Goal: Information Seeking & Learning: Compare options

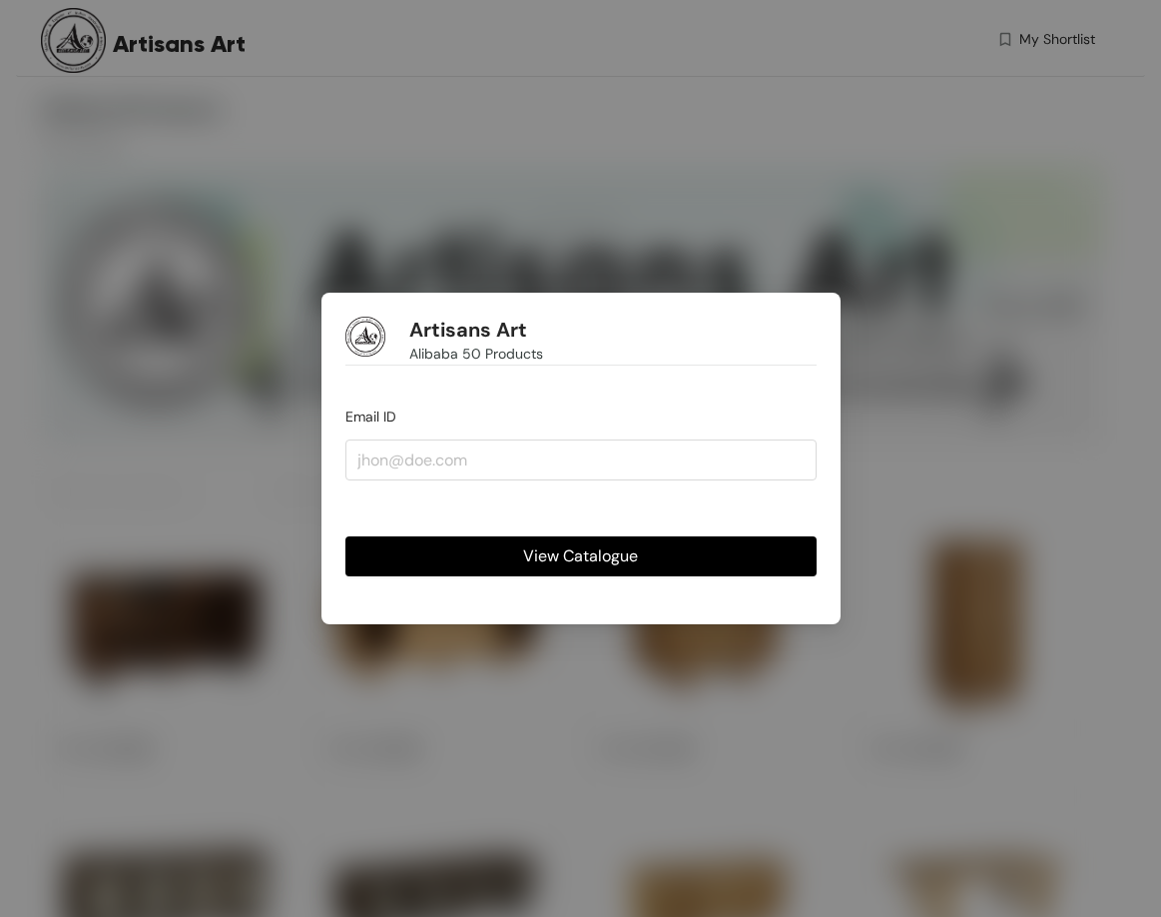
click at [573, 560] on span "View Catalogue" at bounding box center [580, 555] width 115 height 25
click at [512, 457] on input "email" at bounding box center [581, 459] width 471 height 40
type input "rishabh@dyneton.com"
click at [553, 558] on span "View Catalogue" at bounding box center [580, 555] width 115 height 25
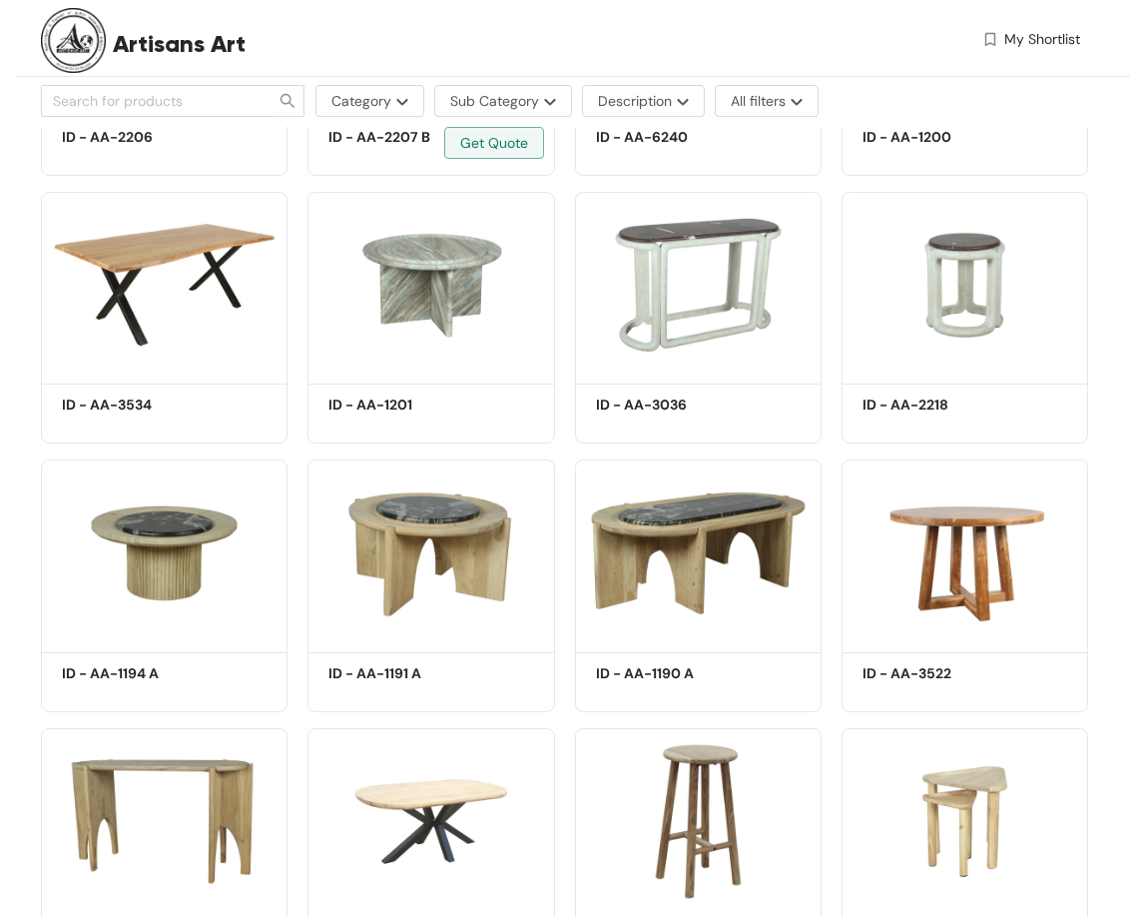
scroll to position [1528, 0]
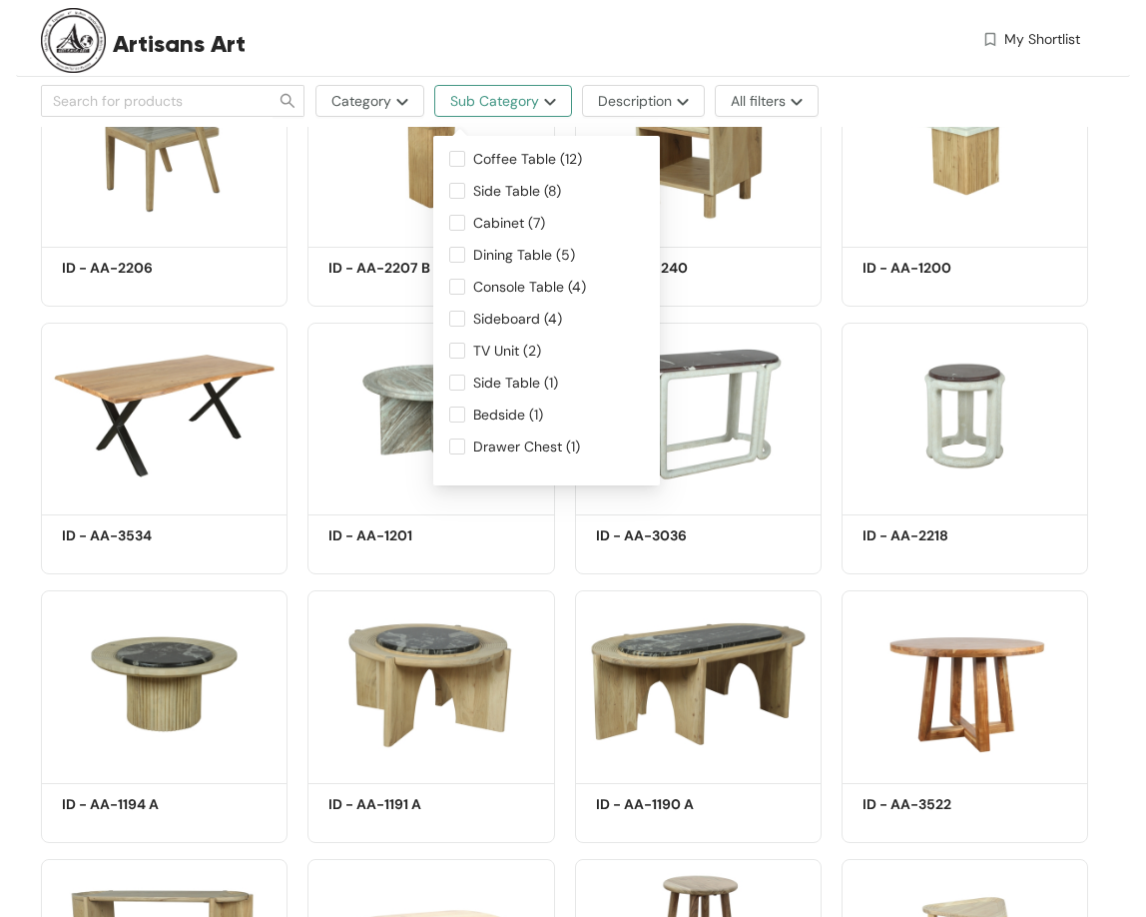
click at [548, 103] on img "button" at bounding box center [547, 102] width 17 height 8
click at [508, 343] on span "TV Unit (2)" at bounding box center [507, 351] width 84 height 22
click at [465, 343] on input "TV Unit (2)" at bounding box center [457, 351] width 16 height 16
checkbox input "true"
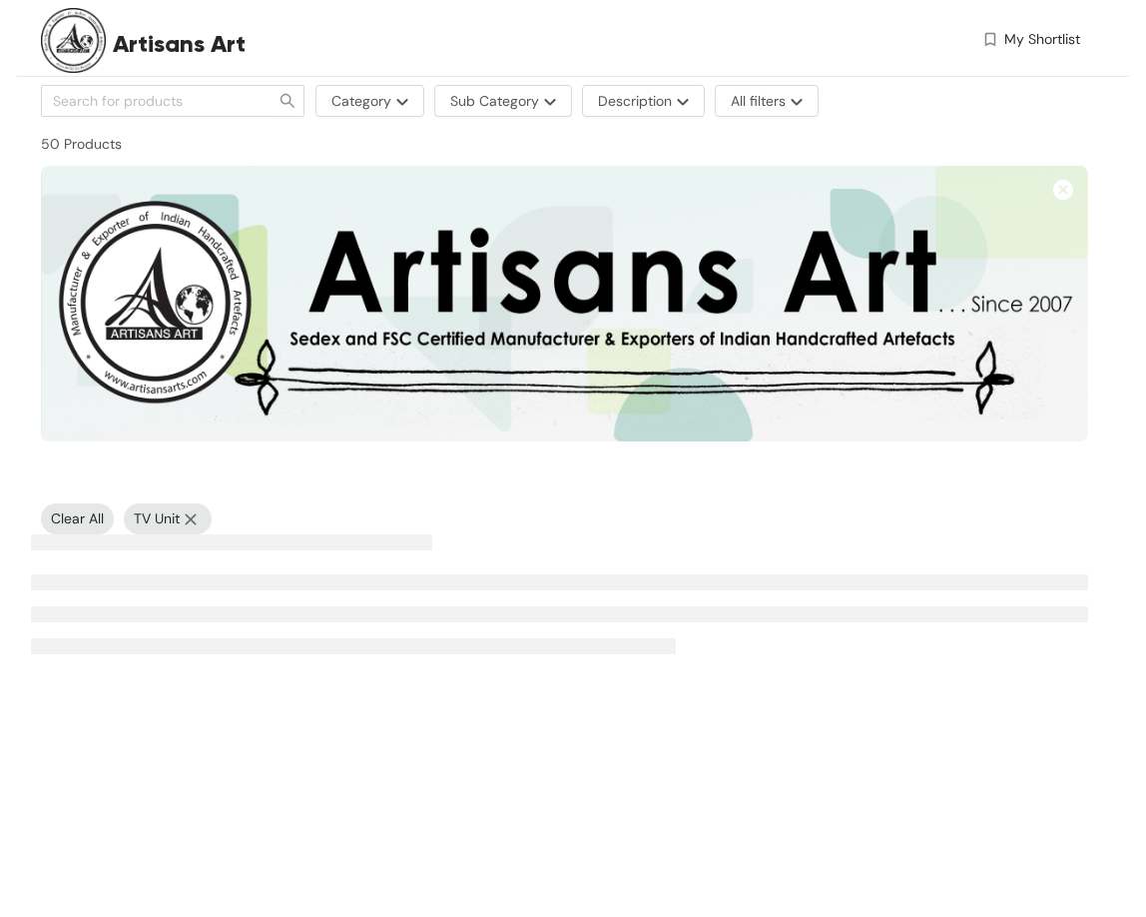
scroll to position [0, 0]
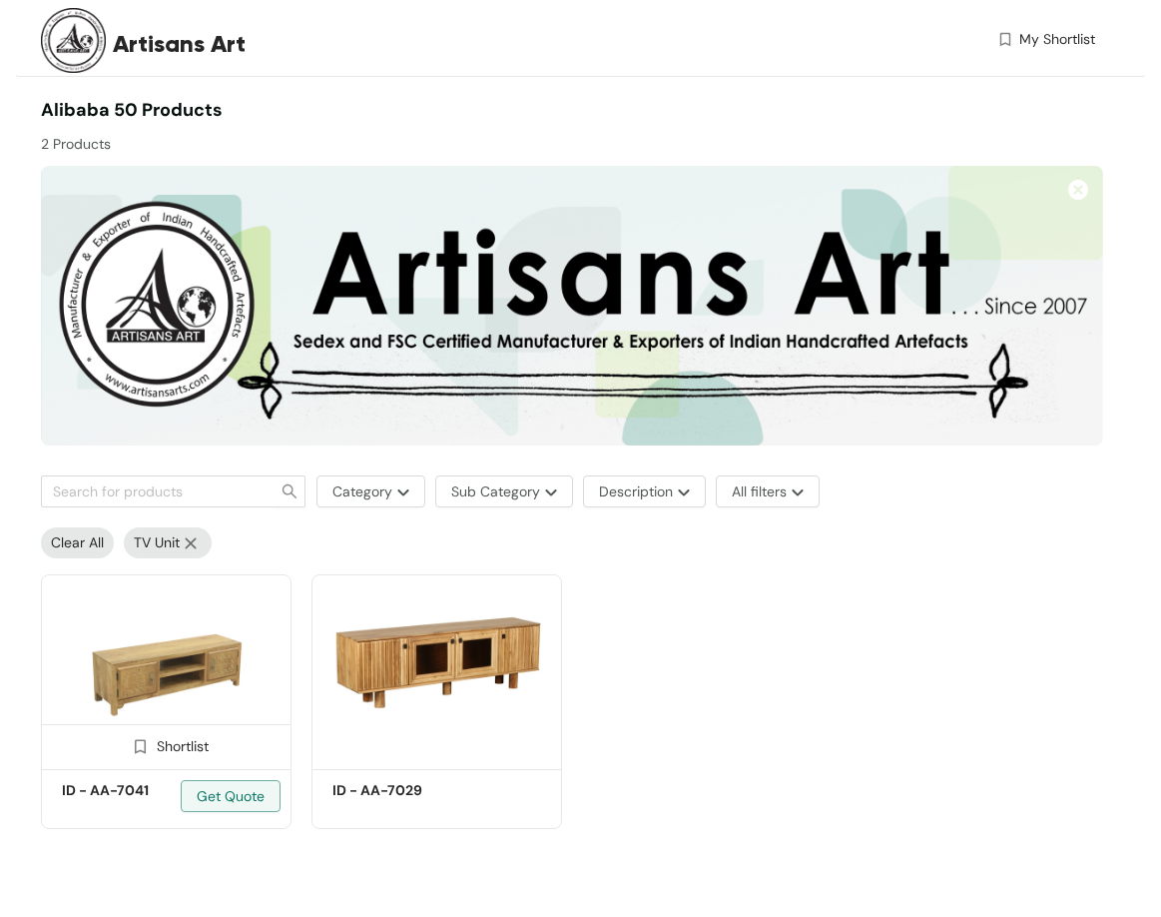
click at [107, 642] on img at bounding box center [166, 668] width 251 height 189
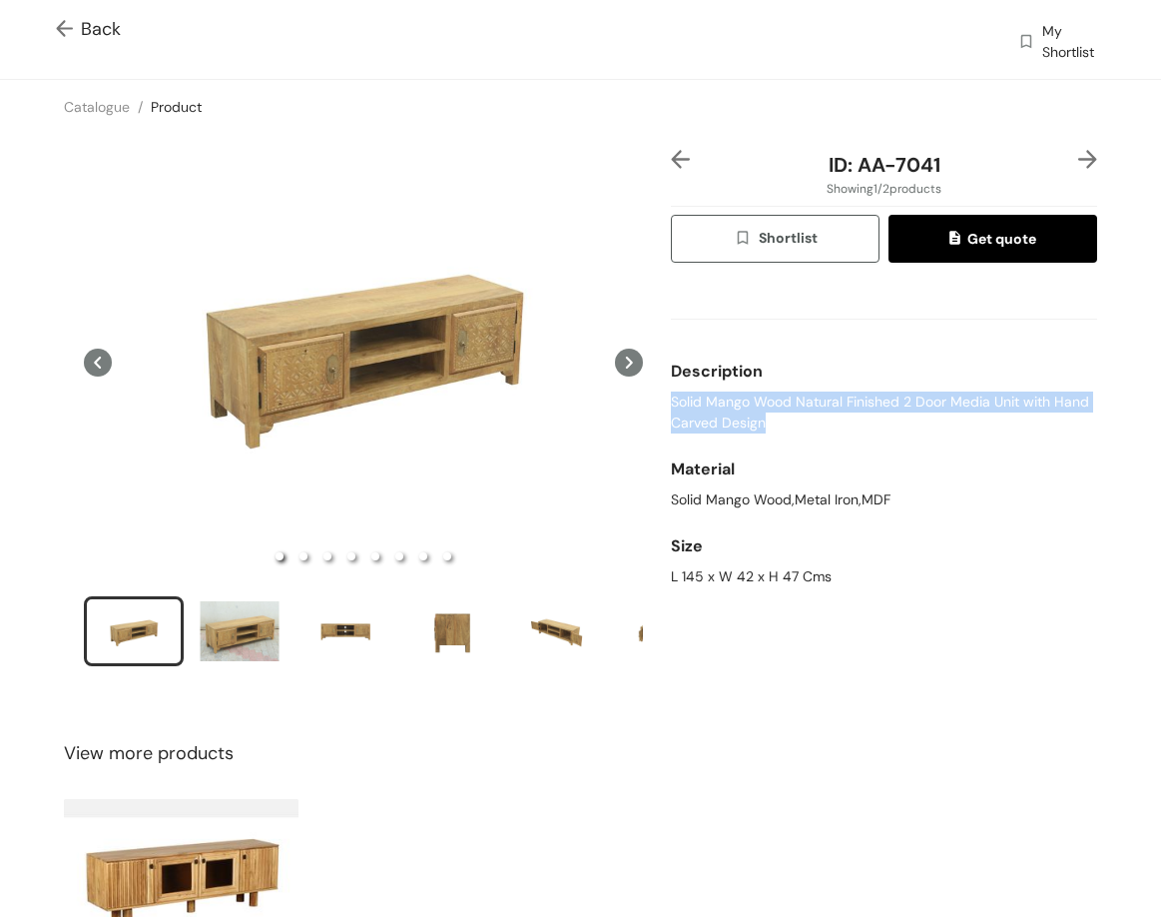
drag, startPoint x: 660, startPoint y: 404, endPoint x: 797, endPoint y: 418, distance: 137.5
click at [795, 418] on div "ID: AA-7041 Showing 1 / 2 products Shortlist Get quote Description Solid Mango …" at bounding box center [884, 421] width 434 height 542
copy span "Solid Mango Wood Natural Finished 2 Door Media Unit with Hand Carved Design"
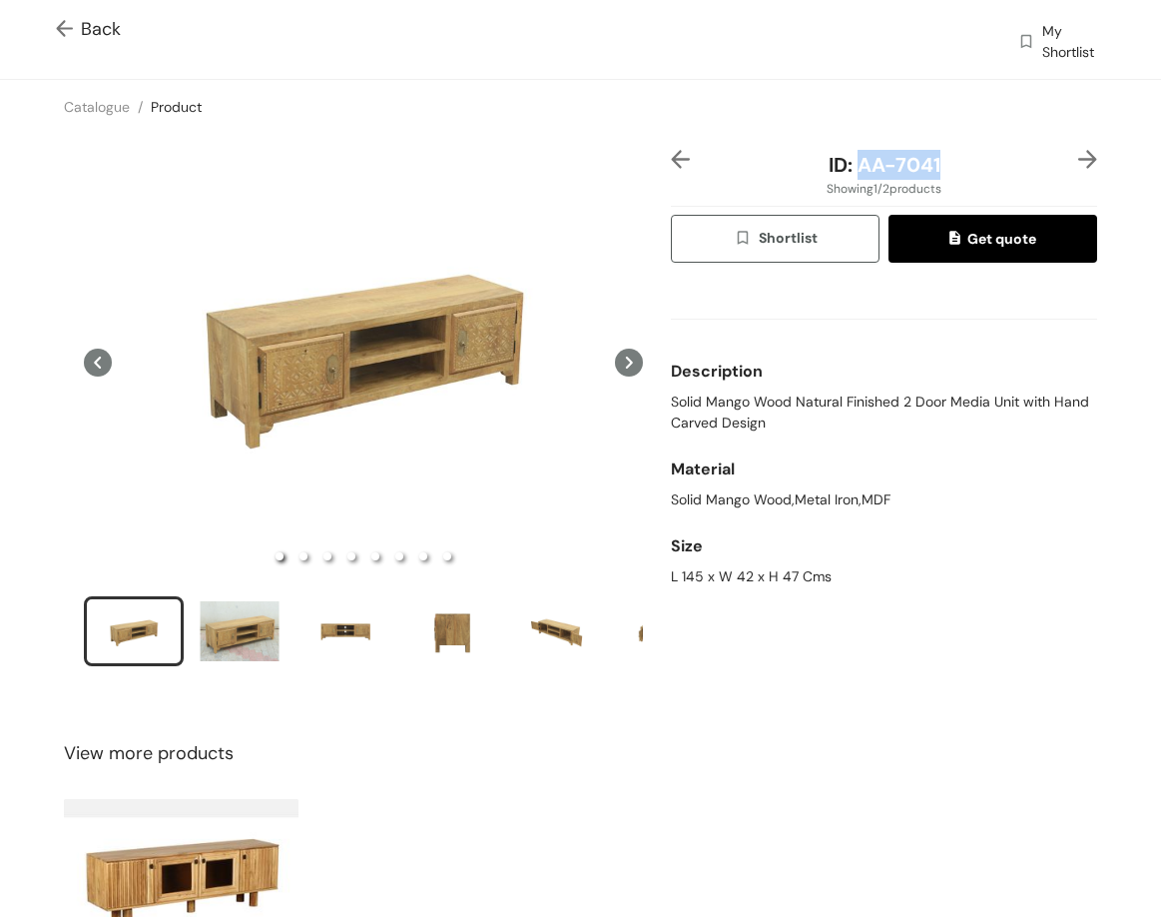
drag, startPoint x: 851, startPoint y: 169, endPoint x: 976, endPoint y: 176, distance: 125.0
click at [976, 176] on div "ID: AA-7041" at bounding box center [884, 165] width 355 height 30
copy span "AA-7041"
drag, startPoint x: 658, startPoint y: 573, endPoint x: 842, endPoint y: 583, distance: 184.0
click at [842, 583] on div "ID: AA-7041 Showing 1 / 2 products Shortlist Get quote Description Solid Mango …" at bounding box center [884, 421] width 434 height 542
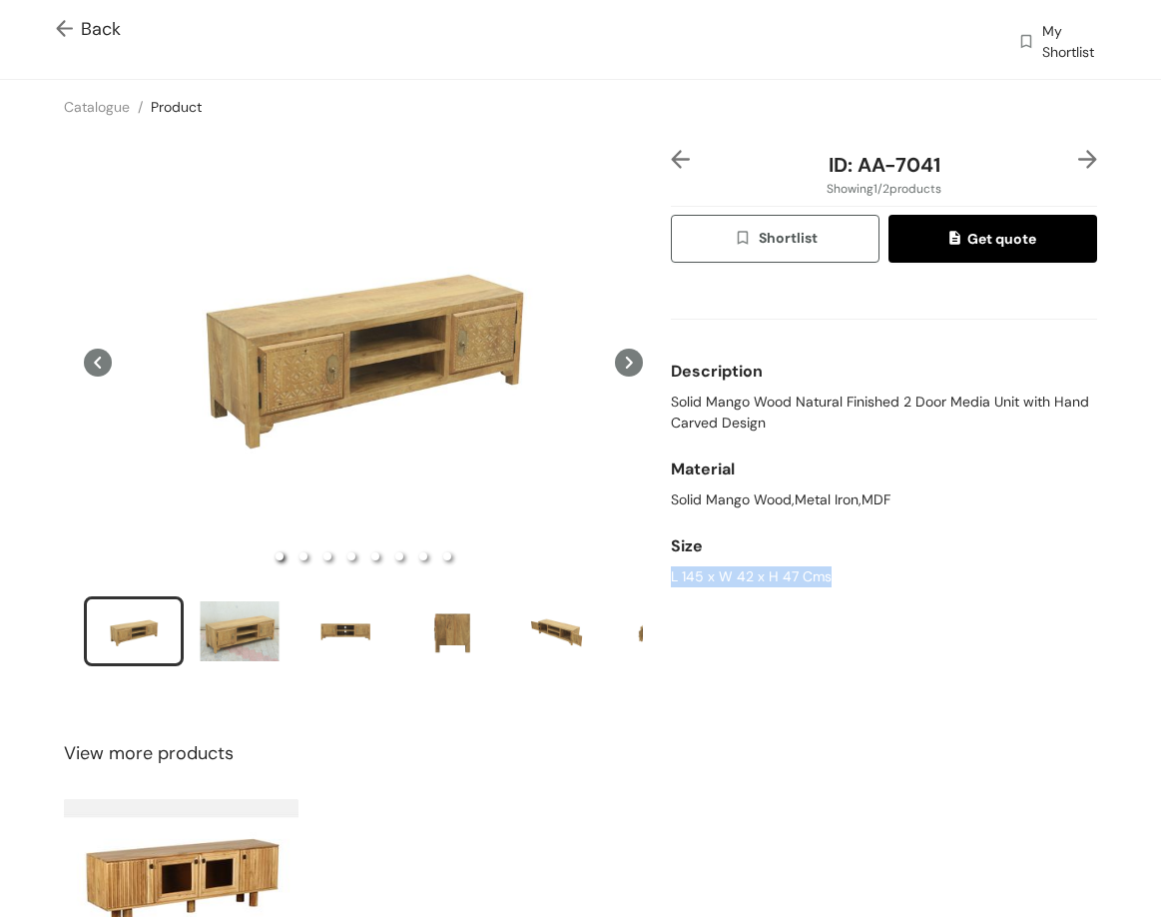
copy div "L 145 x W 42 x H 47 Cms"
drag, startPoint x: 1062, startPoint y: 149, endPoint x: 1071, endPoint y: 159, distance: 13.4
click at [1064, 151] on div at bounding box center [1080, 165] width 36 height 30
click at [1079, 159] on img at bounding box center [1088, 159] width 19 height 19
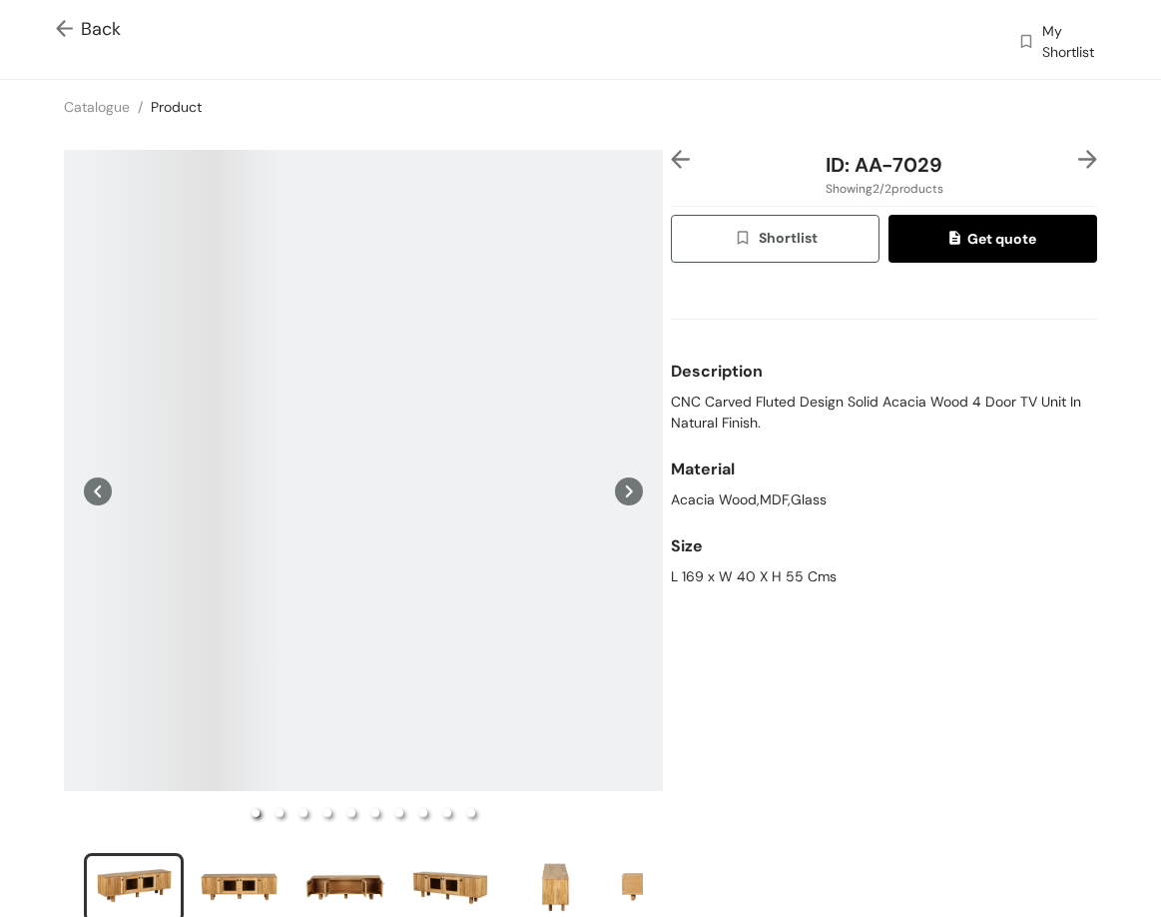
click at [798, 392] on span "CNC Carved Fluted Design Solid Acacia Wood 4 Door TV Unit In Natural Finish." at bounding box center [884, 412] width 426 height 42
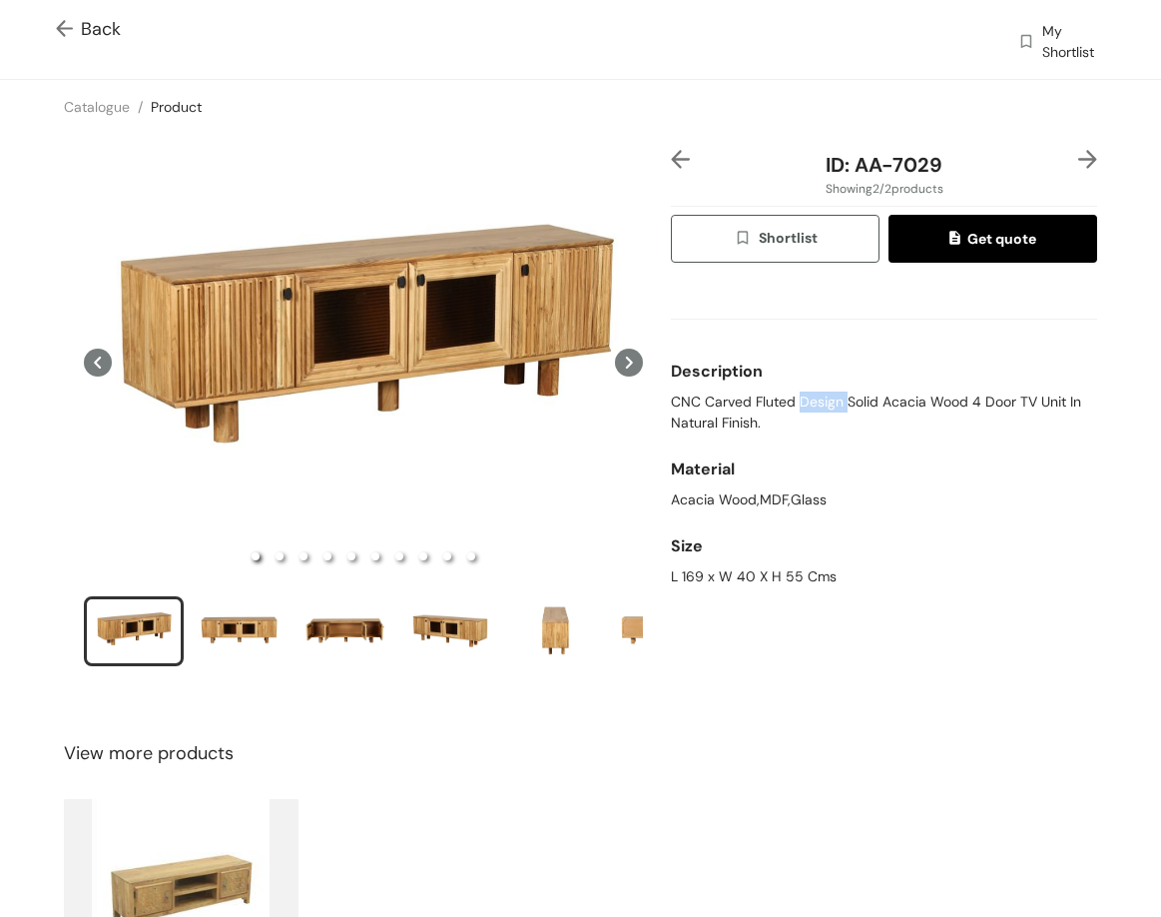
click at [798, 392] on span "CNC Carved Fluted Design Solid Acacia Wood 4 Door TV Unit In Natural Finish." at bounding box center [884, 412] width 426 height 42
copy span "CNC Carved Fluted Design Solid Acacia Wood 4 Door TV Unit In Natural Finish."
drag, startPoint x: 658, startPoint y: 580, endPoint x: 943, endPoint y: 579, distance: 284.6
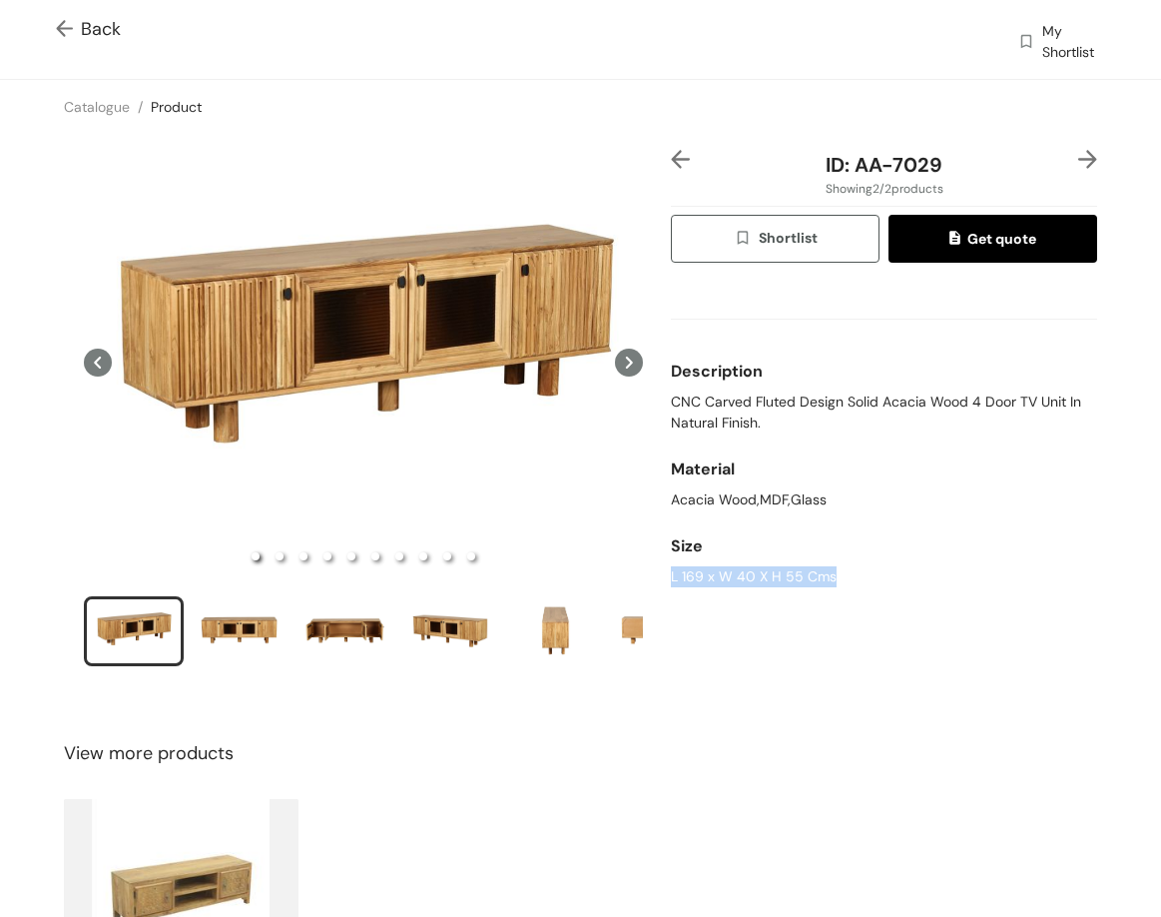
click at [943, 579] on div "ID: AA-7029 Showing 2 / 2 products Shortlist Get quote Description CNC Carved F…" at bounding box center [884, 421] width 434 height 542
copy div "L 169 x W 40 X H 55 Cms"
drag, startPoint x: 857, startPoint y: 163, endPoint x: 868, endPoint y: 163, distance: 11.0
click at [868, 163] on span "ID: AA-7029" at bounding box center [884, 165] width 117 height 26
drag, startPoint x: 850, startPoint y: 163, endPoint x: 918, endPoint y: 172, distance: 68.5
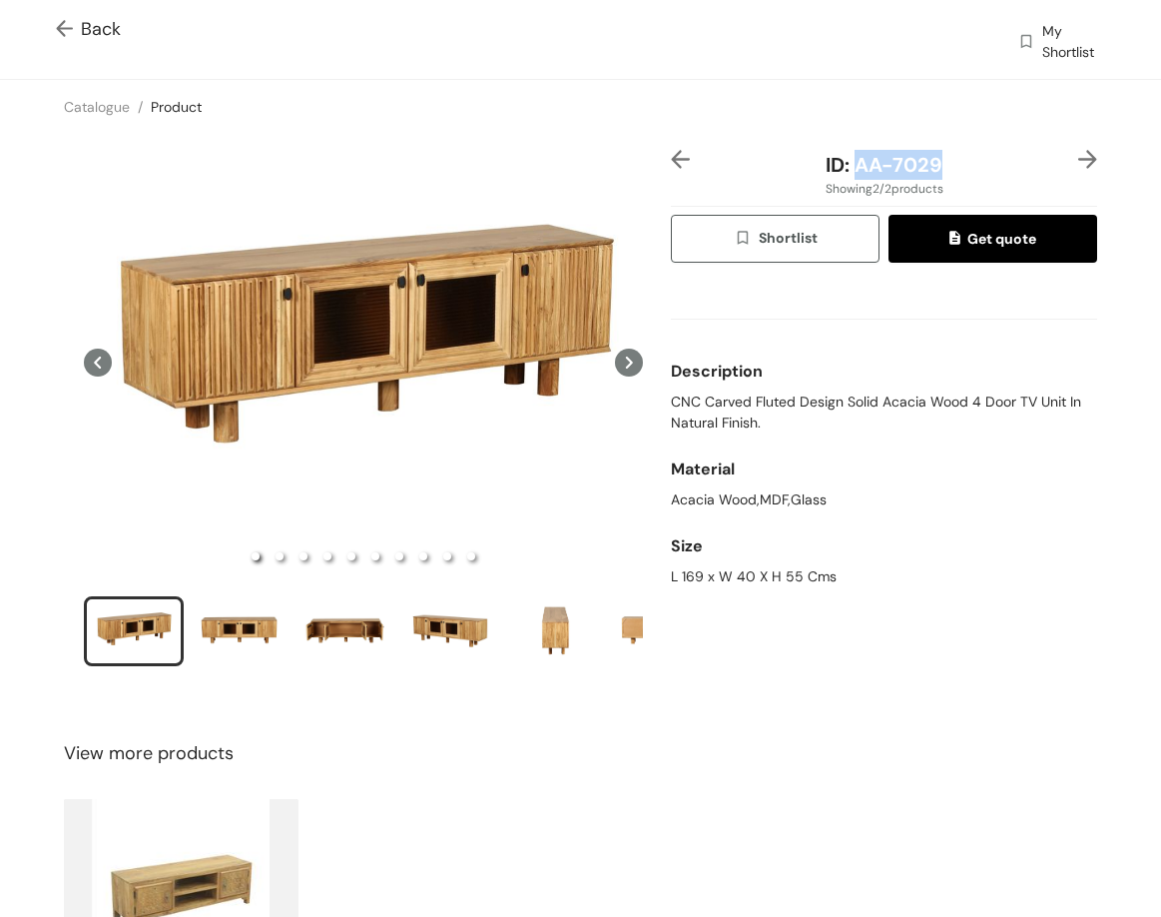
click at [976, 160] on div "ID: AA-7029" at bounding box center [884, 165] width 355 height 30
copy span "AA-7029"
click at [57, 28] on img at bounding box center [68, 30] width 25 height 21
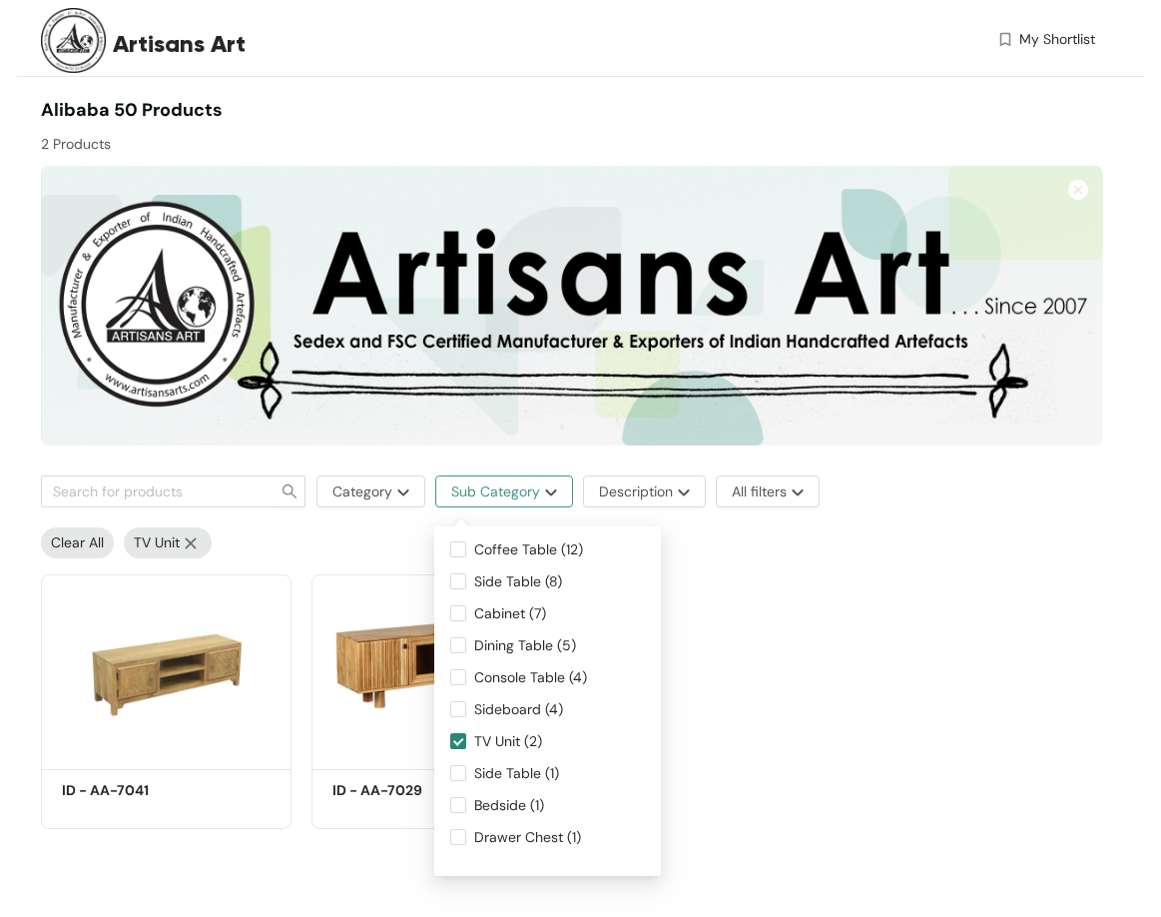
click at [523, 485] on span "Sub Category" at bounding box center [495, 491] width 89 height 22
click at [463, 740] on input "TV Unit (2)" at bounding box center [458, 741] width 16 height 16
checkbox input "false"
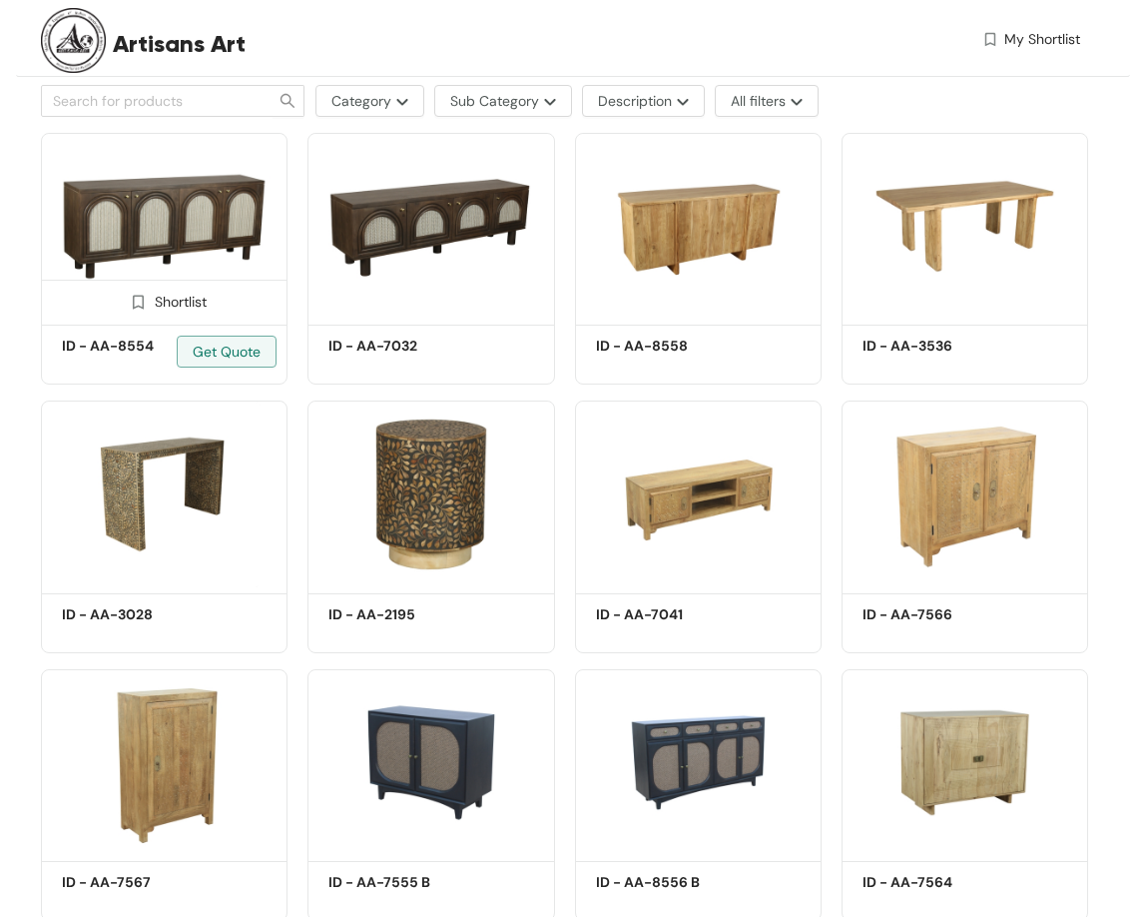
scroll to position [599, 0]
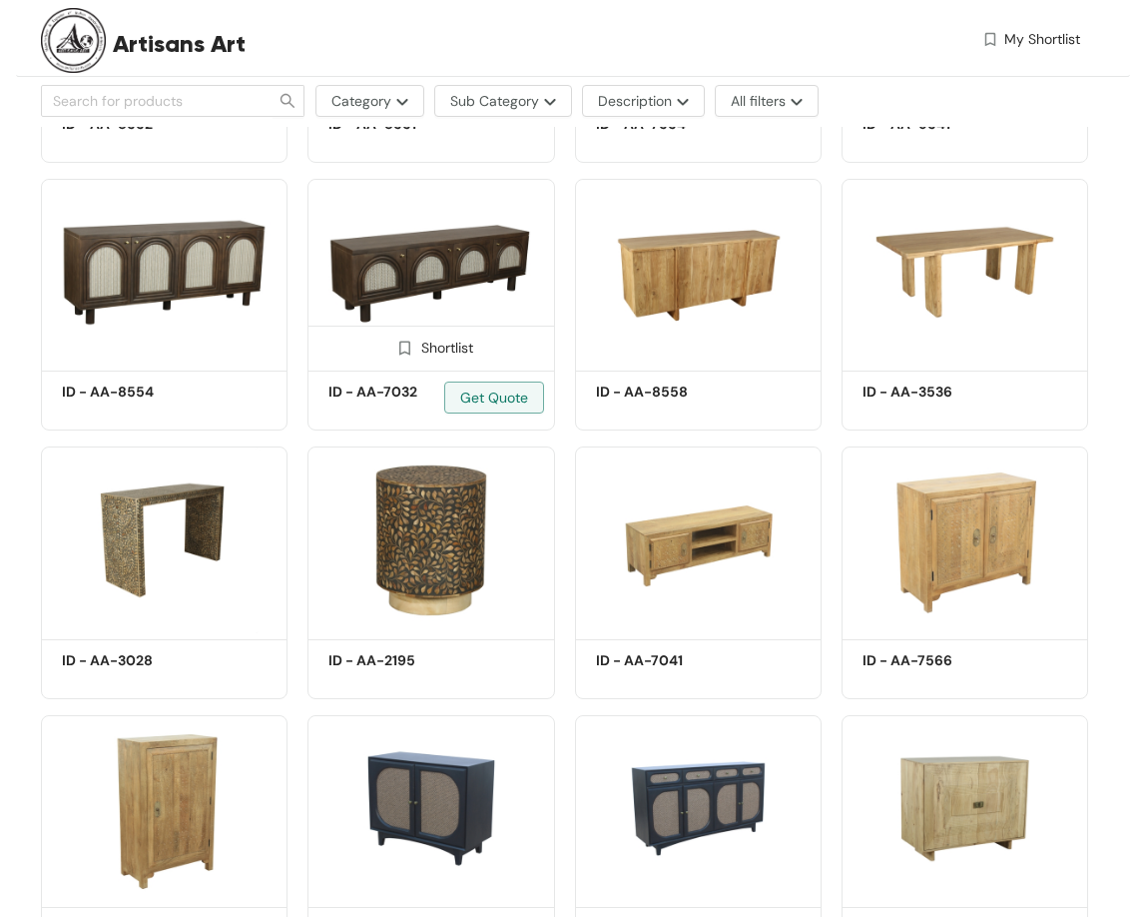
click at [346, 306] on img at bounding box center [431, 272] width 247 height 186
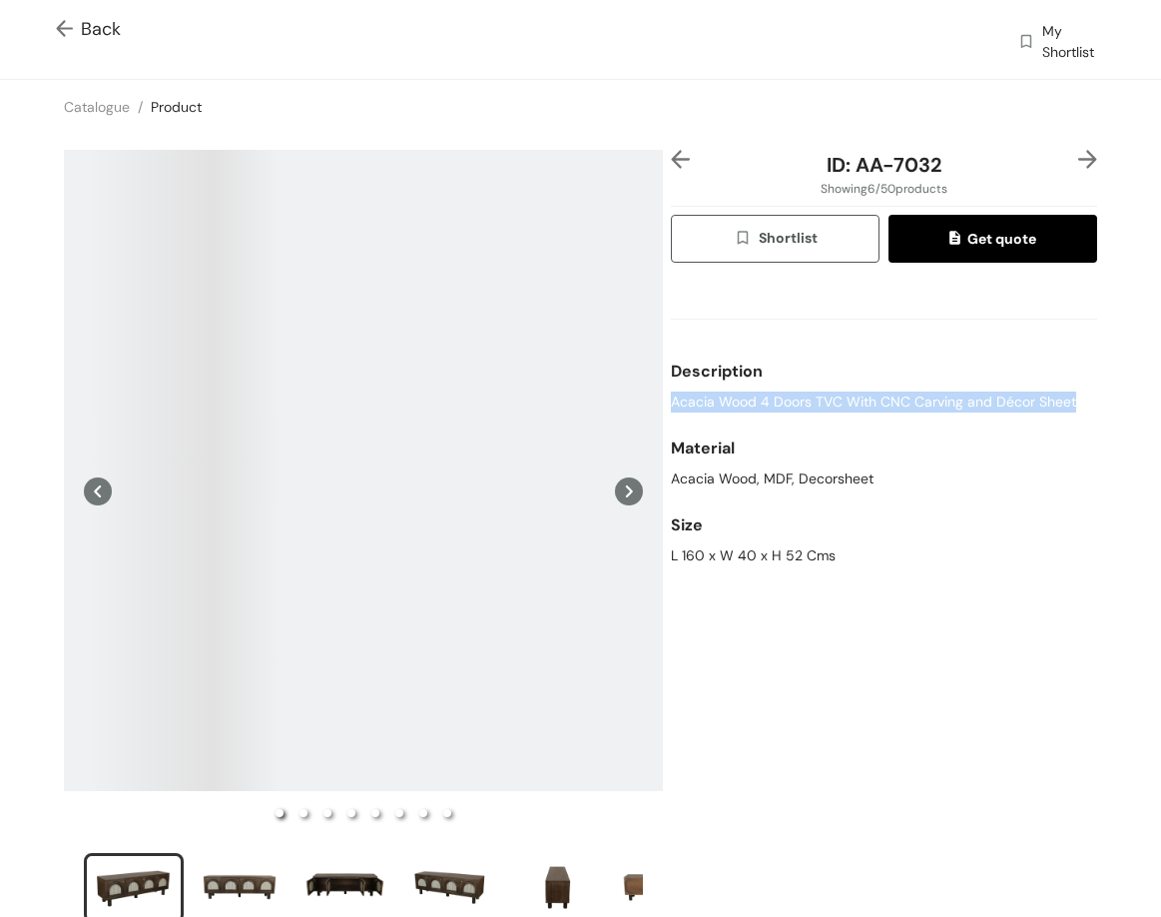
drag, startPoint x: 662, startPoint y: 396, endPoint x: 1077, endPoint y: 411, distance: 414.7
click at [1077, 411] on div "Acacia Wood 4 Doors TVC With CNC Carving and Décor Sheet" at bounding box center [884, 401] width 426 height 21
copy span "Acacia Wood 4 Doors TVC With CNC Carving and Décor Sheet"
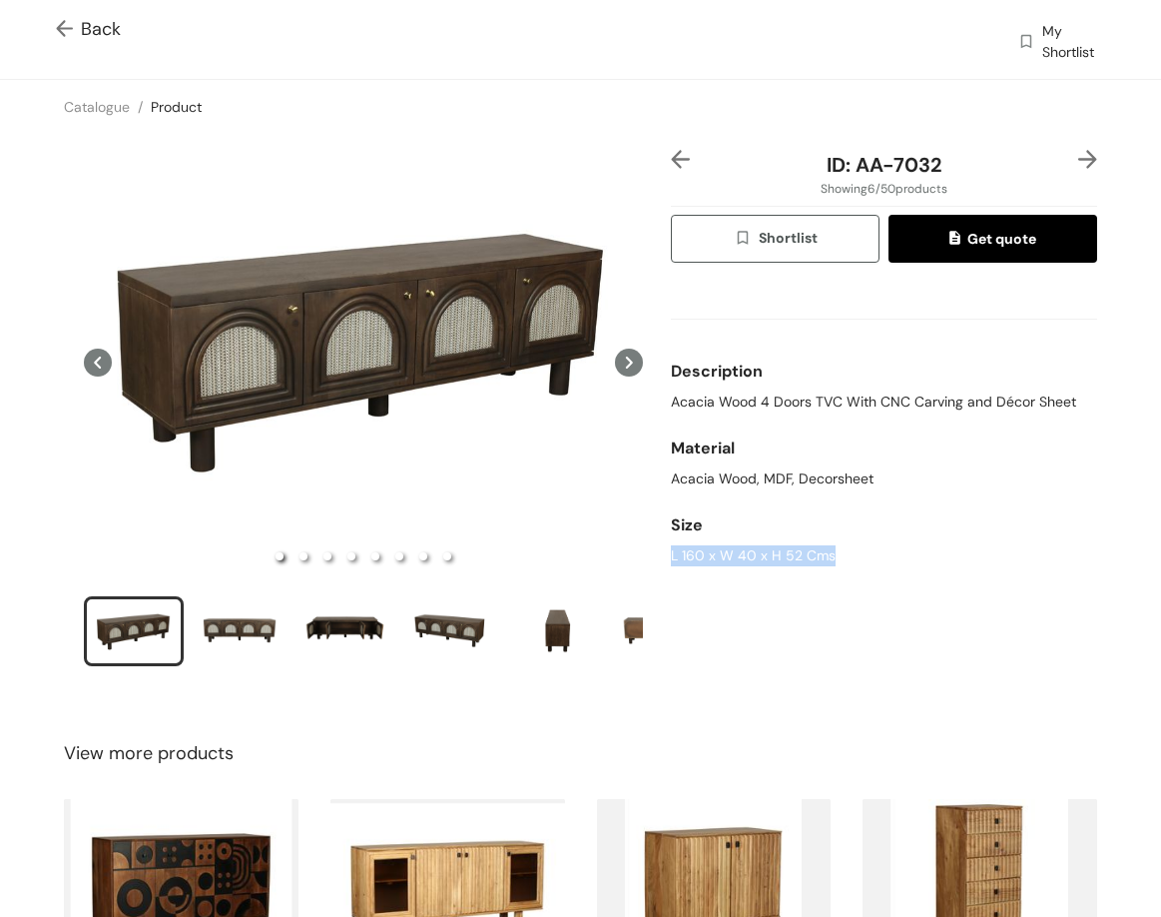
drag, startPoint x: 659, startPoint y: 559, endPoint x: 881, endPoint y: 559, distance: 221.7
click at [881, 559] on div "ID: AA-7032 Showing 6 / 50 products Shortlist Get quote Description Acacia Wood…" at bounding box center [884, 421] width 434 height 542
copy div "L 160 x W 40 x H 52 Cms"
drag, startPoint x: 854, startPoint y: 167, endPoint x: 1021, endPoint y: 174, distance: 166.9
click at [1021, 174] on div "ID: AA-7032" at bounding box center [884, 165] width 355 height 30
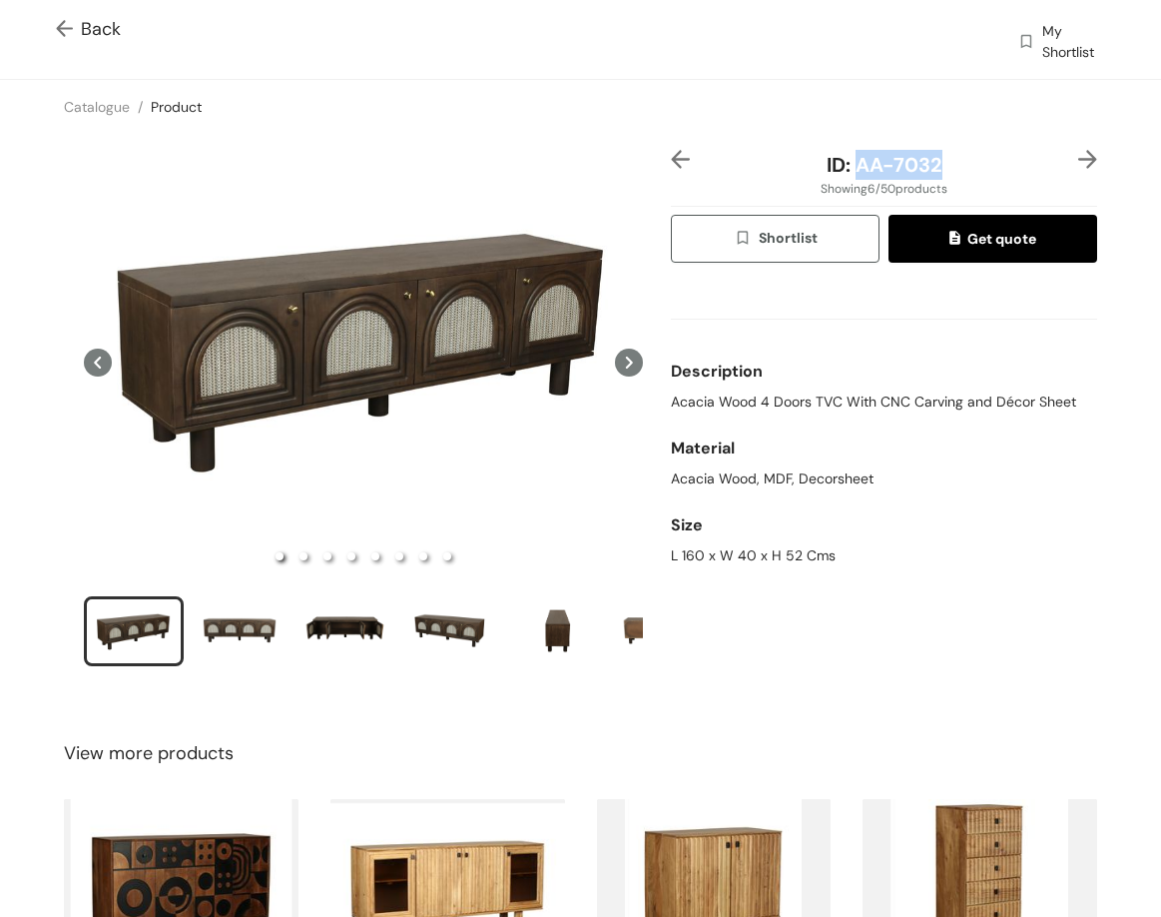
copy span "AA-7032"
click at [667, 165] on div "ID: AA-7032 Showing 6 / 50 products Shortlist Get quote Description Acacia Wood…" at bounding box center [884, 421] width 434 height 542
click at [675, 164] on img at bounding box center [680, 159] width 19 height 19
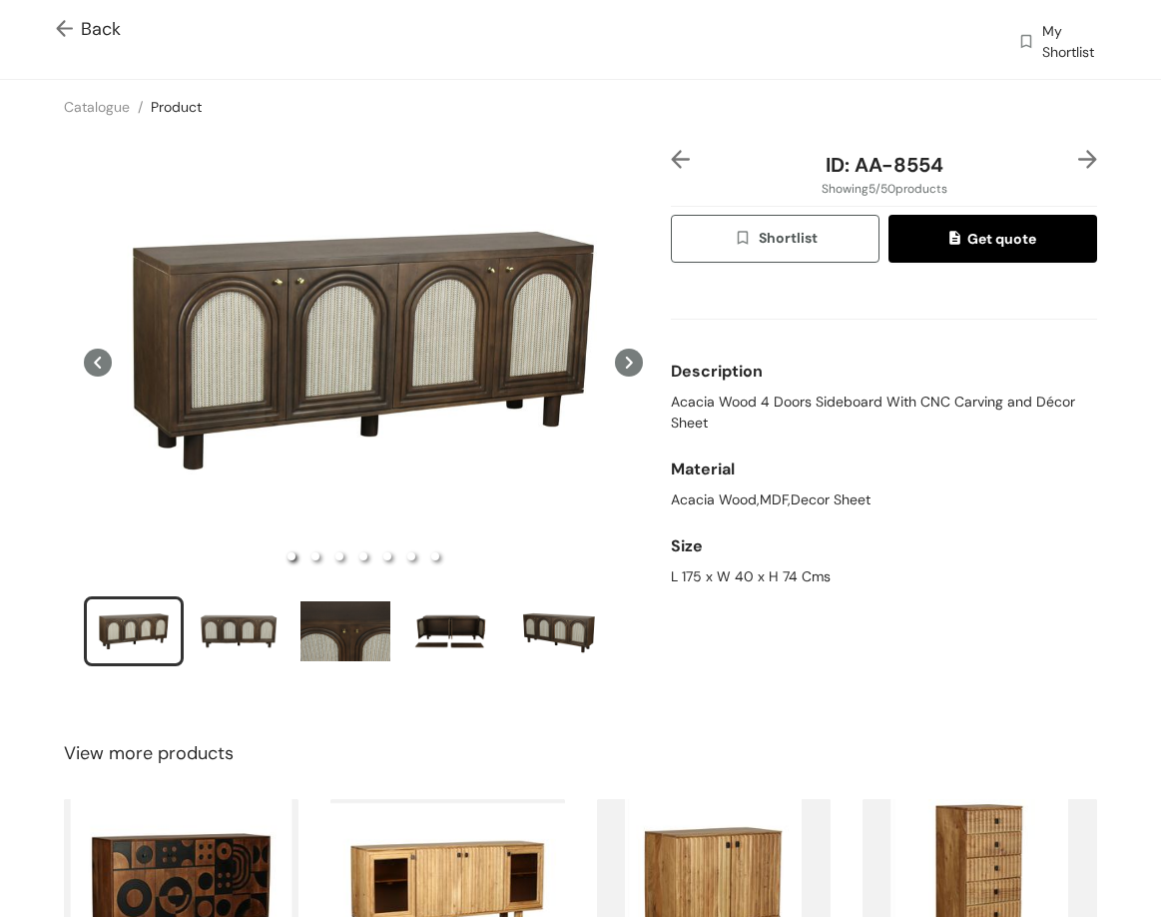
click at [93, 27] on span "Back" at bounding box center [88, 29] width 65 height 27
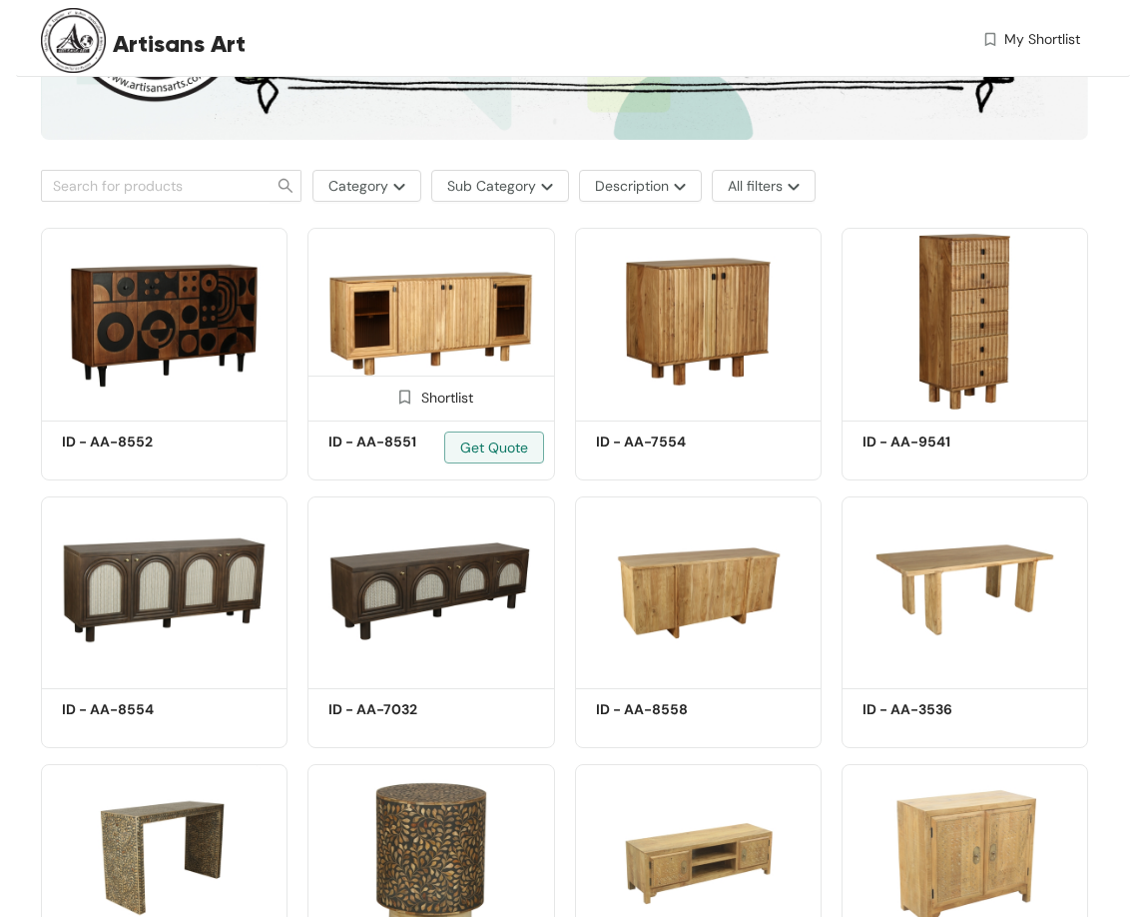
scroll to position [300, 0]
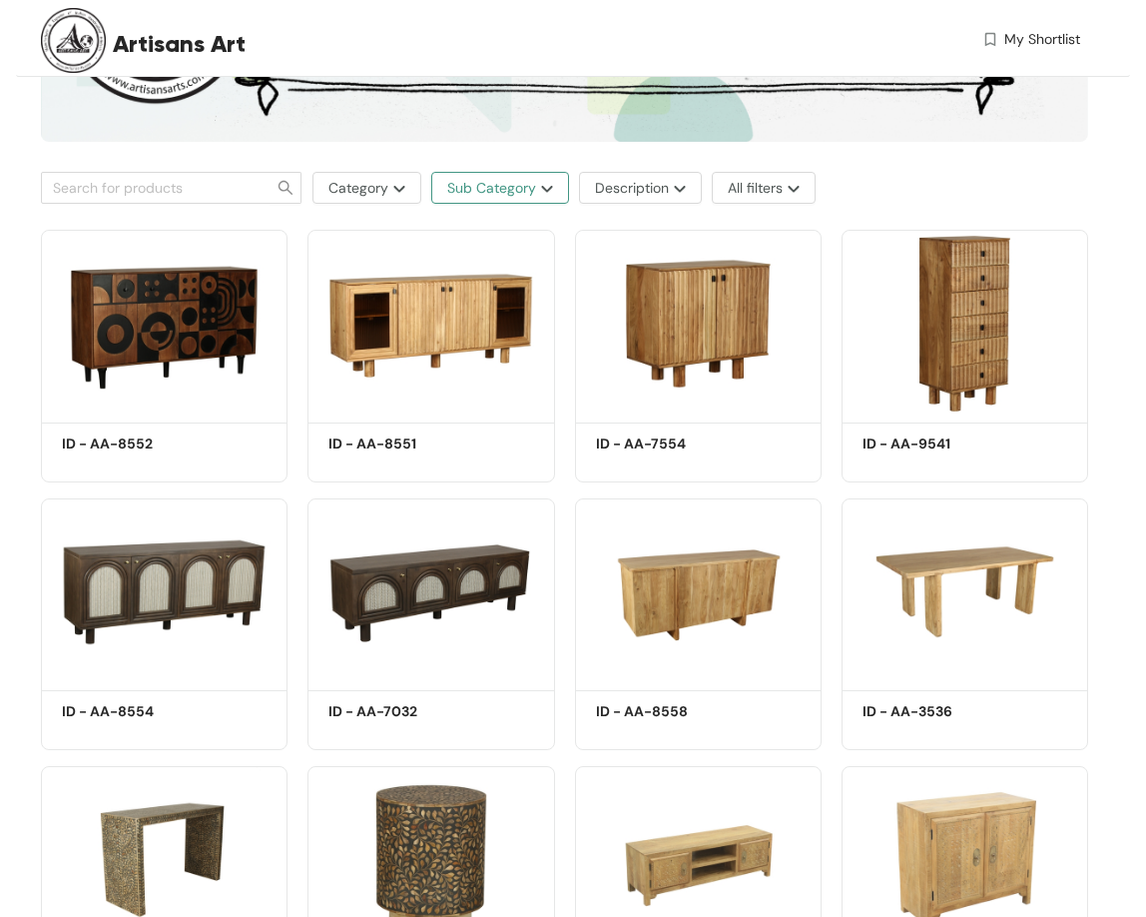
click at [525, 195] on span "Sub Category" at bounding box center [491, 188] width 89 height 22
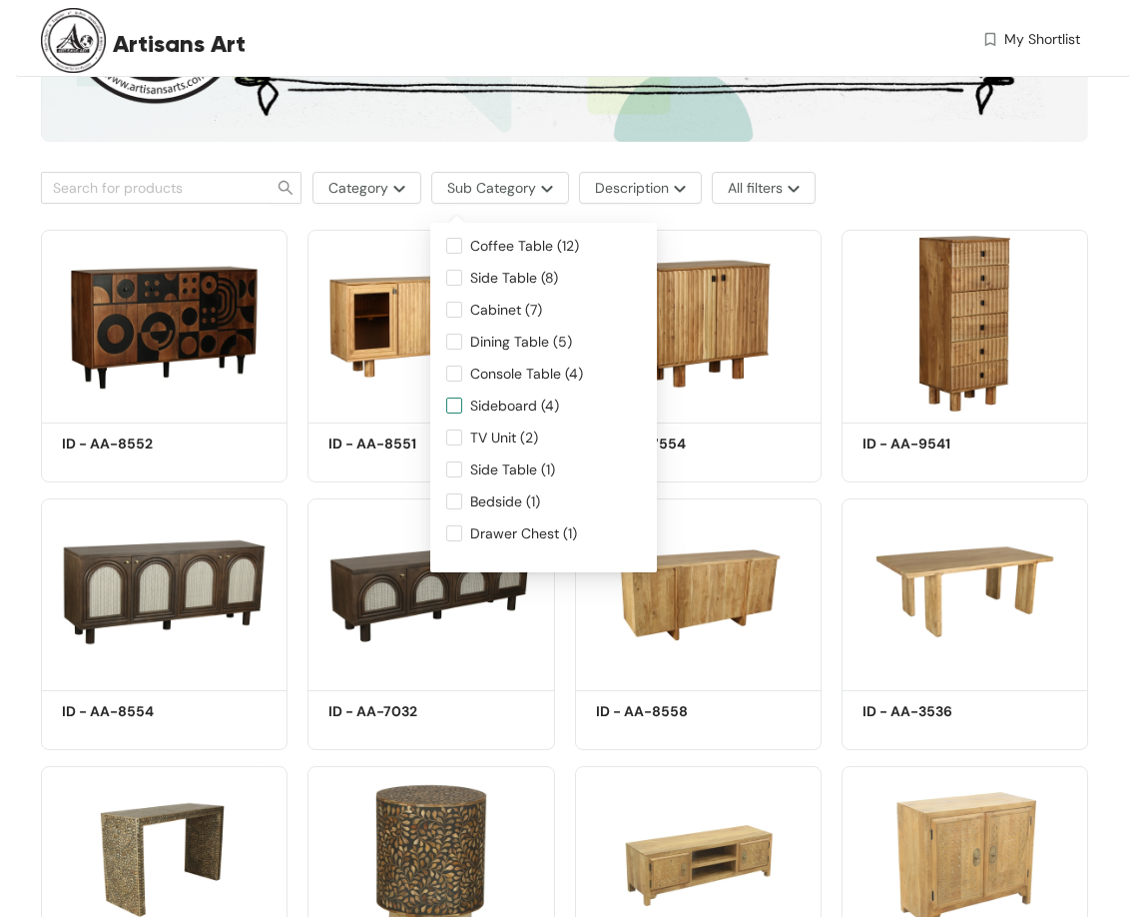
click at [461, 407] on label "Sideboard (4)" at bounding box center [543, 410] width 195 height 32
click at [448, 410] on input "Sideboard (4)" at bounding box center [454, 405] width 16 height 16
checkbox input "true"
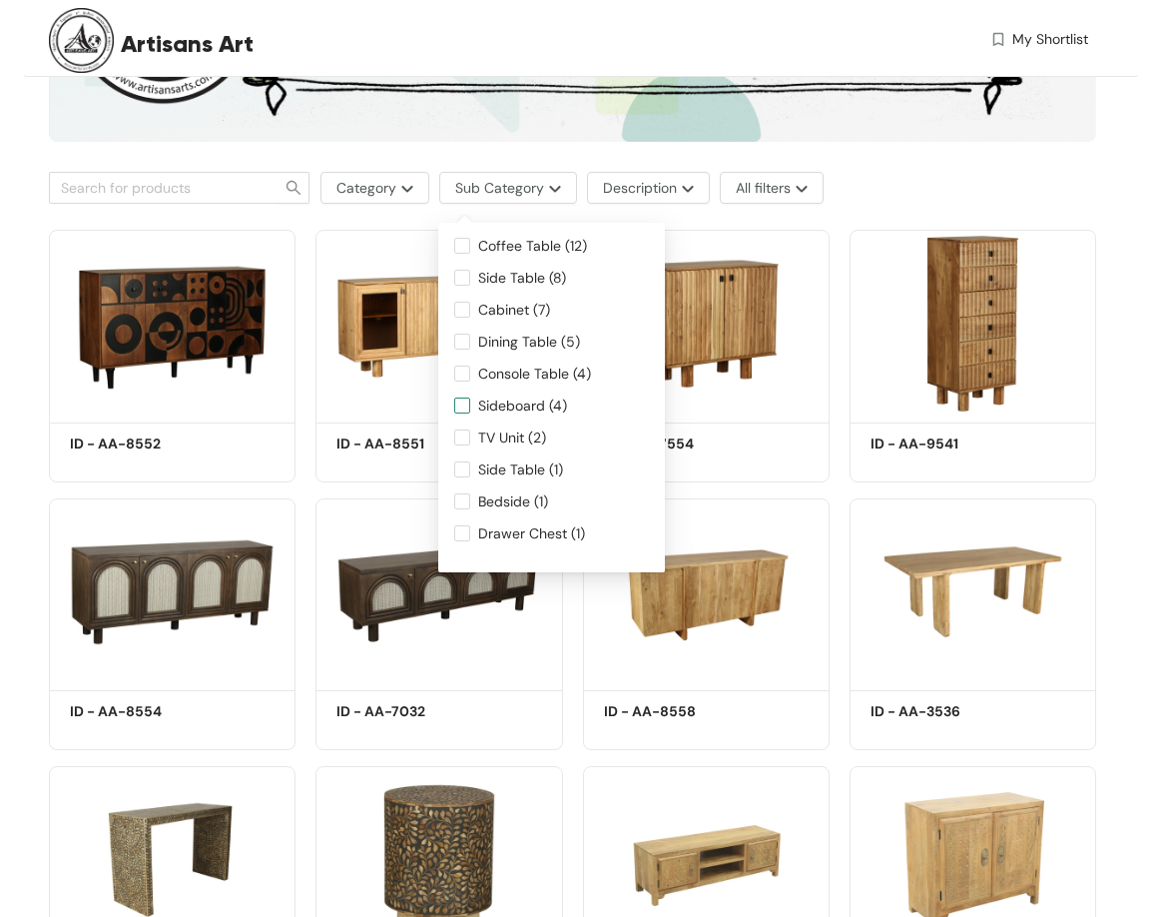
scroll to position [0, 0]
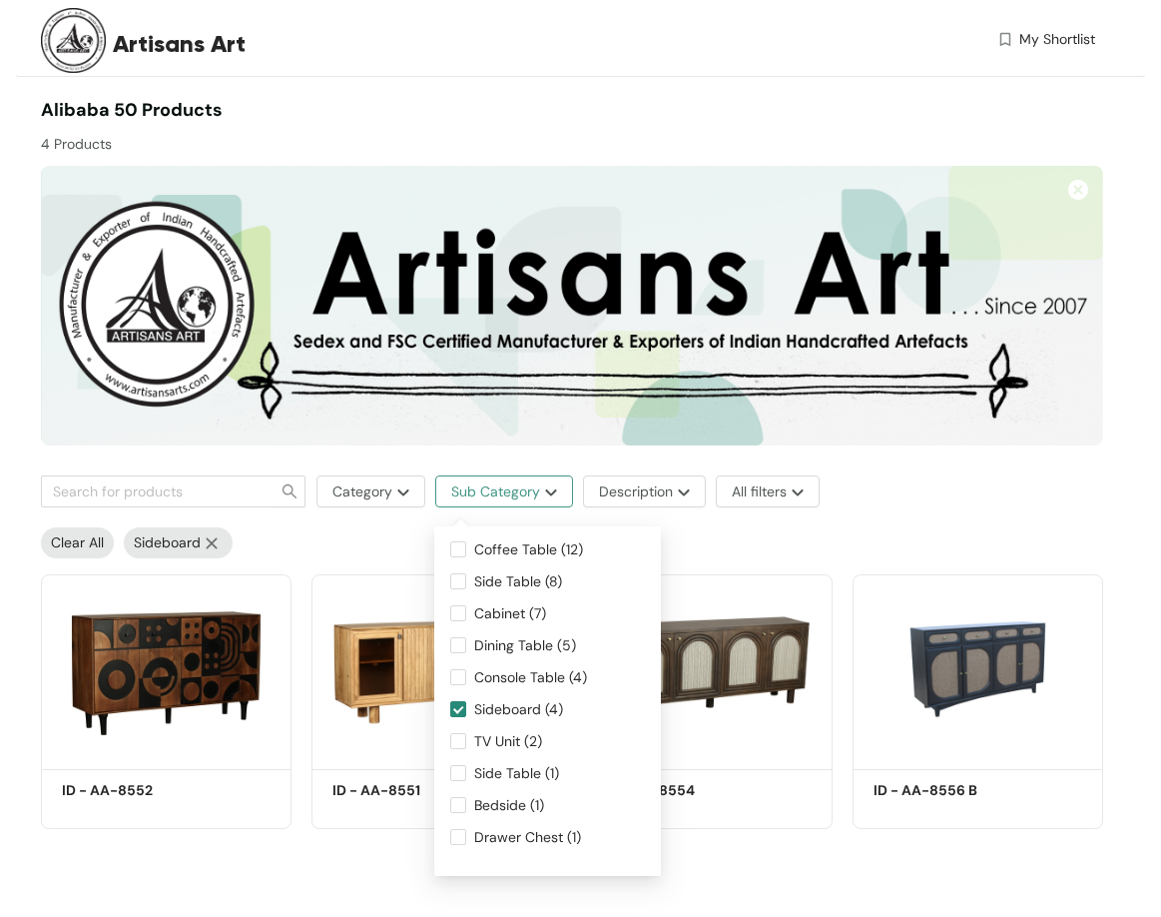
click at [526, 497] on span "Sub Category" at bounding box center [495, 491] width 89 height 22
drag, startPoint x: 526, startPoint y: 493, endPoint x: 520, endPoint y: 503, distance: 11.6
click at [526, 493] on span "Sub Category" at bounding box center [495, 491] width 89 height 22
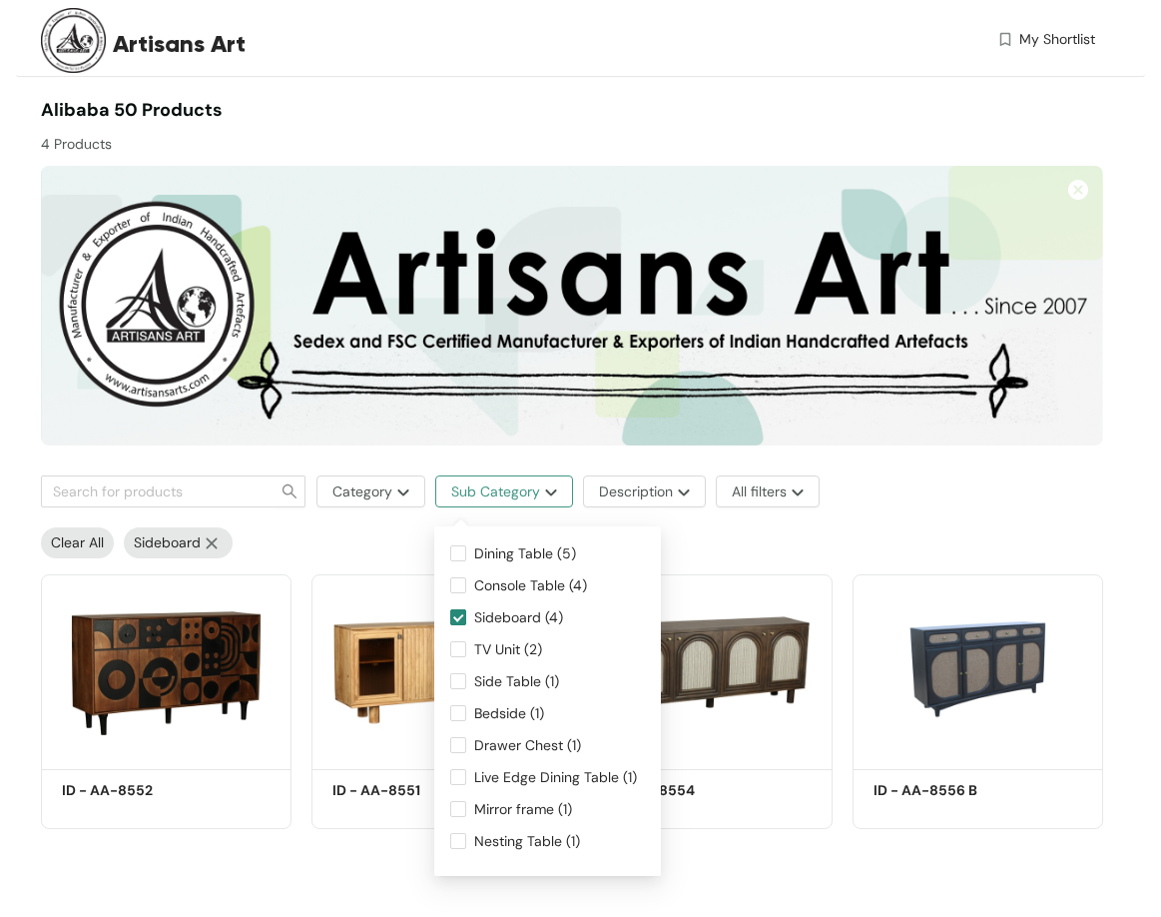
scroll to position [0, 0]
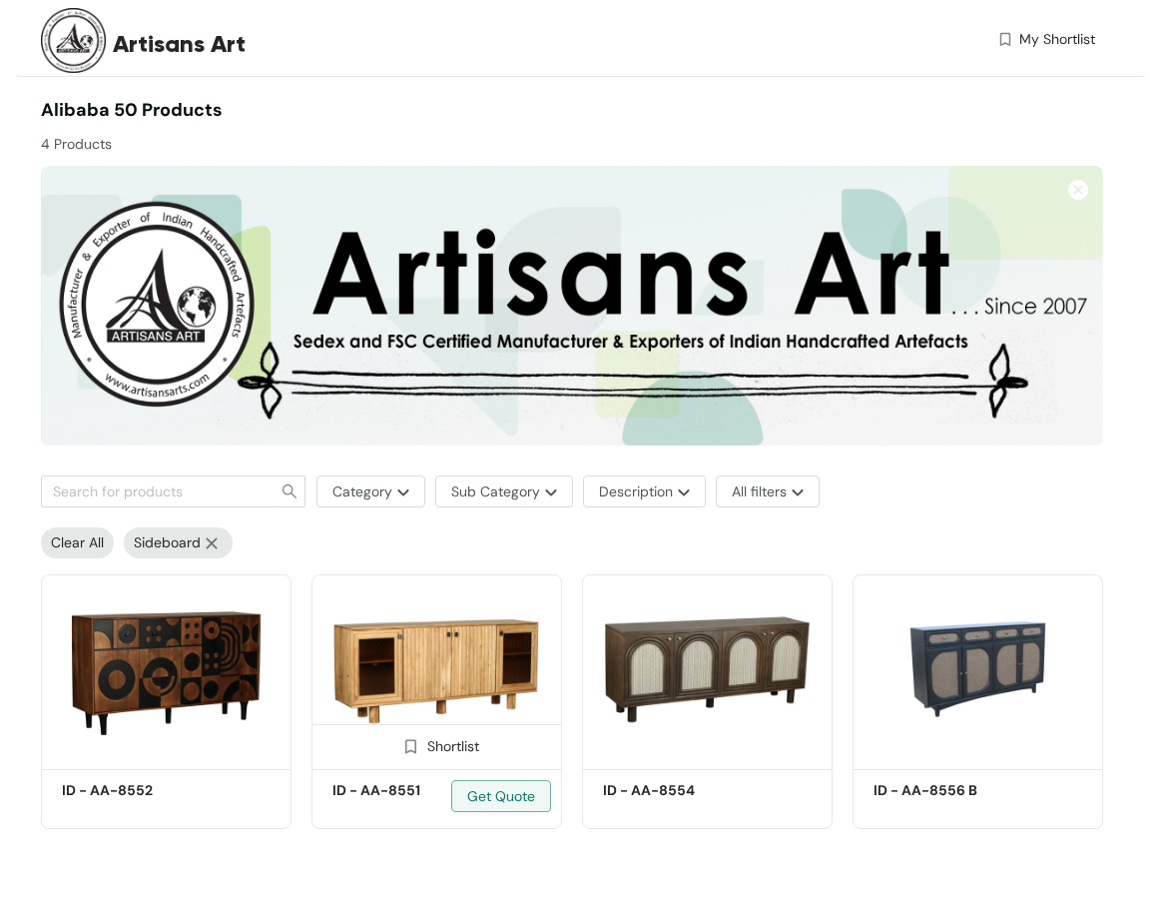
click at [469, 616] on img at bounding box center [437, 668] width 251 height 189
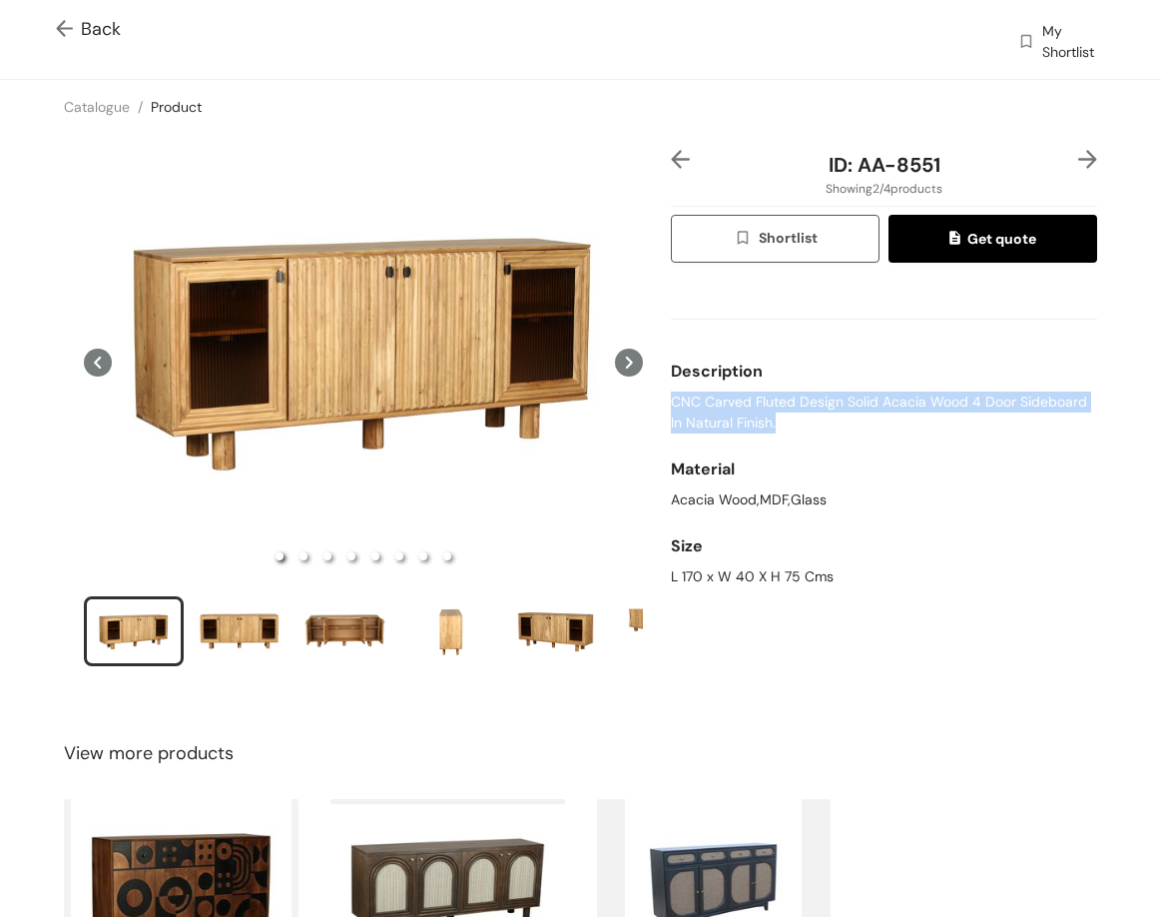
drag, startPoint x: 714, startPoint y: 407, endPoint x: 778, endPoint y: 406, distance: 63.9
click at [788, 424] on div "ID: AA-8551 Showing 2 / 4 products Shortlist Get quote Description CNC Carved F…" at bounding box center [884, 421] width 434 height 542
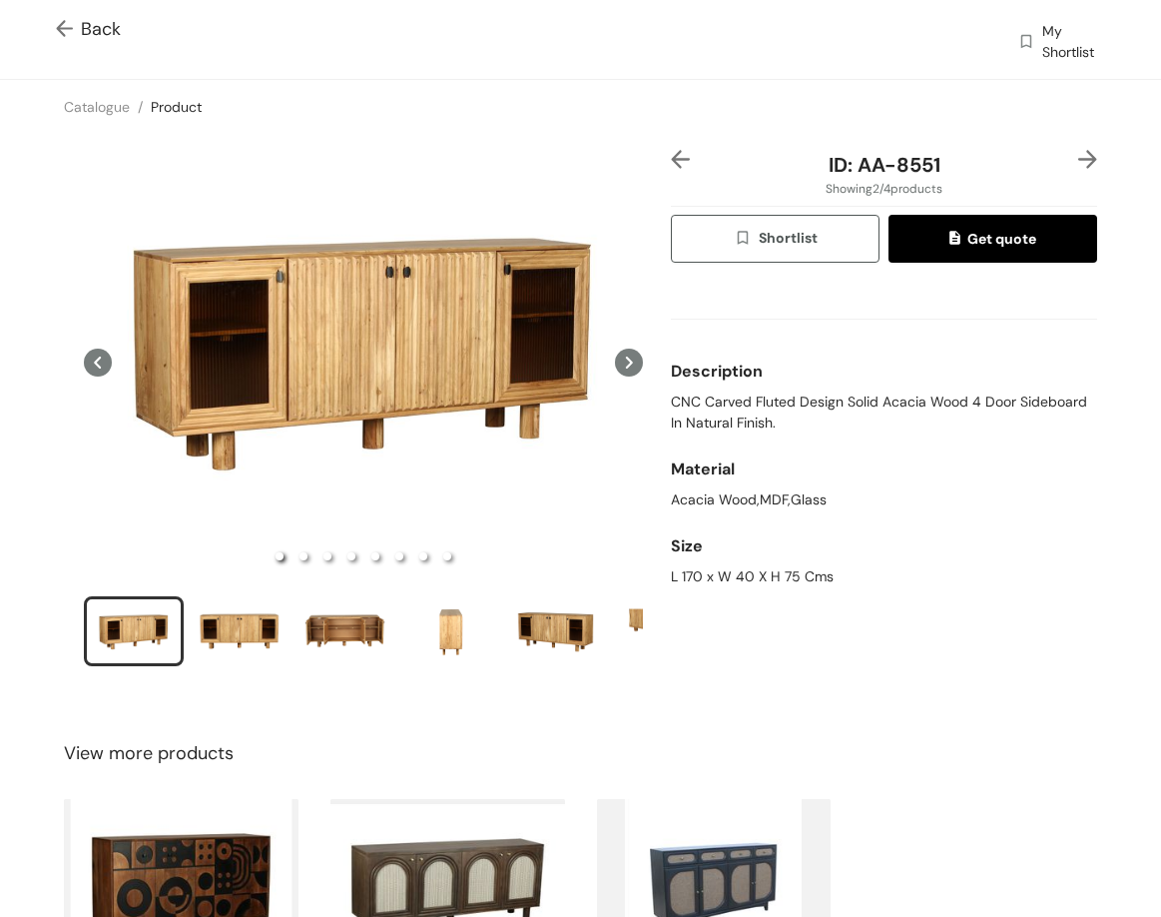
click at [667, 386] on div "ID: AA-8551 Showing 2 / 4 products Shortlist Get quote Description CNC Carved F…" at bounding box center [884, 421] width 434 height 542
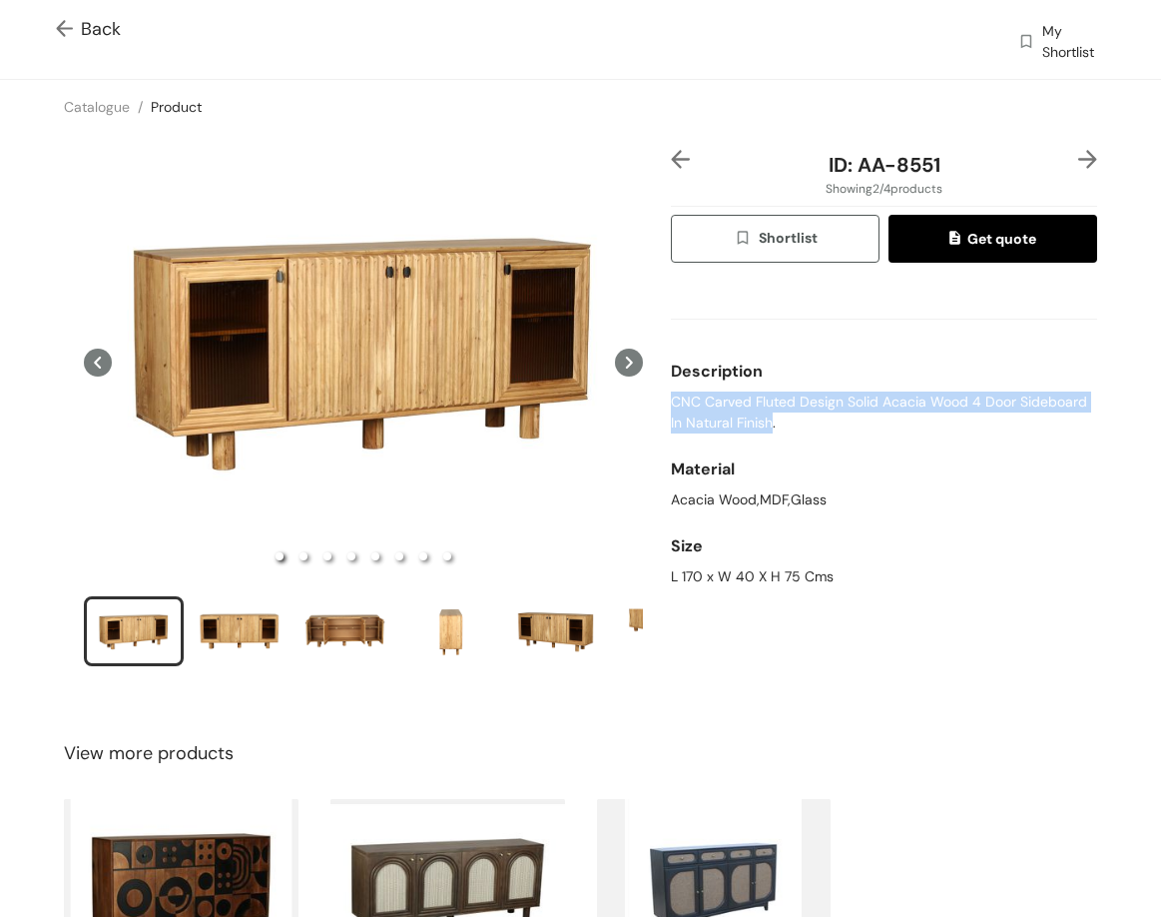
drag, startPoint x: 665, startPoint y: 391, endPoint x: 763, endPoint y: 420, distance: 102.1
click at [763, 420] on span "CNC Carved Fluted Design Solid Acacia Wood 4 Door Sideboard In Natural Finish." at bounding box center [884, 412] width 426 height 42
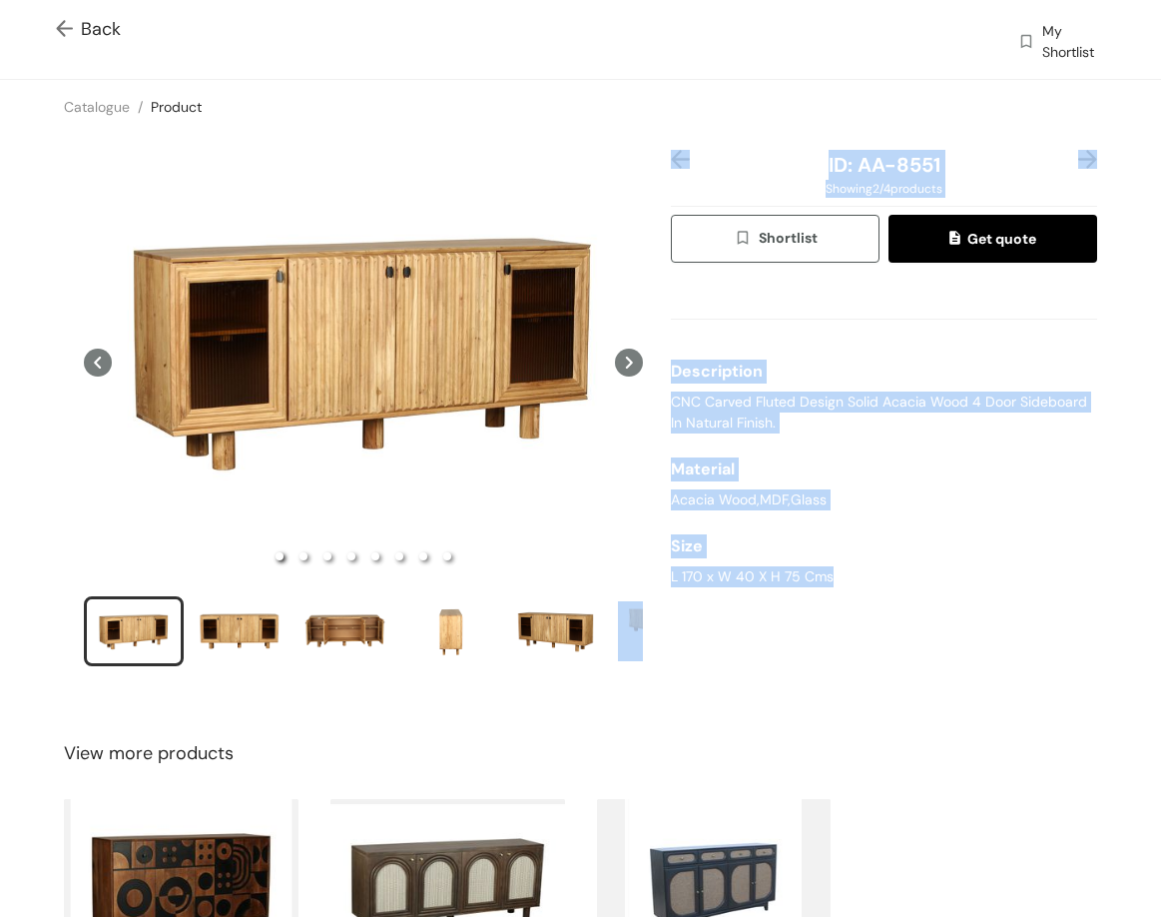
drag, startPoint x: 671, startPoint y: 571, endPoint x: 808, endPoint y: 564, distance: 137.0
click at [830, 582] on div "ID: AA-8551 Showing 2 / 4 products Shortlist Get quote Description CNC Carved F…" at bounding box center [580, 421] width 1169 height 574
click at [808, 564] on div "Size" at bounding box center [884, 546] width 426 height 40
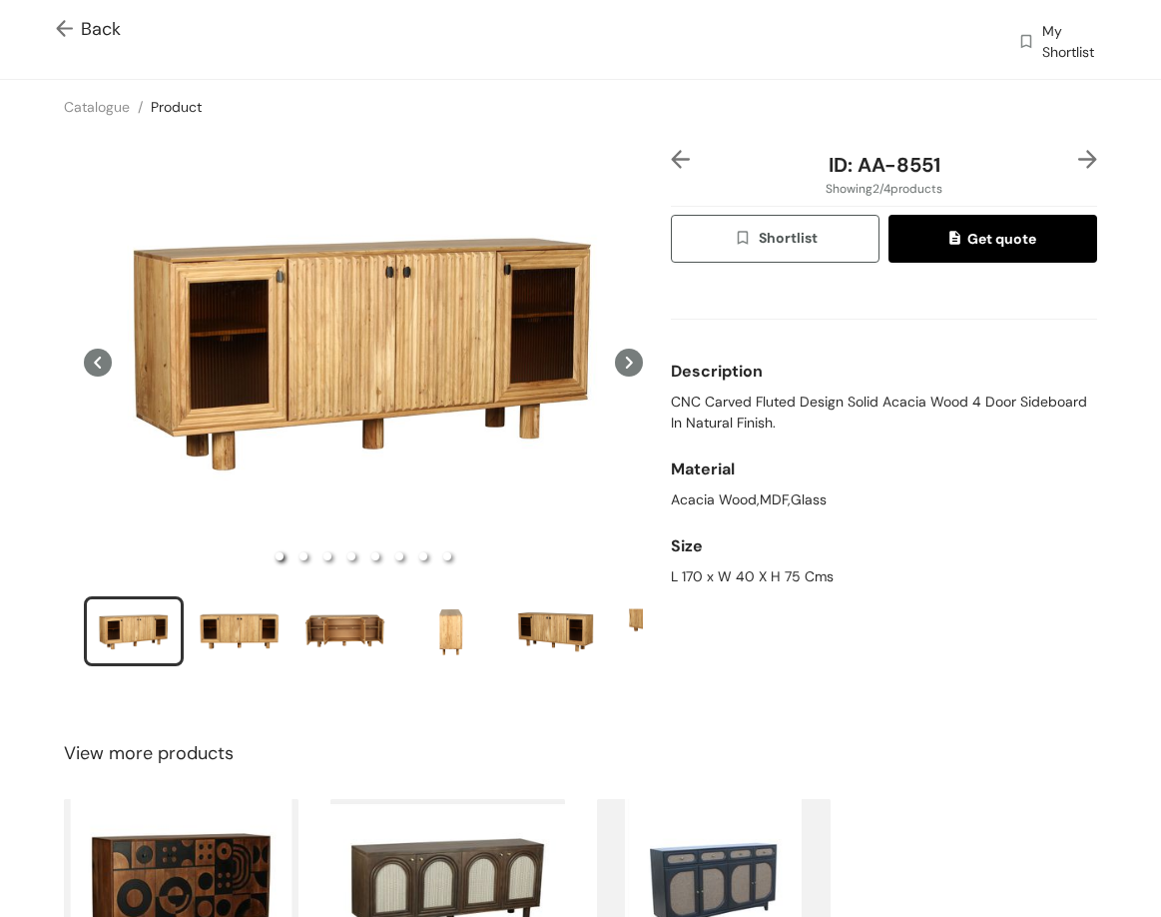
click at [808, 564] on div "Size" at bounding box center [884, 546] width 426 height 40
click at [807, 572] on div "L 170 x W 40 X H 75 Cms" at bounding box center [884, 576] width 426 height 21
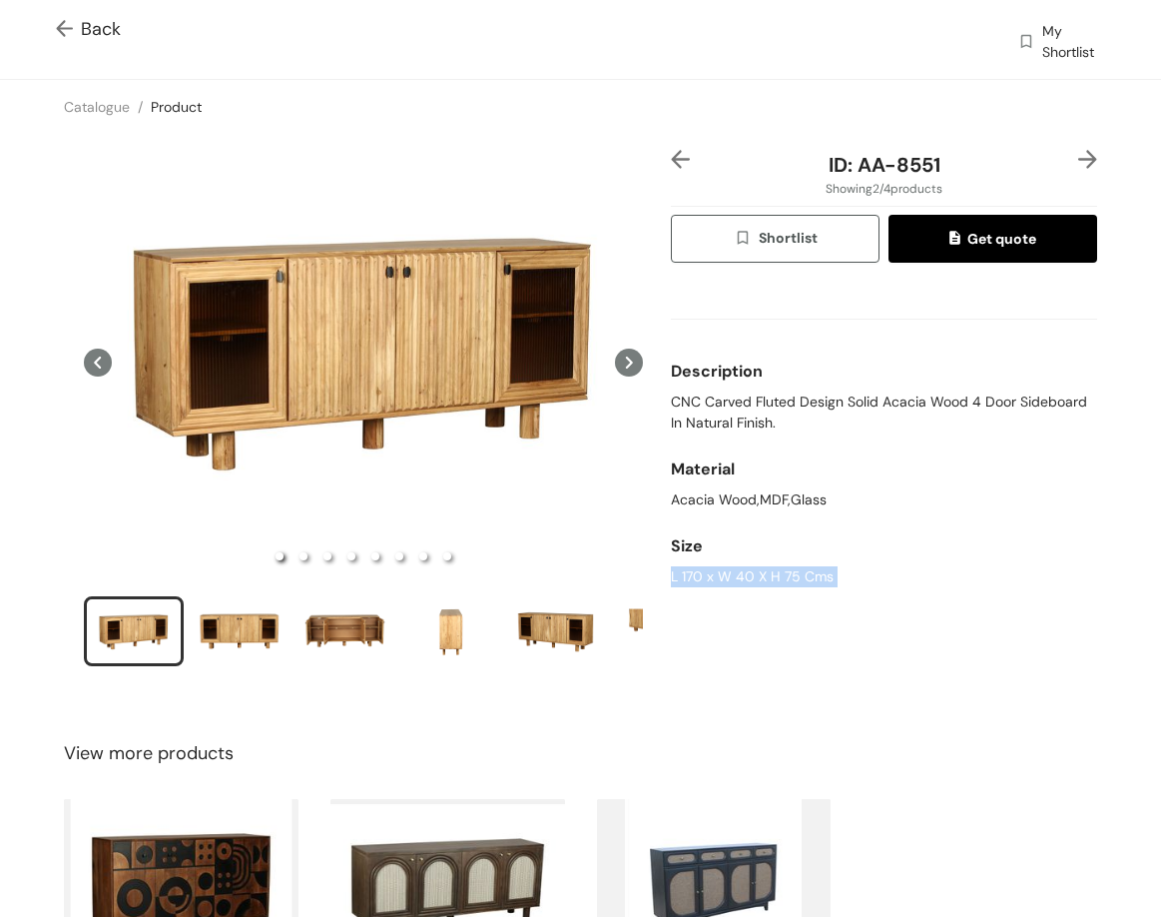
click at [807, 572] on div "L 170 x W 40 X H 75 Cms" at bounding box center [884, 576] width 426 height 21
drag, startPoint x: 859, startPoint y: 163, endPoint x: 945, endPoint y: 169, distance: 86.1
click at [945, 171] on div "ID: AA-8551" at bounding box center [884, 165] width 355 height 30
click at [1073, 145] on div "ID: AA-8551 Showing 2 / 4 products Shortlist Get quote Description CNC Carved F…" at bounding box center [580, 421] width 1169 height 574
click at [1073, 144] on div "ID: AA-8551 Showing 2 / 4 products Shortlist Get quote Description CNC Carved F…" at bounding box center [580, 421] width 1169 height 574
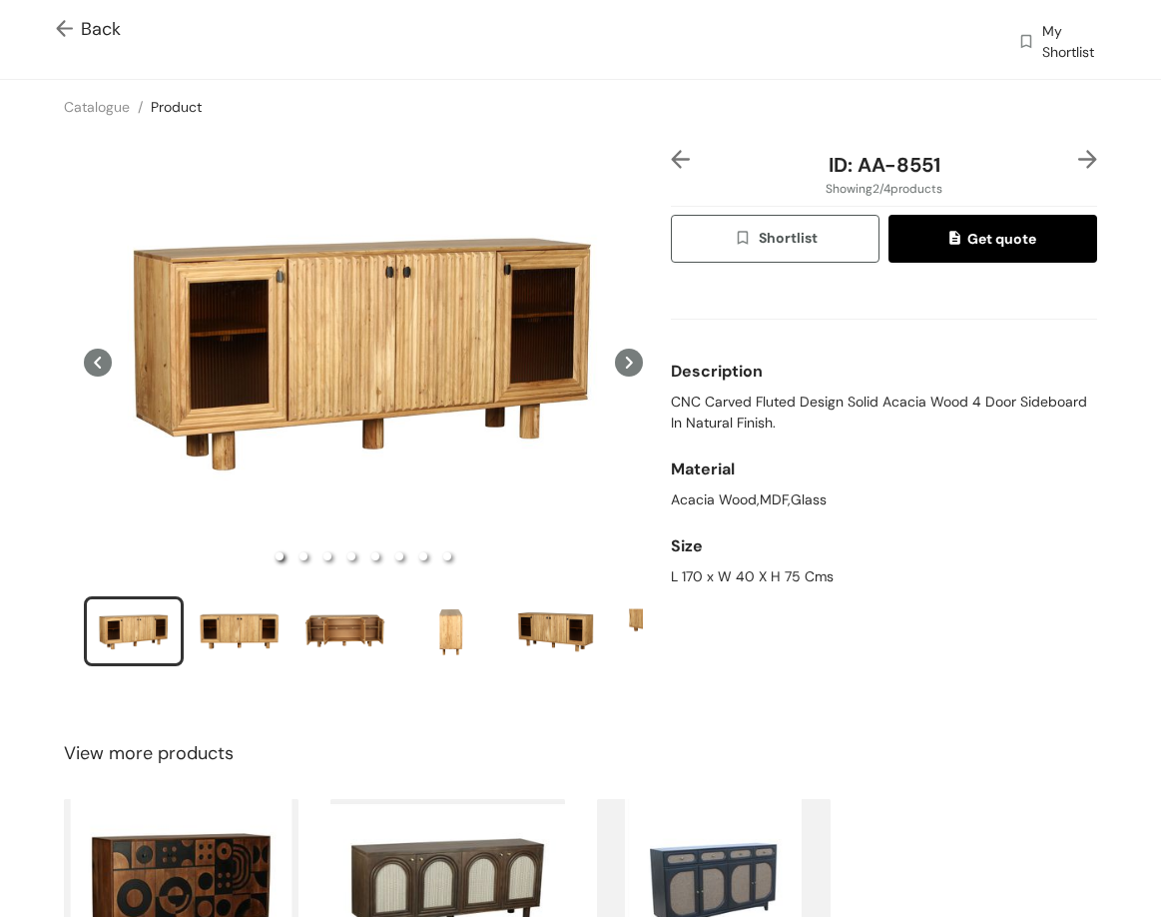
click at [1079, 151] on img at bounding box center [1088, 159] width 19 height 19
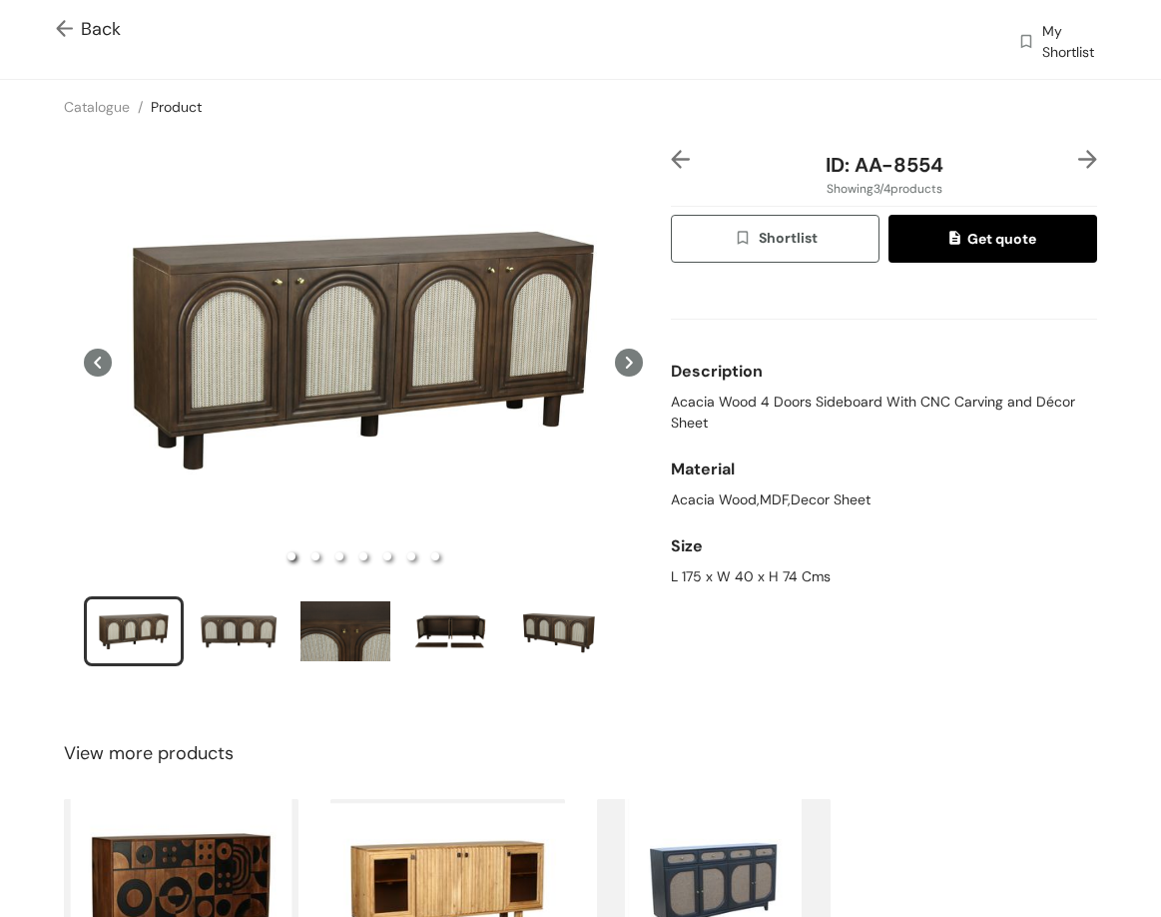
click at [1079, 151] on img at bounding box center [1088, 159] width 19 height 19
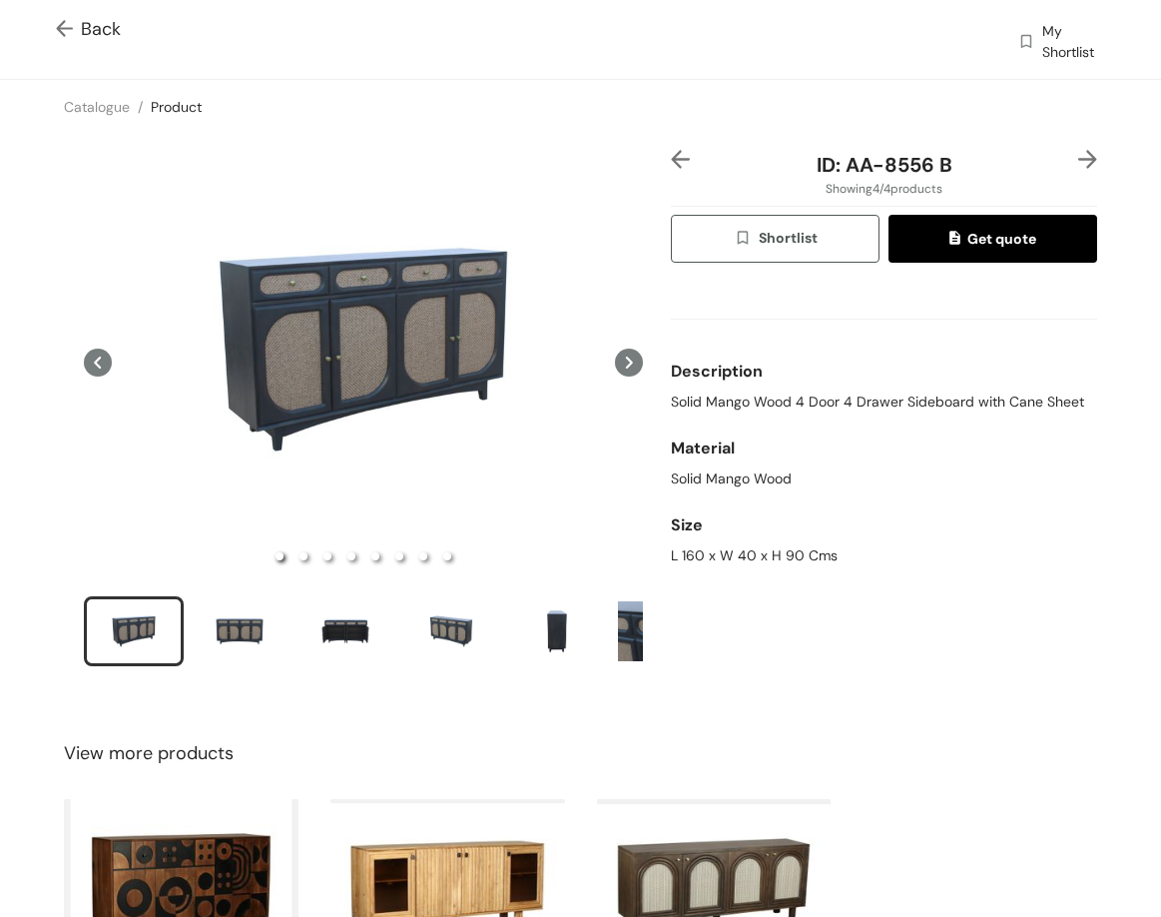
click at [1079, 152] on img at bounding box center [1088, 159] width 19 height 19
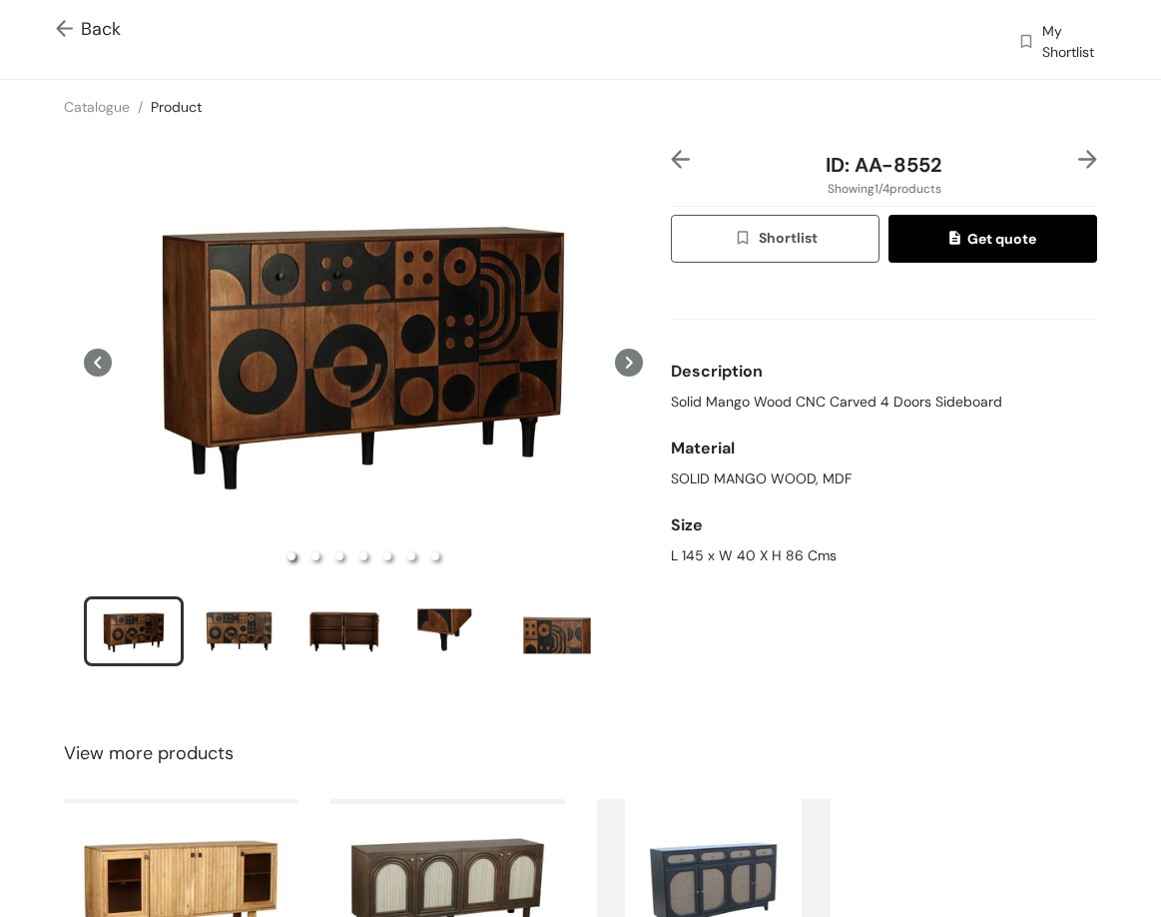
click at [711, 389] on div "Description" at bounding box center [884, 372] width 426 height 40
click at [713, 396] on span "Solid Mango Wood CNC Carved 4 Doors Sideboard" at bounding box center [837, 401] width 332 height 21
click at [712, 397] on span "Solid Mango Wood CNC Carved 4 Doors Sideboard" at bounding box center [837, 401] width 332 height 21
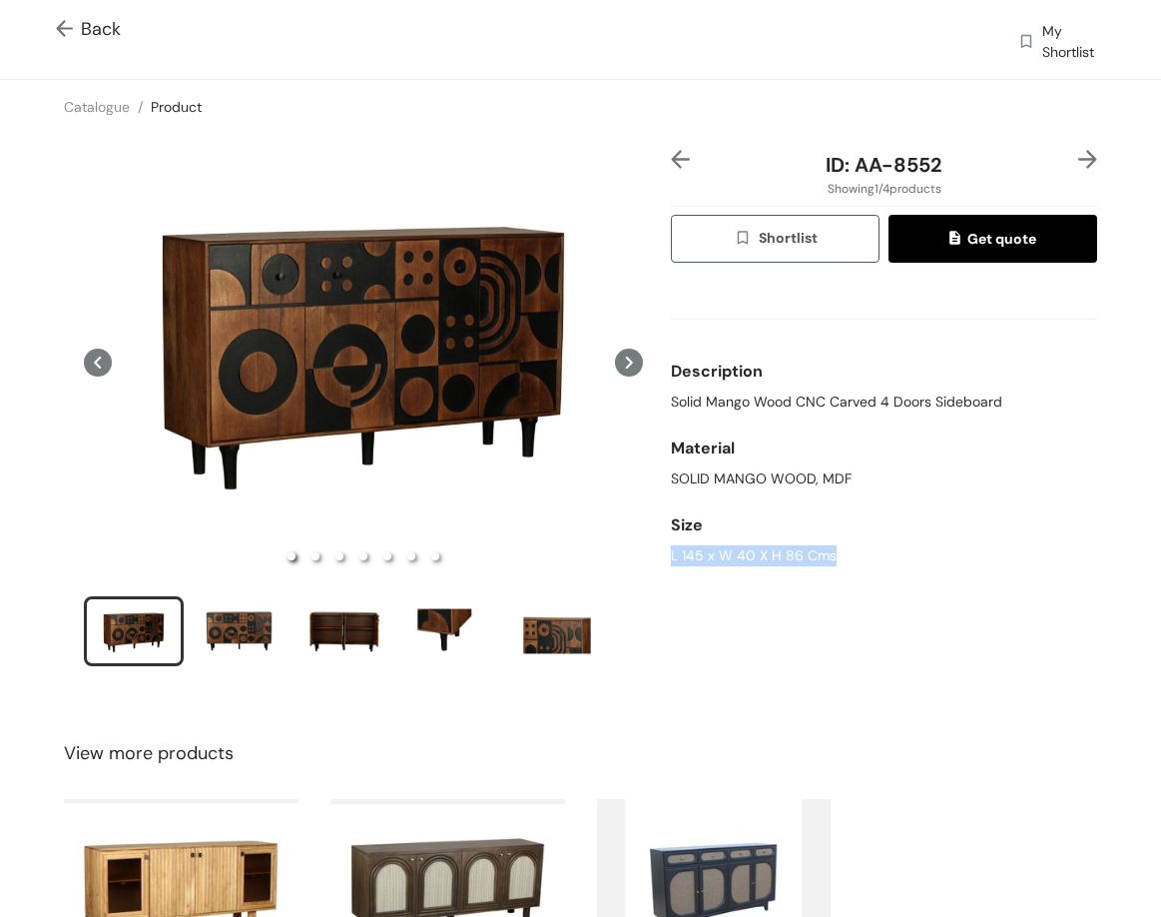
drag, startPoint x: 663, startPoint y: 552, endPoint x: 856, endPoint y: 564, distance: 193.1
click at [856, 564] on div "L 145 x W 40 X H 86 Cms" at bounding box center [884, 555] width 426 height 21
drag, startPoint x: 859, startPoint y: 171, endPoint x: 956, endPoint y: 119, distance: 109.9
click at [968, 169] on div "ID: AA-8552" at bounding box center [884, 165] width 355 height 30
click at [1079, 155] on img at bounding box center [1088, 159] width 19 height 19
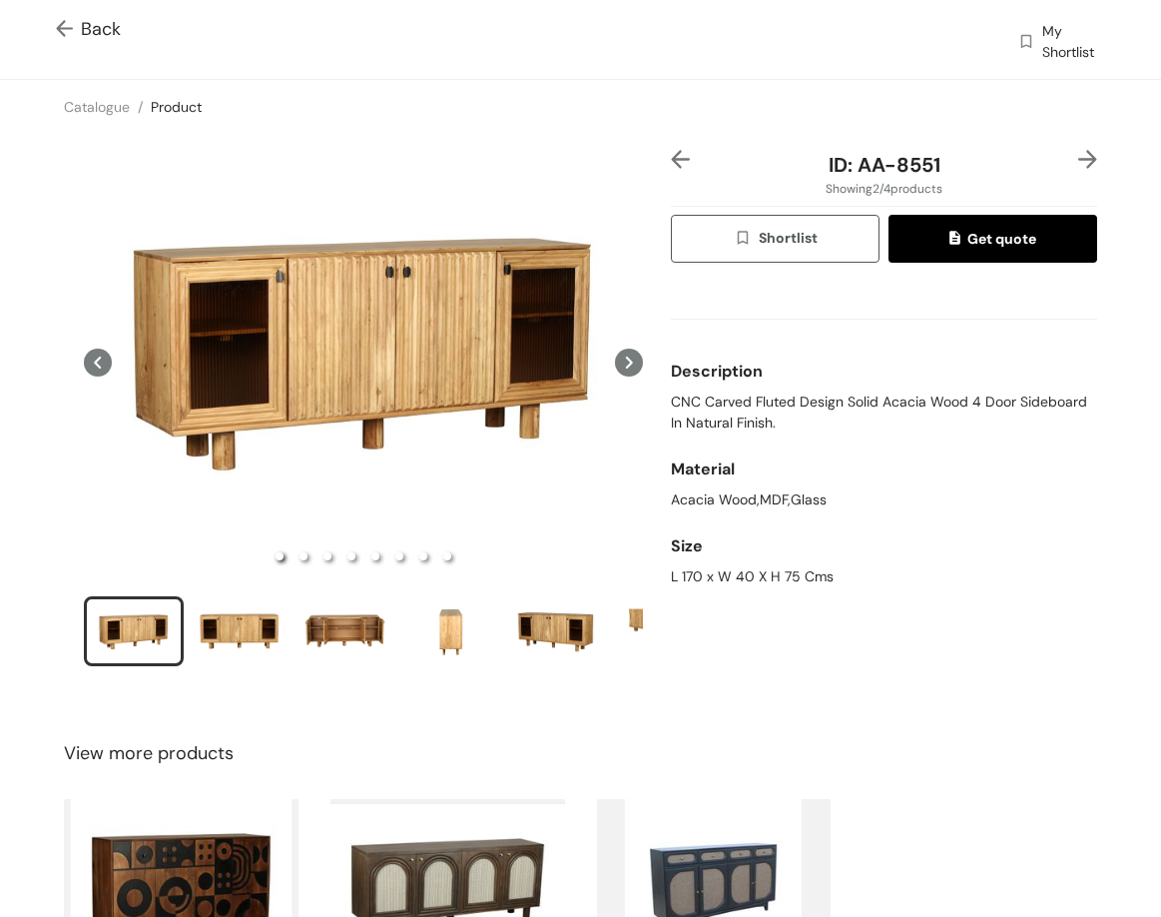
click at [1079, 155] on img at bounding box center [1088, 159] width 19 height 19
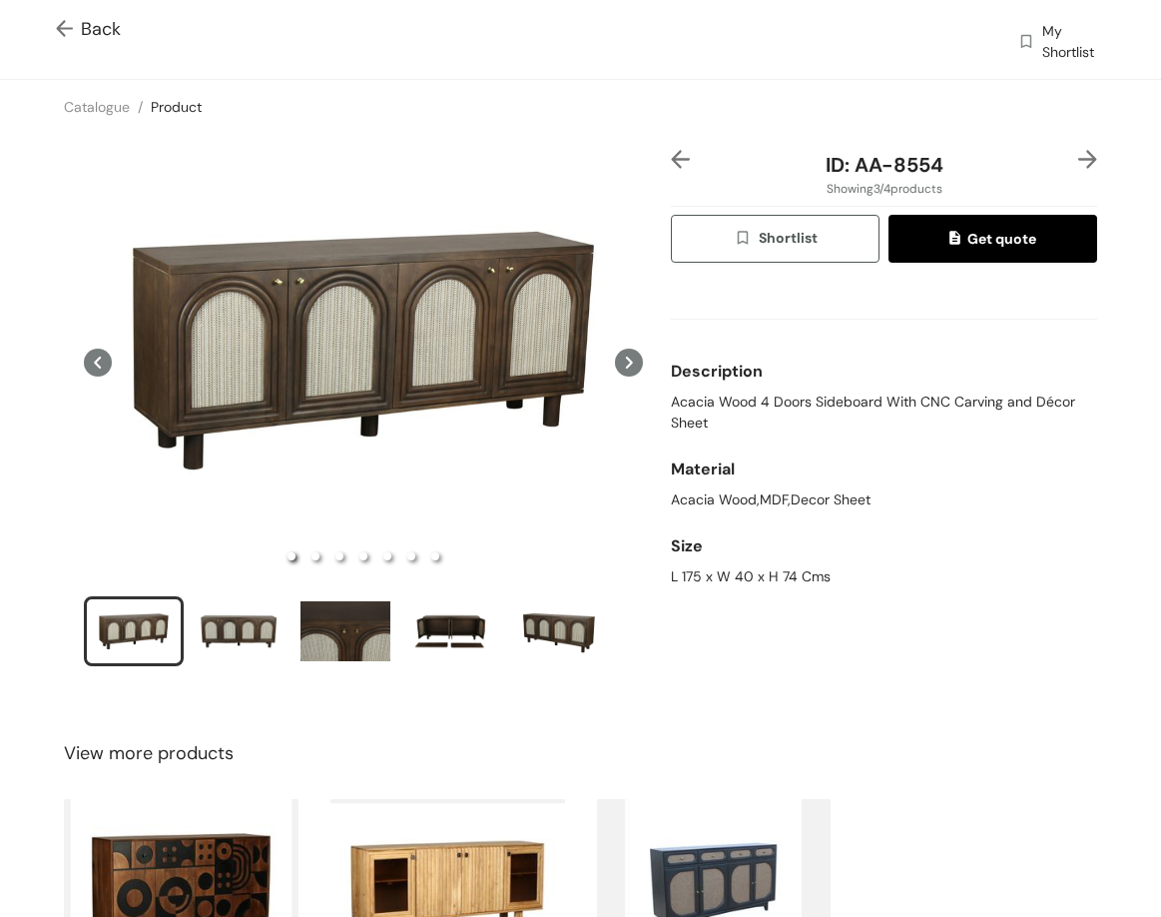
drag, startPoint x: 696, startPoint y: 424, endPoint x: 698, endPoint y: 406, distance: 18.1
click at [698, 422] on span "Acacia Wood 4 Doors Sideboard With CNC Carving and Décor Sheet" at bounding box center [884, 412] width 426 height 42
click at [1079, 158] on img at bounding box center [1088, 159] width 19 height 19
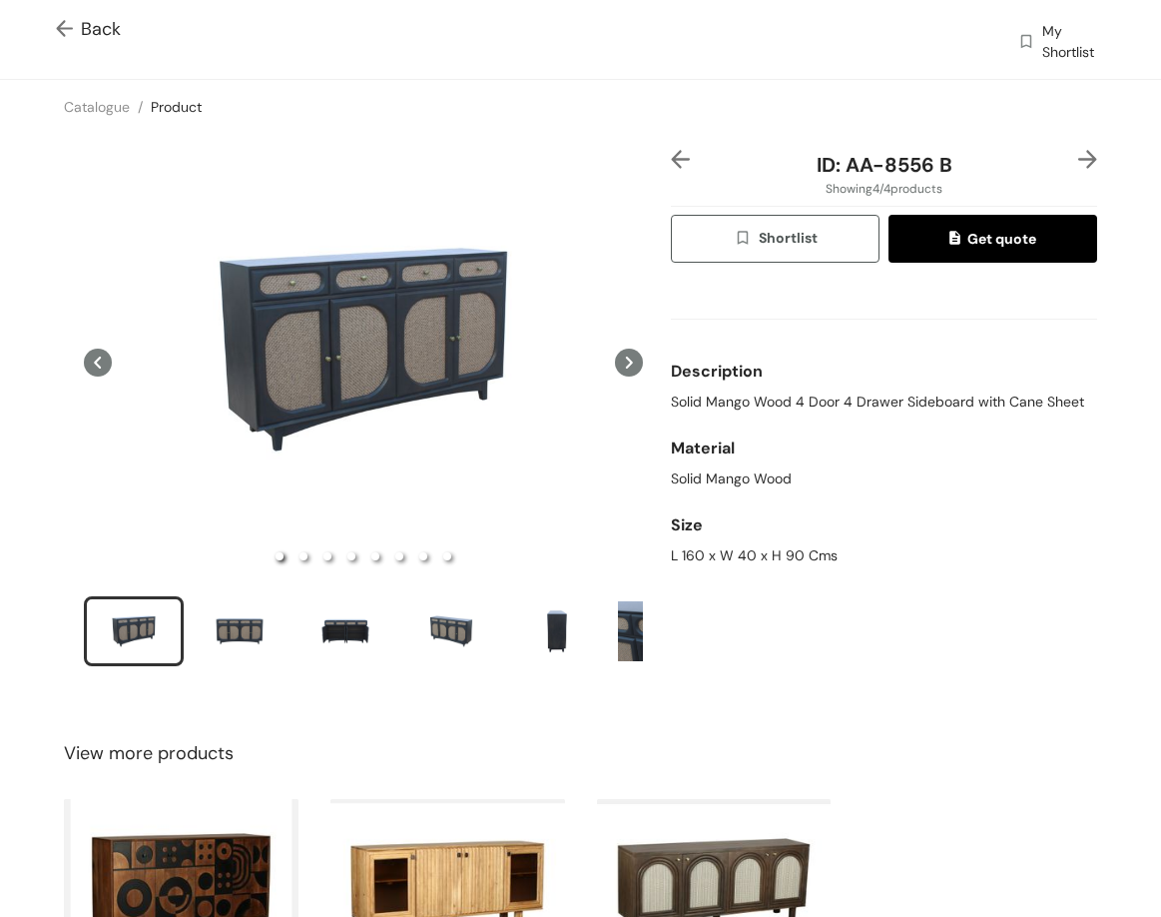
click at [876, 394] on span "Solid Mango Wood 4 Door 4 Drawer Sideboard with Cane Sheet" at bounding box center [877, 401] width 413 height 21
click at [839, 401] on span "Solid Mango Wood 4 Door 4 Drawer Sideboard with Cane Sheet" at bounding box center [877, 401] width 413 height 21
click at [837, 402] on span "Solid Mango Wood 4 Door 4 Drawer Sideboard with Cane Sheet" at bounding box center [877, 401] width 413 height 21
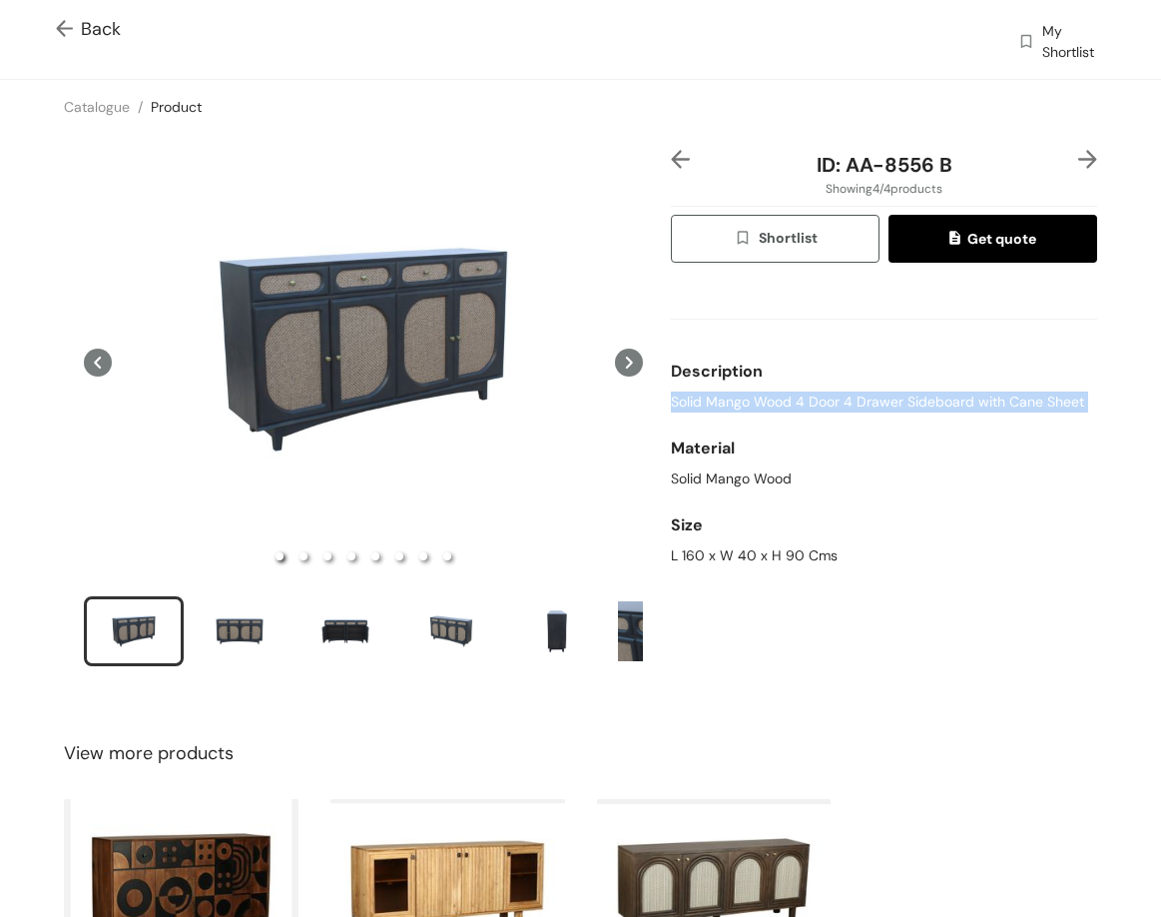
click at [671, 167] on img at bounding box center [680, 159] width 19 height 19
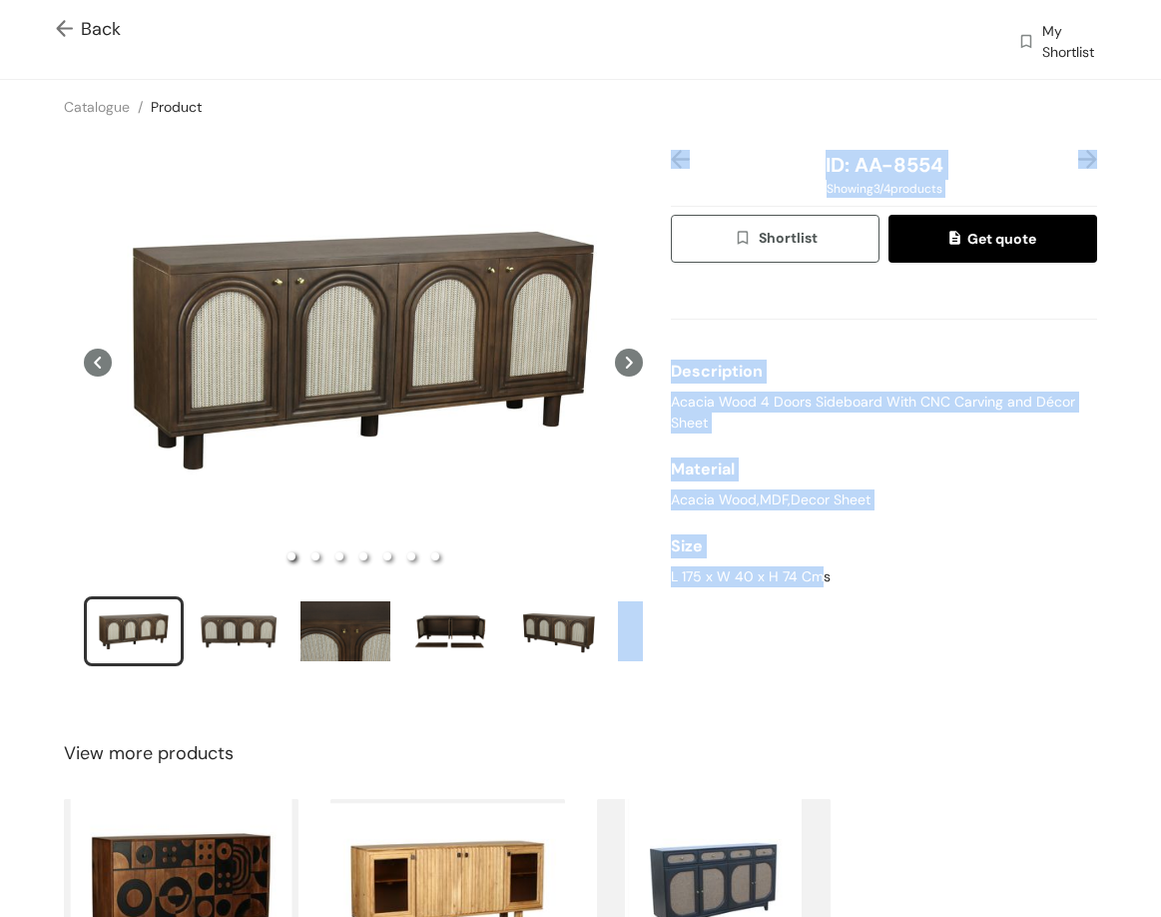
drag, startPoint x: 649, startPoint y: 578, endPoint x: 814, endPoint y: 579, distance: 164.8
click at [814, 580] on div "ID: AA-8554 Showing 3 / 4 products Shortlist Get quote Description Acacia Wood …" at bounding box center [580, 421] width 1169 height 574
click at [814, 579] on div "L 175 x W 40 x H 74 Cms" at bounding box center [884, 576] width 426 height 21
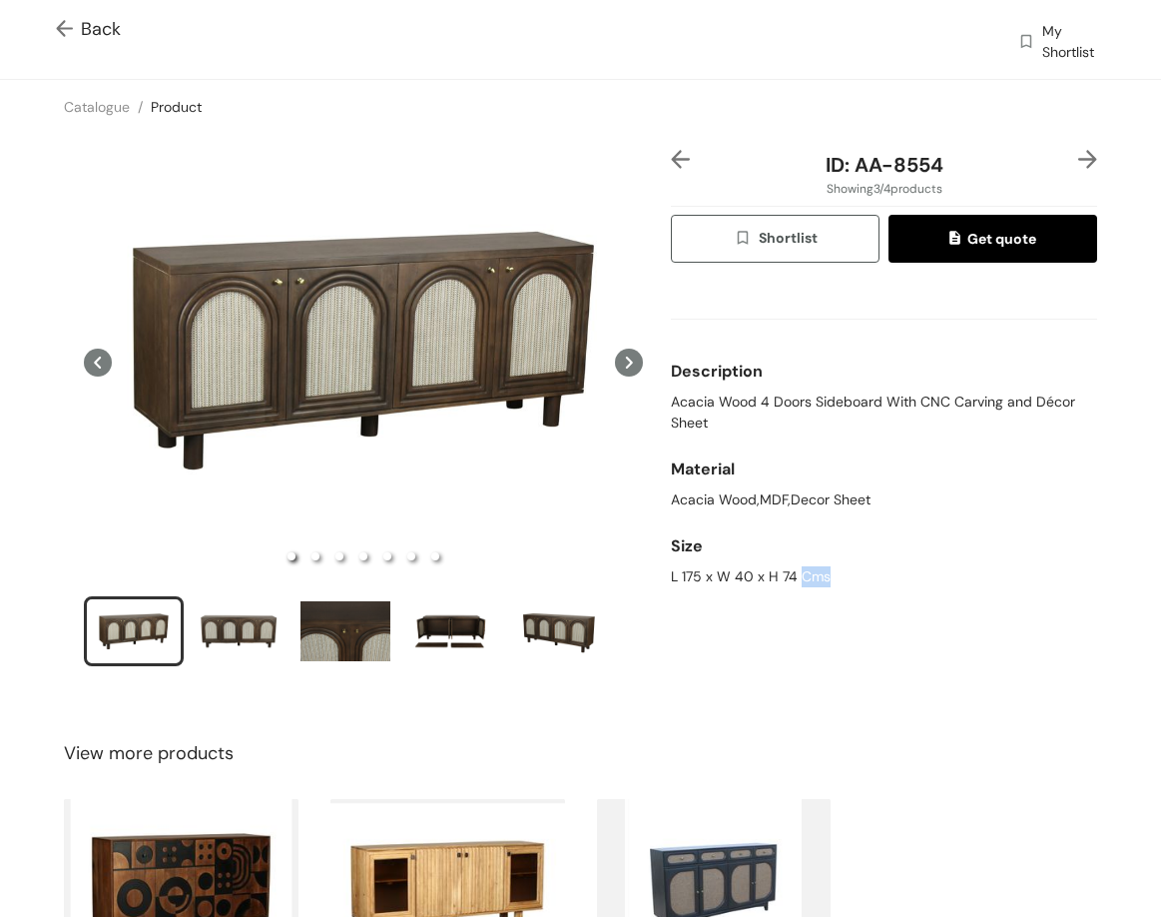
click at [814, 579] on div "L 175 x W 40 x H 74 Cms" at bounding box center [884, 576] width 426 height 21
click at [814, 578] on div "L 175 x W 40 x H 74 Cms" at bounding box center [884, 576] width 426 height 21
drag, startPoint x: 849, startPoint y: 158, endPoint x: 940, endPoint y: 168, distance: 91.4
click at [940, 168] on div "ID: AA-8554" at bounding box center [884, 165] width 355 height 30
click at [690, 403] on span "Acacia Wood 4 Doors Sideboard With CNC Carving and Décor Sheet" at bounding box center [884, 412] width 426 height 42
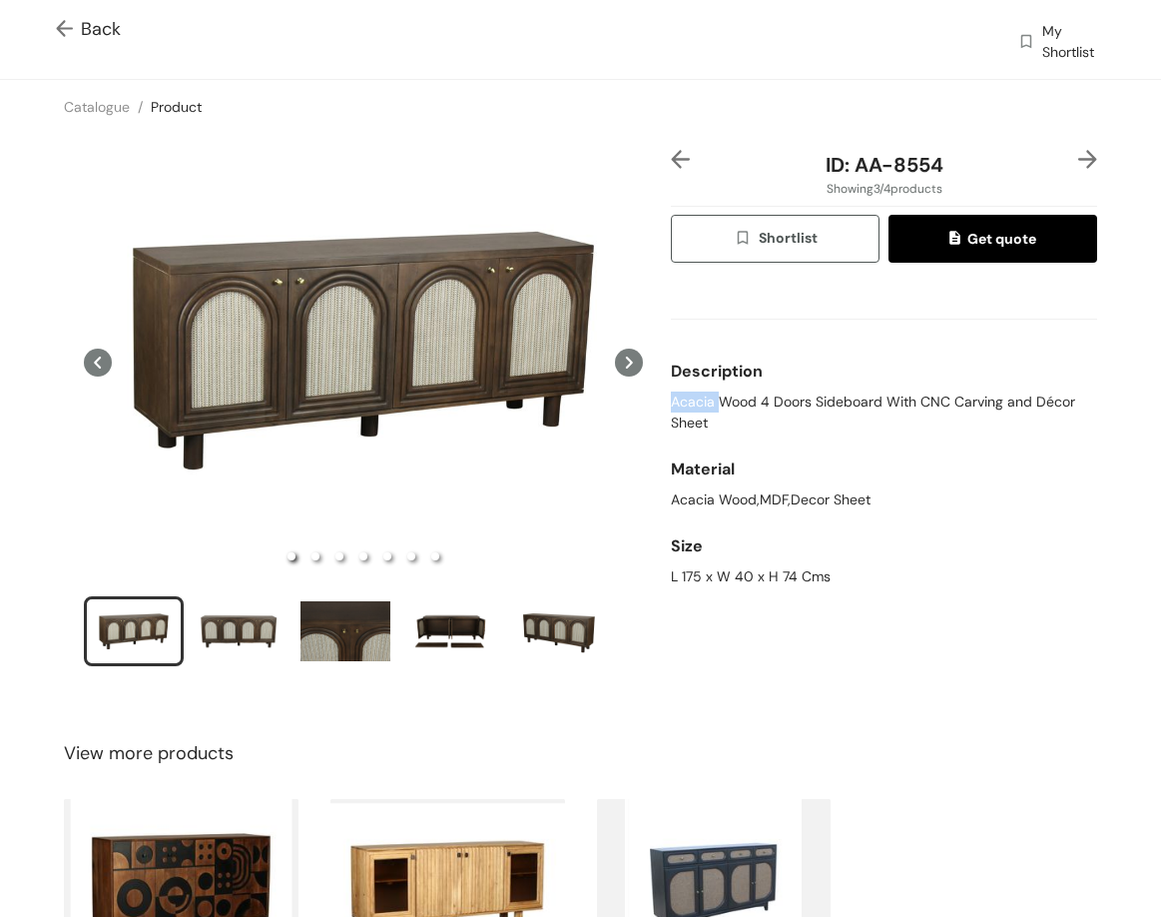
click at [690, 403] on span "Acacia Wood 4 Doors Sideboard With CNC Carving and Décor Sheet" at bounding box center [884, 412] width 426 height 42
click at [671, 151] on img at bounding box center [680, 159] width 19 height 19
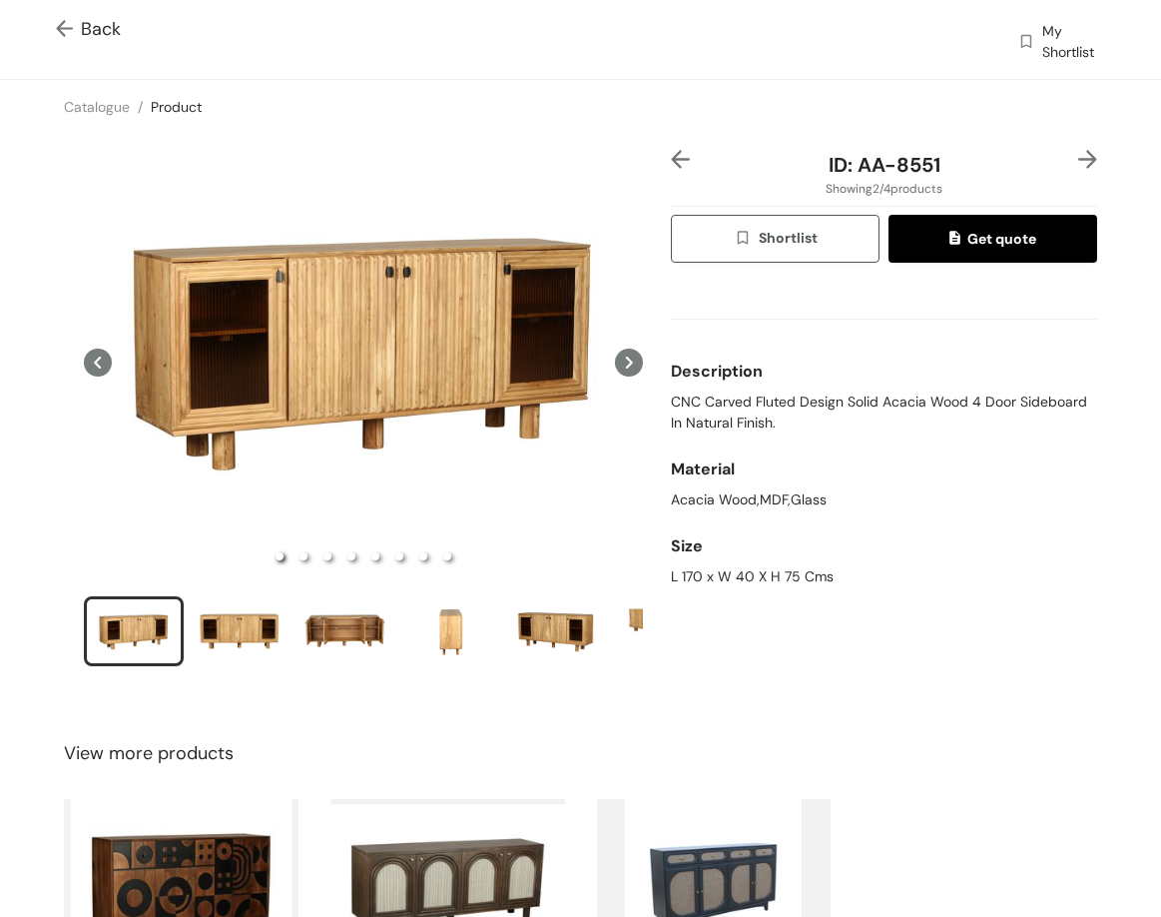
click at [671, 152] on img at bounding box center [680, 159] width 19 height 19
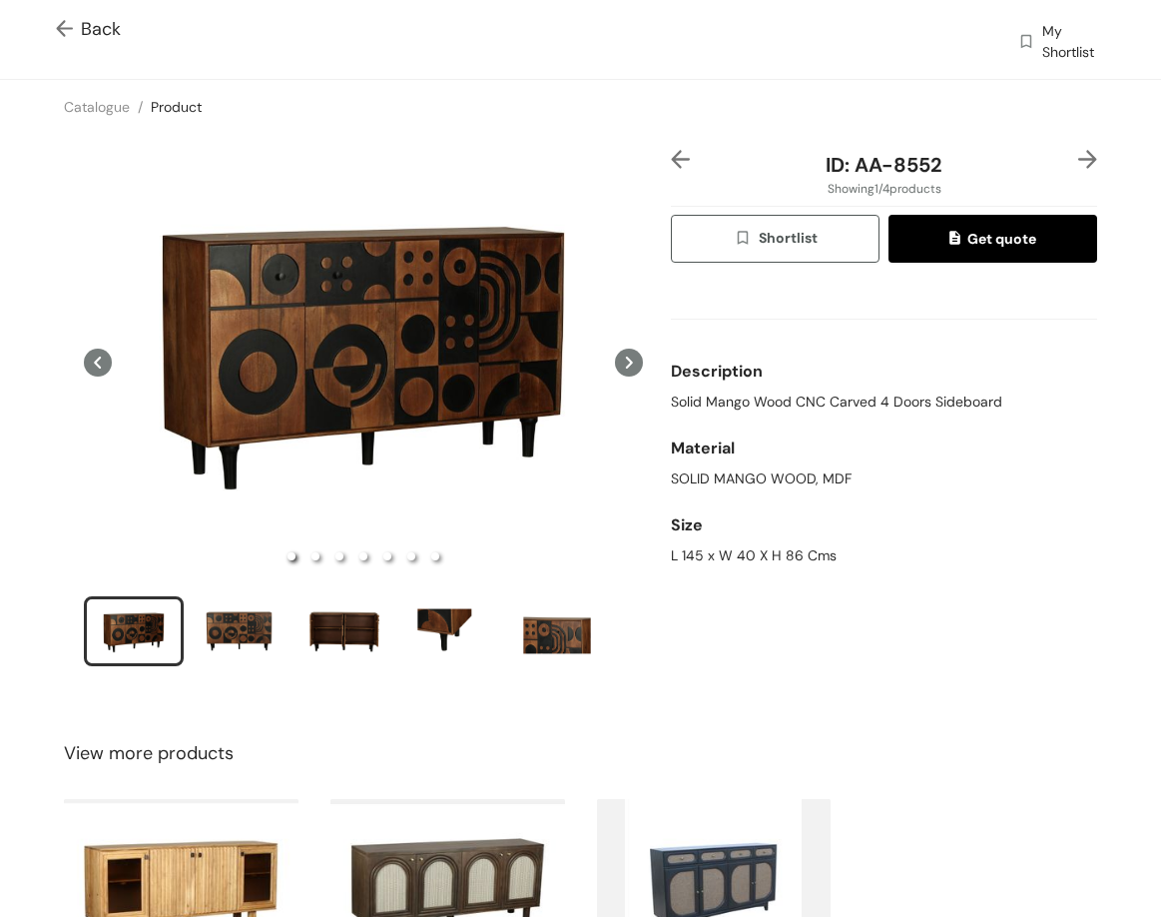
click at [671, 152] on img at bounding box center [680, 159] width 19 height 19
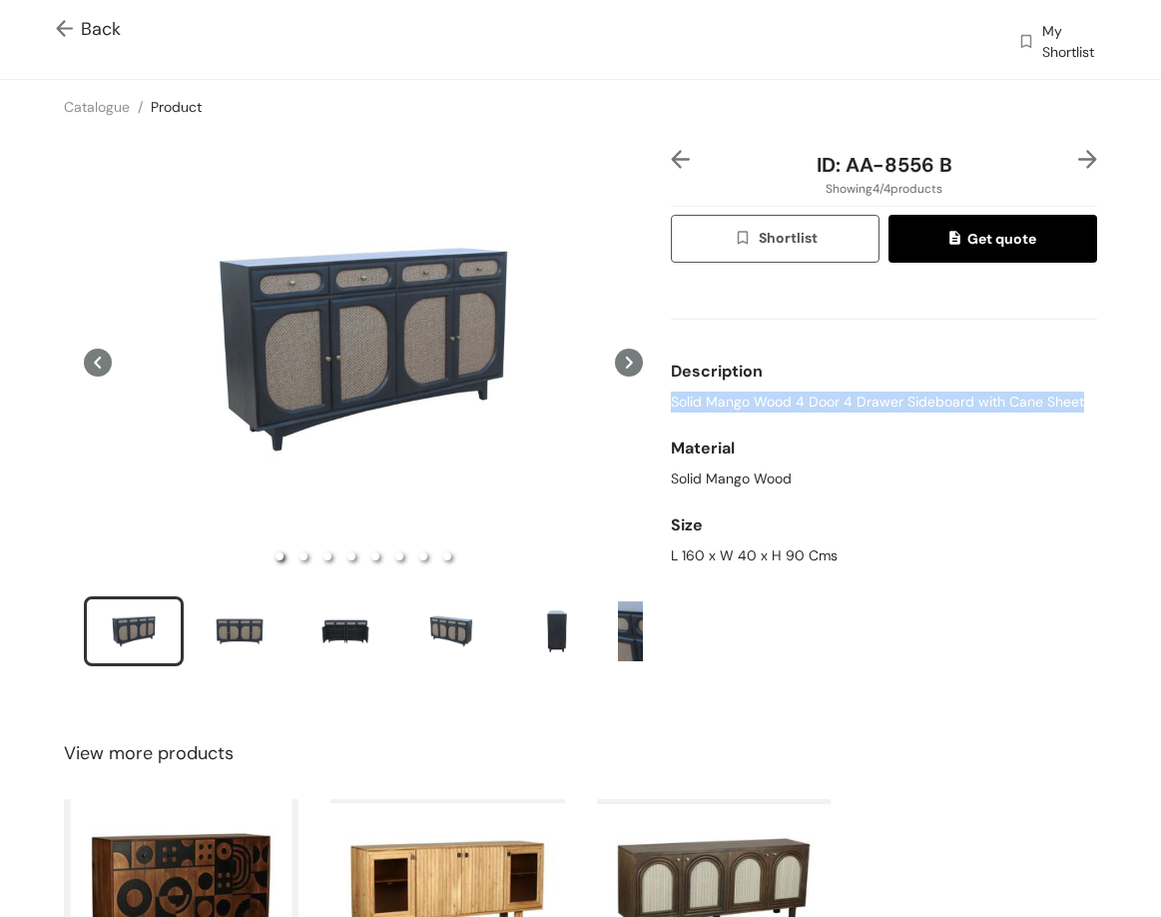
drag, startPoint x: 658, startPoint y: 398, endPoint x: 1045, endPoint y: 303, distance: 398.2
click at [1069, 397] on div "ID: AA-8556 B Showing 4 / 4 products Shortlist Get quote Description Solid Mang…" at bounding box center [884, 421] width 434 height 542
drag, startPoint x: 874, startPoint y: 172, endPoint x: 973, endPoint y: 185, distance: 99.7
click at [971, 184] on div "ID: AA-8556 B Showing 4 / 4 products Shortlist Get quote Description Solid Mang…" at bounding box center [884, 421] width 434 height 542
drag, startPoint x: 939, startPoint y: 126, endPoint x: 947, endPoint y: 135, distance: 12.0
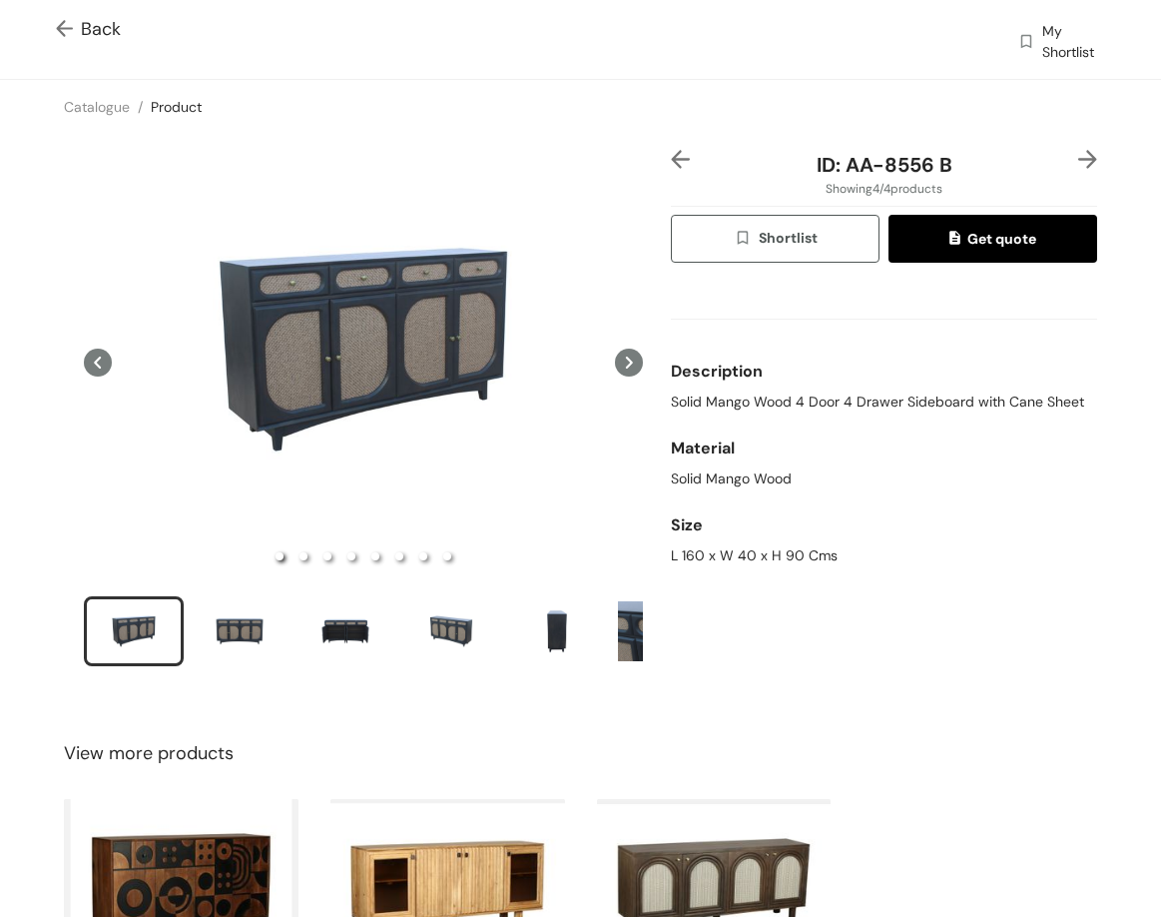
click at [946, 132] on div "Catalogue / Product /" at bounding box center [580, 107] width 1161 height 54
drag, startPoint x: 839, startPoint y: 168, endPoint x: 964, endPoint y: 152, distance: 125.8
click at [964, 152] on div "ID: AA-8556 B" at bounding box center [884, 165] width 355 height 30
drag, startPoint x: 783, startPoint y: 551, endPoint x: 831, endPoint y: 490, distance: 77.5
click at [836, 550] on div "ID: AA-8556 B Showing 4 / 4 products Shortlist Get quote Description Solid Mang…" at bounding box center [884, 421] width 434 height 542
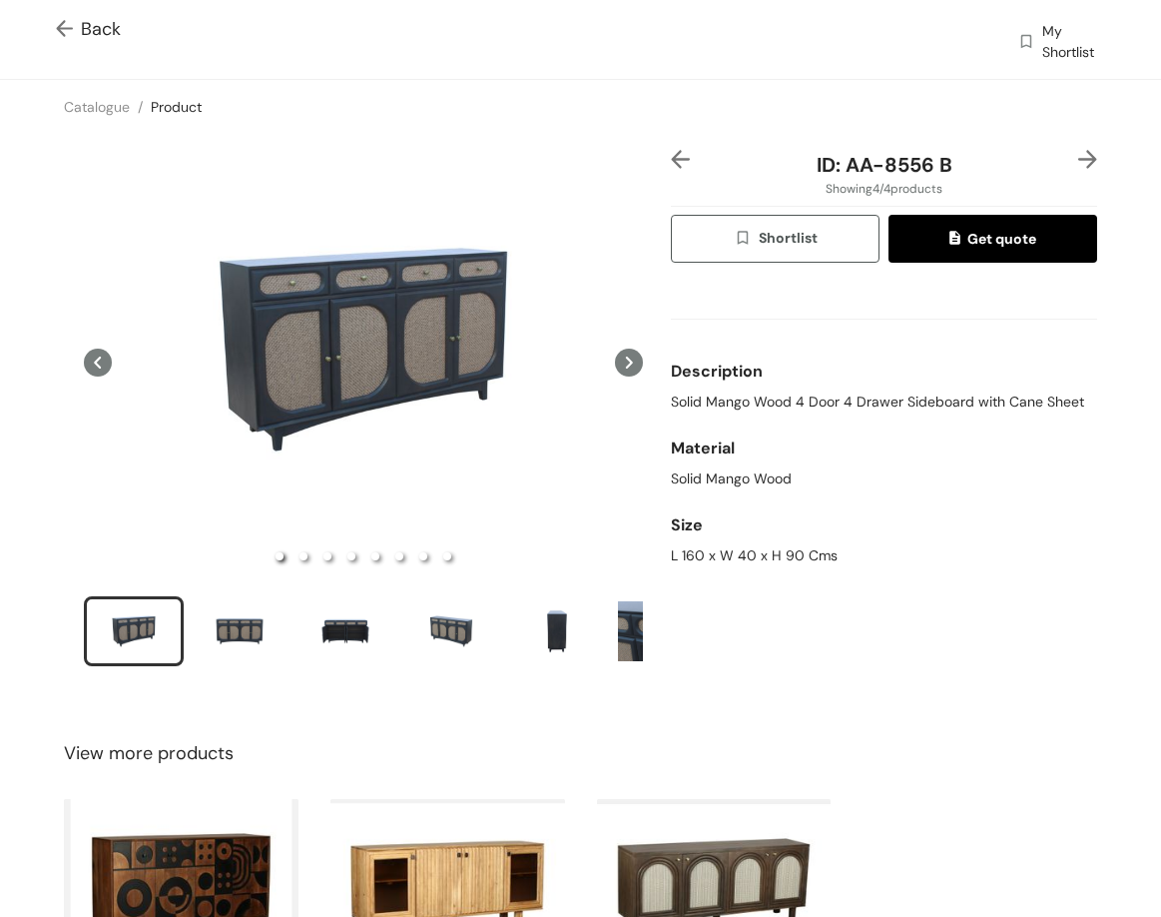
drag, startPoint x: 1057, startPoint y: 163, endPoint x: 1069, endPoint y: 159, distance: 12.6
click at [1062, 162] on div at bounding box center [1080, 165] width 36 height 30
click at [1079, 158] on img at bounding box center [1088, 159] width 19 height 19
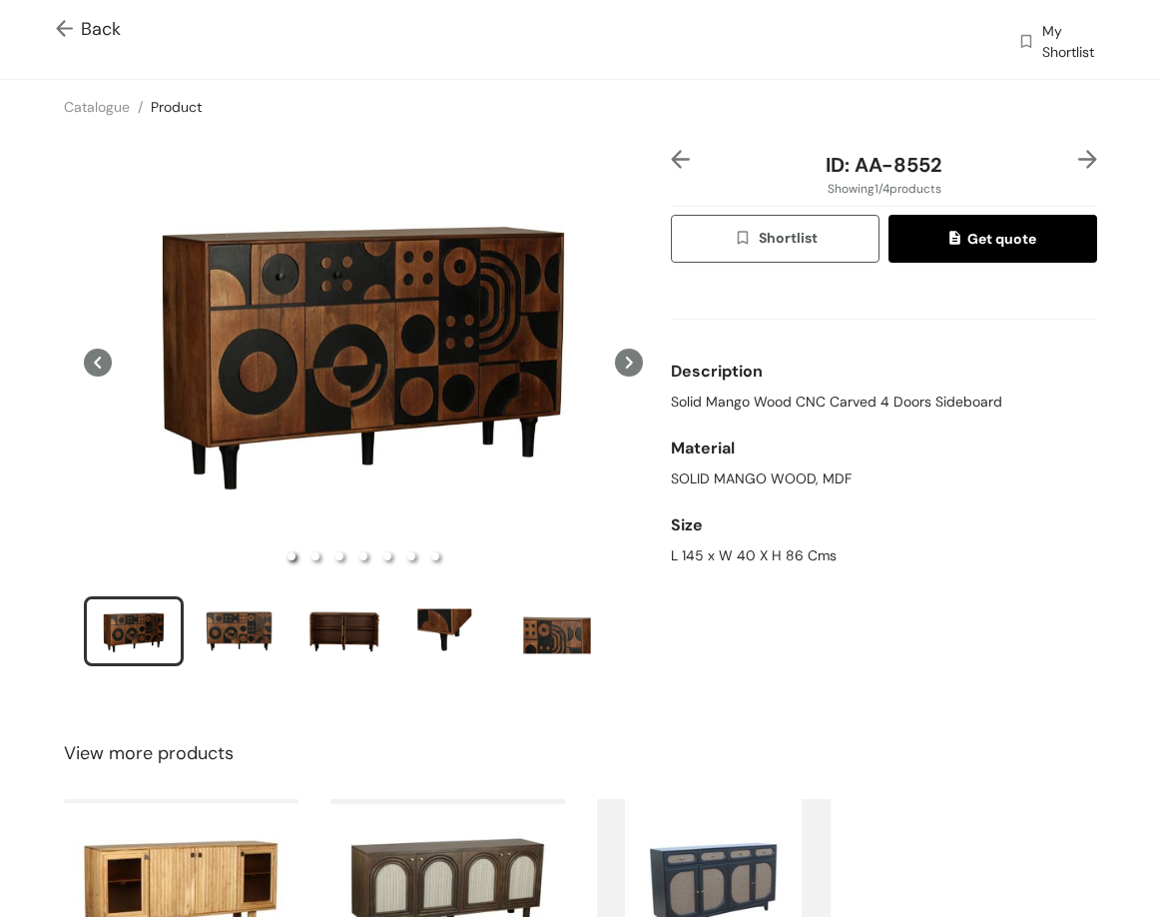
click at [1079, 157] on img at bounding box center [1088, 159] width 19 height 19
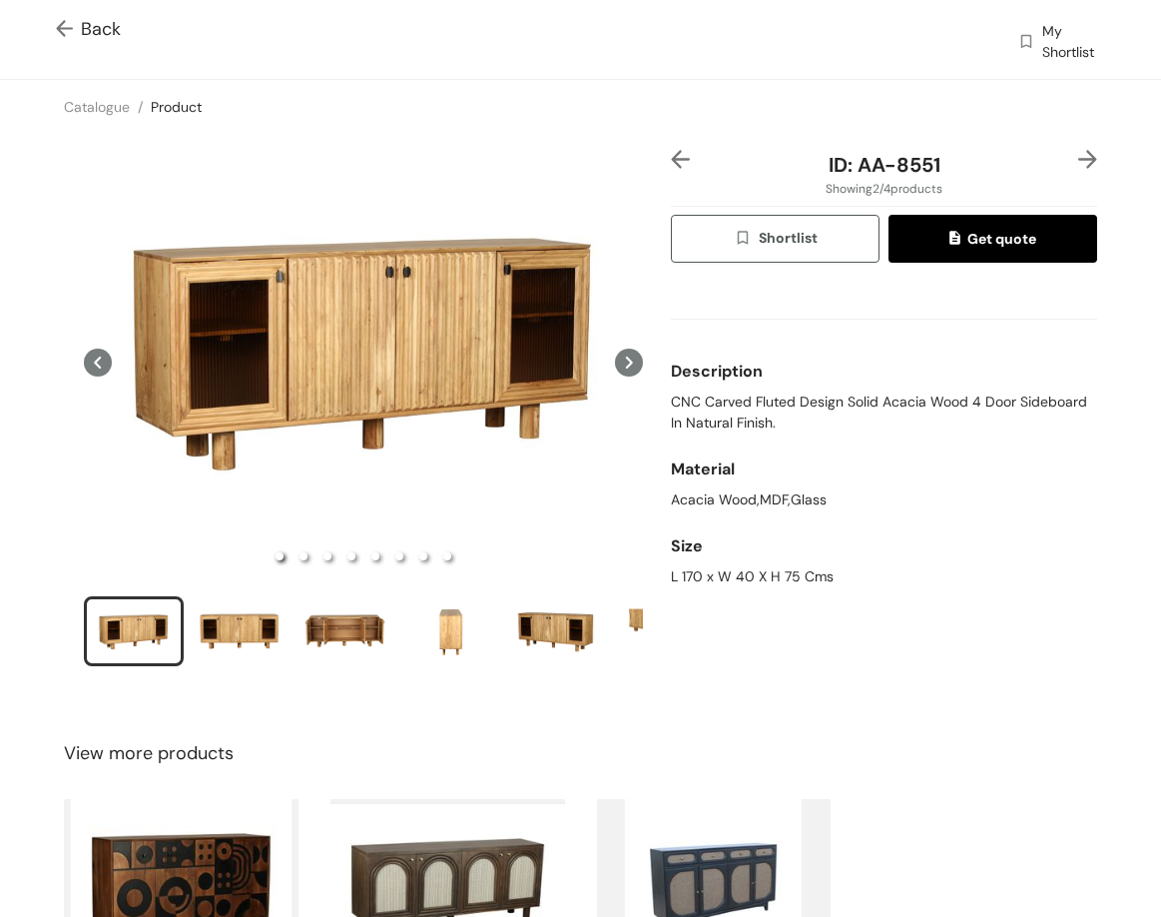
click at [1079, 157] on img at bounding box center [1088, 159] width 19 height 19
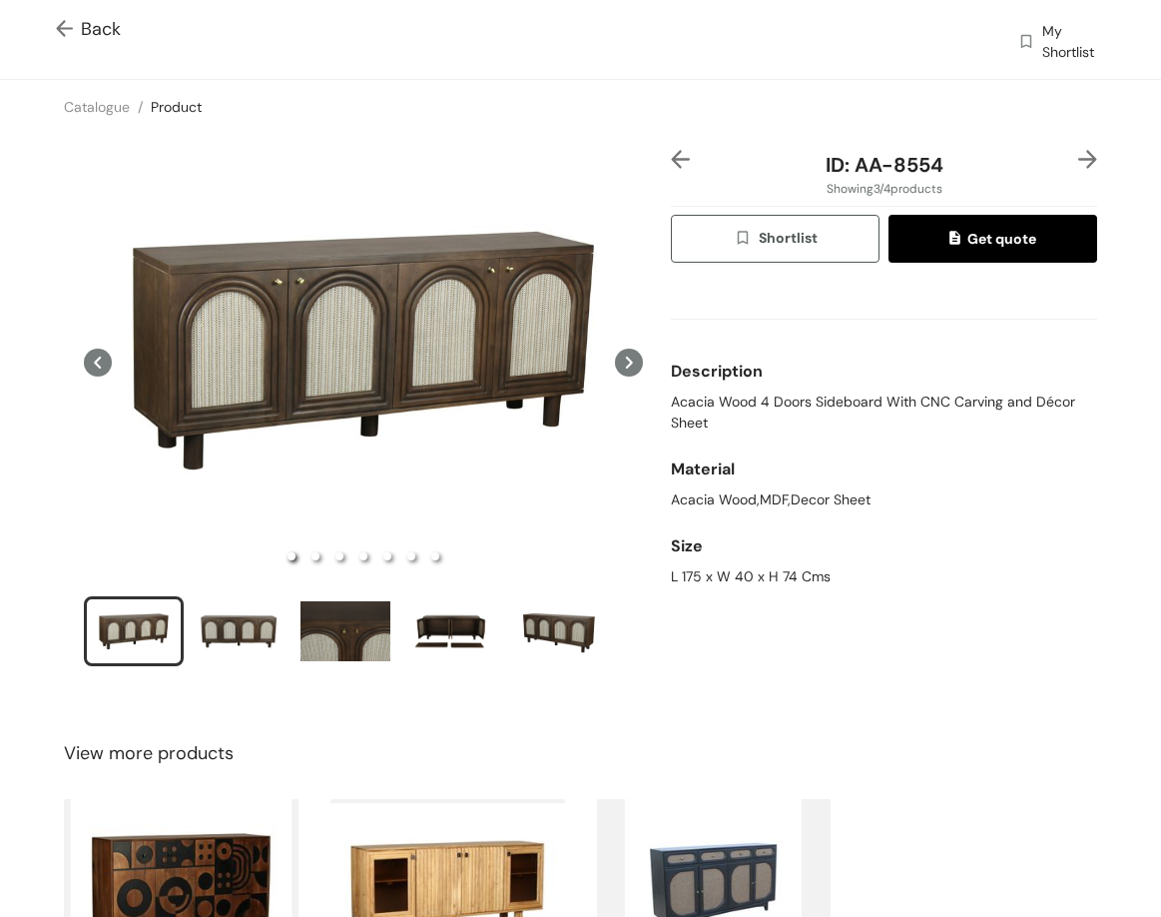
click at [667, 166] on div "ID: AA-8554 Showing 3 / 4 products Shortlist Get quote Description Acacia Wood …" at bounding box center [884, 421] width 434 height 542
click at [674, 158] on img at bounding box center [680, 159] width 19 height 19
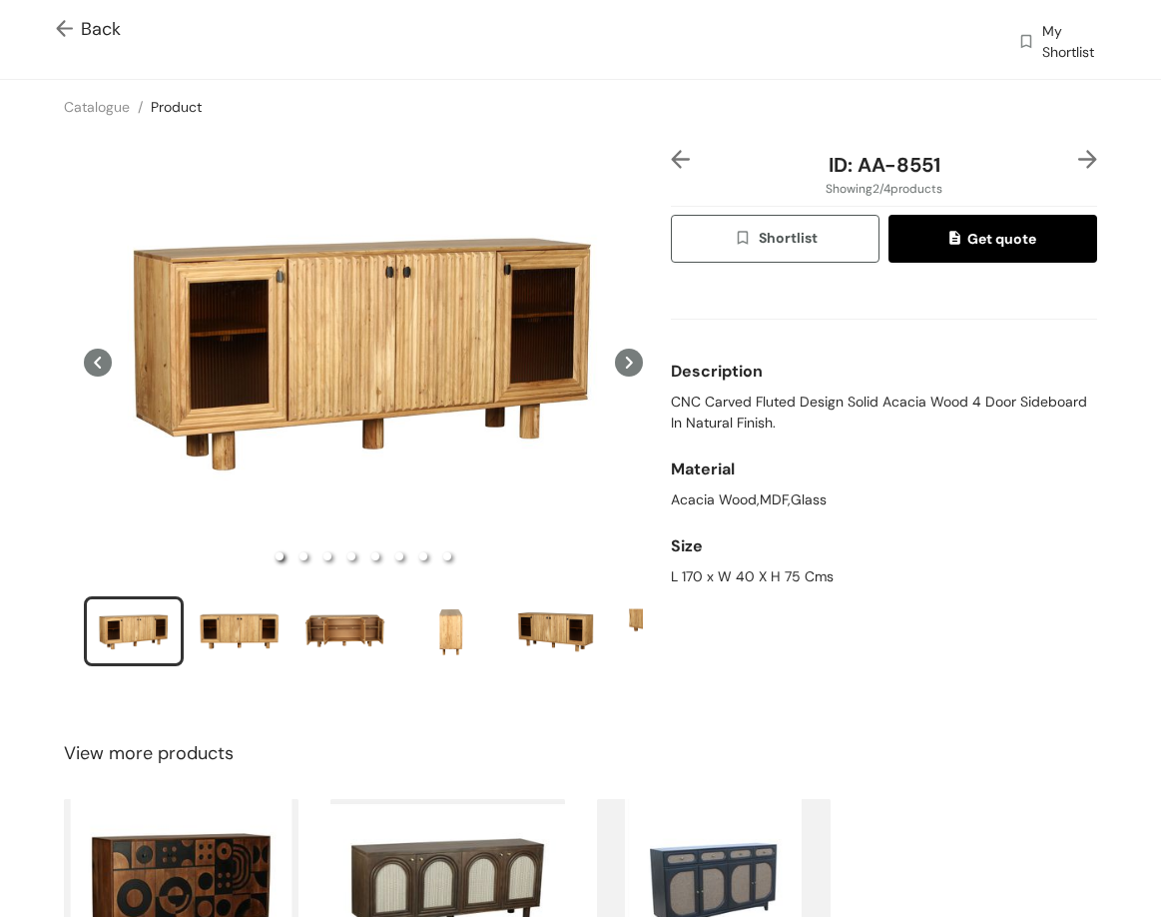
click at [100, 33] on span "Back" at bounding box center [88, 29] width 65 height 27
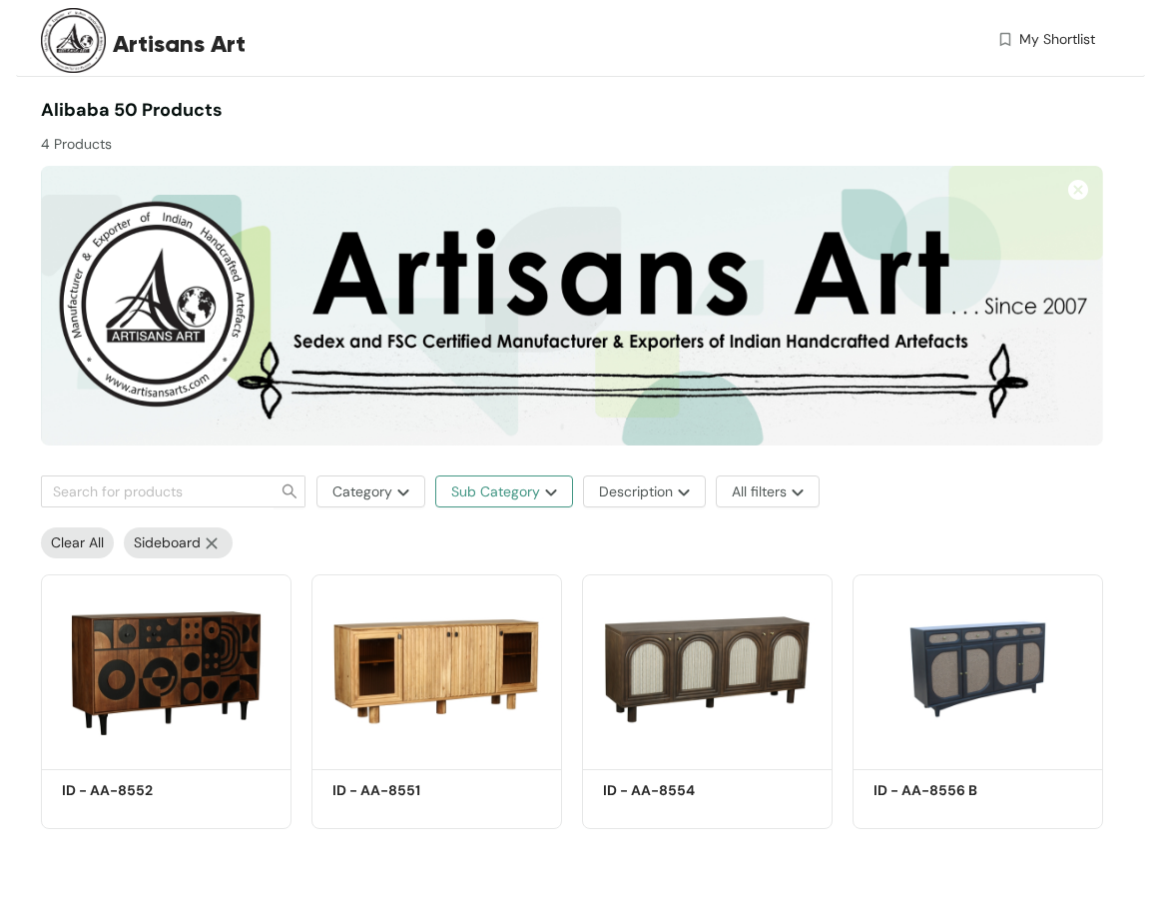
click at [550, 483] on button "Sub Category" at bounding box center [504, 491] width 138 height 32
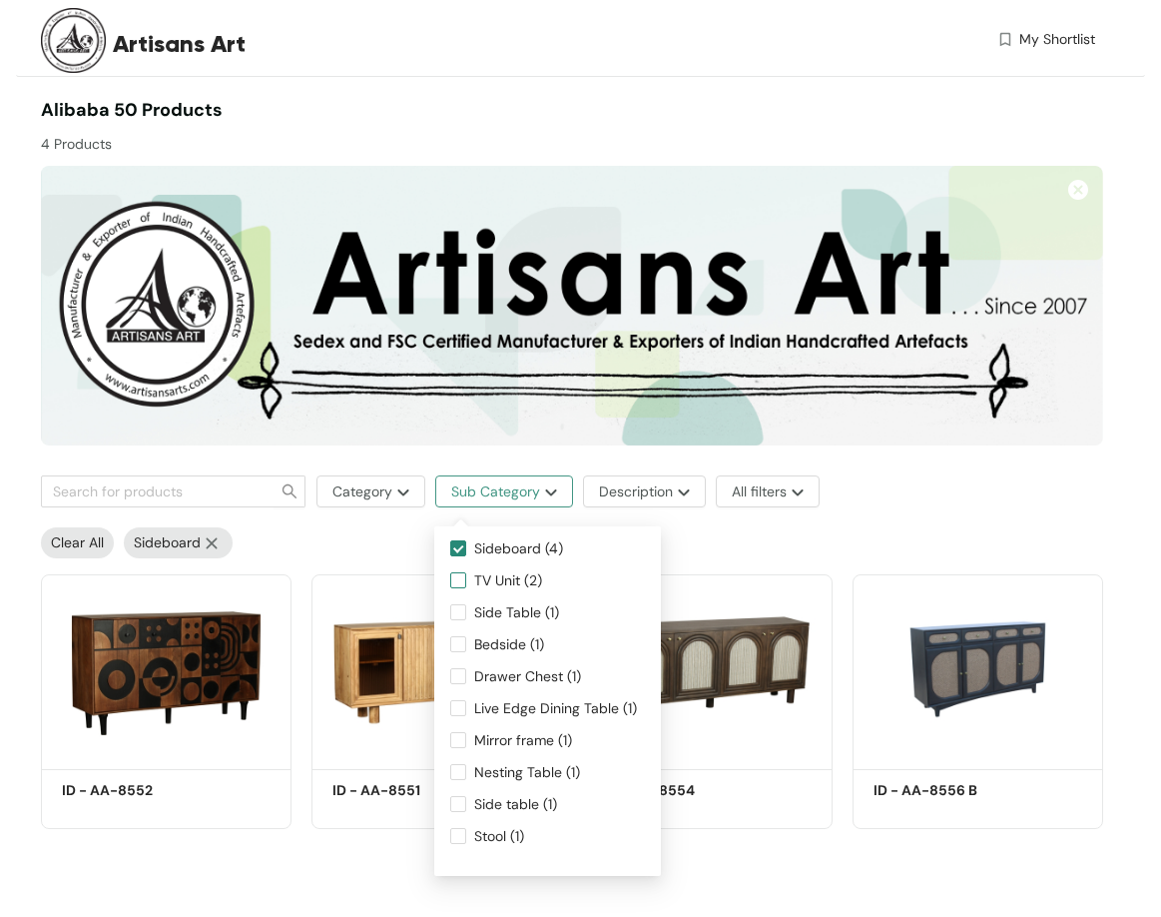
scroll to position [192, 0]
click at [461, 613] on input "Bedside (1)" at bounding box center [458, 613] width 16 height 16
checkbox input "true"
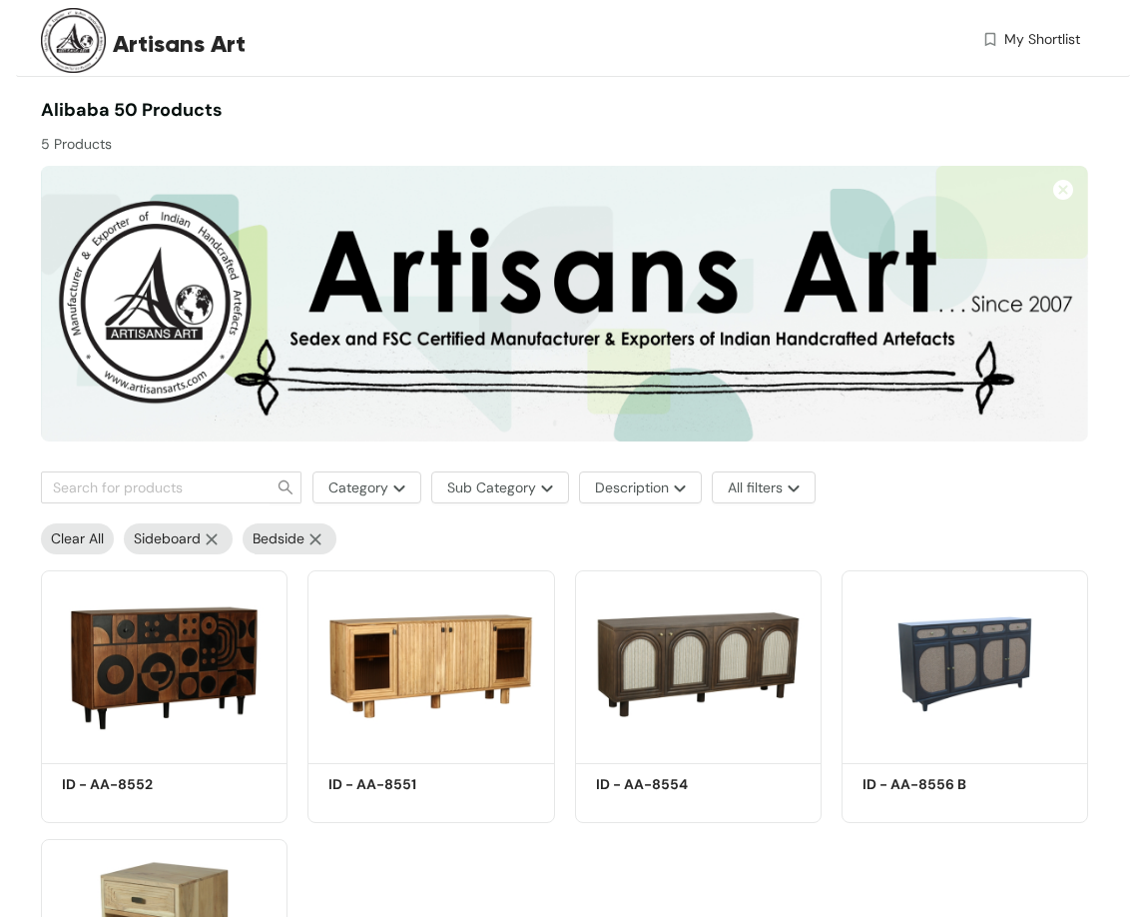
click at [211, 541] on img at bounding box center [212, 539] width 22 height 12
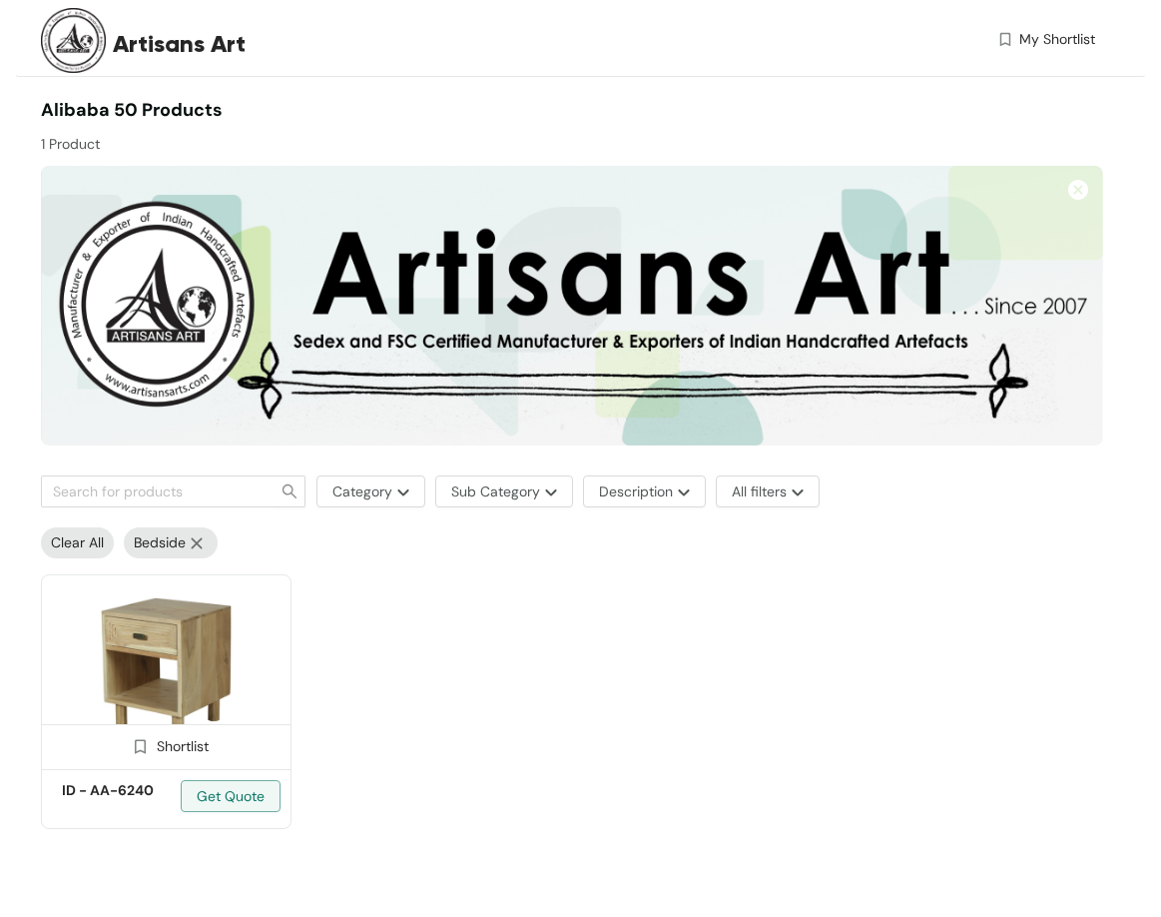
click at [187, 664] on img at bounding box center [166, 668] width 251 height 189
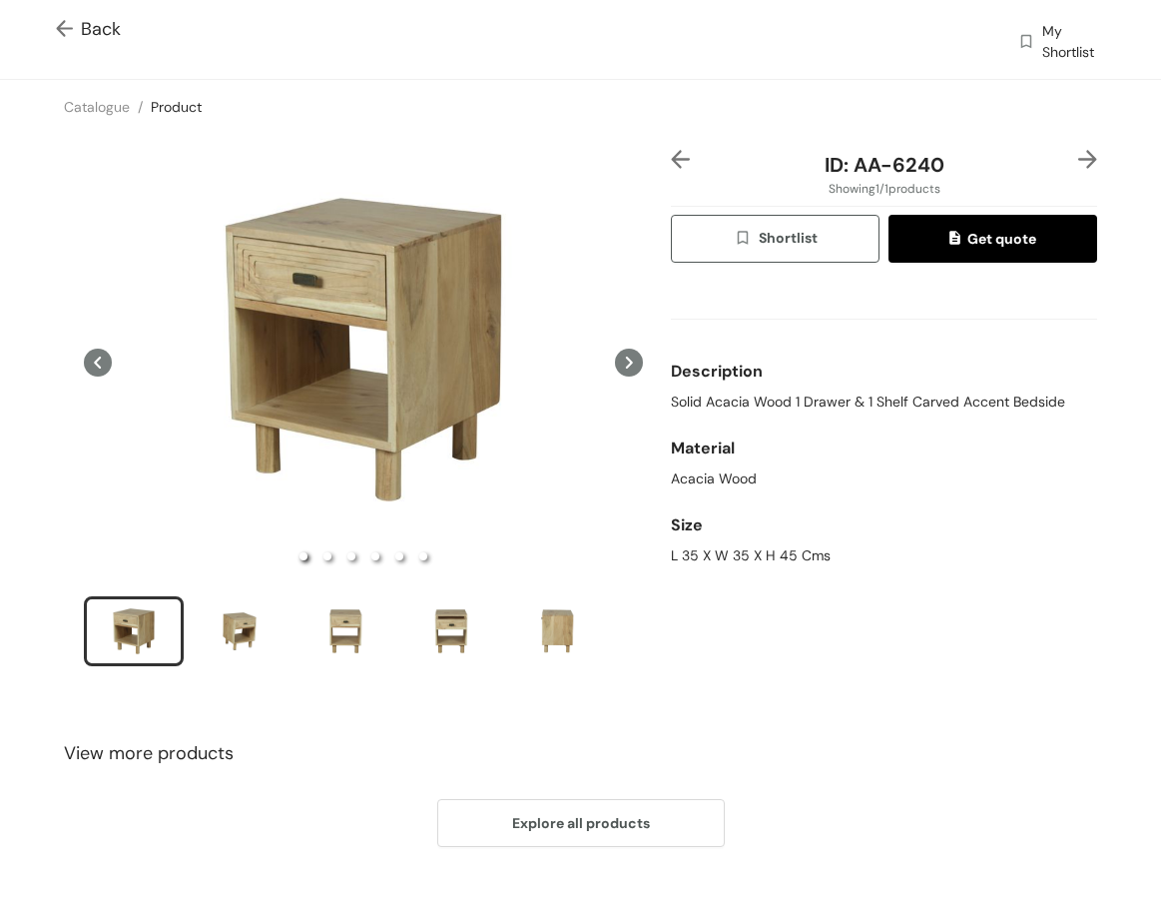
click at [711, 395] on span "Solid Acacia Wood 1 Drawer & 1 Shelf Carved Accent Bedside" at bounding box center [868, 401] width 394 height 21
click at [711, 394] on span "Solid Acacia Wood 1 Drawer & 1 Shelf Carved Accent Bedside" at bounding box center [868, 401] width 394 height 21
click at [711, 395] on span "Solid Acacia Wood 1 Drawer & 1 Shelf Carved Accent Bedside" at bounding box center [868, 401] width 394 height 21
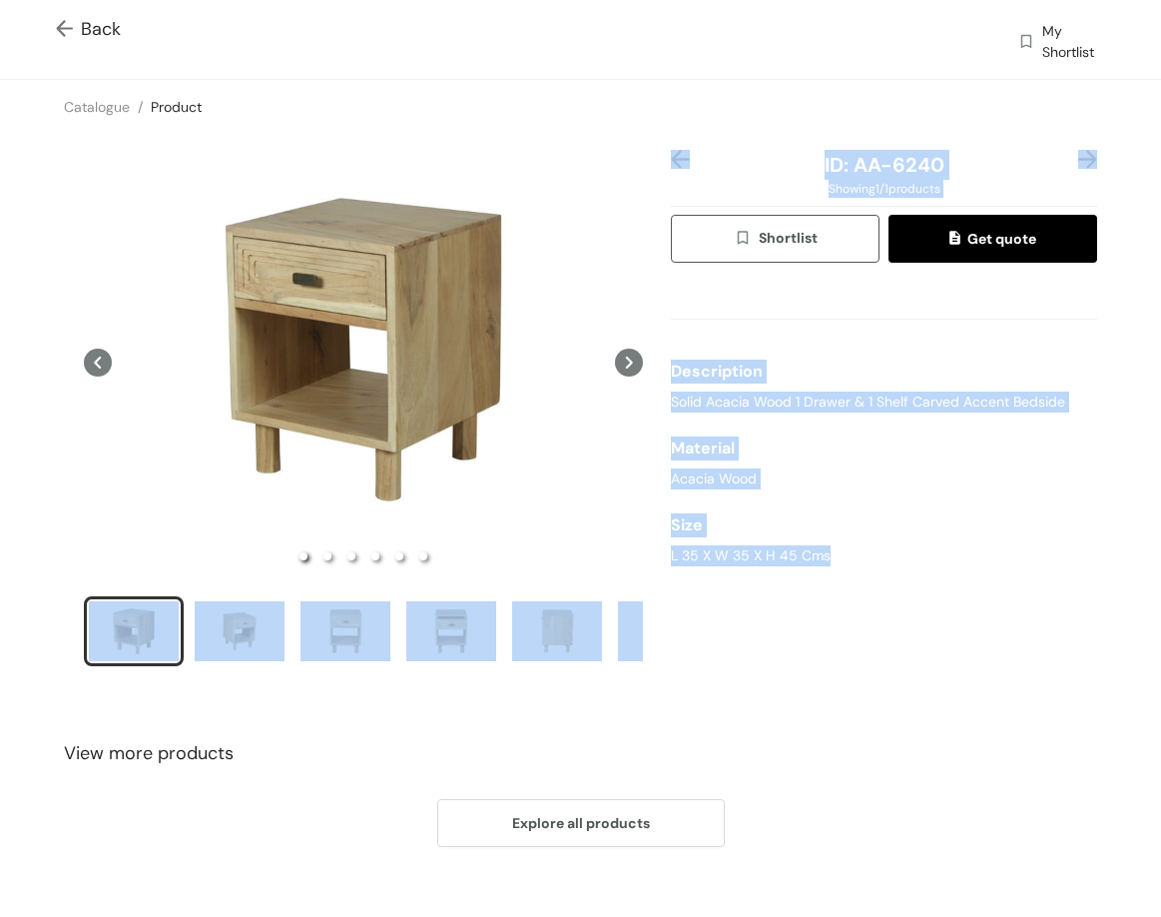
drag, startPoint x: 661, startPoint y: 556, endPoint x: 865, endPoint y: 566, distance: 204.0
click at [865, 566] on div "ID: AA-6240 Showing 1 / 1 products Shortlist Get quote Description Solid Acacia…" at bounding box center [580, 421] width 1169 height 574
drag, startPoint x: 828, startPoint y: 558, endPoint x: 808, endPoint y: 553, distance: 20.6
click at [827, 558] on div "L 35 X W 35 X H 45 Cms" at bounding box center [884, 555] width 426 height 21
click at [808, 553] on div "L 35 X W 35 X H 45 Cms" at bounding box center [884, 555] width 426 height 21
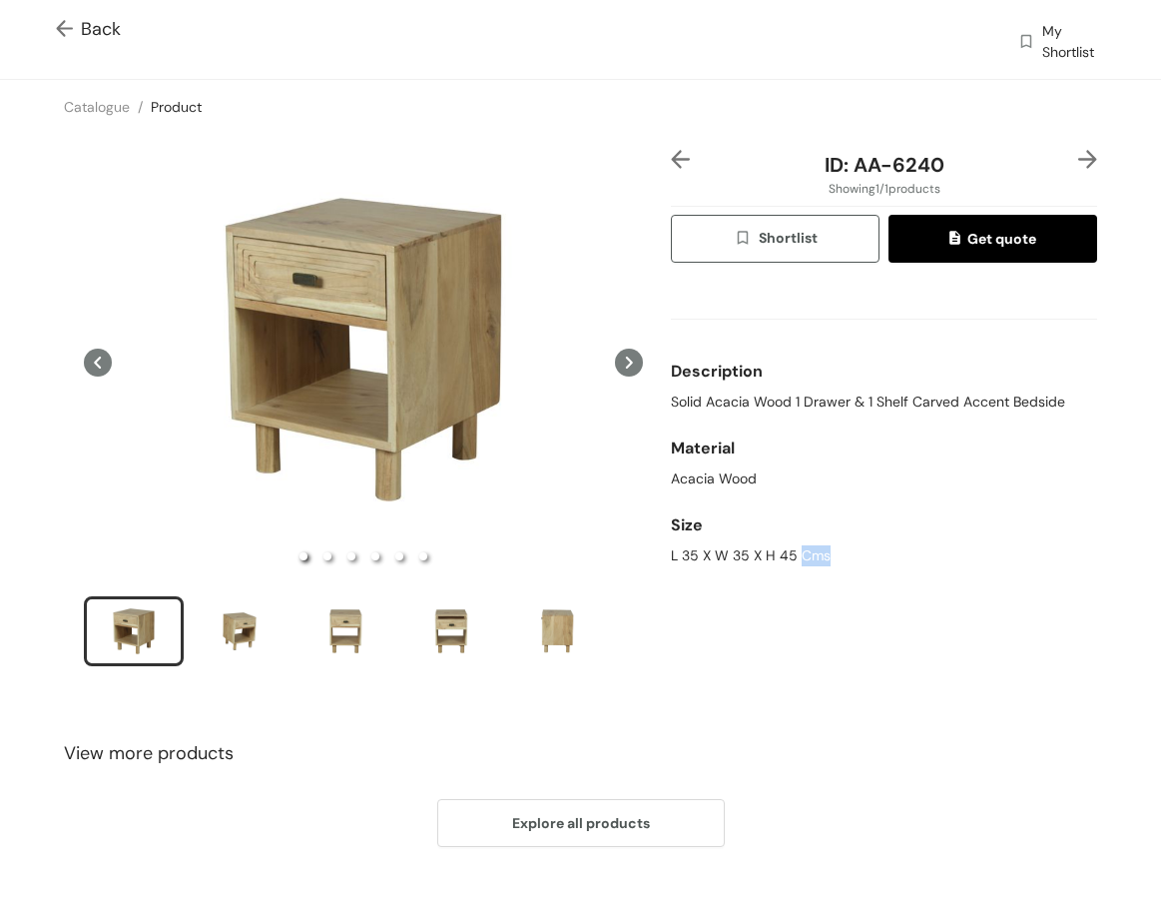
click at [808, 553] on div "L 35 X W 35 X H 45 Cms" at bounding box center [884, 555] width 426 height 21
drag, startPoint x: 844, startPoint y: 165, endPoint x: 948, endPoint y: 174, distance: 104.2
click at [948, 174] on div "ID: AA-6240" at bounding box center [884, 165] width 355 height 30
drag, startPoint x: 666, startPoint y: 400, endPoint x: 694, endPoint y: 393, distance: 28.8
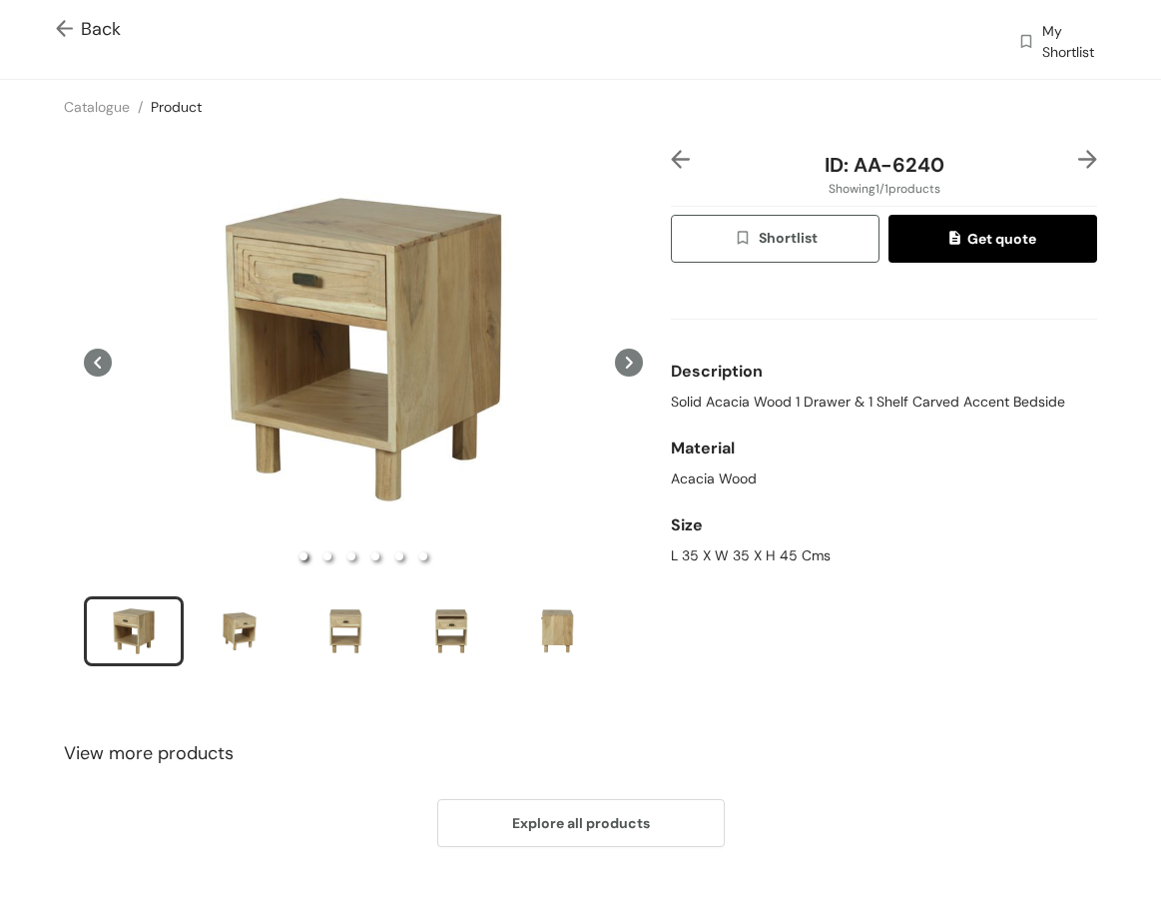
click at [669, 400] on div "ID: AA-6240 Showing 1 / 1 products Shortlist Get quote Description Solid Acacia…" at bounding box center [884, 421] width 434 height 542
click at [93, 28] on span "Back" at bounding box center [88, 29] width 65 height 27
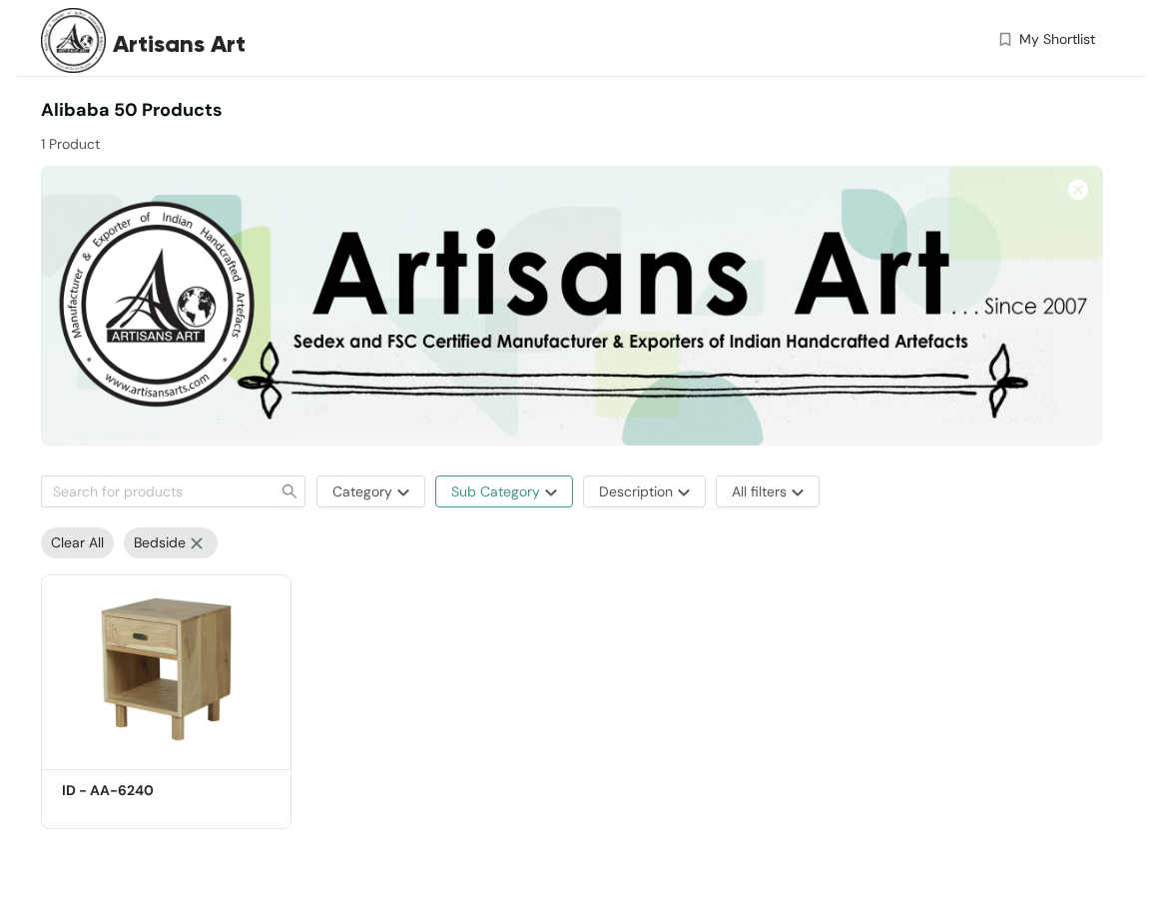
click at [541, 491] on img "button" at bounding box center [548, 492] width 17 height 8
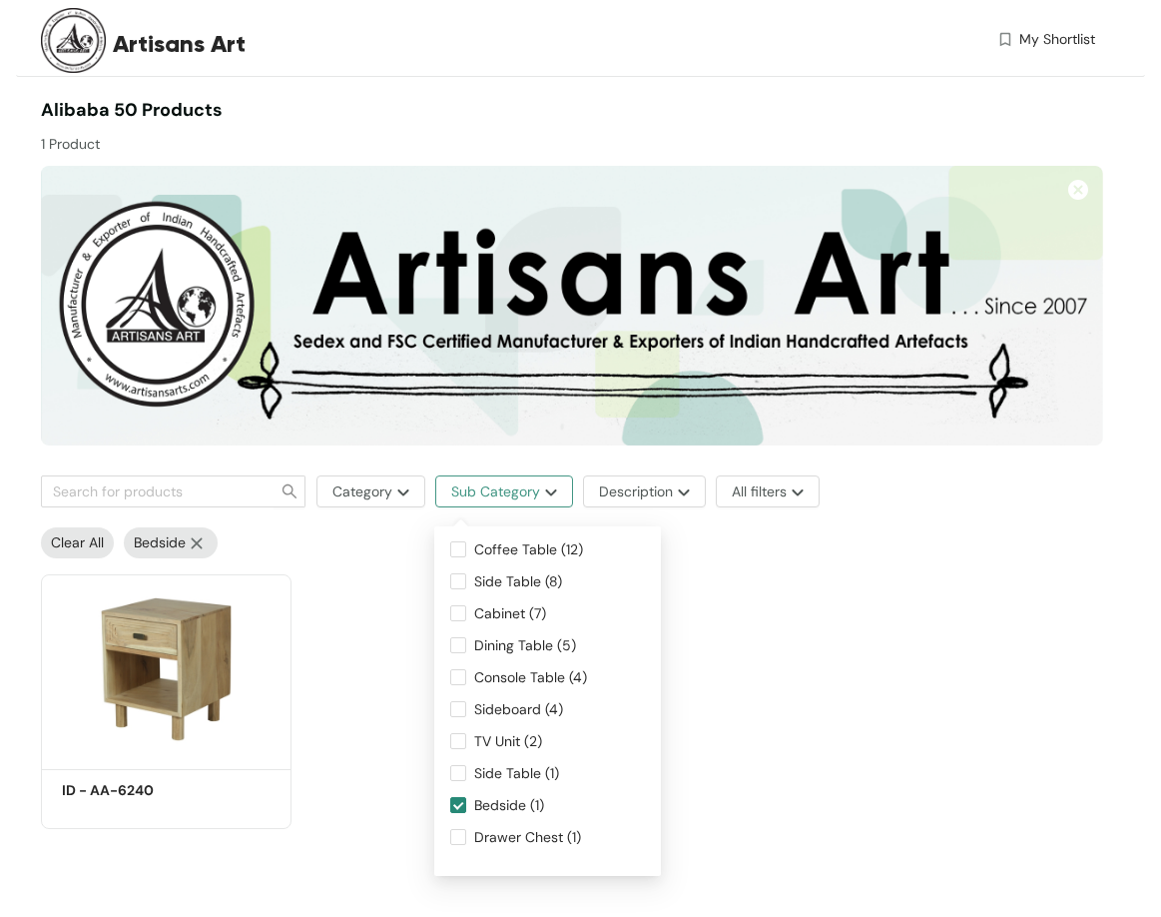
click at [533, 490] on span "Sub Category" at bounding box center [495, 491] width 89 height 22
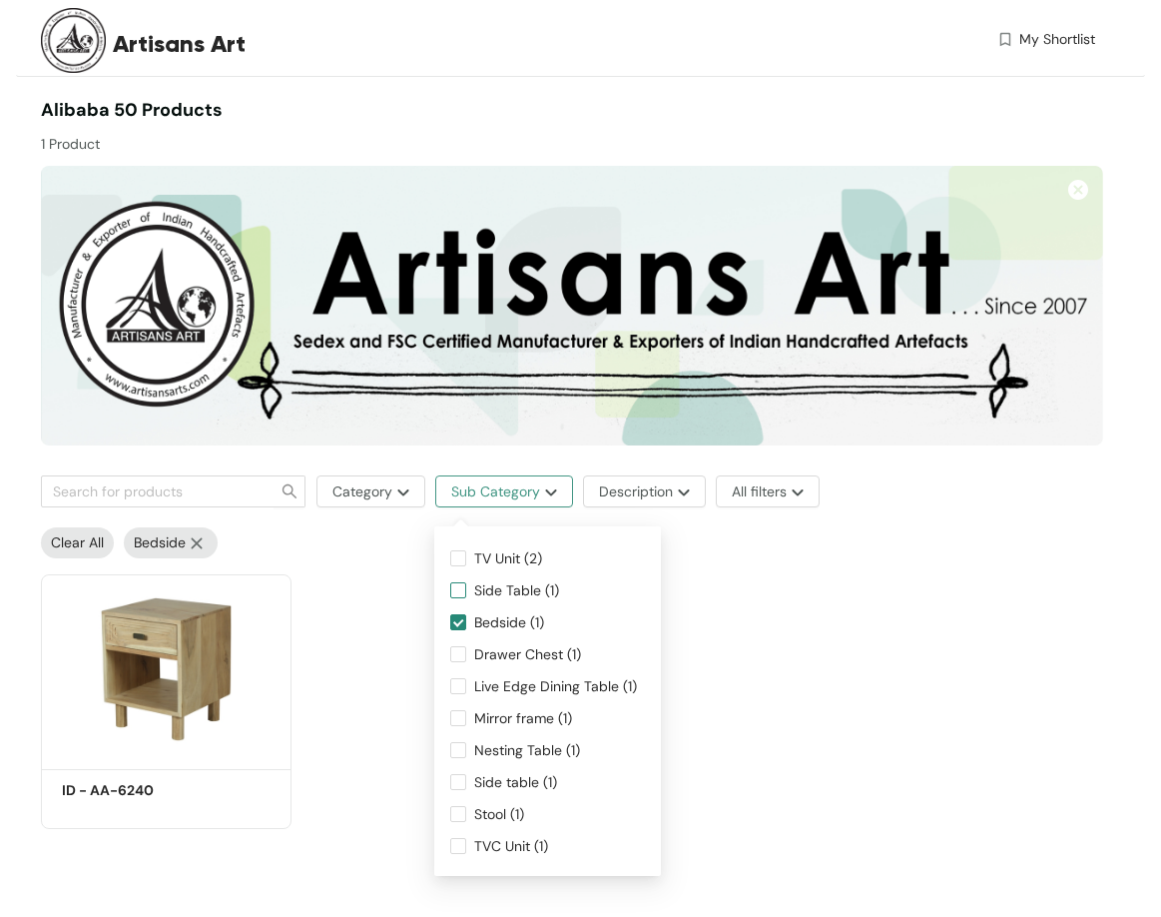
scroll to position [192, 0]
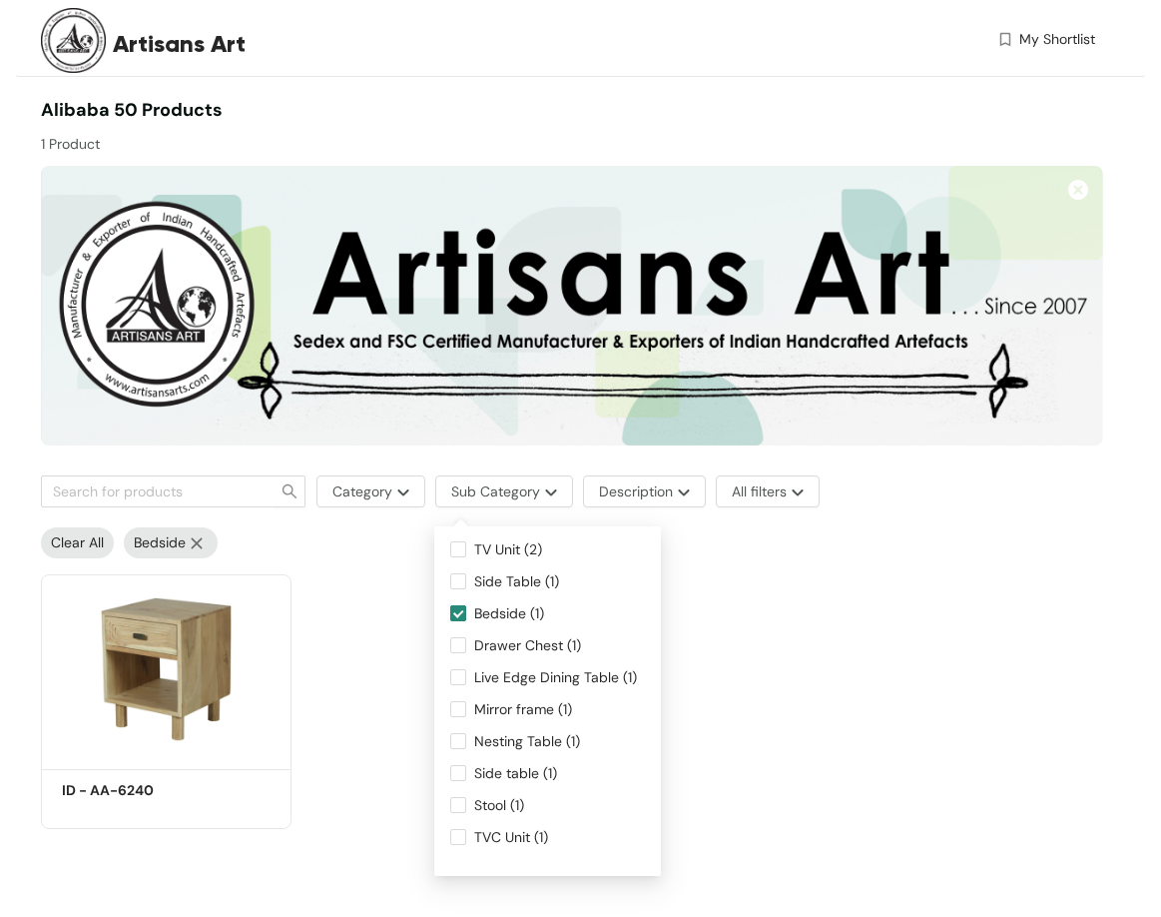
click at [461, 606] on input "Bedside (1)" at bounding box center [458, 613] width 16 height 16
checkbox input "false"
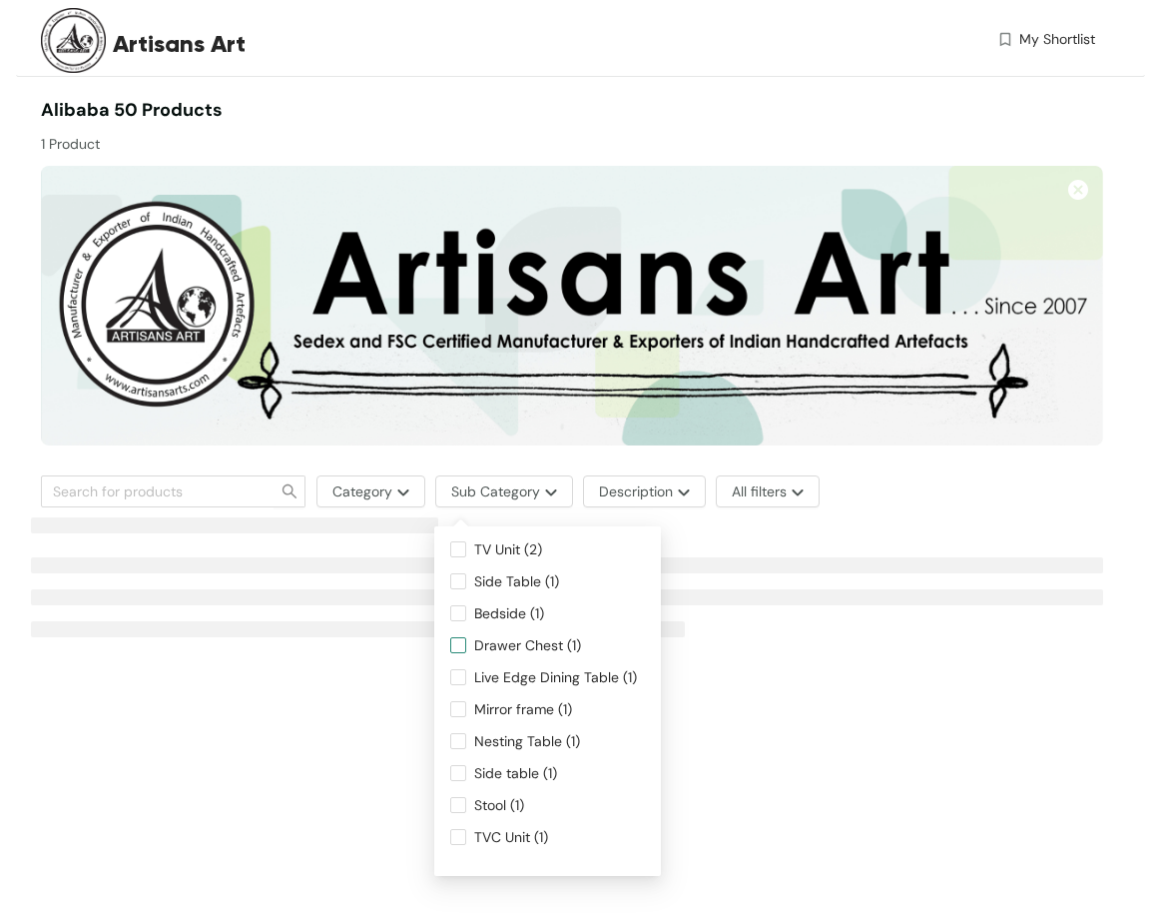
click at [459, 640] on input "Drawer Chest (1)" at bounding box center [458, 645] width 16 height 16
checkbox input "true"
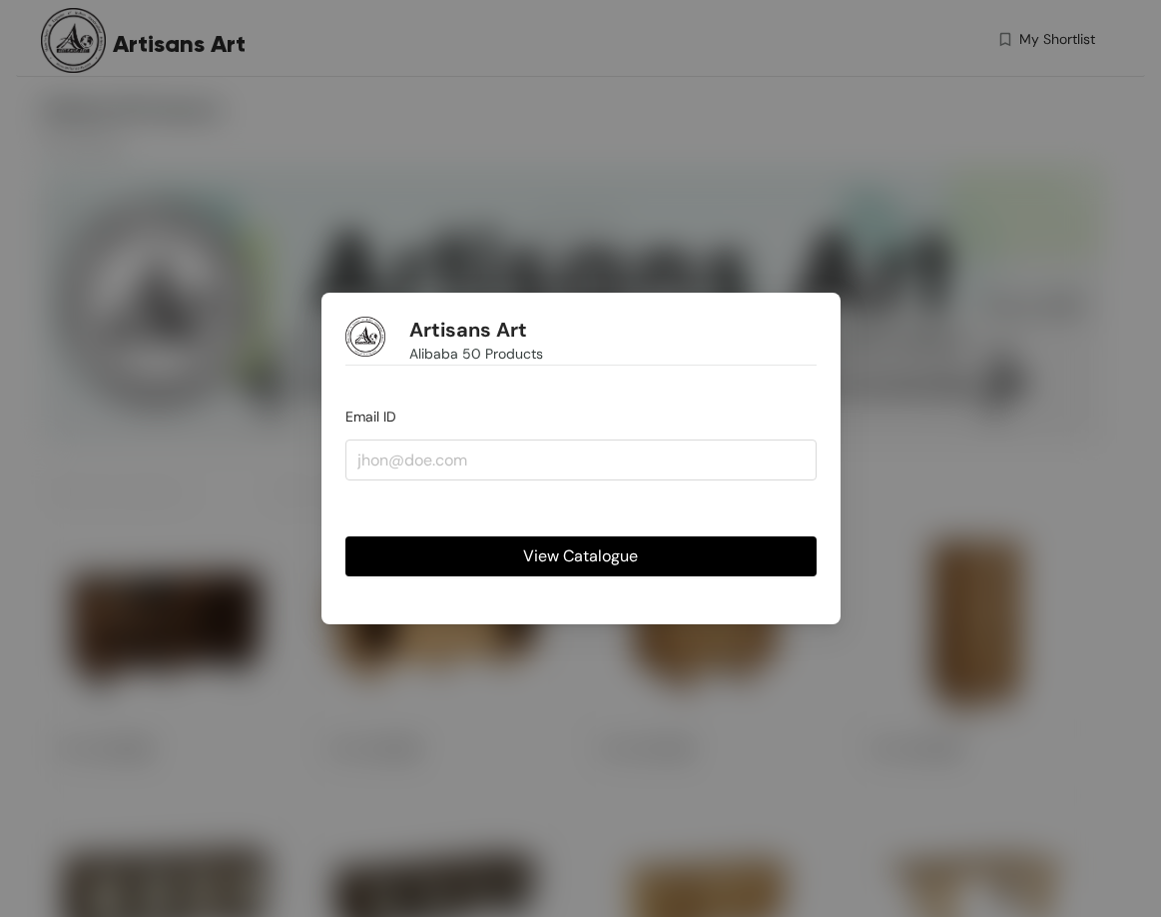
click at [534, 551] on span "View Catalogue" at bounding box center [580, 555] width 115 height 25
click at [505, 516] on div "View Catalogue" at bounding box center [581, 540] width 471 height 72
click at [480, 477] on input "email" at bounding box center [581, 459] width 471 height 40
type input "[PERSON_NAME][EMAIL_ADDRESS][DOMAIN_NAME]"
click at [516, 545] on button "View Catalogue" at bounding box center [581, 556] width 471 height 40
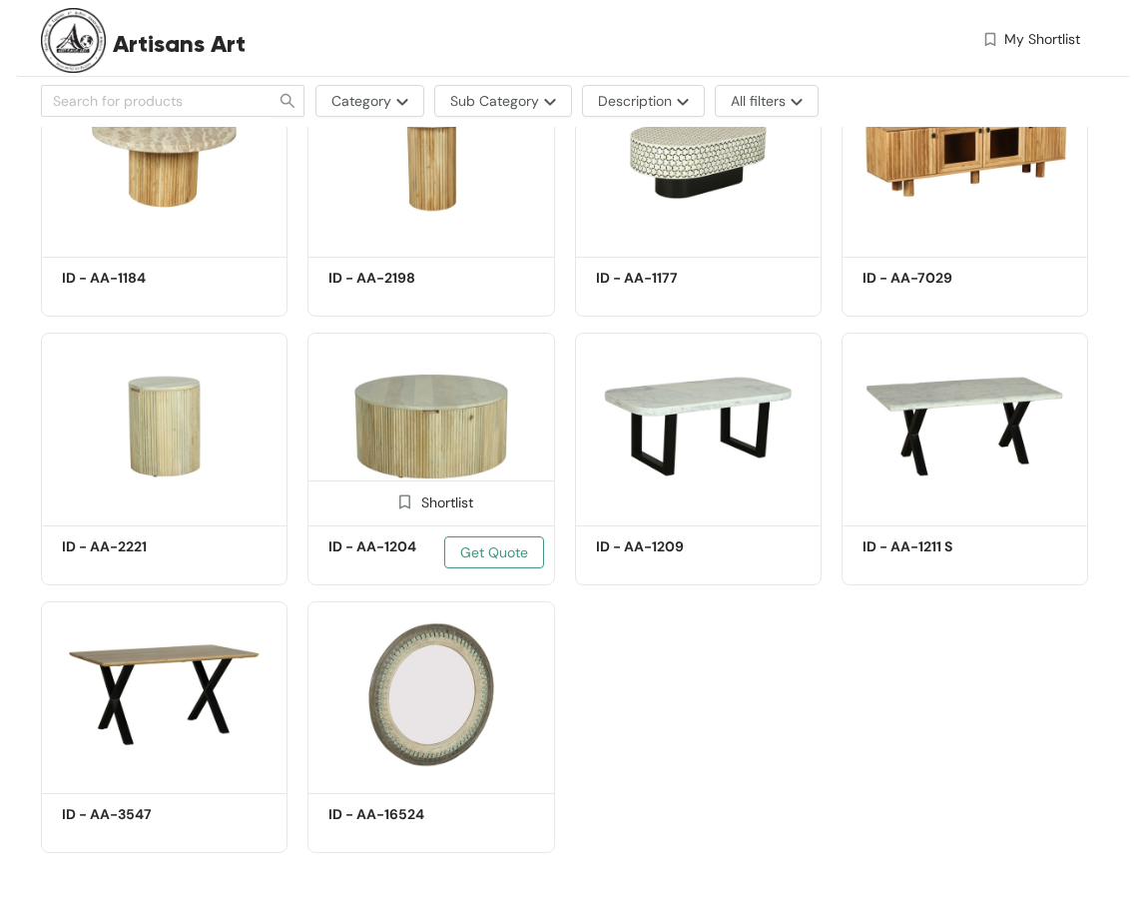
scroll to position [2427, 0]
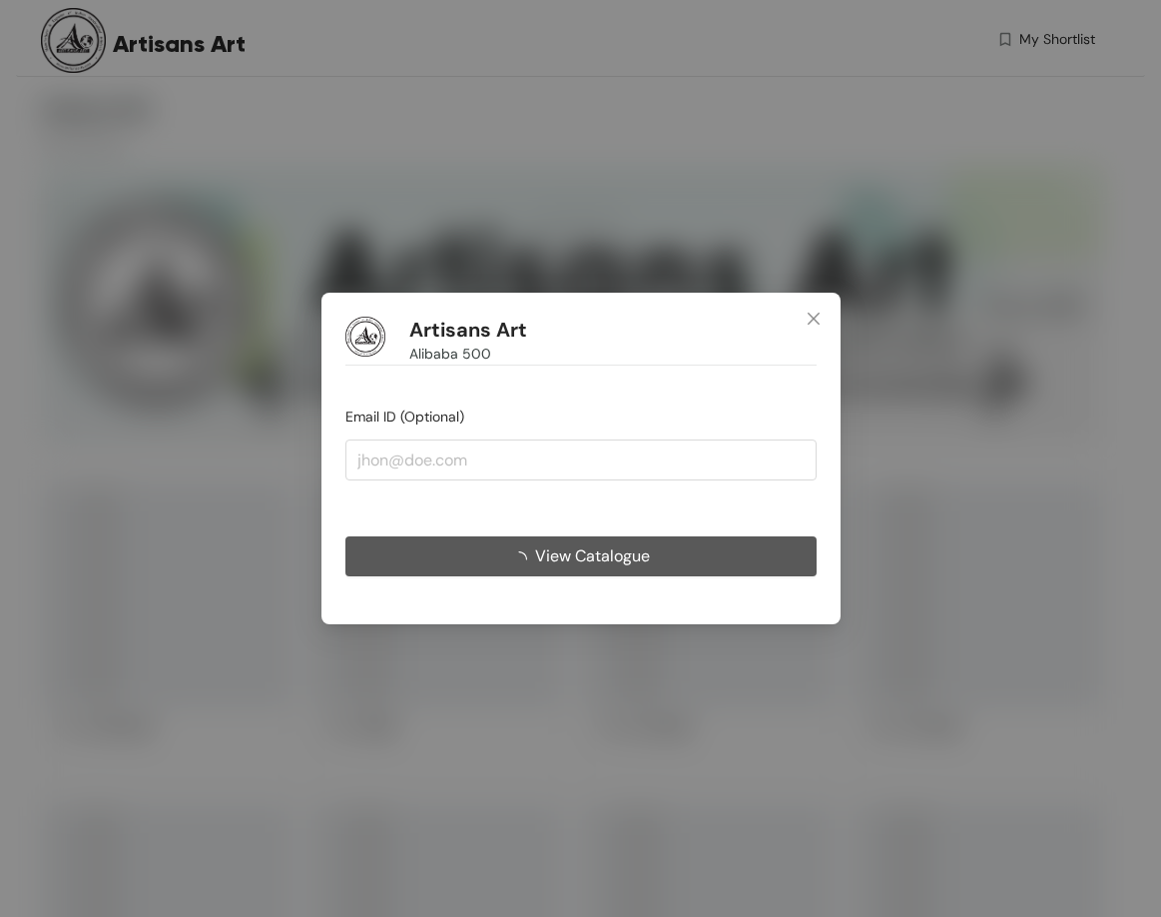
click at [547, 559] on span "View Catalogue" at bounding box center [592, 555] width 115 height 25
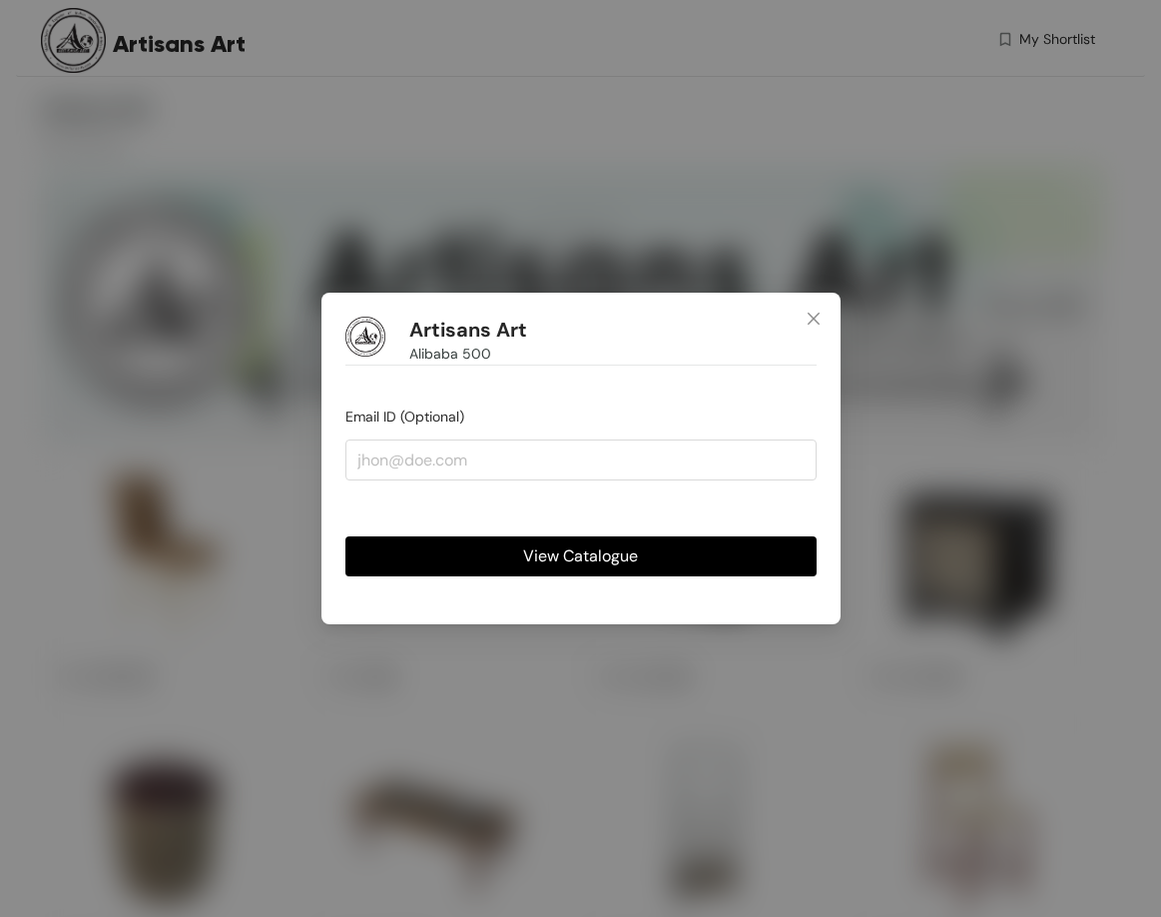
click at [547, 558] on span "View Catalogue" at bounding box center [580, 555] width 115 height 25
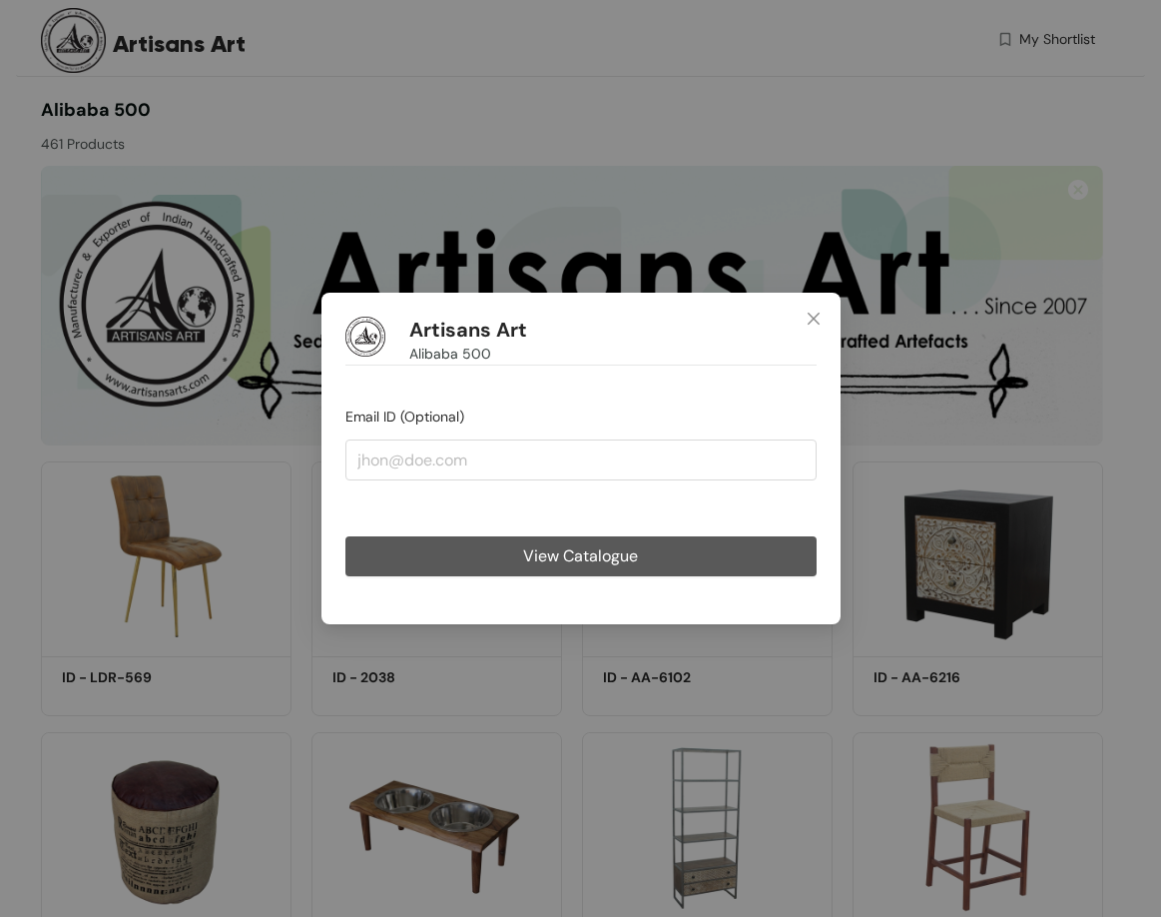
click at [547, 558] on div "Artisans Art Alibaba 500 Email ID (Optional) View Catalogue" at bounding box center [580, 458] width 1161 height 917
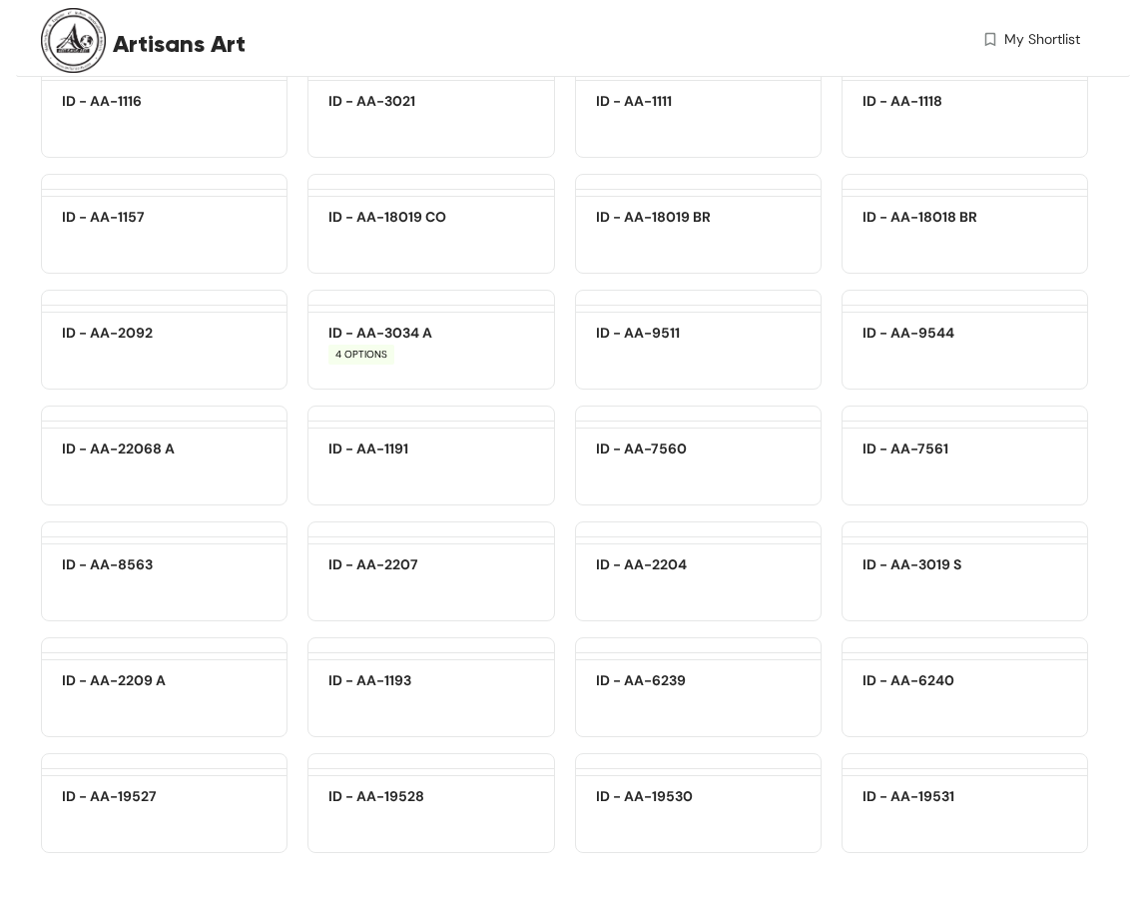
scroll to position [14159, 0]
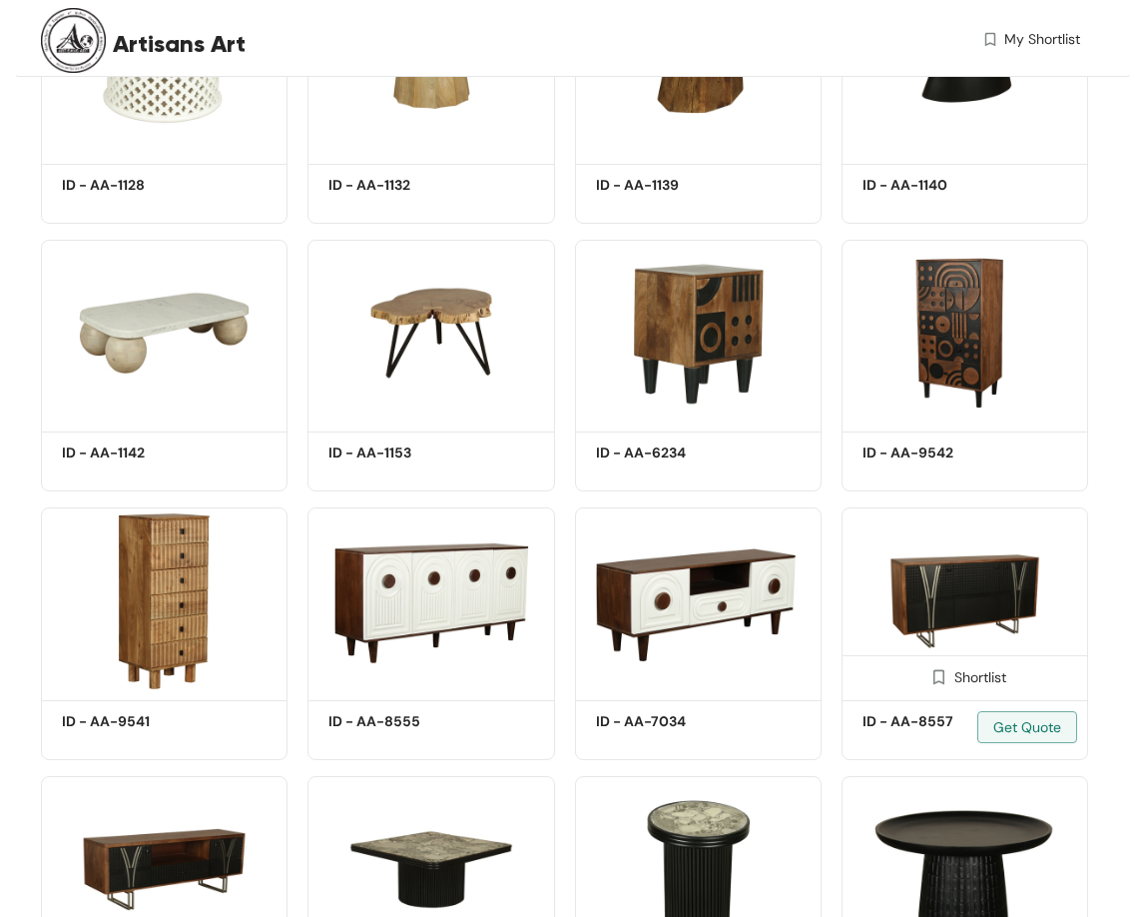
click at [887, 548] on img at bounding box center [965, 600] width 247 height 186
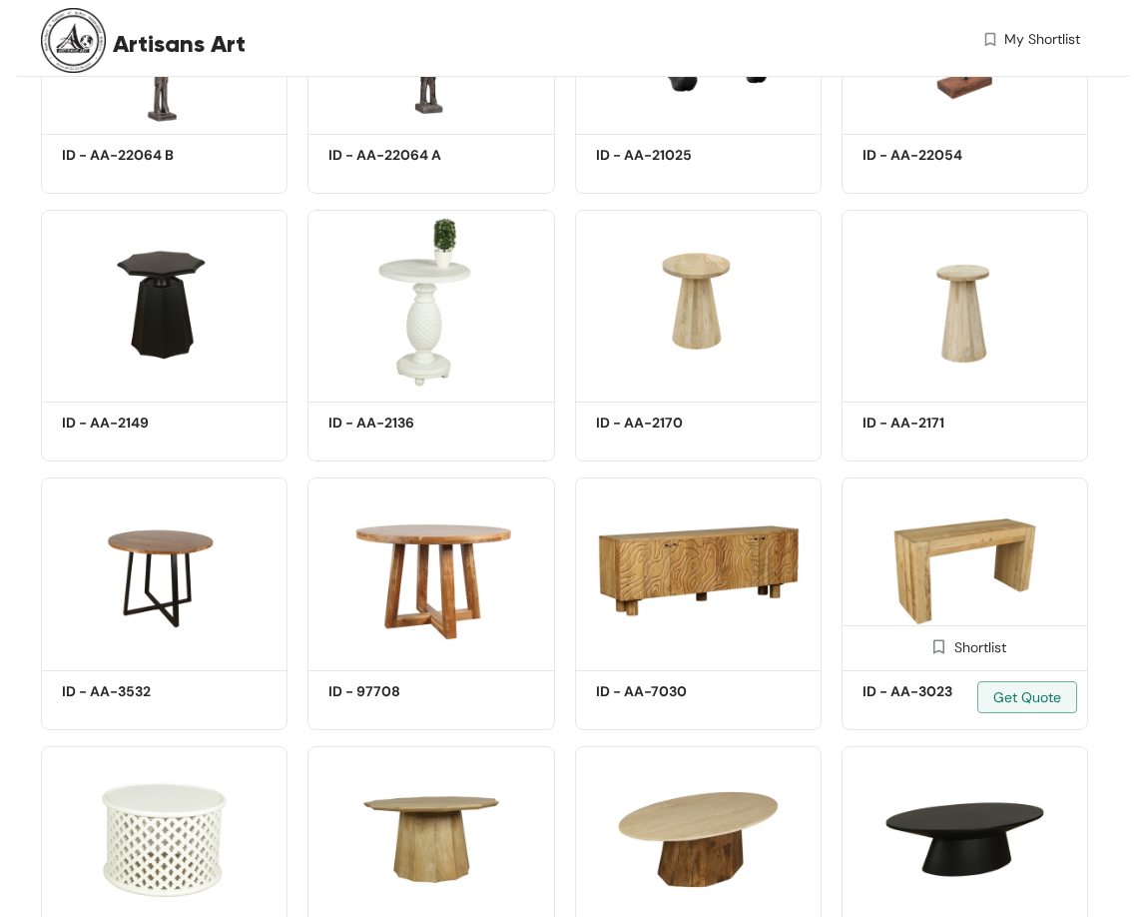
scroll to position [13387, 0]
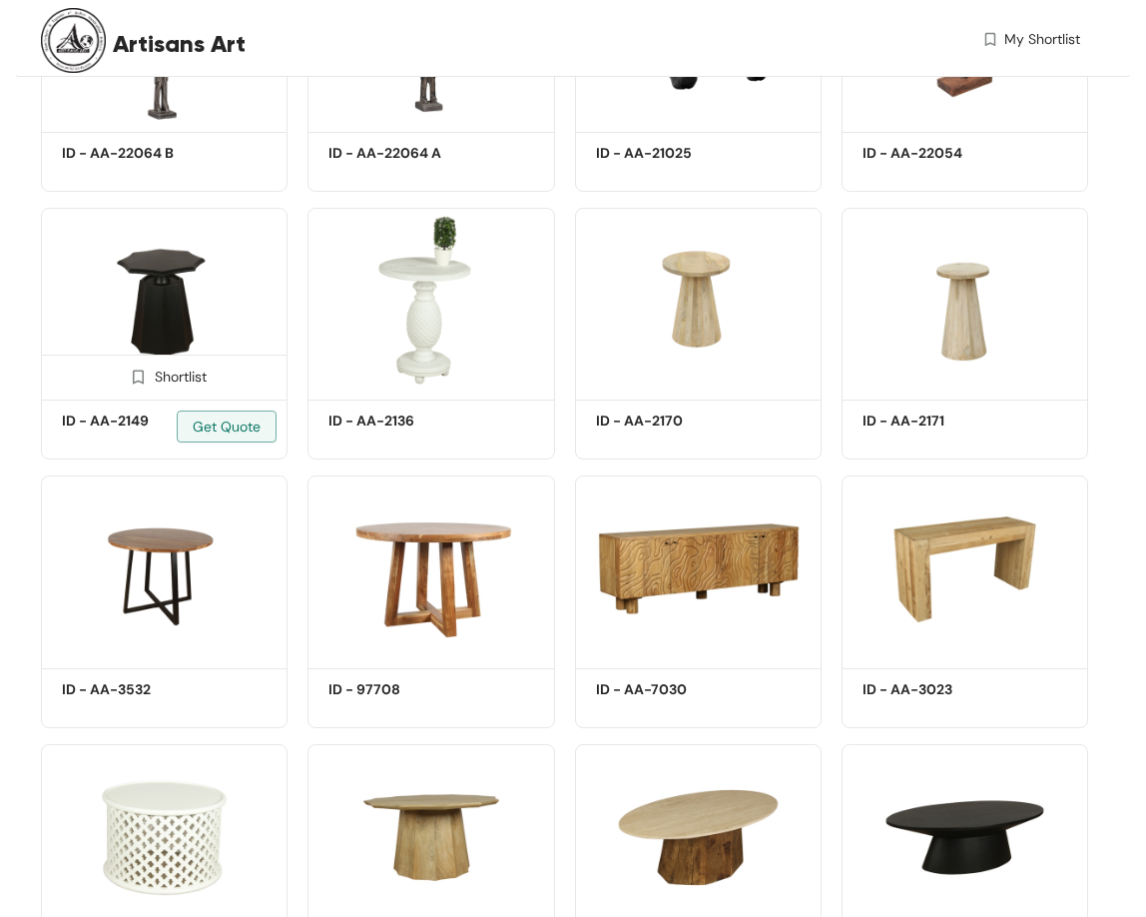
click at [121, 289] on img at bounding box center [164, 301] width 247 height 186
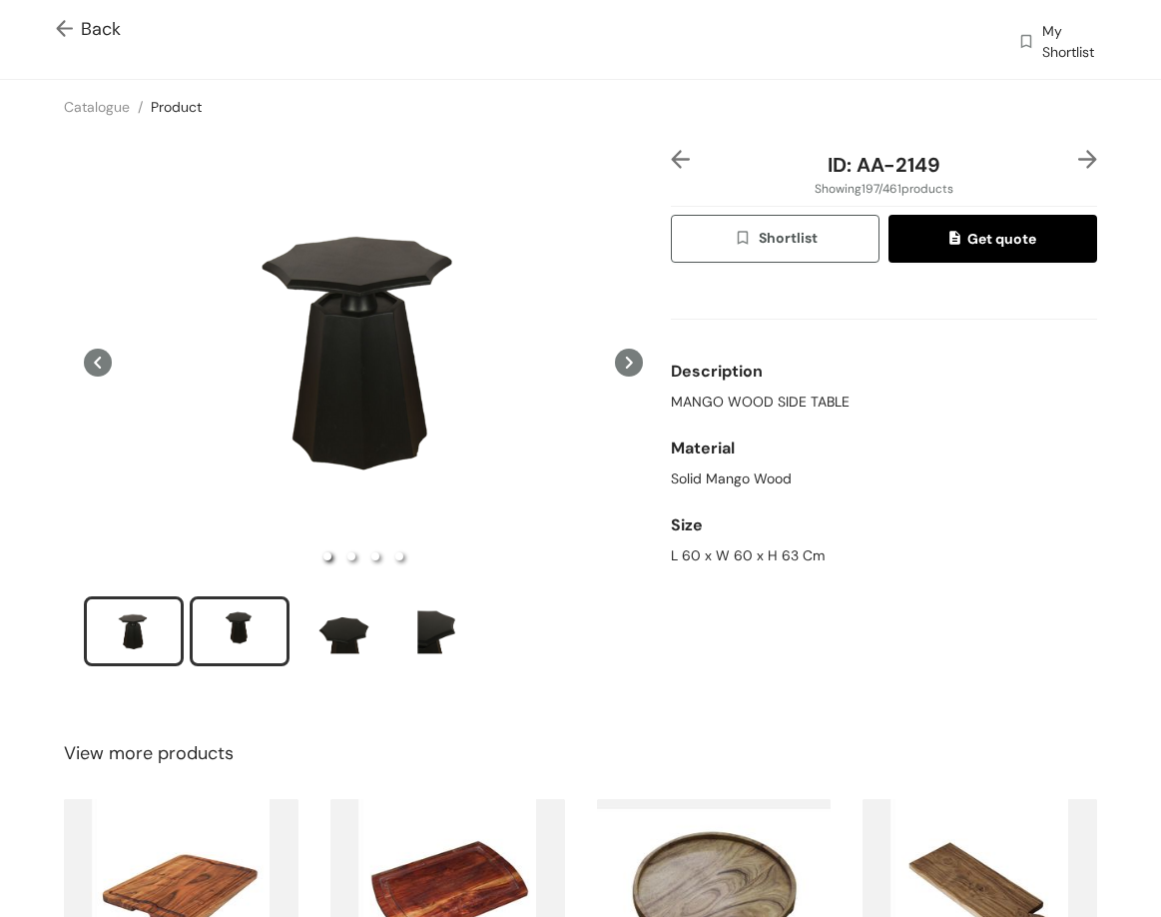
click at [254, 636] on div "slide item 2" at bounding box center [240, 631] width 90 height 60
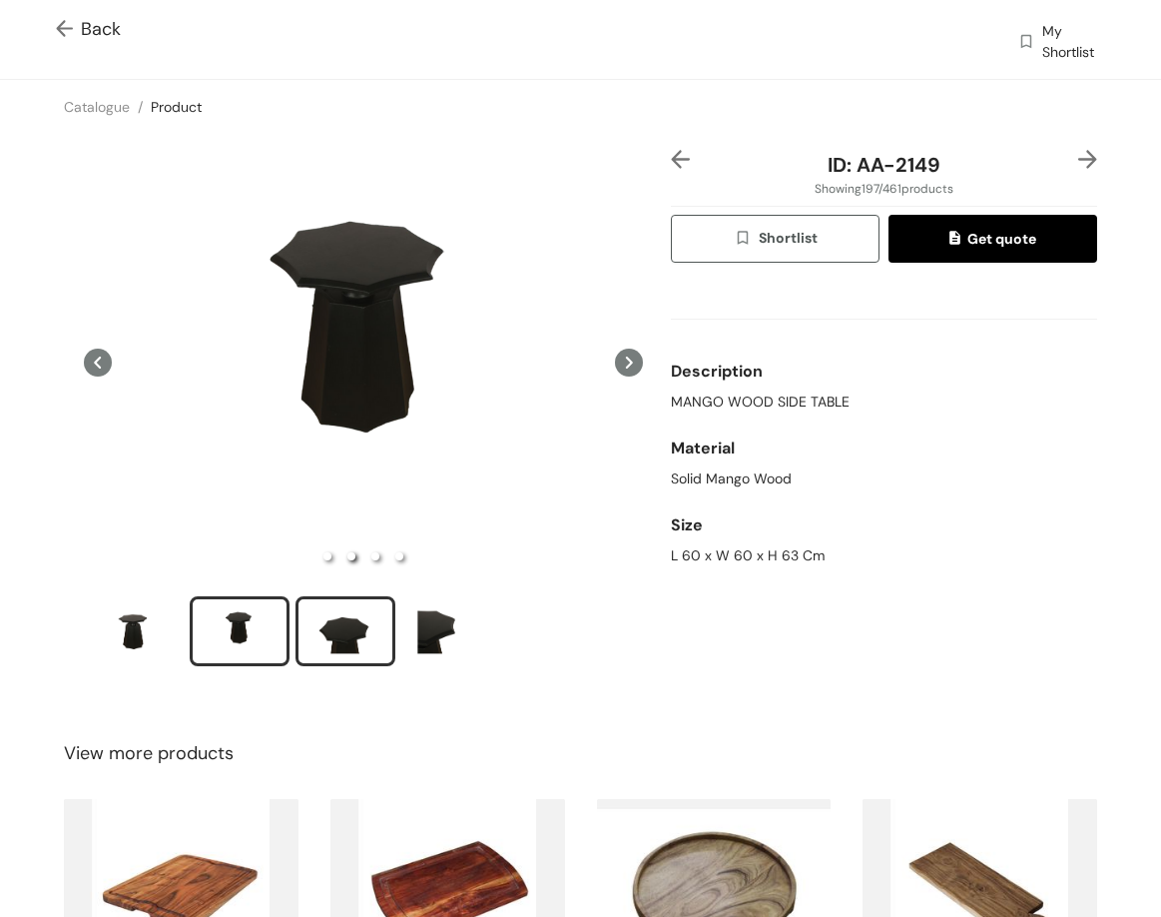
click at [355, 620] on div "slide item 3" at bounding box center [346, 631] width 90 height 60
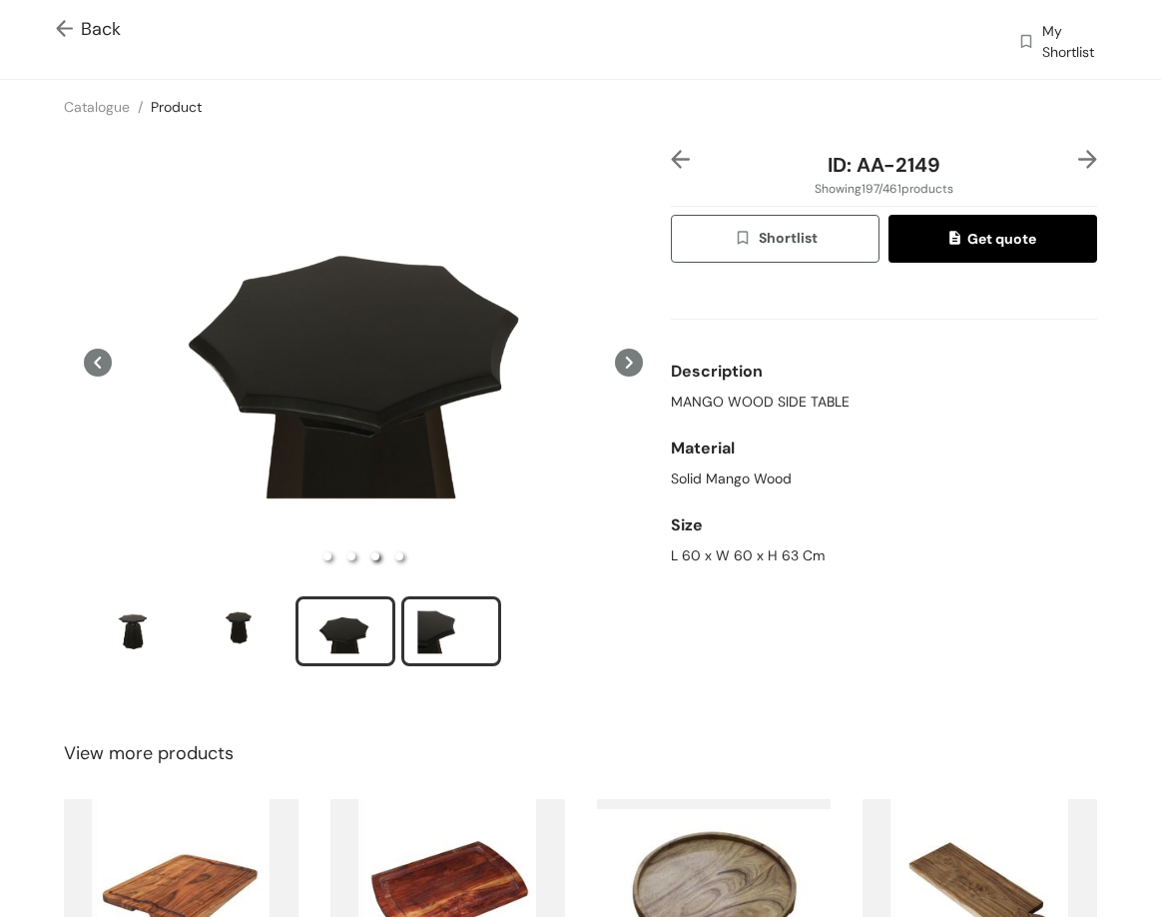
click at [436, 622] on div "slide item 4" at bounding box center [451, 631] width 90 height 60
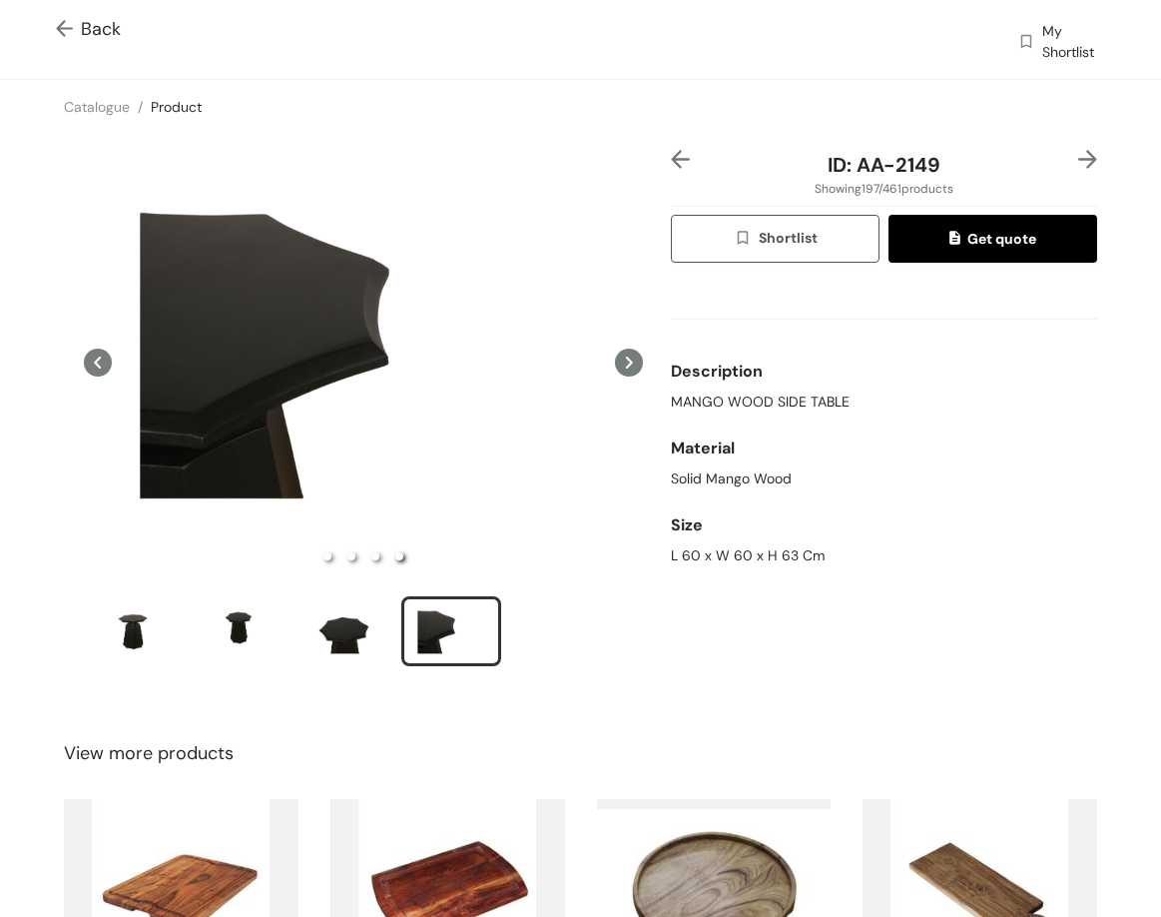
click at [50, 33] on div "Back My Shortlist" at bounding box center [580, 39] width 1161 height 79
click at [60, 36] on img at bounding box center [68, 30] width 25 height 21
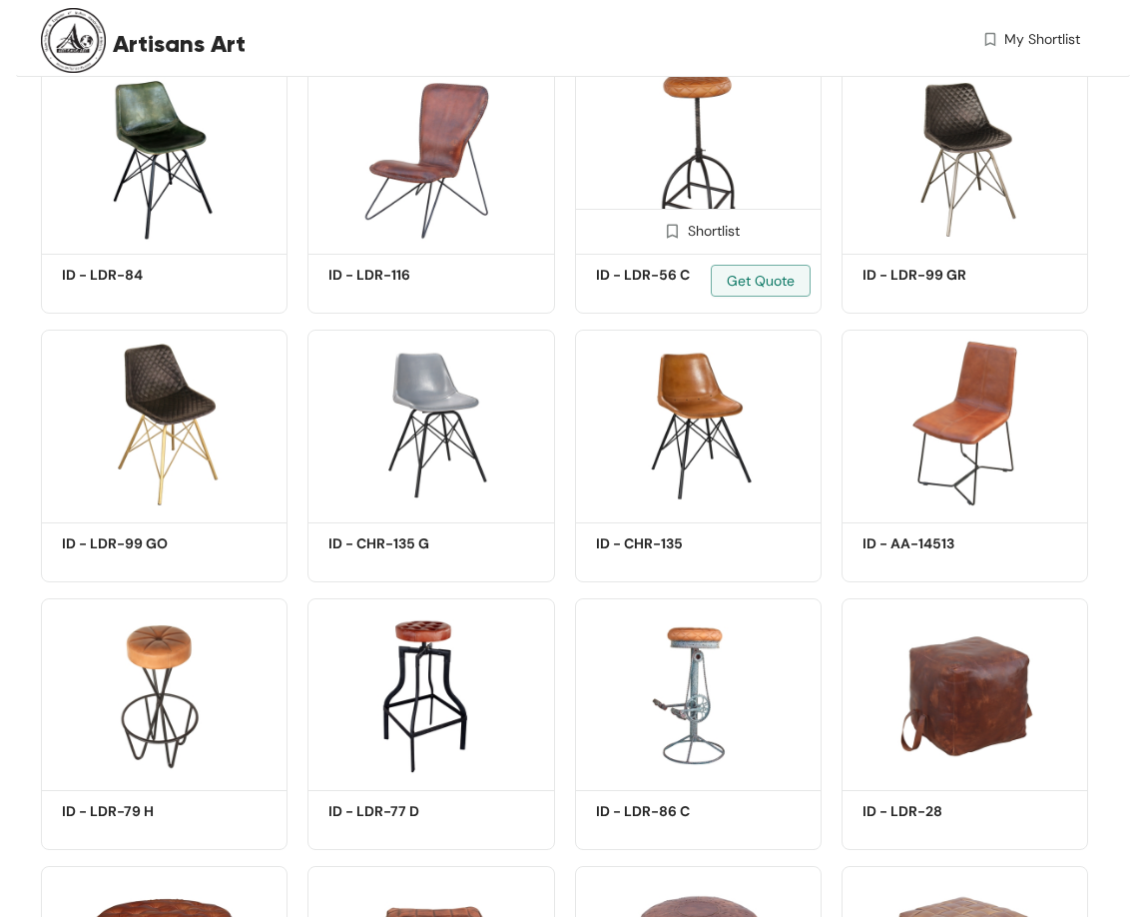
scroll to position [8389, 0]
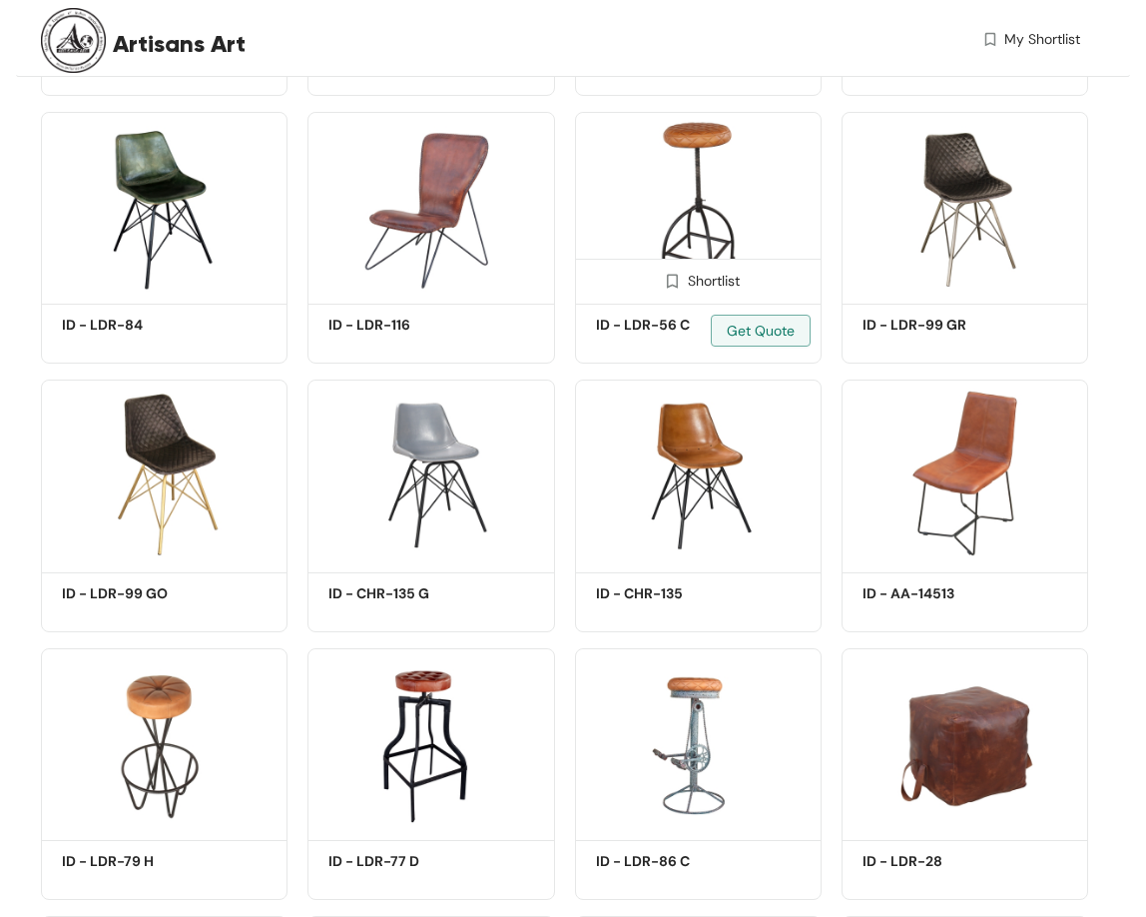
click at [708, 208] on img at bounding box center [698, 205] width 247 height 186
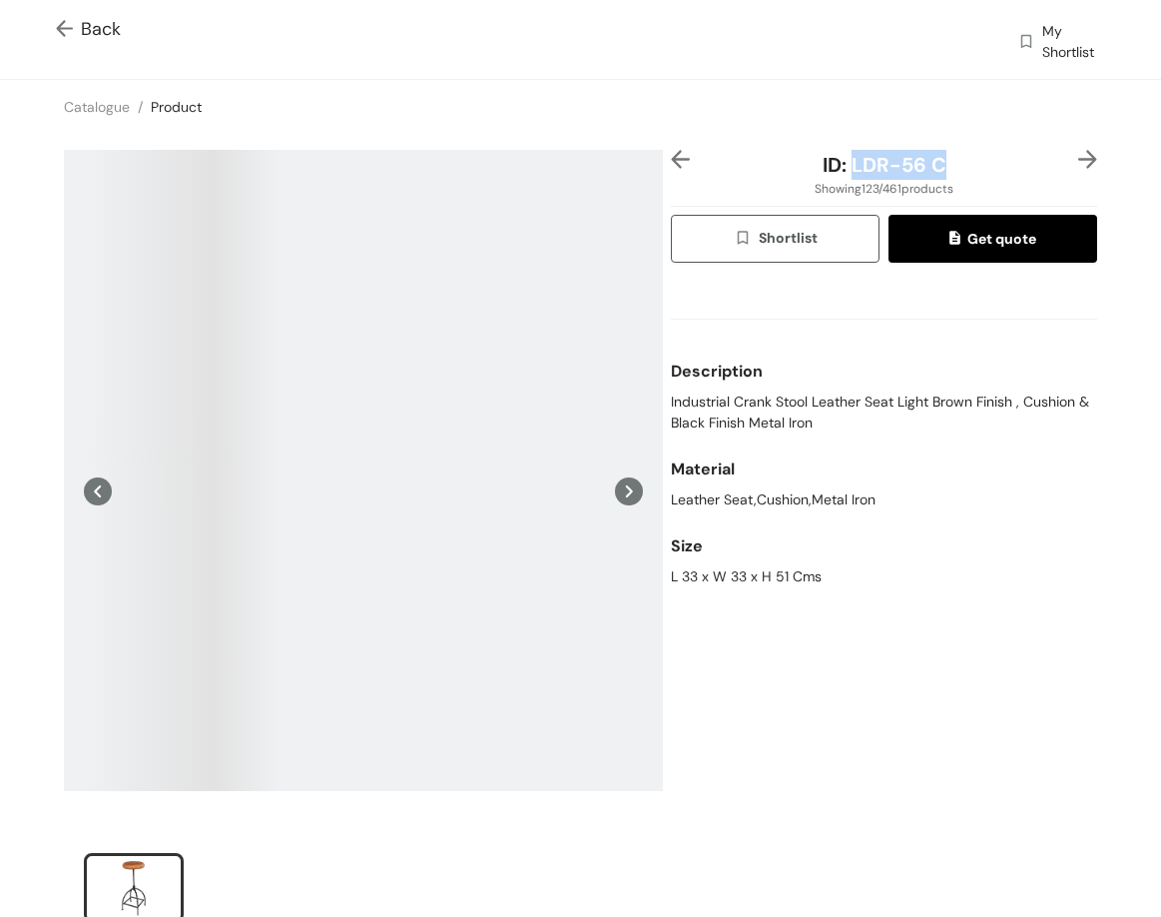
drag, startPoint x: 843, startPoint y: 167, endPoint x: 958, endPoint y: 180, distance: 115.6
click at [958, 176] on div "ID: LDR-56 C" at bounding box center [884, 165] width 355 height 30
copy span "LDR-56 C"
click at [672, 407] on span "Industrial Crank Stool Leather Seat Light Brown Finish , Cushion & Black Finish…" at bounding box center [884, 412] width 426 height 42
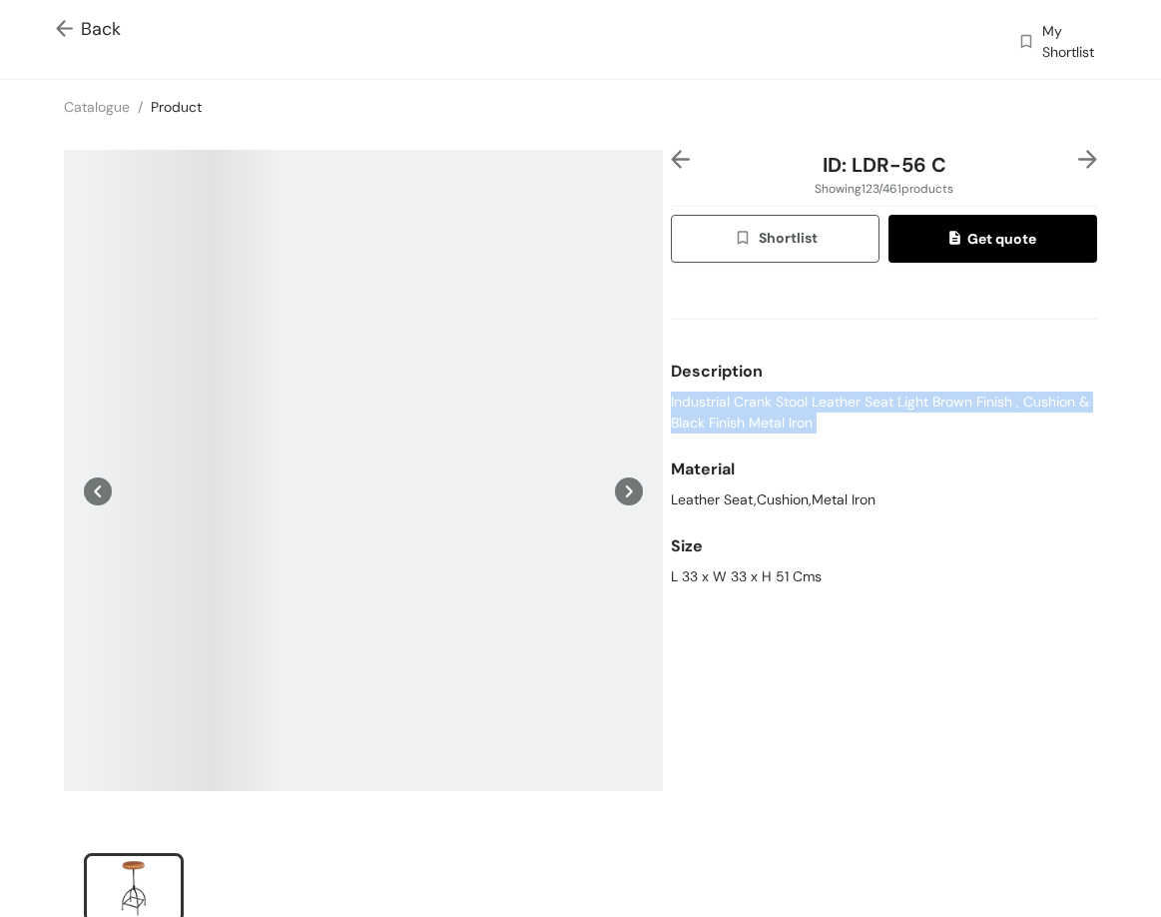
click at [672, 406] on span "Industrial Crank Stool Leather Seat Light Brown Finish , Cushion & Black Finish…" at bounding box center [884, 412] width 426 height 42
copy span "Industrial Crank Stool Leather Seat Light Brown Finish , Cushion & Black Finish…"
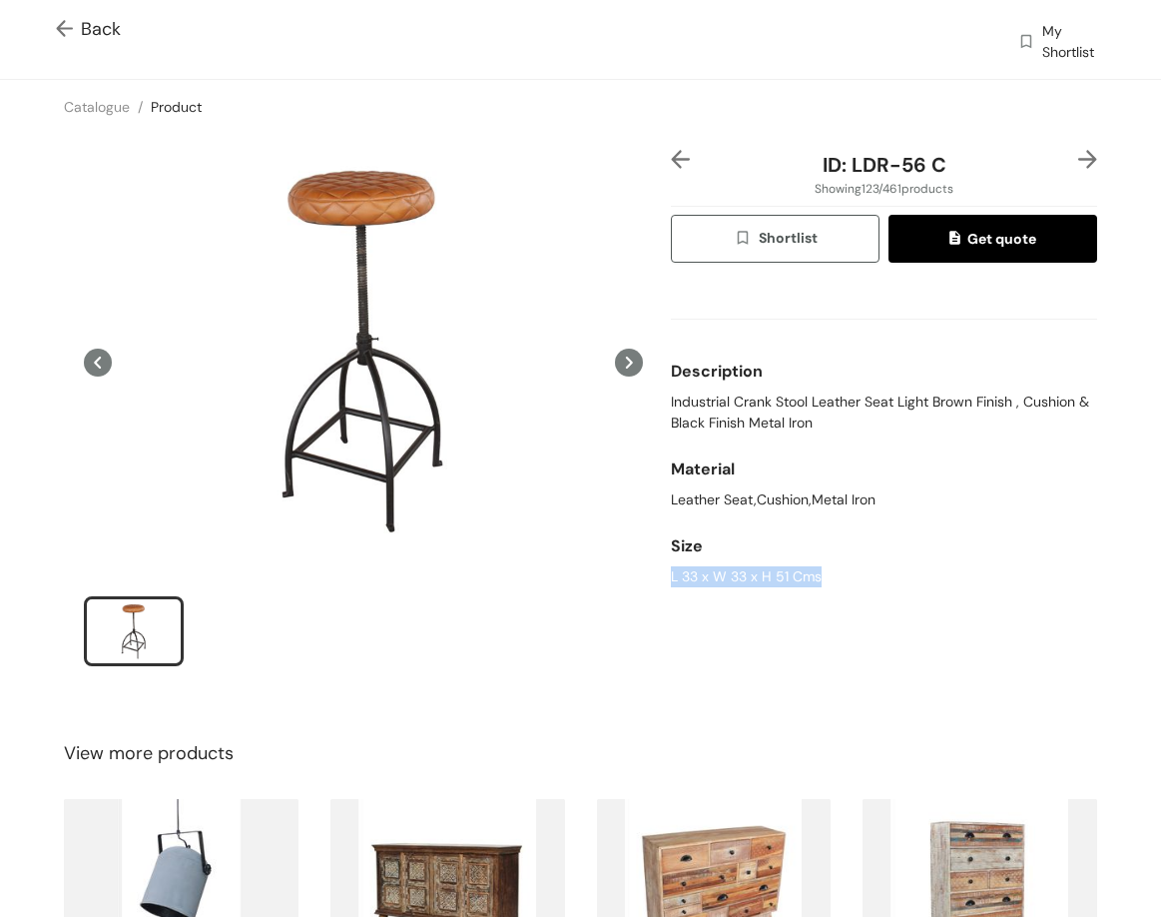
drag, startPoint x: 662, startPoint y: 574, endPoint x: 841, endPoint y: 557, distance: 179.6
click at [840, 585] on div "L 33 x W 33 x H 51 Cms" at bounding box center [884, 576] width 426 height 21
copy div "L 33 x W 33 x H 51 Cms"
click at [110, 15] on div "Back My Shortlist" at bounding box center [580, 39] width 1161 height 79
click at [82, 23] on span "Back" at bounding box center [88, 29] width 65 height 27
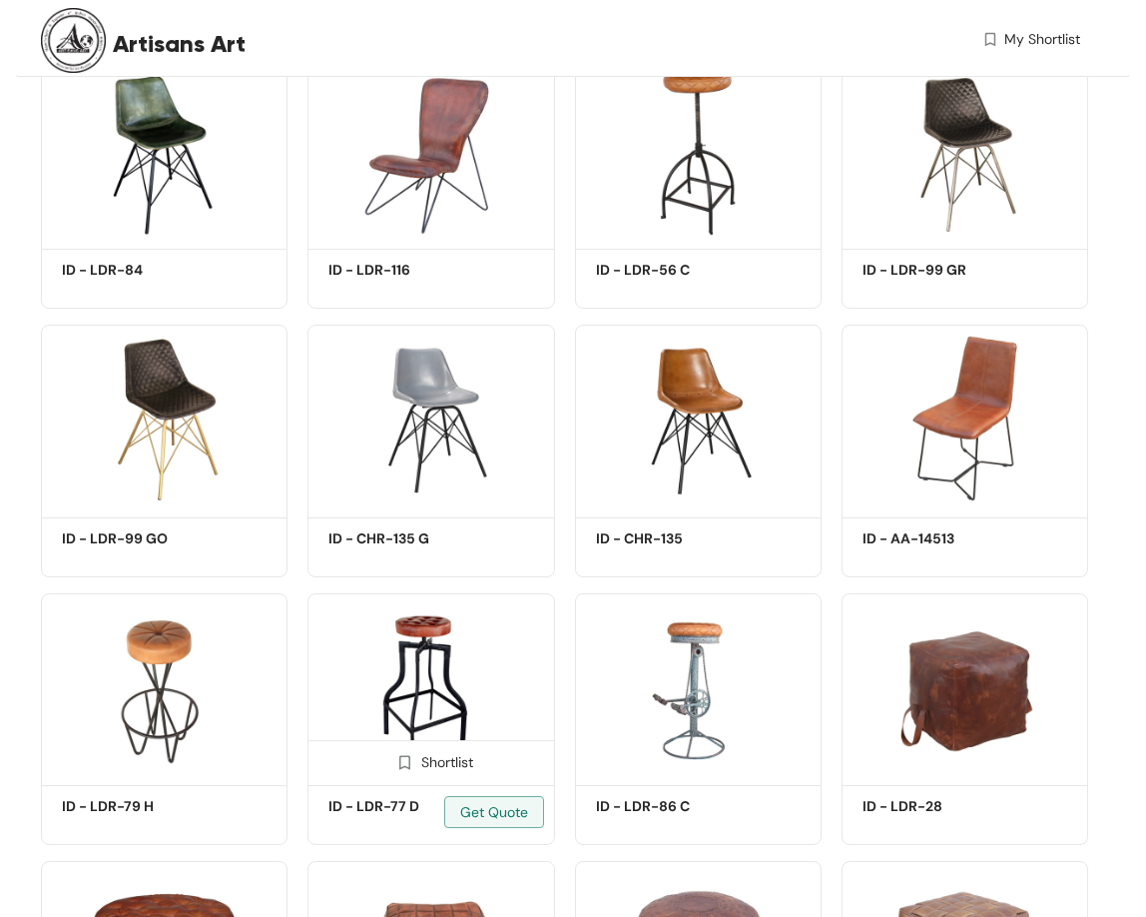
scroll to position [8488, 0]
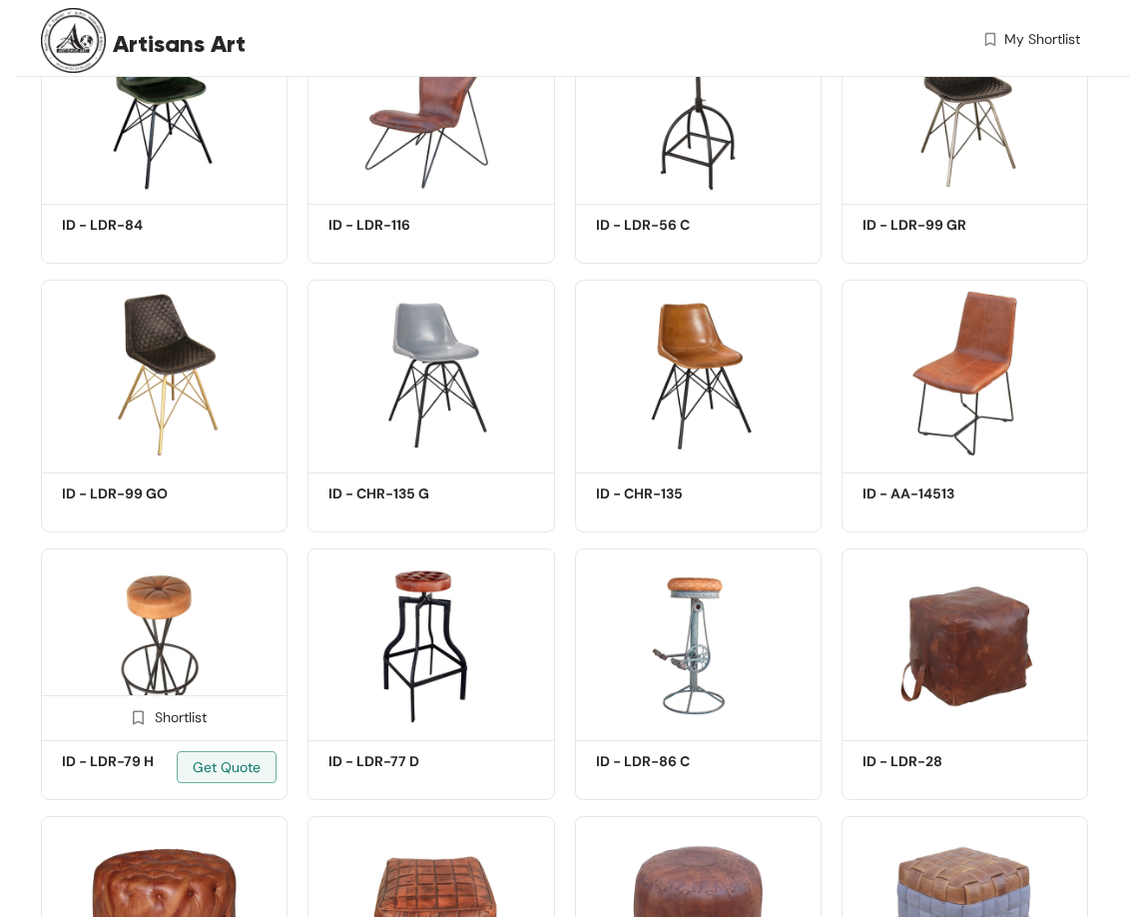
click at [149, 628] on img at bounding box center [164, 641] width 247 height 186
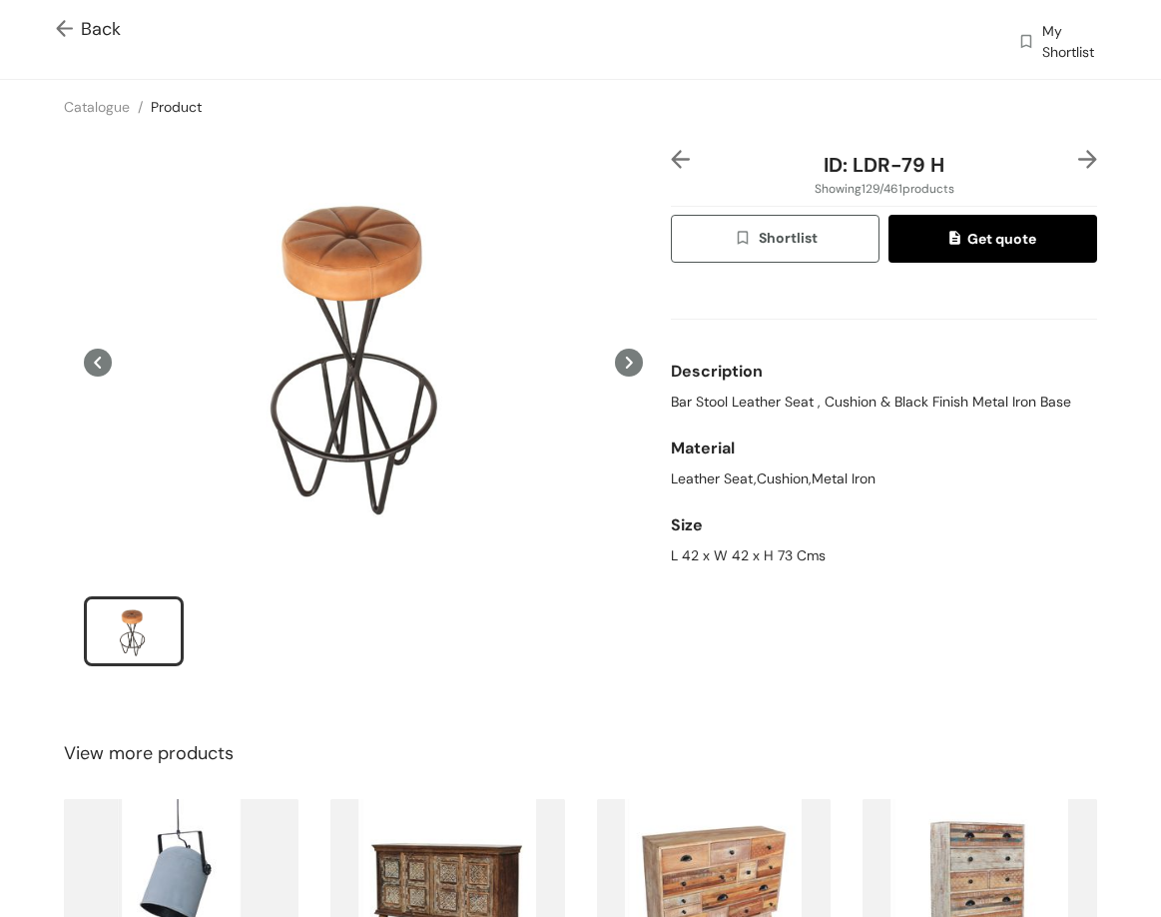
click at [718, 393] on span "Bar Stool Leather Seat , Cushion & Black Finish Metal Iron Base" at bounding box center [871, 401] width 400 height 21
copy span "Bar Stool Leather Seat , Cushion & Black Finish Metal Iron Base"
drag, startPoint x: 854, startPoint y: 167, endPoint x: 952, endPoint y: 178, distance: 98.5
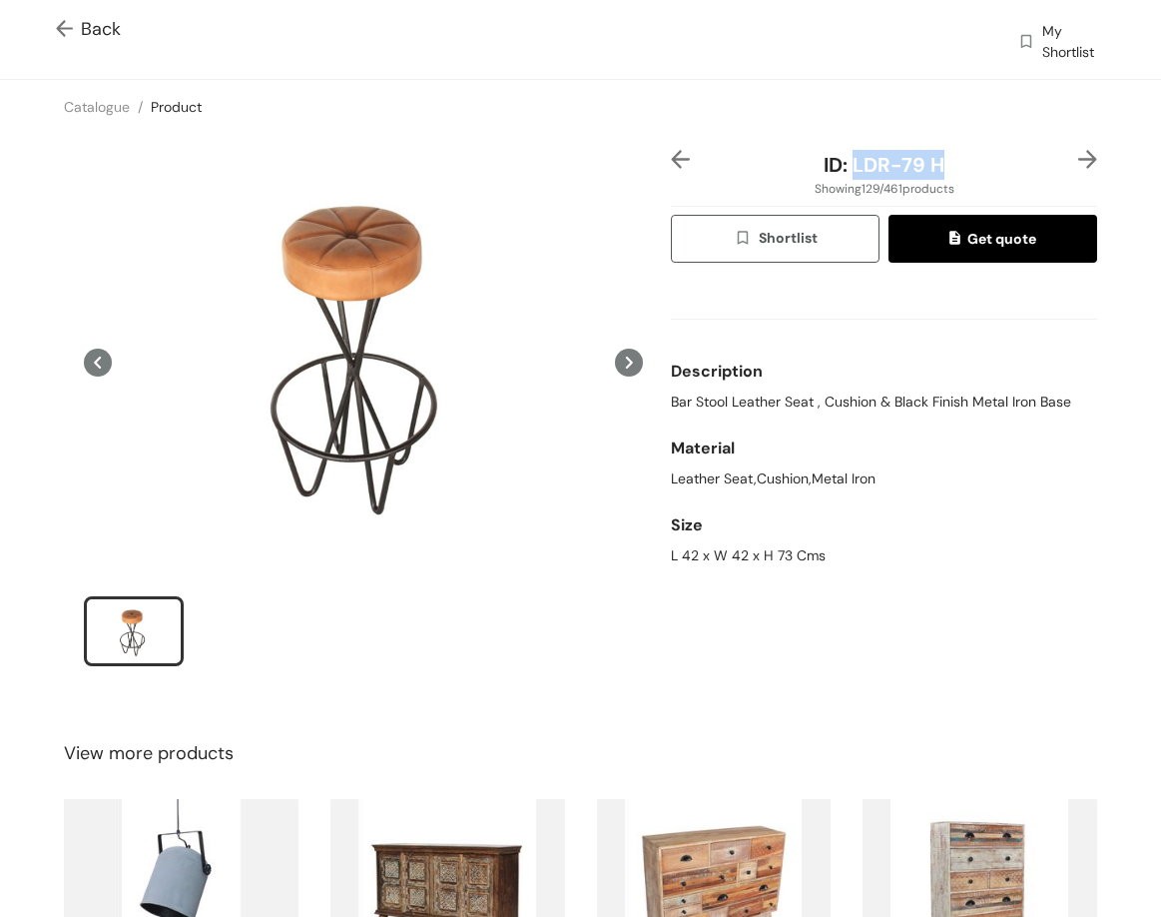
click at [952, 178] on div "ID: LDR-79 H" at bounding box center [884, 165] width 355 height 30
copy span "LDR-79 H"
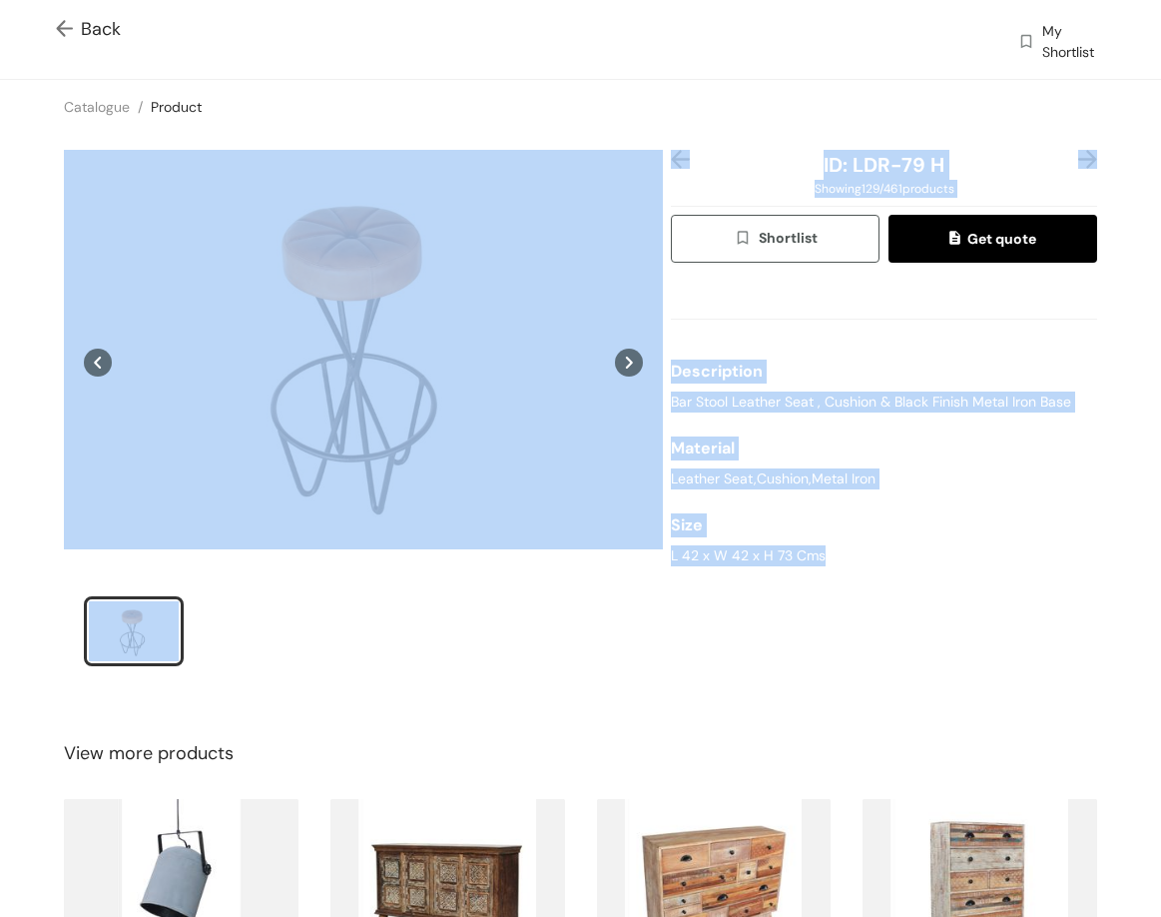
drag, startPoint x: 657, startPoint y: 541, endPoint x: 817, endPoint y: 549, distance: 160.0
click at [839, 553] on div "ID: LDR-79 H Showing 129 / 461 products Shortlist Get quote Description Bar Sto…" at bounding box center [580, 421] width 1169 height 574
click at [817, 550] on div "L 42 x W 42 x H 73 Cms" at bounding box center [884, 555] width 426 height 21
click at [787, 553] on div "L 42 x W 42 x H 73 Cms" at bounding box center [884, 555] width 426 height 21
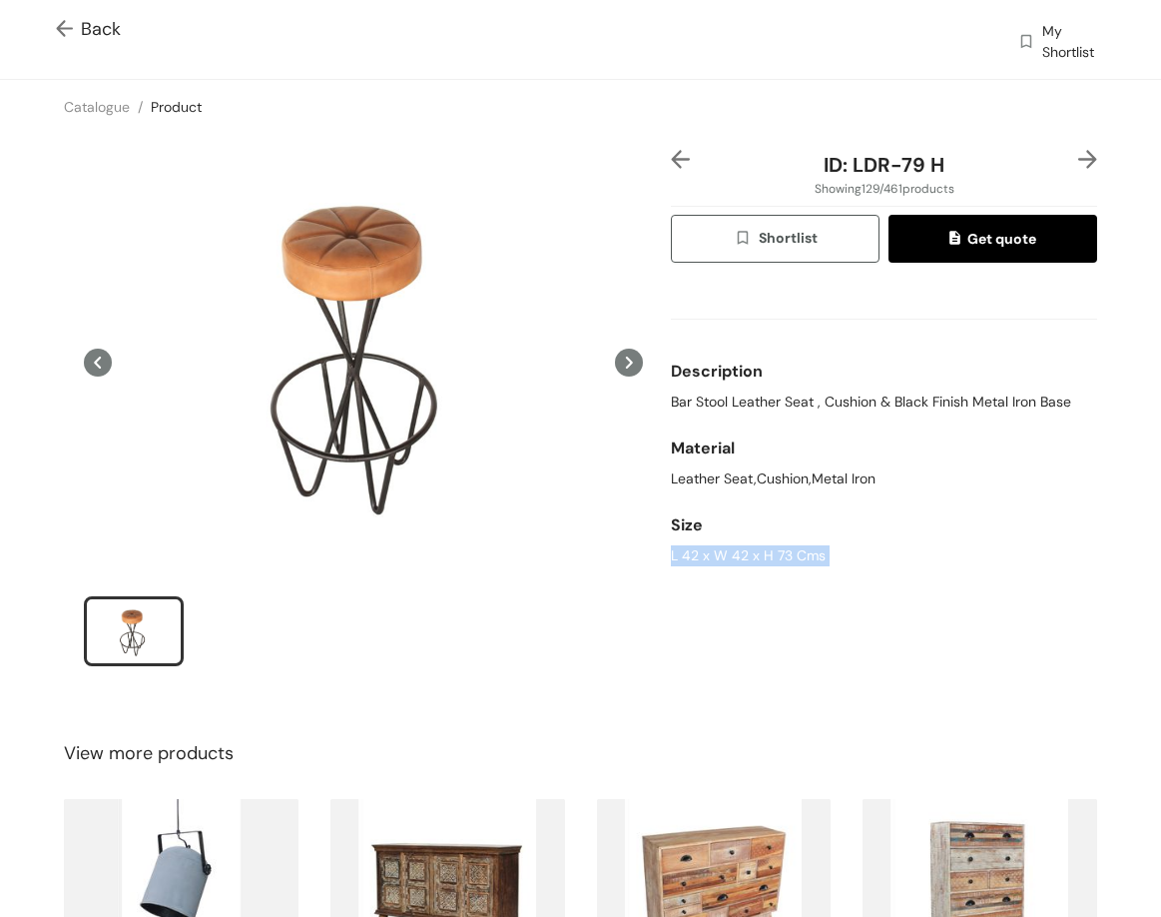
click at [787, 553] on div "L 42 x W 42 x H 73 Cms" at bounding box center [884, 555] width 426 height 21
copy div "L 42 x W 42 x H 73 Cms"
click at [1079, 159] on img at bounding box center [1088, 159] width 19 height 19
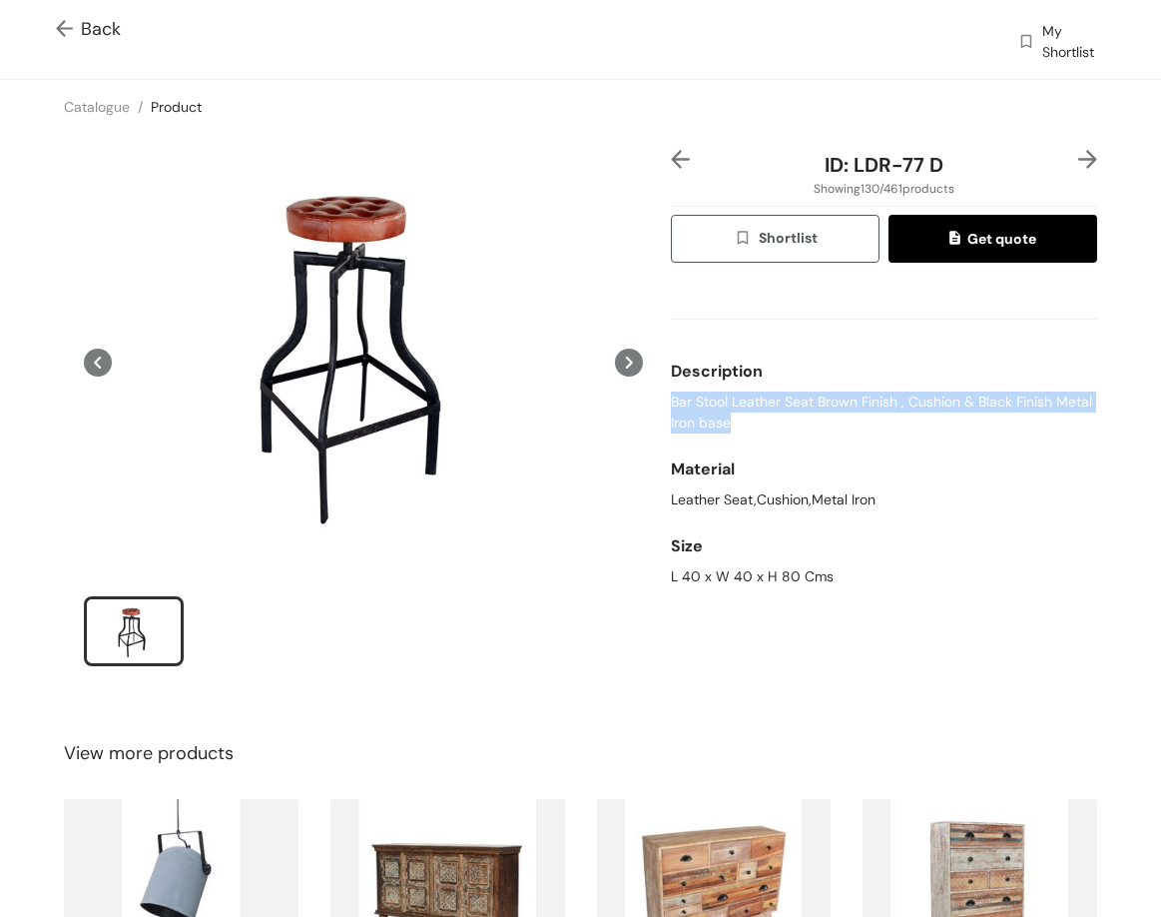
drag, startPoint x: 660, startPoint y: 403, endPoint x: 764, endPoint y: 430, distance: 107.3
click at [764, 430] on div "ID: LDR-77 D Showing 130 / 461 products Shortlist Get quote Description Bar Sto…" at bounding box center [884, 421] width 434 height 542
copy span "Bar Stool Leather Seat Brown Finish , Cushion & Black Finish Metal Iron base"
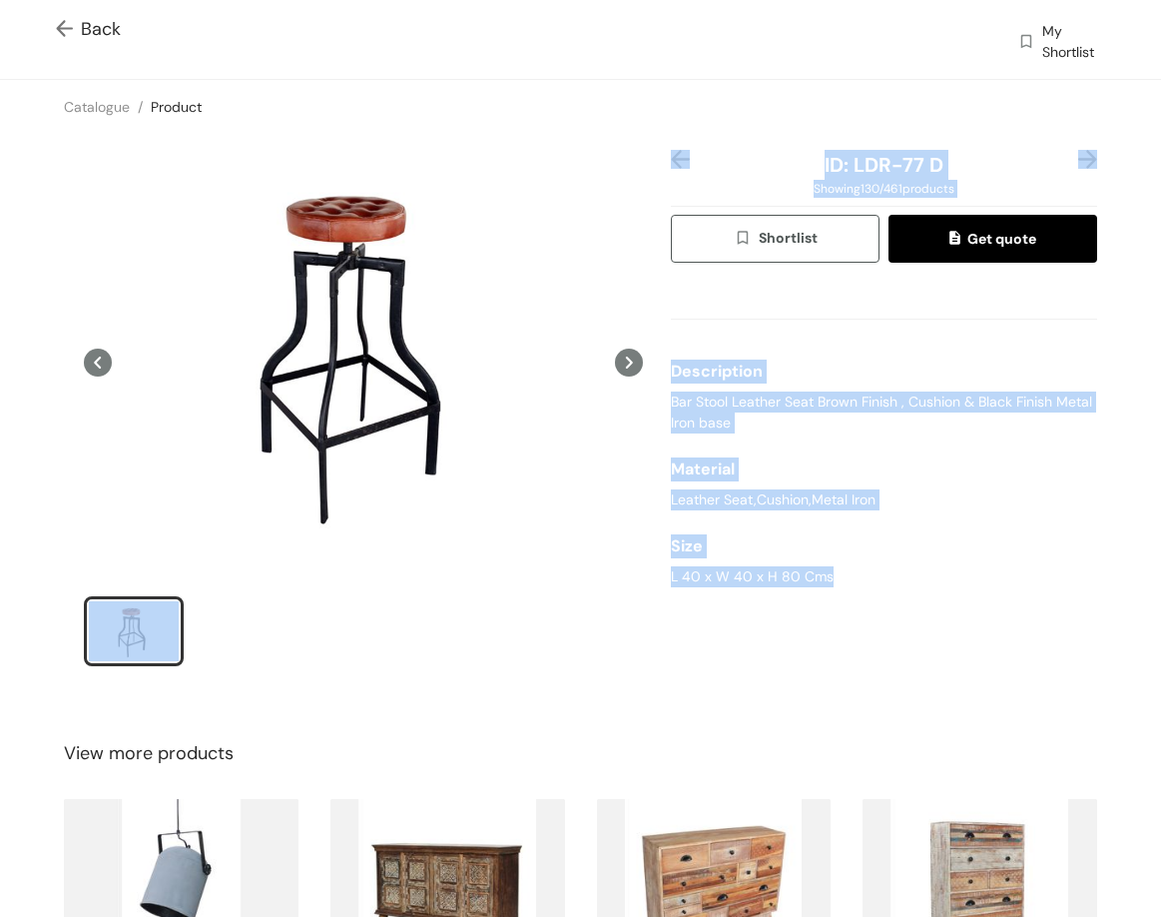
drag, startPoint x: 659, startPoint y: 580, endPoint x: 809, endPoint y: 566, distance: 150.4
click at [883, 588] on div "ID: LDR-77 D Showing 130 / 461 products Shortlist Get quote Description Bar Sto…" at bounding box center [580, 421] width 1169 height 574
click at [805, 566] on div "L 40 x W 40 x H 80 Cms" at bounding box center [884, 576] width 426 height 21
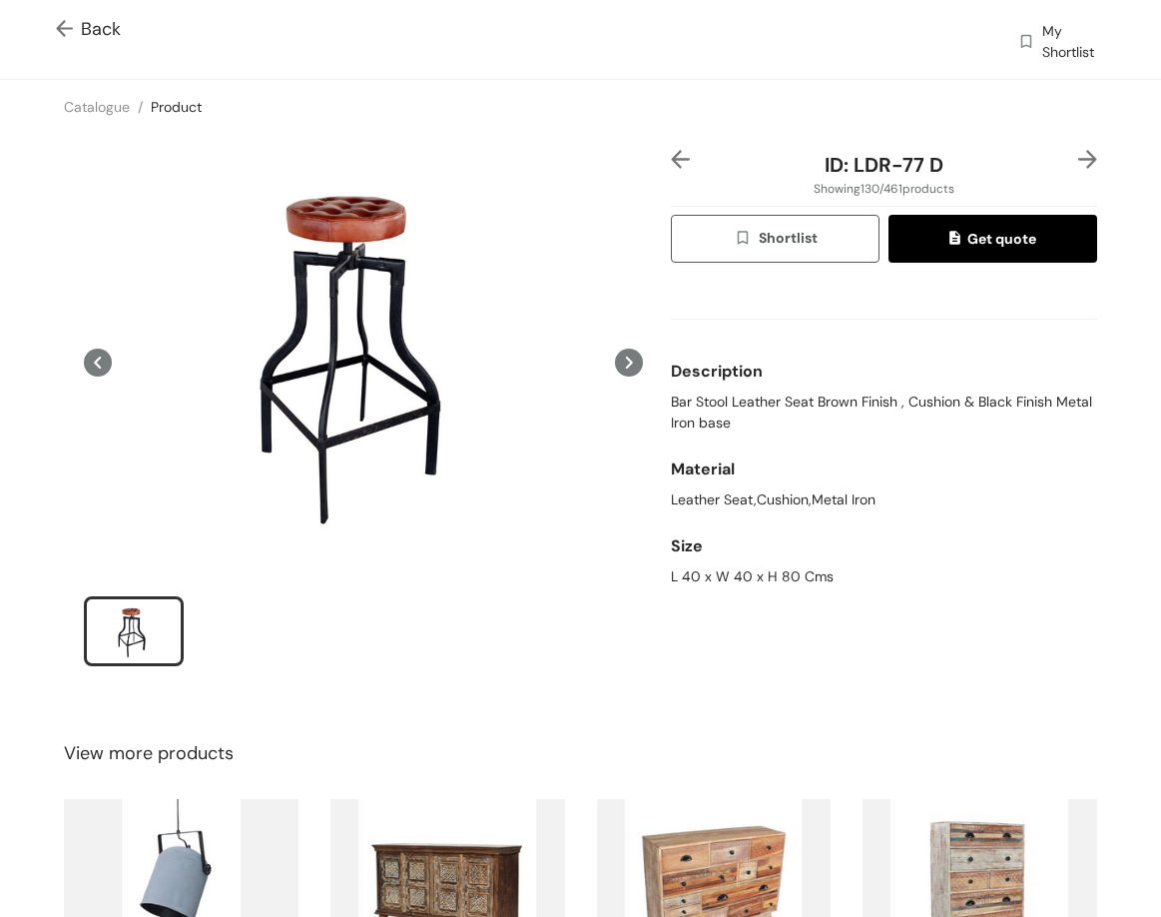
click at [786, 572] on div "L 40 x W 40 x H 80 Cms" at bounding box center [884, 576] width 426 height 21
copy div "L 40 x W 40 x H 80 Cms"
drag, startPoint x: 888, startPoint y: 173, endPoint x: 991, endPoint y: 174, distance: 102.9
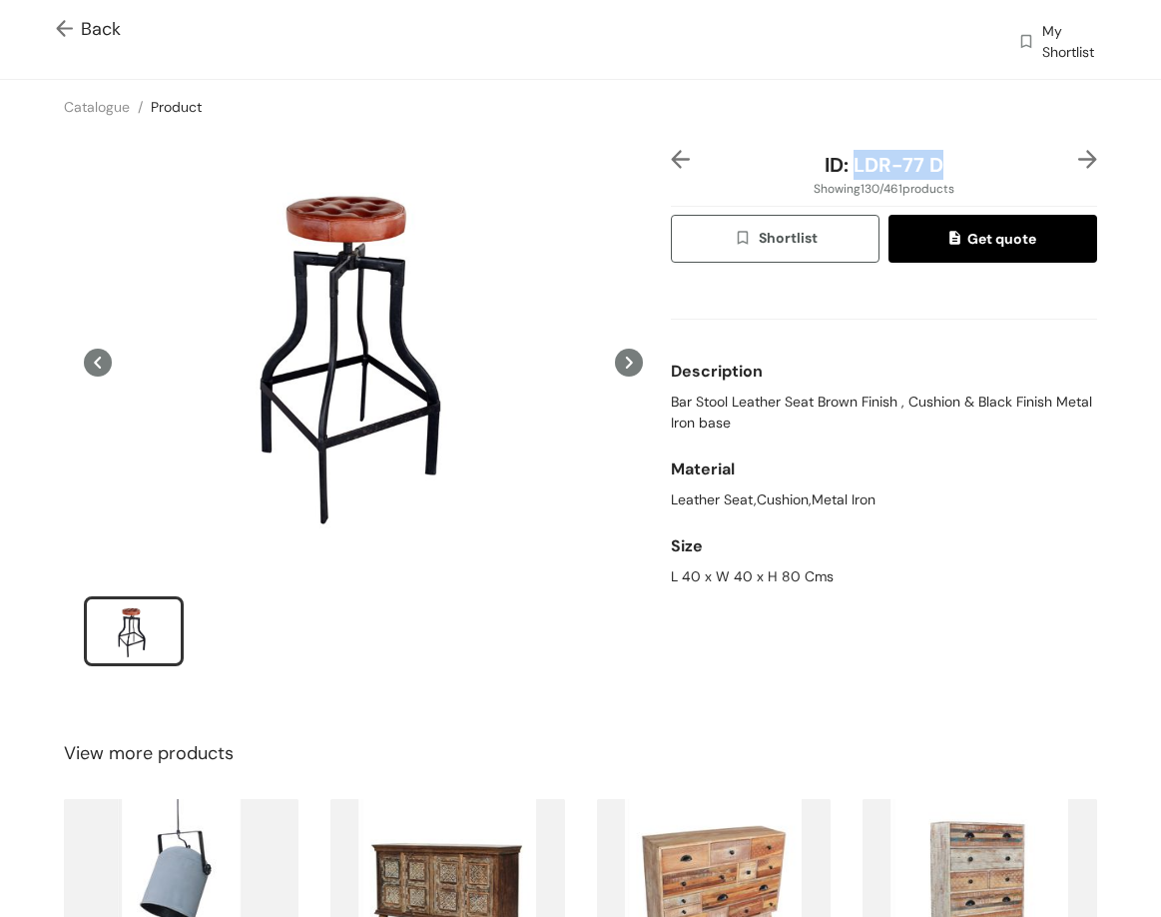
click at [999, 174] on div "ID: LDR-77 D" at bounding box center [884, 165] width 355 height 30
copy span "LDR-77 D"
click at [1079, 154] on img at bounding box center [1088, 159] width 19 height 19
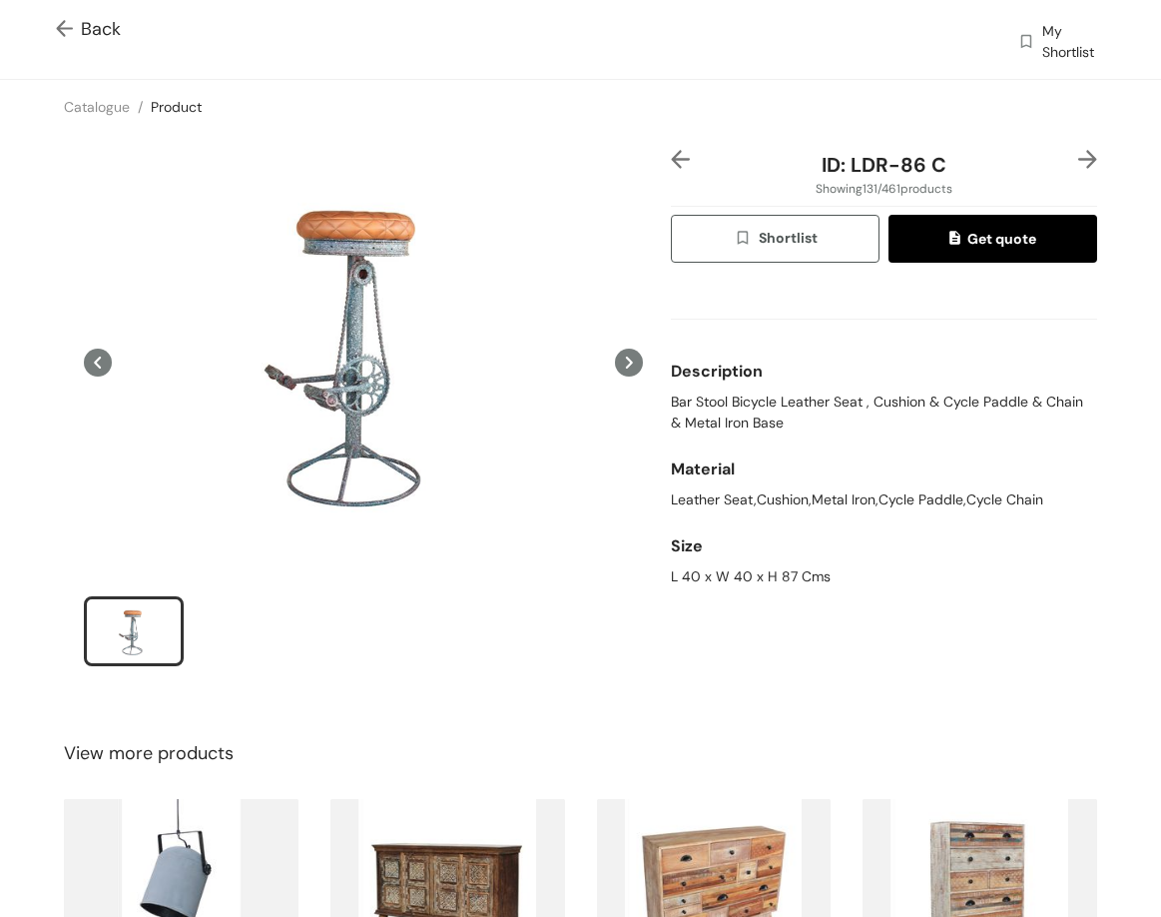
click at [780, 395] on span "Bar Stool Bicycle Leather Seat , Cushion & Cycle Paddle & Chain & Metal Iron Ba…" at bounding box center [884, 412] width 426 height 42
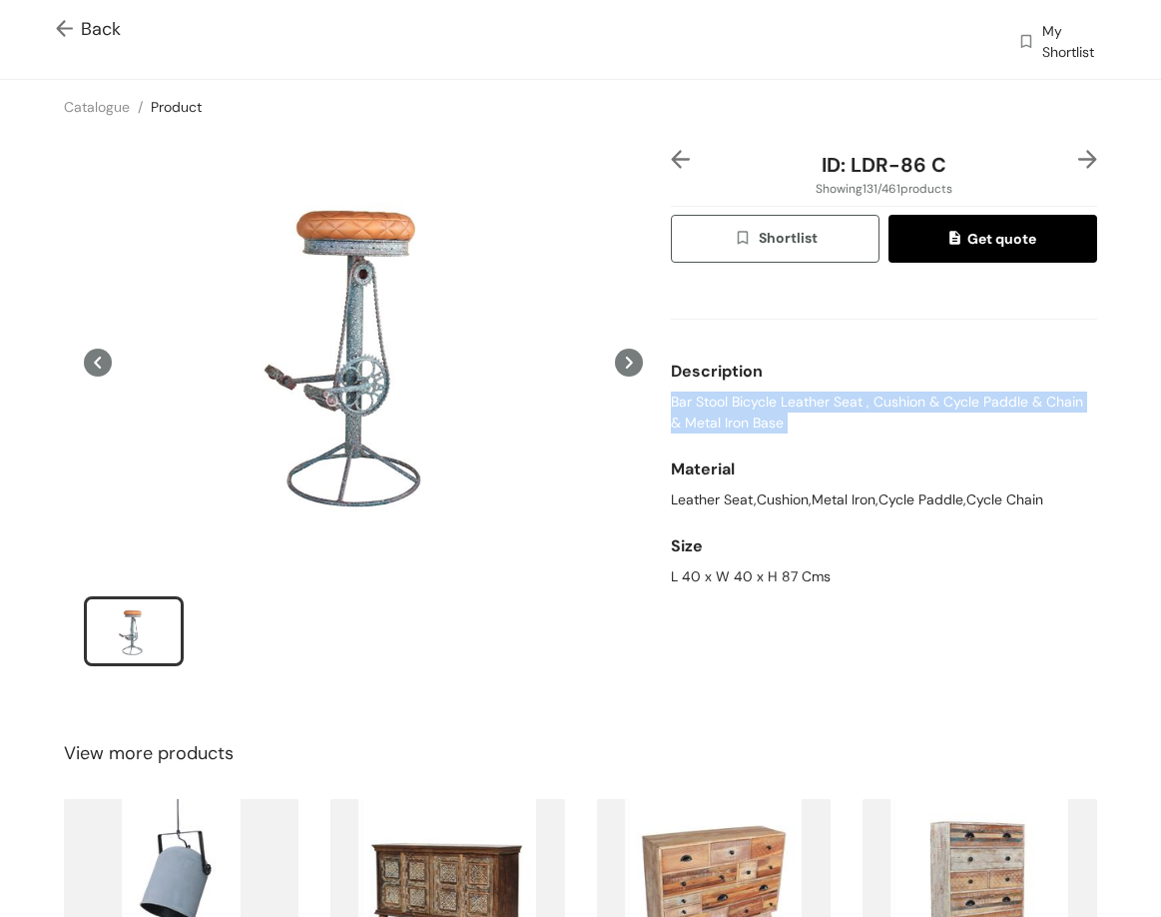
click at [780, 395] on span "Bar Stool Bicycle Leather Seat , Cushion & Cycle Paddle & Chain & Metal Iron Ba…" at bounding box center [884, 412] width 426 height 42
copy span "Bar Stool Bicycle Leather Seat , Cushion & Cycle Paddle & Chain & Metal Iron Ba…"
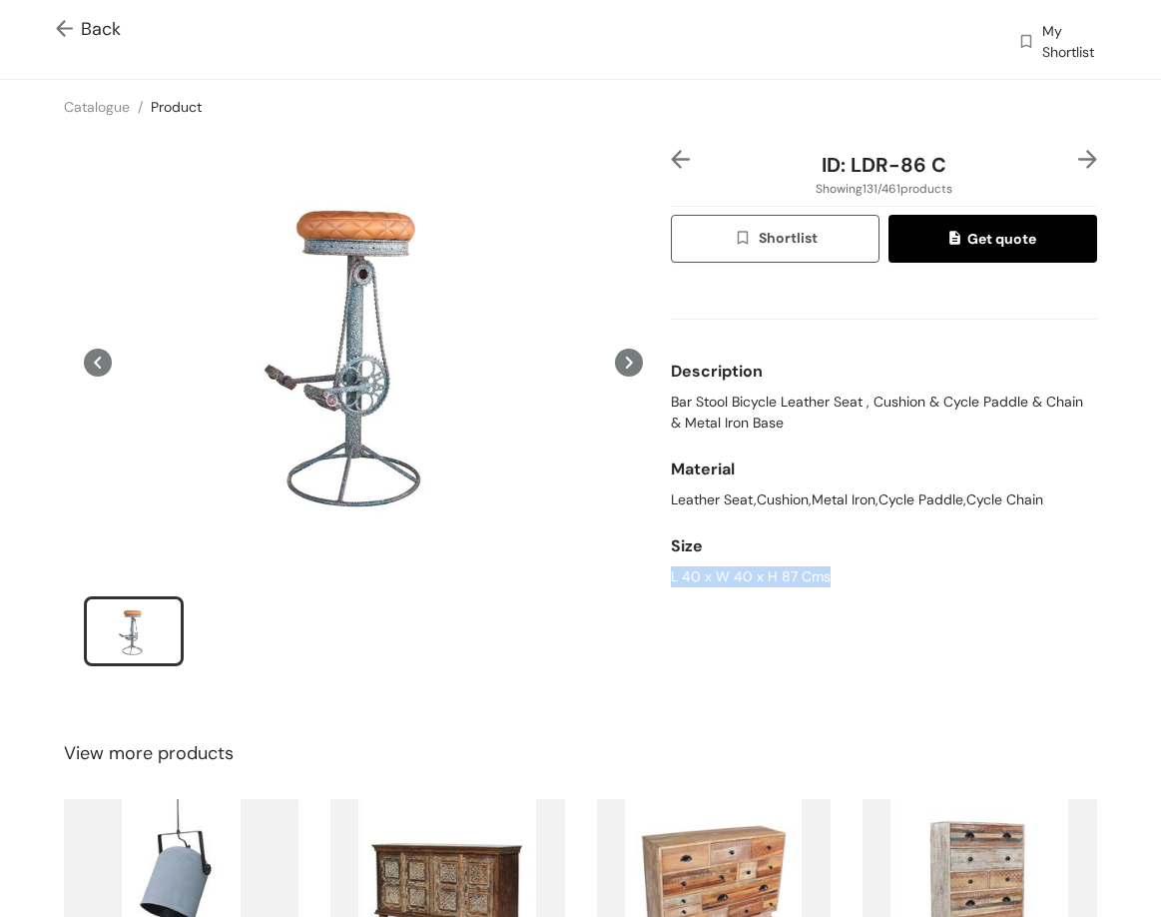
drag, startPoint x: 661, startPoint y: 578, endPoint x: 875, endPoint y: 590, distance: 214.0
click at [875, 590] on div "ID: LDR-86 C Showing 131 / 461 products Shortlist Get quote Description Bar Sto…" at bounding box center [884, 421] width 434 height 542
drag, startPoint x: 856, startPoint y: 173, endPoint x: 961, endPoint y: 193, distance: 106.7
click at [961, 193] on div "ID: LDR-86 C Showing 131 / 461 products Shortlist Get quote Description Bar Sto…" at bounding box center [884, 421] width 434 height 542
drag, startPoint x: 947, startPoint y: 175, endPoint x: 920, endPoint y: 170, distance: 27.4
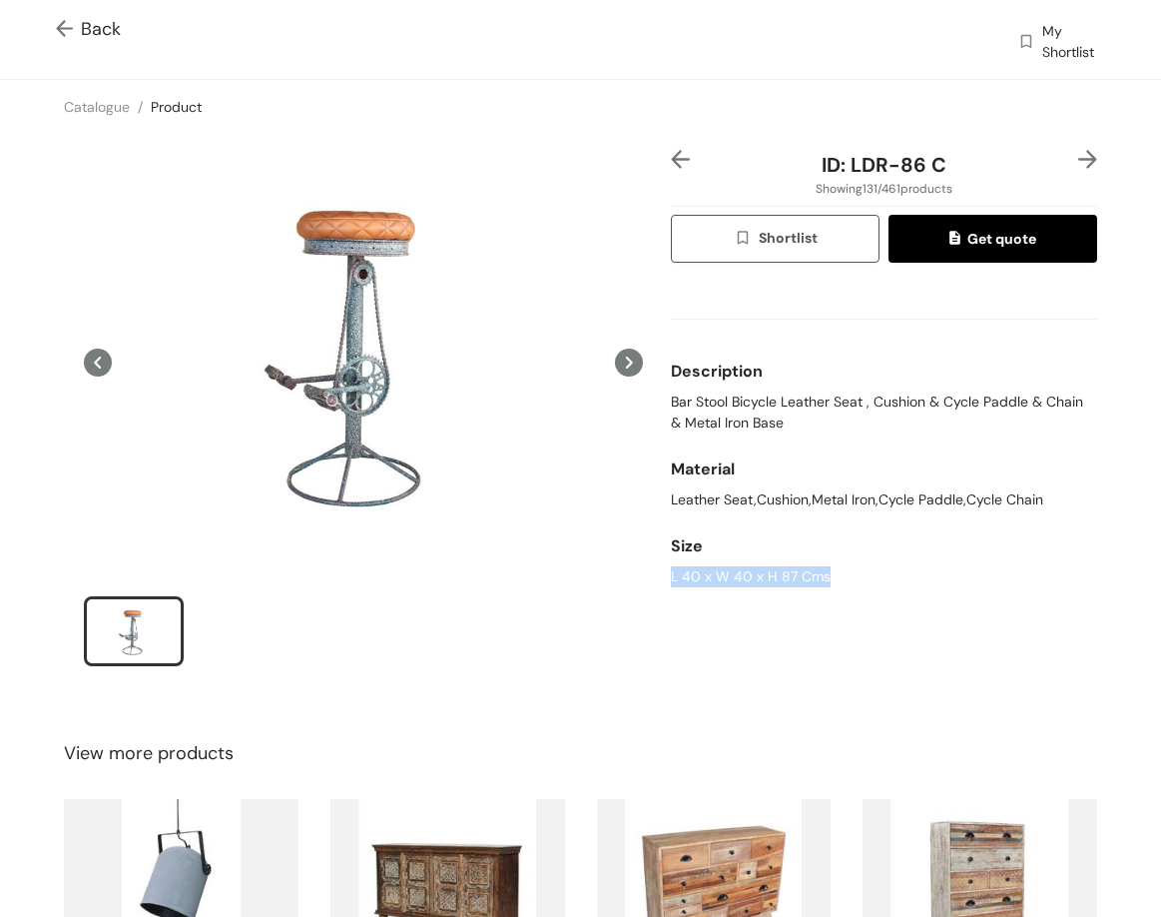
click at [945, 175] on div "ID: LDR-86 C" at bounding box center [884, 165] width 355 height 30
click at [917, 169] on span "ID: LDR-86 C" at bounding box center [884, 165] width 125 height 26
click at [904, 164] on span "ID: LDR-86 C" at bounding box center [884, 165] width 125 height 26
click at [904, 162] on span "ID: LDR-86 C" at bounding box center [884, 165] width 125 height 26
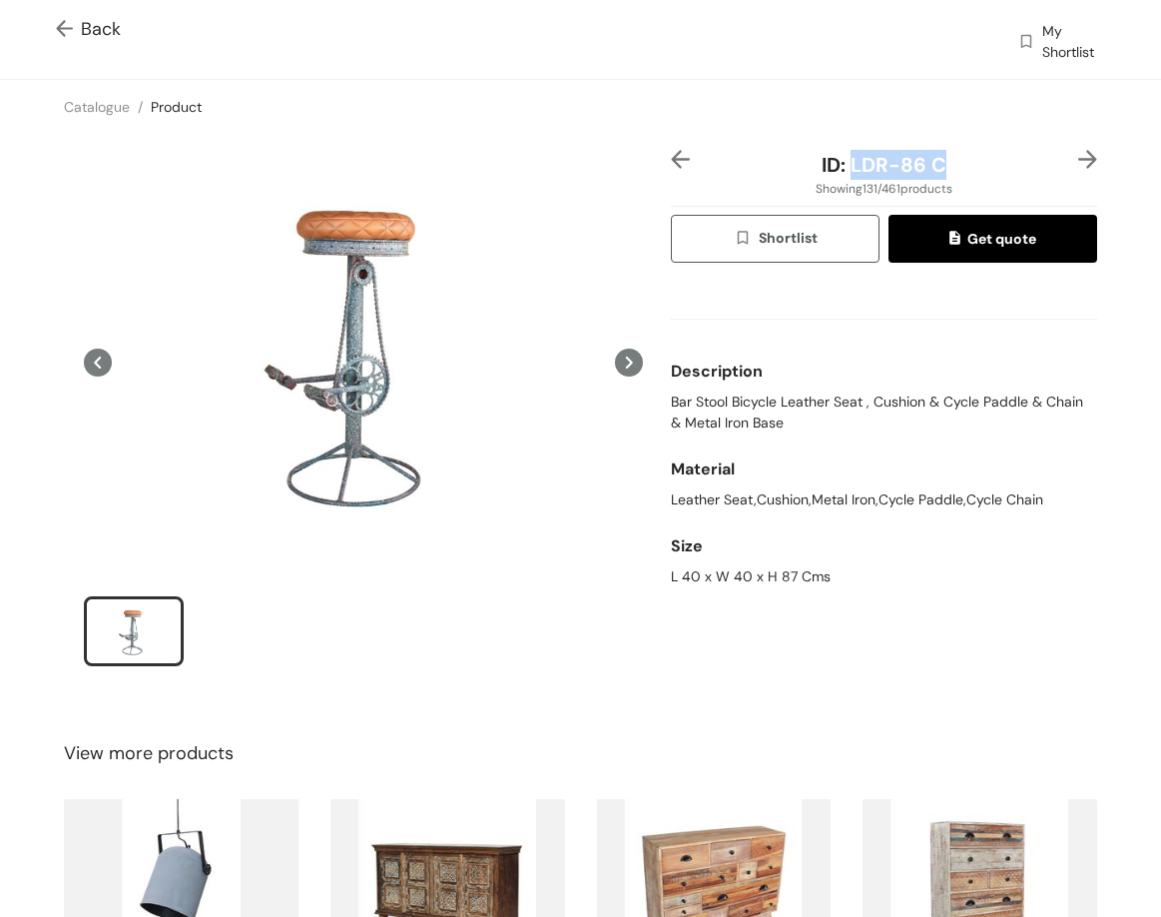
drag, startPoint x: 842, startPoint y: 171, endPoint x: 954, endPoint y: 170, distance: 111.9
click at [954, 170] on div "ID: LDR-86 C" at bounding box center [884, 165] width 355 height 30
click at [63, 14] on div "Back My Shortlist" at bounding box center [580, 39] width 1161 height 79
click at [85, 23] on span "Back" at bounding box center [88, 29] width 65 height 27
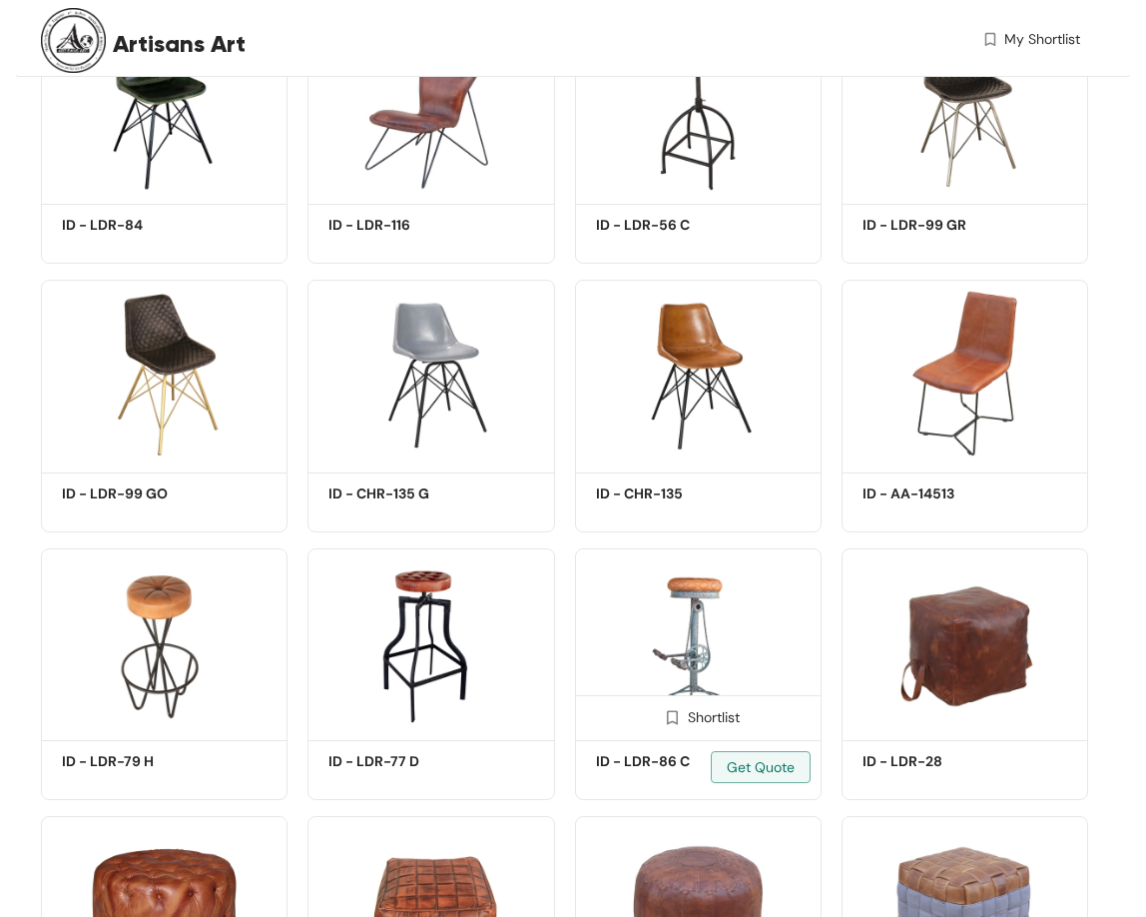
scroll to position [9187, 0]
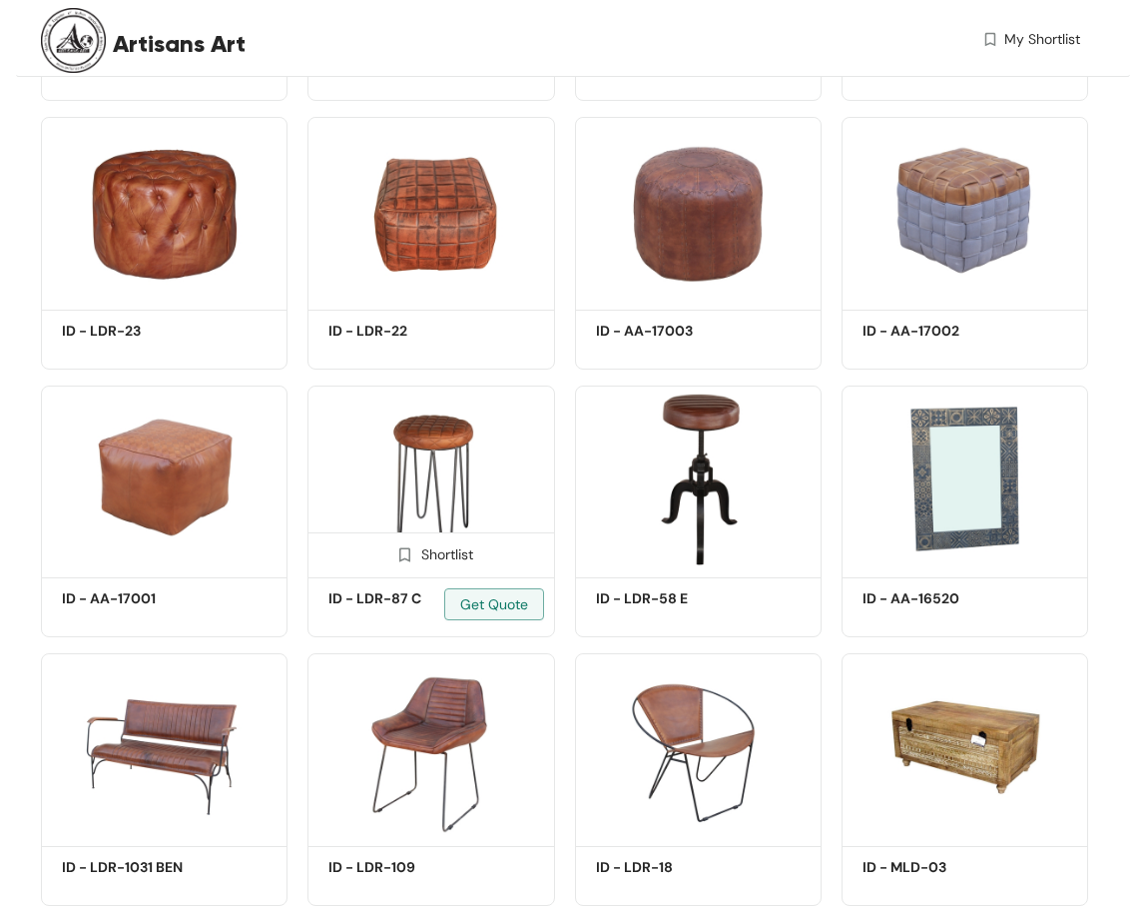
click at [470, 479] on img at bounding box center [431, 478] width 247 height 186
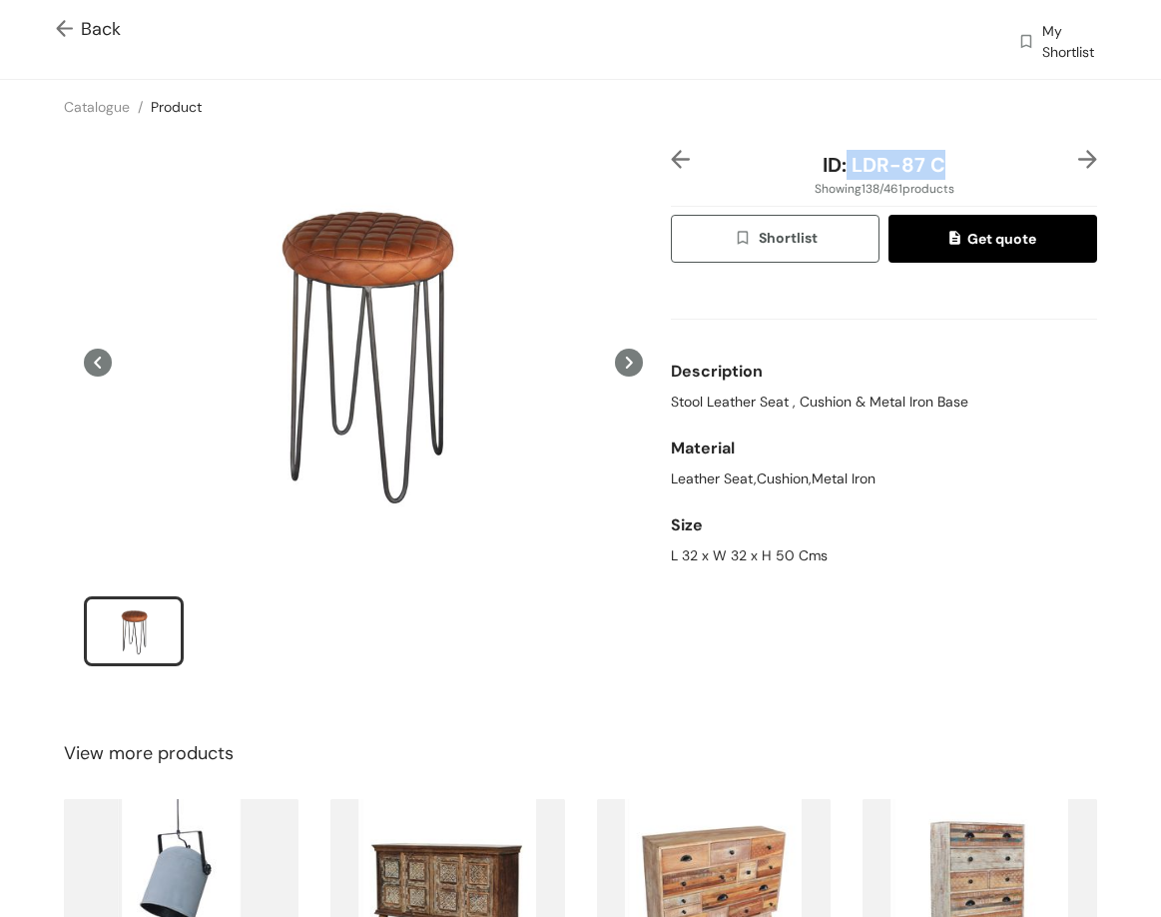
drag, startPoint x: 866, startPoint y: 162, endPoint x: 894, endPoint y: 91, distance: 76.2
click at [939, 163] on div "ID: LDR-87 C" at bounding box center [884, 165] width 355 height 30
drag, startPoint x: 670, startPoint y: 401, endPoint x: 963, endPoint y: 351, distance: 297.0
click at [966, 415] on div "ID: LDR-87 C Showing 138 / 461 products Shortlist Get quote Description Stool L…" at bounding box center [884, 421] width 434 height 542
drag, startPoint x: 665, startPoint y: 554, endPoint x: 844, endPoint y: 581, distance: 180.8
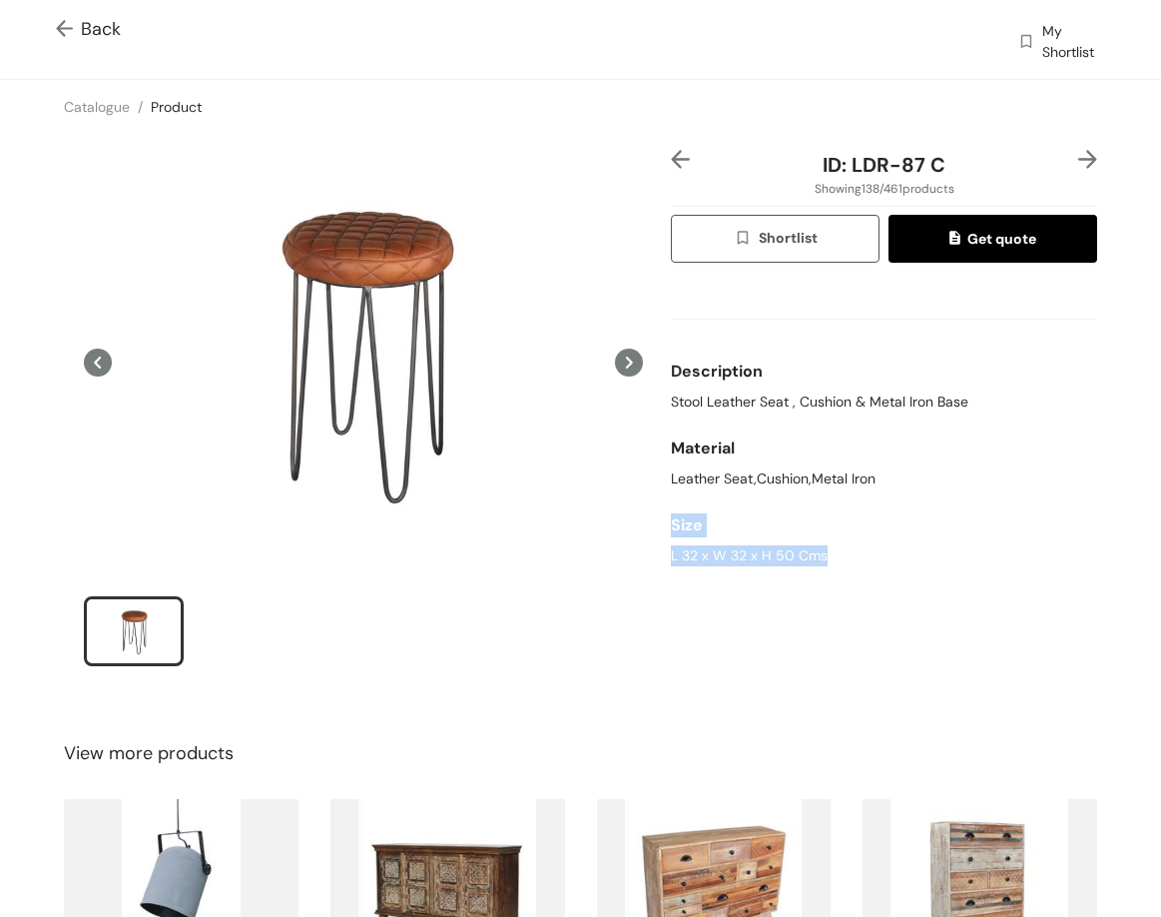
click at [844, 581] on div "ID: LDR-87 C Showing 138 / 461 products Shortlist Get quote Description Stool L…" at bounding box center [884, 421] width 434 height 542
click at [782, 547] on div "L 32 x W 32 x H 50 Cms" at bounding box center [884, 555] width 426 height 21
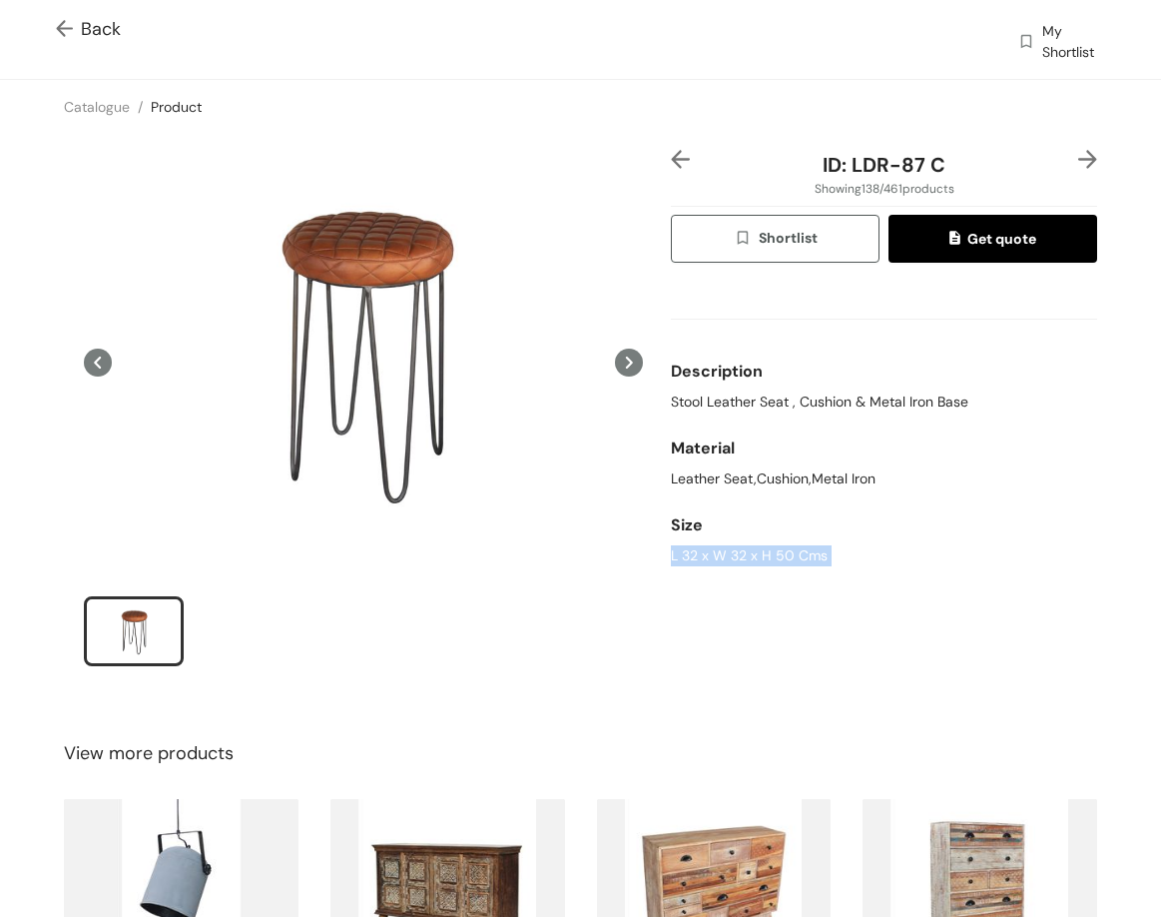
click at [1079, 154] on img at bounding box center [1088, 159] width 19 height 19
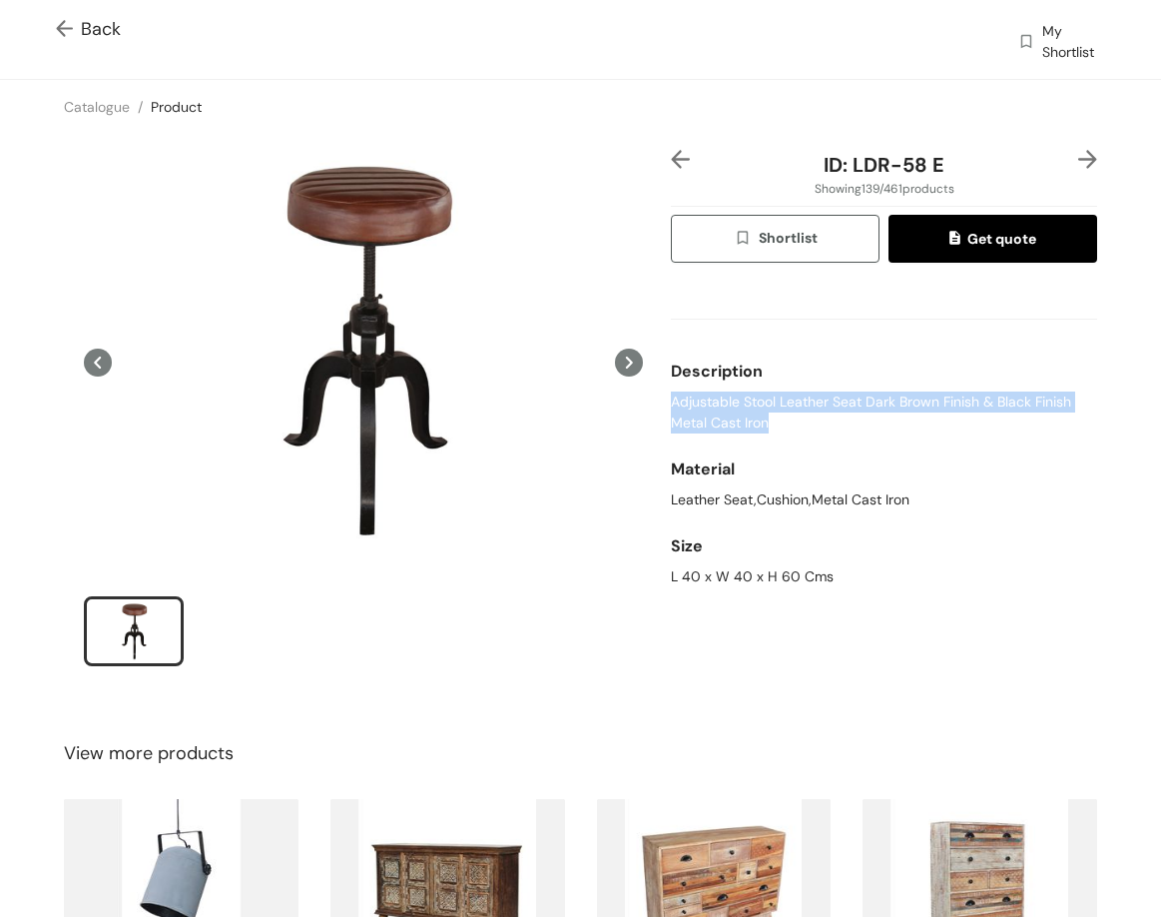
drag, startPoint x: 704, startPoint y: 430, endPoint x: 826, endPoint y: 437, distance: 122.0
click at [826, 437] on div "ID: LDR-58 E Showing 139 / 461 products Shortlist Get quote Description Adjusta…" at bounding box center [884, 421] width 434 height 542
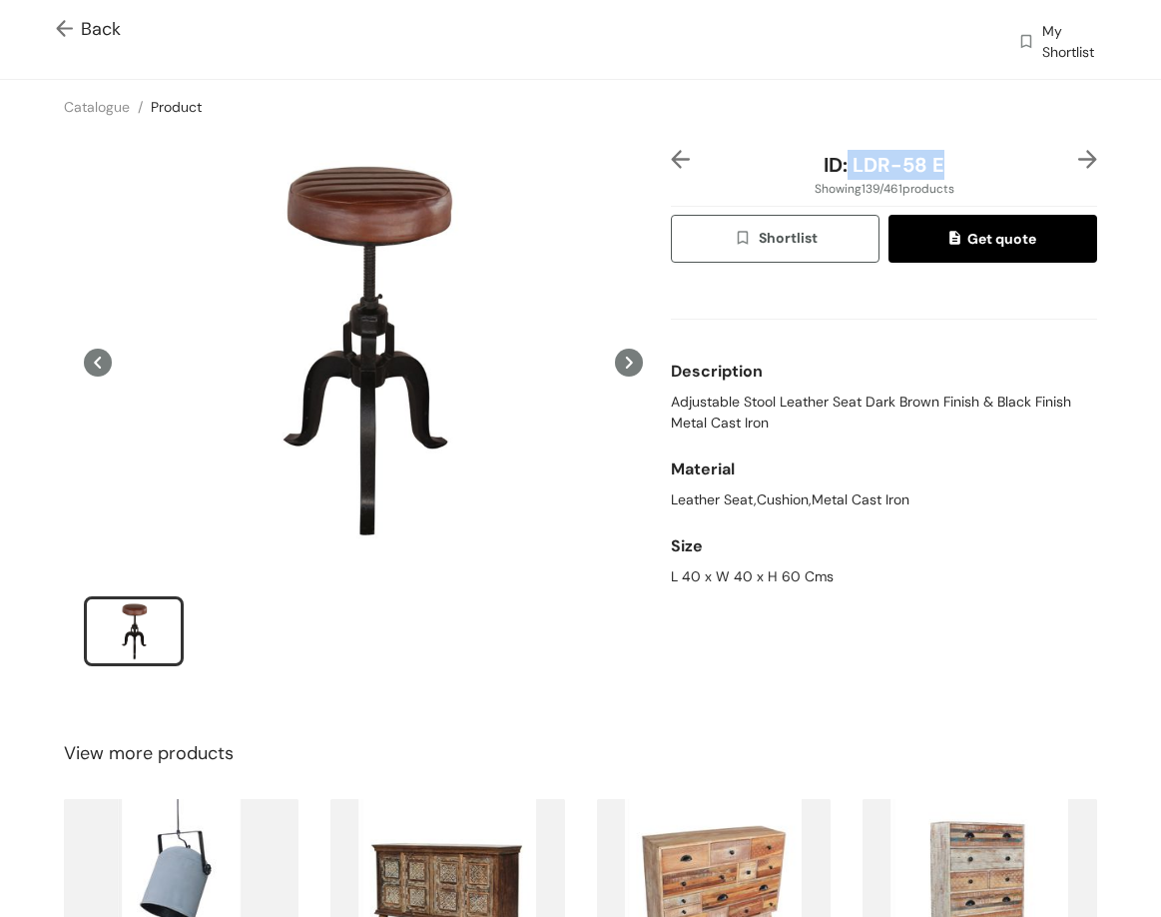
drag, startPoint x: 839, startPoint y: 163, endPoint x: 963, endPoint y: 164, distance: 123.8
click at [961, 164] on div "ID: LDR-58 E" at bounding box center [884, 165] width 355 height 30
drag, startPoint x: 663, startPoint y: 564, endPoint x: 842, endPoint y: 575, distance: 179.1
click at [842, 575] on div "Size L 40 x W 40 x H 60 Cms" at bounding box center [884, 556] width 426 height 77
click at [798, 572] on div "L 40 x W 40 x H 60 Cms" at bounding box center [884, 576] width 426 height 21
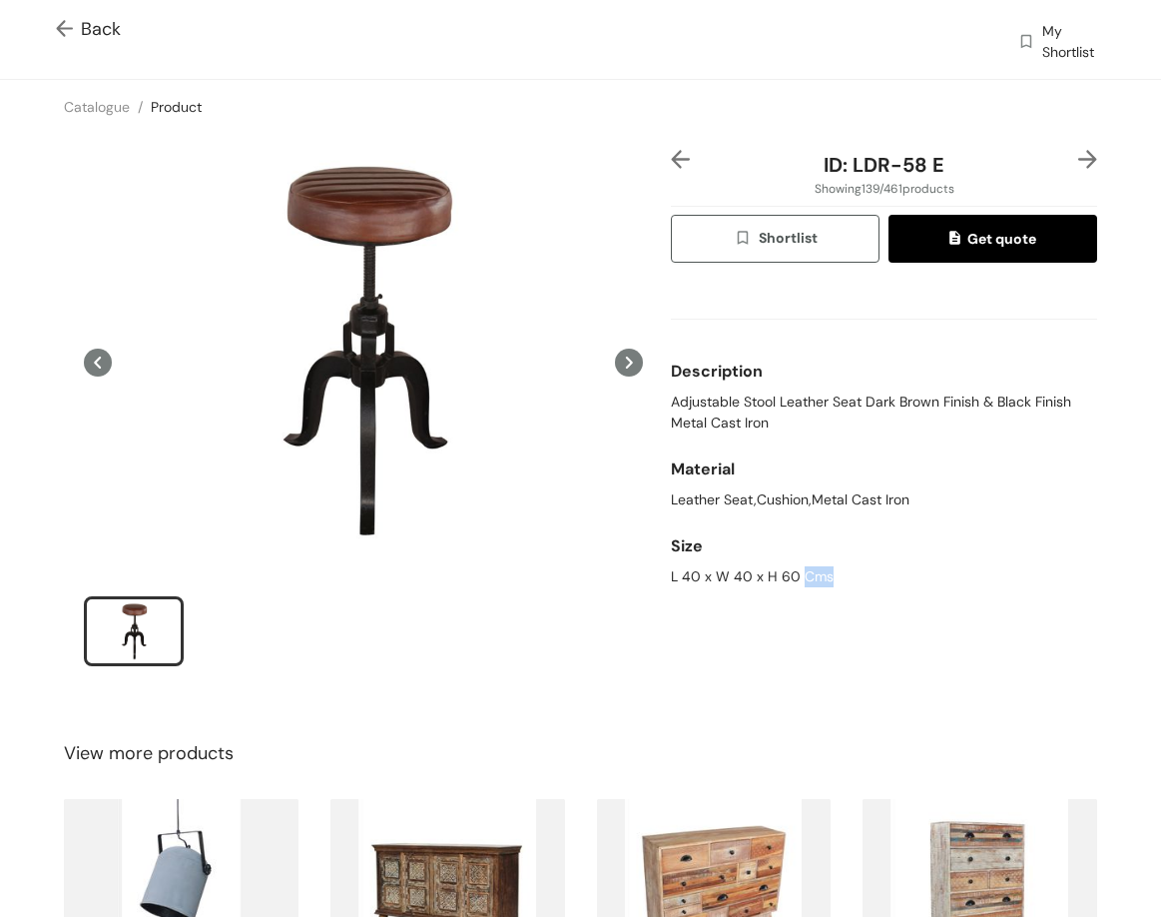
click at [796, 572] on div "L 40 x W 40 x H 60 Cms" at bounding box center [884, 576] width 426 height 21
click at [97, 30] on span "Back" at bounding box center [88, 29] width 65 height 27
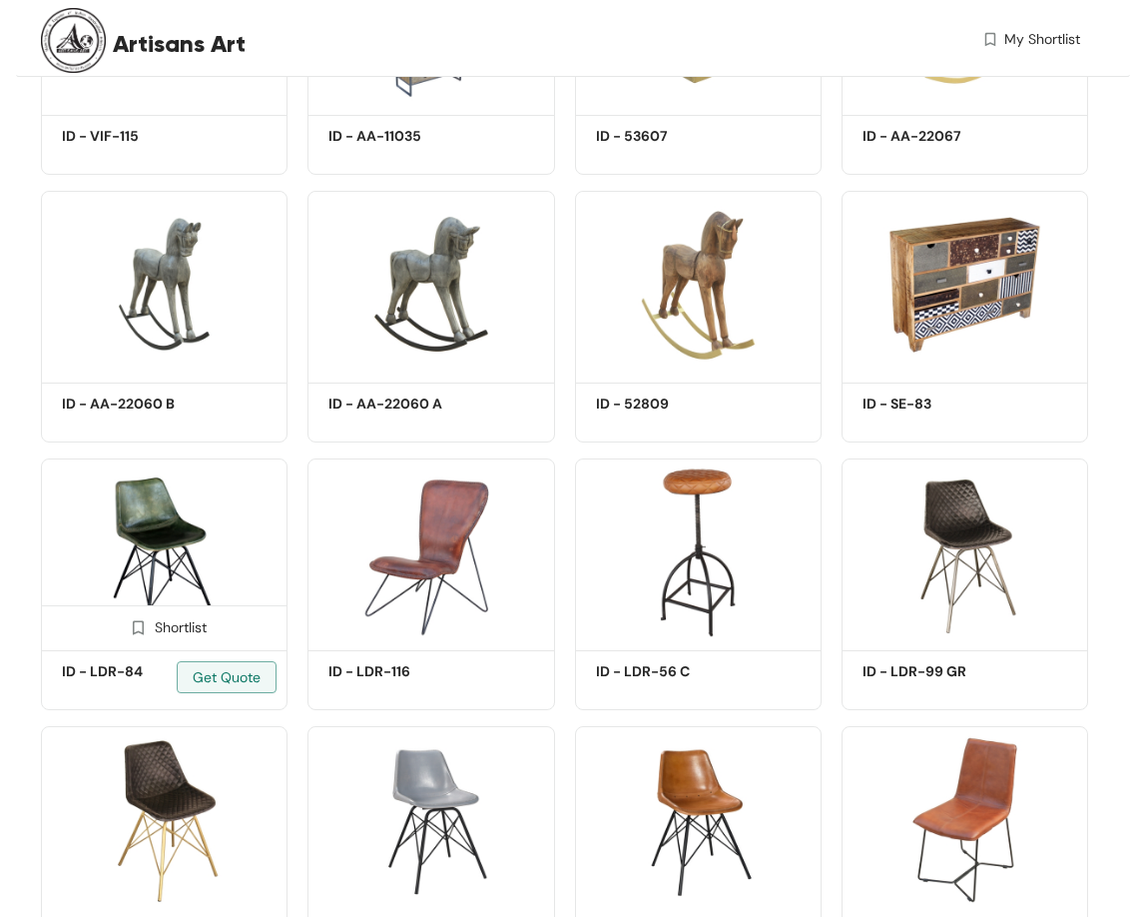
scroll to position [8289, 0]
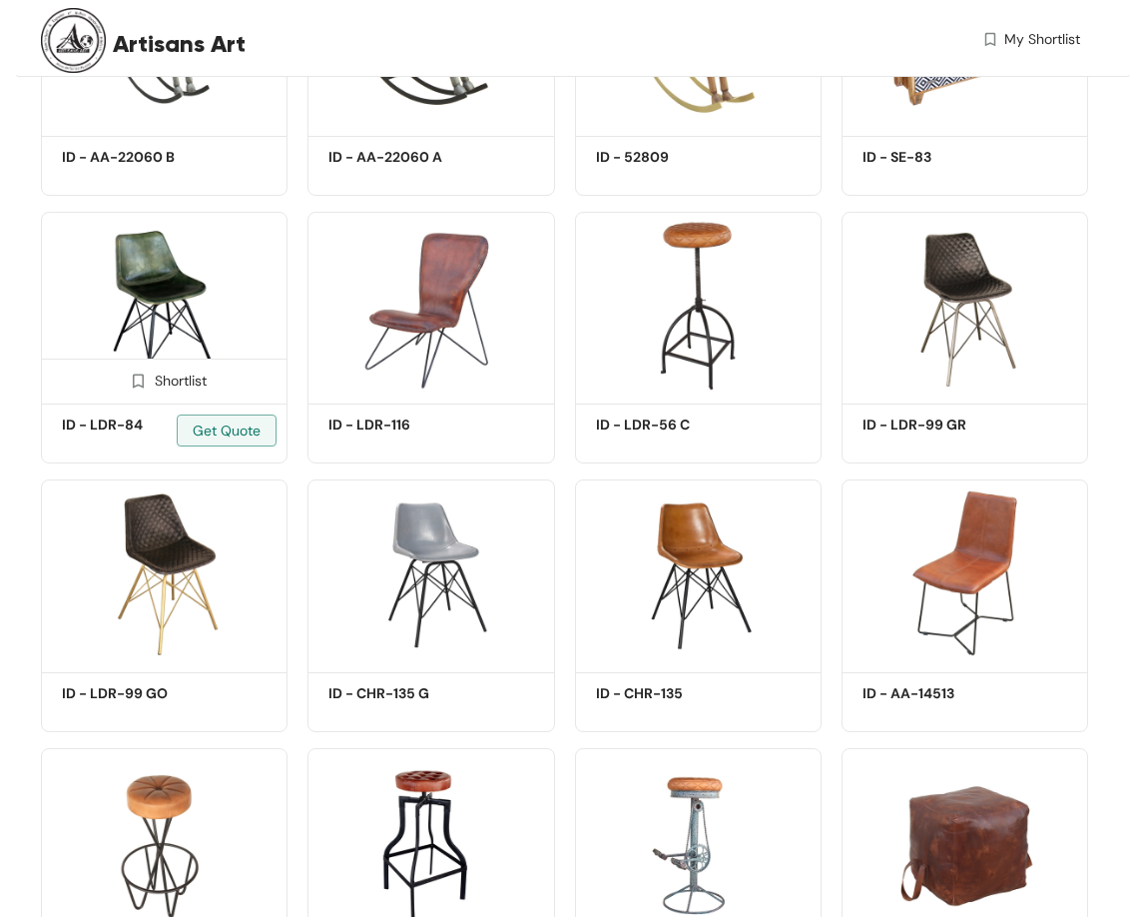
click at [166, 291] on img at bounding box center [164, 305] width 247 height 186
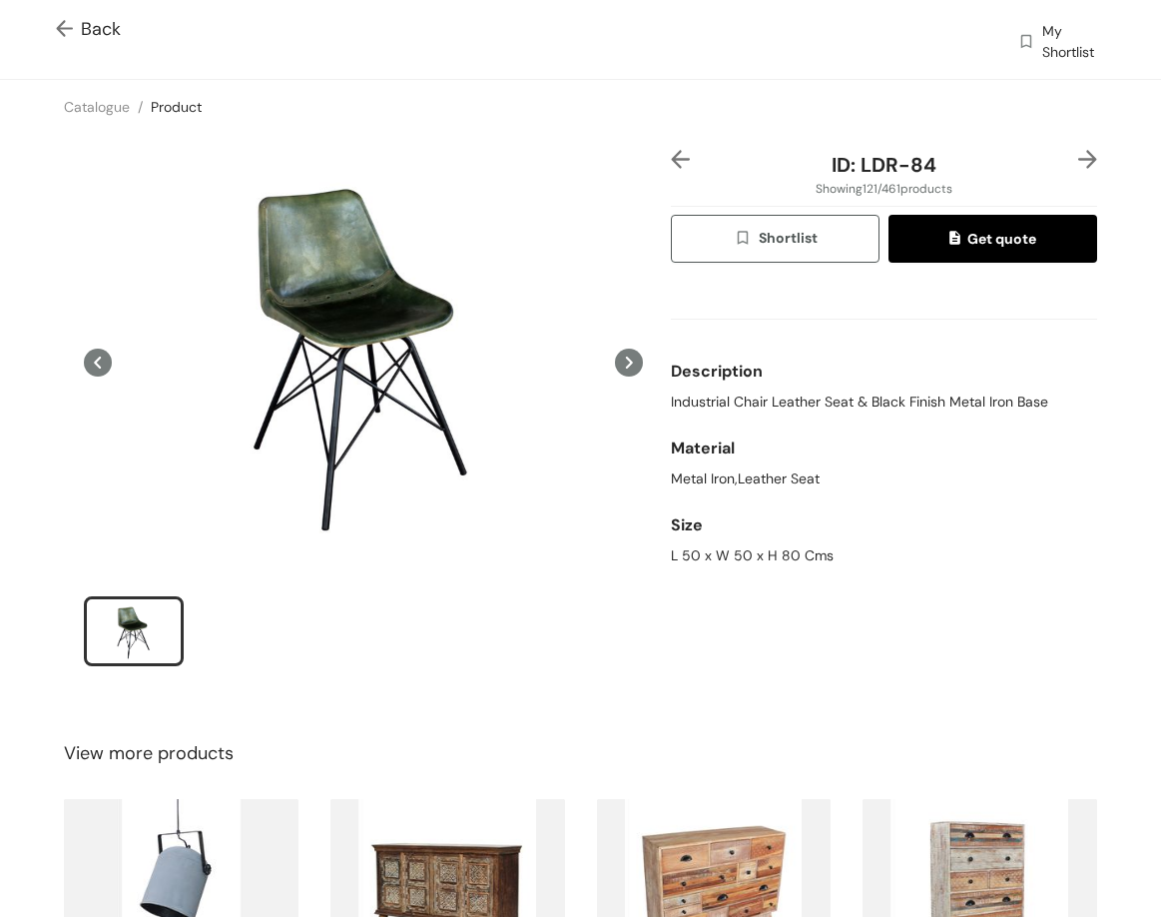
click at [760, 399] on span "Industrial Chair Leather Seat & Black Finish Metal Iron Base" at bounding box center [859, 401] width 377 height 21
click at [759, 395] on span "Industrial Chair Leather Seat & Black Finish Metal Iron Base" at bounding box center [859, 401] width 377 height 21
click at [759, 394] on span "Industrial Chair Leather Seat & Black Finish Metal Iron Base" at bounding box center [859, 401] width 377 height 21
click at [761, 393] on span "Industrial Chair Leather Seat & Black Finish Metal Iron Base" at bounding box center [859, 401] width 377 height 21
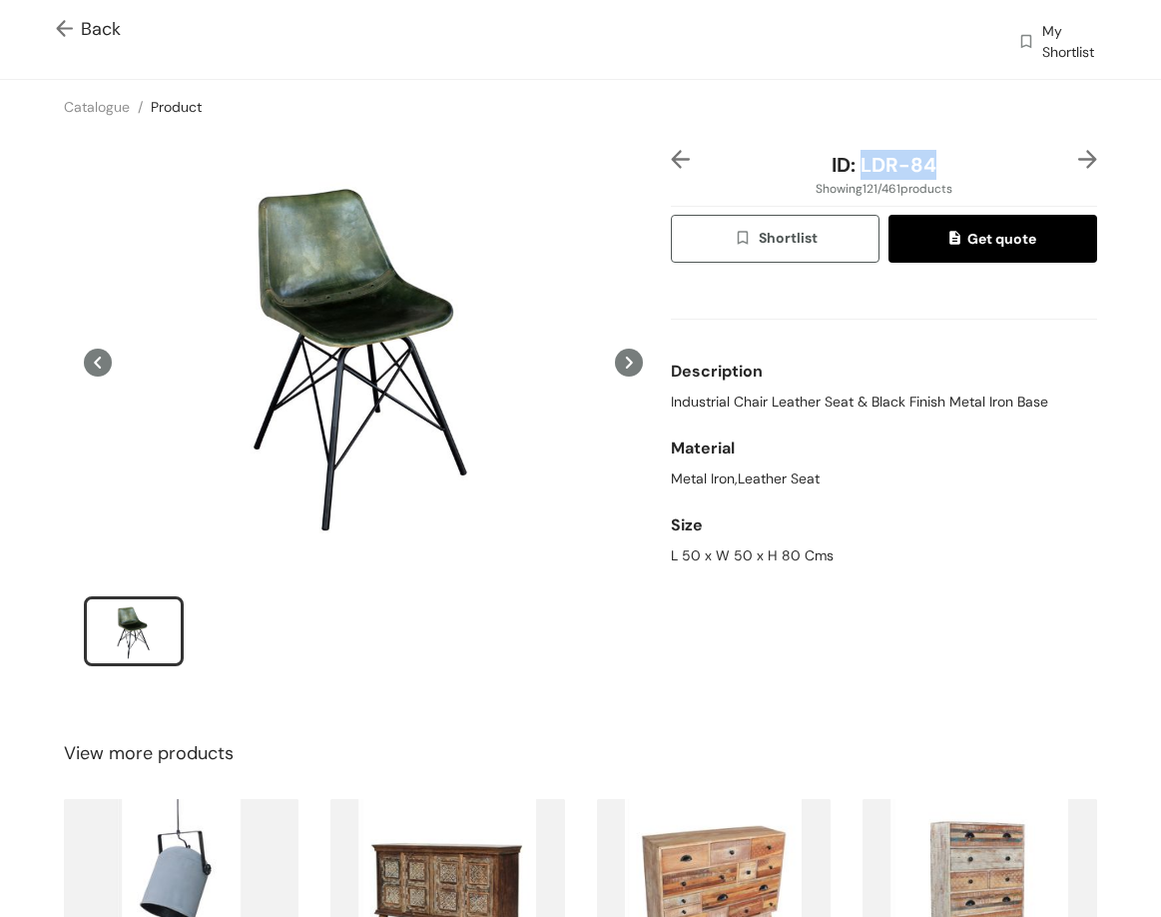
drag, startPoint x: 852, startPoint y: 164, endPoint x: 952, endPoint y: 161, distance: 99.9
click at [952, 161] on div "ID: LDR-84" at bounding box center [884, 165] width 355 height 30
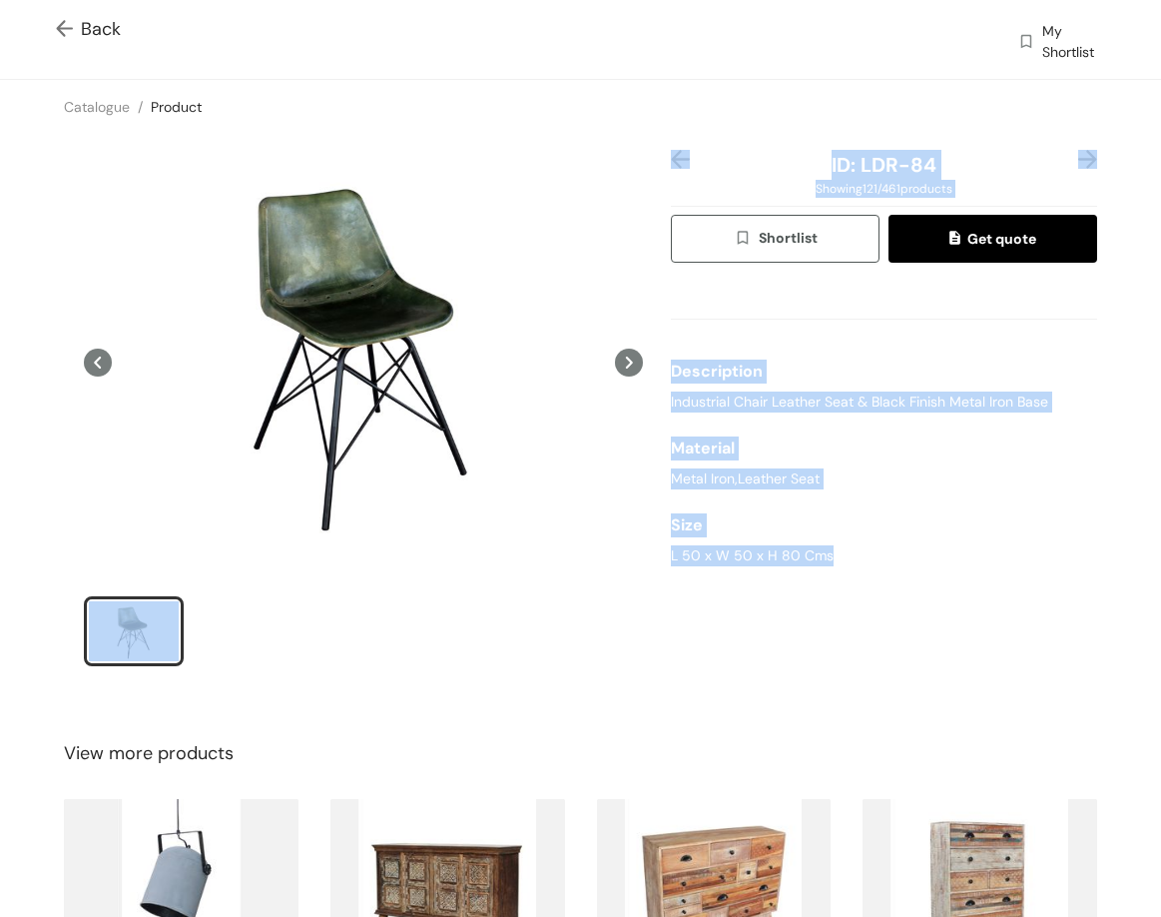
drag, startPoint x: 712, startPoint y: 567, endPoint x: 820, endPoint y: 578, distance: 108.4
click at [820, 578] on div "ID: LDR-84 Showing 121 / 461 products Shortlist Get quote Description Industria…" at bounding box center [580, 421] width 1169 height 574
click at [802, 565] on div "L 50 x W 50 x H 80 Cms" at bounding box center [884, 555] width 426 height 21
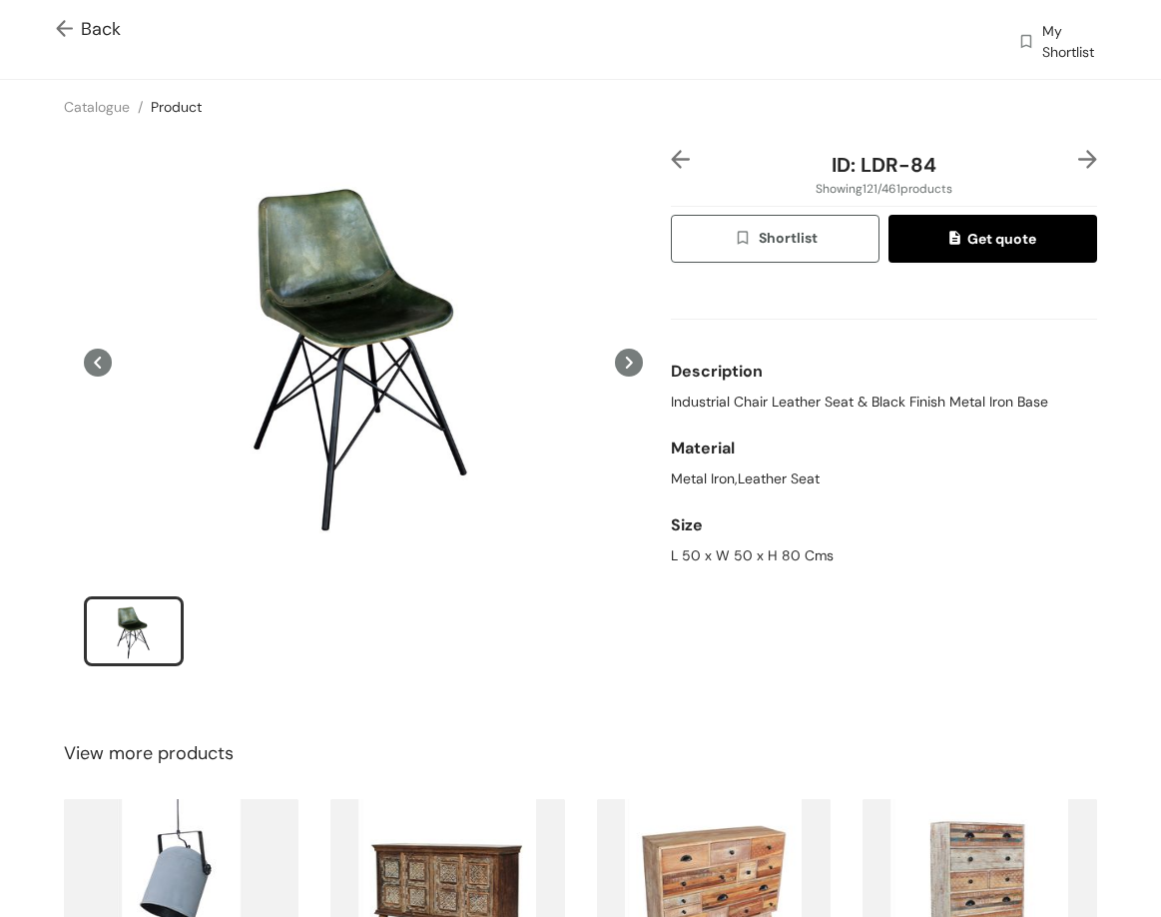
click at [787, 547] on div "L 50 x W 50 x H 80 Cms" at bounding box center [884, 555] width 426 height 21
click at [786, 547] on div "L 50 x W 50 x H 80 Cms" at bounding box center [884, 555] width 426 height 21
click at [1078, 148] on div "ID: LDR-84 Showing 121 / 461 products Shortlist Get quote Description Industria…" at bounding box center [580, 421] width 1169 height 574
click at [1079, 156] on img at bounding box center [1088, 159] width 19 height 19
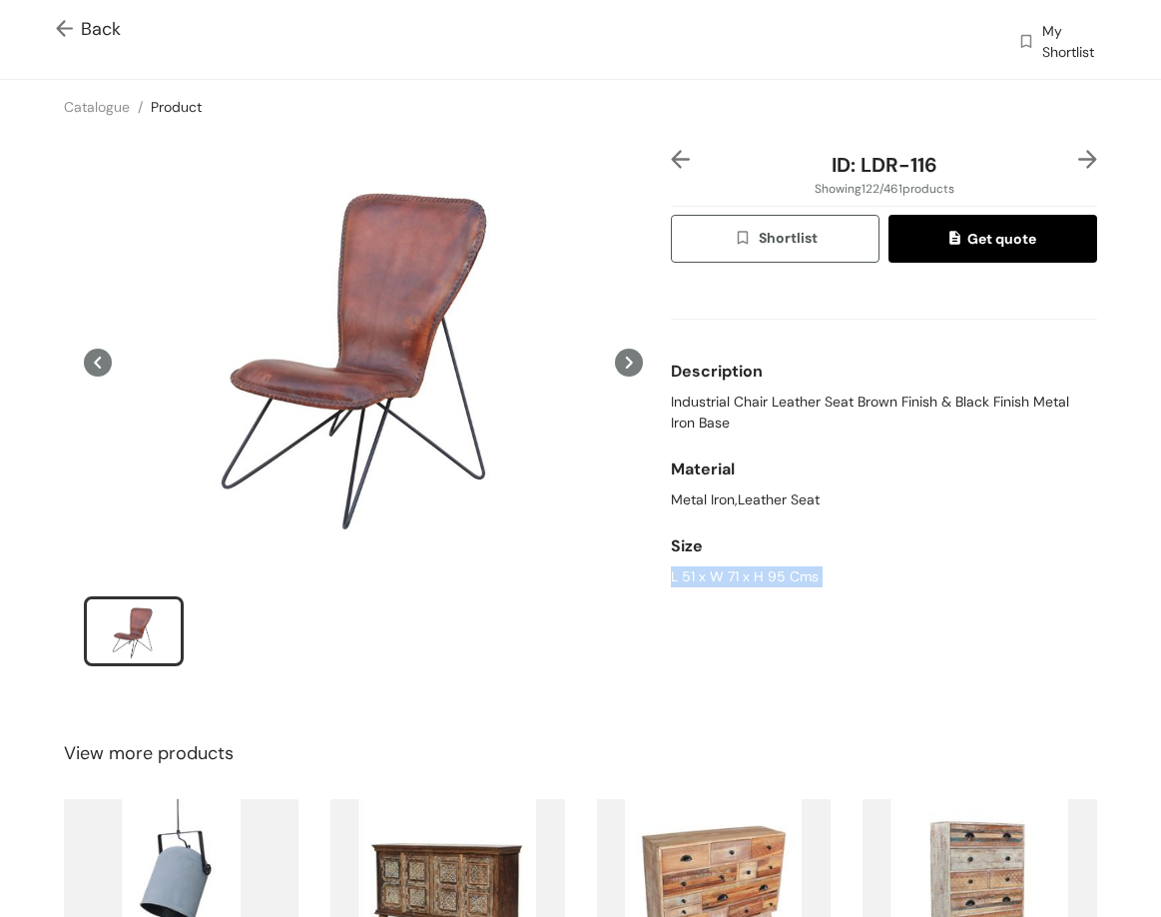
click at [1079, 156] on img at bounding box center [1088, 159] width 19 height 19
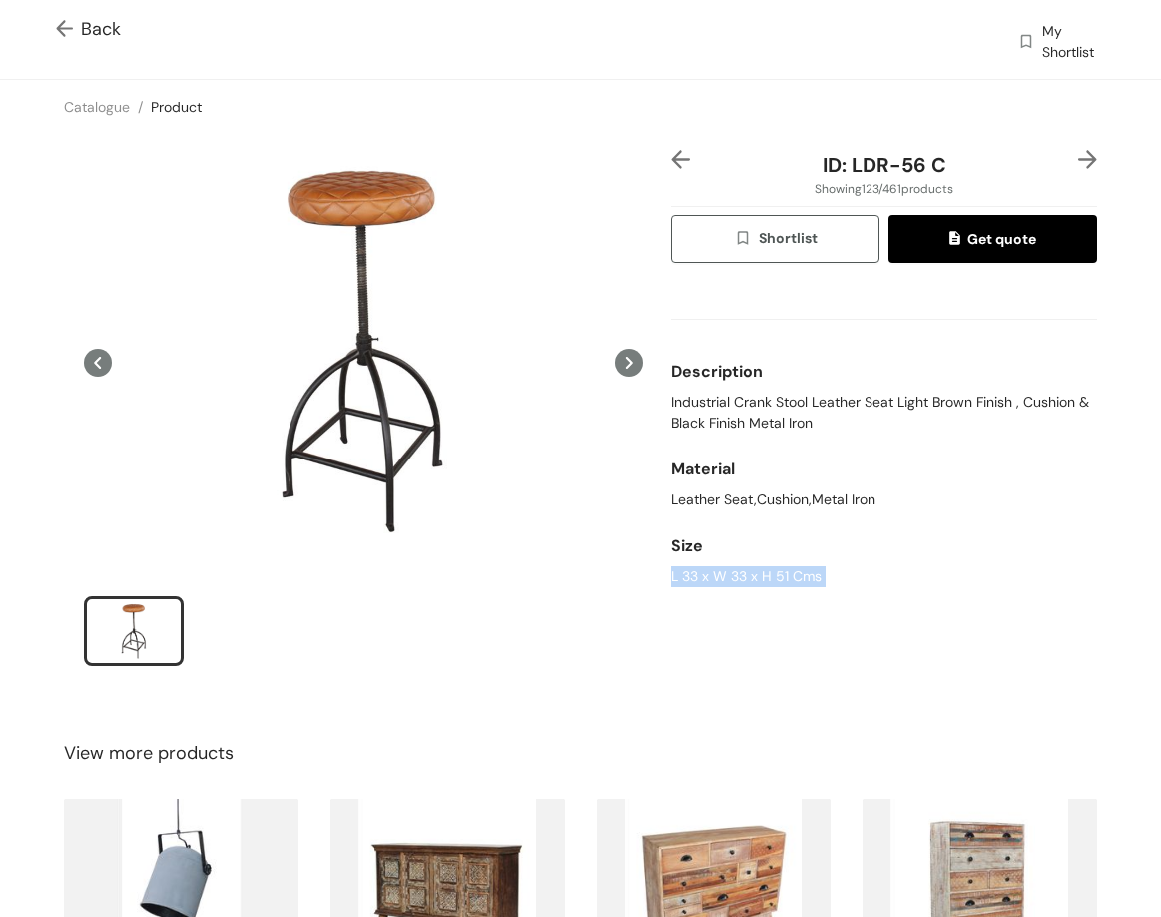
click at [1079, 156] on img at bounding box center [1088, 159] width 19 height 19
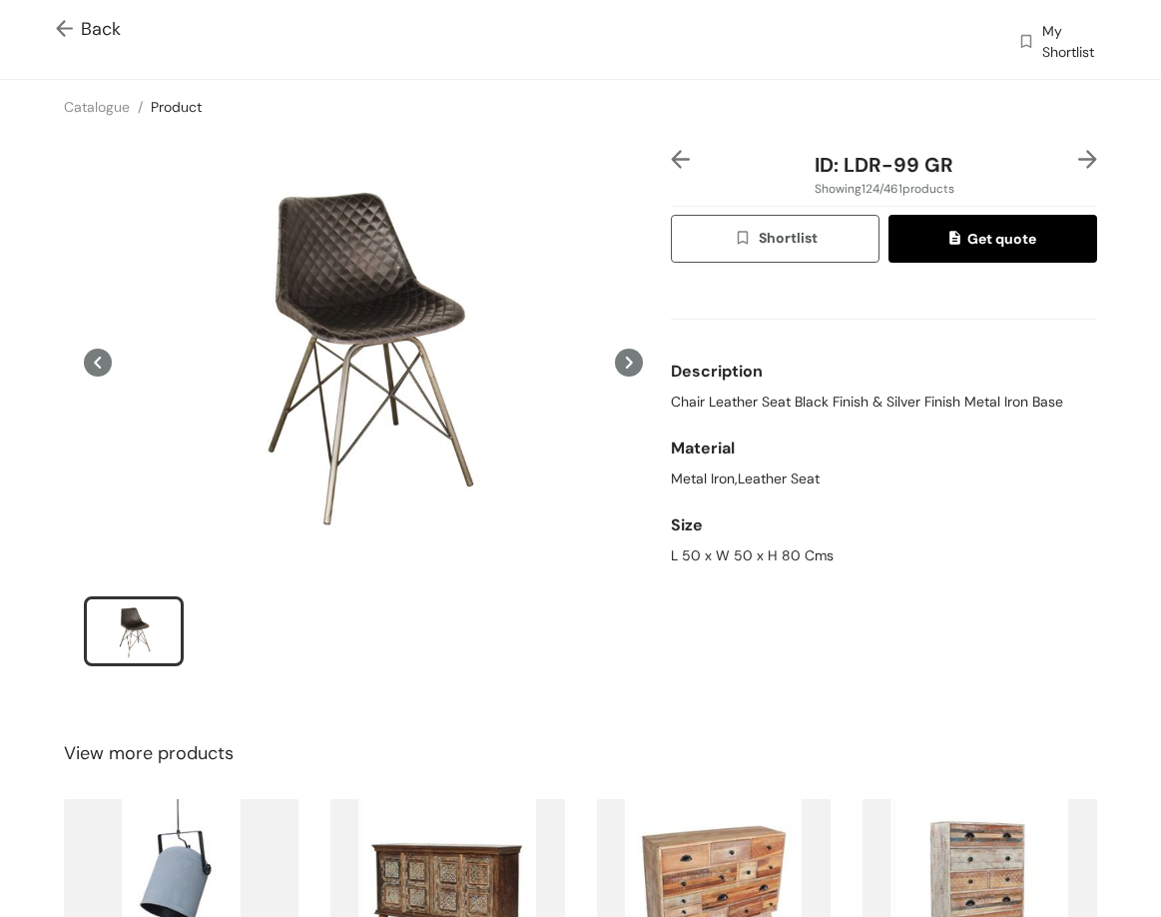
click at [671, 403] on span "Chair Leather Seat Black Finish & Silver Finish Metal Iron Base" at bounding box center [867, 401] width 392 height 21
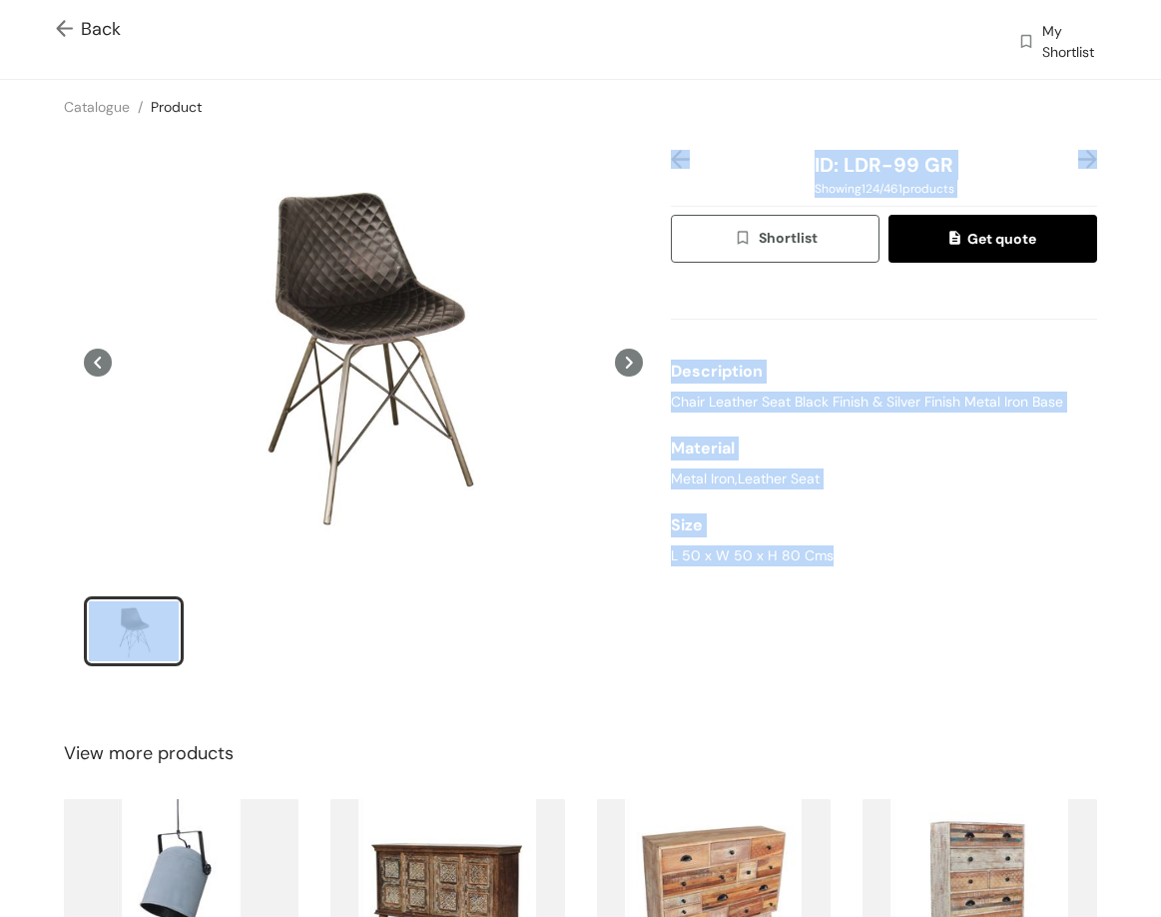
drag, startPoint x: 658, startPoint y: 552, endPoint x: 878, endPoint y: 561, distance: 219.9
click at [878, 561] on div "ID: LDR-99 GR Showing 124 / 461 products Shortlist Get quote Description Chair …" at bounding box center [580, 421] width 1169 height 574
click at [872, 555] on div "L 50 x W 50 x H 80 Cms" at bounding box center [884, 555] width 426 height 21
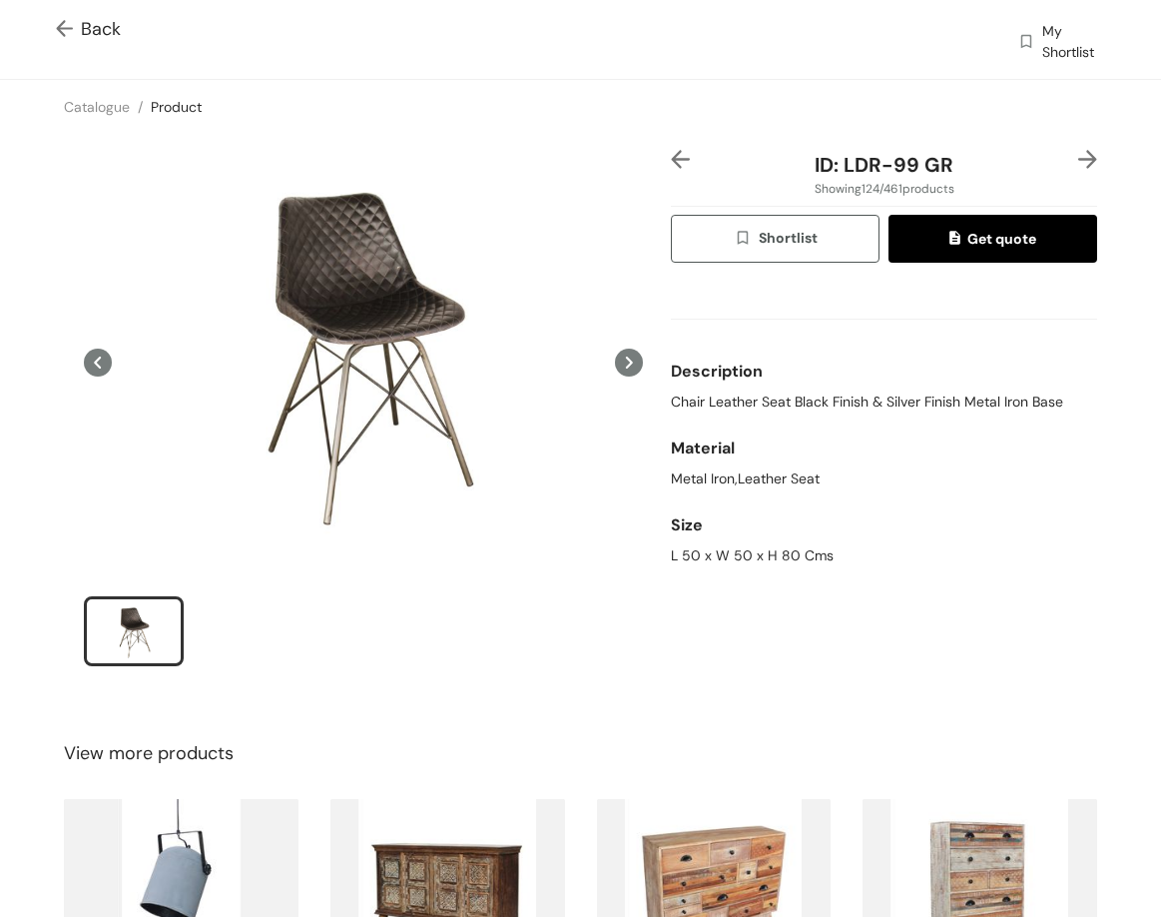
click at [865, 554] on div "L 50 x W 50 x H 80 Cms" at bounding box center [884, 555] width 426 height 21
click at [803, 552] on div "L 50 x W 50 x H 80 Cms" at bounding box center [884, 555] width 426 height 21
click at [802, 552] on div "L 50 x W 50 x H 80 Cms" at bounding box center [884, 555] width 426 height 21
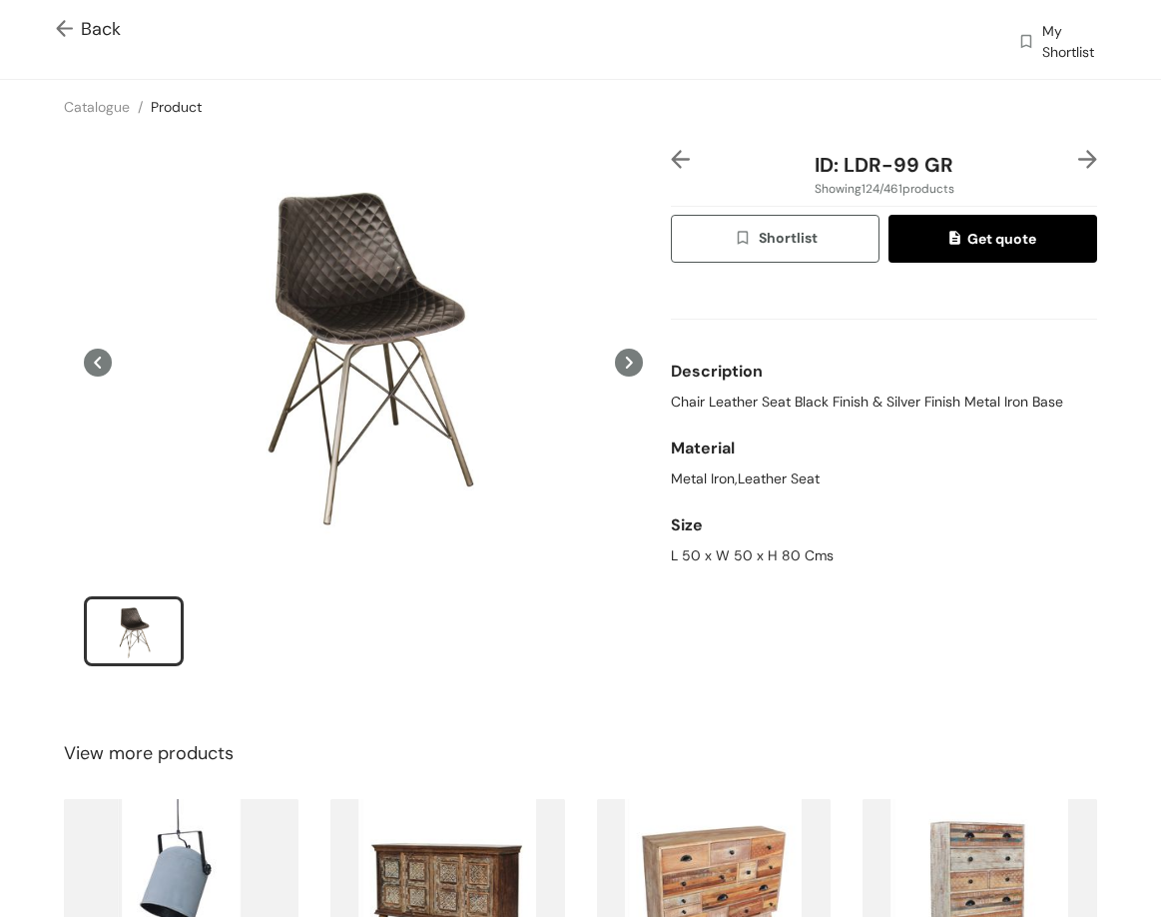
click at [685, 393] on span "Chair Leather Seat Black Finish & Silver Finish Metal Iron Base" at bounding box center [867, 401] width 392 height 21
click at [684, 391] on span "Chair Leather Seat Black Finish & Silver Finish Metal Iron Base" at bounding box center [867, 401] width 392 height 21
drag, startPoint x: 684, startPoint y: 391, endPoint x: 674, endPoint y: 388, distance: 10.4
click at [683, 391] on span "Chair Leather Seat Black Finish & Silver Finish Metal Iron Base" at bounding box center [867, 401] width 392 height 21
drag, startPoint x: 834, startPoint y: 162, endPoint x: 1001, endPoint y: 173, distance: 167.1
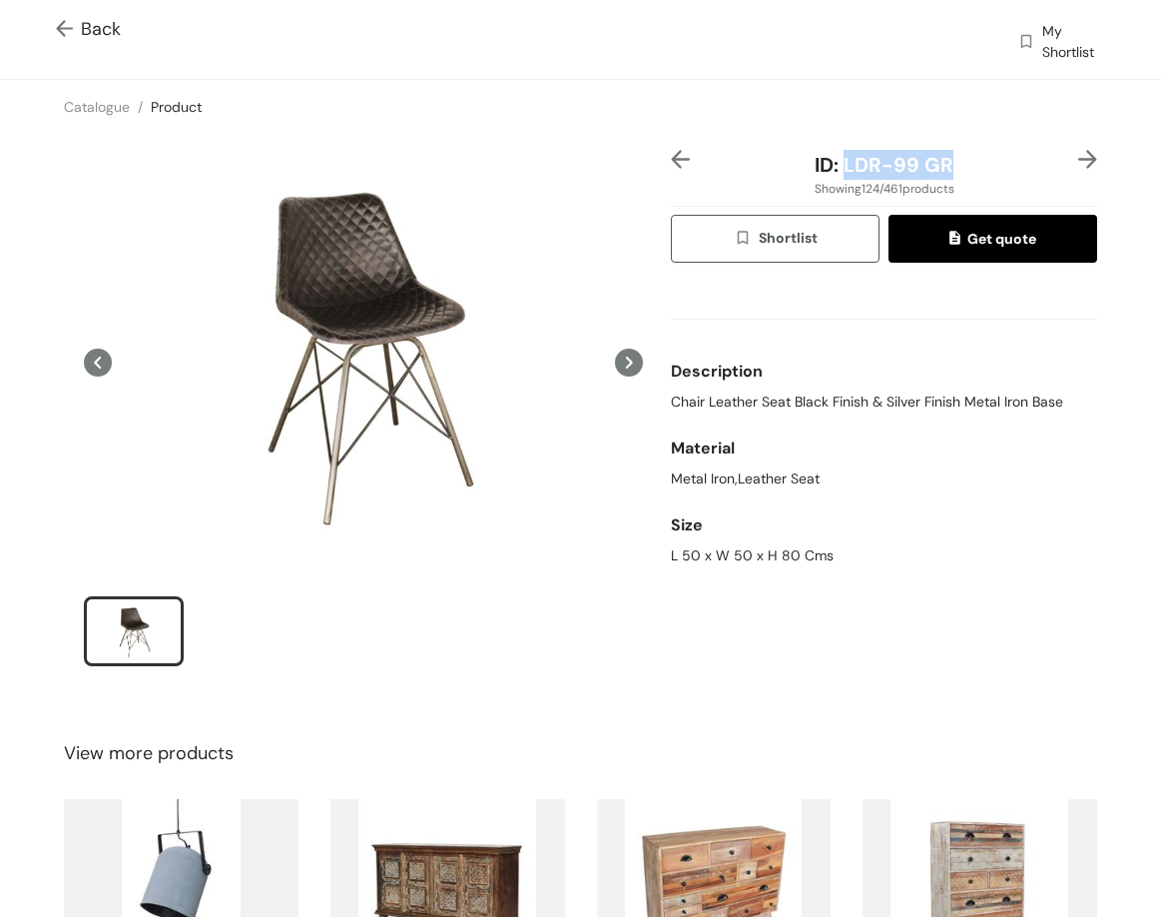
click at [1001, 172] on div "ID: LDR-99 GR" at bounding box center [884, 165] width 355 height 30
click at [657, 158] on div at bounding box center [363, 421] width 607 height 542
click at [673, 161] on img at bounding box center [680, 159] width 19 height 19
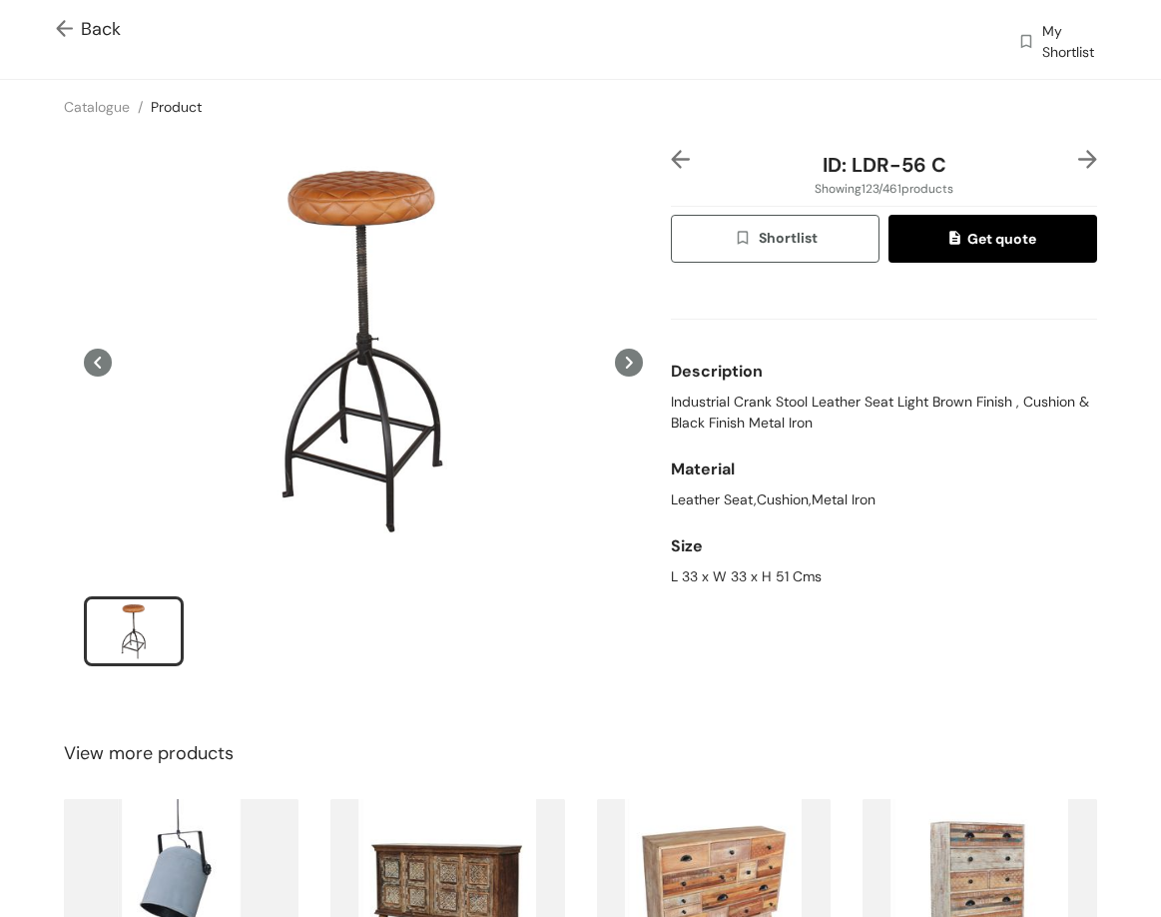
click at [673, 161] on img at bounding box center [680, 159] width 19 height 19
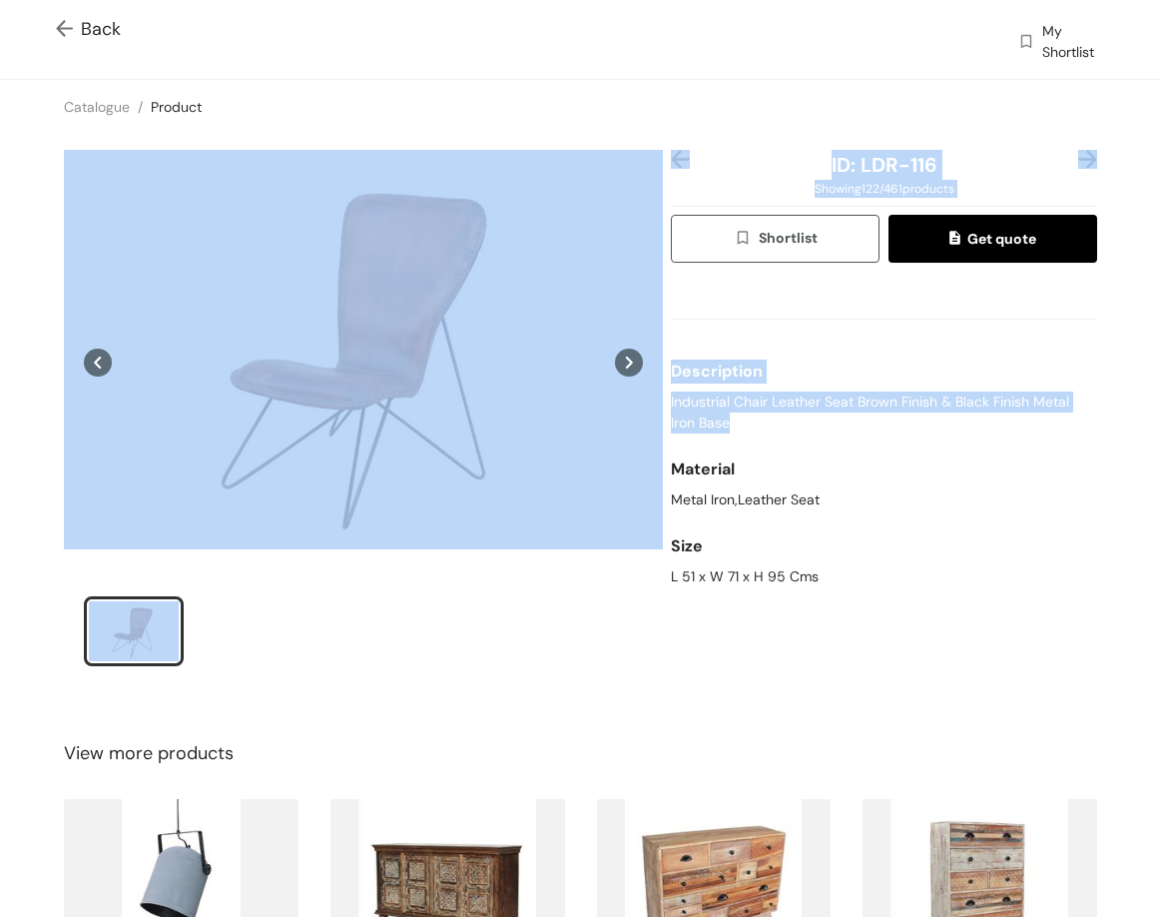
drag, startPoint x: 655, startPoint y: 405, endPoint x: 765, endPoint y: 429, distance: 112.4
click at [765, 429] on div "ID: LDR-116 Showing 122 / 461 products Shortlist Get quote Description Industri…" at bounding box center [580, 421] width 1169 height 574
click at [707, 416] on span "Industrial Chair Leather Seat Brown Finish & Black Finish Metal Iron Base" at bounding box center [884, 412] width 426 height 42
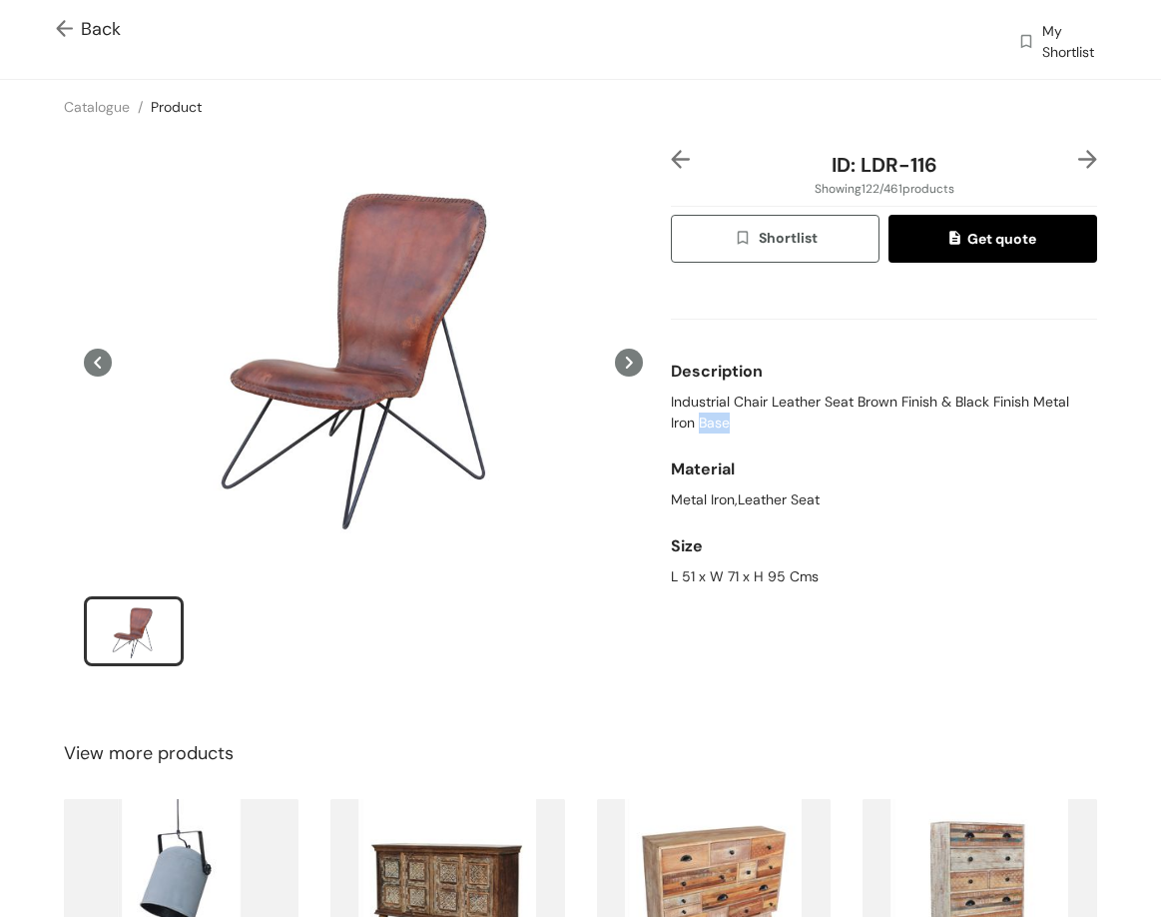
click at [706, 416] on span "Industrial Chair Leather Seat Brown Finish & Black Finish Metal Iron Base" at bounding box center [884, 412] width 426 height 42
click at [705, 416] on span "Industrial Chair Leather Seat Brown Finish & Black Finish Metal Iron Base" at bounding box center [884, 412] width 426 height 42
drag, startPoint x: 804, startPoint y: 583, endPoint x: 849, endPoint y: 585, distance: 45.0
click at [849, 585] on div "ID: LDR-116 Showing 122 / 461 products Shortlist Get quote Description Industri…" at bounding box center [884, 421] width 434 height 542
drag, startPoint x: 878, startPoint y: 177, endPoint x: 950, endPoint y: 164, distance: 73.1
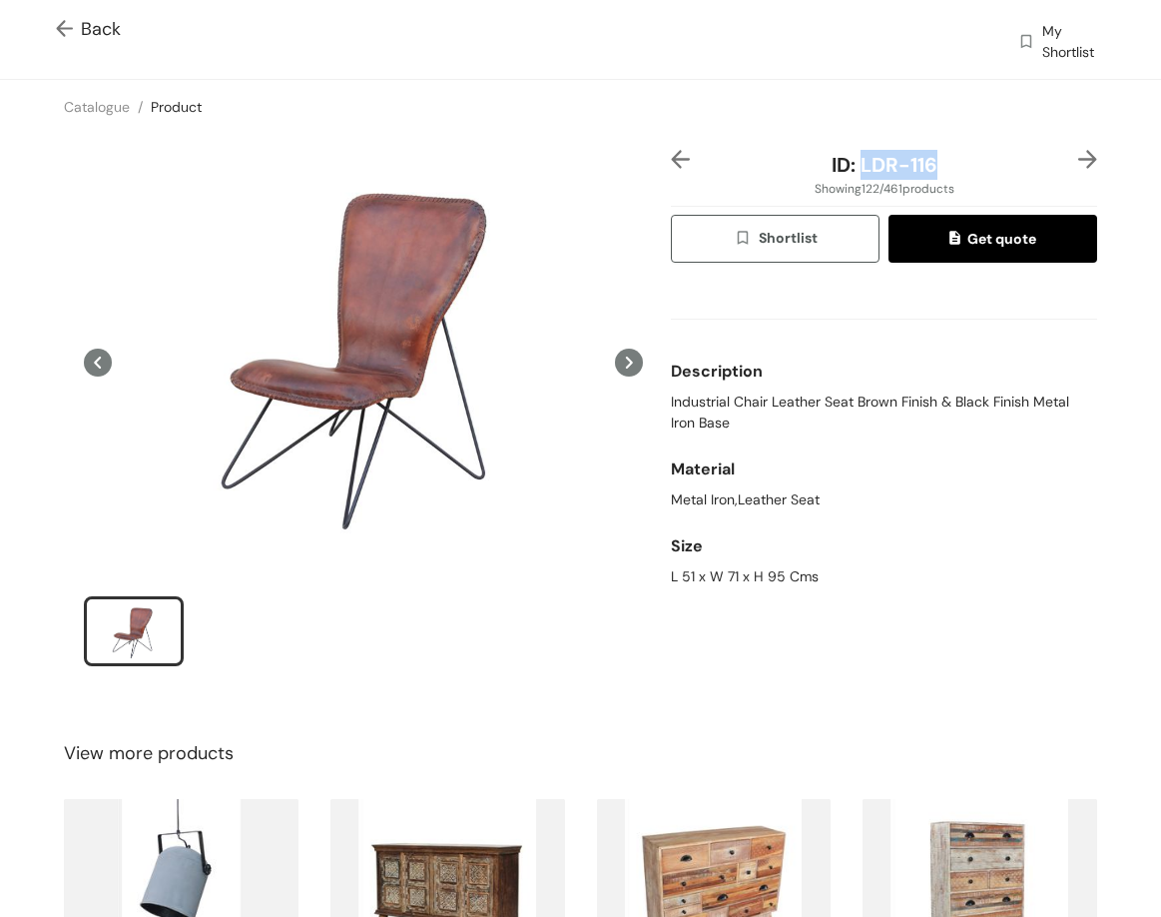
click at [963, 178] on div "ID: LDR-116" at bounding box center [884, 165] width 355 height 30
click at [1079, 152] on img at bounding box center [1088, 159] width 19 height 19
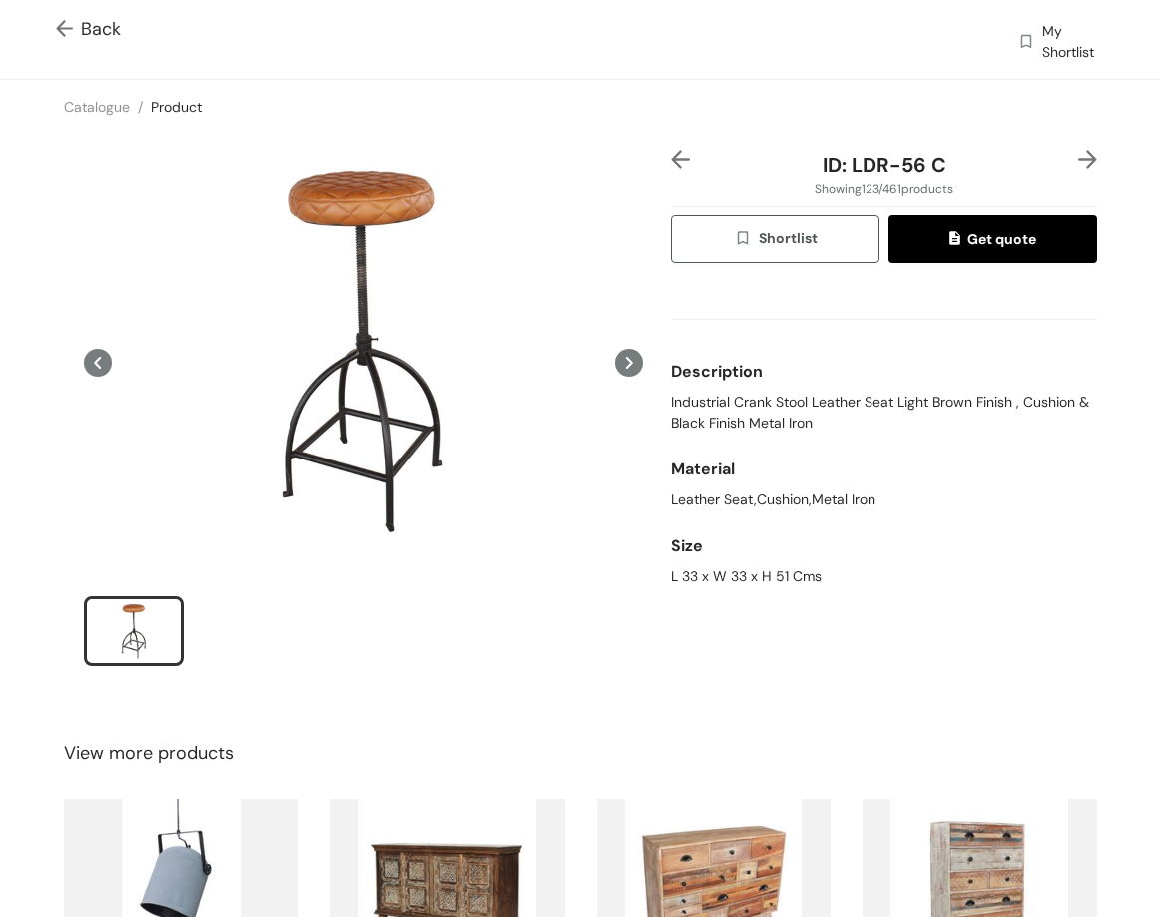
click at [1079, 152] on img at bounding box center [1088, 159] width 19 height 19
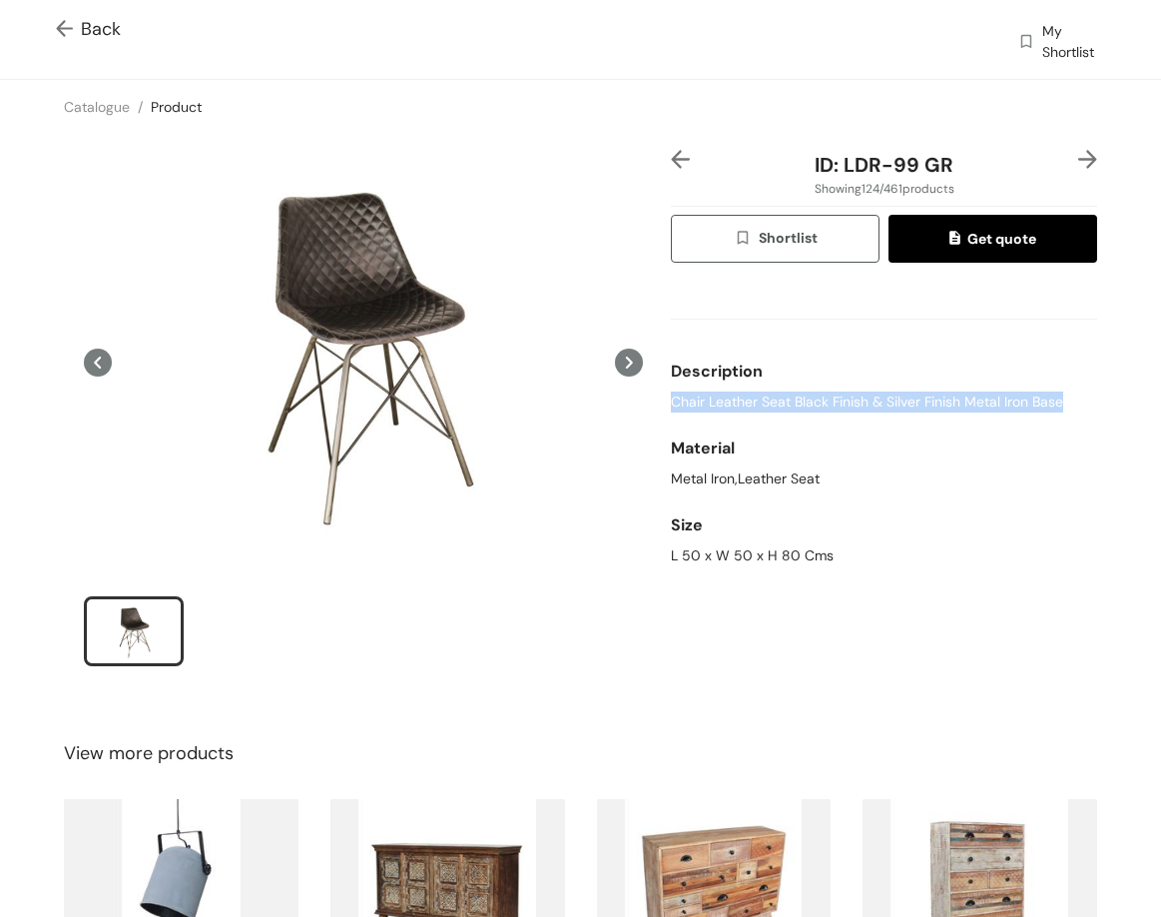
drag, startPoint x: 767, startPoint y: 403, endPoint x: 1049, endPoint y: 367, distance: 283.9
click at [1104, 410] on div "ID: LDR-99 GR Showing 124 / 461 products Shortlist Get quote Description Chair …" at bounding box center [580, 421] width 1169 height 574
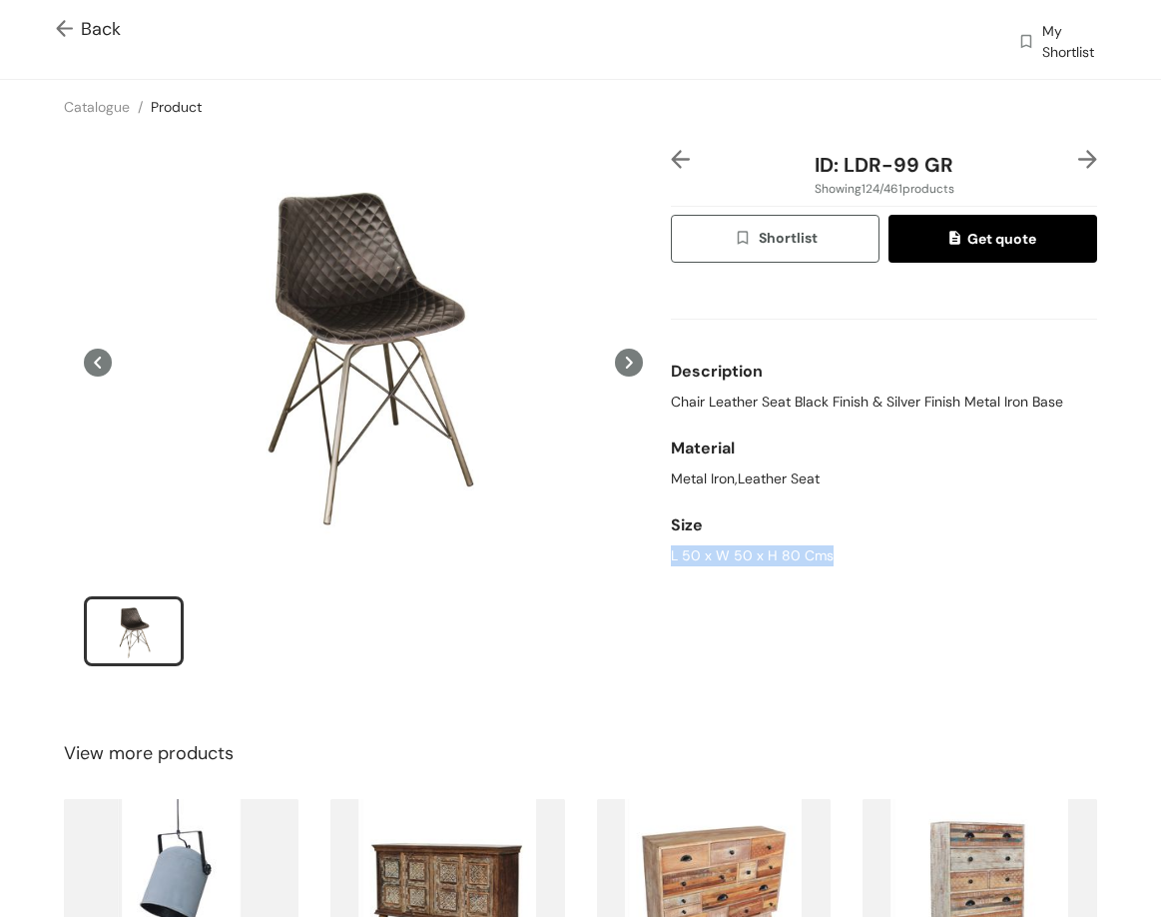
drag, startPoint x: 658, startPoint y: 555, endPoint x: 895, endPoint y: 330, distance: 327.0
click at [880, 565] on div "ID: LDR-99 GR Showing 124 / 461 products Shortlist Get quote Description Chair …" at bounding box center [884, 421] width 434 height 542
drag, startPoint x: 858, startPoint y: 164, endPoint x: 948, endPoint y: 148, distance: 91.3
click at [968, 169] on div "ID: LDR-99 GR" at bounding box center [884, 165] width 355 height 30
click at [1079, 150] on img at bounding box center [1088, 159] width 19 height 19
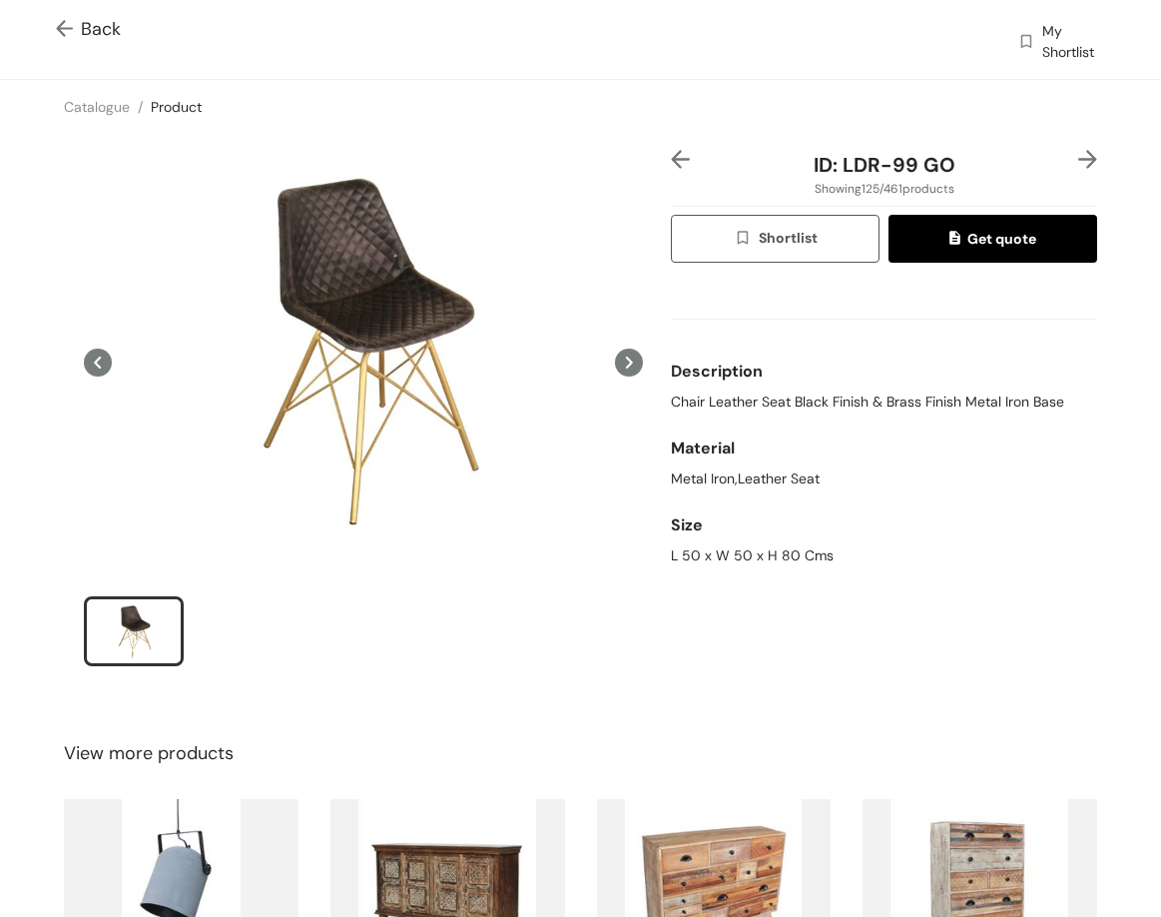
click at [684, 158] on div at bounding box center [689, 165] width 36 height 30
click at [678, 158] on img at bounding box center [680, 159] width 19 height 19
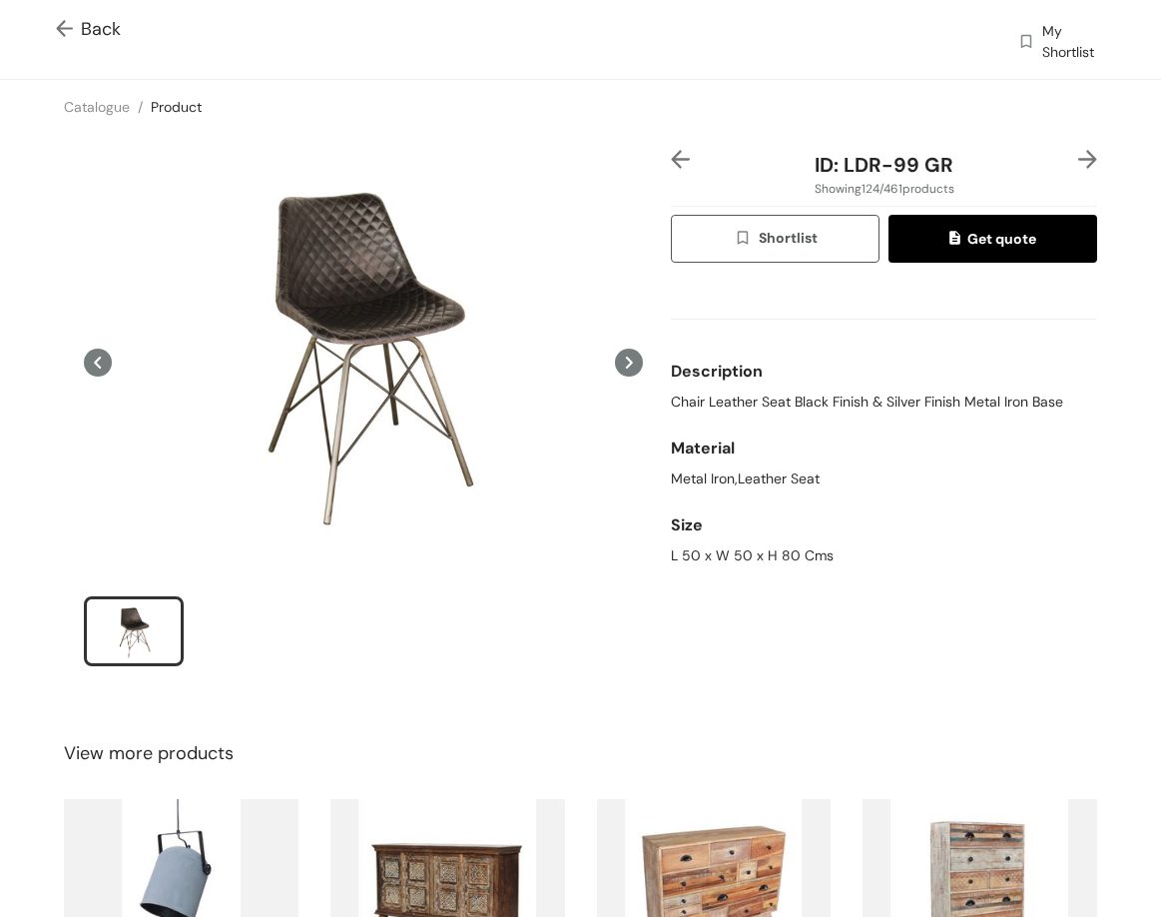
click at [1074, 145] on div "ID: LDR-99 GR Showing 124 / 461 products Shortlist Get quote Description Chair …" at bounding box center [580, 421] width 1169 height 574
click at [1079, 155] on img at bounding box center [1088, 159] width 19 height 19
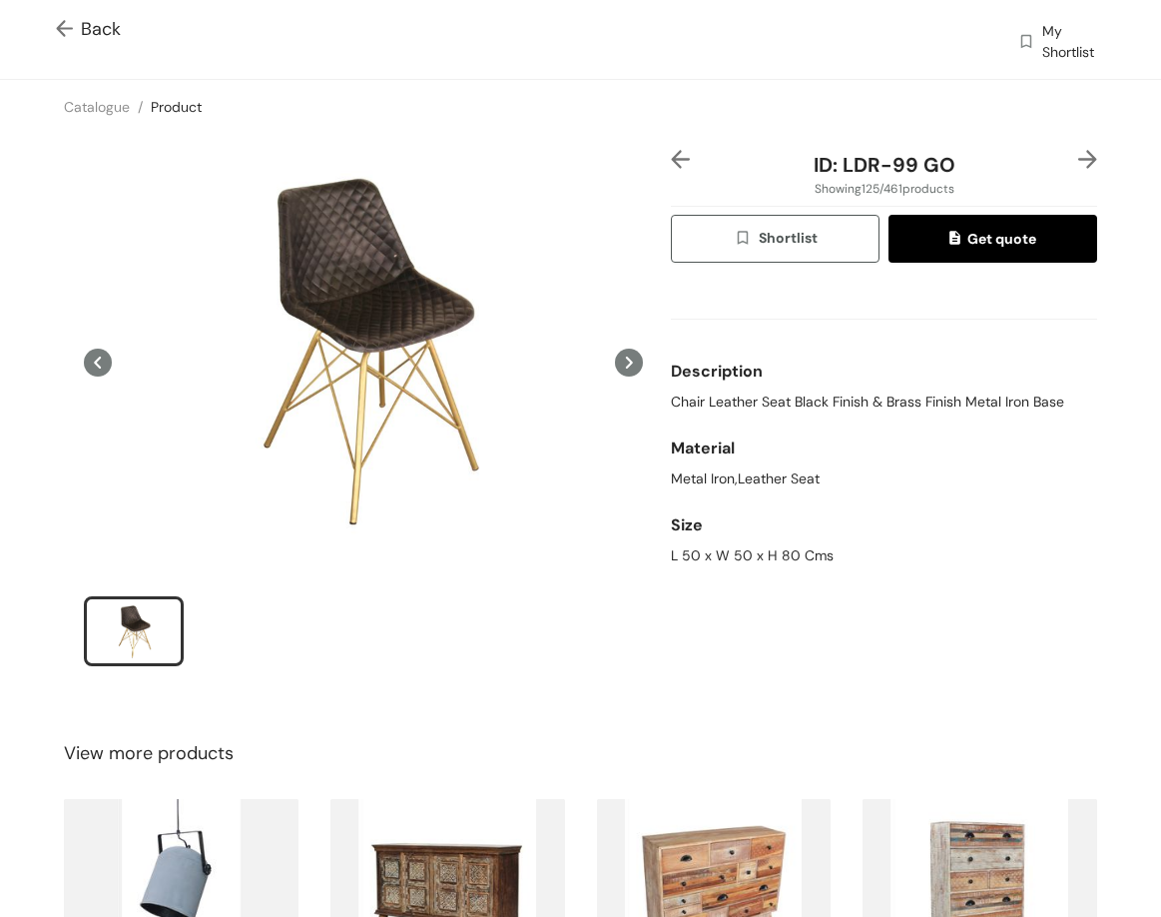
click at [1079, 152] on img at bounding box center [1088, 159] width 19 height 19
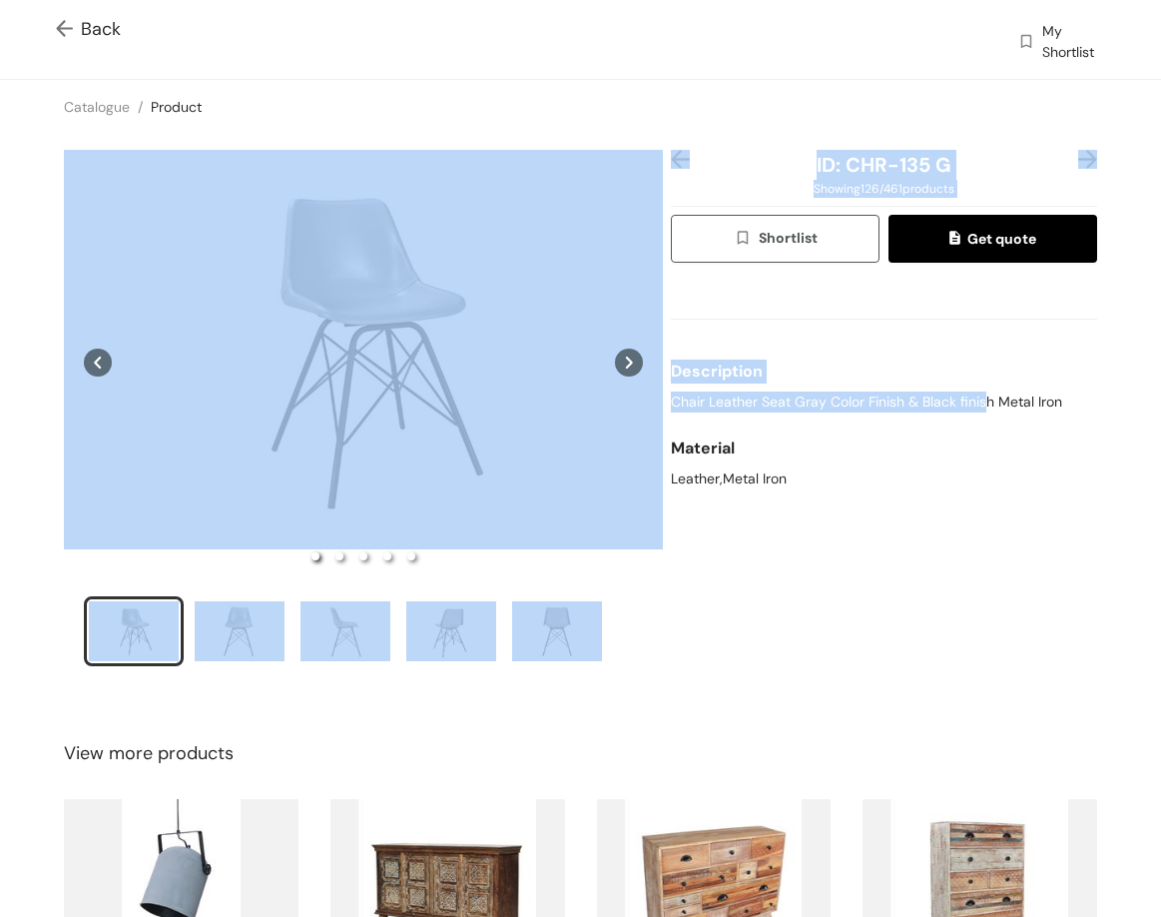
drag, startPoint x: 656, startPoint y: 400, endPoint x: 955, endPoint y: 407, distance: 298.7
click at [976, 412] on div "ID: CHR-135 G Showing 126 / 461 products Shortlist Get quote Description Chair …" at bounding box center [580, 421] width 1169 height 574
click at [942, 407] on span "Chair Leather Seat Gray Color Finish & Black finish Metal Iron" at bounding box center [866, 401] width 391 height 21
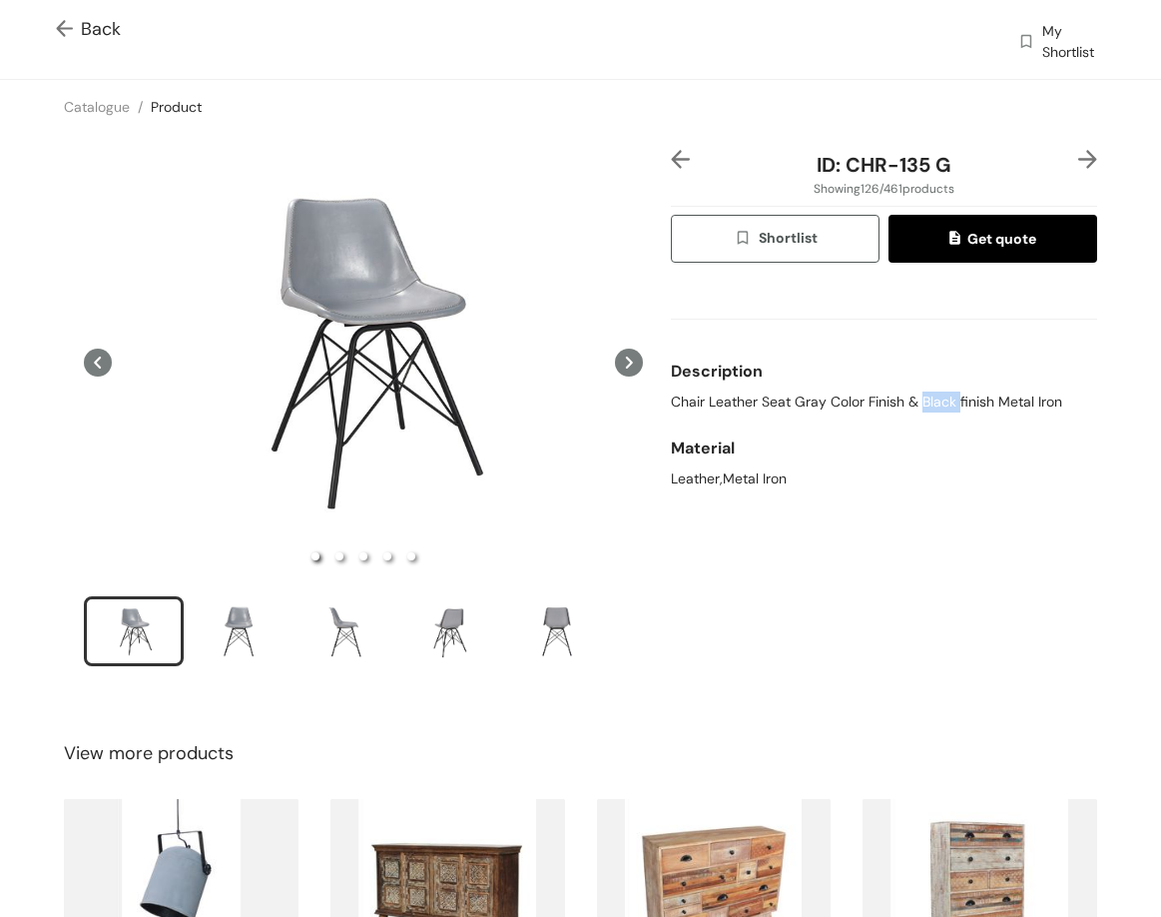
click at [940, 407] on span "Chair Leather Seat Gray Color Finish & Black finish Metal Iron" at bounding box center [866, 401] width 391 height 21
click at [939, 407] on span "Chair Leather Seat Gray Color Finish & Black finish Metal Iron" at bounding box center [866, 401] width 391 height 21
click at [938, 407] on span "Chair Leather Seat Gray Color Finish & Black finish Metal Iron" at bounding box center [866, 401] width 391 height 21
drag, startPoint x: 841, startPoint y: 168, endPoint x: 924, endPoint y: 107, distance: 102.9
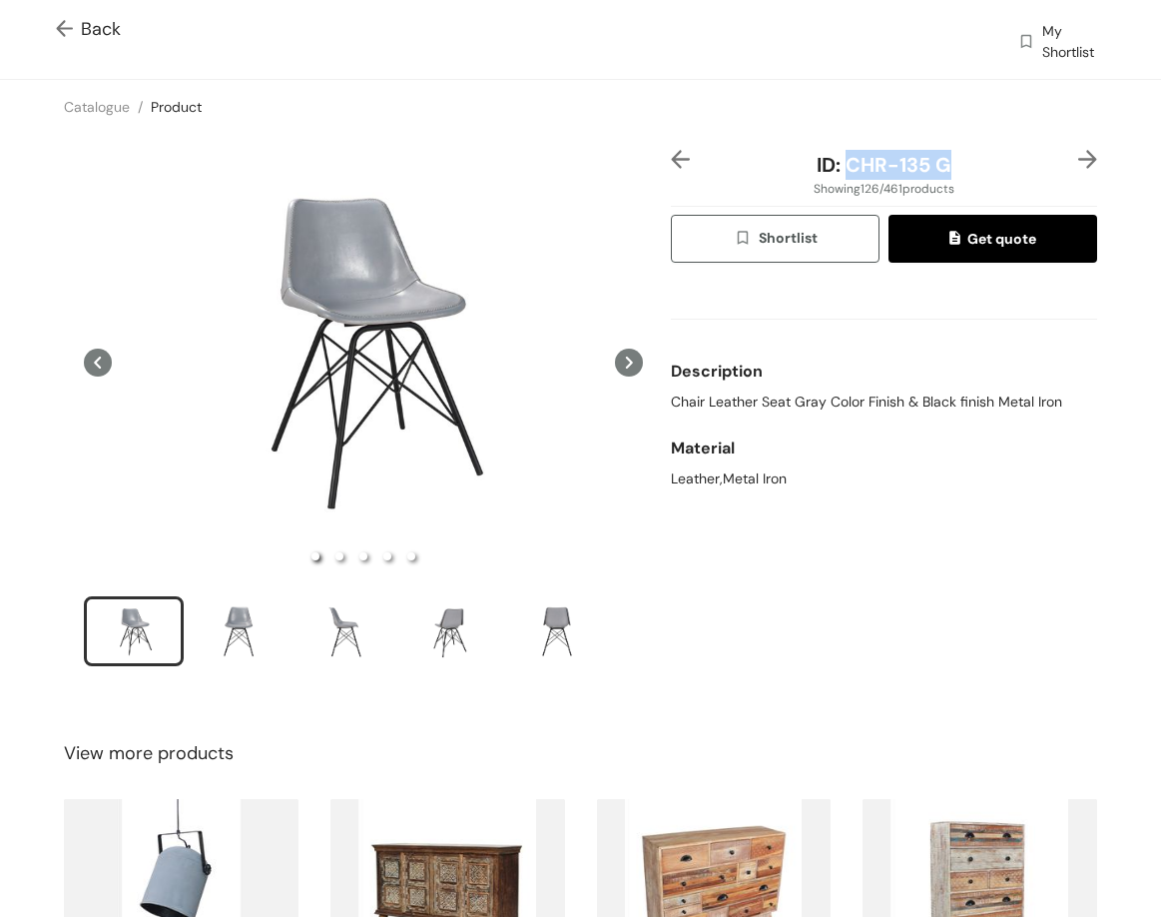
click at [958, 170] on div "ID: CHR-135 G" at bounding box center [884, 165] width 355 height 30
click at [1079, 164] on img at bounding box center [1088, 159] width 19 height 19
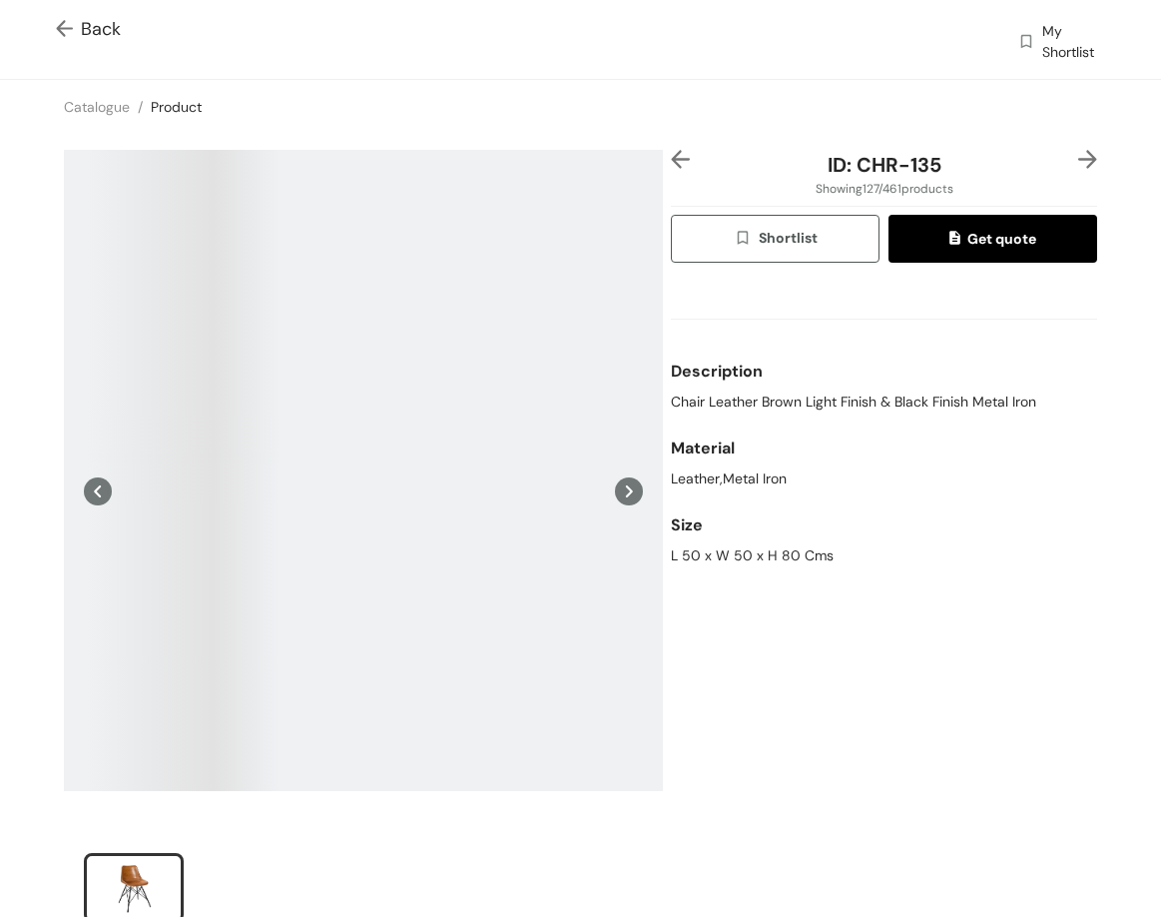
click at [714, 404] on span "Chair Leather Brown Light Finish & Black Finish Metal Iron" at bounding box center [853, 401] width 365 height 21
click at [716, 399] on span "Chair Leather Brown Light Finish & Black Finish Metal Iron" at bounding box center [853, 401] width 365 height 21
click at [717, 398] on span "Chair Leather Brown Light Finish & Black Finish Metal Iron" at bounding box center [853, 401] width 365 height 21
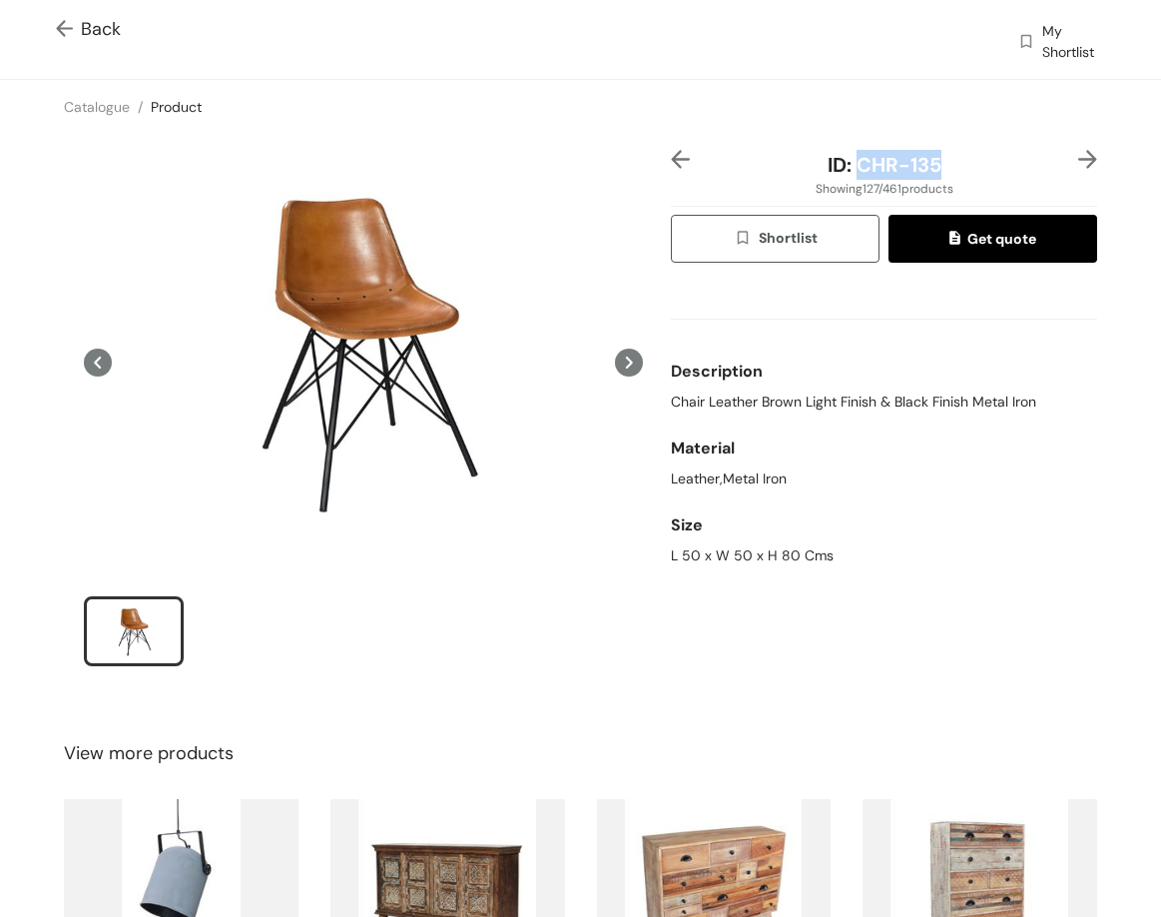
drag, startPoint x: 855, startPoint y: 164, endPoint x: 904, endPoint y: 116, distance: 68.5
click at [939, 168] on div "ID: CHR-135" at bounding box center [884, 165] width 355 height 30
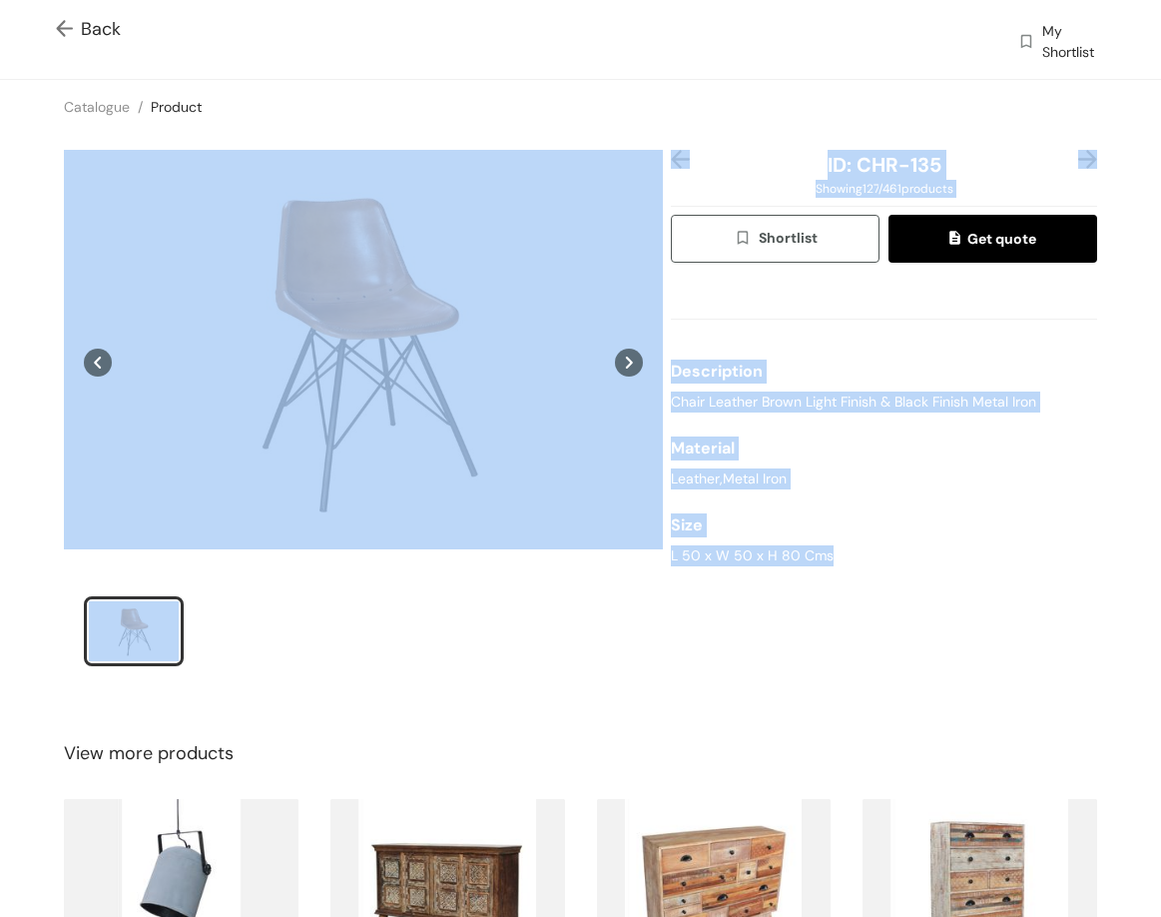
drag, startPoint x: 656, startPoint y: 544, endPoint x: 828, endPoint y: 553, distance: 172.0
click at [828, 553] on div "ID: CHR-135 Showing 127 / 461 products Shortlist Get quote Description Chair Le…" at bounding box center [580, 421] width 1169 height 574
click at [800, 547] on div "L 50 x W 50 x H 80 Cms" at bounding box center [884, 555] width 426 height 21
click at [799, 547] on div "L 50 x W 50 x H 80 Cms" at bounding box center [884, 555] width 426 height 21
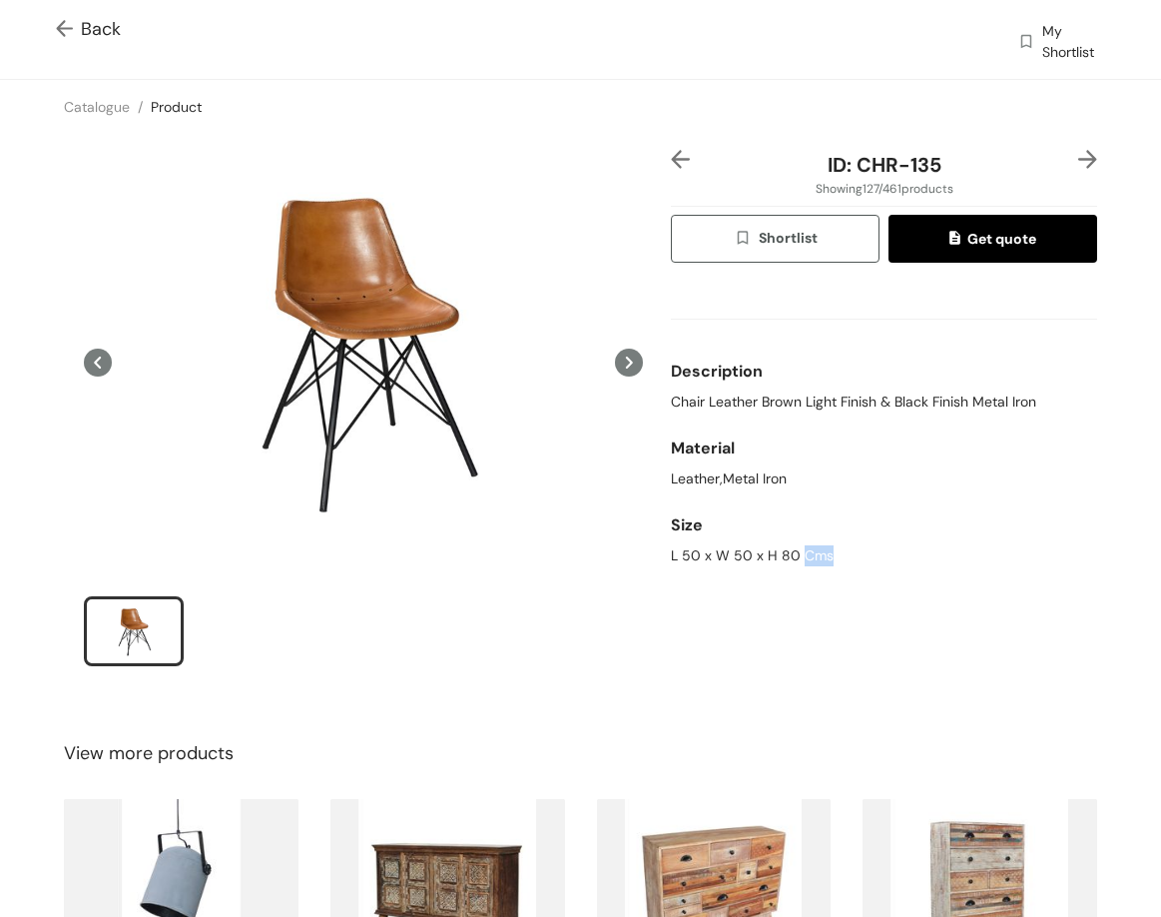
click at [799, 547] on div "L 50 x W 50 x H 80 Cms" at bounding box center [884, 555] width 426 height 21
click at [798, 546] on div "L 50 x W 50 x H 80 Cms" at bounding box center [884, 555] width 426 height 21
click at [1079, 157] on img at bounding box center [1088, 159] width 19 height 19
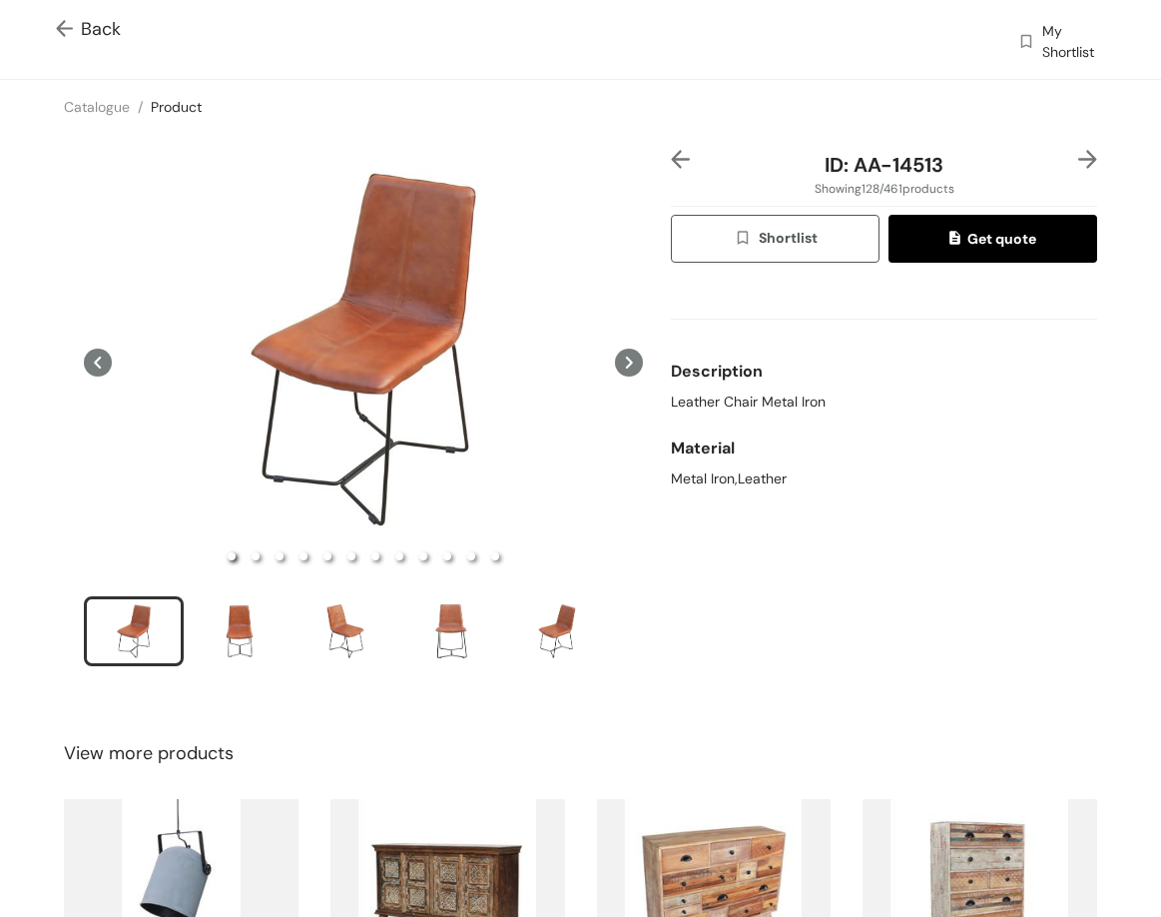
click at [759, 383] on div "Description" at bounding box center [884, 372] width 426 height 40
click at [767, 389] on div "Description" at bounding box center [884, 372] width 426 height 40
click at [779, 397] on span "Leather Chair Metal Iron" at bounding box center [748, 401] width 155 height 21
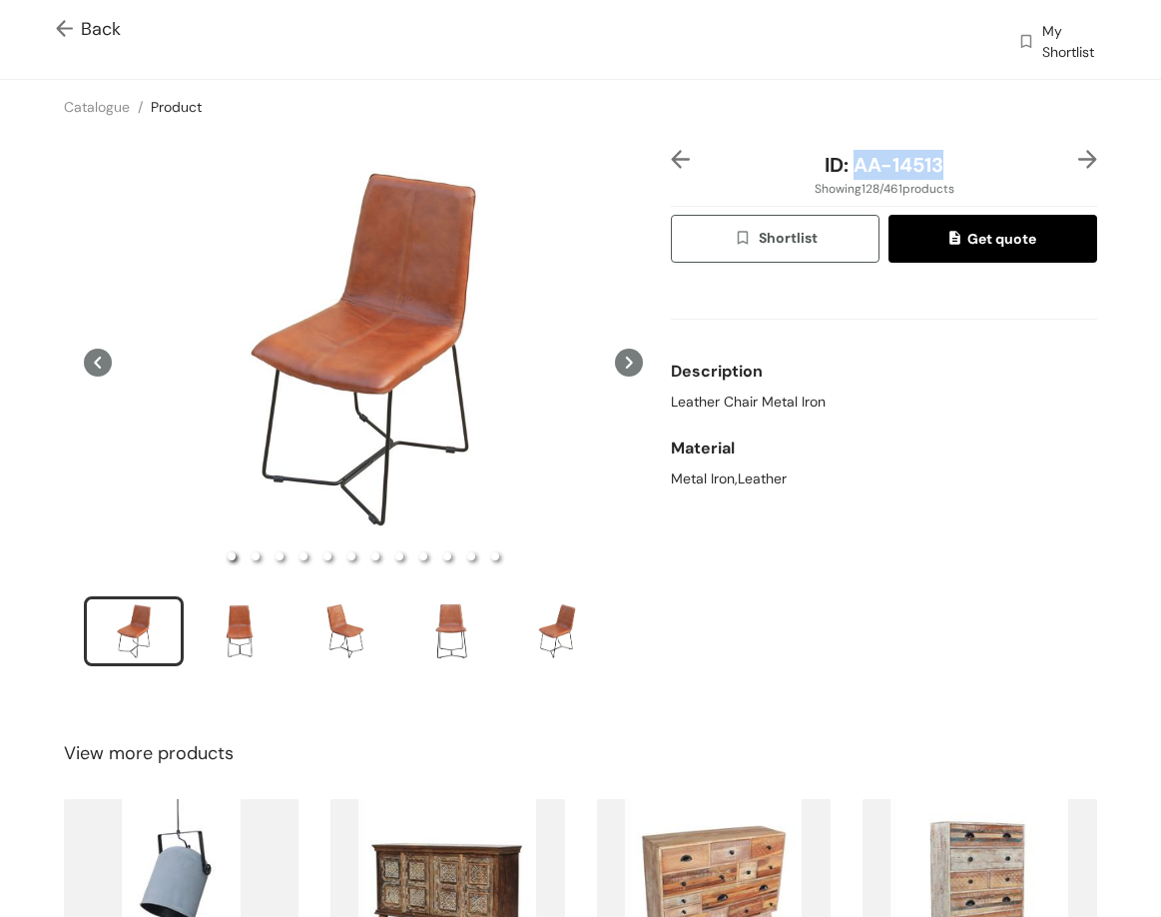
drag, startPoint x: 842, startPoint y: 167, endPoint x: 934, endPoint y: 175, distance: 92.2
click at [934, 175] on div "ID: AA-14513" at bounding box center [884, 165] width 355 height 30
click at [1079, 159] on img at bounding box center [1088, 159] width 19 height 19
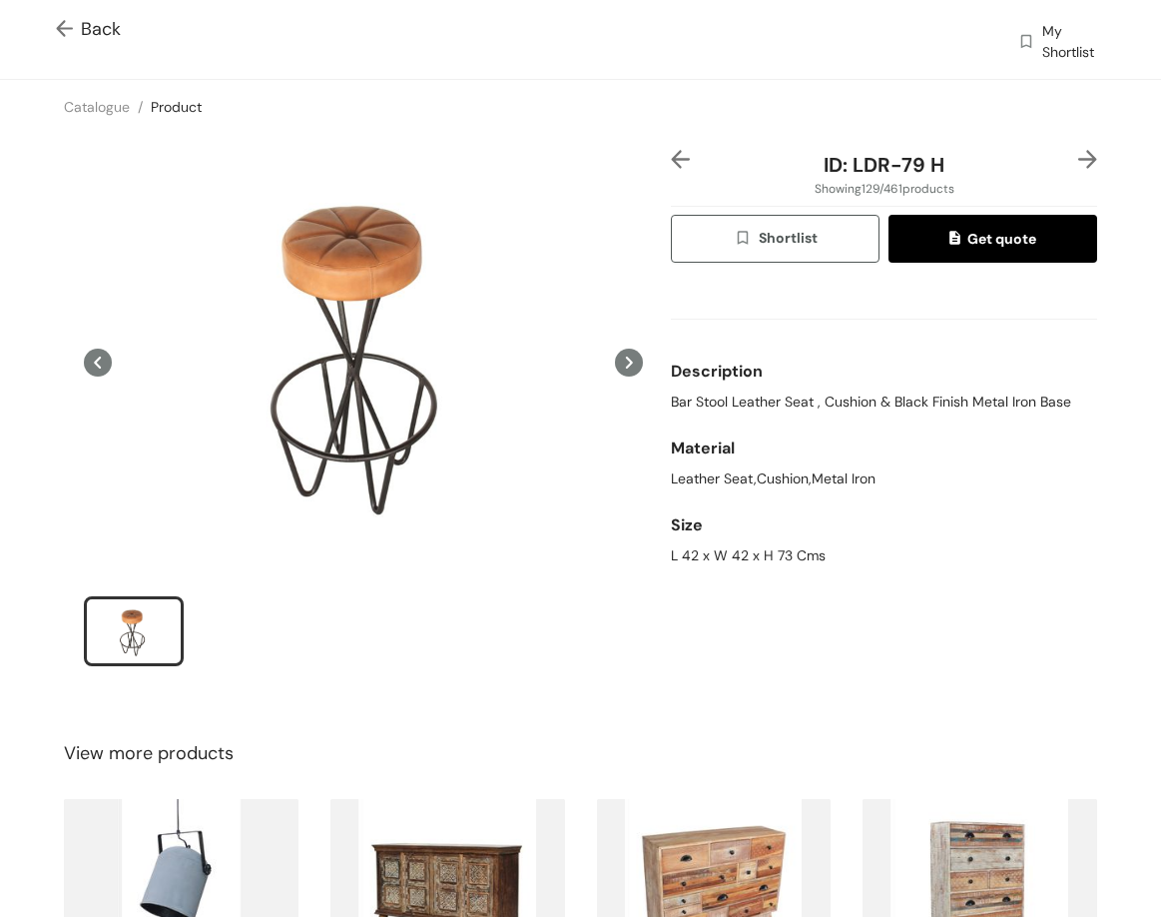
click at [1079, 161] on img at bounding box center [1088, 159] width 19 height 19
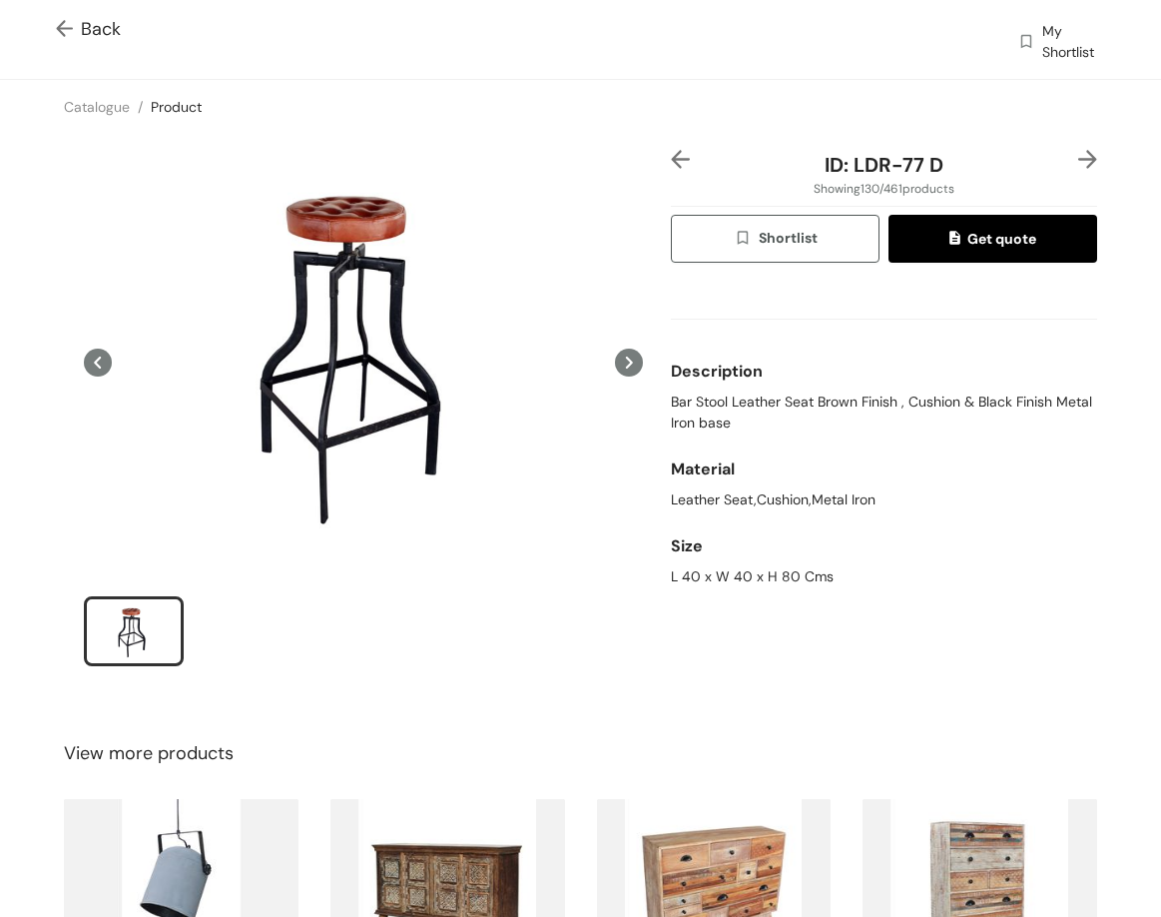
click at [1081, 155] on img at bounding box center [1088, 159] width 19 height 19
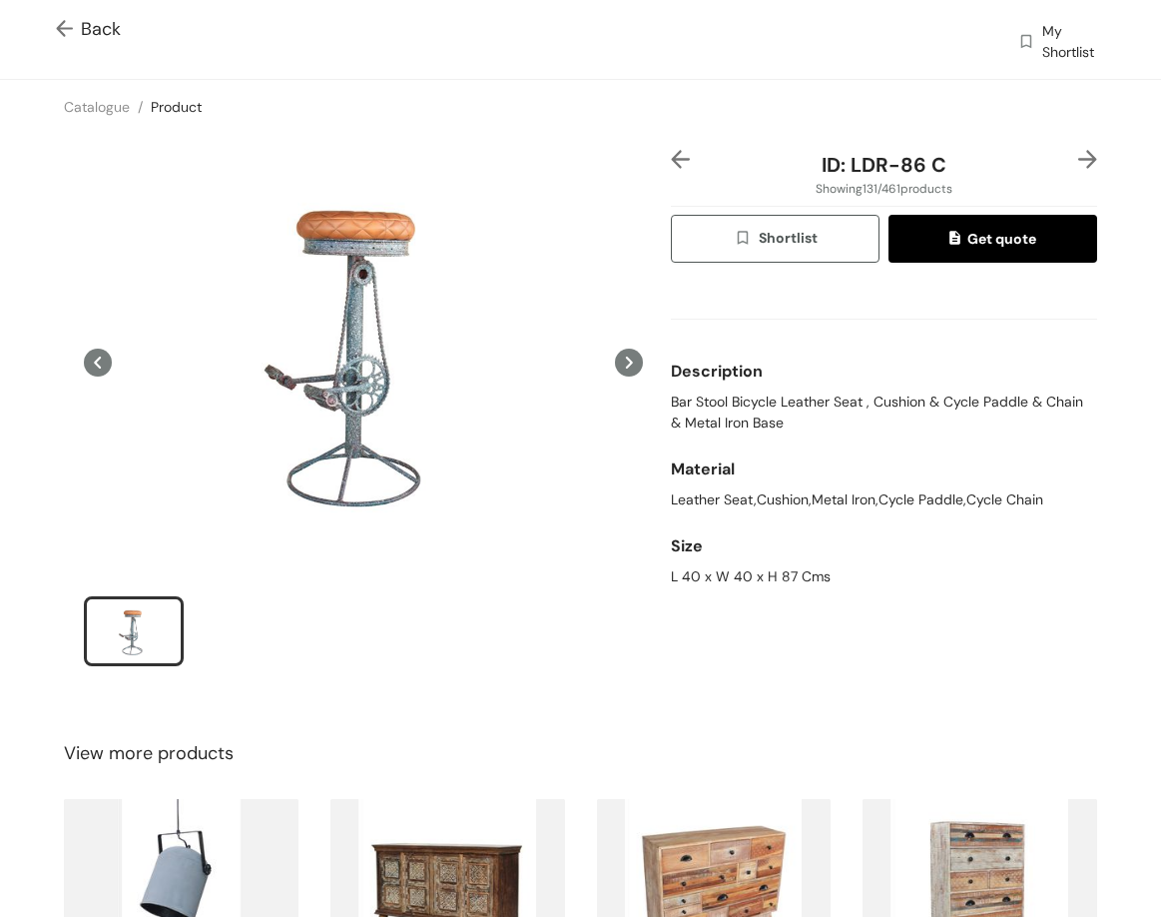
click at [1081, 155] on img at bounding box center [1088, 159] width 19 height 19
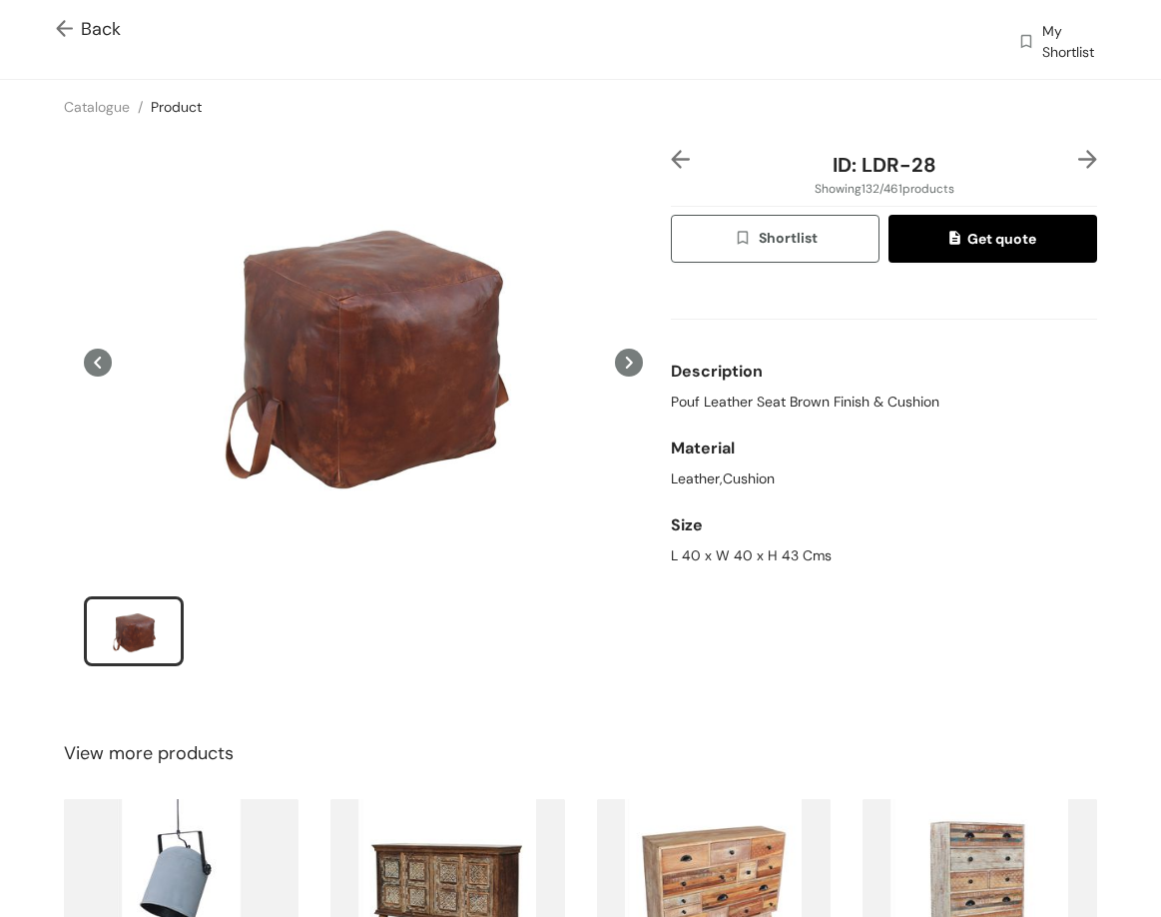
click at [1081, 155] on img at bounding box center [1088, 159] width 19 height 19
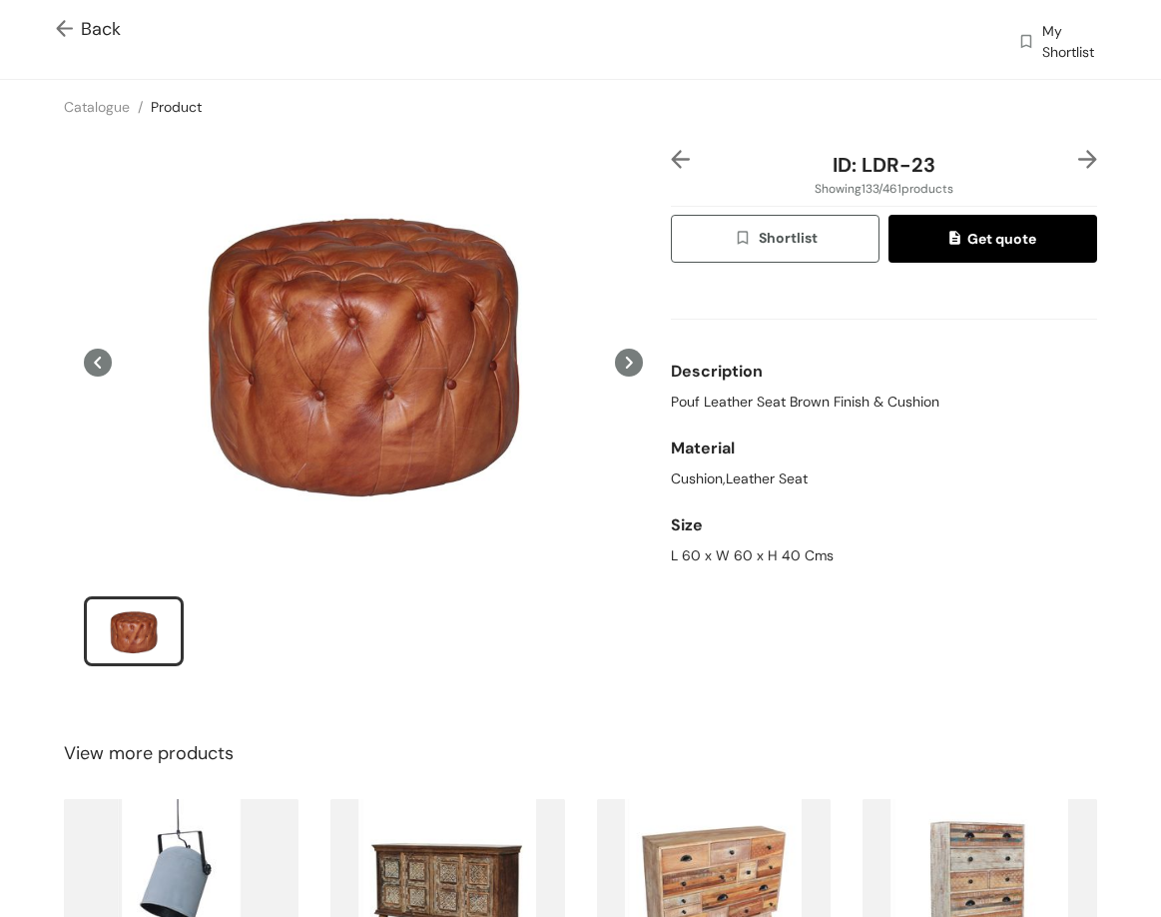
click at [108, 20] on span "Back" at bounding box center [88, 29] width 65 height 27
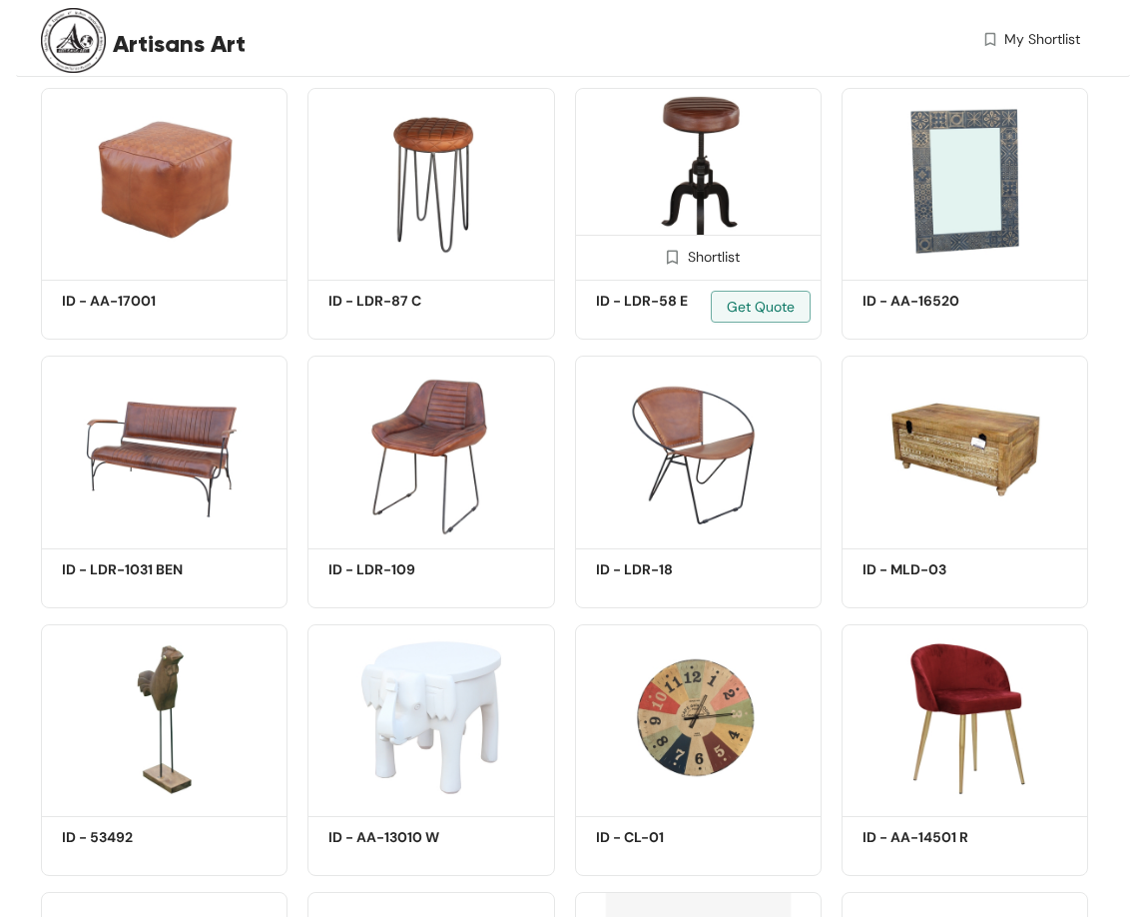
scroll to position [9487, 0]
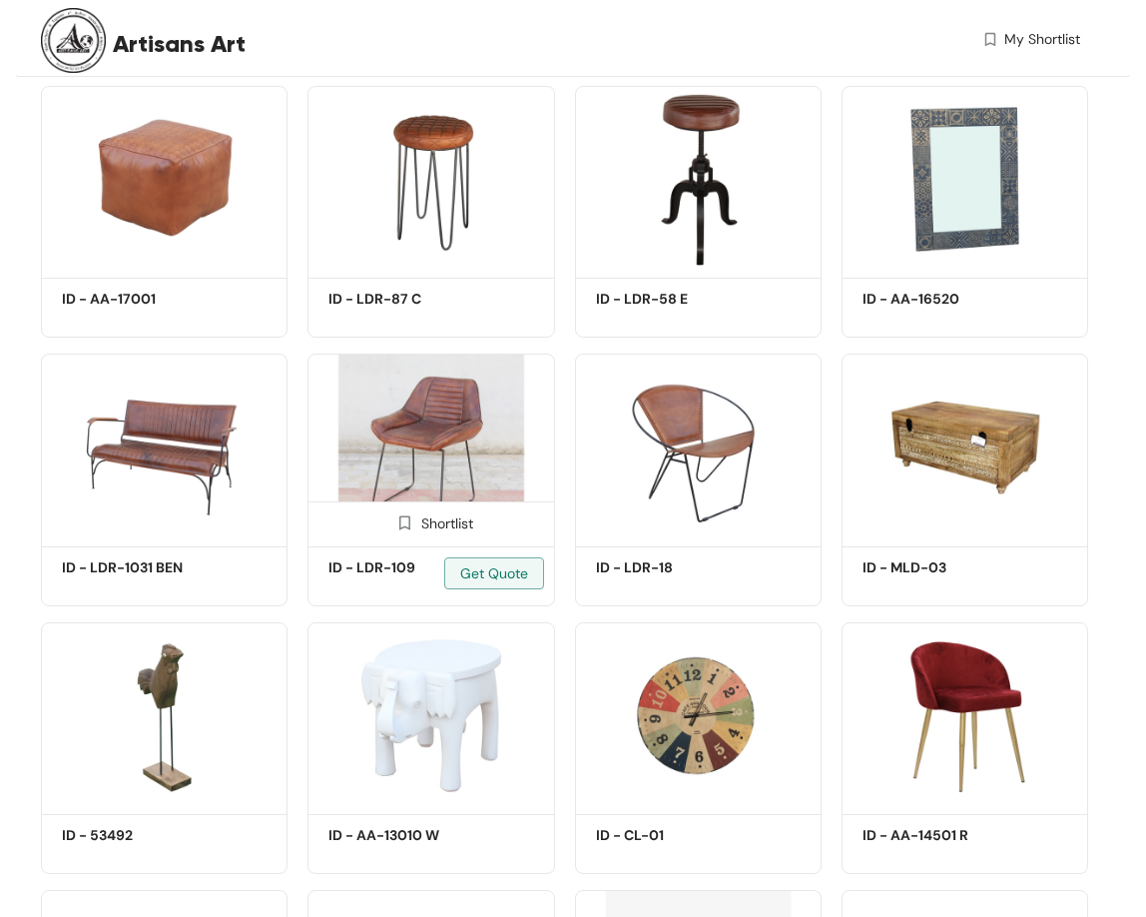
click at [415, 442] on img at bounding box center [431, 447] width 247 height 186
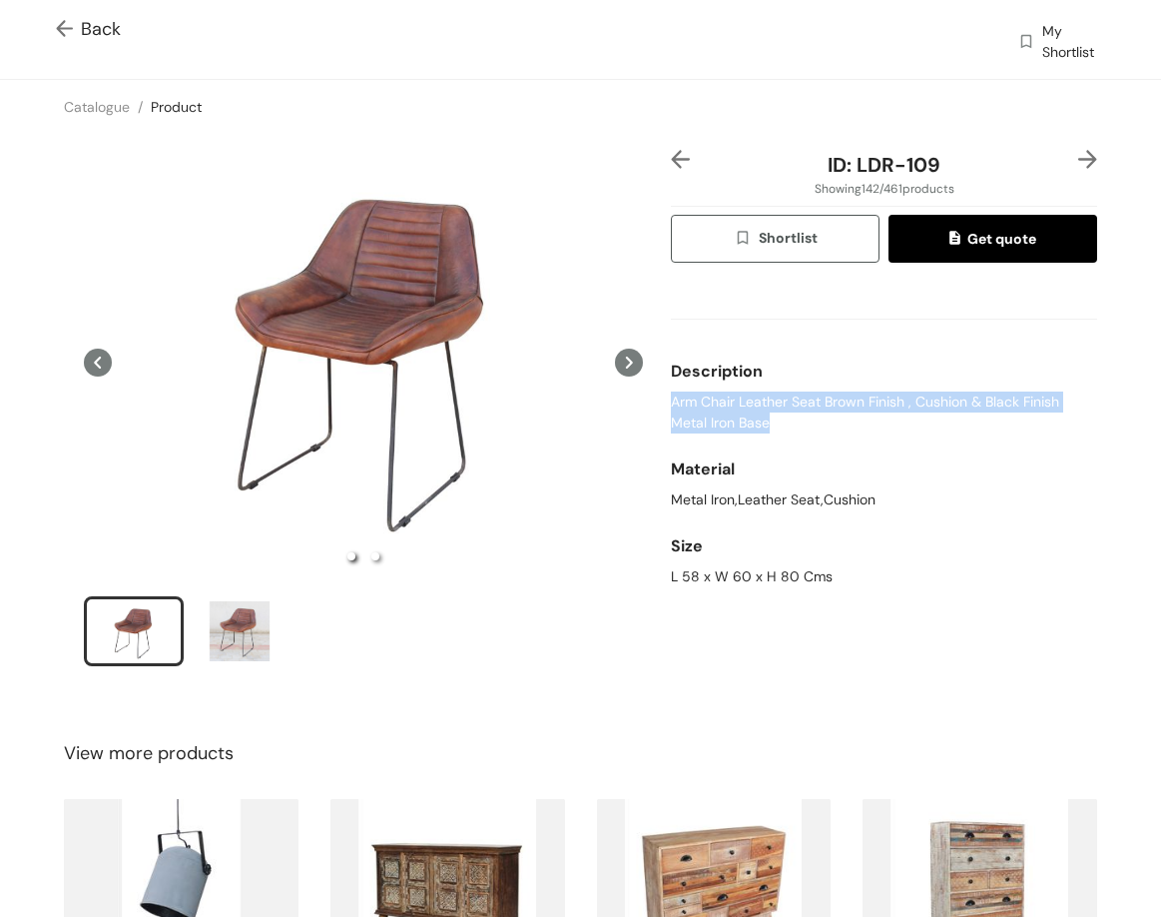
drag, startPoint x: 724, startPoint y: 410, endPoint x: 820, endPoint y: 428, distance: 97.5
click at [829, 425] on div "ID: LDR-109 Showing 142 / 461 products Shortlist Get quote Description Arm Chai…" at bounding box center [884, 421] width 434 height 542
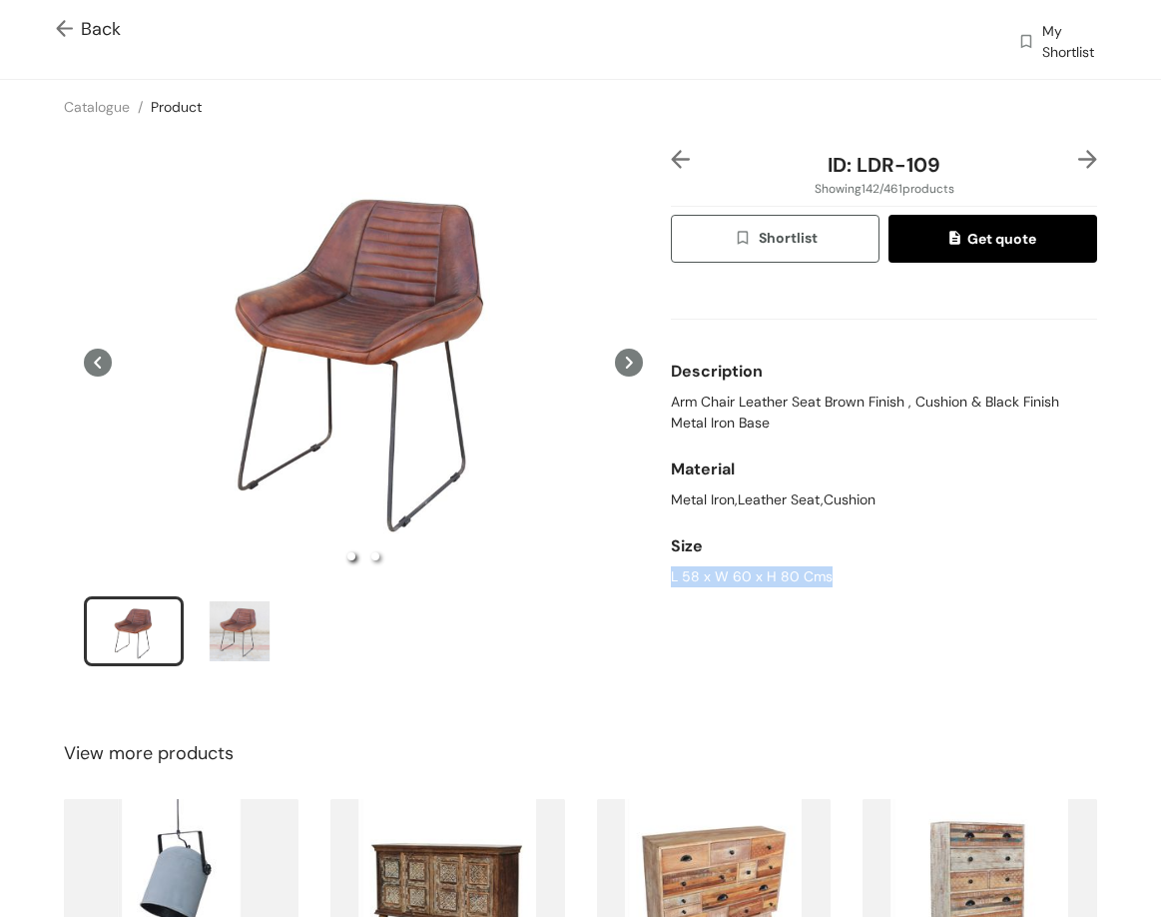
drag, startPoint x: 663, startPoint y: 574, endPoint x: 888, endPoint y: 570, distance: 224.7
click at [887, 575] on div "L 58 x W 60 x H 80 Cms" at bounding box center [884, 576] width 426 height 21
click at [671, 410] on span "Arm Chair Leather Seat Brown Finish , Cushion & Black Finish Metal Iron Base" at bounding box center [884, 412] width 426 height 42
drag, startPoint x: 851, startPoint y: 167, endPoint x: 944, endPoint y: 152, distance: 94.1
click at [961, 152] on div "ID: LDR-109" at bounding box center [884, 165] width 355 height 30
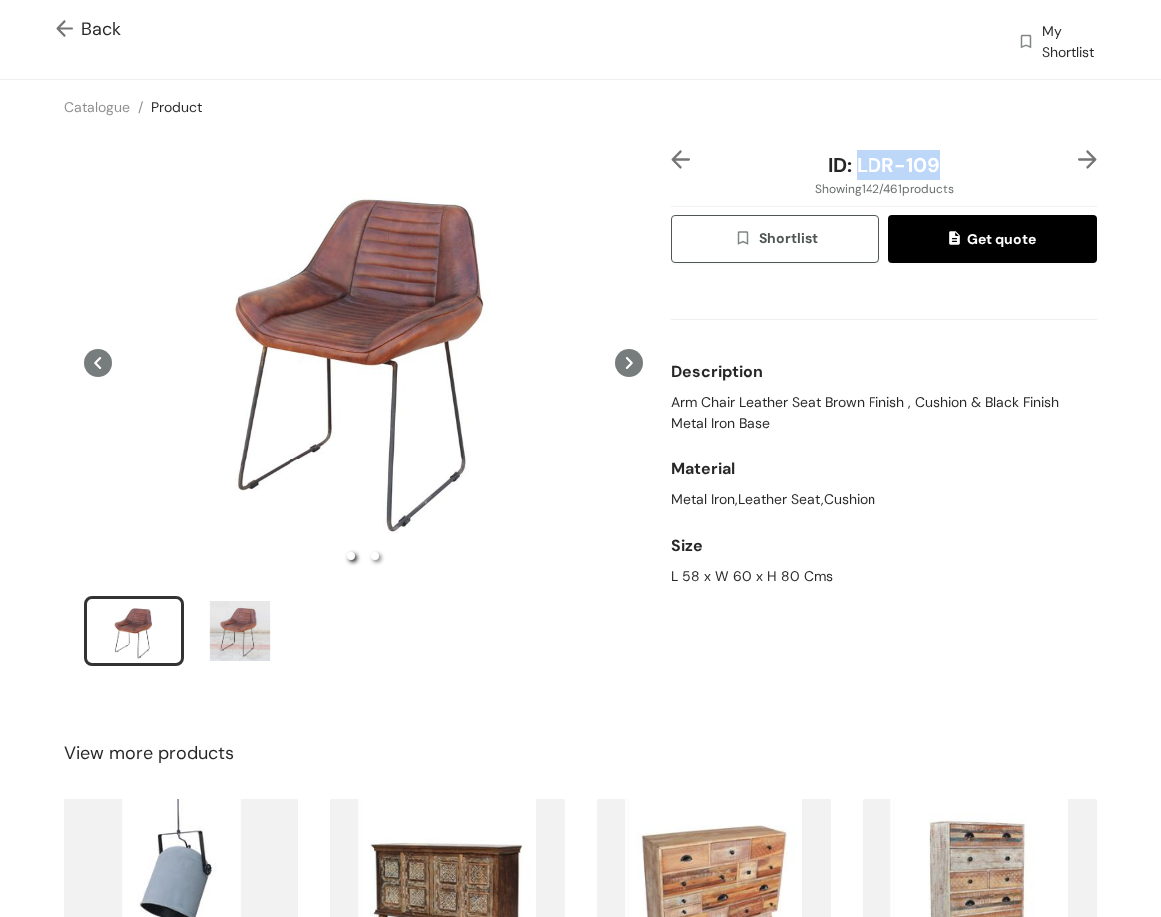
click at [1079, 158] on img at bounding box center [1088, 159] width 19 height 19
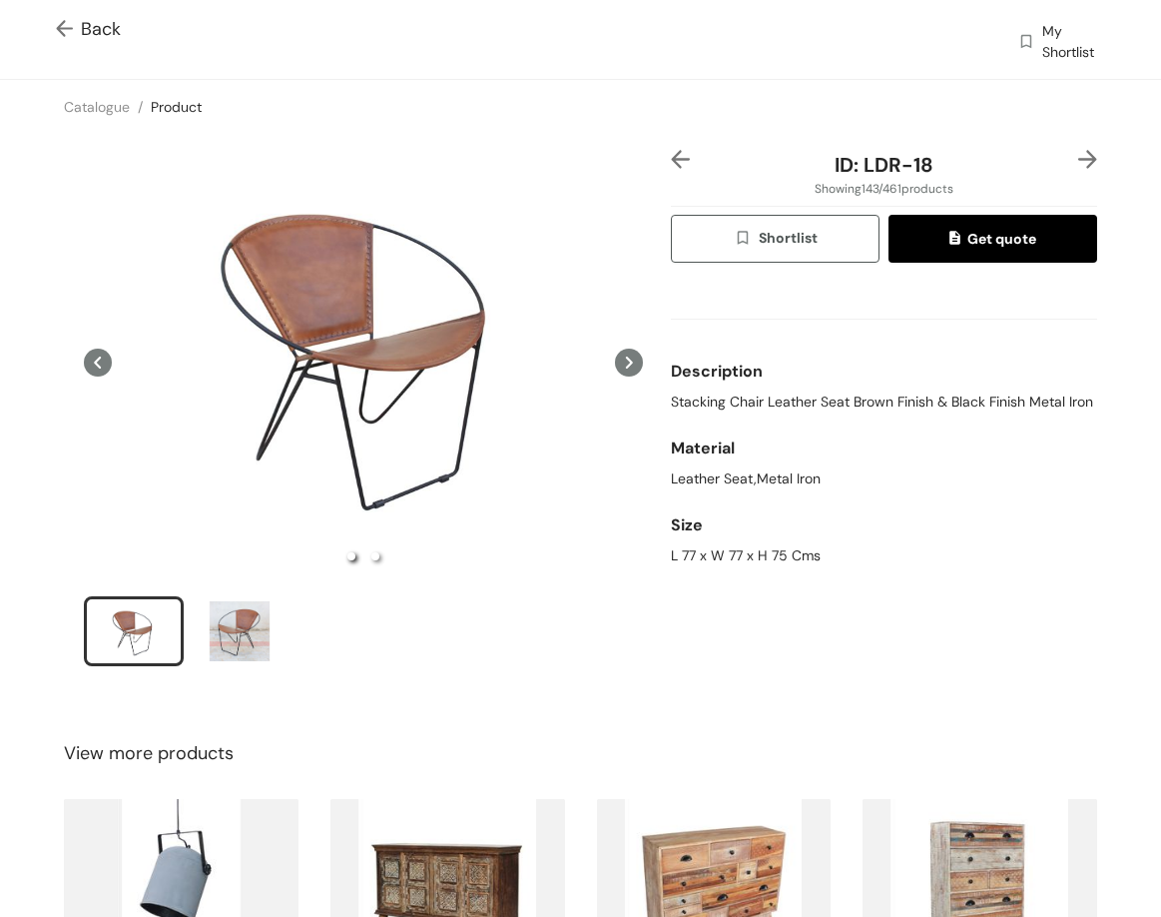
click at [700, 406] on span "Stacking Chair Leather Seat Brown Finish & Black Finish Metal Iron" at bounding box center [882, 401] width 422 height 21
click at [700, 404] on span "Stacking Chair Leather Seat Brown Finish & Black Finish Metal Iron" at bounding box center [882, 401] width 422 height 21
drag, startPoint x: 667, startPoint y: 574, endPoint x: 1010, endPoint y: 580, distance: 342.6
click at [1010, 566] on div "L 77 x W 77 x H 75 Cms" at bounding box center [884, 555] width 426 height 21
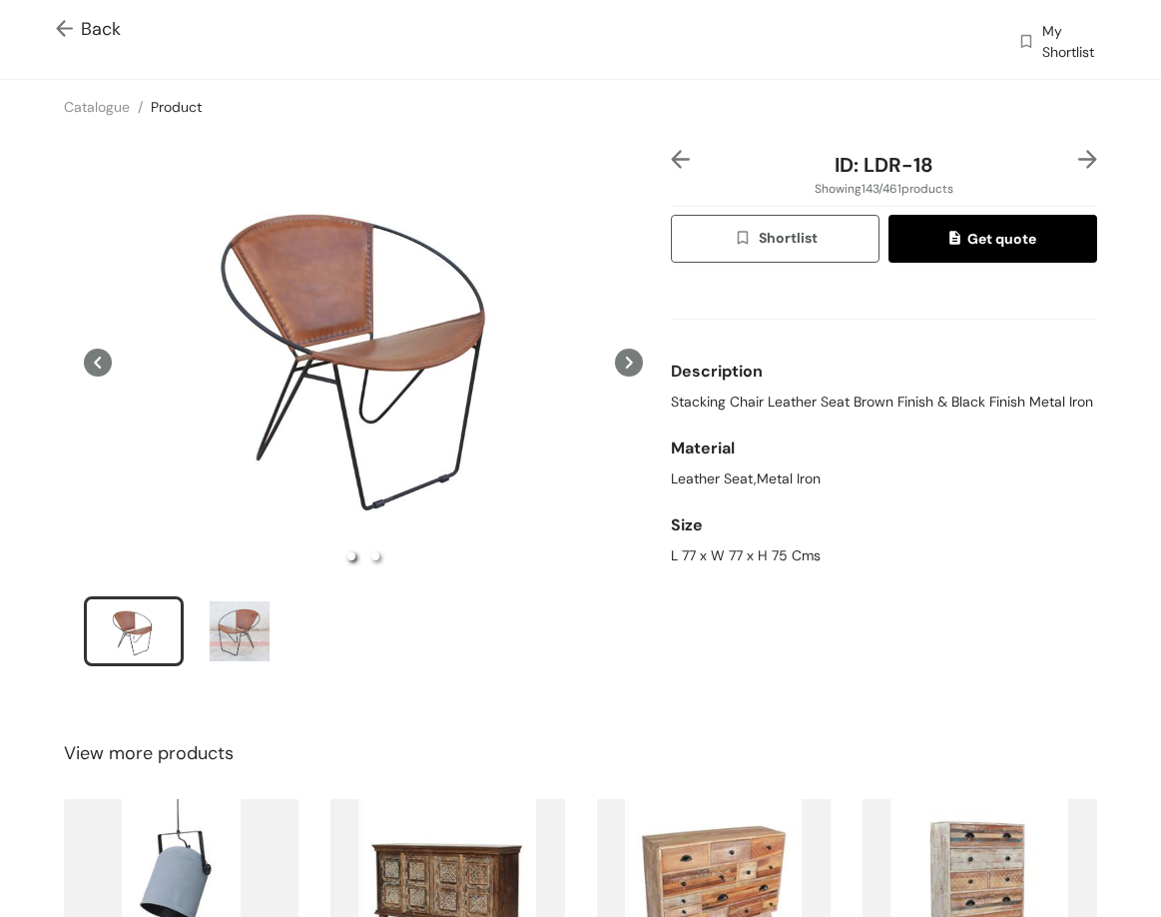
click at [896, 181] on span "Showing 143 / 461 products" at bounding box center [884, 189] width 139 height 18
click at [840, 165] on span "ID: LDR-18" at bounding box center [884, 165] width 99 height 26
click at [844, 163] on span "ID: LDR-18" at bounding box center [884, 165] width 99 height 26
click at [858, 161] on span "ID: LDR-18" at bounding box center [884, 165] width 99 height 26
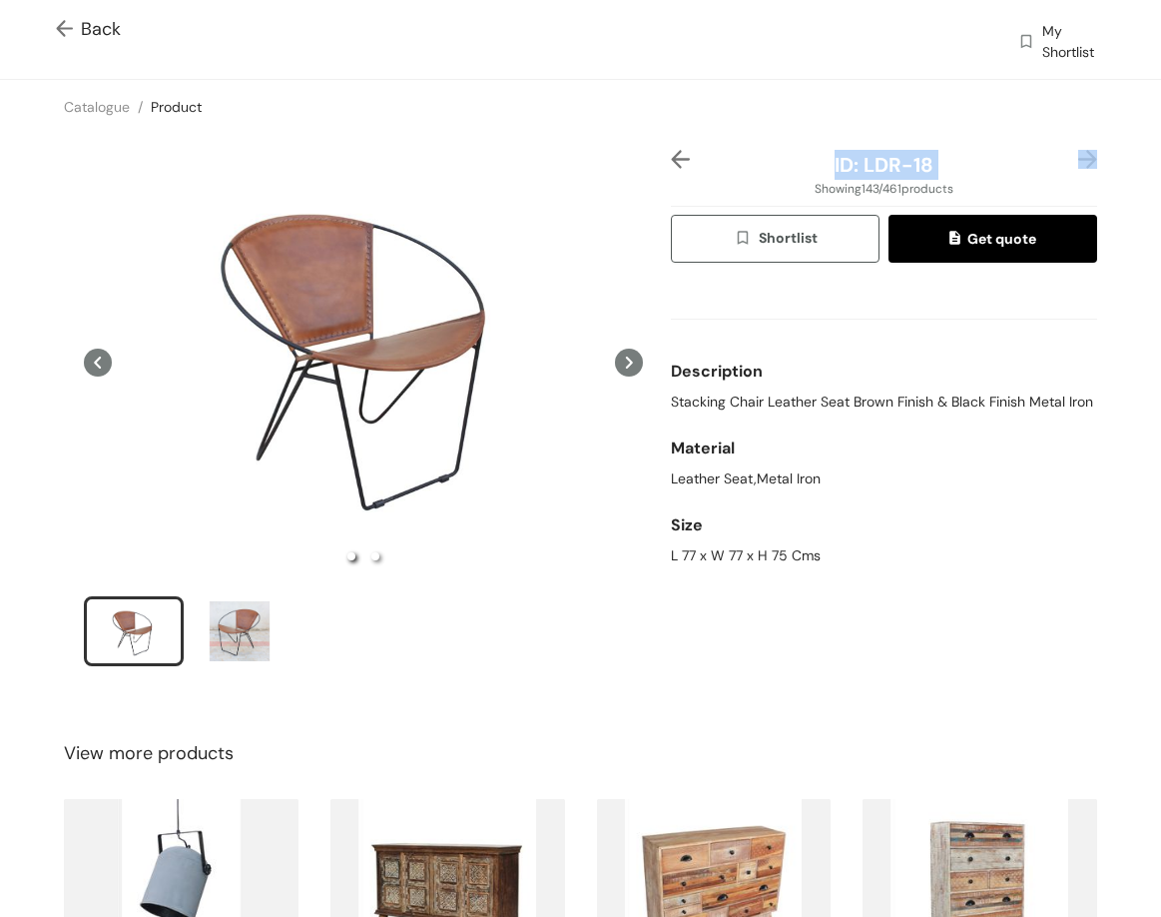
click at [858, 161] on span "ID: LDR-18" at bounding box center [884, 165] width 99 height 26
click at [841, 166] on span "ID: LDR-18" at bounding box center [884, 165] width 99 height 26
drag, startPoint x: 858, startPoint y: 163, endPoint x: 1021, endPoint y: 176, distance: 163.3
click at [1023, 179] on div "ID: LDR-18" at bounding box center [884, 165] width 355 height 30
click at [109, 20] on span "Back" at bounding box center [88, 29] width 65 height 27
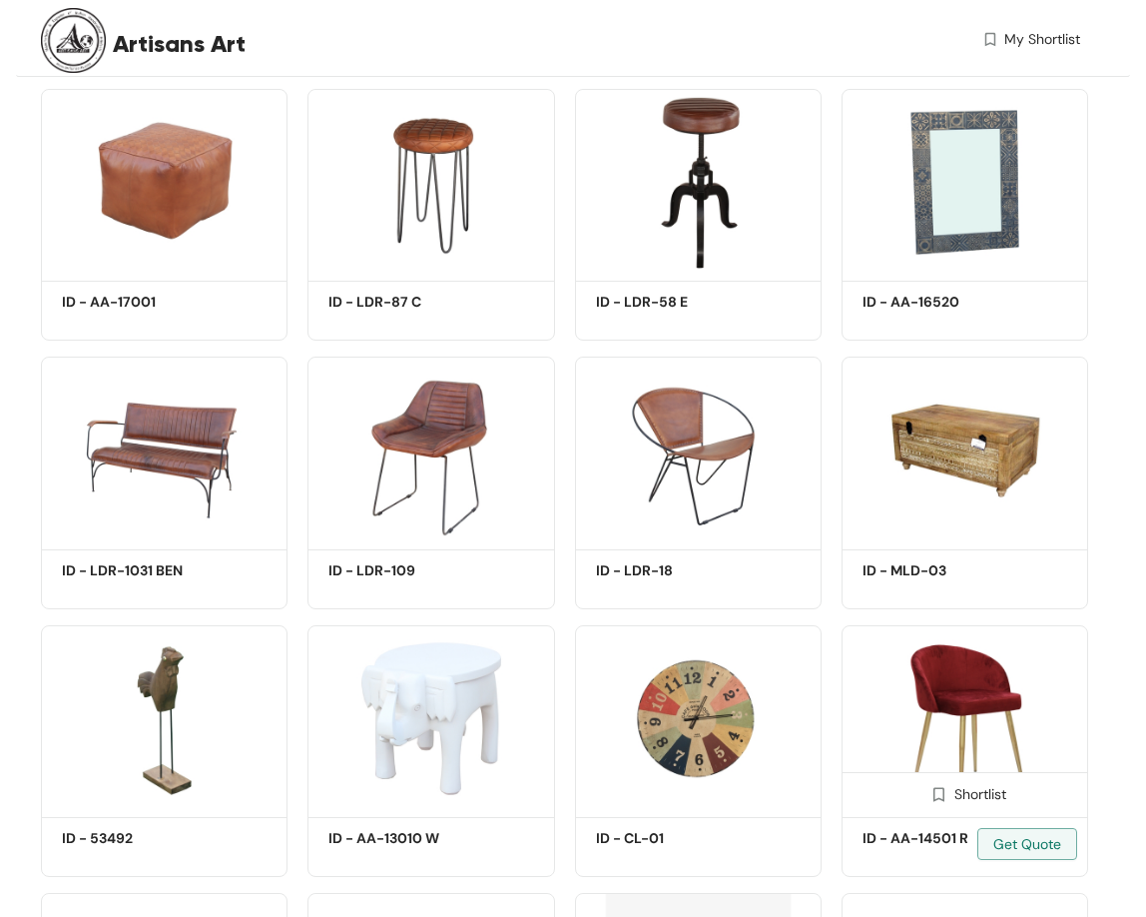
scroll to position [9886, 0]
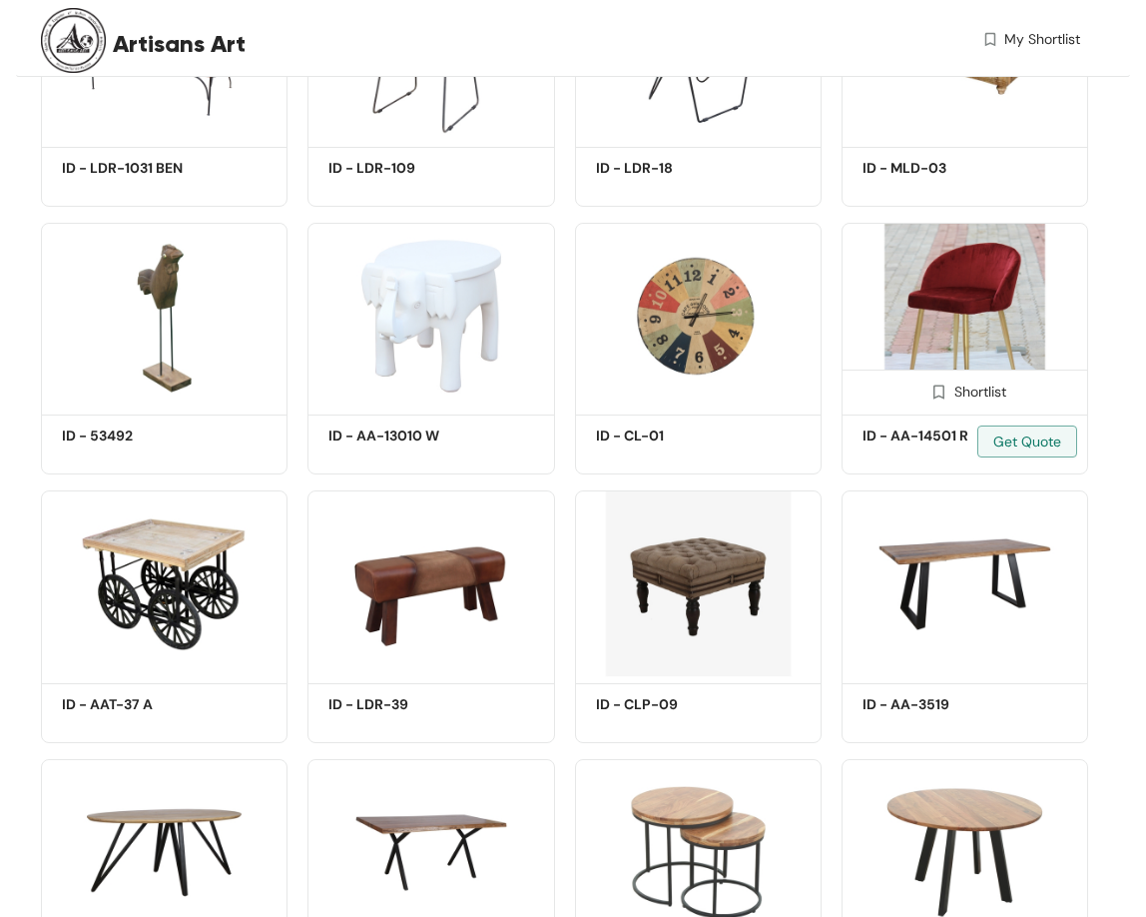
click at [954, 312] on img at bounding box center [965, 316] width 247 height 186
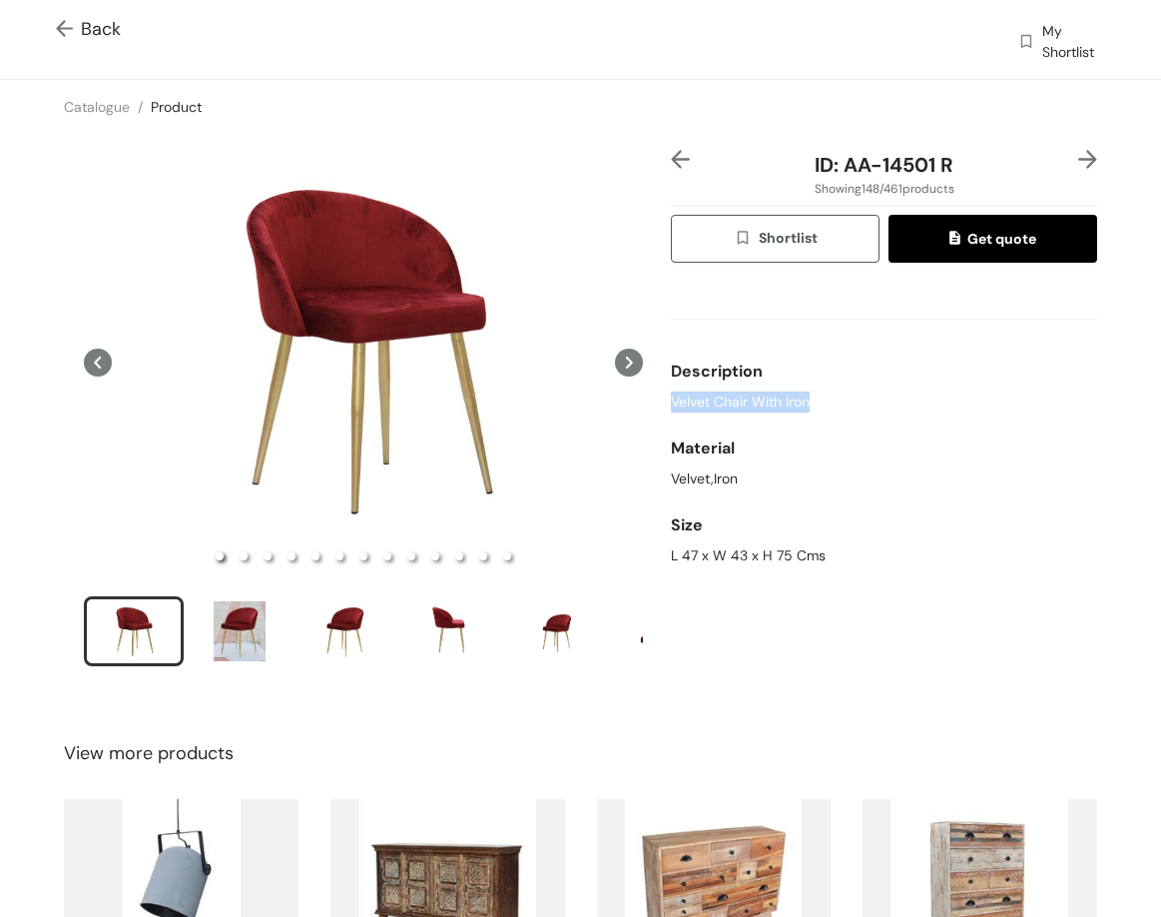
drag, startPoint x: 719, startPoint y: 419, endPoint x: 817, endPoint y: 414, distance: 98.0
click at [817, 414] on div "Description Velvet Chair With Iron" at bounding box center [884, 382] width 426 height 77
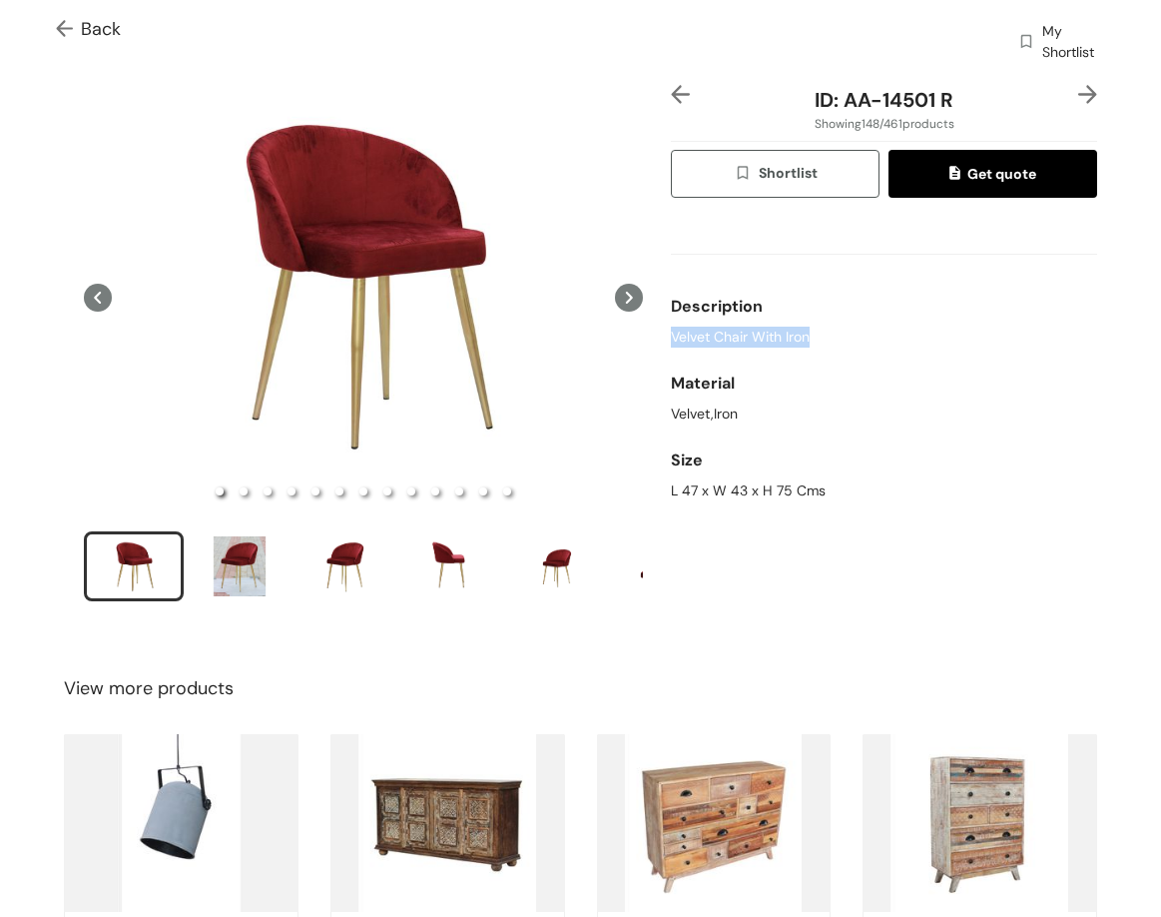
scroll to position [100, 0]
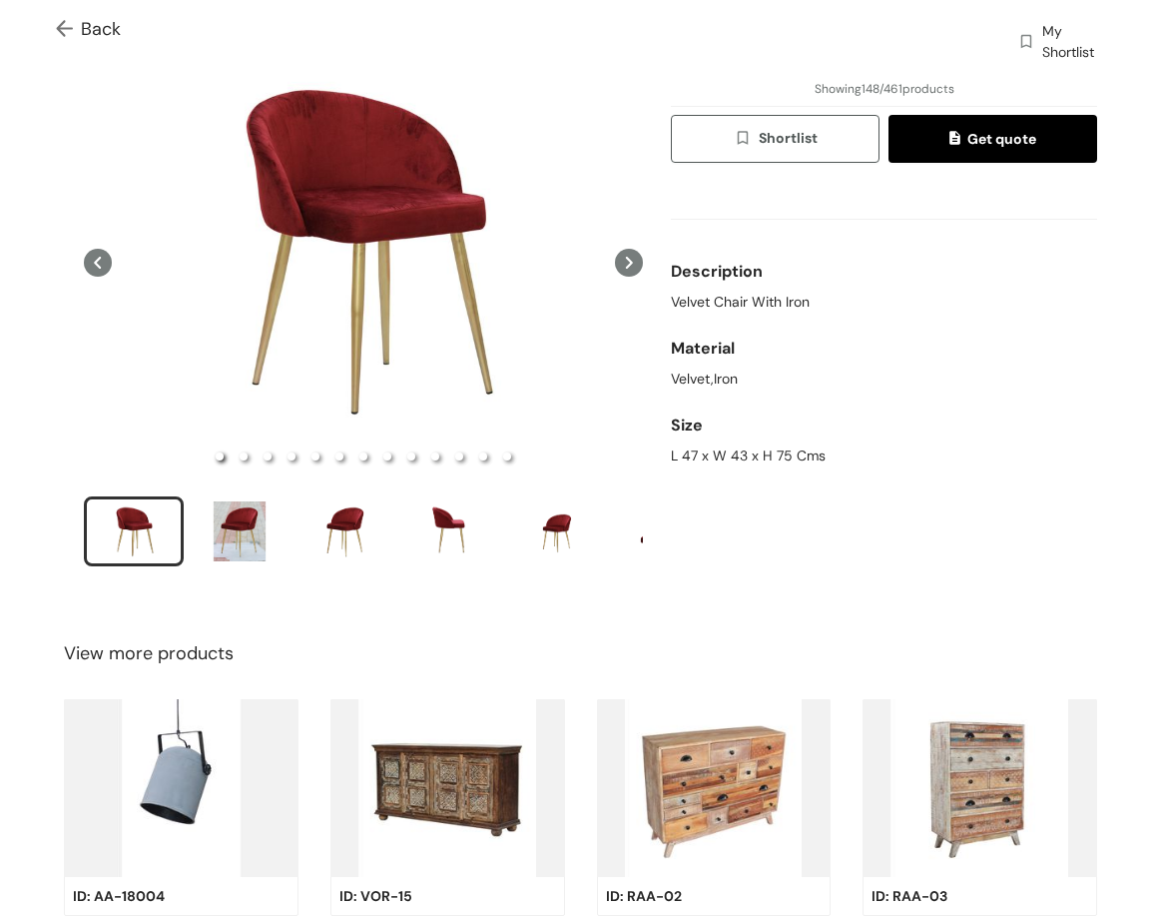
click at [802, 455] on div "L 47 x W 43 x H 75 Cms" at bounding box center [884, 455] width 426 height 21
click at [805, 455] on div "L 47 x W 43 x H 75 Cms" at bounding box center [884, 455] width 426 height 21
click at [807, 455] on div "L 47 x W 43 x H 75 Cms" at bounding box center [884, 455] width 426 height 21
click at [778, 461] on div "L 47 x W 43 x H 75 Cms" at bounding box center [884, 455] width 426 height 21
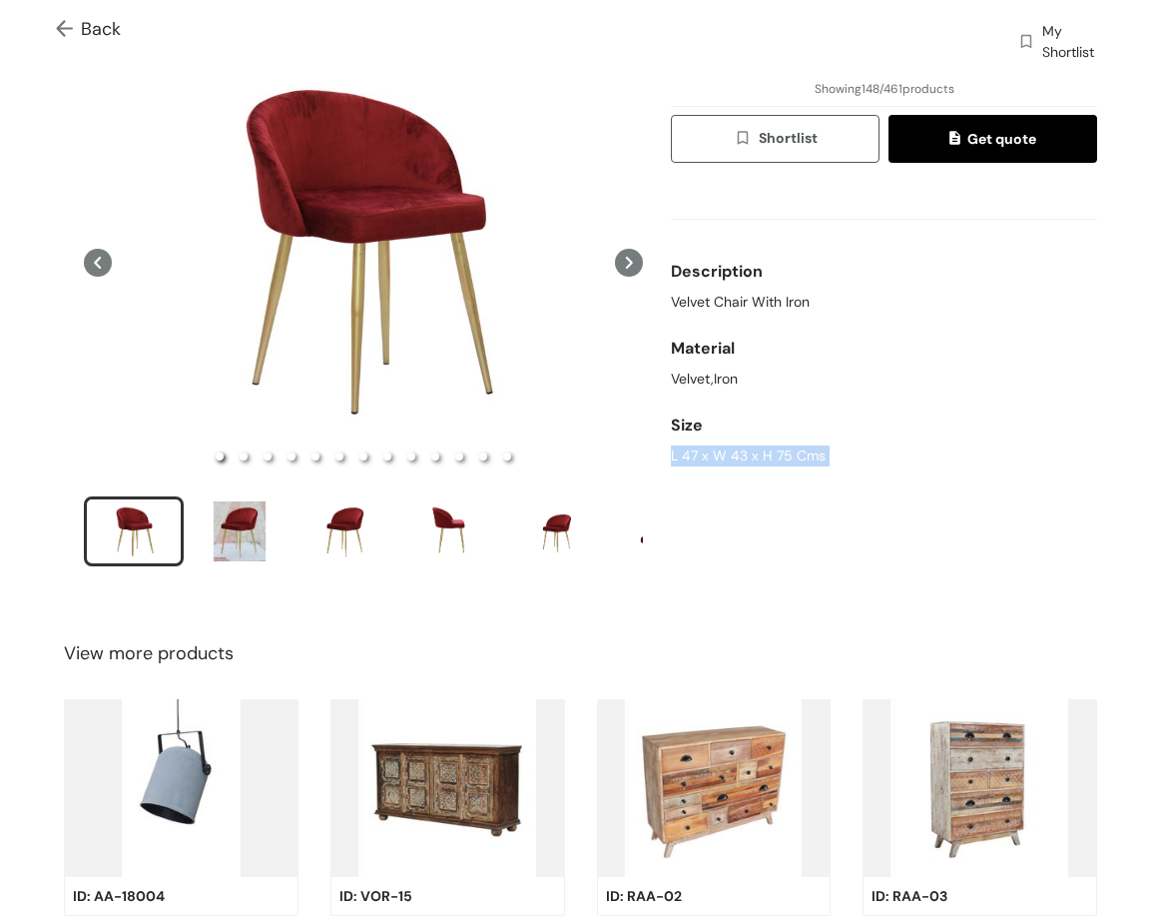
click at [778, 461] on div "L 47 x W 43 x H 75 Cms" at bounding box center [884, 455] width 426 height 21
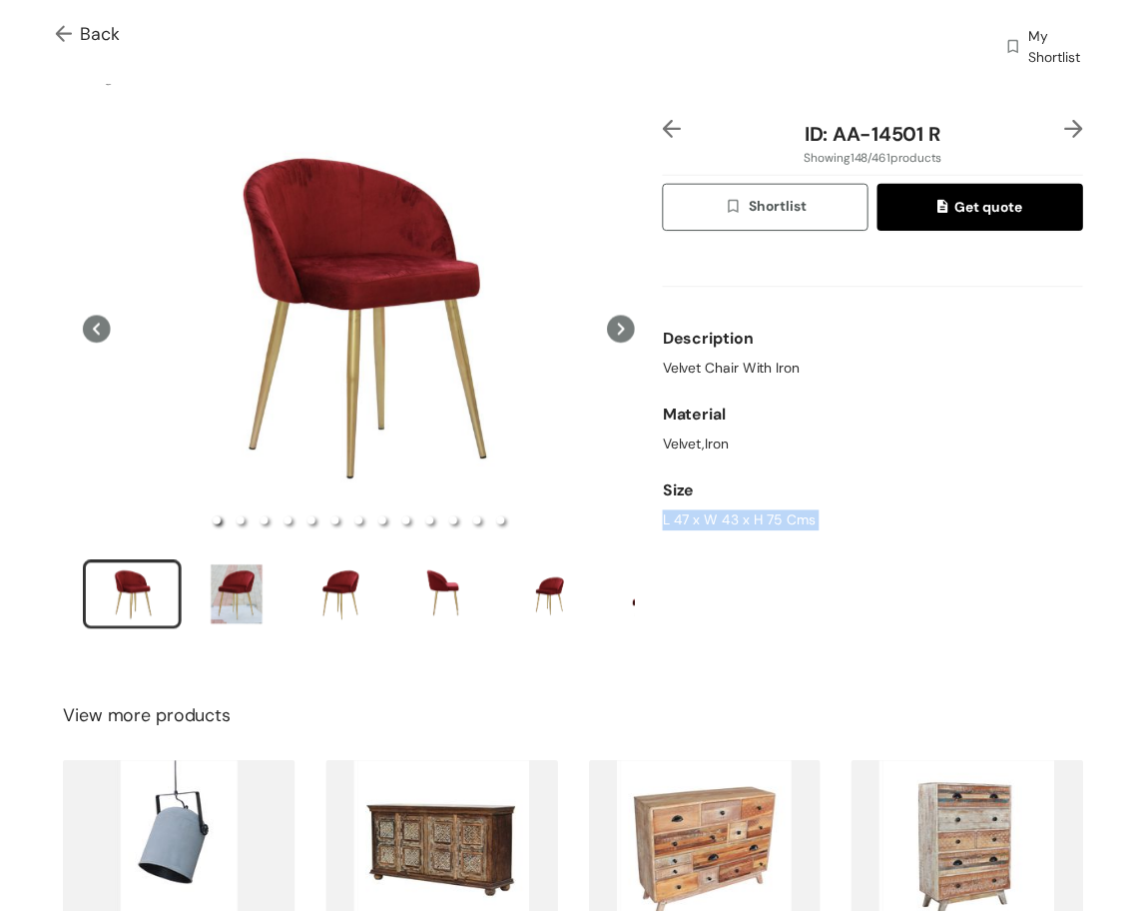
scroll to position [0, 0]
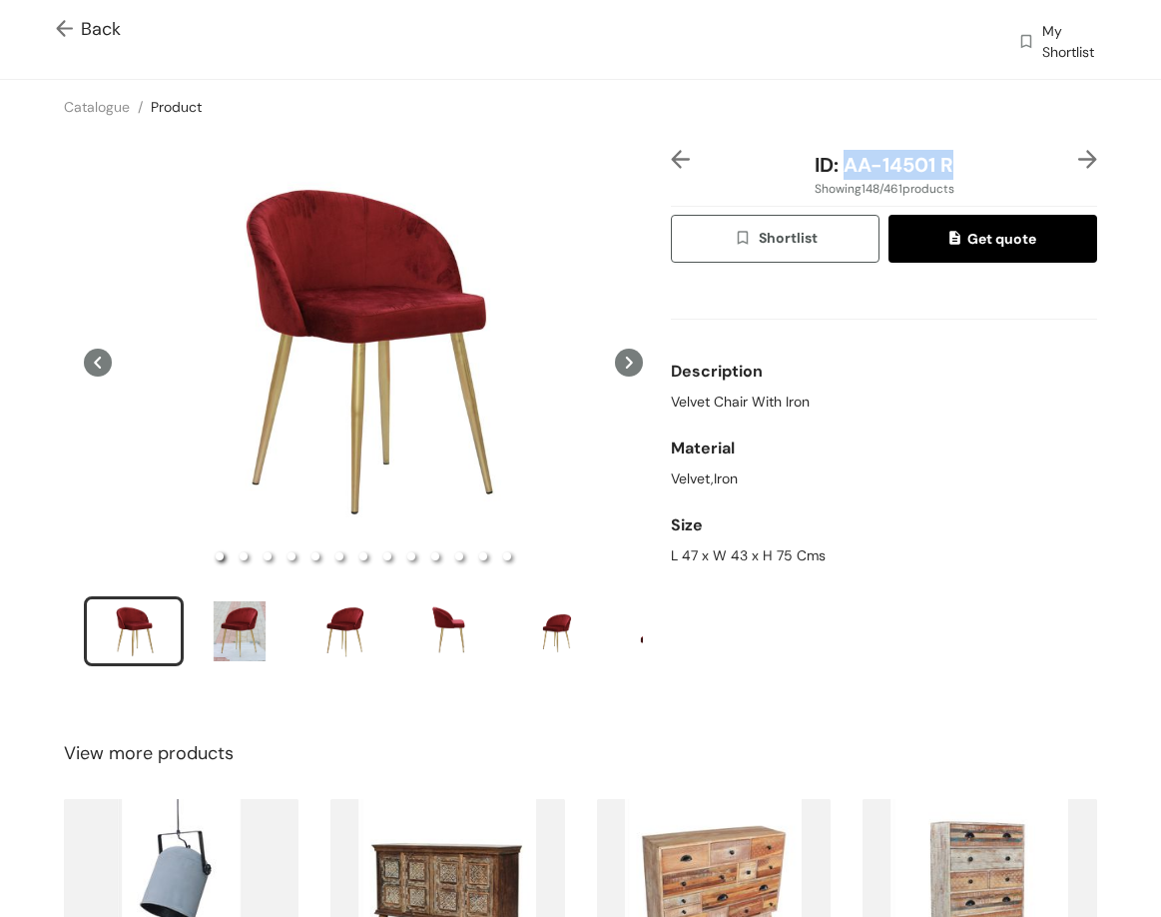
drag, startPoint x: 838, startPoint y: 171, endPoint x: 948, endPoint y: 164, distance: 110.1
click at [945, 167] on div "ID: AA-14501 R" at bounding box center [884, 165] width 355 height 30
drag, startPoint x: 701, startPoint y: 572, endPoint x: 1064, endPoint y: 566, distance: 362.6
click at [1089, 566] on div "ID: AA-14501 R Showing 148 / 461 products Shortlist Get quote Description Velve…" at bounding box center [580, 421] width 1169 height 574
drag, startPoint x: 726, startPoint y: 552, endPoint x: 696, endPoint y: 551, distance: 30.0
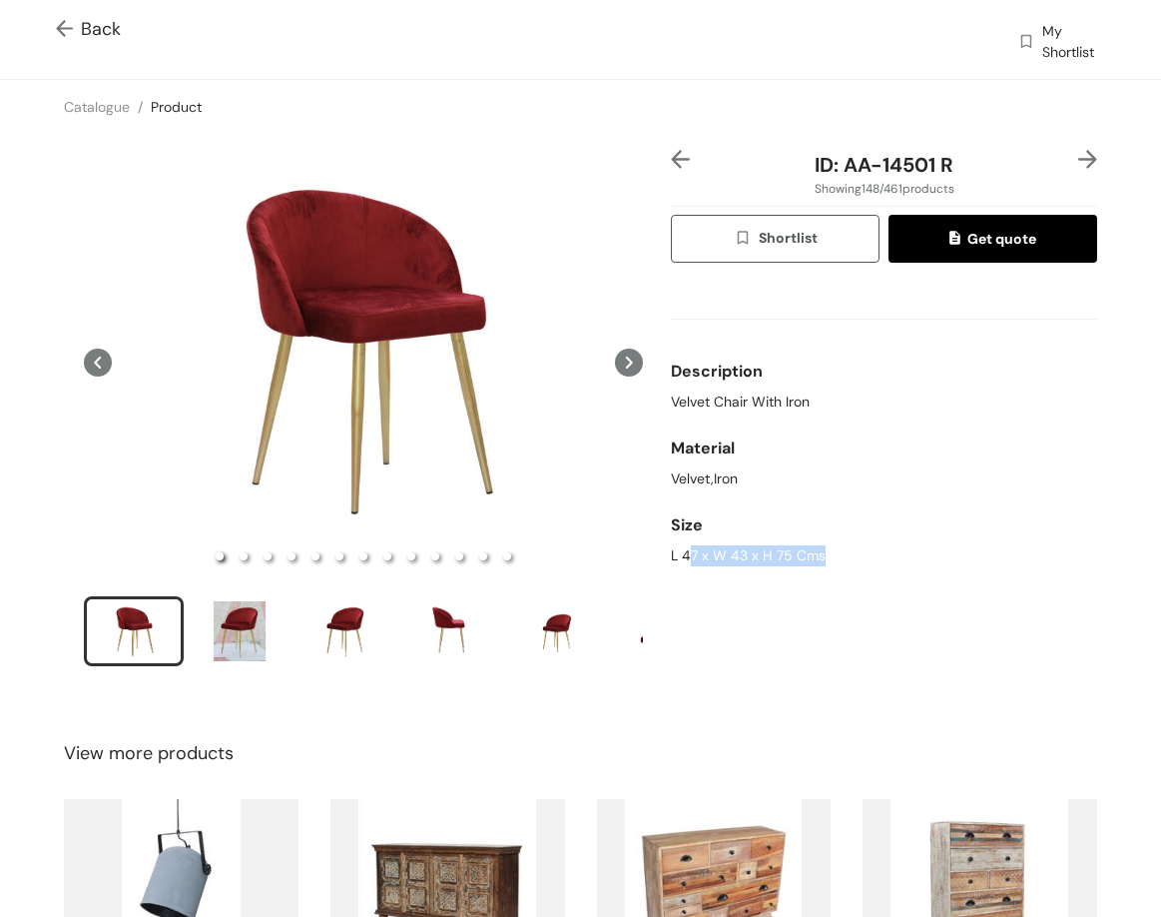
click at [725, 551] on div "L 47 x W 43 x H 75 Cms" at bounding box center [884, 555] width 426 height 21
drag, startPoint x: 661, startPoint y: 544, endPoint x: 896, endPoint y: 579, distance: 237.3
click at [896, 579] on div "ID: AA-14501 R Showing 148 / 461 products Shortlist Get quote Description Velve…" at bounding box center [884, 421] width 434 height 542
click at [673, 565] on div "L 47 x W 43 x H 75 Cms" at bounding box center [884, 555] width 426 height 21
click at [671, 563] on div "L 47 x W 43 x H 75 Cms" at bounding box center [884, 555] width 426 height 21
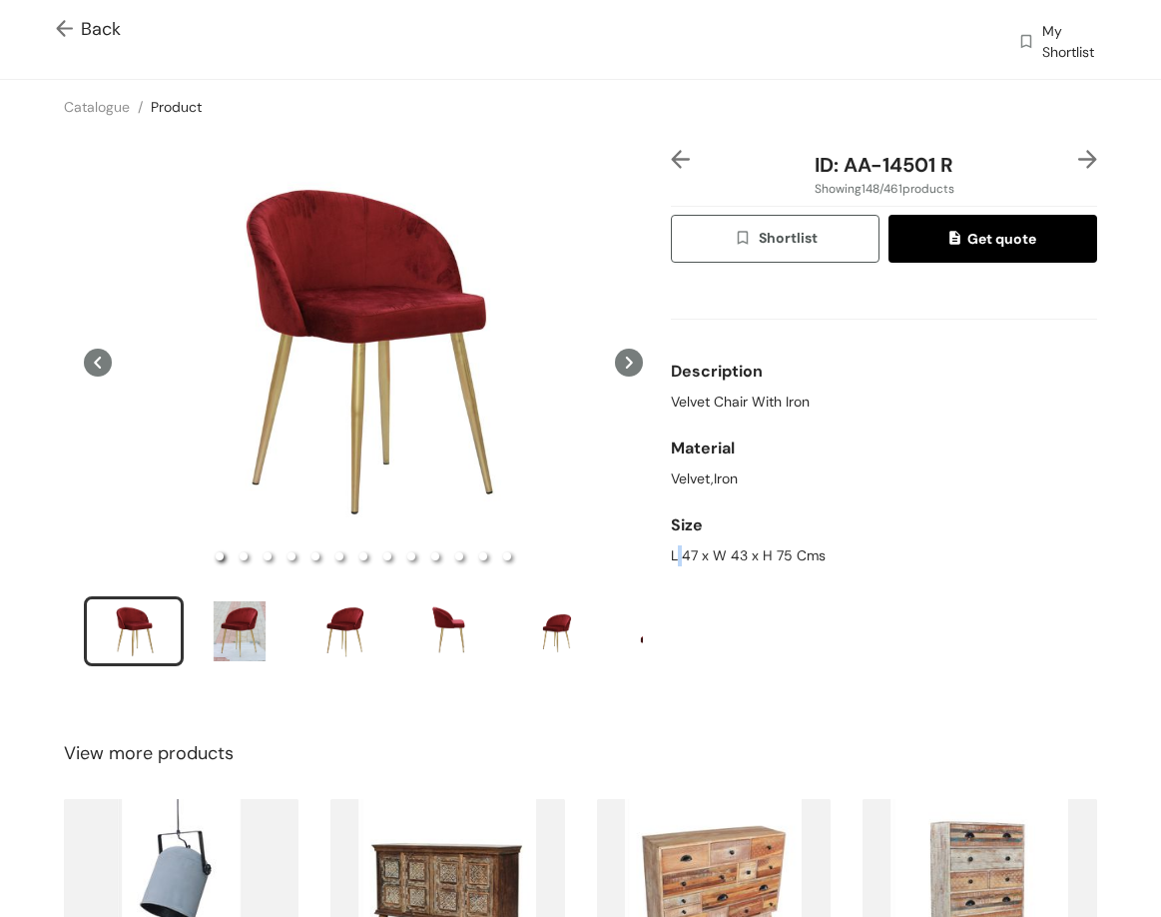
click at [671, 562] on div "L 47 x W 43 x H 75 Cms" at bounding box center [884, 555] width 426 height 21
click at [84, 28] on span "Back" at bounding box center [88, 29] width 65 height 27
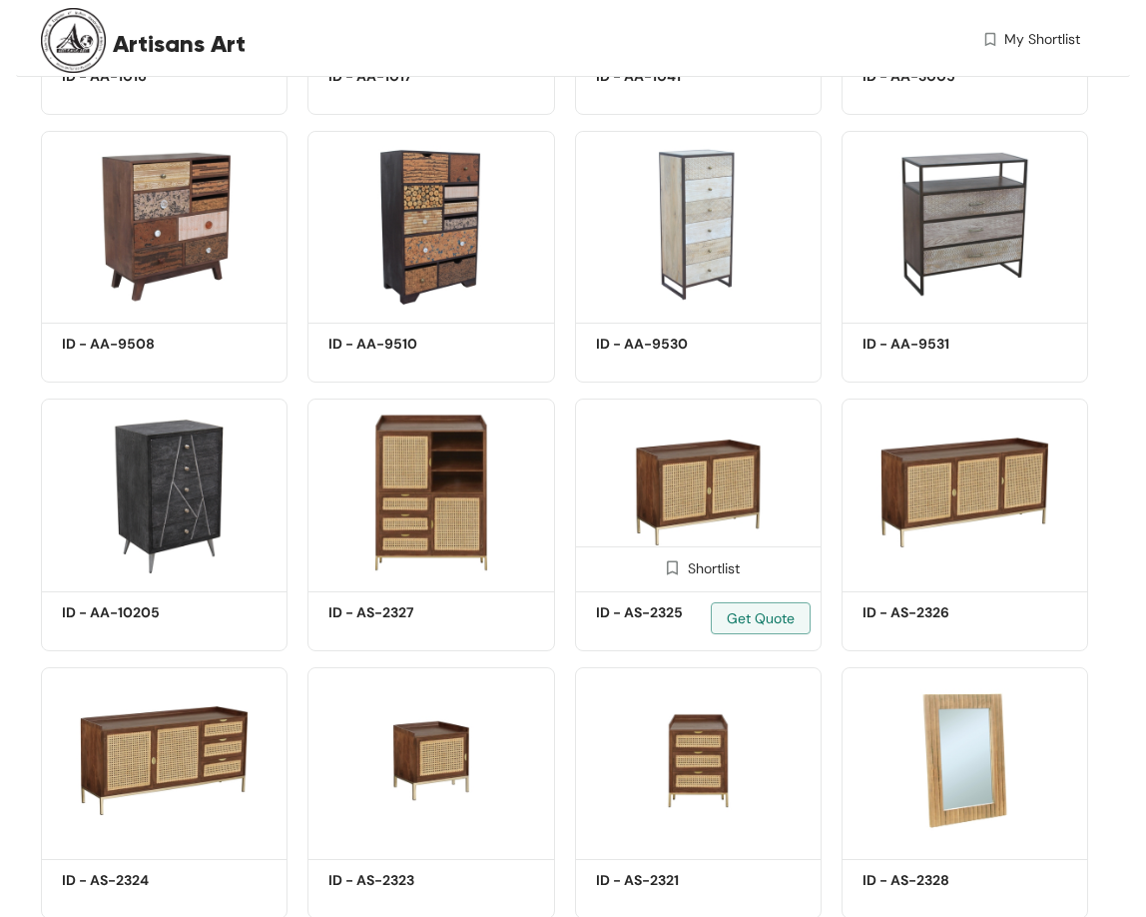
scroll to position [1098, 0]
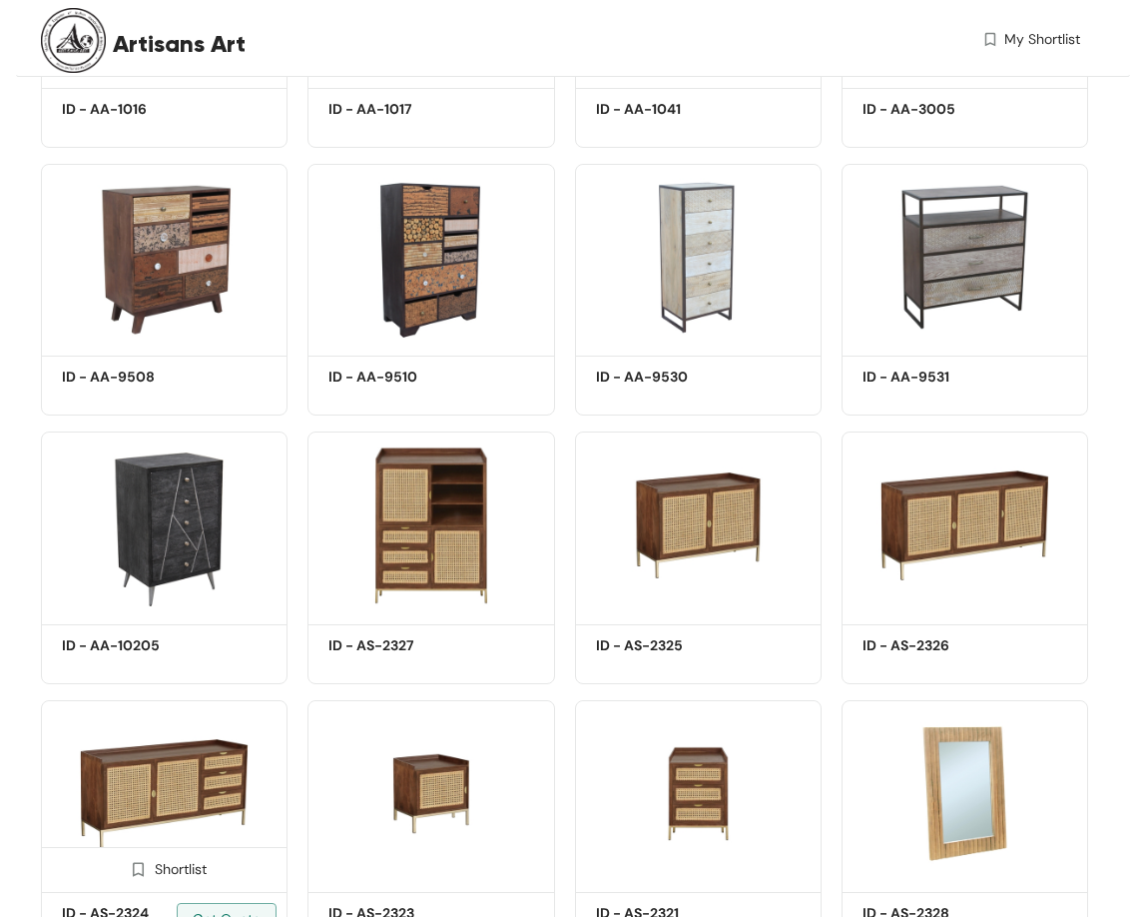
click at [208, 780] on img at bounding box center [164, 793] width 247 height 186
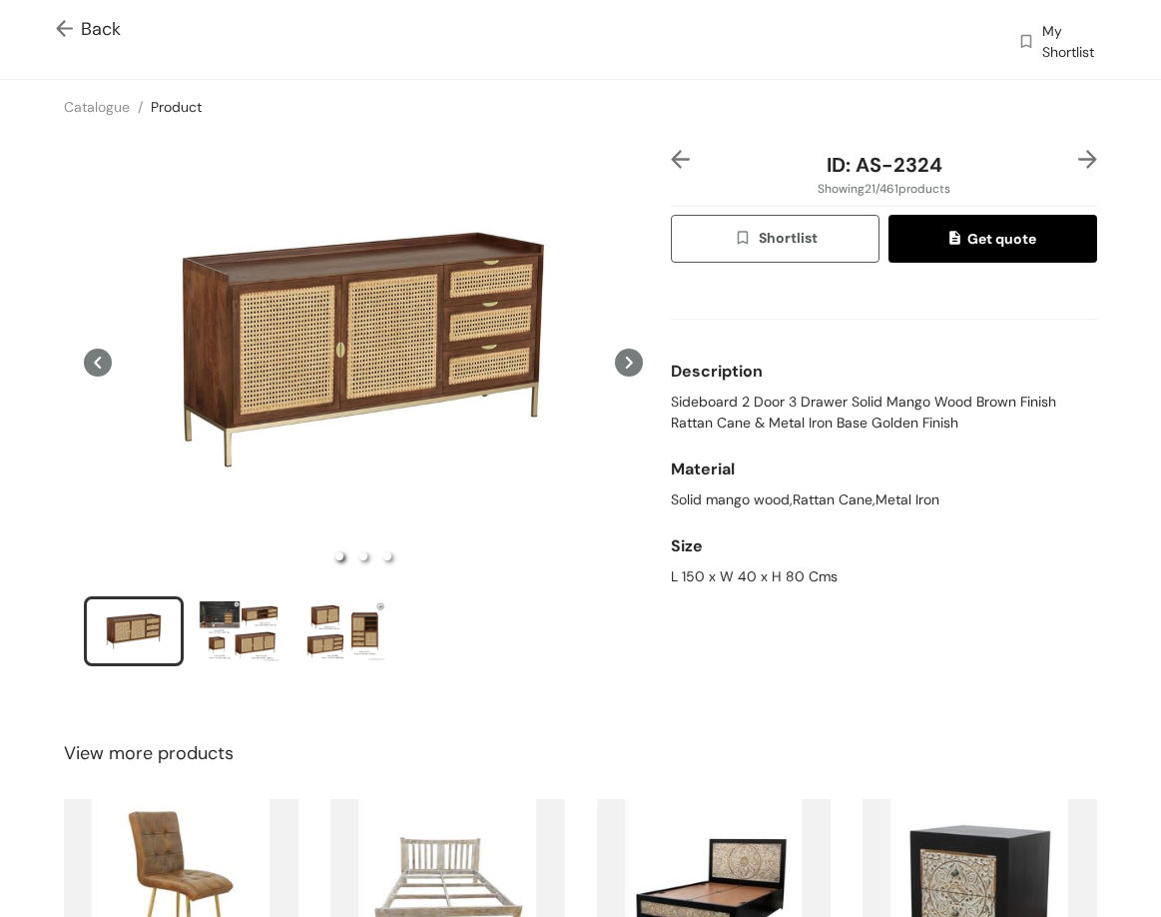
click at [694, 397] on span "Sideboard 2 Door 3 Drawer Solid Mango Wood Brown Finish Rattan Cane & Metal Iro…" at bounding box center [884, 412] width 426 height 42
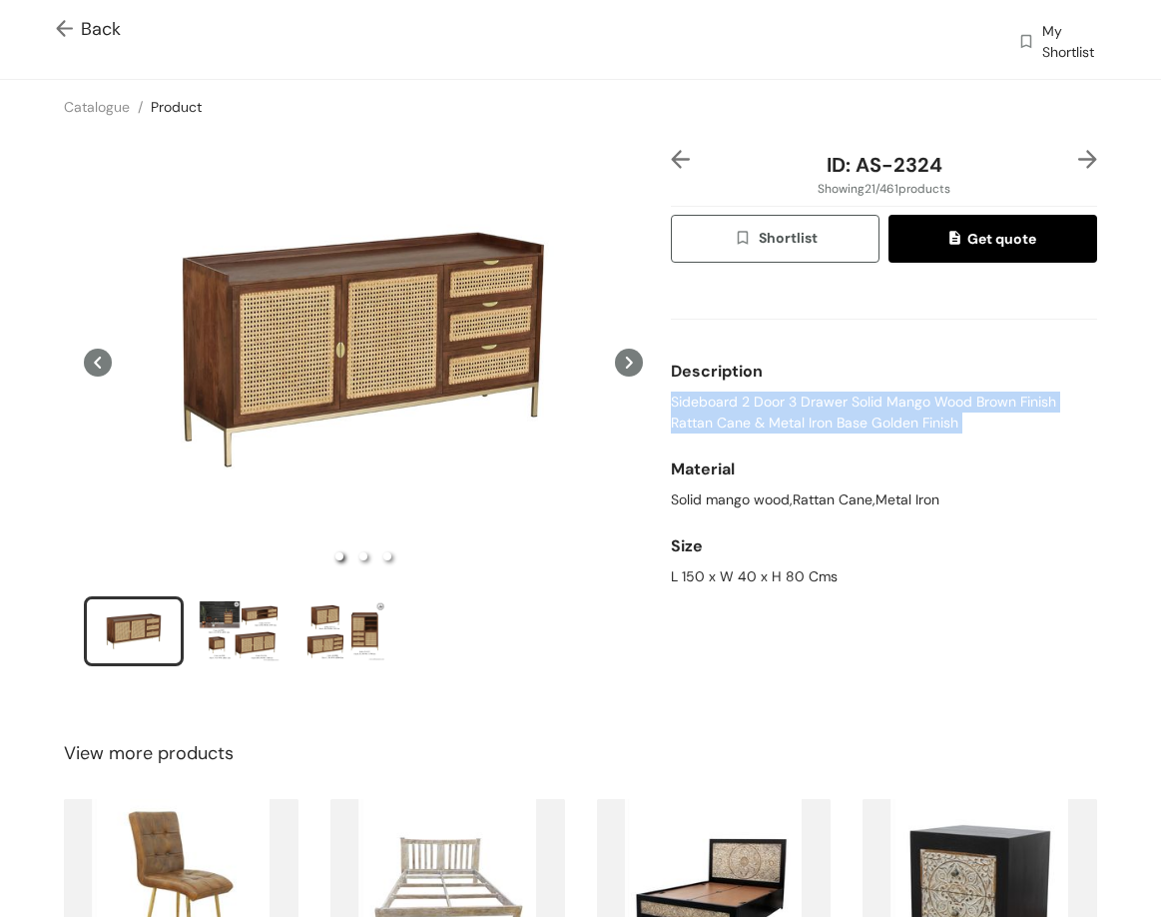
click at [694, 397] on span "Sideboard 2 Door 3 Drawer Solid Mango Wood Brown Finish Rattan Cane & Metal Iro…" at bounding box center [884, 412] width 426 height 42
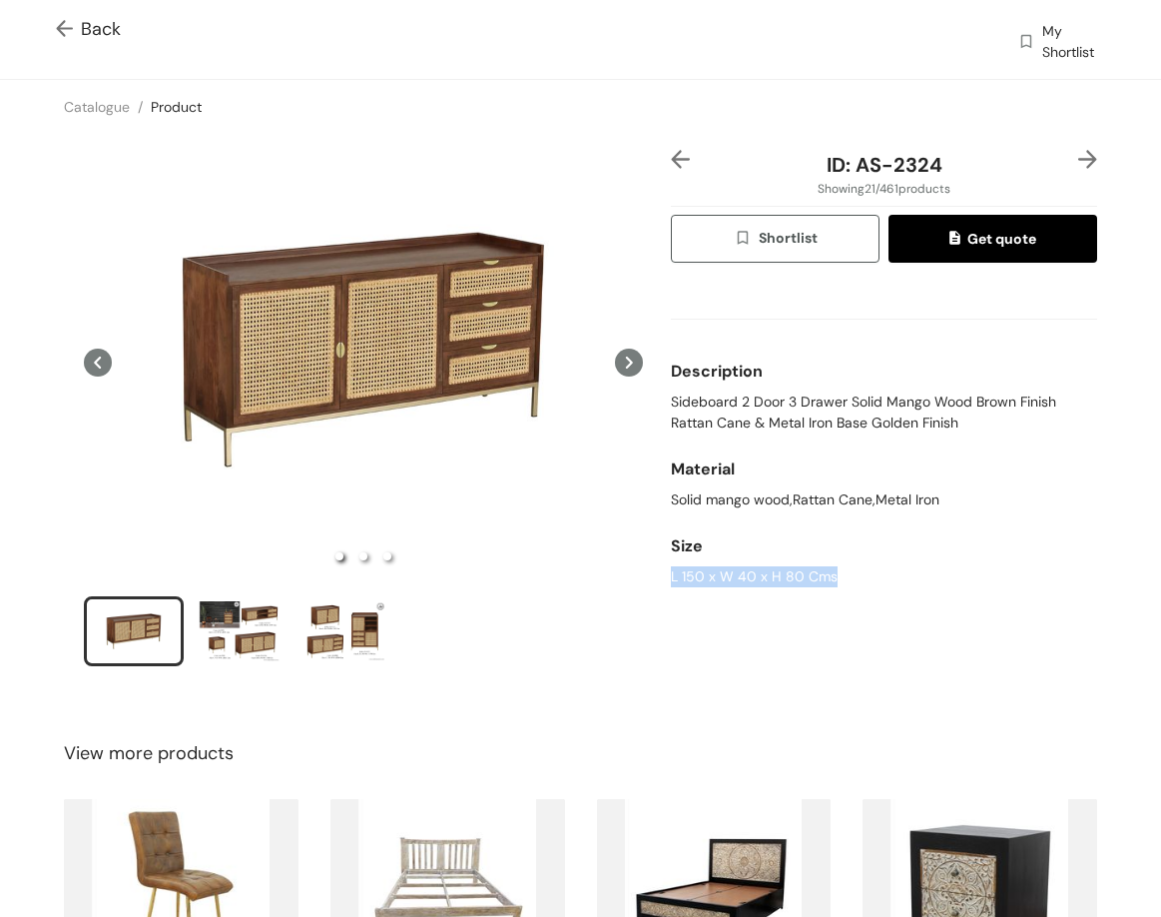
drag, startPoint x: 659, startPoint y: 566, endPoint x: 863, endPoint y: 599, distance: 206.4
click at [863, 599] on div "ID: AS-2324 Showing 21 / 461 products Shortlist Get quote Description Sideboard…" at bounding box center [884, 421] width 434 height 542
drag, startPoint x: 846, startPoint y: 168, endPoint x: 987, endPoint y: 168, distance: 140.8
click at [987, 168] on div "ID: AS-2324" at bounding box center [884, 165] width 355 height 30
click at [102, 26] on span "Back" at bounding box center [88, 29] width 65 height 27
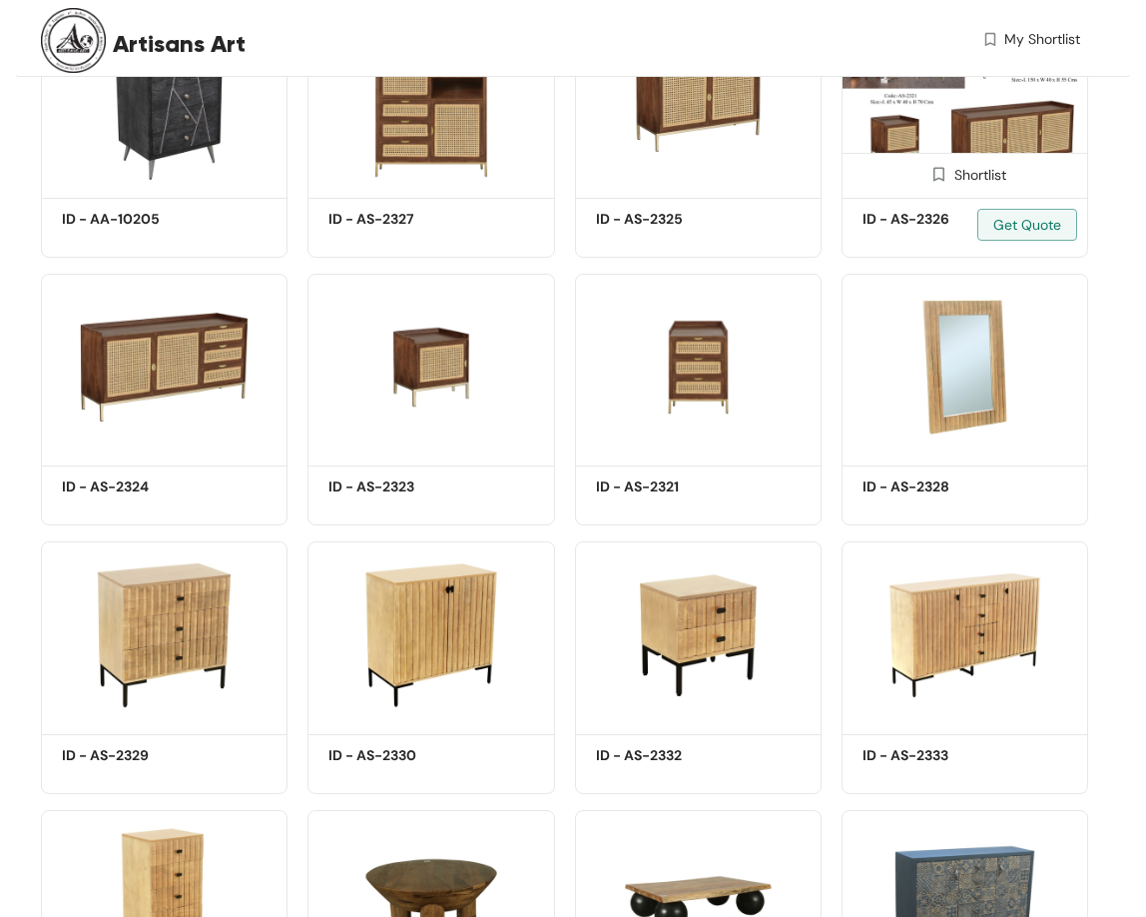
click at [954, 193] on div "Shortlist" at bounding box center [965, 173] width 245 height 40
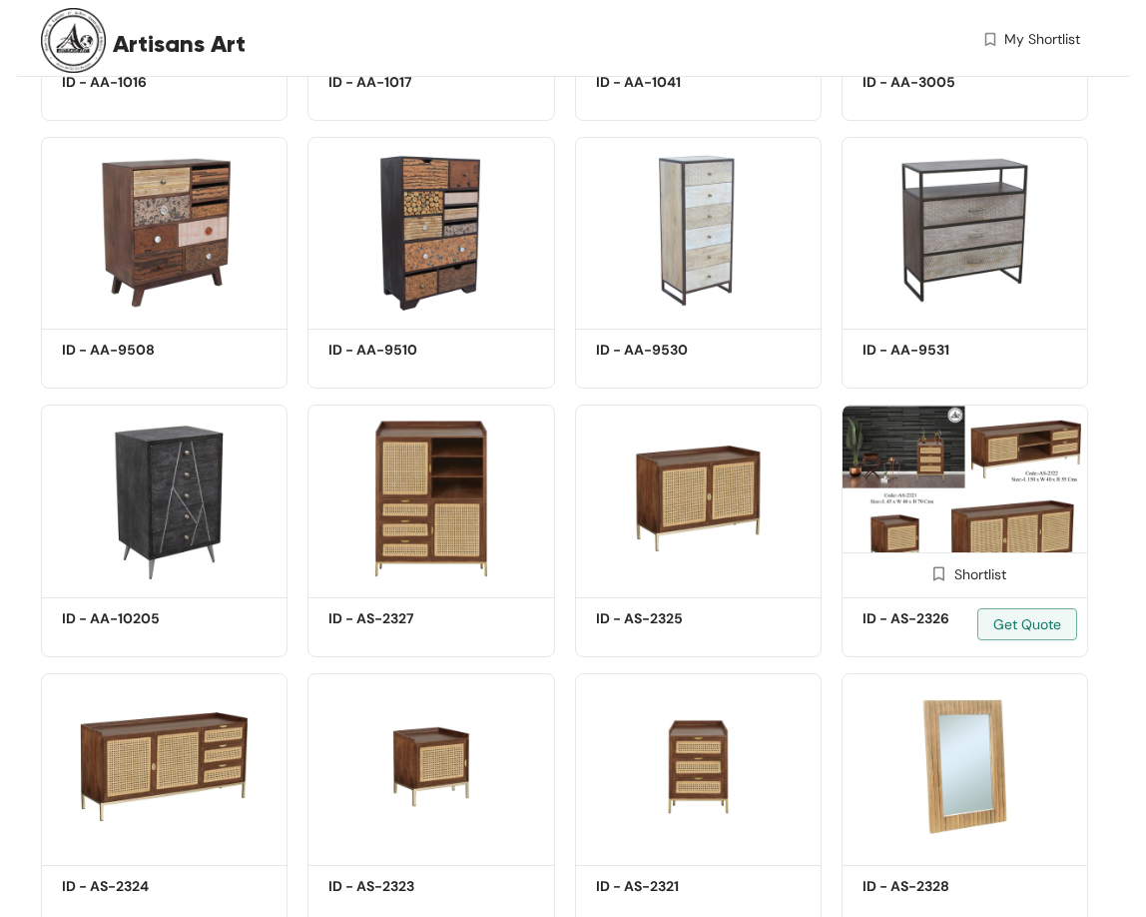
scroll to position [1320, 0]
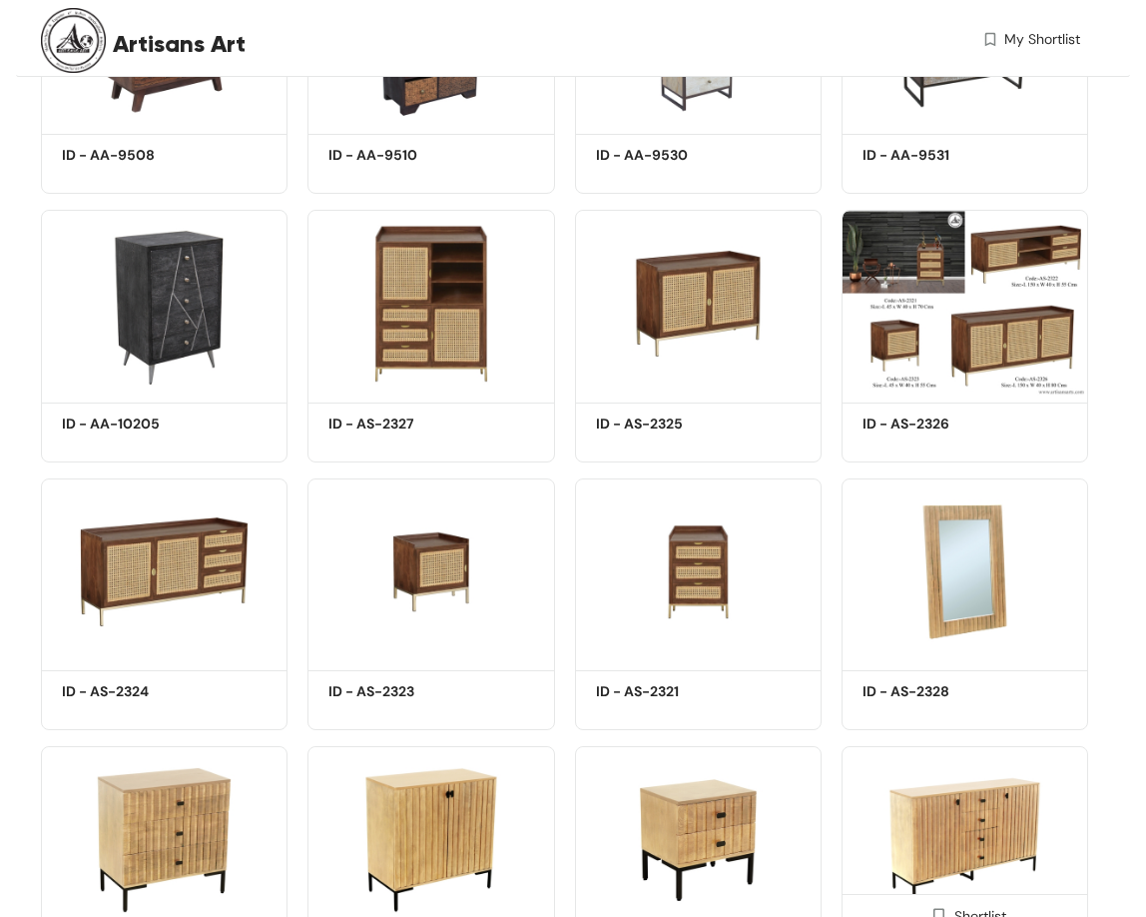
click at [936, 746] on img at bounding box center [965, 839] width 247 height 186
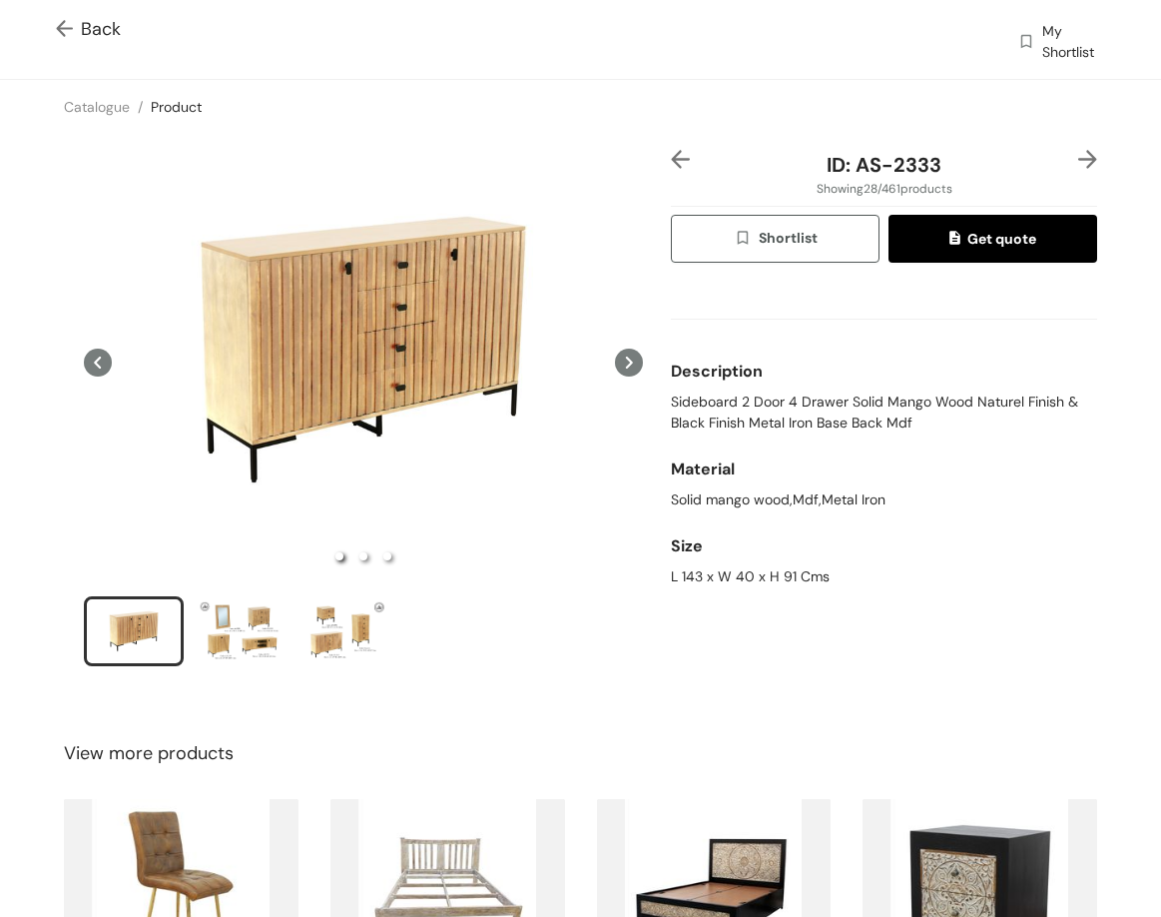
click at [709, 402] on span "Sideboard 2 Door 4 Drawer Solid Mango Wood Naturel Finish & Black Finish Metal …" at bounding box center [884, 412] width 426 height 42
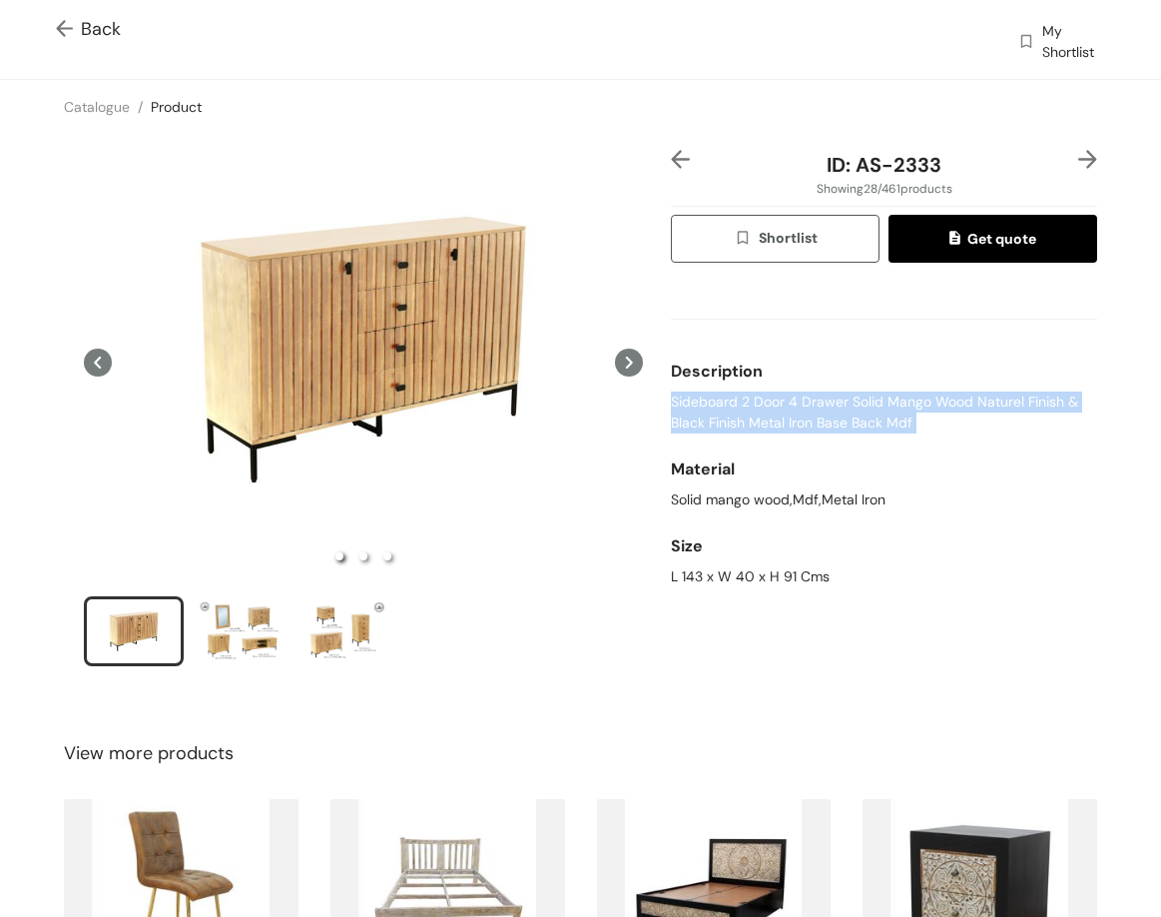
click at [709, 402] on span "Sideboard 2 Door 4 Drawer Solid Mango Wood Naturel Finish & Black Finish Metal …" at bounding box center [884, 412] width 426 height 42
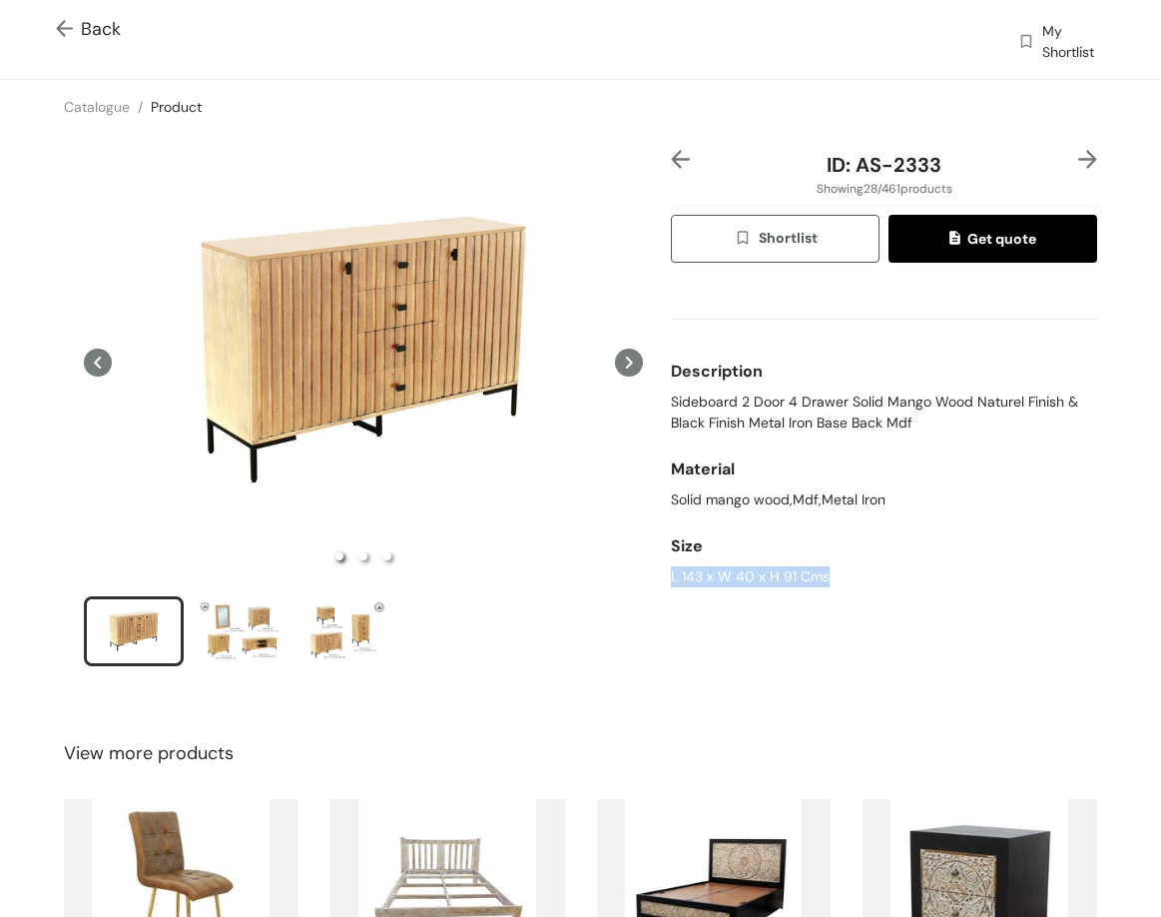
drag, startPoint x: 662, startPoint y: 575, endPoint x: 860, endPoint y: 578, distance: 197.8
click at [855, 593] on div "Size L 143 x W 40 x H 91 Cms" at bounding box center [884, 556] width 426 height 77
drag, startPoint x: 852, startPoint y: 167, endPoint x: 955, endPoint y: 187, distance: 104.8
click at [955, 187] on div "ID: AS-2333 Showing 28 / 461 products Shortlist Get quote Description Sideboard…" at bounding box center [884, 421] width 434 height 542
drag, startPoint x: 954, startPoint y: 178, endPoint x: 893, endPoint y: 154, distance: 65.5
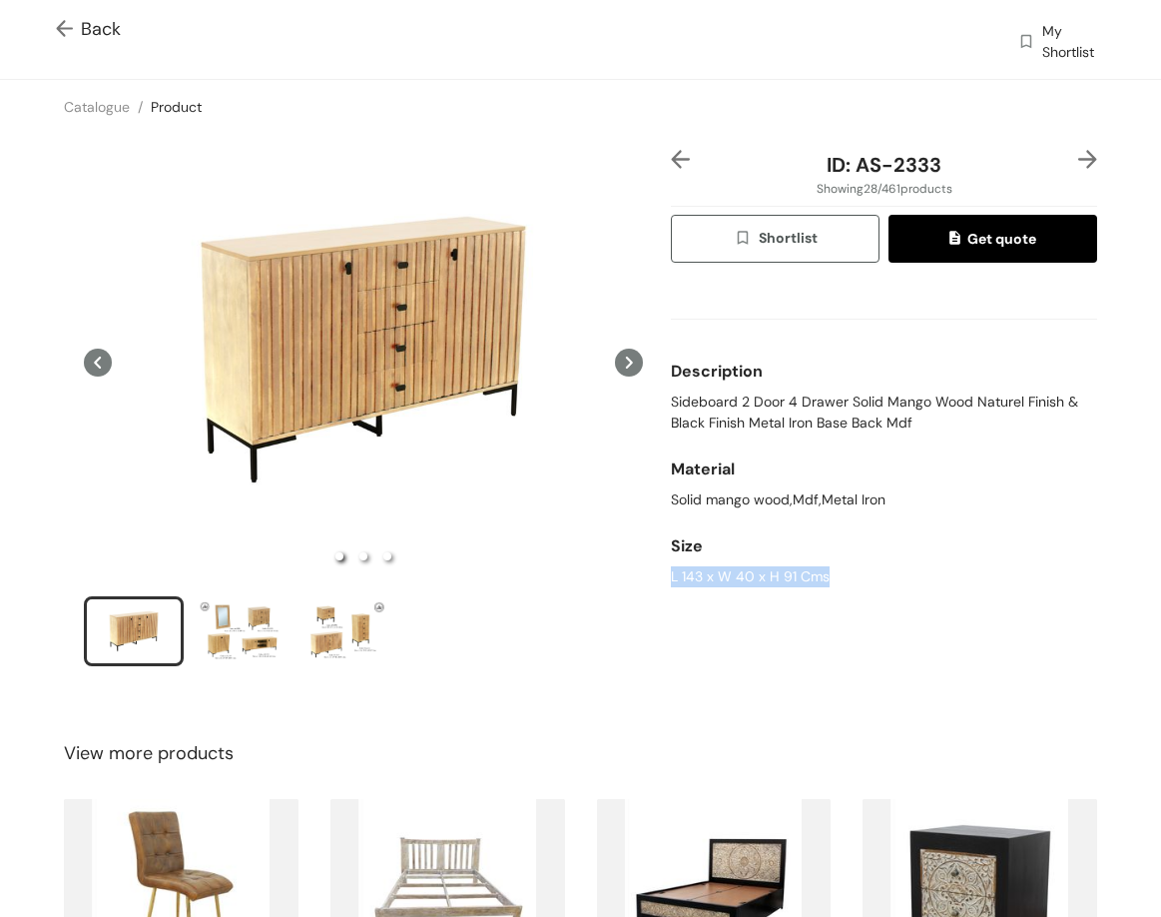
click at [953, 175] on div "ID: AS-2333" at bounding box center [884, 165] width 355 height 30
click at [893, 154] on span "ID: AS-2333" at bounding box center [884, 165] width 115 height 26
drag, startPoint x: 847, startPoint y: 166, endPoint x: 1008, endPoint y: 177, distance: 161.2
click at [1008, 177] on div "ID: AS-2333" at bounding box center [884, 165] width 355 height 30
click at [108, 14] on div "Back My Shortlist" at bounding box center [580, 39] width 1161 height 79
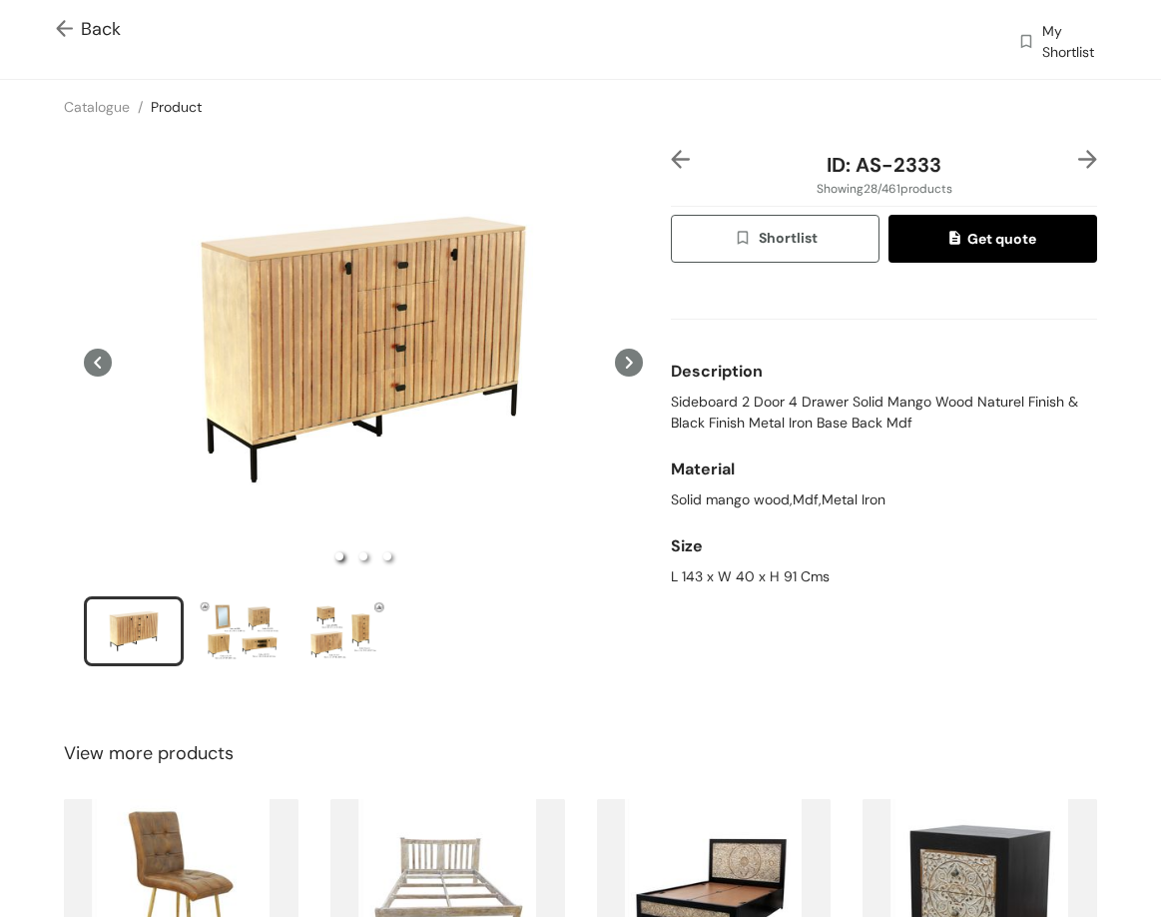
click at [103, 25] on span "Back" at bounding box center [88, 29] width 65 height 27
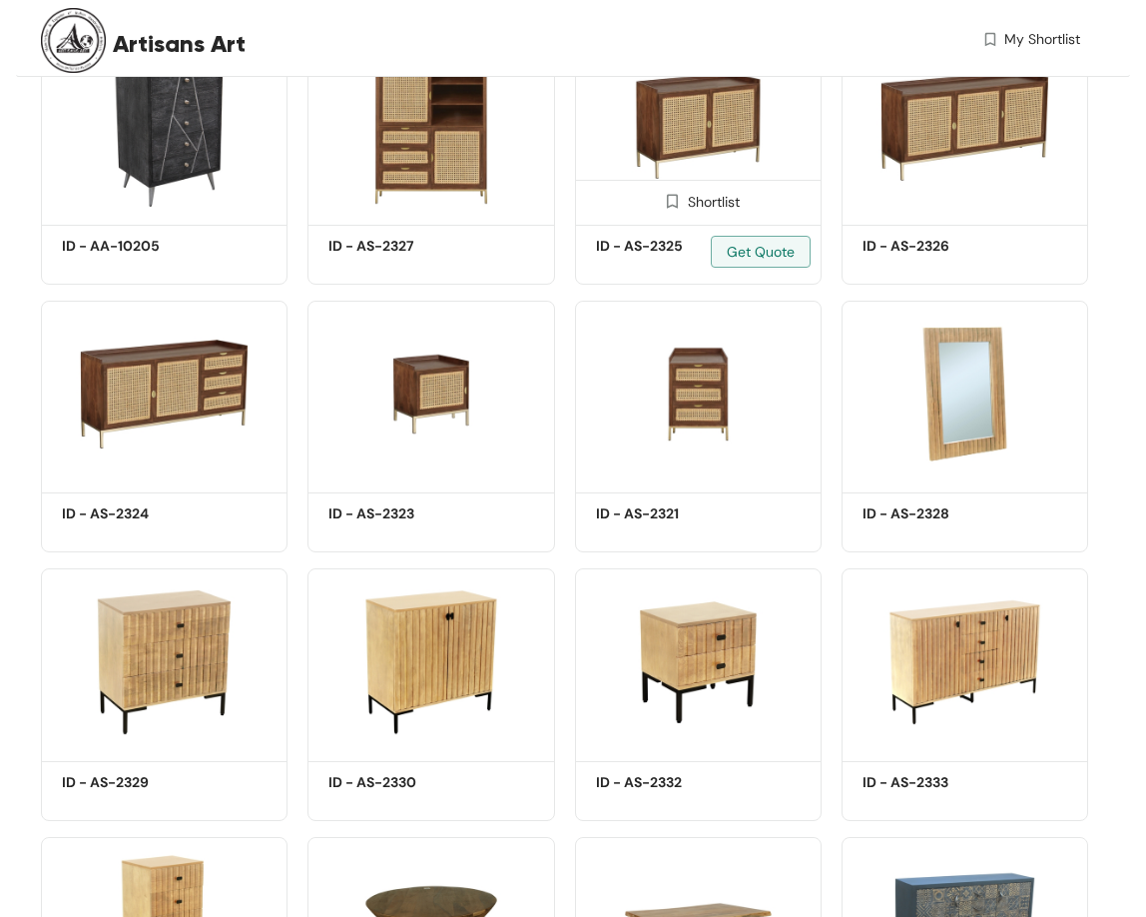
scroll to position [1398, 0]
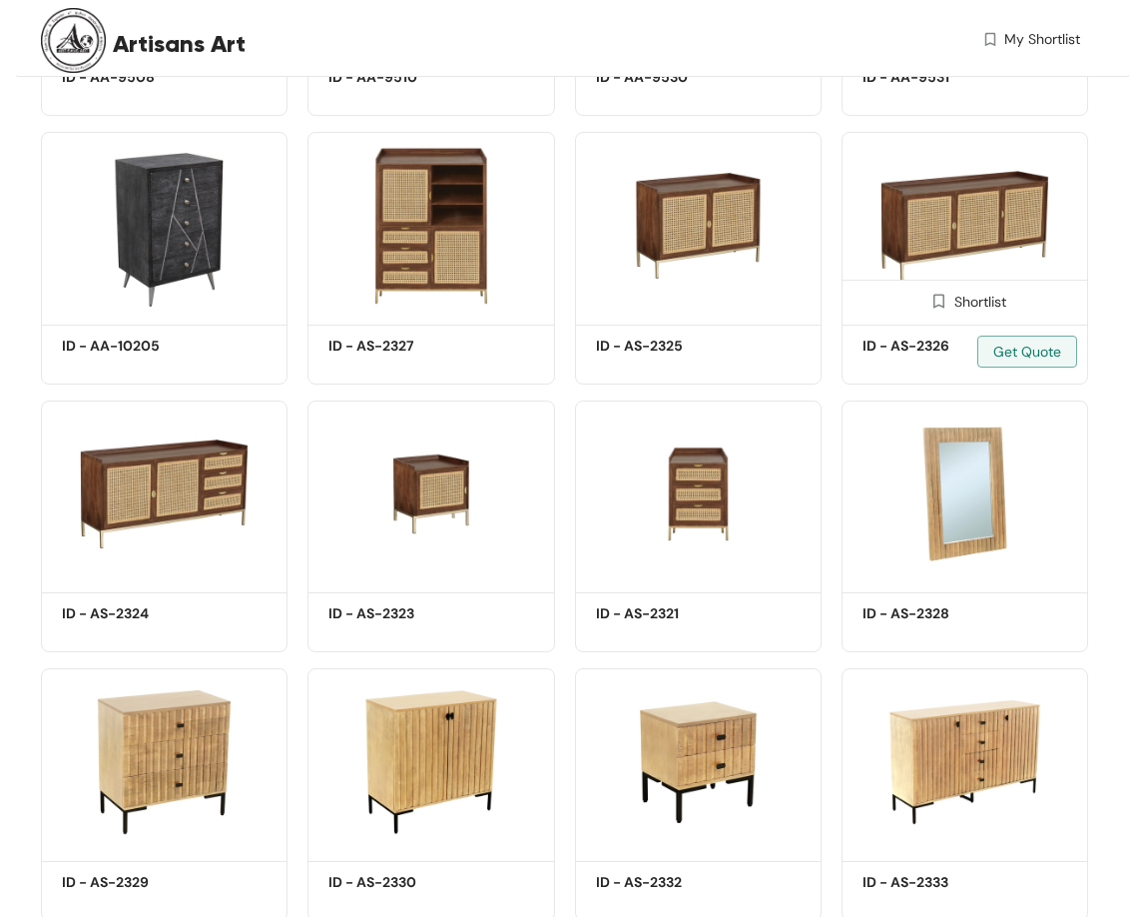
click at [908, 226] on img at bounding box center [965, 225] width 247 height 186
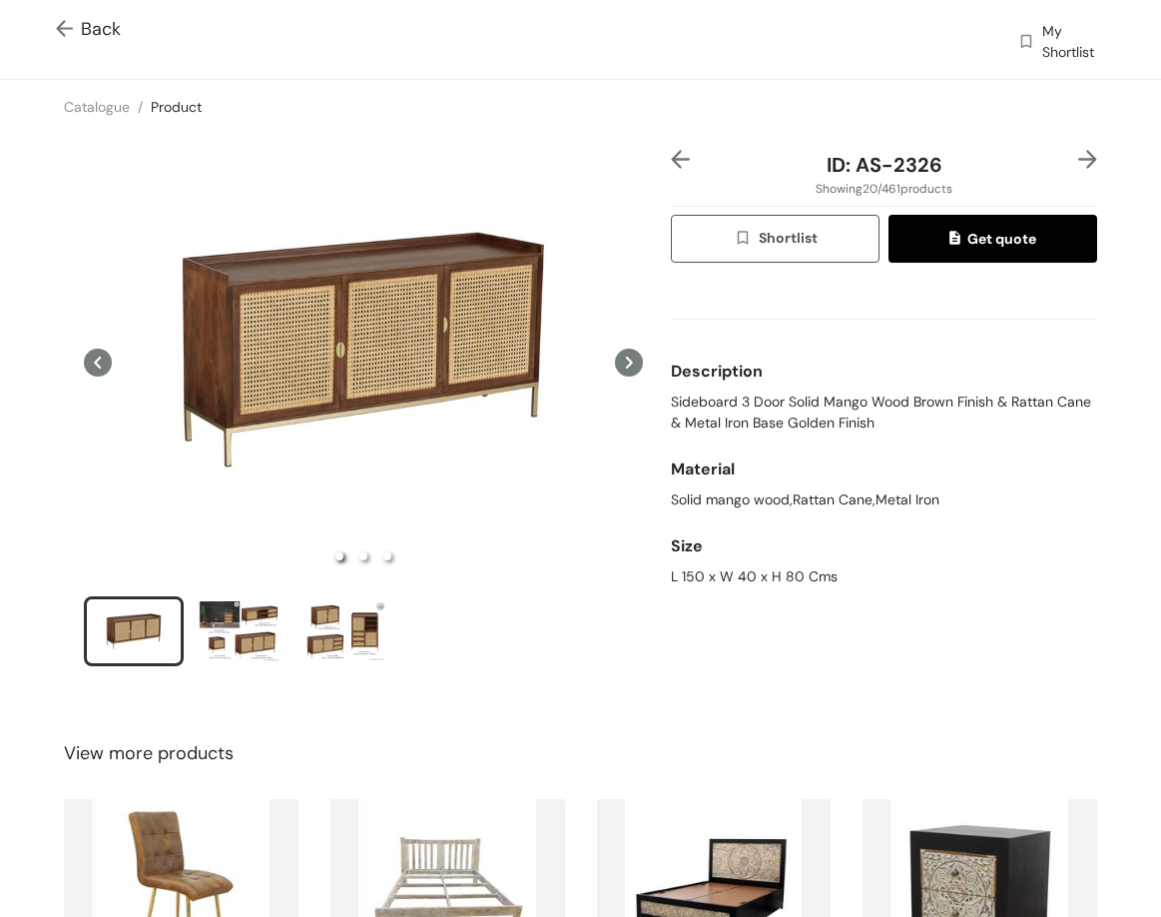
drag, startPoint x: 718, startPoint y: 412, endPoint x: 719, endPoint y: 401, distance: 11.0
click at [719, 408] on span "Sideboard 3 Door Solid Mango Wood Brown Finish & Rattan Cane & Metal Iron Base …" at bounding box center [884, 412] width 426 height 42
click at [719, 401] on span "Sideboard 3 Door Solid Mango Wood Brown Finish & Rattan Cane & Metal Iron Base …" at bounding box center [884, 412] width 426 height 42
click at [718, 401] on span "Sideboard 3 Door Solid Mango Wood Brown Finish & Rattan Cane & Metal Iron Base …" at bounding box center [884, 412] width 426 height 42
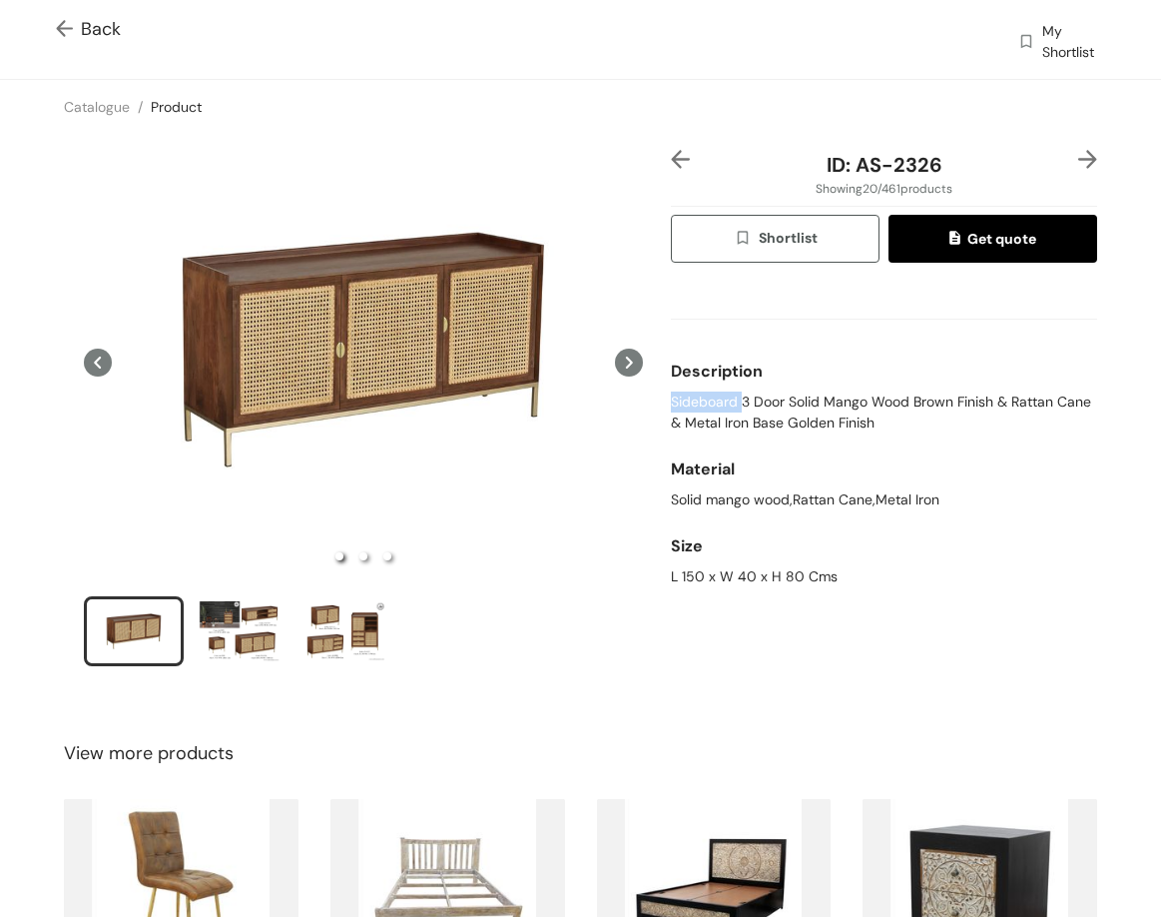
click at [718, 401] on span "Sideboard 3 Door Solid Mango Wood Brown Finish & Rattan Cane & Metal Iron Base …" at bounding box center [884, 412] width 426 height 42
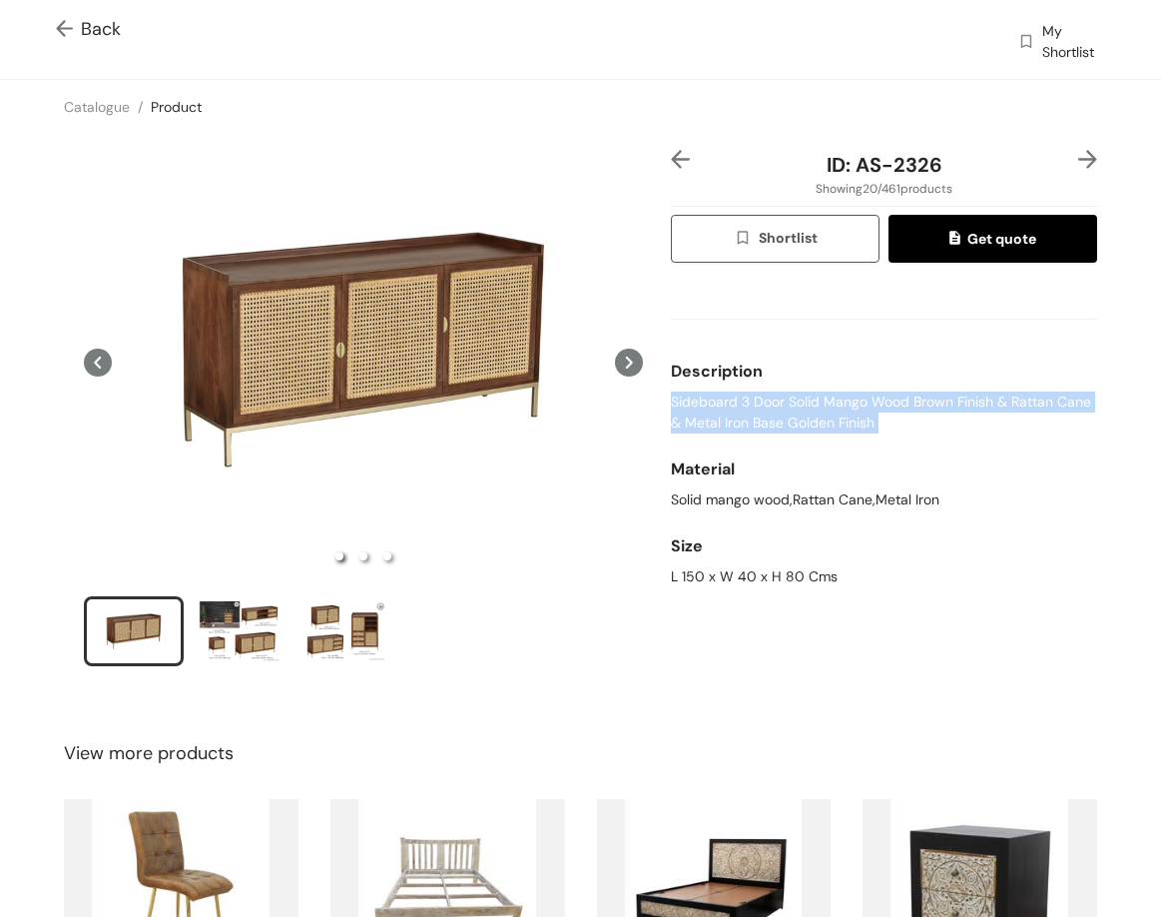
click at [718, 401] on span "Sideboard 3 Door Solid Mango Wood Brown Finish & Rattan Cane & Metal Iron Base …" at bounding box center [884, 412] width 426 height 42
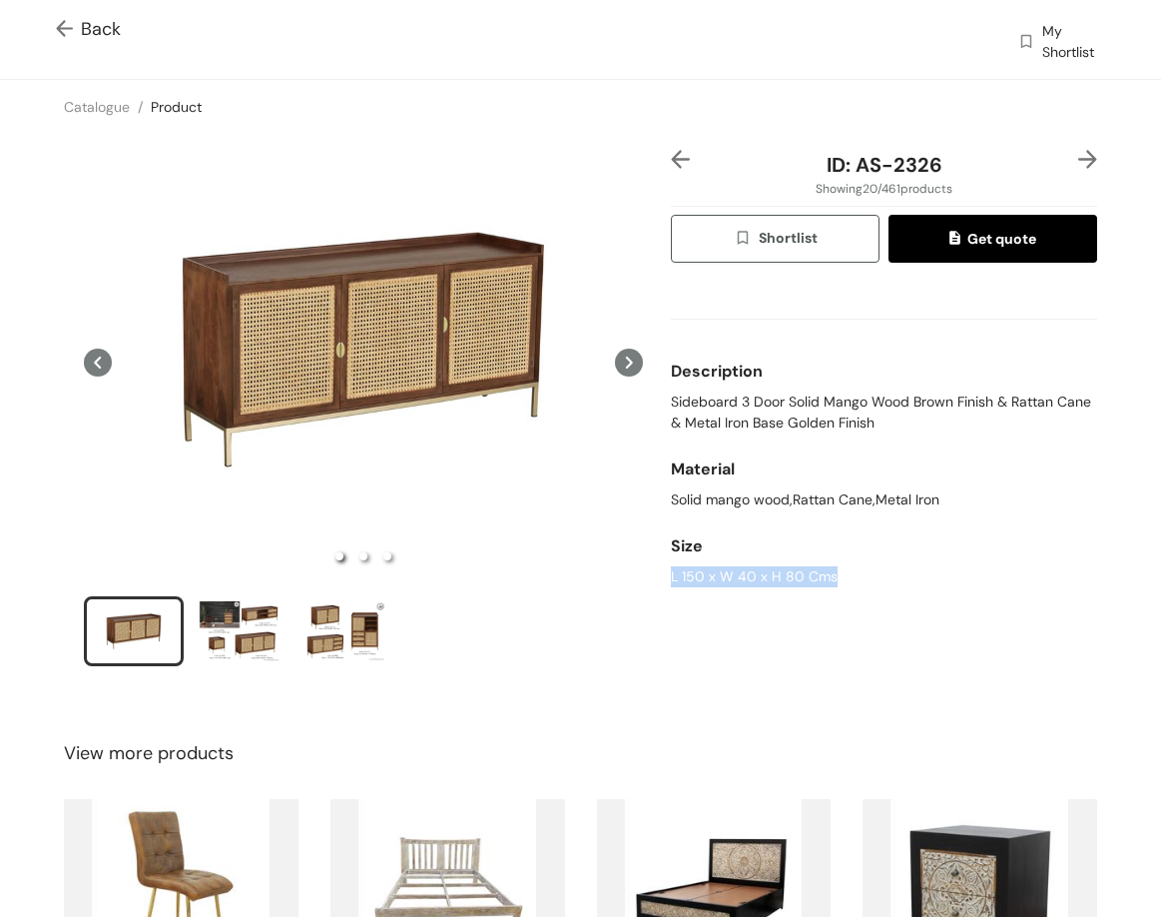
drag, startPoint x: 661, startPoint y: 570, endPoint x: 853, endPoint y: 568, distance: 191.7
click at [841, 576] on div "ID: AS-2326 Showing 20 / 461 products Shortlist Get quote Description Sideboard…" at bounding box center [884, 421] width 434 height 542
drag, startPoint x: 859, startPoint y: 170, endPoint x: 957, endPoint y: 165, distance: 98.0
click at [957, 165] on div "ID: AS-2326" at bounding box center [884, 165] width 355 height 30
click at [91, 17] on span "Back" at bounding box center [88, 29] width 65 height 27
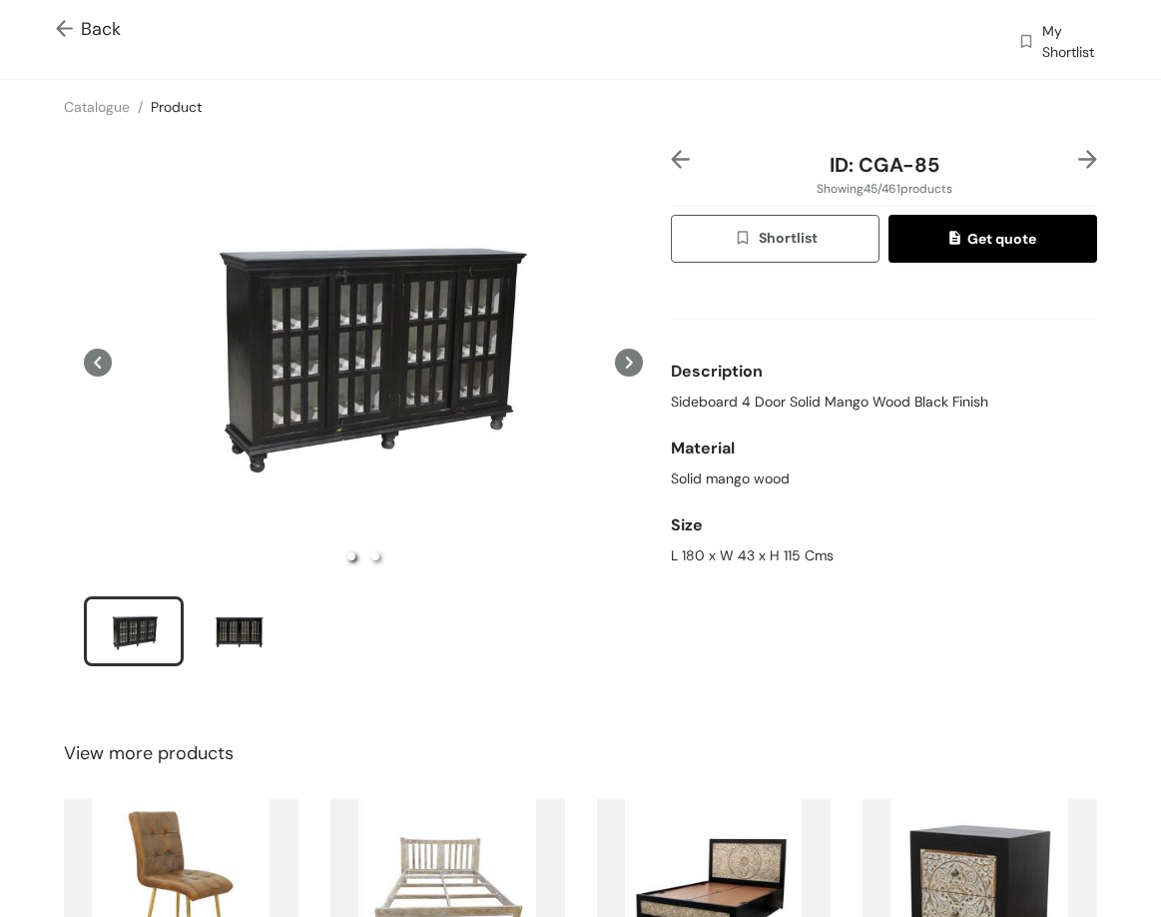
click at [694, 409] on span "Sideboard 4 Door Solid Mango Wood Black Finish" at bounding box center [830, 401] width 318 height 21
click at [694, 408] on span "Sideboard 4 Door Solid Mango Wood Black Finish" at bounding box center [830, 401] width 318 height 21
drag, startPoint x: 851, startPoint y: 166, endPoint x: 991, endPoint y: 167, distance: 139.8
click at [991, 167] on div "ID: CGA-85" at bounding box center [884, 165] width 355 height 30
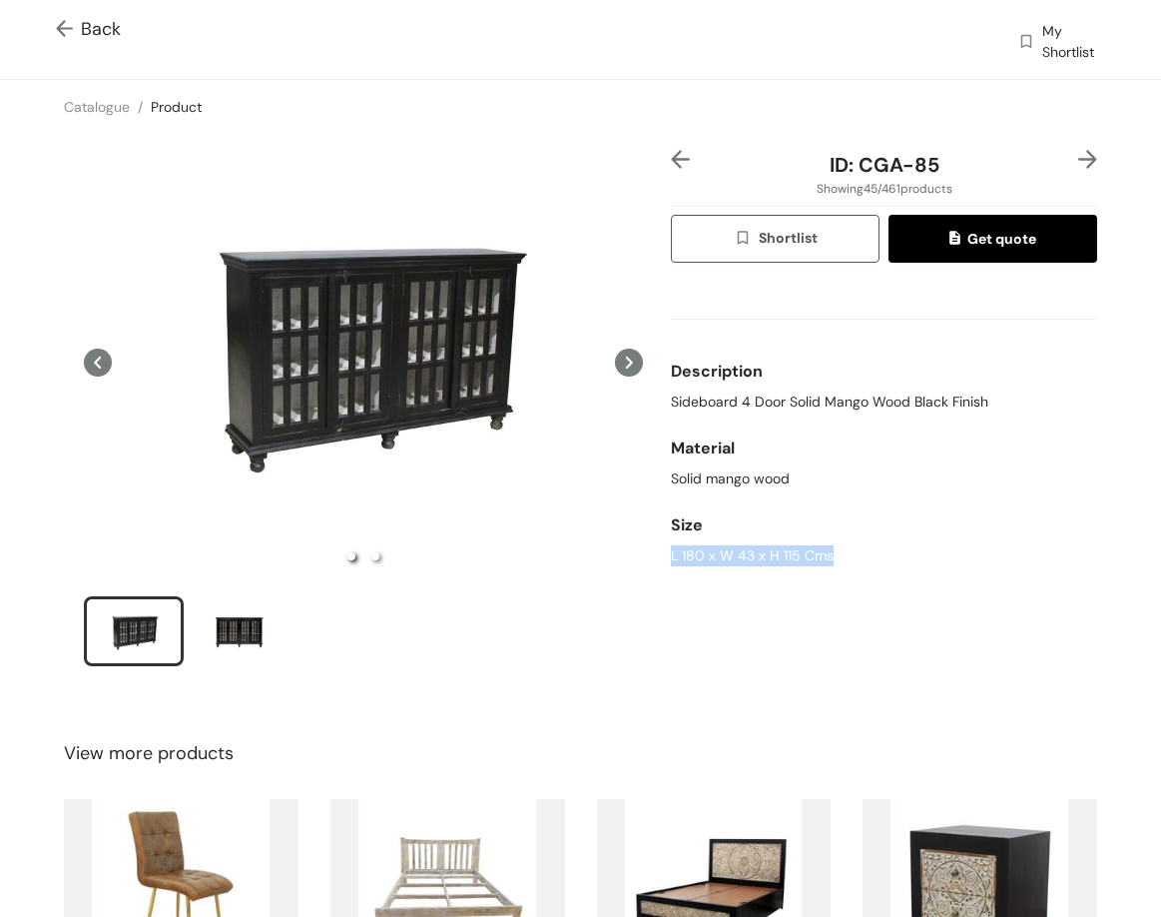
drag, startPoint x: 659, startPoint y: 558, endPoint x: 869, endPoint y: 569, distance: 210.0
click at [869, 569] on div "ID: CGA-85 Showing 45 / 461 products Shortlist Get quote Description Sideboard …" at bounding box center [884, 421] width 434 height 542
click at [1079, 158] on img at bounding box center [1088, 159] width 19 height 19
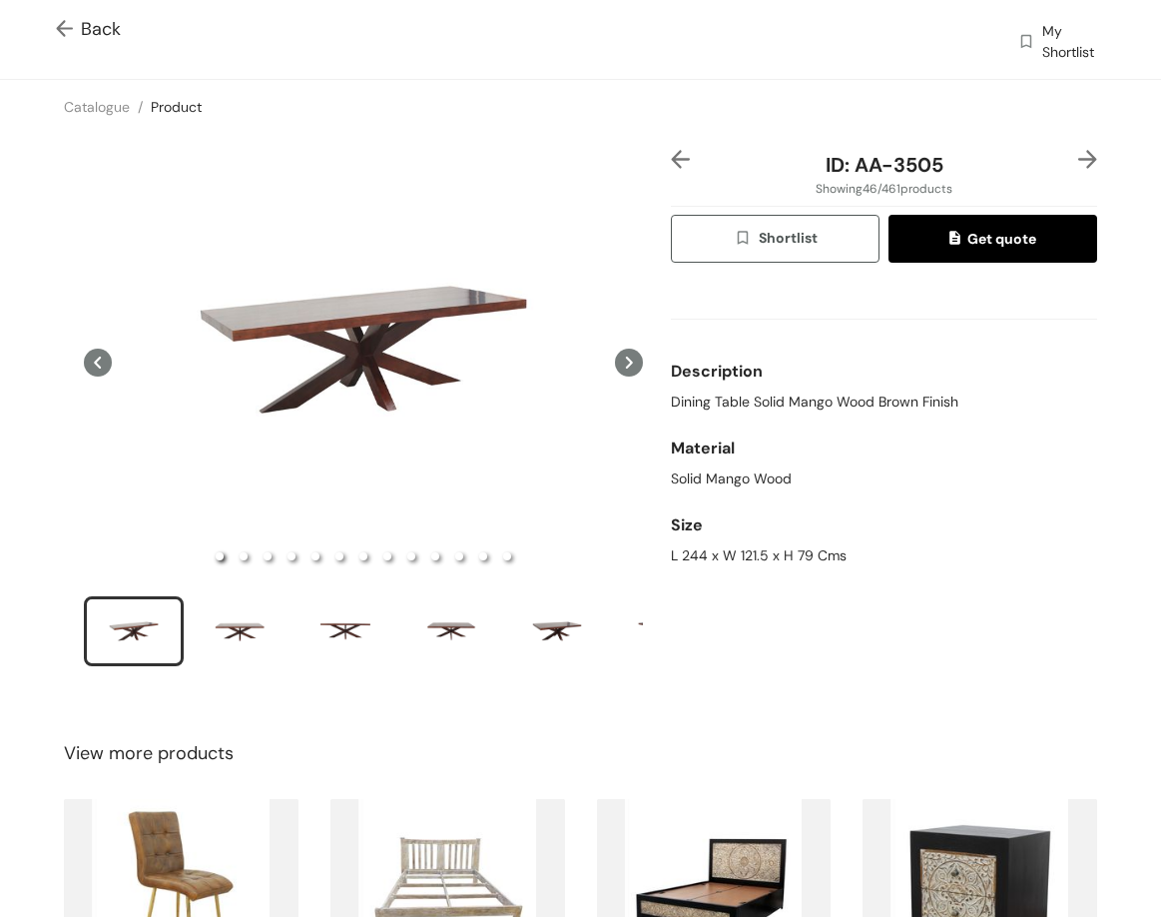
click at [1079, 158] on img at bounding box center [1088, 159] width 19 height 19
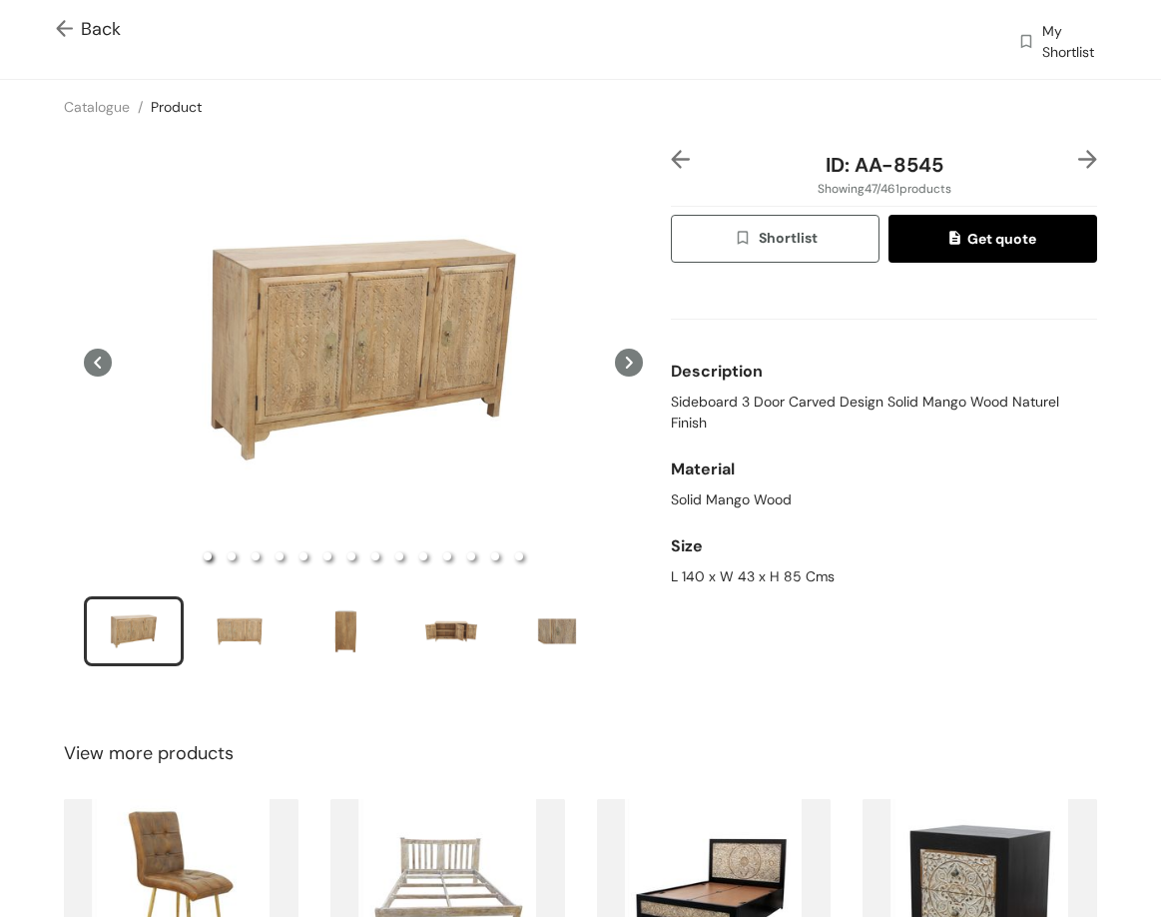
drag, startPoint x: 815, startPoint y: 419, endPoint x: 810, endPoint y: 408, distance: 12.1
click at [811, 409] on span "Sideboard 3 Door Carved Design Solid Mango Wood Naturel Finish" at bounding box center [884, 412] width 426 height 42
click at [803, 398] on span "Sideboard 3 Door Carved Design Solid Mango Wood Naturel Finish" at bounding box center [884, 412] width 426 height 42
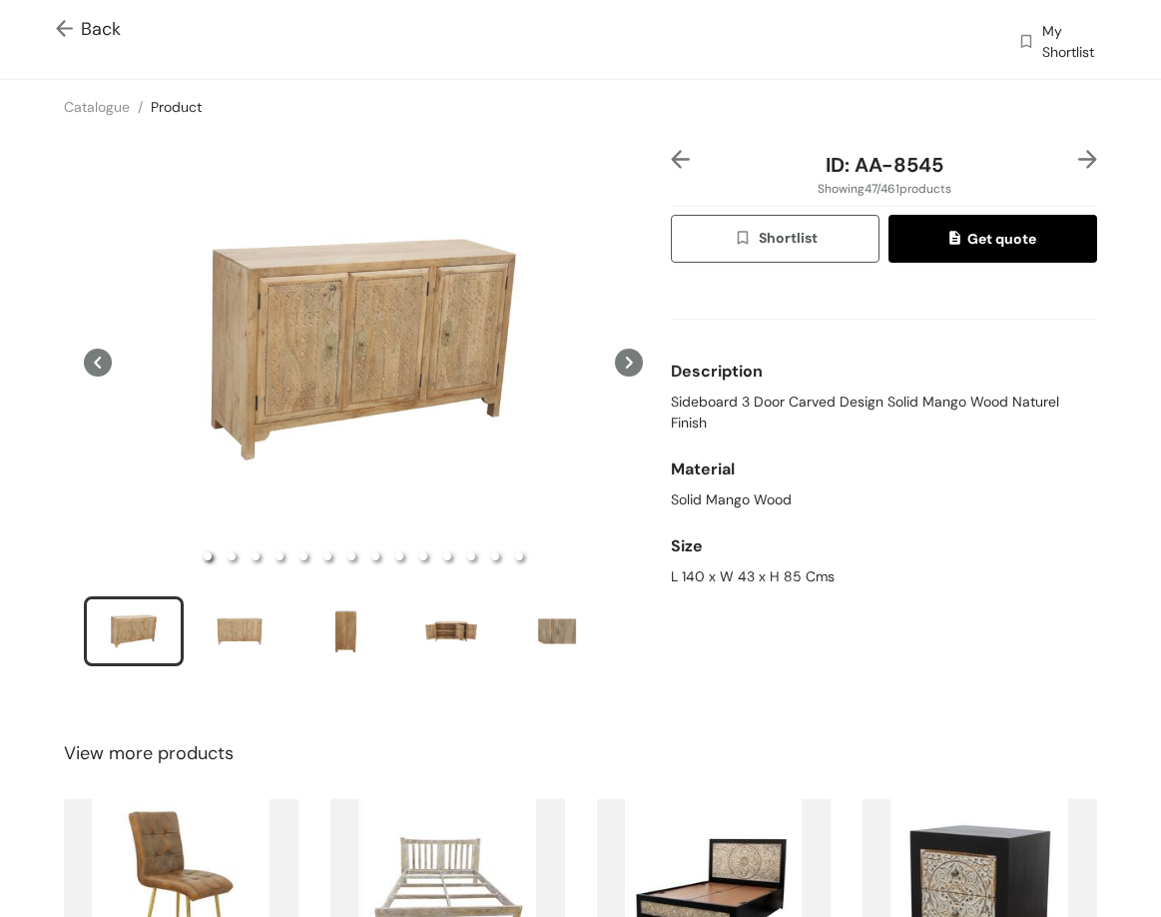
click at [716, 566] on div "L 140 x W 43 x H 85 Cms" at bounding box center [884, 576] width 426 height 21
drag, startPoint x: 852, startPoint y: 161, endPoint x: 1023, endPoint y: 171, distance: 171.1
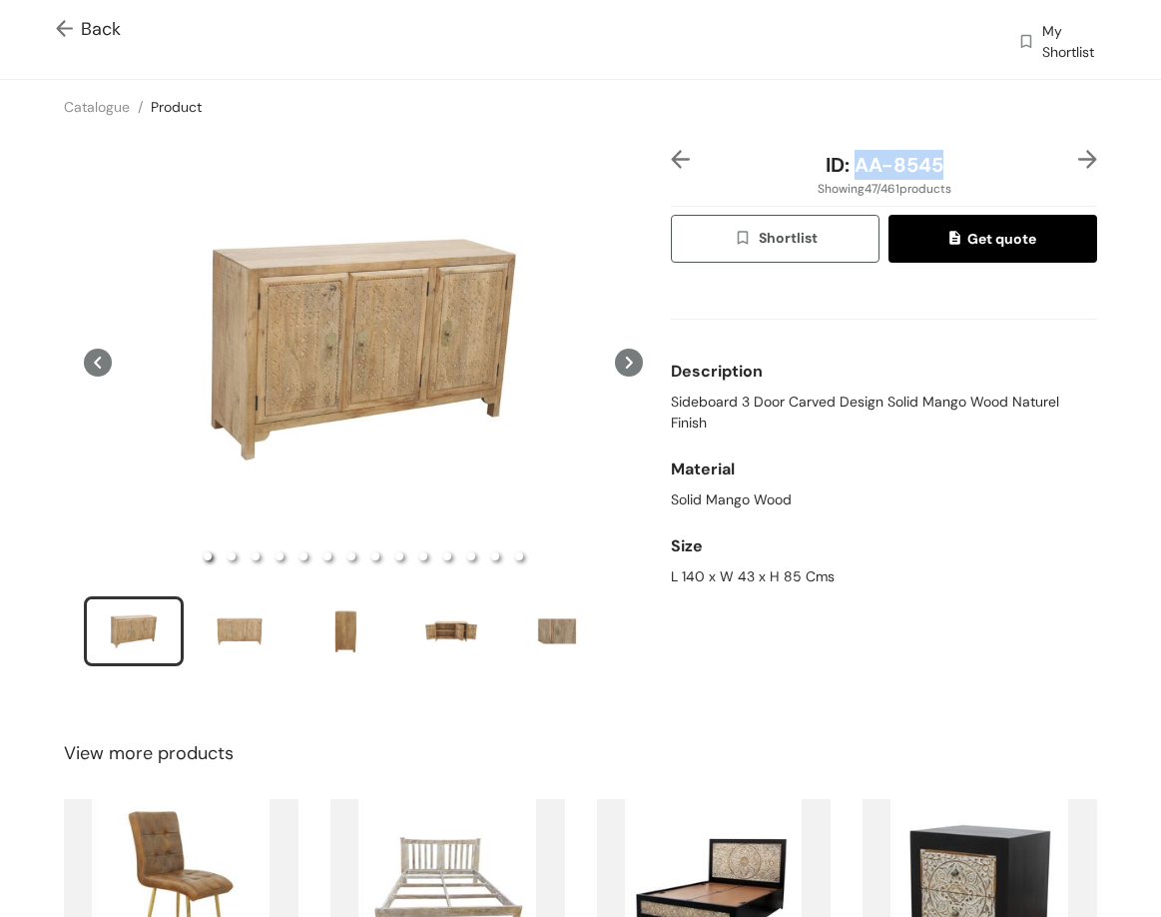
click at [1023, 171] on div "ID: AA-8545" at bounding box center [884, 165] width 355 height 30
click at [112, 26] on span "Back" at bounding box center [88, 29] width 65 height 27
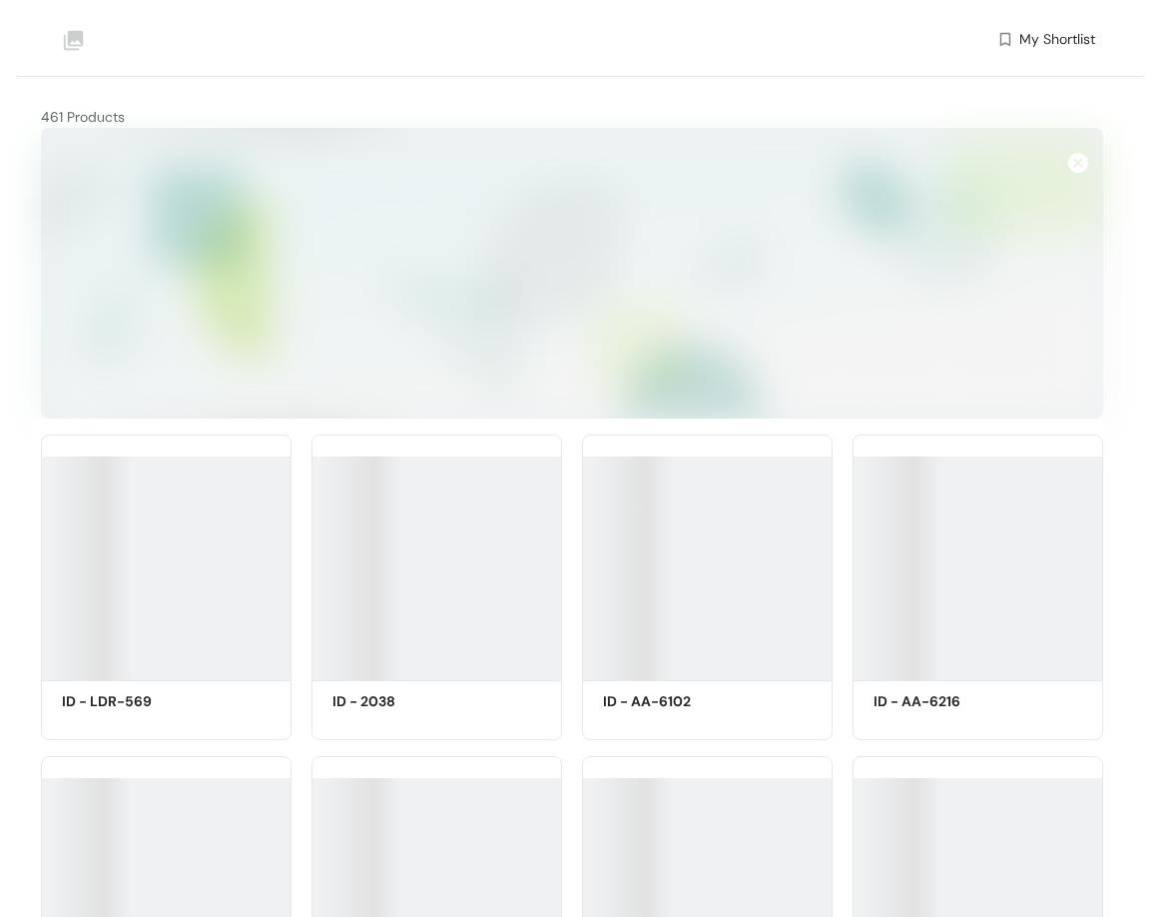
click at [69, 27] on img at bounding box center [73, 40] width 65 height 65
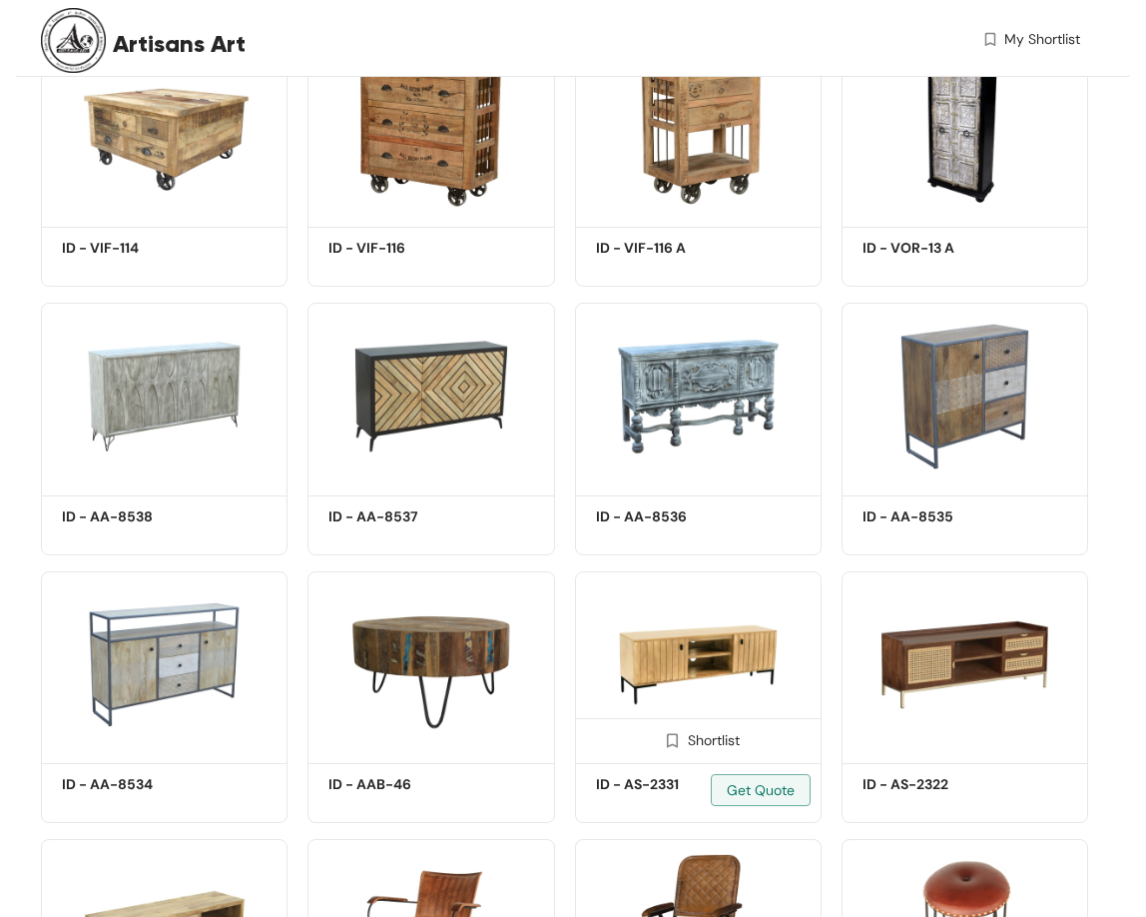
scroll to position [6591, 0]
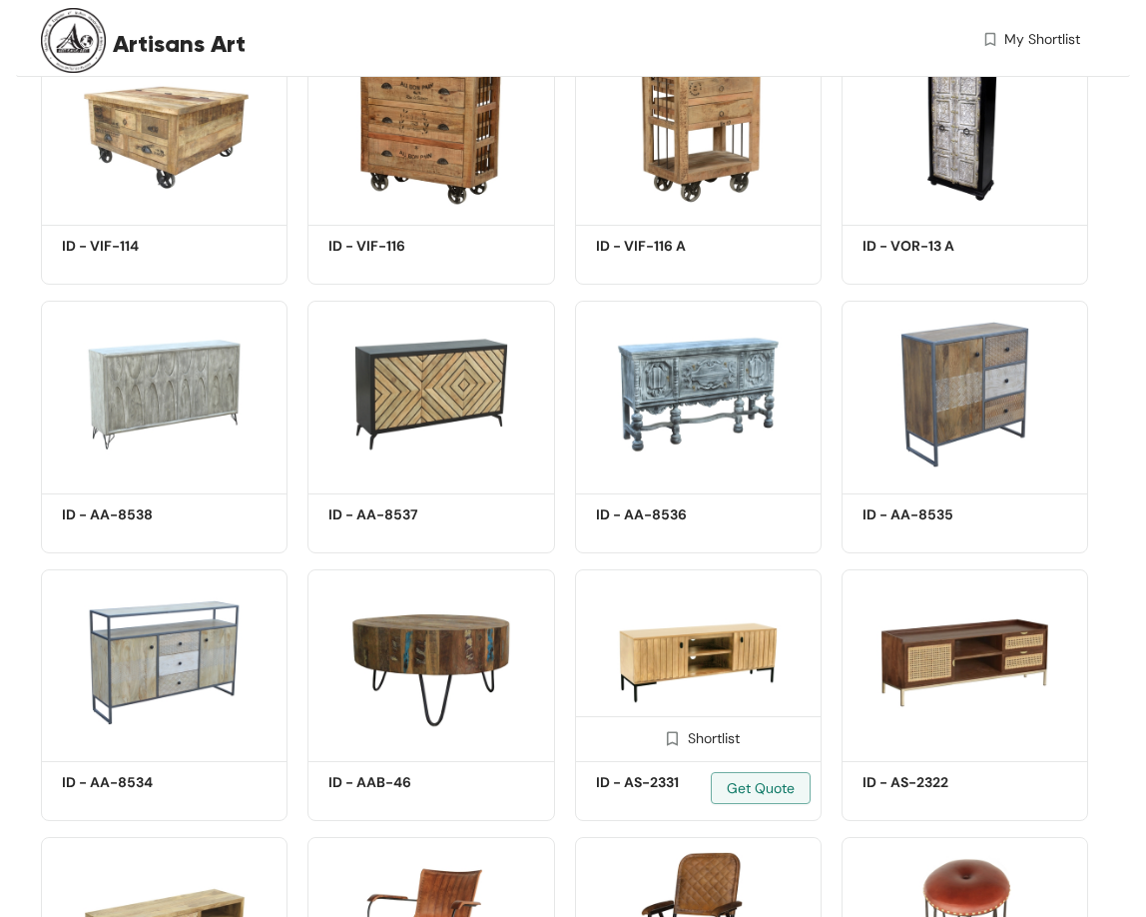
click at [699, 653] on img at bounding box center [698, 662] width 247 height 186
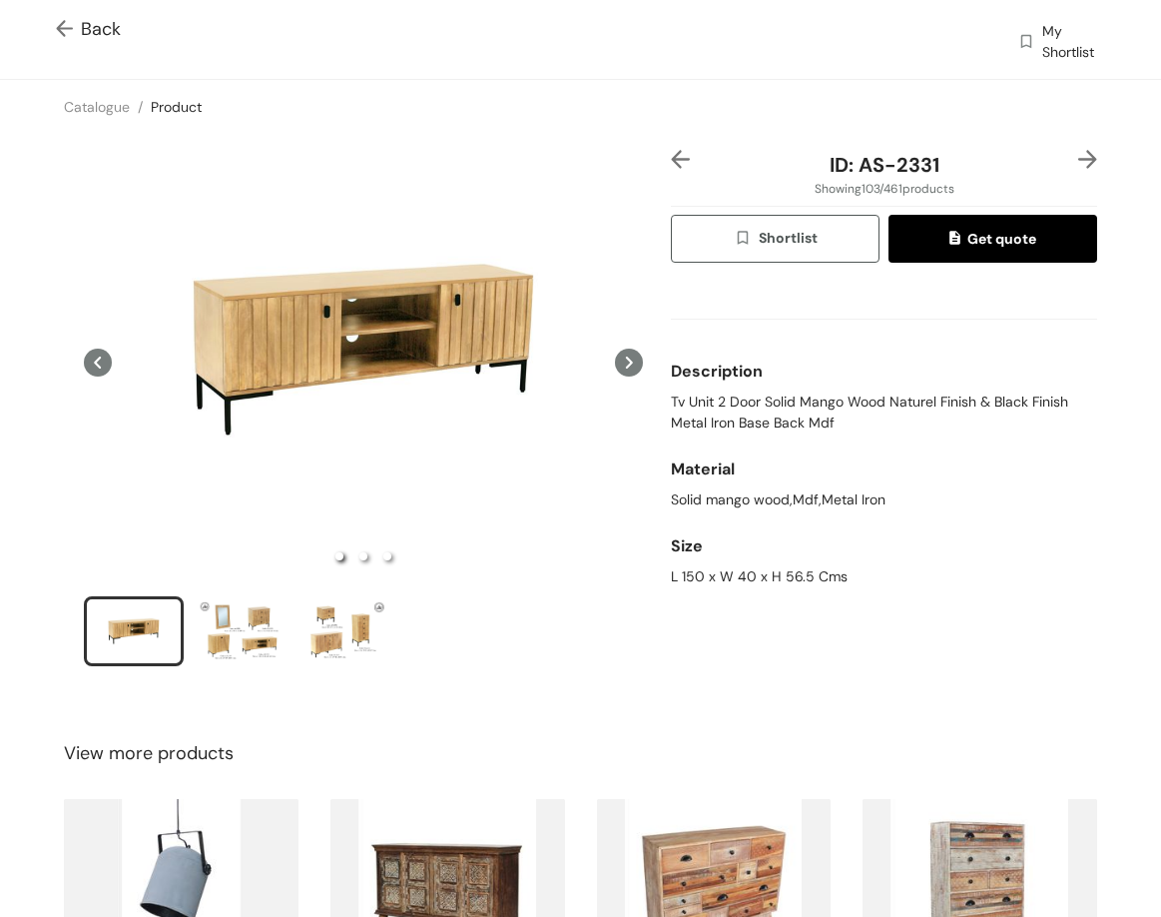
click at [63, 35] on img at bounding box center [68, 30] width 25 height 21
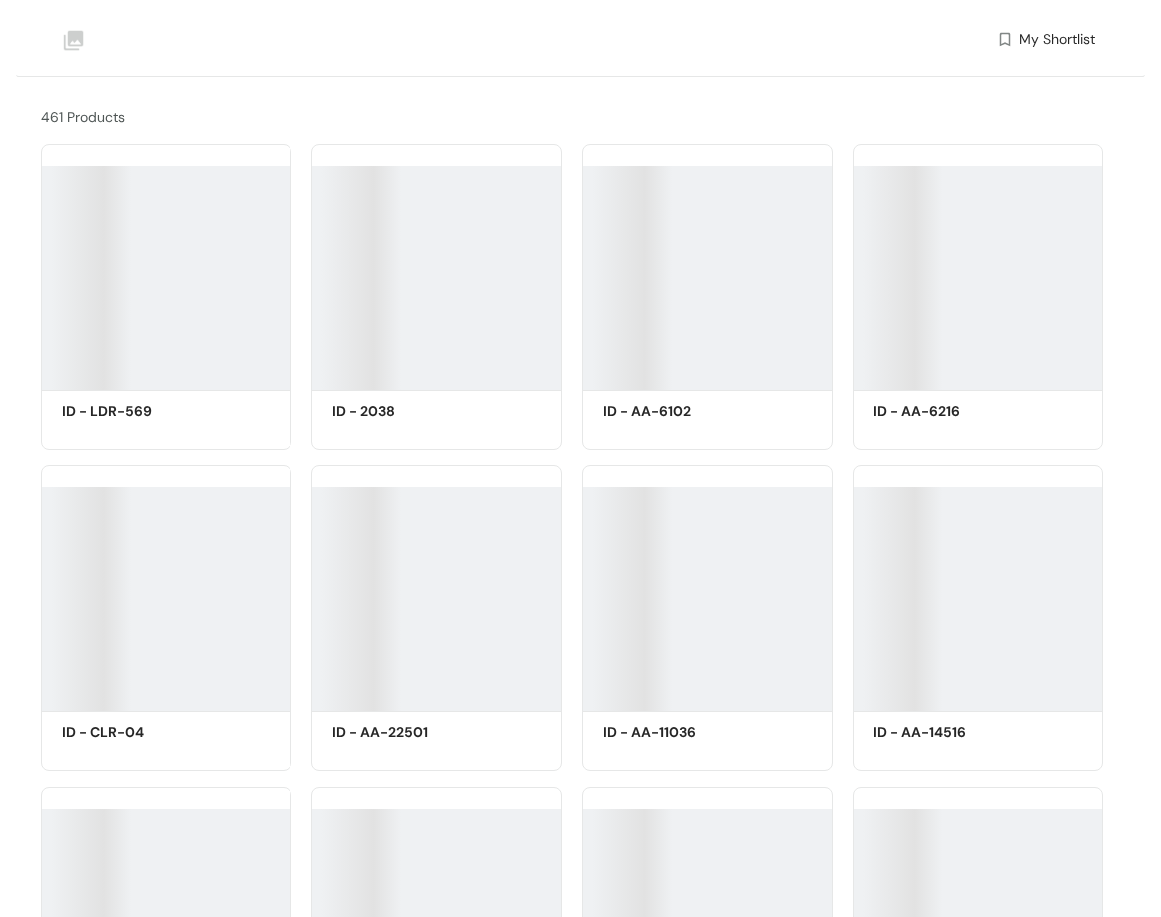
click at [1077, 155] on div at bounding box center [978, 267] width 251 height 246
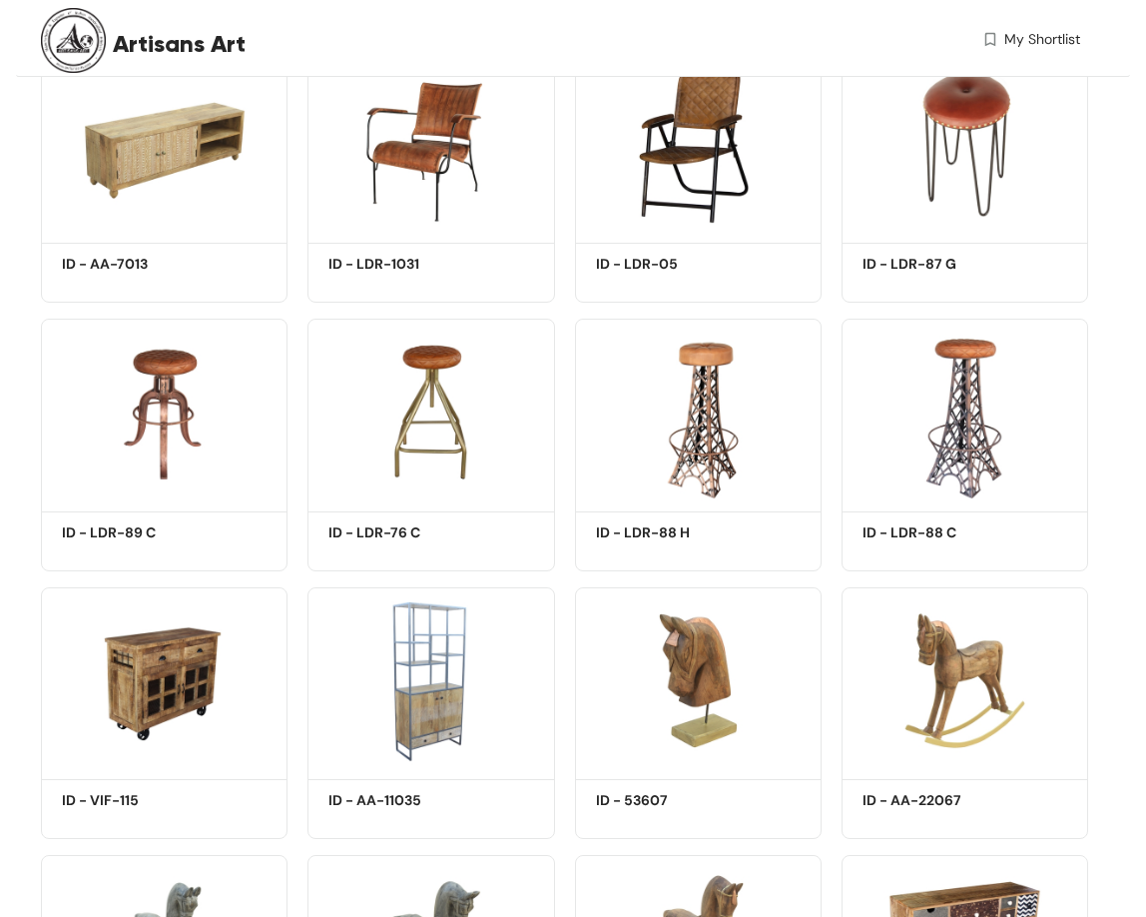
scroll to position [6591, 0]
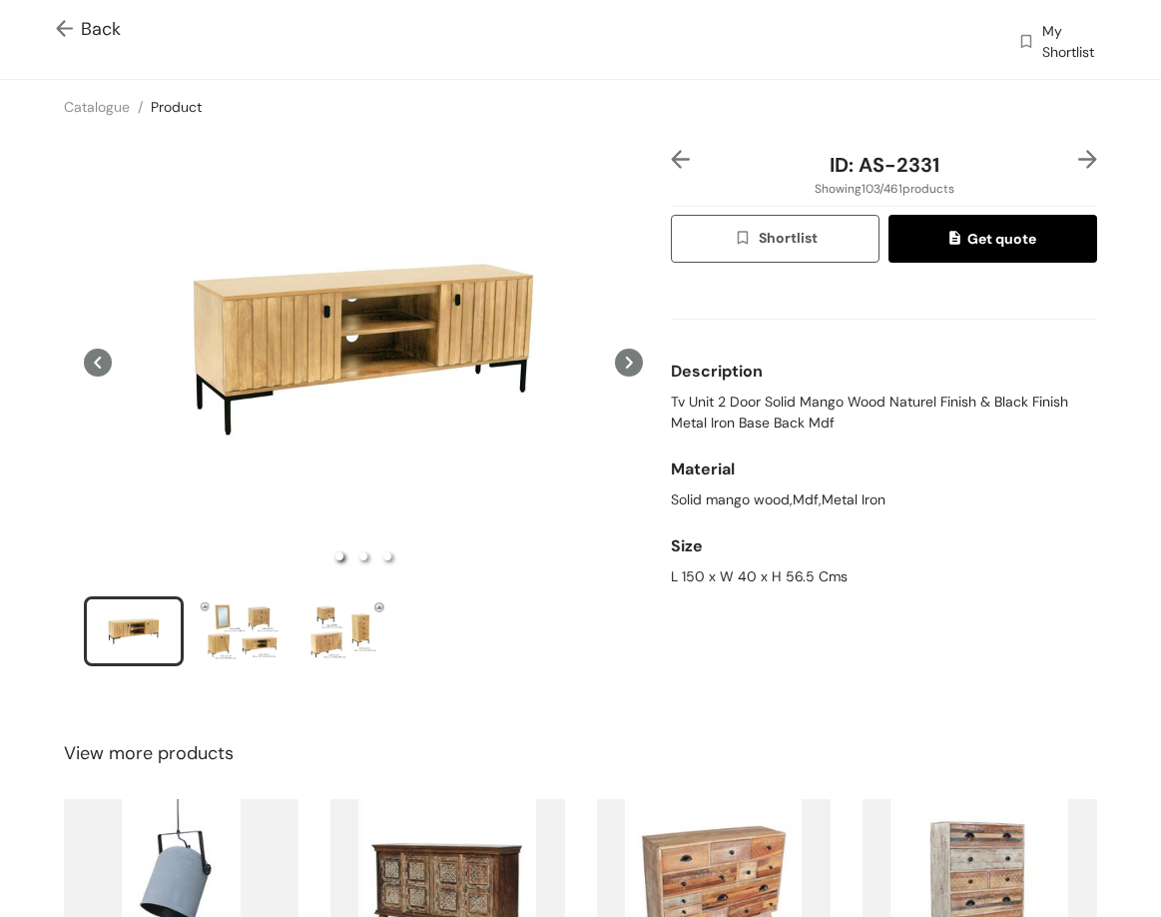
click at [82, 33] on span "Back" at bounding box center [88, 29] width 65 height 27
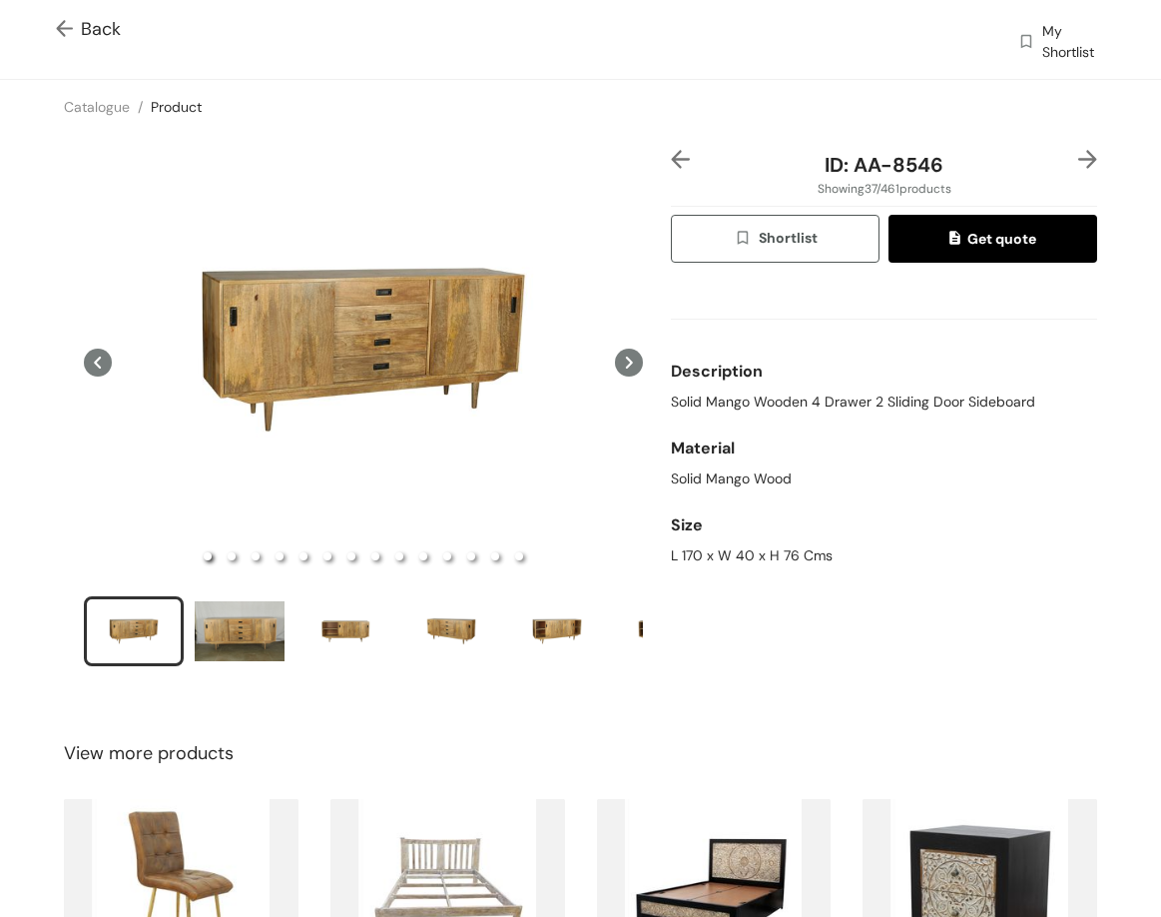
click at [672, 400] on span "Solid Mango Wooden 4 Drawer 2 Sliding Door Sideboard" at bounding box center [853, 401] width 365 height 21
click at [673, 400] on span "Solid Mango Wooden 4 Drawer 2 Sliding Door Sideboard" at bounding box center [853, 401] width 365 height 21
click at [681, 556] on div "L 170 x W 40 x H 76 Cms" at bounding box center [884, 555] width 426 height 21
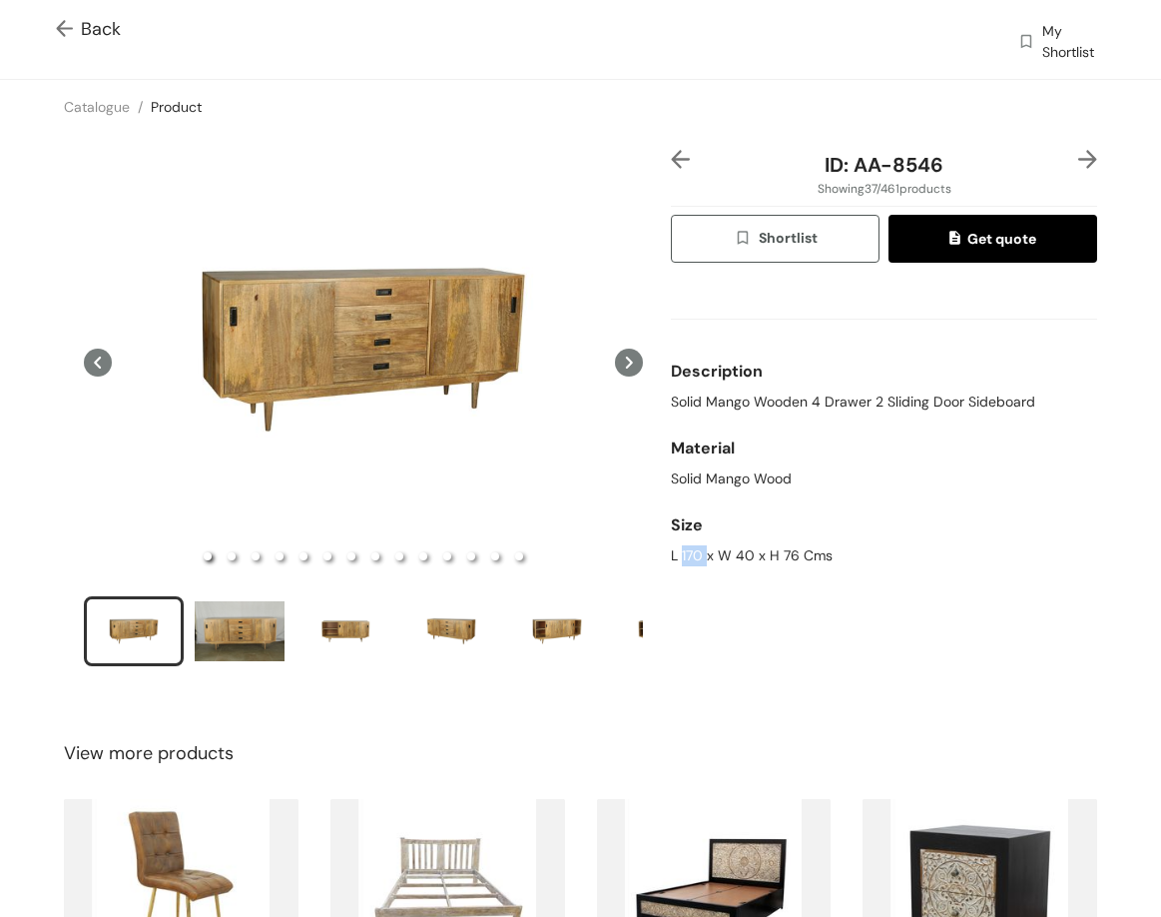
click at [681, 556] on div "L 170 x W 40 x H 76 Cms" at bounding box center [884, 555] width 426 height 21
click at [681, 555] on div "L 170 x W 40 x H 76 Cms" at bounding box center [884, 555] width 426 height 21
drag, startPoint x: 865, startPoint y: 170, endPoint x: 985, endPoint y: 148, distance: 121.8
click at [985, 148] on div "ID: AA-8546 Showing 37 / 461 products Shortlist Get quote Description Solid Man…" at bounding box center [580, 421] width 1169 height 574
click at [84, 22] on span "Back" at bounding box center [88, 29] width 65 height 27
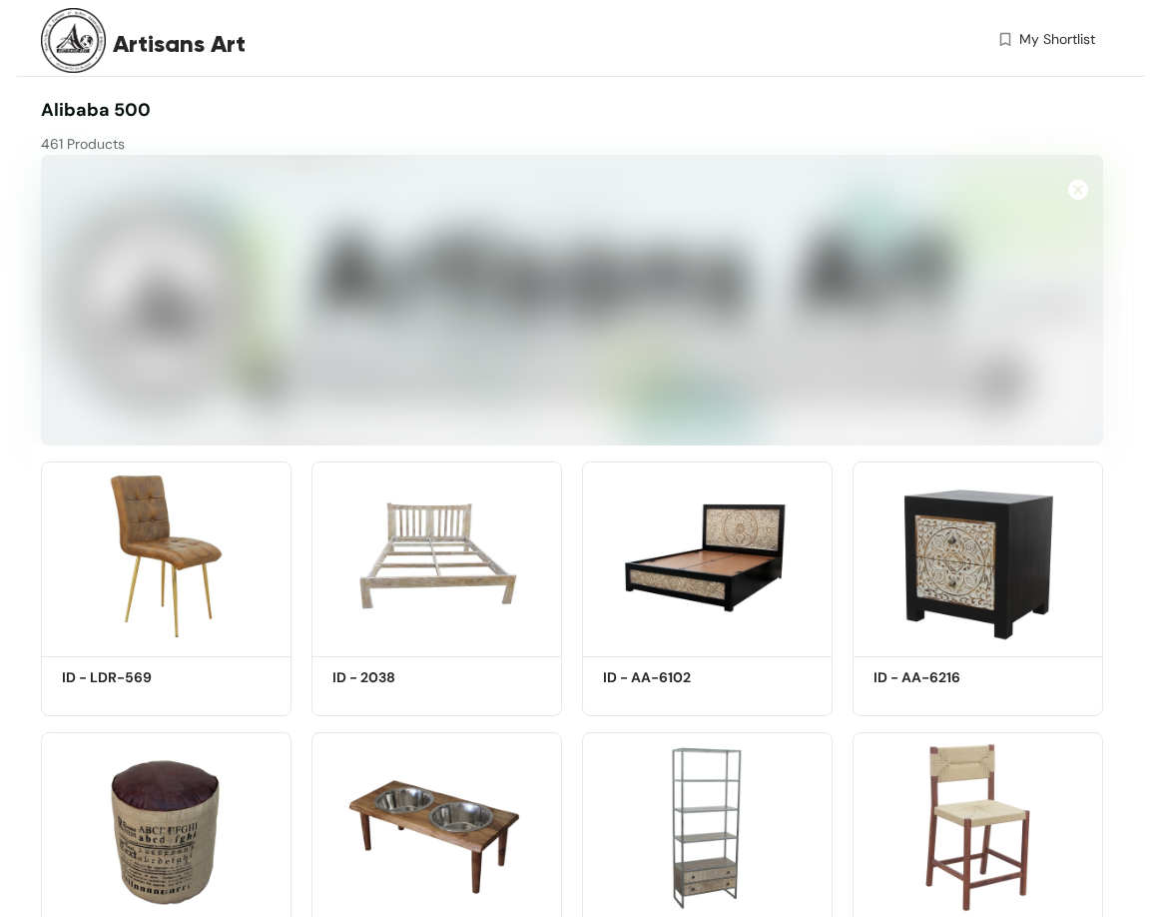
drag, startPoint x: 84, startPoint y: 22, endPoint x: 929, endPoint y: 342, distance: 903.3
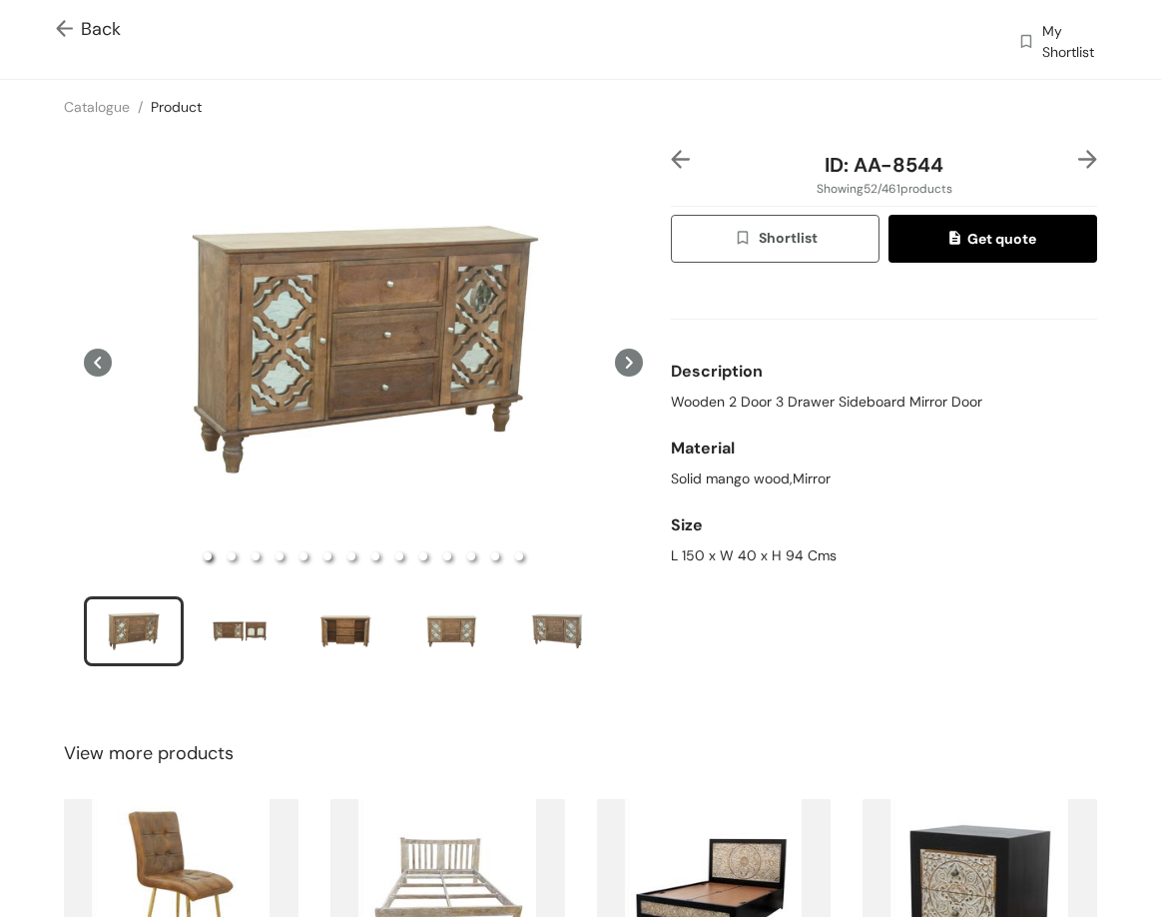
click at [855, 406] on span "Wooden 2 Door 3 Drawer Sideboard Mirror Door" at bounding box center [827, 401] width 312 height 21
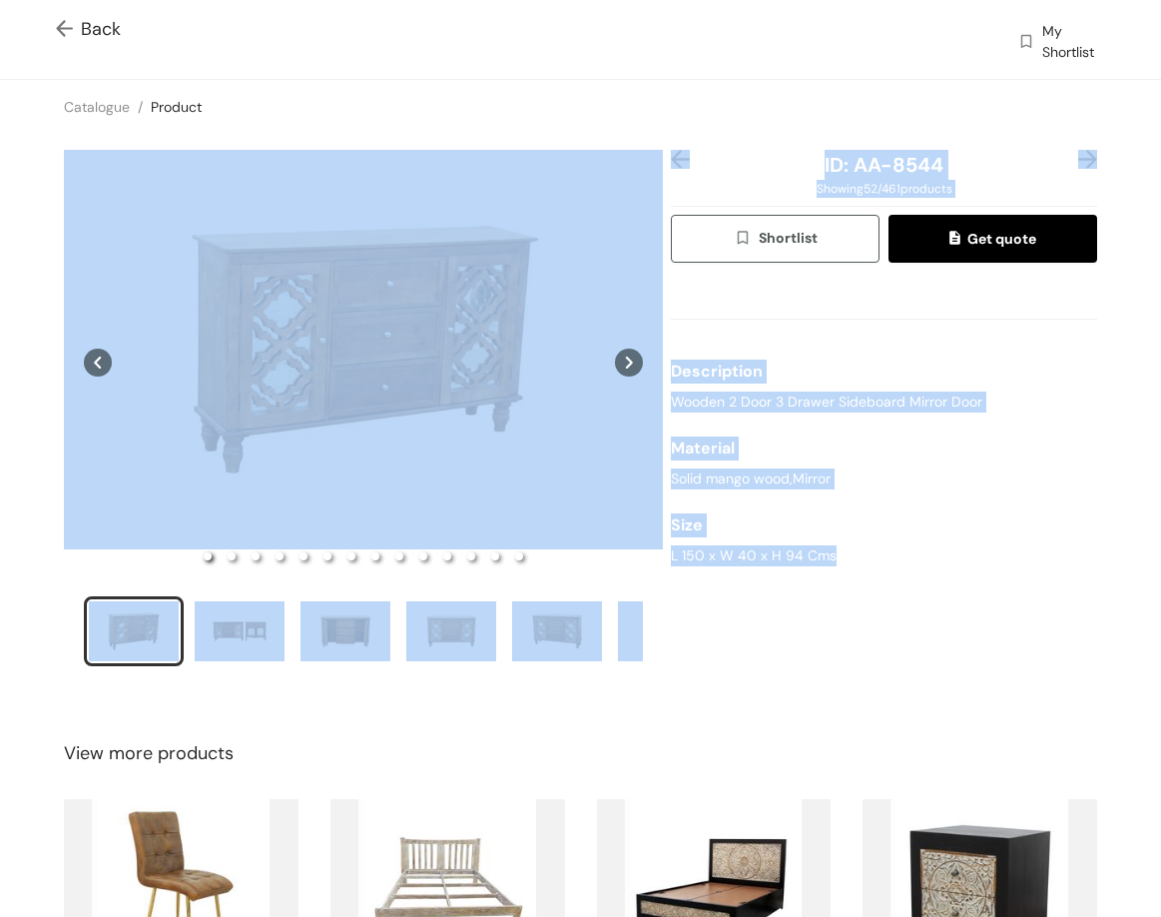
drag, startPoint x: 655, startPoint y: 551, endPoint x: 839, endPoint y: 551, distance: 183.7
click at [839, 551] on div "ID: AA-8544 Showing 52 / 461 products Shortlist Get quote Description Wooden 2 …" at bounding box center [580, 421] width 1169 height 574
click at [803, 545] on div "L 150 x W 40 x H 94 Cms" at bounding box center [884, 555] width 426 height 21
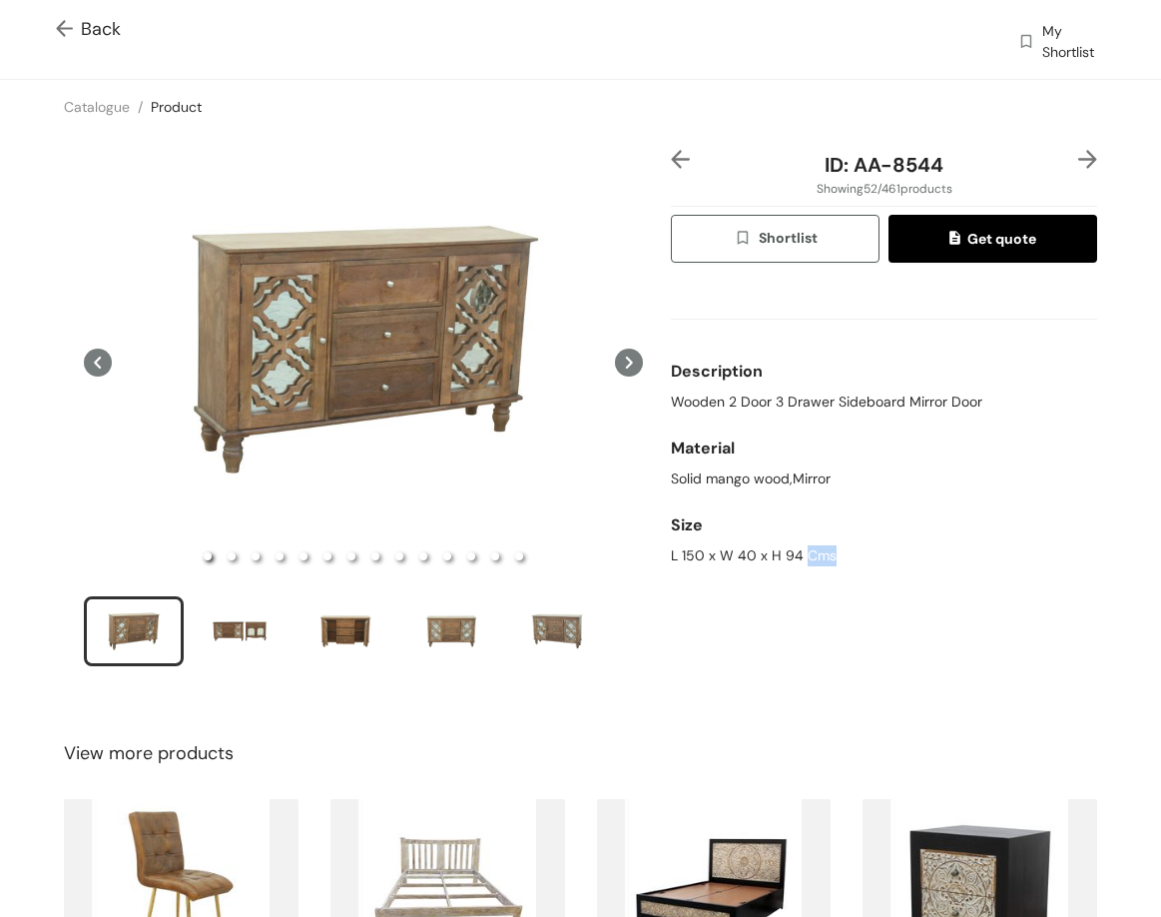
click at [803, 545] on div "L 150 x W 40 x H 94 Cms" at bounding box center [884, 555] width 426 height 21
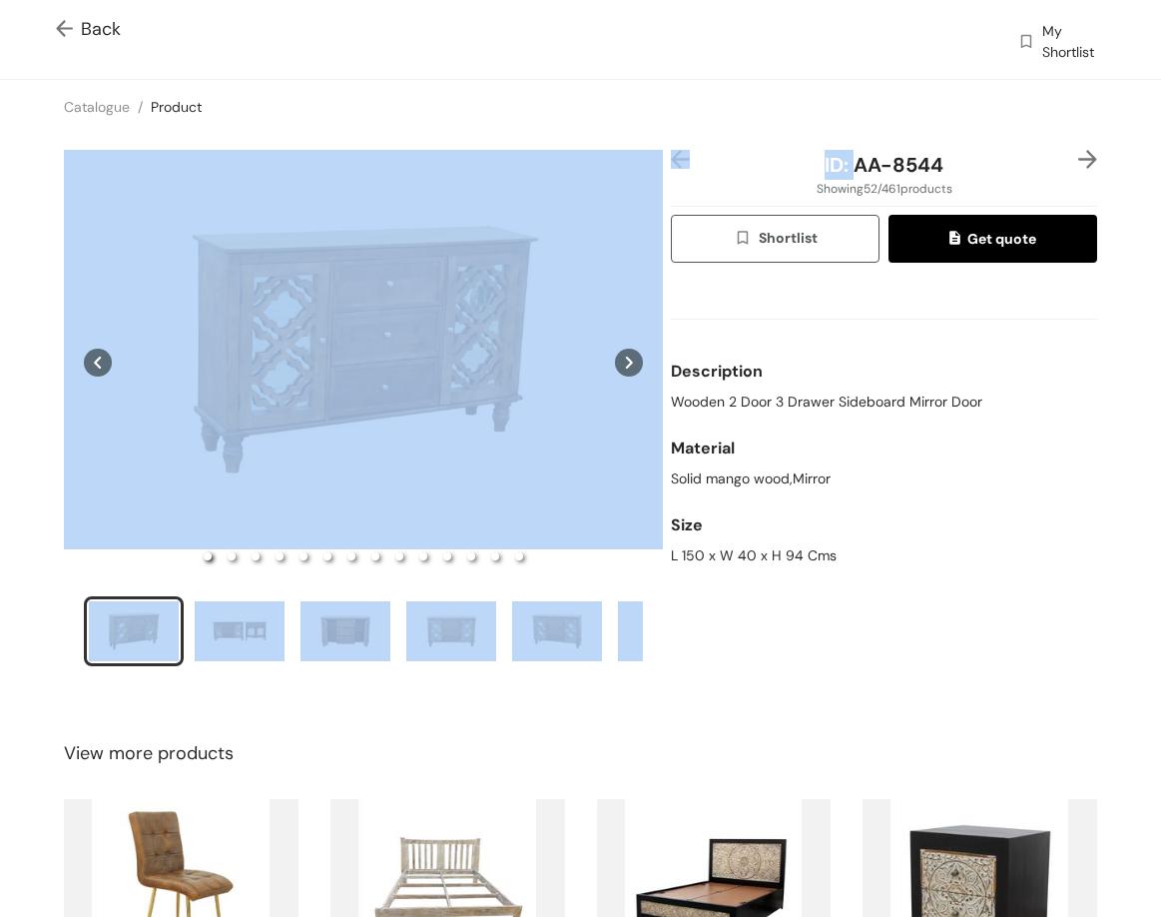
drag, startPoint x: 844, startPoint y: 172, endPoint x: 945, endPoint y: 150, distance: 103.2
click at [1008, 129] on div "Back My Shortlist Catalogue / Product / ID: AA-8544 Showing 52 / 461 products S…" at bounding box center [580, 595] width 1161 height 1191
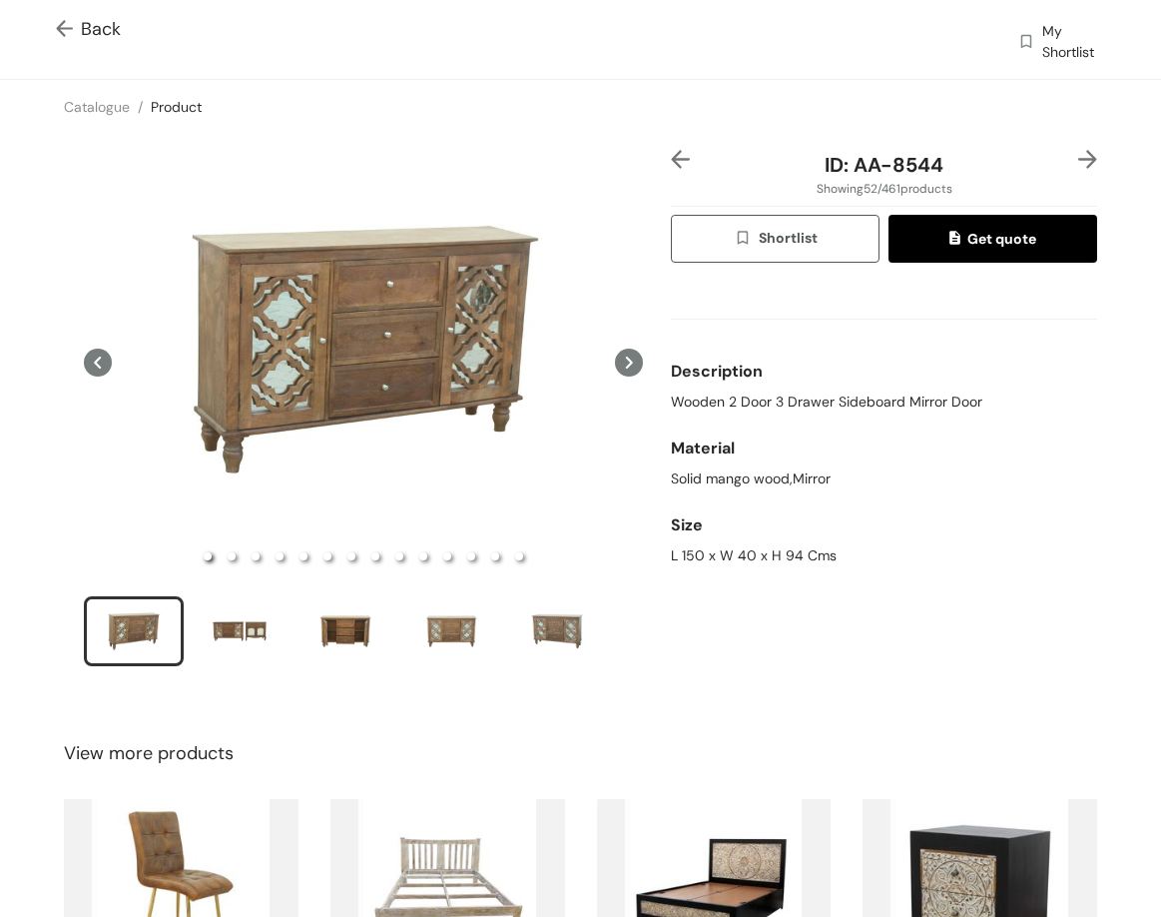
click at [901, 165] on span "ID: AA-8544" at bounding box center [884, 165] width 119 height 26
drag, startPoint x: 845, startPoint y: 175, endPoint x: 1001, endPoint y: 154, distance: 157.2
click at [1014, 160] on div "ID: AA-8544" at bounding box center [884, 165] width 355 height 30
drag, startPoint x: 846, startPoint y: 160, endPoint x: 969, endPoint y: 153, distance: 123.0
click at [969, 153] on div "ID: AA-8544" at bounding box center [884, 165] width 355 height 30
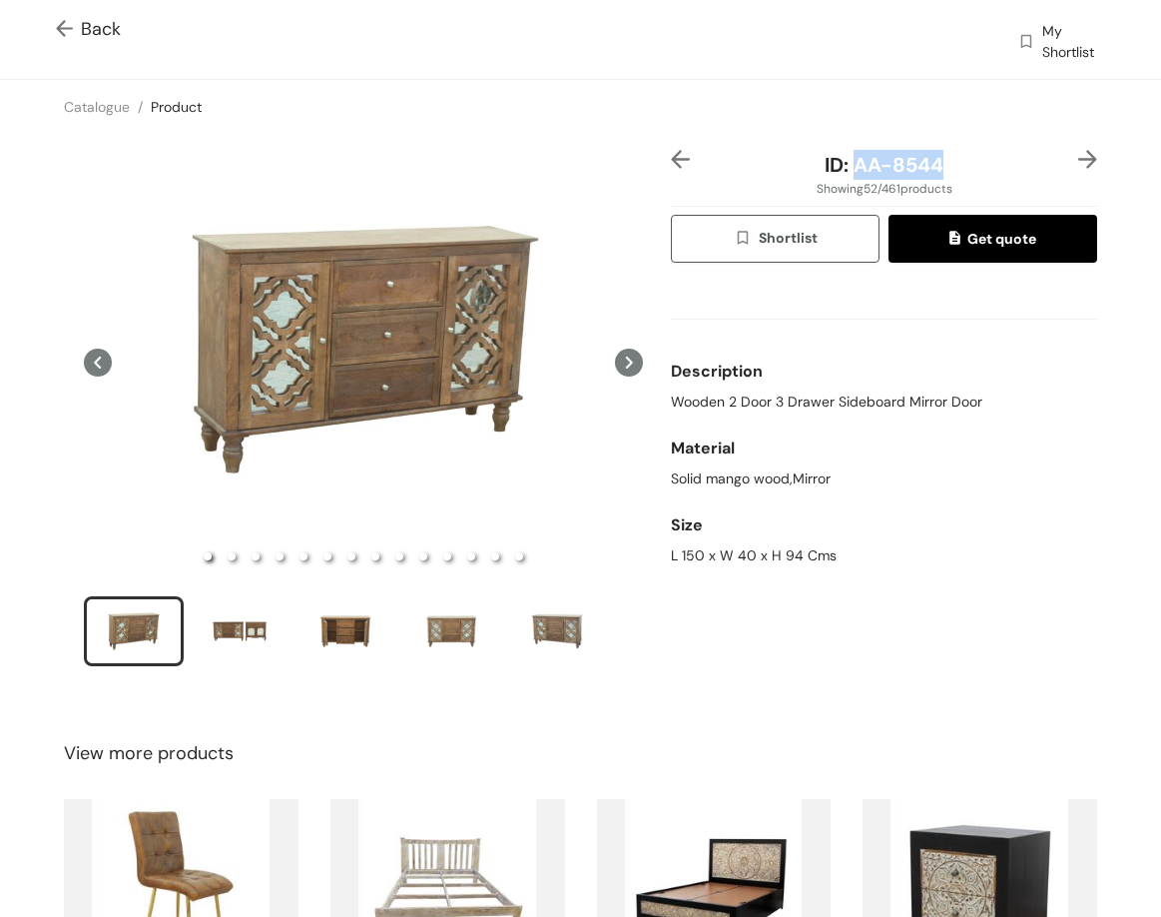
click at [1079, 158] on img at bounding box center [1088, 159] width 19 height 19
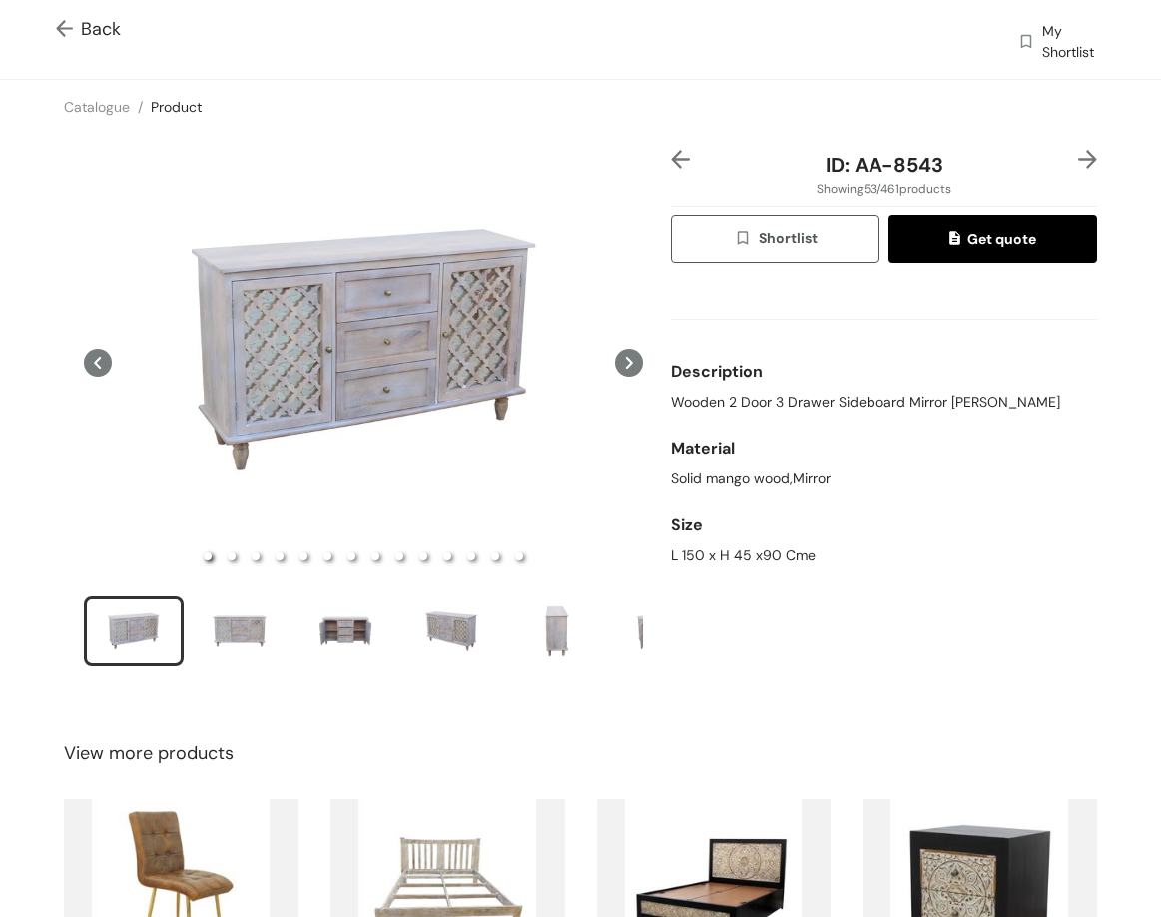
click at [898, 407] on span "Wooden 2 Door 3 Drawer Sideboard Mirror Jhali Droor Sidebard" at bounding box center [865, 401] width 389 height 21
click at [898, 406] on span "Wooden 2 Door 3 Drawer Sideboard Mirror Jhali Droor Sidebard" at bounding box center [865, 401] width 389 height 21
drag, startPoint x: 661, startPoint y: 557, endPoint x: 838, endPoint y: 405, distance: 233.0
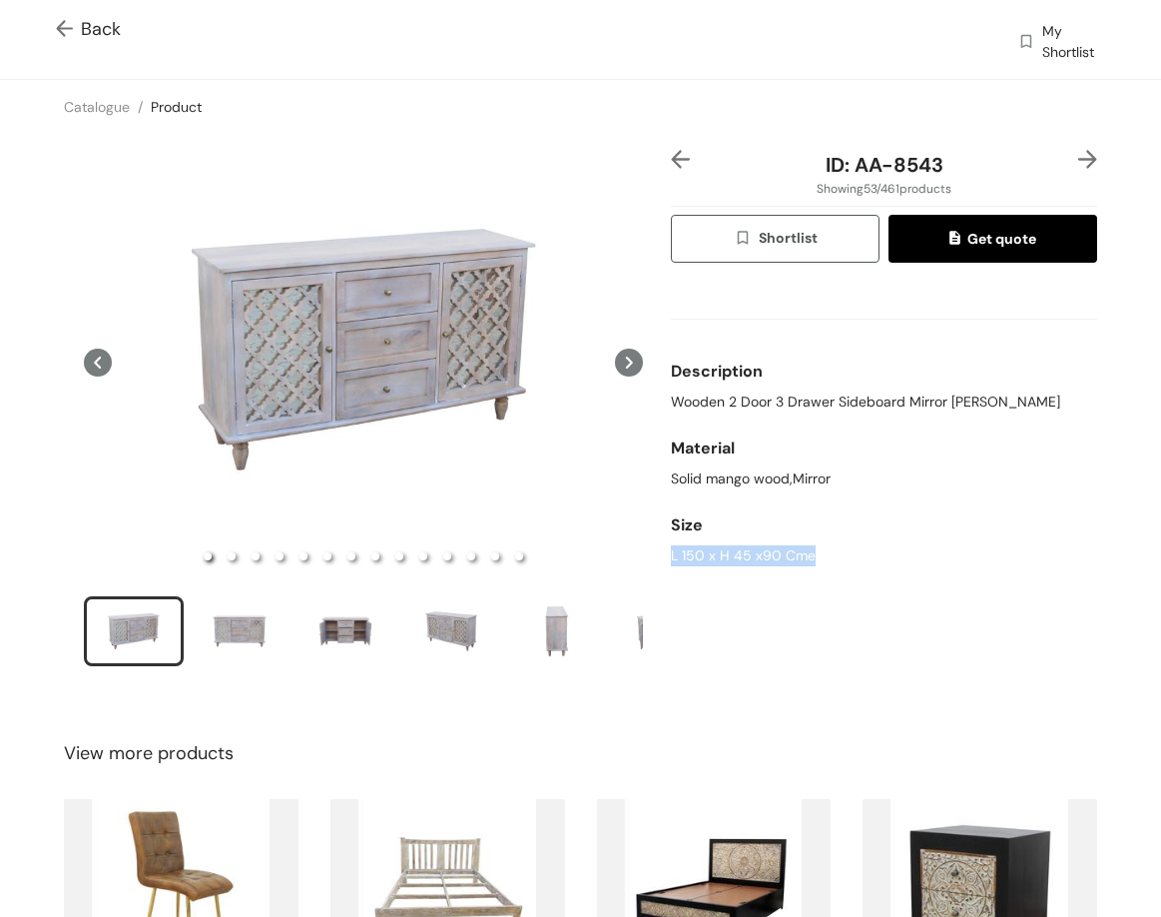
click at [841, 562] on div "ID: AA-8543 Showing 53 / 461 products Shortlist Get quote Description Wooden 2 …" at bounding box center [884, 421] width 434 height 542
drag, startPoint x: 845, startPoint y: 167, endPoint x: 961, endPoint y: 168, distance: 115.8
click at [961, 168] on div "ID: AA-8543" at bounding box center [884, 165] width 355 height 30
click at [1079, 156] on img at bounding box center [1088, 159] width 19 height 19
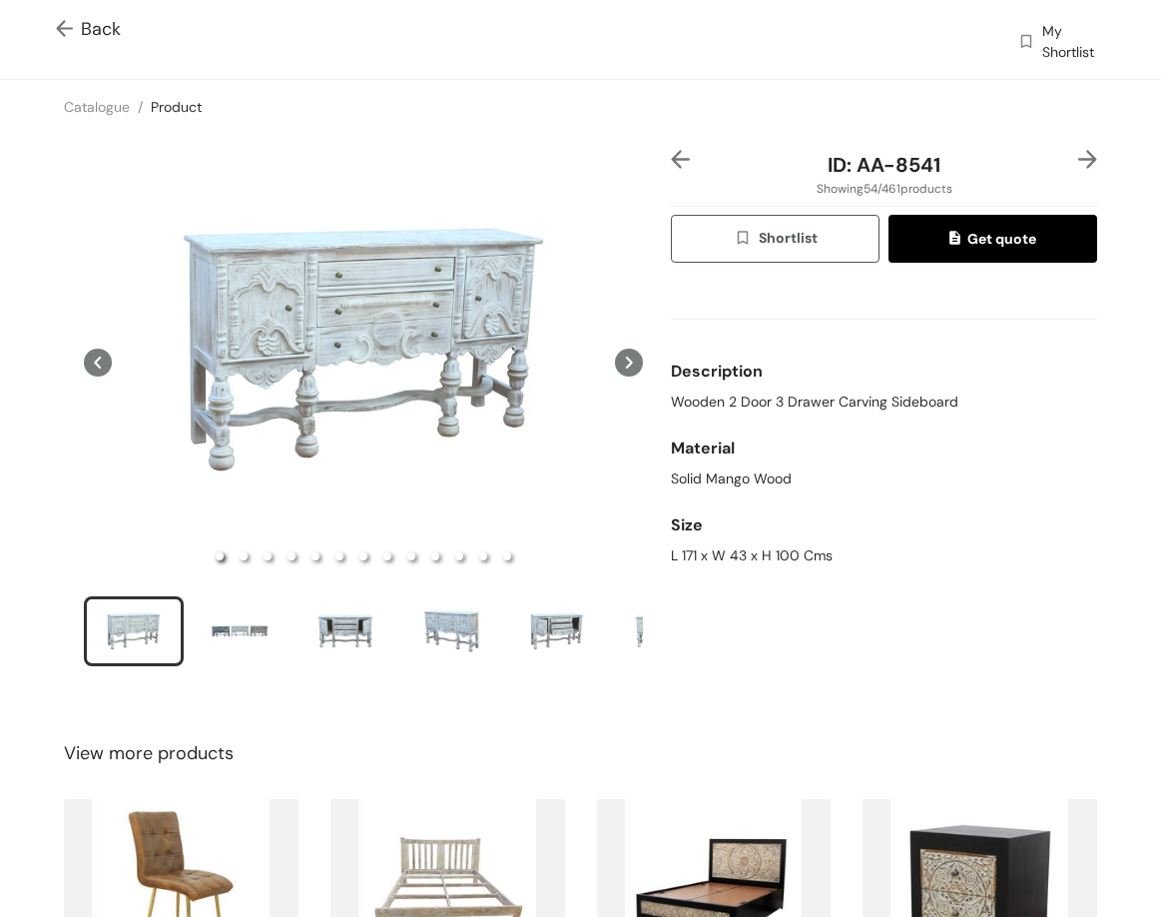
click at [791, 399] on span "Wooden 2 Door 3 Drawer Carving Sideboard" at bounding box center [815, 401] width 288 height 21
drag, startPoint x: 668, startPoint y: 551, endPoint x: 827, endPoint y: 295, distance: 301.8
click at [837, 568] on div "Size L 171 x W 43 x H 100 Cms" at bounding box center [884, 535] width 426 height 77
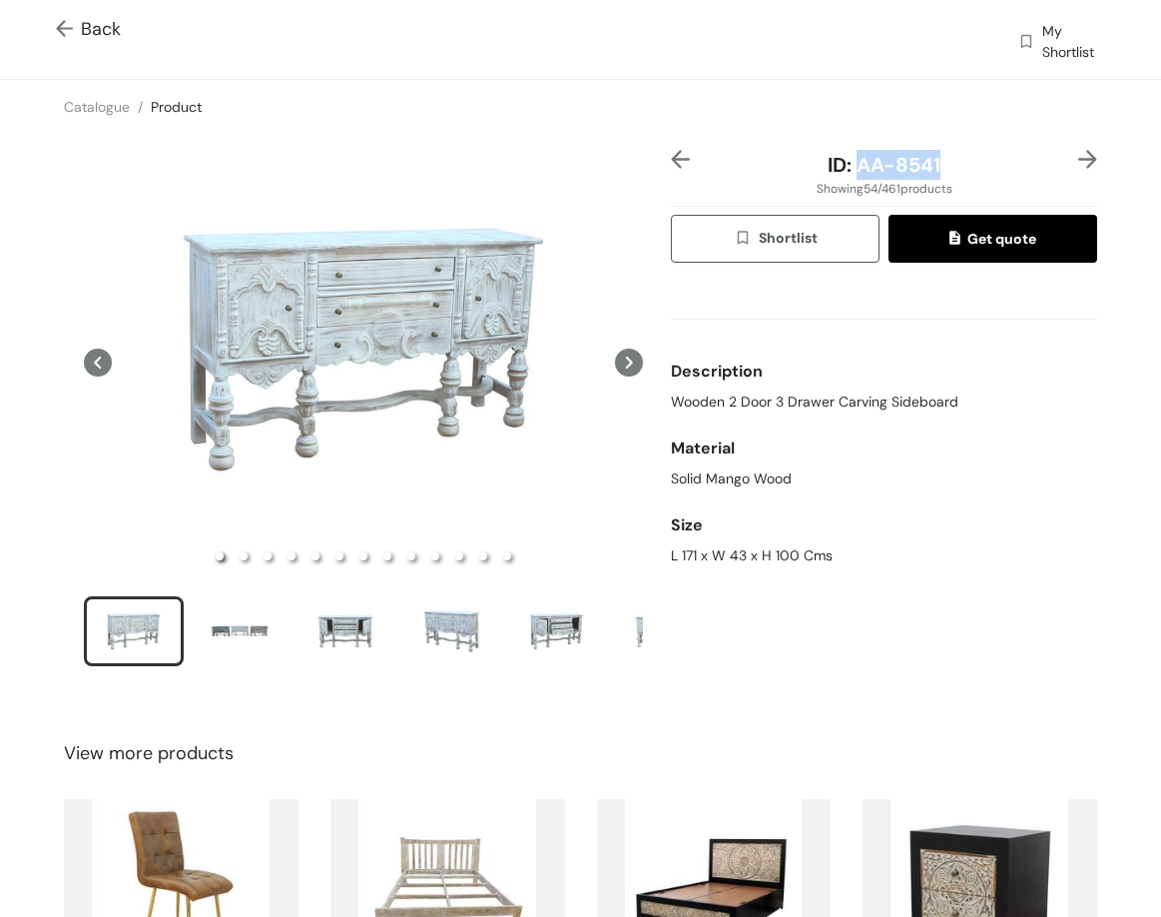
drag, startPoint x: 843, startPoint y: 168, endPoint x: 972, endPoint y: 167, distance: 128.8
click at [972, 167] on div "ID: AA-8541" at bounding box center [884, 165] width 355 height 30
click at [1079, 155] on img at bounding box center [1088, 159] width 19 height 19
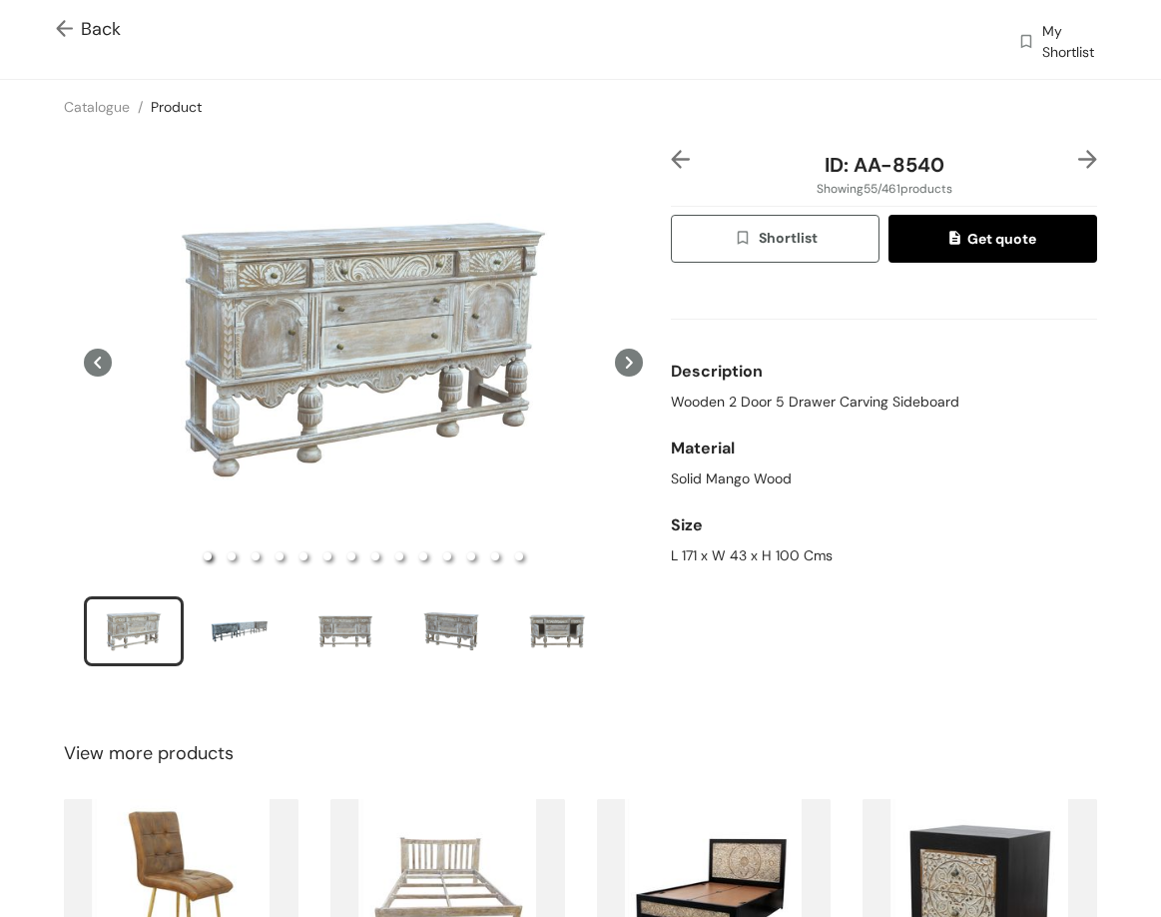
click at [671, 397] on span "Wooden 2 Door 5 Drawer Carving Sideboard" at bounding box center [815, 401] width 289 height 21
click at [671, 396] on span "Wooden 2 Door 5 Drawer Carving Sideboard" at bounding box center [815, 401] width 289 height 21
drag, startPoint x: 736, startPoint y: 557, endPoint x: 853, endPoint y: 451, distance: 157.7
click at [870, 562] on div "L 171 x W 43 x H 100 Cms" at bounding box center [884, 555] width 426 height 21
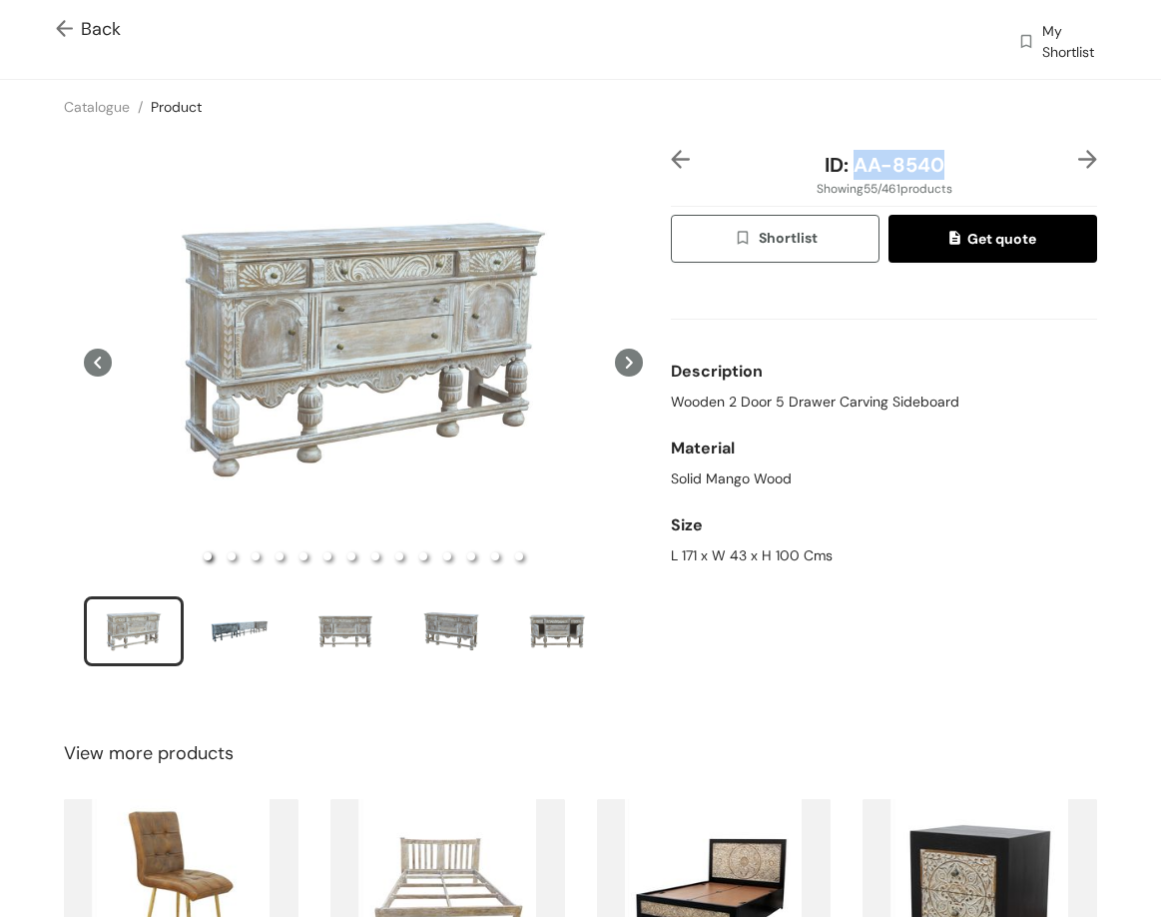
drag, startPoint x: 848, startPoint y: 172, endPoint x: 960, endPoint y: 162, distance: 112.3
click at [960, 162] on div "ID: AA-8540" at bounding box center [884, 165] width 355 height 30
click at [1084, 155] on div "ID: AA-8540 Showing 55 / 461 products Shortlist Get quote Description Wooden 2 …" at bounding box center [884, 421] width 434 height 542
click at [1079, 158] on img at bounding box center [1088, 159] width 19 height 19
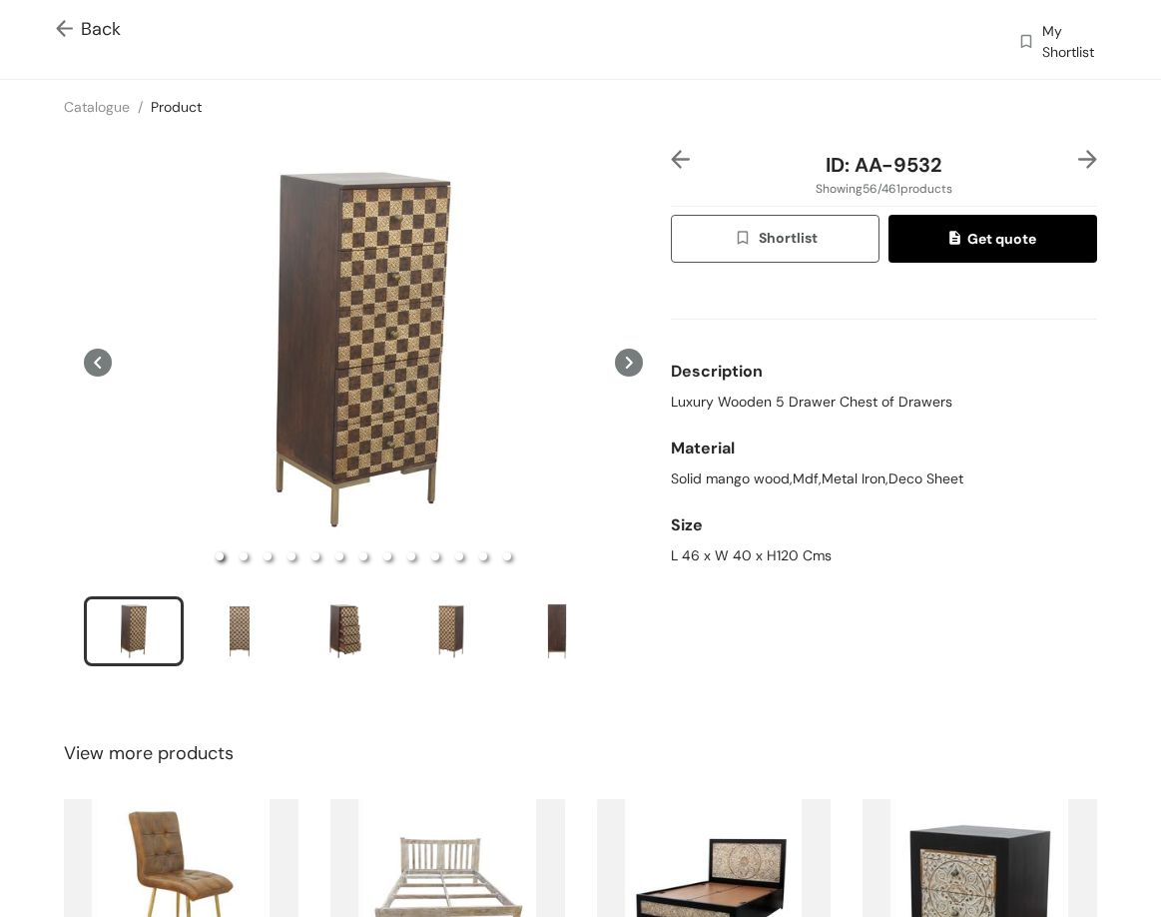
click at [1079, 162] on img at bounding box center [1088, 159] width 19 height 19
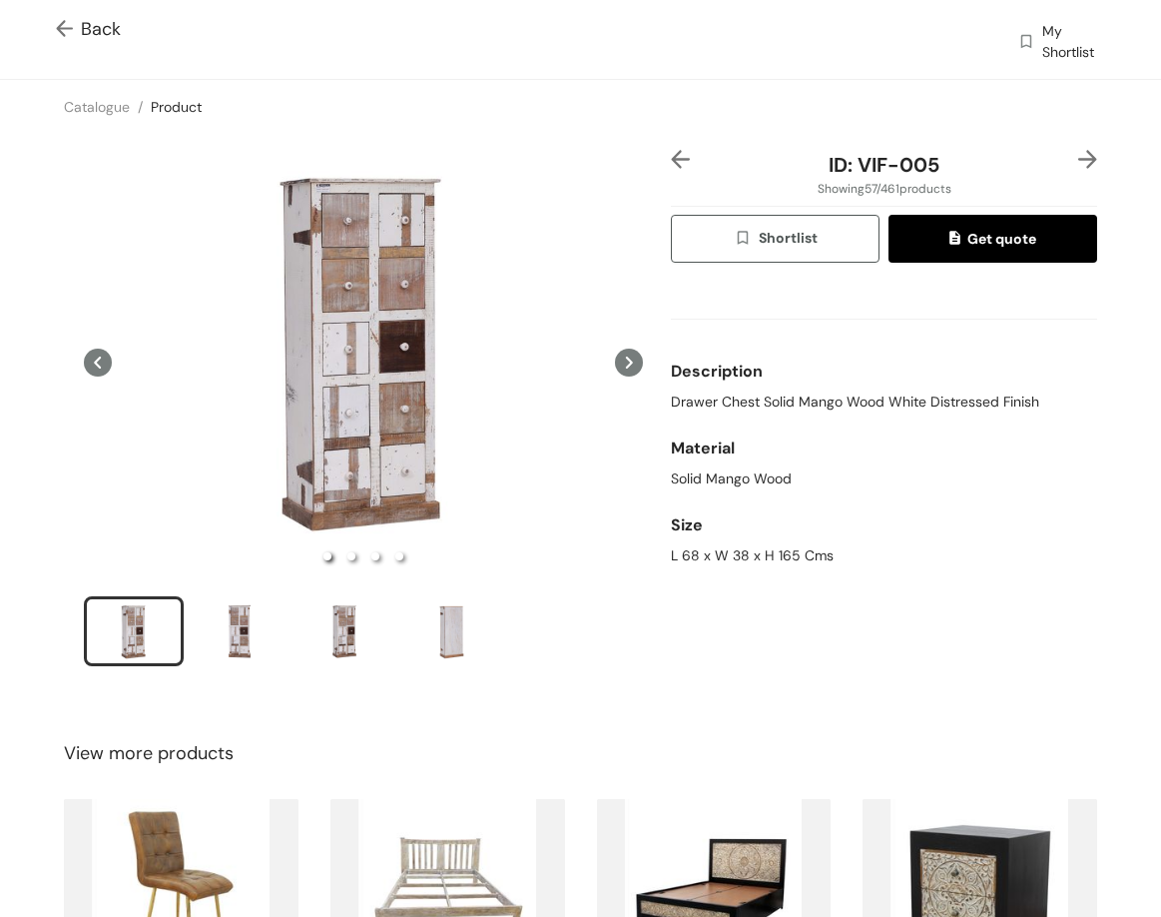
click at [1079, 158] on img at bounding box center [1088, 159] width 19 height 19
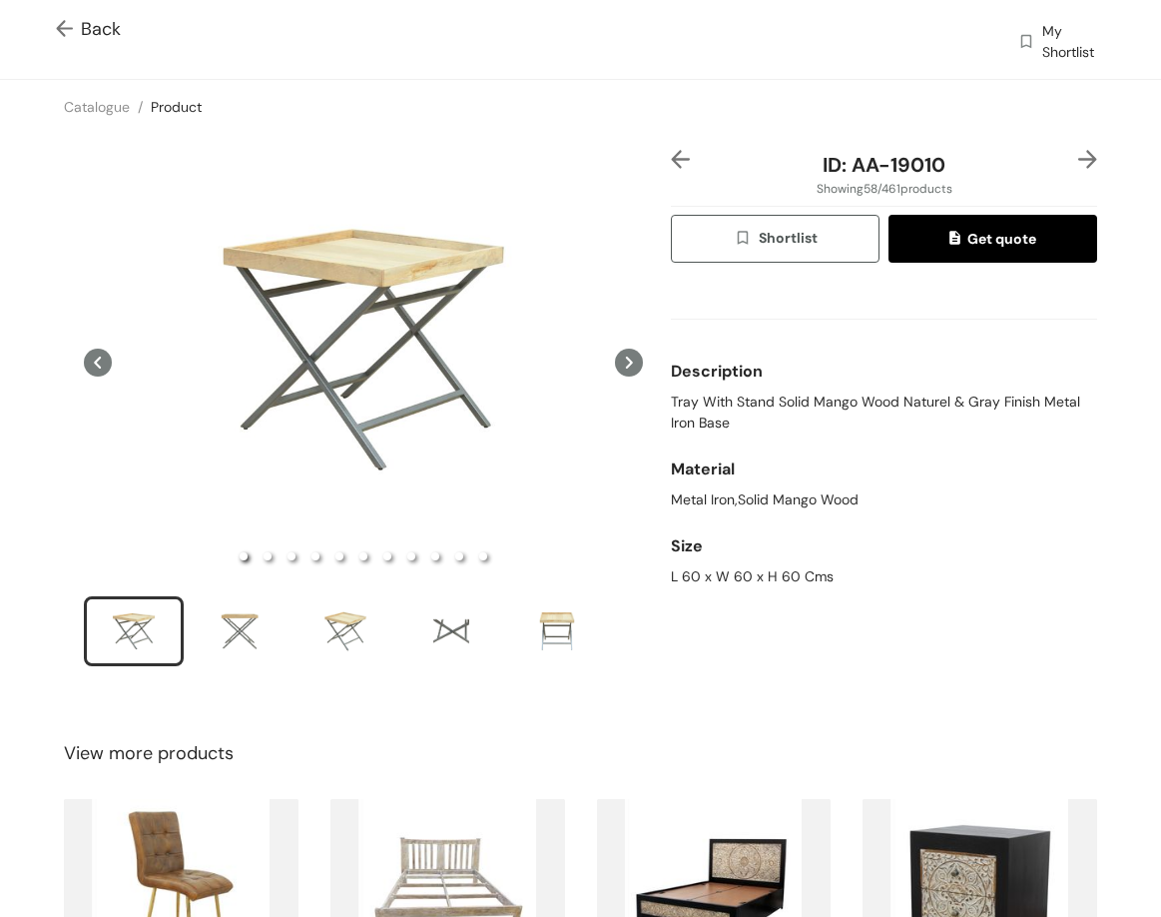
click at [1079, 161] on img at bounding box center [1088, 159] width 19 height 19
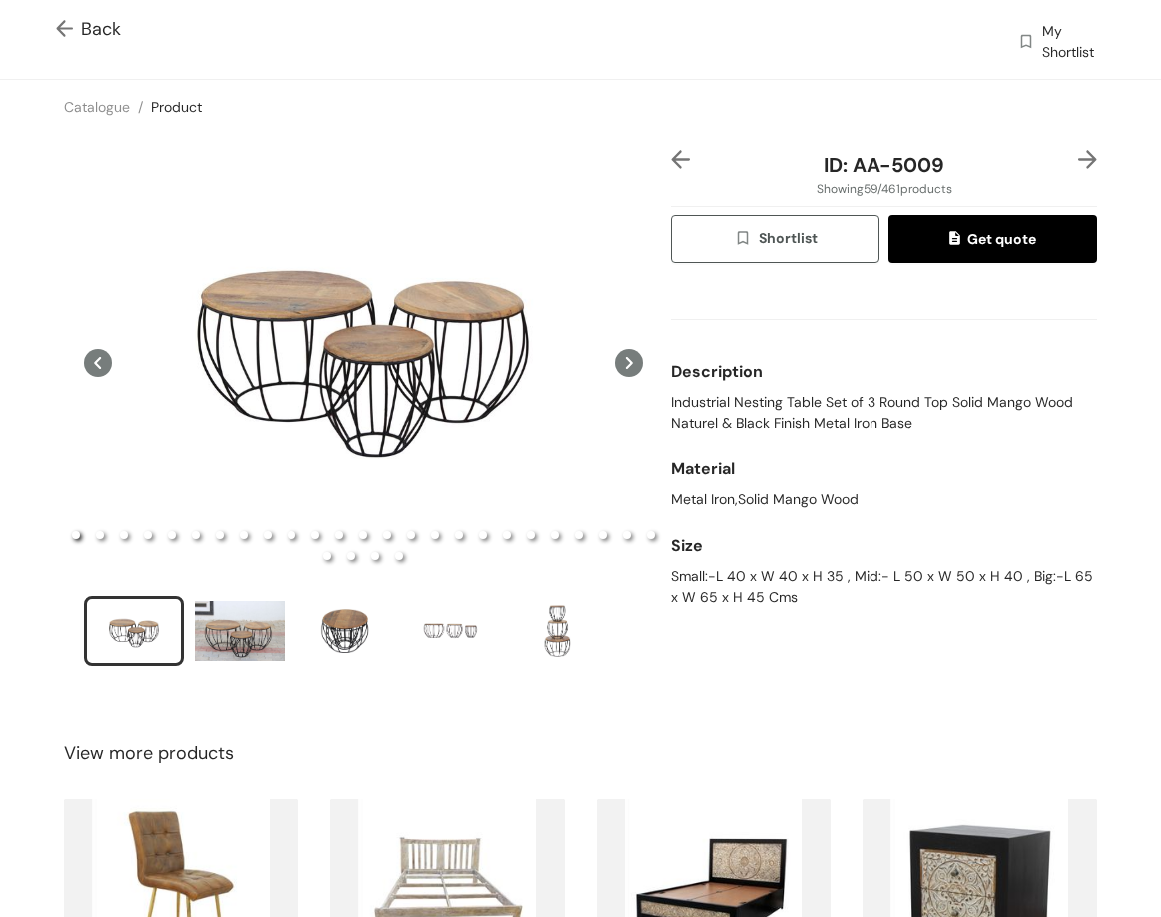
click at [89, 24] on span "Back" at bounding box center [88, 29] width 65 height 27
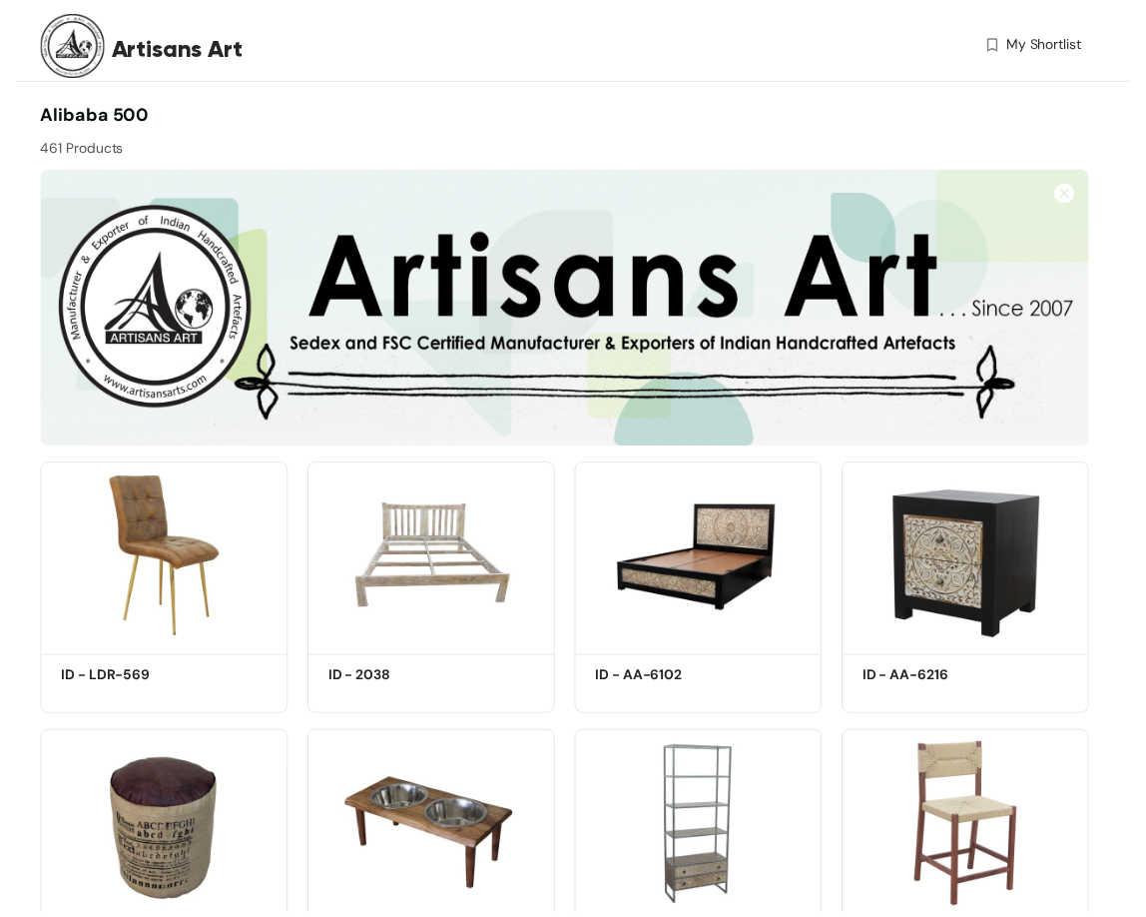
scroll to position [3422, 0]
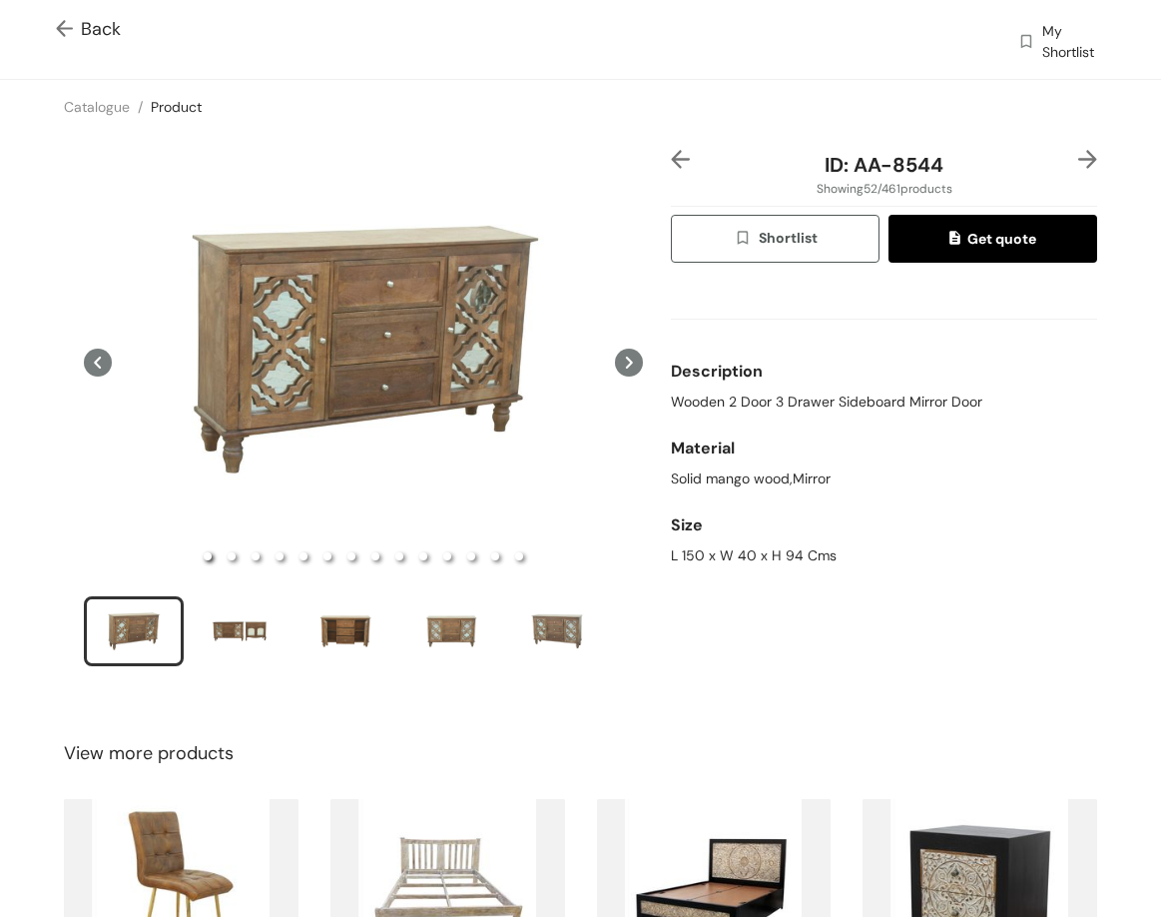
click at [67, 20] on img at bounding box center [68, 30] width 25 height 21
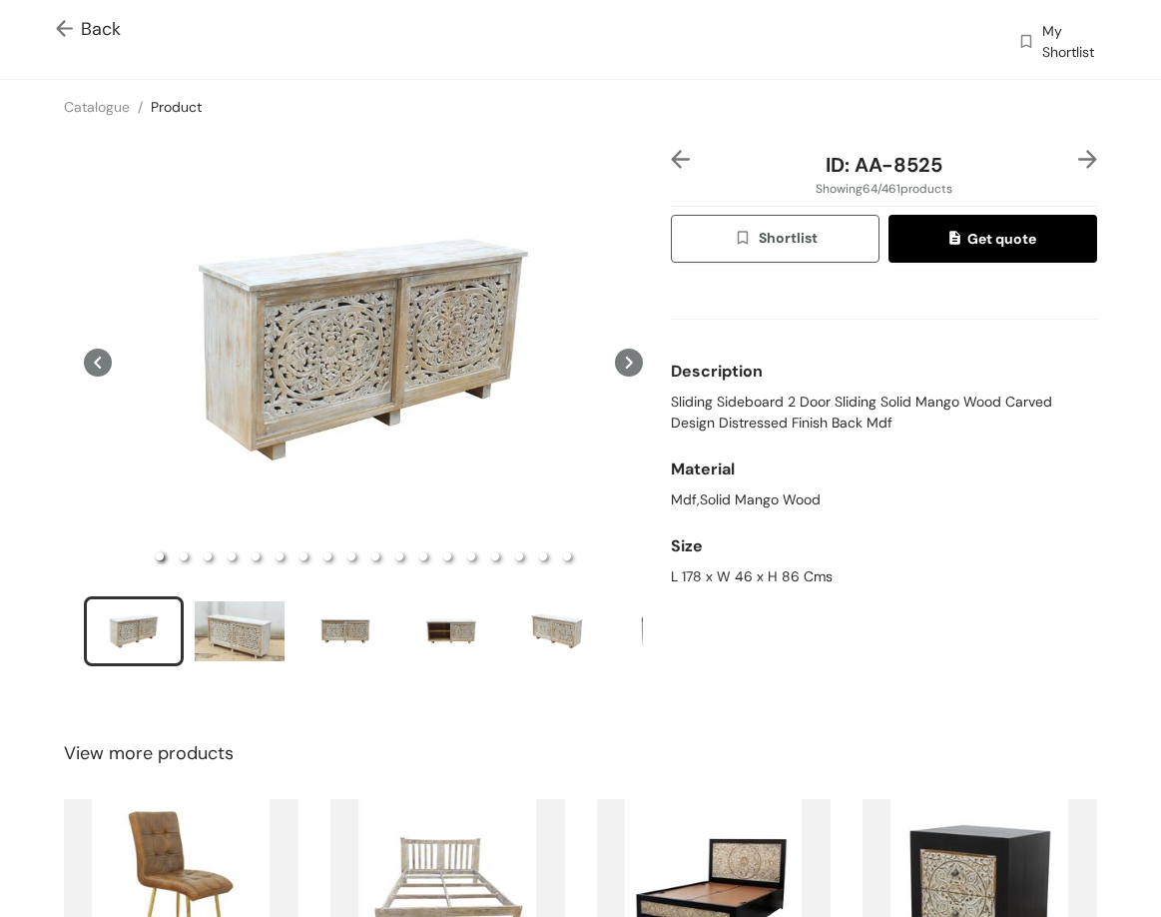
click at [722, 400] on span "Sliding Sideboard 2 Door Sliding Solid Mango Wood Carved Design Distressed Fini…" at bounding box center [884, 412] width 426 height 42
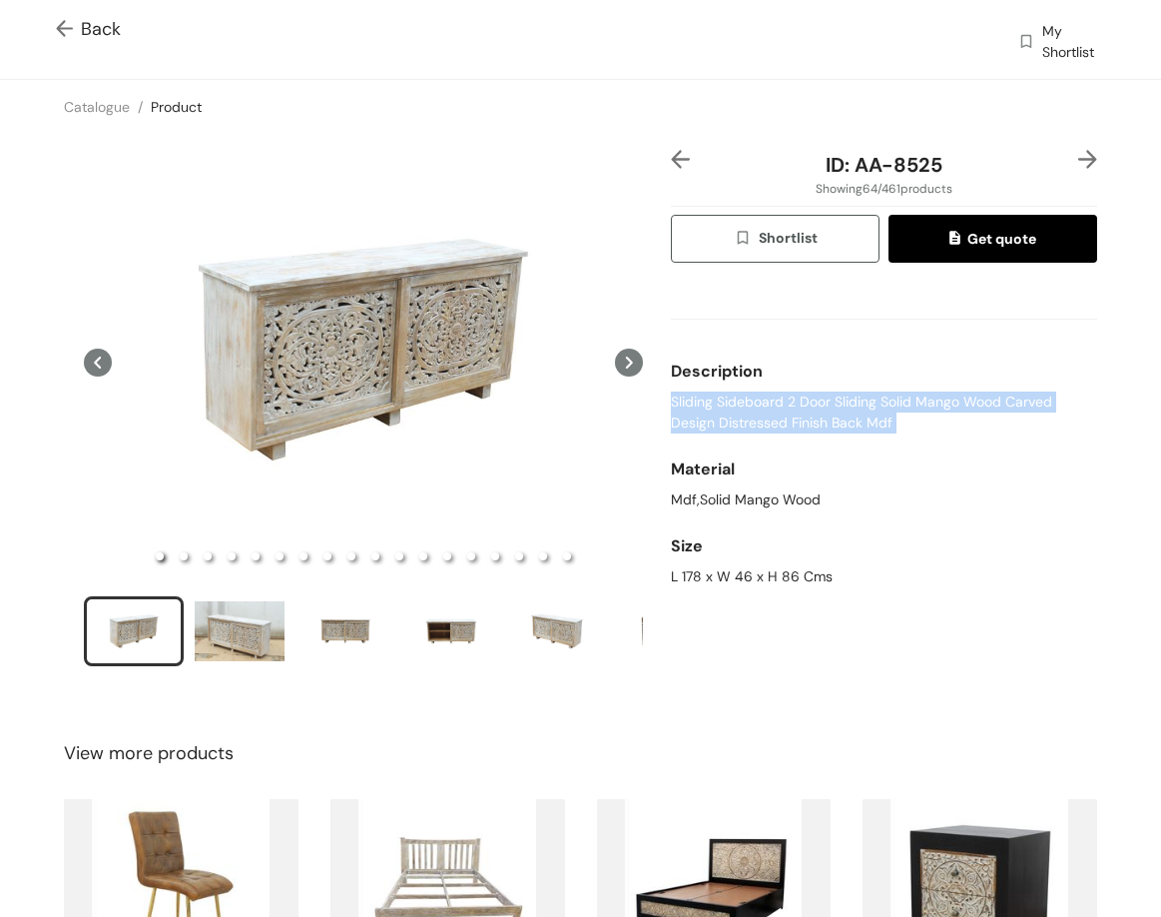
click at [722, 400] on span "Sliding Sideboard 2 Door Sliding Solid Mango Wood Carved Design Distressed Fini…" at bounding box center [884, 412] width 426 height 42
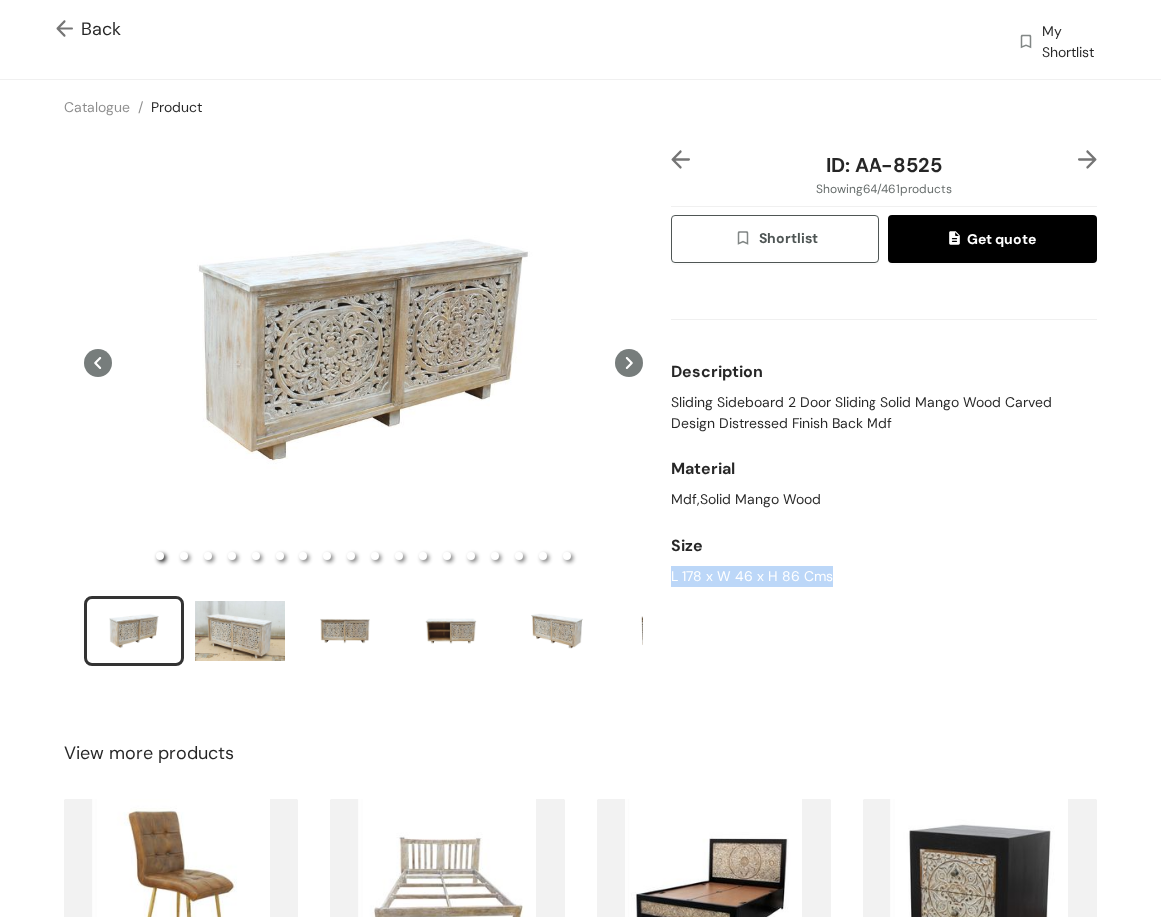
drag, startPoint x: 658, startPoint y: 582, endPoint x: 885, endPoint y: 160, distance: 479.4
click at [841, 583] on div "ID: AA-8525 Showing 64 / 461 products Shortlist Get quote Description Sliding S…" at bounding box center [884, 421] width 434 height 542
click at [671, 403] on span "Sliding Sideboard 2 Door Sliding Solid Mango Wood Carved Design Distressed Fini…" at bounding box center [884, 412] width 426 height 42
click at [671, 402] on span "Sliding Sideboard 2 Door Sliding Solid Mango Wood Carved Design Distressed Fini…" at bounding box center [884, 412] width 426 height 42
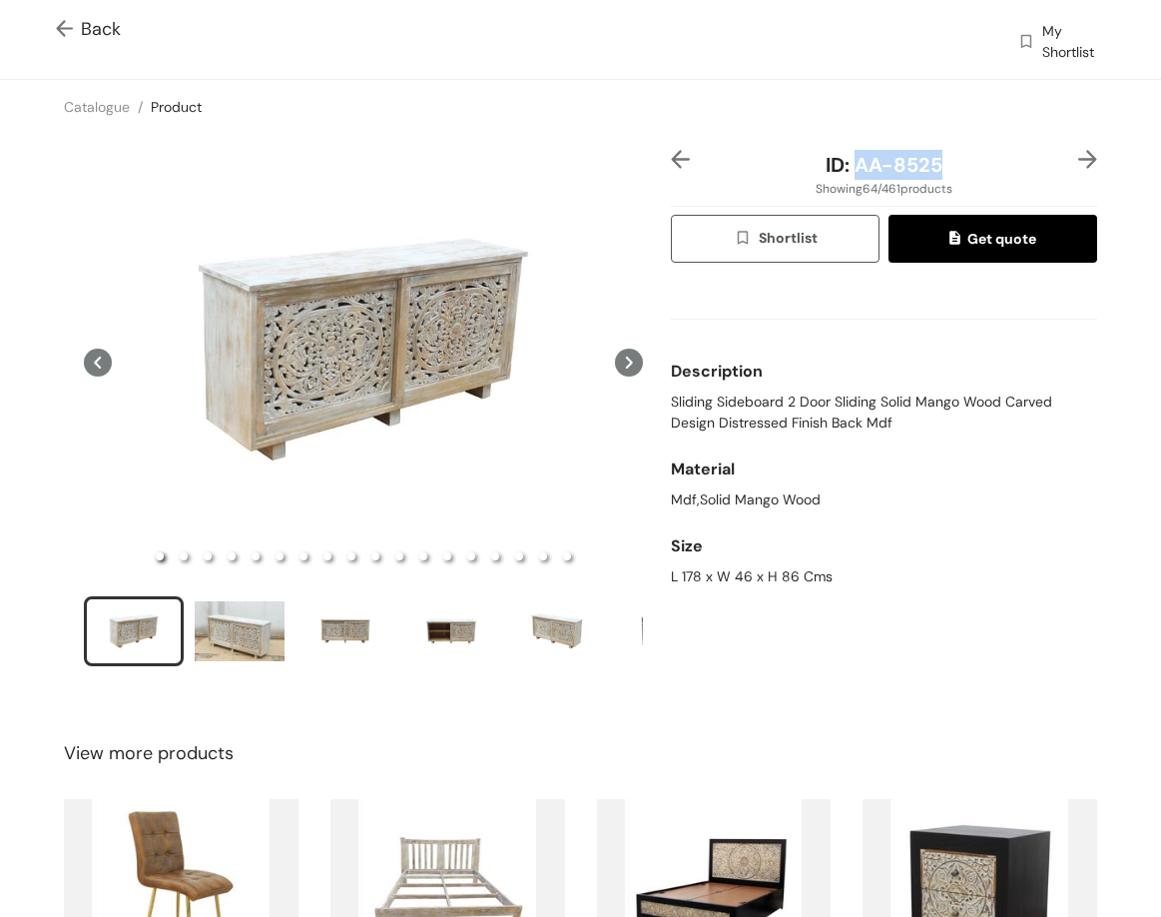
drag, startPoint x: 851, startPoint y: 162, endPoint x: 936, endPoint y: 170, distance: 85.3
click at [936, 170] on div "ID: AA-8525" at bounding box center [884, 165] width 355 height 30
click at [1082, 160] on img at bounding box center [1088, 159] width 19 height 19
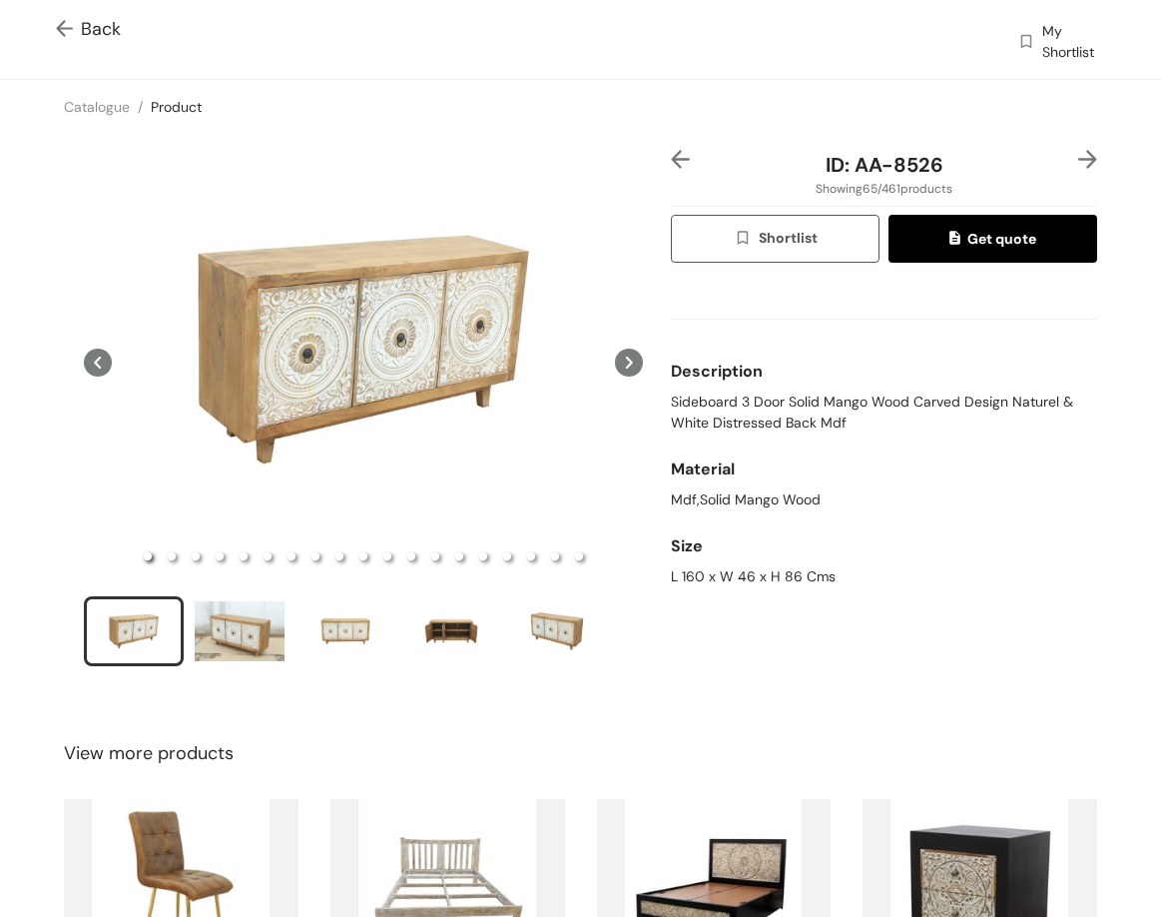
click at [755, 405] on span "Sideboard 3 Door Solid Mango Wood Carved Design Naturel & White Distressed Back…" at bounding box center [884, 412] width 426 height 42
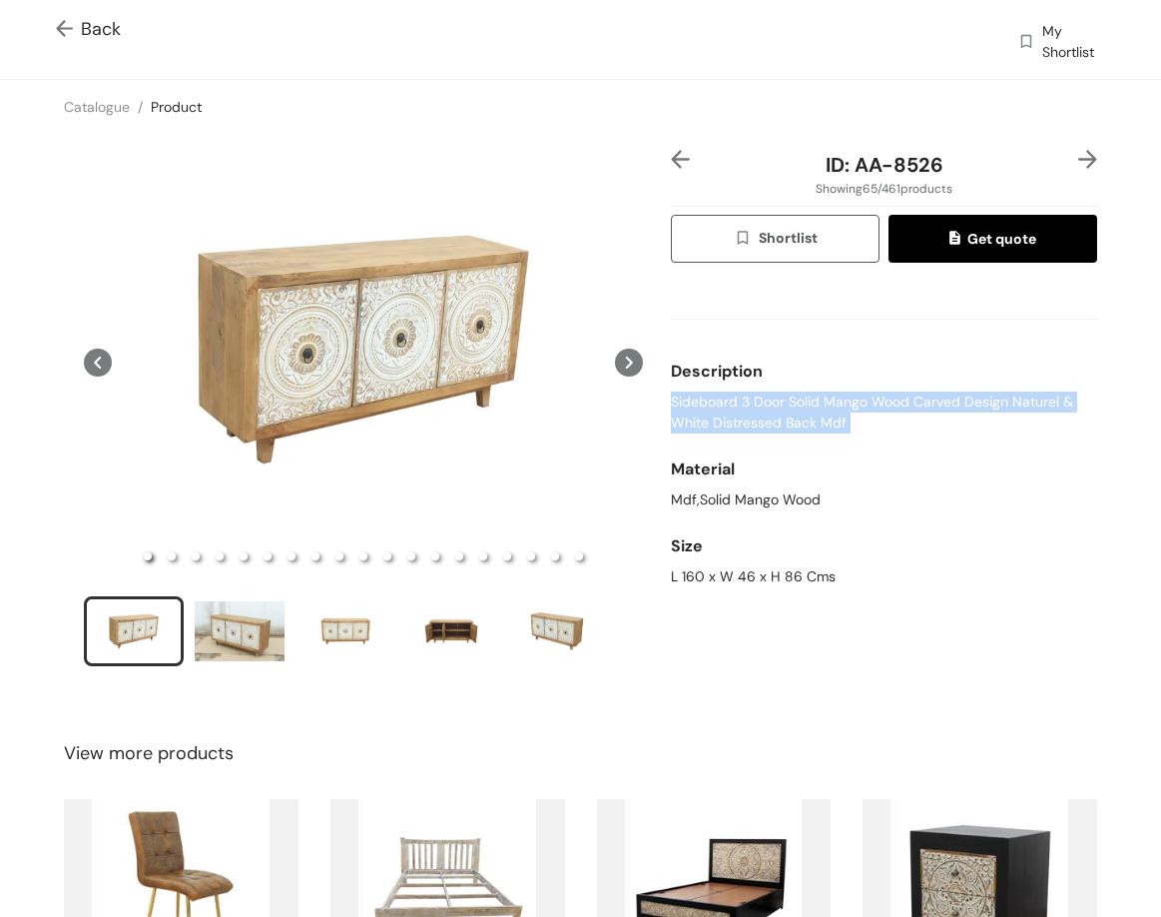
click at [755, 405] on span "Sideboard 3 Door Solid Mango Wood Carved Design Naturel & White Distressed Back…" at bounding box center [884, 412] width 426 height 42
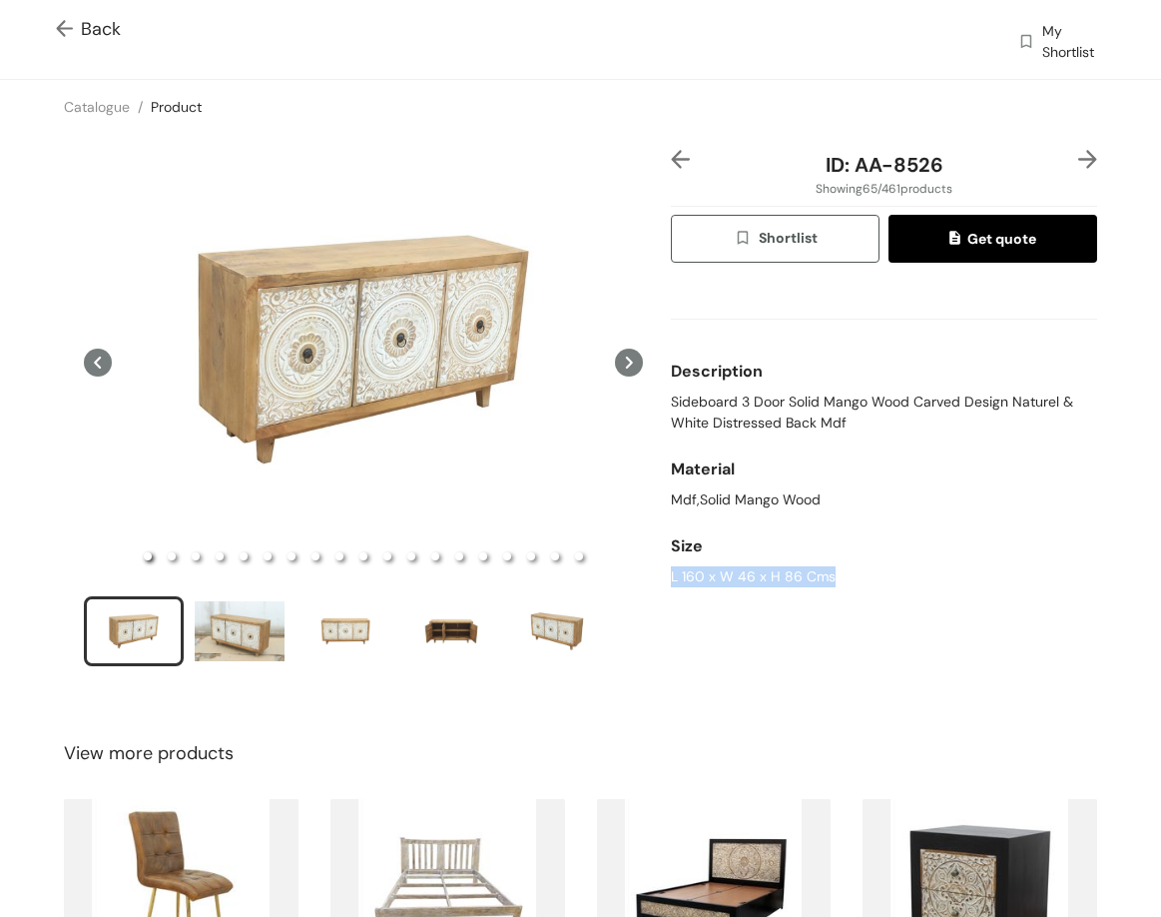
drag, startPoint x: 801, startPoint y: 579, endPoint x: 848, endPoint y: 454, distance: 133.4
click at [869, 568] on div "ID: AA-8526 Showing 65 / 461 products Shortlist Get quote Description Sideboard…" at bounding box center [884, 421] width 434 height 542
drag, startPoint x: 846, startPoint y: 168, endPoint x: 954, endPoint y: 159, distance: 108.2
click at [954, 159] on div "ID: AA-8526" at bounding box center [884, 165] width 355 height 30
click at [1079, 159] on img at bounding box center [1088, 159] width 19 height 19
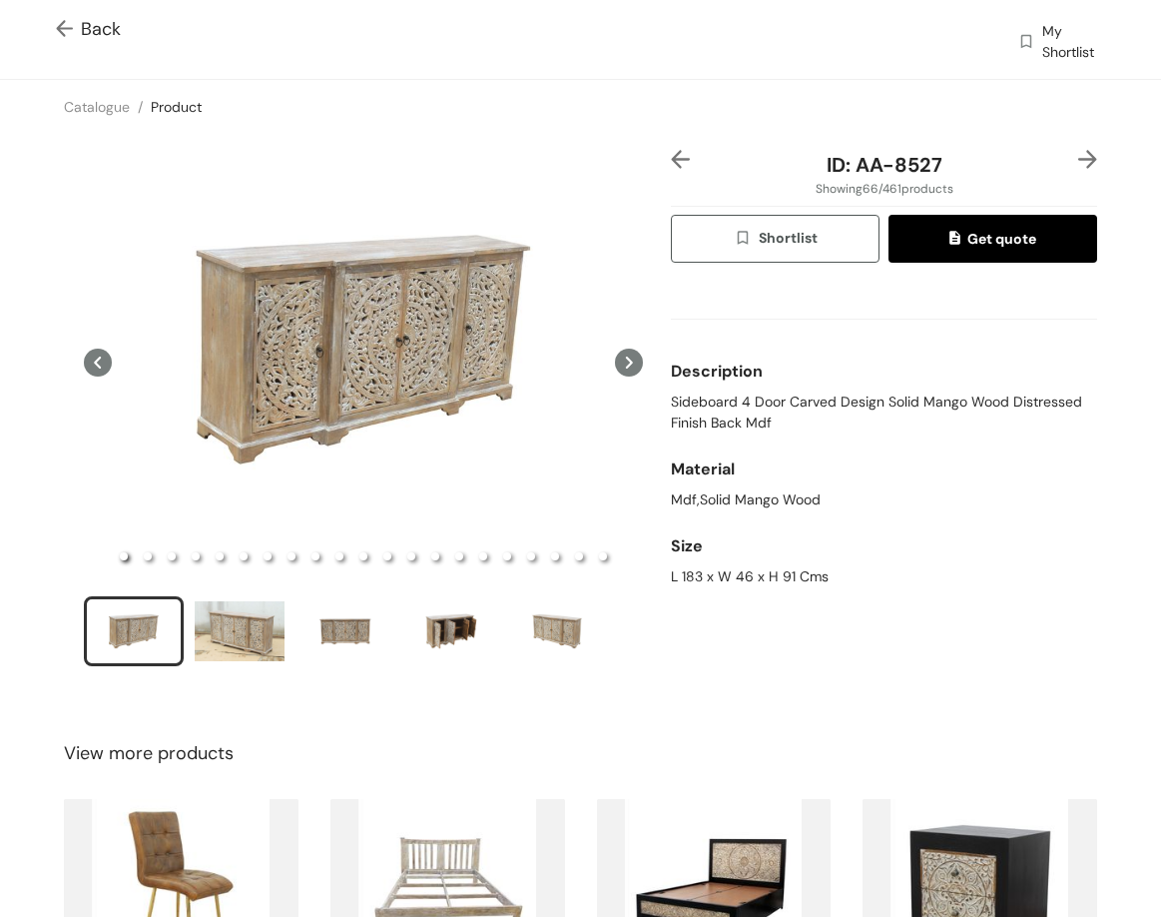
click at [767, 407] on span "Sideboard 4 Door Carved Design Solid Mango Wood Distressed Finish Back Mdf" at bounding box center [884, 412] width 426 height 42
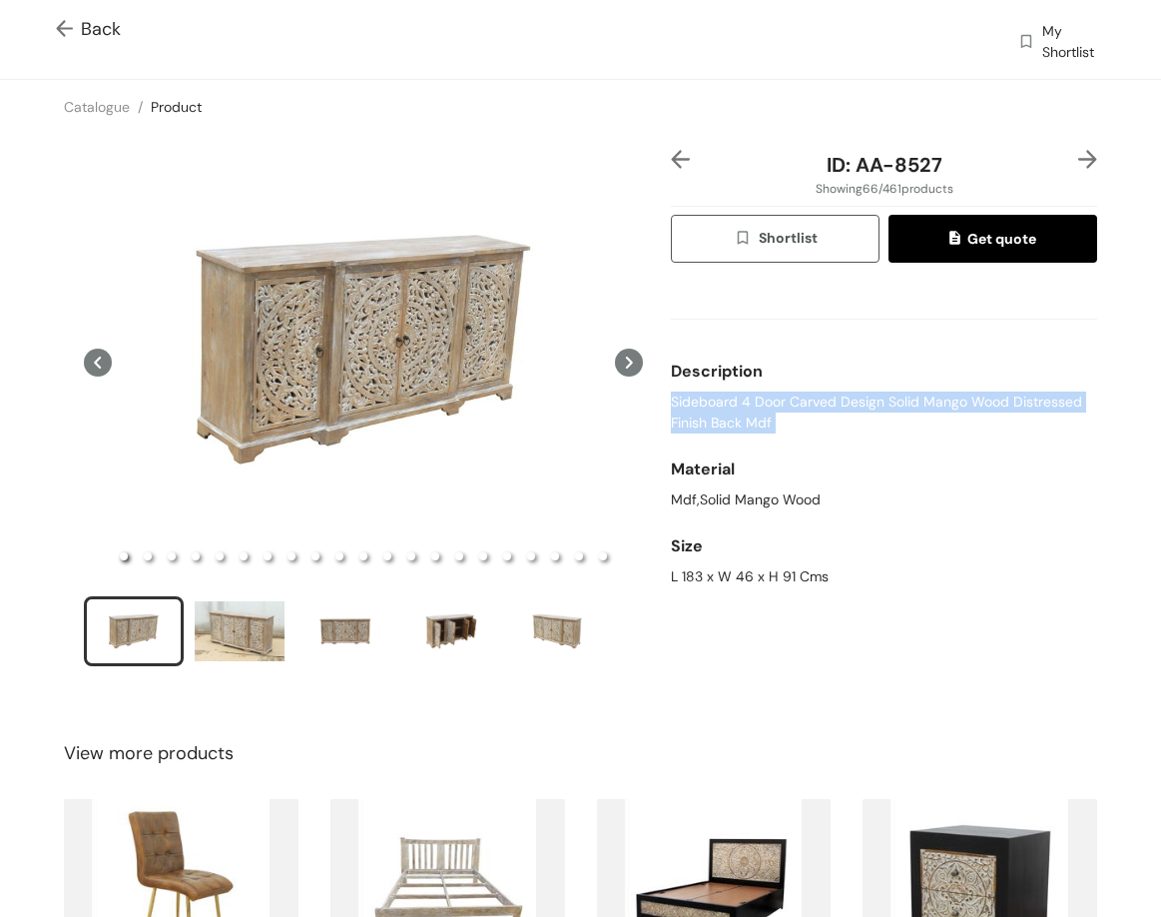
click at [767, 407] on span "Sideboard 4 Door Carved Design Solid Mango Wood Distressed Finish Back Mdf" at bounding box center [884, 412] width 426 height 42
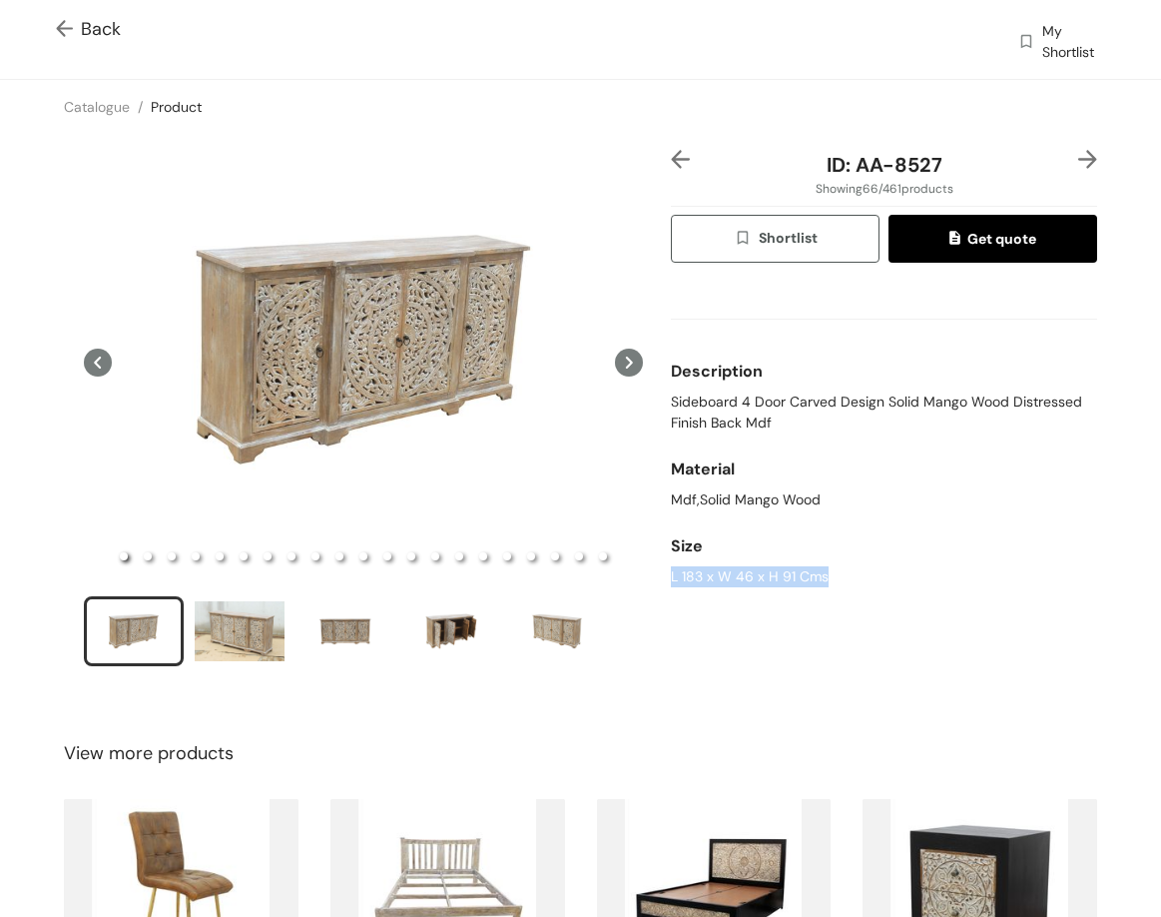
drag, startPoint x: 659, startPoint y: 570, endPoint x: 865, endPoint y: 400, distance: 266.7
click at [823, 589] on div "ID: AA-8527 Showing 66 / 461 products Shortlist Get quote Description Sideboard…" at bounding box center [884, 421] width 434 height 542
drag, startPoint x: 811, startPoint y: 166, endPoint x: 830, endPoint y: 166, distance: 19.0
click at [830, 166] on div "ID: AA-8527" at bounding box center [884, 165] width 355 height 30
drag, startPoint x: 860, startPoint y: 166, endPoint x: 956, endPoint y: 173, distance: 96.1
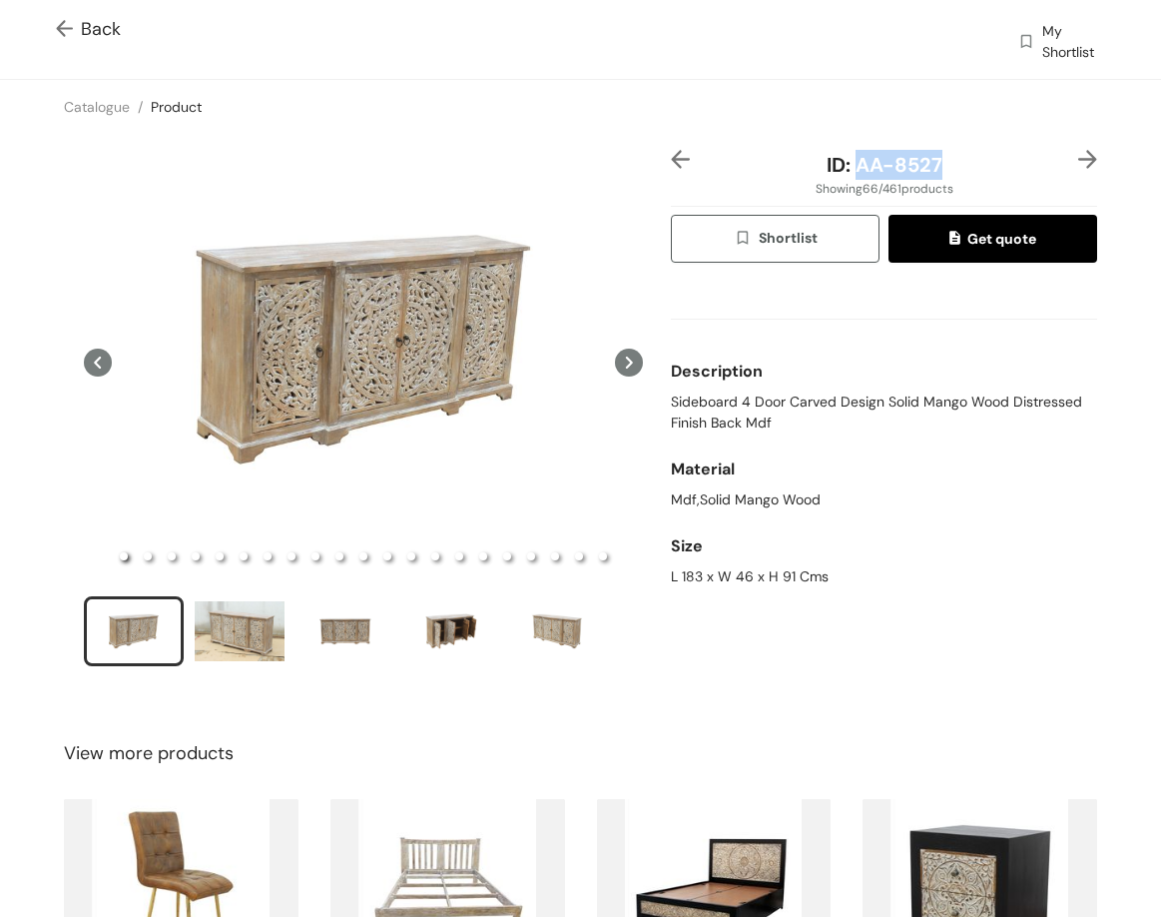
click at [956, 173] on div "ID: AA-8527" at bounding box center [884, 165] width 355 height 30
click at [1079, 156] on img at bounding box center [1088, 159] width 19 height 19
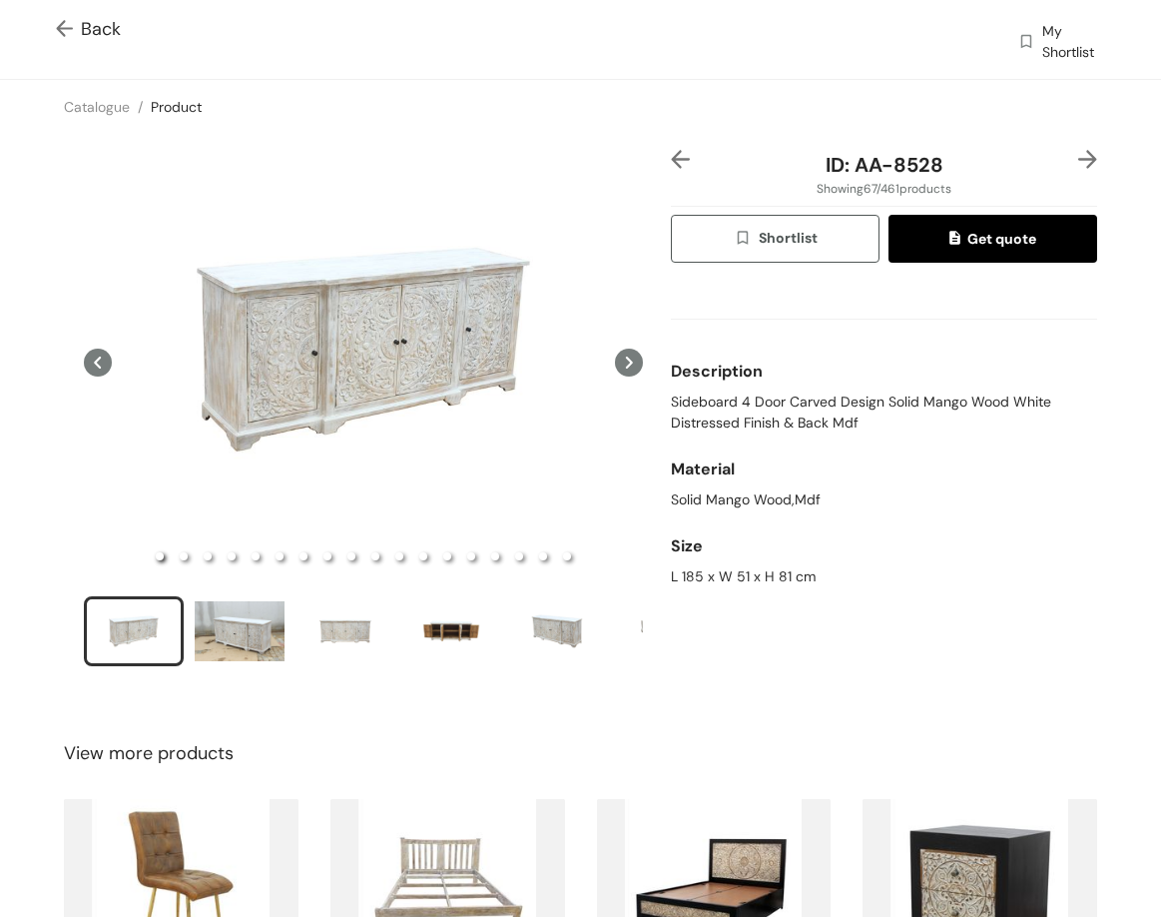
click at [792, 408] on span "Sideboard 4 Door Carved Design Solid Mango Wood White Distressed Finish & Back …" at bounding box center [884, 412] width 426 height 42
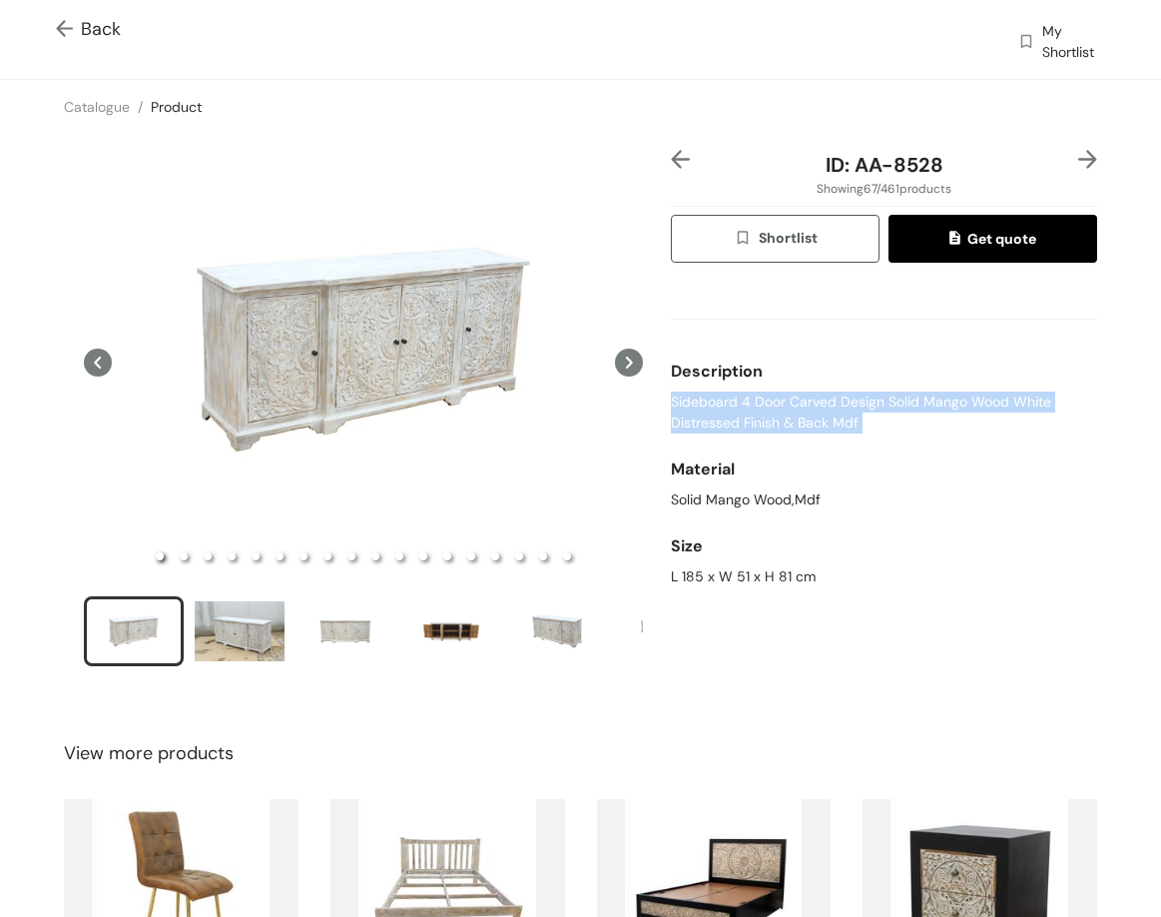
click at [792, 408] on span "Sideboard 4 Door Carved Design Solid Mango Wood White Distressed Finish & Back …" at bounding box center [884, 412] width 426 height 42
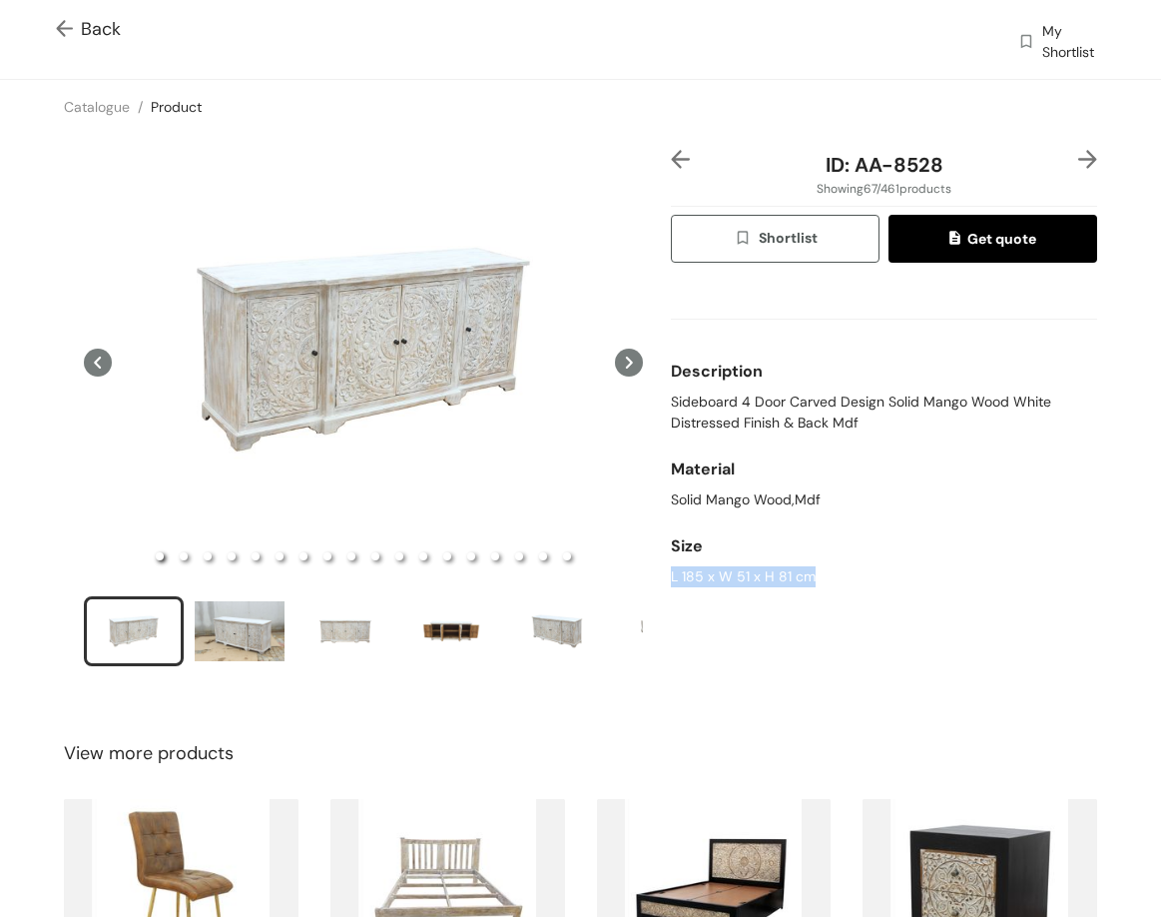
drag, startPoint x: 665, startPoint y: 576, endPoint x: 815, endPoint y: 593, distance: 150.8
click at [815, 593] on div "ID: AA-8528 Showing 67 / 461 products Shortlist Get quote Description Sideboard…" at bounding box center [884, 421] width 434 height 542
drag, startPoint x: 893, startPoint y: 164, endPoint x: 999, endPoint y: 167, distance: 105.9
click at [999, 167] on div "ID: AA-8528" at bounding box center [884, 165] width 355 height 30
click at [1079, 166] on img at bounding box center [1088, 159] width 19 height 19
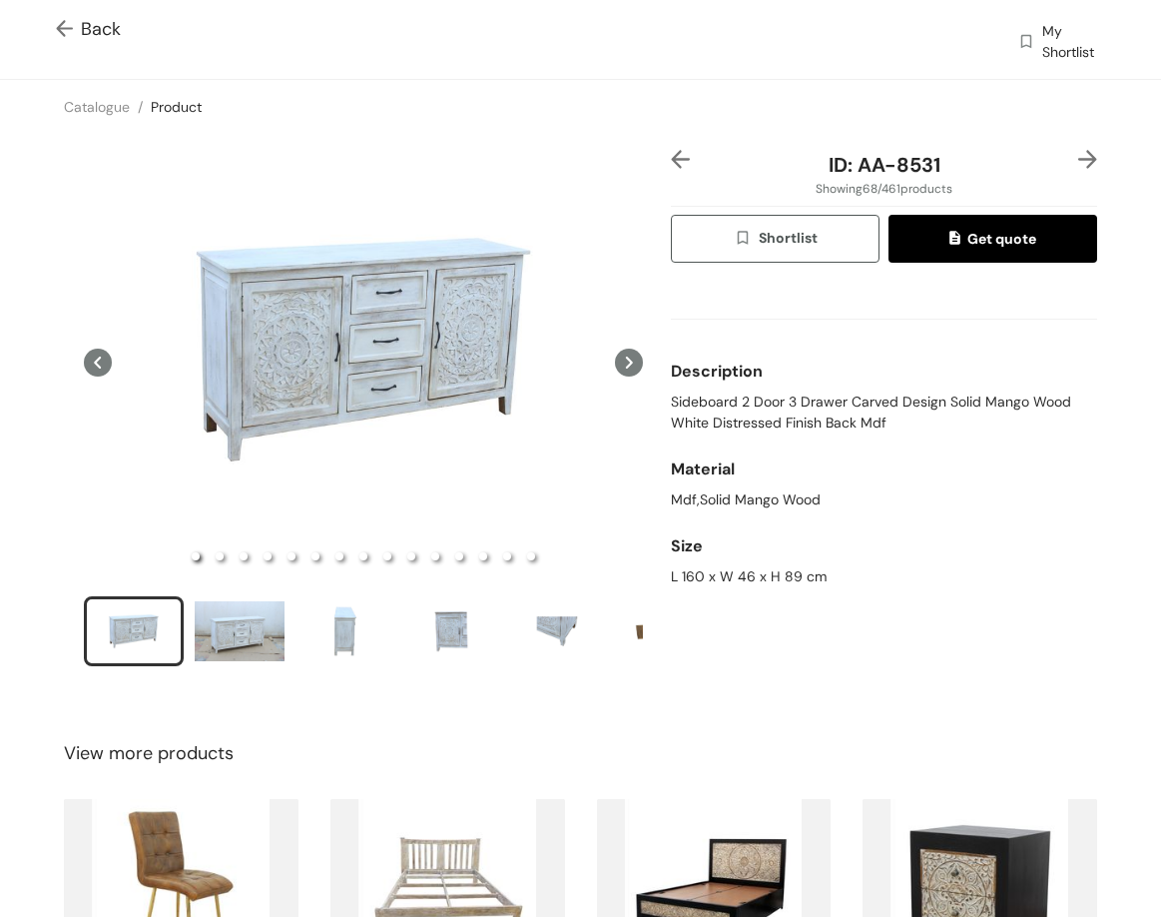
click at [792, 422] on span "Sideboard 2 Door 3 Drawer Carved Design Solid Mango Wood White Distressed Finis…" at bounding box center [884, 412] width 426 height 42
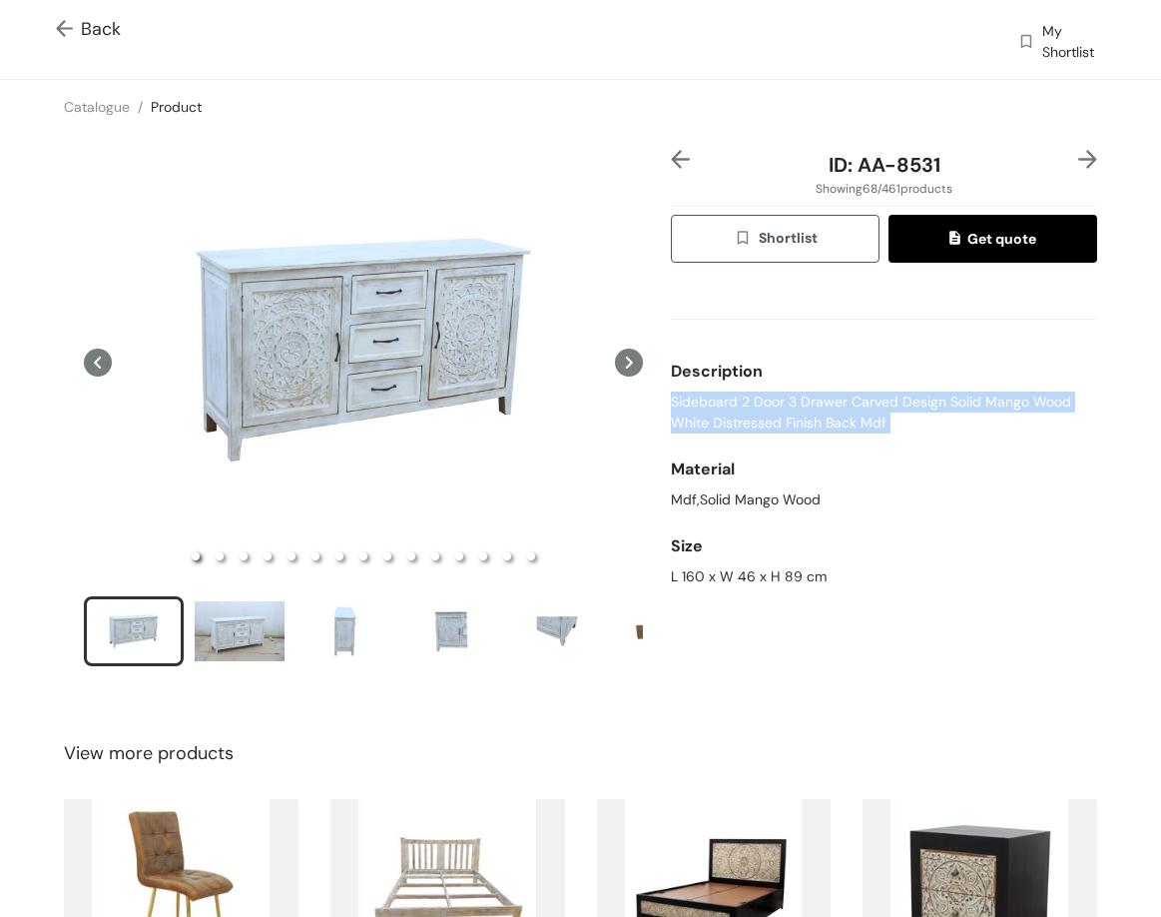
click at [792, 422] on span "Sideboard 2 Door 3 Drawer Carved Design Solid Mango Wood White Distressed Finis…" at bounding box center [884, 412] width 426 height 42
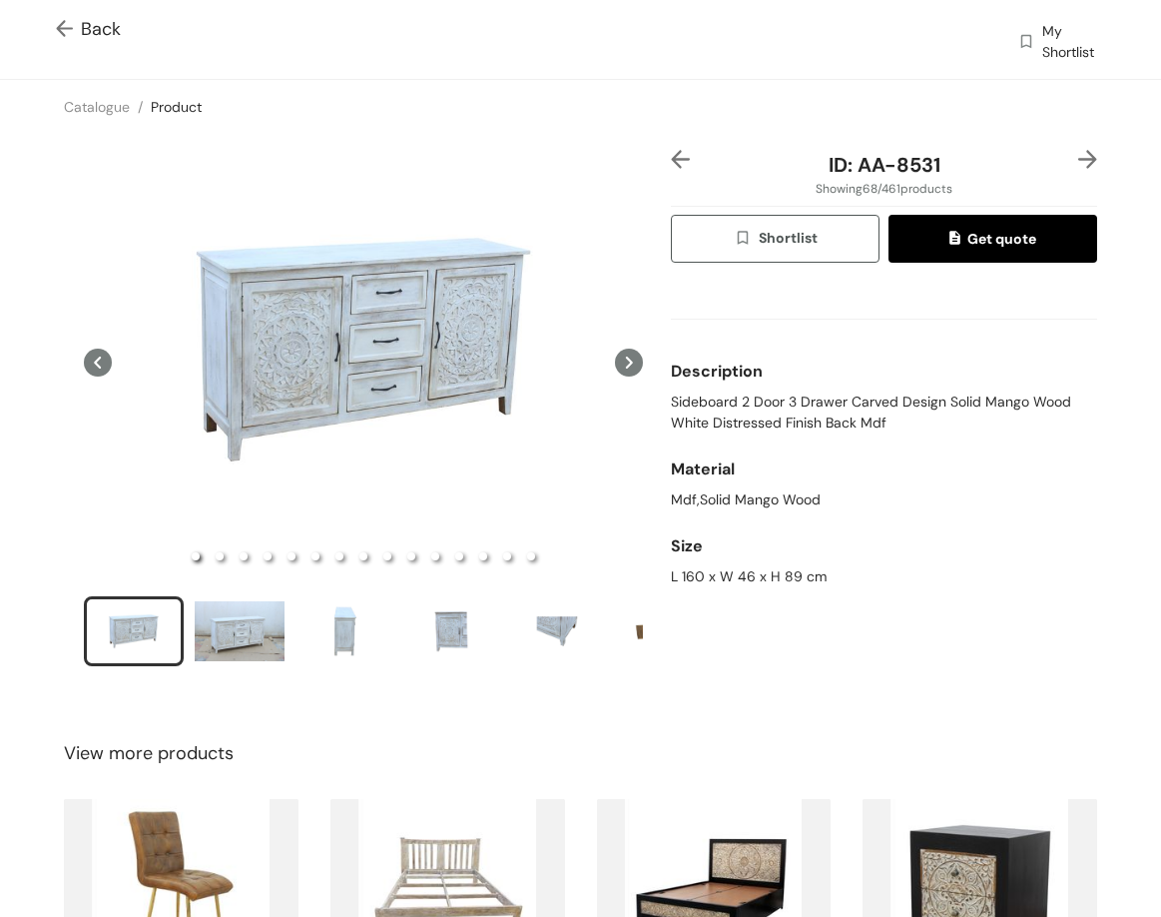
drag, startPoint x: 663, startPoint y: 503, endPoint x: 675, endPoint y: 552, distance: 50.4
click at [671, 505] on div "Mdf,Solid Mango Wood" at bounding box center [884, 499] width 426 height 21
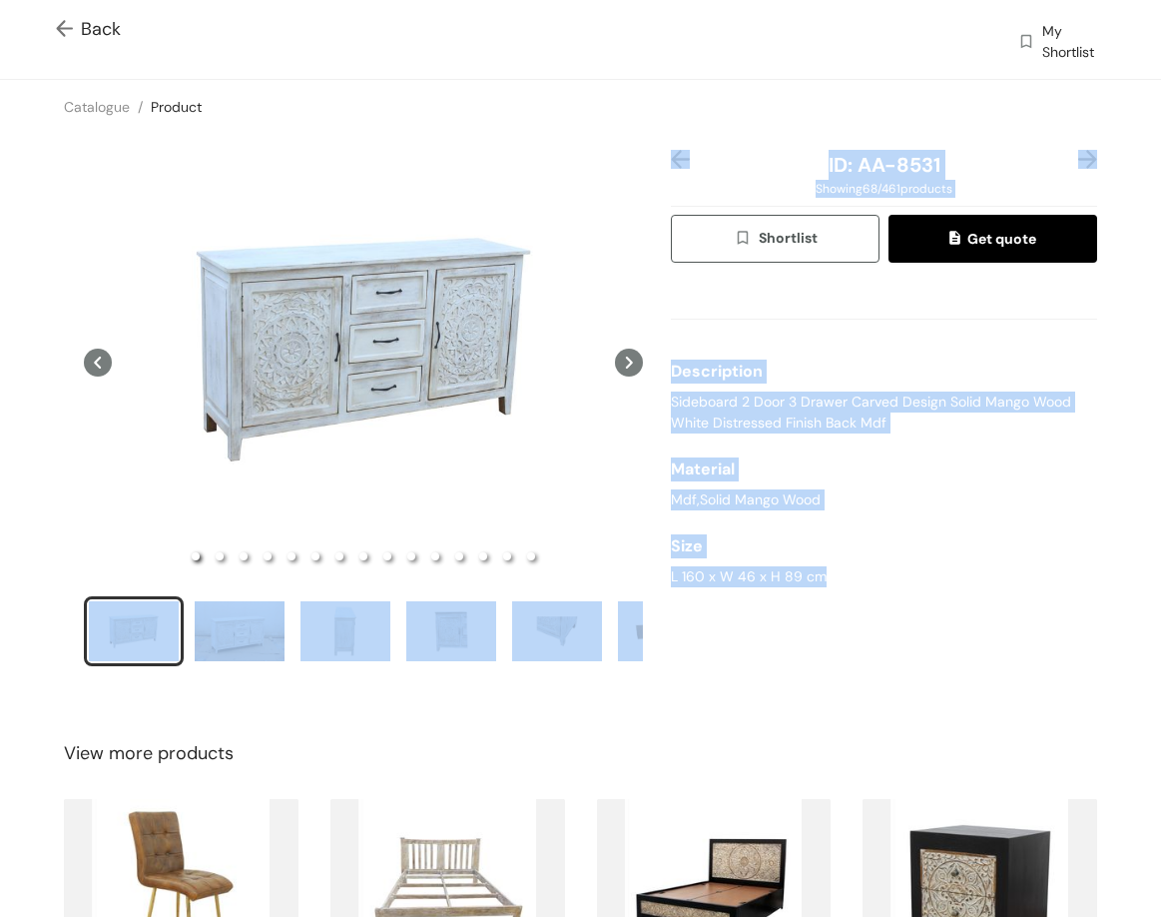
drag, startPoint x: 655, startPoint y: 570, endPoint x: 786, endPoint y: 559, distance: 131.3
click at [814, 573] on div "ID: AA-8531 Showing 68 / 461 products Shortlist Get quote Description Sideboard…" at bounding box center [580, 421] width 1169 height 574
click at [785, 559] on div "Size" at bounding box center [884, 546] width 426 height 40
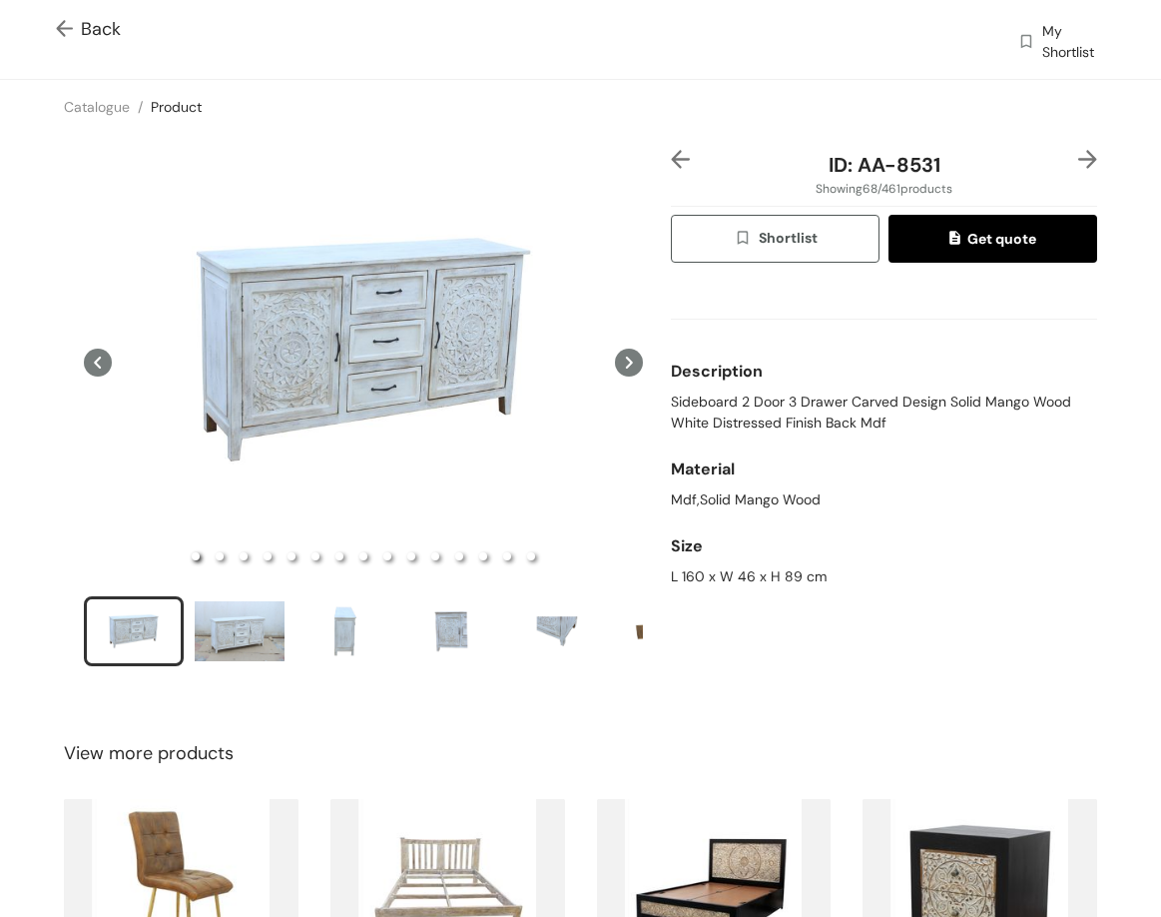
click at [785, 559] on div "Size" at bounding box center [884, 546] width 426 height 40
click at [785, 562] on div "Size" at bounding box center [884, 546] width 426 height 40
click at [785, 563] on div "Size" at bounding box center [884, 546] width 426 height 40
click at [790, 574] on div "L 160 x W 46 x H 89 cm" at bounding box center [884, 576] width 426 height 21
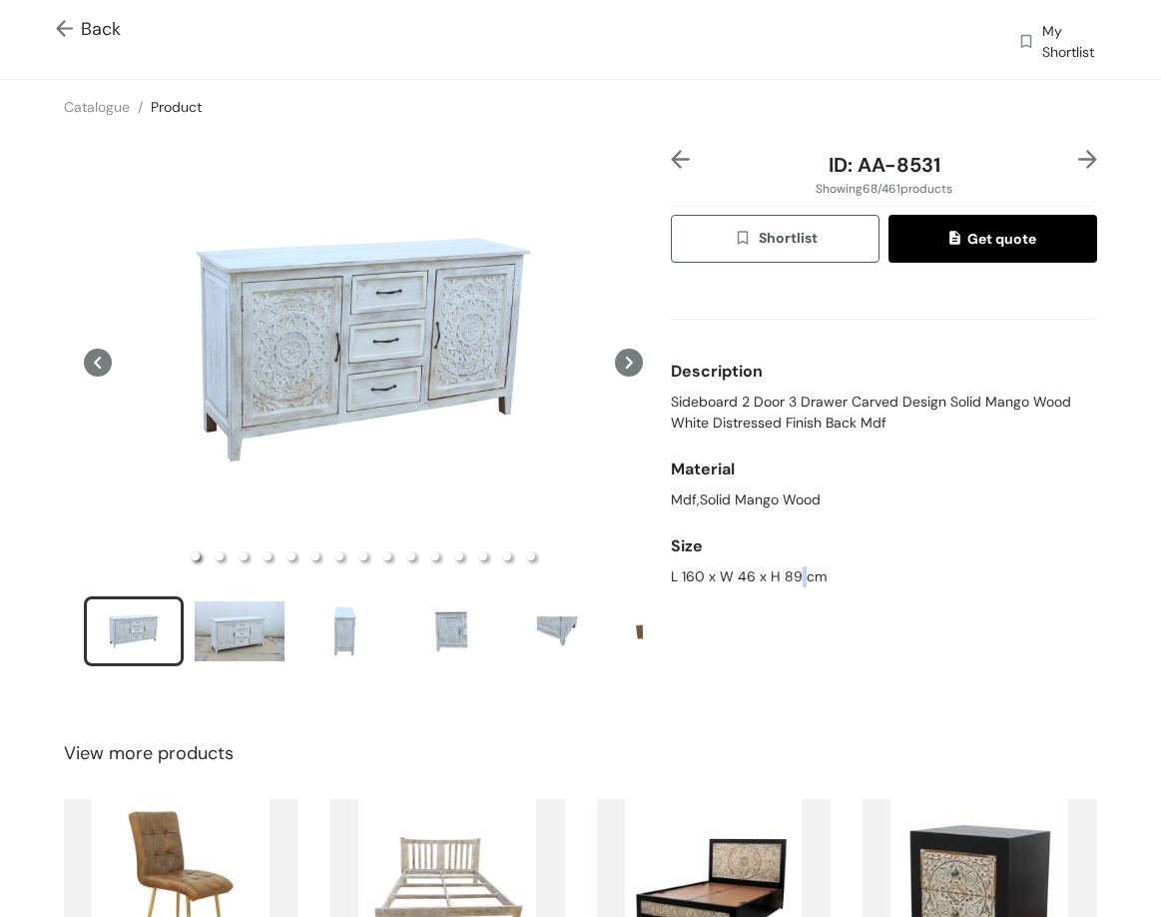
click at [790, 574] on div "L 160 x W 46 x H 89 cm" at bounding box center [884, 576] width 426 height 21
drag, startPoint x: 859, startPoint y: 167, endPoint x: 979, endPoint y: 164, distance: 119.9
click at [979, 164] on div "ID: AA-8531" at bounding box center [884, 165] width 355 height 30
click at [1079, 152] on img at bounding box center [1088, 159] width 19 height 19
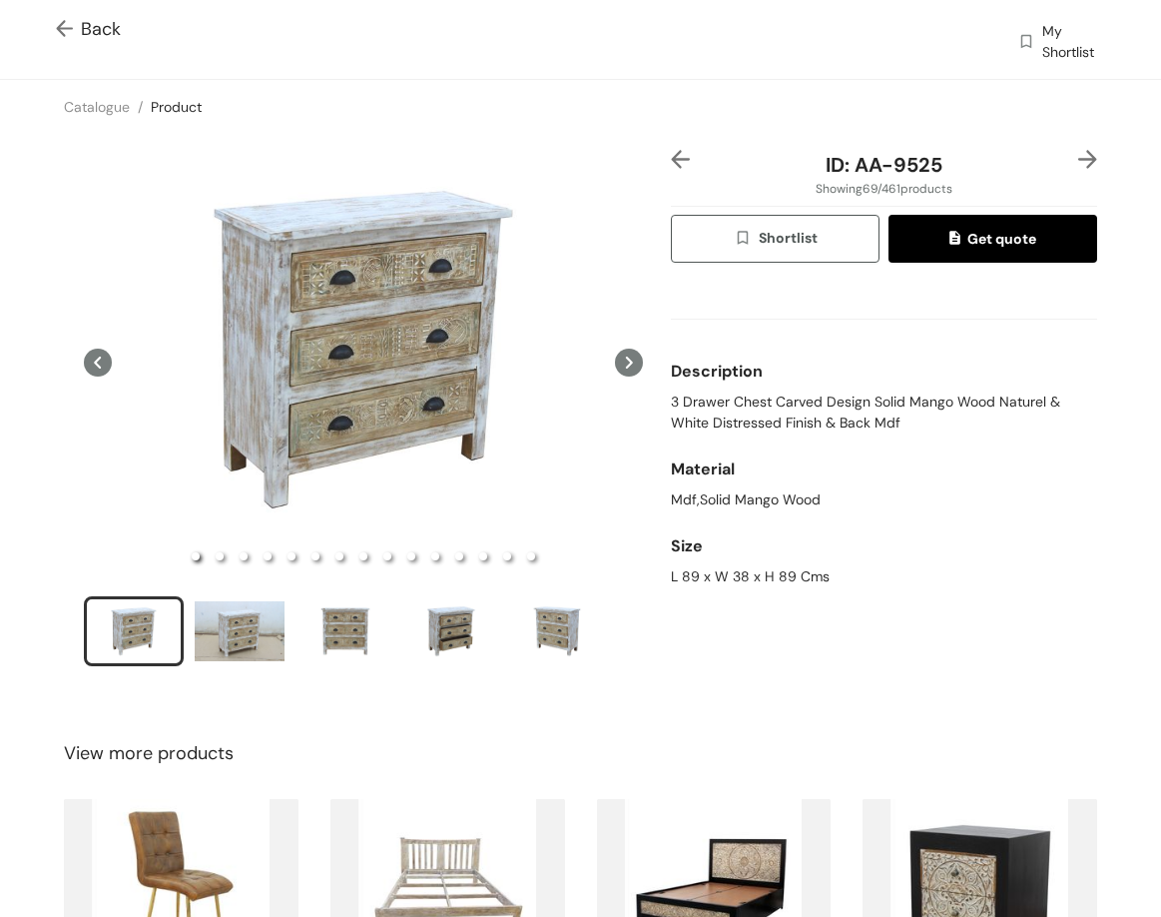
click at [1079, 150] on img at bounding box center [1088, 159] width 19 height 19
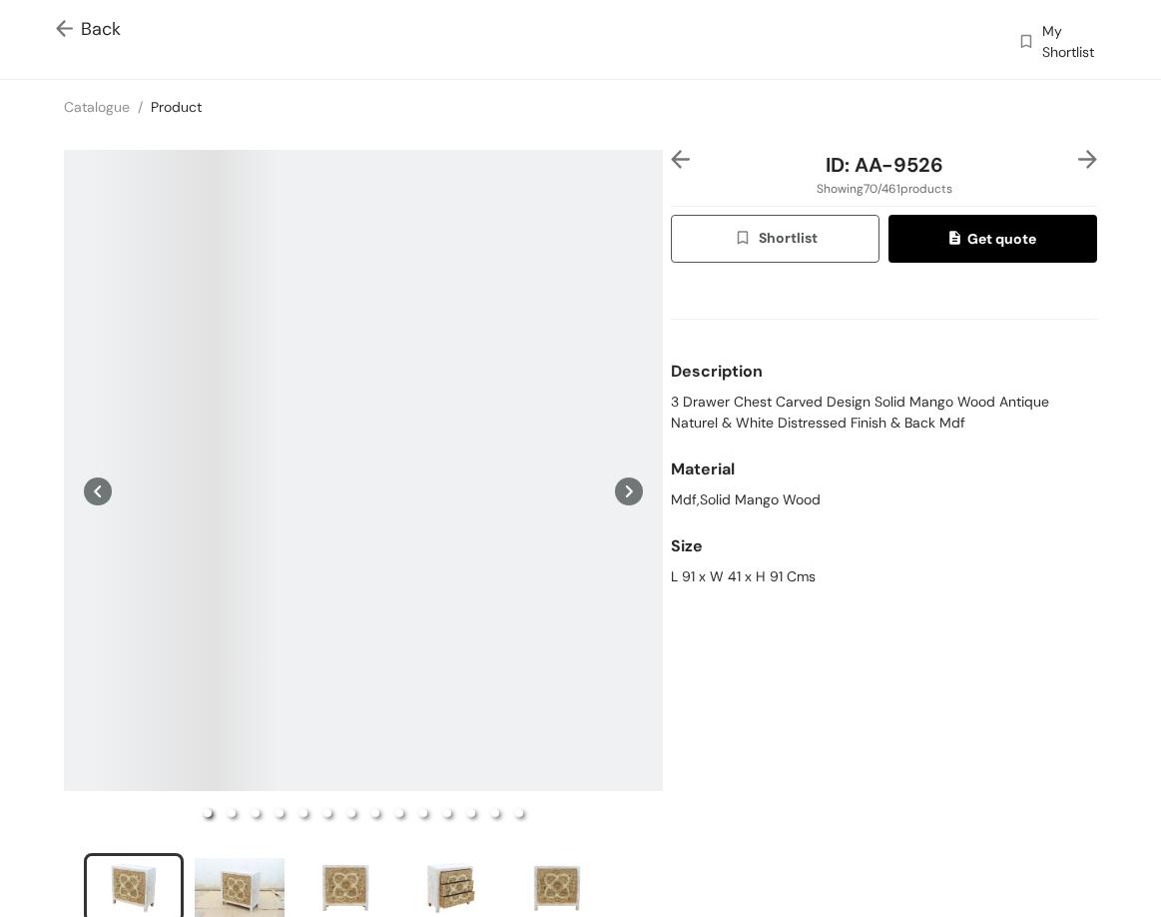
click at [1079, 157] on img at bounding box center [1088, 159] width 19 height 19
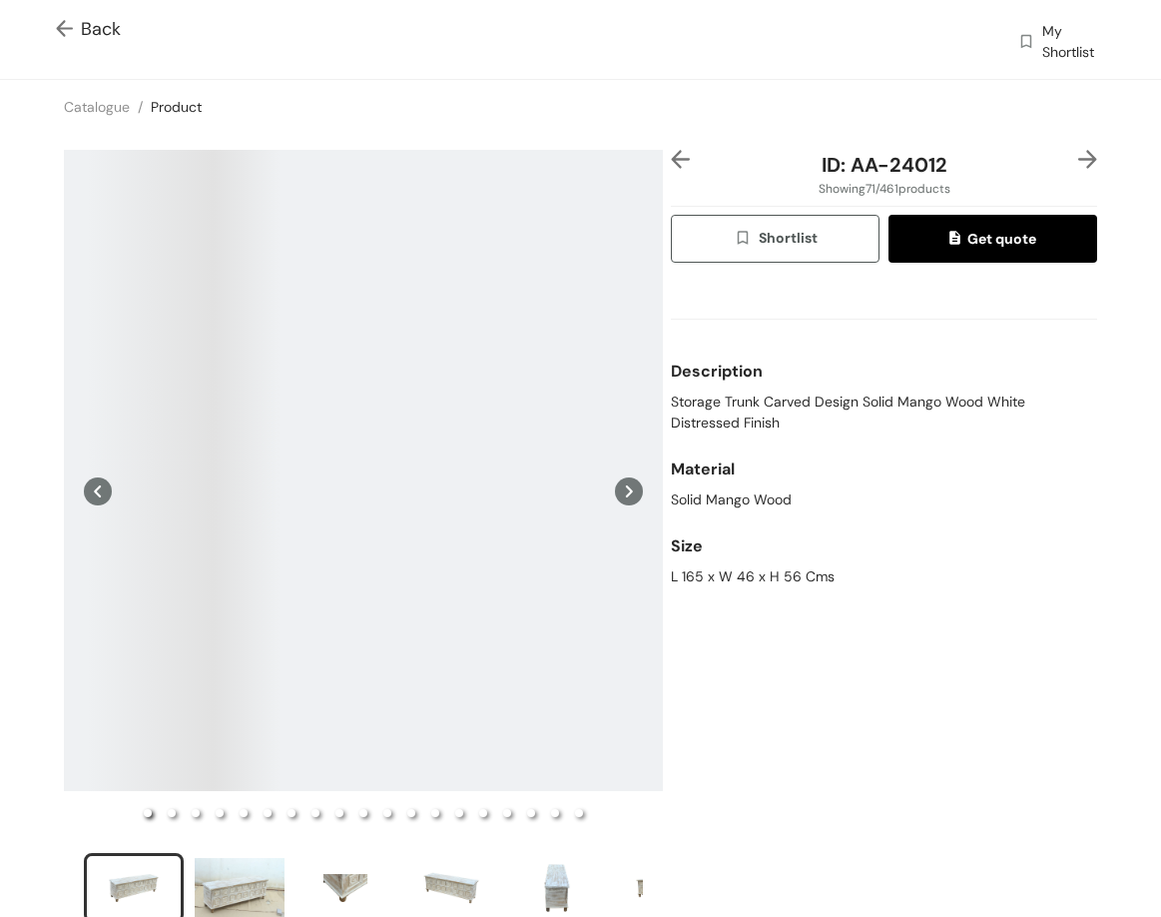
click at [1079, 157] on img at bounding box center [1088, 159] width 19 height 19
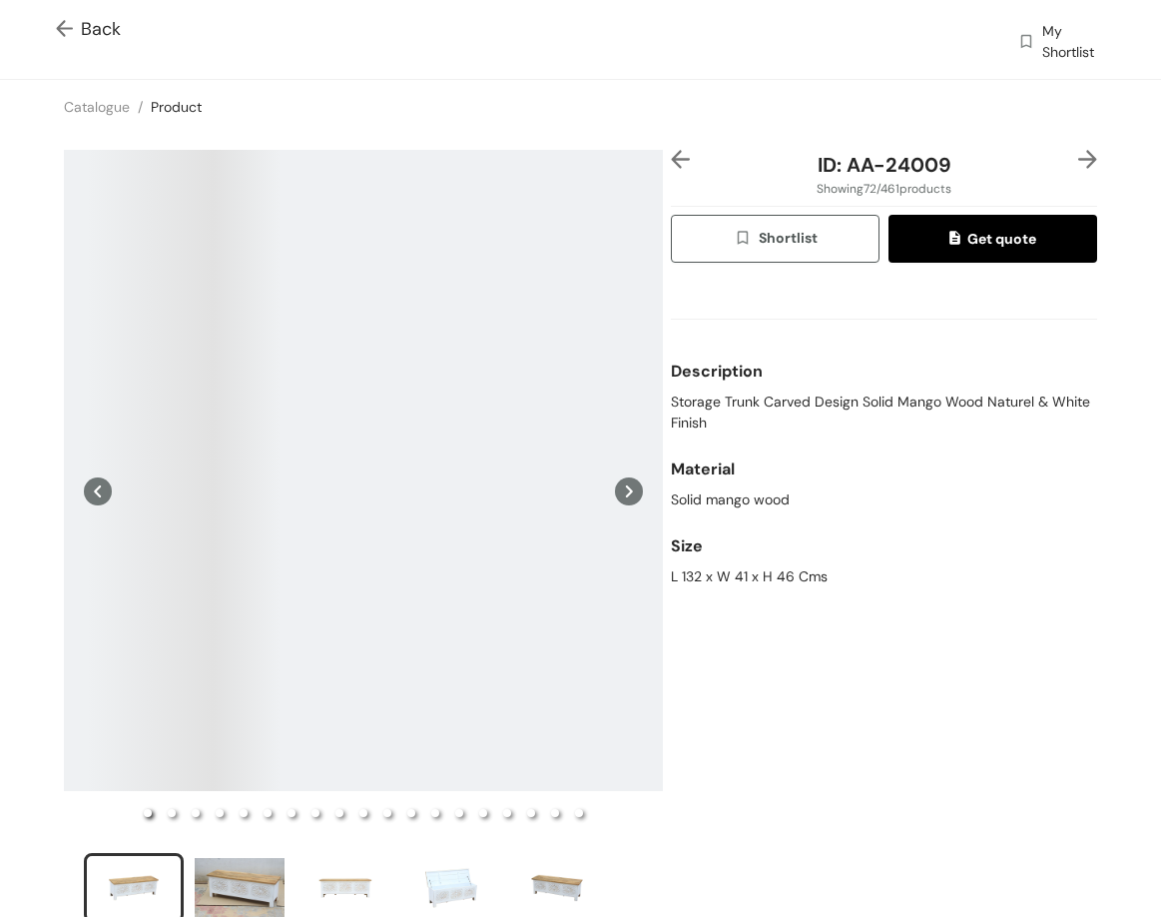
click at [92, 27] on span "Back" at bounding box center [88, 29] width 65 height 27
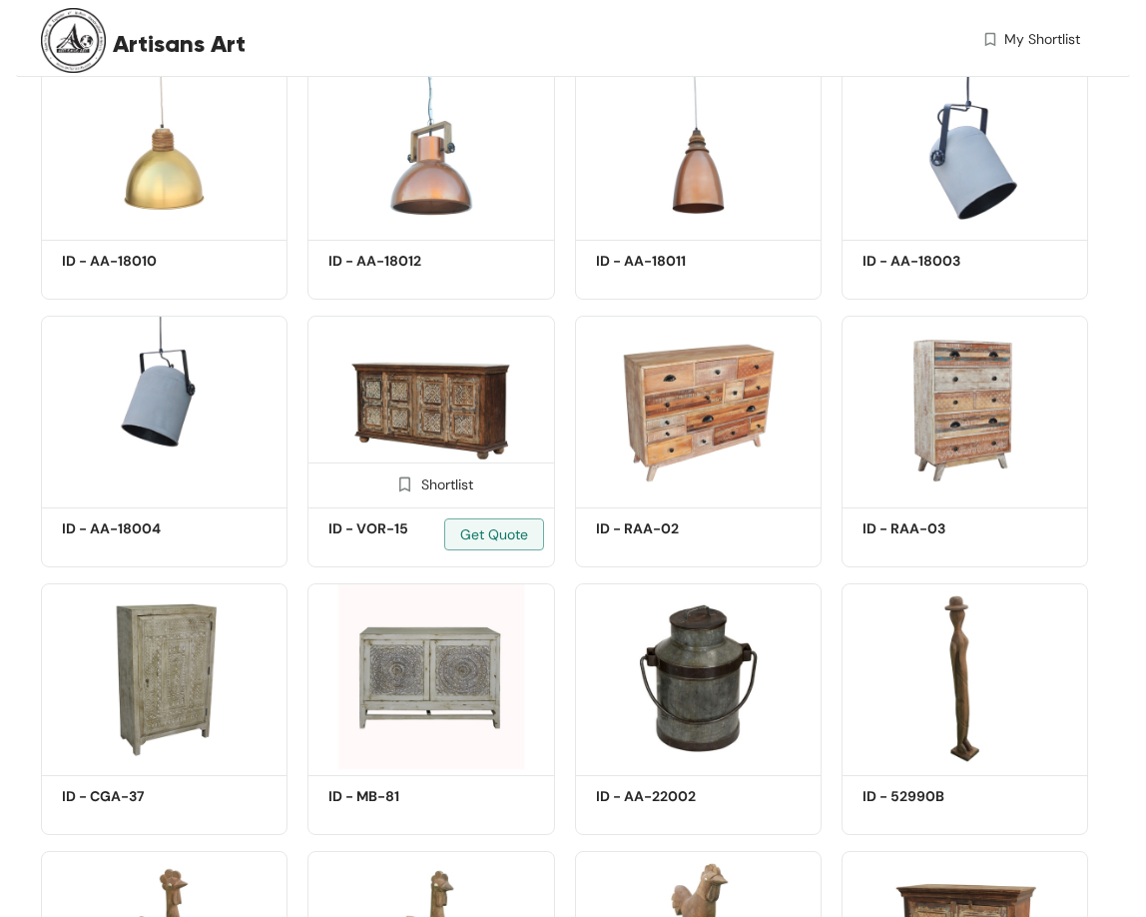
scroll to position [5519, 0]
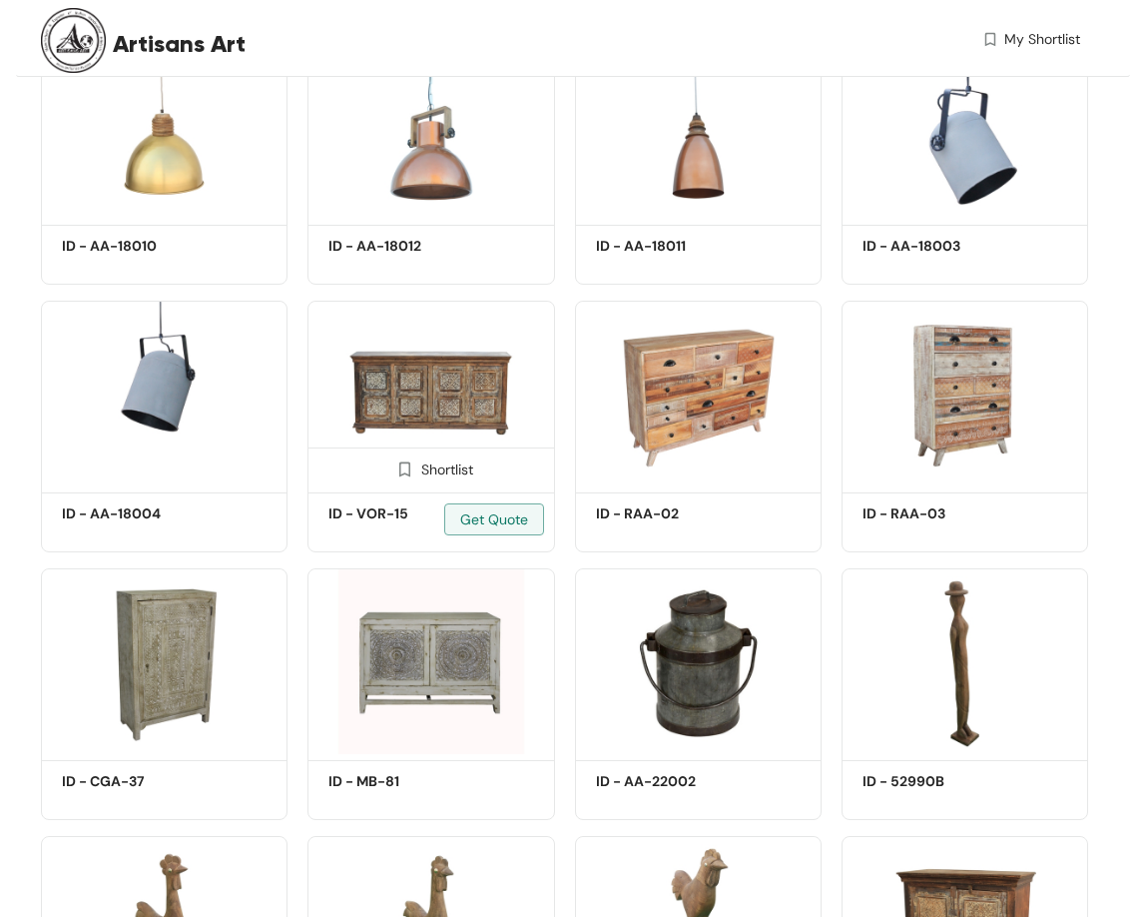
click at [424, 368] on img at bounding box center [431, 394] width 247 height 186
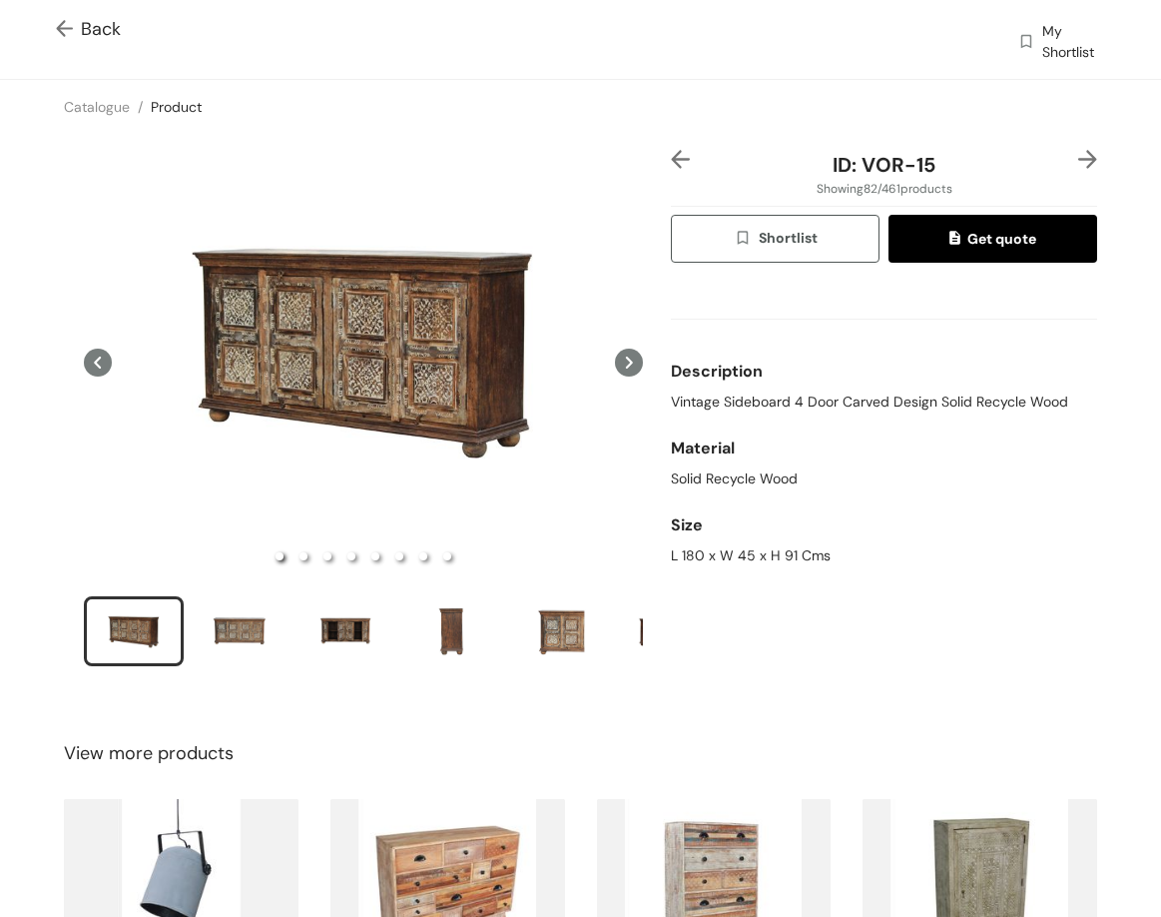
click at [671, 400] on span "Vintage Sideboard 4 Door Carved Design Solid Recycle Wood" at bounding box center [869, 401] width 397 height 21
drag, startPoint x: 673, startPoint y: 557, endPoint x: 852, endPoint y: 548, distance: 179.0
click at [852, 548] on div "ID: VOR-15 Showing 82 / 461 products Shortlist Get quote Description Vintage Si…" at bounding box center [884, 421] width 434 height 542
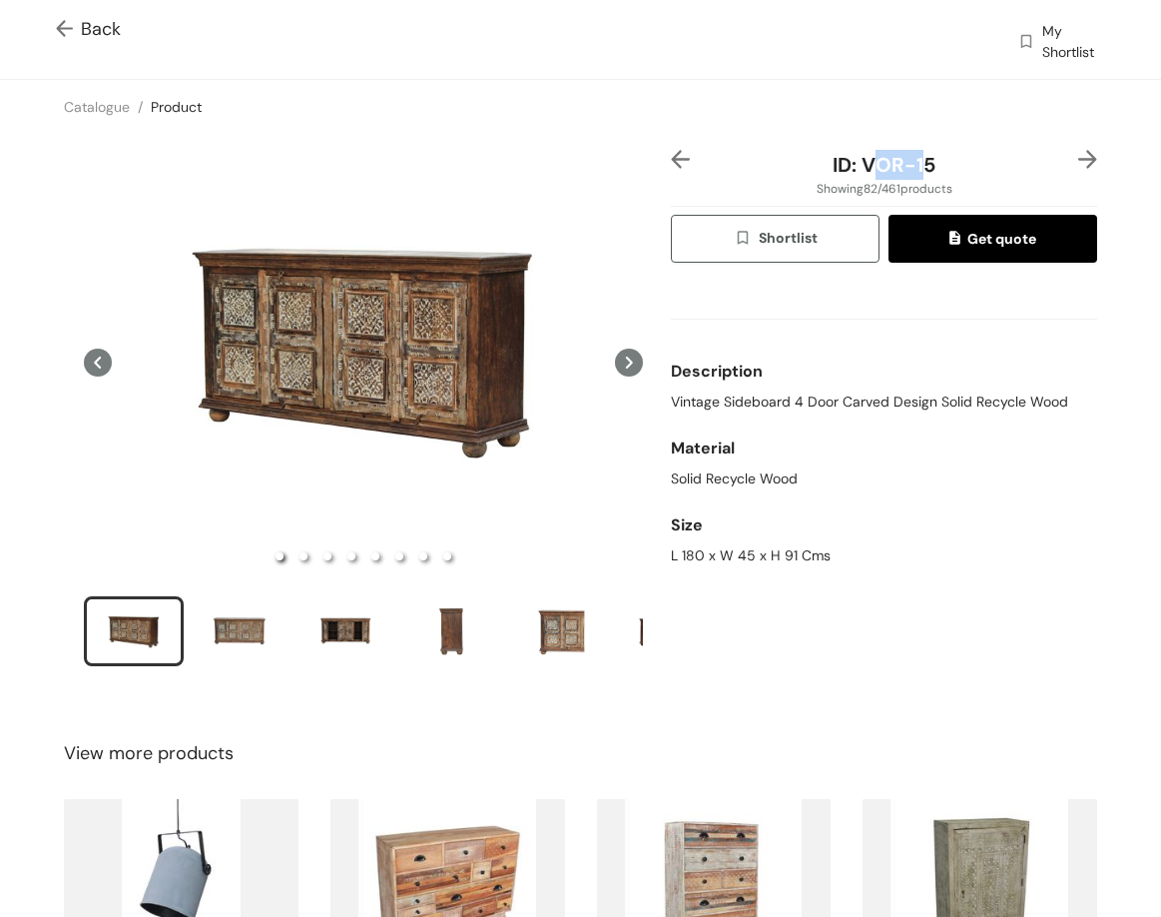
drag, startPoint x: 861, startPoint y: 153, endPoint x: 909, endPoint y: 162, distance: 48.8
click at [912, 156] on span "ID: VOR-15" at bounding box center [884, 165] width 103 height 26
drag, startPoint x: 858, startPoint y: 161, endPoint x: 956, endPoint y: 153, distance: 98.2
click at [956, 153] on div "ID: VOR-15" at bounding box center [884, 165] width 355 height 30
click at [1079, 159] on img at bounding box center [1088, 159] width 19 height 19
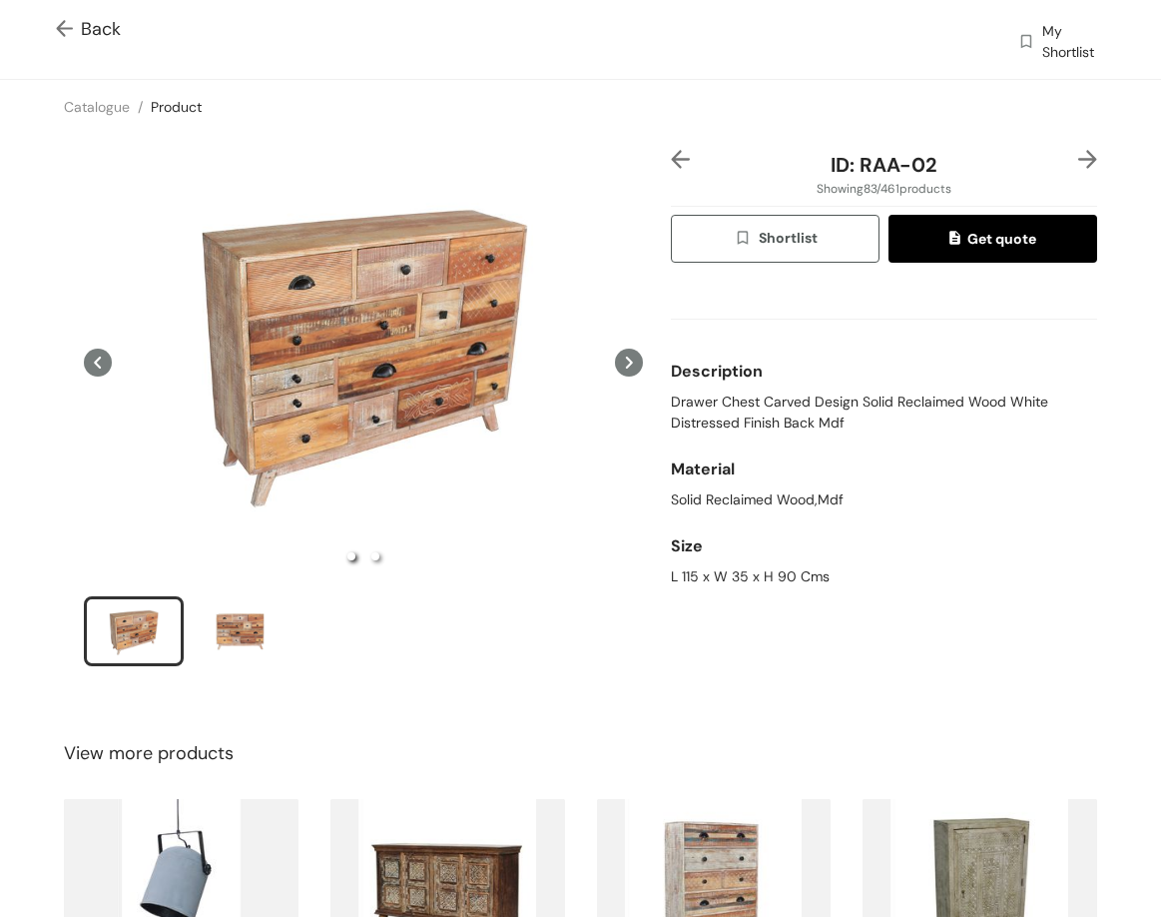
click at [1079, 159] on img at bounding box center [1088, 159] width 19 height 19
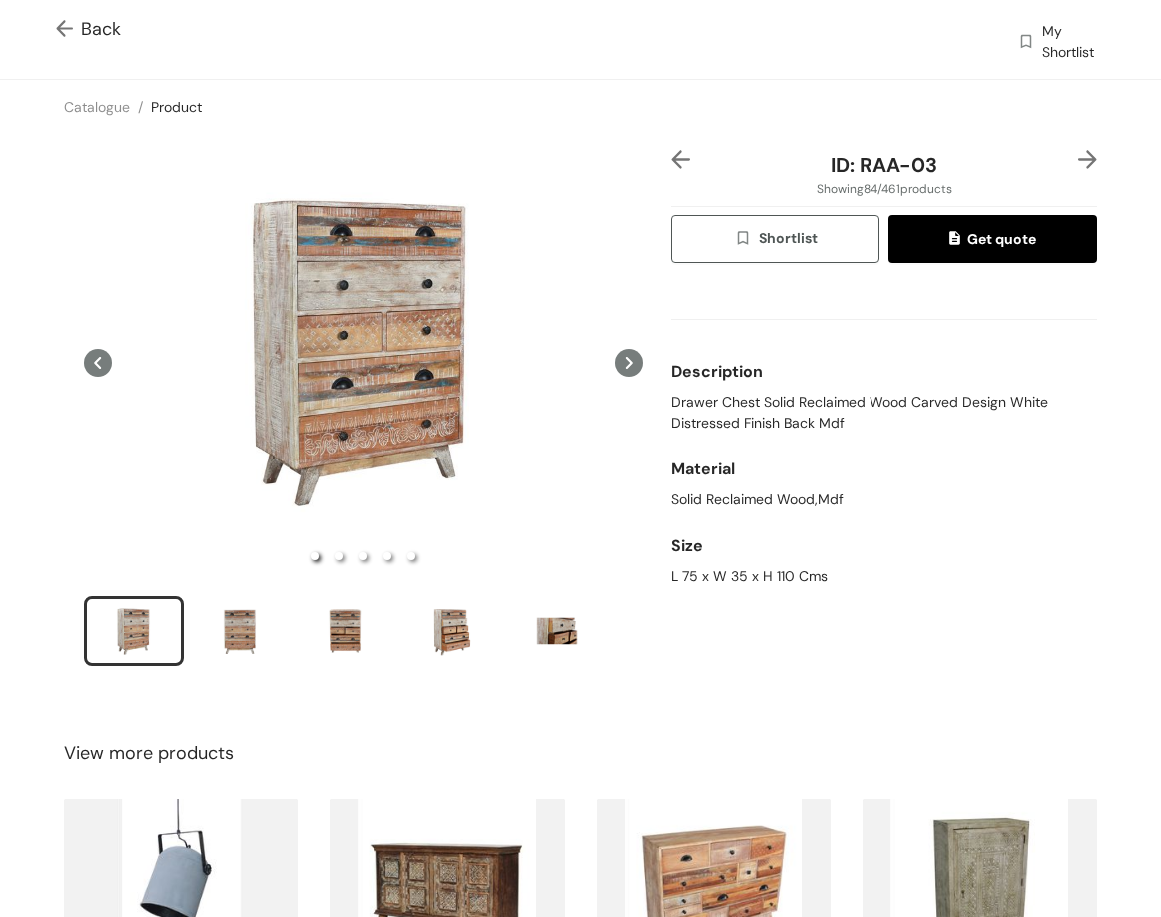
click at [1079, 159] on img at bounding box center [1088, 159] width 19 height 19
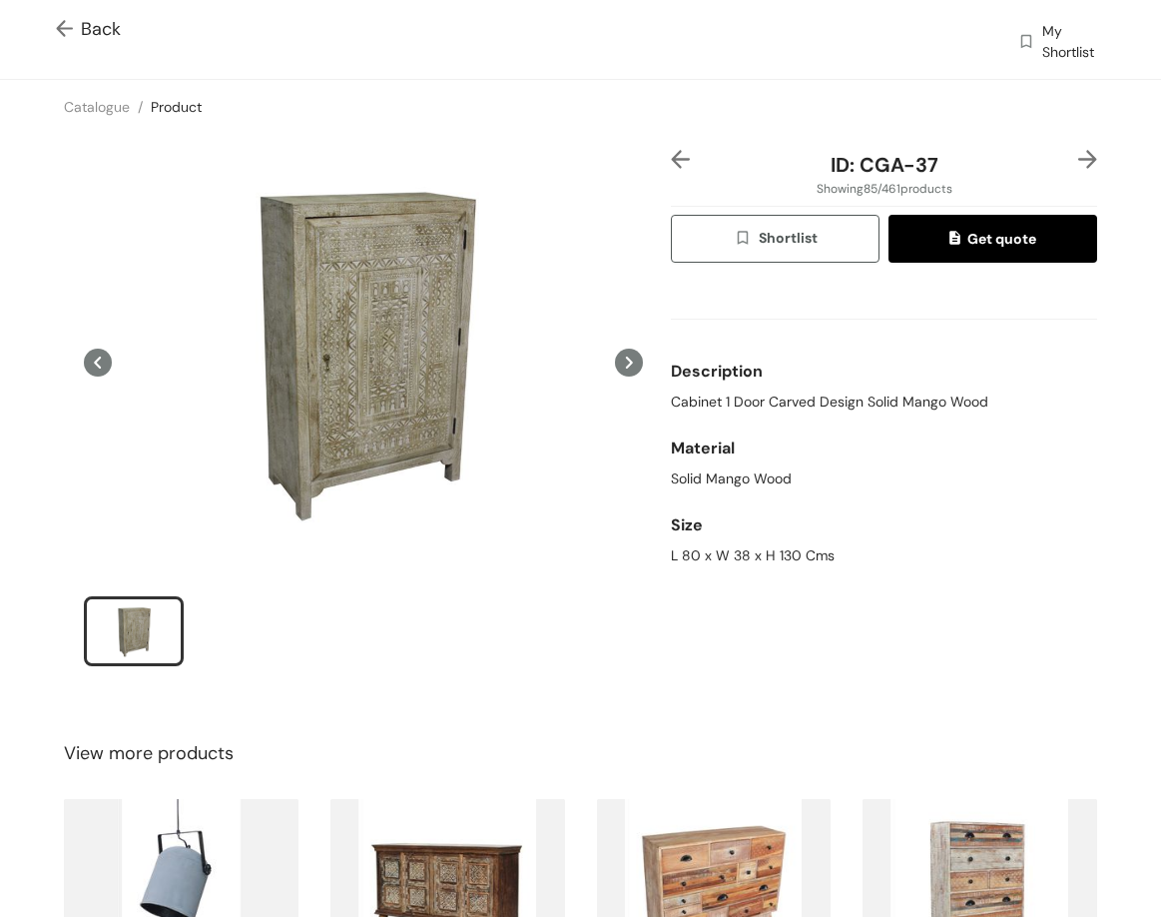
click at [1079, 159] on img at bounding box center [1088, 159] width 19 height 19
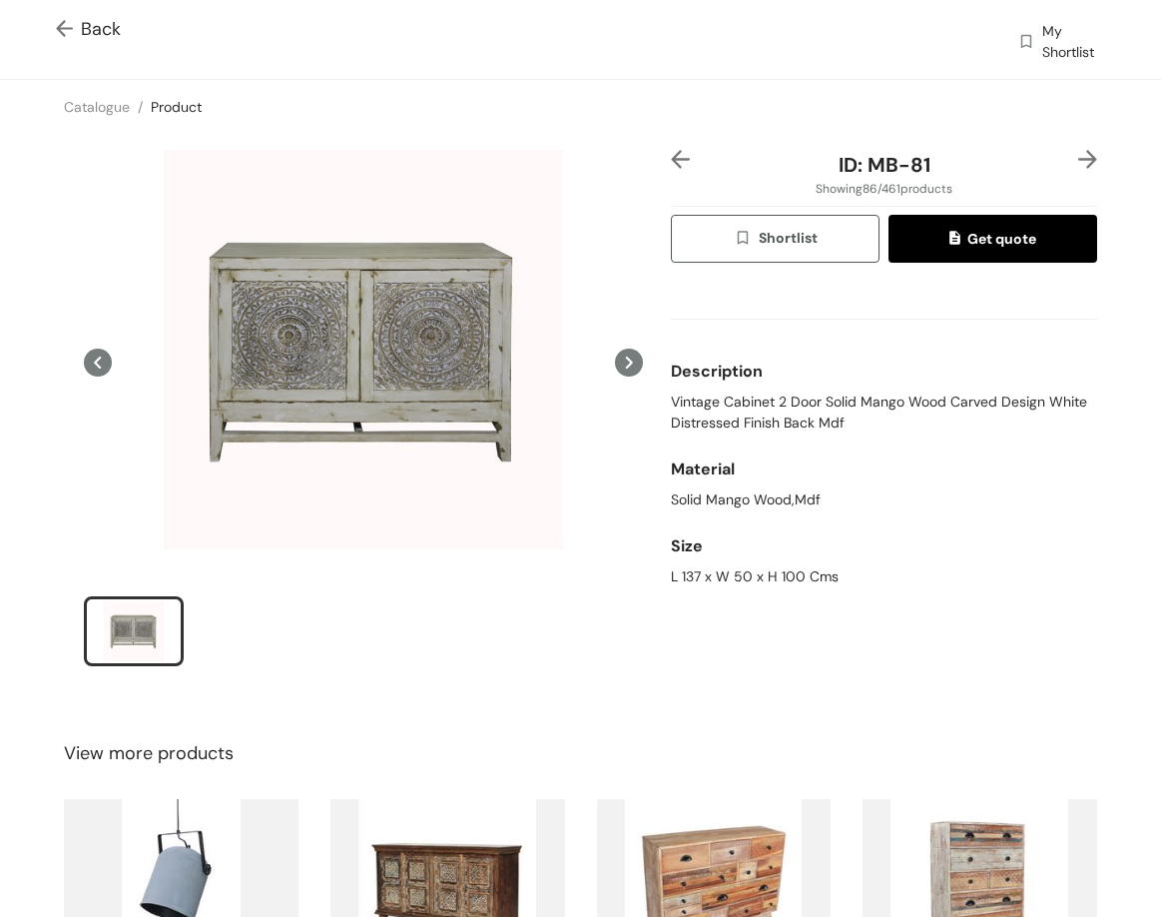
click at [1079, 159] on img at bounding box center [1088, 159] width 19 height 19
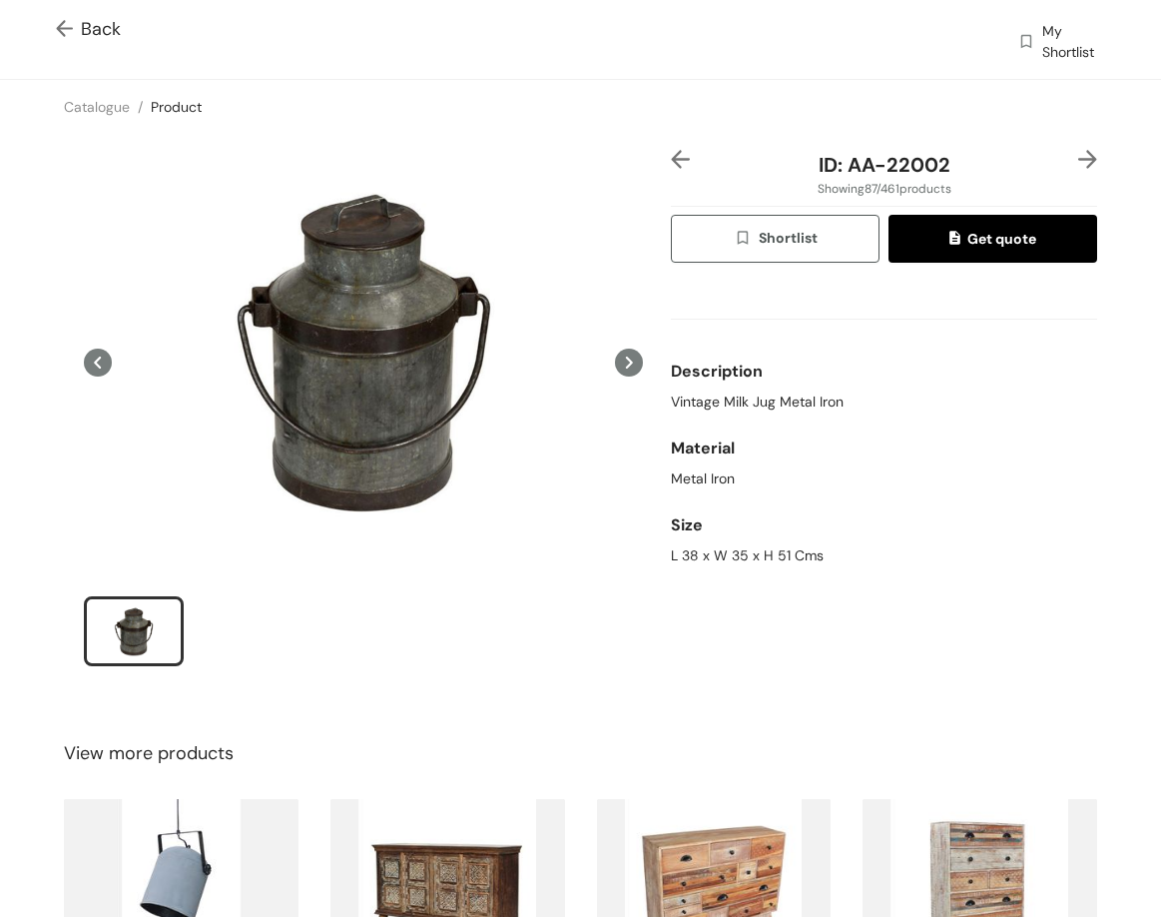
click at [1079, 159] on img at bounding box center [1088, 159] width 19 height 19
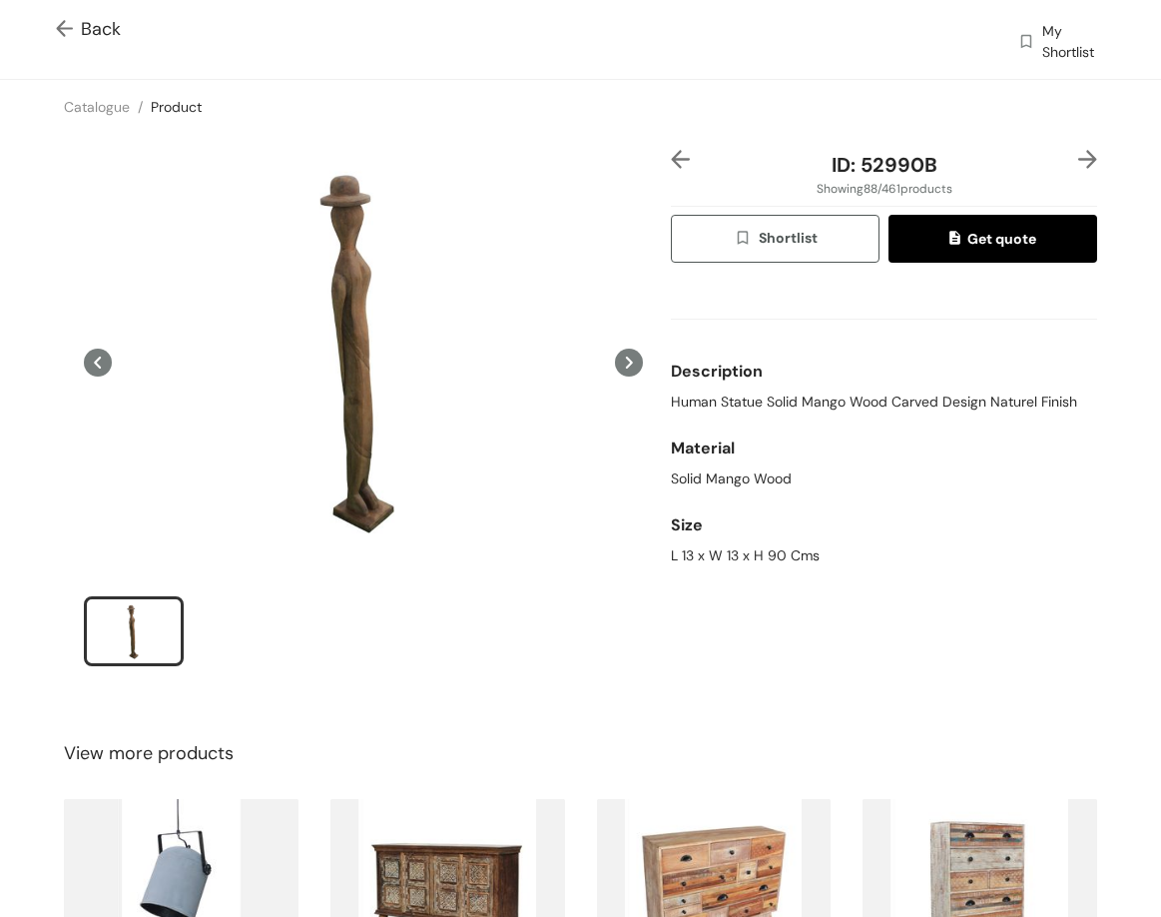
click at [1079, 159] on img at bounding box center [1088, 159] width 19 height 19
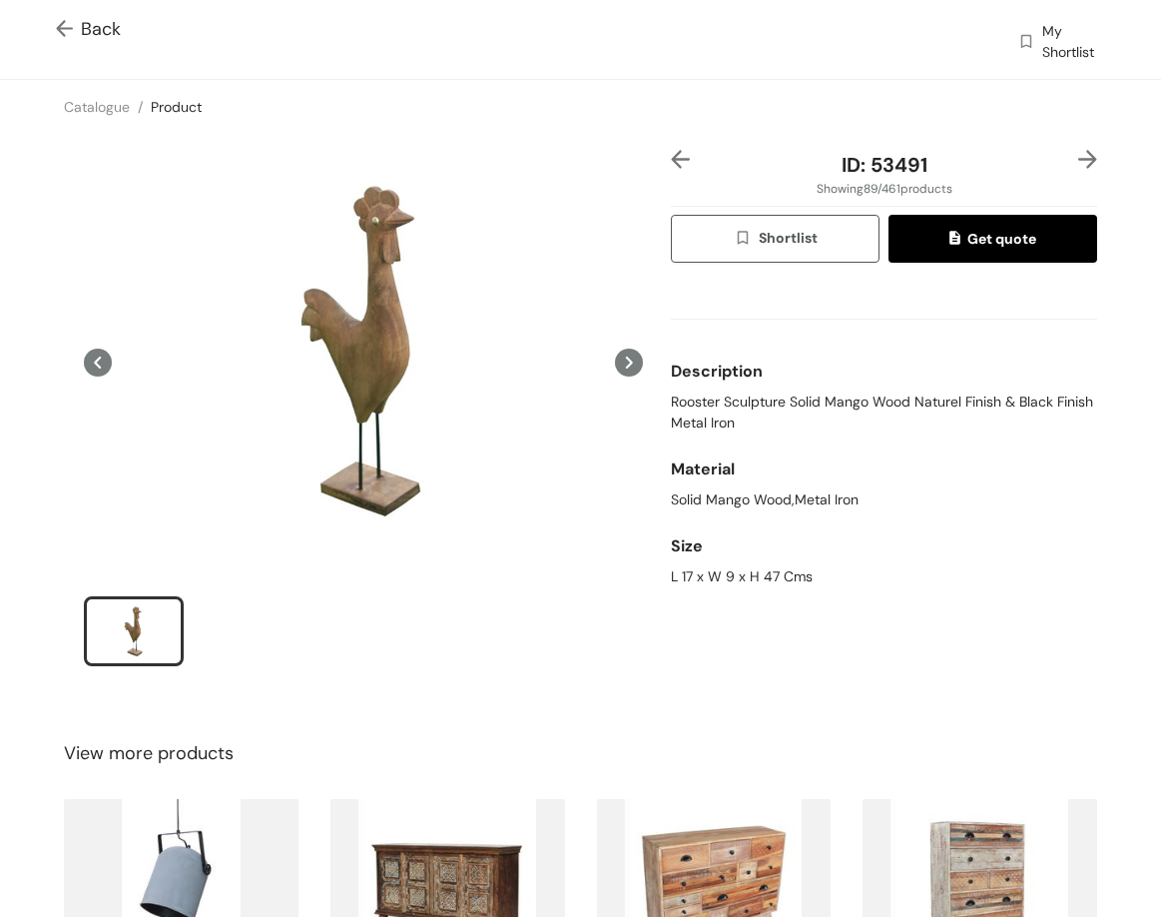
drag, startPoint x: 86, startPoint y: 26, endPoint x: 1134, endPoint y: 148, distance: 1055.6
click at [86, 25] on span "Back" at bounding box center [88, 29] width 65 height 27
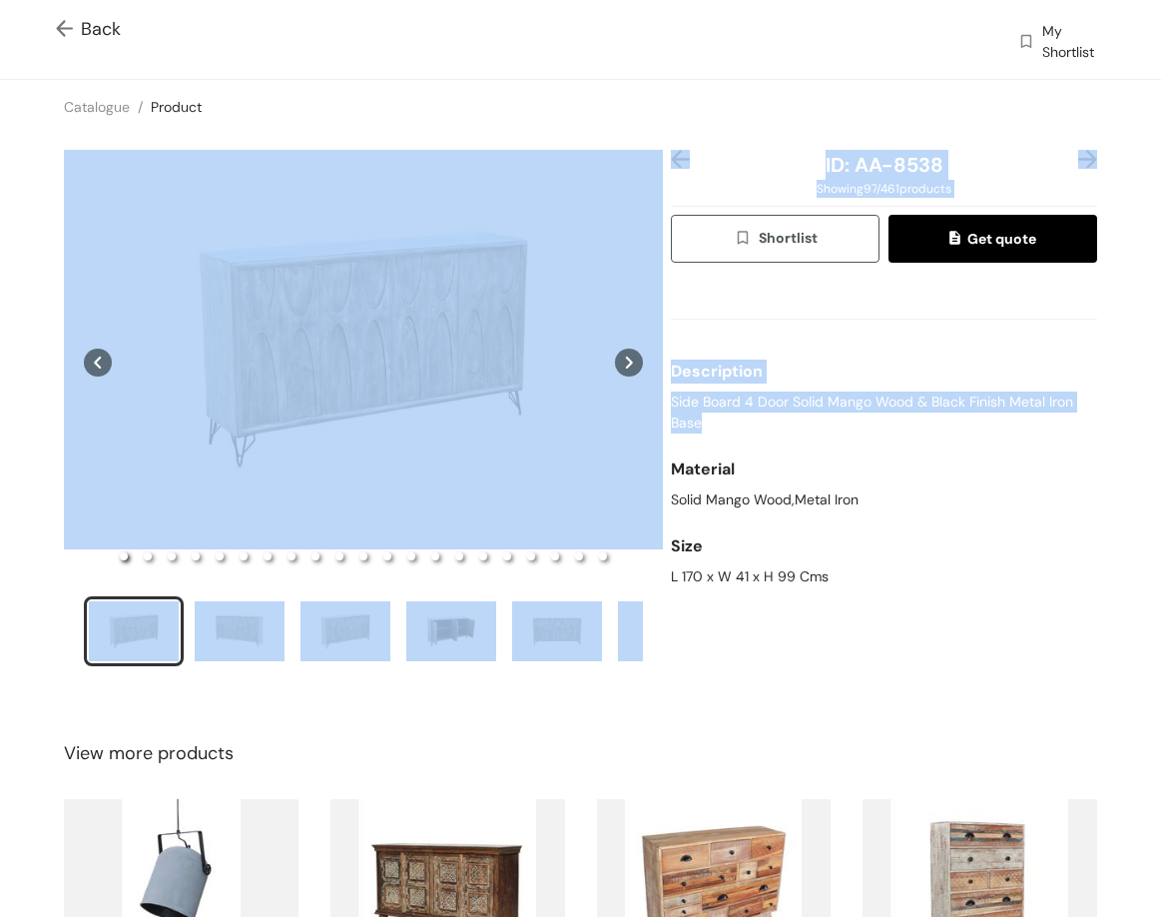
drag, startPoint x: 733, startPoint y: 432, endPoint x: 687, endPoint y: 406, distance: 52.8
click at [726, 433] on div "ID: AA-8538 Showing 97 / 461 products Shortlist Get quote Description Side Boar…" at bounding box center [580, 421] width 1169 height 574
click at [687, 405] on span "Side Board 4 Door Solid Mango Wood & Black Finish Metal Iron Base" at bounding box center [884, 412] width 426 height 42
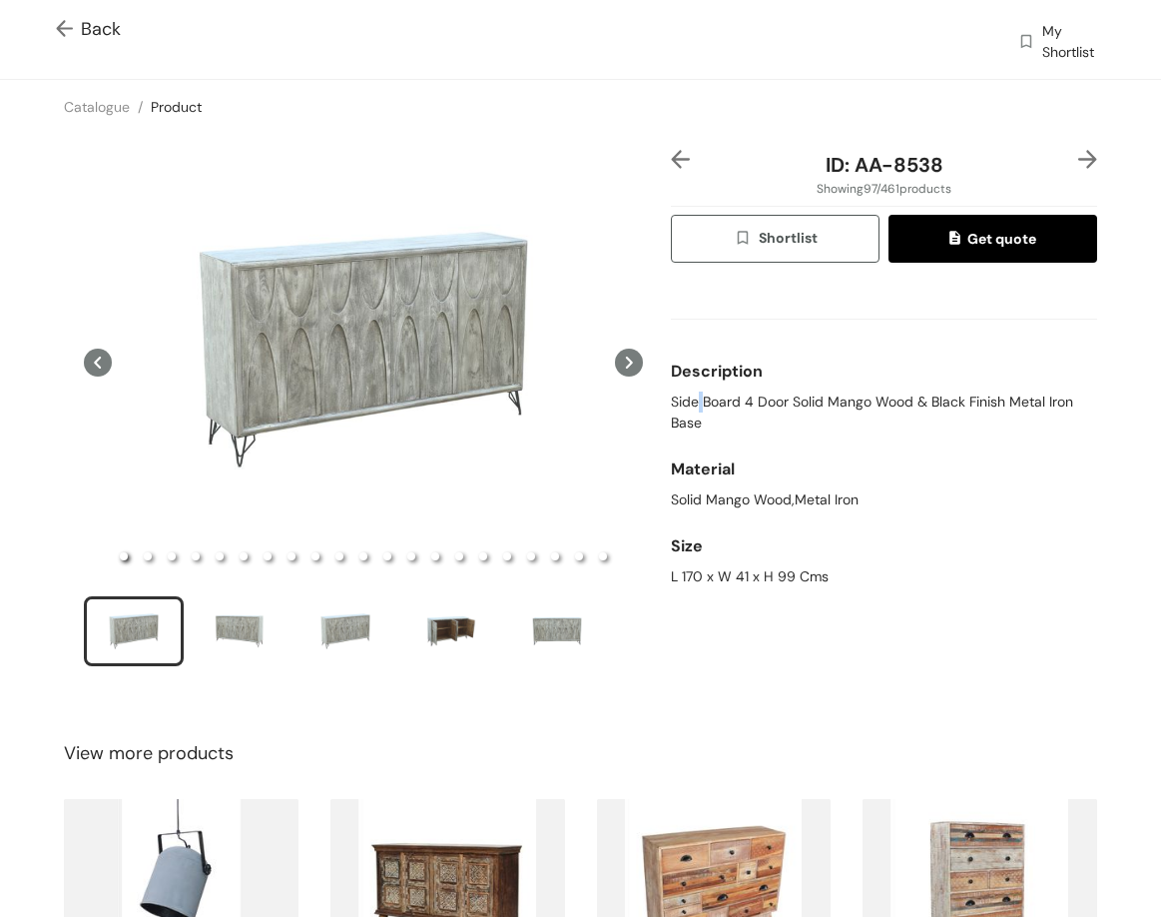
click at [687, 405] on span "Side Board 4 Door Solid Mango Wood & Black Finish Metal Iron Base" at bounding box center [884, 412] width 426 height 42
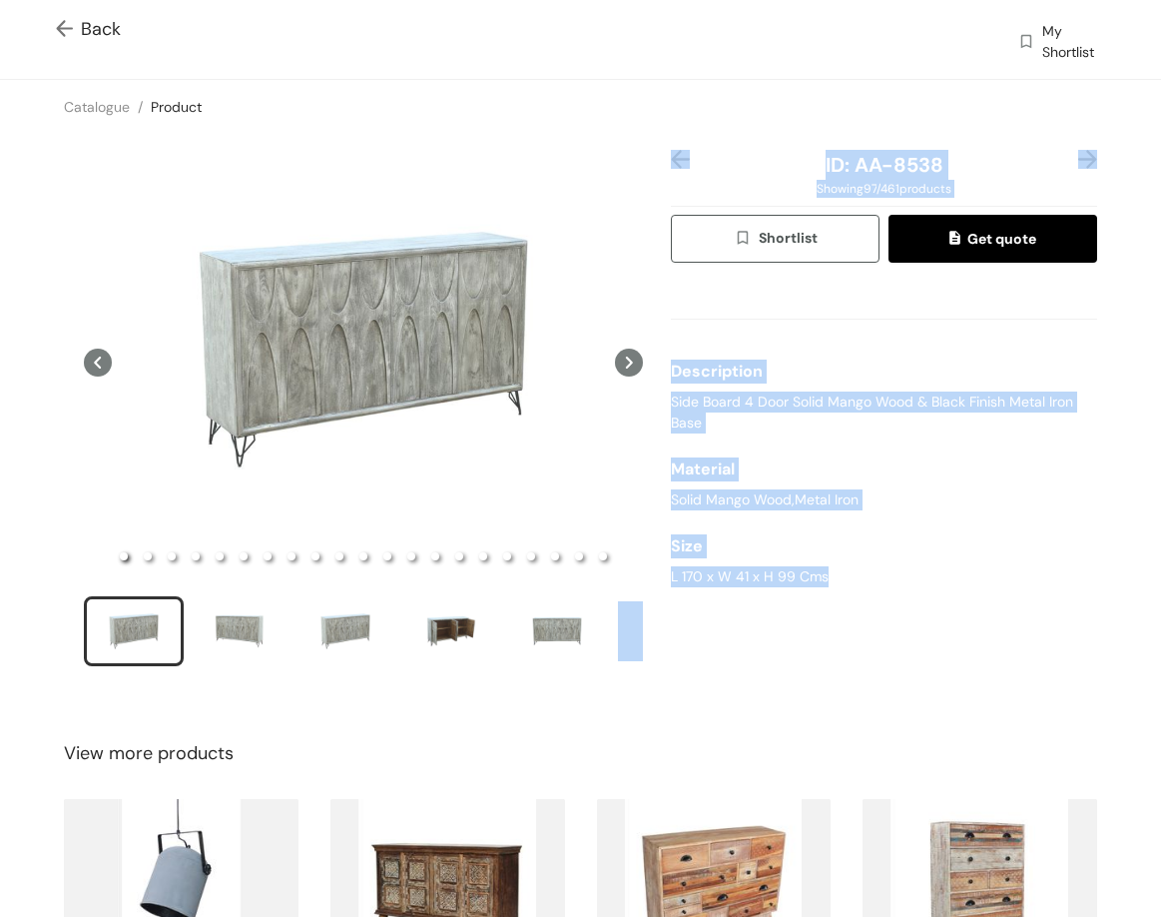
drag, startPoint x: 791, startPoint y: 598, endPoint x: 777, endPoint y: 576, distance: 26.0
click at [822, 591] on div "ID: AA-8538 Showing 97 / 461 products Shortlist Get quote Description Side Boar…" at bounding box center [580, 421] width 1169 height 574
click at [777, 576] on div "L 170 x W 41 x H 99 Cms" at bounding box center [884, 576] width 426 height 21
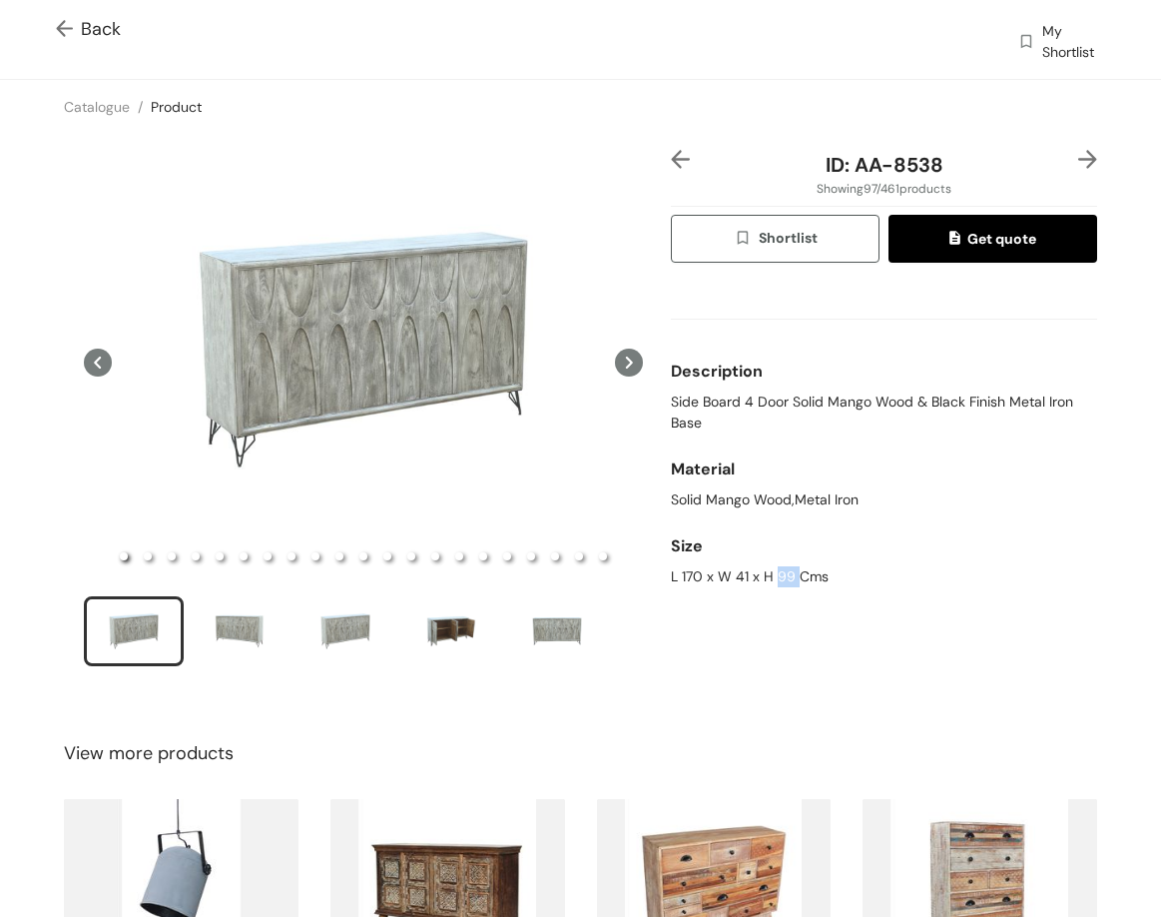
click at [777, 576] on div "L 170 x W 41 x H 99 Cms" at bounding box center [884, 576] width 426 height 21
drag, startPoint x: 842, startPoint y: 167, endPoint x: 943, endPoint y: 174, distance: 101.1
click at [943, 174] on div "ID: AA-8538" at bounding box center [884, 165] width 355 height 30
click at [1079, 156] on img at bounding box center [1088, 159] width 19 height 19
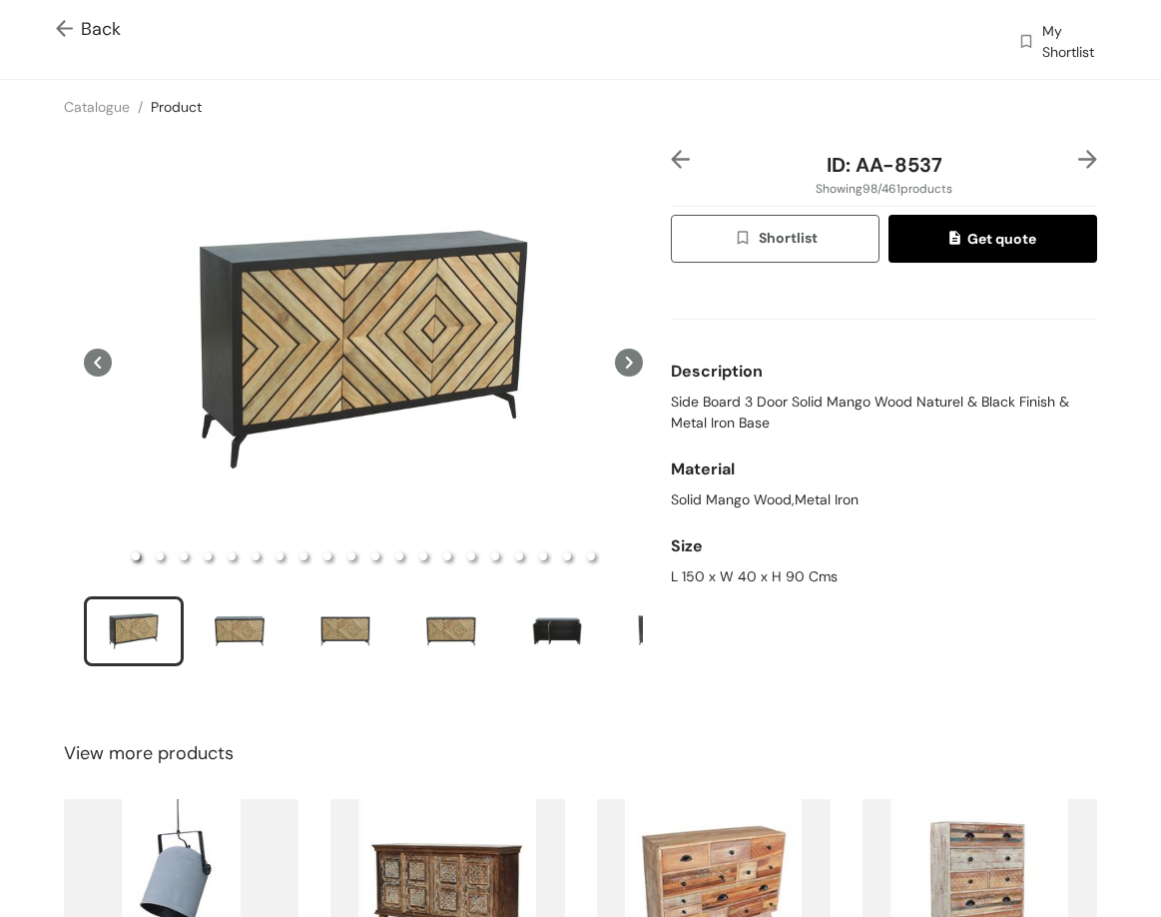
click at [729, 401] on span "Side Board 3 Door Solid Mango Wood Naturel & Black Finish & Metal Iron Base" at bounding box center [884, 412] width 426 height 42
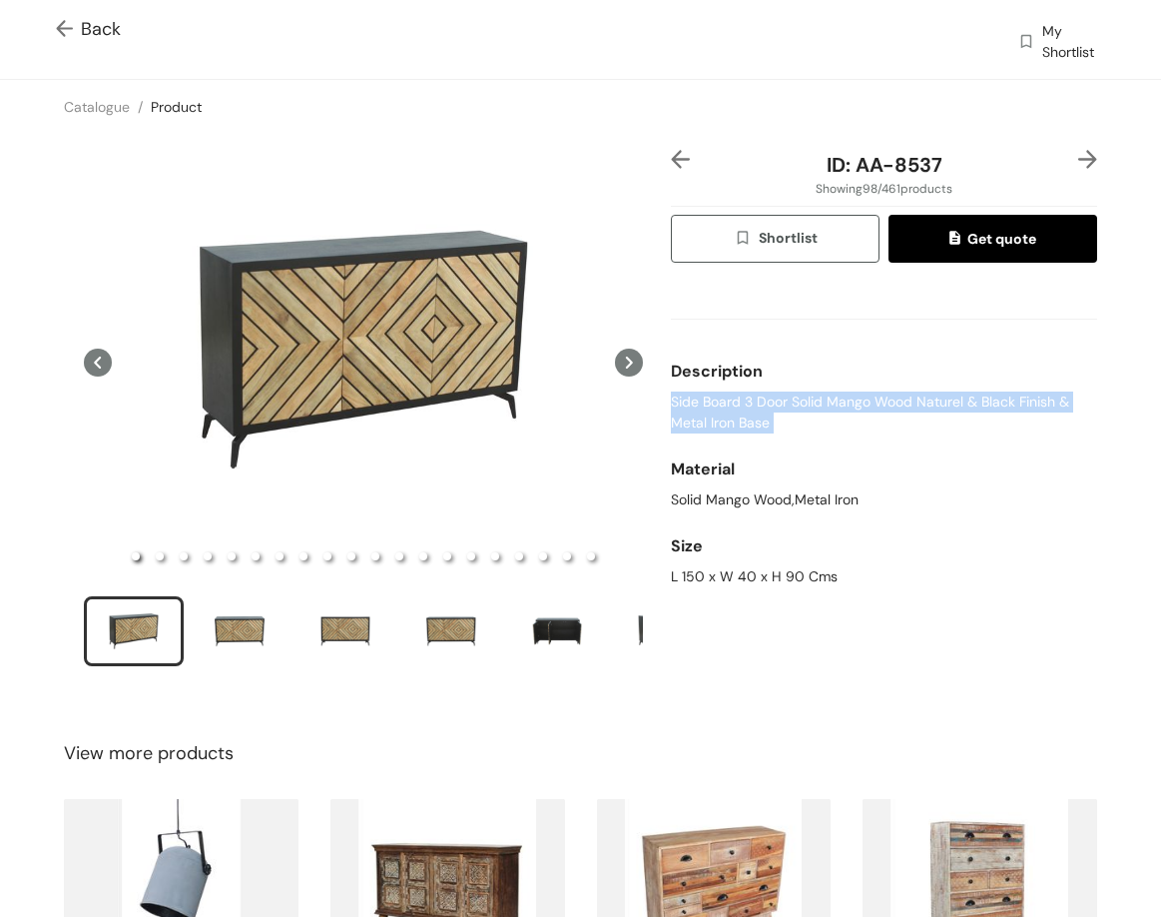
click at [730, 401] on span "Side Board 3 Door Solid Mango Wood Naturel & Black Finish & Metal Iron Base" at bounding box center [884, 412] width 426 height 42
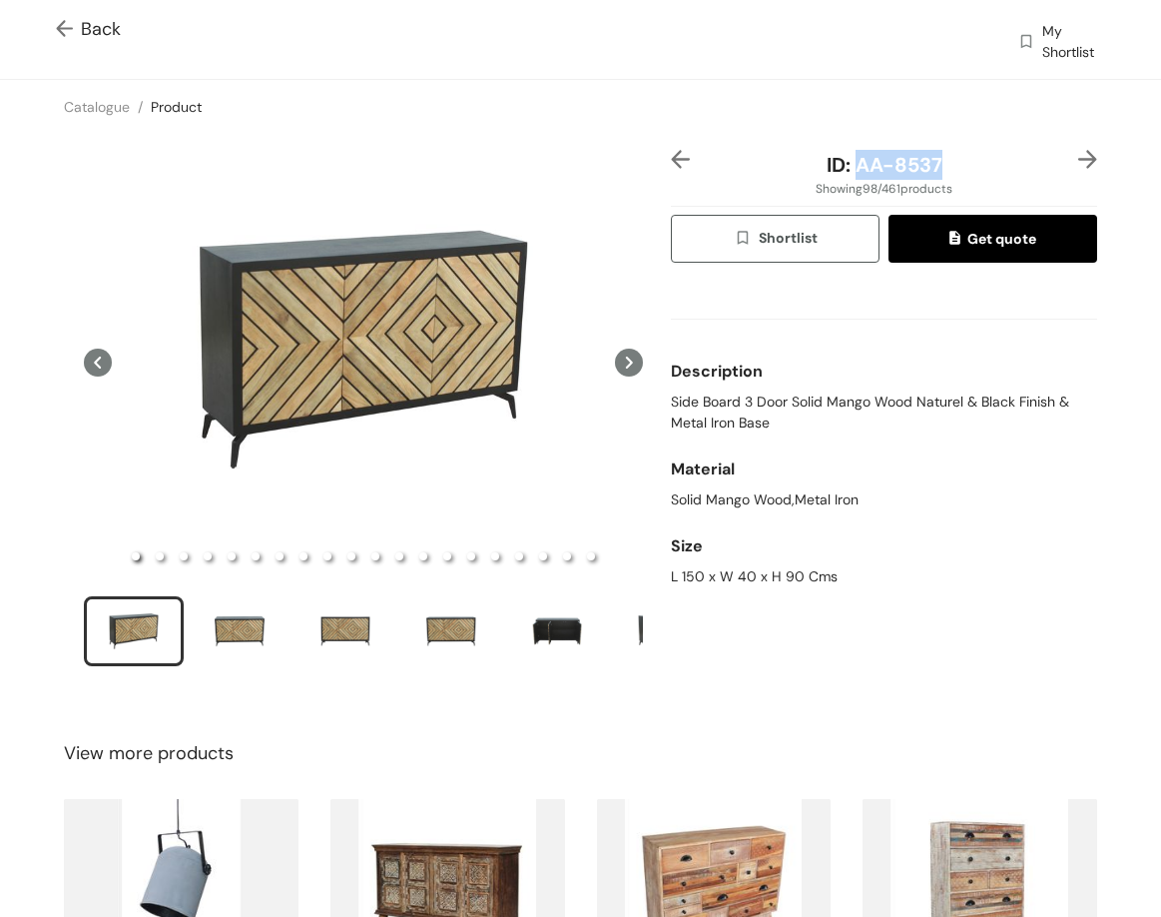
drag, startPoint x: 846, startPoint y: 169, endPoint x: 964, endPoint y: 164, distance: 117.9
click at [964, 164] on div "ID: AA-8537" at bounding box center [884, 165] width 355 height 30
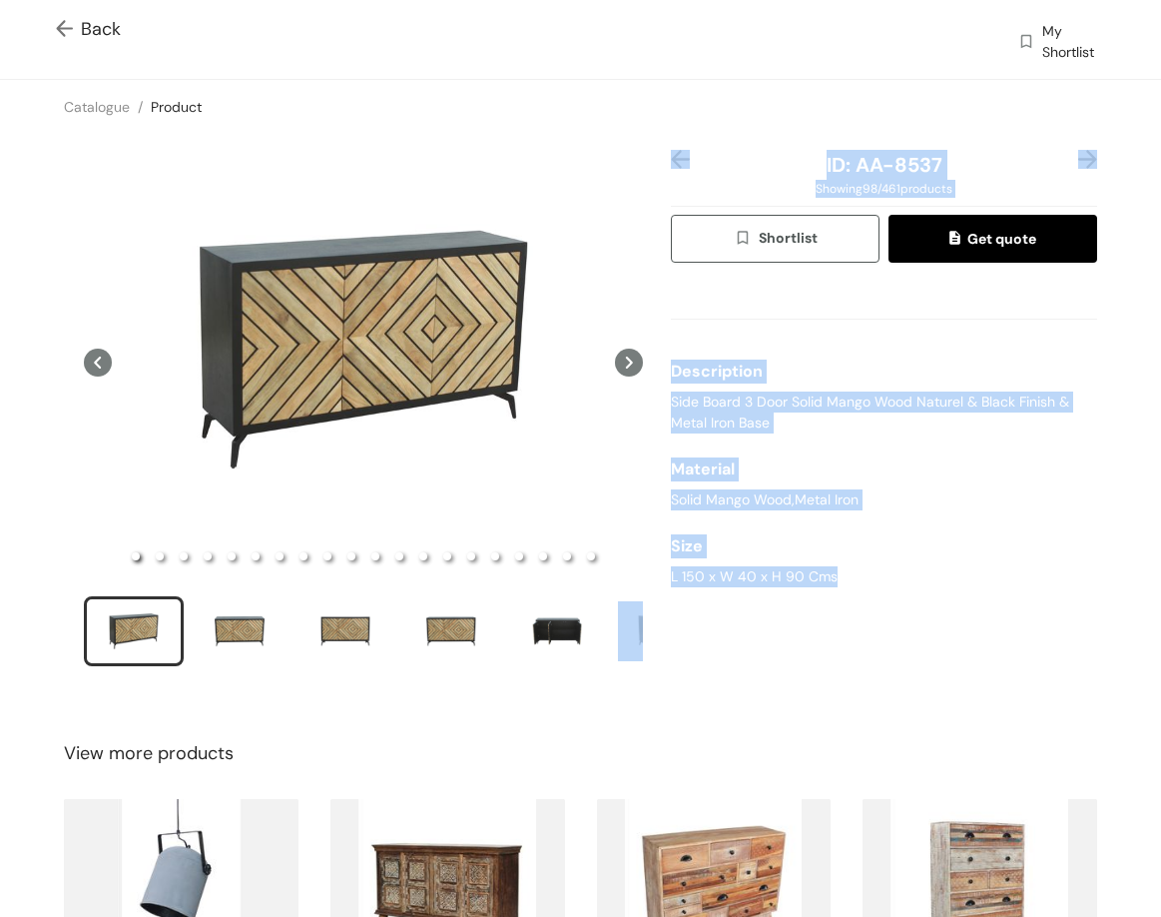
drag, startPoint x: 780, startPoint y: 576, endPoint x: 845, endPoint y: 576, distance: 64.9
click at [845, 576] on div "ID: AA-8537 Showing 98 / 461 products Shortlist Get quote Description Side Boar…" at bounding box center [580, 421] width 1169 height 574
click at [804, 579] on div "L 150 x W 40 x H 90 Cms" at bounding box center [884, 576] width 426 height 21
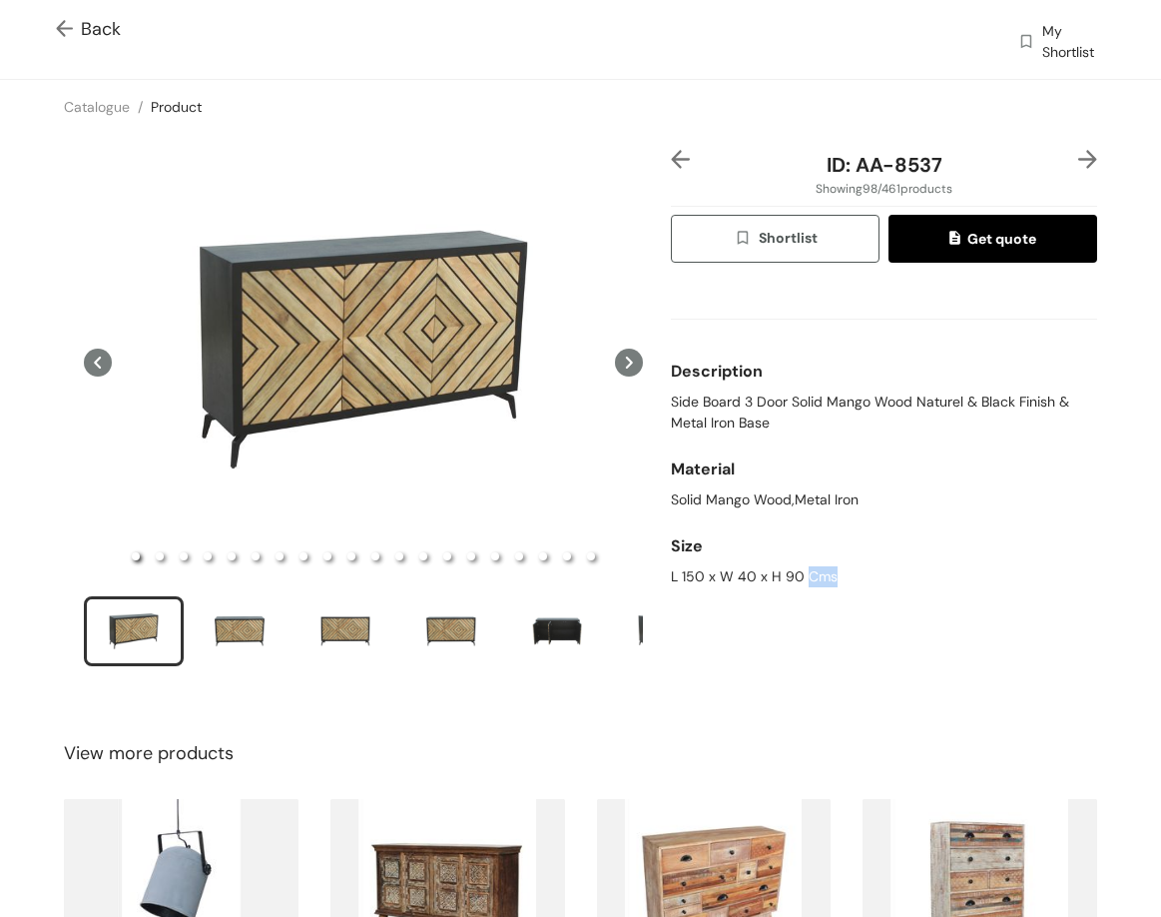
click at [802, 579] on div "L 150 x W 40 x H 90 Cms" at bounding box center [884, 576] width 426 height 21
click at [802, 578] on div "L 150 x W 40 x H 90 Cms" at bounding box center [884, 576] width 426 height 21
click at [1079, 159] on img at bounding box center [1088, 159] width 19 height 19
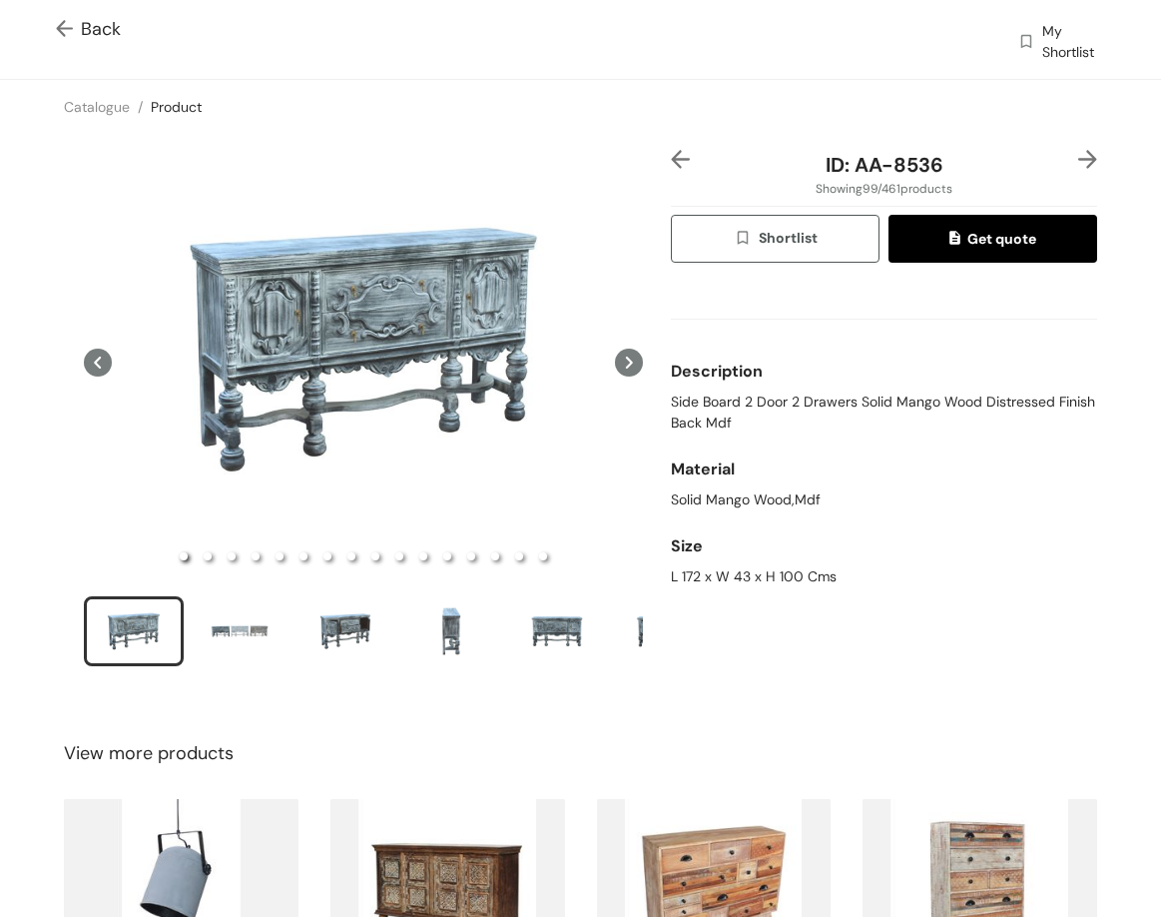
click at [724, 407] on span "Side Board 2 Door 2 Drawers Solid Mango Wood Distressed Finish Back Mdf" at bounding box center [884, 412] width 426 height 42
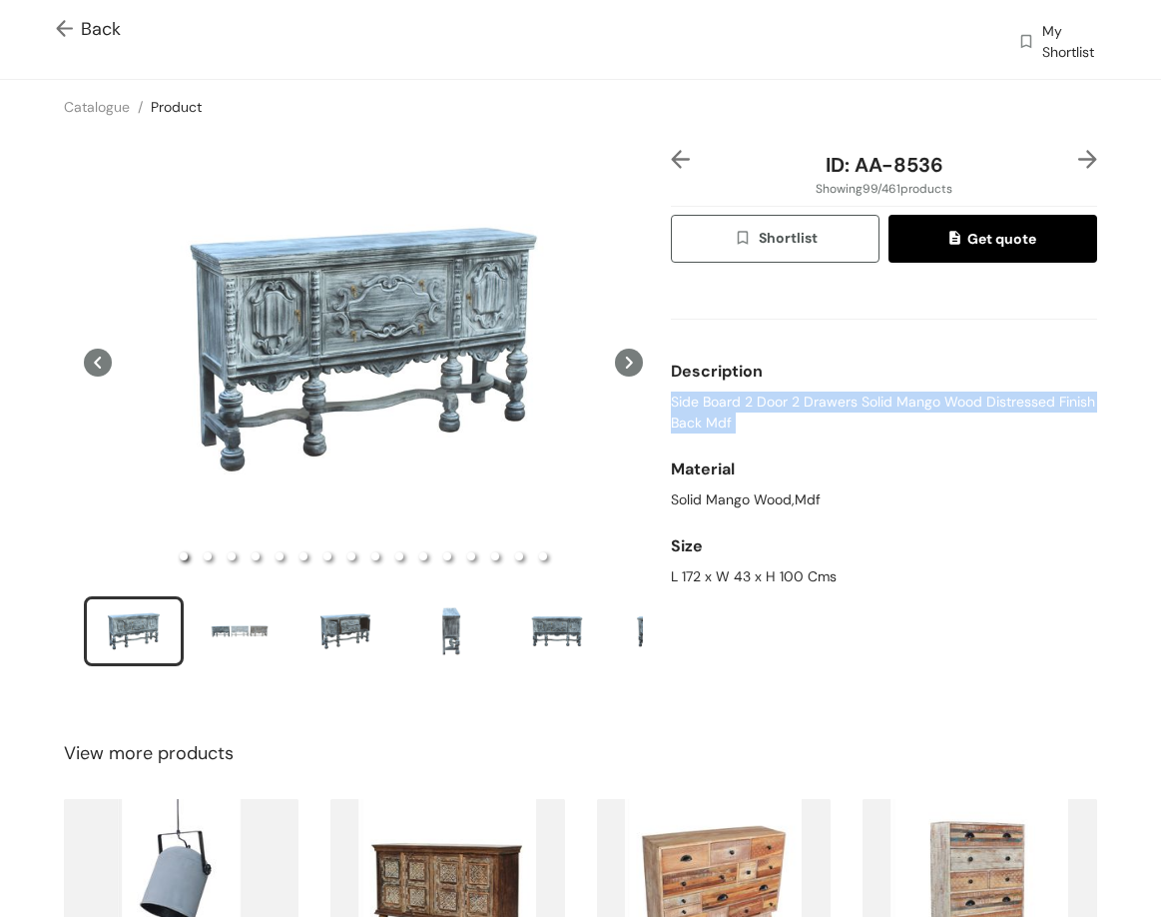
click at [725, 406] on span "Side Board 2 Door 2 Drawers Solid Mango Wood Distressed Finish Back Mdf" at bounding box center [884, 412] width 426 height 42
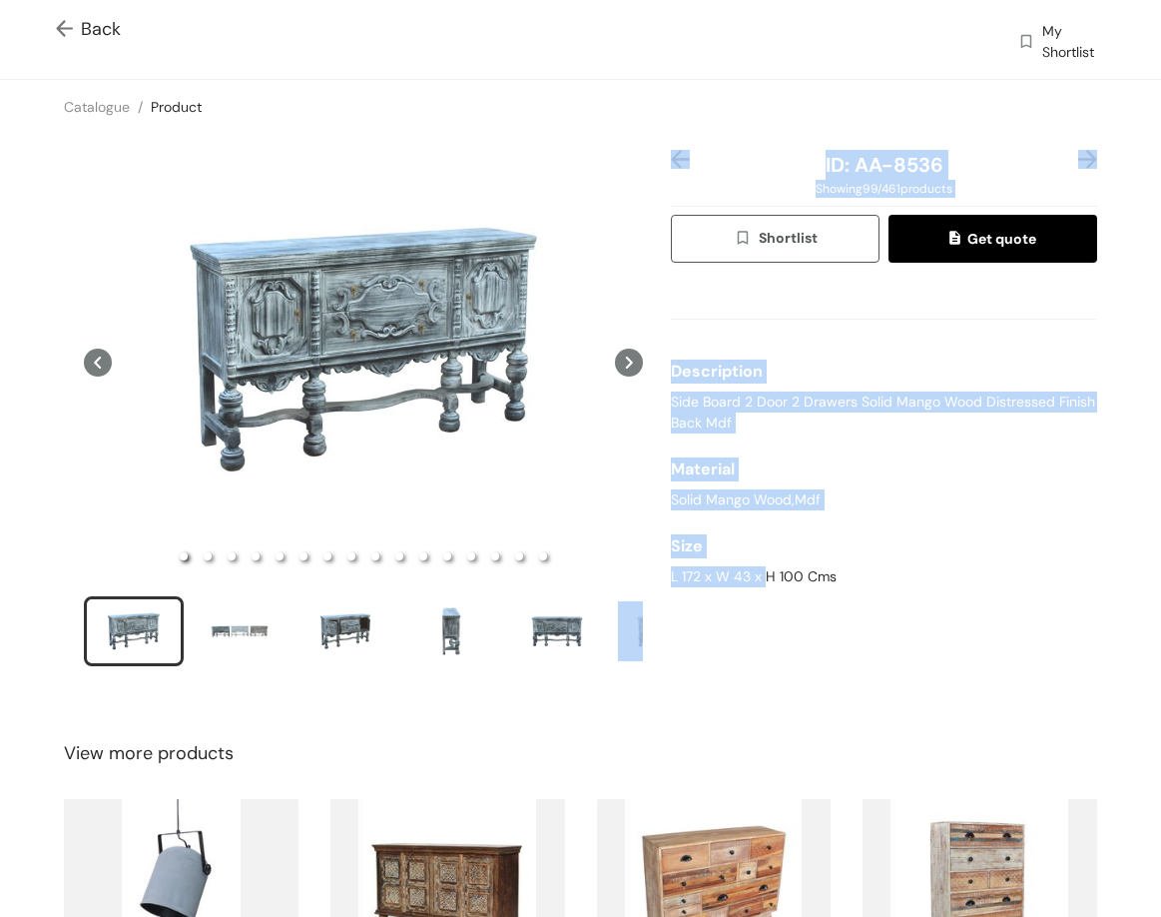
drag, startPoint x: 645, startPoint y: 574, endPoint x: 756, endPoint y: 579, distance: 111.0
click at [756, 579] on div "ID: AA-8536 Showing 99 / 461 products Shortlist Get quote Description Side Boar…" at bounding box center [580, 421] width 1169 height 574
click at [750, 579] on div "L 172 x W 43 x H 100 Cms" at bounding box center [884, 576] width 426 height 21
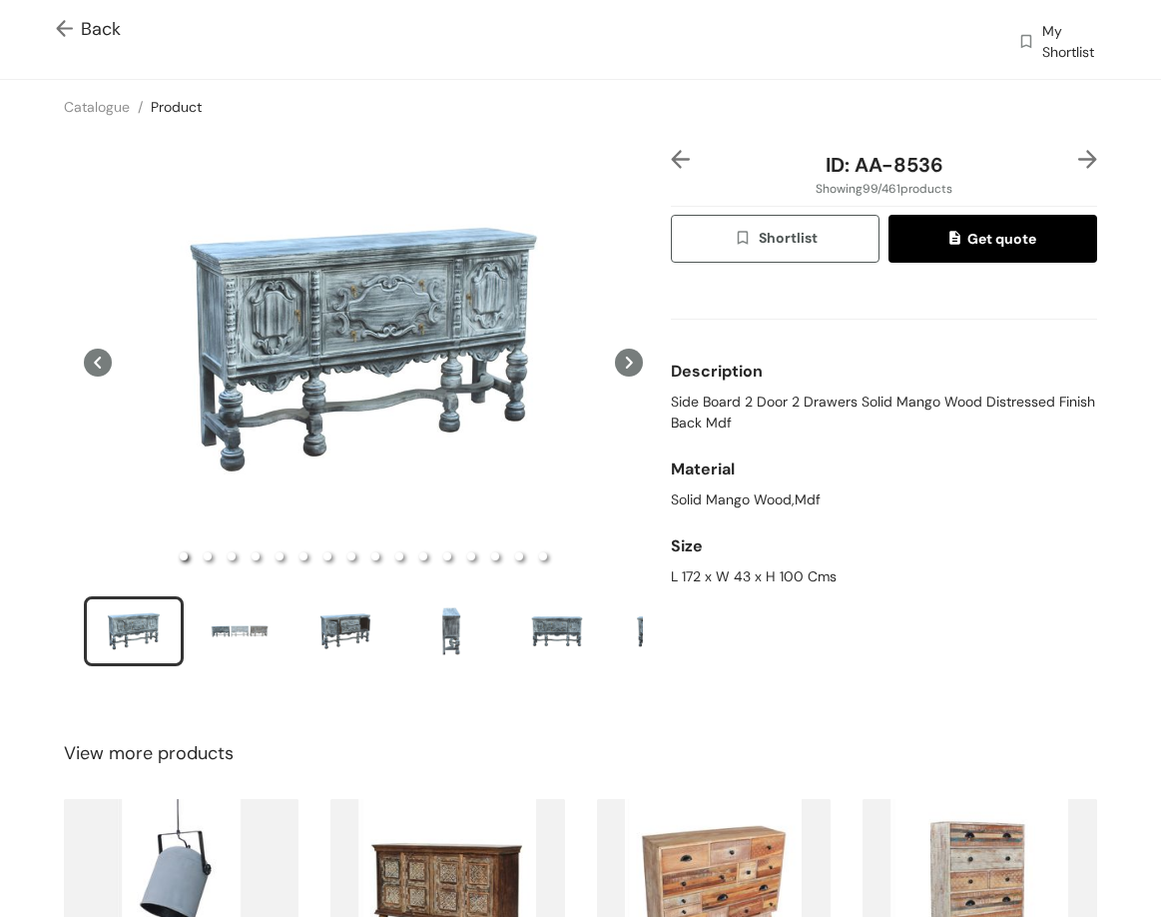
click at [749, 574] on div "L 172 x W 43 x H 100 Cms" at bounding box center [884, 576] width 426 height 21
click at [749, 573] on div "L 172 x W 43 x H 100 Cms" at bounding box center [884, 576] width 426 height 21
drag, startPoint x: 877, startPoint y: 166, endPoint x: 1032, endPoint y: 146, distance: 156.1
click at [1058, 166] on div "ID: AA-8536" at bounding box center [884, 165] width 426 height 30
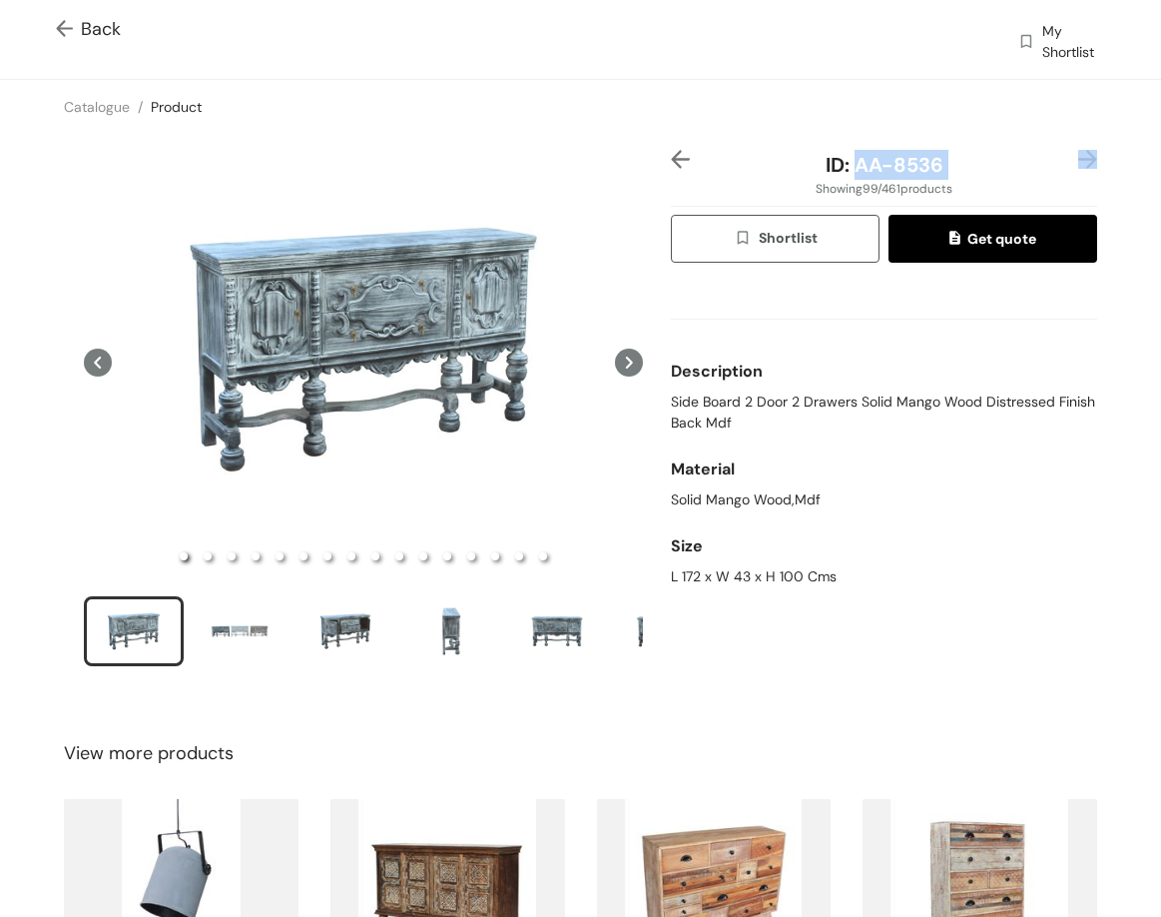
click at [1079, 157] on img at bounding box center [1088, 159] width 19 height 19
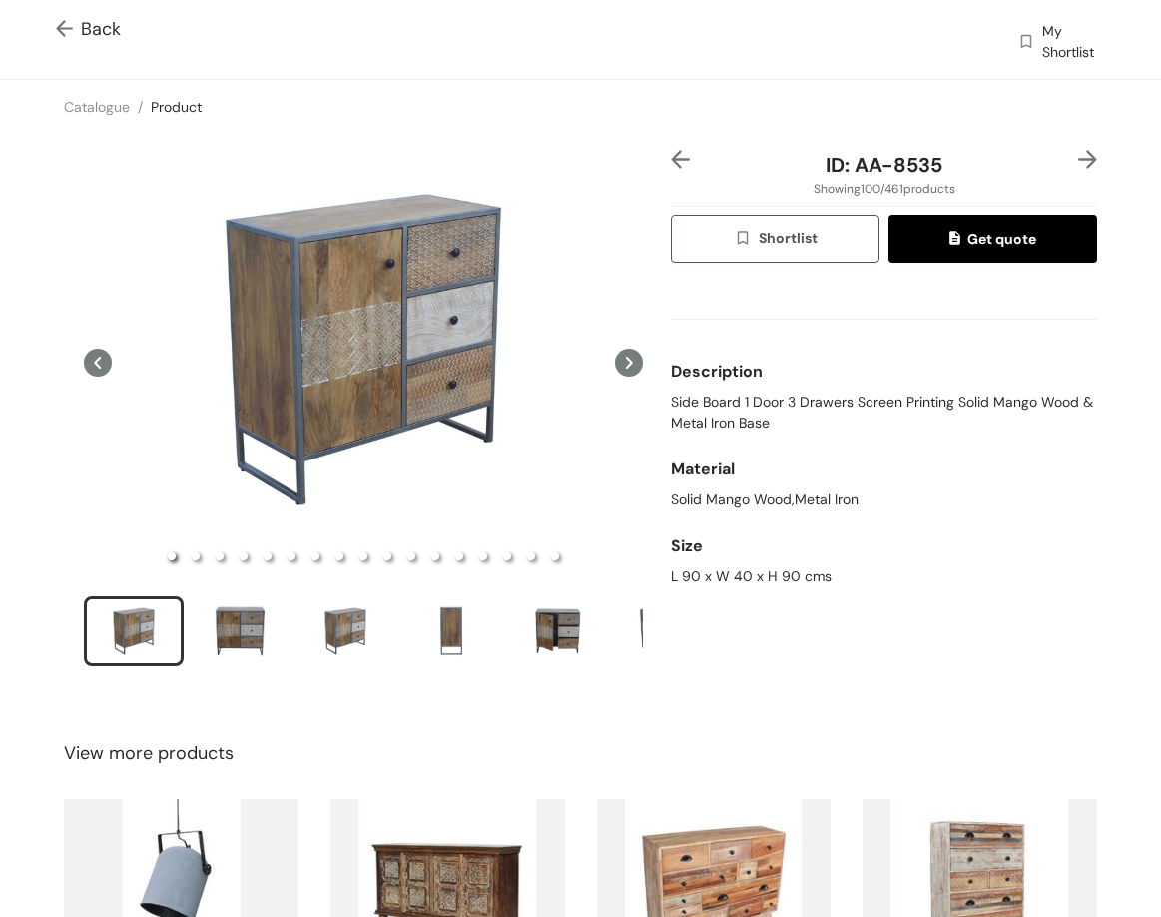
click at [720, 410] on span "Side Board 1 Door 3 Drawers Screen Printing Solid Mango Wood & Metal Iron Base" at bounding box center [884, 412] width 426 height 42
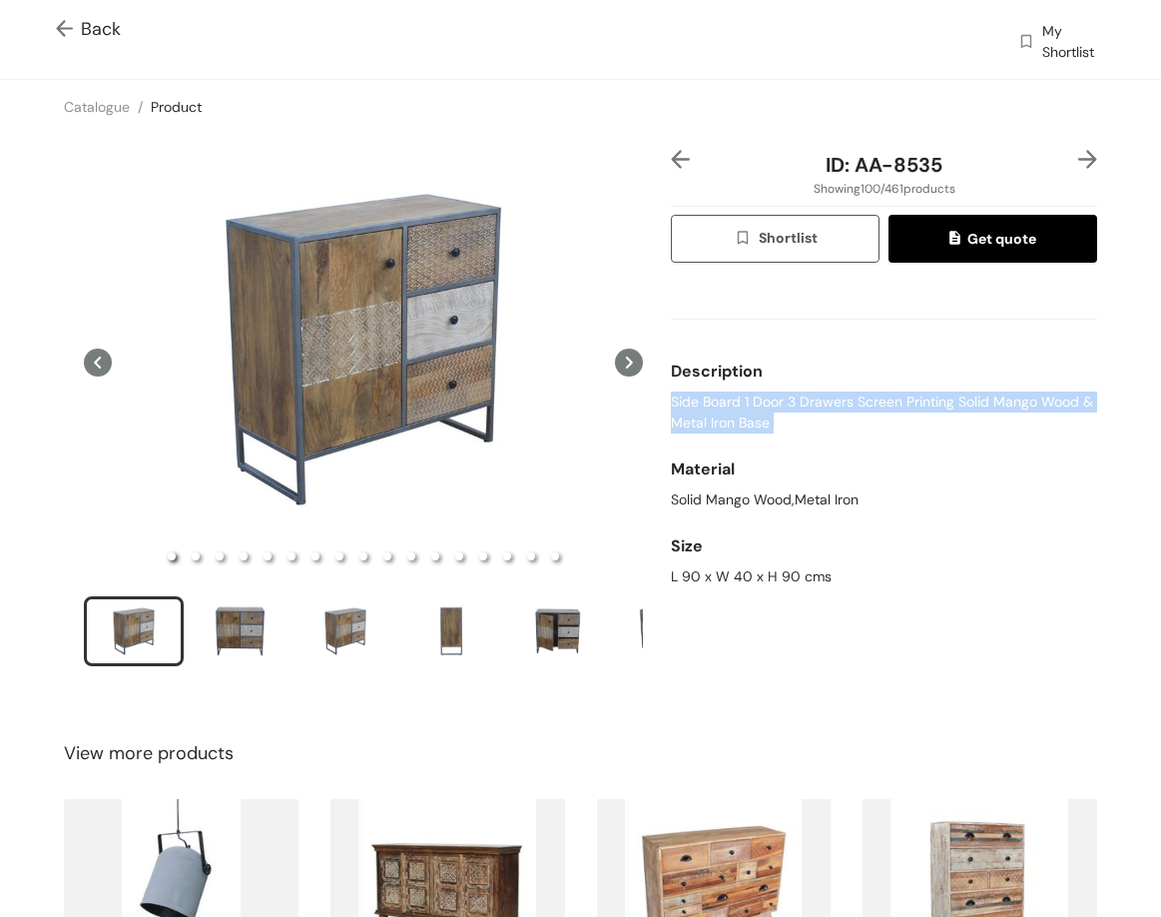
click at [720, 410] on span "Side Board 1 Door 3 Drawers Screen Printing Solid Mango Wood & Metal Iron Base" at bounding box center [884, 412] width 426 height 42
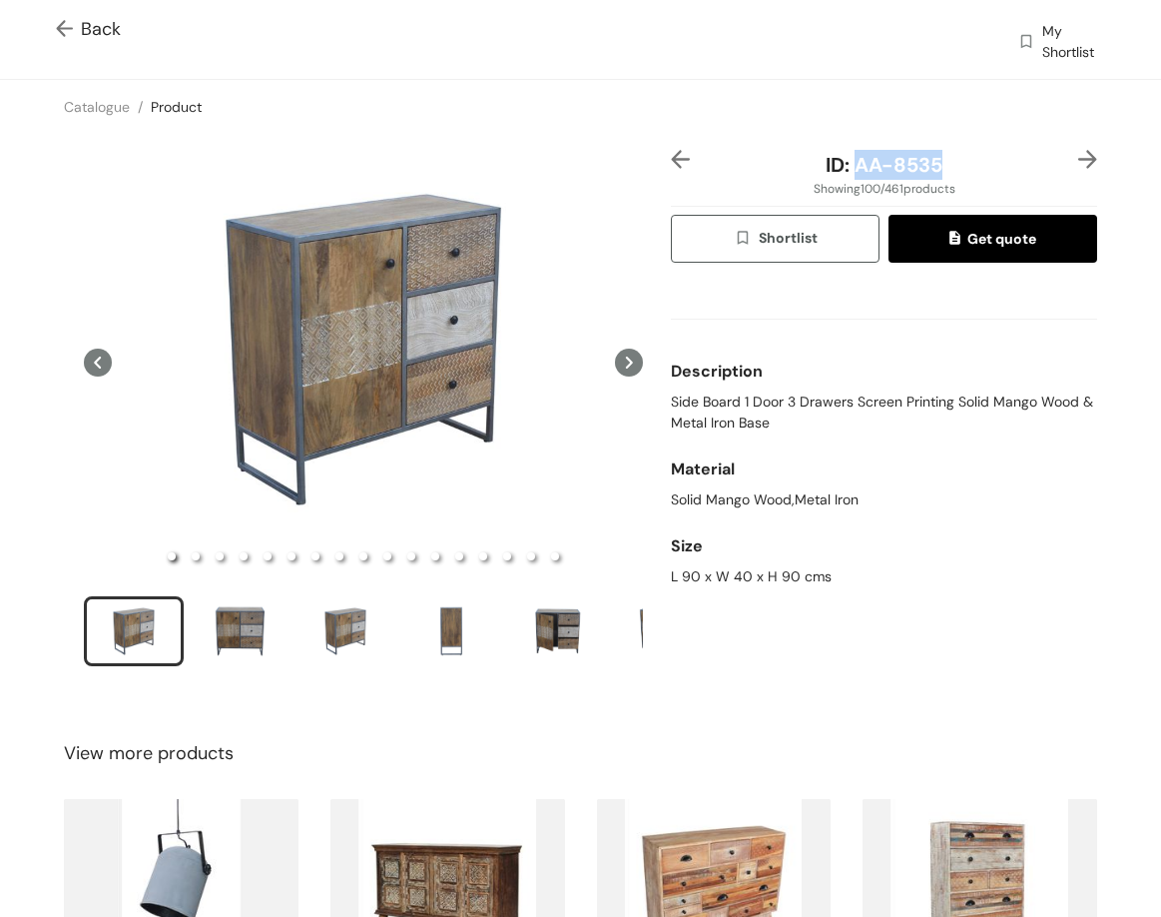
drag, startPoint x: 848, startPoint y: 162, endPoint x: 943, endPoint y: 162, distance: 94.9
click at [943, 162] on div "ID: AA-8535" at bounding box center [884, 165] width 355 height 30
drag, startPoint x: 661, startPoint y: 575, endPoint x: 846, endPoint y: 457, distance: 219.1
click at [833, 581] on div "ID: AA-8535 Showing 100 / 461 products Shortlist Get quote Description Side Boa…" at bounding box center [884, 421] width 434 height 542
click at [98, 29] on span "Back" at bounding box center [88, 29] width 65 height 27
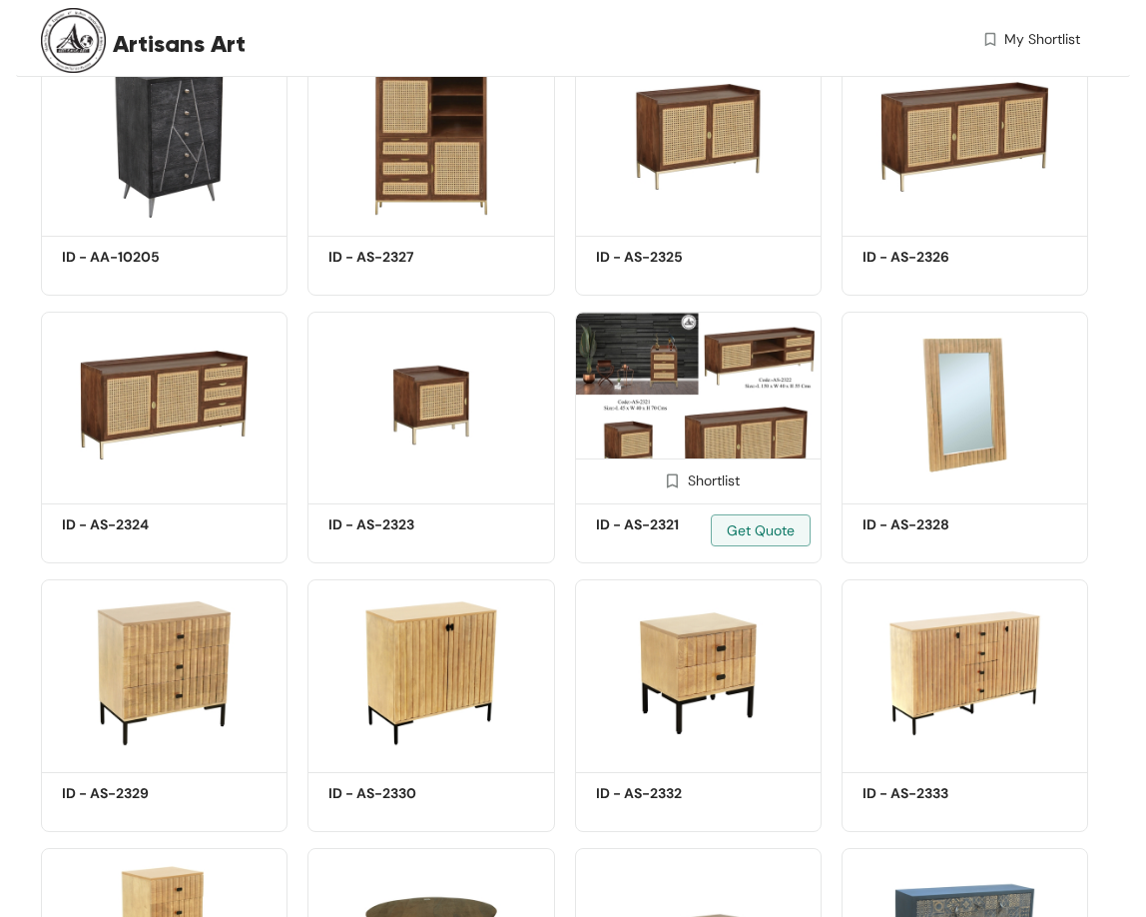
scroll to position [1498, 0]
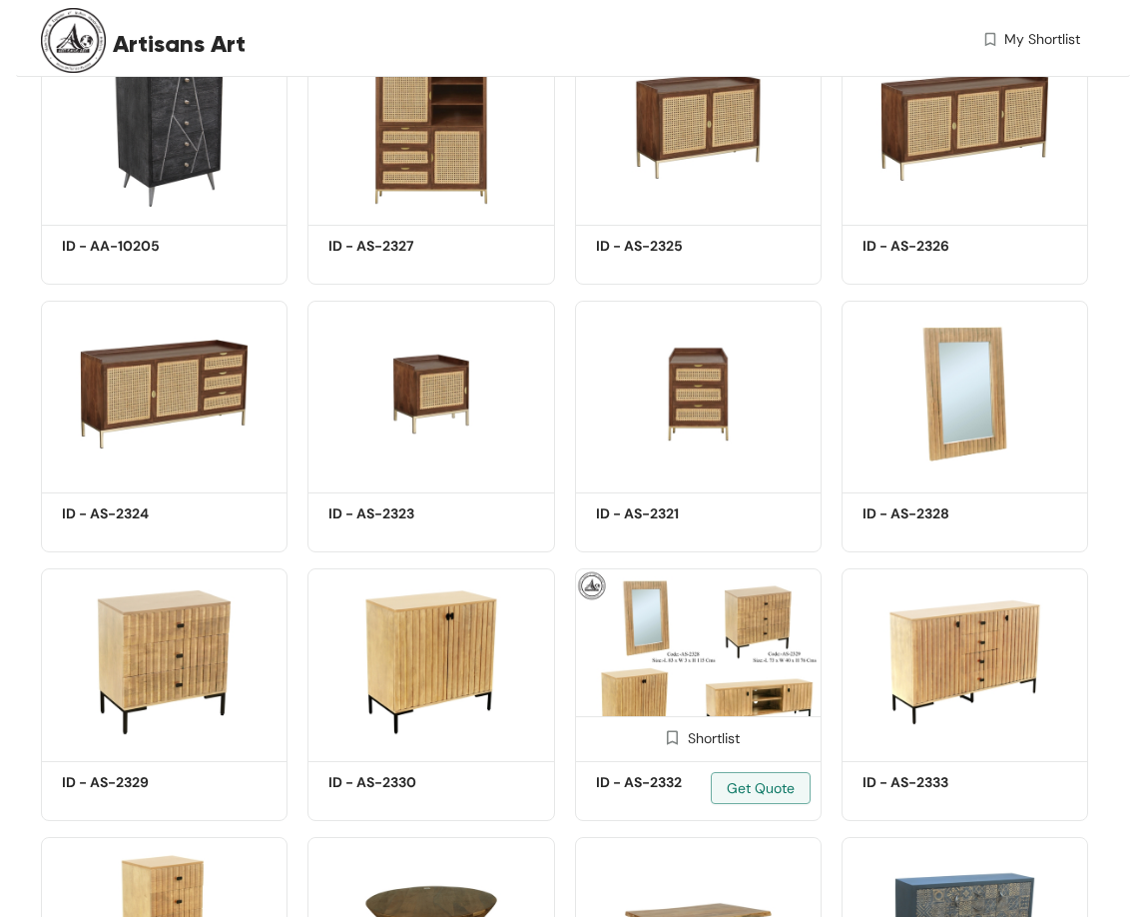
click at [708, 635] on img at bounding box center [698, 661] width 247 height 186
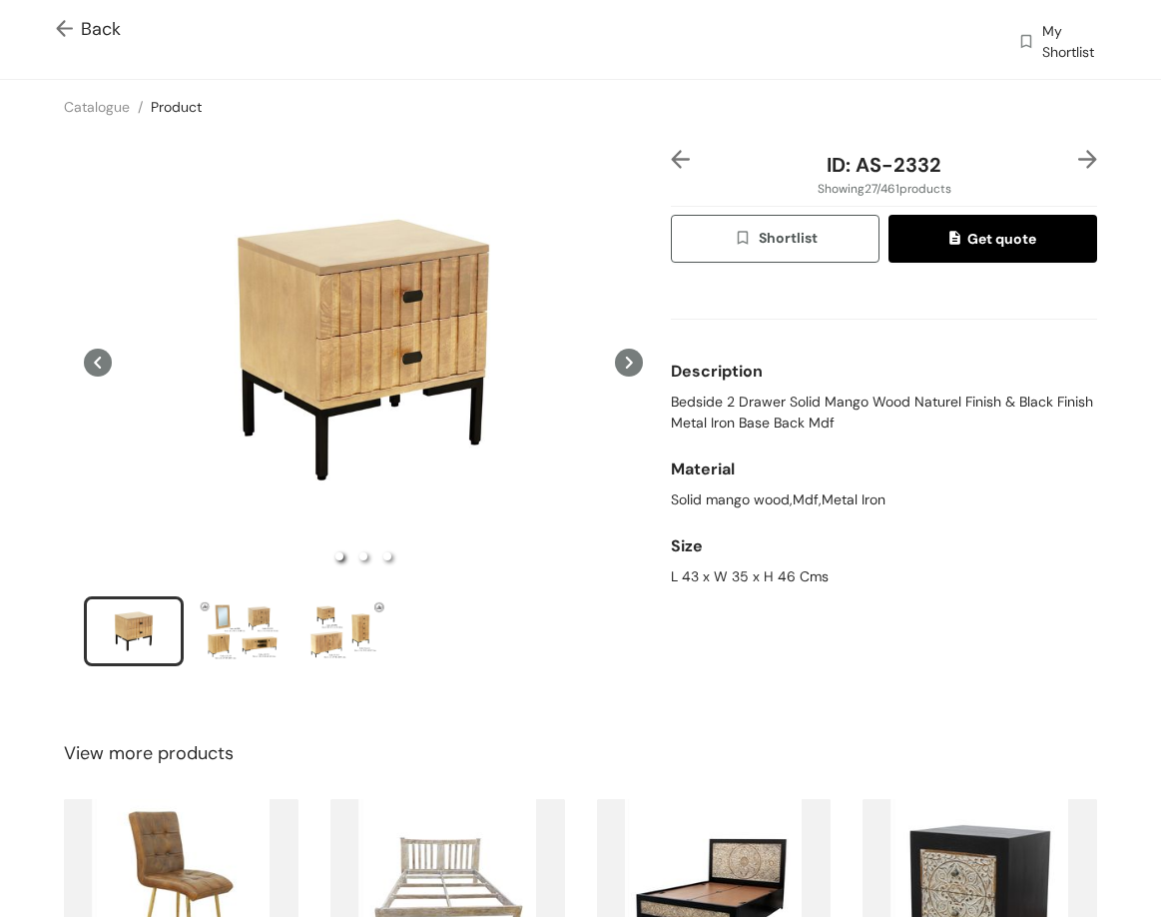
click at [705, 405] on span "Bedside 2 Drawer Solid Mango Wood Naturel Finish & Black Finish Metal Iron Base…" at bounding box center [884, 412] width 426 height 42
click at [704, 405] on span "Bedside 2 Drawer Solid Mango Wood Naturel Finish & Black Finish Metal Iron Base…" at bounding box center [884, 412] width 426 height 42
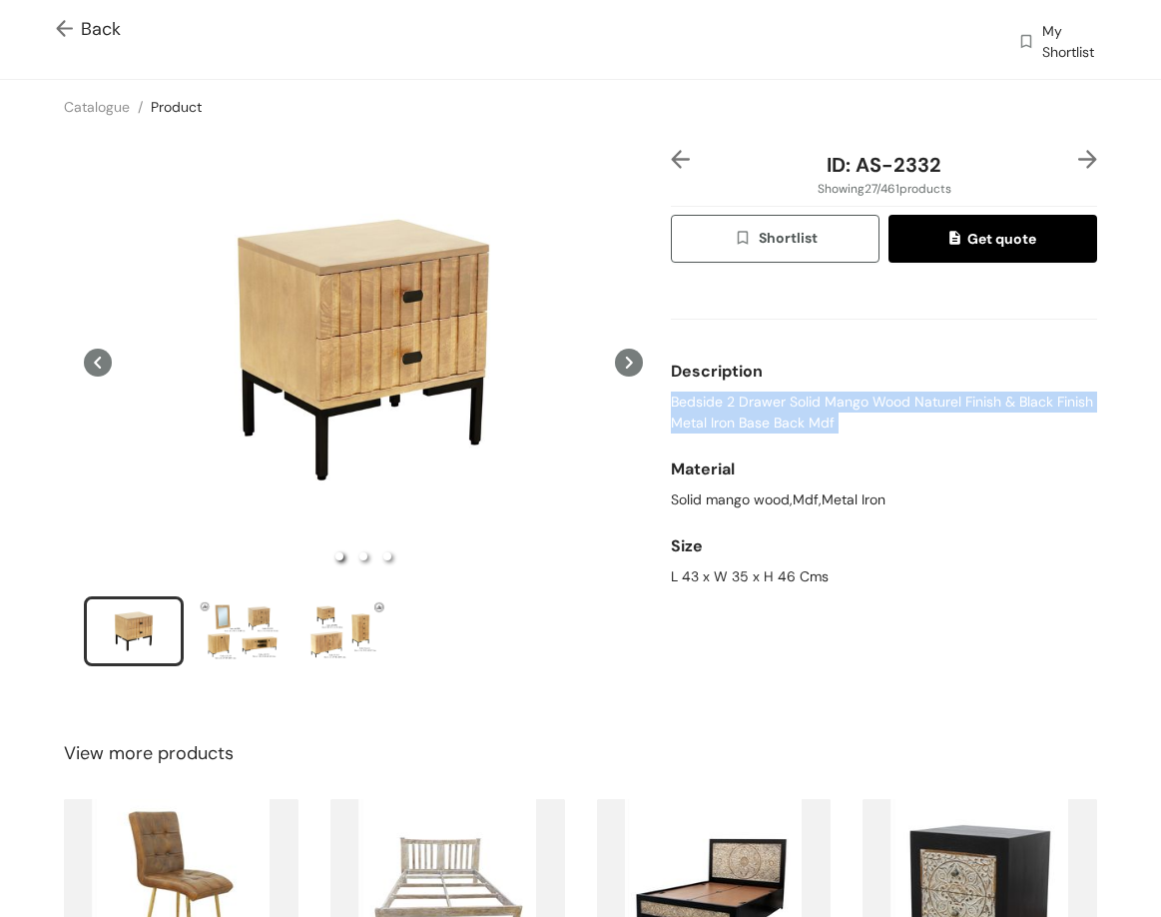
click at [704, 405] on span "Bedside 2 Drawer Solid Mango Wood Naturel Finish & Black Finish Metal Iron Base…" at bounding box center [884, 412] width 426 height 42
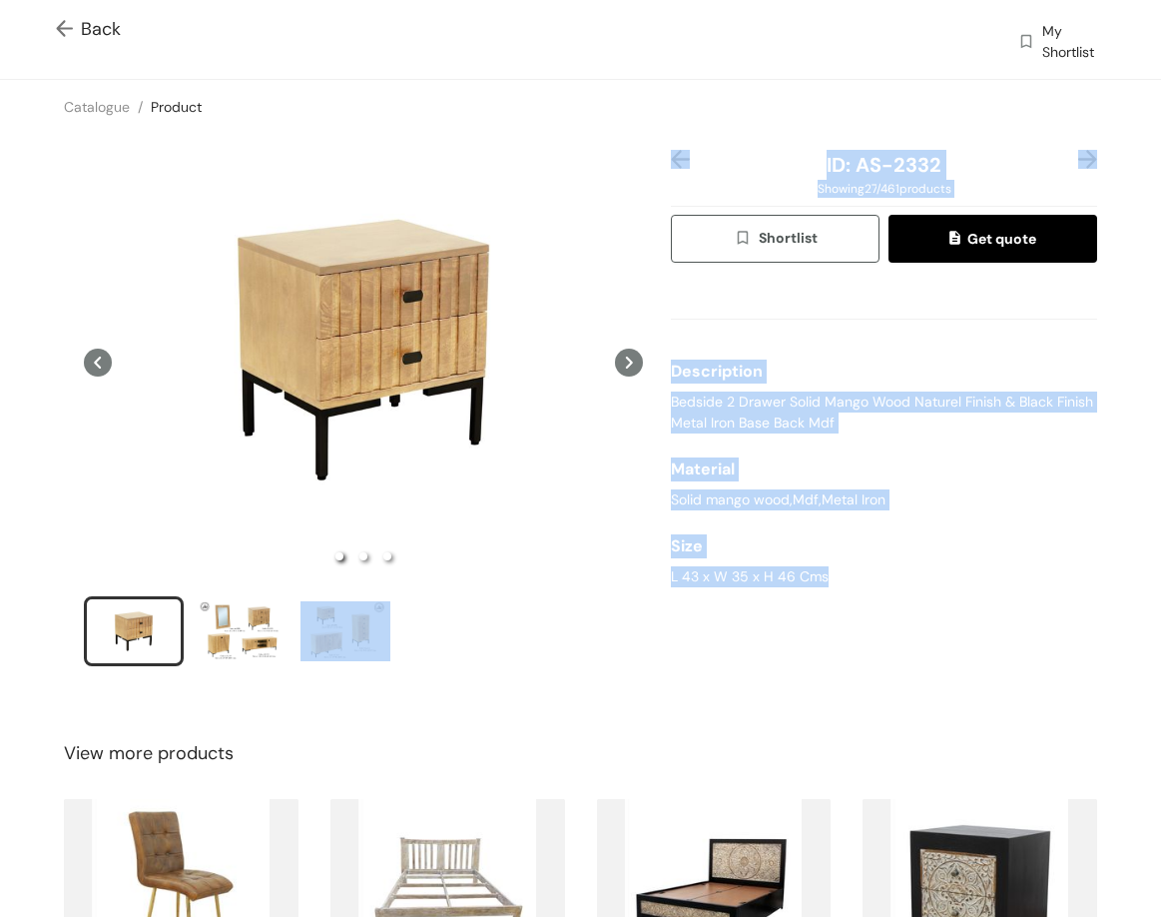
drag, startPoint x: 656, startPoint y: 575, endPoint x: 837, endPoint y: 584, distance: 181.0
click at [837, 584] on div "ID: AS-2332 Showing 27 / 461 products Shortlist Get quote Description Bedside 2…" at bounding box center [580, 421] width 1169 height 574
click at [832, 583] on div "L 43 x W 35 x H 46 Cms" at bounding box center [884, 576] width 426 height 21
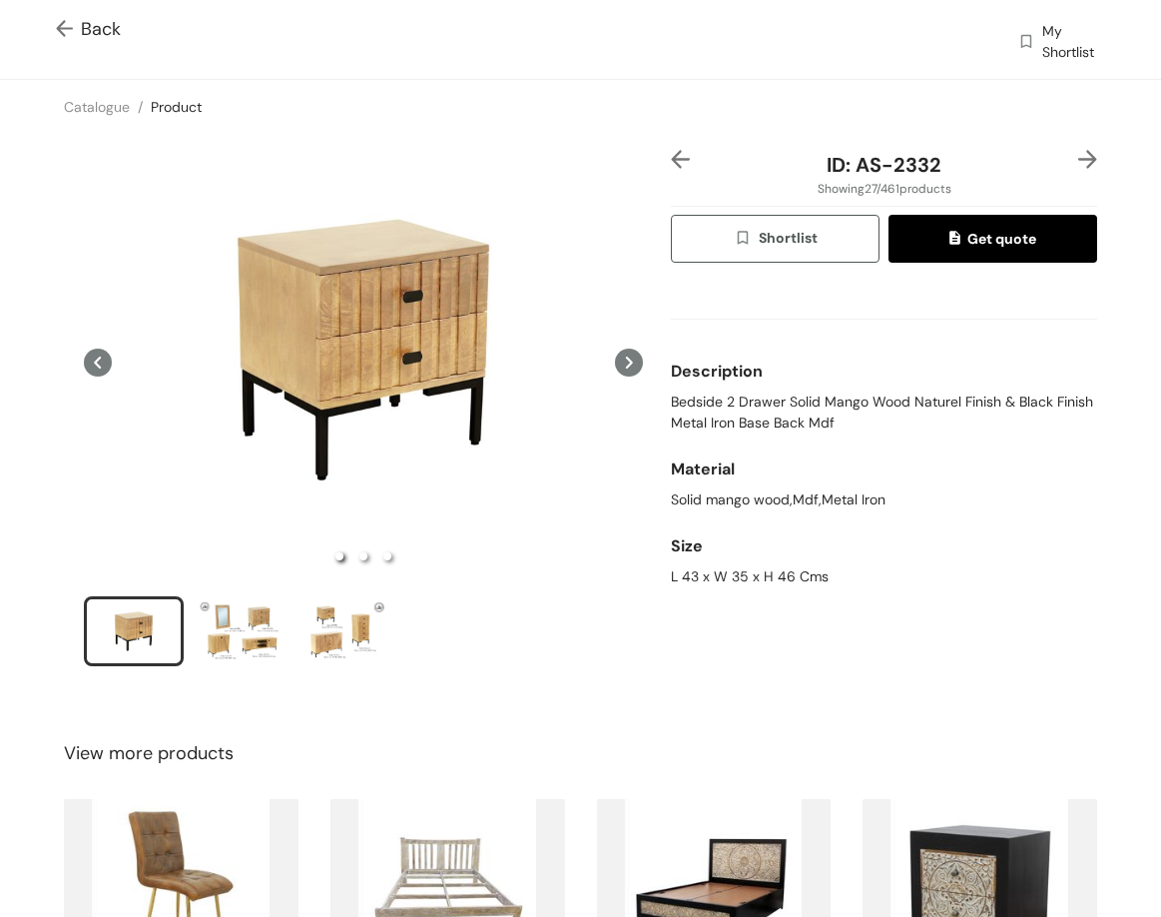
click at [829, 582] on div "L 43 x W 35 x H 46 Cms" at bounding box center [884, 576] width 426 height 21
drag, startPoint x: 829, startPoint y: 582, endPoint x: 808, endPoint y: 573, distance: 22.8
click at [817, 576] on div "L 43 x W 35 x H 46 Cms" at bounding box center [884, 576] width 426 height 21
click at [808, 571] on div "L 43 x W 35 x H 46 Cms" at bounding box center [884, 576] width 426 height 21
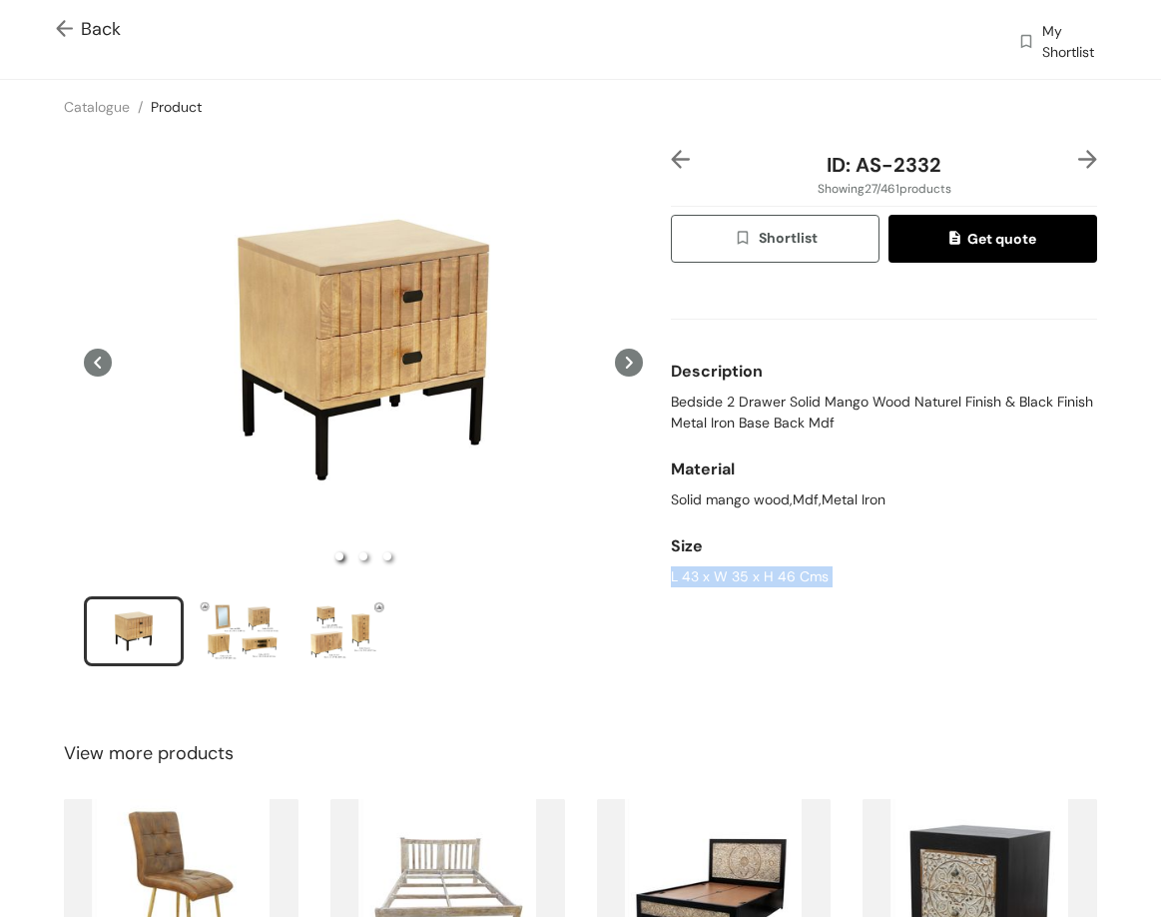
click at [808, 571] on div "L 43 x W 35 x H 46 Cms" at bounding box center [884, 576] width 426 height 21
drag, startPoint x: 848, startPoint y: 165, endPoint x: 953, endPoint y: 171, distance: 105.0
click at [953, 171] on div "ID: AS-2332" at bounding box center [884, 165] width 355 height 30
click at [66, 25] on img at bounding box center [68, 30] width 25 height 21
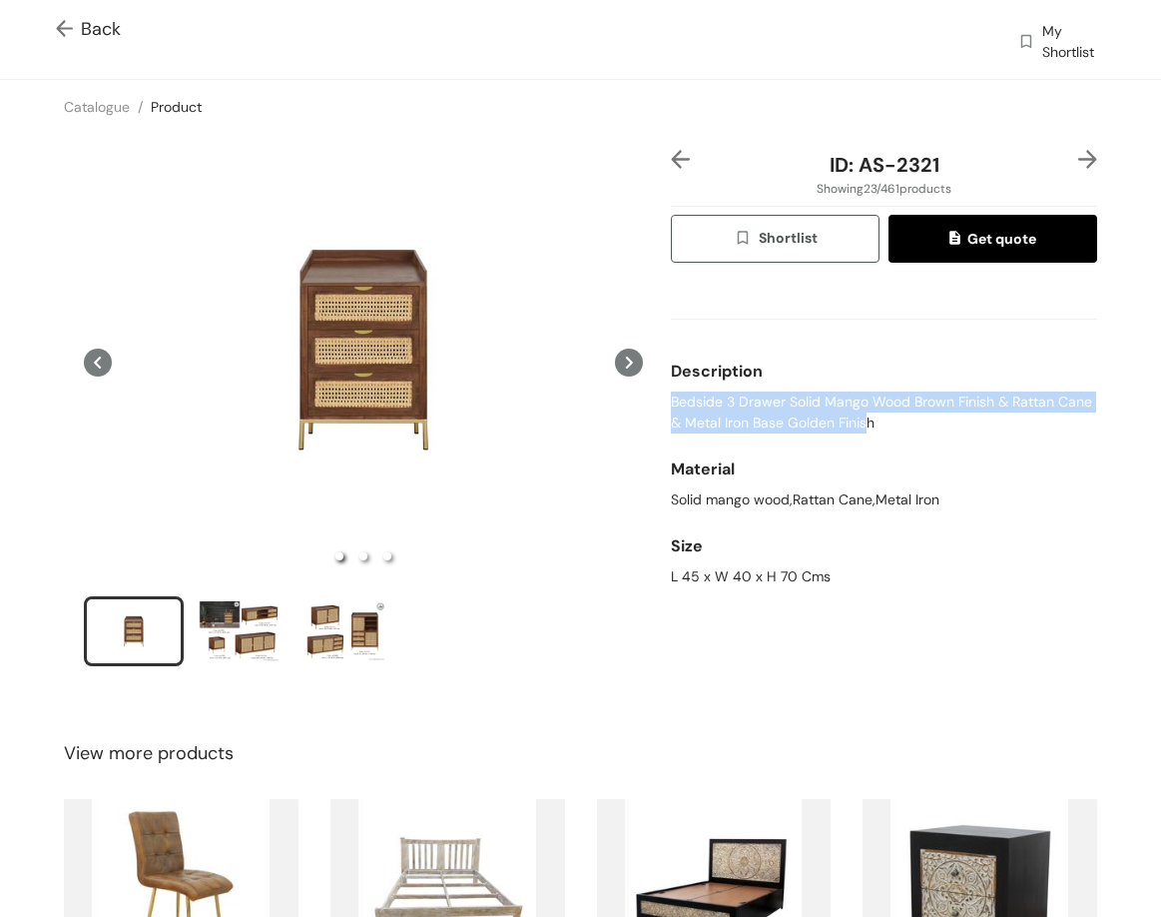
drag, startPoint x: 665, startPoint y: 401, endPoint x: 865, endPoint y: 430, distance: 201.8
click at [865, 430] on span "Bedside 3 Drawer Solid Mango Wood Brown Finish & Rattan Cane & Metal Iron Base …" at bounding box center [884, 412] width 426 height 42
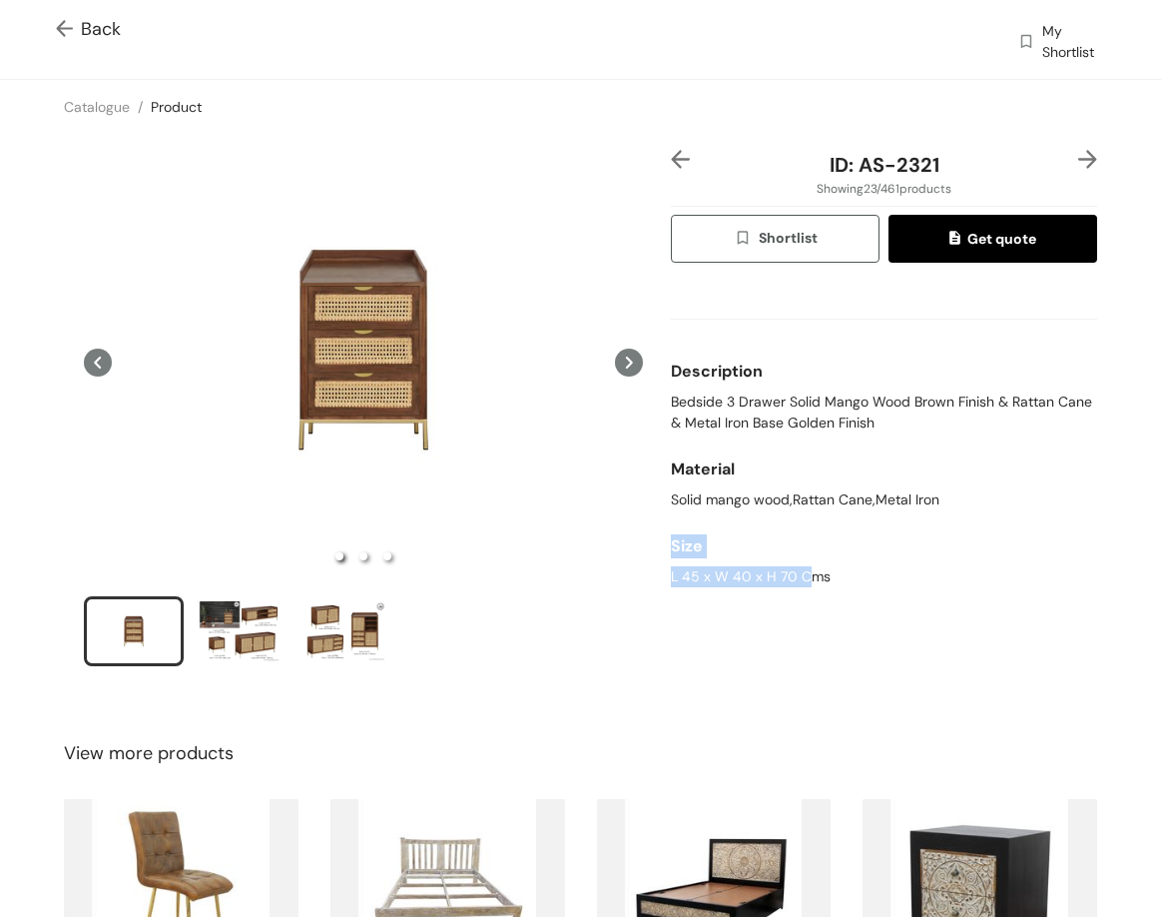
drag, startPoint x: 663, startPoint y: 564, endPoint x: 802, endPoint y: 571, distance: 139.0
click at [805, 573] on div "Size L 45 x W 40 x H 70 Cms" at bounding box center [884, 556] width 426 height 77
click at [802, 571] on div "L 45 x W 40 x H 70 Cms" at bounding box center [884, 576] width 426 height 21
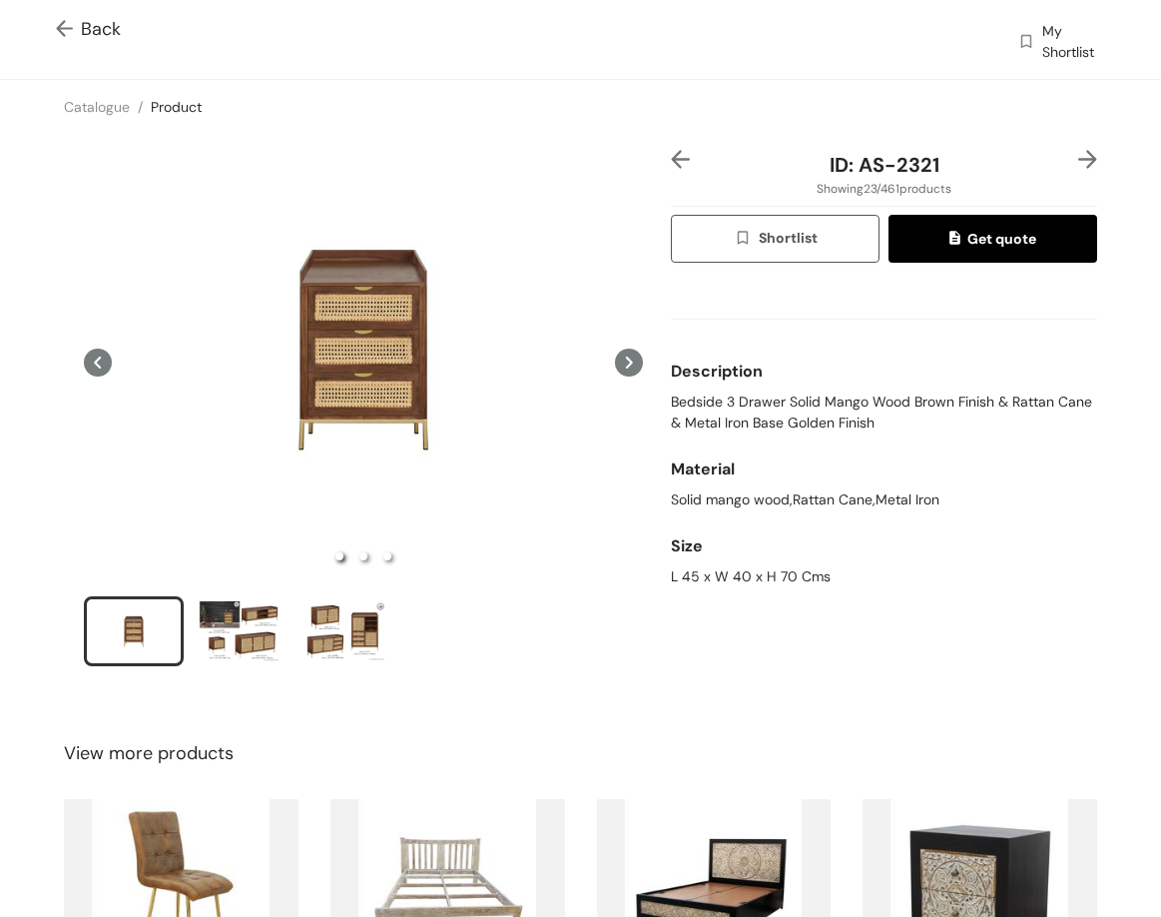
click at [799, 580] on div "L 45 x W 40 x H 70 Cms" at bounding box center [884, 576] width 426 height 21
click at [799, 579] on div "L 45 x W 40 x H 70 Cms" at bounding box center [884, 576] width 426 height 21
click at [885, 171] on span "ID: AS-2321" at bounding box center [885, 165] width 110 height 26
drag, startPoint x: 912, startPoint y: 176, endPoint x: 992, endPoint y: 172, distance: 80.0
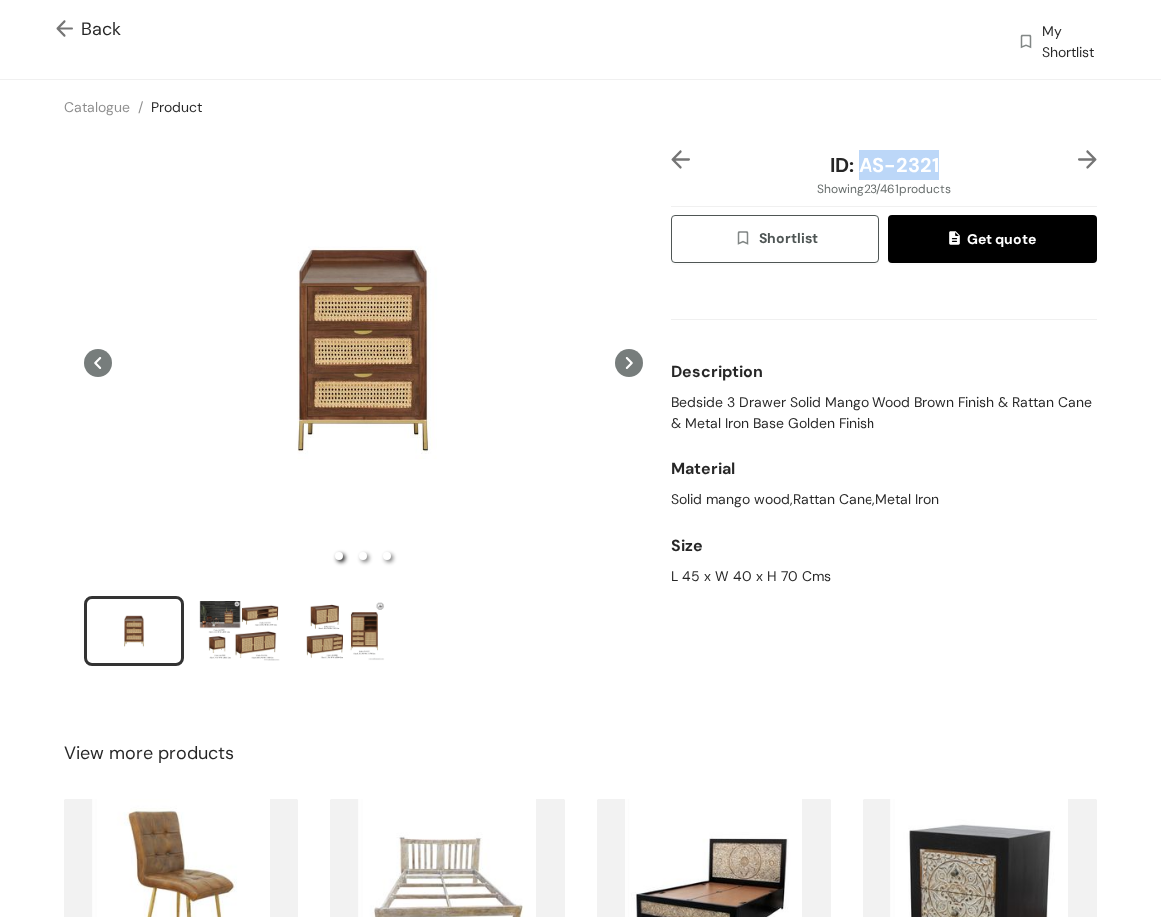
click at [995, 175] on div "ID: AS-2321" at bounding box center [884, 165] width 355 height 30
click at [671, 161] on img at bounding box center [680, 159] width 19 height 19
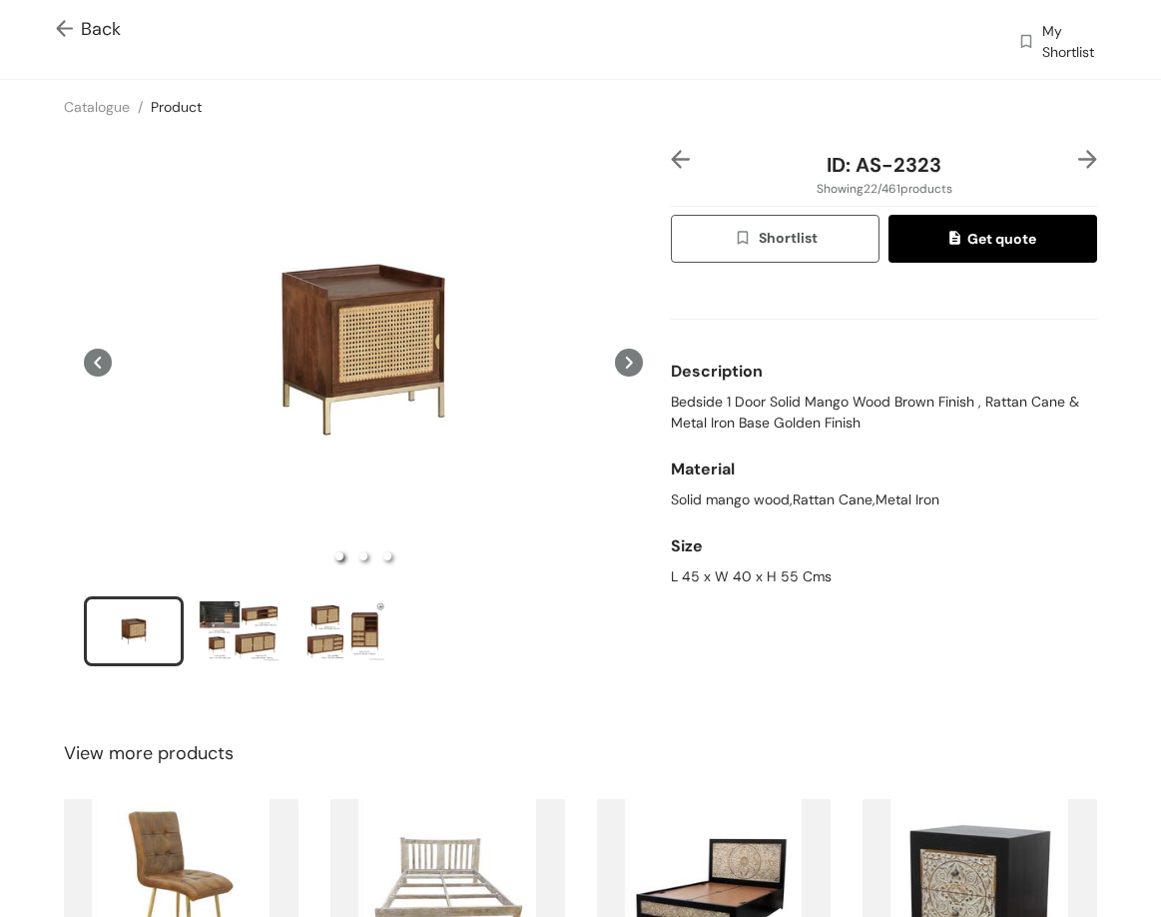
click at [683, 416] on span "Bedside 1 Door Solid Mango Wood Brown Finish , Rattan Cane & Metal Iron Base Go…" at bounding box center [884, 412] width 426 height 42
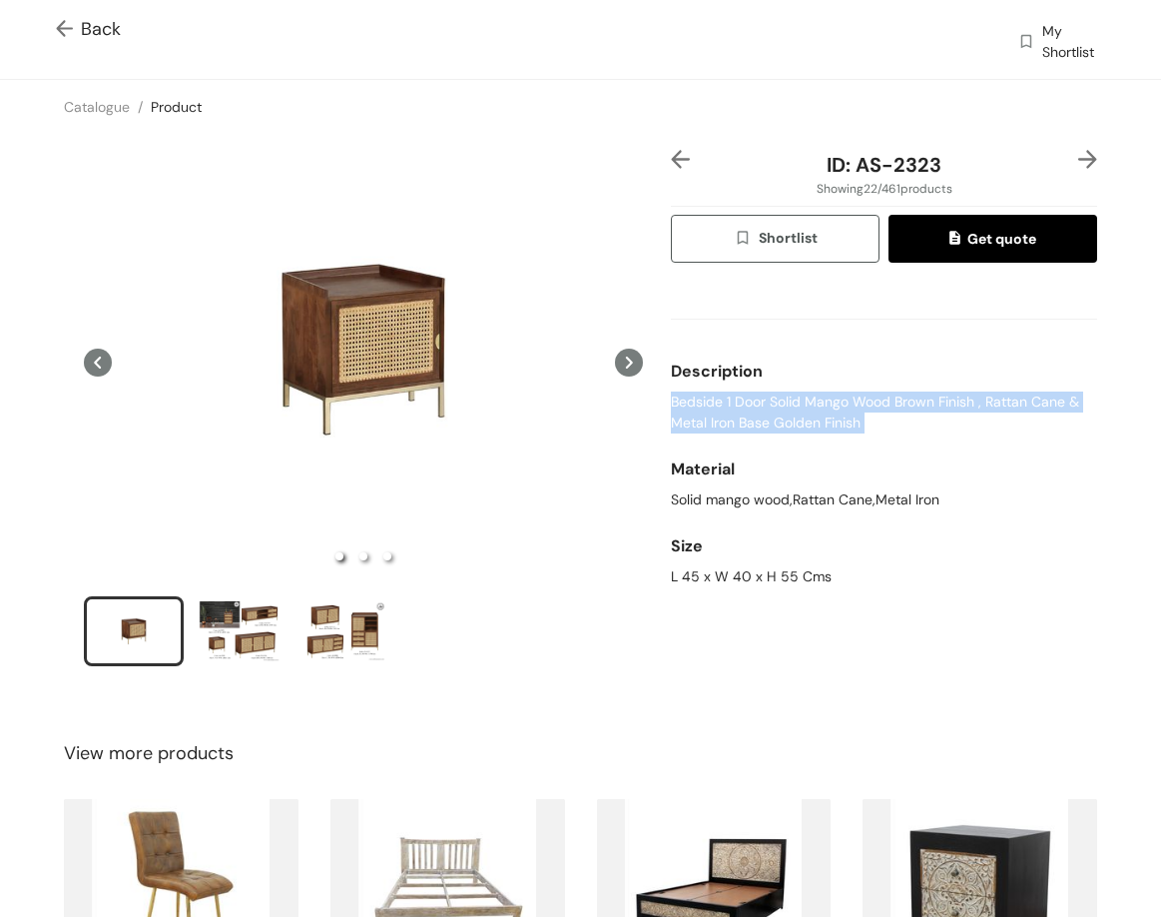
click at [683, 416] on span "Bedside 1 Door Solid Mango Wood Brown Finish , Rattan Cane & Metal Iron Base Go…" at bounding box center [884, 412] width 426 height 42
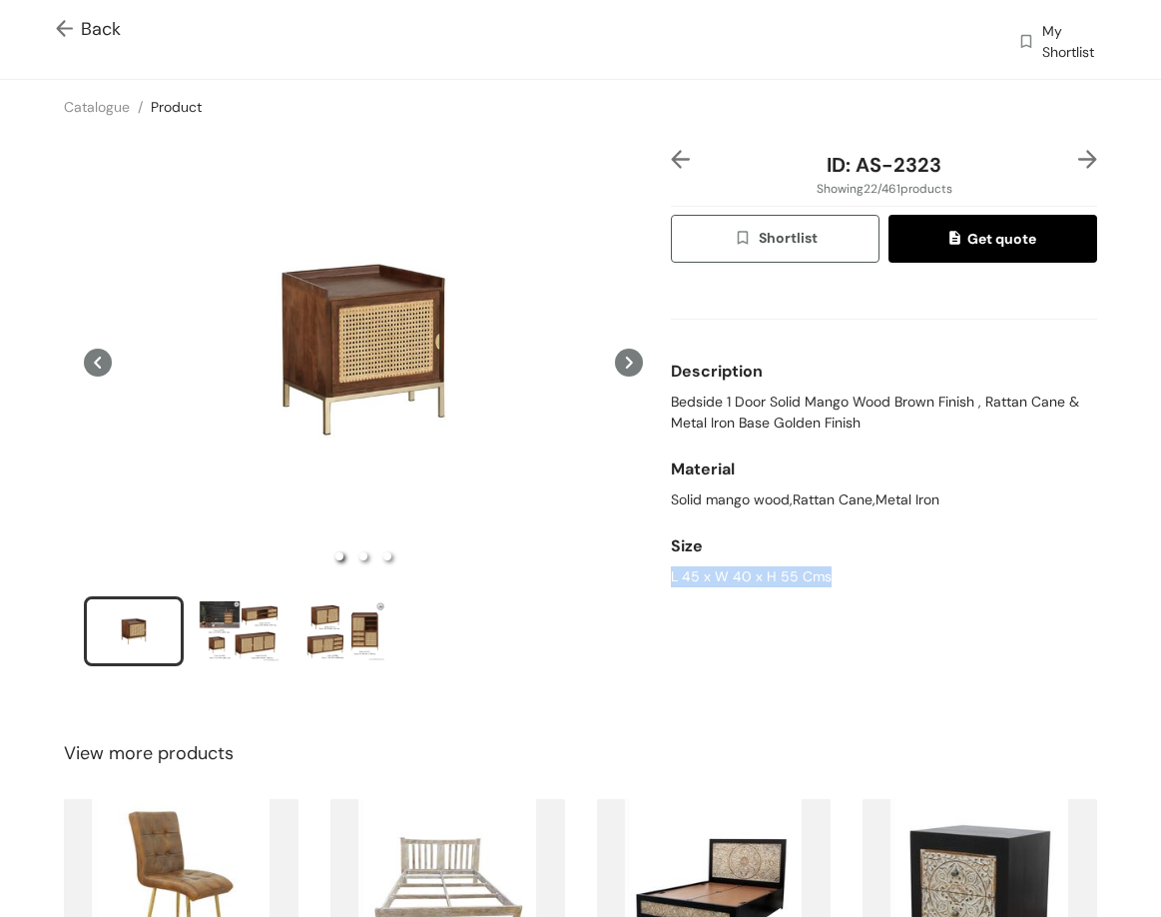
drag, startPoint x: 663, startPoint y: 578, endPoint x: 829, endPoint y: 540, distance: 170.1
click at [819, 580] on div "L 45 x W 40 x H 55 Cms" at bounding box center [884, 576] width 426 height 21
drag, startPoint x: 847, startPoint y: 166, endPoint x: 959, endPoint y: 175, distance: 112.2
click at [959, 175] on div "ID: AS-2323" at bounding box center [884, 165] width 355 height 30
click at [98, 21] on span "Back" at bounding box center [88, 29] width 65 height 27
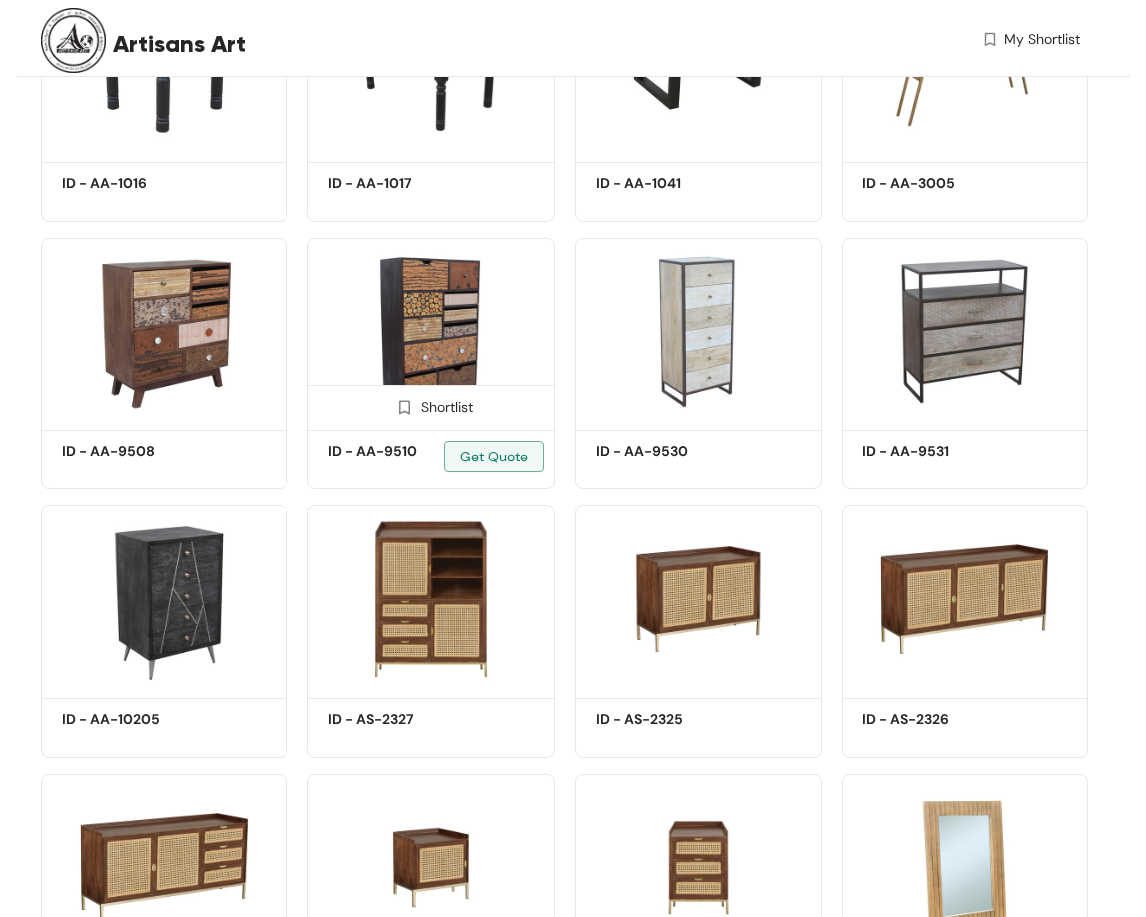
scroll to position [1198, 0]
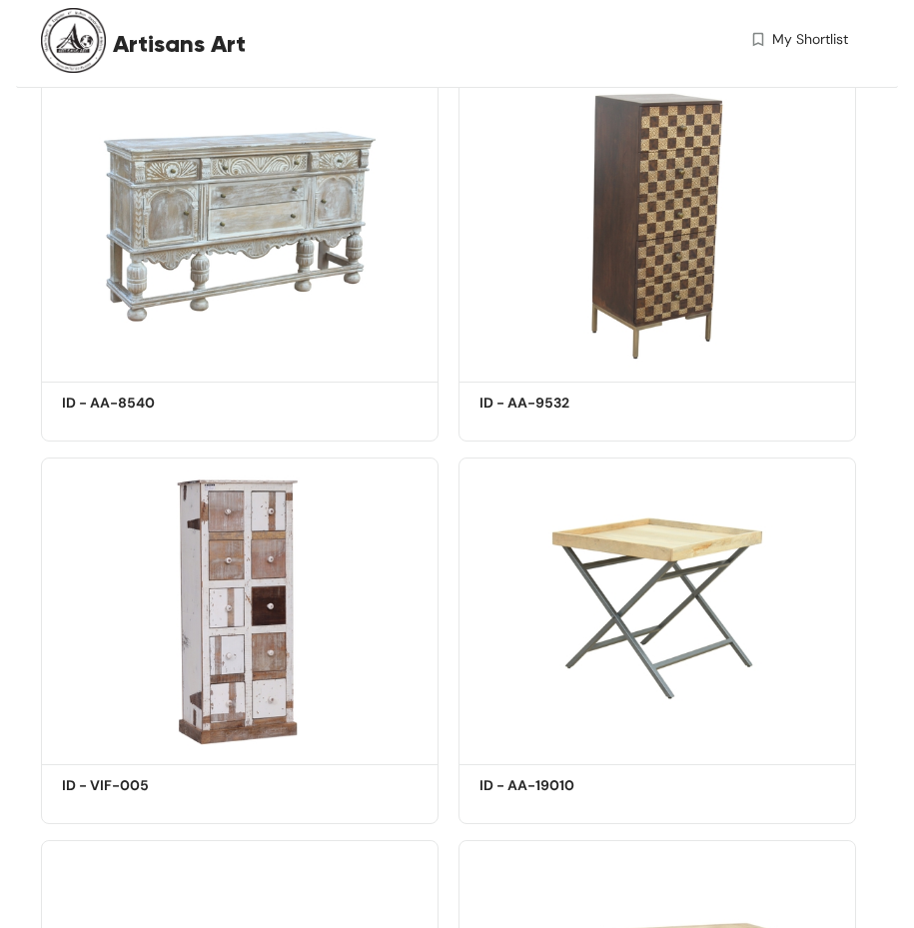
scroll to position [10562, 0]
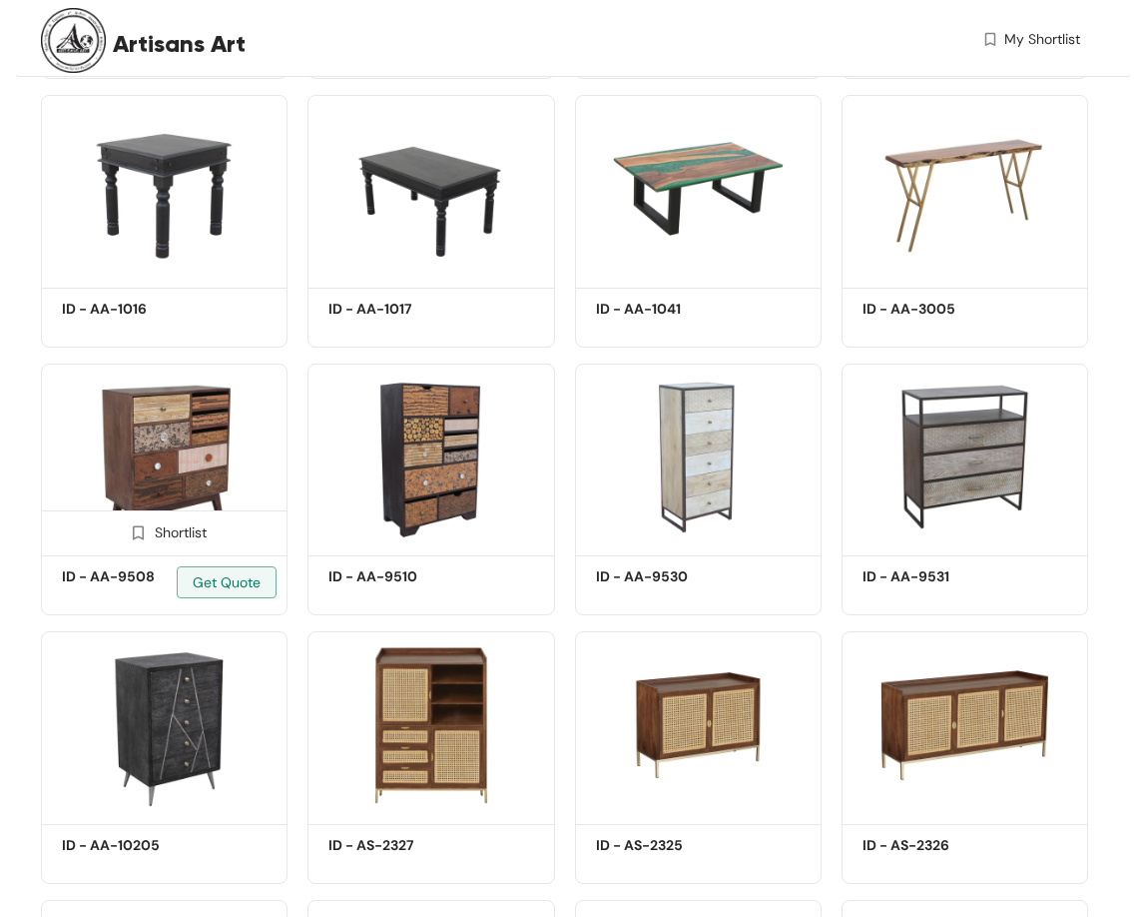
scroll to position [899, 0]
click at [197, 414] on img at bounding box center [164, 457] width 247 height 186
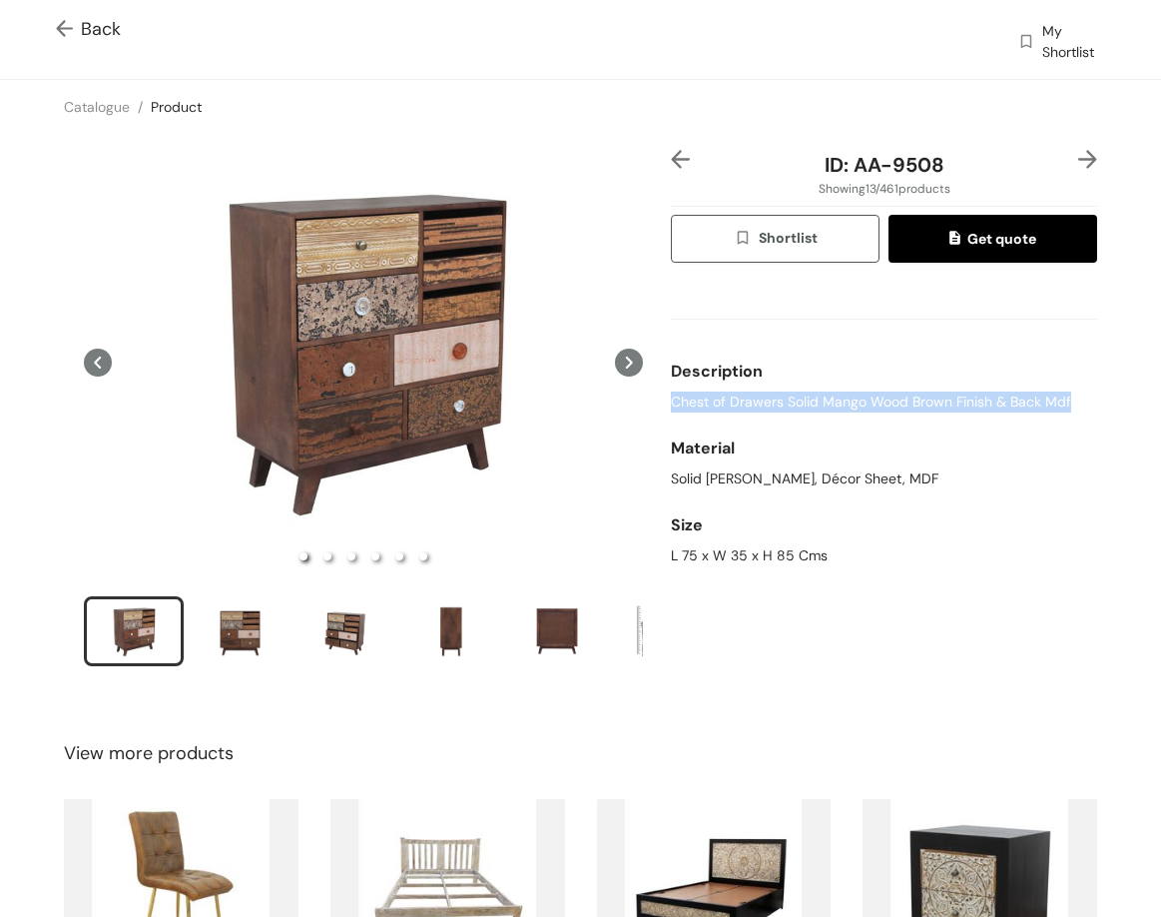
drag, startPoint x: 665, startPoint y: 398, endPoint x: 1108, endPoint y: 408, distance: 443.5
click at [1108, 408] on div "ID: AA-9508 Showing 13 / 461 products Shortlist Get quote Description Chest of …" at bounding box center [580, 421] width 1169 height 574
copy span "Chest of Drawers Solid Mango Wood Brown Finish & Back Mdf"
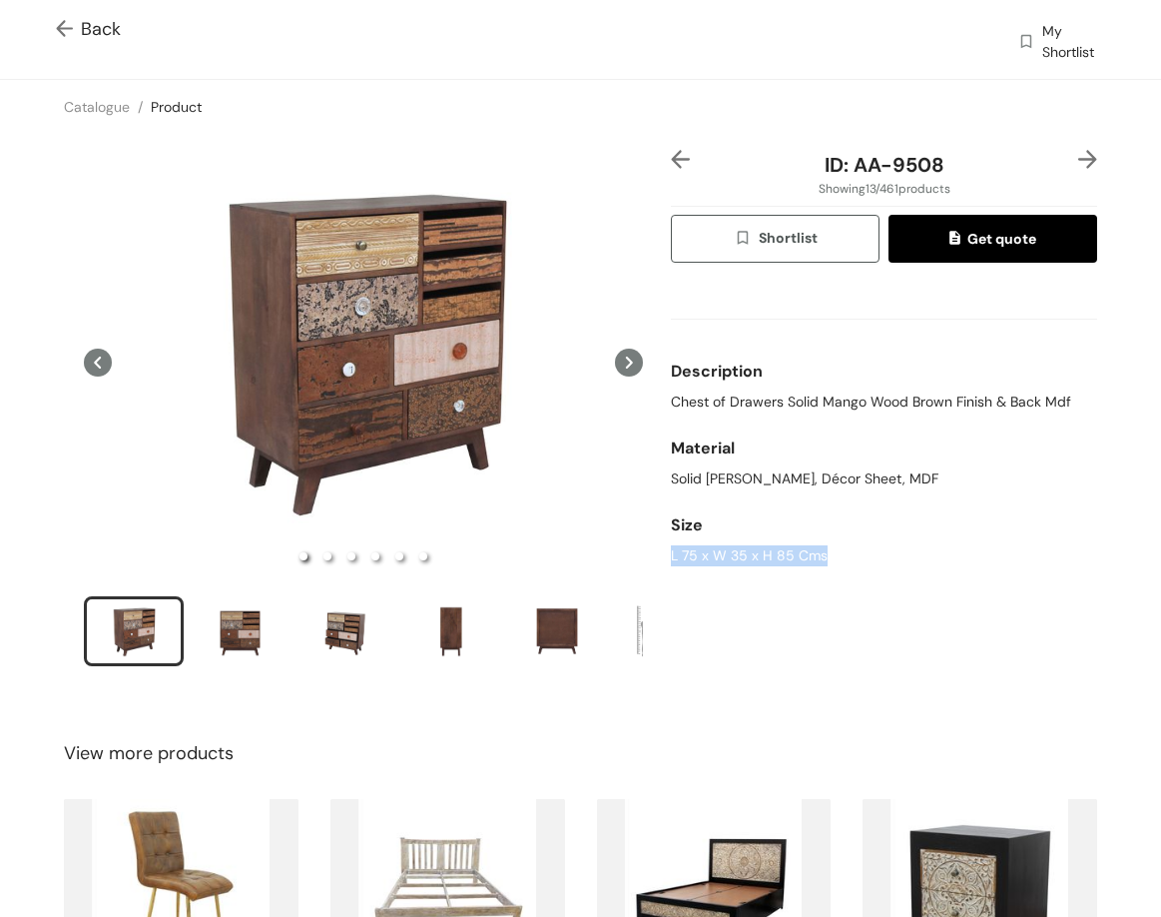
drag, startPoint x: 663, startPoint y: 549, endPoint x: 854, endPoint y: 562, distance: 191.2
click at [854, 562] on div "L 75 x W 35 x H 85 Cms" at bounding box center [884, 555] width 426 height 21
copy div "L 75 x W 35 x H 85 Cms"
drag, startPoint x: 874, startPoint y: 172, endPoint x: 938, endPoint y: 175, distance: 64.0
click at [927, 173] on span "ID: AA-9508" at bounding box center [885, 165] width 120 height 26
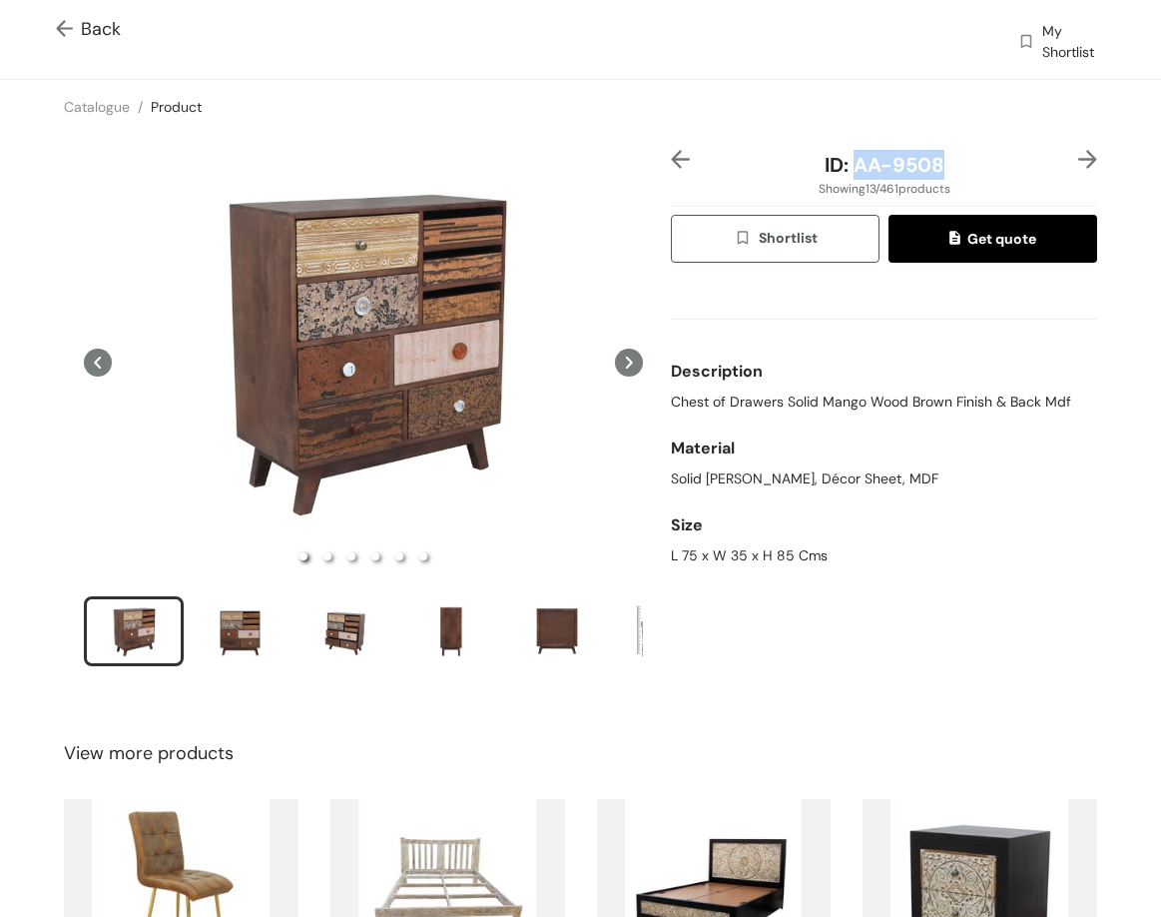
copy span "AA-9508"
click at [1079, 159] on img at bounding box center [1088, 159] width 19 height 19
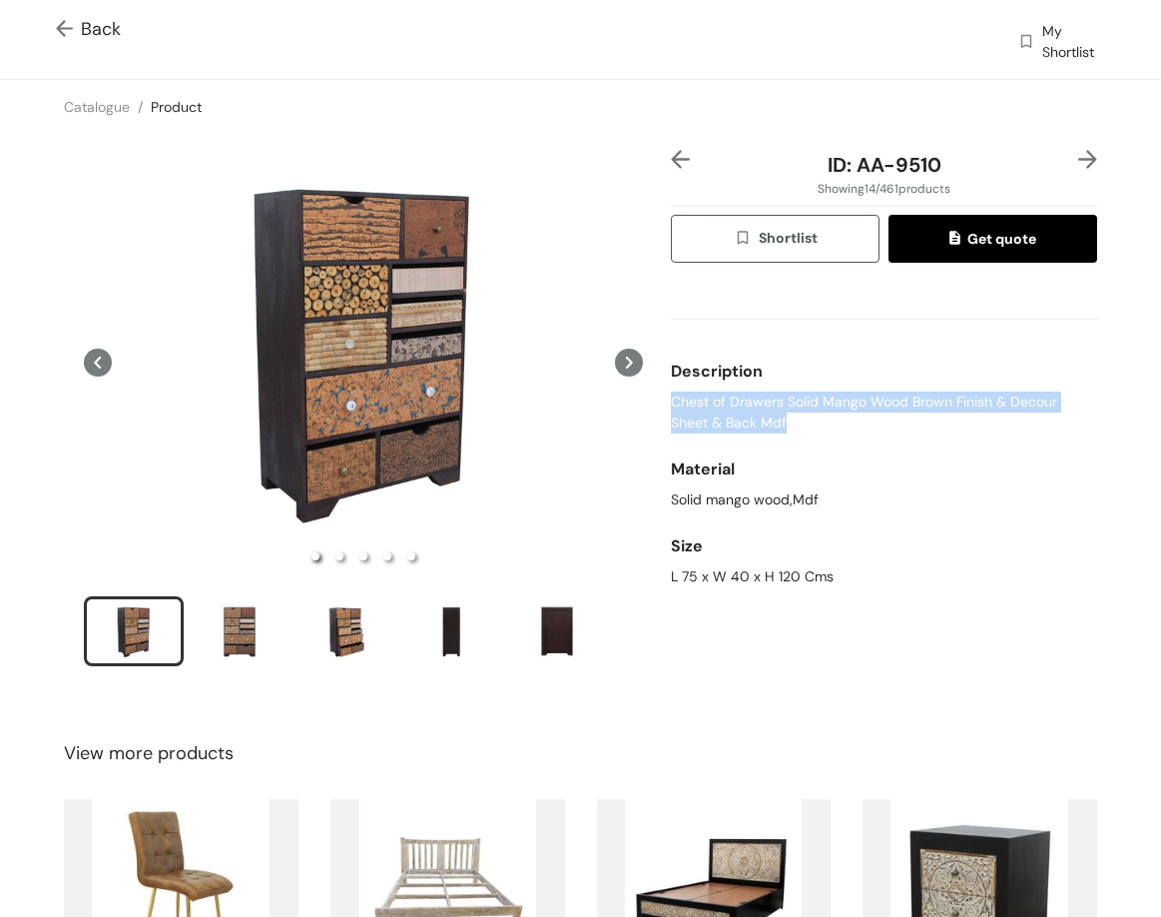
drag, startPoint x: 666, startPoint y: 399, endPoint x: 797, endPoint y: 426, distance: 133.6
click at [797, 426] on span "Chest of Drawers Solid Mango Wood Brown Finish & Decour Sheet & Back Mdf" at bounding box center [884, 412] width 426 height 42
copy span "Chest of Drawers Solid Mango Wood Brown Finish & Decour Sheet & Back Mdf"
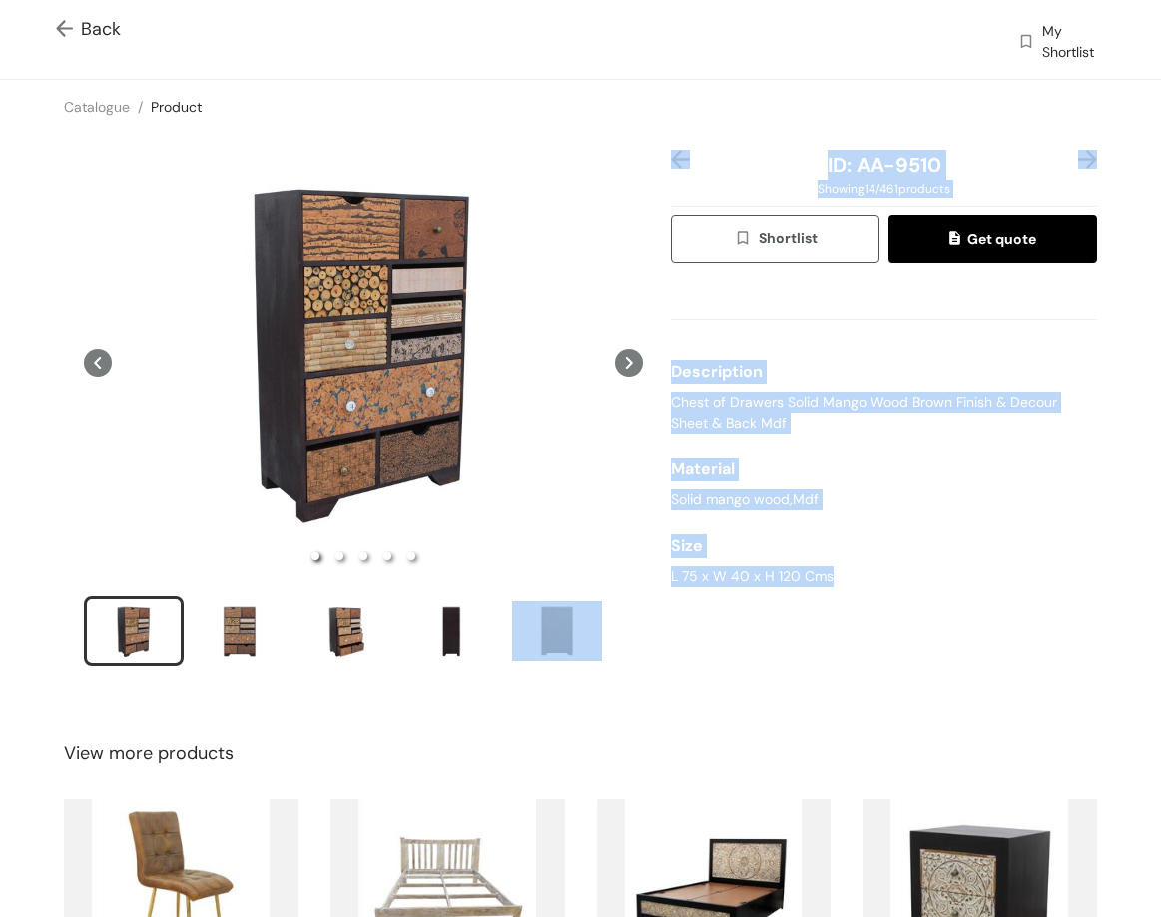
drag, startPoint x: 664, startPoint y: 573, endPoint x: 852, endPoint y: 592, distance: 188.7
click at [852, 592] on div "ID: AA-9510 Showing 14 / 461 products Shortlist Get quote Description Chest of …" at bounding box center [580, 421] width 1169 height 574
click at [795, 575] on div "L 75 x W 40 x H 120 Cms" at bounding box center [884, 576] width 426 height 21
click at [795, 574] on div "L 75 x W 40 x H 120 Cms" at bounding box center [884, 576] width 426 height 21
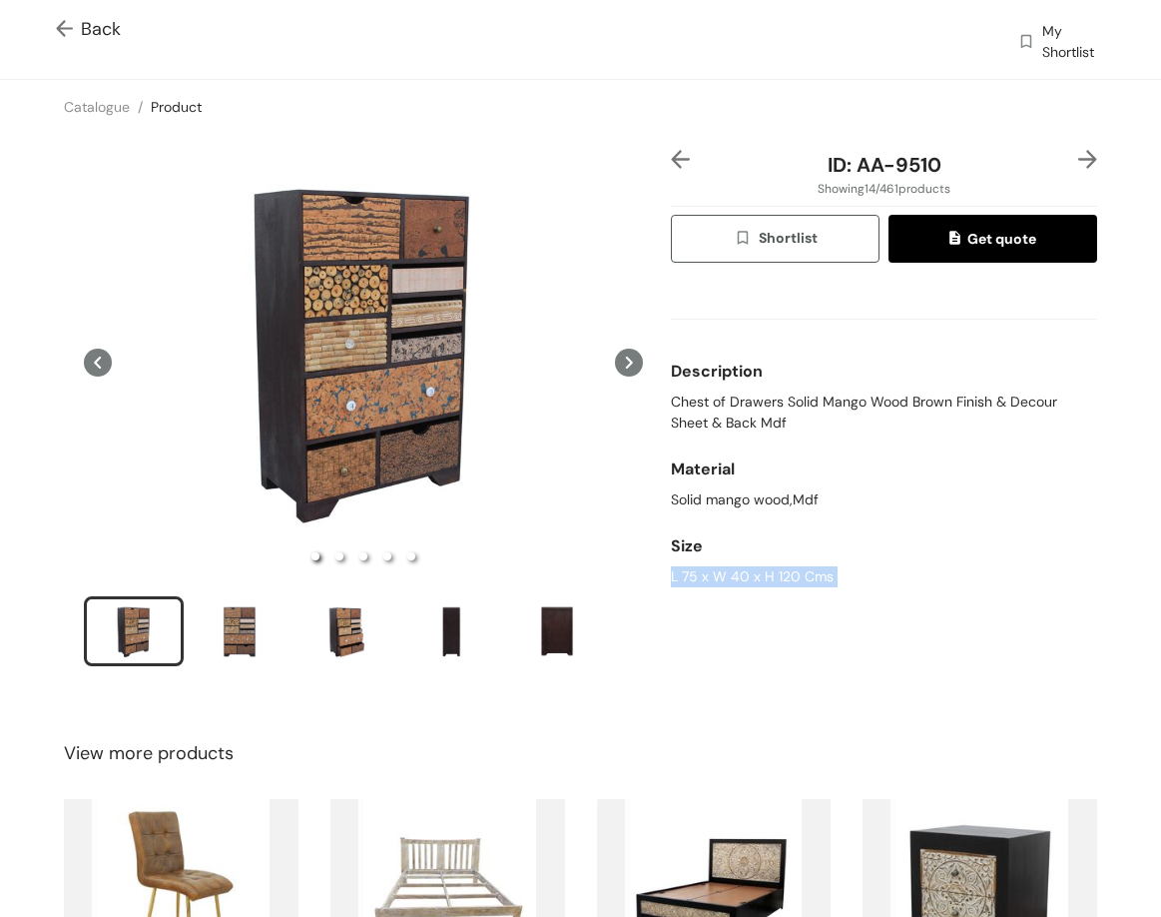
click at [795, 574] on div "L 75 x W 40 x H 120 Cms" at bounding box center [884, 576] width 426 height 21
copy div "L 75 x W 40 x H 120 Cms"
drag, startPoint x: 851, startPoint y: 160, endPoint x: 957, endPoint y: 167, distance: 106.1
click at [956, 167] on div "ID: AA-9510" at bounding box center [884, 165] width 355 height 30
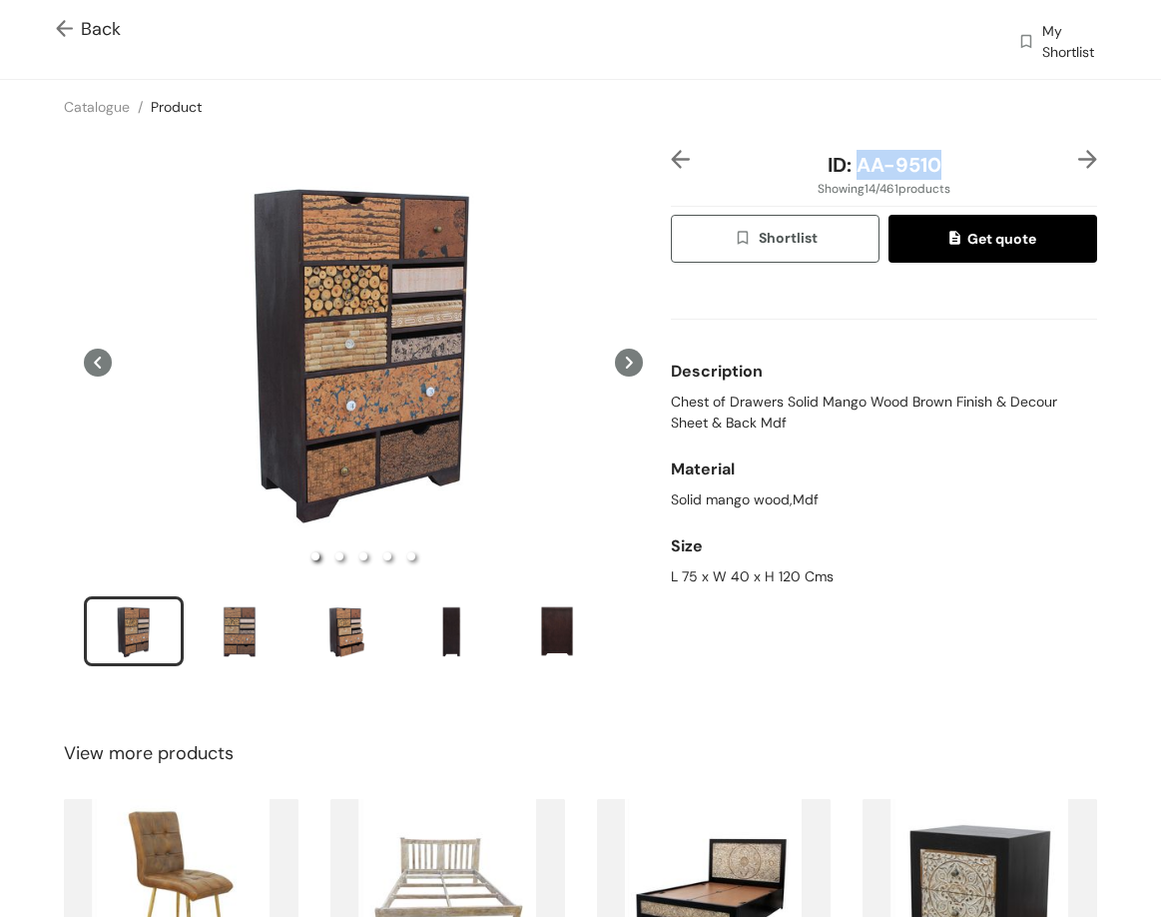
copy span "AA-9510"
click at [1079, 165] on img at bounding box center [1088, 159] width 19 height 19
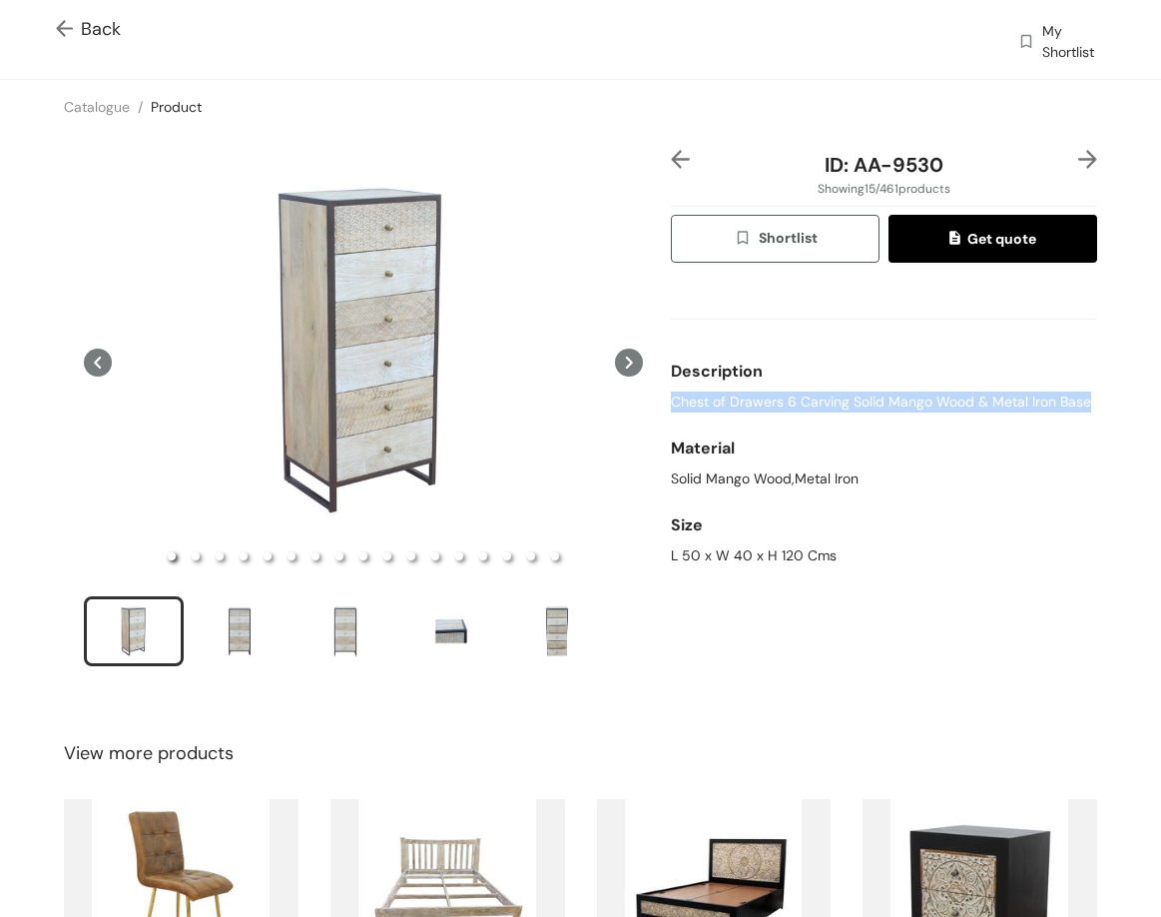
drag, startPoint x: 660, startPoint y: 398, endPoint x: 1084, endPoint y: 404, distance: 423.5
click at [1086, 404] on div "ID: AA-9530 Showing 15 / 461 products Shortlist Get quote Description Chest of …" at bounding box center [884, 421] width 434 height 542
copy span "Chest of Drawers 6 Carving Solid Mango Wood & Metal Iron Base"
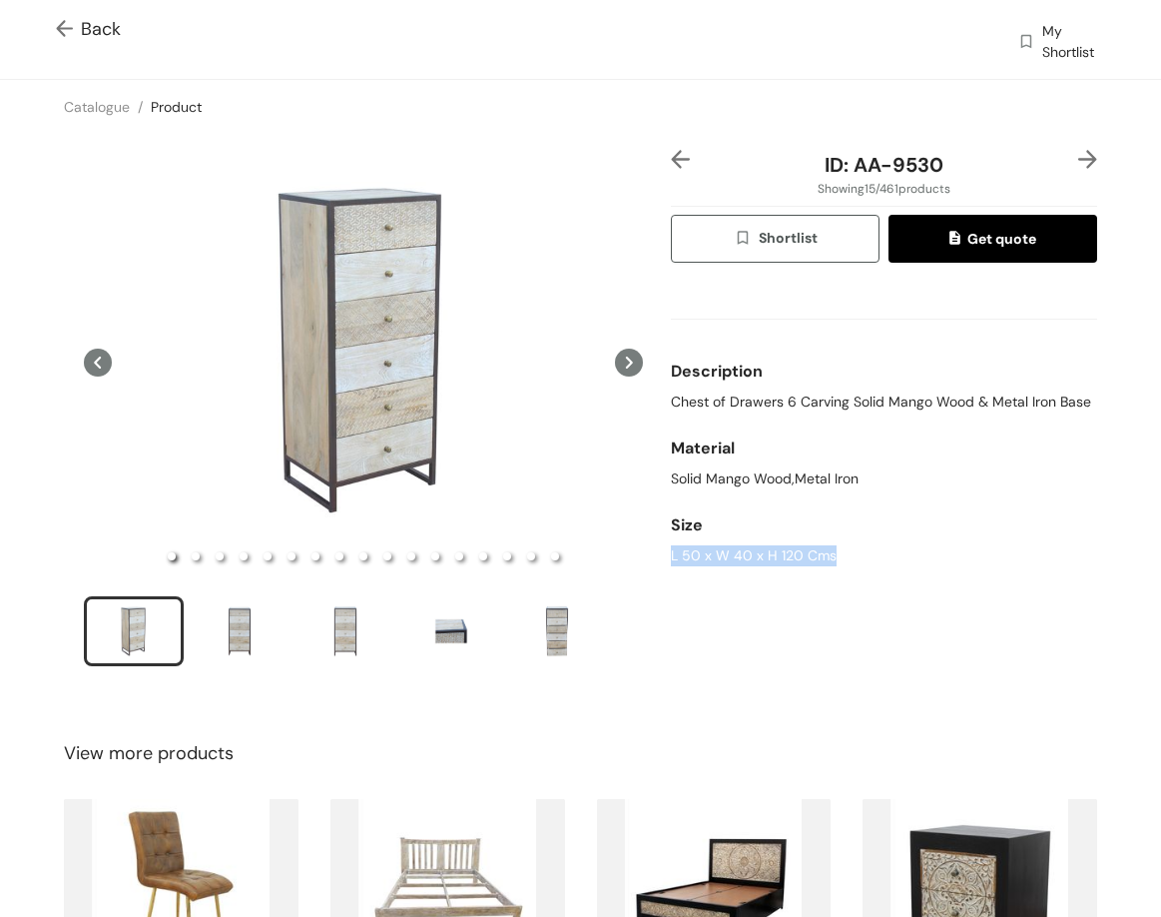
drag, startPoint x: 660, startPoint y: 558, endPoint x: 844, endPoint y: 557, distance: 183.8
click at [834, 570] on div "ID: AA-9530 Showing 15 / 461 products Shortlist Get quote Description Chest of …" at bounding box center [884, 421] width 434 height 542
copy div "L 50 x W 40 x H 120 Cms"
drag, startPoint x: 858, startPoint y: 163, endPoint x: 980, endPoint y: 180, distance: 123.0
click at [980, 180] on div "ID: AA-9530 Showing 15 / 461 products Shortlist Get quote Description Chest of …" at bounding box center [884, 421] width 434 height 542
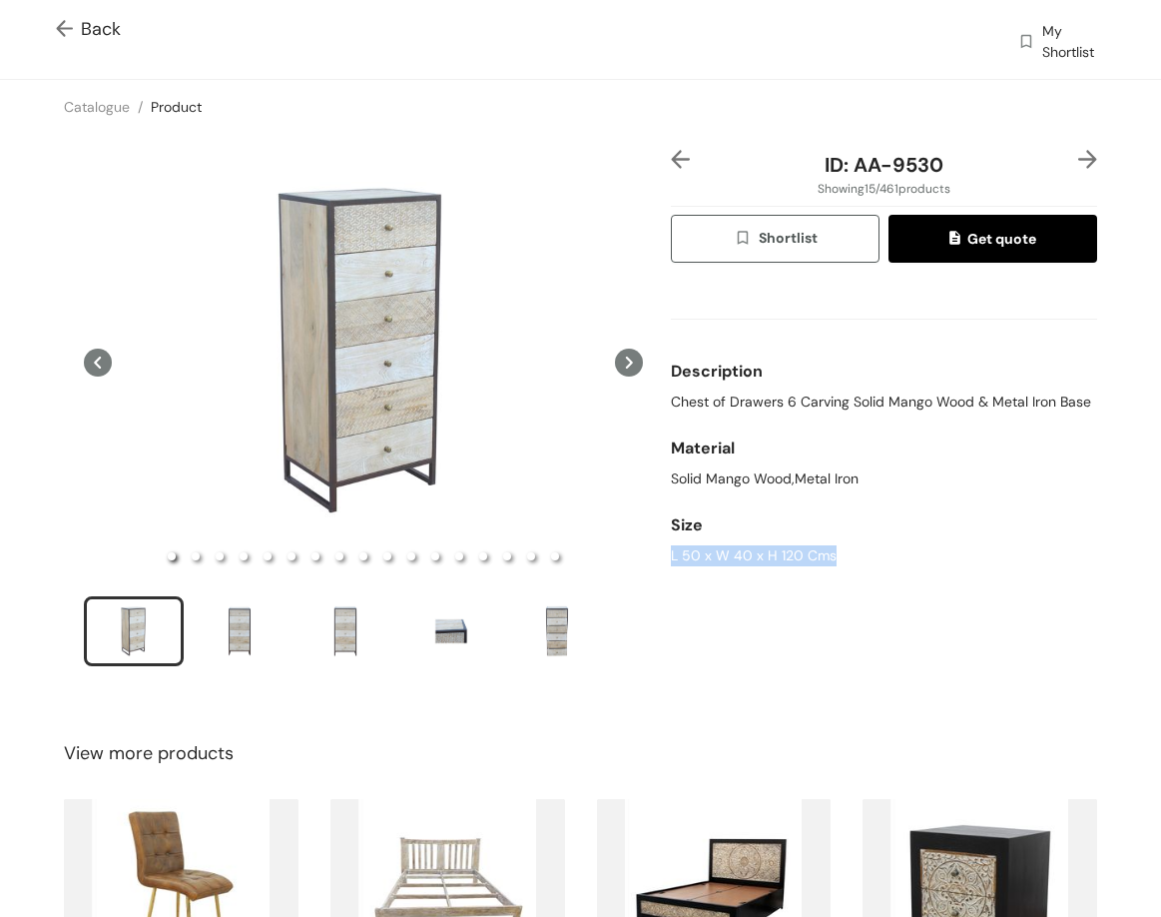
drag, startPoint x: 930, startPoint y: 163, endPoint x: 879, endPoint y: 166, distance: 51.0
click at [927, 163] on span "ID: AA-9530" at bounding box center [884, 165] width 119 height 26
click at [850, 166] on span "ID: AA-9530" at bounding box center [884, 165] width 119 height 26
click at [849, 165] on span "ID: AA-9530" at bounding box center [884, 165] width 119 height 26
drag, startPoint x: 849, startPoint y: 165, endPoint x: 910, endPoint y: 137, distance: 67.0
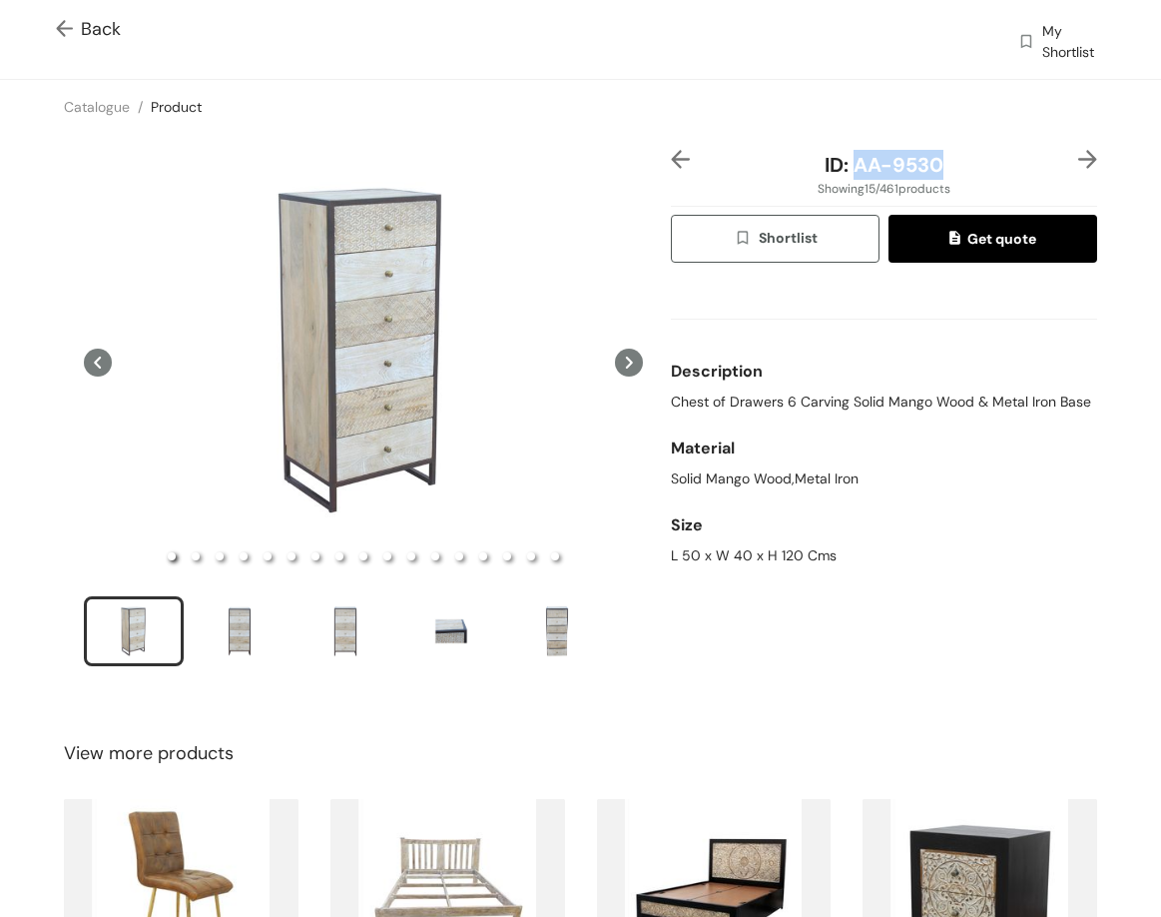
click at [953, 172] on div "ID: AA-9530" at bounding box center [884, 165] width 355 height 30
click at [1079, 156] on img at bounding box center [1088, 159] width 19 height 19
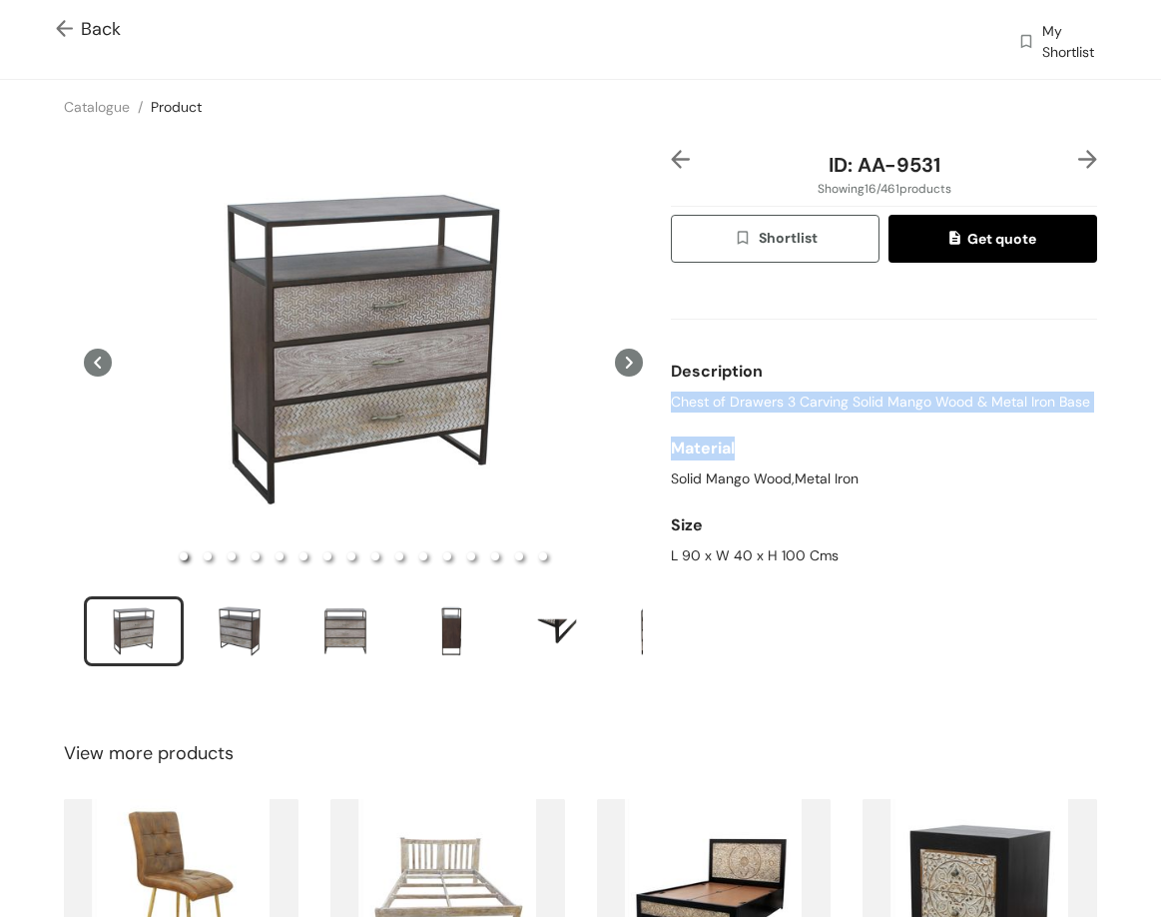
drag, startPoint x: 665, startPoint y: 401, endPoint x: 1116, endPoint y: 419, distance: 451.7
click at [1128, 437] on div "ID: AA-9531 Showing 16 / 461 products Shortlist Get quote Description Chest of …" at bounding box center [580, 421] width 1169 height 574
click at [1076, 417] on div "Description Chest of Drawers 3 Carving Solid Mango Wood & Metal Iron Base Mater…" at bounding box center [884, 427] width 426 height 296
click at [1032, 396] on span "Chest of Drawers 3 Carving Solid Mango Wood & Metal Iron Base" at bounding box center [880, 401] width 419 height 21
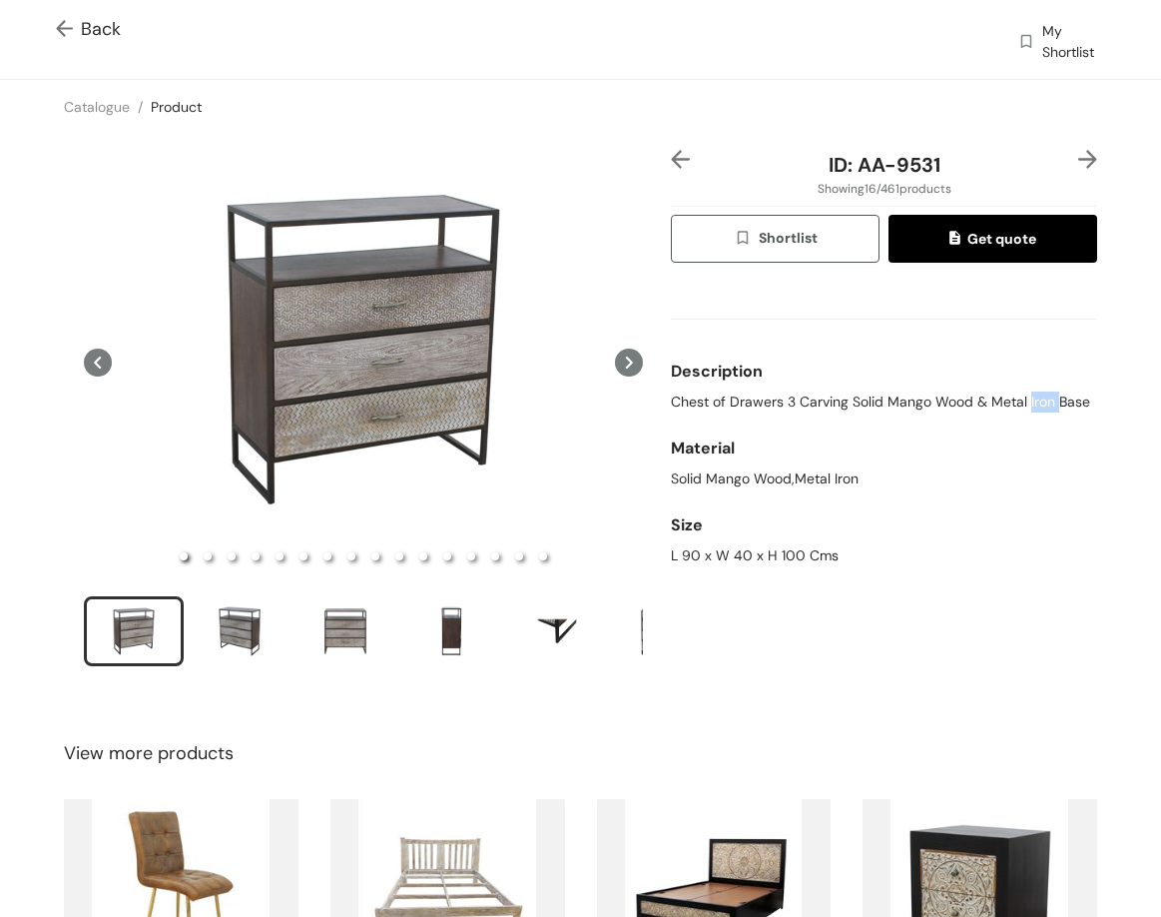
click at [1032, 396] on span "Chest of Drawers 3 Carving Solid Mango Wood & Metal Iron Base" at bounding box center [880, 401] width 419 height 21
drag, startPoint x: 668, startPoint y: 555, endPoint x: 883, endPoint y: 582, distance: 216.4
click at [889, 591] on div "ID: AA-9531 Showing 16 / 461 products Shortlist Get quote Description Chest of …" at bounding box center [884, 421] width 434 height 542
drag, startPoint x: 858, startPoint y: 171, endPoint x: 941, endPoint y: 142, distance: 87.8
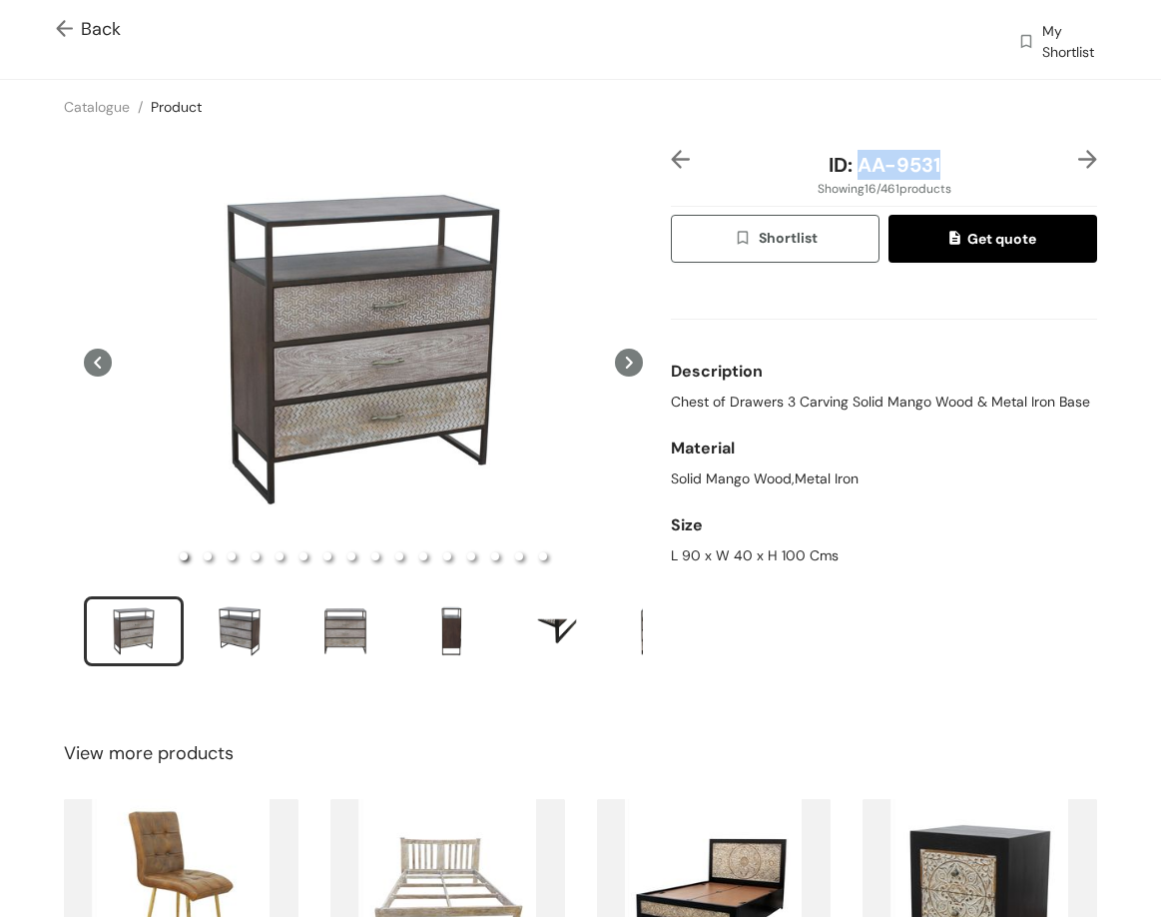
click at [963, 170] on div "ID: AA-9531" at bounding box center [884, 165] width 355 height 30
copy span "AA-9531"
click at [1079, 163] on img at bounding box center [1088, 159] width 19 height 19
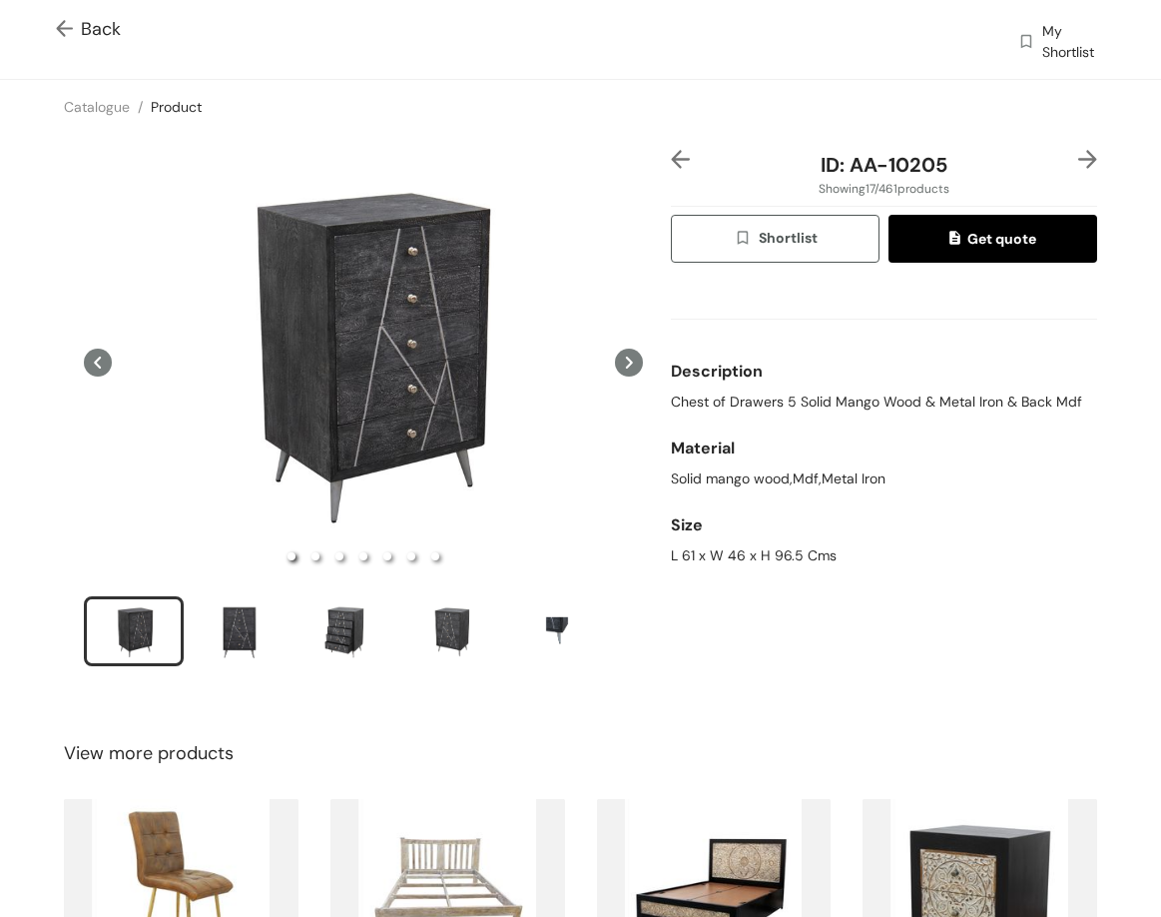
click at [806, 398] on span "Chest of Drawers 5 Solid Mango Wood & Metal Iron & Back Mdf" at bounding box center [876, 401] width 411 height 21
copy span "Chest of Drawers 5 Solid Mango Wood & Metal Iron & Back Mdf"
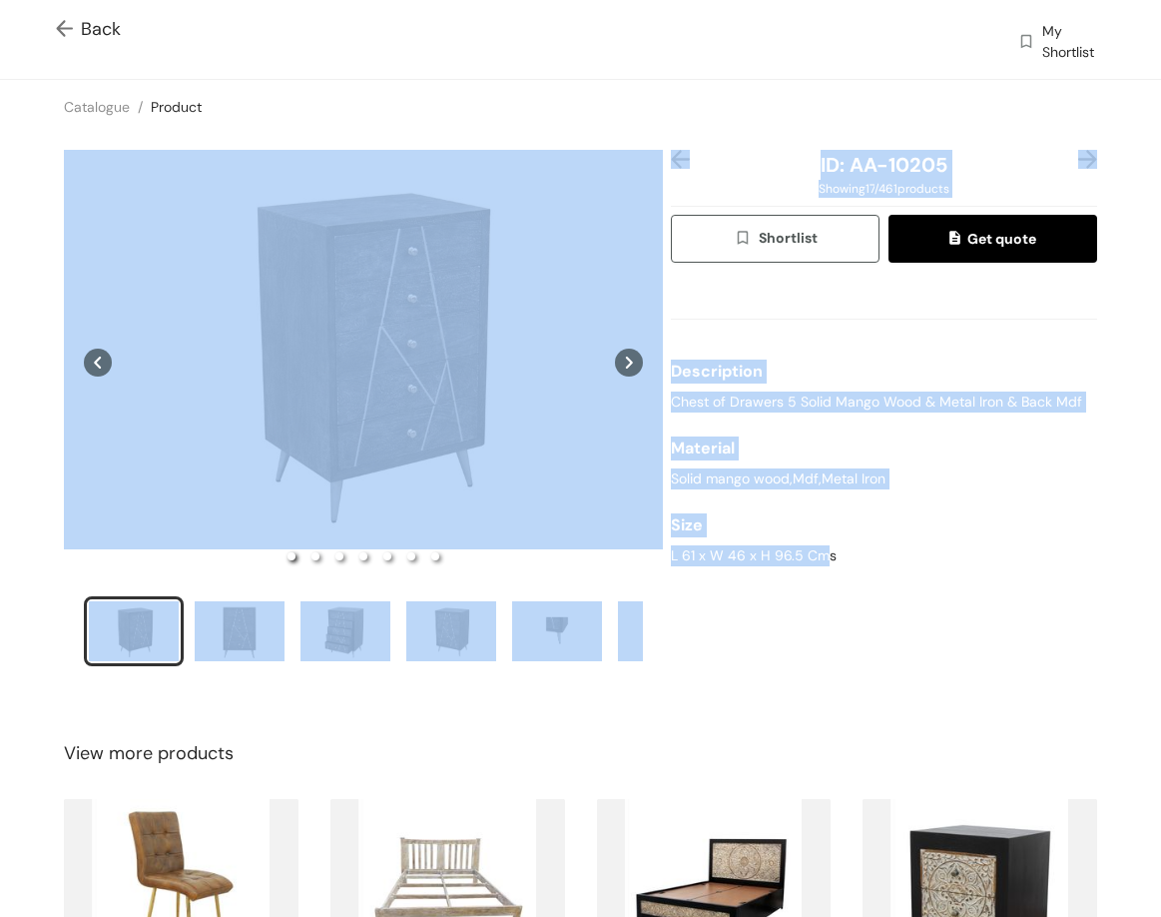
drag, startPoint x: 697, startPoint y: 567, endPoint x: 805, endPoint y: 566, distance: 107.9
click at [813, 573] on div "ID: AA-10205 Showing 17 / 461 products Shortlist Get quote Description Chest of…" at bounding box center [580, 421] width 1169 height 574
drag, startPoint x: 805, startPoint y: 566, endPoint x: 780, endPoint y: 550, distance: 29.6
click at [802, 564] on div "Size L 61 x W 46 x H 96.5 Cms" at bounding box center [884, 535] width 426 height 77
click at [780, 549] on div "L 61 x W 46 x H 96.5 Cms" at bounding box center [884, 555] width 426 height 21
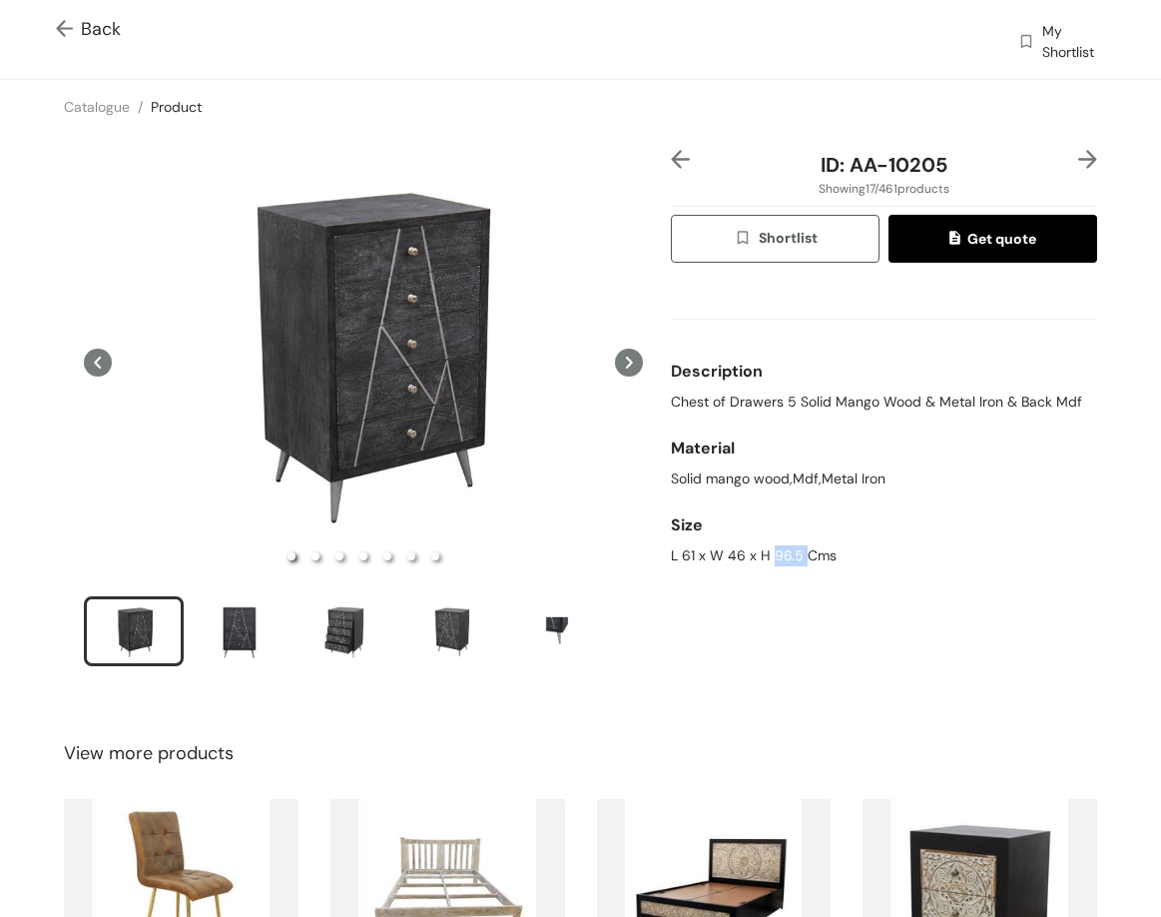
click at [780, 549] on div "L 61 x W 46 x H 96.5 Cms" at bounding box center [884, 555] width 426 height 21
drag, startPoint x: 672, startPoint y: 549, endPoint x: 884, endPoint y: 562, distance: 212.1
click at [884, 562] on div "L 61 x W 46 x H 96.5 Cms" at bounding box center [884, 555] width 426 height 21
drag, startPoint x: 841, startPoint y: 162, endPoint x: 979, endPoint y: 153, distance: 138.1
click at [979, 153] on div "ID: AA-10205" at bounding box center [884, 165] width 355 height 30
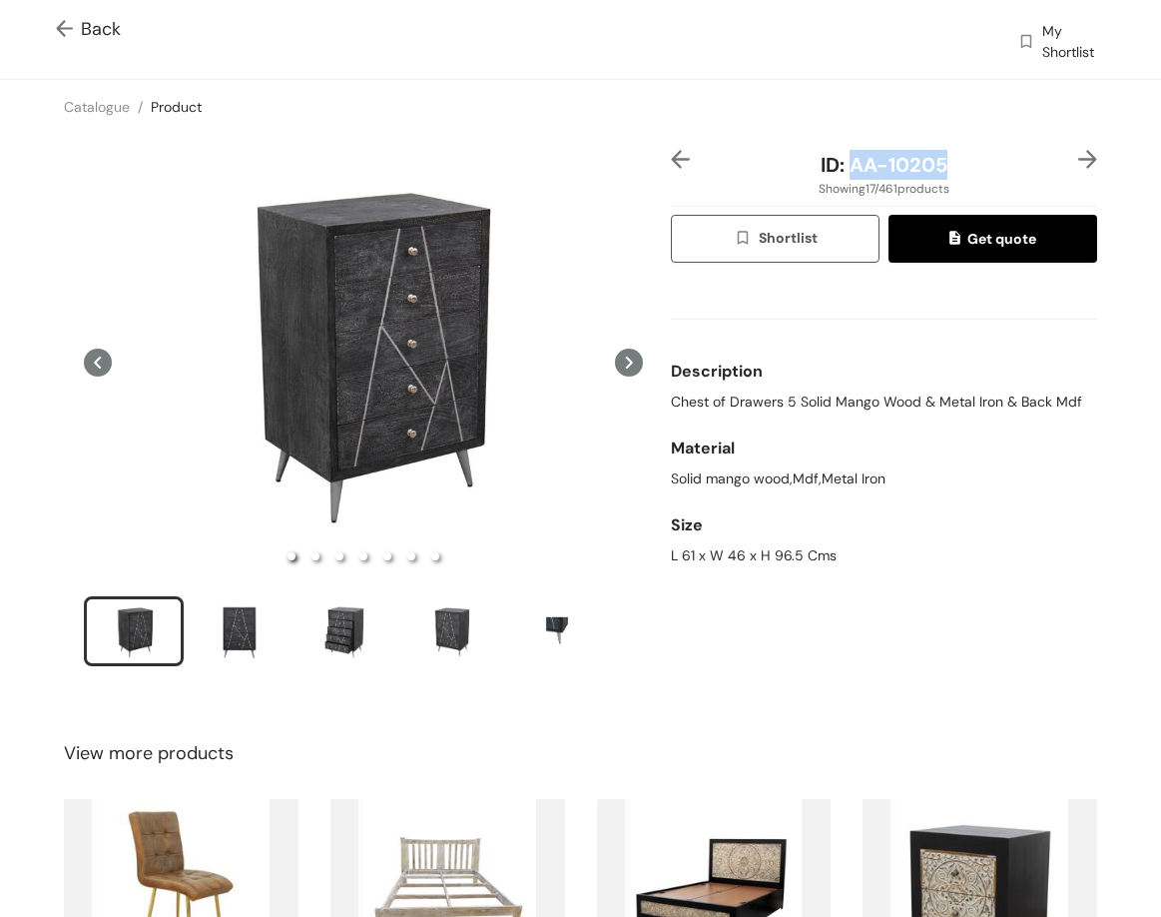
click at [1079, 161] on img at bounding box center [1088, 159] width 19 height 19
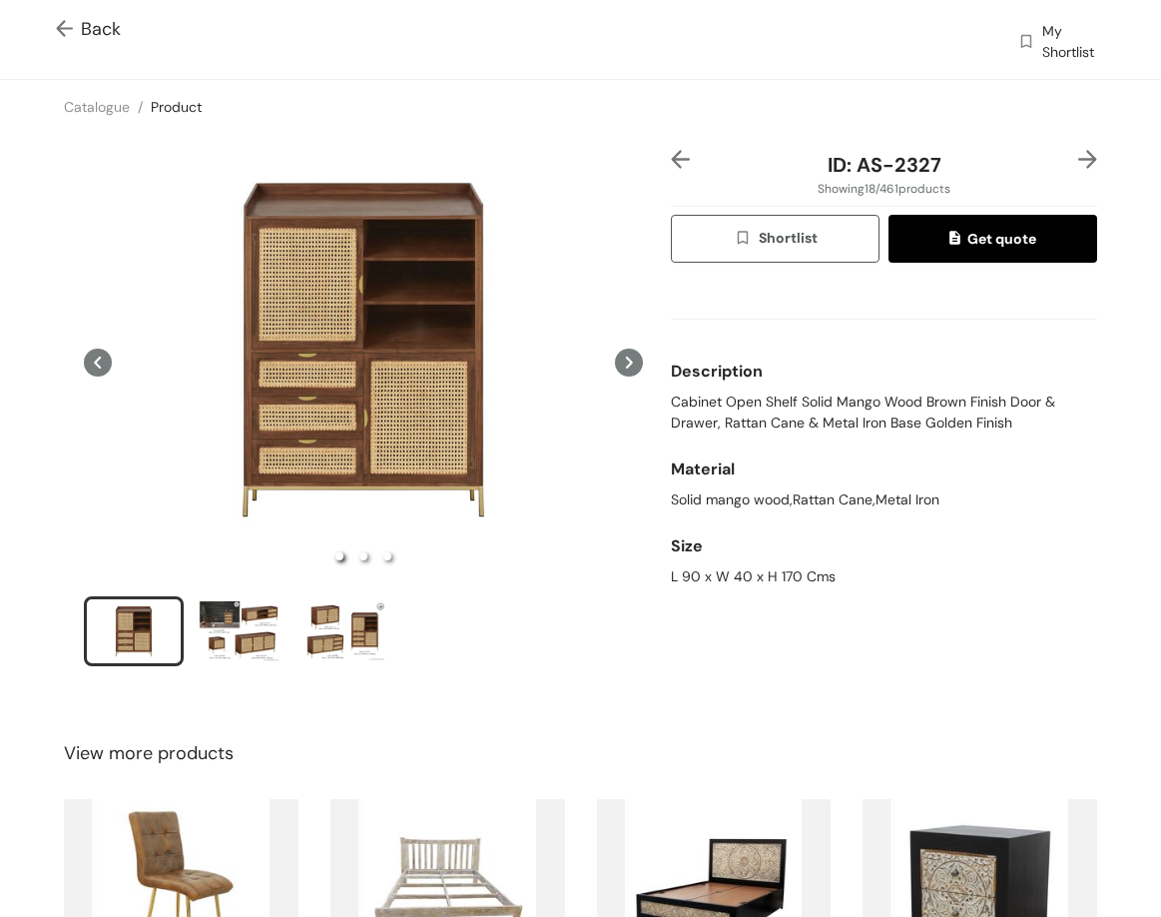
click at [1079, 165] on img at bounding box center [1088, 159] width 19 height 19
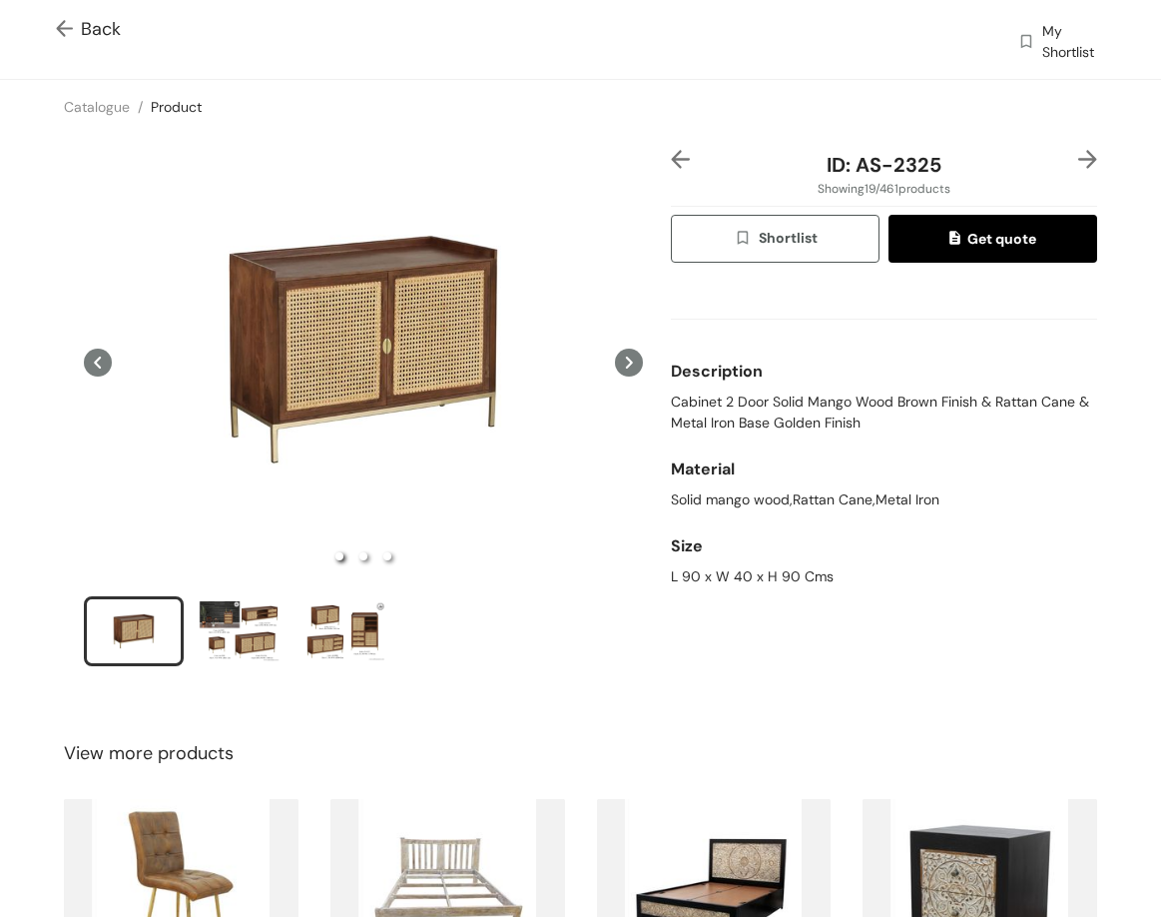
click at [671, 154] on img at bounding box center [680, 159] width 19 height 19
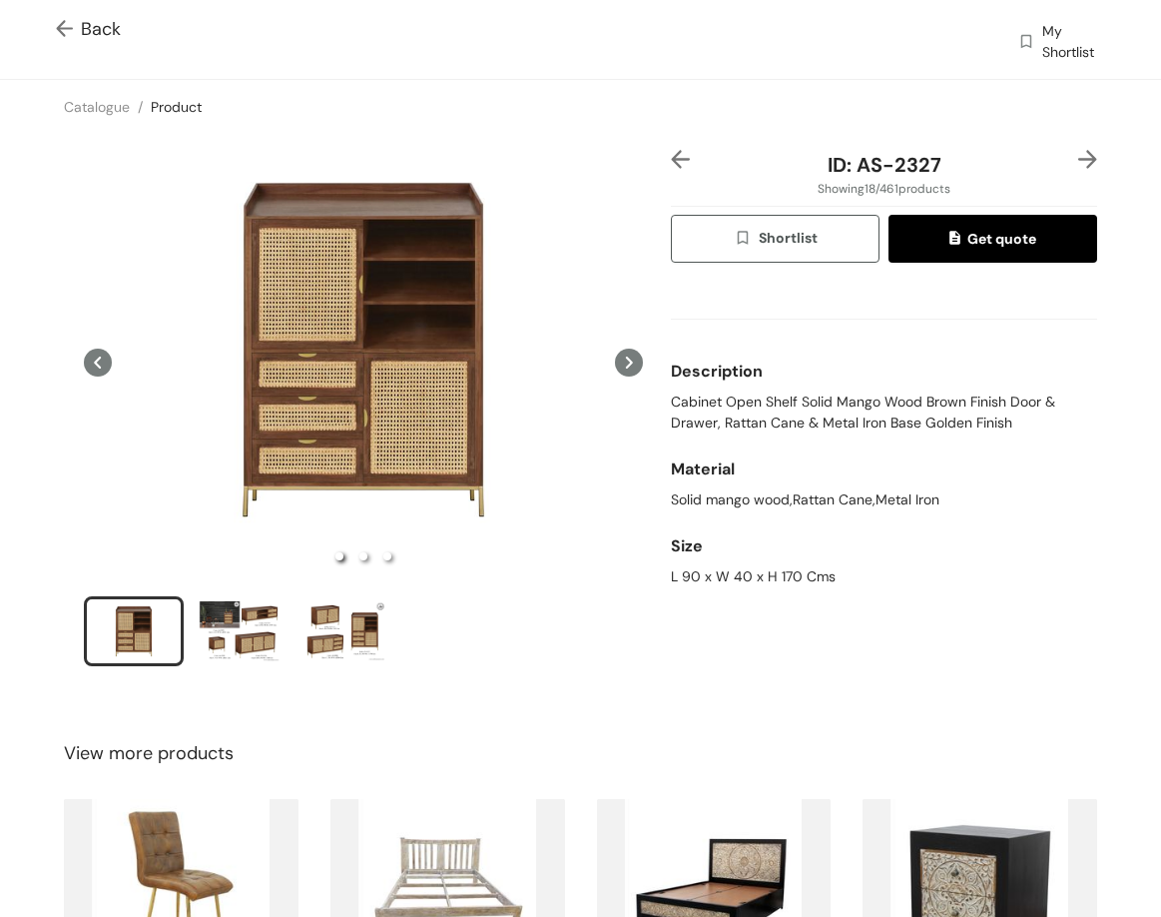
click at [674, 167] on img at bounding box center [680, 159] width 19 height 19
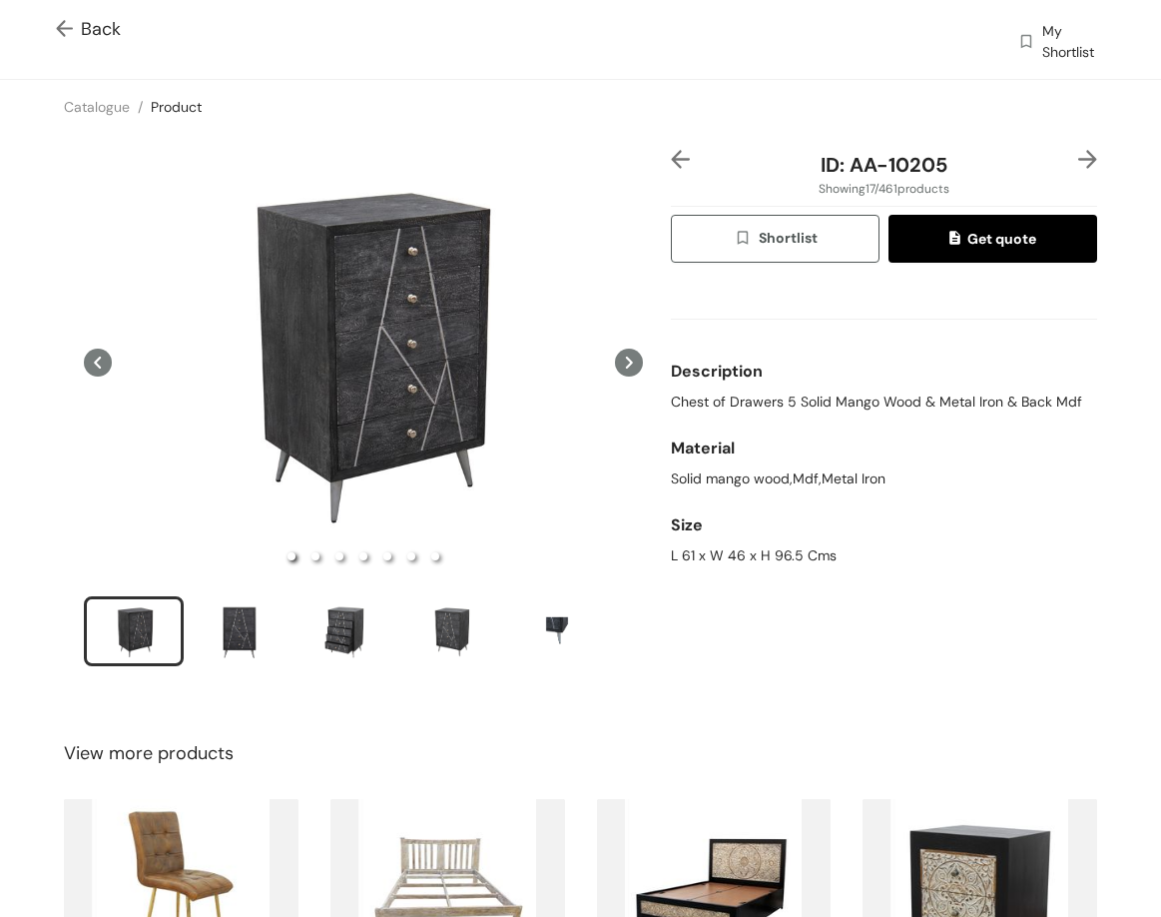
click at [1079, 152] on img at bounding box center [1088, 159] width 19 height 19
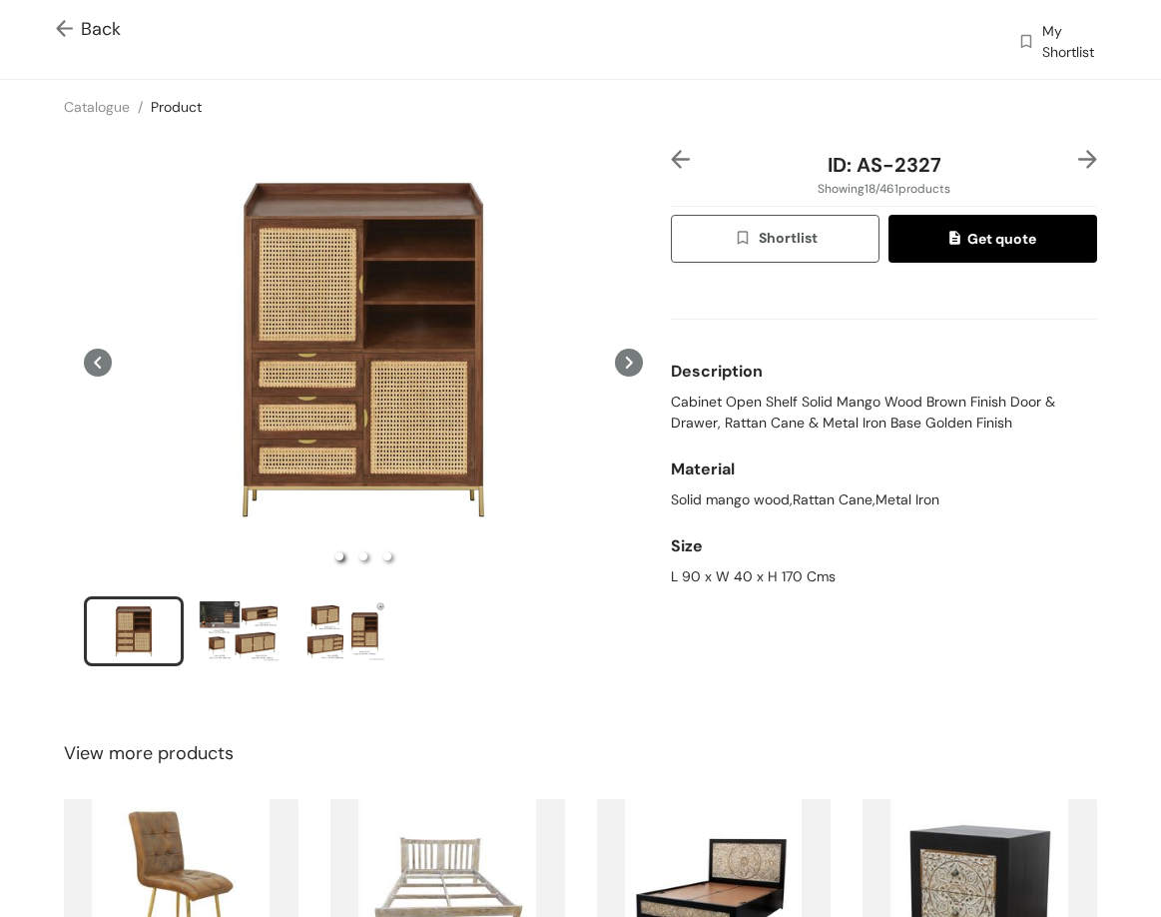
click at [1079, 153] on img at bounding box center [1088, 159] width 19 height 19
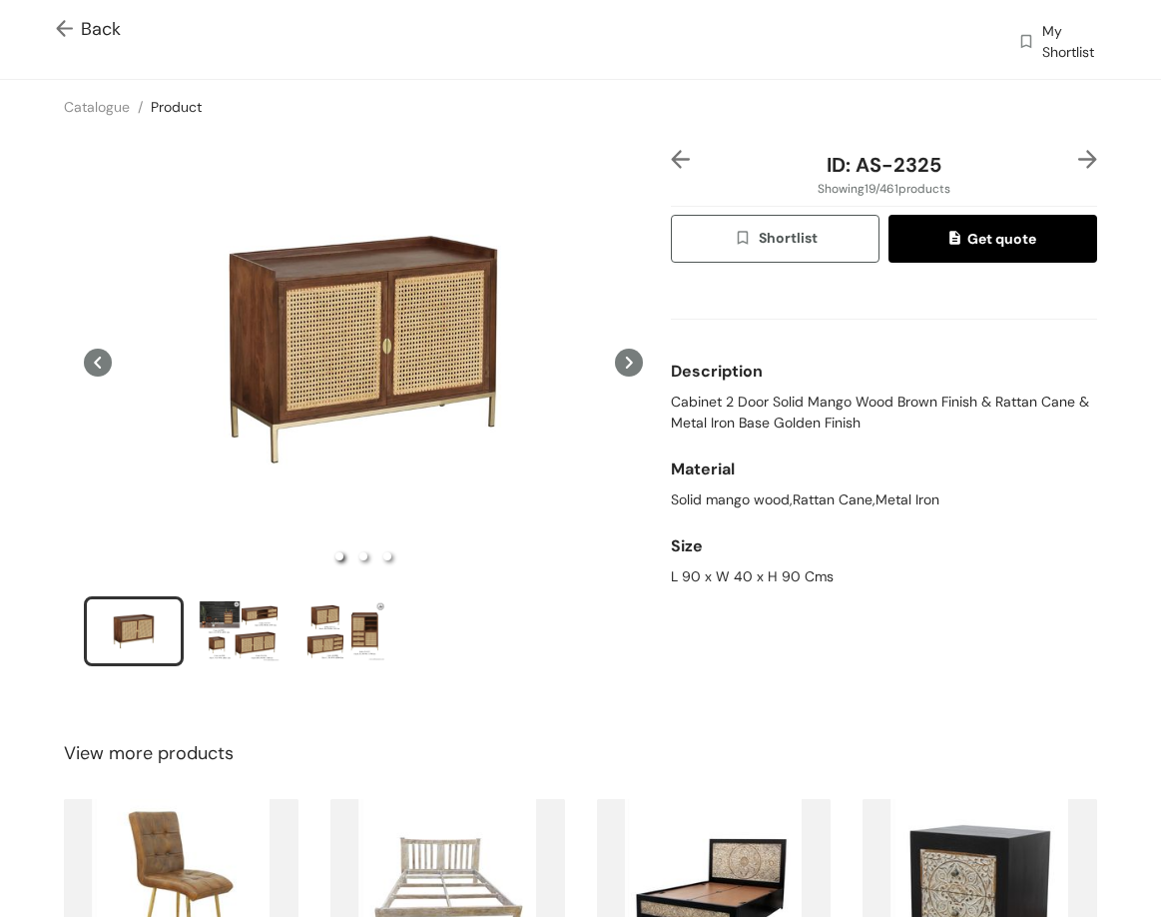
click at [1079, 153] on img at bounding box center [1088, 159] width 19 height 19
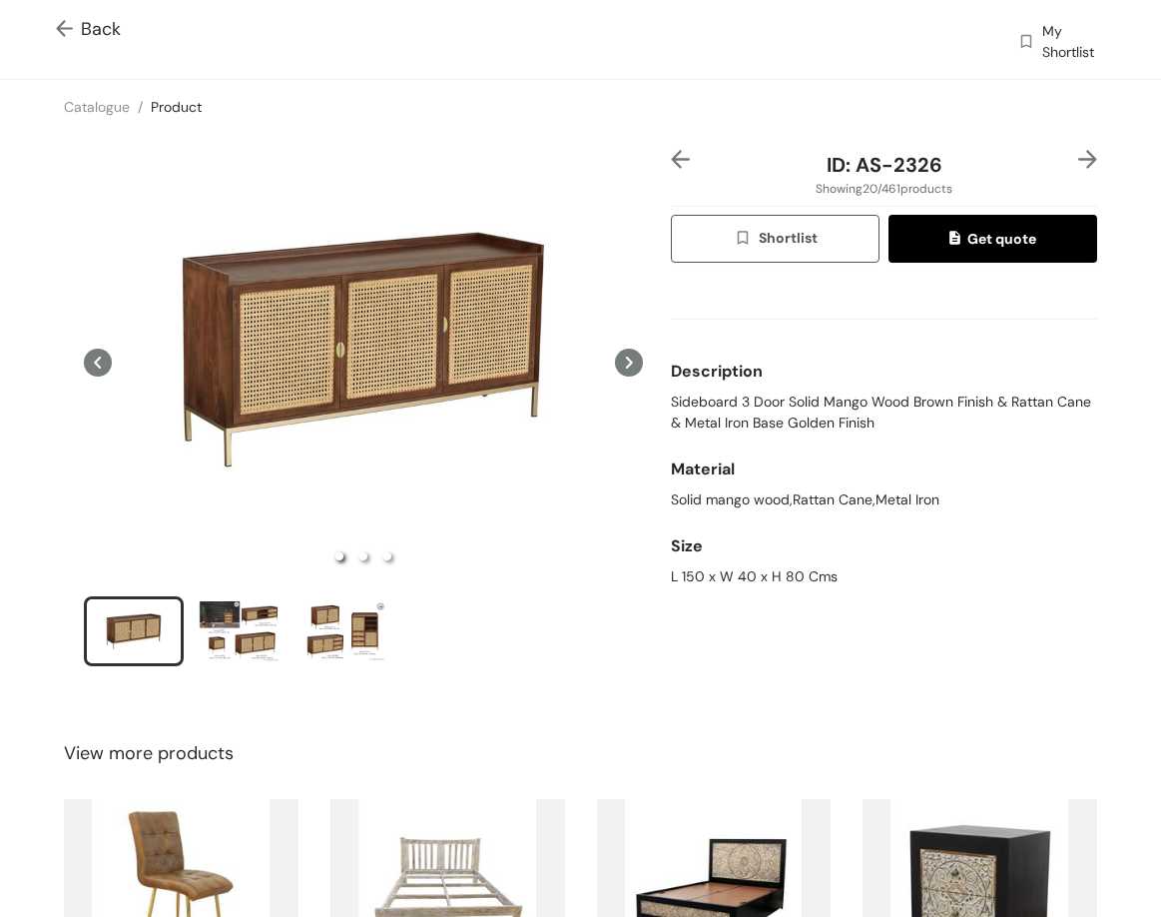
click at [1079, 153] on img at bounding box center [1088, 159] width 19 height 19
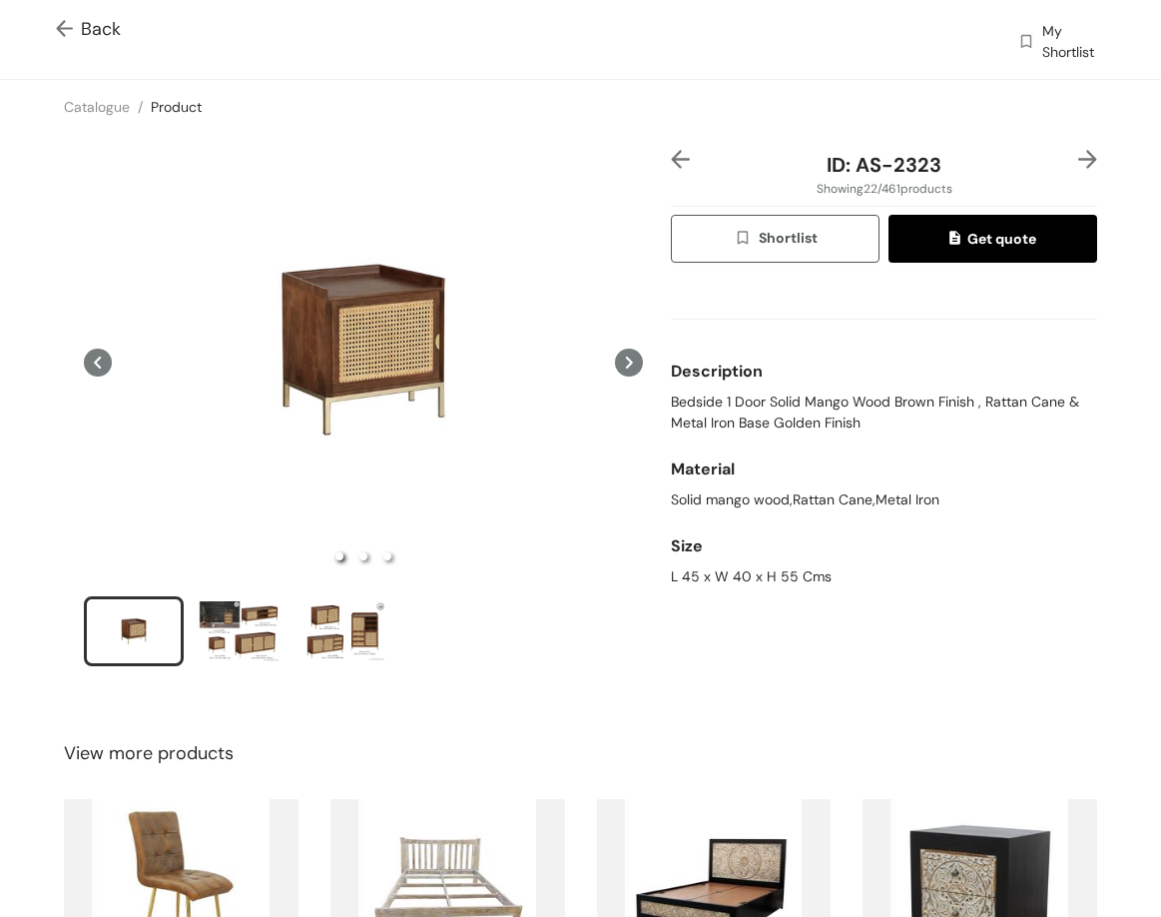
click at [1079, 153] on img at bounding box center [1088, 159] width 19 height 19
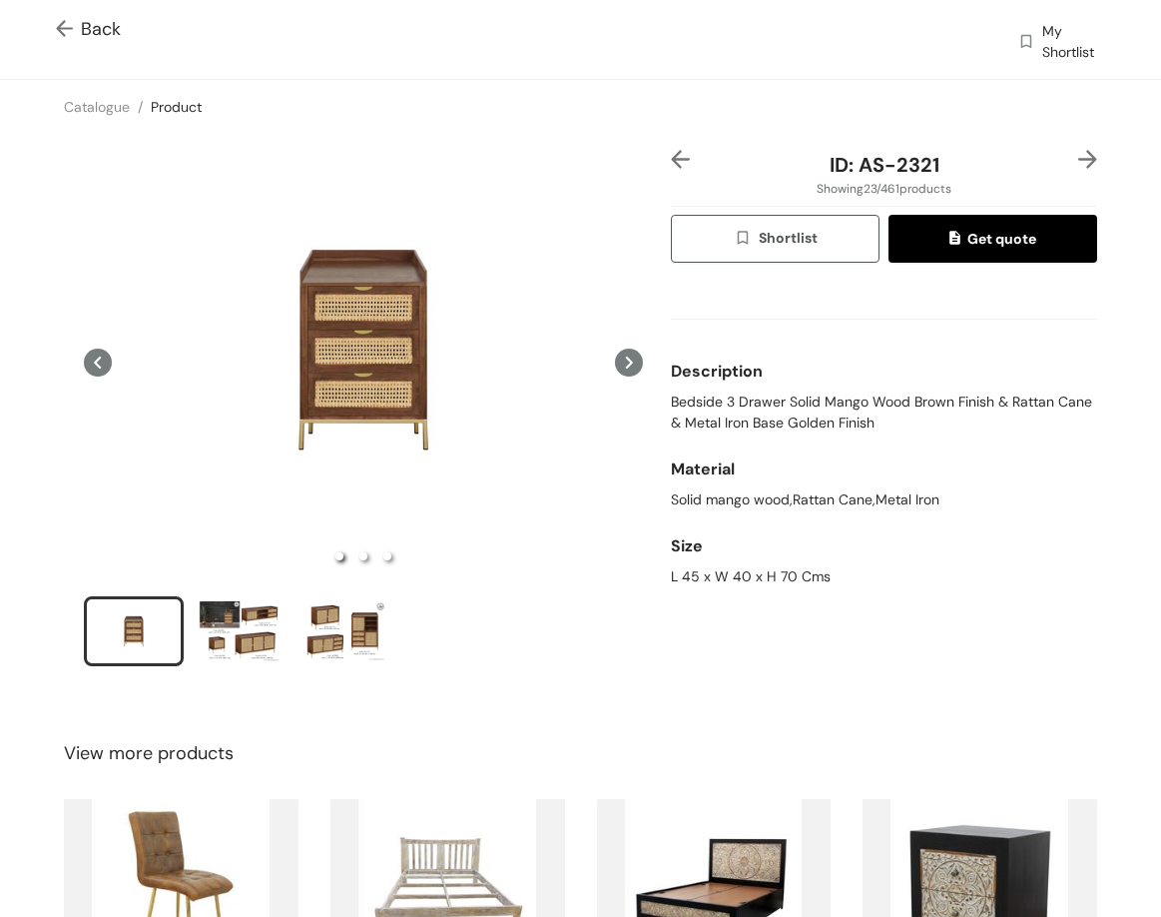
click at [1079, 153] on img at bounding box center [1088, 159] width 19 height 19
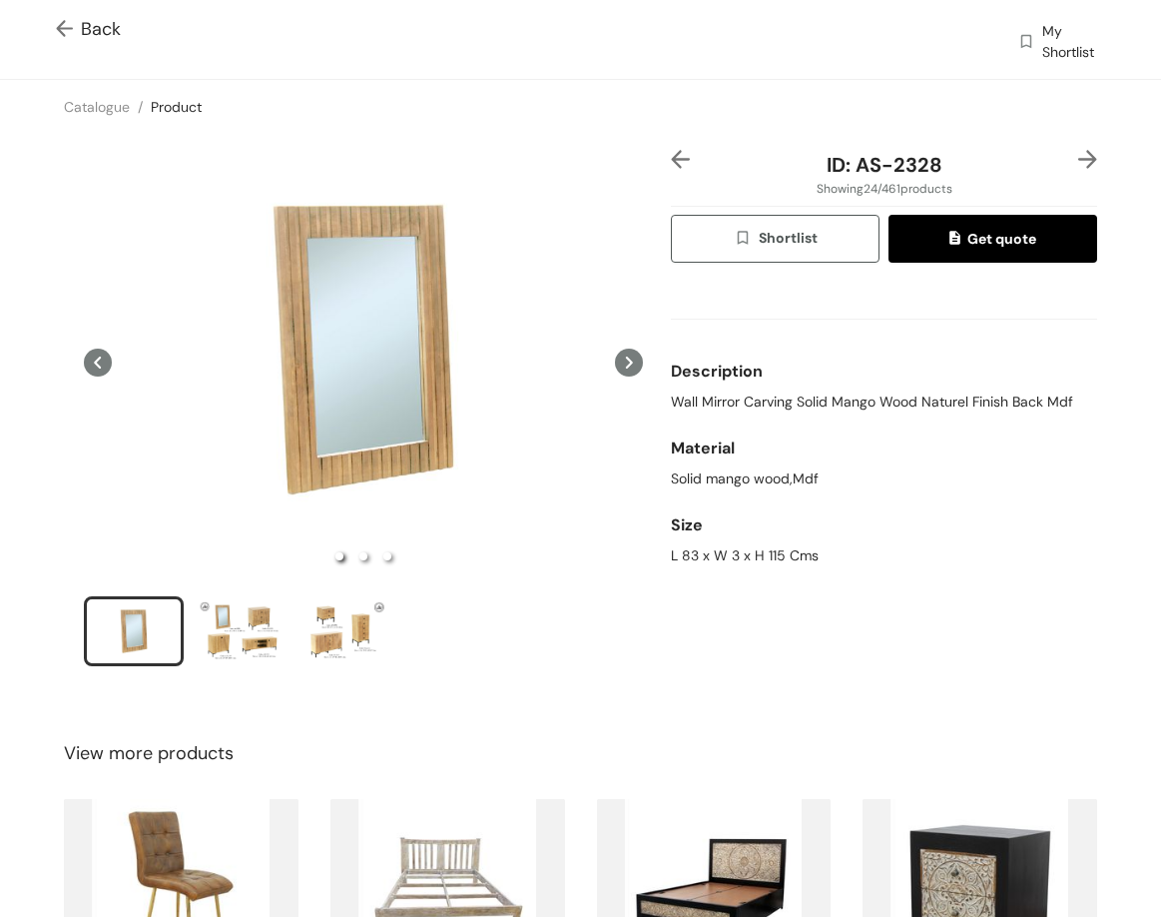
click at [1079, 153] on img at bounding box center [1088, 159] width 19 height 19
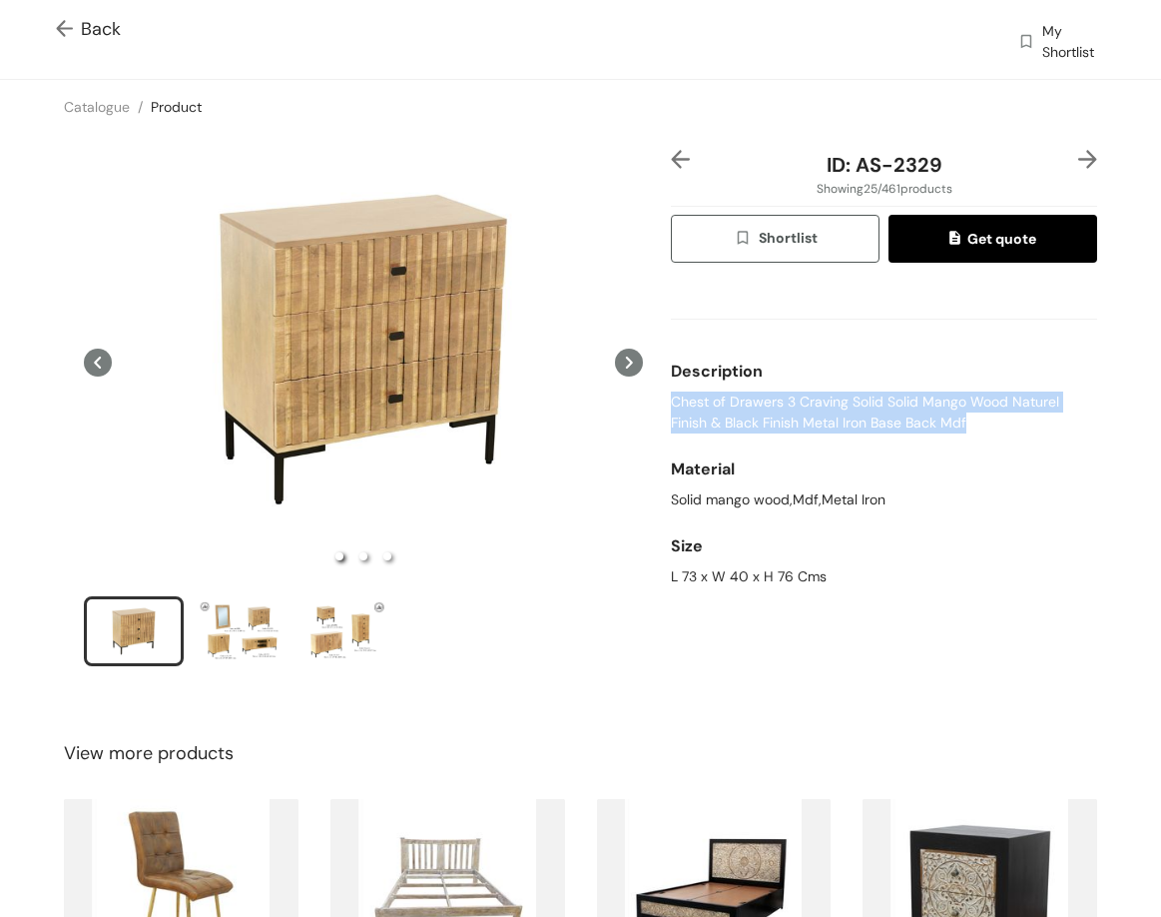
drag, startPoint x: 667, startPoint y: 400, endPoint x: 959, endPoint y: 417, distance: 292.1
click at [974, 431] on span "Chest of Drawers 3 Craving Solid Solid Mango Wood Naturel Finish & Black Finish…" at bounding box center [884, 412] width 426 height 42
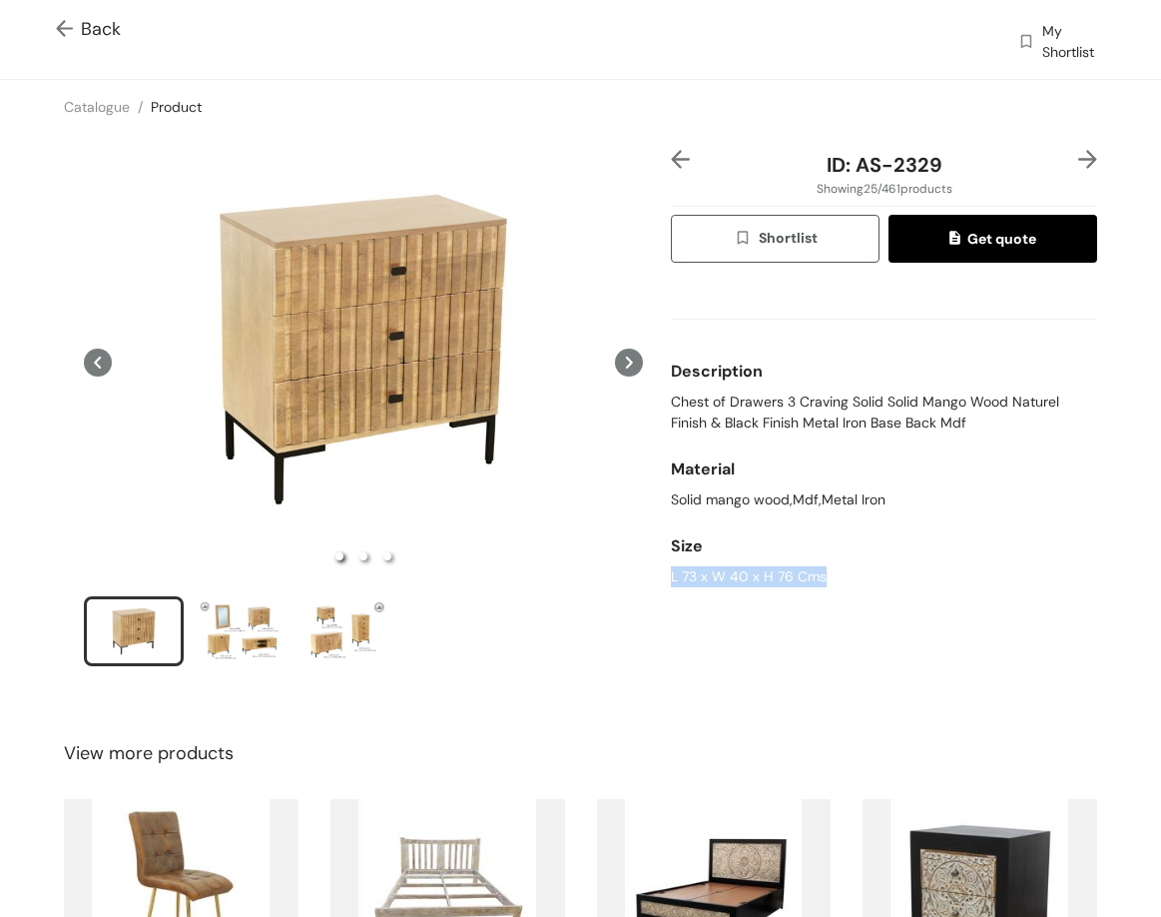
drag, startPoint x: 660, startPoint y: 585, endPoint x: 890, endPoint y: 383, distance: 305.7
click at [825, 593] on div "ID: AS-2329 Showing 25 / 461 products Shortlist Get quote Description Chest of …" at bounding box center [884, 421] width 434 height 542
drag, startPoint x: 854, startPoint y: 162, endPoint x: 967, endPoint y: 178, distance: 114.0
click at [967, 178] on div "ID: AS-2329" at bounding box center [884, 165] width 355 height 30
click at [1079, 164] on img at bounding box center [1088, 159] width 19 height 19
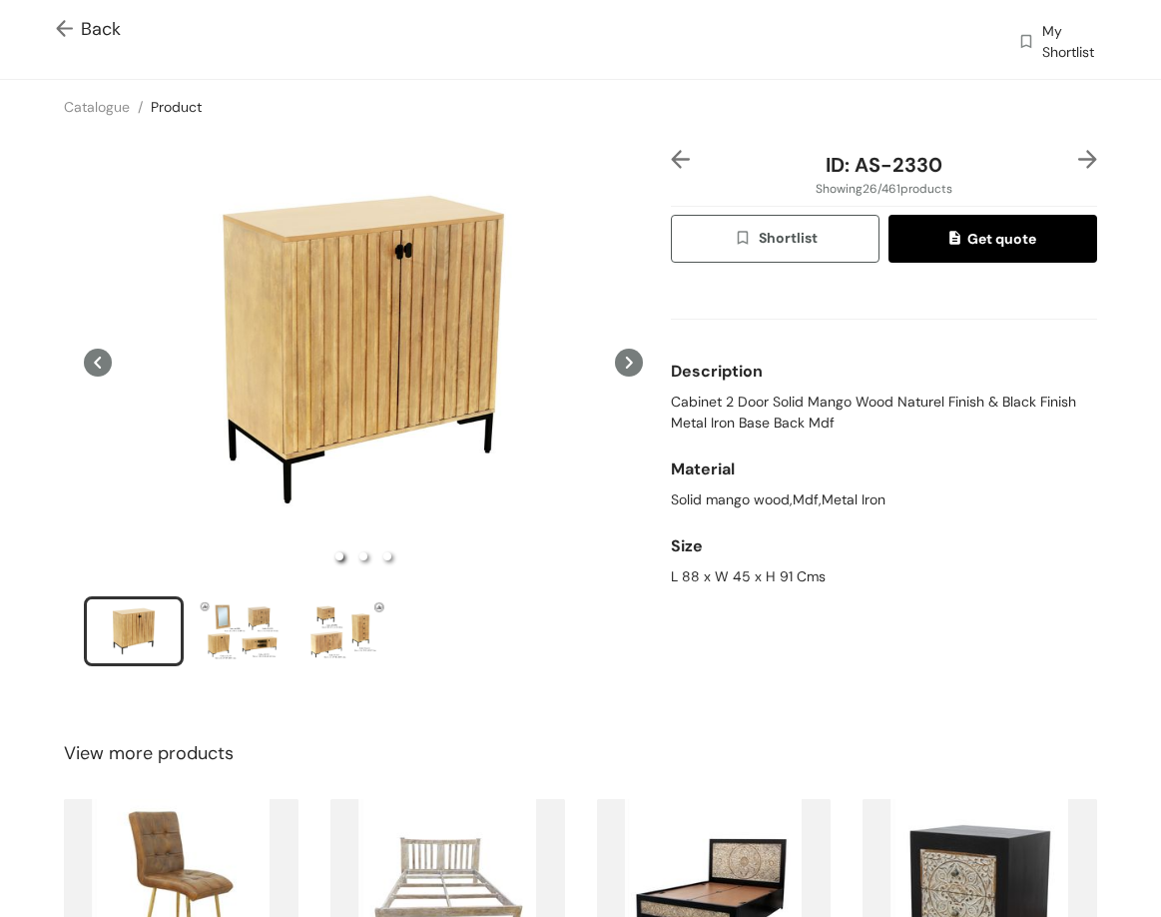
click at [1079, 151] on img at bounding box center [1088, 159] width 19 height 19
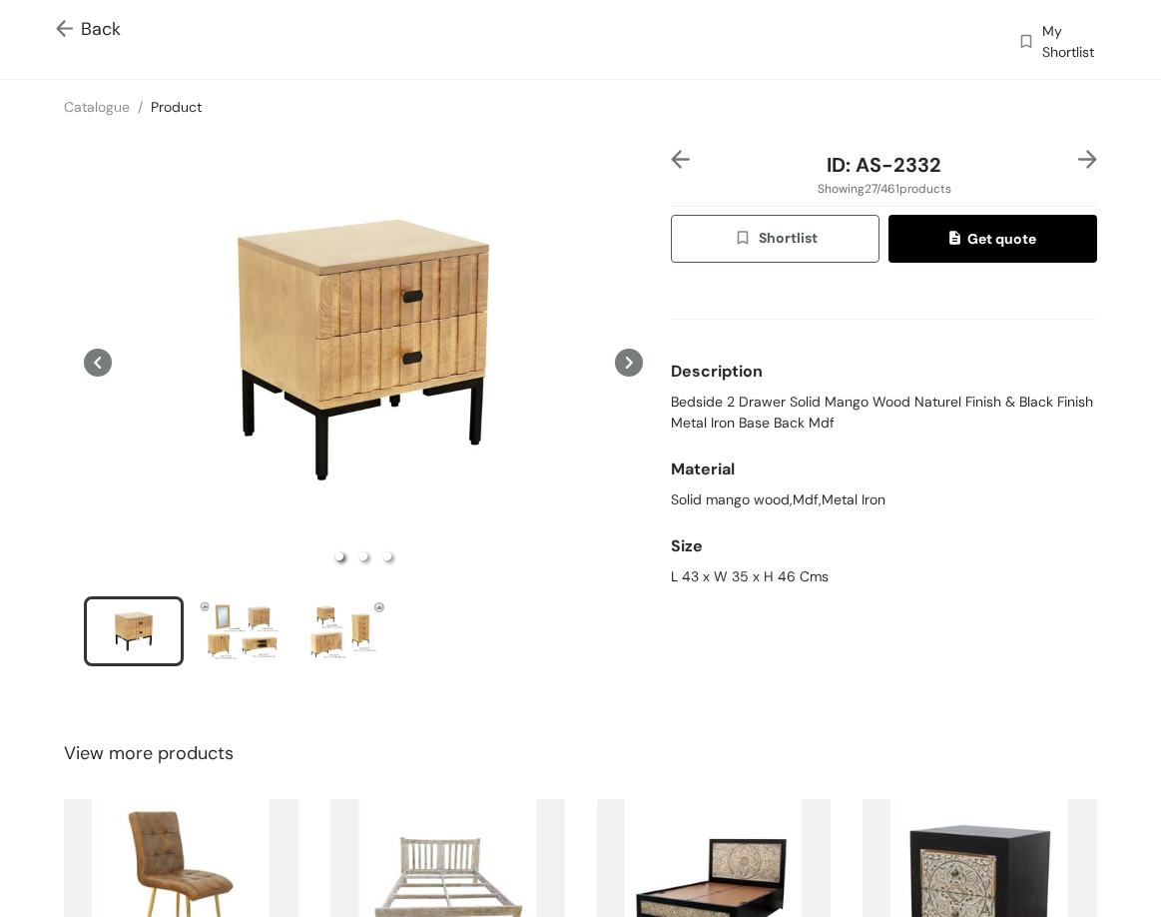
click at [1080, 160] on img at bounding box center [1088, 159] width 19 height 19
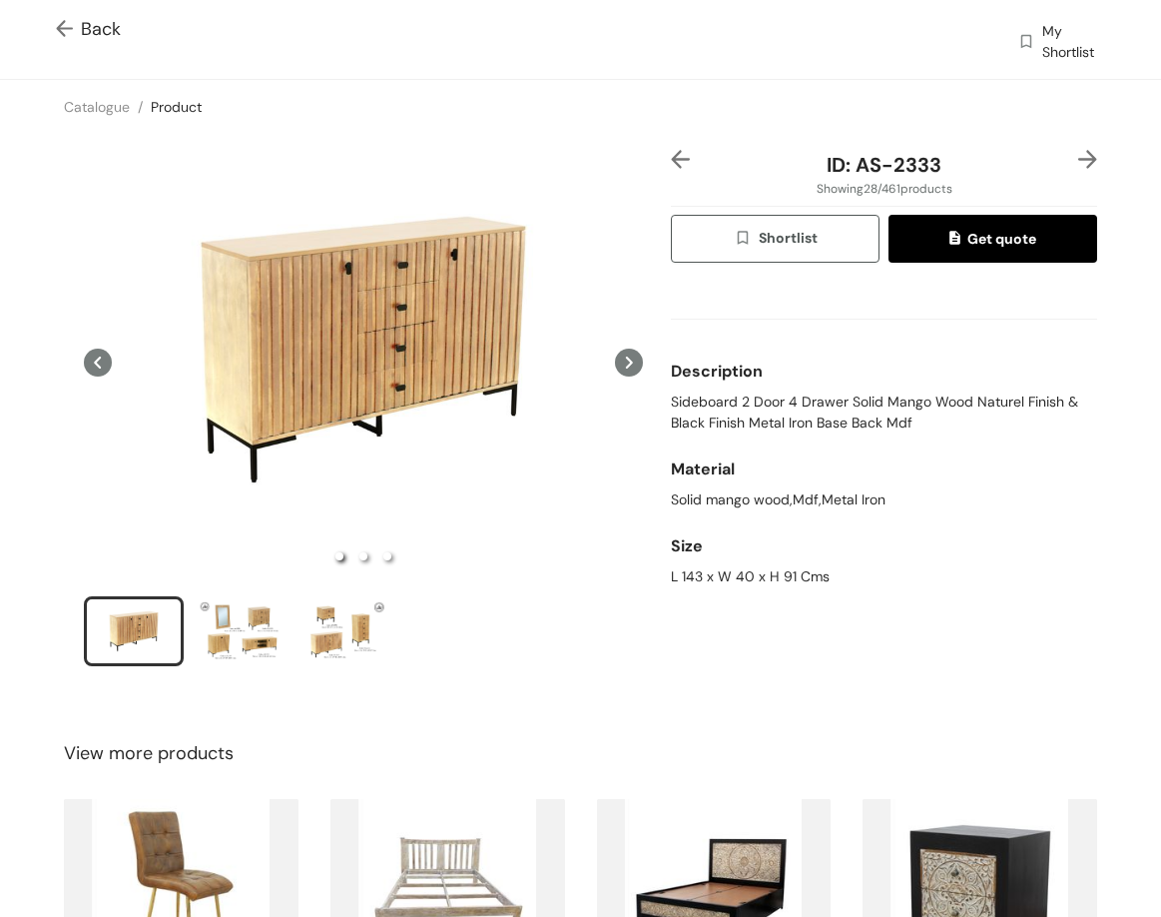
click at [1080, 160] on img at bounding box center [1088, 159] width 19 height 19
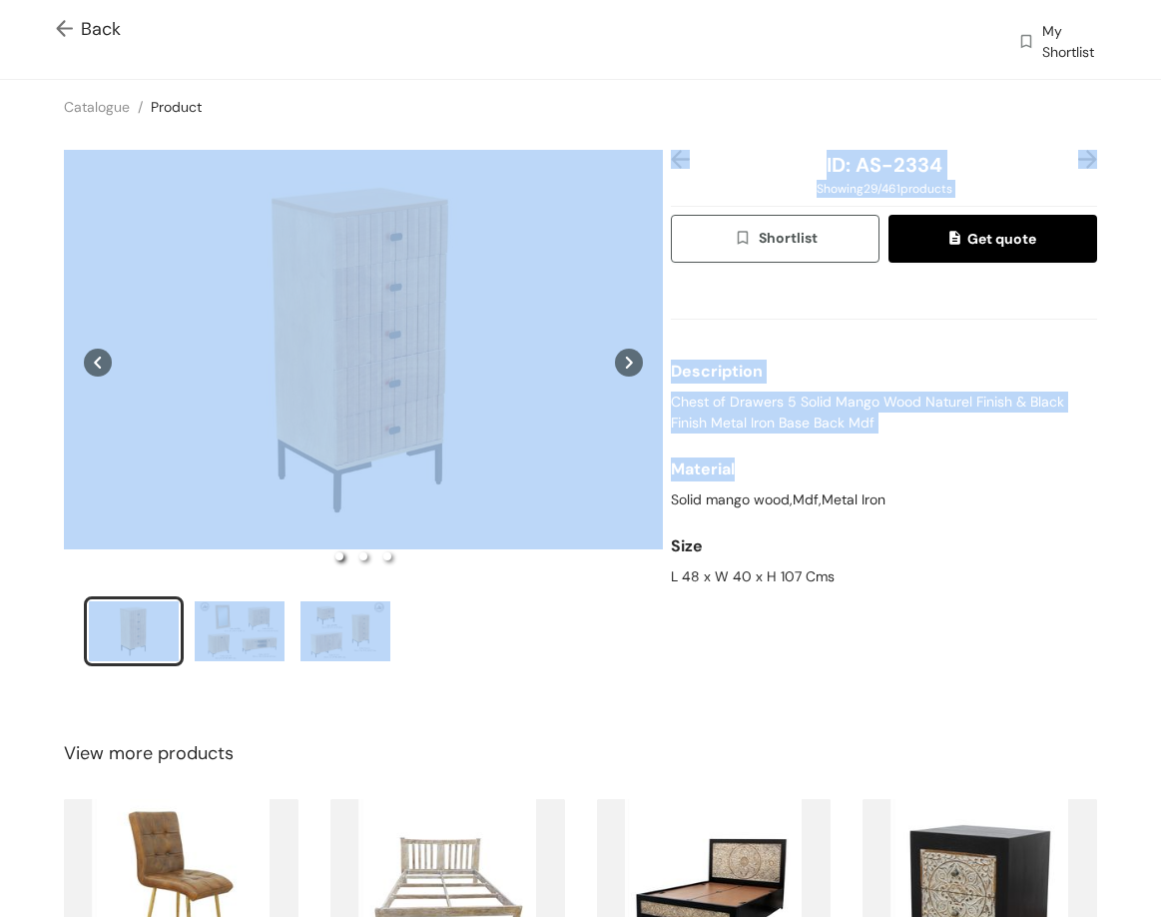
drag, startPoint x: 655, startPoint y: 406, endPoint x: 827, endPoint y: 419, distance: 172.3
click at [887, 440] on div "ID: AS-2334 Showing 29 / 461 products Shortlist Get quote Description Chest of …" at bounding box center [580, 421] width 1169 height 574
click at [822, 416] on span "Chest of Drawers 5 Solid Mango Wood Naturel Finish & Black Finish Metal Iron Ba…" at bounding box center [884, 412] width 426 height 42
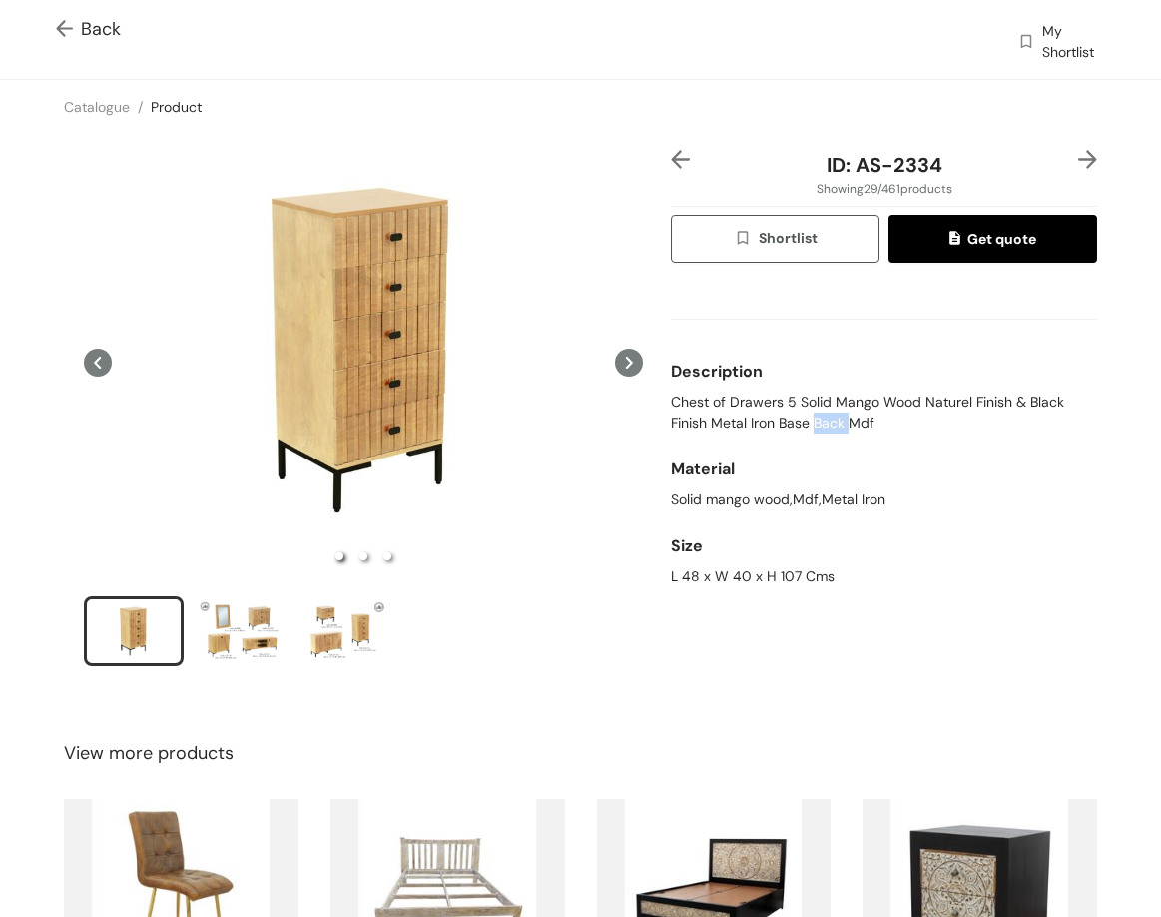
click at [822, 416] on span "Chest of Drawers 5 Solid Mango Wood Naturel Finish & Black Finish Metal Iron Ba…" at bounding box center [884, 412] width 426 height 42
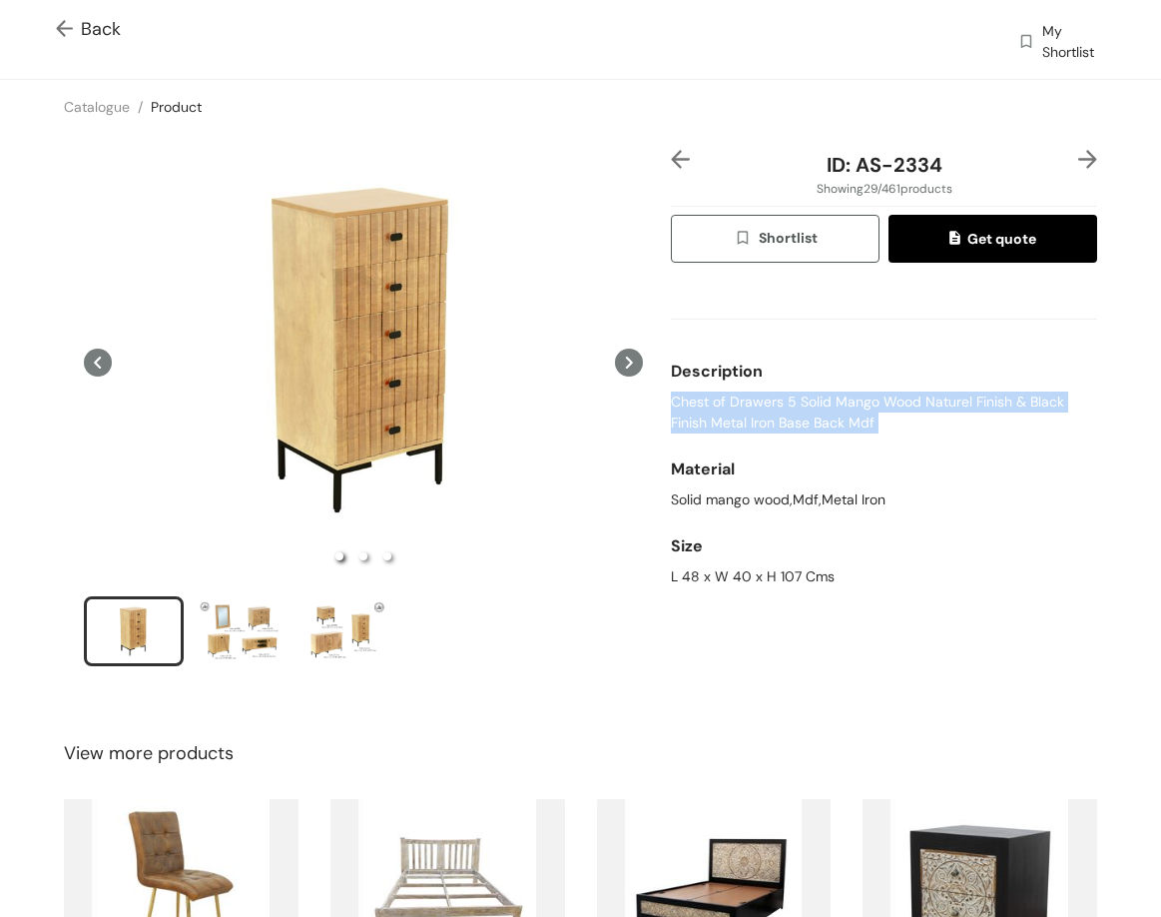
click at [822, 416] on span "Chest of Drawers 5 Solid Mango Wood Naturel Finish & Black Finish Metal Iron Ba…" at bounding box center [884, 412] width 426 height 42
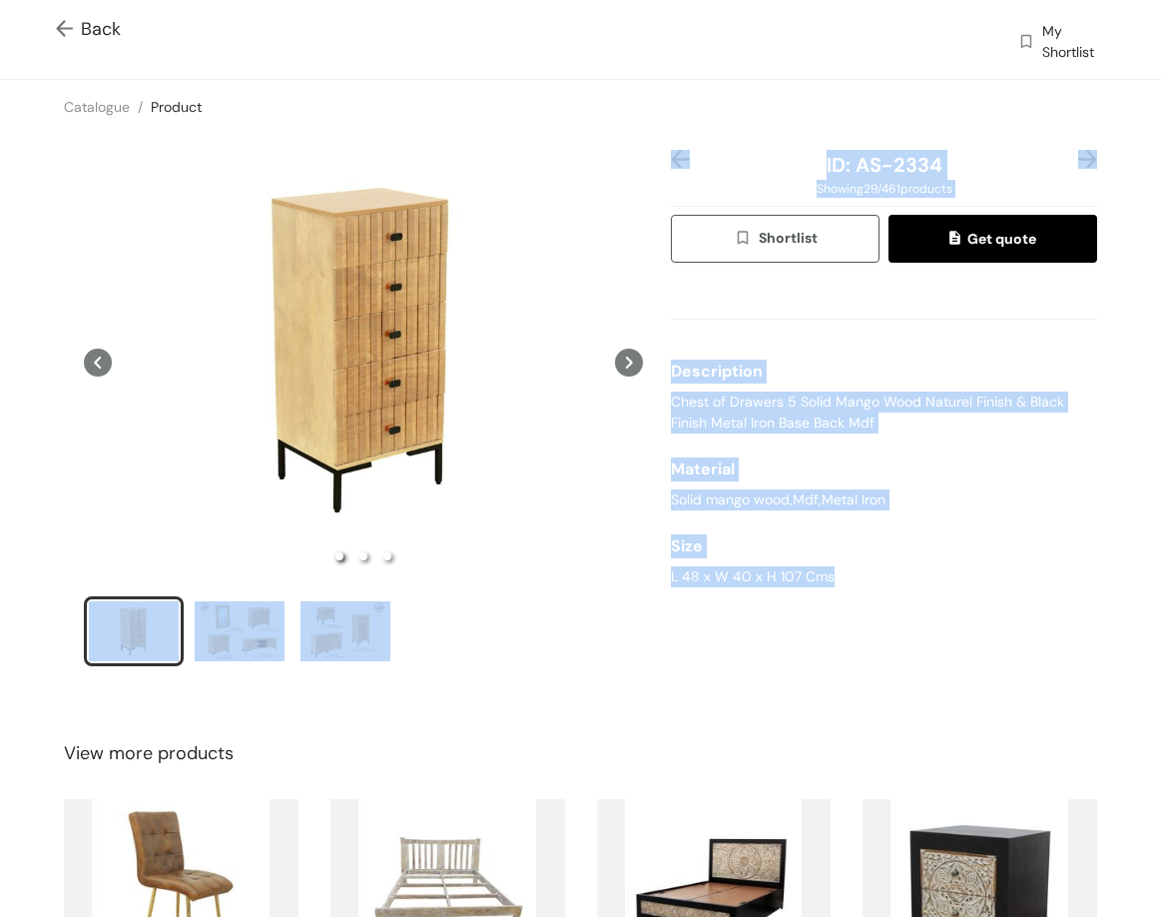
drag, startPoint x: 673, startPoint y: 579, endPoint x: 807, endPoint y: 582, distance: 133.9
click at [844, 581] on div "ID: AS-2334 Showing 29 / 461 products Shortlist Get quote Description Chest of …" at bounding box center [580, 421] width 1169 height 574
click at [774, 582] on div "L 48 x W 40 x H 107 Cms" at bounding box center [884, 576] width 426 height 21
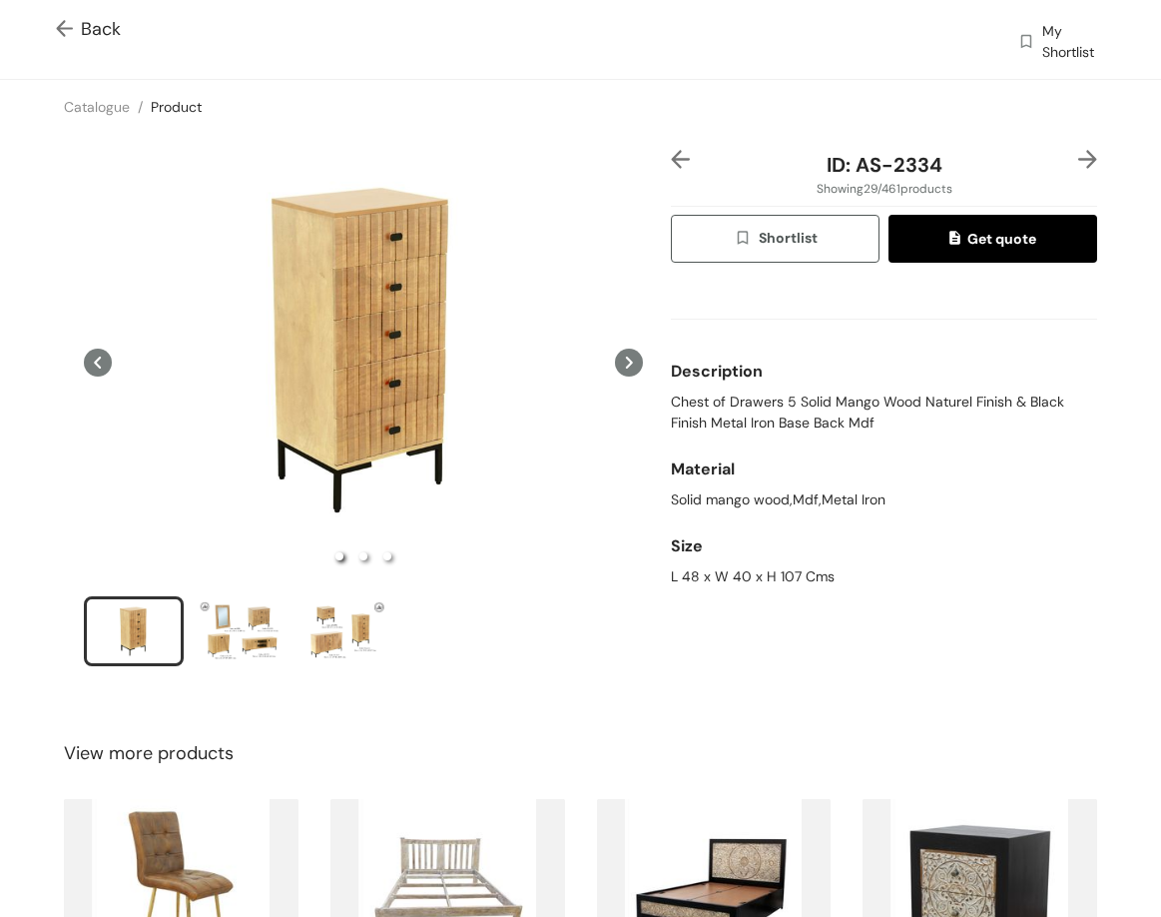
click at [771, 581] on div "L 48 x W 40 x H 107 Cms" at bounding box center [884, 576] width 426 height 21
click at [770, 581] on div "L 48 x W 40 x H 107 Cms" at bounding box center [884, 576] width 426 height 21
click at [759, 578] on div "L 48 x W 40 x H 107 Cms" at bounding box center [884, 576] width 426 height 21
click at [759, 577] on div "L 48 x W 40 x H 107 Cms" at bounding box center [884, 576] width 426 height 21
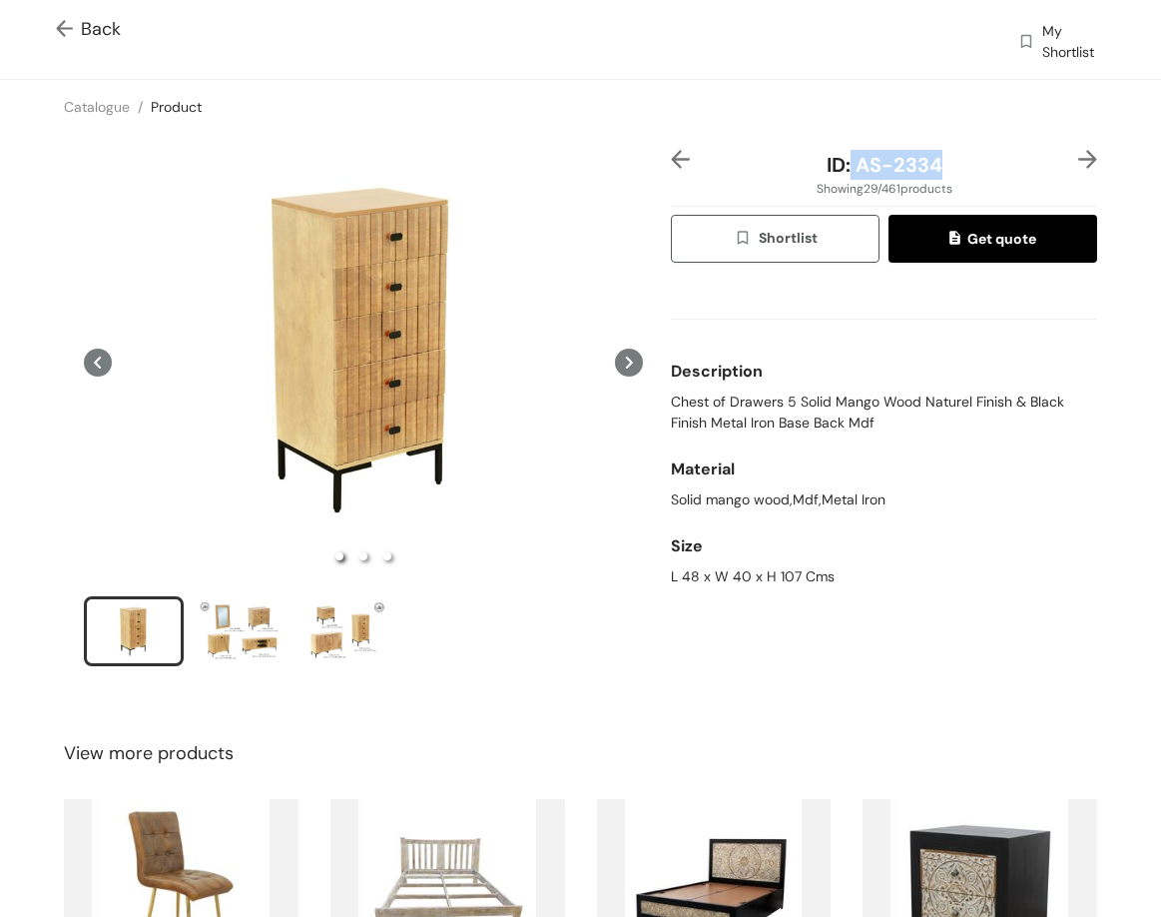
drag, startPoint x: 843, startPoint y: 167, endPoint x: 963, endPoint y: 173, distance: 120.0
click at [963, 173] on div "ID: AS-2334" at bounding box center [884, 165] width 355 height 30
click at [1091, 162] on div "ID: AS-2334 Showing 29 / 461 products Shortlist Get quote Description Chest of …" at bounding box center [580, 421] width 1169 height 574
click at [1081, 160] on img at bounding box center [1088, 159] width 19 height 19
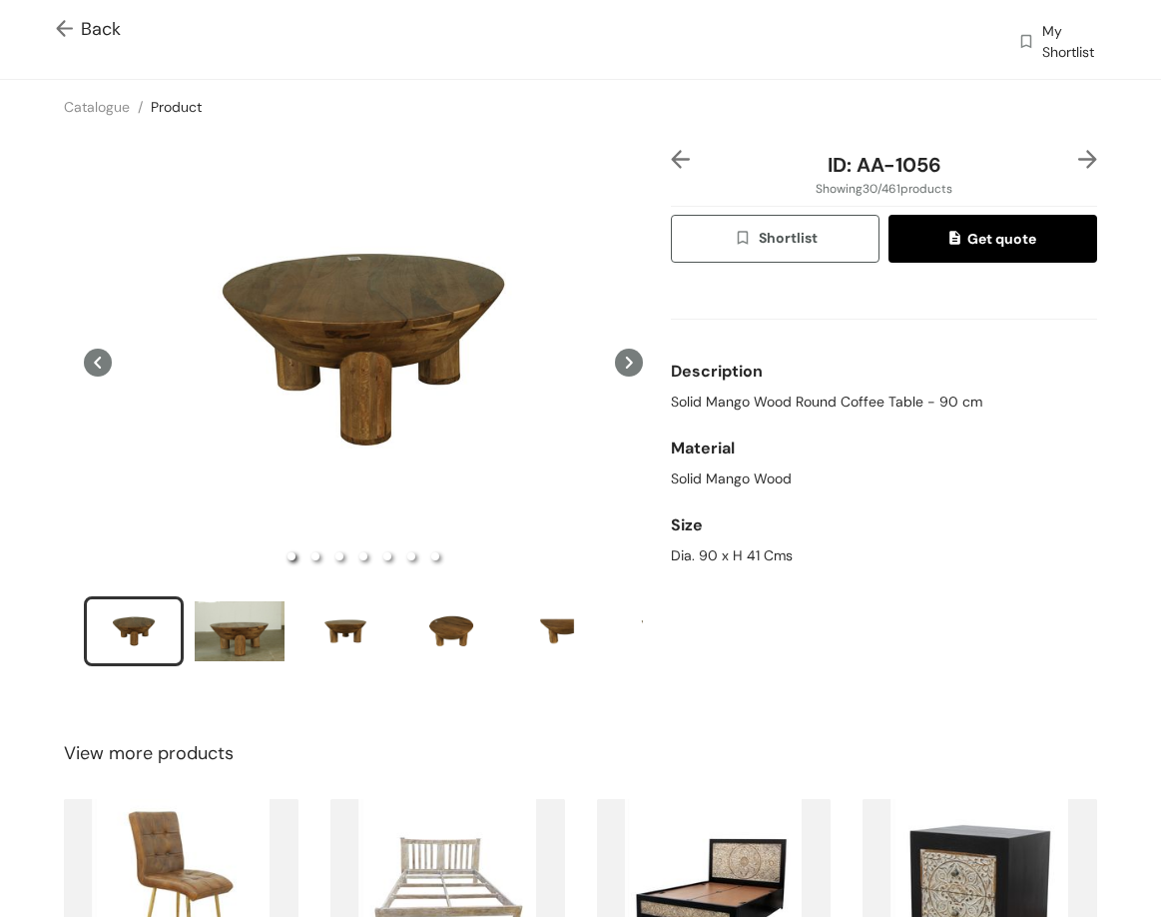
click at [1083, 152] on div "ID: AA-1056 Showing 30 / 461 products Shortlist Get quote Description Solid Man…" at bounding box center [884, 421] width 434 height 542
click at [1079, 153] on img at bounding box center [1088, 159] width 19 height 19
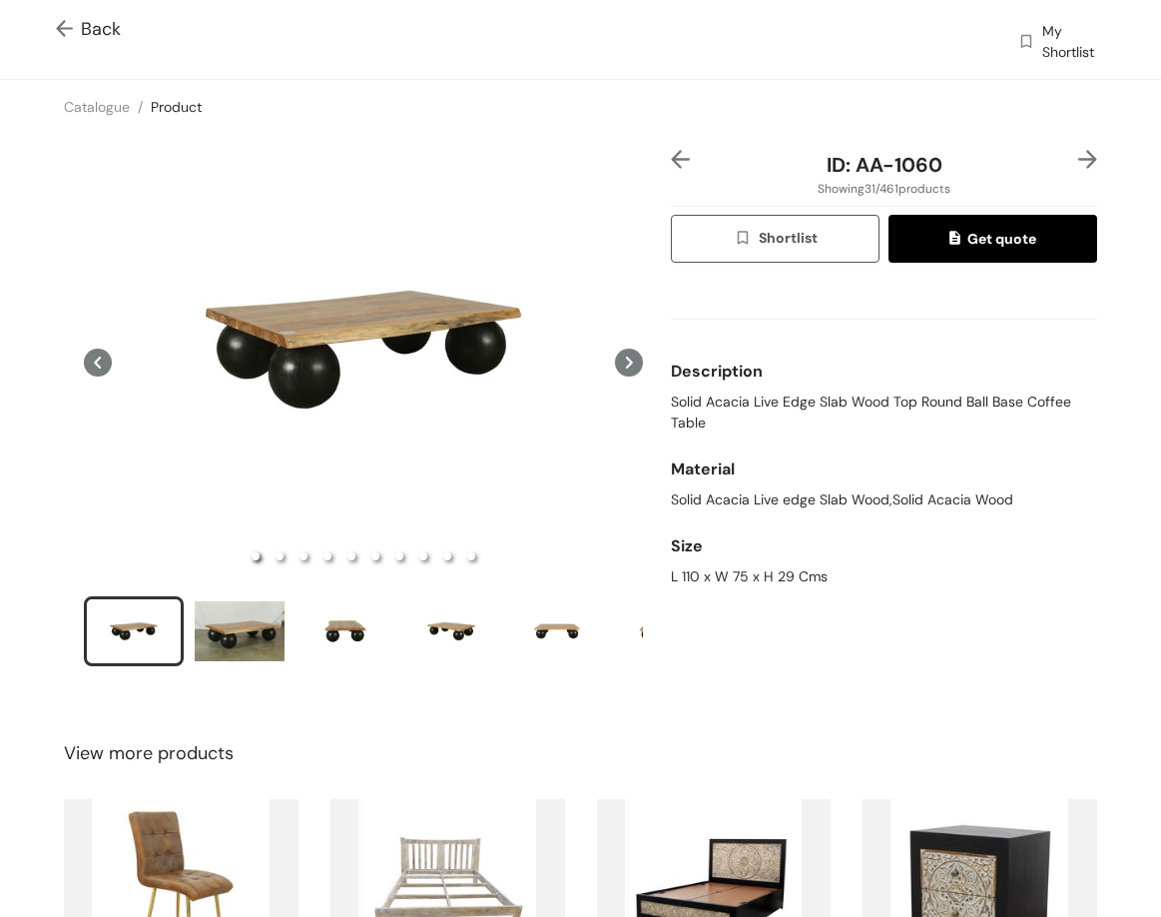
click at [1079, 156] on img at bounding box center [1088, 159] width 19 height 19
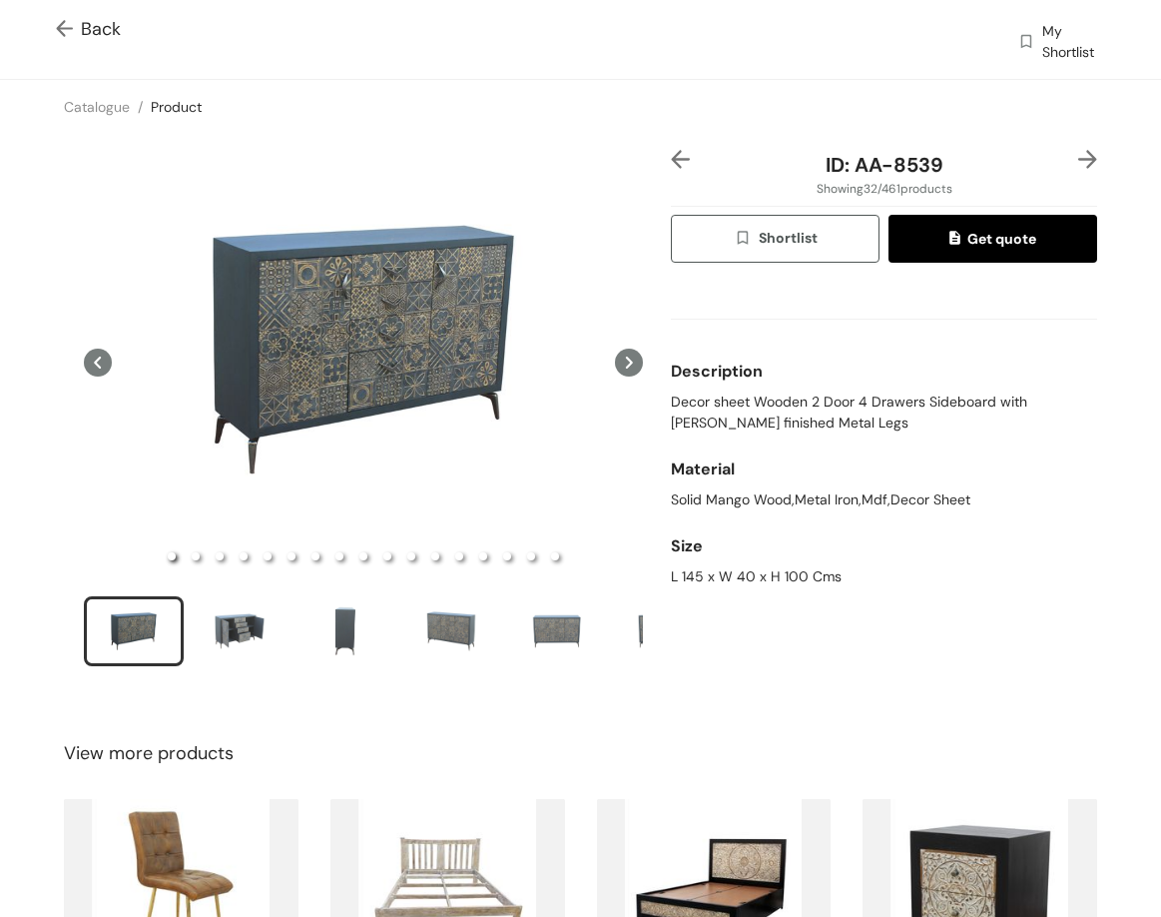
click at [1079, 159] on img at bounding box center [1088, 159] width 19 height 19
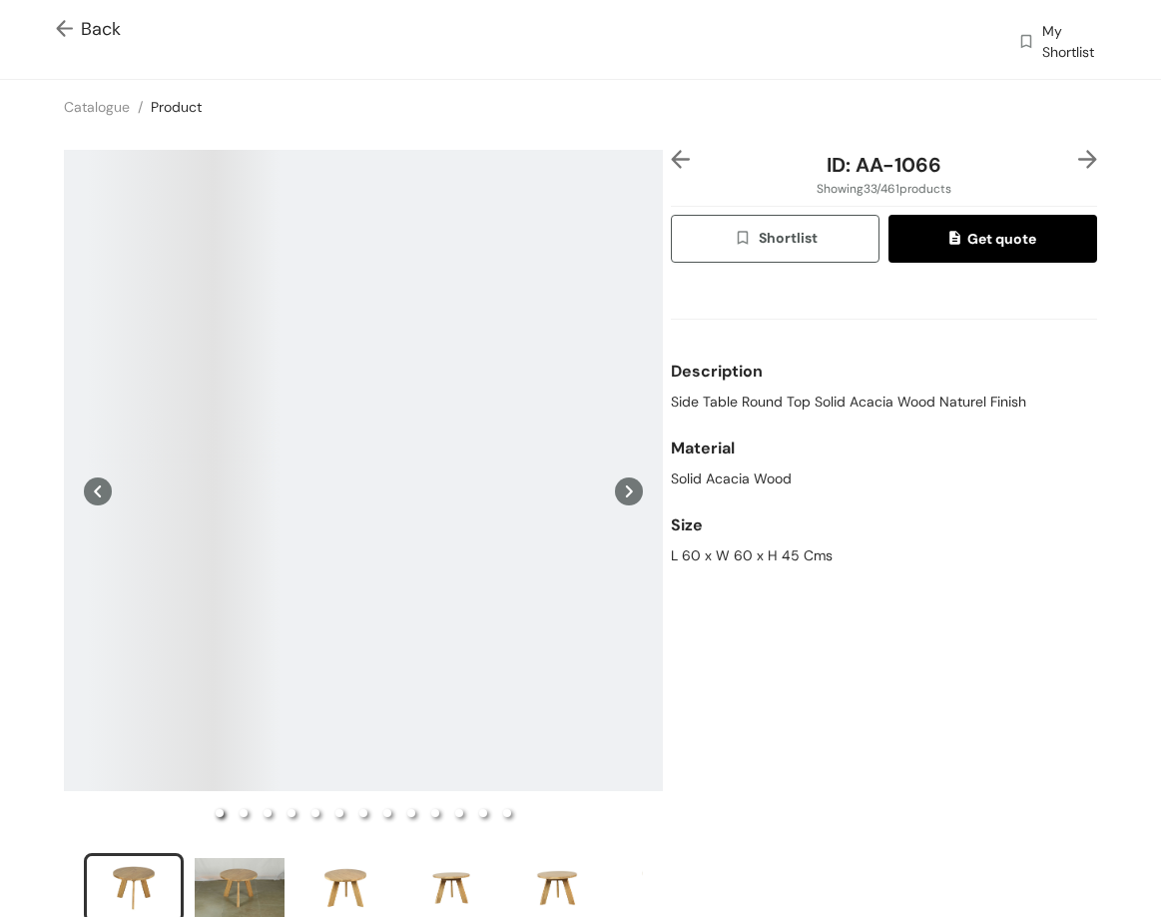
click at [671, 164] on img at bounding box center [680, 159] width 19 height 19
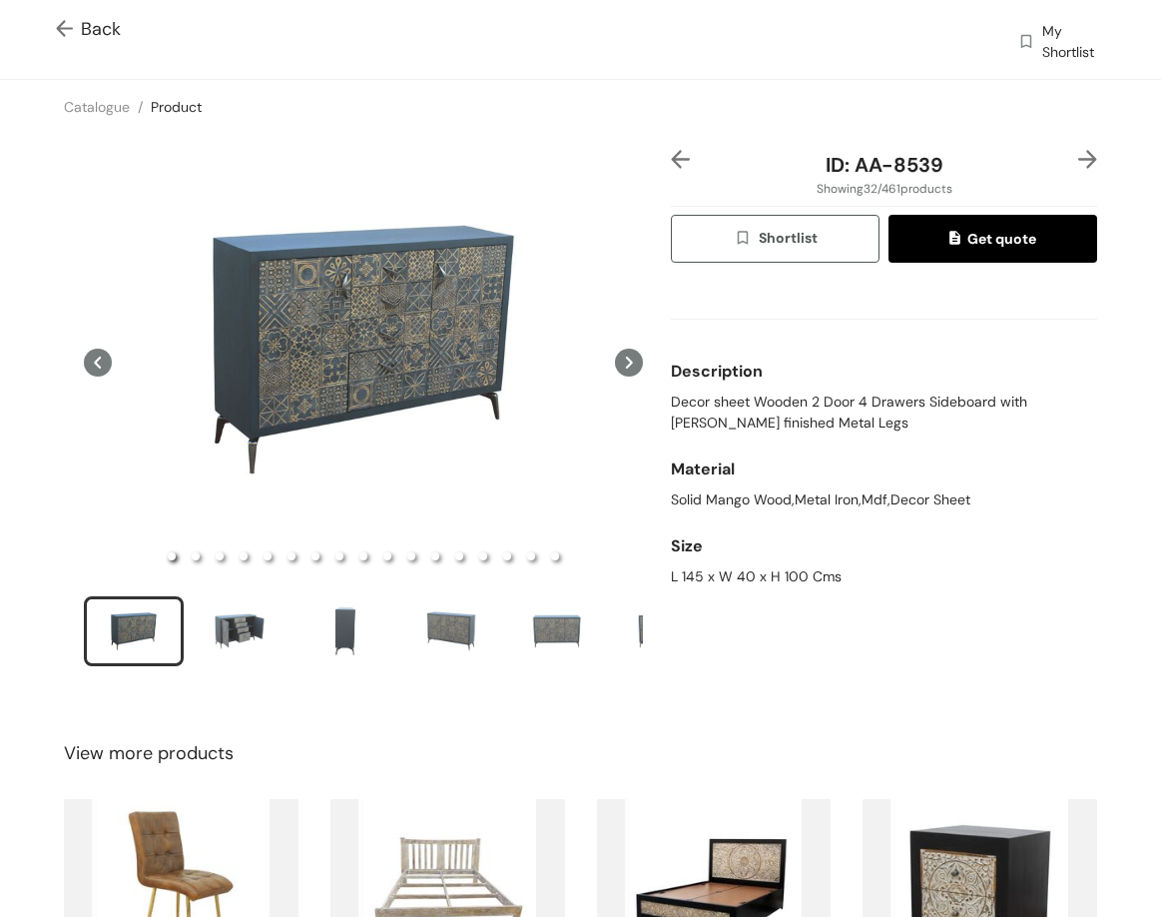
click at [737, 398] on span "Decor sheet Wooden 2 Door 4 Drawers Sideboard with [PERSON_NAME] finished Metal…" at bounding box center [884, 412] width 426 height 42
drag, startPoint x: 662, startPoint y: 567, endPoint x: 868, endPoint y: 571, distance: 205.8
click at [860, 590] on div "Size L 145 x W 40 x H 100 Cms" at bounding box center [884, 556] width 426 height 77
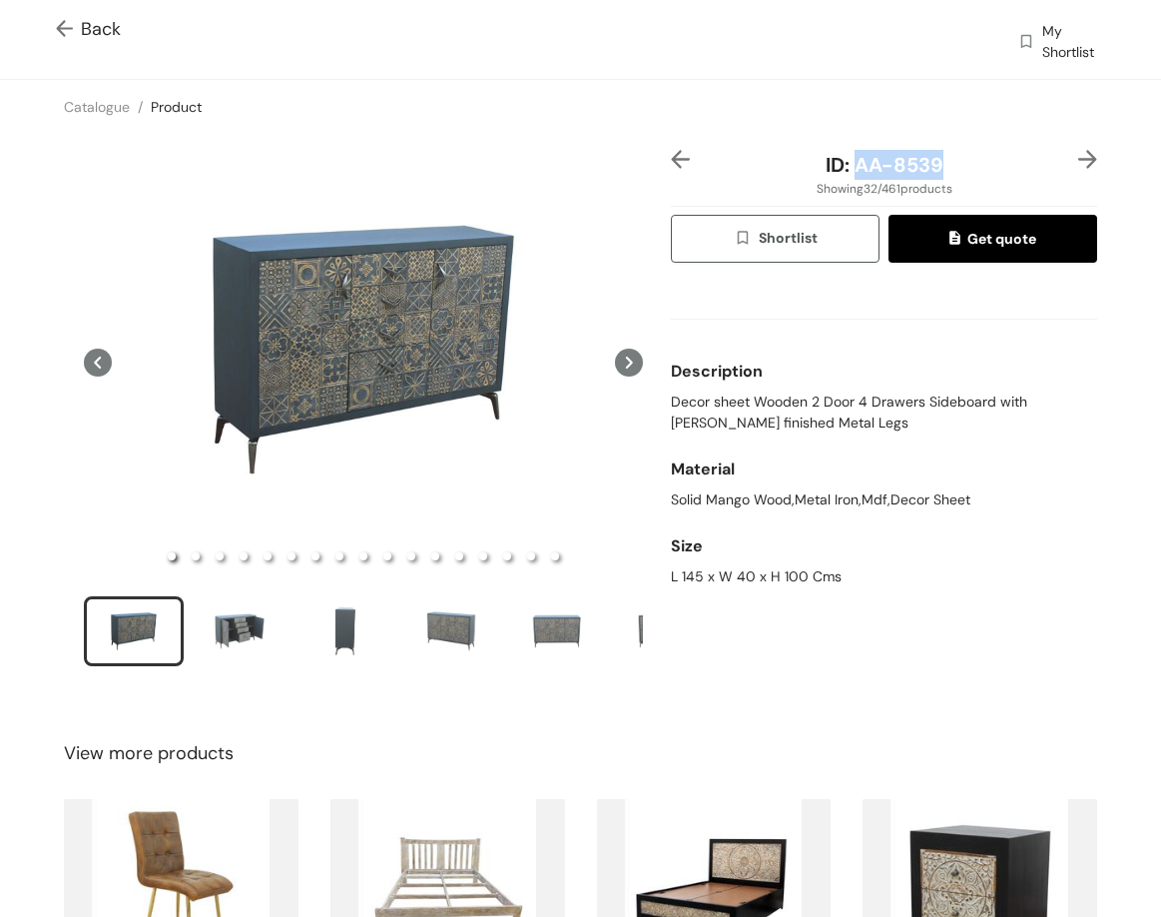
drag, startPoint x: 846, startPoint y: 165, endPoint x: 1011, endPoint y: 170, distance: 164.9
click at [1011, 170] on div "ID: AA-8539" at bounding box center [884, 165] width 355 height 30
click at [1079, 160] on img at bounding box center [1088, 159] width 19 height 19
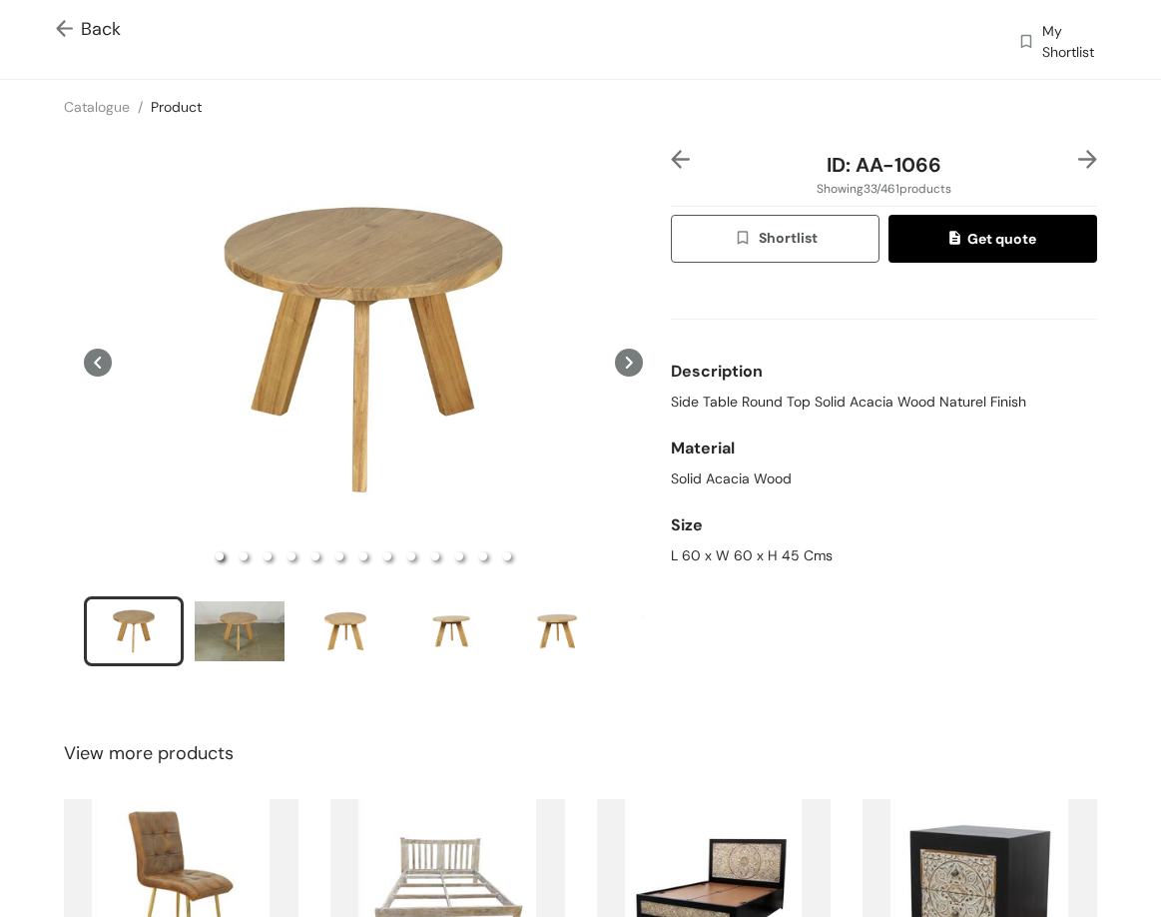
click at [1079, 157] on img at bounding box center [1088, 159] width 19 height 19
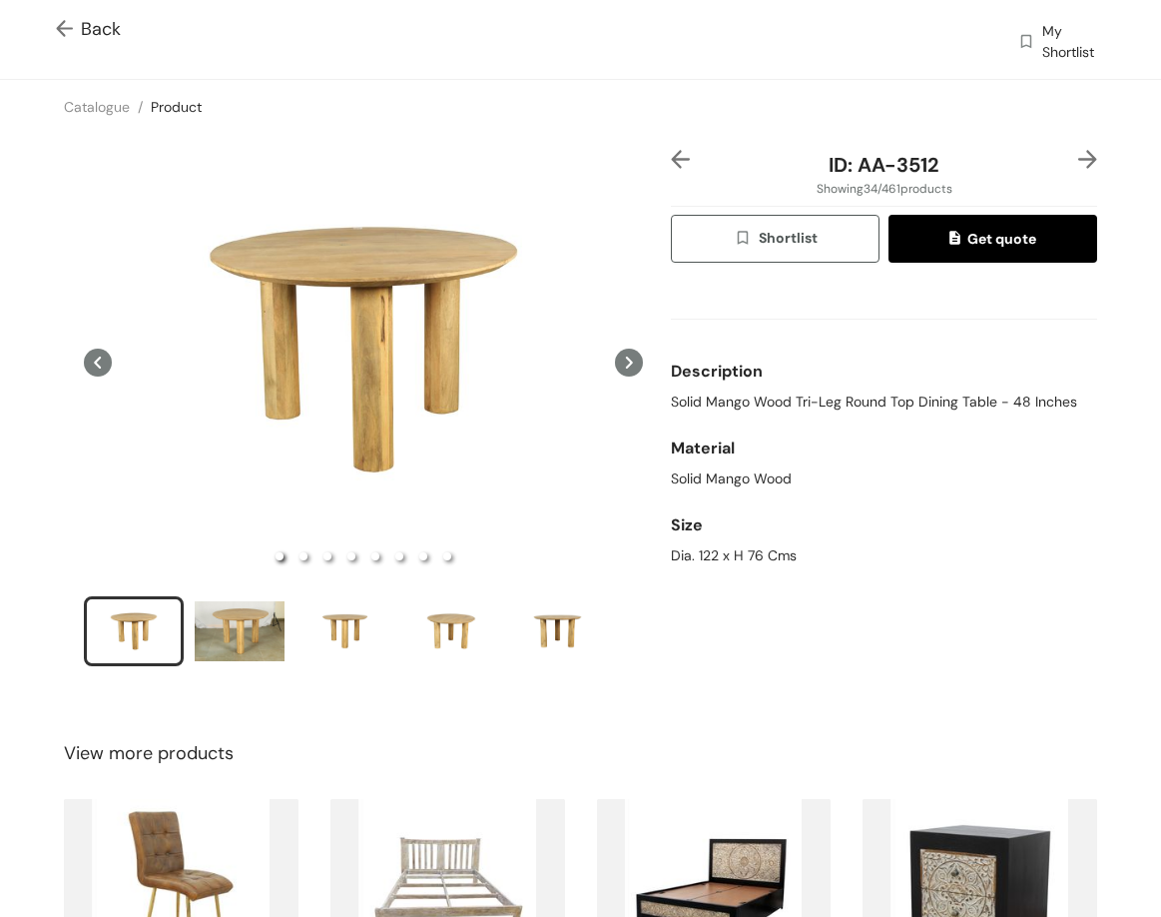
click at [1079, 156] on img at bounding box center [1088, 159] width 19 height 19
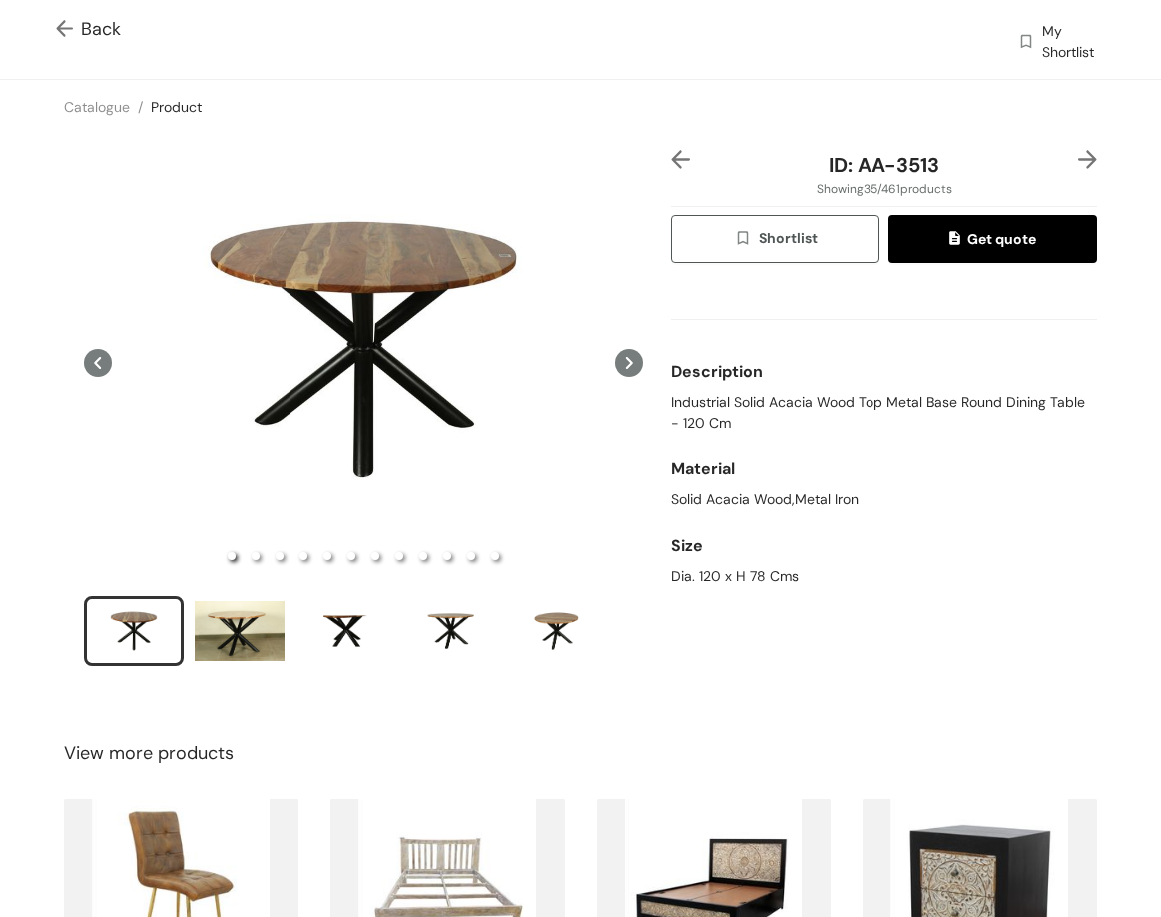
click at [1079, 156] on img at bounding box center [1088, 159] width 19 height 19
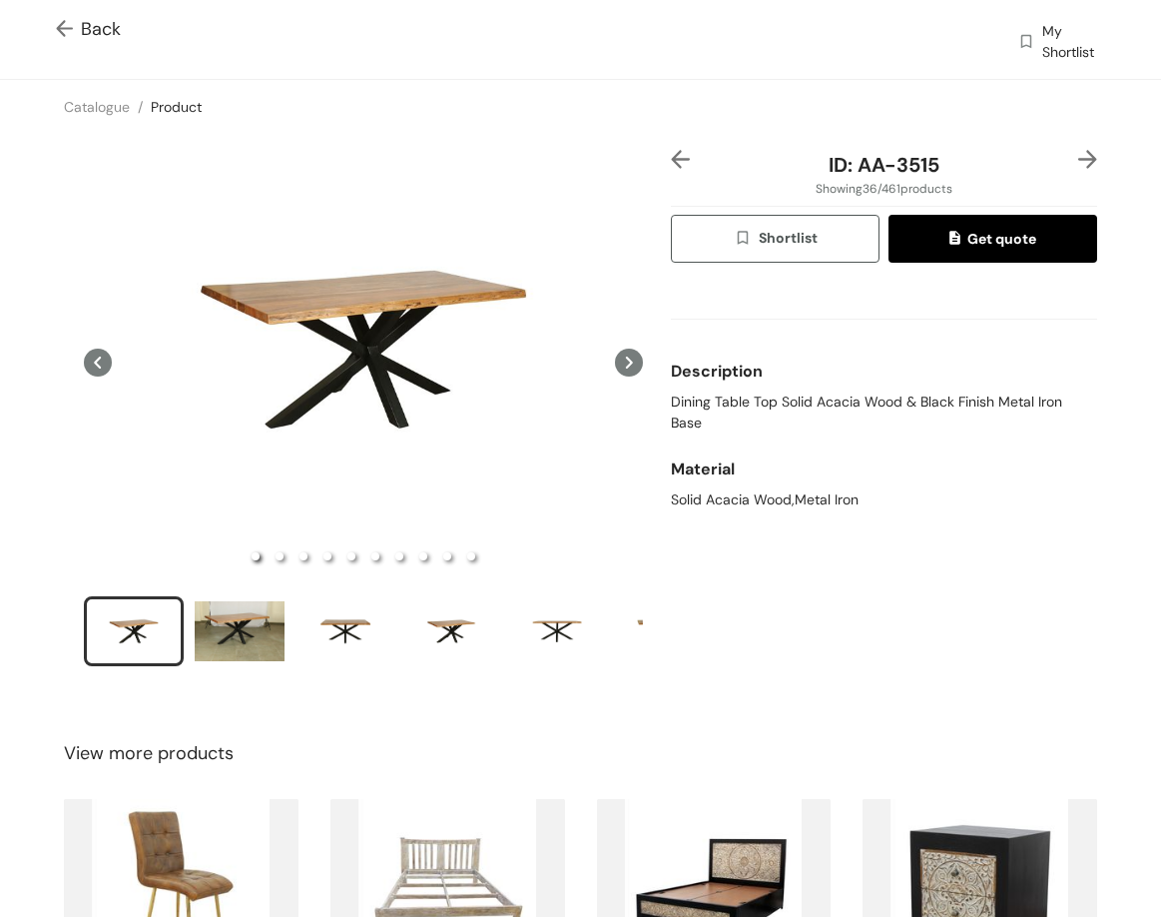
click at [101, 31] on span "Back" at bounding box center [88, 29] width 65 height 27
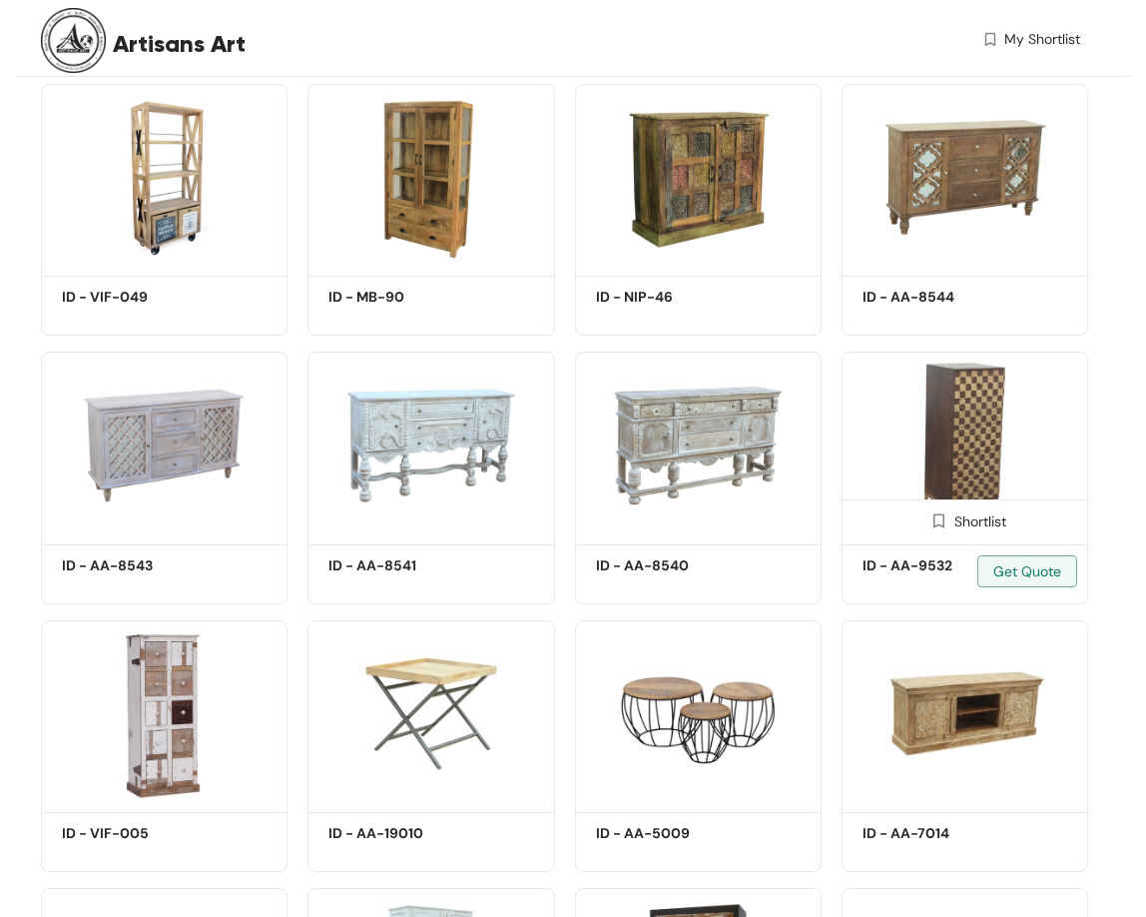
scroll to position [3695, 0]
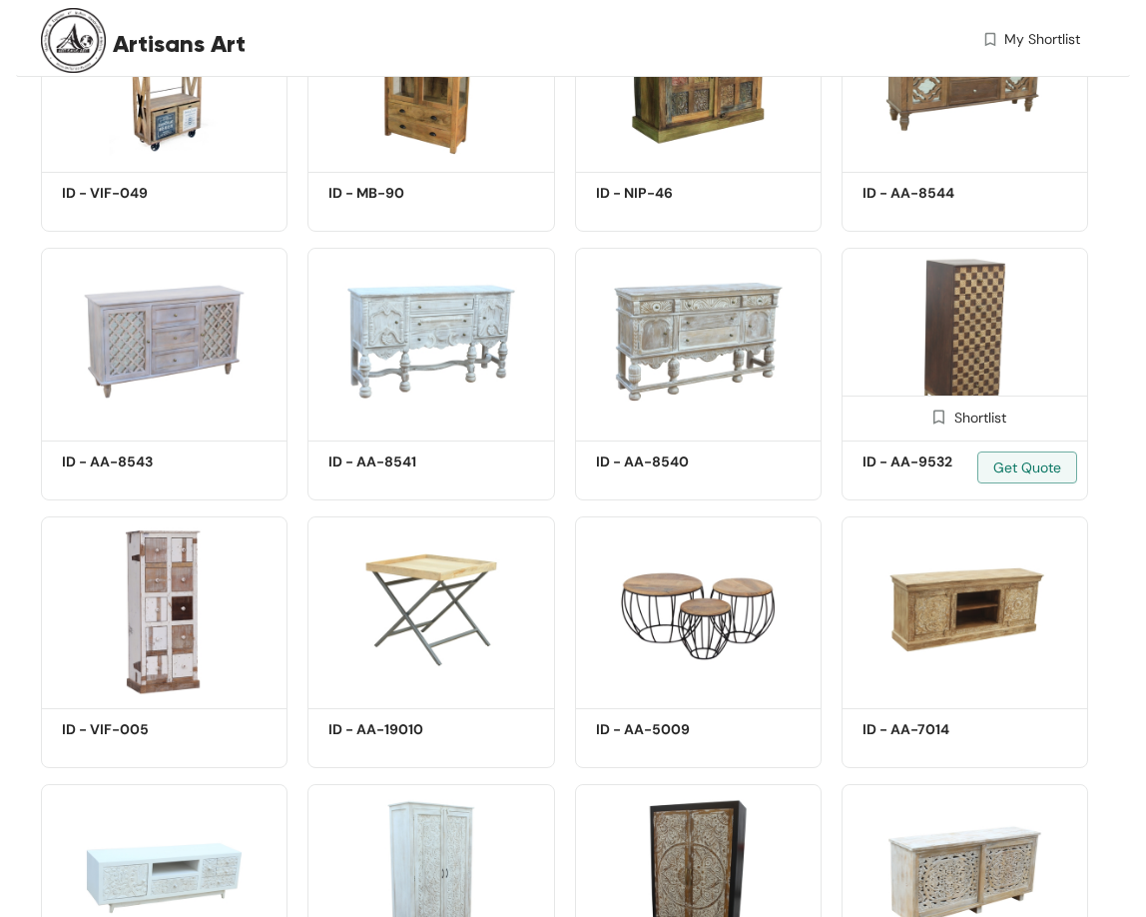
click at [944, 363] on img at bounding box center [965, 341] width 247 height 186
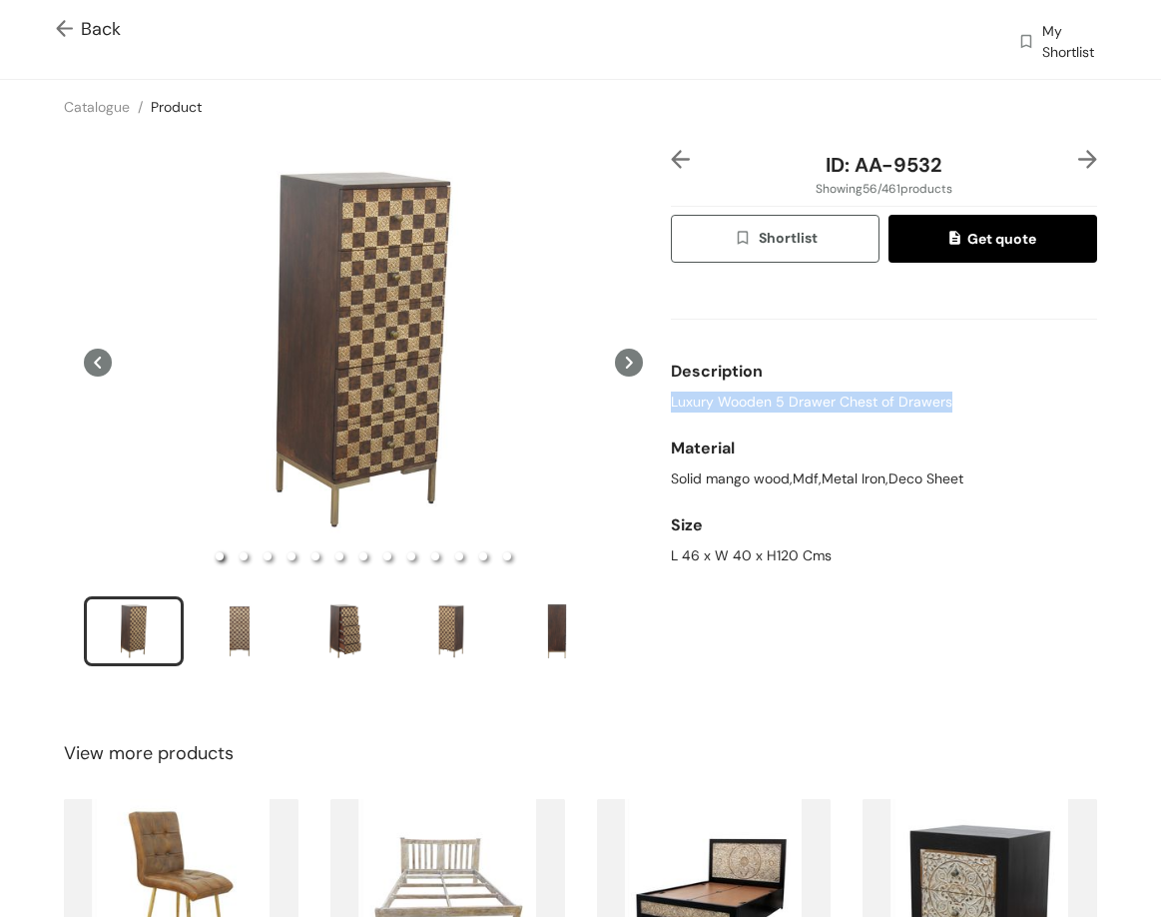
drag, startPoint x: 664, startPoint y: 398, endPoint x: 939, endPoint y: 407, distance: 274.8
click at [939, 407] on span "Luxury Wooden 5 Drawer Chest of Drawers" at bounding box center [812, 401] width 282 height 21
drag, startPoint x: 775, startPoint y: 557, endPoint x: 842, endPoint y: 524, distance: 74.6
click at [839, 553] on div "L 46 x W 40 x H120 Cms" at bounding box center [884, 555] width 426 height 21
drag, startPoint x: 661, startPoint y: 401, endPoint x: 859, endPoint y: 195, distance: 286.1
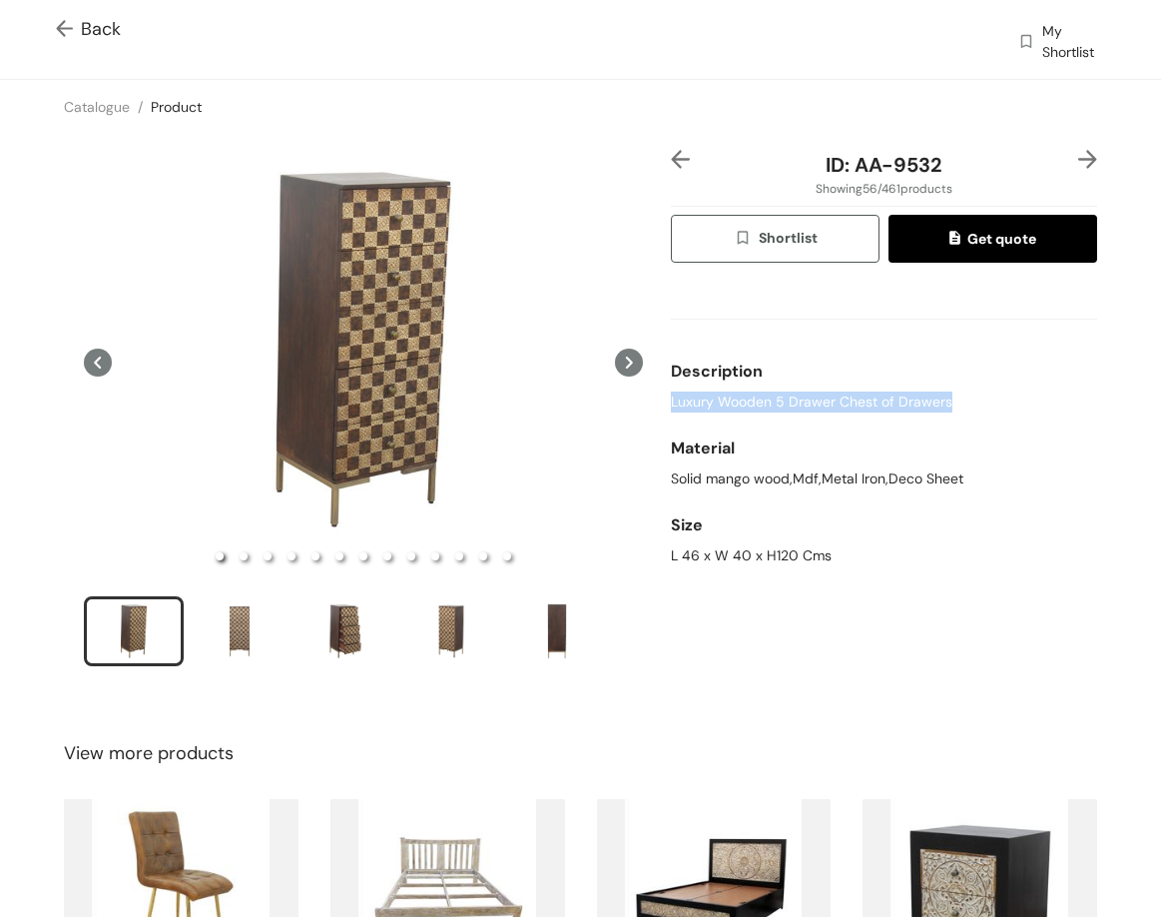
click at [969, 410] on div "ID: AA-9532 Showing 56 / 461 products Shortlist Get quote Description Luxury Wo…" at bounding box center [884, 421] width 434 height 542
drag, startPoint x: 846, startPoint y: 161, endPoint x: 995, endPoint y: 148, distance: 149.4
click at [1007, 165] on div "ID: AA-9532" at bounding box center [884, 165] width 355 height 30
click at [1079, 158] on img at bounding box center [1088, 159] width 19 height 19
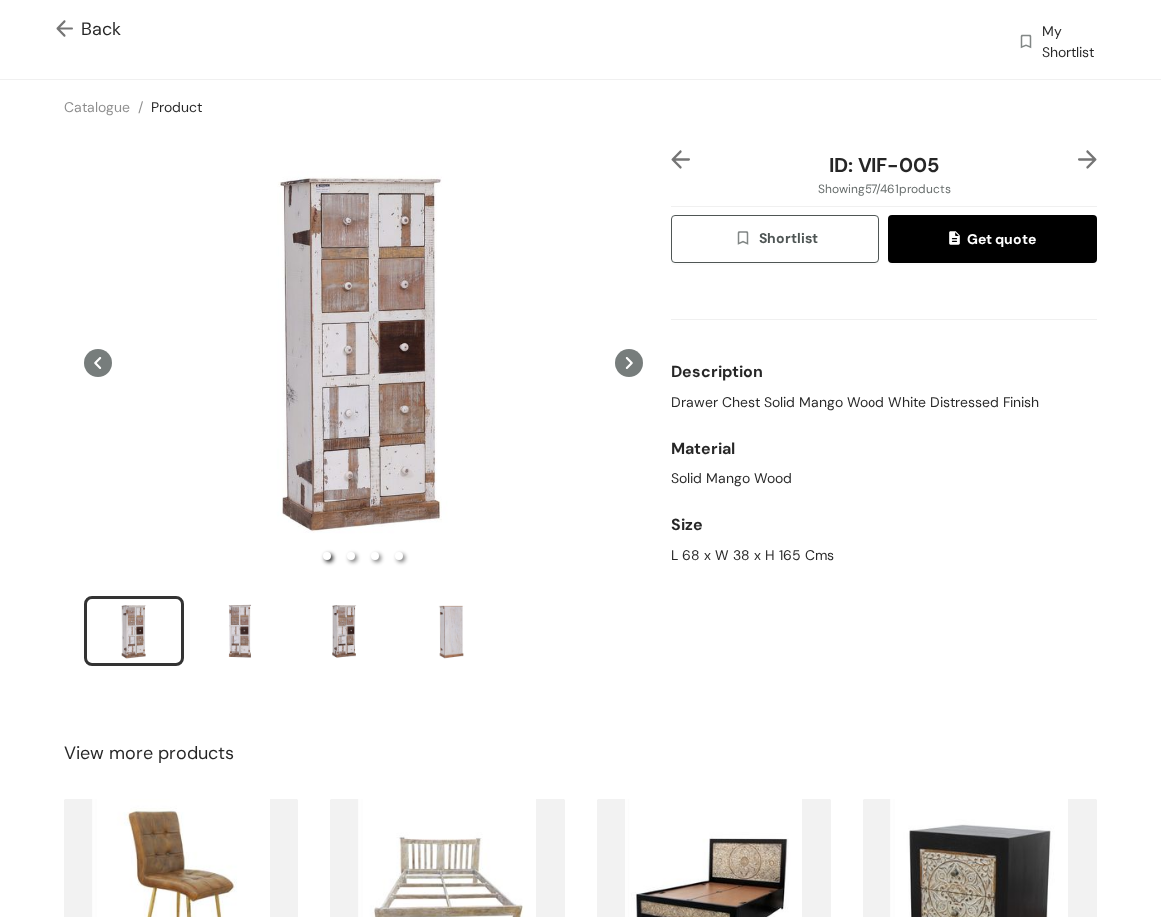
click at [724, 401] on span "Drawer Chest Solid Mango Wood White Distressed Finish" at bounding box center [855, 401] width 368 height 21
click at [723, 396] on span "Drawer Chest Solid Mango Wood White Distressed Finish" at bounding box center [855, 401] width 368 height 21
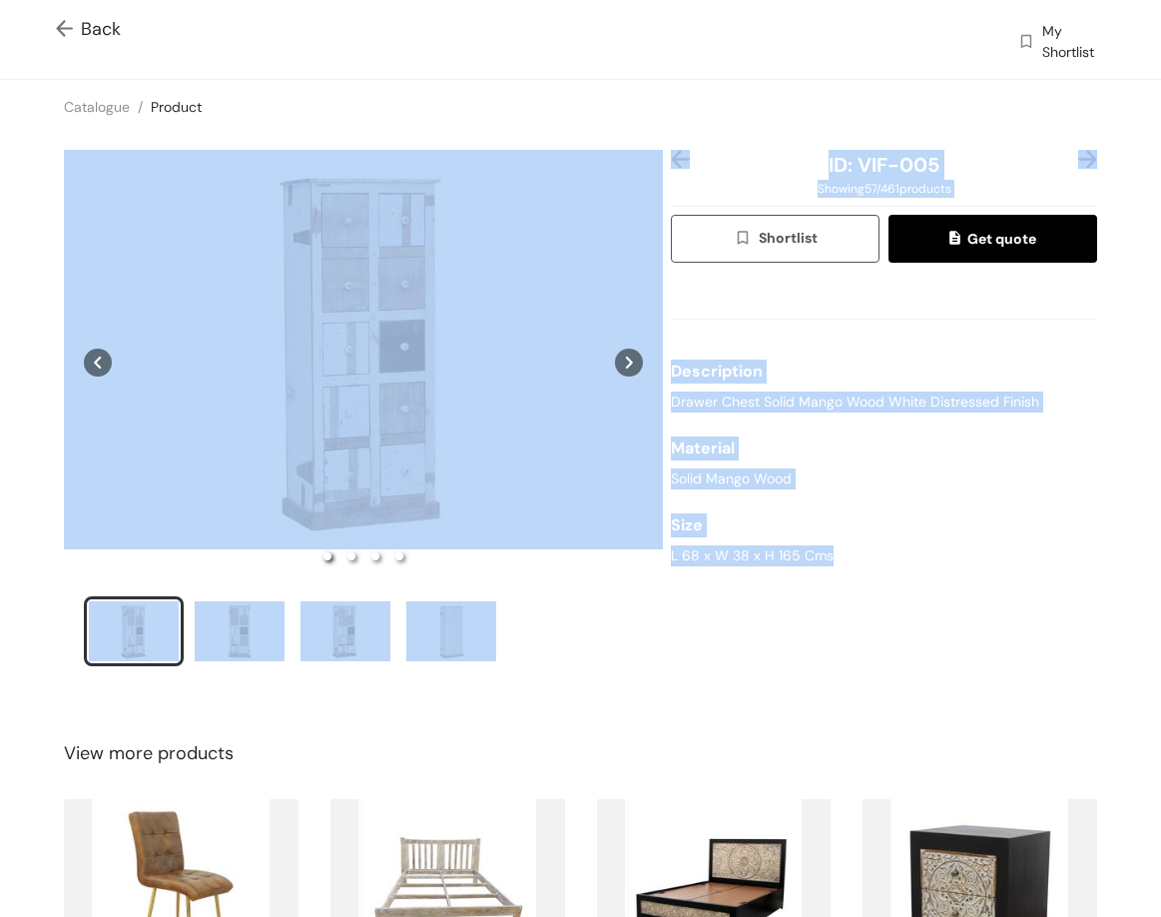
drag, startPoint x: 656, startPoint y: 549, endPoint x: 876, endPoint y: 570, distance: 220.7
click at [876, 570] on div "ID: VIF-005 Showing 57 / 461 products Shortlist Get quote Description Drawer Ch…" at bounding box center [580, 421] width 1169 height 574
click at [786, 559] on div "L 68 x W 38 x H 165 Cms" at bounding box center [884, 555] width 426 height 21
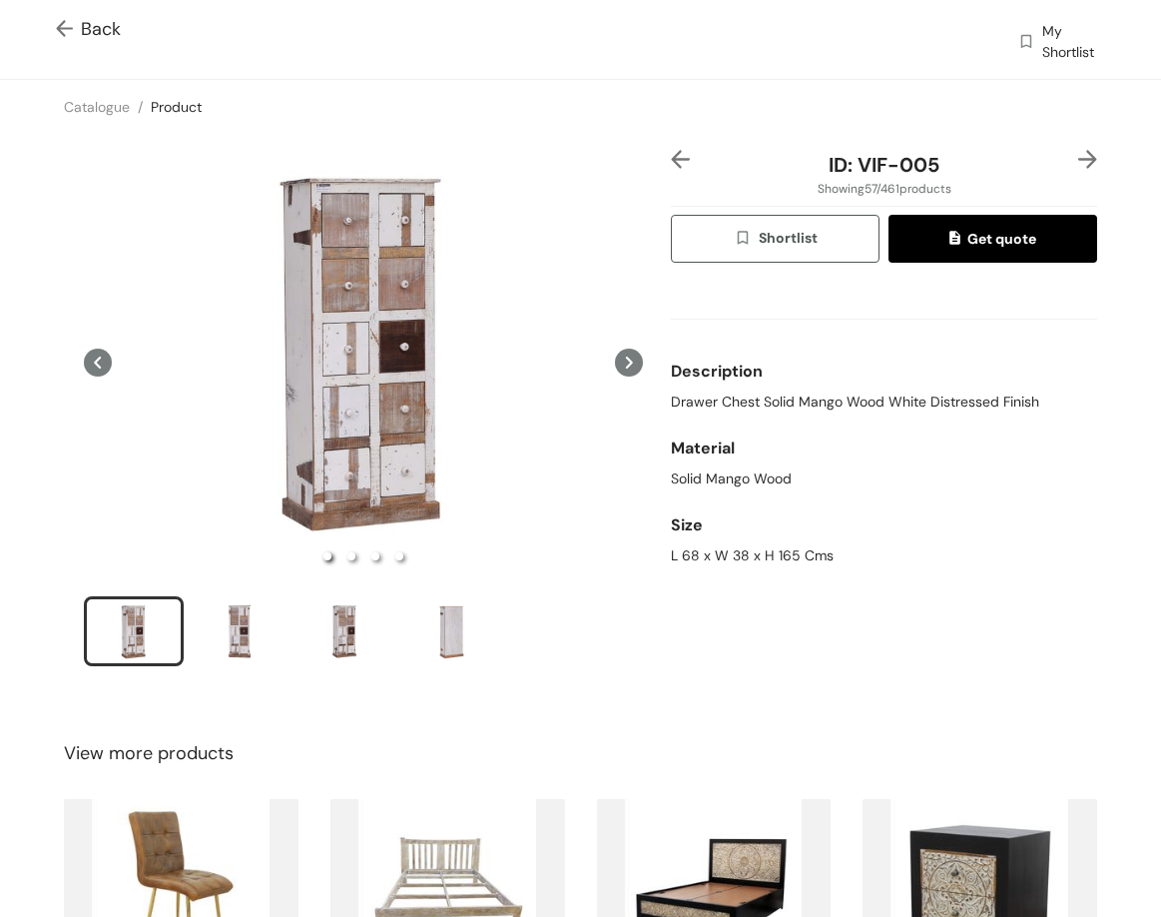
click at [775, 556] on div "L 68 x W 38 x H 165 Cms" at bounding box center [884, 555] width 426 height 21
drag, startPoint x: 869, startPoint y: 164, endPoint x: 946, endPoint y: 171, distance: 77.2
click at [946, 171] on div "ID: VIF-005" at bounding box center [884, 165] width 355 height 30
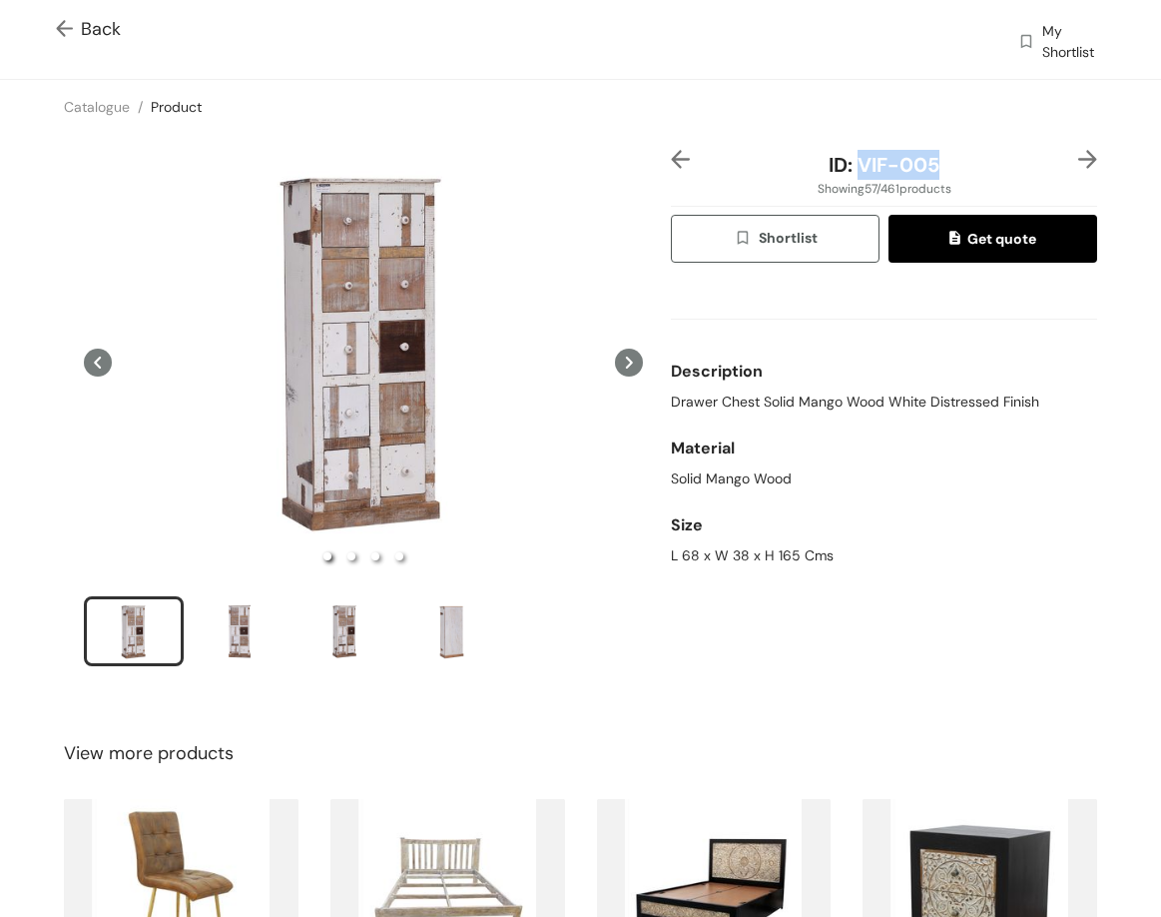
click at [1079, 158] on img at bounding box center [1088, 159] width 19 height 19
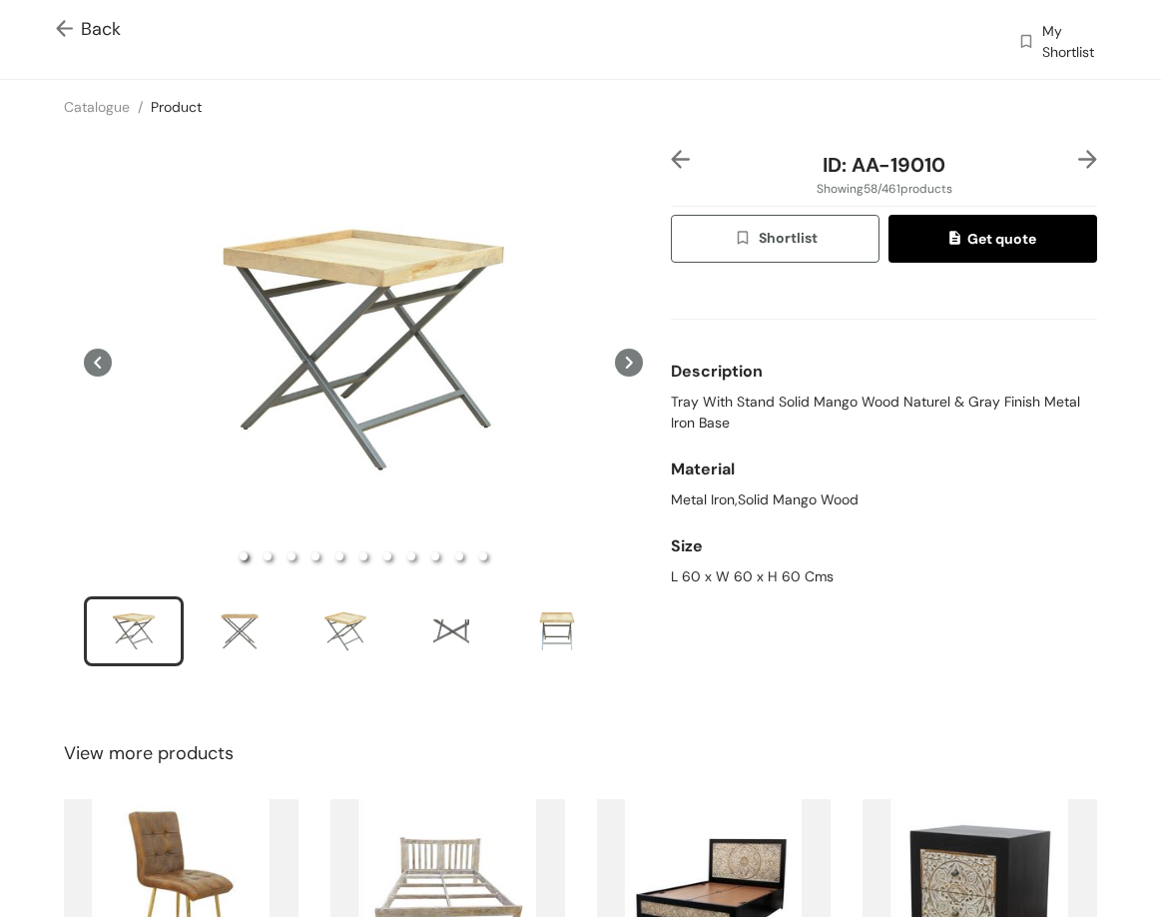
click at [1079, 158] on img at bounding box center [1088, 159] width 19 height 19
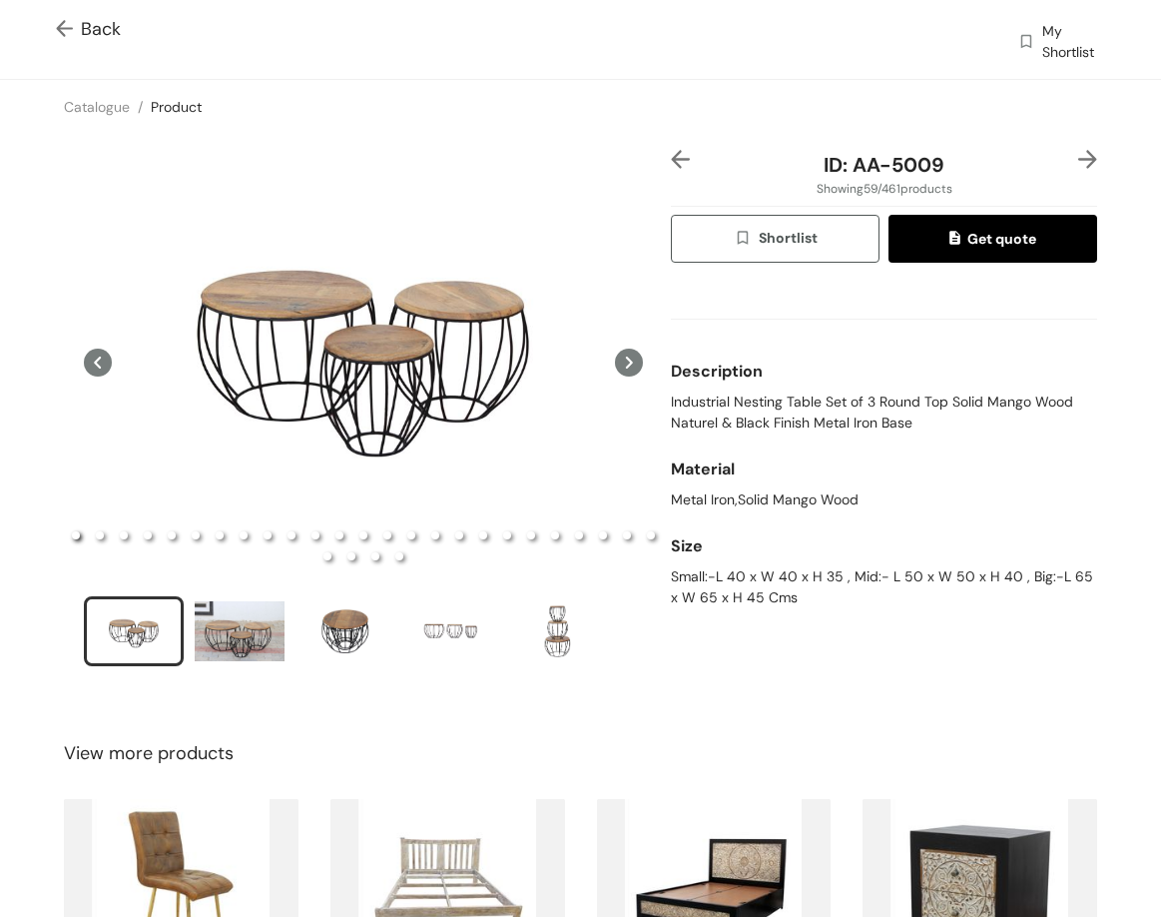
click at [1079, 158] on img at bounding box center [1088, 159] width 19 height 19
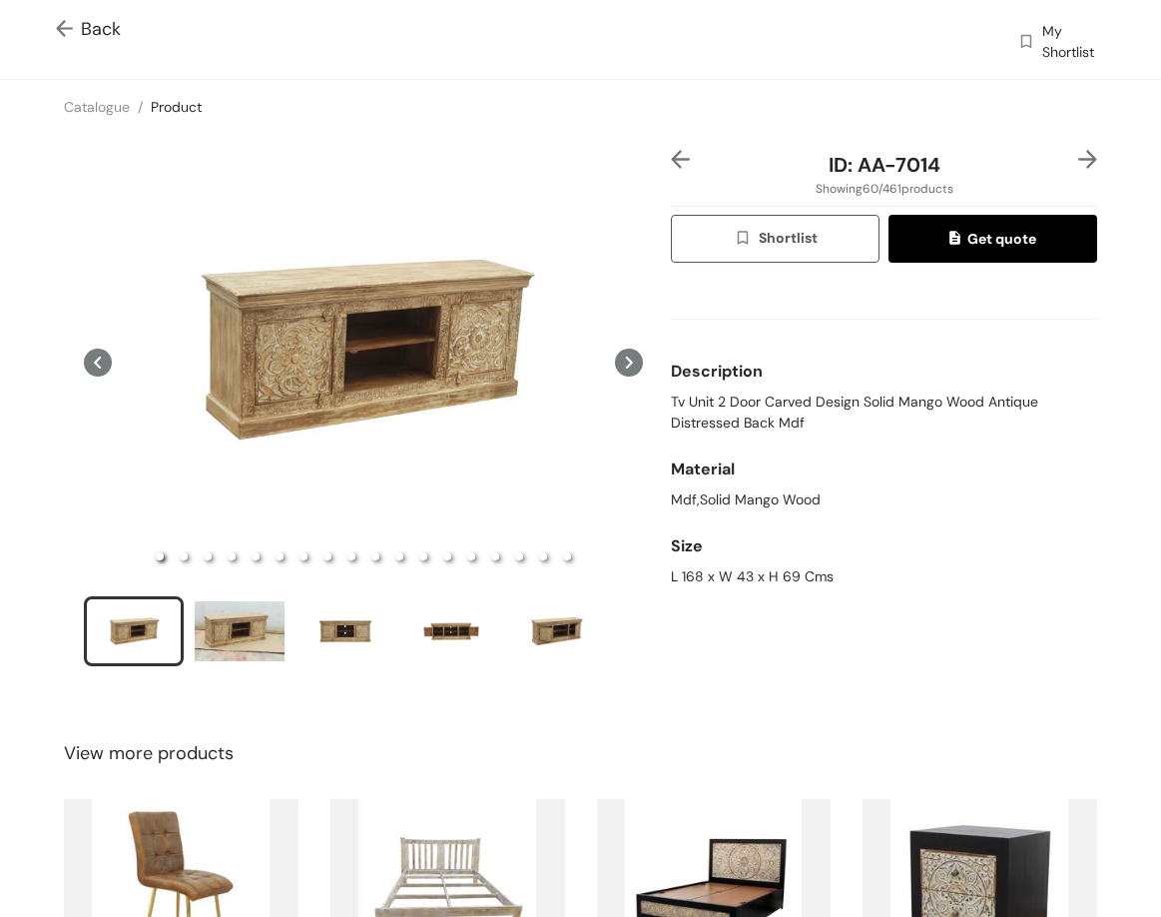
click at [93, 33] on span "Back" at bounding box center [88, 29] width 65 height 27
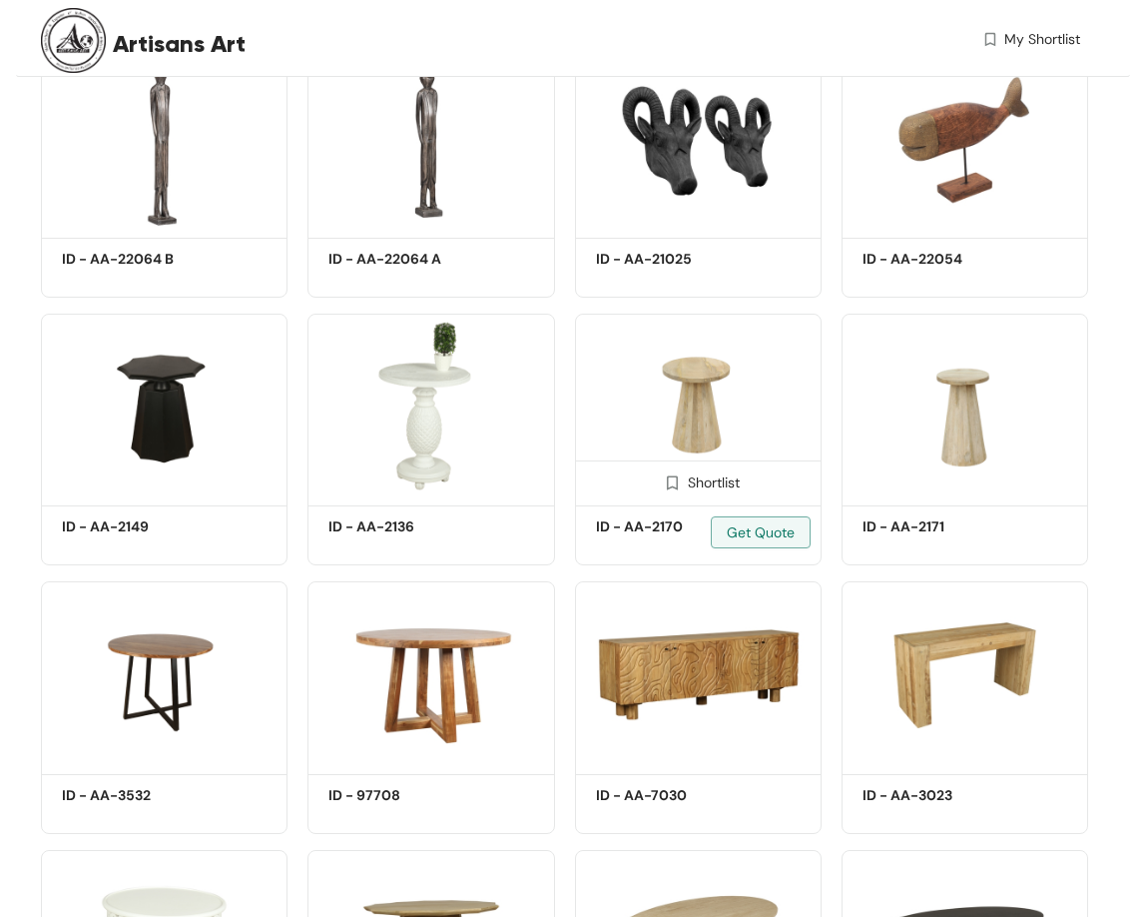
scroll to position [13282, 0]
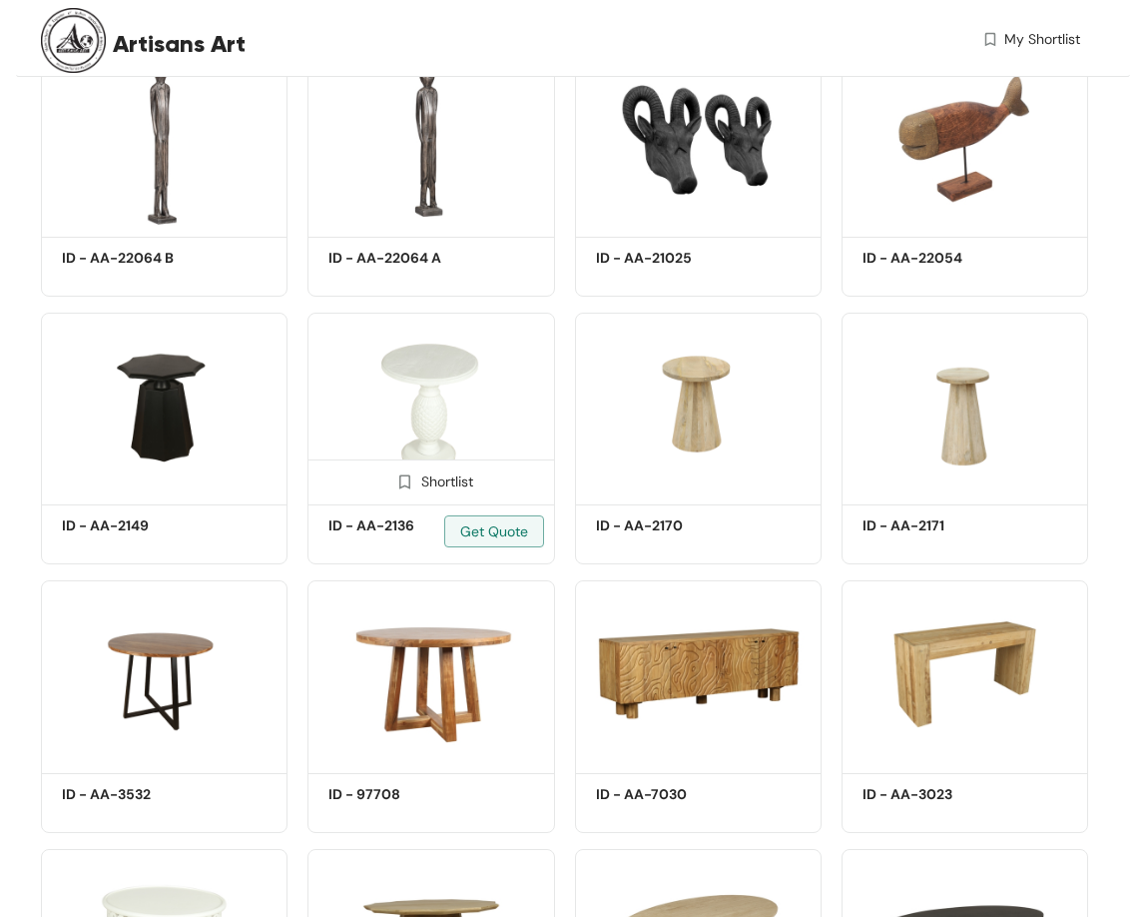
click at [398, 396] on img at bounding box center [431, 406] width 247 height 186
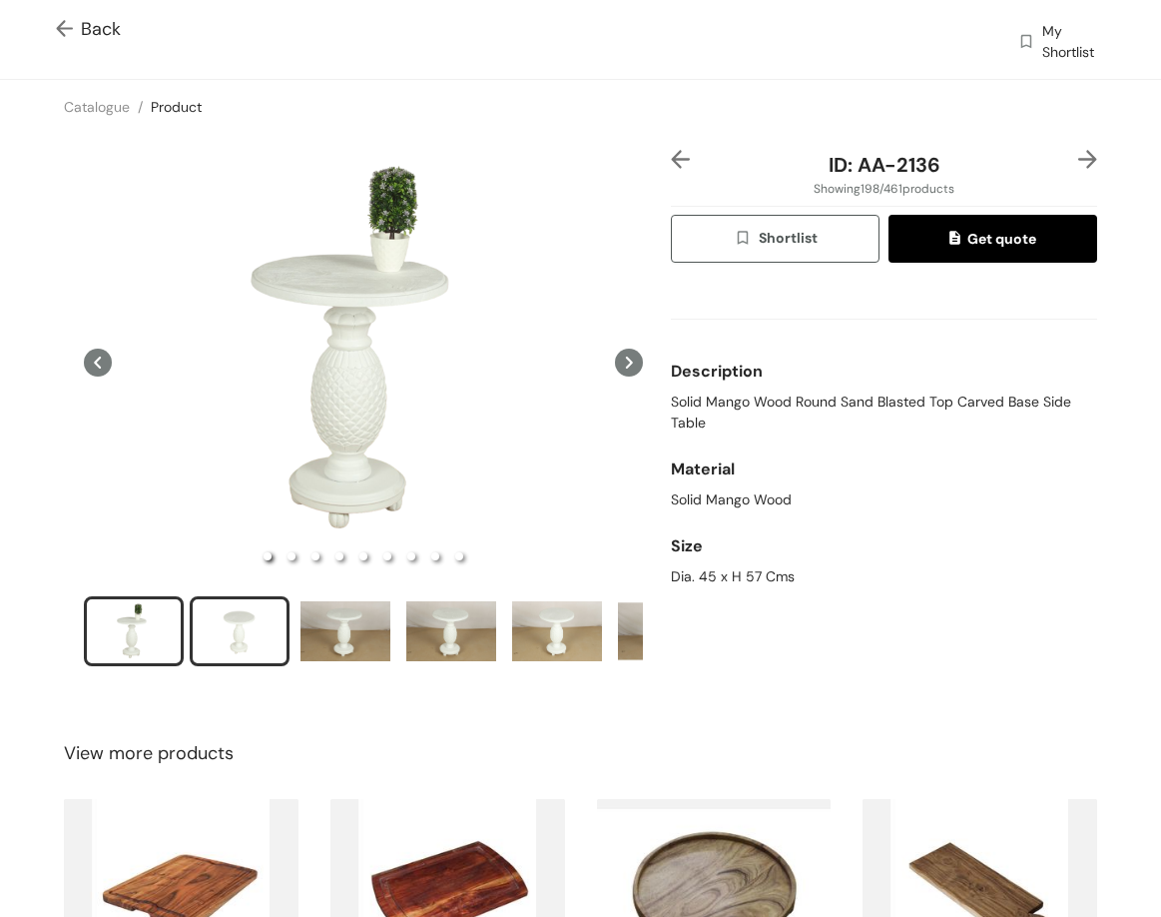
click at [243, 627] on div "slide item 2" at bounding box center [240, 631] width 90 height 60
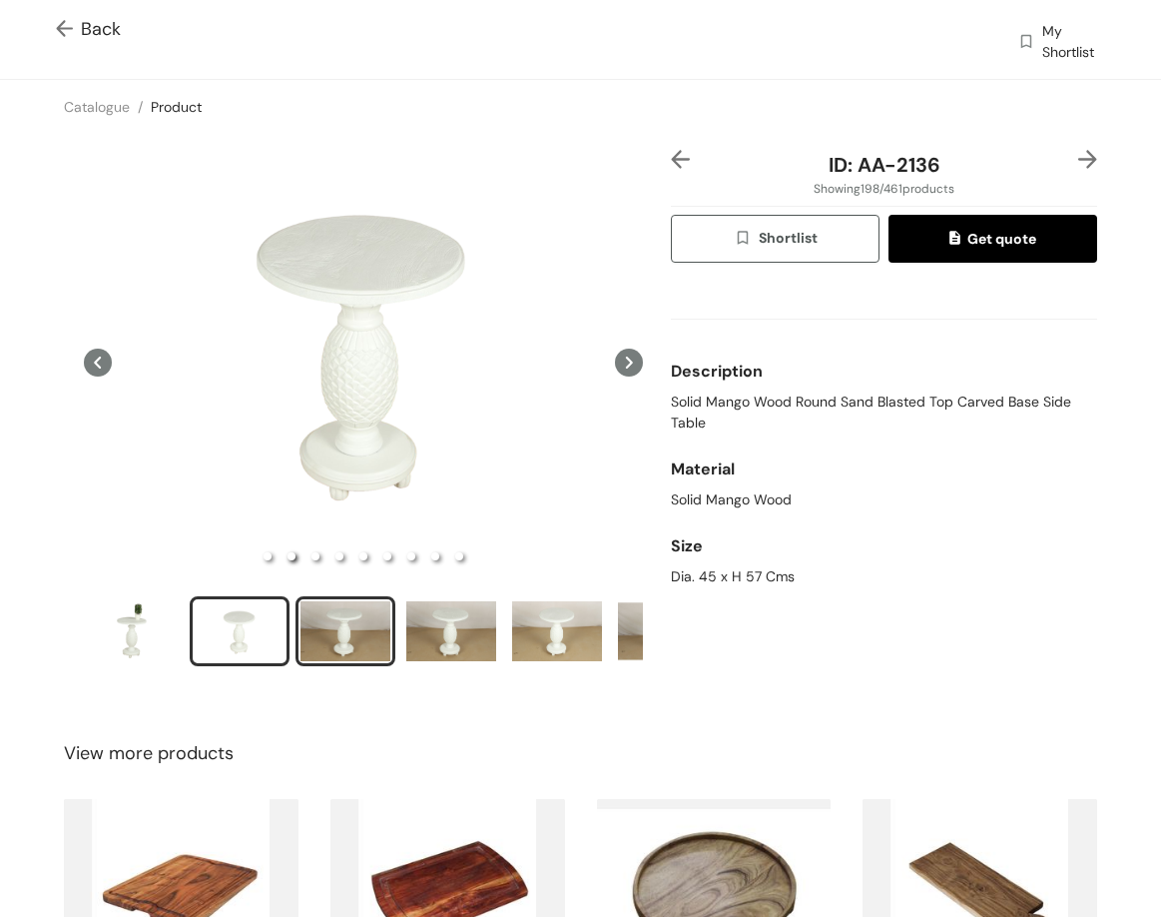
click at [333, 601] on div "slide item 3" at bounding box center [346, 631] width 90 height 60
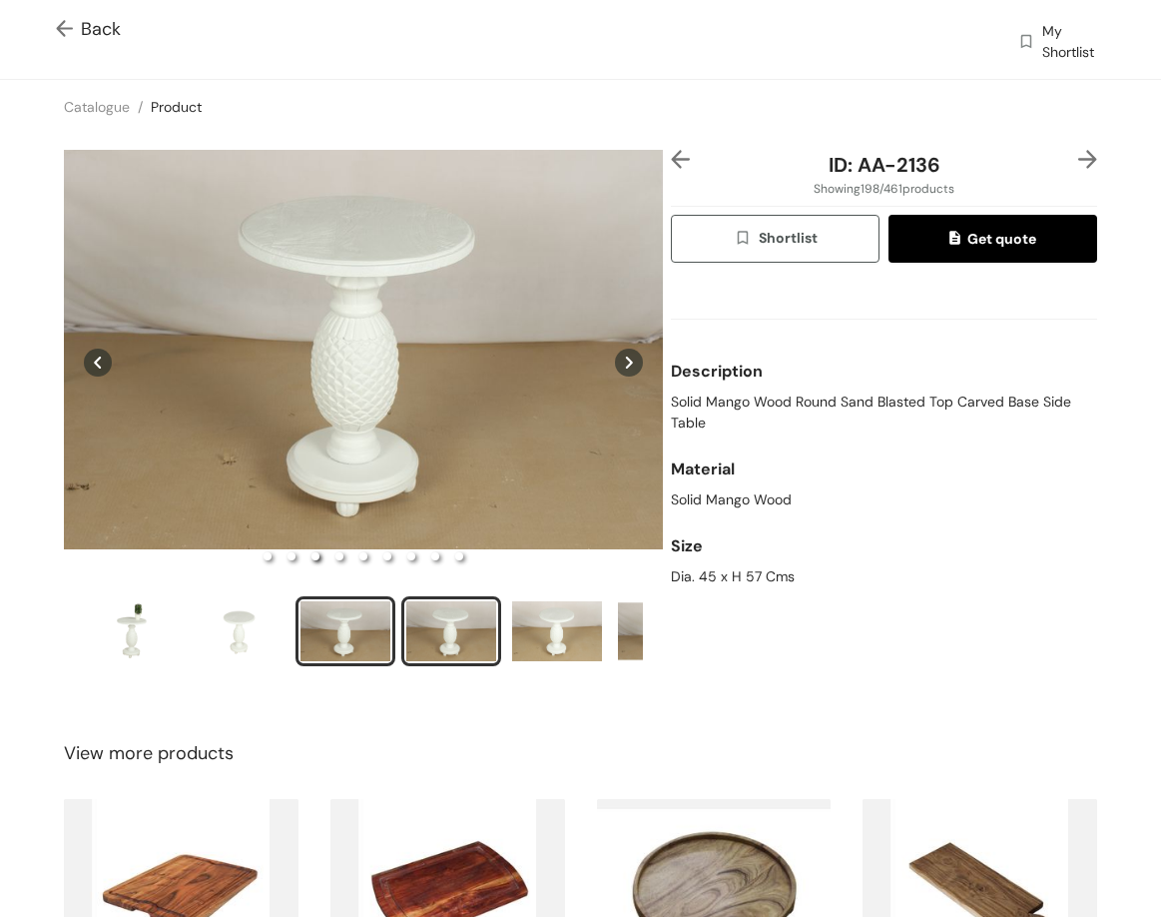
click at [447, 622] on div "slide item 4" at bounding box center [451, 631] width 90 height 60
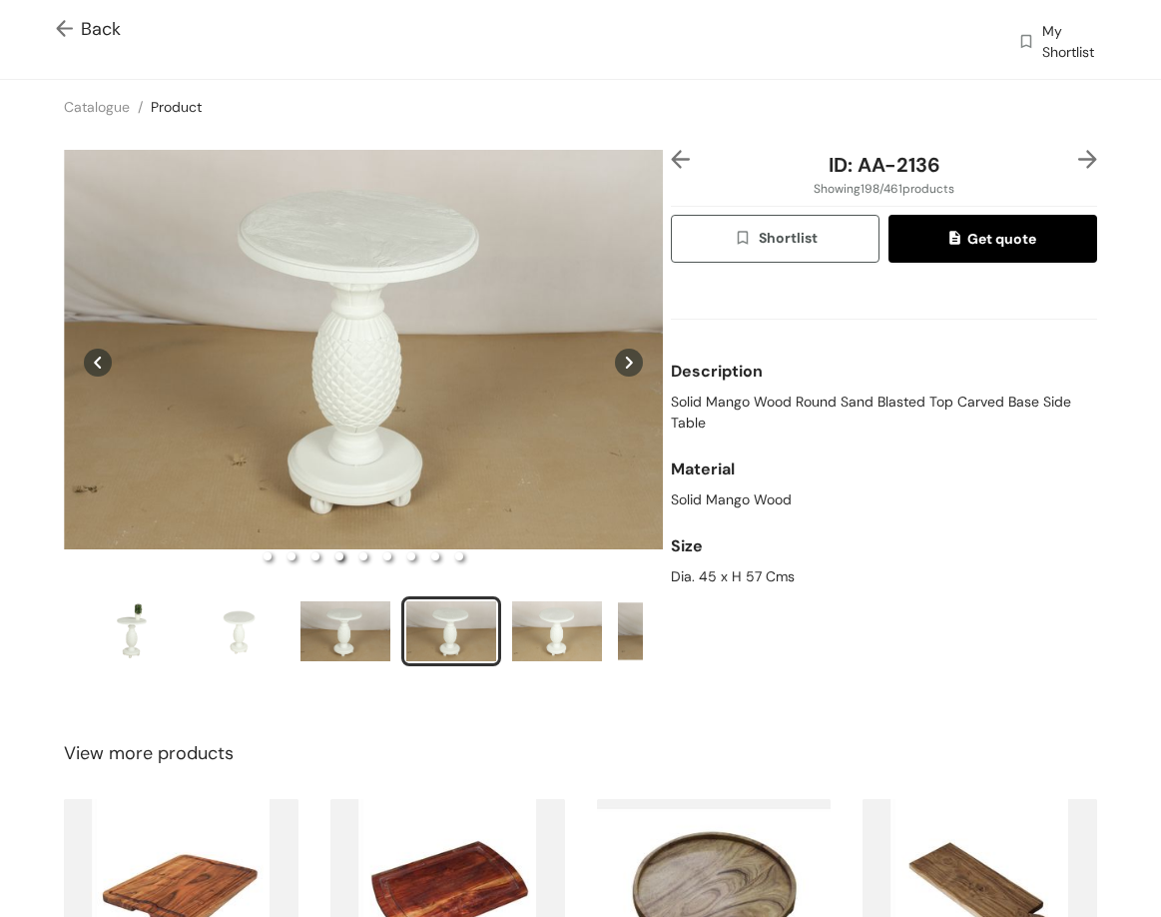
drag, startPoint x: 1079, startPoint y: 152, endPoint x: 1045, endPoint y: 153, distance: 34.0
click at [1079, 153] on img at bounding box center [1088, 159] width 19 height 19
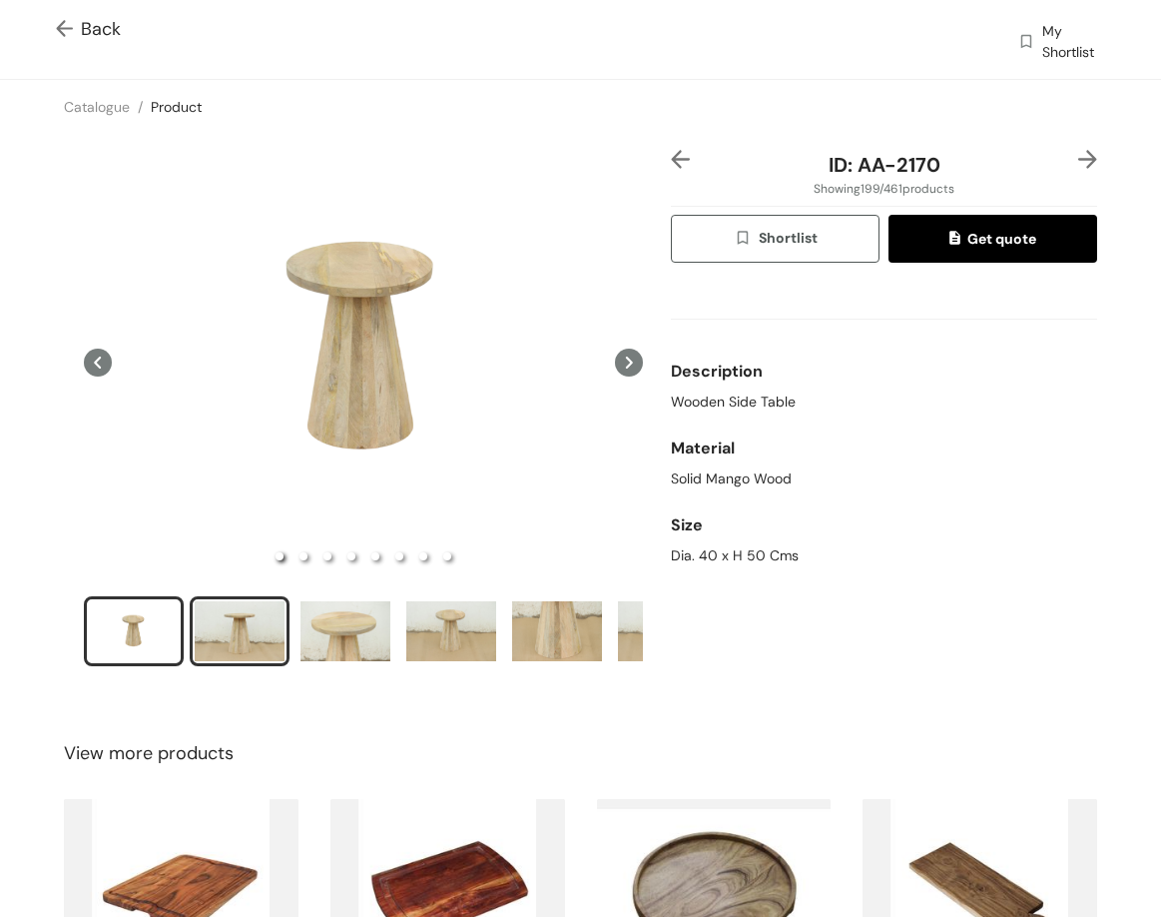
click at [226, 643] on div "slide item 2" at bounding box center [240, 631] width 90 height 60
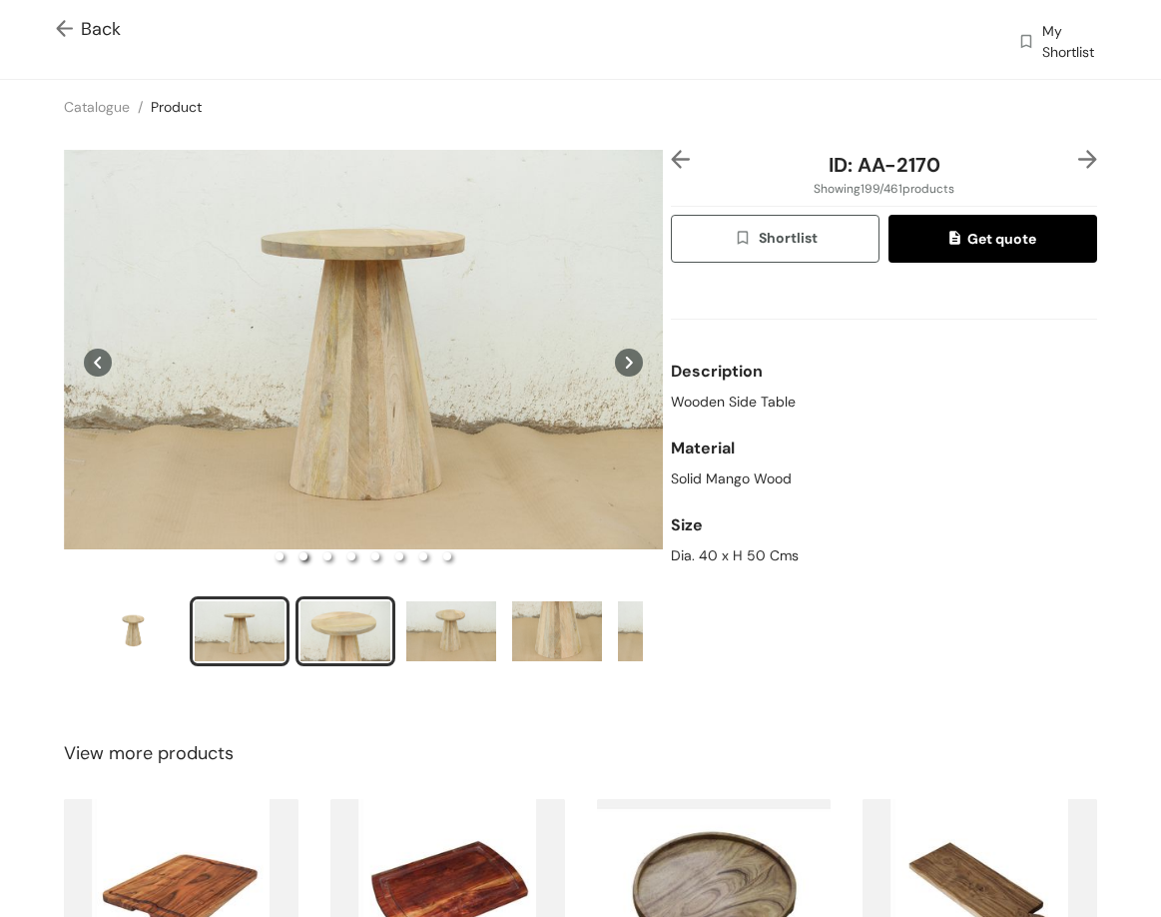
click at [314, 610] on div "slide item 3" at bounding box center [346, 631] width 90 height 60
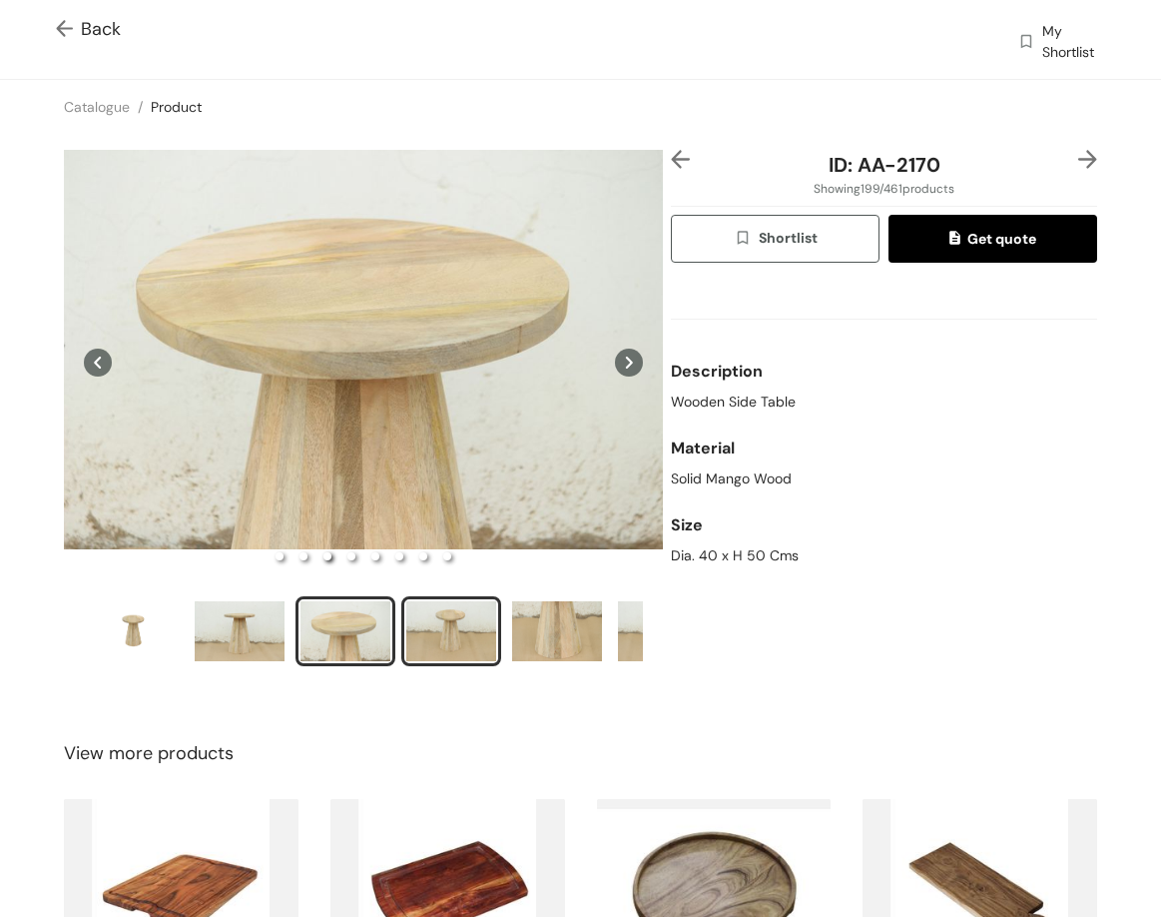
drag, startPoint x: 440, startPoint y: 622, endPoint x: 448, endPoint y: 633, distance: 13.6
click at [440, 623] on div "slide item 4" at bounding box center [451, 631] width 90 height 60
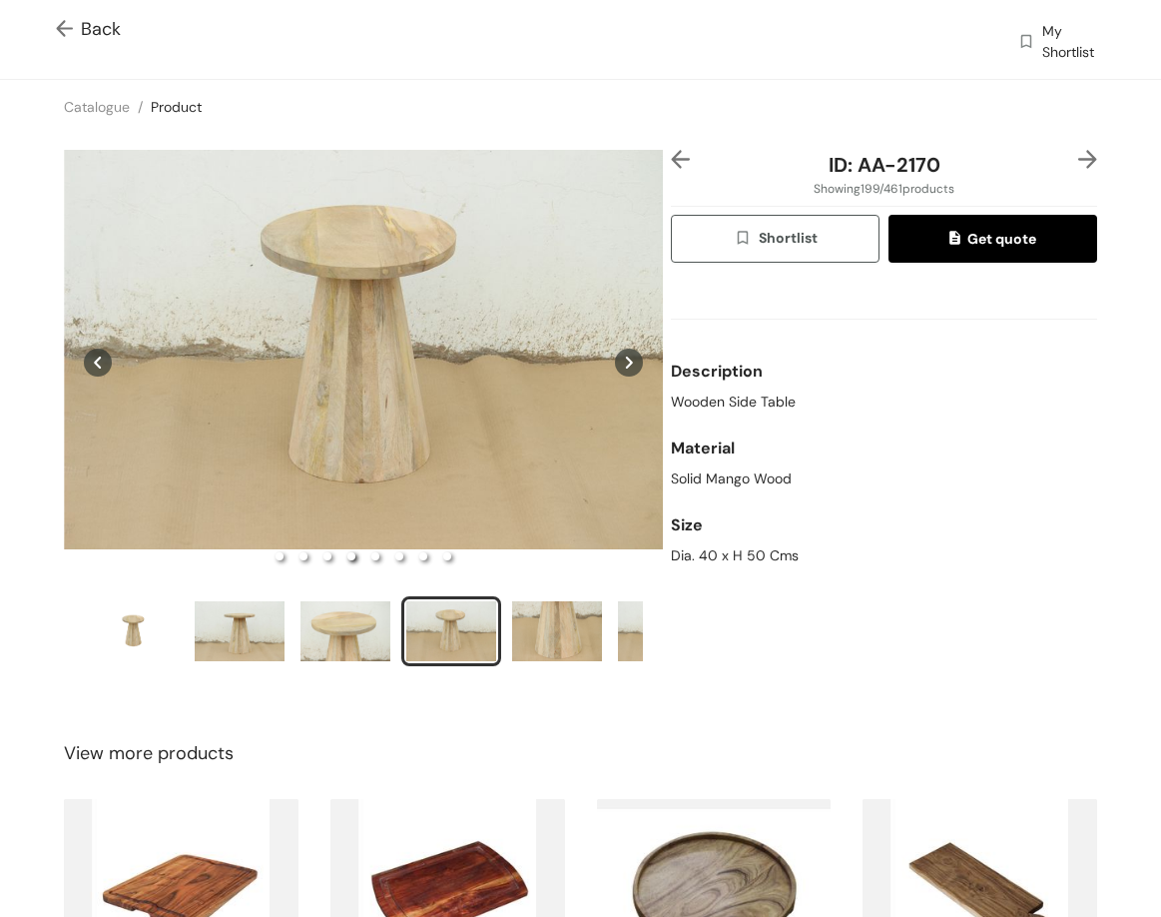
click at [1079, 153] on img at bounding box center [1088, 159] width 19 height 19
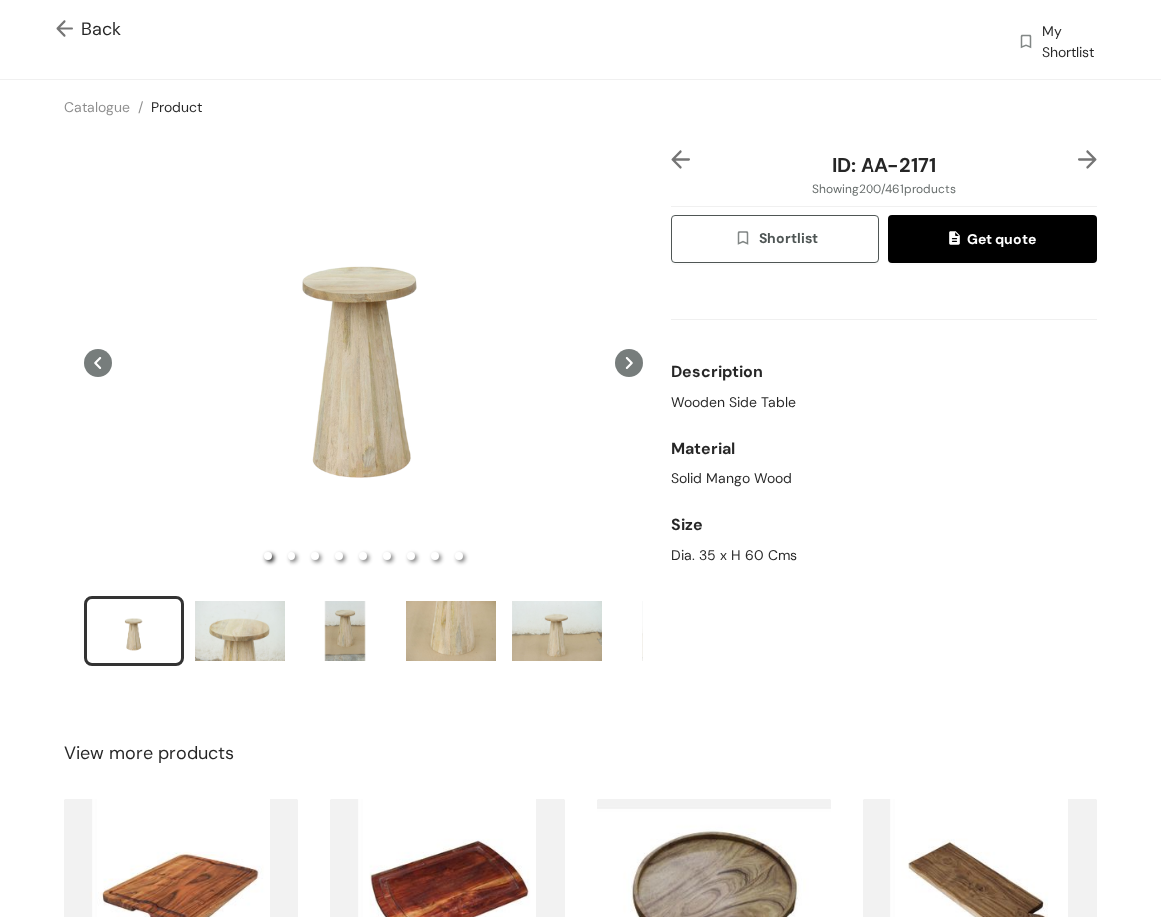
click at [1079, 154] on img at bounding box center [1088, 159] width 19 height 19
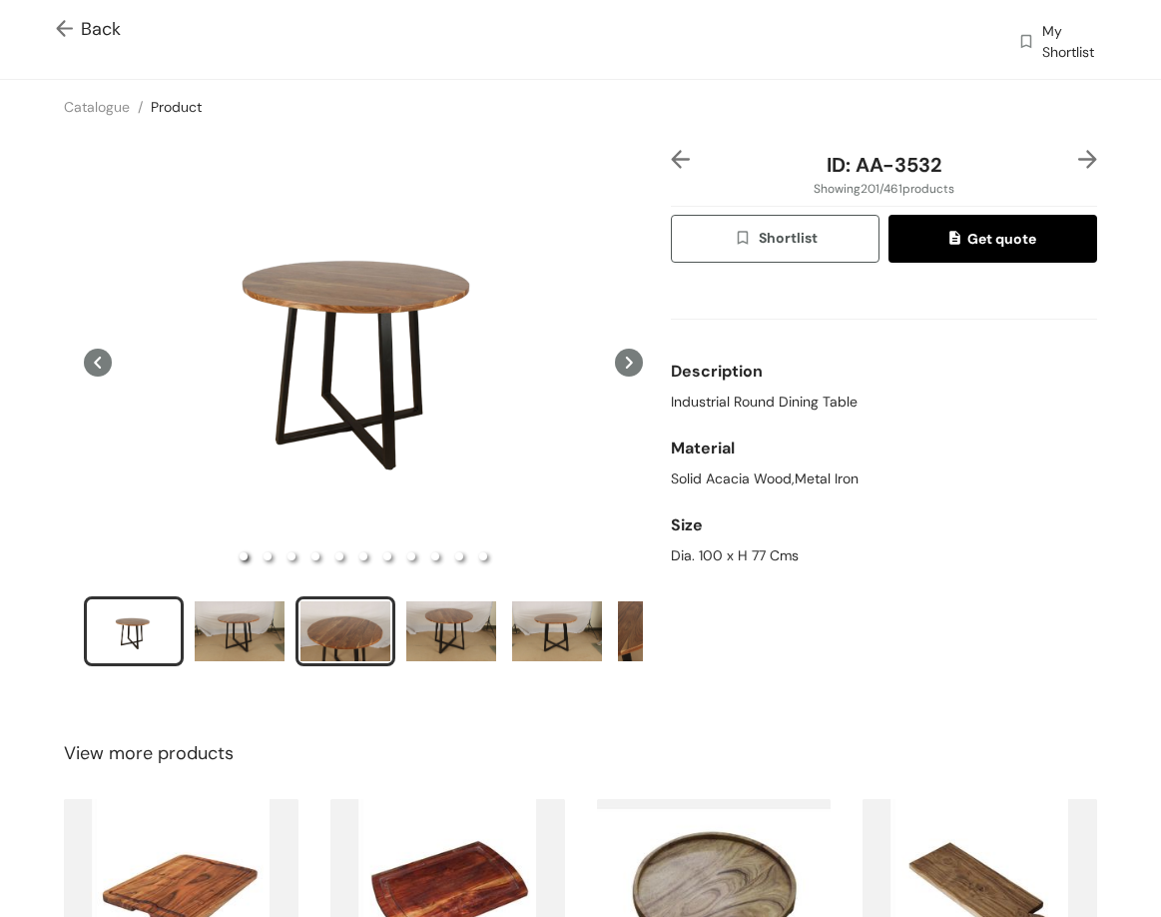
click at [323, 630] on div "slide item 3" at bounding box center [346, 631] width 90 height 60
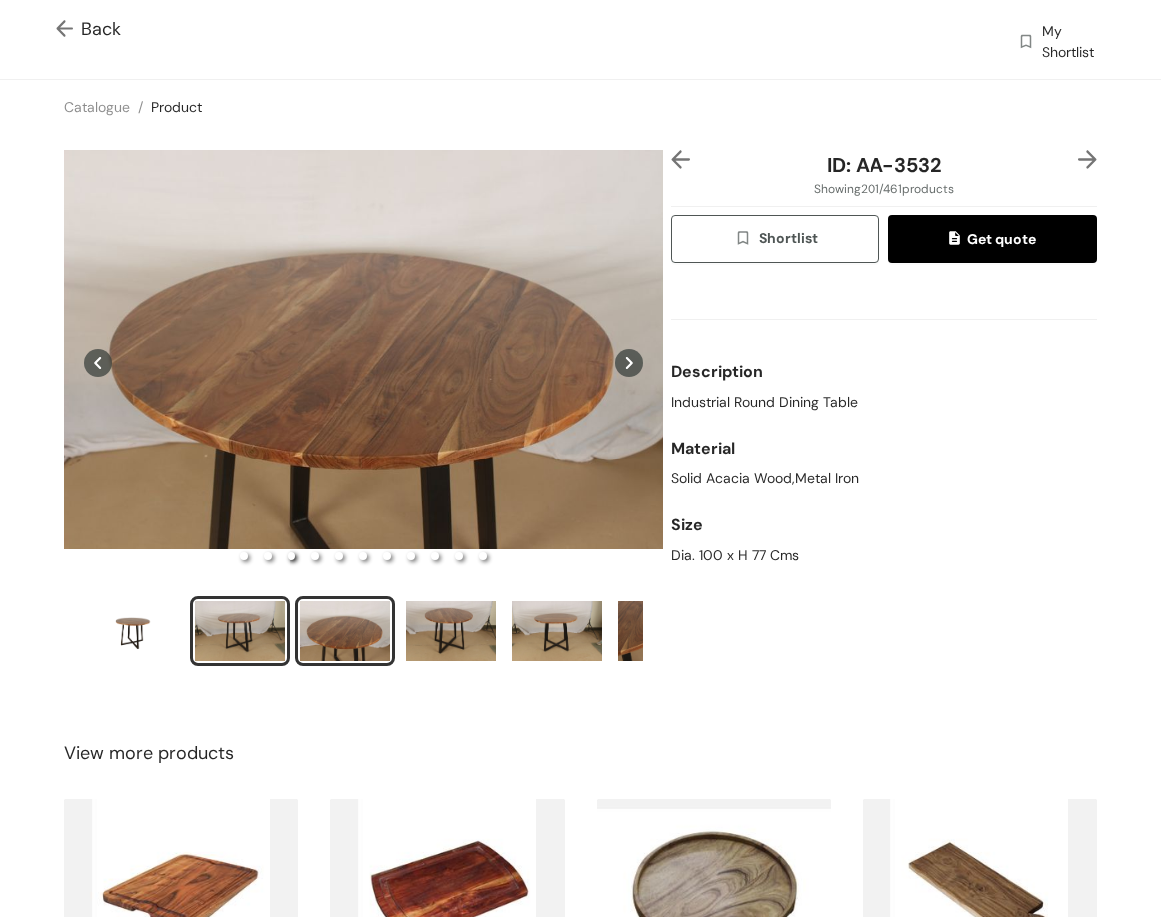
click at [254, 636] on div "slide item 2" at bounding box center [240, 631] width 90 height 60
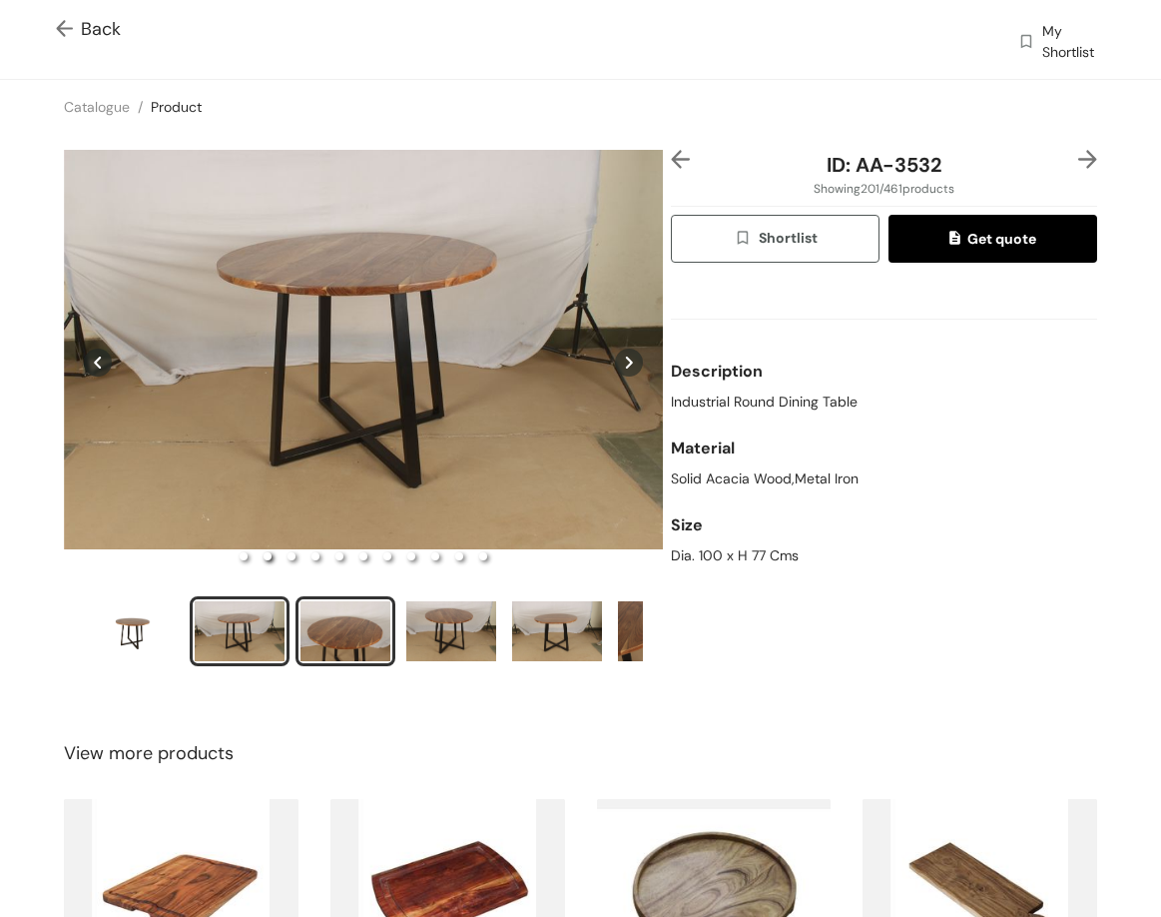
click at [361, 619] on div "slide item 3" at bounding box center [346, 631] width 90 height 60
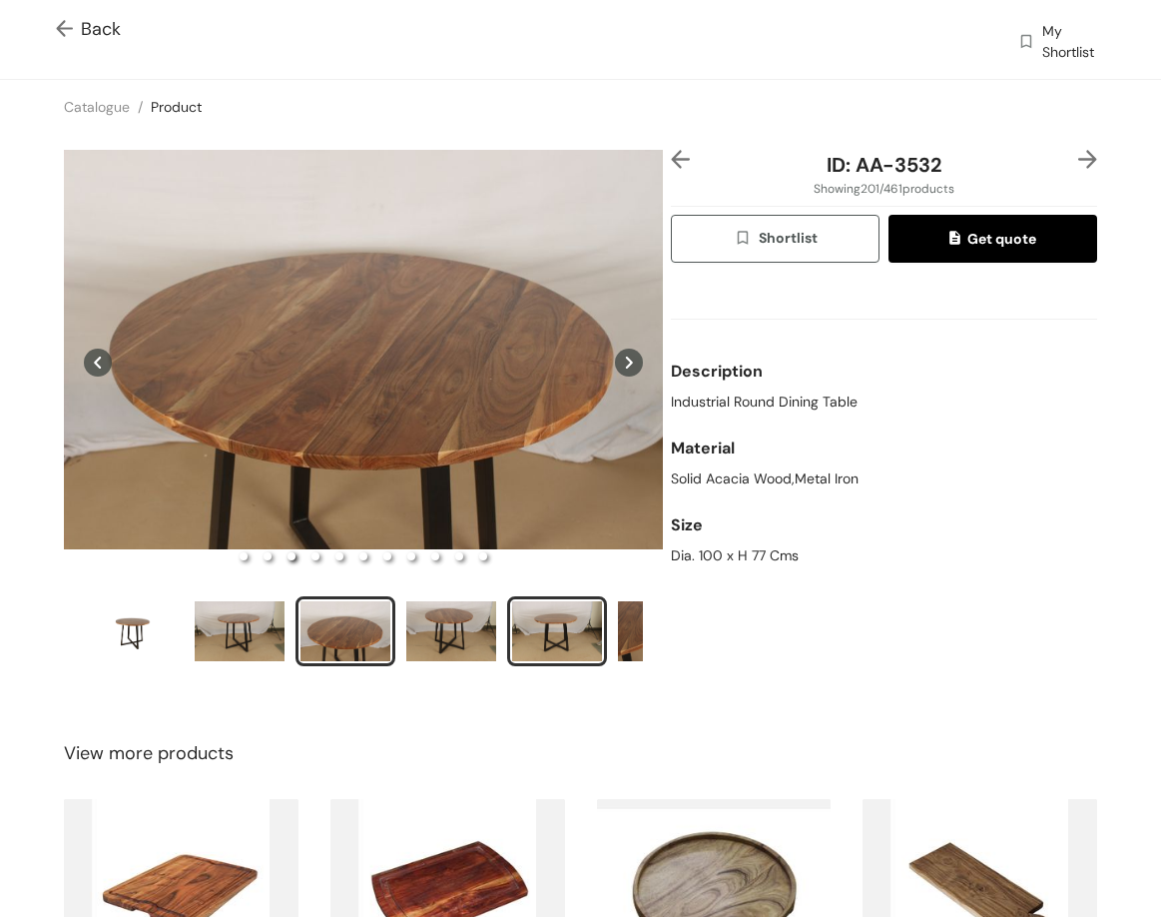
click at [551, 634] on div "slide item 5" at bounding box center [557, 631] width 90 height 60
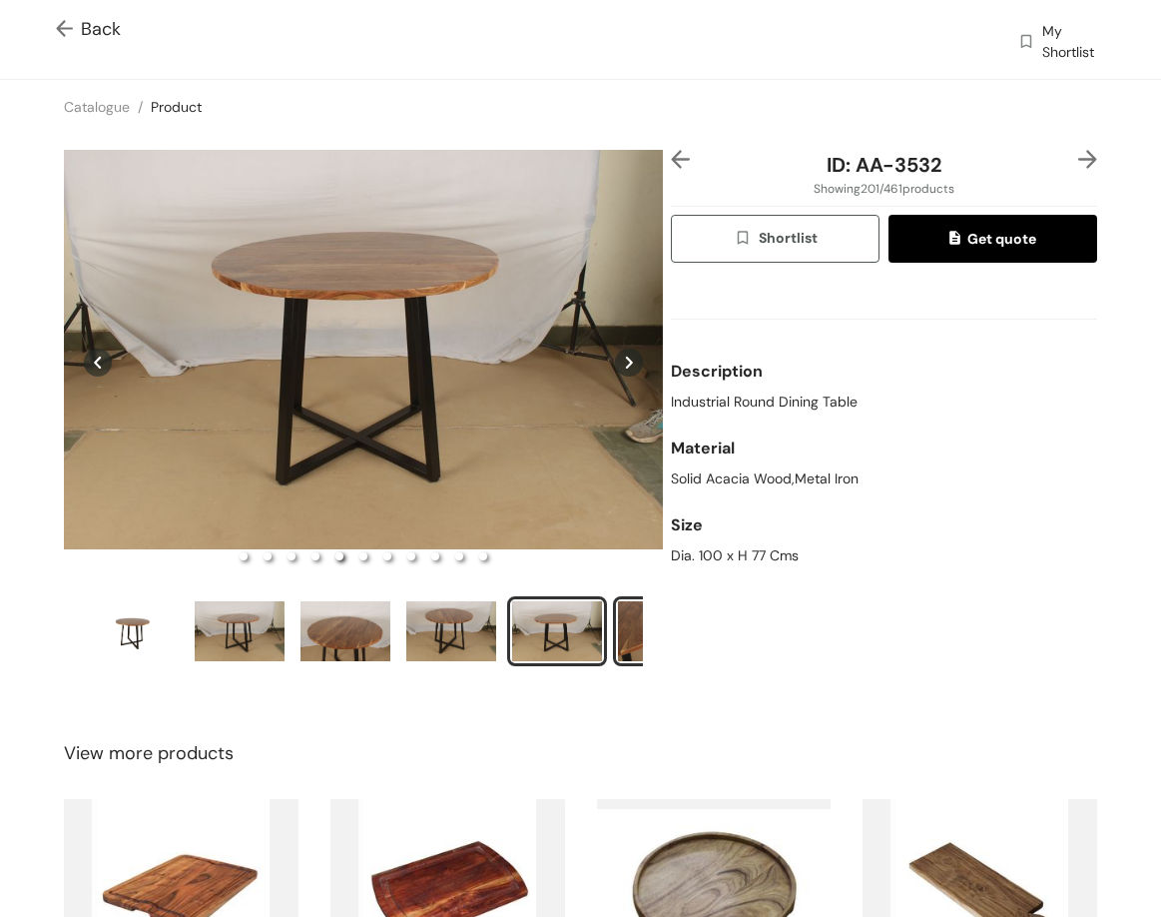
click at [626, 621] on div "slide item 6" at bounding box center [663, 631] width 90 height 60
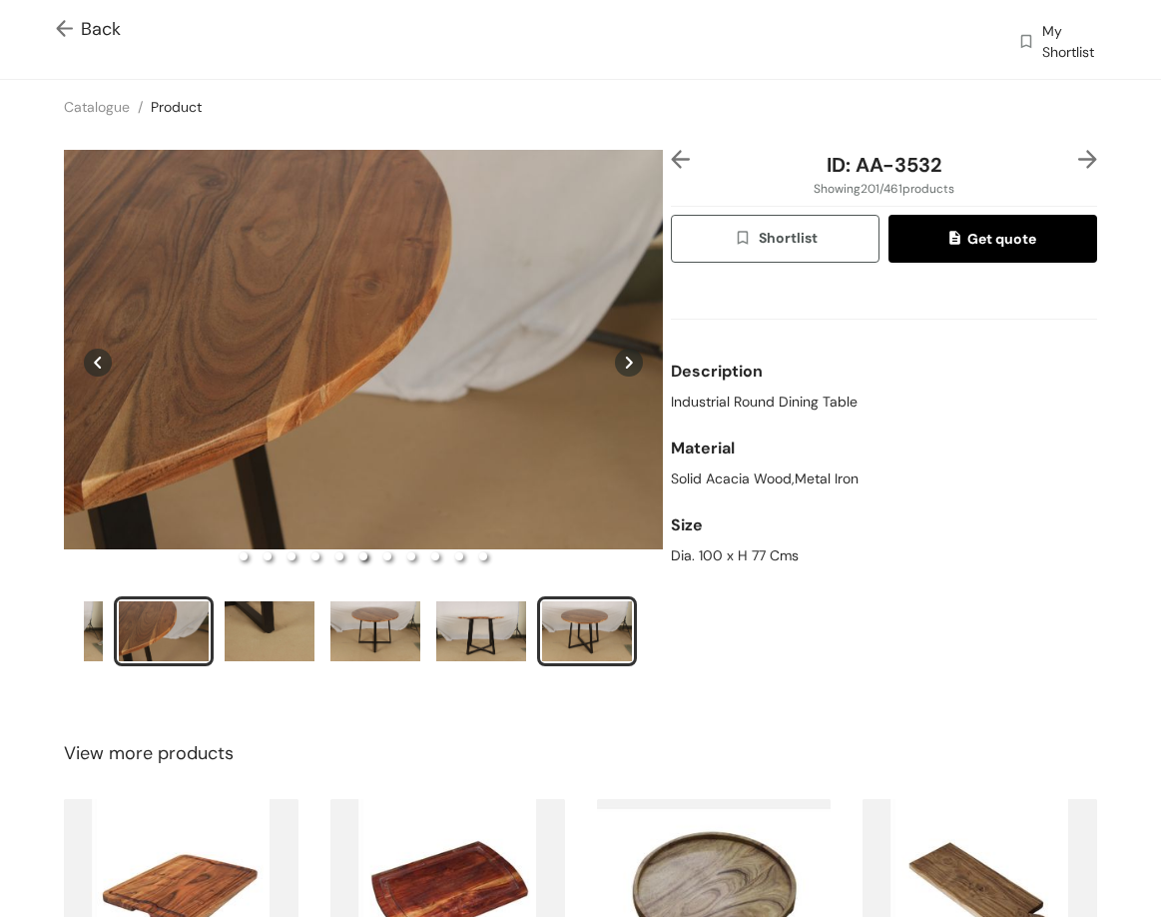
click at [590, 629] on div "slide item 10" at bounding box center [587, 631] width 90 height 60
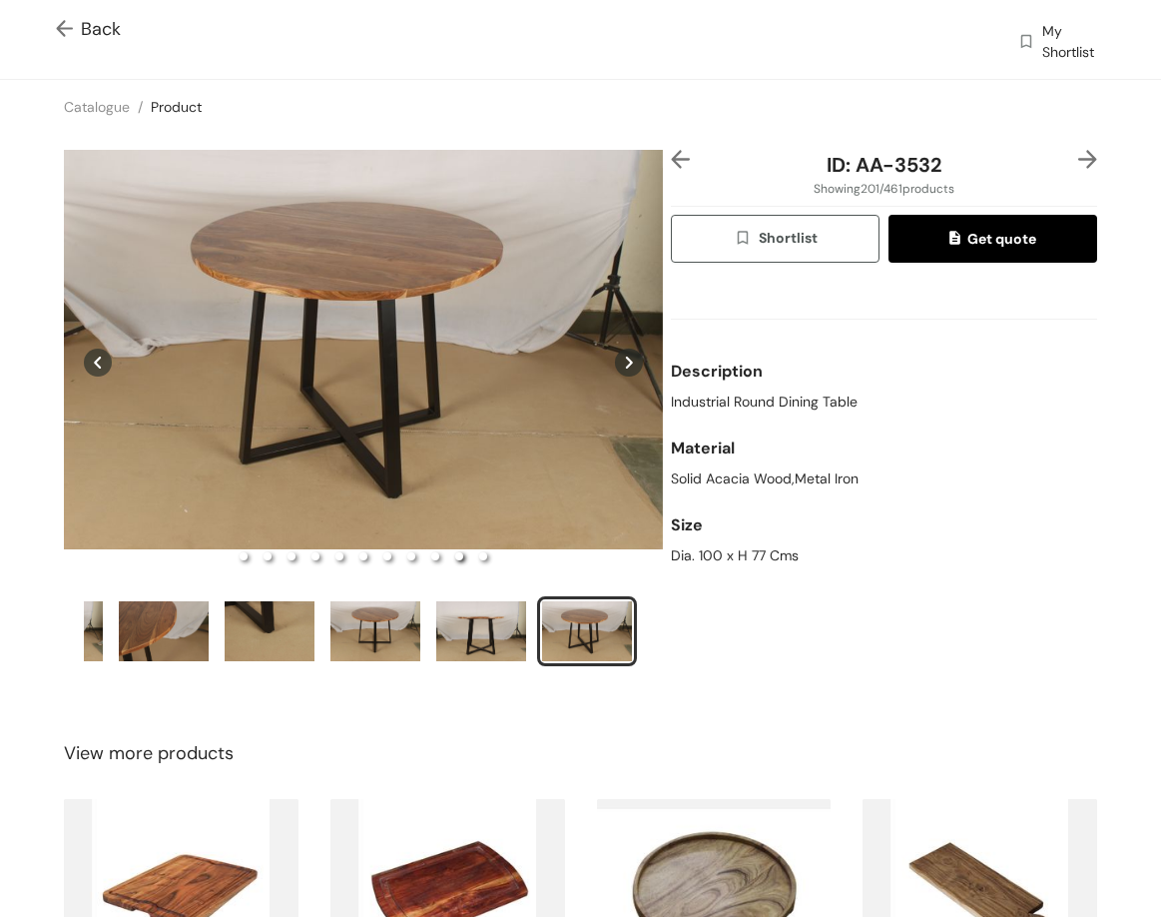
click at [1079, 167] on img at bounding box center [1088, 159] width 19 height 19
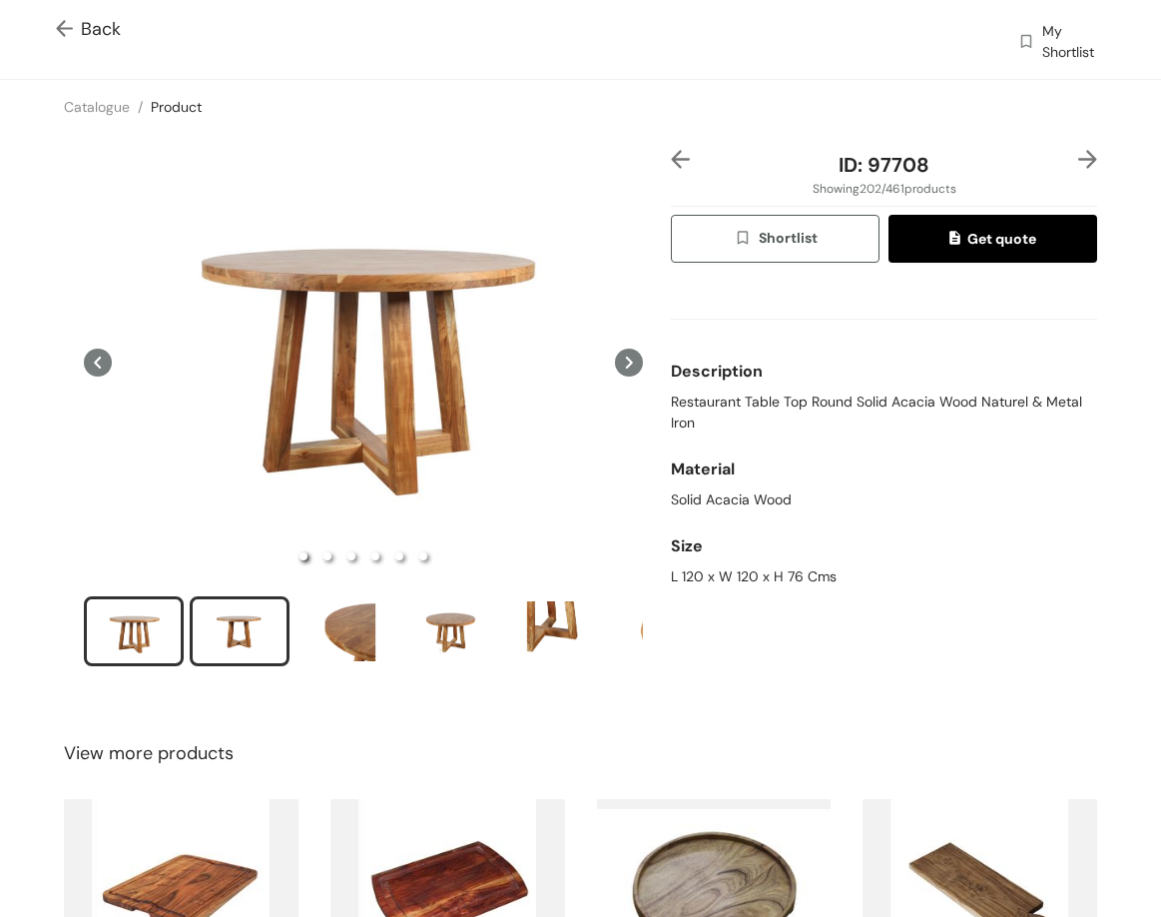
click at [204, 632] on div "slide item 2" at bounding box center [240, 631] width 90 height 60
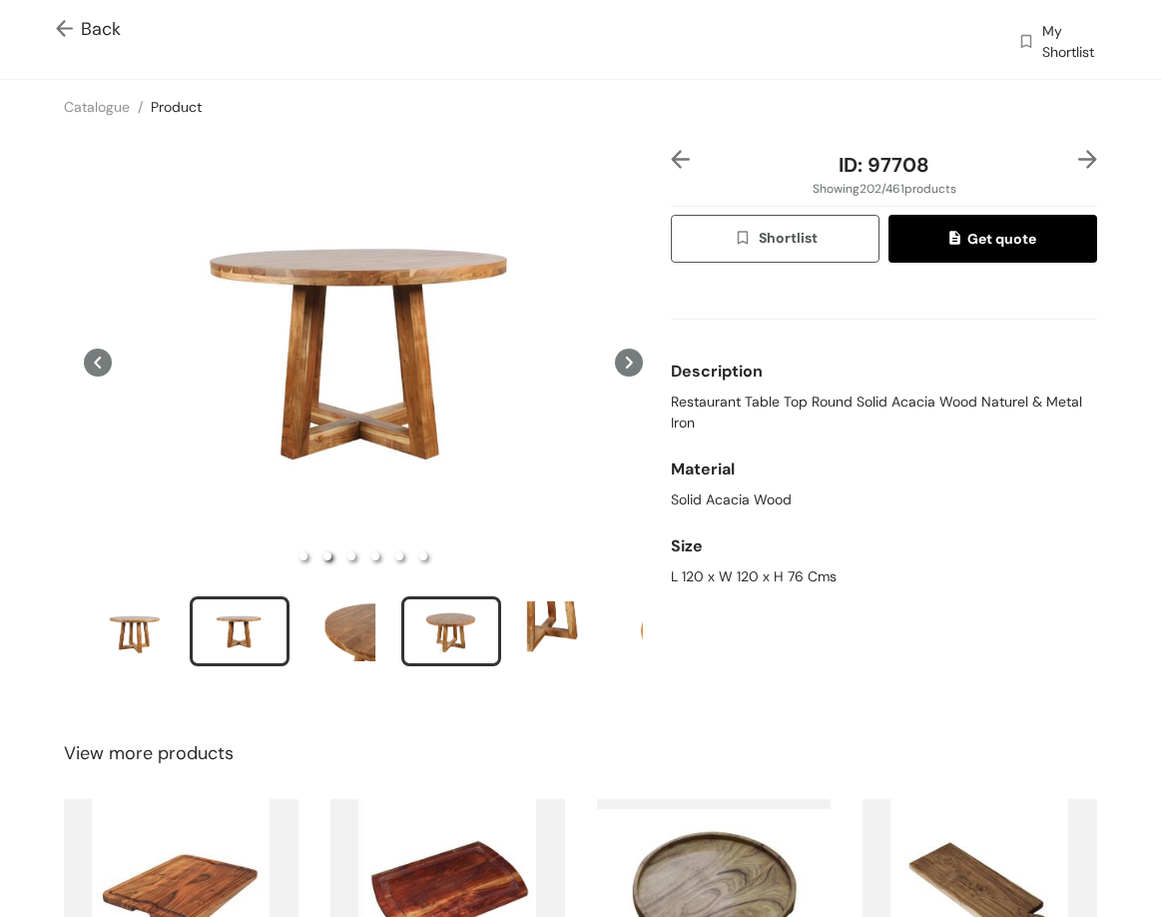
click at [412, 617] on div "slide item 4" at bounding box center [451, 631] width 90 height 60
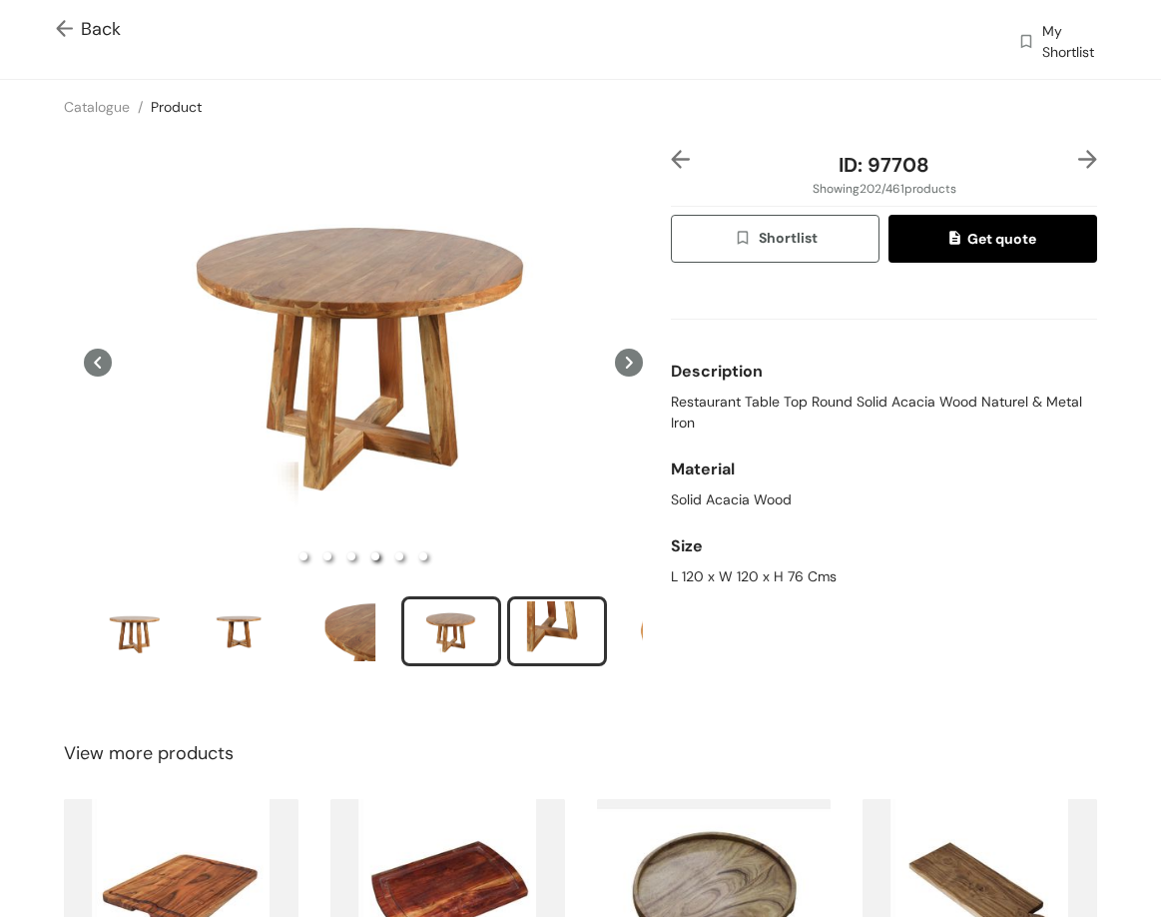
click at [513, 619] on div "slide item 5" at bounding box center [557, 631] width 90 height 60
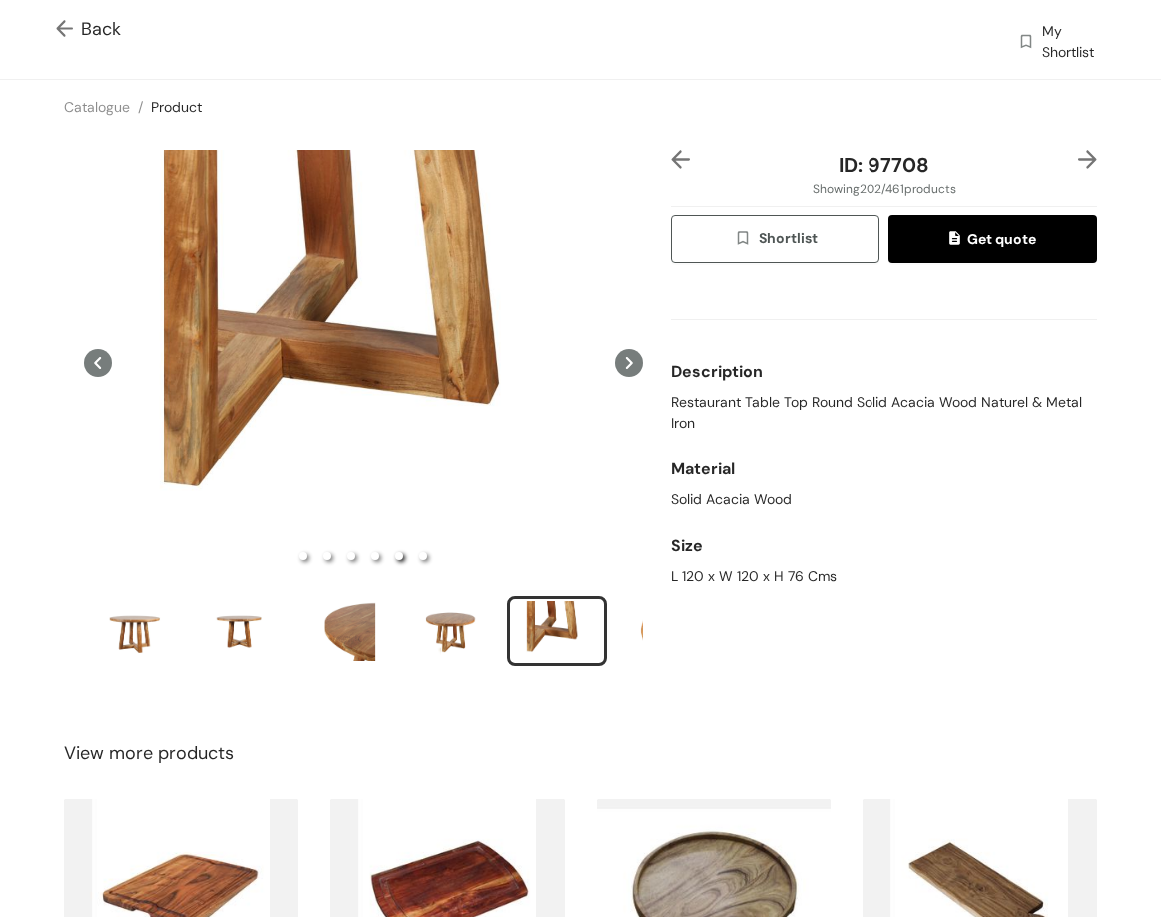
click at [1079, 164] on img at bounding box center [1088, 159] width 19 height 19
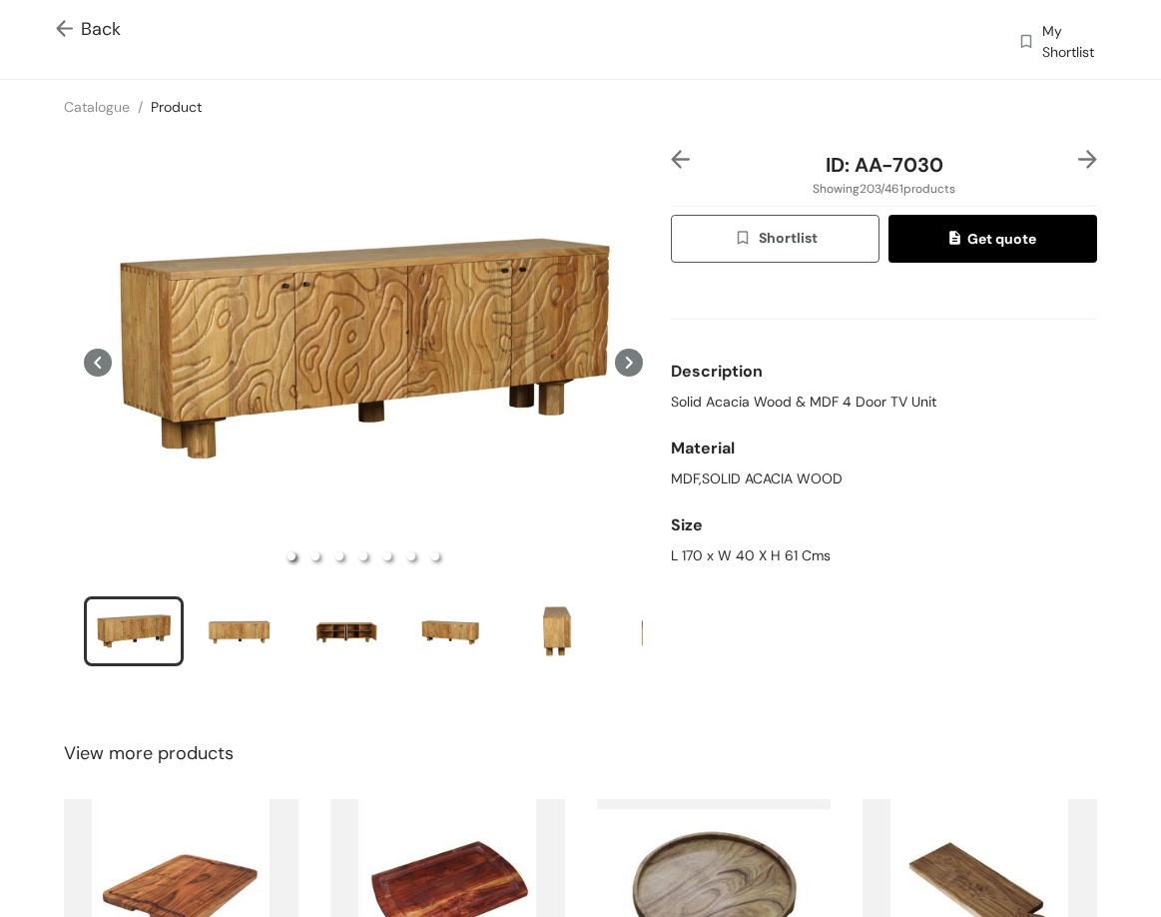
click at [218, 588] on div at bounding box center [363, 411] width 599 height 522
click at [240, 636] on div "slide item 2" at bounding box center [240, 631] width 90 height 60
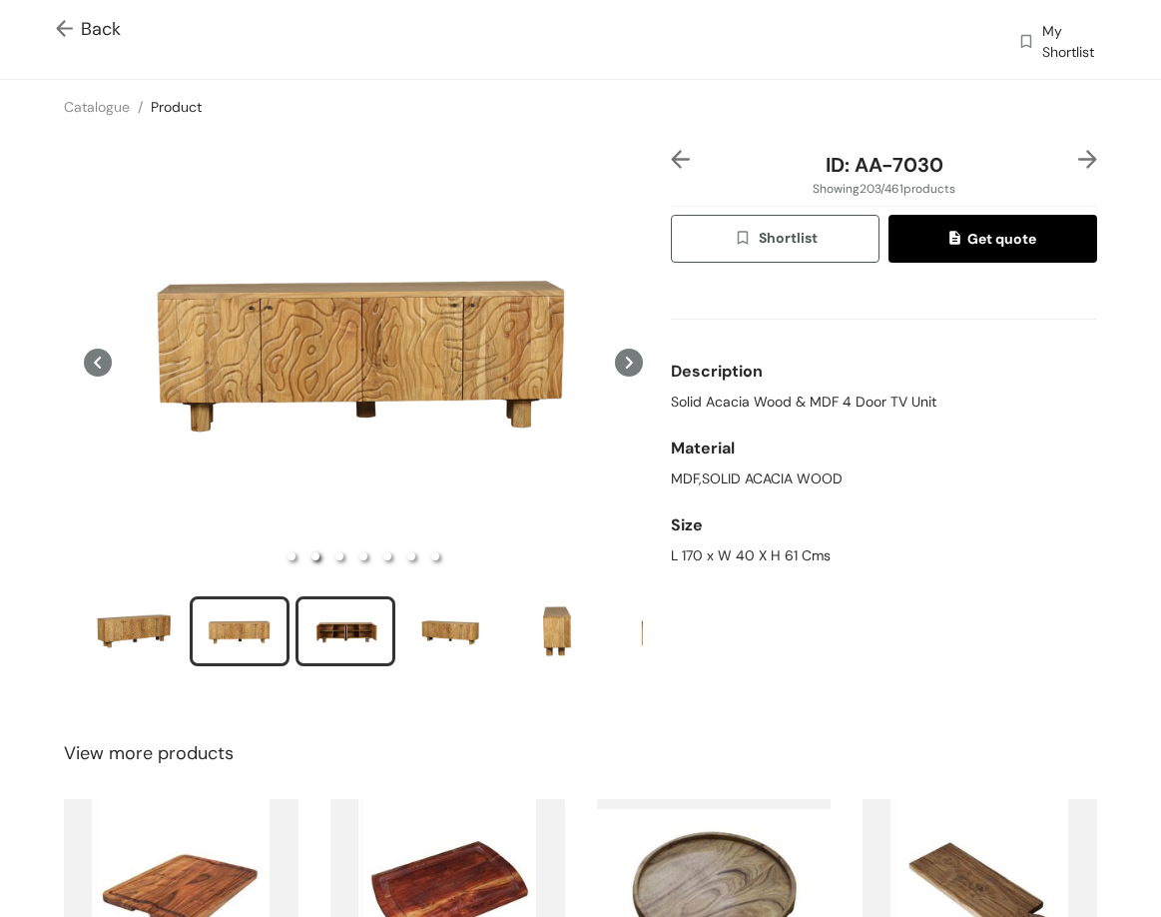
click at [332, 606] on div "slide item 3" at bounding box center [346, 631] width 90 height 60
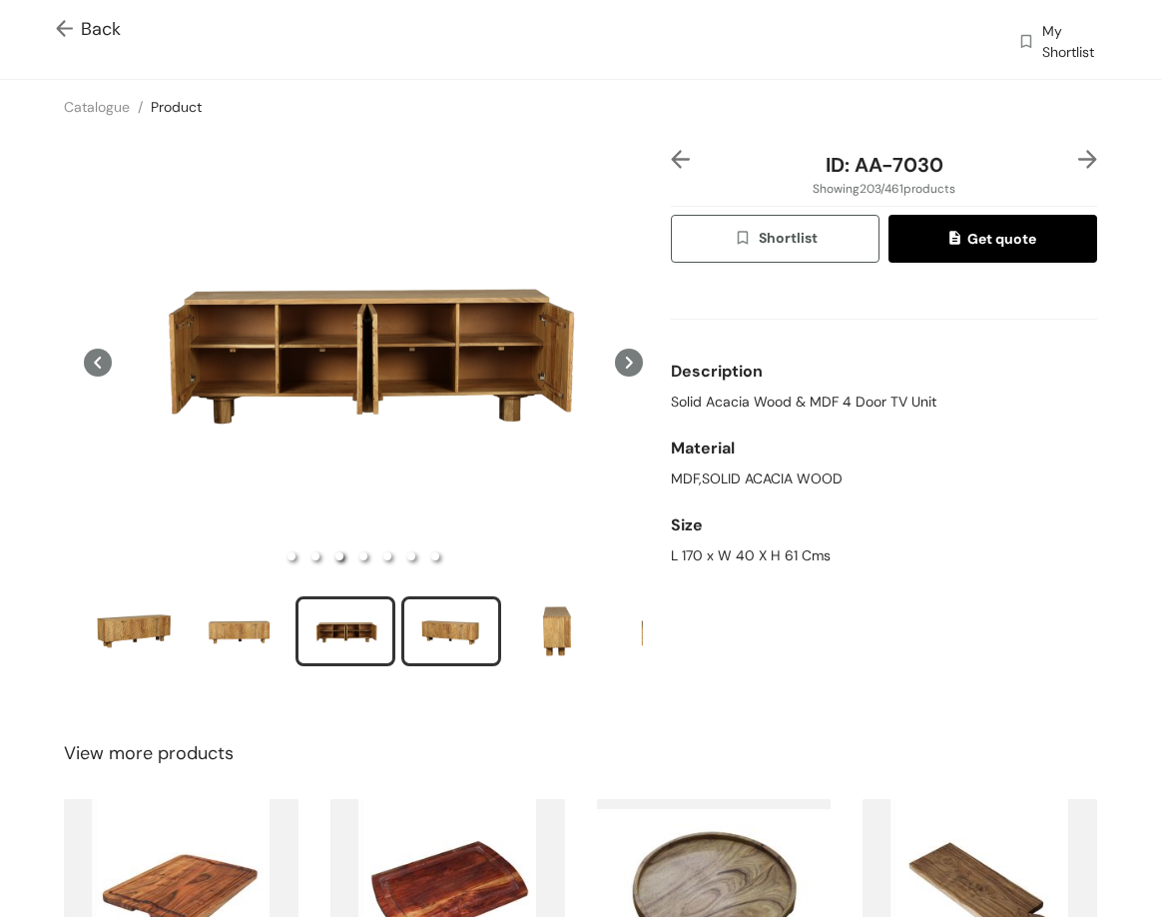
drag, startPoint x: 445, startPoint y: 588, endPoint x: 451, endPoint y: 617, distance: 29.6
click at [446, 588] on div at bounding box center [363, 411] width 599 height 522
click at [451, 623] on div "slide item 4" at bounding box center [451, 631] width 90 height 60
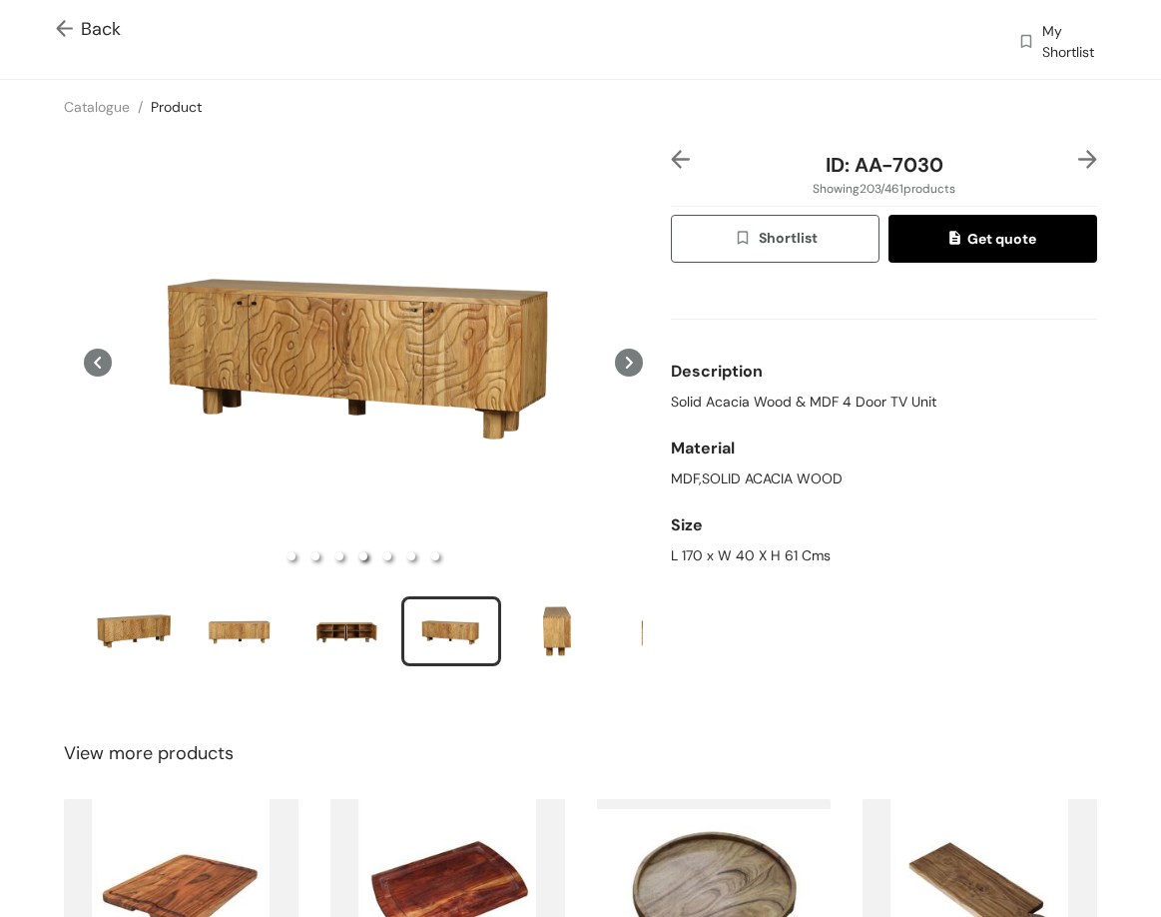
click at [1079, 157] on img at bounding box center [1088, 159] width 19 height 19
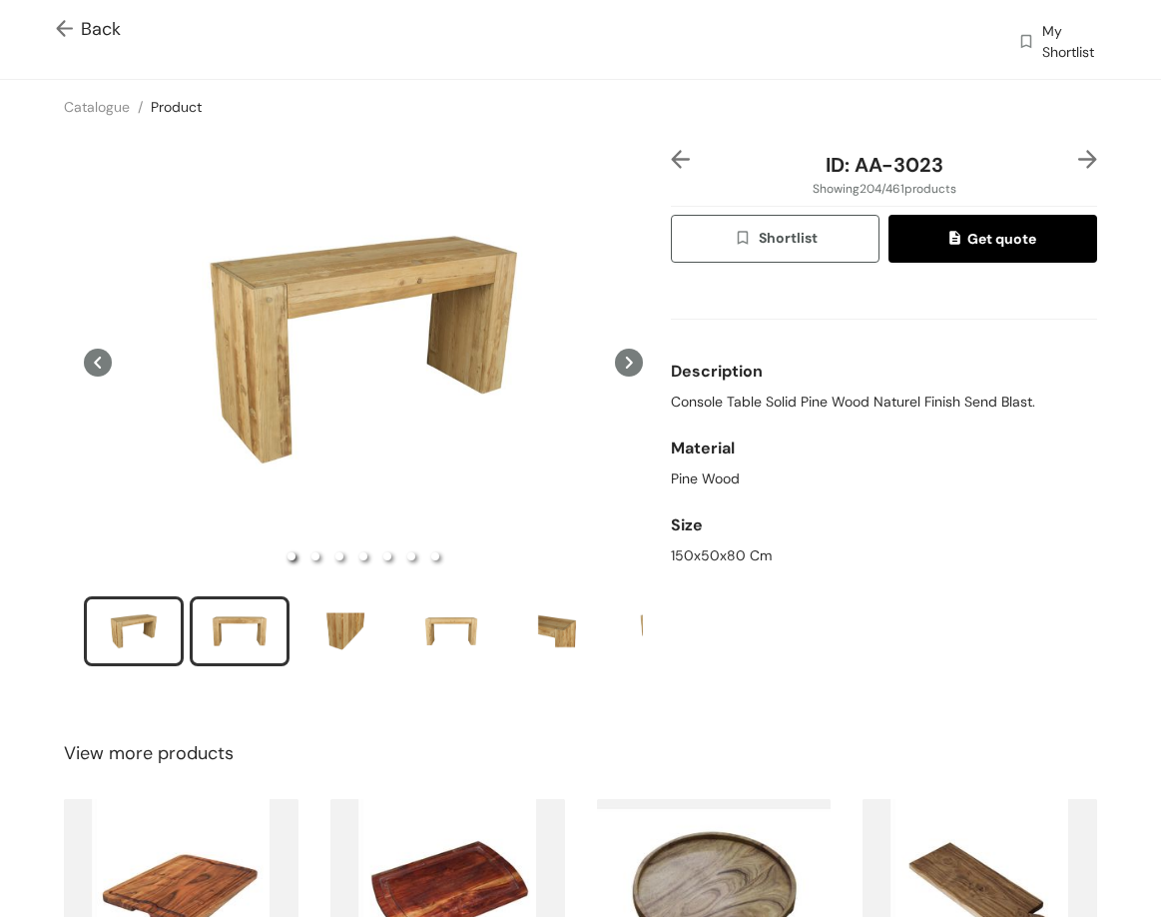
click at [260, 616] on div "slide item 2" at bounding box center [240, 631] width 90 height 60
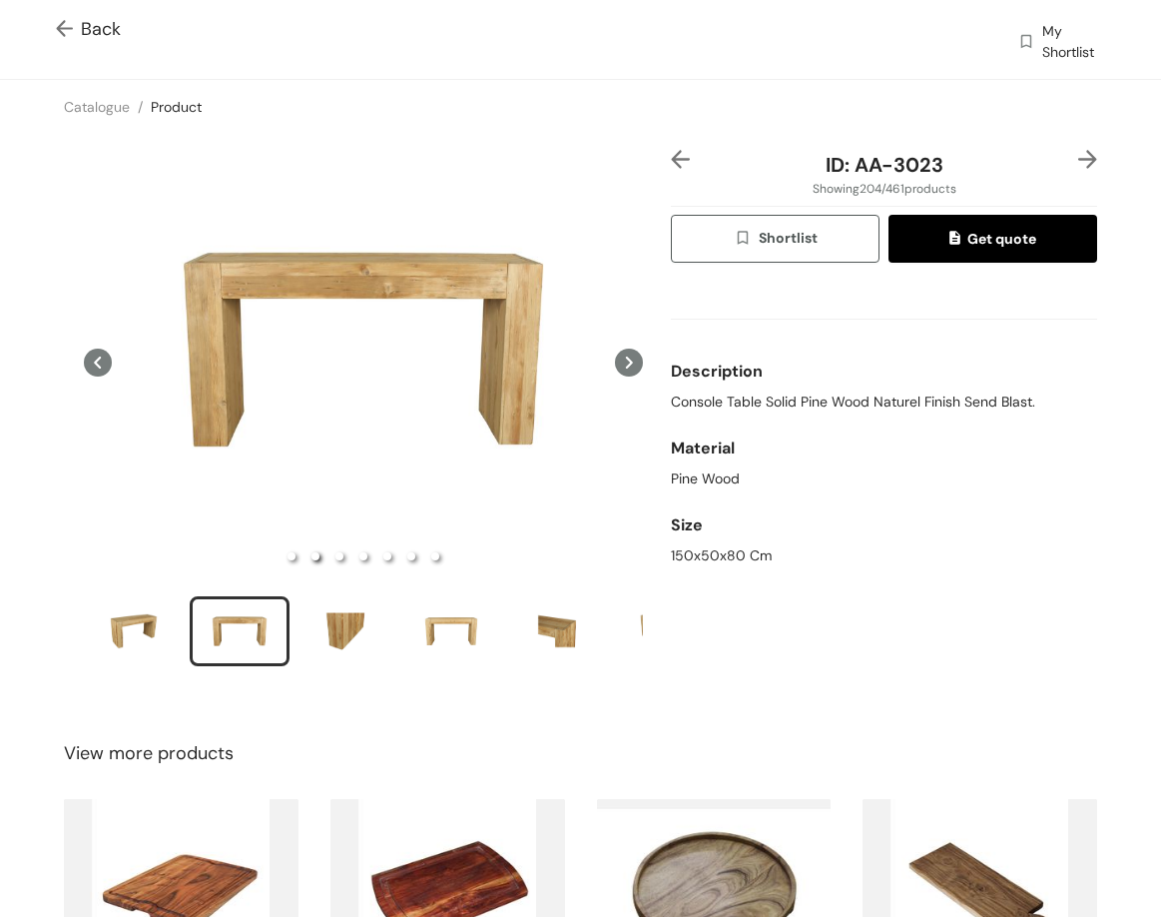
click at [93, 24] on span "Back" at bounding box center [88, 29] width 65 height 27
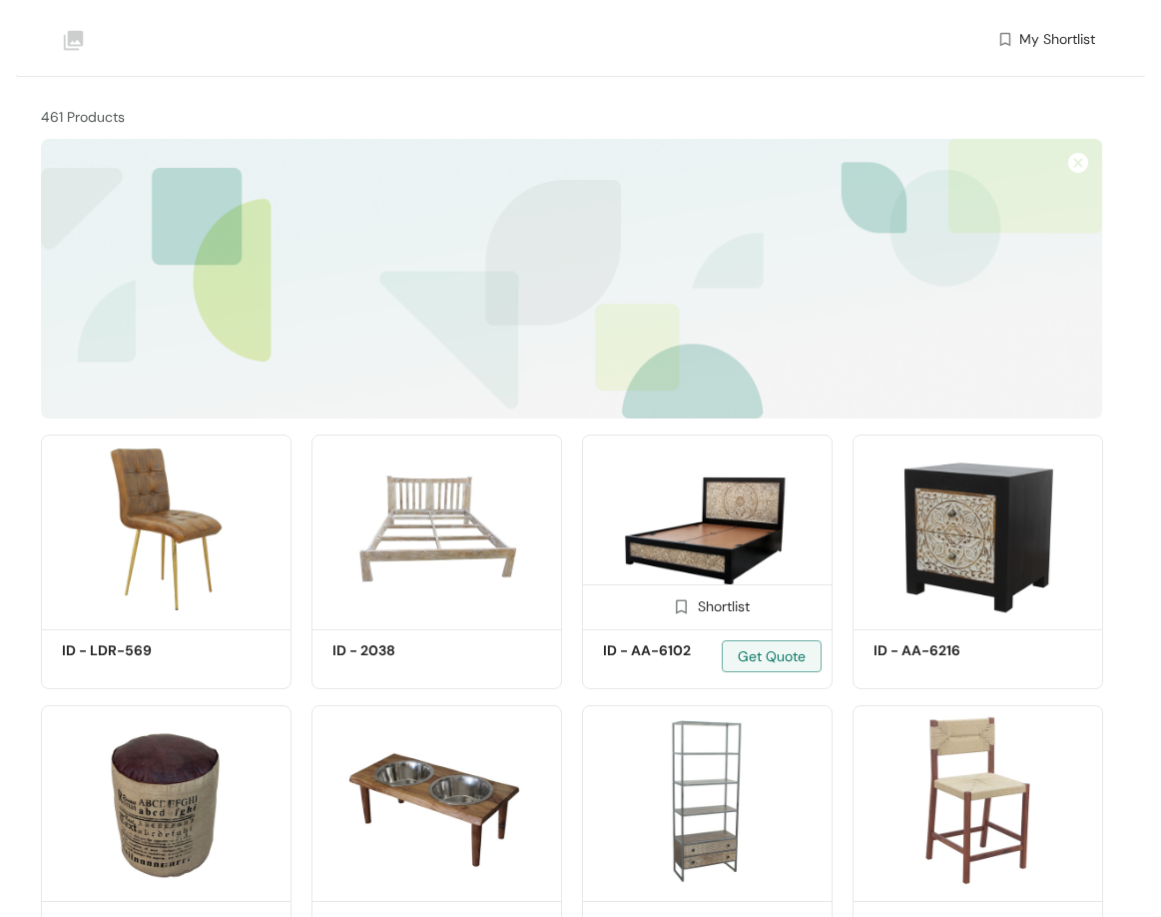
click at [698, 434] on img at bounding box center [707, 528] width 251 height 189
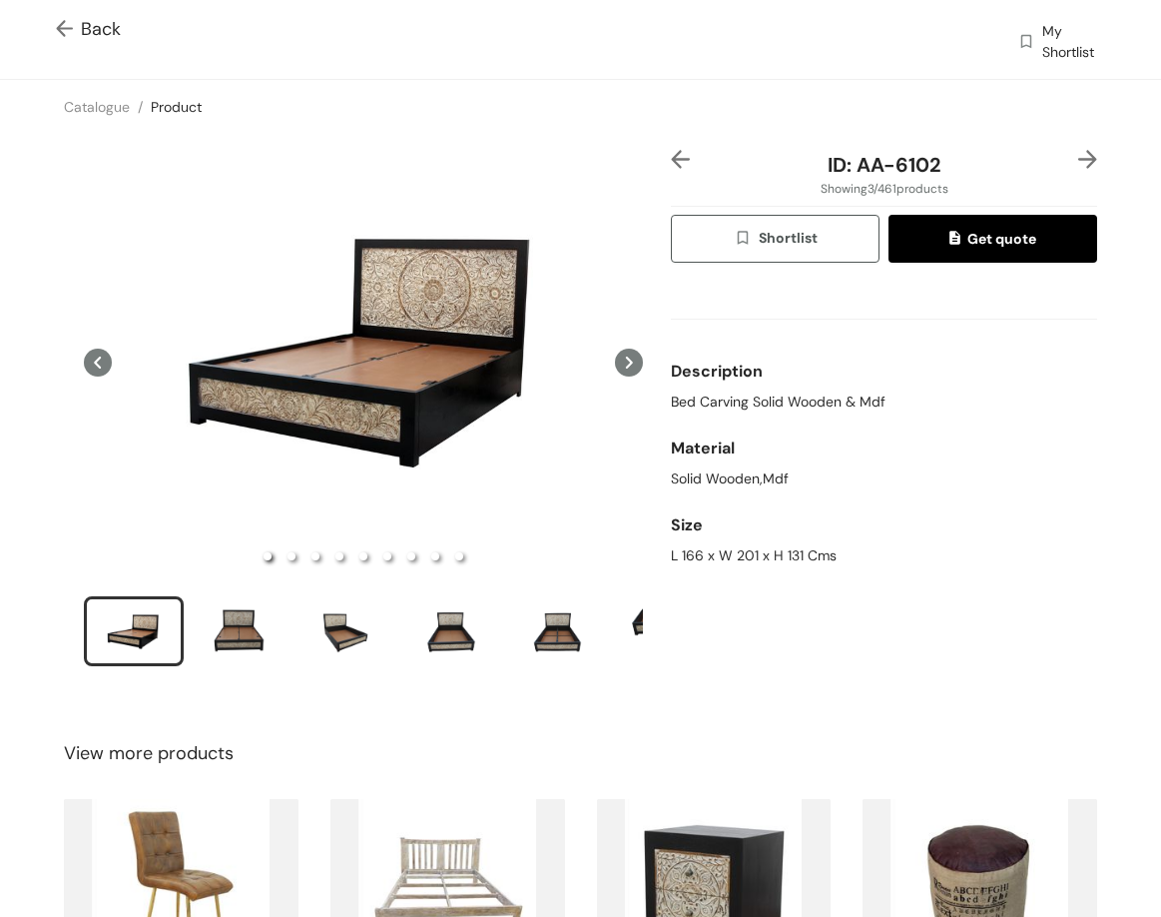
click at [68, 29] on img at bounding box center [68, 30] width 25 height 21
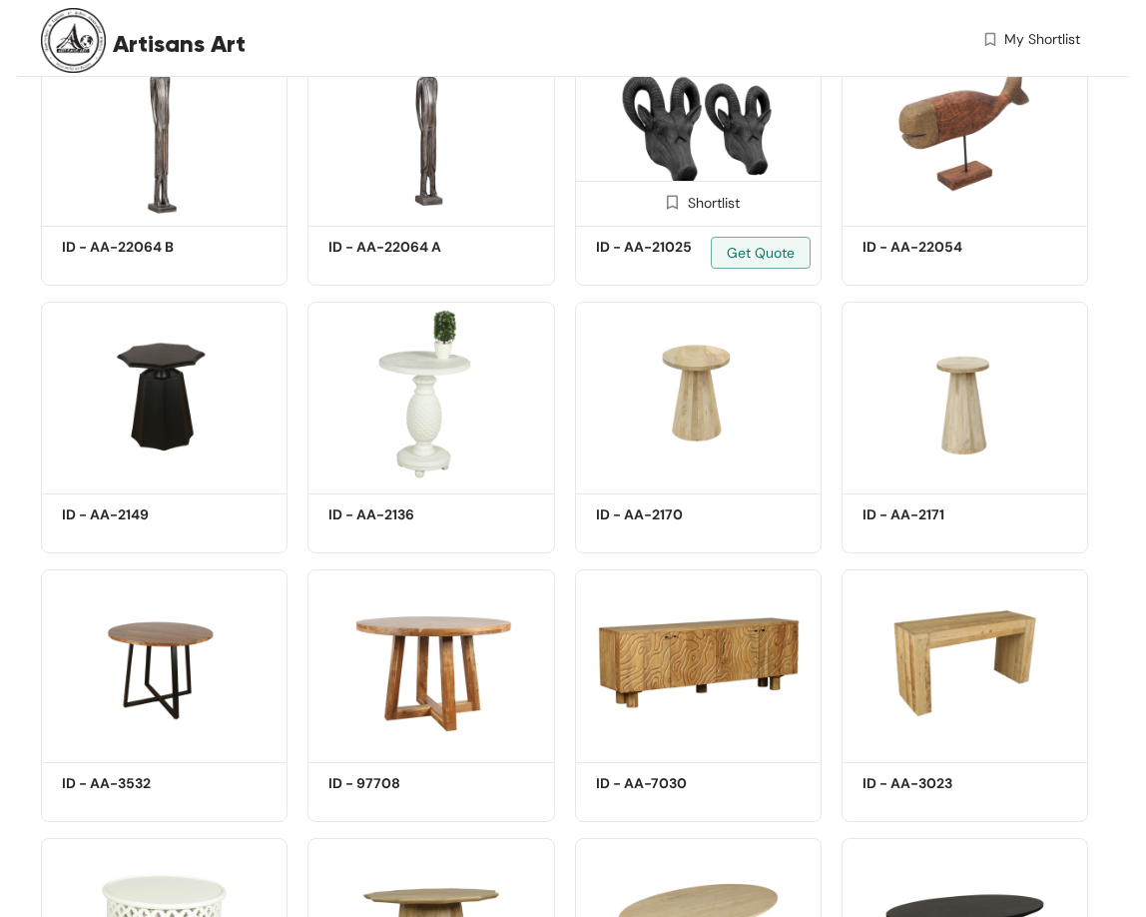
scroll to position [13692, 0]
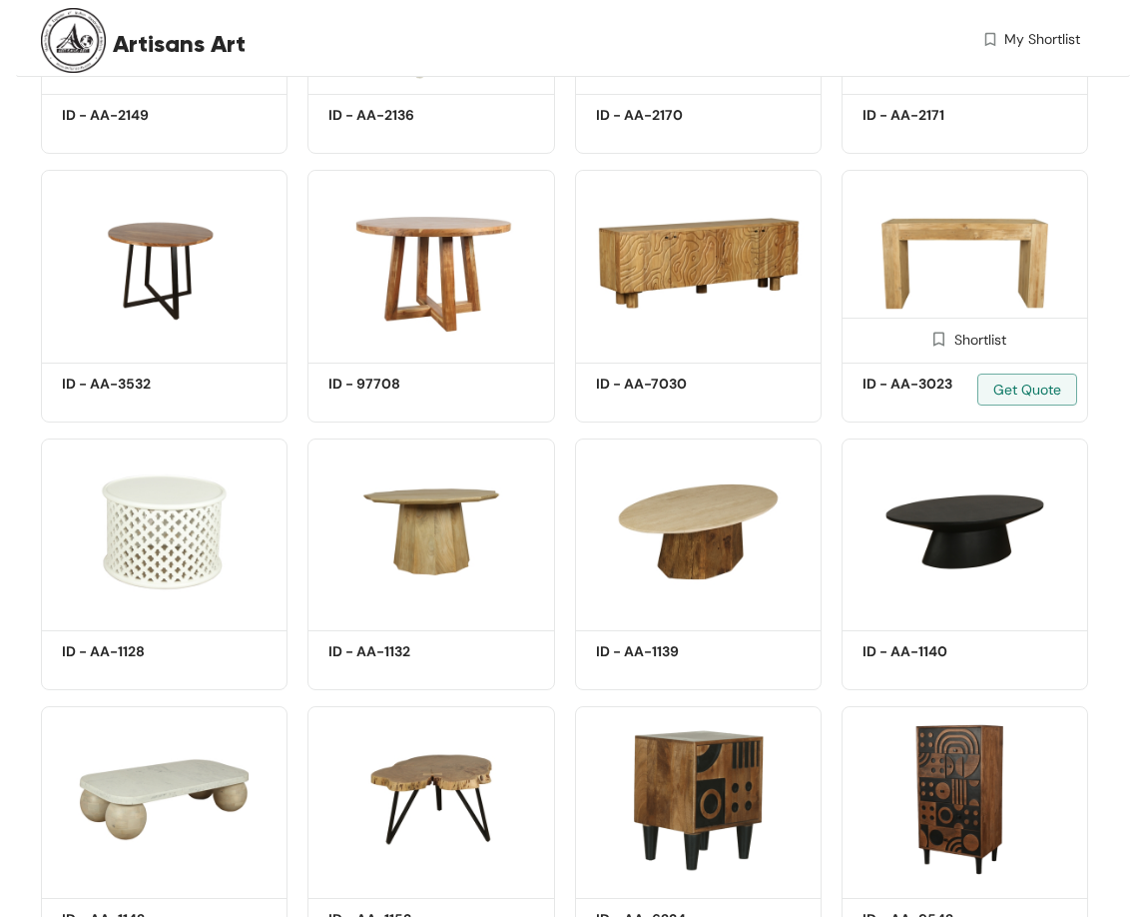
click at [991, 270] on img at bounding box center [965, 263] width 247 height 186
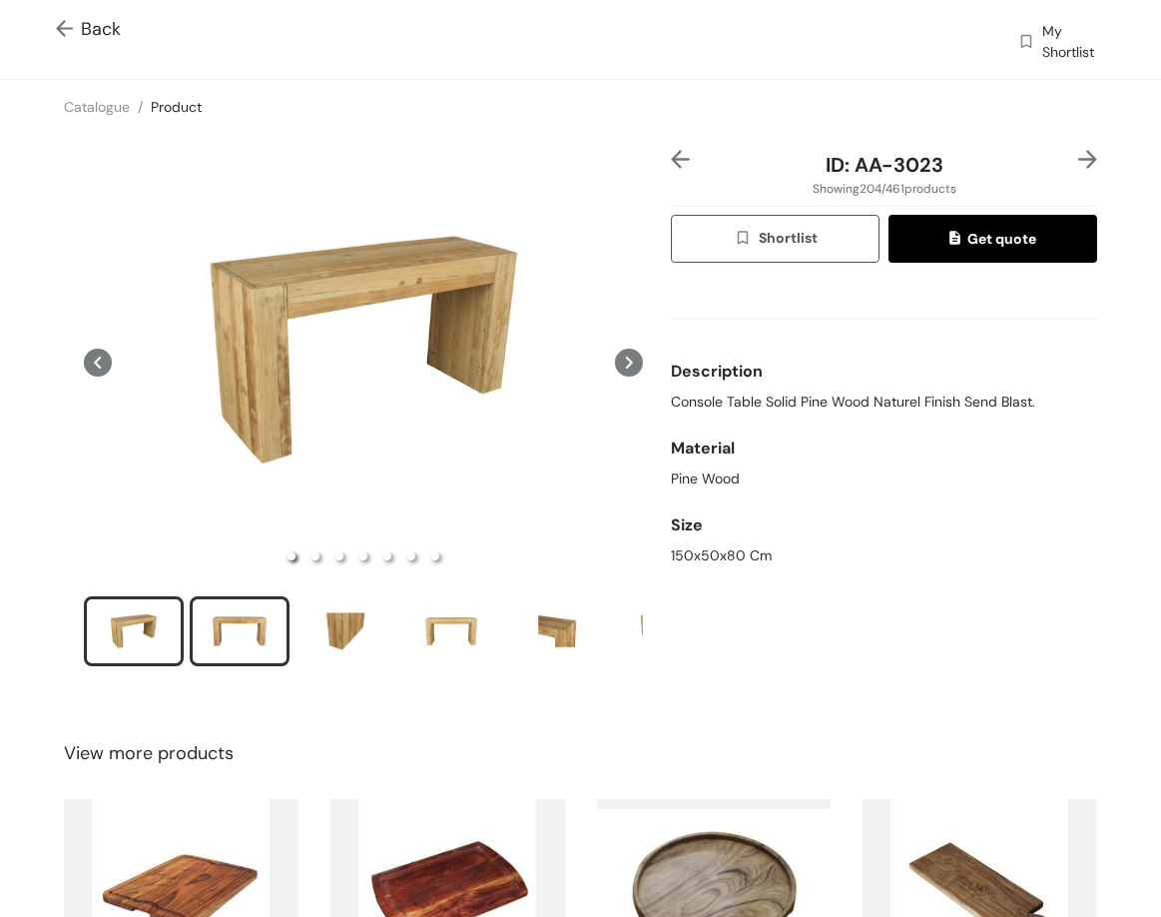
click at [249, 631] on div "slide item 2" at bounding box center [240, 631] width 90 height 60
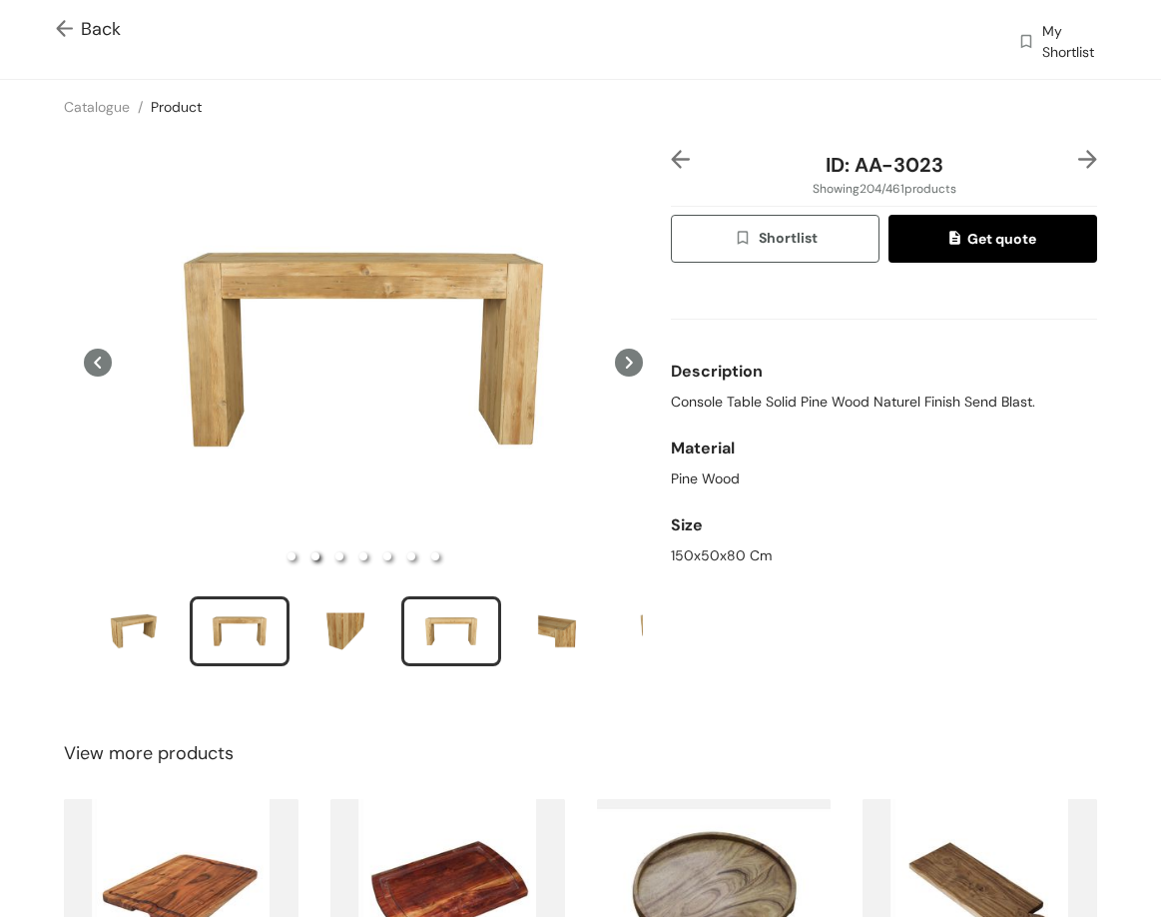
click at [423, 614] on div "slide item 4" at bounding box center [451, 631] width 90 height 60
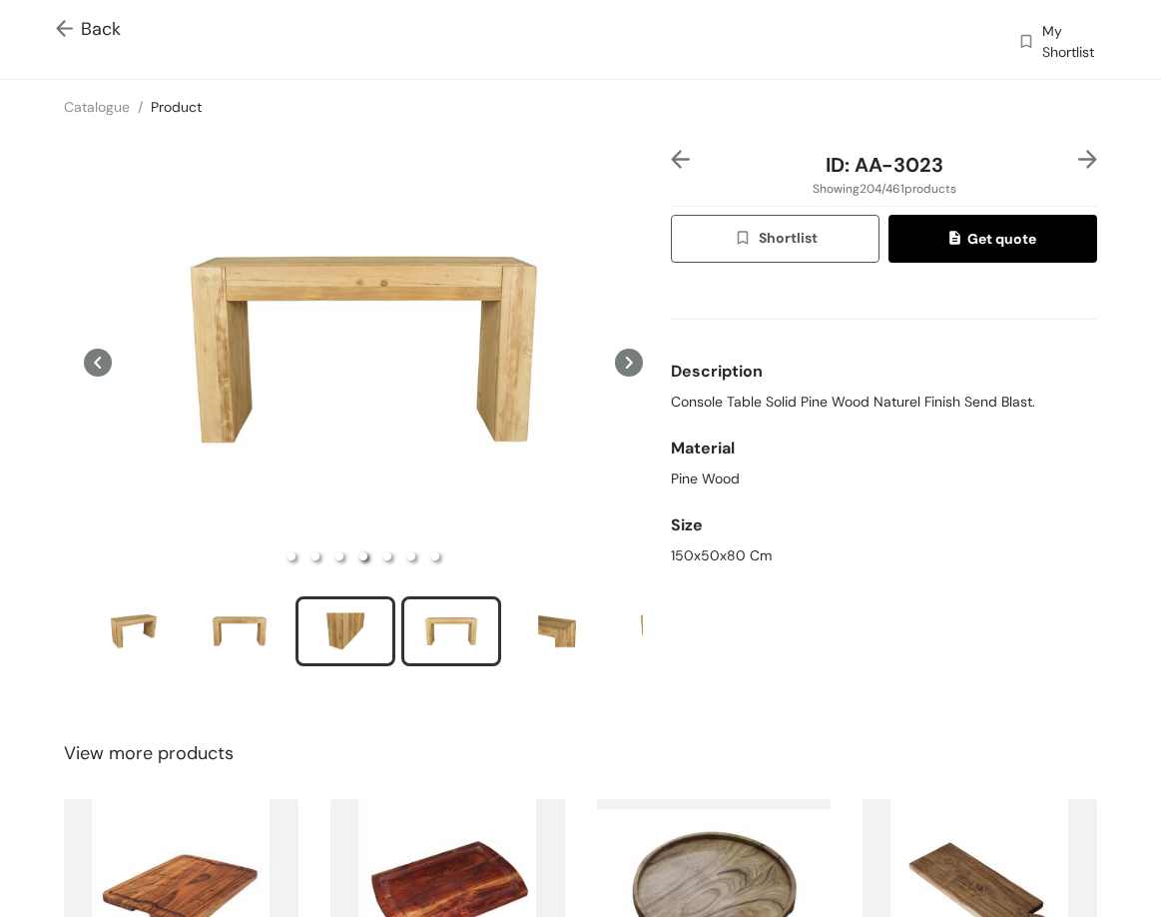
drag, startPoint x: 329, startPoint y: 643, endPoint x: 337, endPoint y: 633, distance: 12.8
click at [329, 642] on div "slide item 3" at bounding box center [346, 631] width 90 height 60
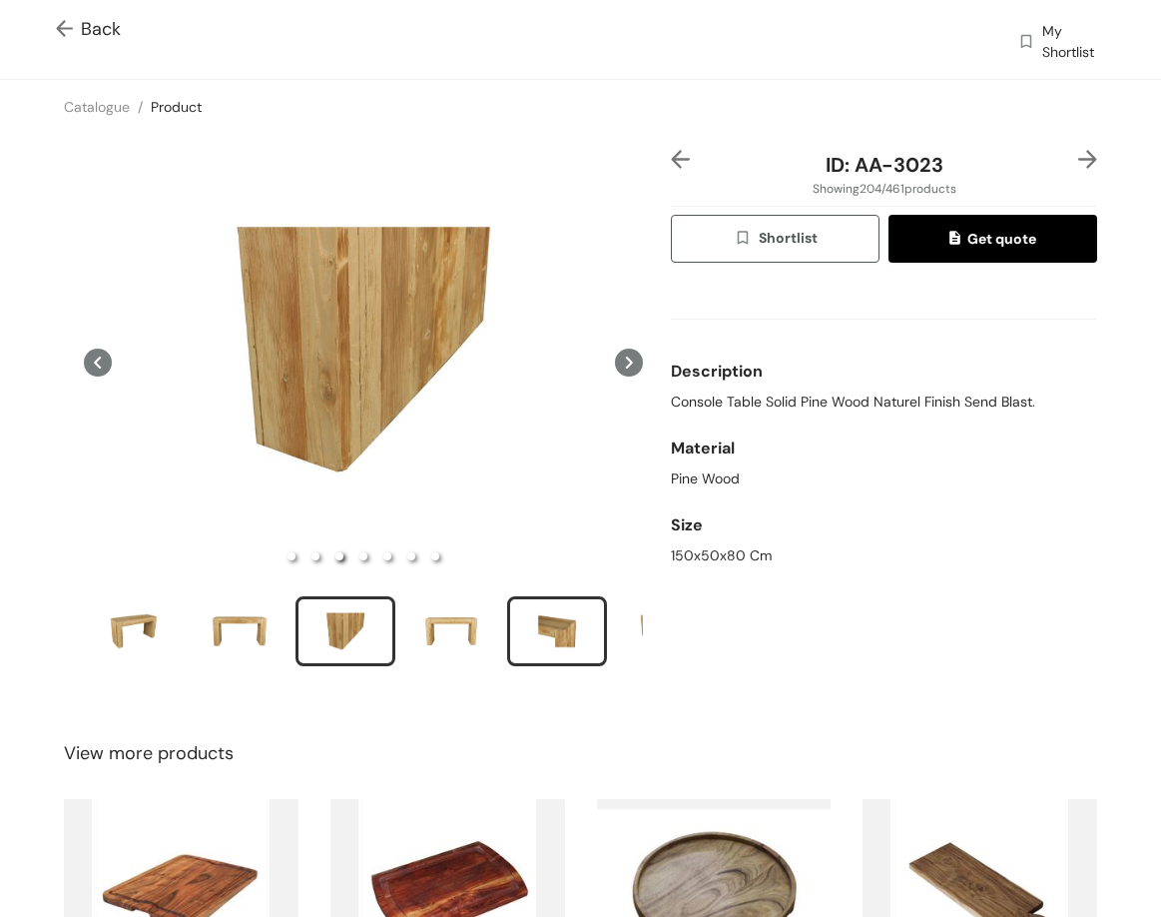
click at [526, 612] on div "slide item 5" at bounding box center [557, 631] width 90 height 60
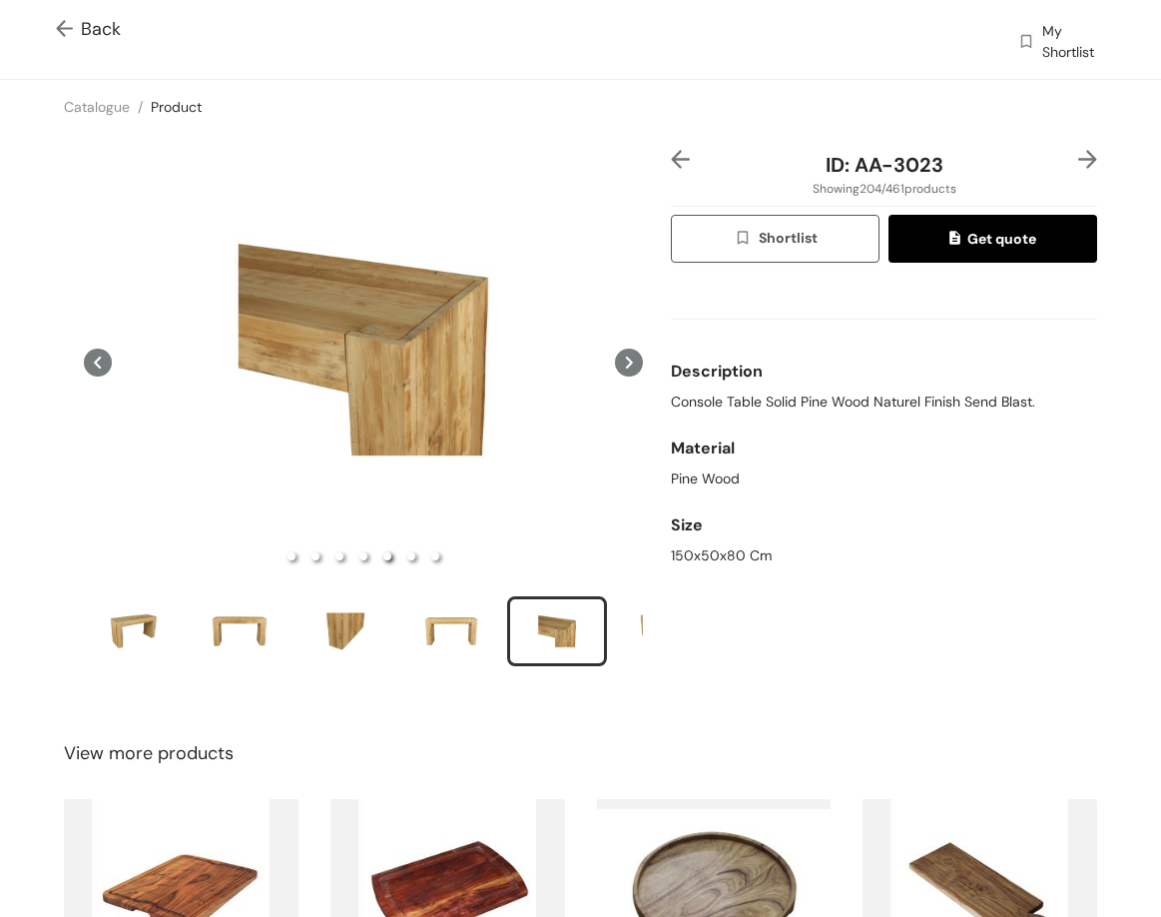
click at [1079, 161] on img at bounding box center [1088, 159] width 19 height 19
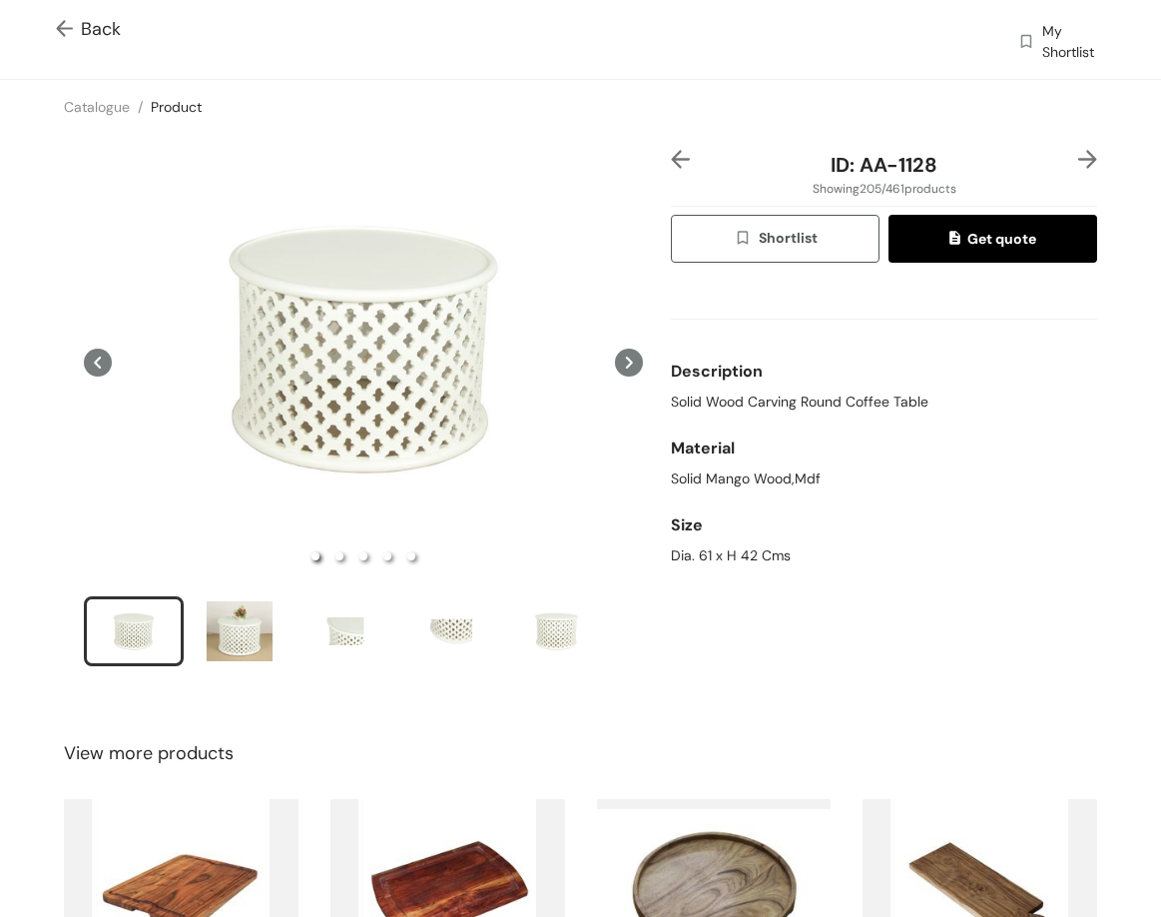
click at [1079, 156] on img at bounding box center [1088, 159] width 19 height 19
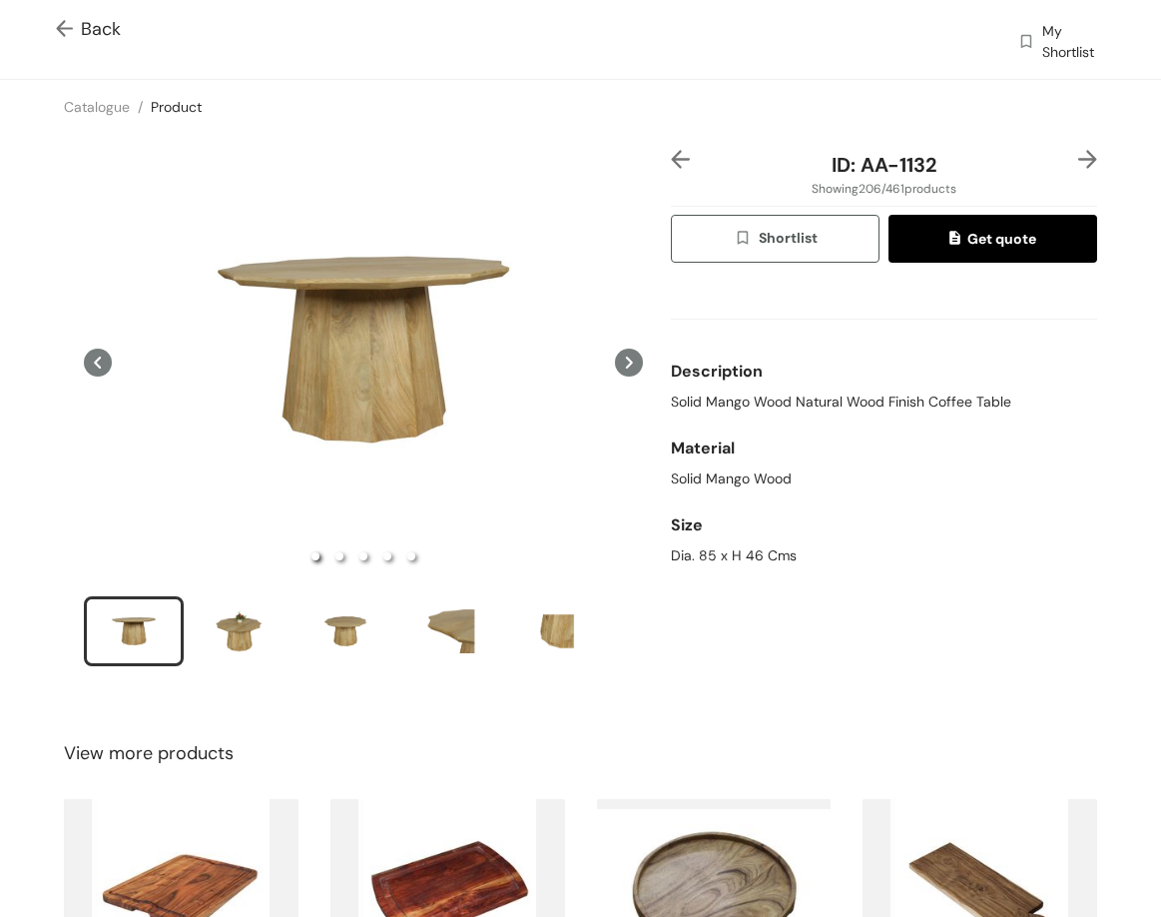
click at [671, 165] on img at bounding box center [680, 159] width 19 height 19
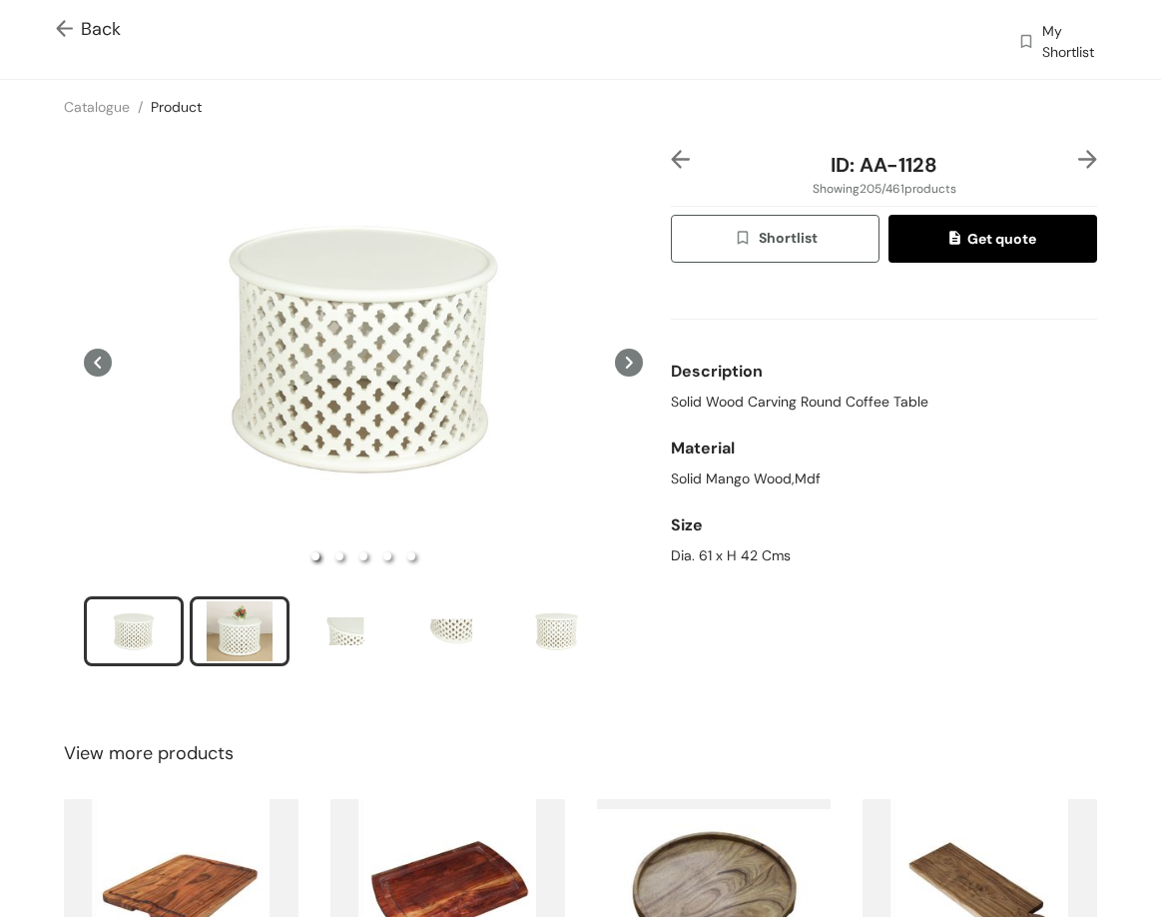
click at [260, 610] on div "slide item 2" at bounding box center [240, 631] width 90 height 60
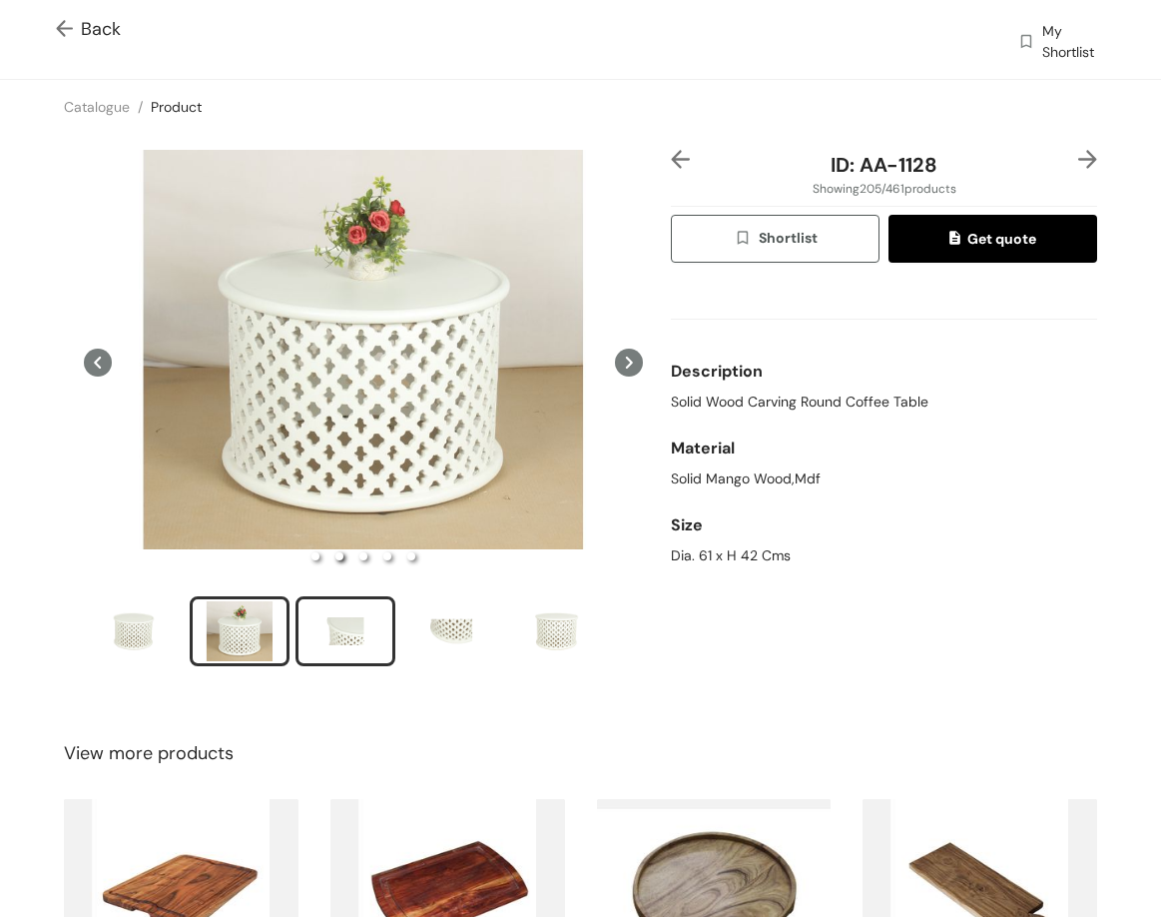
click at [347, 621] on div "slide item 3" at bounding box center [346, 631] width 90 height 60
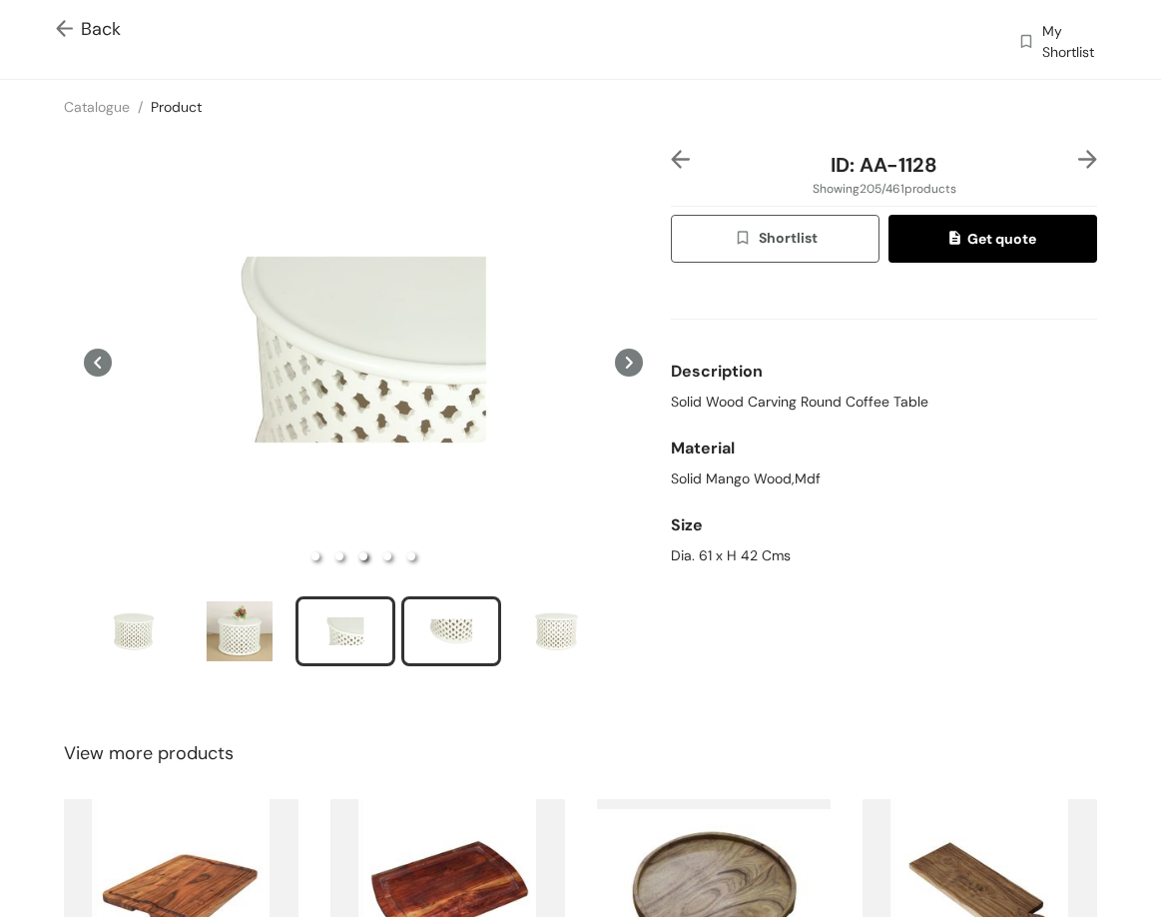
click at [462, 650] on div "slide item 4" at bounding box center [451, 631] width 90 height 60
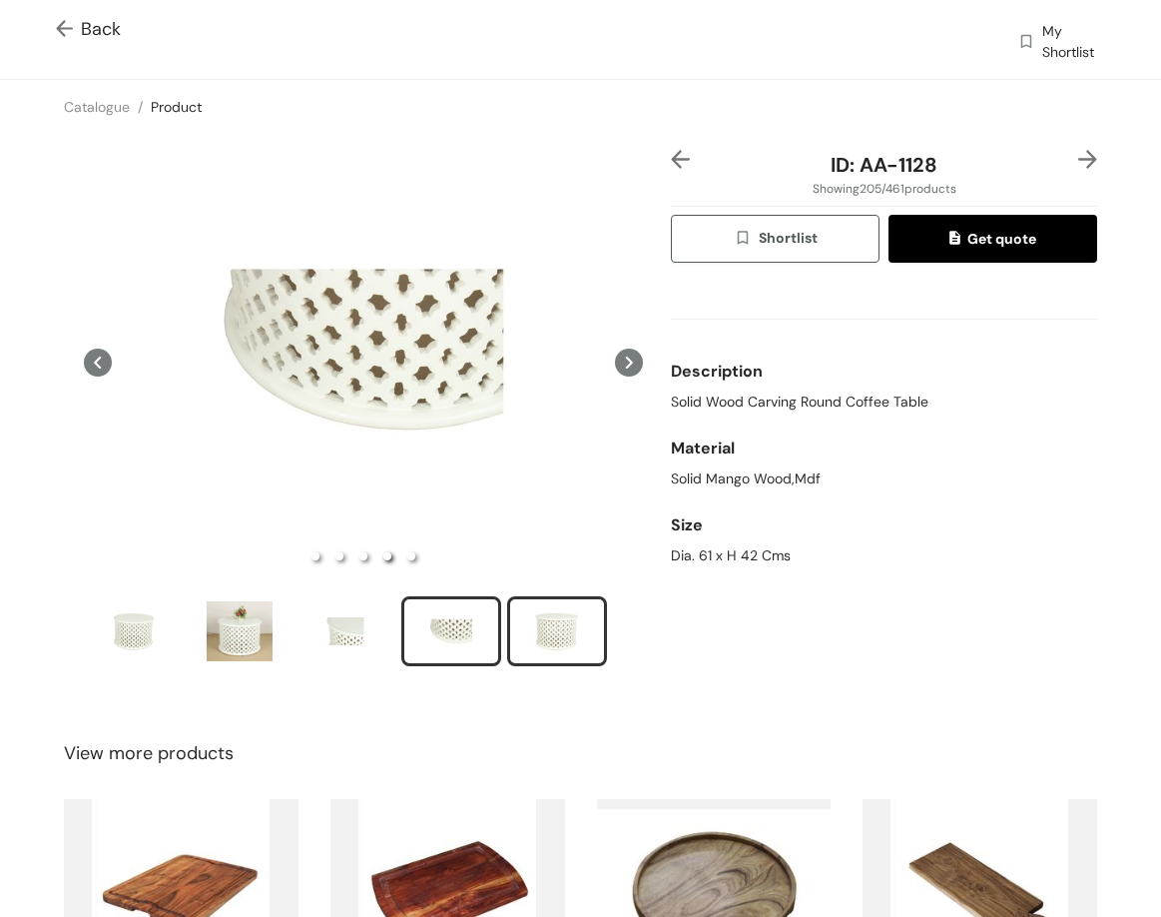
click at [555, 654] on div "slide item 5" at bounding box center [557, 631] width 90 height 60
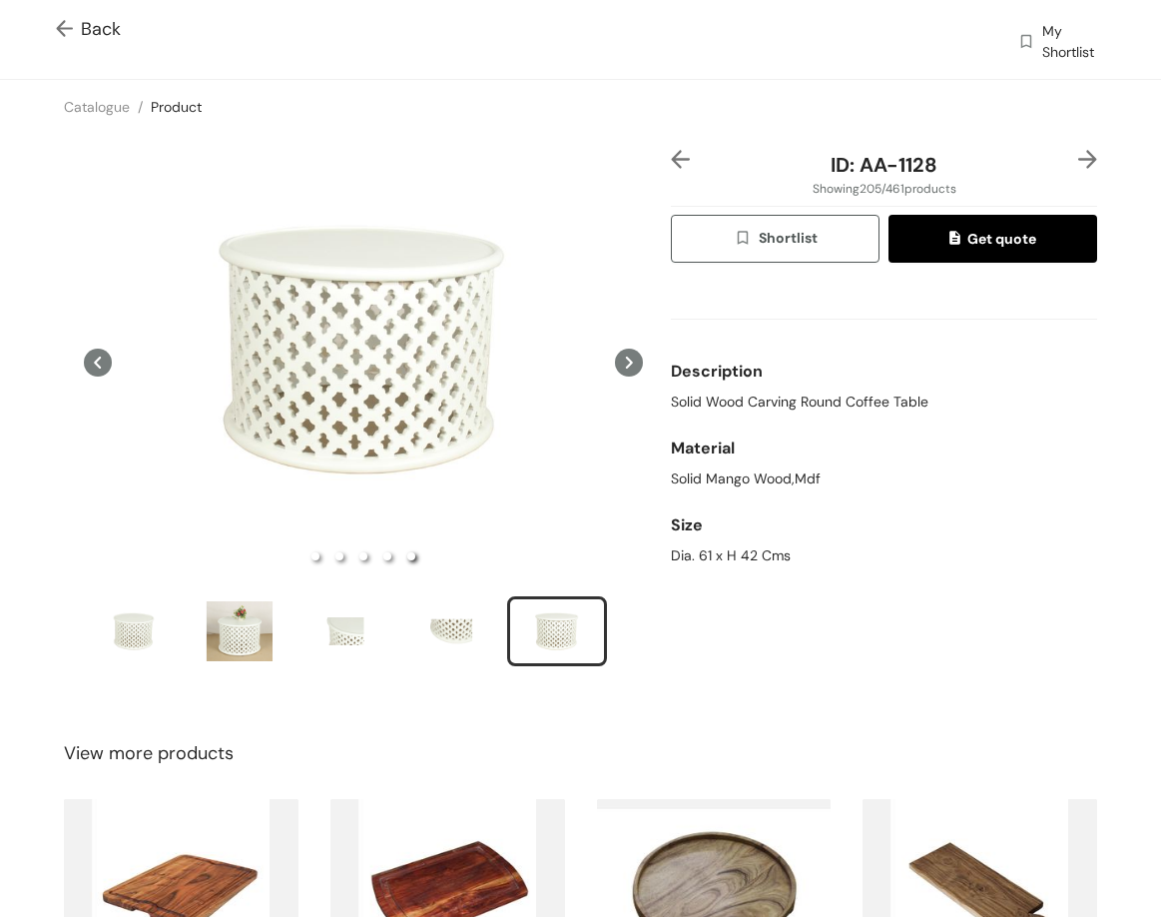
click at [1079, 159] on img at bounding box center [1088, 159] width 19 height 19
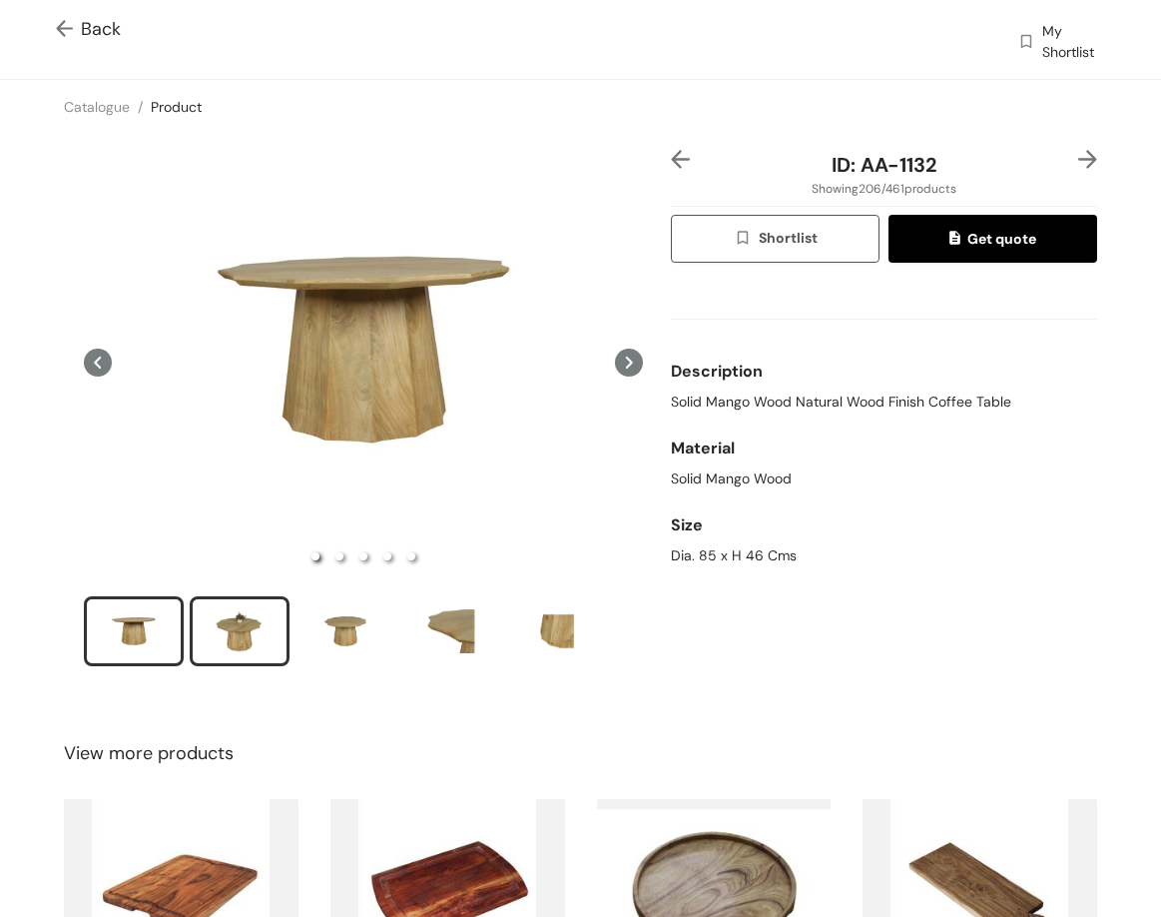
click at [266, 612] on div "slide item 2" at bounding box center [240, 631] width 90 height 60
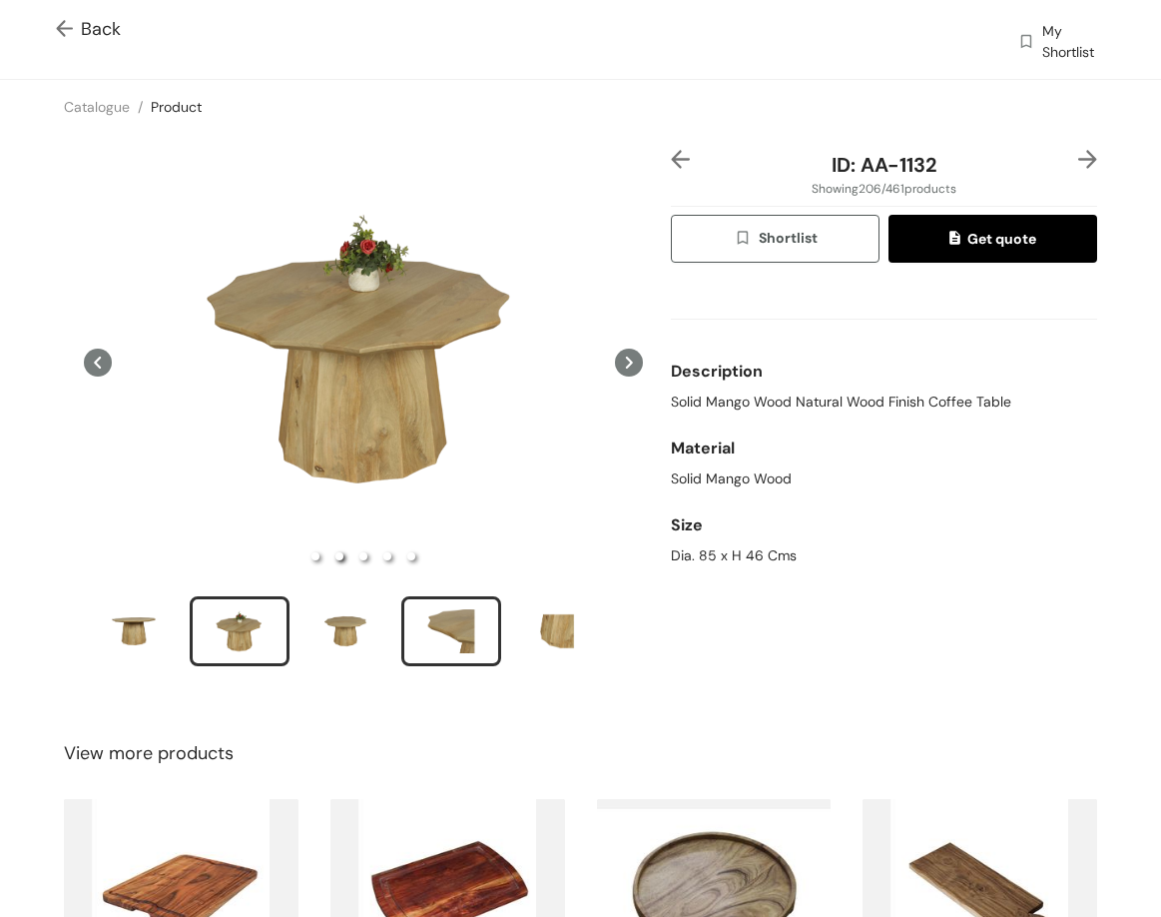
click at [446, 622] on div "slide item 4" at bounding box center [451, 631] width 90 height 60
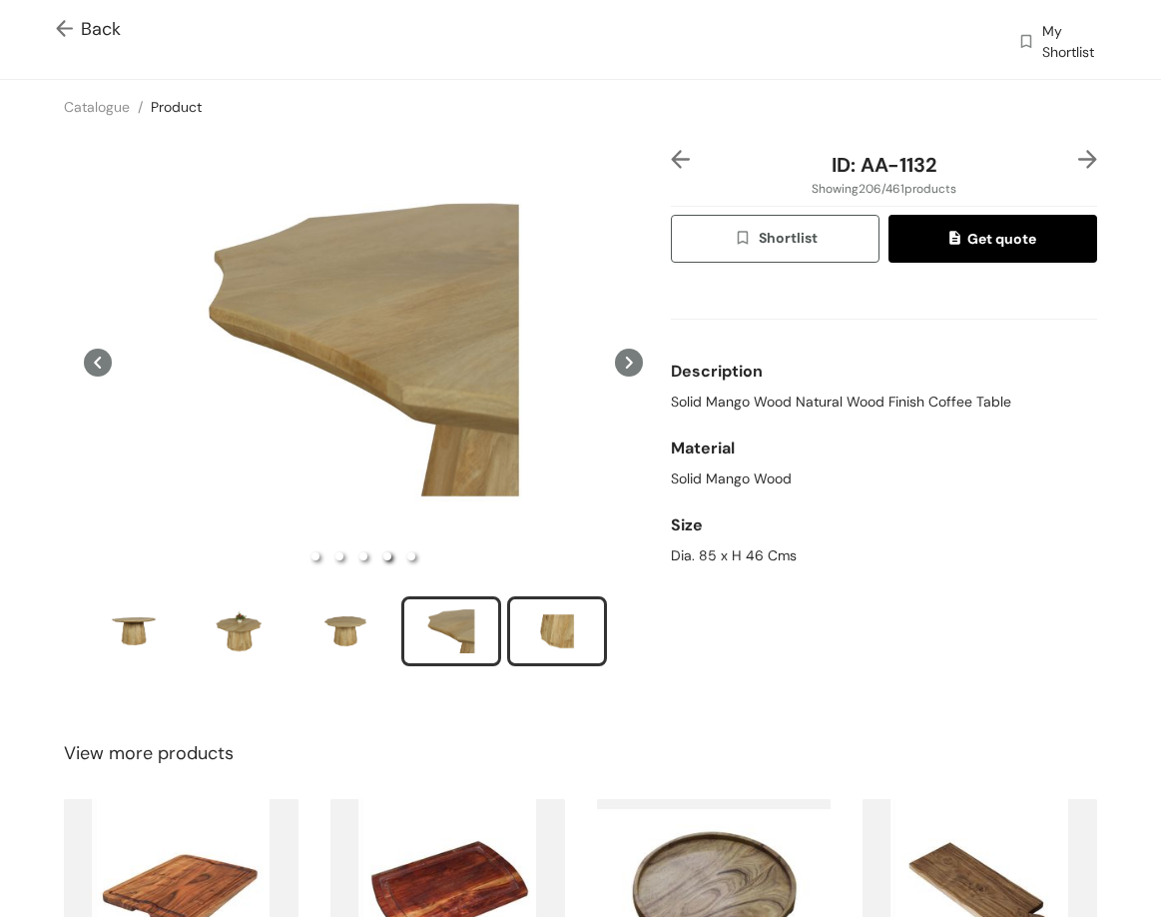
click at [564, 617] on div "slide item 5" at bounding box center [557, 631] width 90 height 60
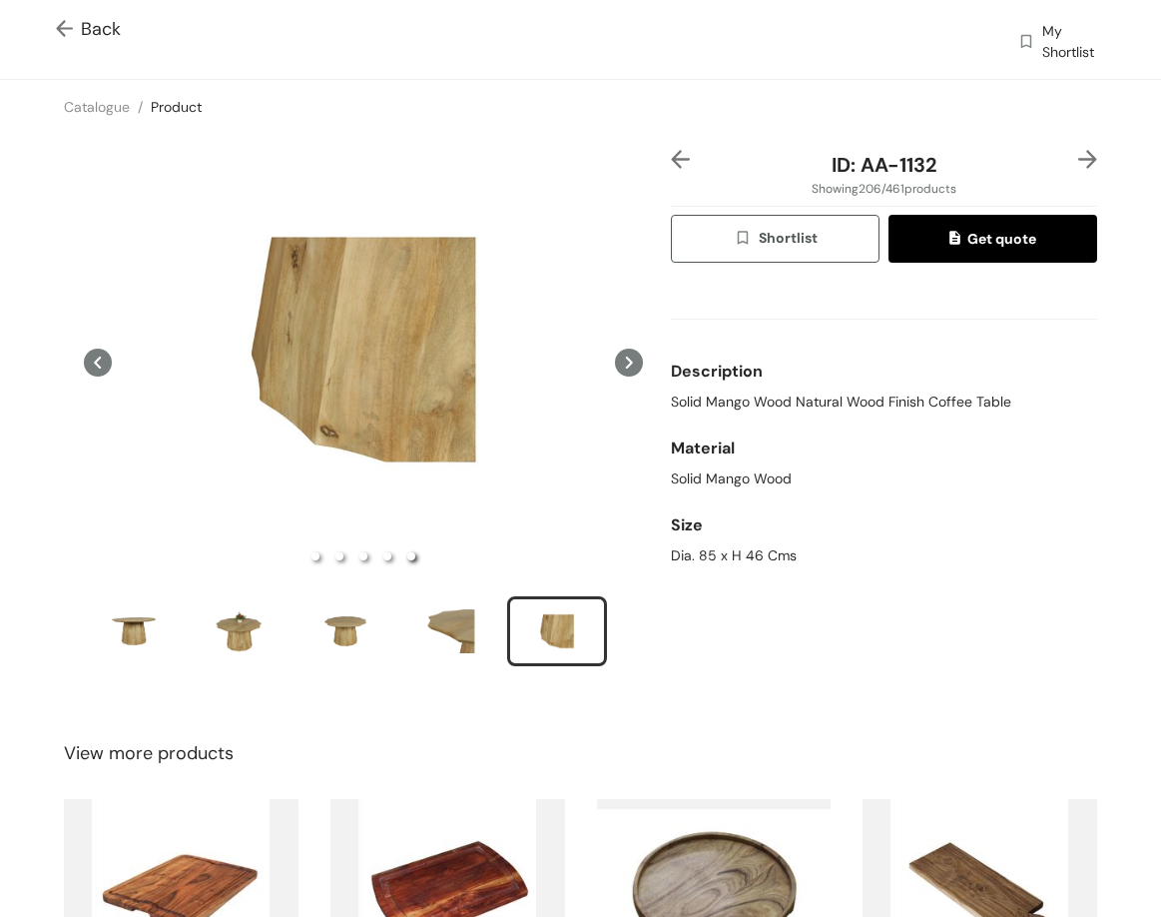
click at [1079, 160] on img at bounding box center [1088, 159] width 19 height 19
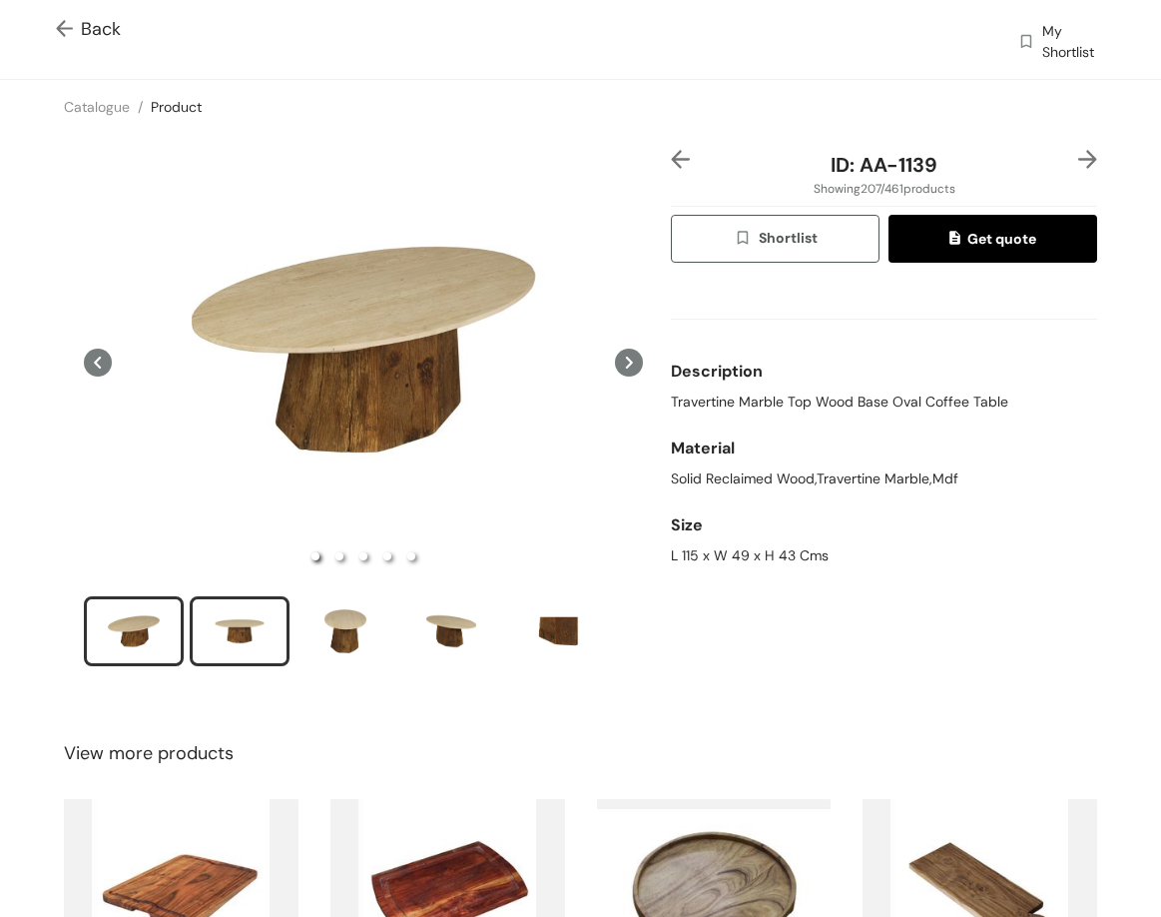
click at [244, 612] on div "slide item 2" at bounding box center [240, 631] width 90 height 60
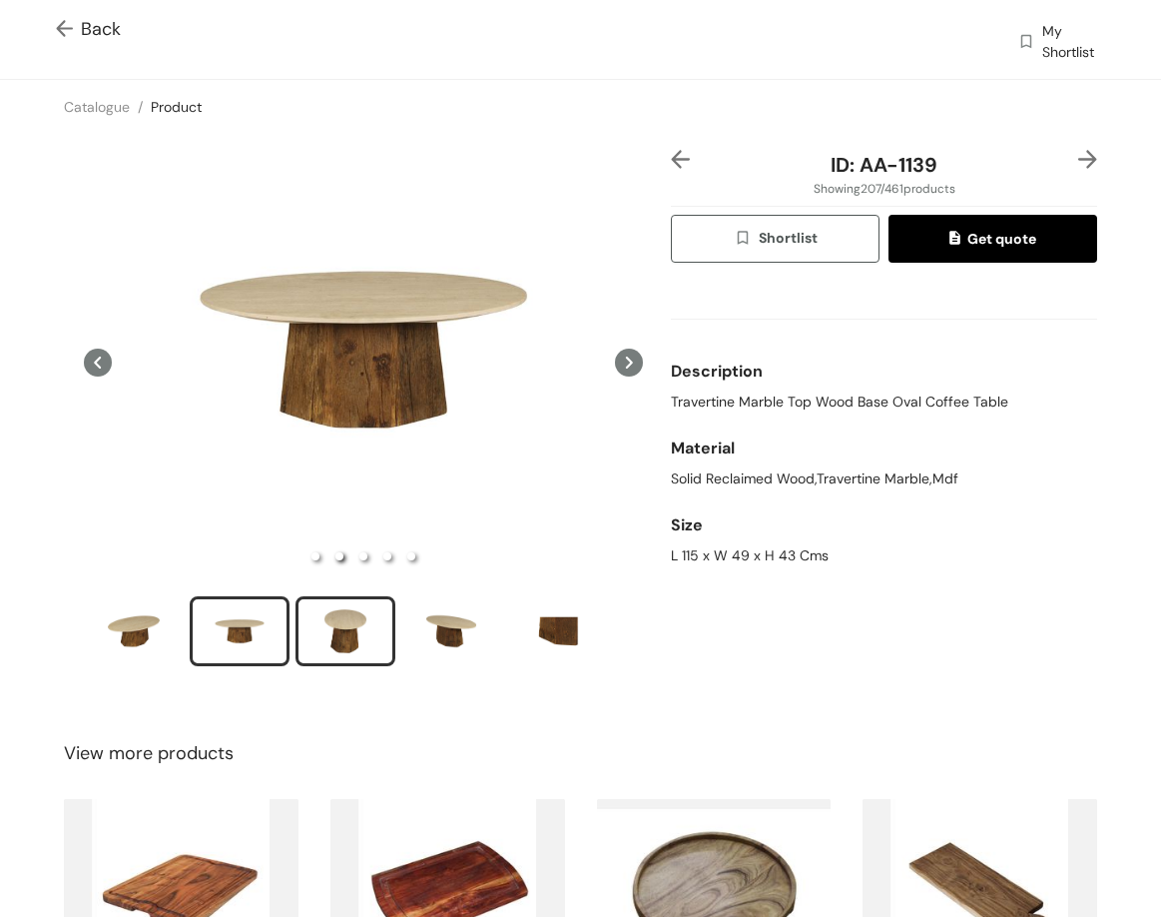
click at [318, 640] on div "slide item 3" at bounding box center [346, 631] width 90 height 60
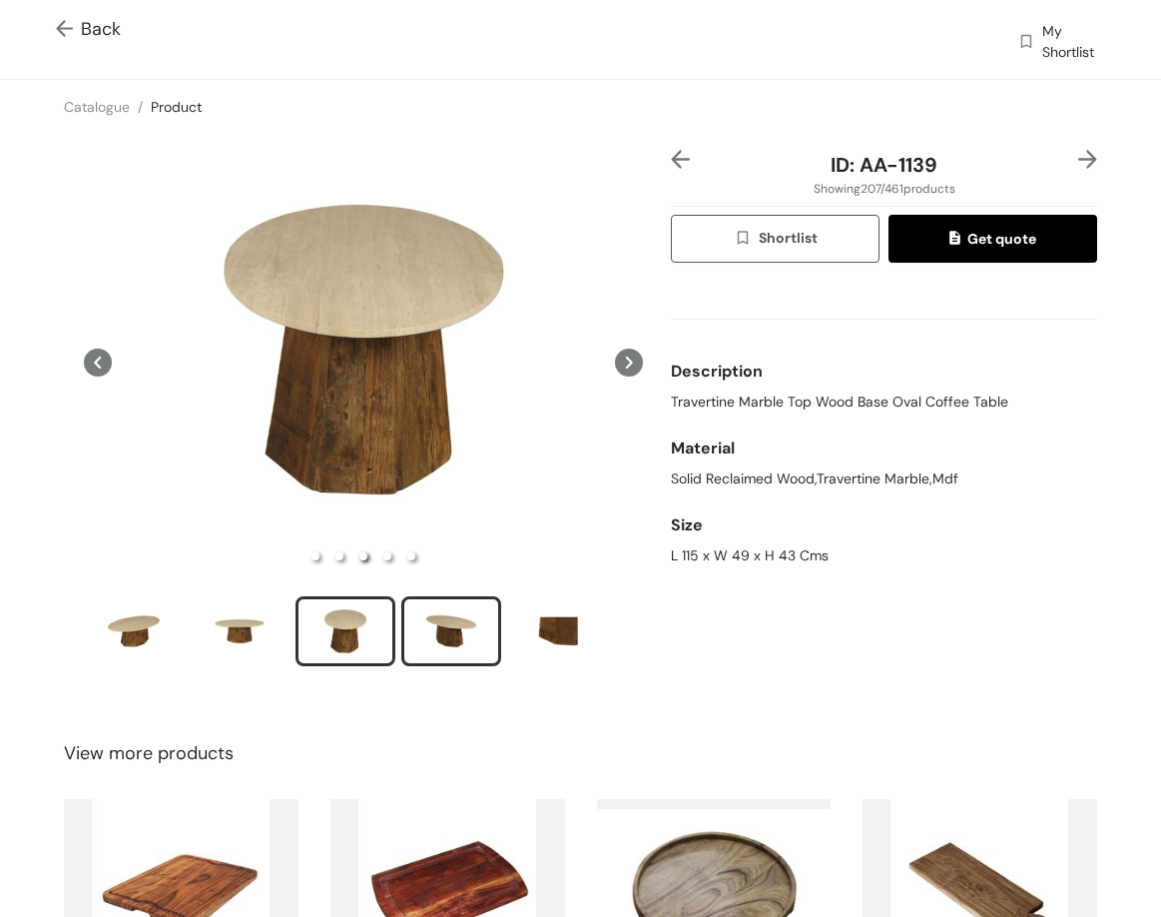
click at [422, 619] on div "slide item 4" at bounding box center [451, 631] width 90 height 60
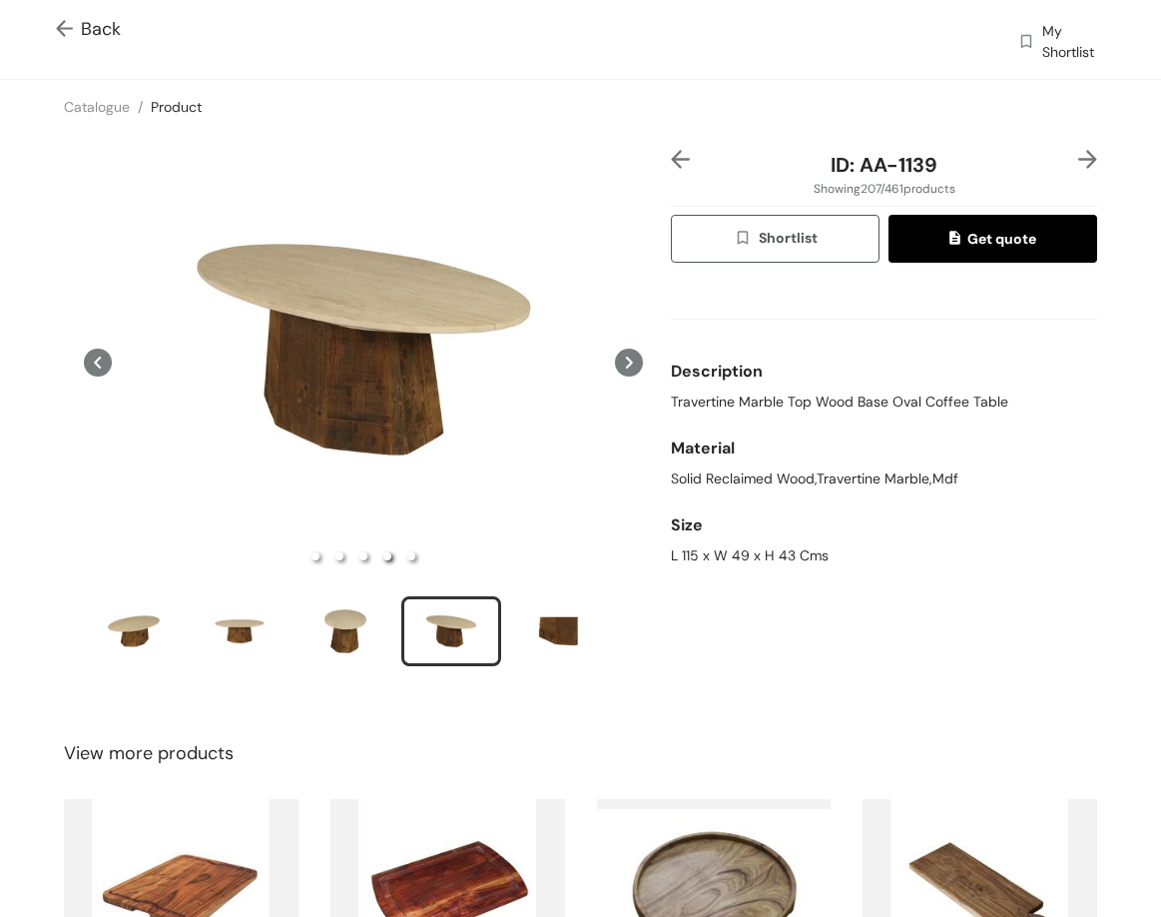
click at [1079, 158] on img at bounding box center [1088, 159] width 19 height 19
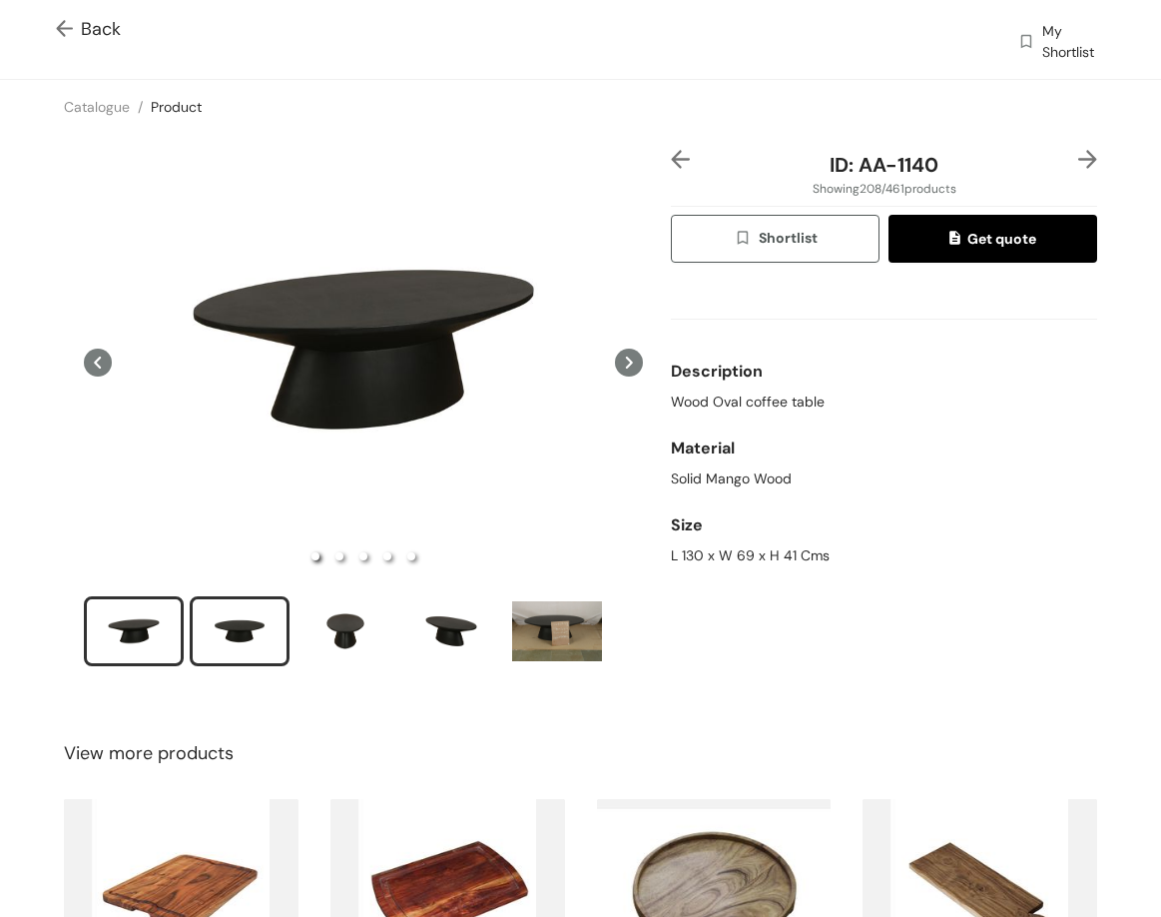
click at [251, 615] on div "slide item 2" at bounding box center [240, 631] width 90 height 60
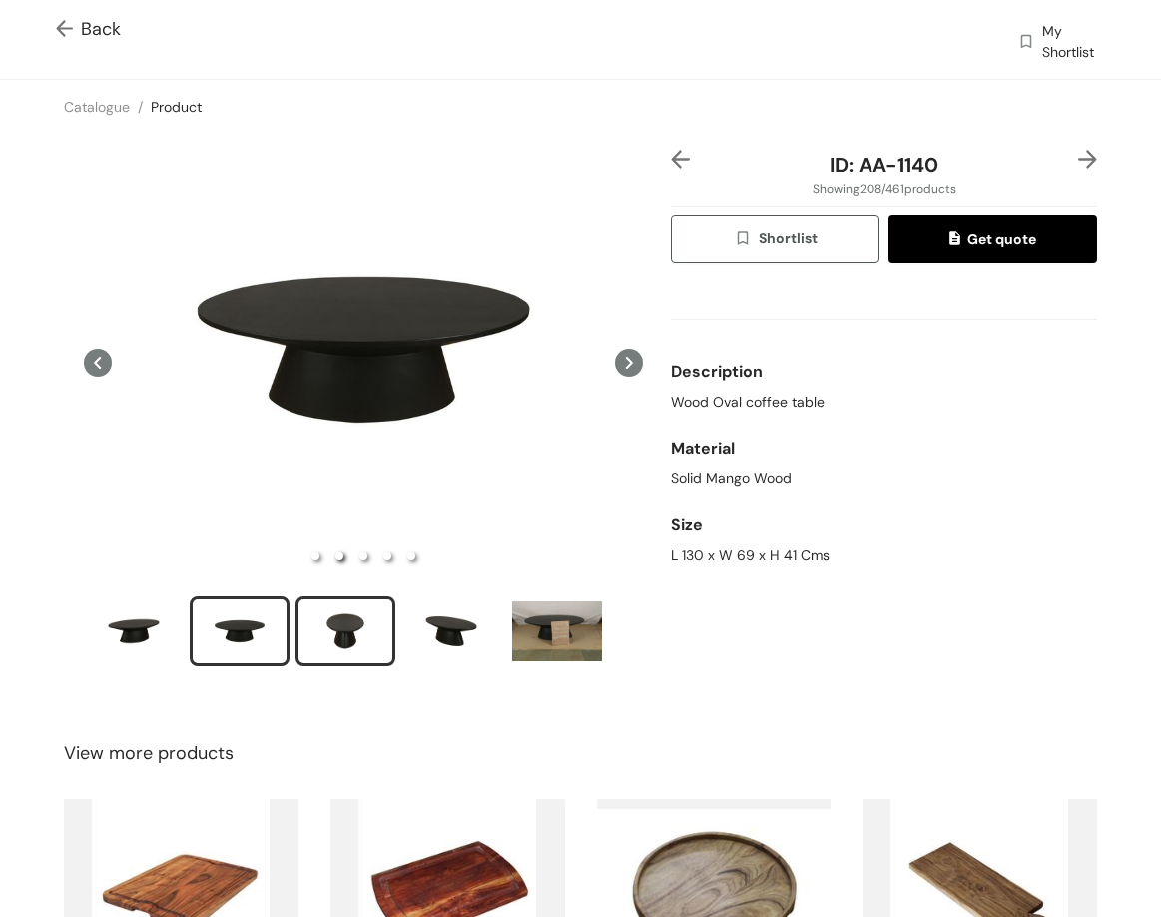
click at [346, 602] on div "slide item 3" at bounding box center [346, 631] width 90 height 60
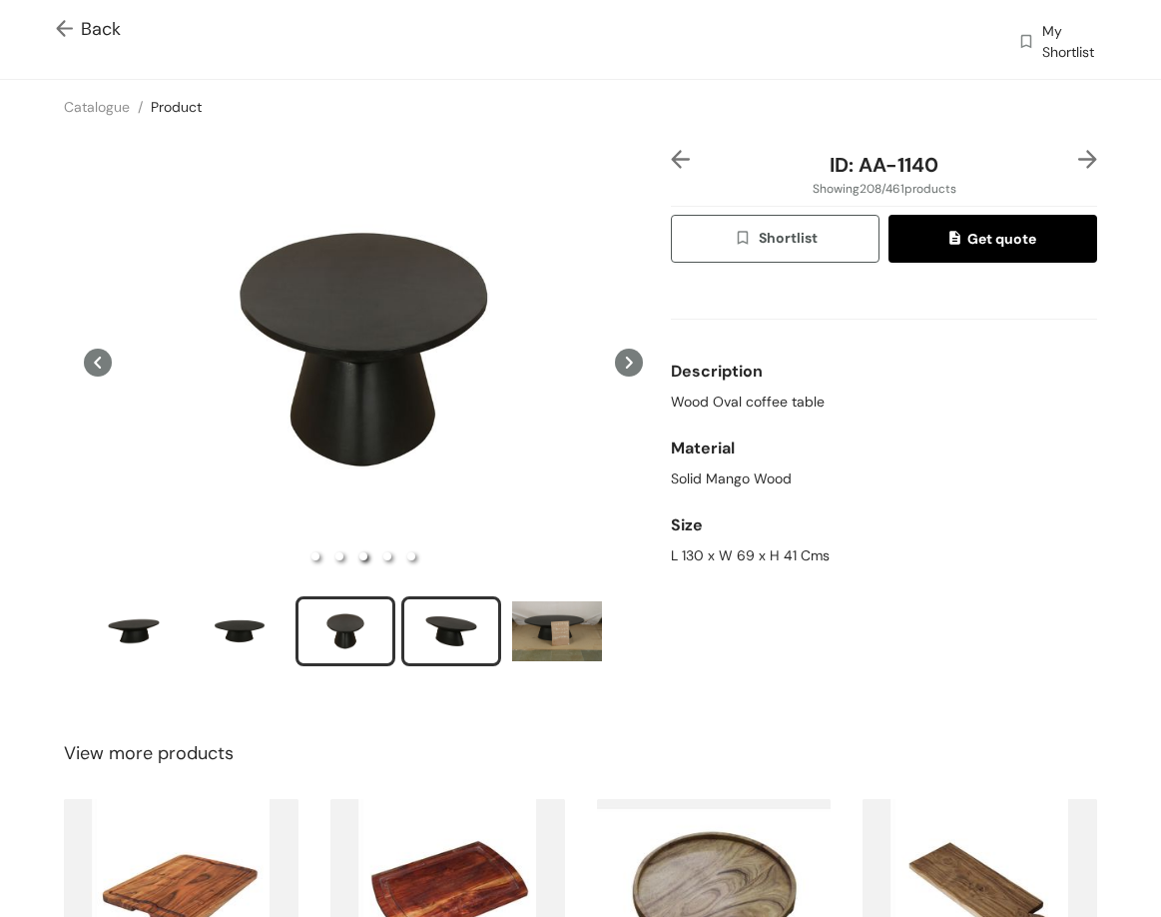
click at [459, 616] on div "slide item 4" at bounding box center [451, 631] width 90 height 60
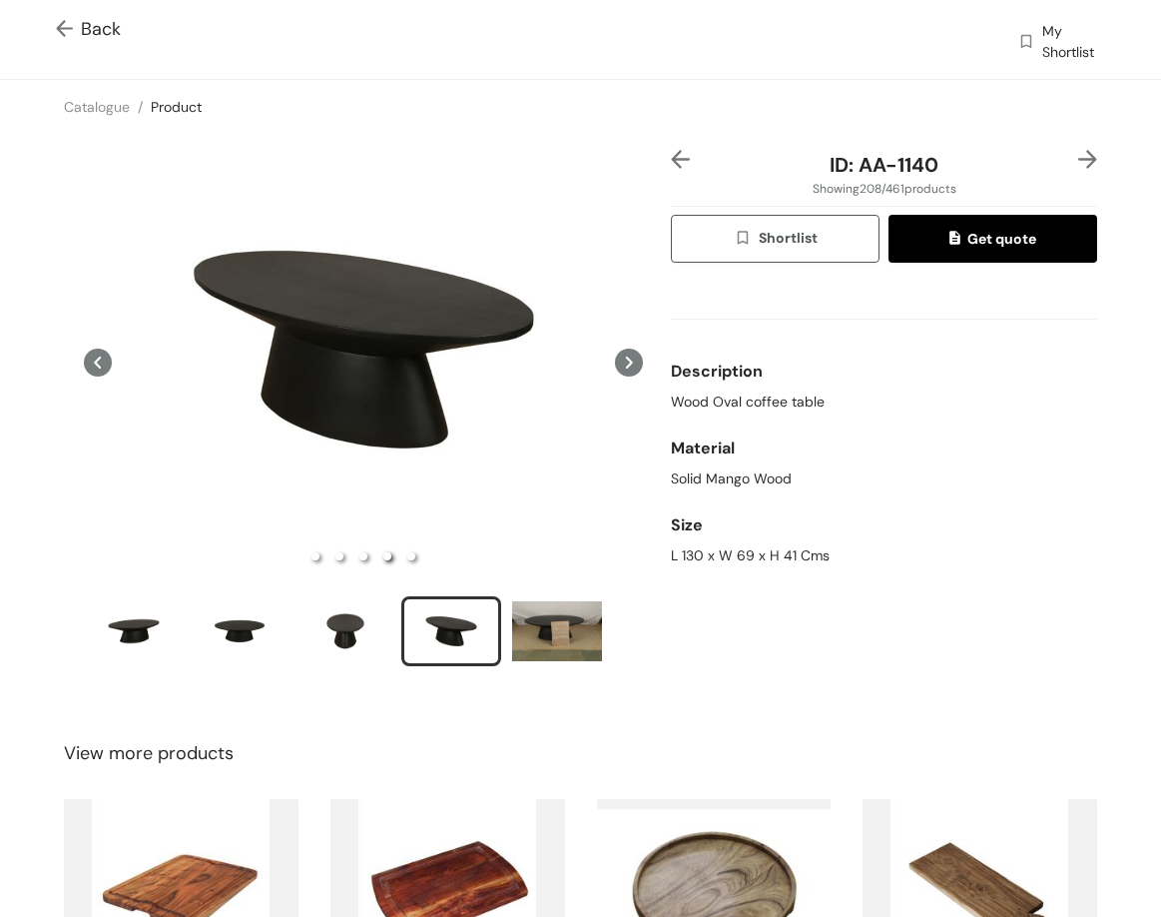
click at [1079, 154] on img at bounding box center [1088, 159] width 19 height 19
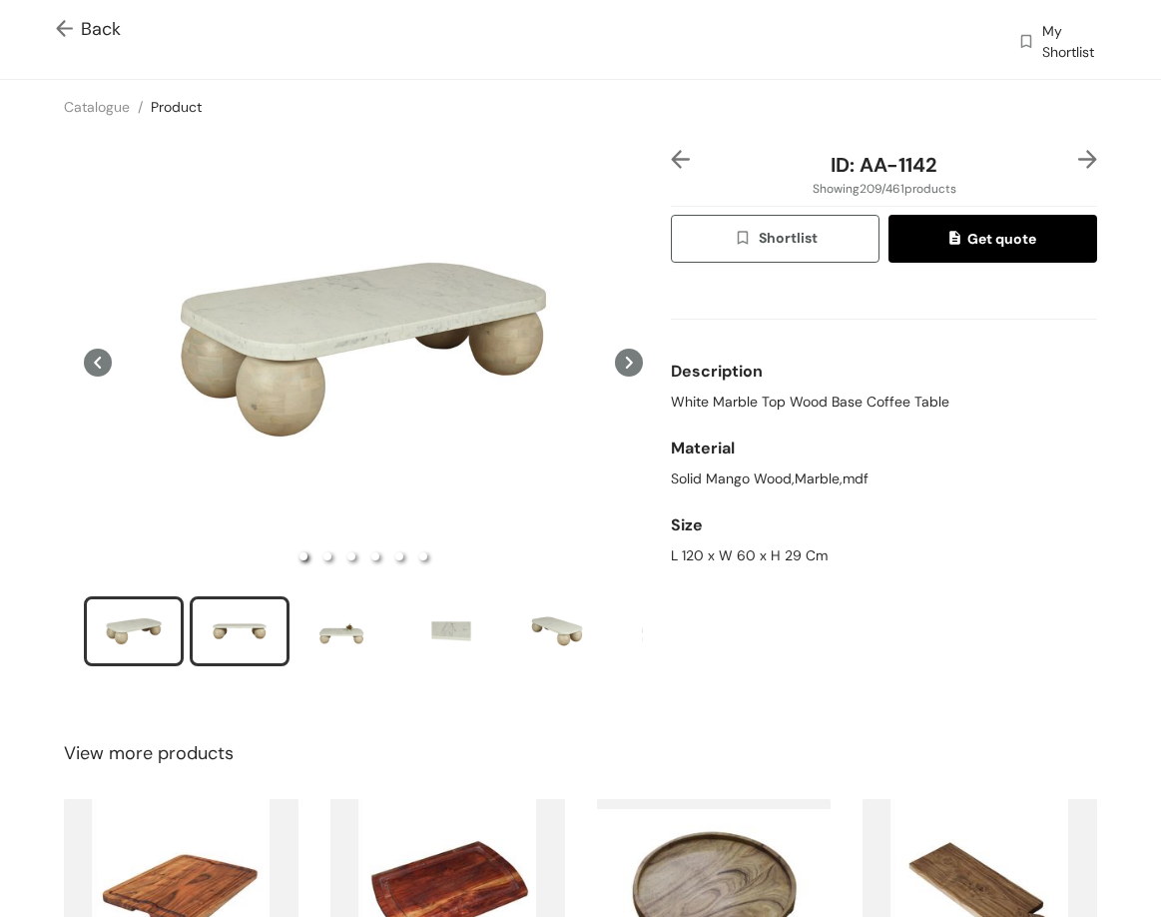
click at [227, 634] on div "slide item 2" at bounding box center [240, 631] width 90 height 60
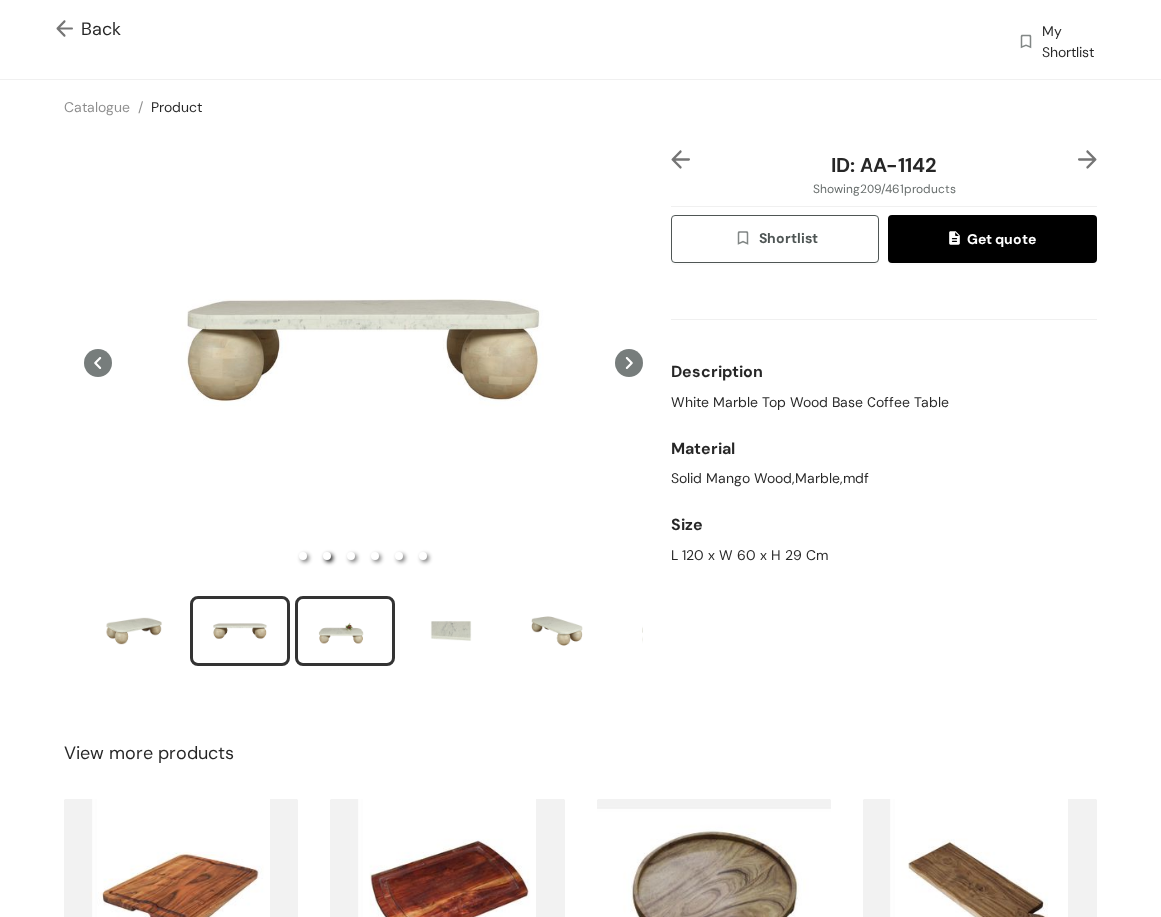
click at [344, 610] on div "slide item 3" at bounding box center [346, 631] width 90 height 60
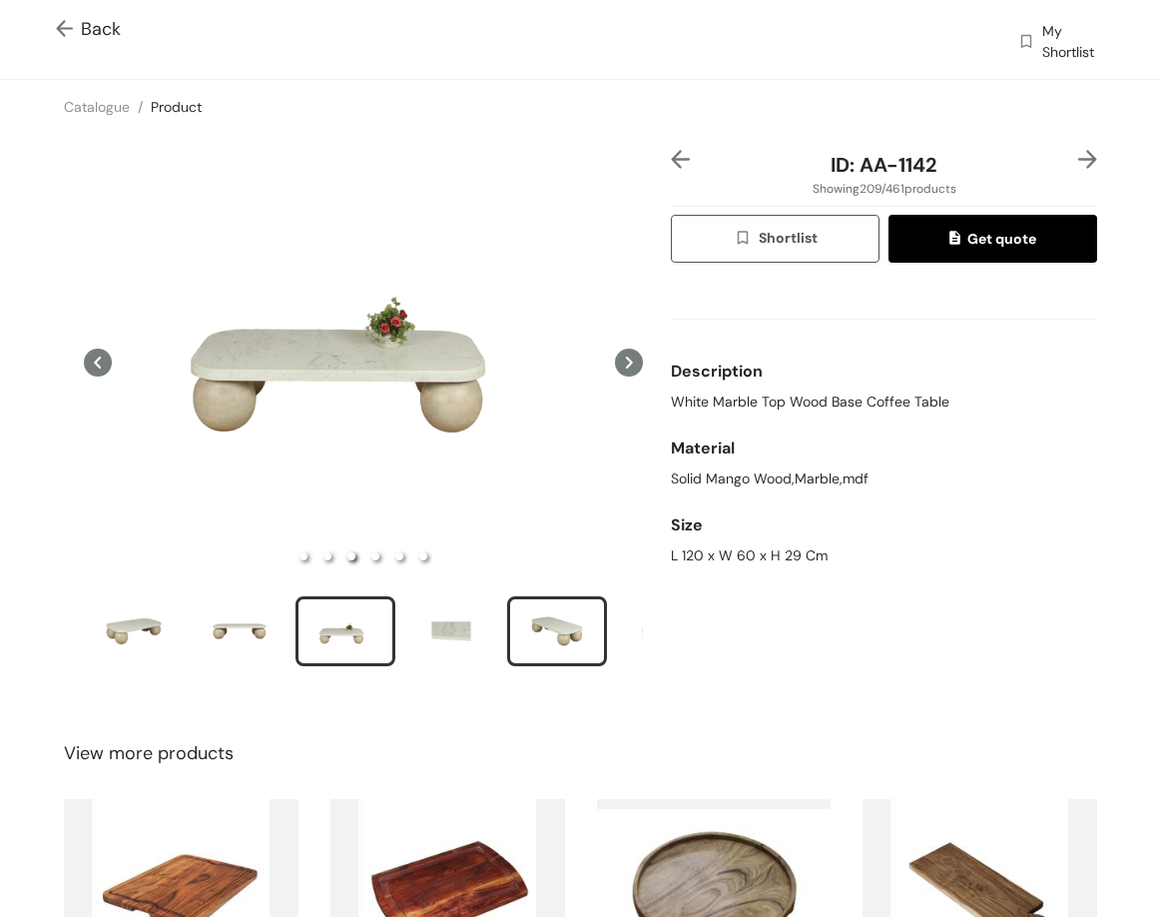
click at [542, 612] on div "slide item 5" at bounding box center [557, 631] width 90 height 60
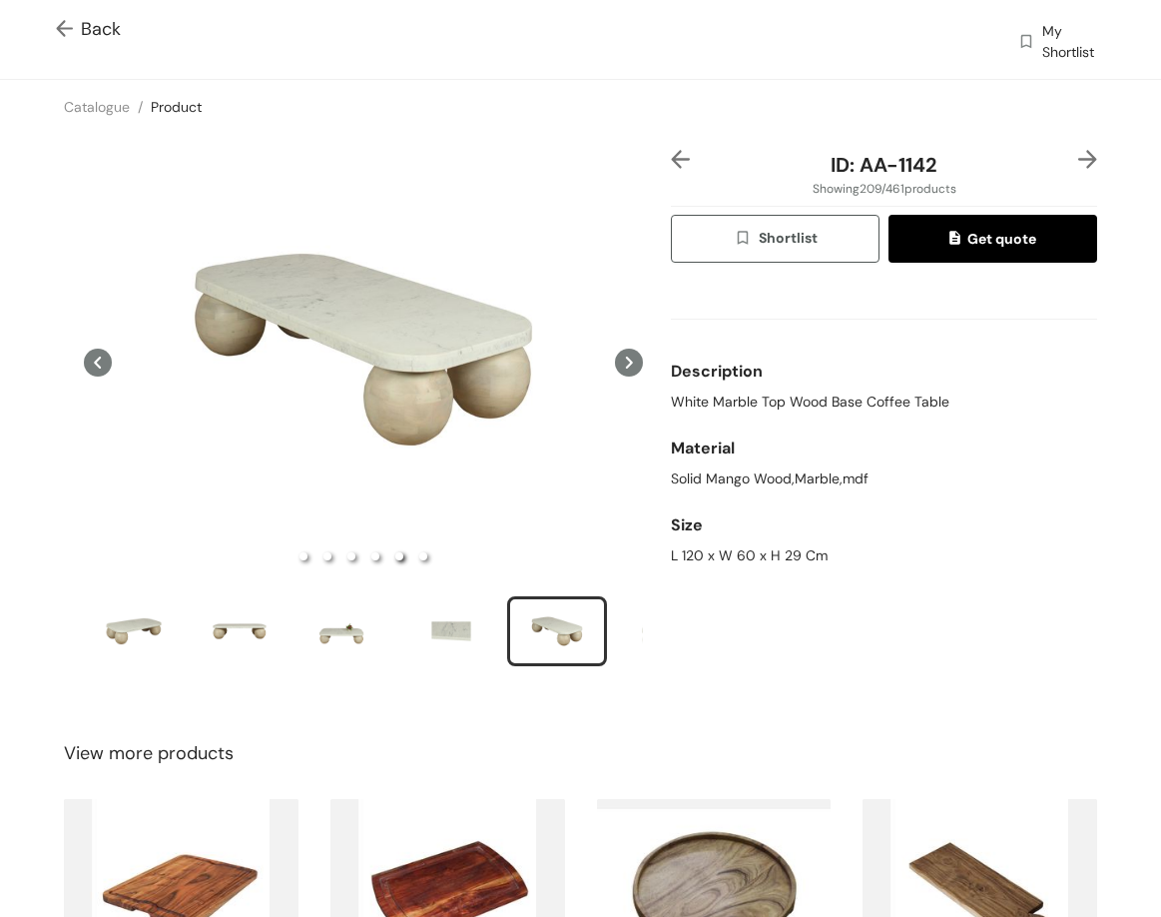
click at [1079, 155] on img at bounding box center [1088, 159] width 19 height 19
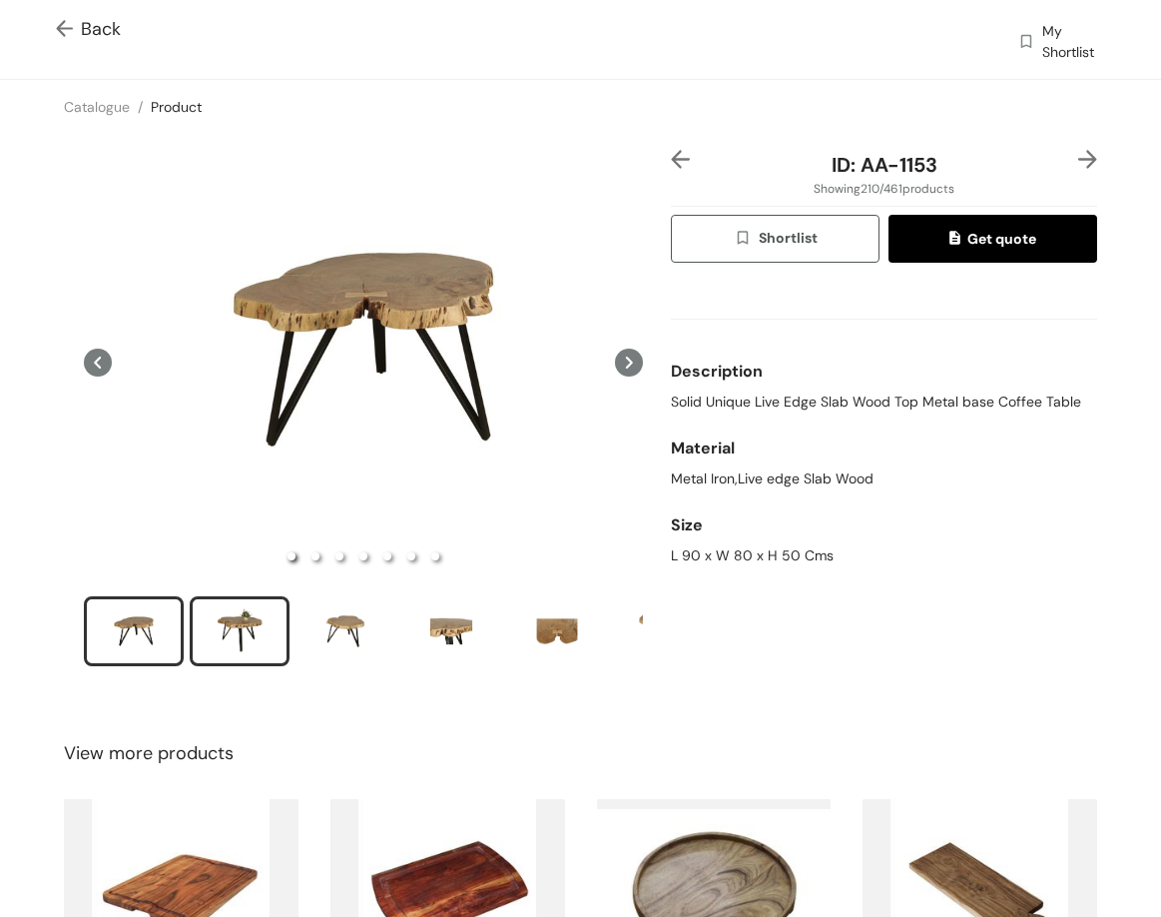
click at [242, 624] on div "slide item 2" at bounding box center [240, 631] width 90 height 60
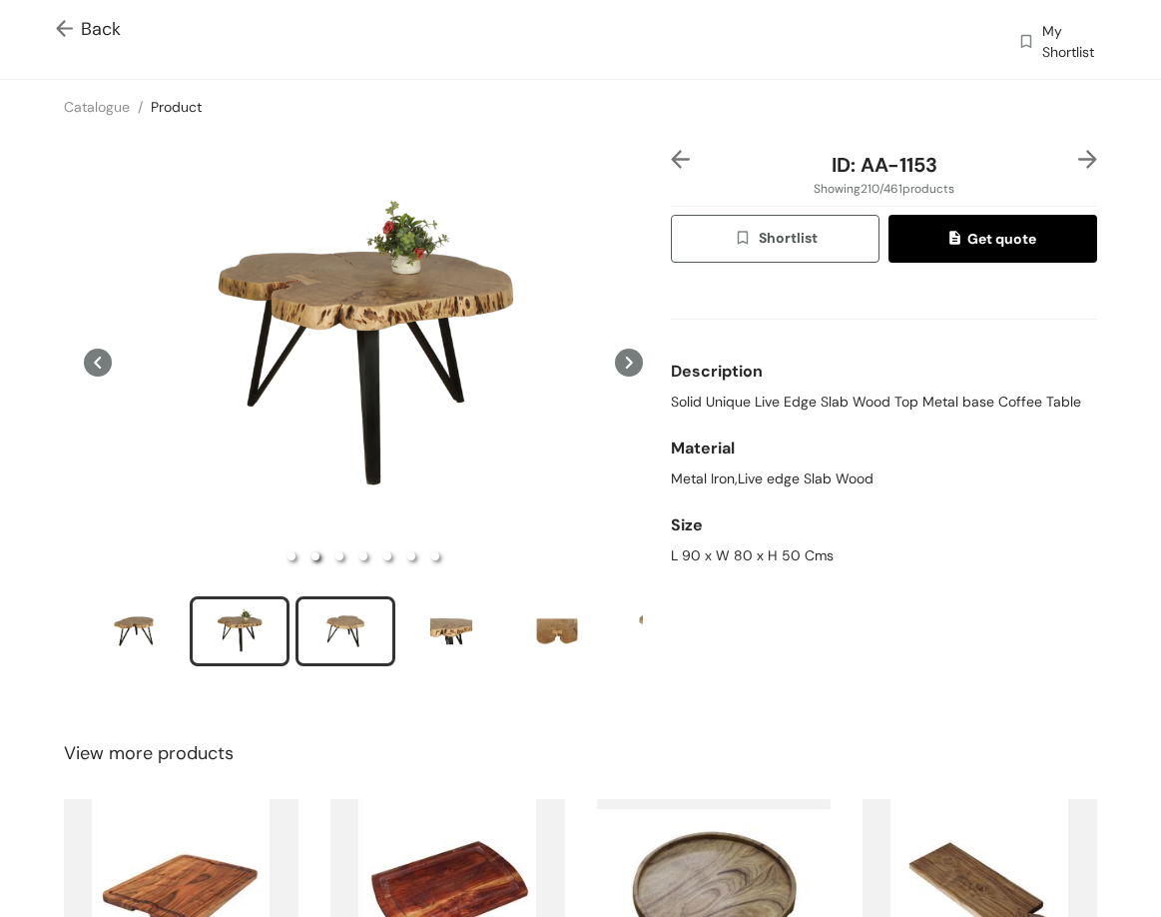
click at [347, 608] on div "slide item 3" at bounding box center [346, 631] width 90 height 60
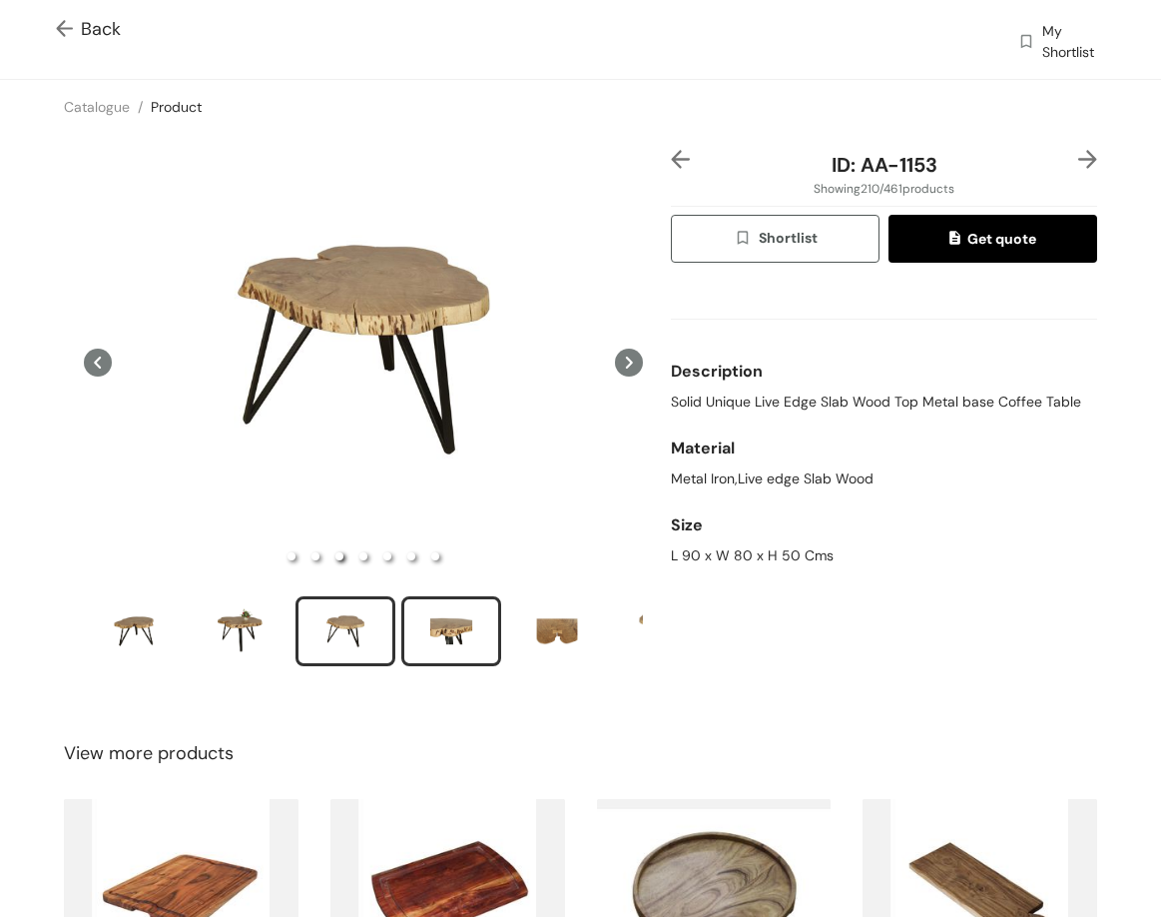
click at [455, 626] on div "slide item 4" at bounding box center [451, 631] width 90 height 60
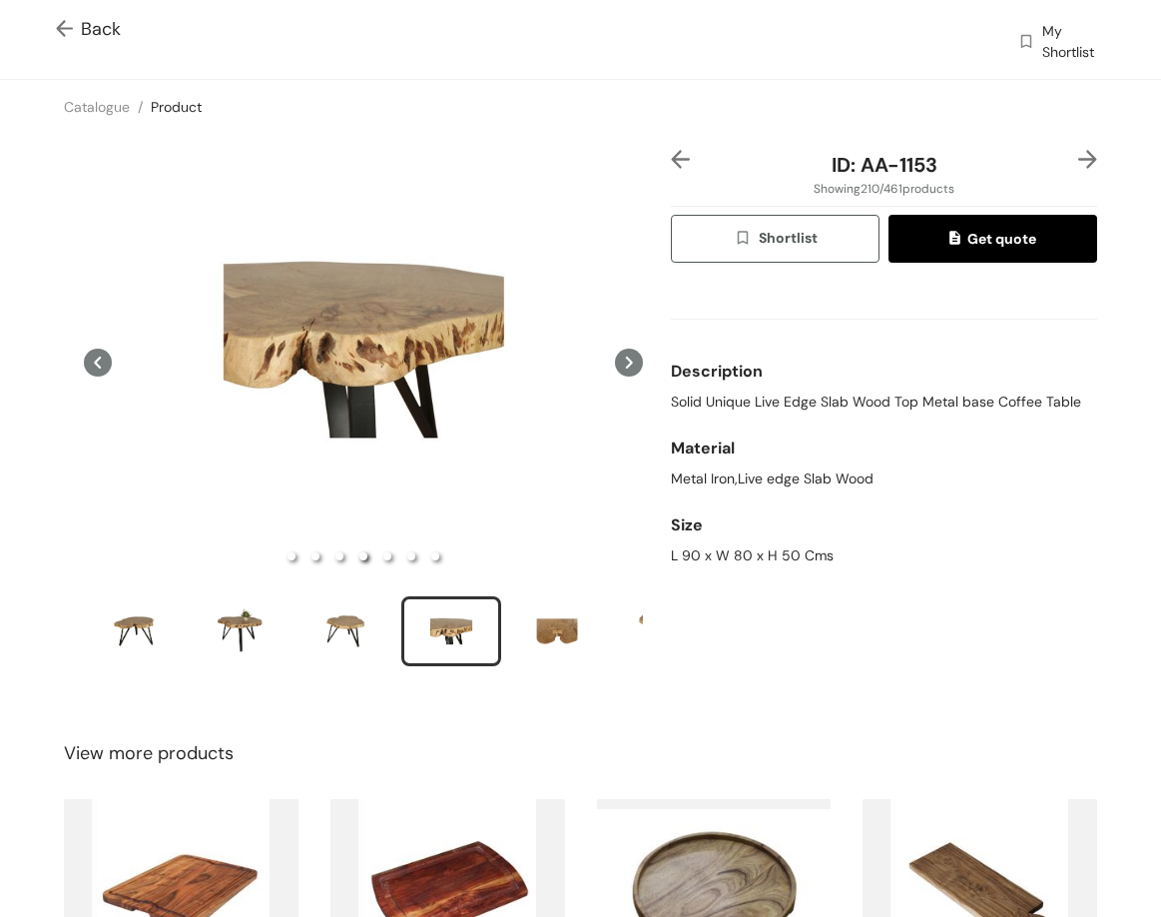
click at [1079, 159] on img at bounding box center [1088, 159] width 19 height 19
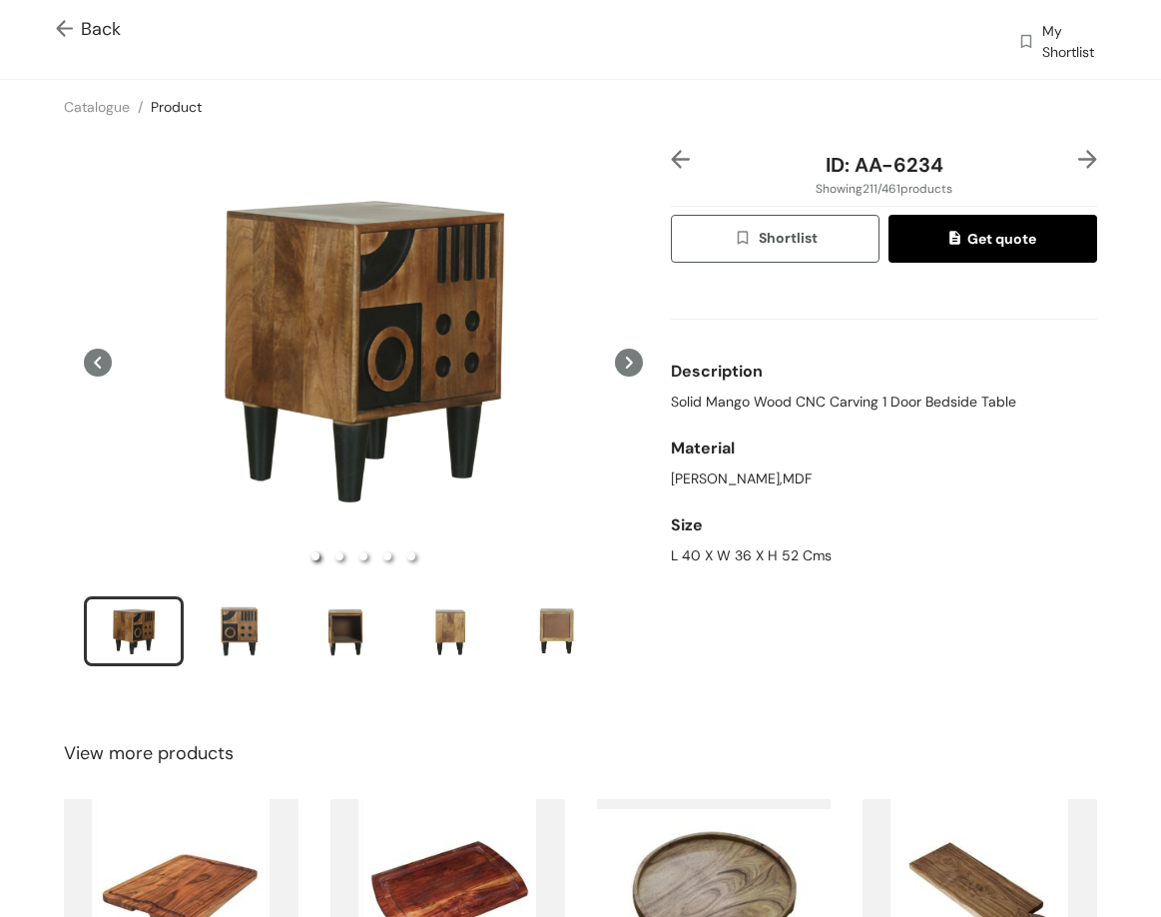
click at [1079, 161] on img at bounding box center [1088, 159] width 19 height 19
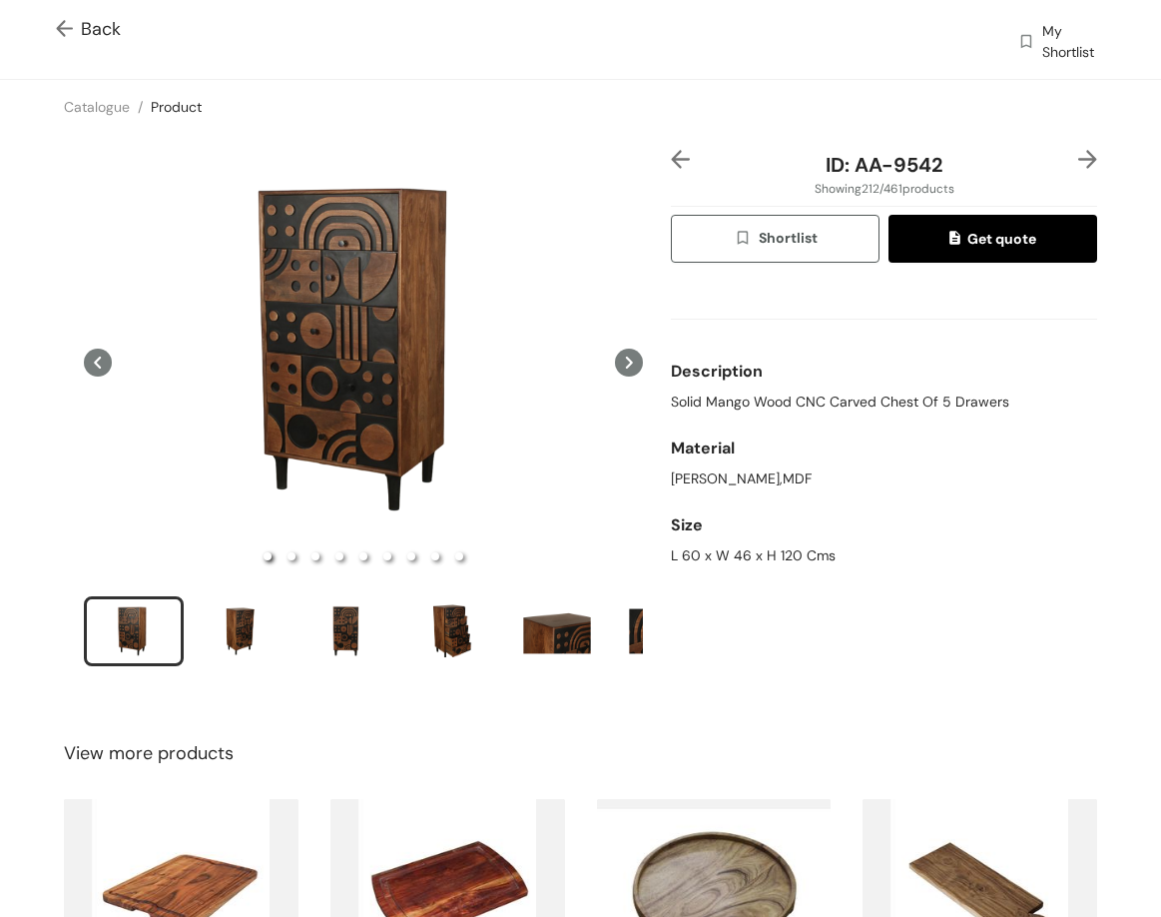
click at [671, 155] on img at bounding box center [680, 159] width 19 height 19
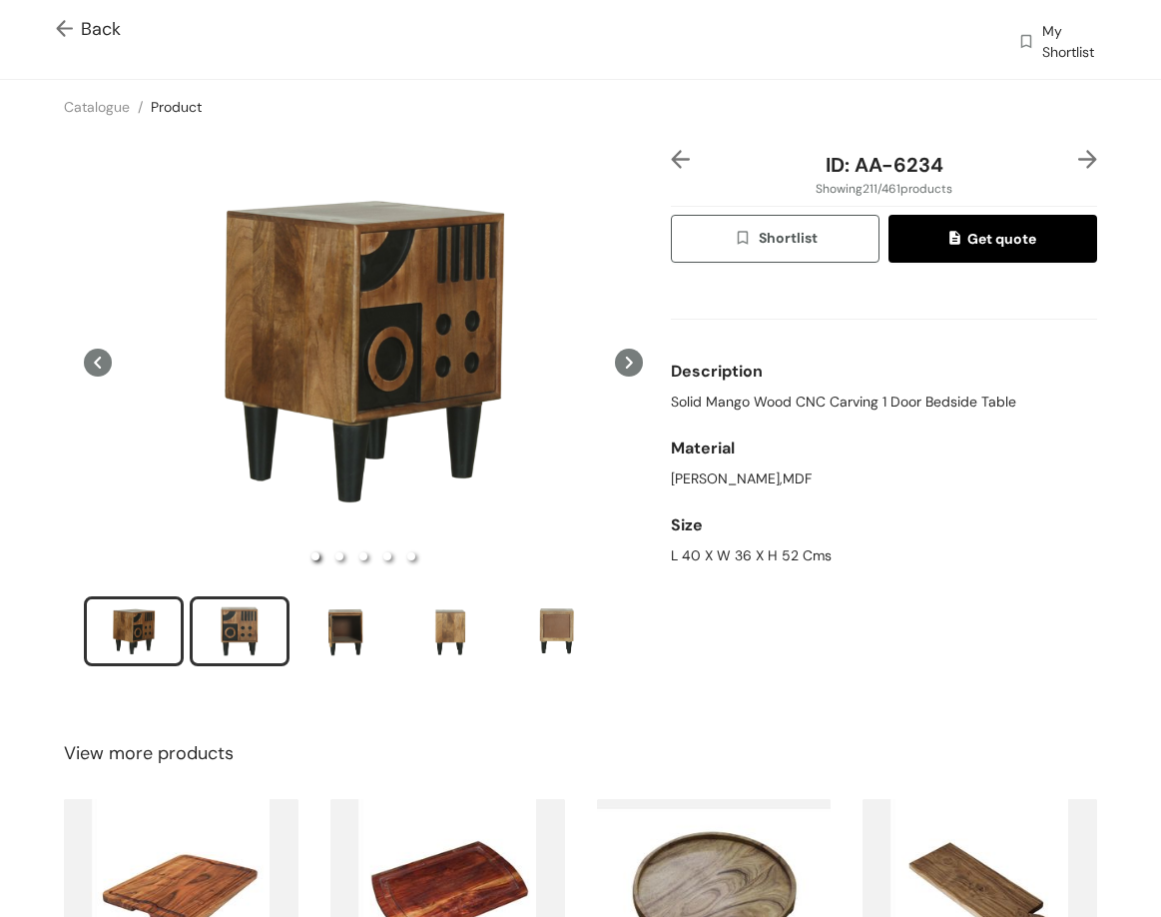
click at [270, 618] on div "slide item 2" at bounding box center [240, 631] width 90 height 60
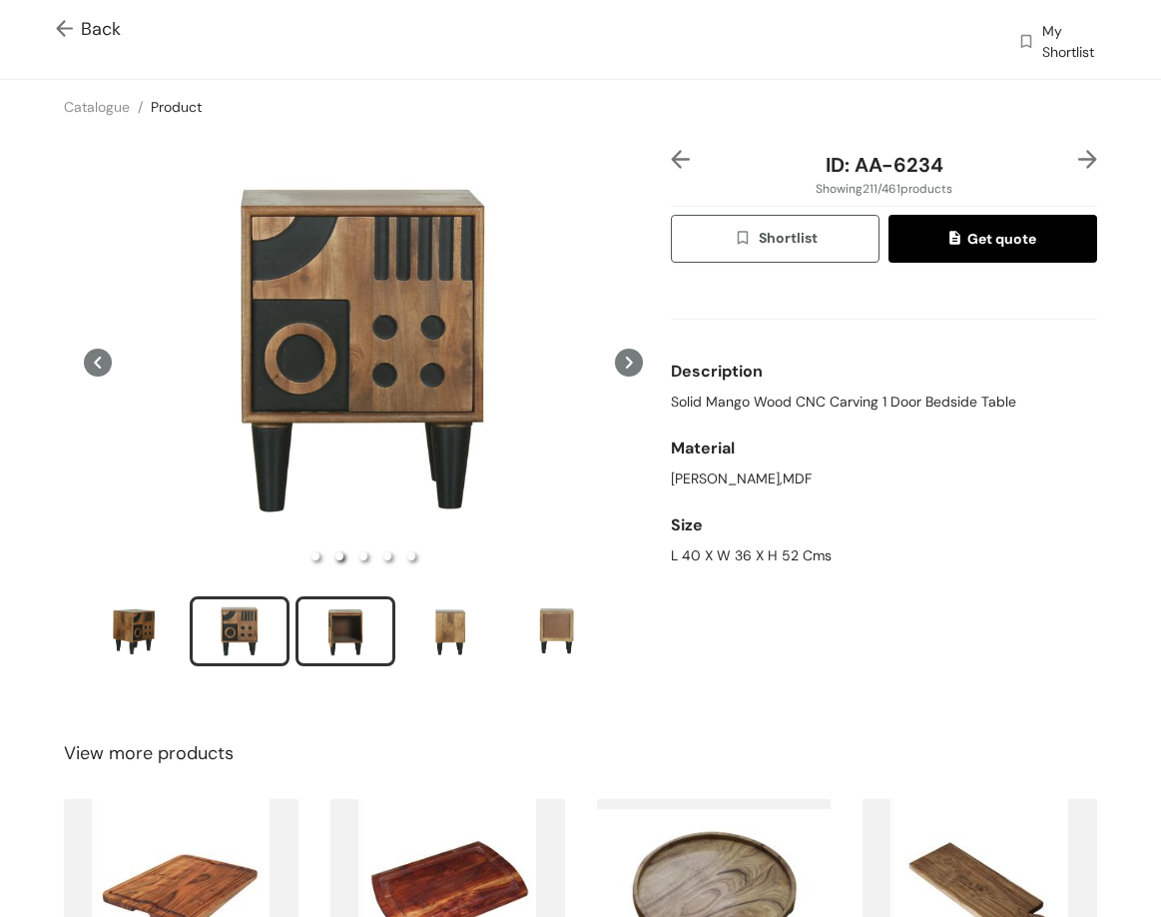
click at [370, 633] on div "slide item 3" at bounding box center [346, 631] width 90 height 60
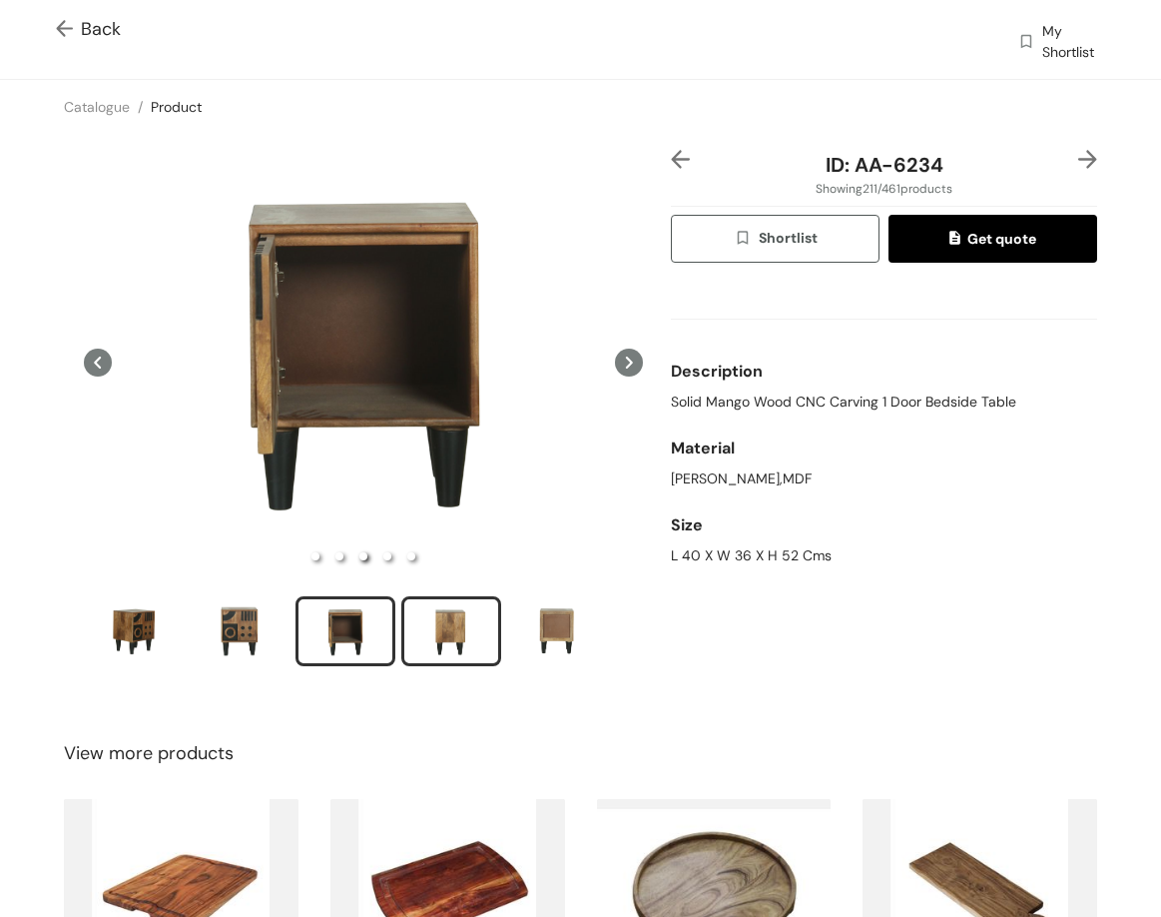
click at [446, 625] on div "slide item 4" at bounding box center [451, 631] width 90 height 60
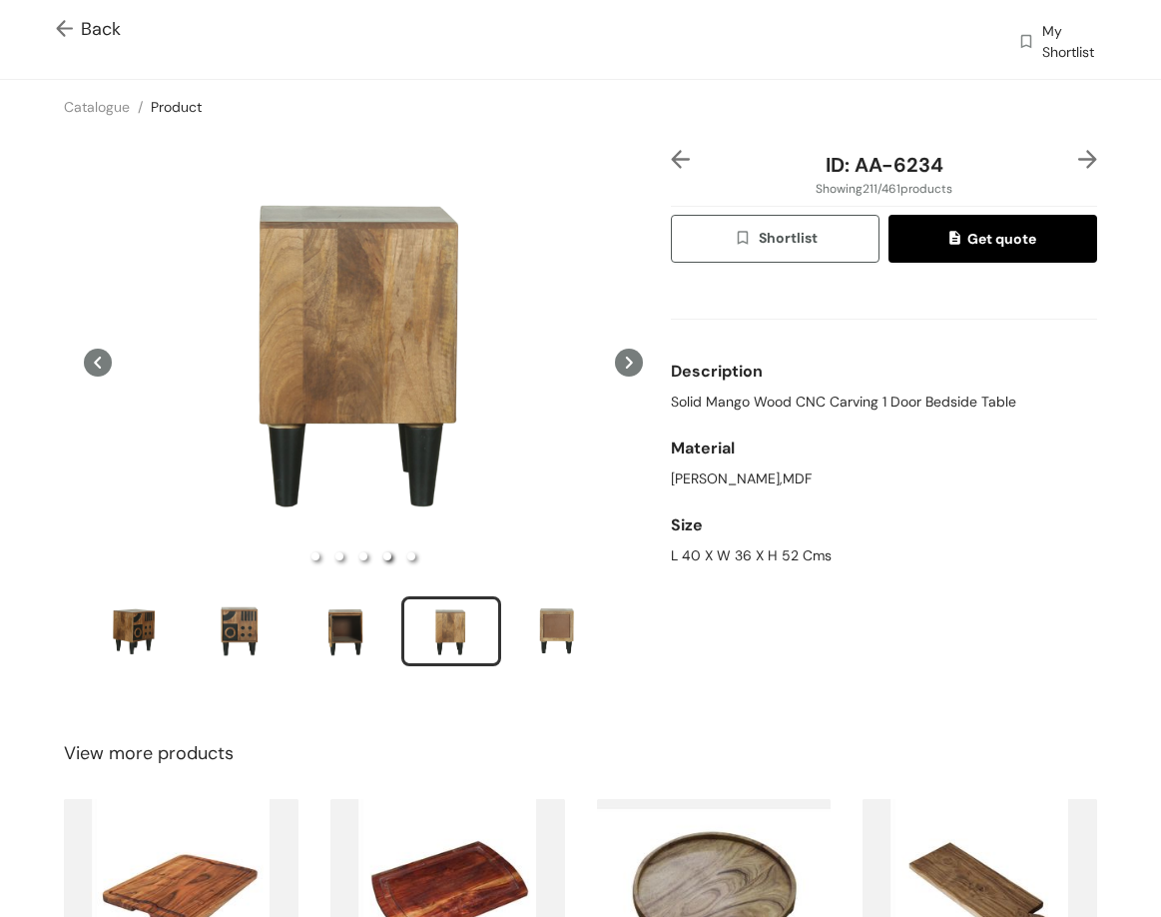
click at [1079, 160] on img at bounding box center [1088, 159] width 19 height 19
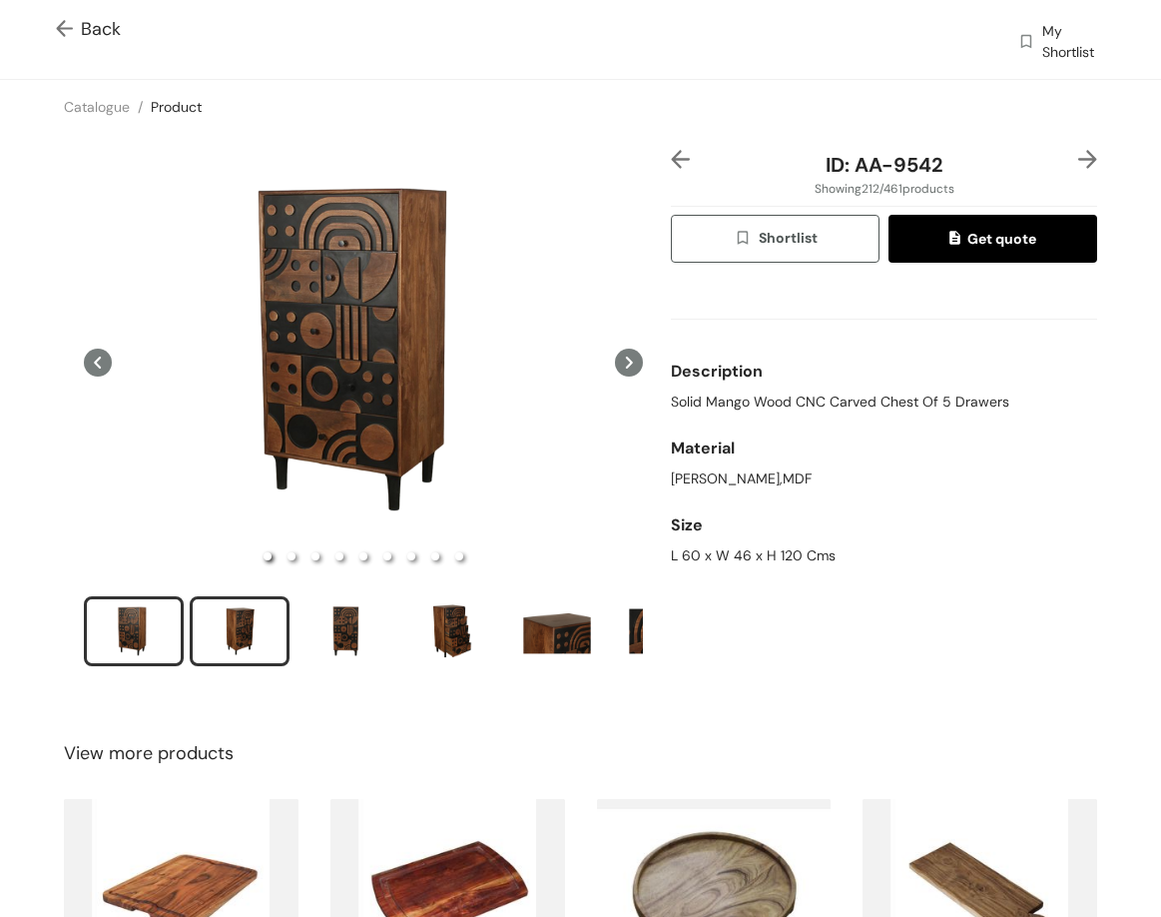
click at [255, 628] on div "slide item 2" at bounding box center [240, 631] width 90 height 60
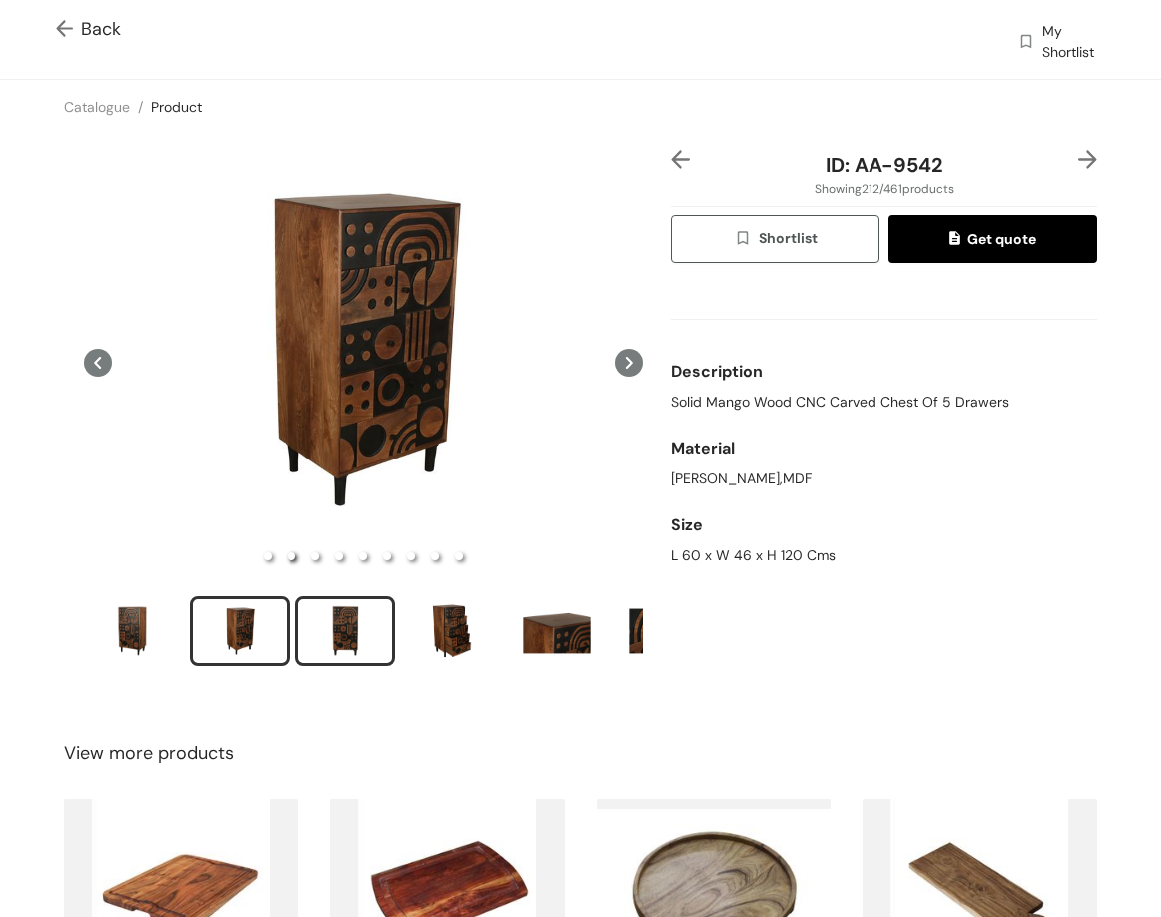
click at [365, 626] on div "slide item 3" at bounding box center [346, 631] width 90 height 60
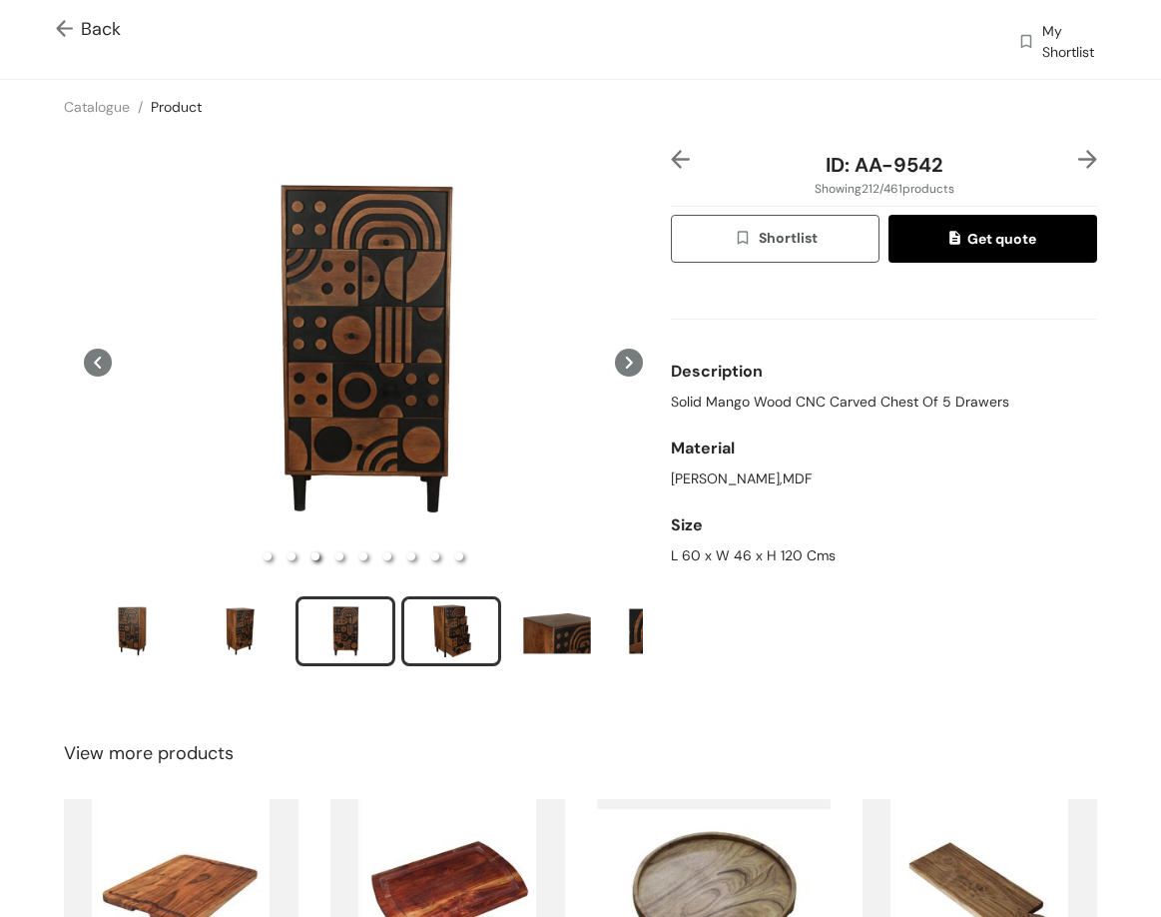
click at [436, 631] on div "slide item 4" at bounding box center [451, 631] width 90 height 60
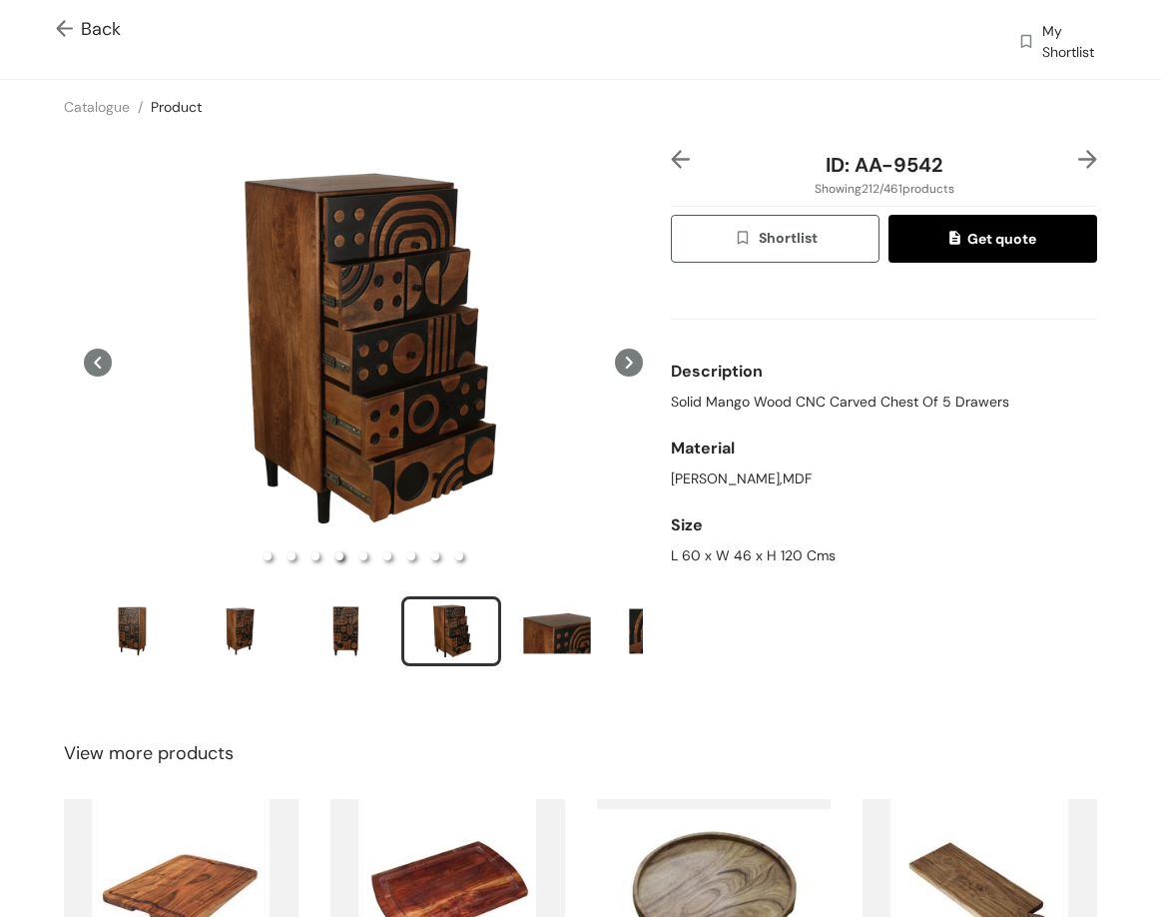
click at [1079, 154] on img at bounding box center [1088, 159] width 19 height 19
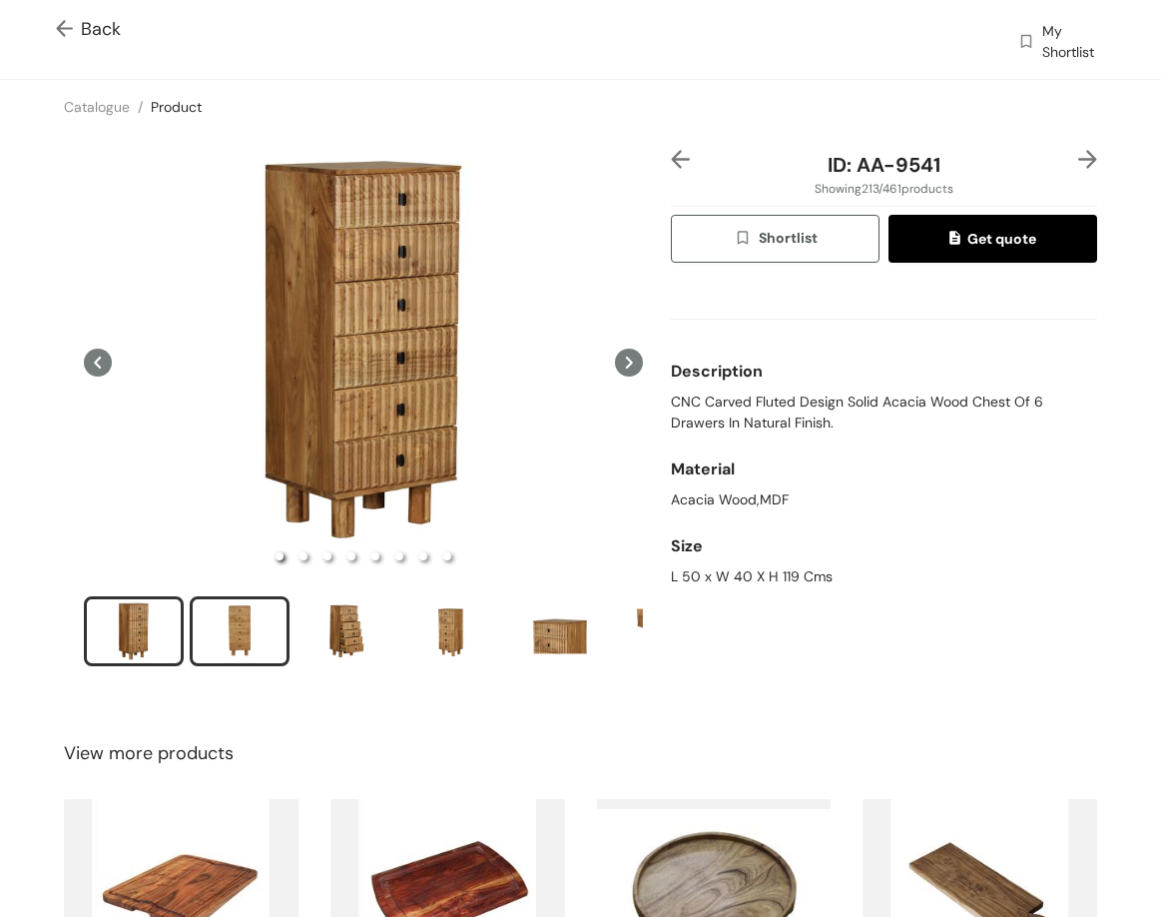
click at [257, 636] on div "slide item 2" at bounding box center [240, 631] width 90 height 60
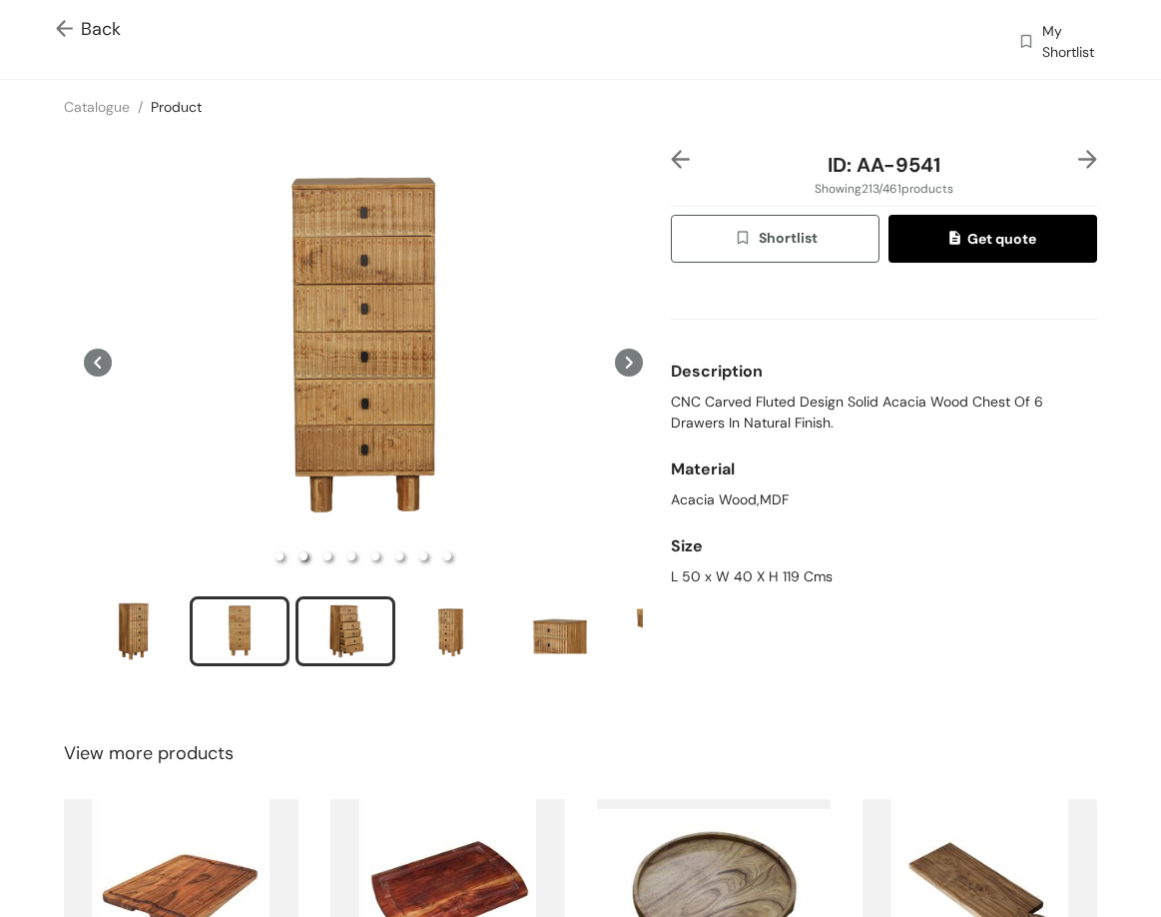
click at [366, 631] on div "slide item 3" at bounding box center [346, 631] width 90 height 60
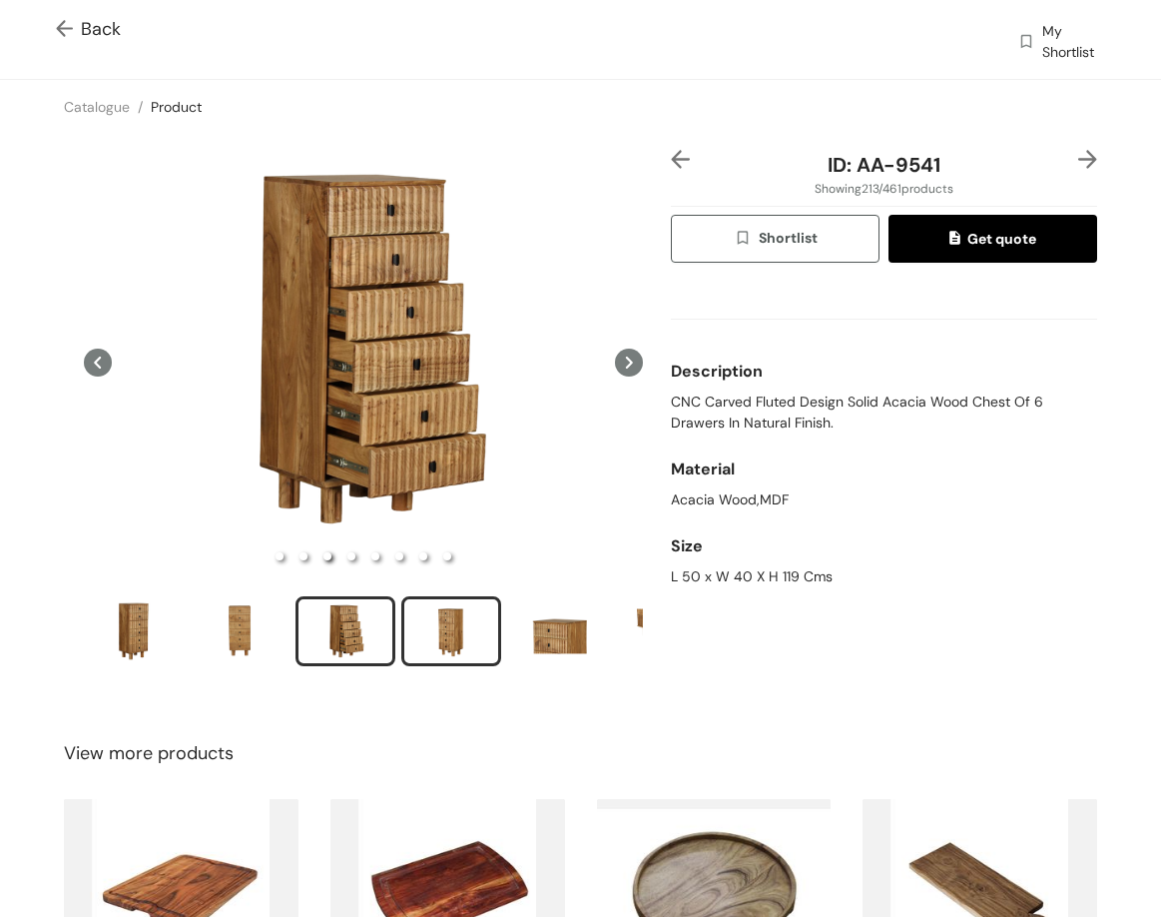
click at [443, 630] on div "slide item 4" at bounding box center [451, 631] width 90 height 60
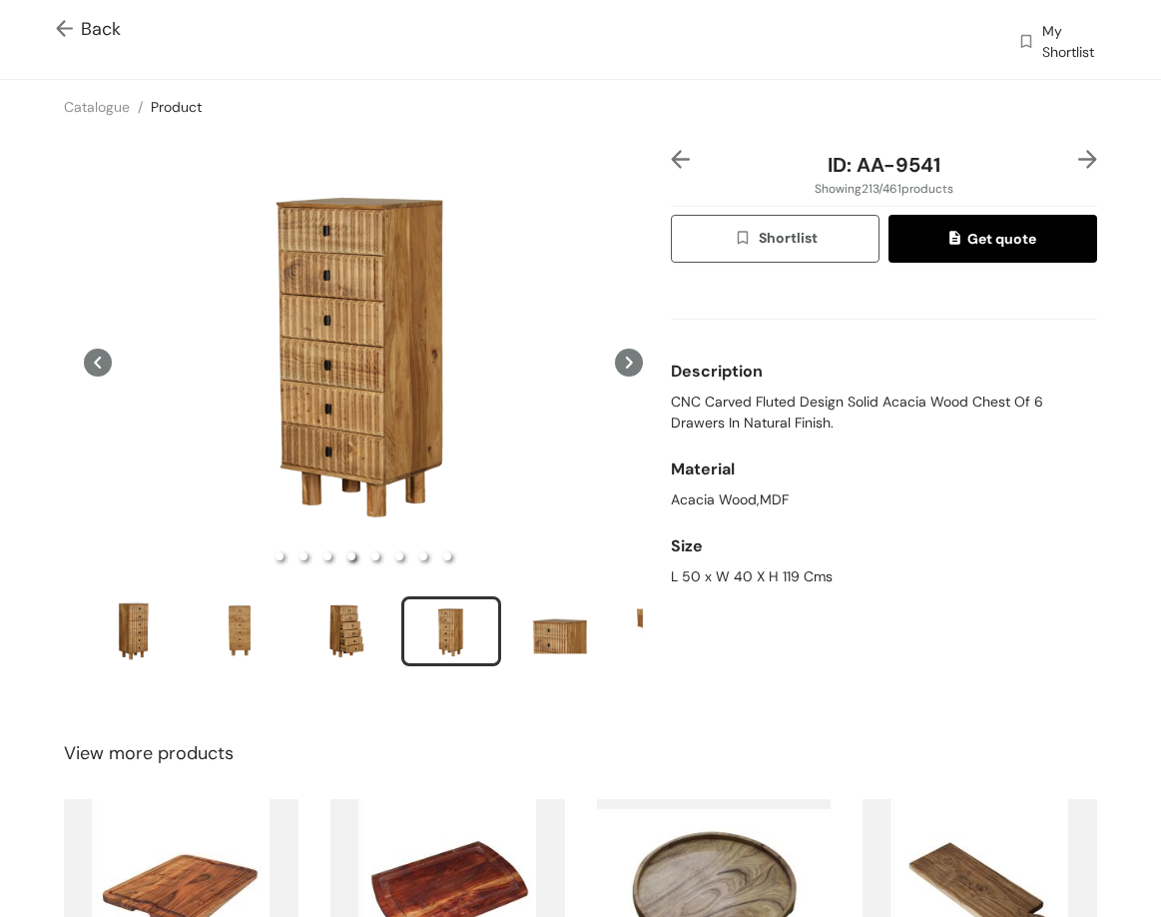
click at [1079, 165] on img at bounding box center [1088, 159] width 19 height 19
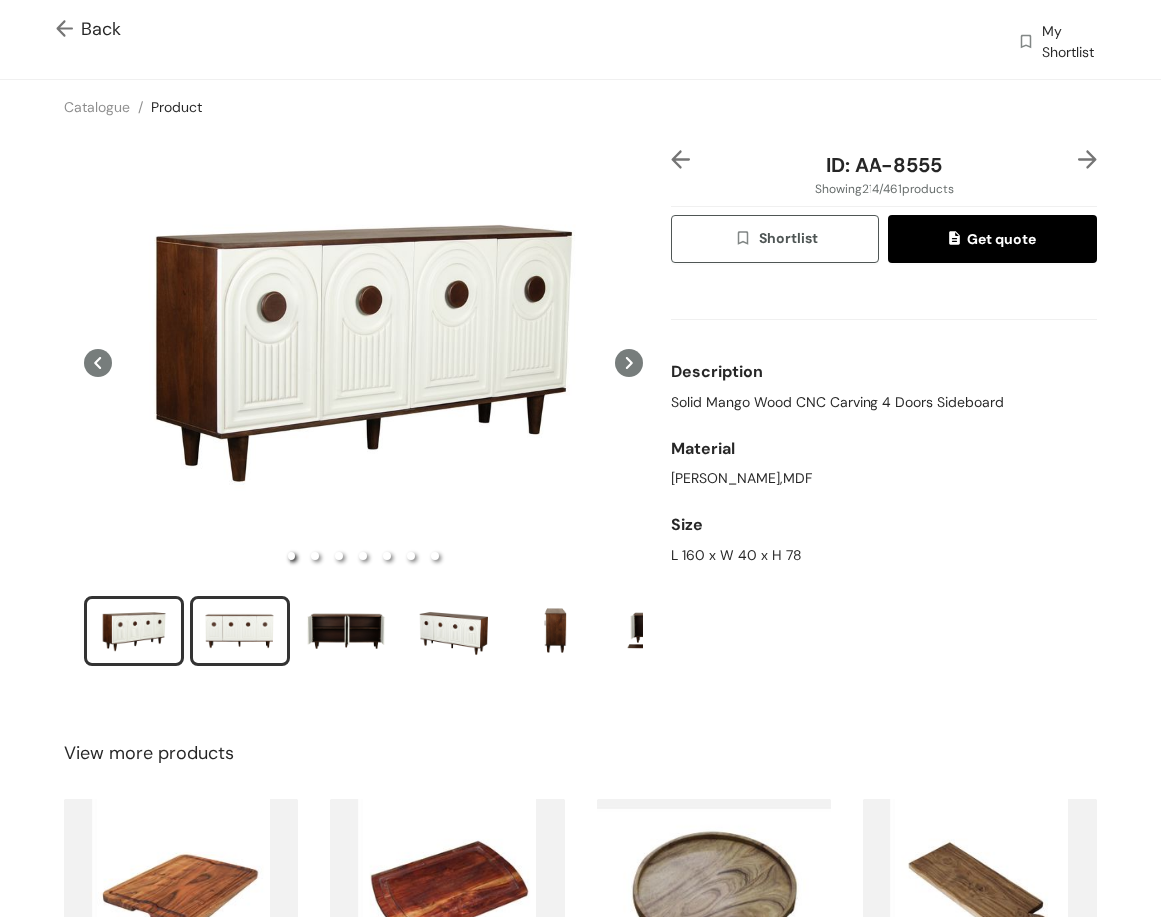
click at [257, 622] on div "slide item 2" at bounding box center [240, 631] width 90 height 60
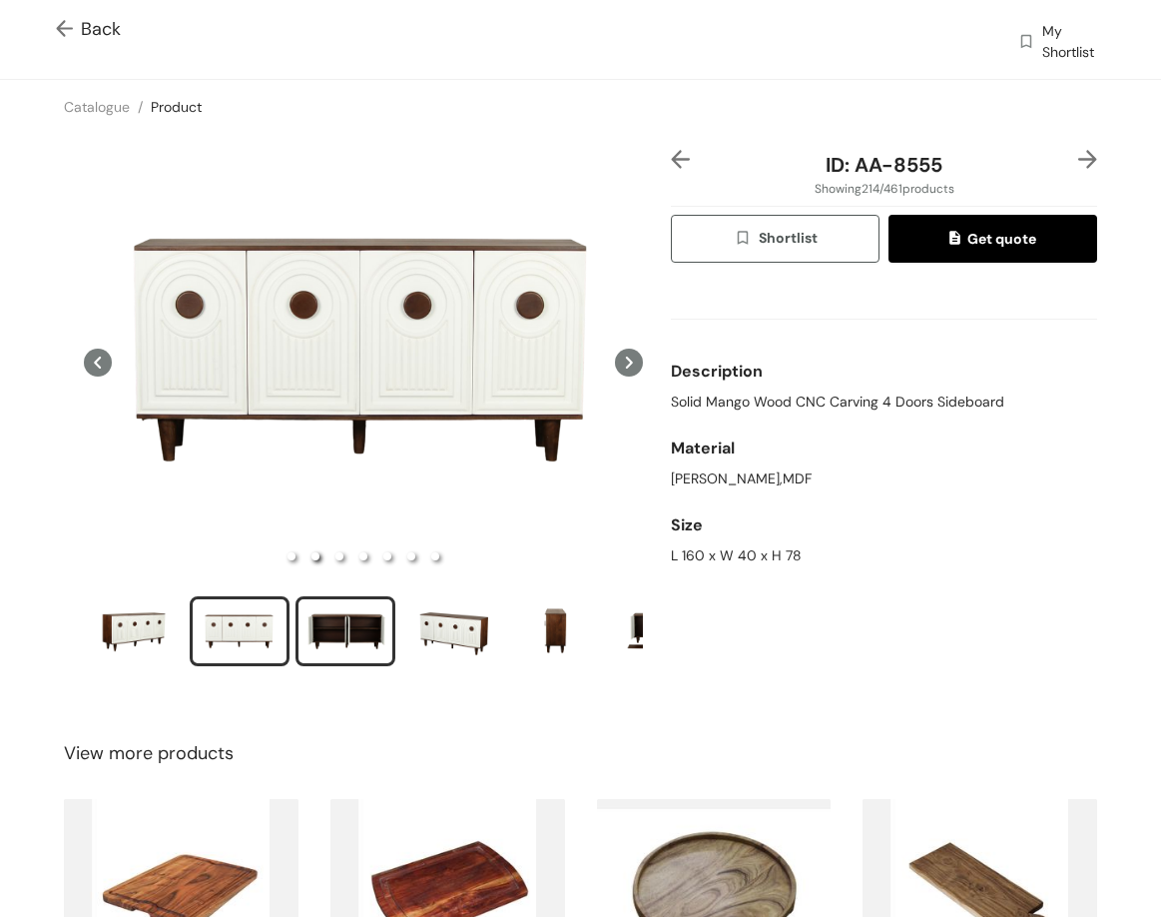
click at [333, 613] on div "slide item 3" at bounding box center [346, 631] width 90 height 60
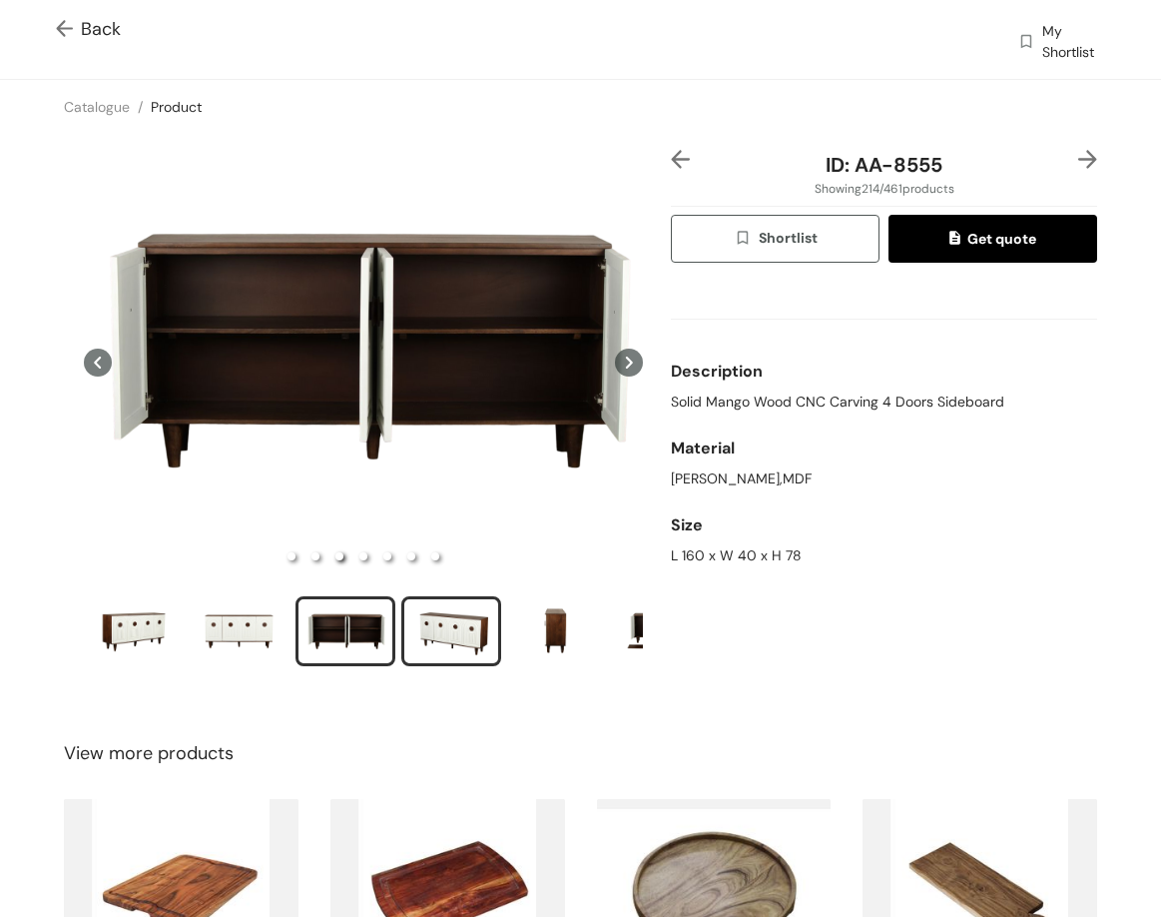
click at [451, 633] on div "slide item 4" at bounding box center [451, 631] width 90 height 60
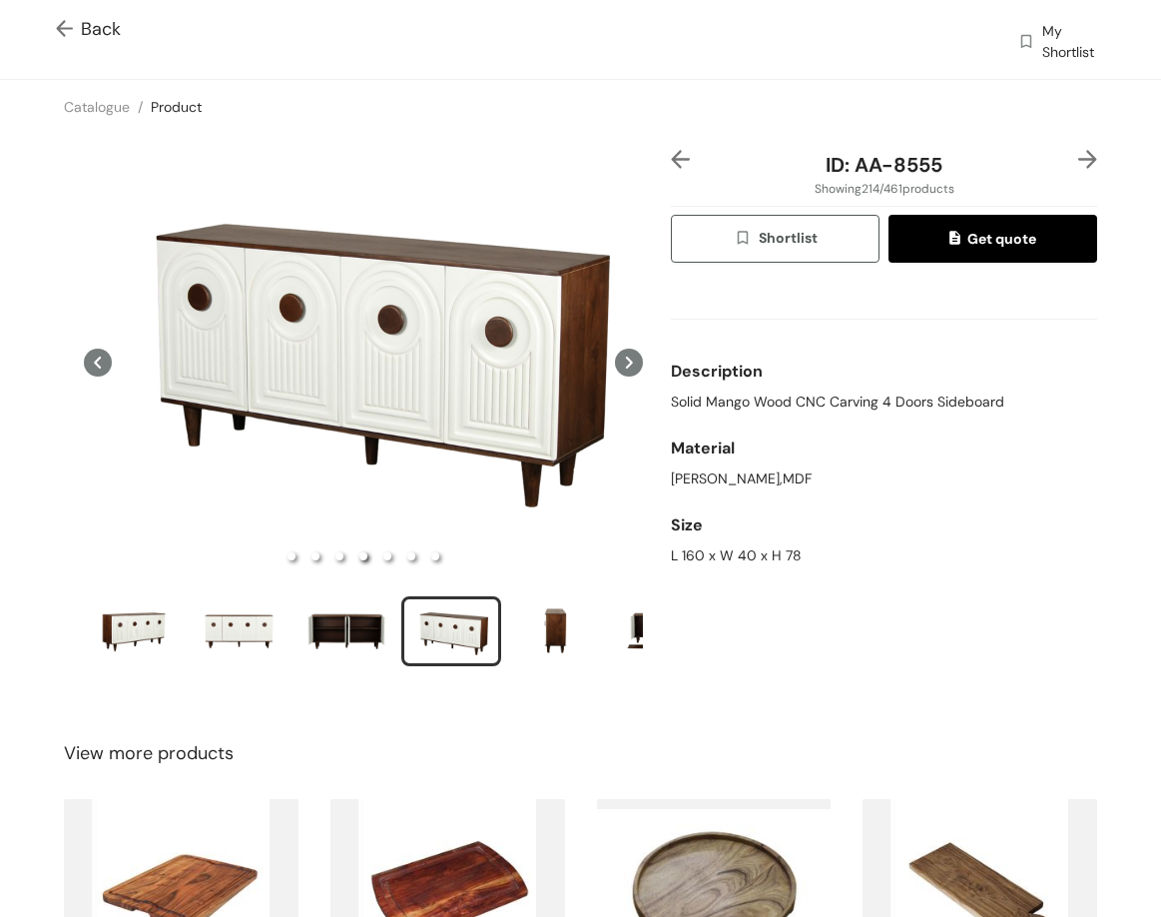
click at [1079, 156] on img at bounding box center [1088, 159] width 19 height 19
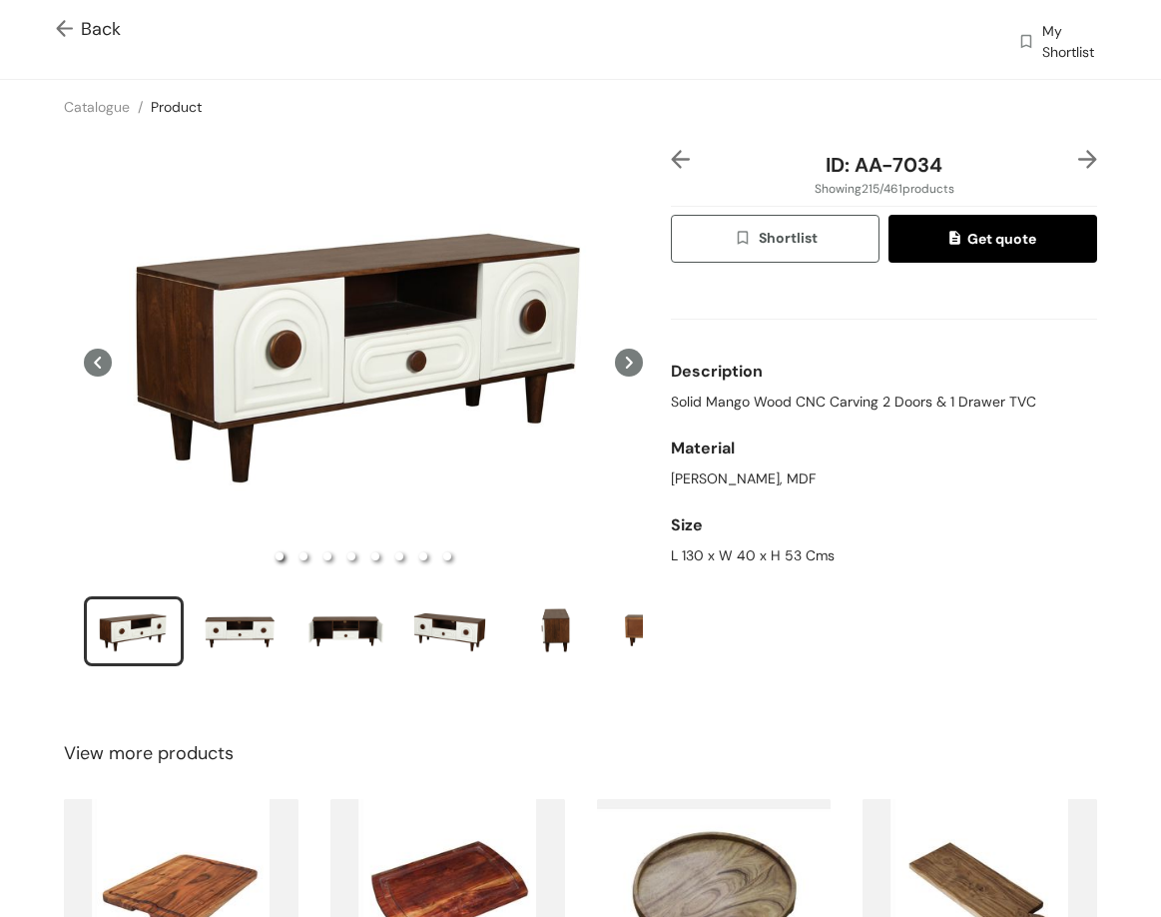
click at [678, 175] on div at bounding box center [689, 165] width 36 height 30
click at [671, 152] on img at bounding box center [680, 159] width 19 height 19
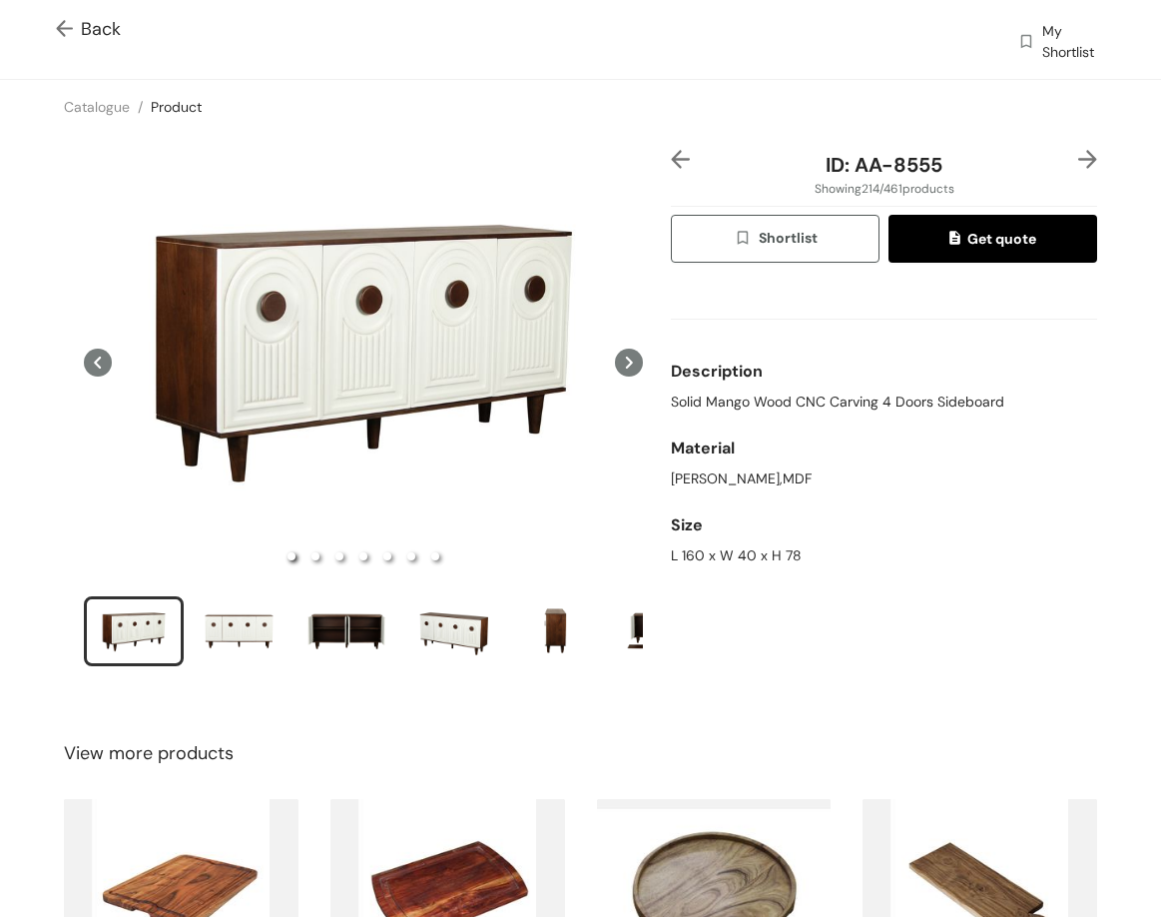
click at [1084, 153] on div "ID: AA-8555 Showing 214 / 461 products Shortlist Get quote Description Solid Ma…" at bounding box center [884, 421] width 434 height 542
click at [1079, 155] on img at bounding box center [1088, 159] width 19 height 19
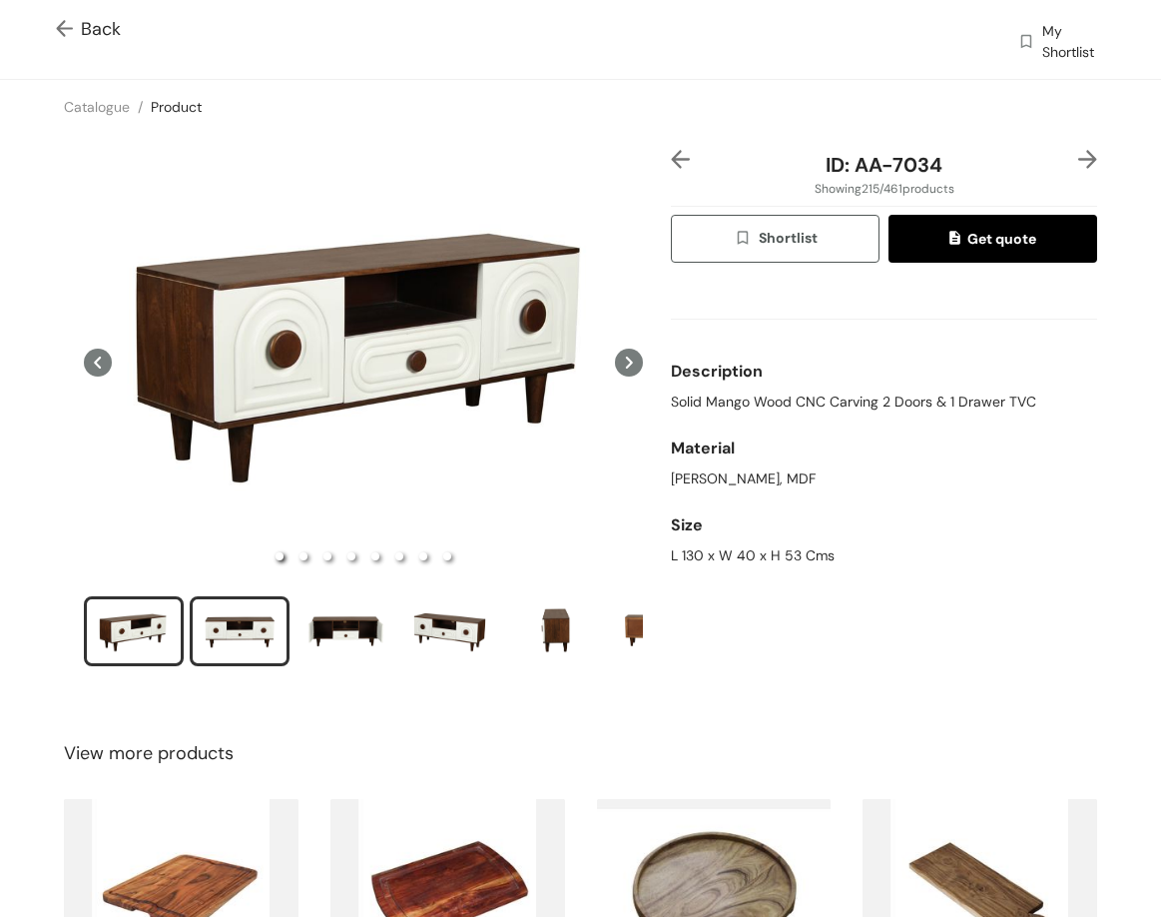
click at [250, 601] on div "slide item 2" at bounding box center [240, 631] width 90 height 60
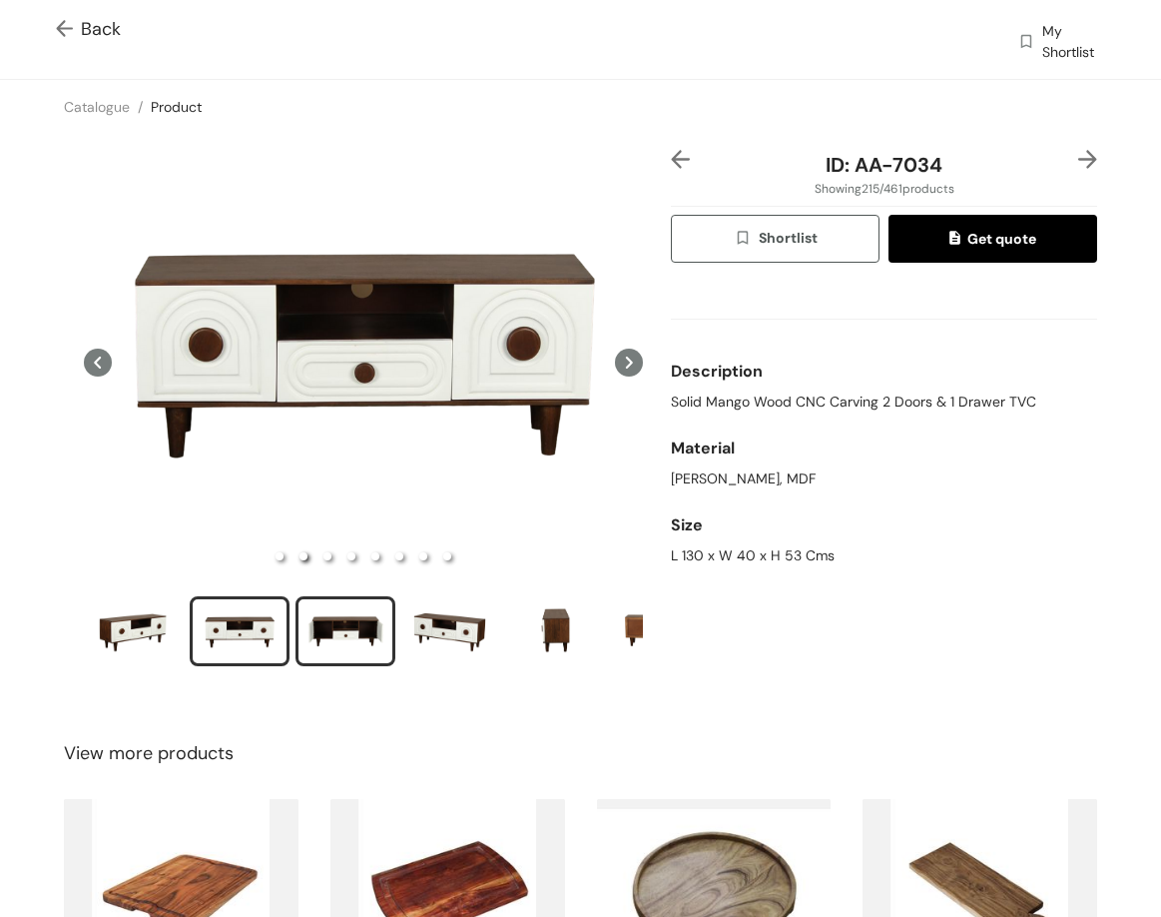
click at [324, 628] on div "slide item 3" at bounding box center [346, 631] width 90 height 60
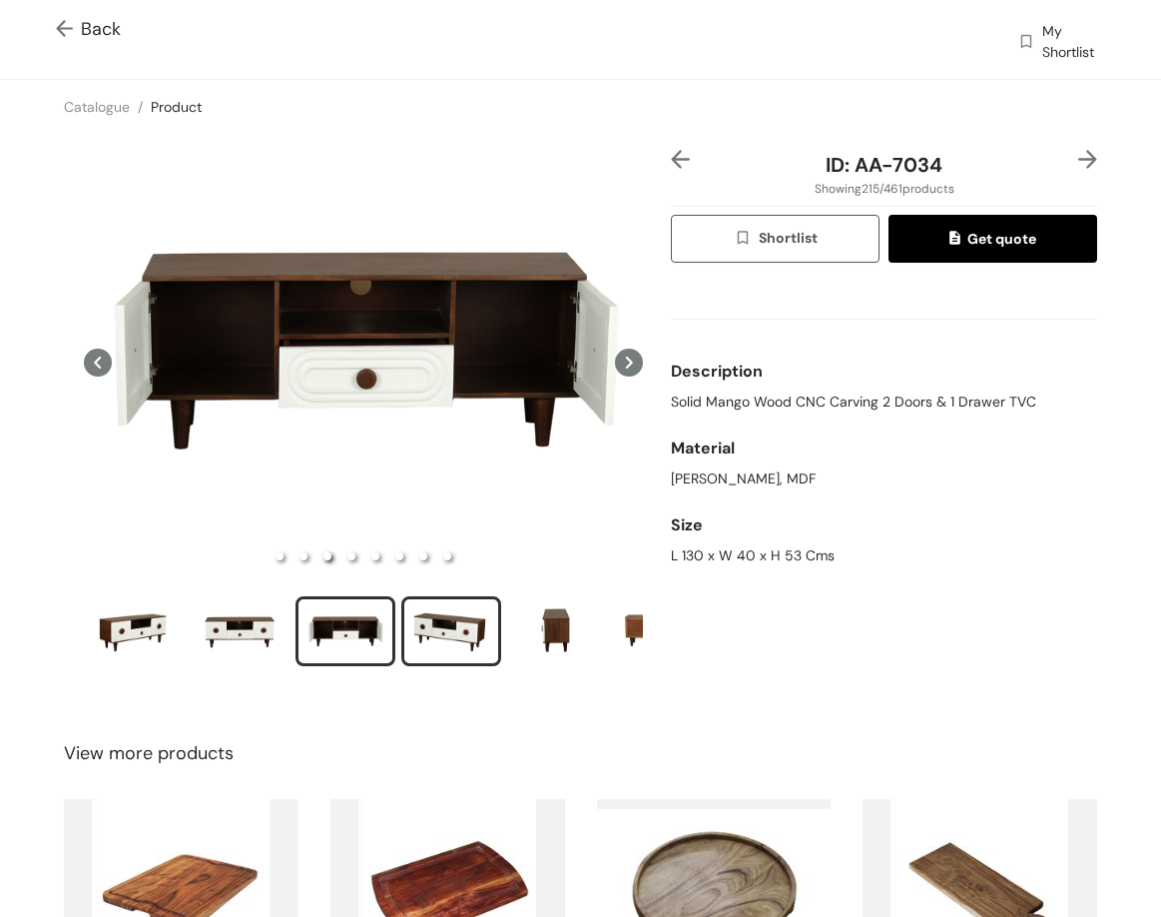
click at [485, 622] on div "slide item 4" at bounding box center [451, 631] width 90 height 60
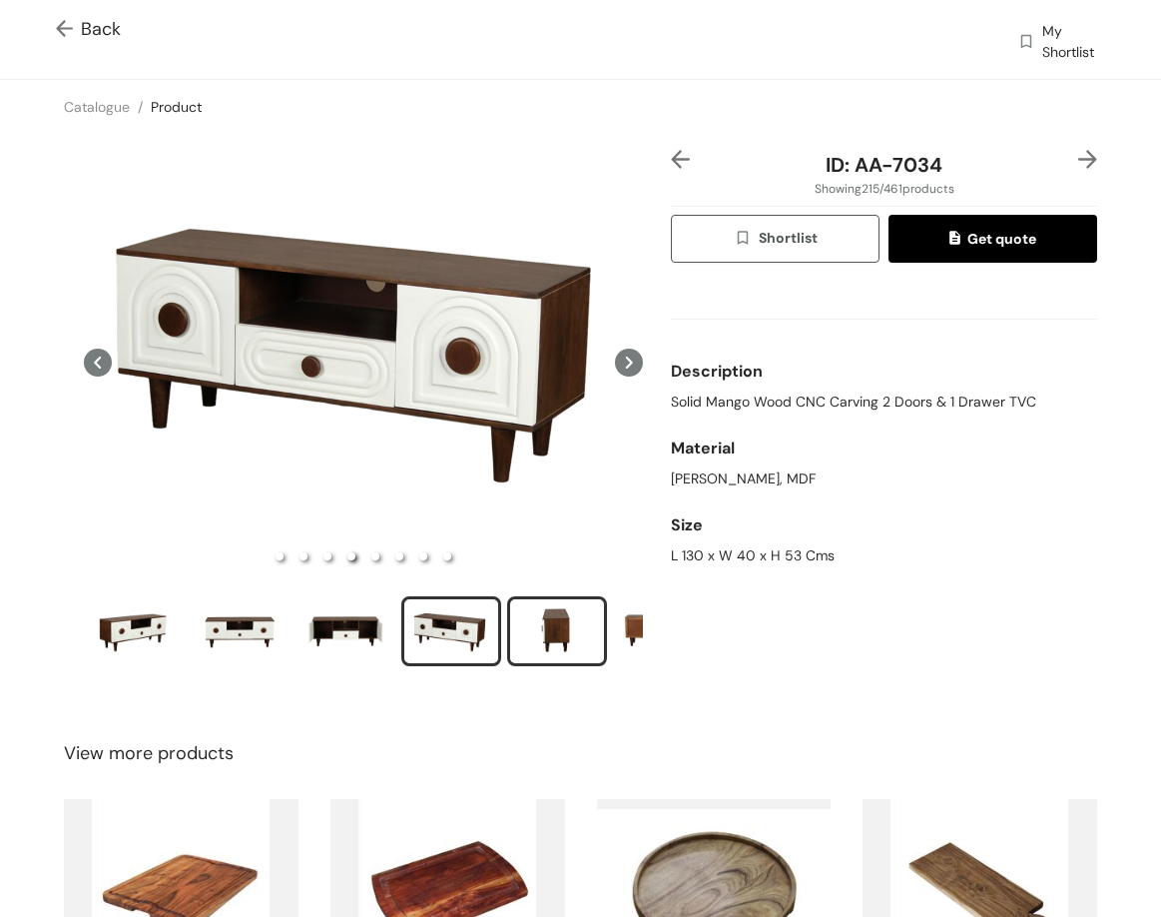
click at [544, 624] on div "slide item 5" at bounding box center [557, 631] width 90 height 60
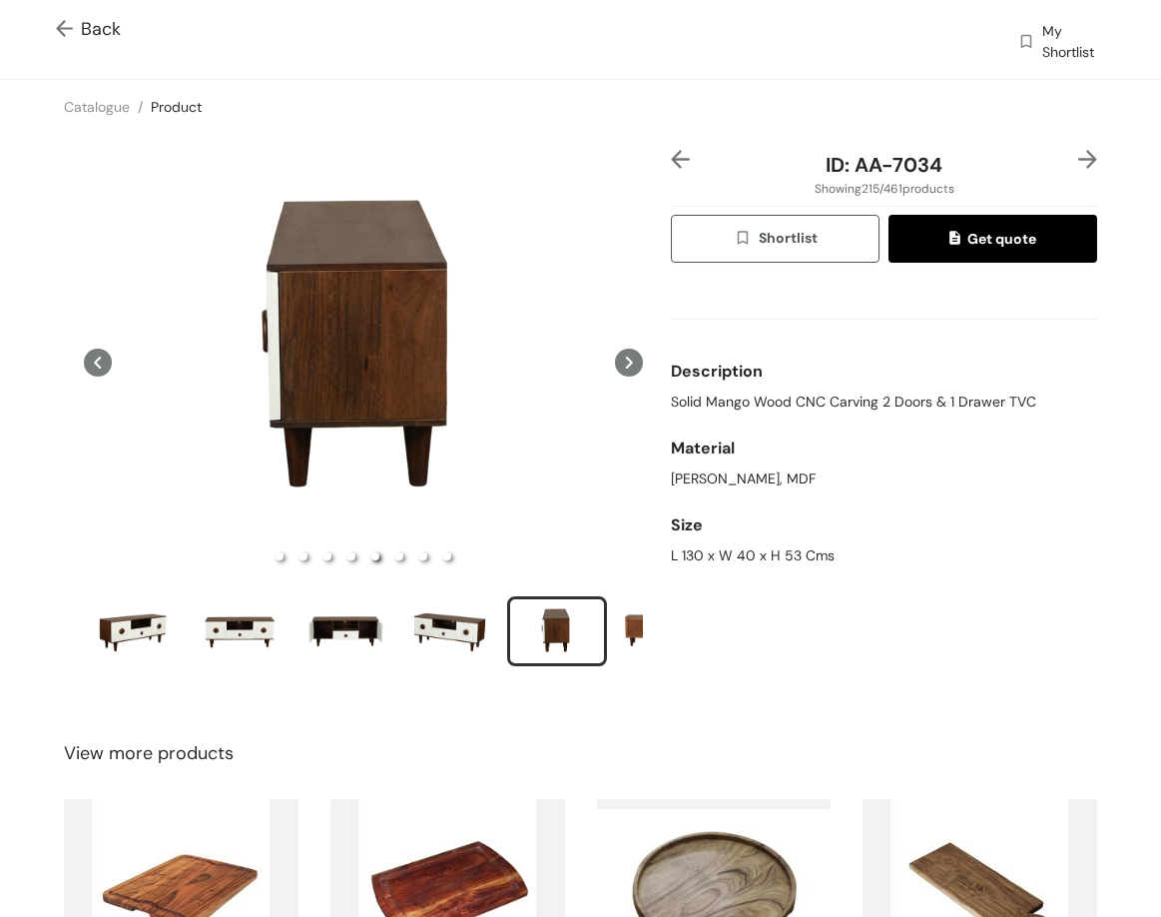
click at [1079, 153] on img at bounding box center [1088, 159] width 19 height 19
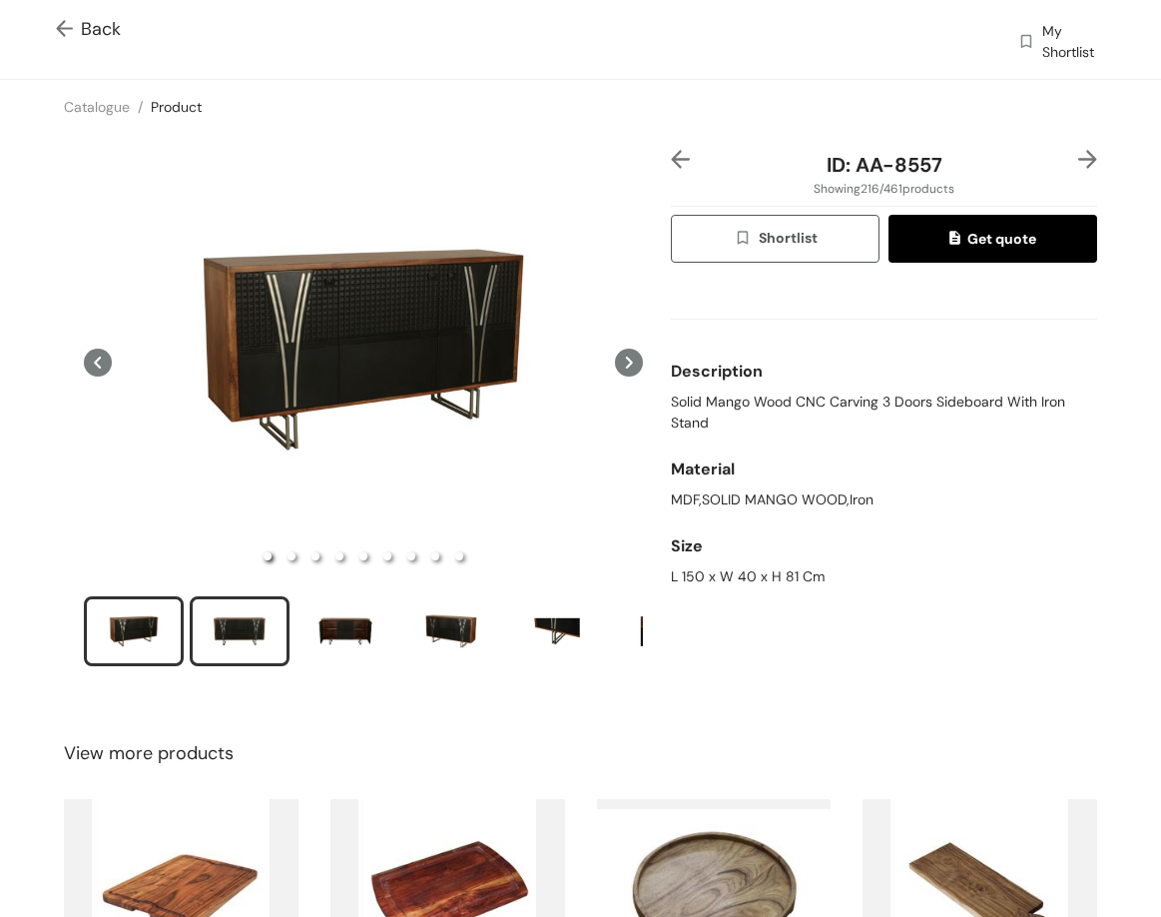
click at [212, 628] on div "slide item 2" at bounding box center [240, 631] width 90 height 60
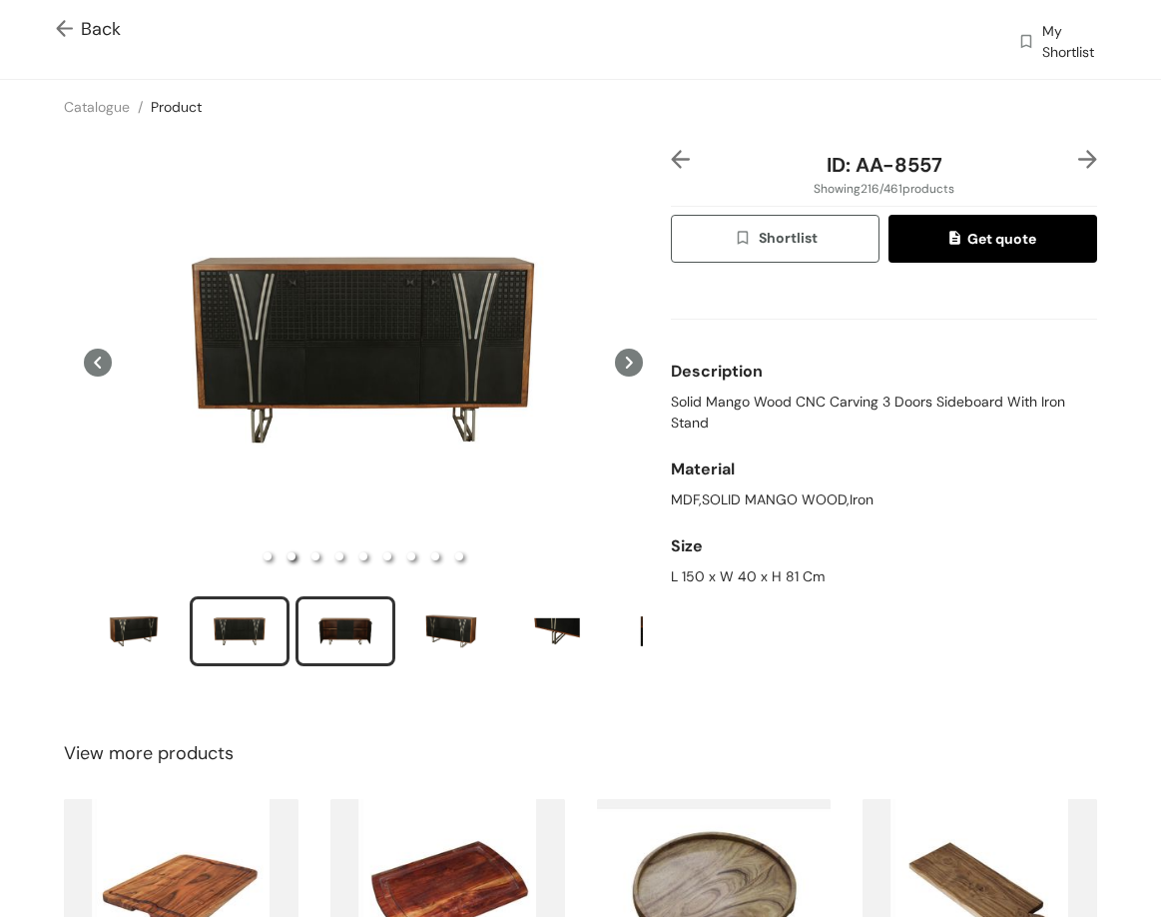
click at [364, 614] on div "slide item 3" at bounding box center [346, 631] width 90 height 60
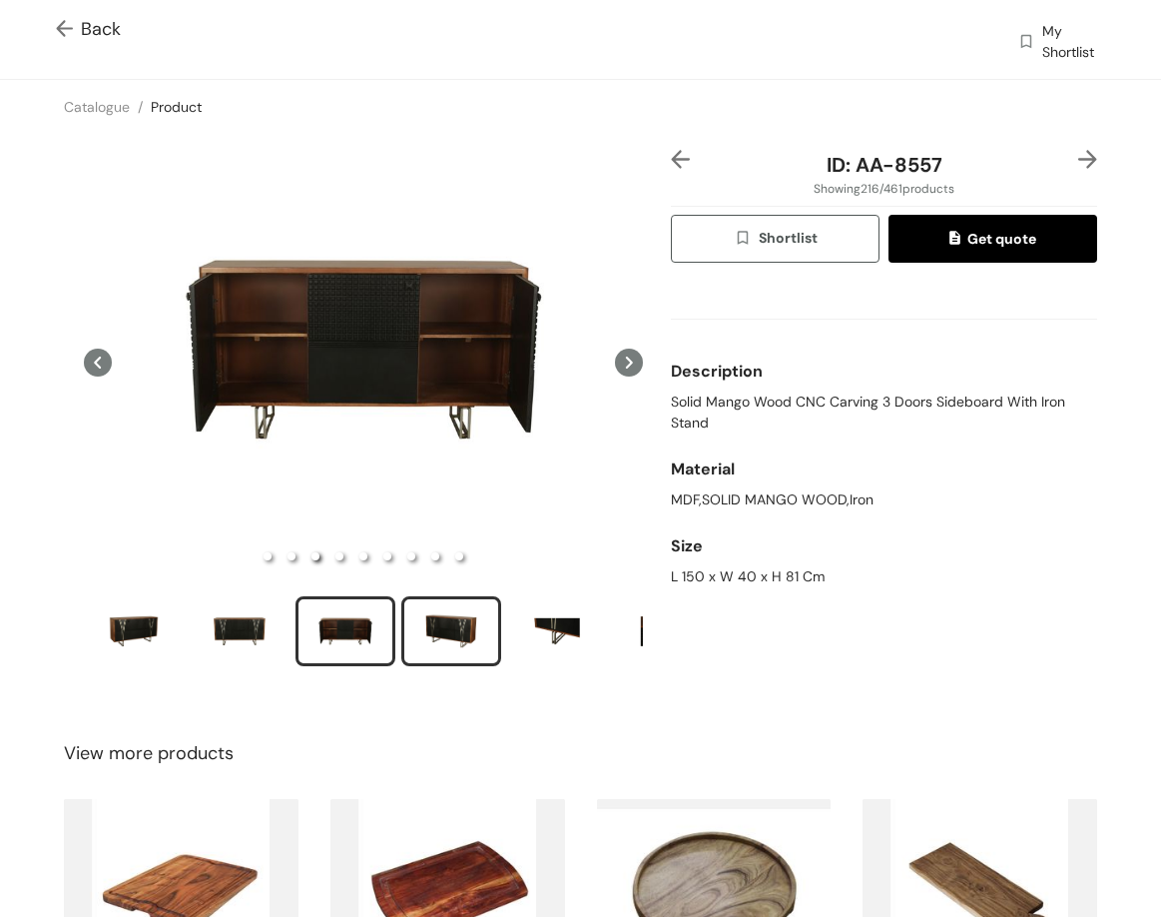
click at [455, 616] on div "slide item 4" at bounding box center [451, 631] width 90 height 60
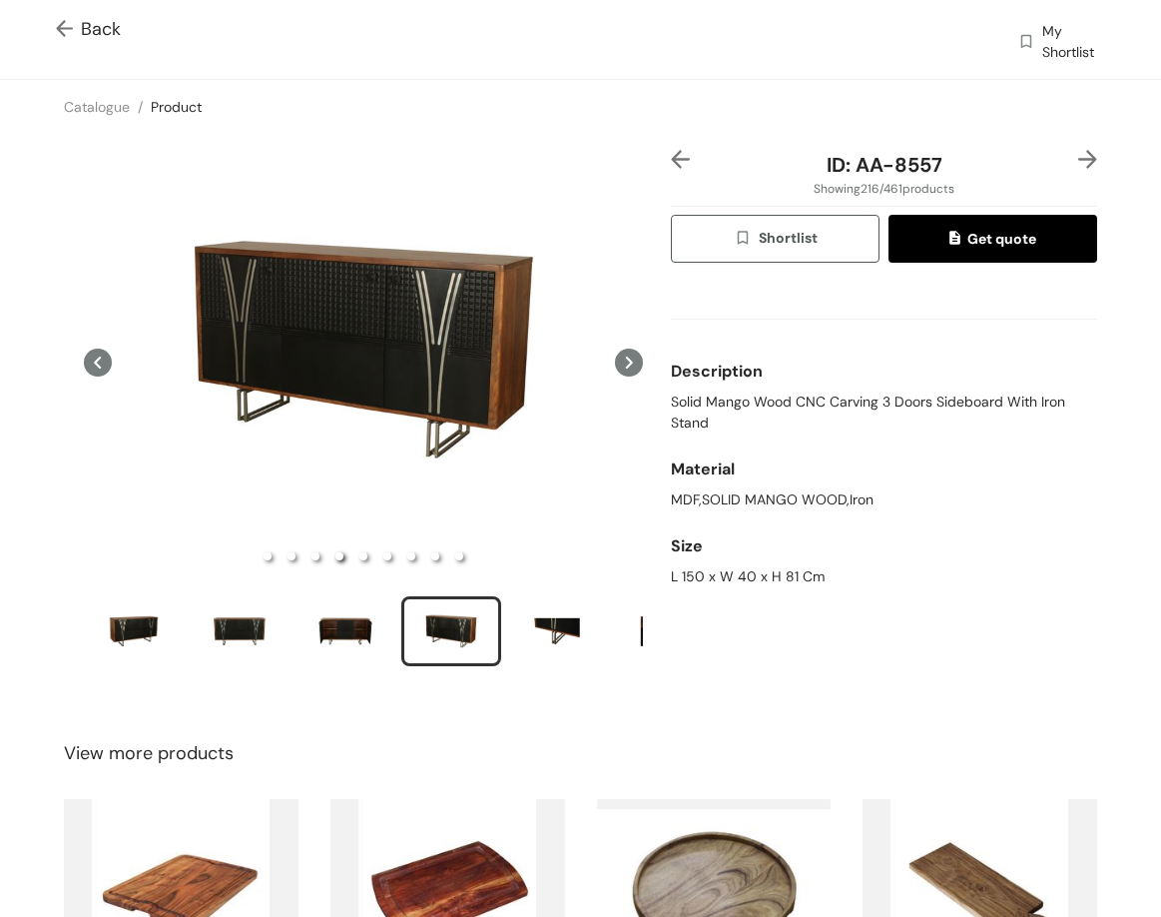
click at [1079, 161] on img at bounding box center [1088, 159] width 19 height 19
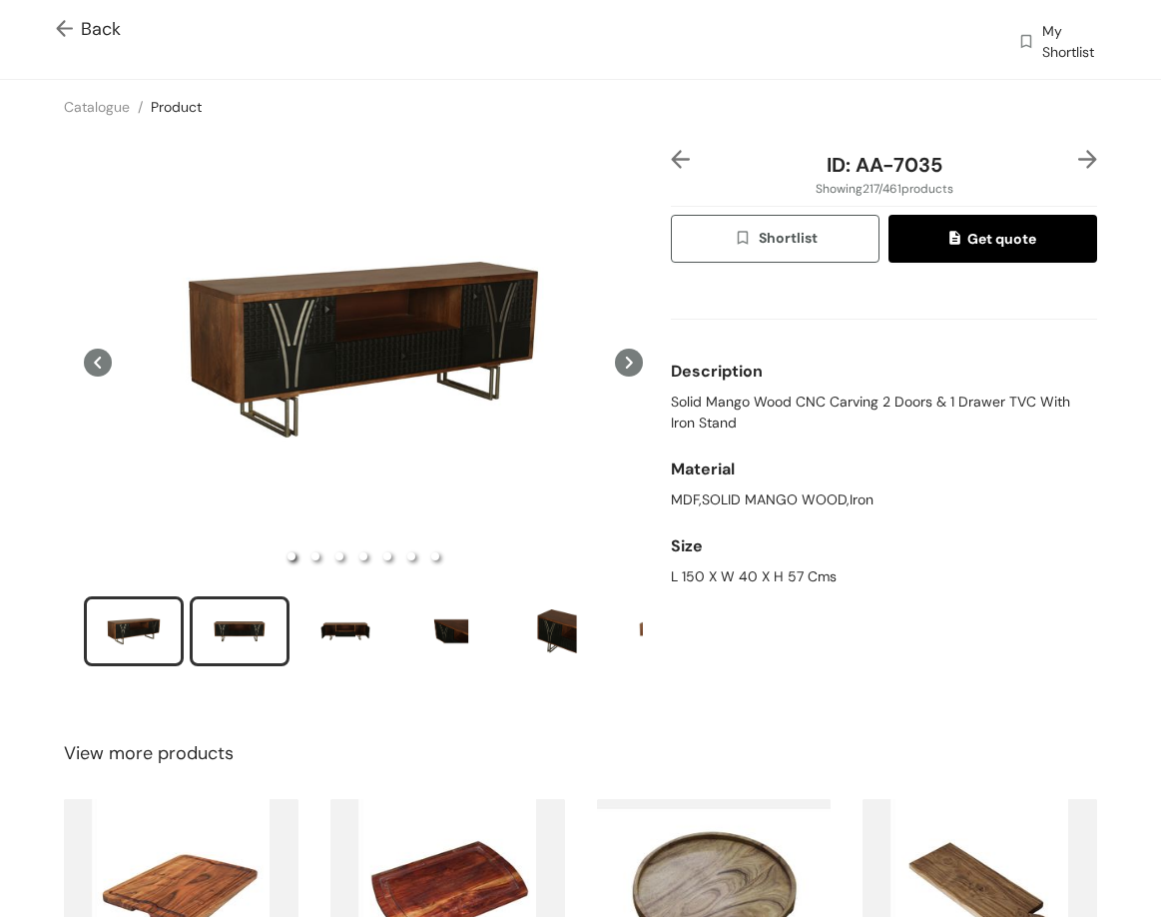
click at [264, 633] on div "slide item 2" at bounding box center [240, 631] width 90 height 60
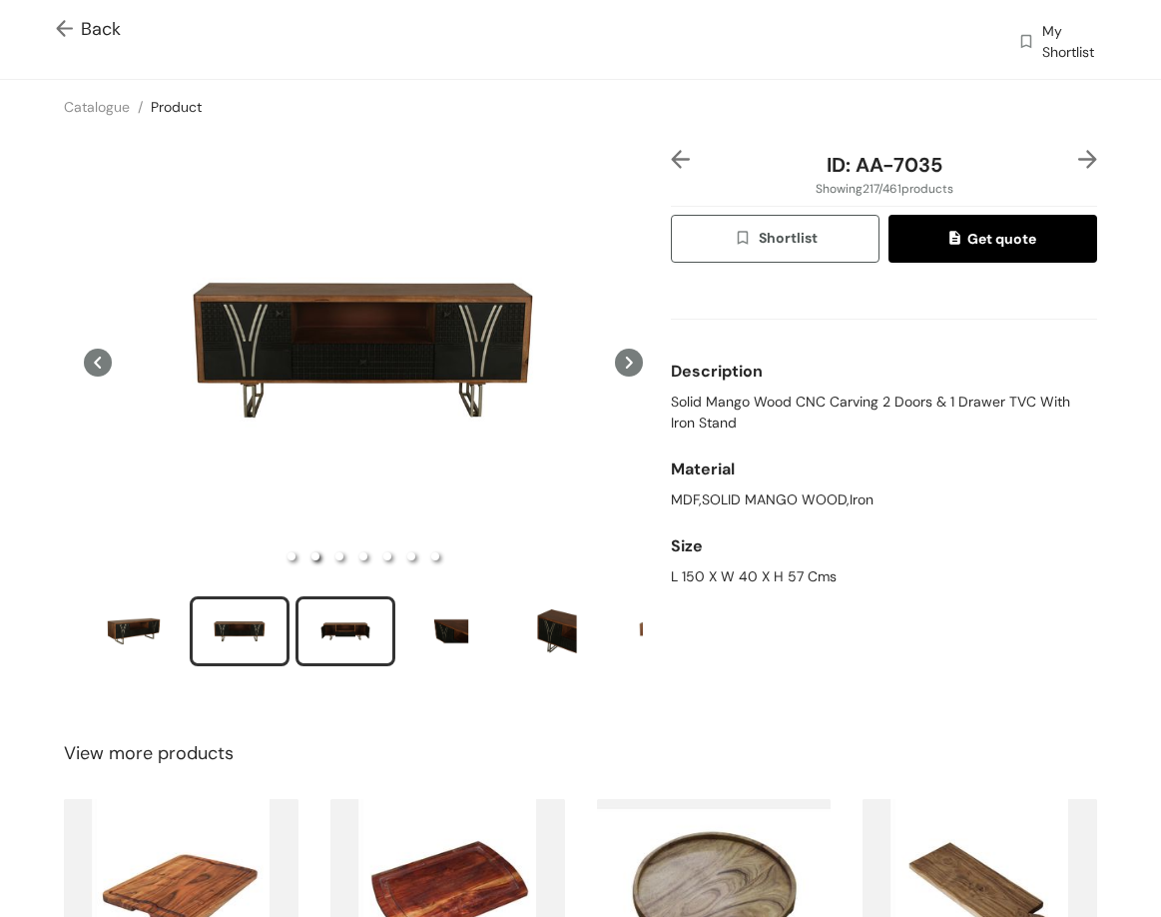
drag, startPoint x: 374, startPoint y: 621, endPoint x: 374, endPoint y: 633, distance: 12.0
click at [374, 628] on div "slide item 3" at bounding box center [346, 631] width 90 height 60
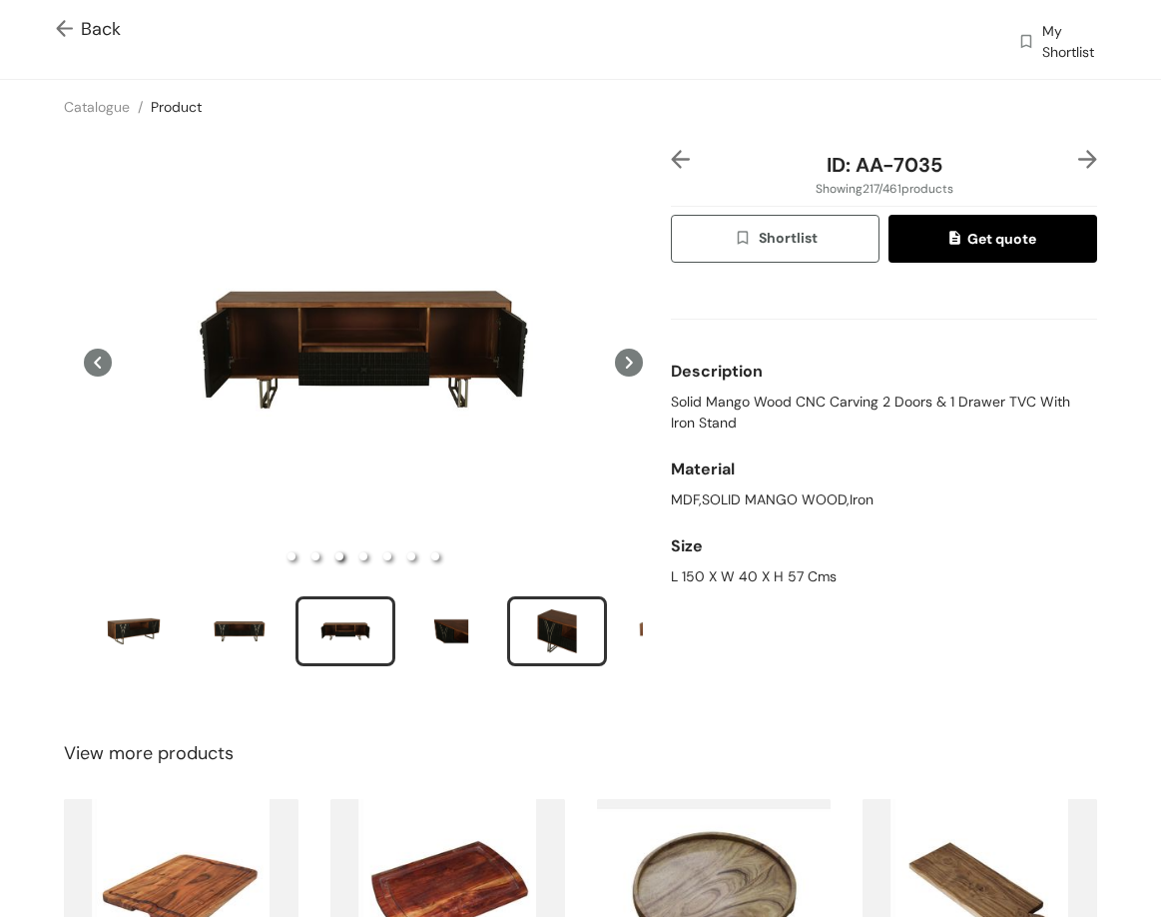
click at [541, 611] on div "slide item 5" at bounding box center [557, 631] width 90 height 60
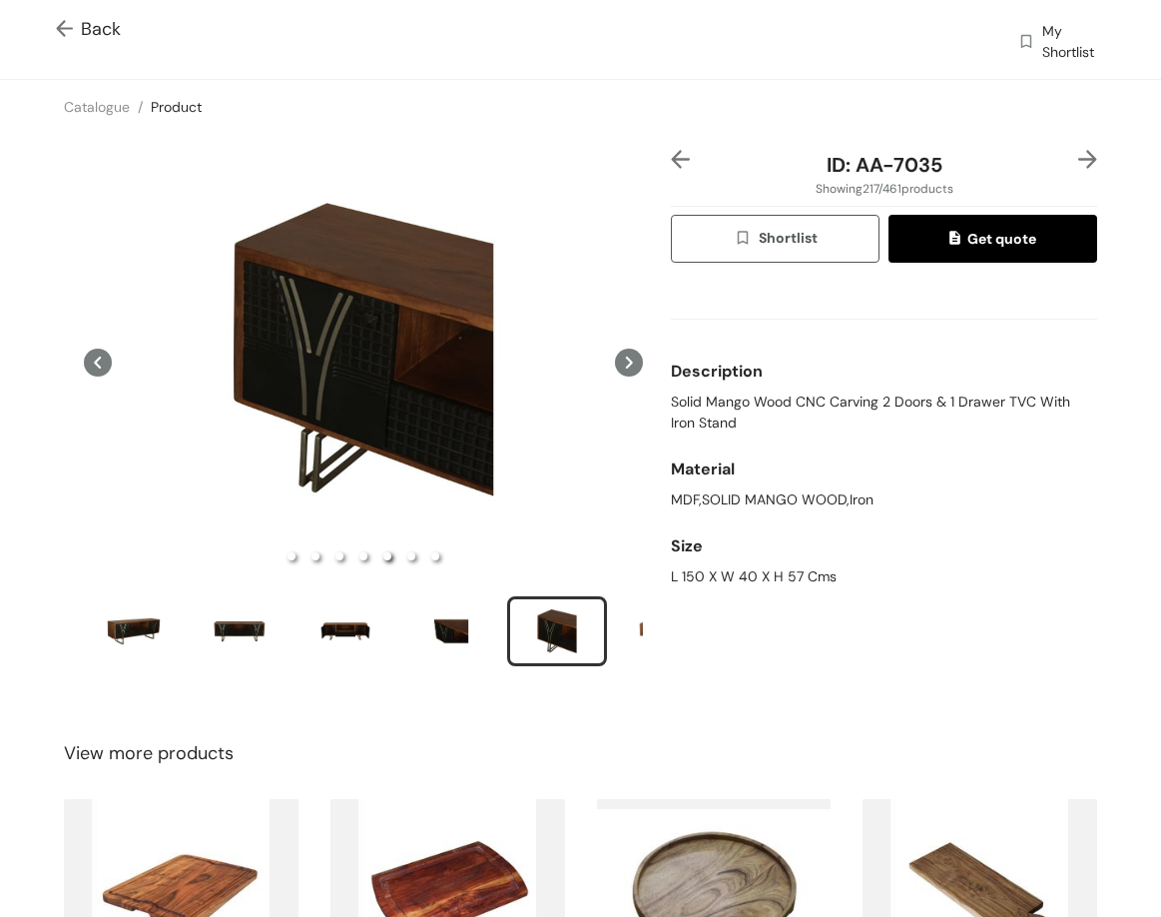
click at [1079, 163] on img at bounding box center [1088, 159] width 19 height 19
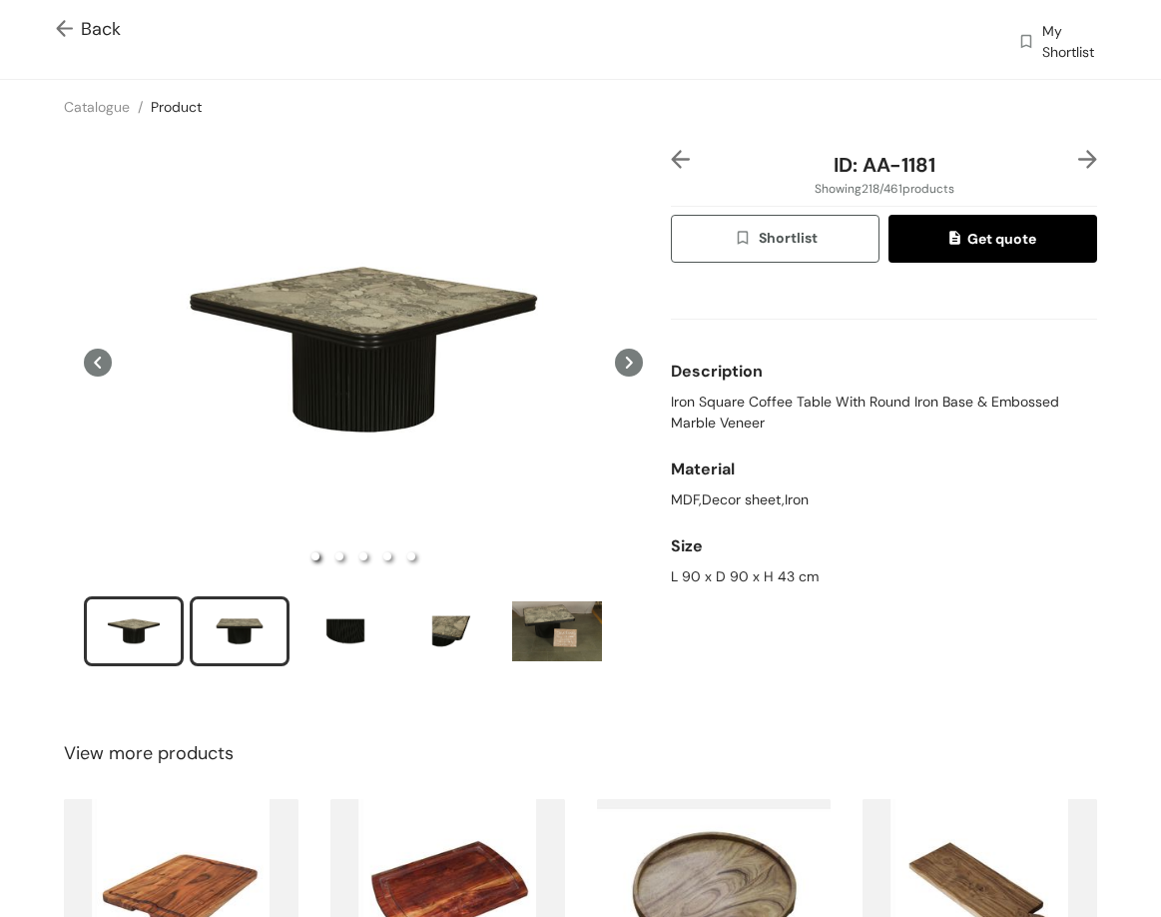
click at [248, 625] on div "slide item 2" at bounding box center [240, 631] width 90 height 60
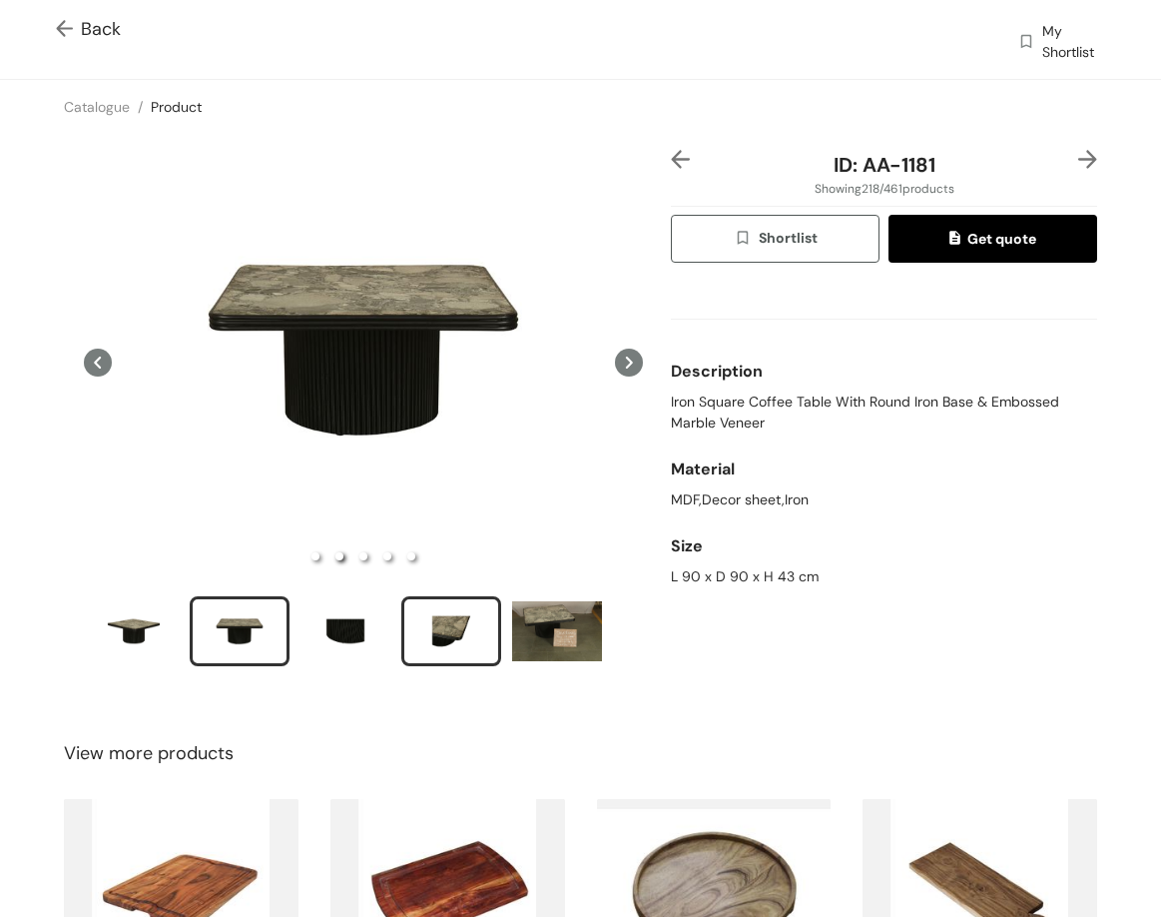
click at [449, 616] on div "slide item 4" at bounding box center [451, 631] width 90 height 60
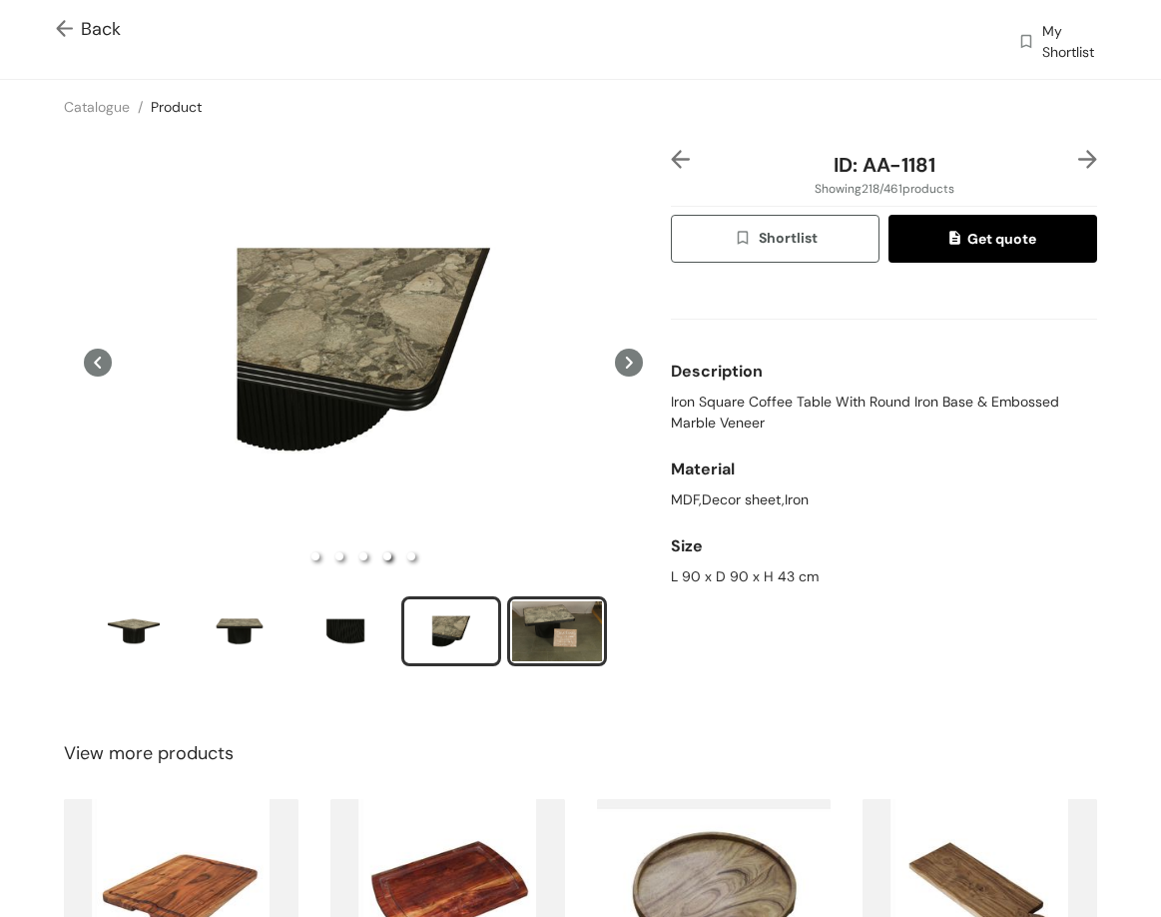
click at [561, 630] on div "slide item 5" at bounding box center [557, 631] width 90 height 60
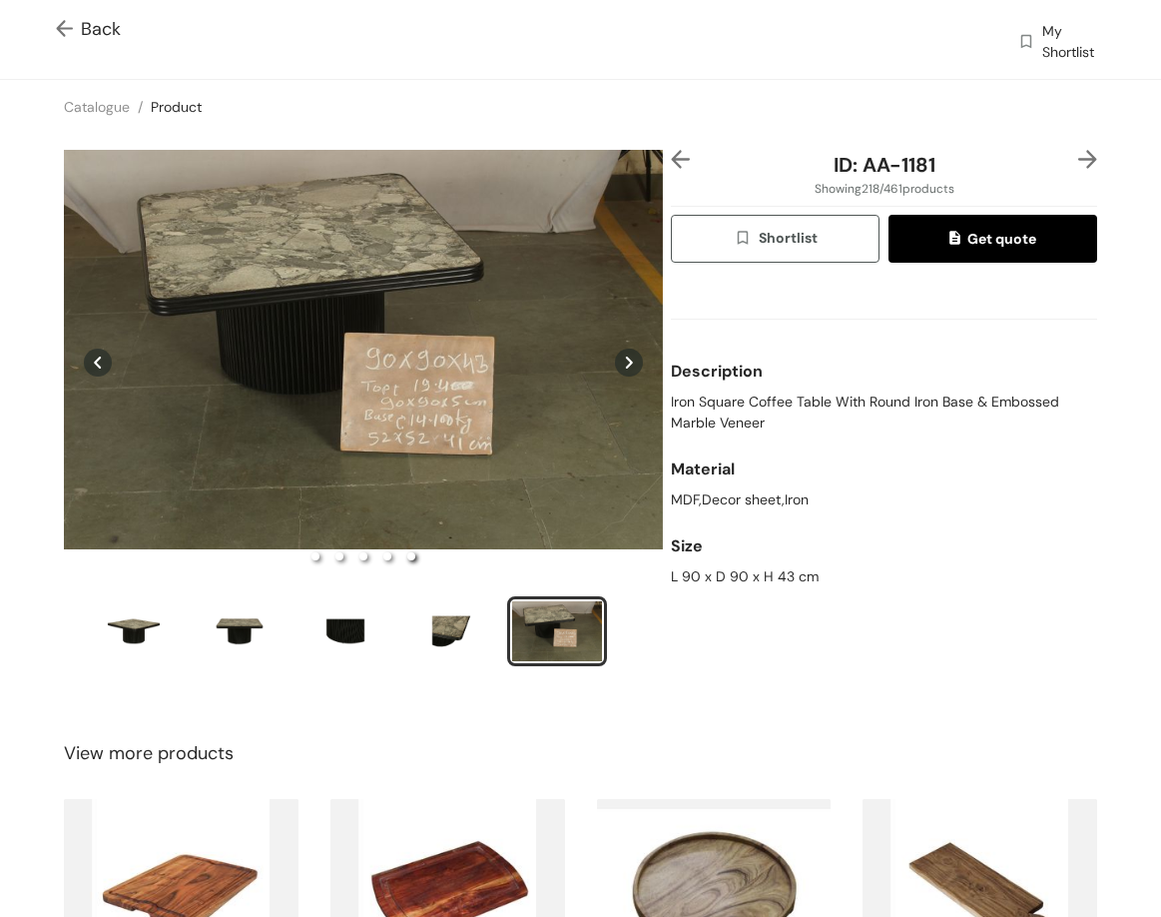
click at [1079, 161] on img at bounding box center [1088, 159] width 19 height 19
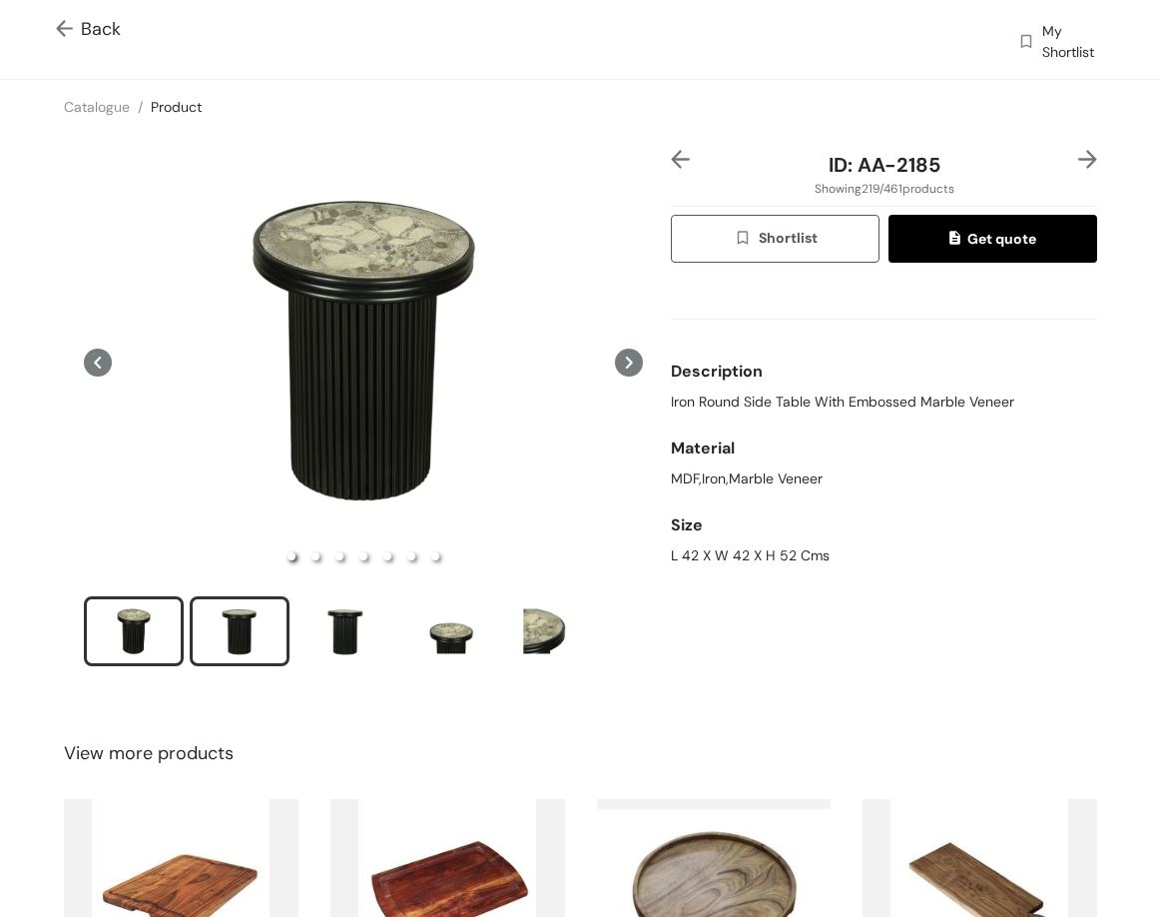
click at [251, 646] on div "slide item 2" at bounding box center [240, 631] width 90 height 60
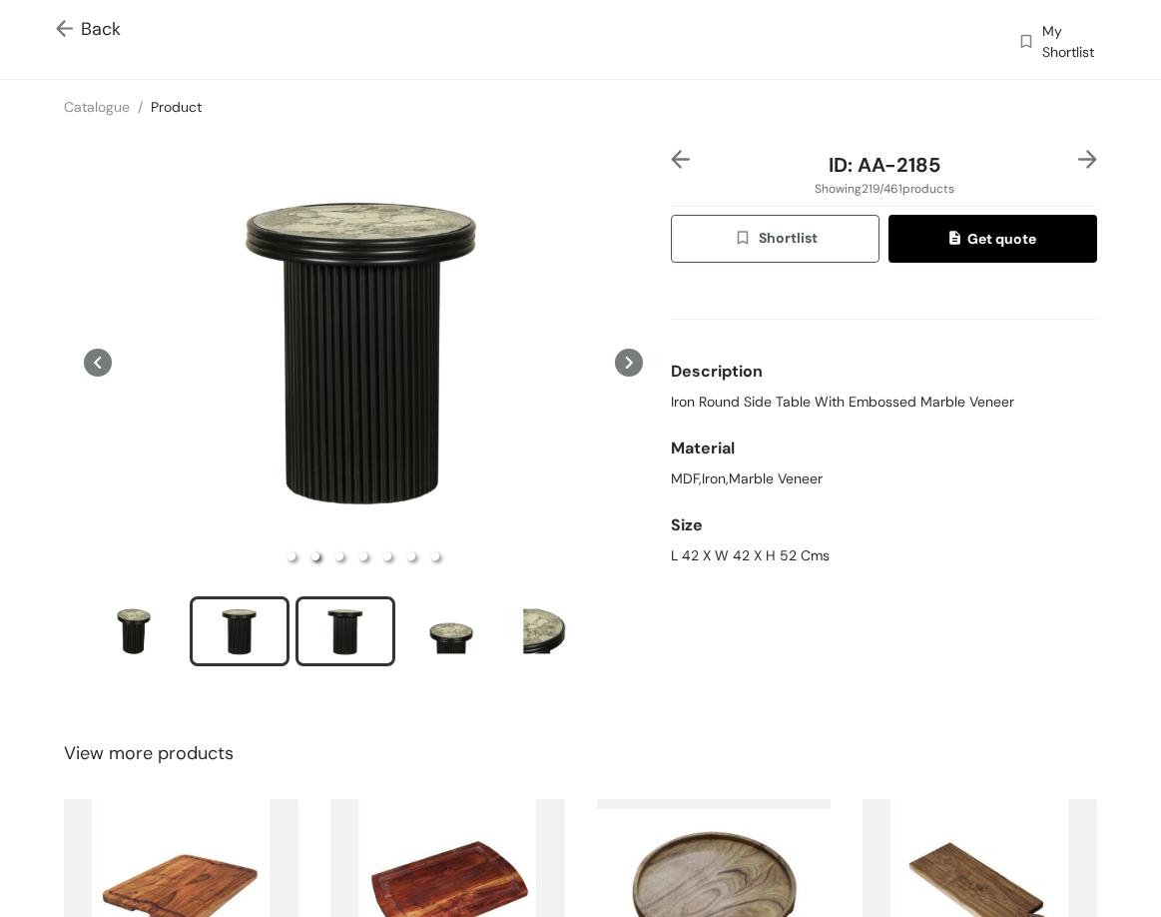
click at [340, 640] on div "slide item 3" at bounding box center [346, 631] width 90 height 60
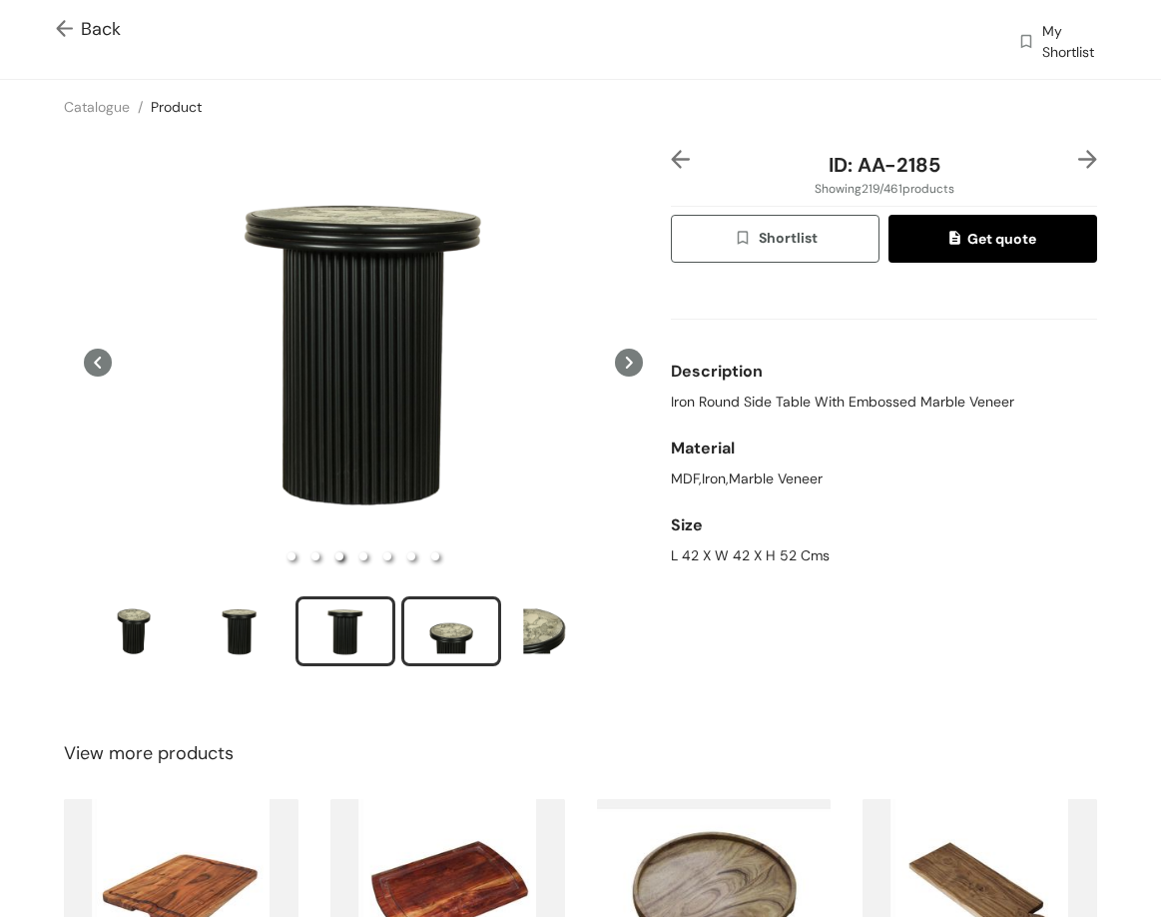
click at [455, 634] on div "slide item 4" at bounding box center [451, 631] width 90 height 60
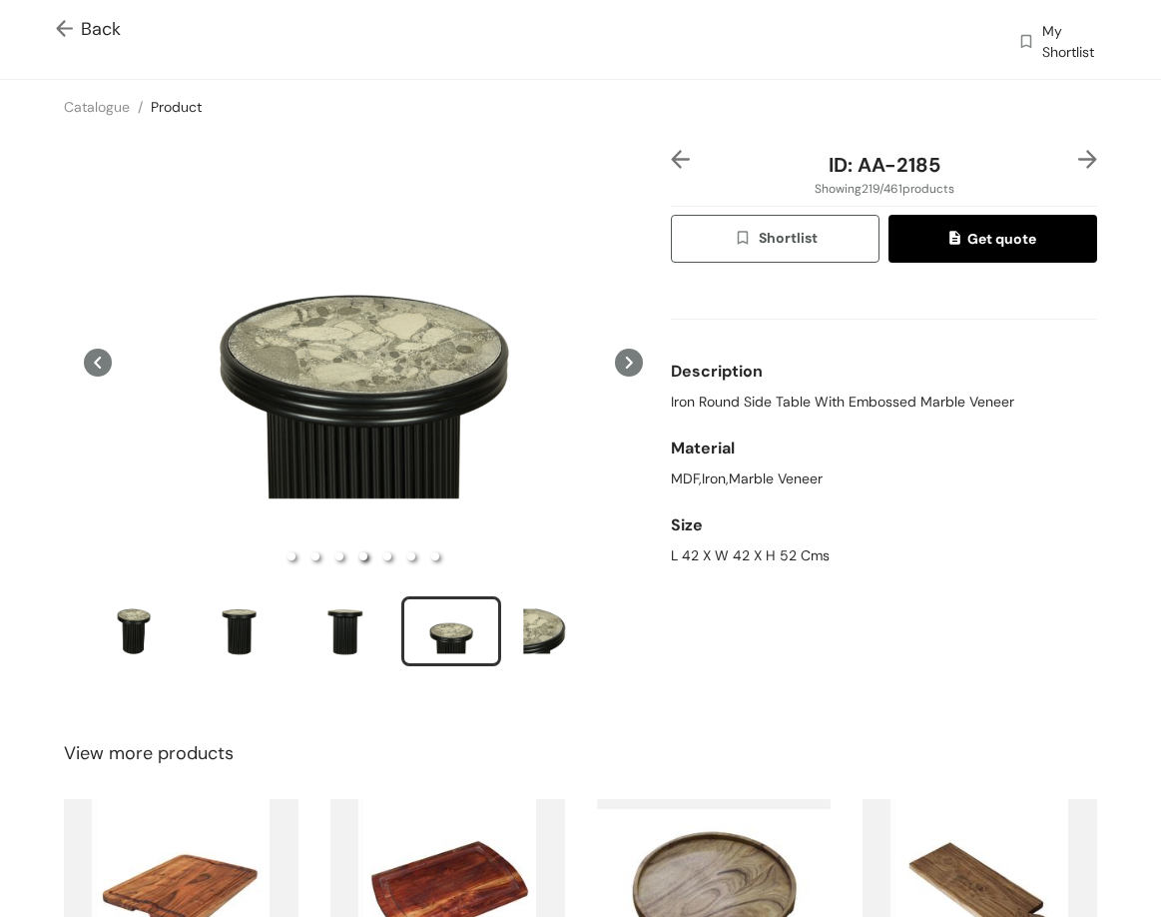
click at [1079, 162] on img at bounding box center [1088, 159] width 19 height 19
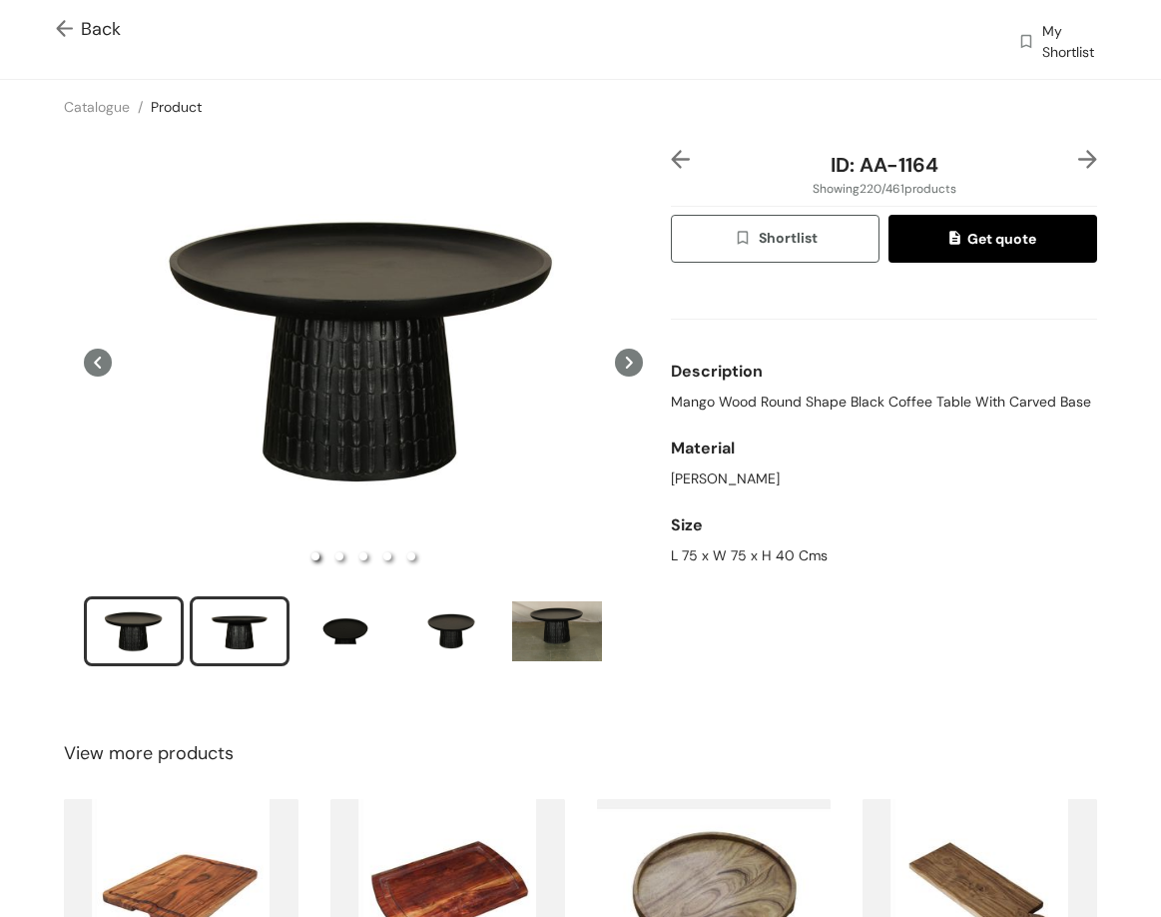
click at [237, 646] on div "slide item 2" at bounding box center [240, 631] width 90 height 60
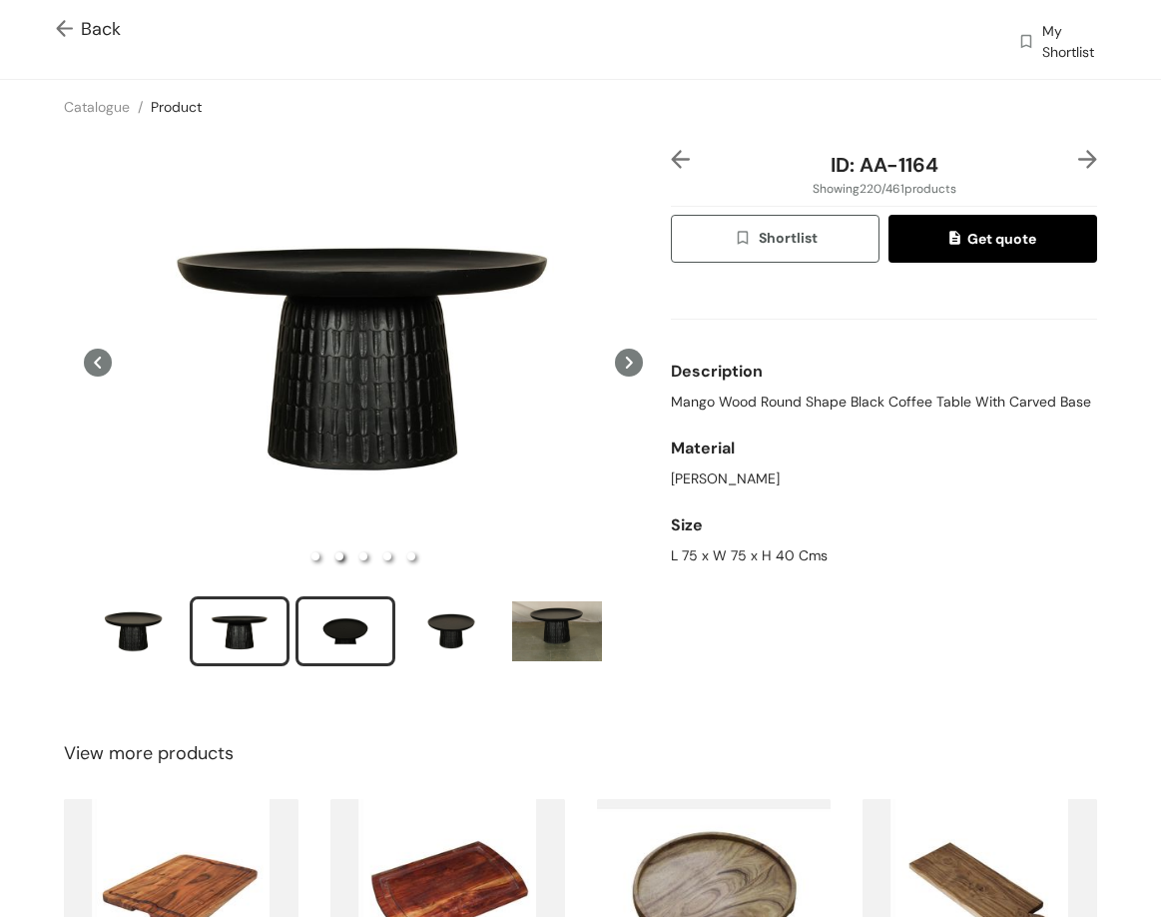
click at [382, 630] on div "slide item 3" at bounding box center [346, 631] width 90 height 60
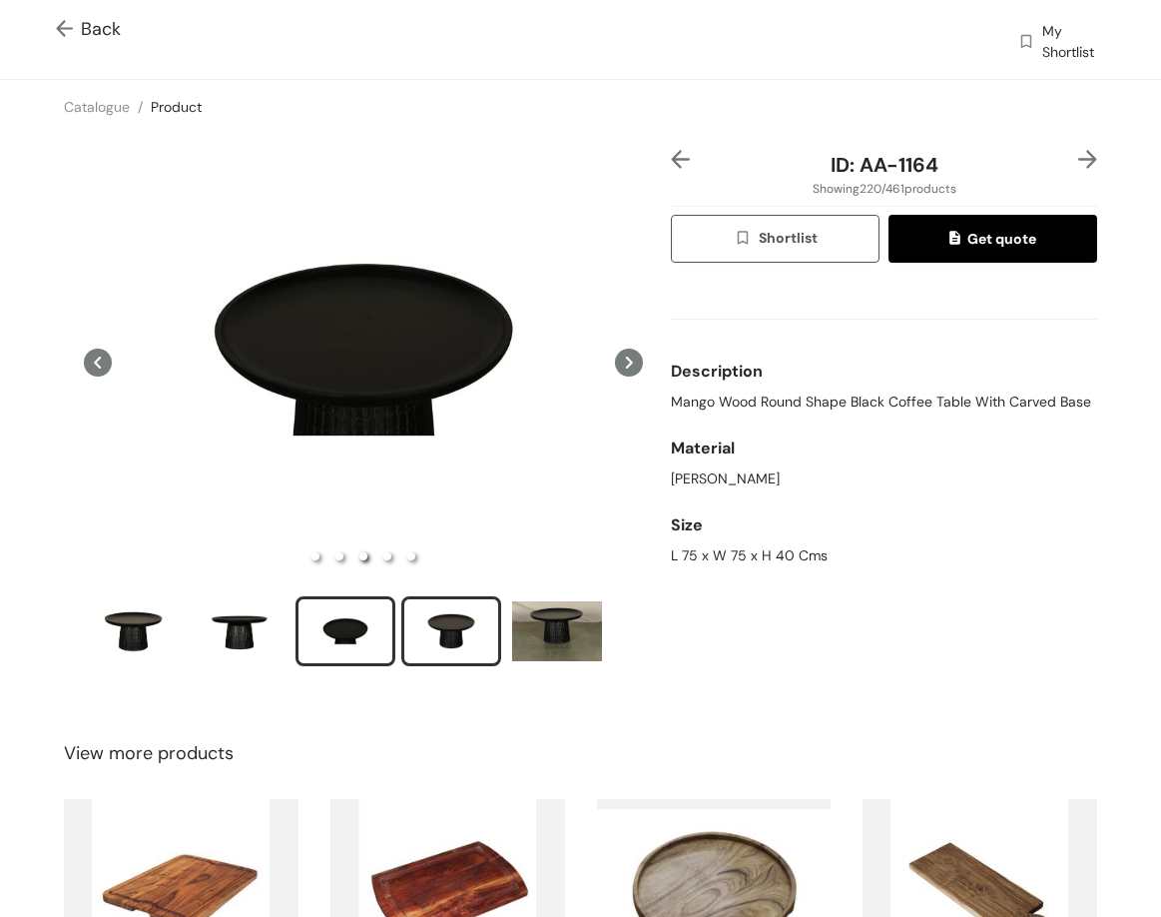
click at [433, 605] on div "slide item 4" at bounding box center [451, 631] width 90 height 60
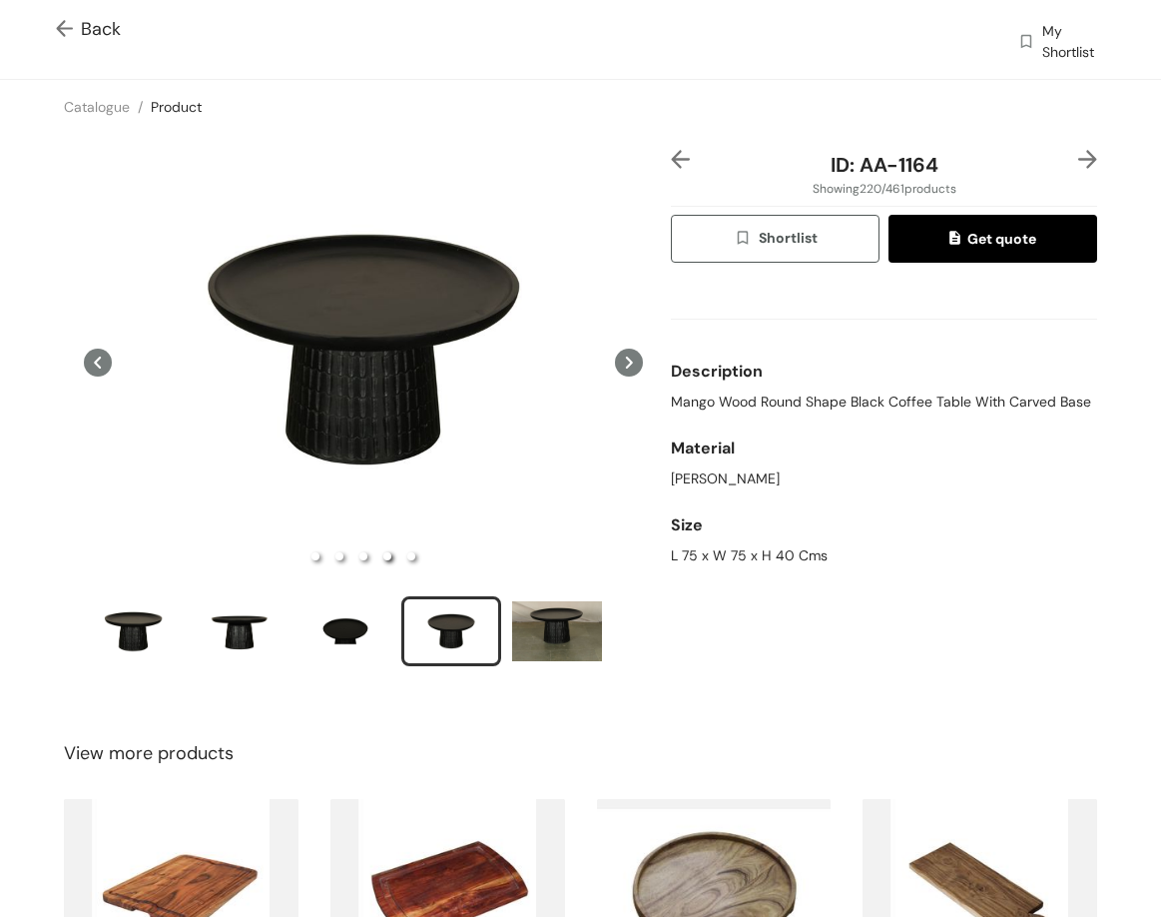
click at [1079, 152] on img at bounding box center [1088, 159] width 19 height 19
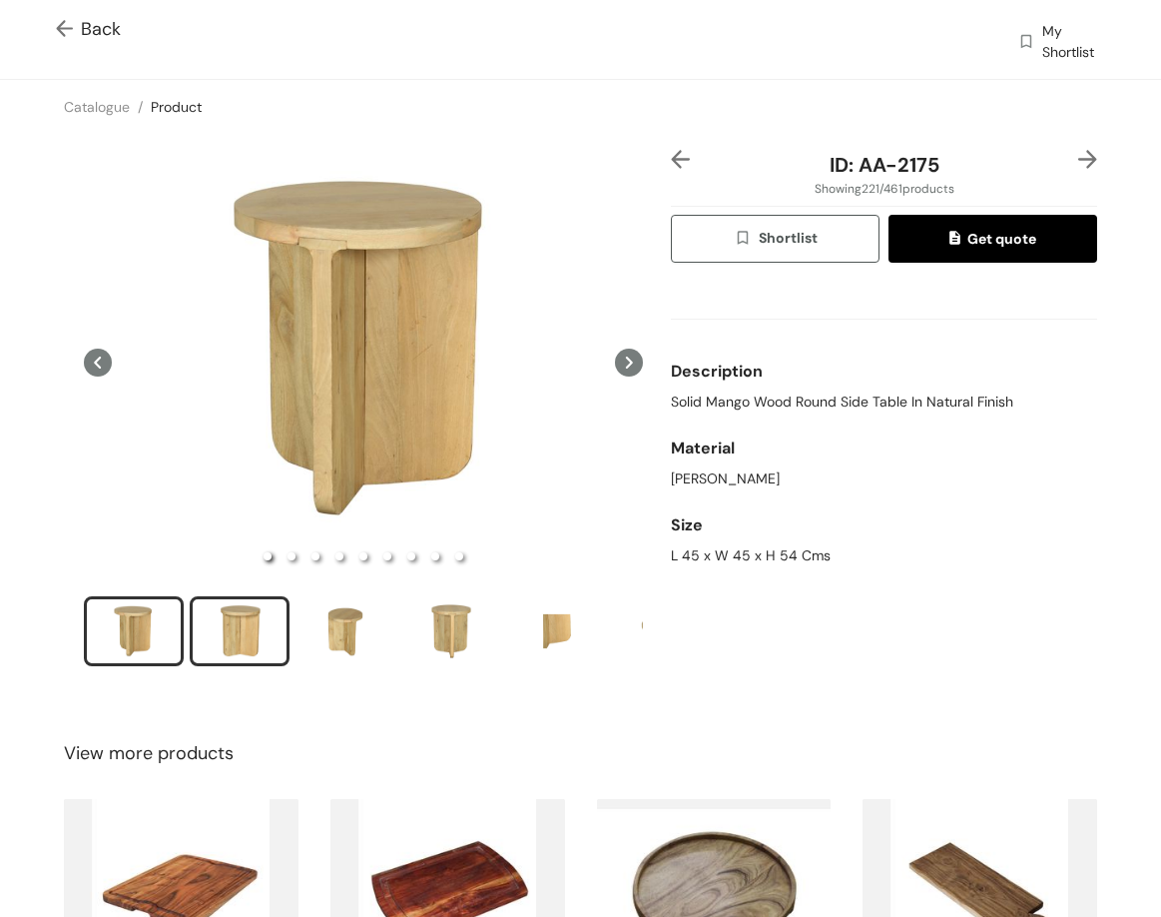
click at [226, 620] on div "slide item 2" at bounding box center [240, 631] width 90 height 60
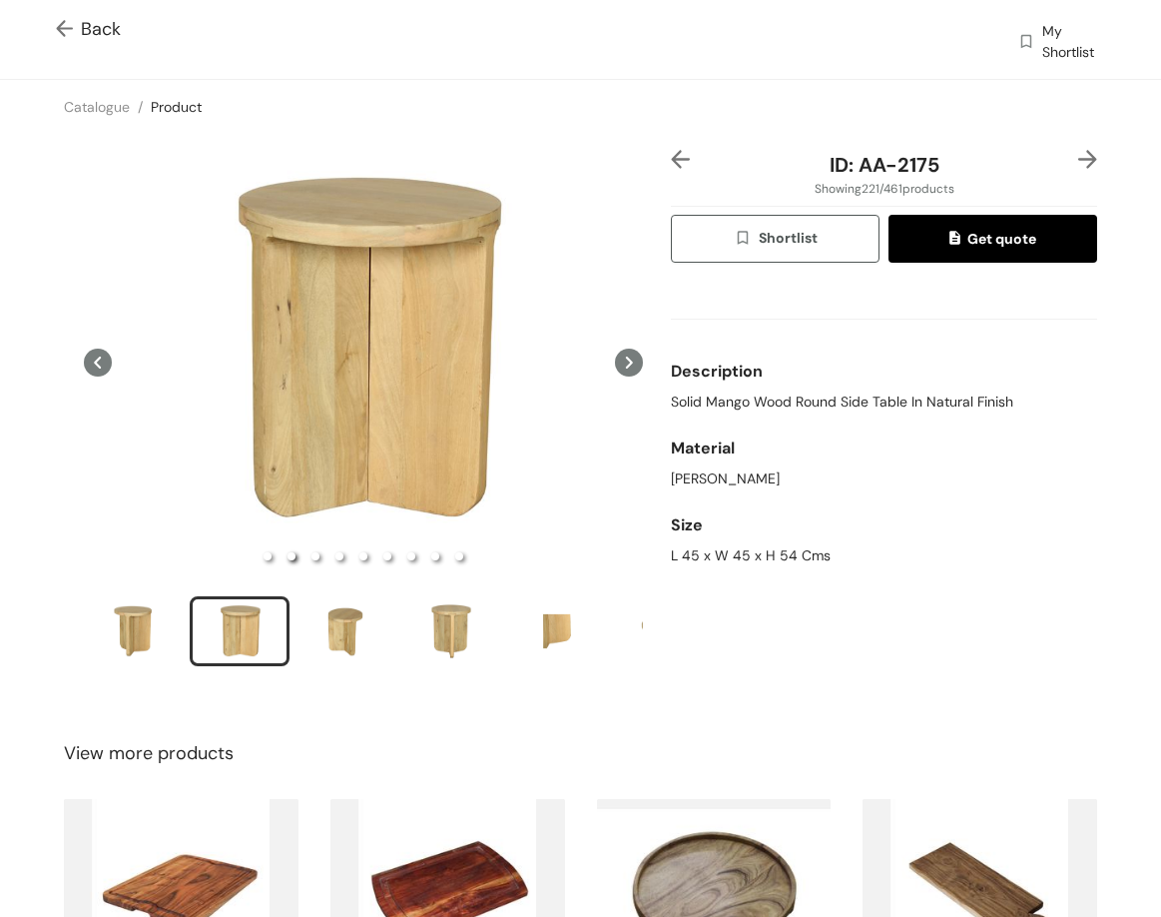
click at [336, 663] on ul at bounding box center [363, 634] width 559 height 76
click at [336, 650] on div "slide item 3" at bounding box center [346, 631] width 90 height 60
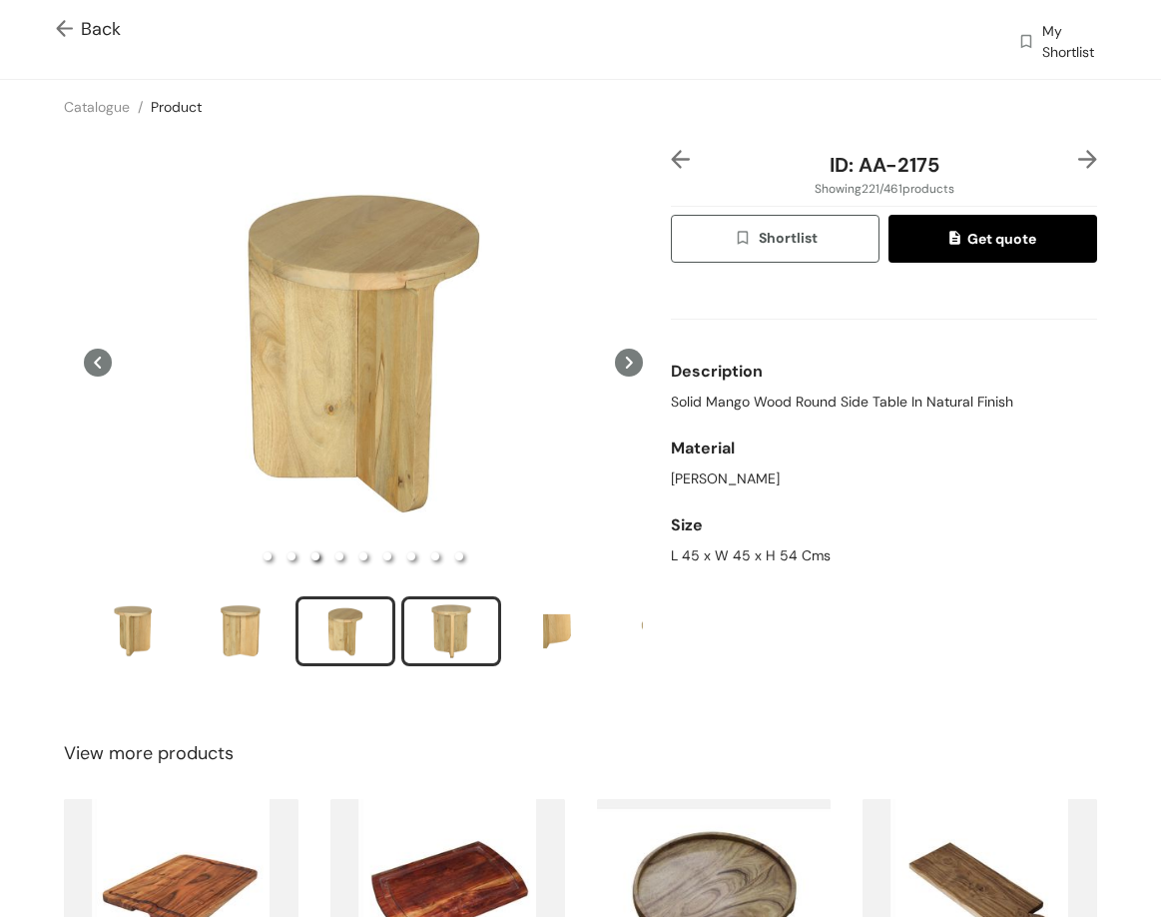
click at [449, 641] on div "slide item 4" at bounding box center [451, 631] width 90 height 60
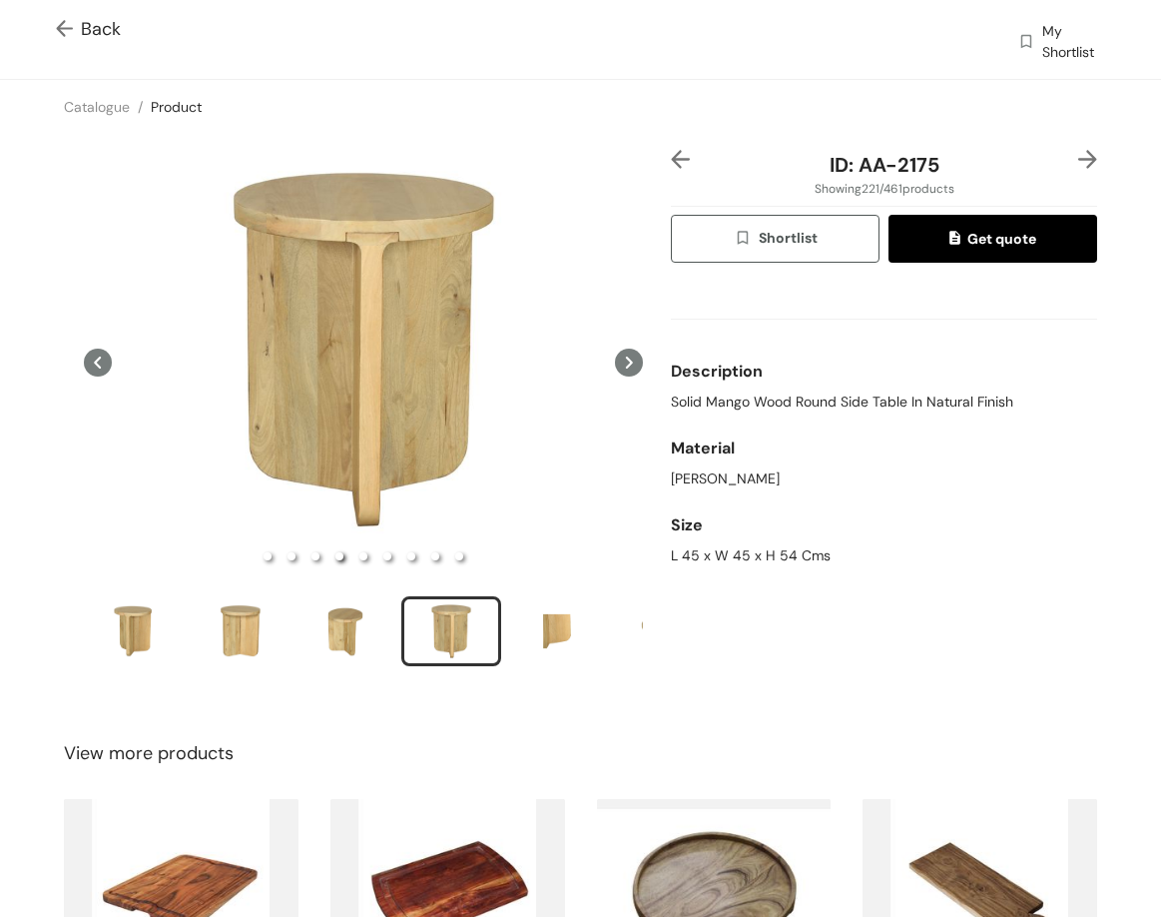
click at [1079, 157] on img at bounding box center [1088, 159] width 19 height 19
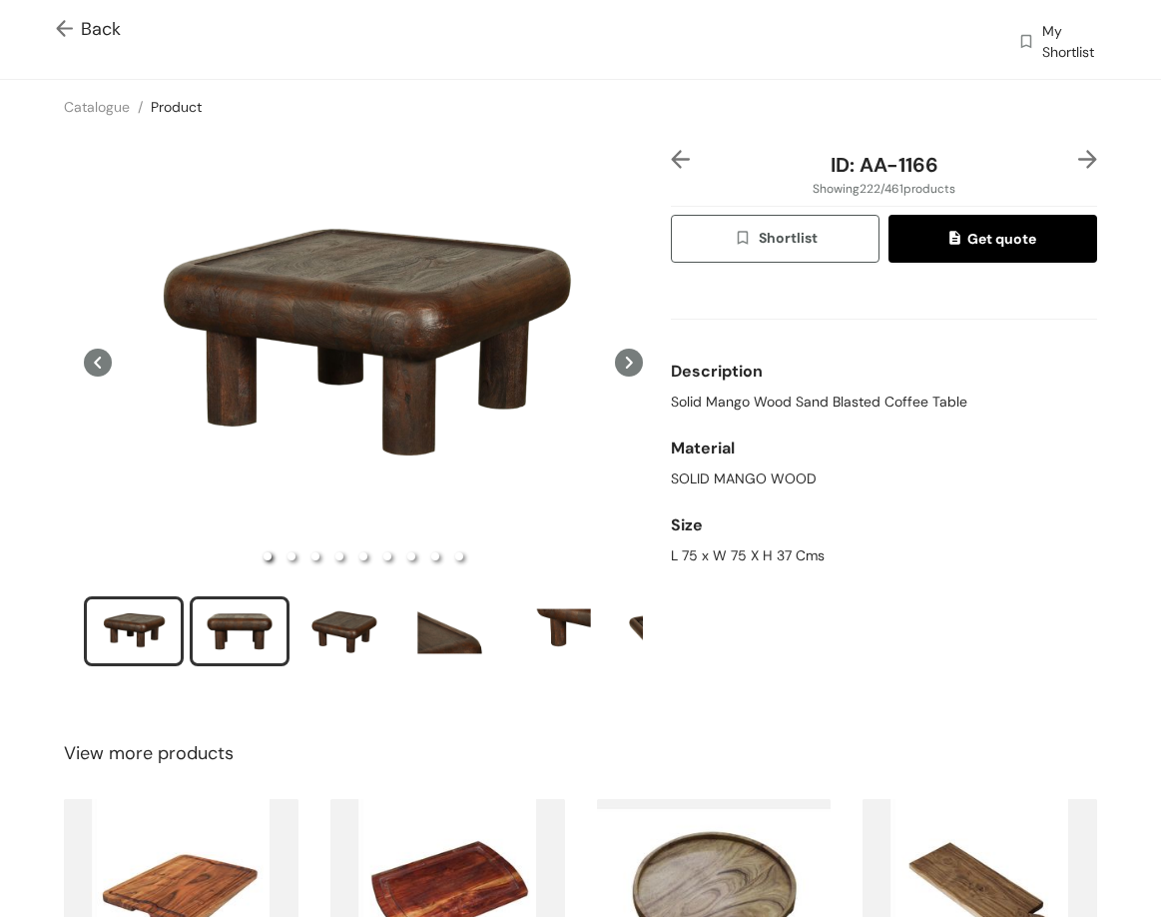
click at [235, 631] on div "slide item 2" at bounding box center [240, 631] width 90 height 60
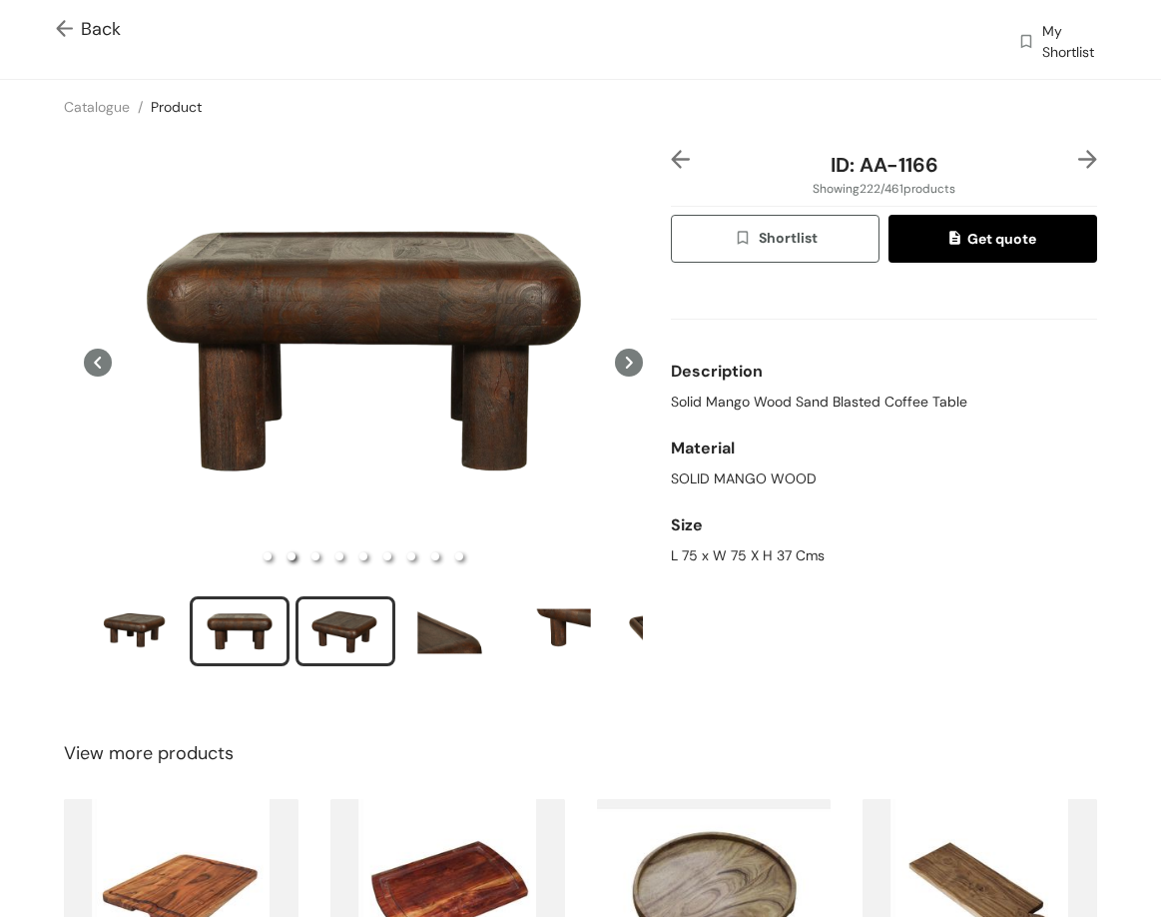
click at [354, 616] on div "slide item 3" at bounding box center [346, 631] width 90 height 60
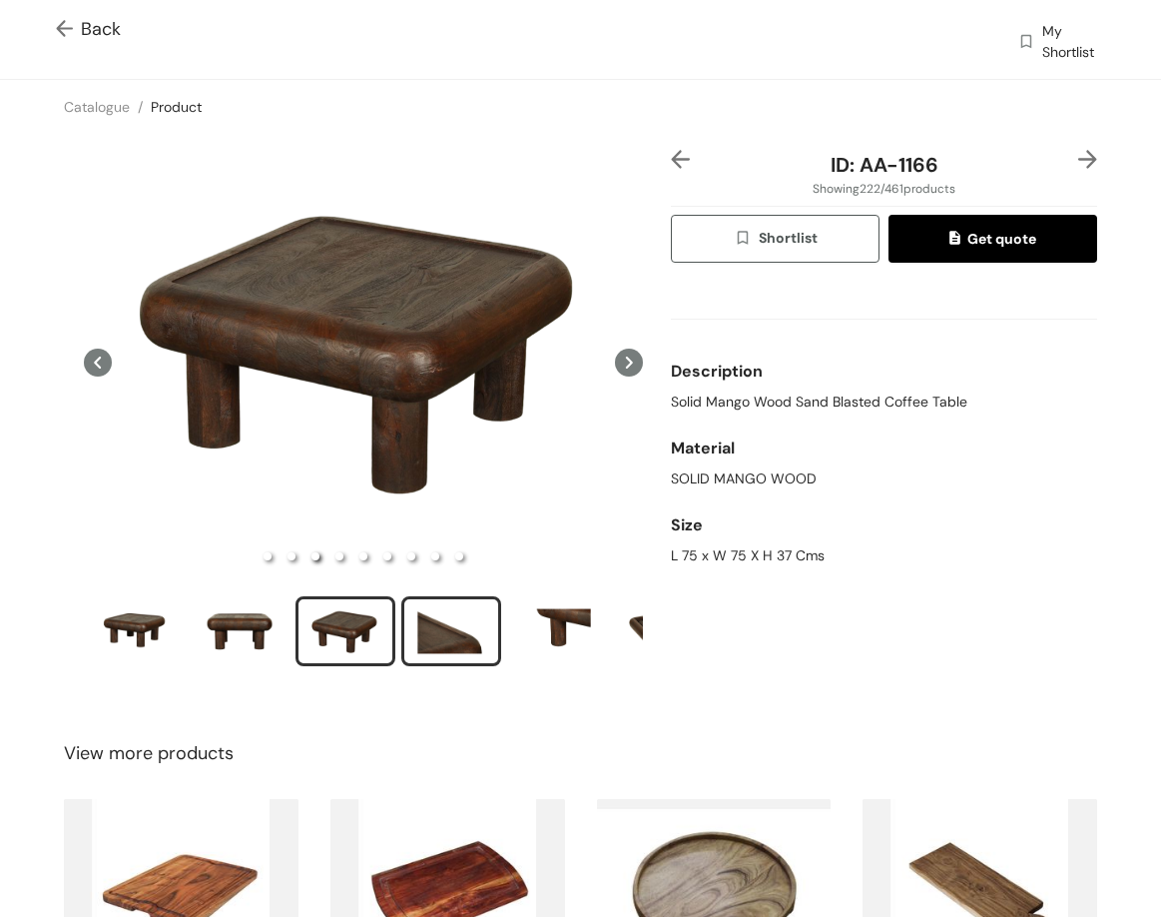
drag, startPoint x: 457, startPoint y: 603, endPoint x: 460, endPoint y: 617, distance: 14.3
click at [459, 616] on div "slide item 4" at bounding box center [451, 631] width 90 height 60
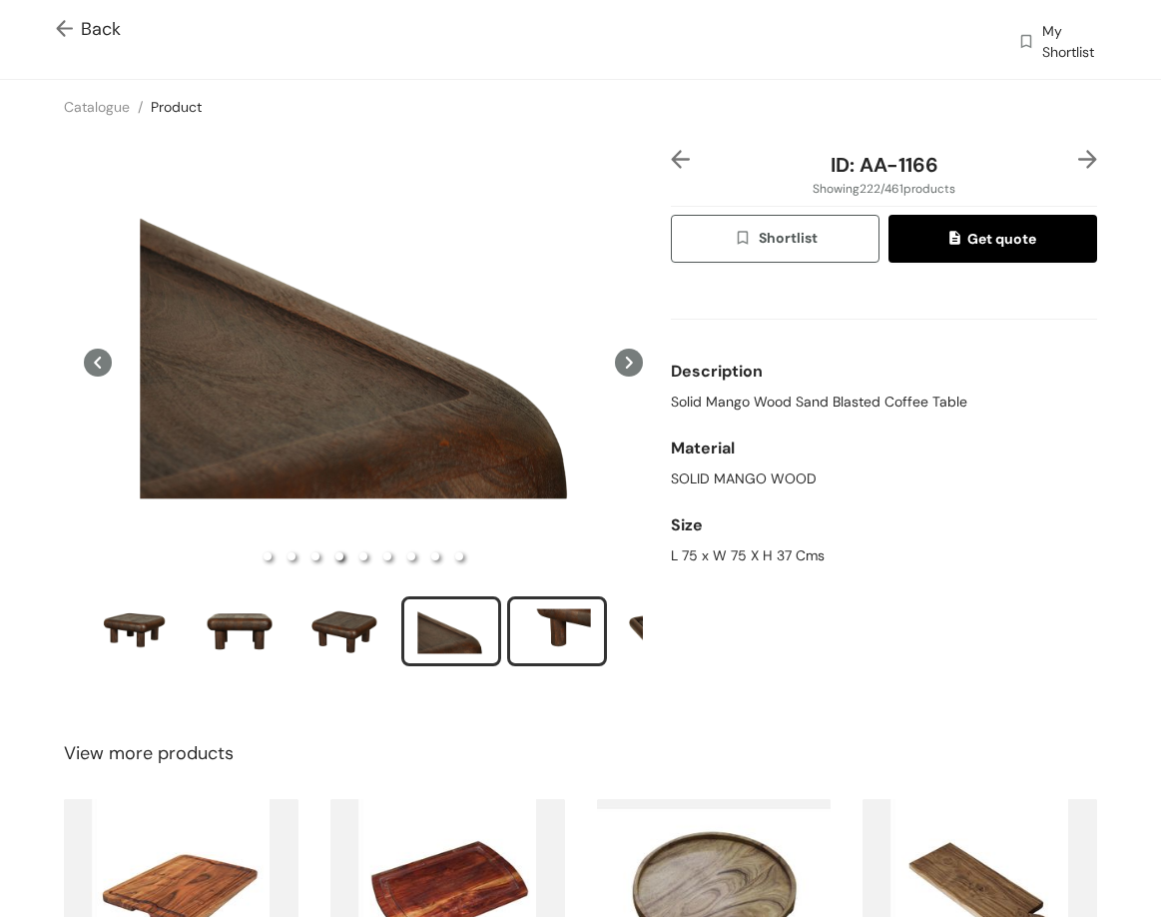
click at [540, 622] on div "slide item 5" at bounding box center [557, 631] width 90 height 60
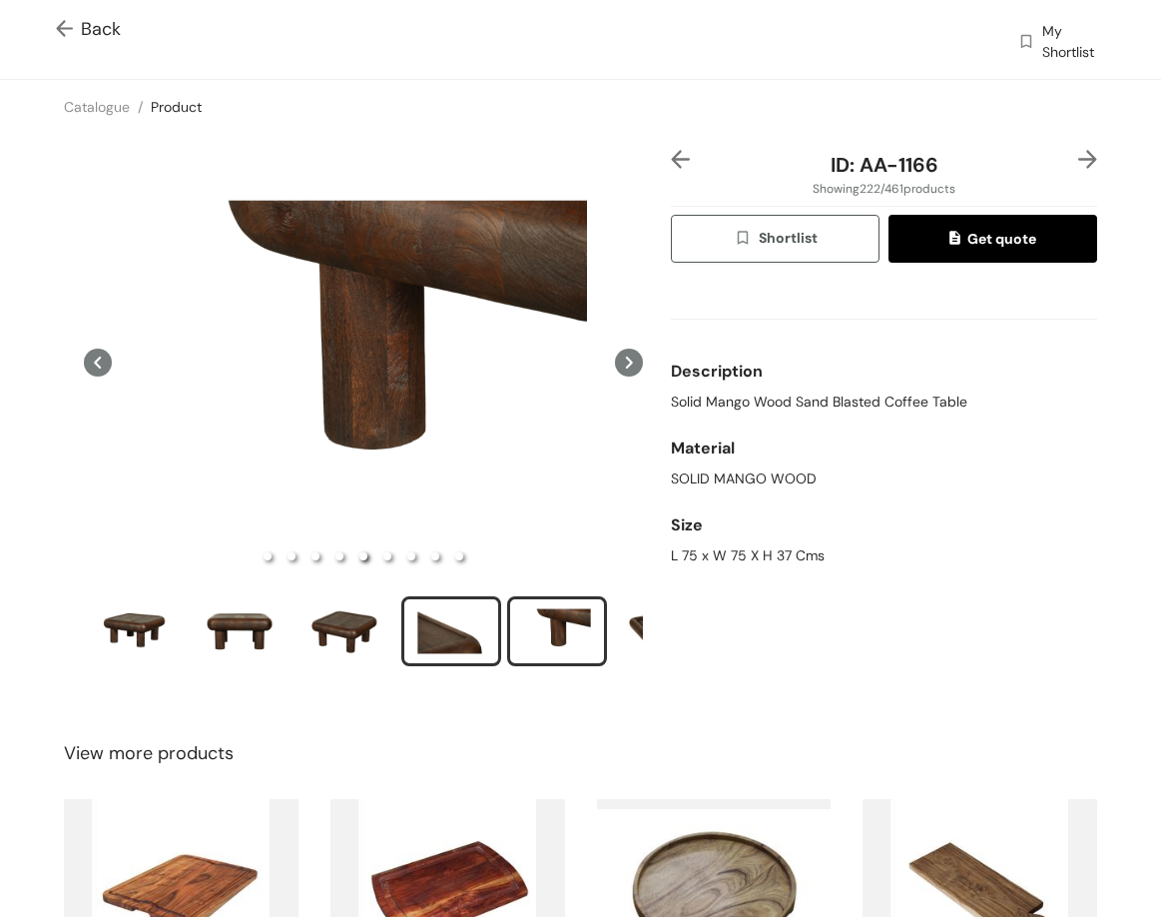
click at [467, 639] on div "slide item 4" at bounding box center [451, 631] width 90 height 60
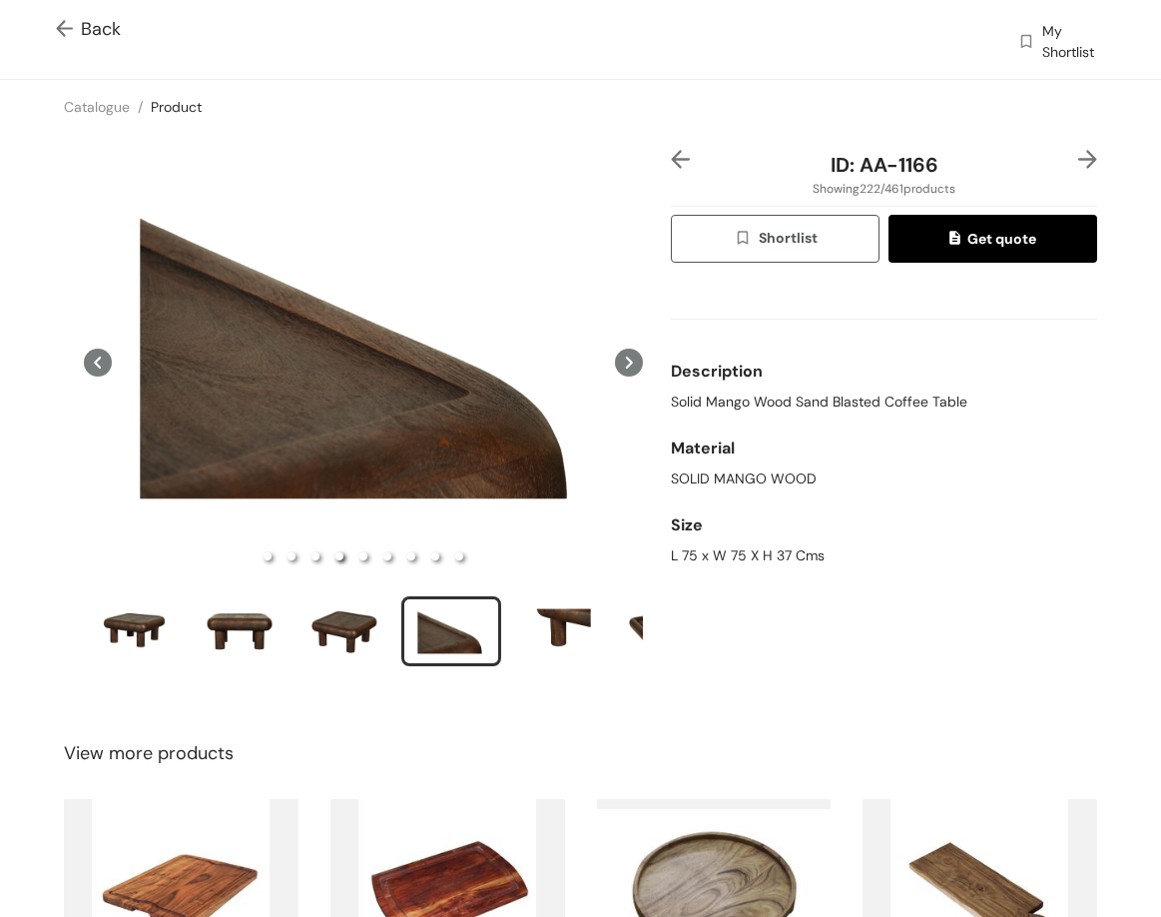
click at [1079, 160] on img at bounding box center [1088, 159] width 19 height 19
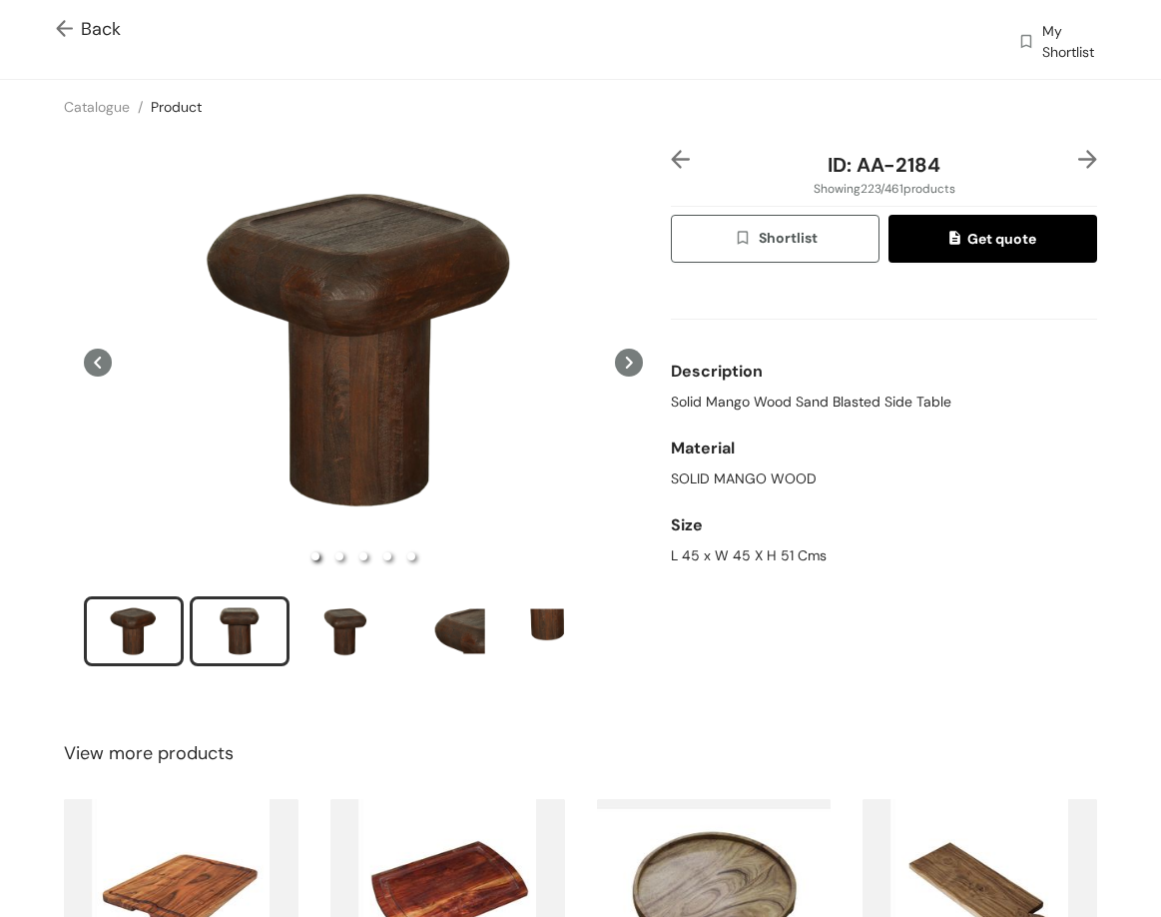
click at [222, 645] on div "slide item 2" at bounding box center [240, 631] width 90 height 60
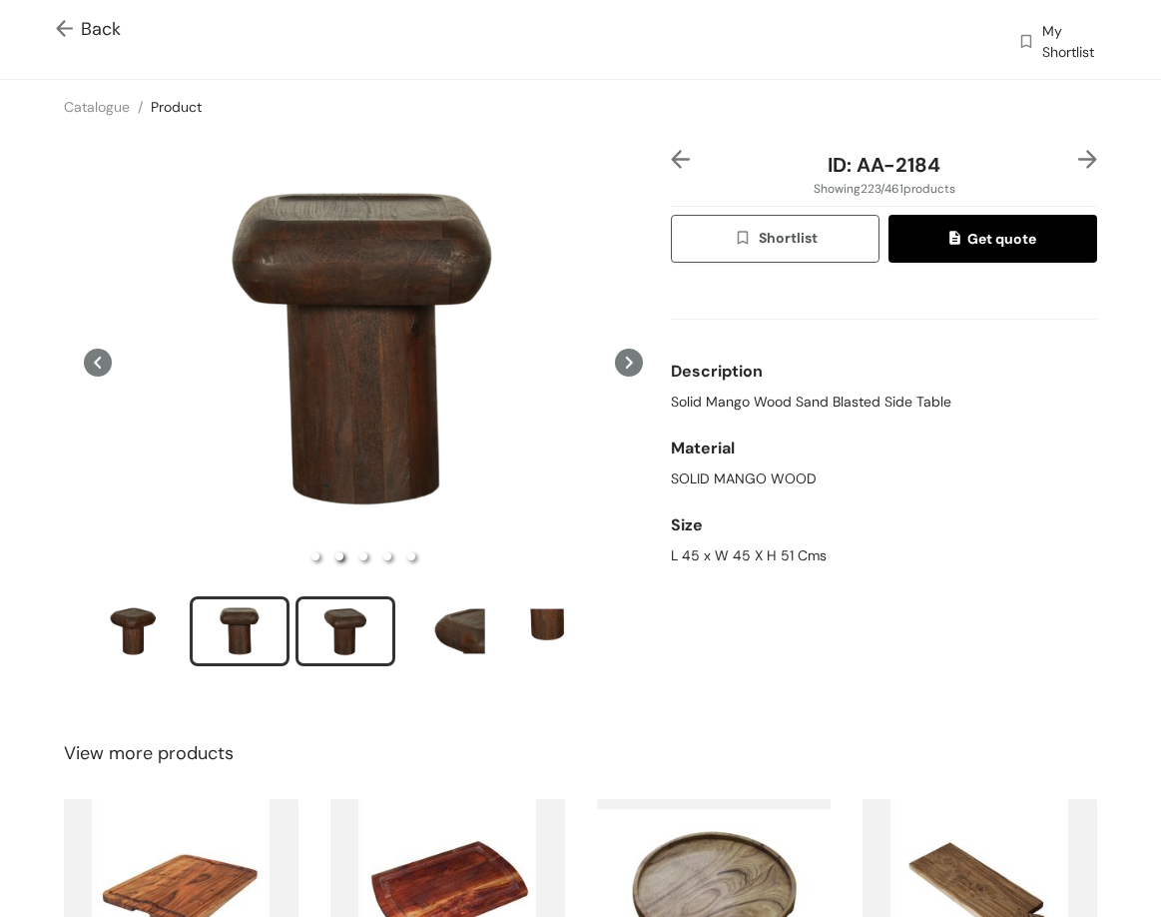
click at [351, 653] on li "slide item 3" at bounding box center [346, 631] width 100 height 70
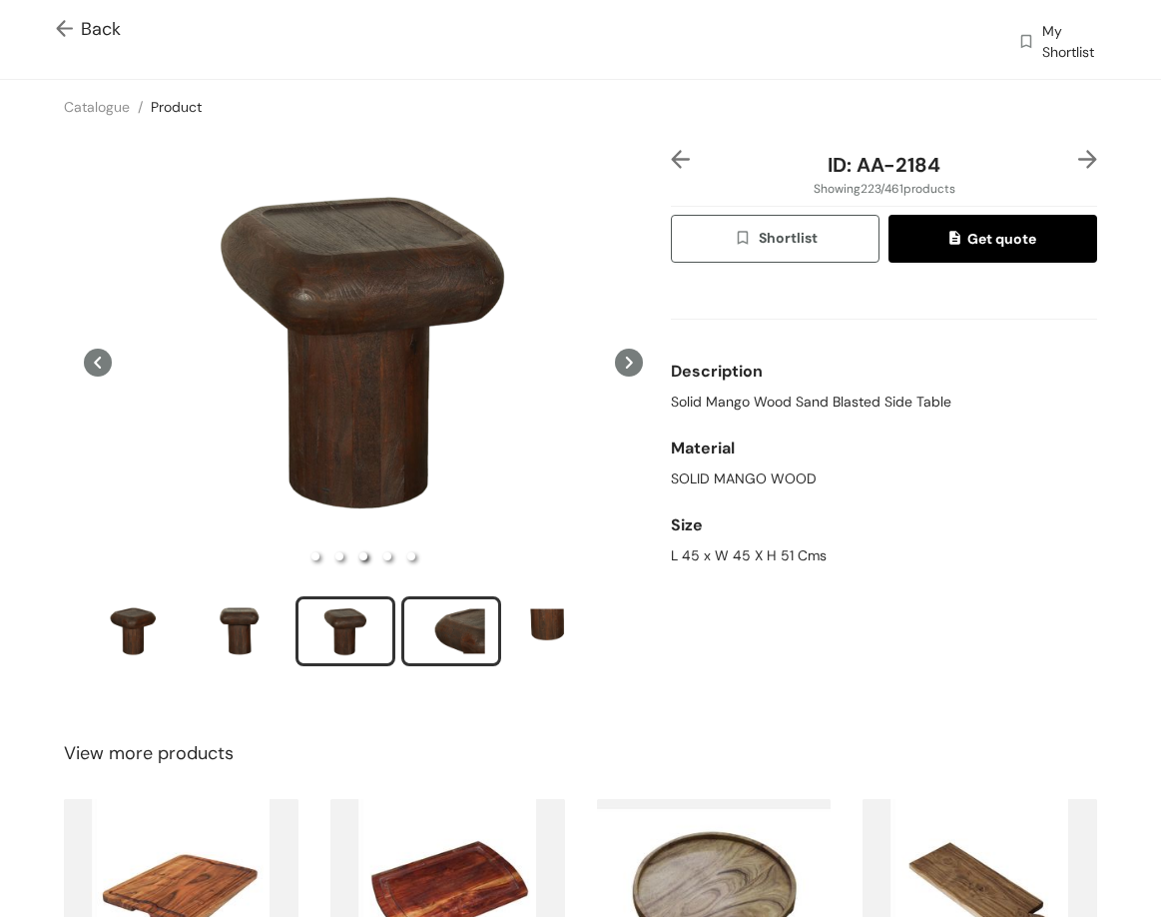
click at [448, 633] on div "slide item 4" at bounding box center [451, 631] width 90 height 60
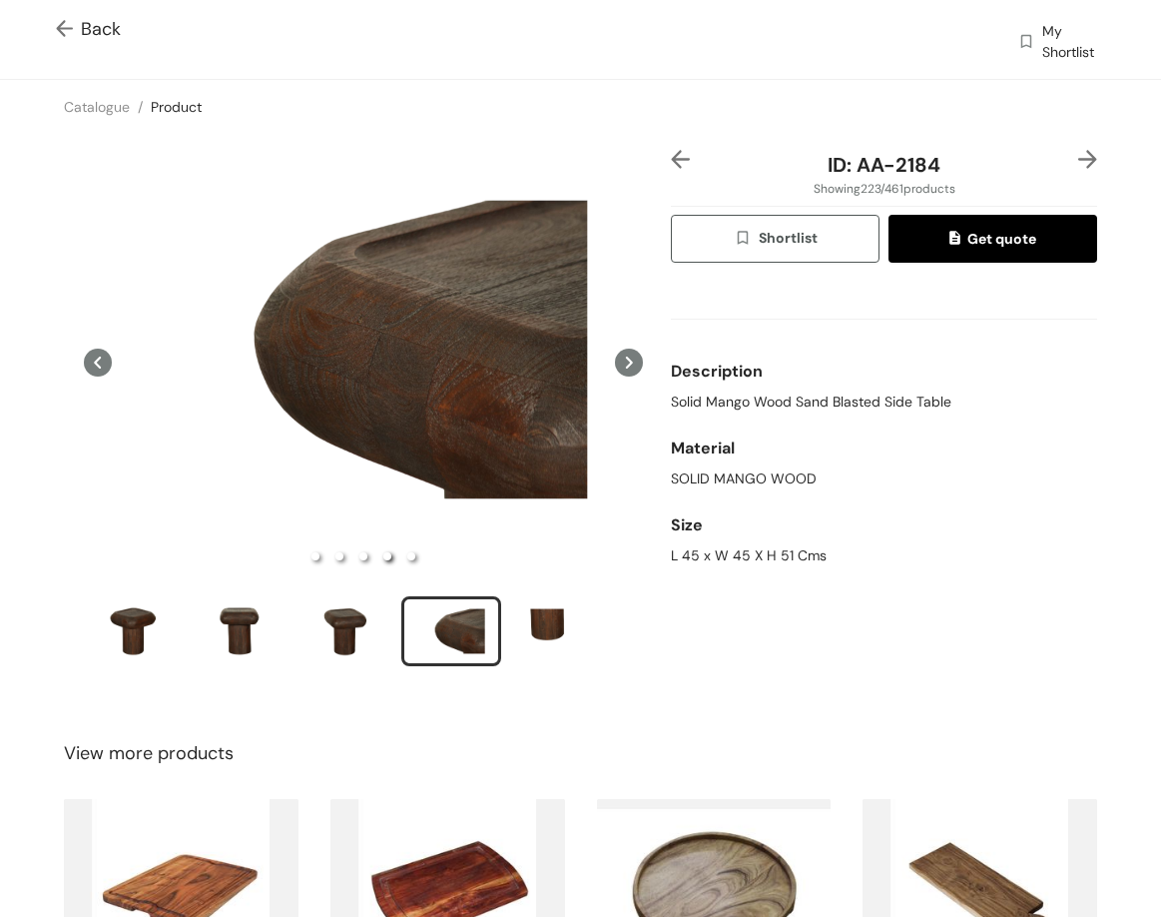
click at [1079, 162] on img at bounding box center [1088, 159] width 19 height 19
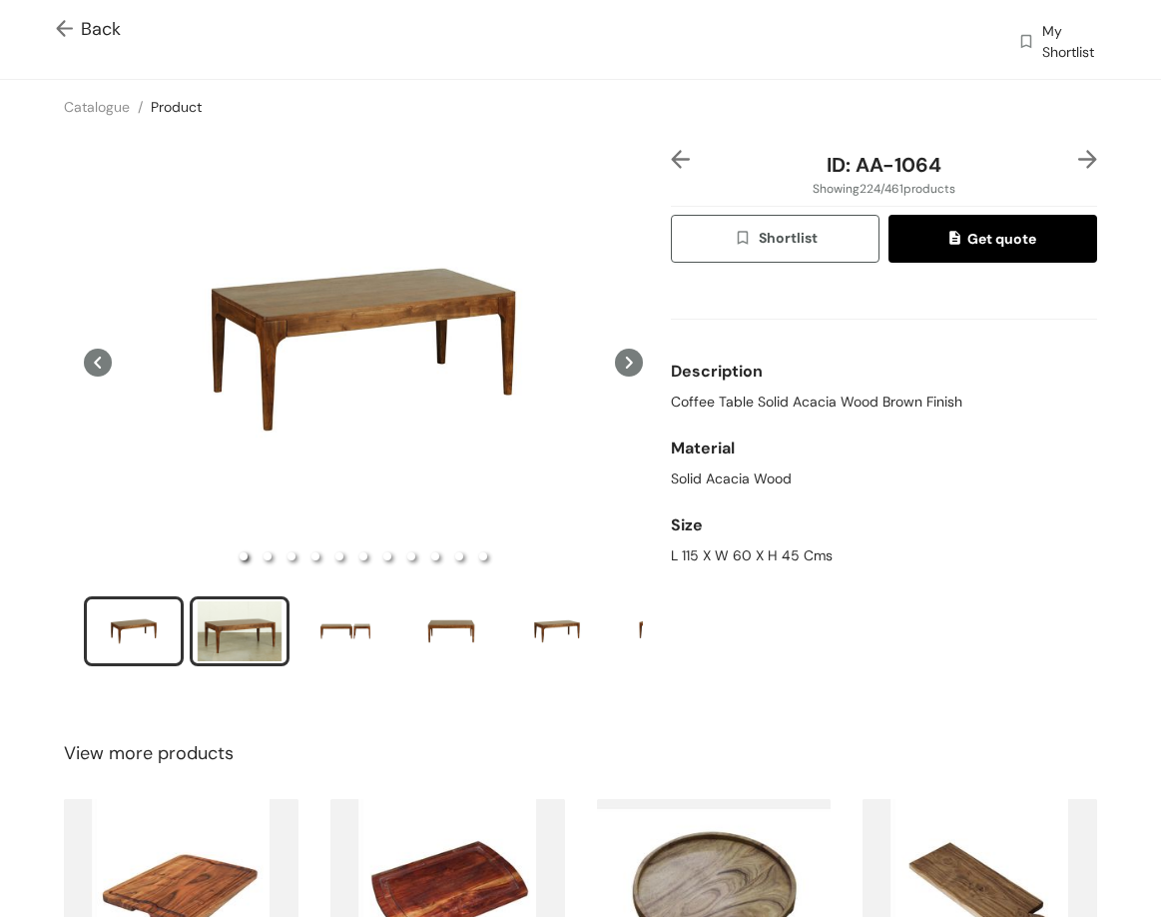
drag, startPoint x: 149, startPoint y: 586, endPoint x: 218, endPoint y: 619, distance: 76.4
click at [152, 586] on div at bounding box center [363, 411] width 599 height 522
click at [238, 635] on div "slide item 2" at bounding box center [240, 631] width 90 height 60
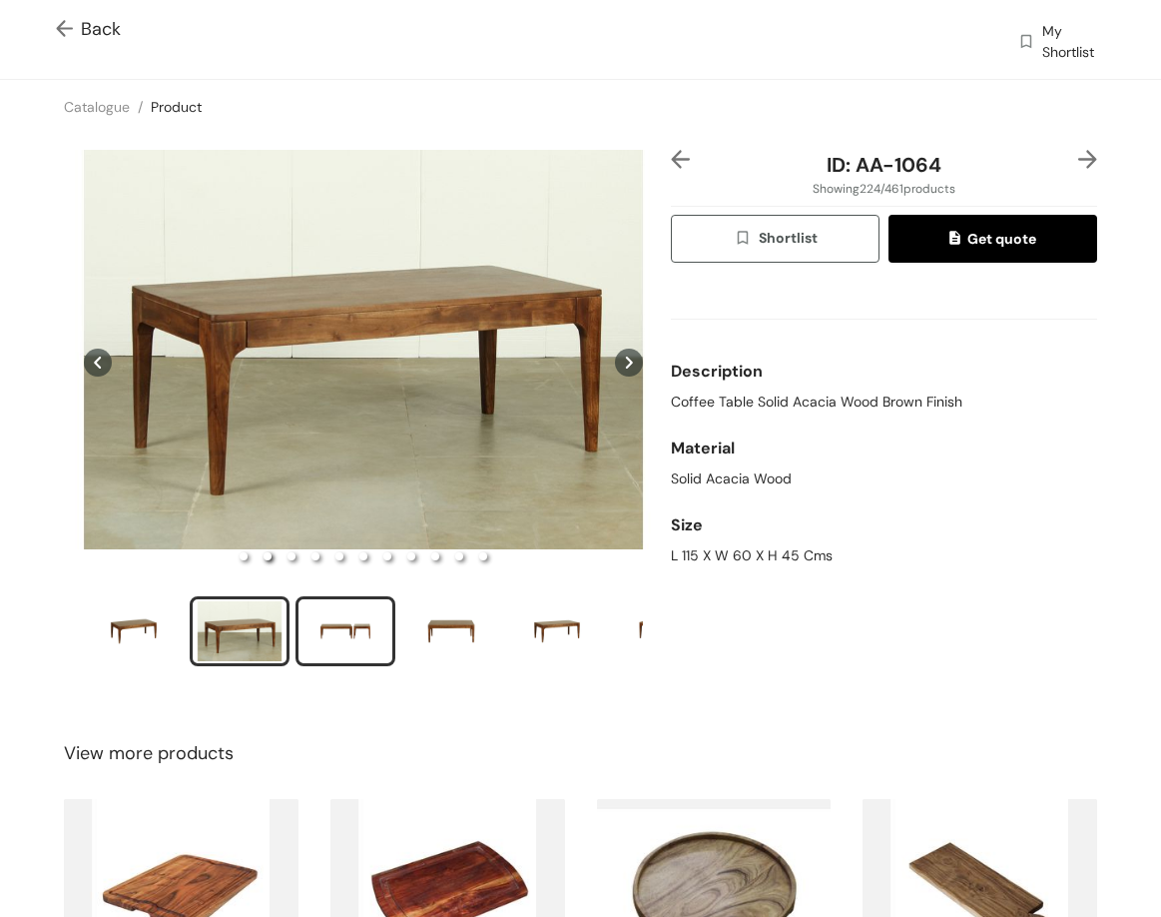
click at [343, 602] on div "slide item 3" at bounding box center [346, 631] width 90 height 60
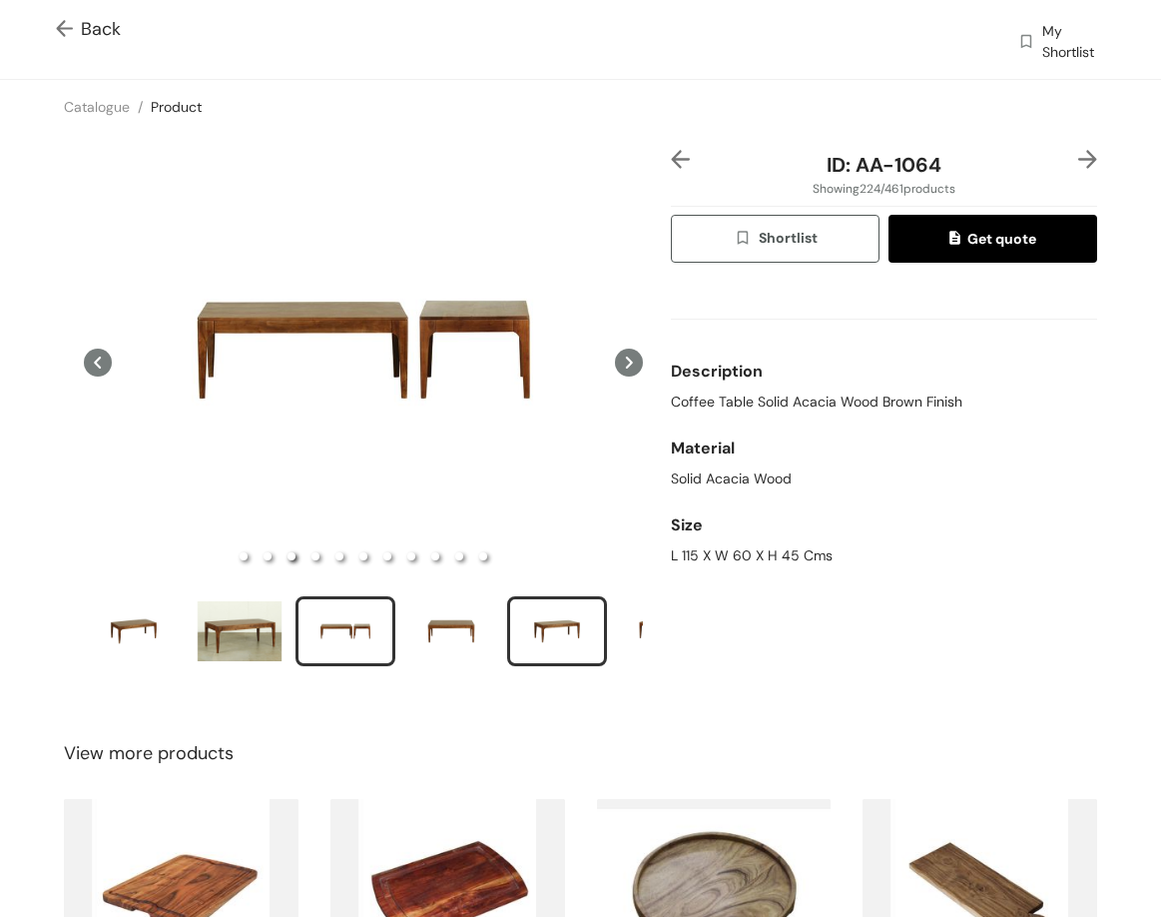
click at [550, 619] on div "slide item 5" at bounding box center [557, 631] width 90 height 60
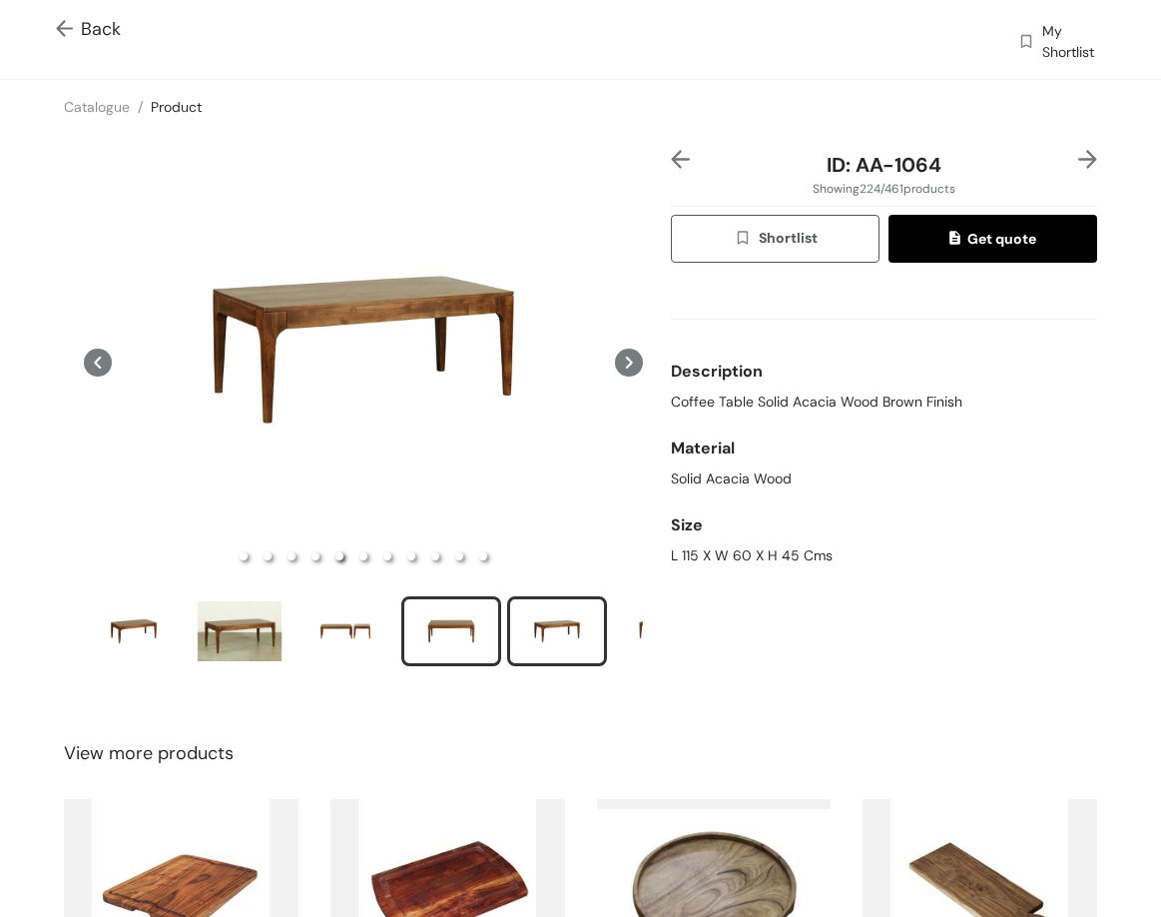
click at [448, 634] on div "slide item 4" at bounding box center [451, 631] width 90 height 60
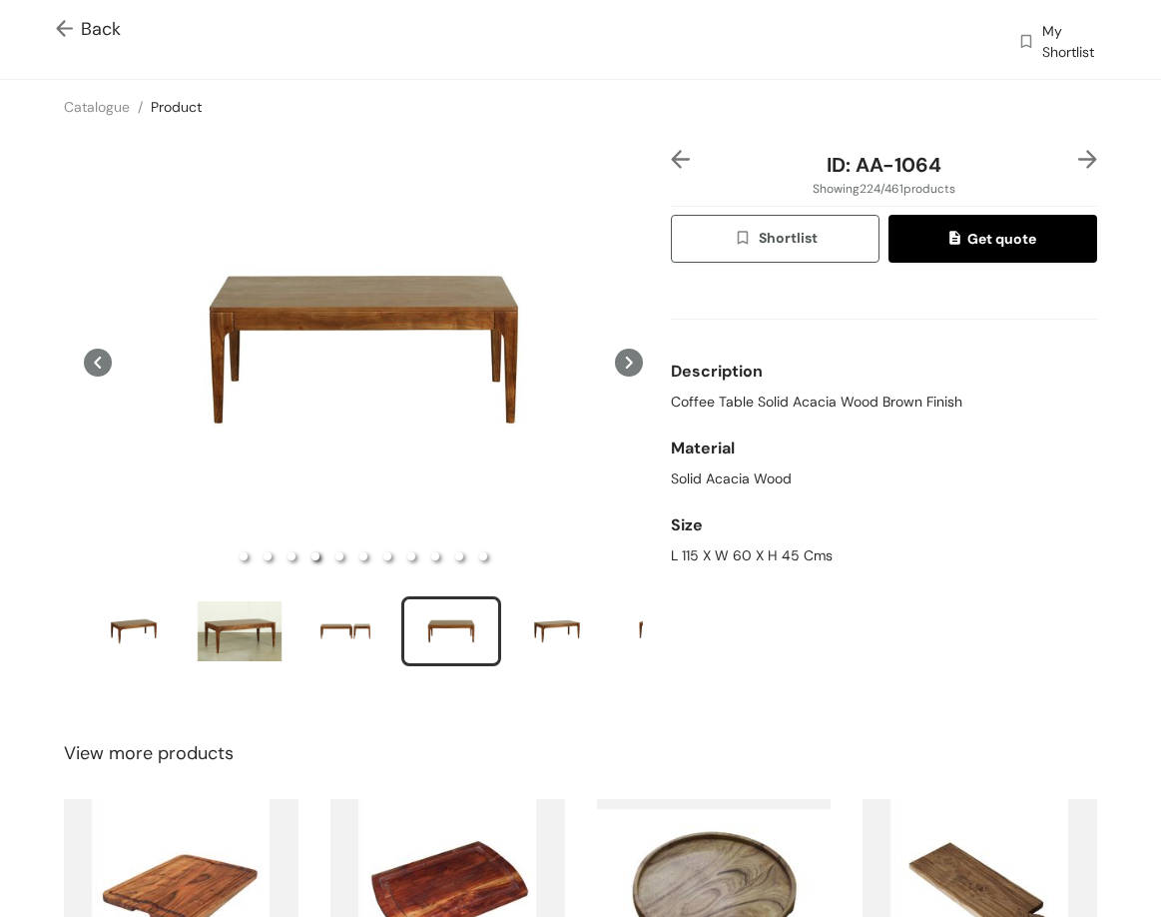
click at [87, 11] on div "Back My Shortlist" at bounding box center [580, 39] width 1161 height 79
click at [96, 24] on span "Back" at bounding box center [88, 29] width 65 height 27
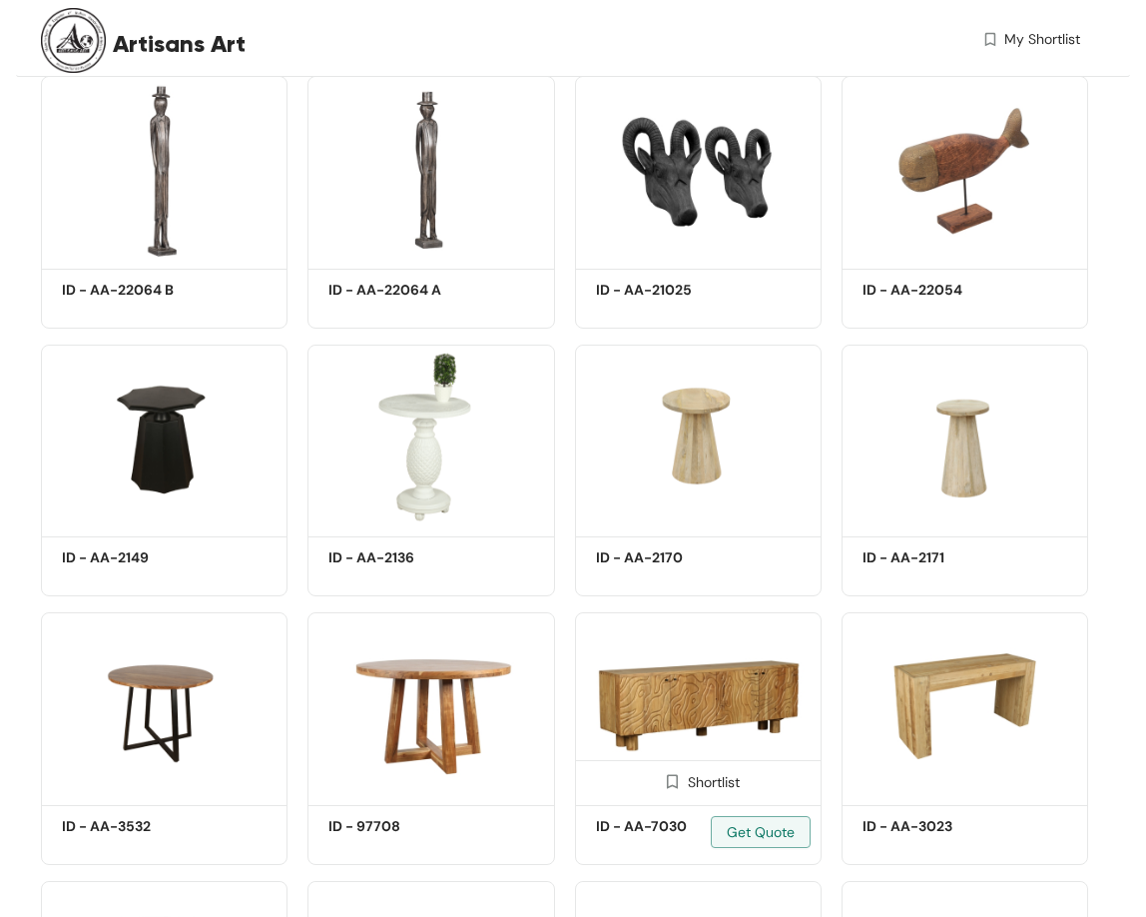
scroll to position [13193, 0]
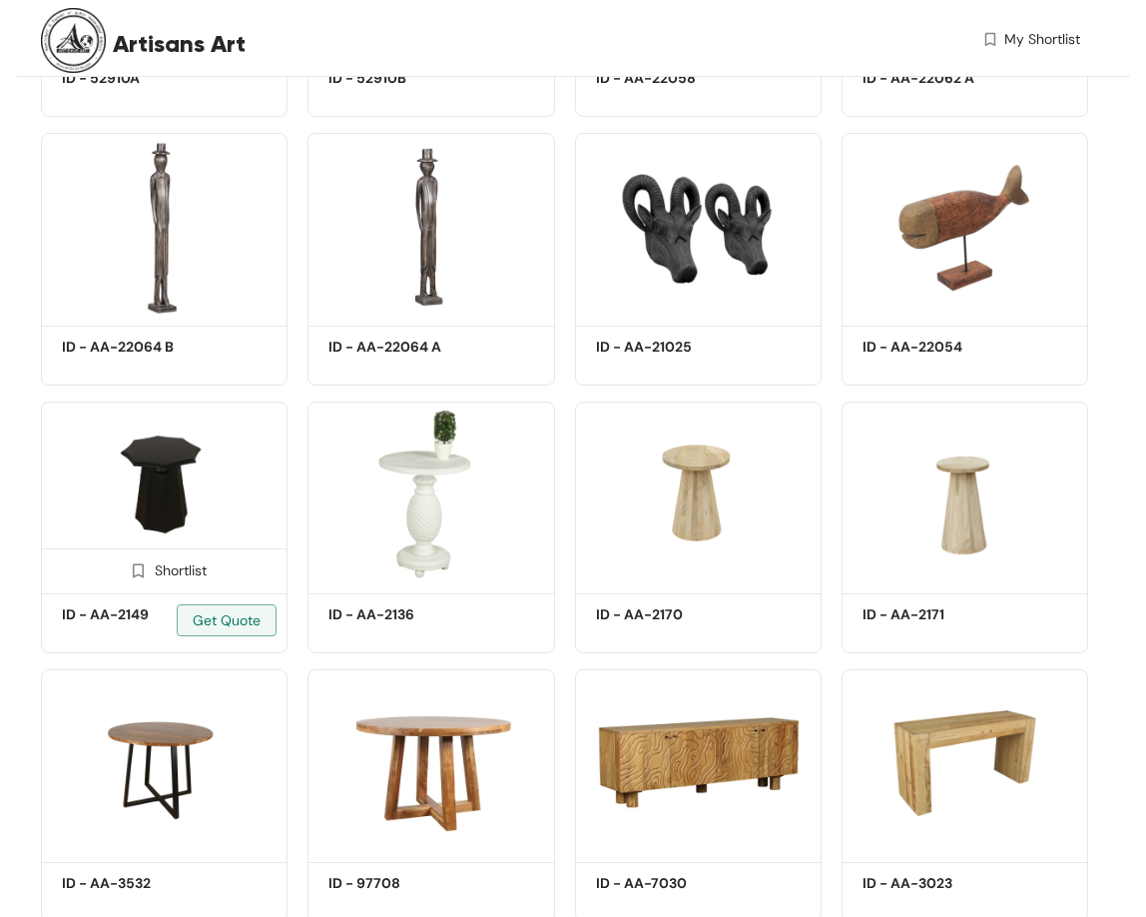
click at [176, 474] on img at bounding box center [164, 494] width 247 height 186
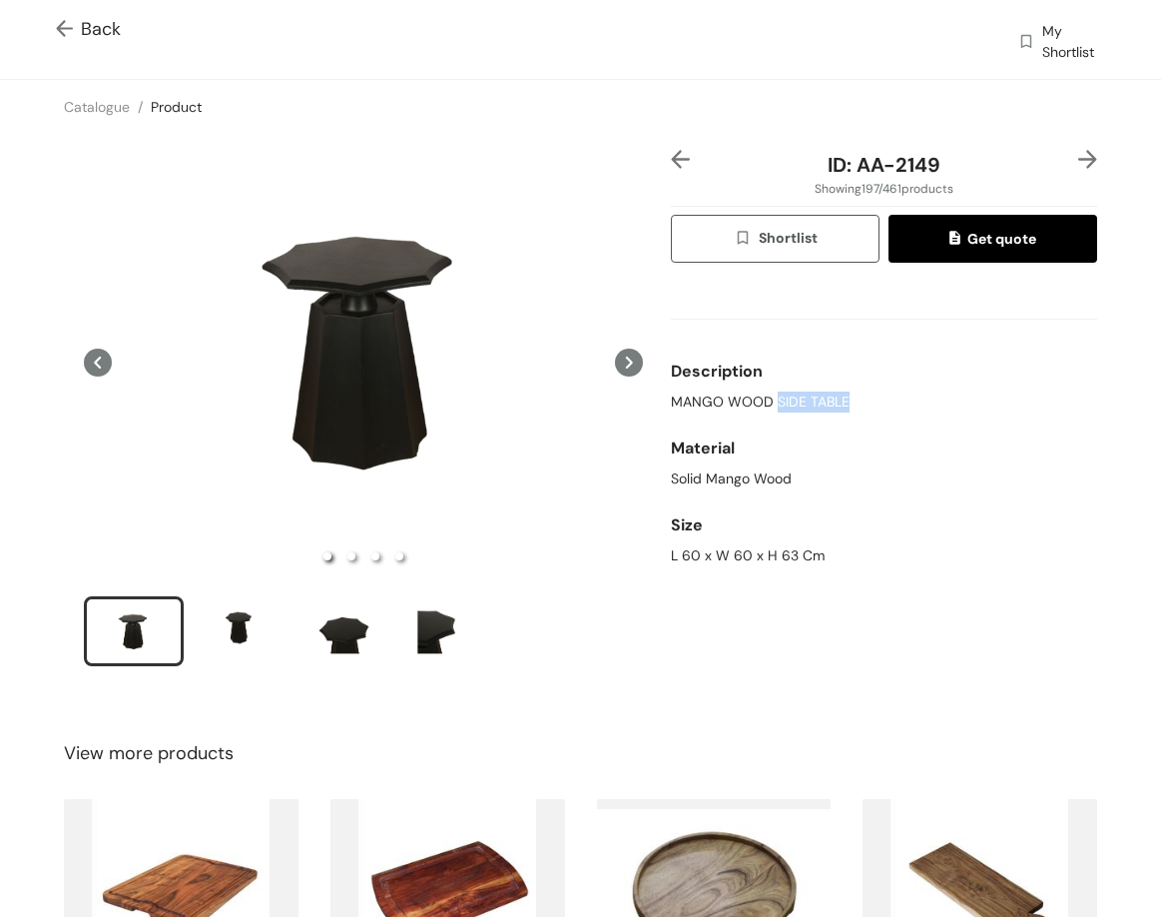
drag, startPoint x: 768, startPoint y: 404, endPoint x: 906, endPoint y: 417, distance: 138.4
click at [906, 417] on div "Description MANGO WOOD SIDE TABLE" at bounding box center [884, 382] width 426 height 77
drag, startPoint x: 654, startPoint y: 403, endPoint x: 781, endPoint y: 411, distance: 127.1
click at [780, 412] on div "ID: AA-2149 Showing 197 / 461 products Shortlist Get quote Description MANGO WO…" at bounding box center [580, 421] width 1169 height 574
click at [754, 388] on div "Description" at bounding box center [884, 372] width 426 height 40
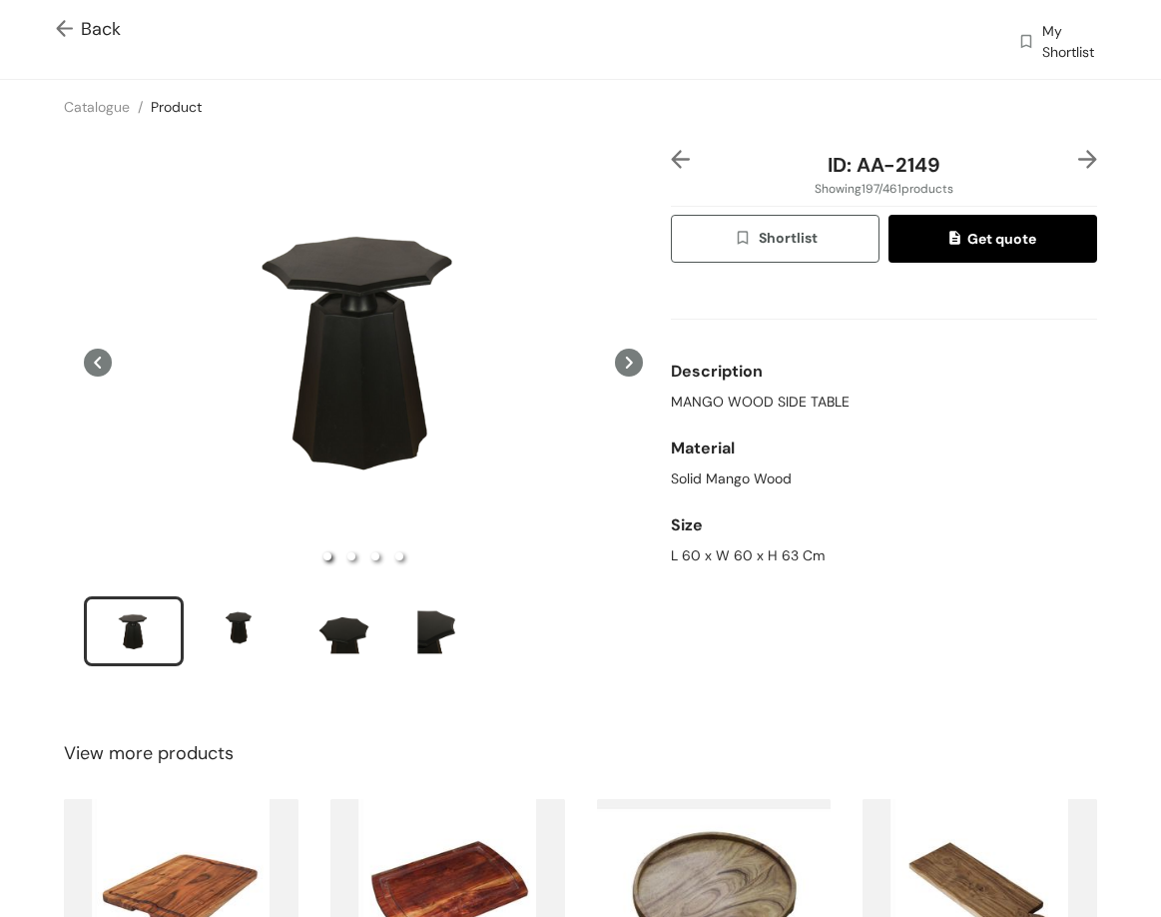
click at [754, 388] on div "Description" at bounding box center [884, 372] width 426 height 40
click at [763, 410] on span "MANGO WOOD SIDE TABLE" at bounding box center [760, 401] width 179 height 21
click at [763, 407] on span "MANGO WOOD SIDE TABLE" at bounding box center [760, 401] width 179 height 21
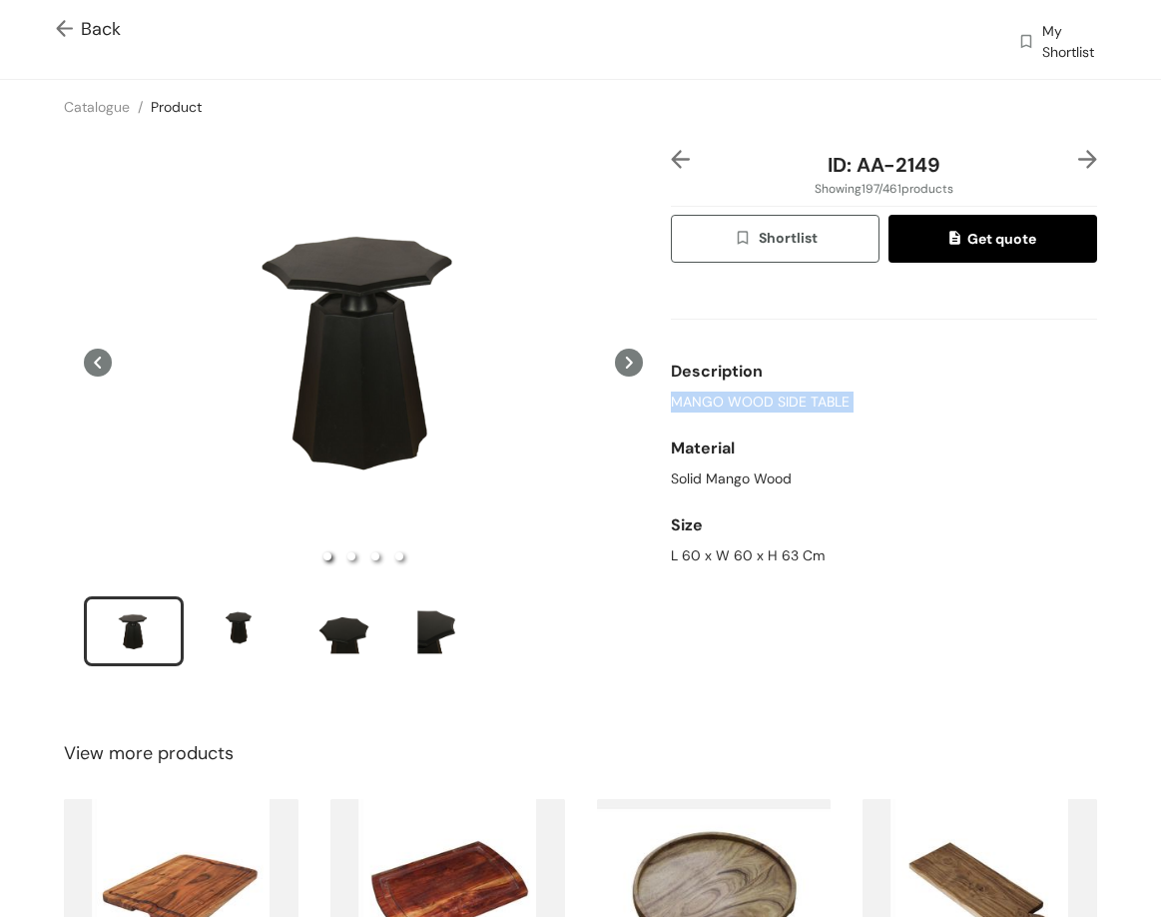
click at [763, 407] on span "MANGO WOOD SIDE TABLE" at bounding box center [760, 401] width 179 height 21
drag, startPoint x: 846, startPoint y: 167, endPoint x: 953, endPoint y: 173, distance: 107.0
click at [942, 173] on div "ID: AA-2149" at bounding box center [884, 165] width 355 height 30
click at [671, 545] on div "L 60 x W 60 x H 63 Cm" at bounding box center [884, 555] width 426 height 21
drag, startPoint x: 661, startPoint y: 548, endPoint x: 826, endPoint y: 551, distance: 164.8
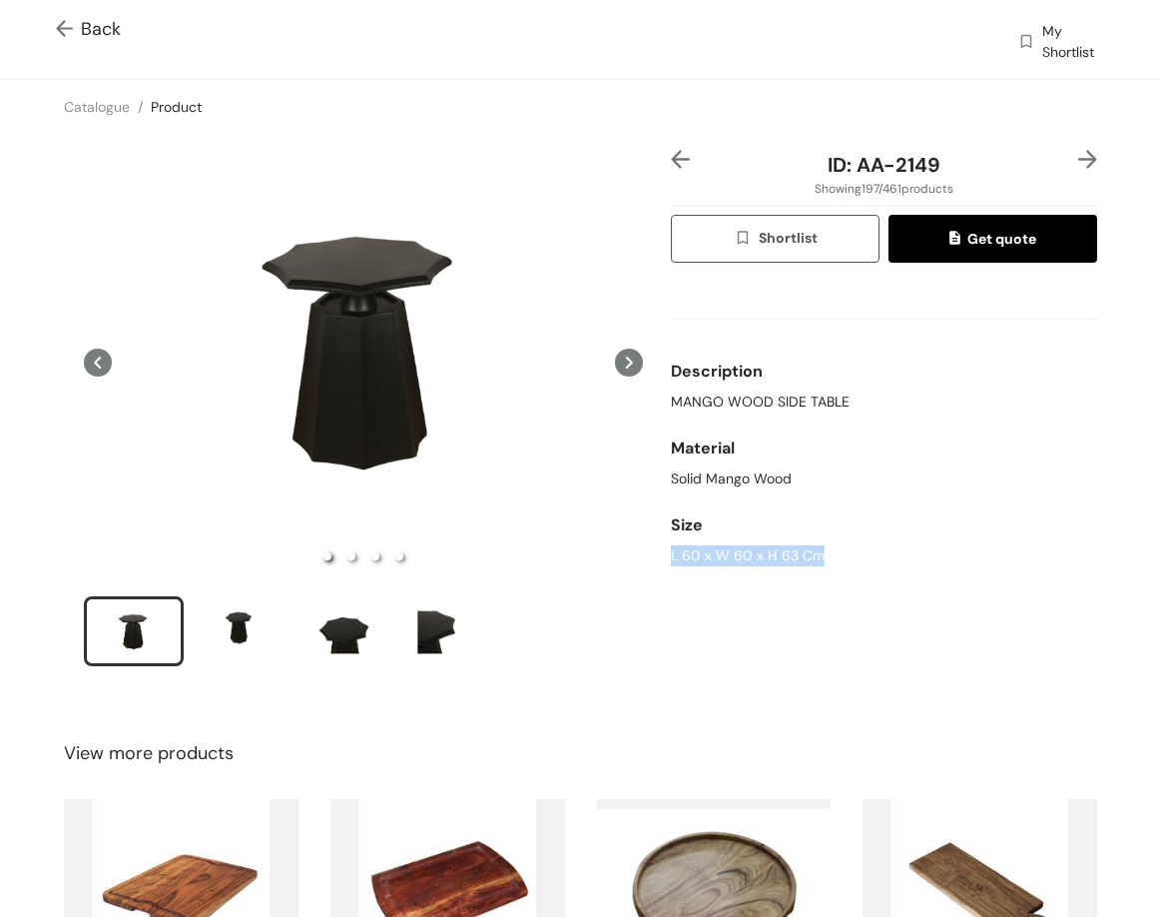
click at [826, 551] on div "ID: AA-2149 Showing 197 / 461 products Shortlist Get quote Description MANGO WO…" at bounding box center [884, 421] width 434 height 542
click at [1078, 158] on div "ID: AA-2149 Showing 197 / 461 products Shortlist Get quote Description MANGO WO…" at bounding box center [884, 421] width 434 height 542
click at [1079, 158] on img at bounding box center [1088, 159] width 19 height 19
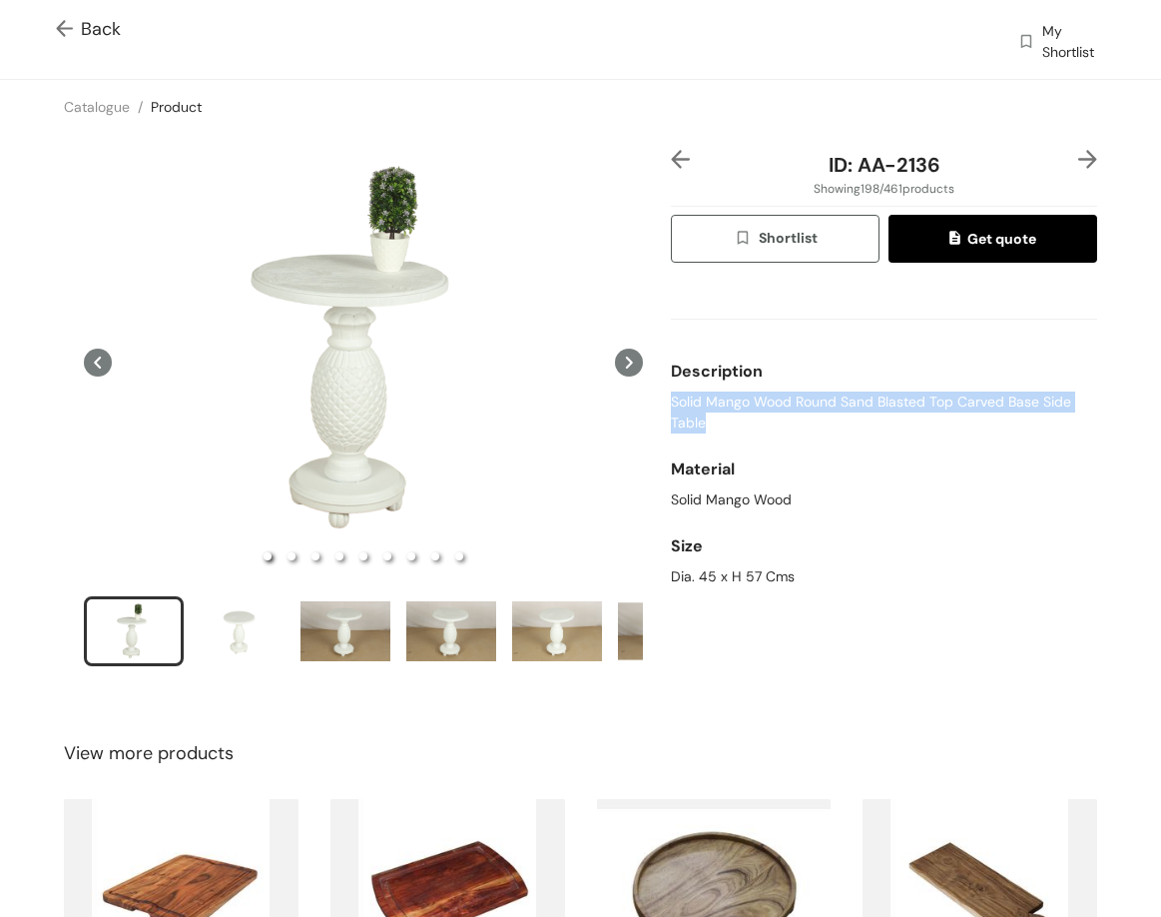
drag, startPoint x: 673, startPoint y: 401, endPoint x: 714, endPoint y: 418, distance: 44.3
click at [714, 418] on div "ID: AA-2136 Showing 198 / 461 products Shortlist Get quote Description Solid Ma…" at bounding box center [884, 421] width 434 height 542
drag, startPoint x: 856, startPoint y: 163, endPoint x: 935, endPoint y: 166, distance: 78.9
click at [950, 180] on div "ID: AA-2136 Showing 198 / 461 products Shortlist Get quote Description Solid Ma…" at bounding box center [884, 421] width 434 height 542
click at [910, 166] on span "ID: AA-2136" at bounding box center [885, 165] width 112 height 26
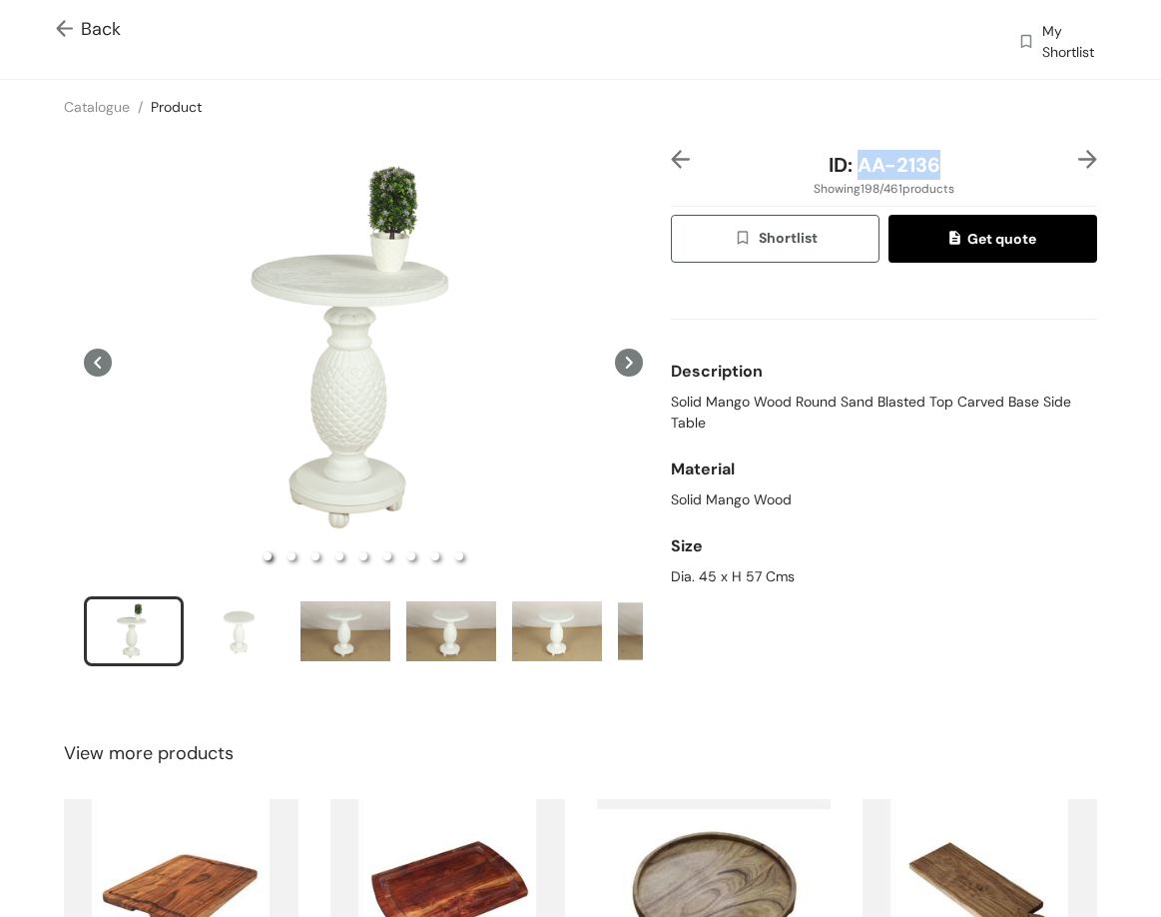
drag, startPoint x: 848, startPoint y: 159, endPoint x: 899, endPoint y: 85, distance: 89.7
click at [953, 173] on div "ID: AA-2136" at bounding box center [884, 165] width 355 height 30
drag, startPoint x: 665, startPoint y: 567, endPoint x: 718, endPoint y: 575, distance: 53.5
click at [768, 581] on div "Dia. 45 x H 57 Cms" at bounding box center [884, 576] width 426 height 21
click at [715, 575] on div "Dia. 45 x H 57 Cms" at bounding box center [884, 576] width 426 height 21
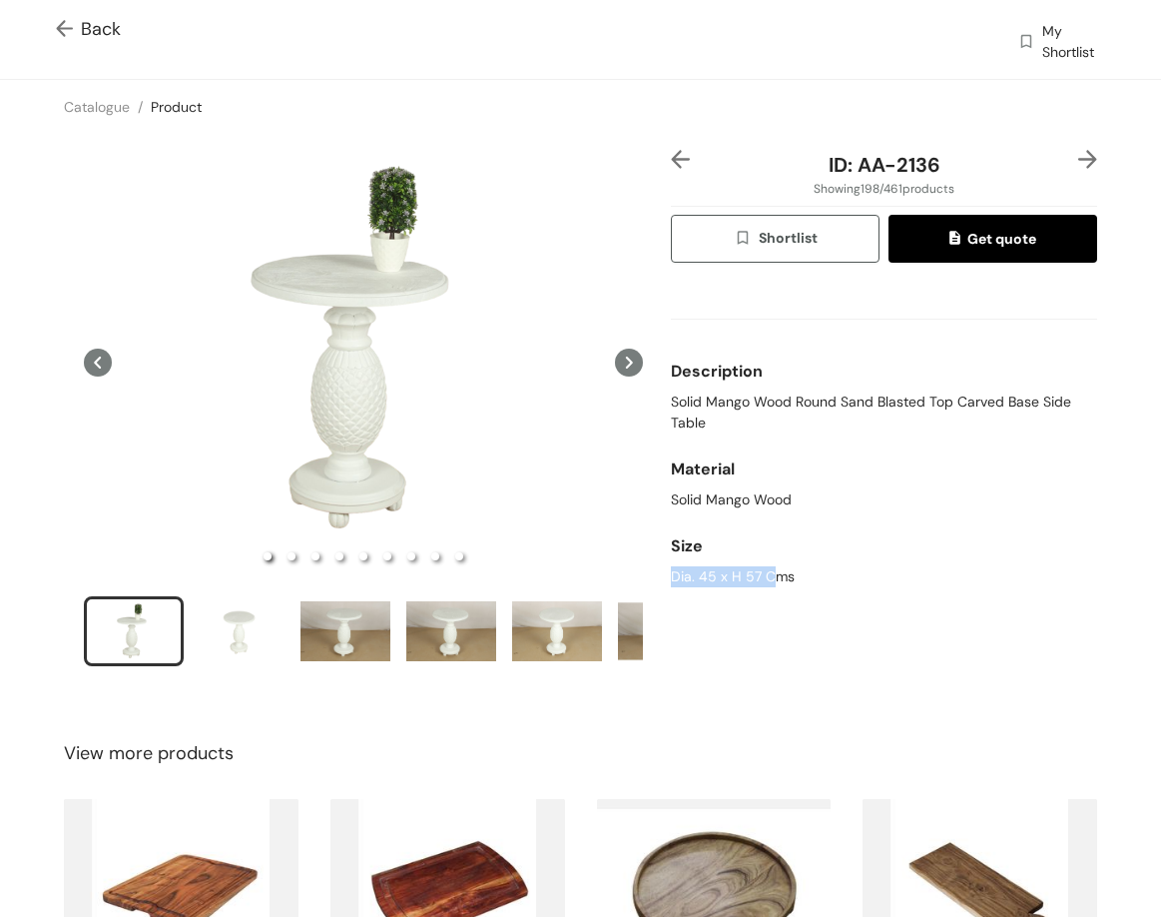
click at [671, 579] on div "Dia. 45 x H 57 Cms" at bounding box center [884, 576] width 426 height 21
drag, startPoint x: 659, startPoint y: 570, endPoint x: 795, endPoint y: 570, distance: 135.8
click at [793, 573] on div "ID: AA-2136 Showing 198 / 461 products Shortlist Get quote Description Solid Ma…" at bounding box center [884, 421] width 434 height 542
click at [1079, 159] on img at bounding box center [1088, 159] width 19 height 19
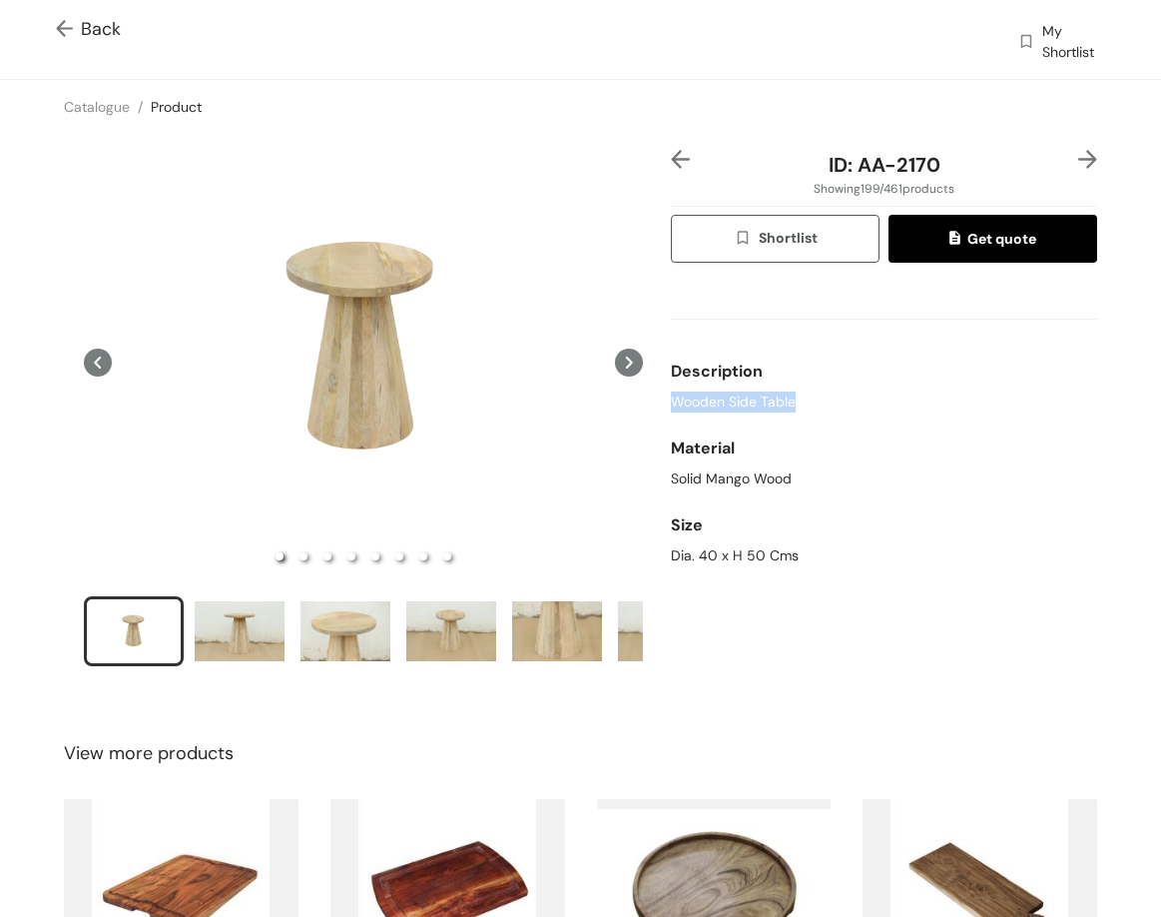
drag, startPoint x: 720, startPoint y: 391, endPoint x: 660, endPoint y: 391, distance: 59.9
click at [667, 391] on div "ID: AA-2170 Showing 199 / 461 products Shortlist Get quote Description Wooden S…" at bounding box center [884, 421] width 434 height 542
drag, startPoint x: 862, startPoint y: 166, endPoint x: 933, endPoint y: 117, distance: 86.1
click at [951, 172] on div "ID: AA-2170" at bounding box center [884, 165] width 355 height 30
drag, startPoint x: 739, startPoint y: 551, endPoint x: 664, endPoint y: 552, distance: 74.9
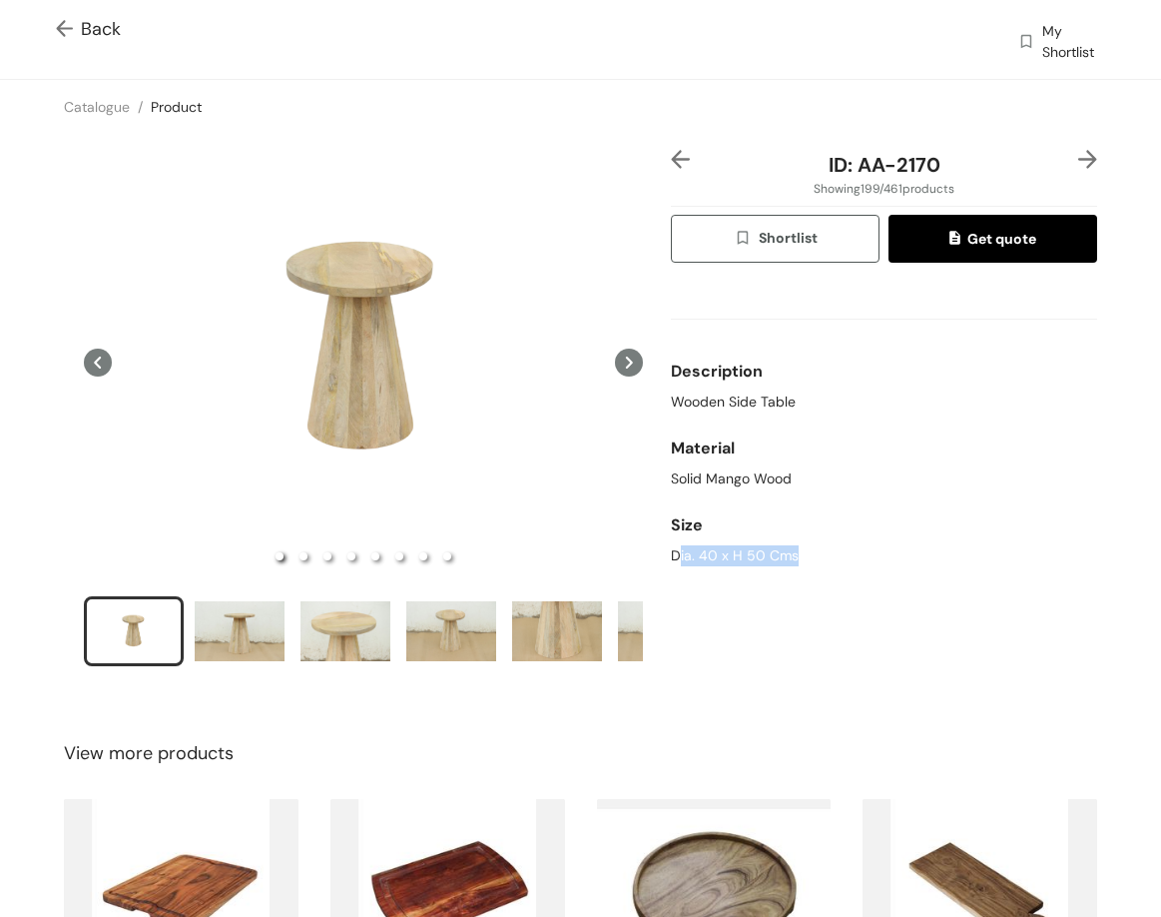
click at [671, 551] on div "Dia. 40 x H 50 Cms" at bounding box center [884, 555] width 426 height 21
click at [671, 552] on div "Dia. 40 x H 50 Cms" at bounding box center [884, 555] width 426 height 21
click at [1079, 164] on img at bounding box center [1088, 159] width 19 height 19
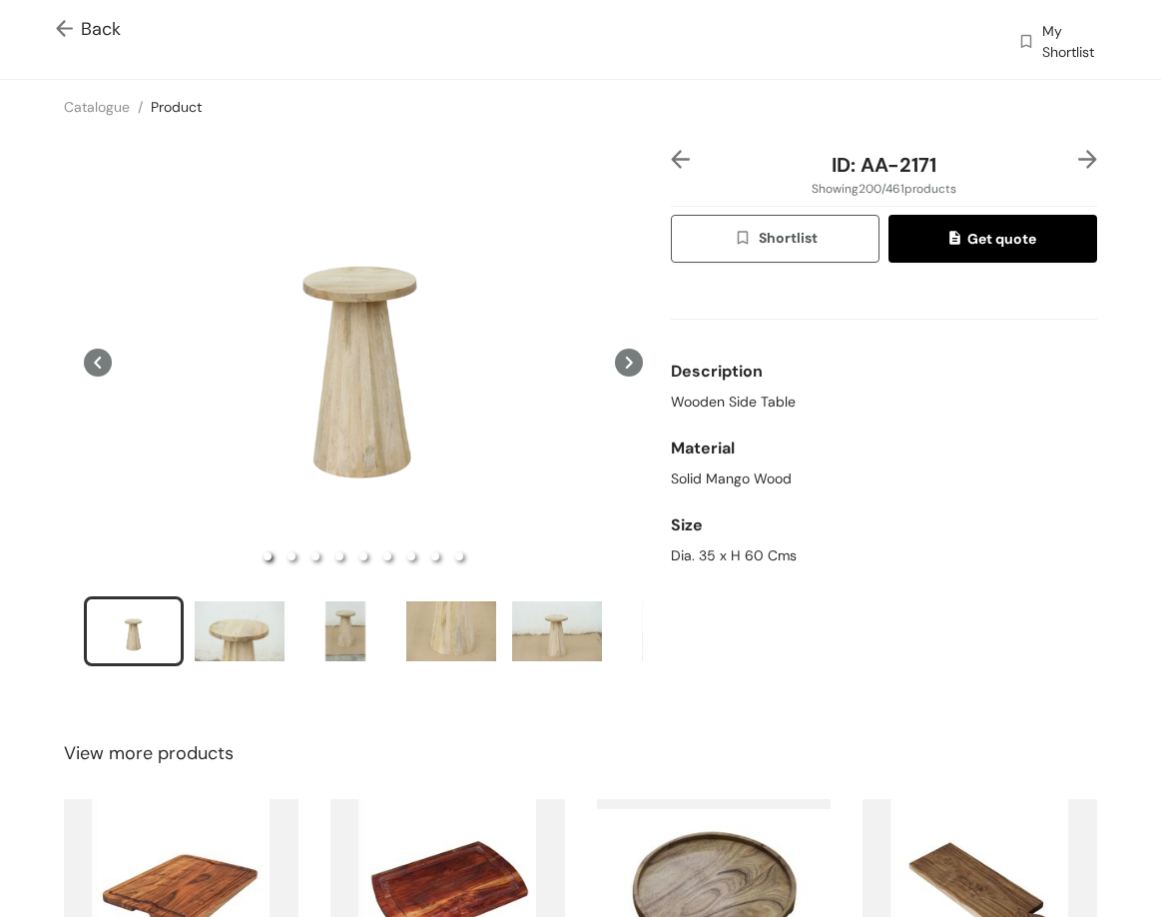
click at [717, 397] on span "Wooden Side Table" at bounding box center [733, 401] width 125 height 21
click at [717, 394] on span "Wooden Side Table" at bounding box center [733, 401] width 125 height 21
click at [718, 394] on span "Wooden Side Table" at bounding box center [733, 401] width 125 height 21
click at [718, 393] on span "Wooden Side Table" at bounding box center [733, 401] width 125 height 21
click at [852, 158] on span "ID: AA-2171" at bounding box center [884, 165] width 105 height 26
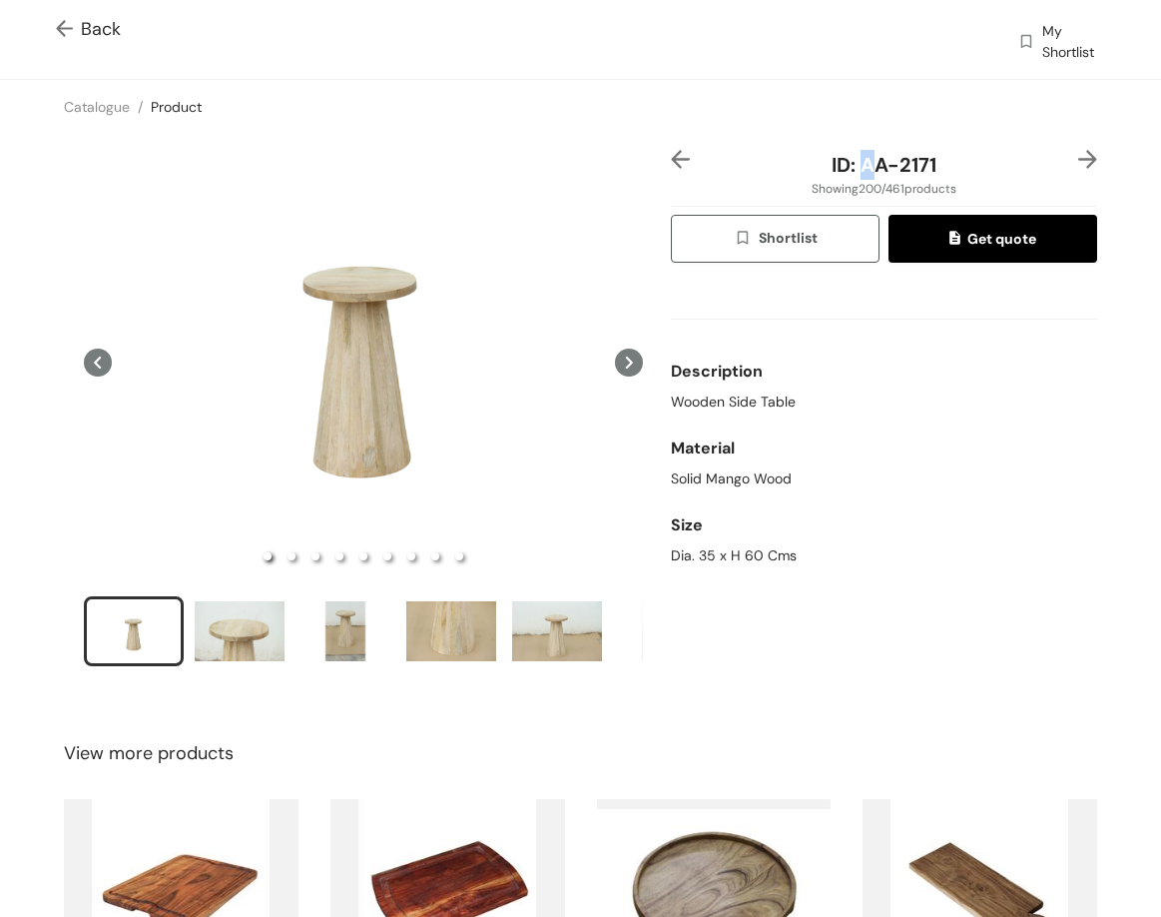
click at [853, 156] on span "ID: AA-2171" at bounding box center [884, 165] width 105 height 26
drag, startPoint x: 851, startPoint y: 159, endPoint x: 967, endPoint y: 153, distance: 116.0
click at [967, 153] on div "ID: AA-2171" at bounding box center [884, 165] width 355 height 30
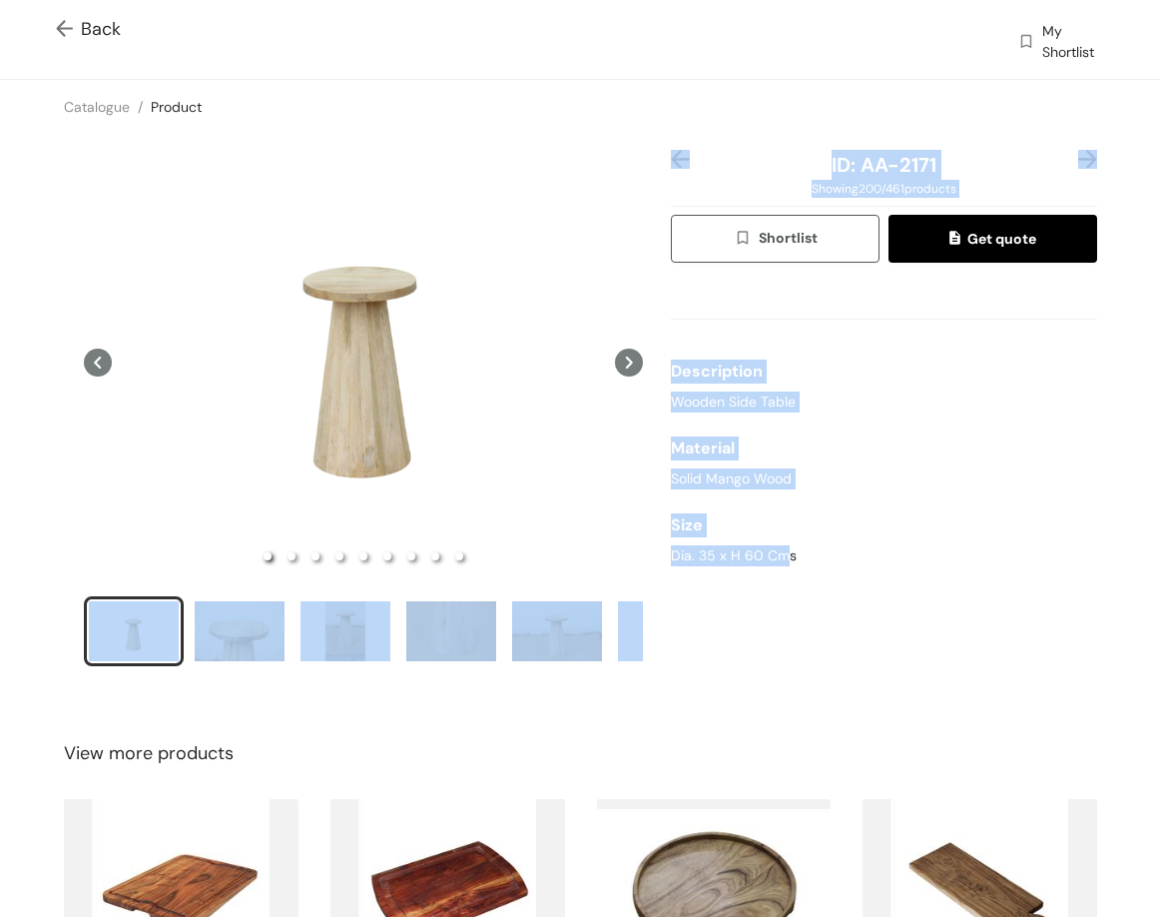
drag, startPoint x: 776, startPoint y: 557, endPoint x: 614, endPoint y: 556, distance: 161.8
click at [614, 556] on div "ID: AA-2171 Showing 200 / 461 products Shortlist Get quote Description Wooden S…" at bounding box center [580, 421] width 1169 height 574
click at [776, 553] on div "Dia. 35 x H 60 Cms" at bounding box center [884, 555] width 426 height 21
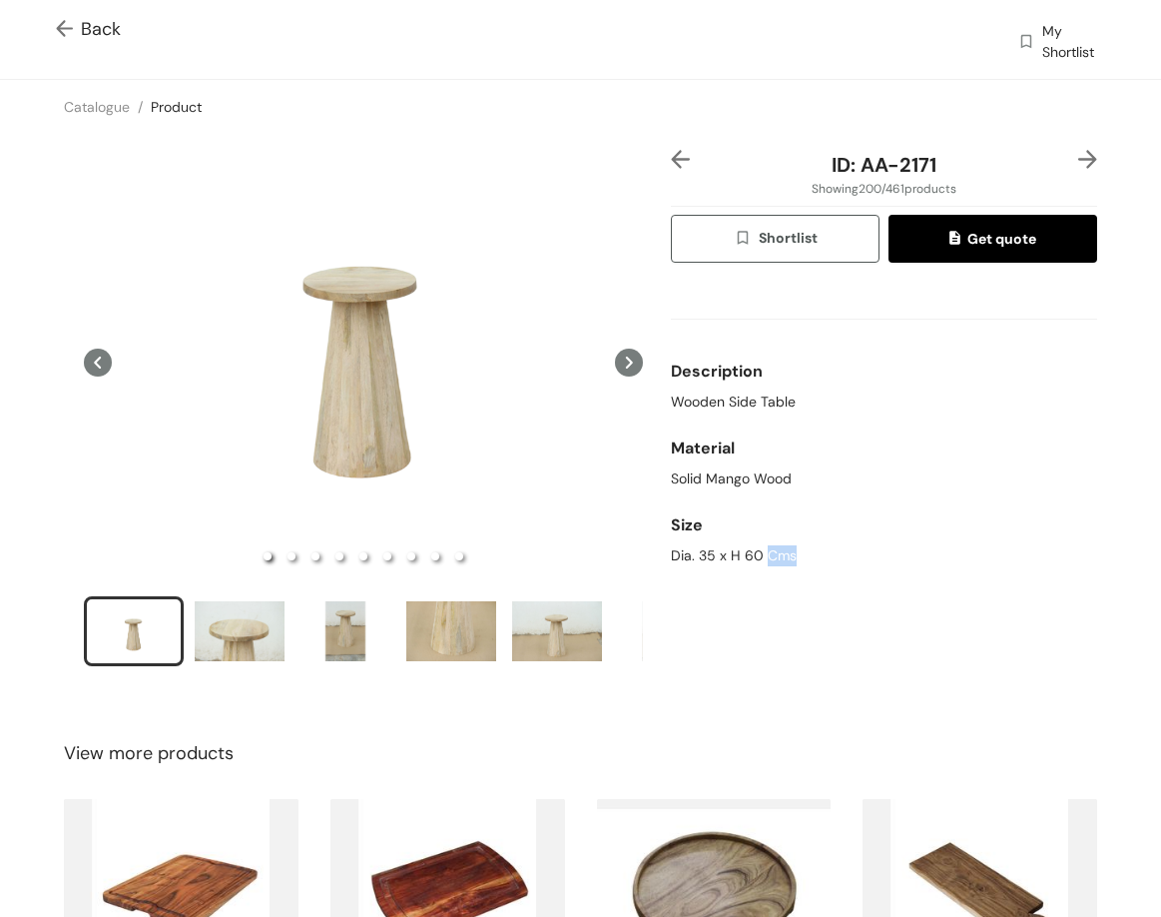
click at [776, 553] on div "Dia. 35 x H 60 Cms" at bounding box center [884, 555] width 426 height 21
click at [1079, 162] on img at bounding box center [1088, 159] width 19 height 19
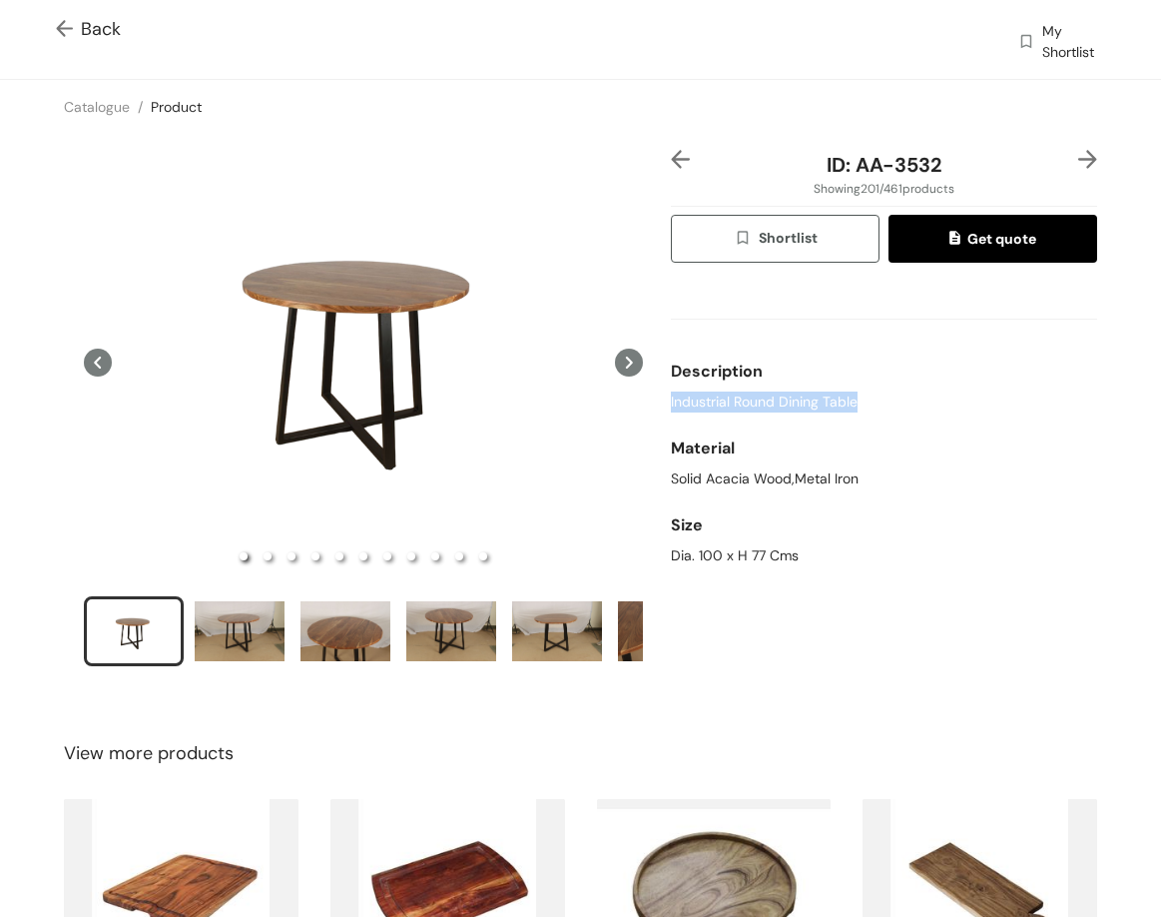
drag, startPoint x: 855, startPoint y: 406, endPoint x: 660, endPoint y: 401, distance: 194.8
click at [667, 399] on div "ID: AA-3532 Showing 201 / 461 products Shortlist Get quote Description Industri…" at bounding box center [884, 421] width 434 height 542
drag, startPoint x: 889, startPoint y: 162, endPoint x: 940, endPoint y: 175, distance: 52.6
click at [940, 175] on div "ID: AA-3532" at bounding box center [884, 165] width 355 height 30
drag, startPoint x: 844, startPoint y: 166, endPoint x: 975, endPoint y: 150, distance: 131.8
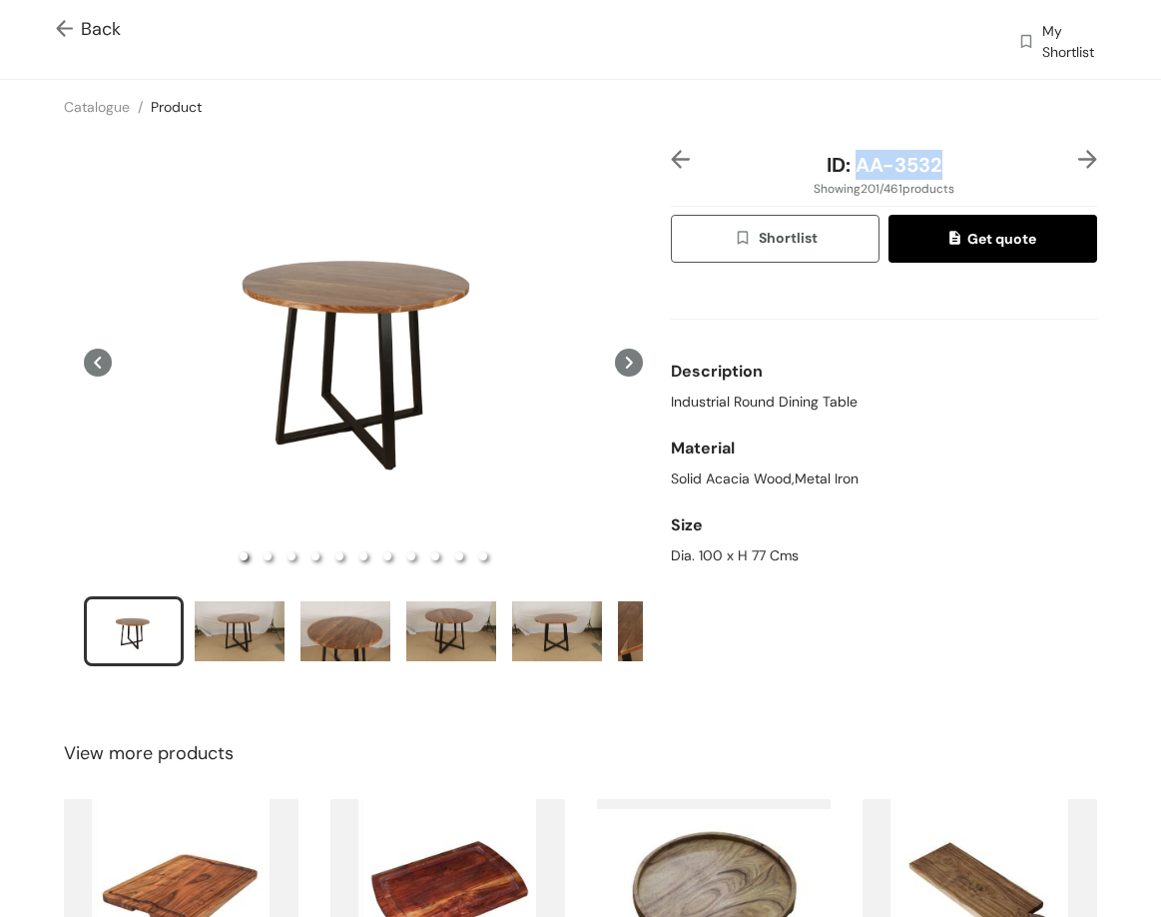
click at [975, 174] on div "ID: AA-3532" at bounding box center [884, 165] width 355 height 30
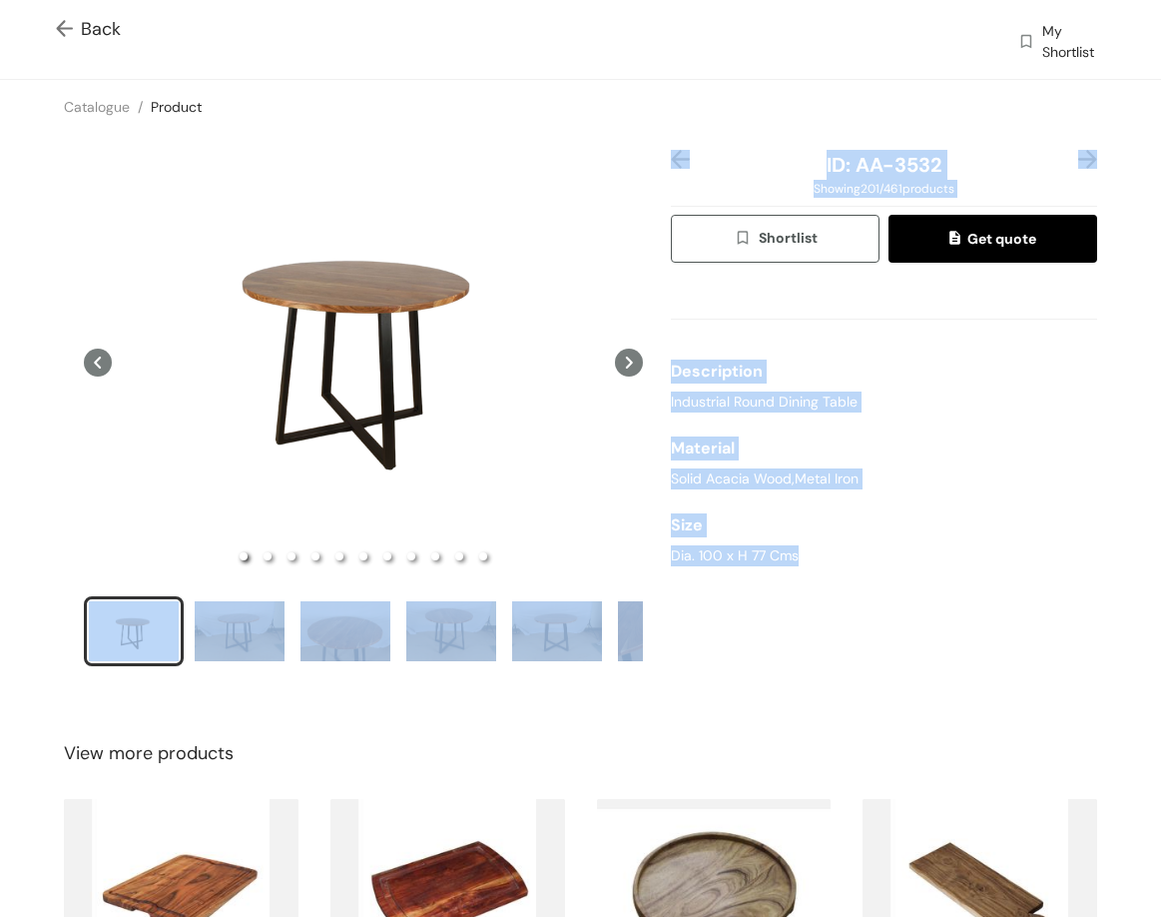
drag, startPoint x: 655, startPoint y: 555, endPoint x: 767, endPoint y: 552, distance: 111.9
click at [800, 555] on div "ID: AA-3532 Showing 201 / 461 products Shortlist Get quote Description Industri…" at bounding box center [580, 421] width 1169 height 574
click at [767, 552] on div "Dia. 100 x H 77 Cms" at bounding box center [884, 555] width 426 height 21
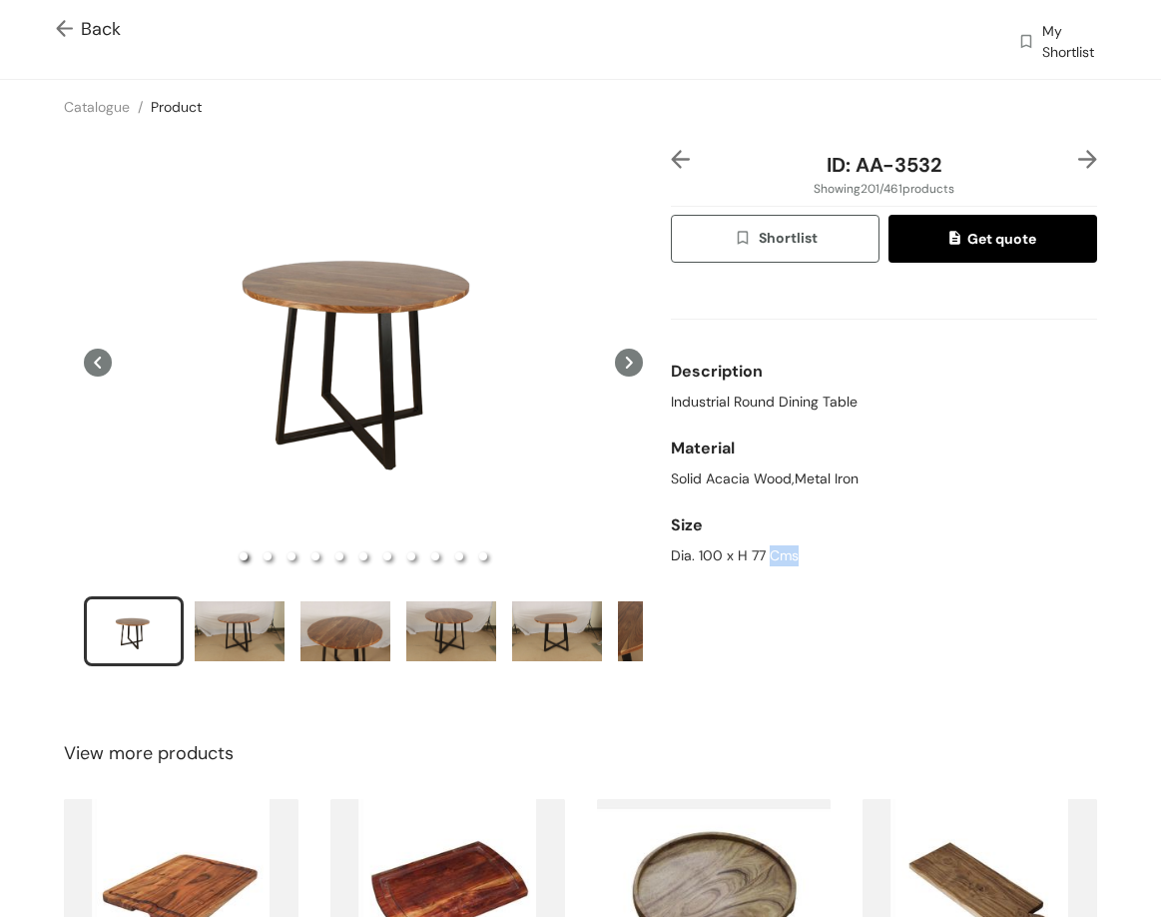
click at [767, 552] on div "Dia. 100 x H 77 Cms" at bounding box center [884, 555] width 426 height 21
click at [1079, 159] on img at bounding box center [1088, 159] width 19 height 19
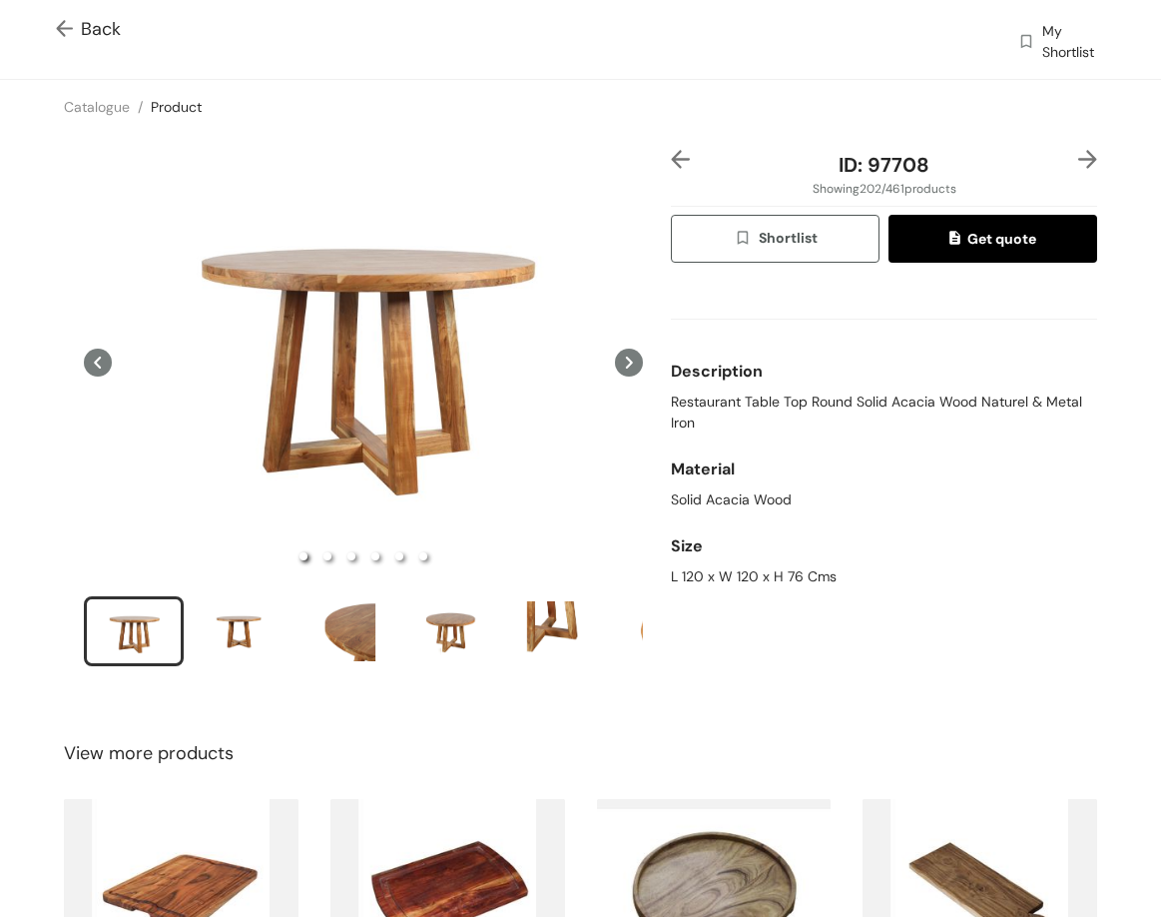
click at [734, 405] on span "Restaurant Table Top Round Solid Acacia Wood Naturel & Metal Iron" at bounding box center [884, 412] width 426 height 42
drag, startPoint x: 870, startPoint y: 166, endPoint x: 914, endPoint y: 144, distance: 49.1
click at [935, 174] on div "ID: 97708" at bounding box center [884, 165] width 355 height 30
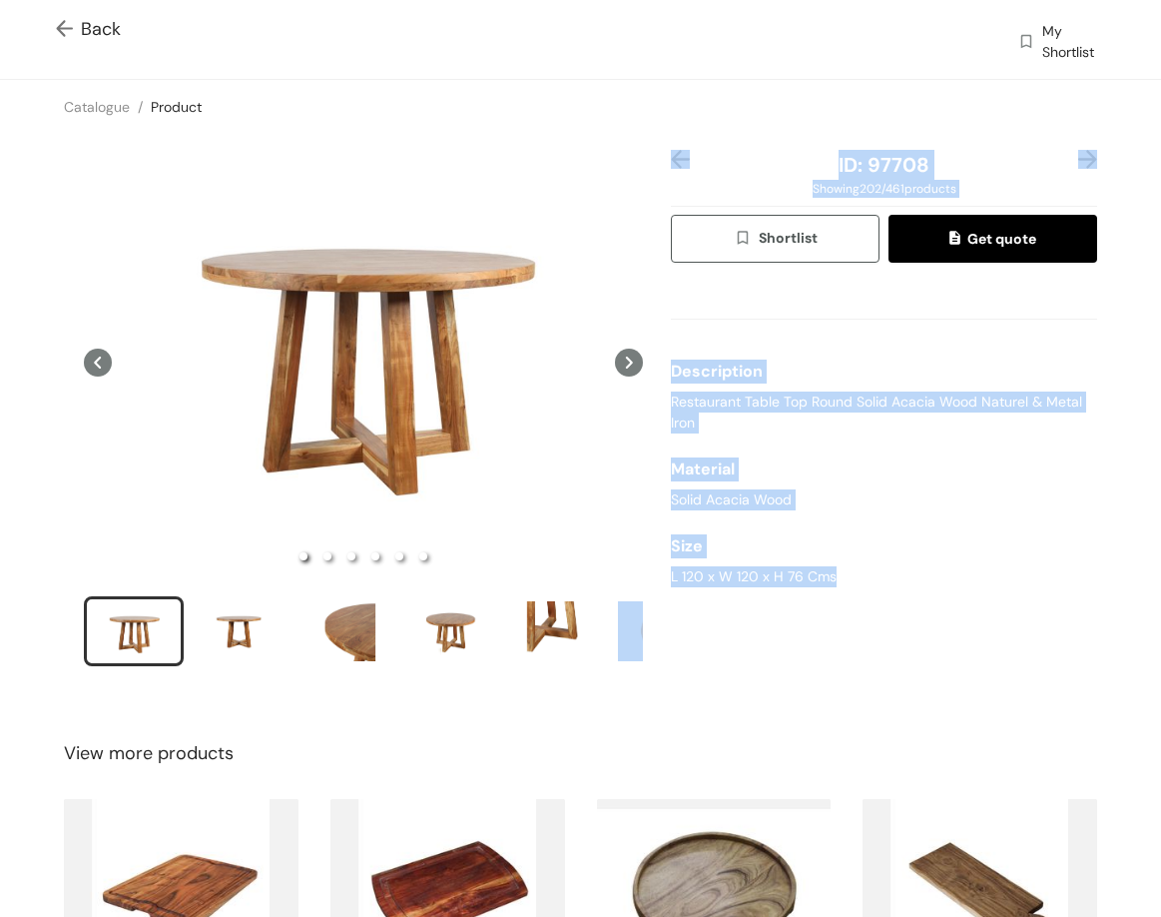
drag, startPoint x: 655, startPoint y: 575, endPoint x: 834, endPoint y: 578, distance: 178.8
click at [834, 578] on div "ID: 97708 Showing 202 / 461 products Shortlist Get quote Description Restaurant…" at bounding box center [580, 421] width 1169 height 574
click at [811, 571] on div "L 120 x W 120 x H 76 Cms" at bounding box center [884, 576] width 426 height 21
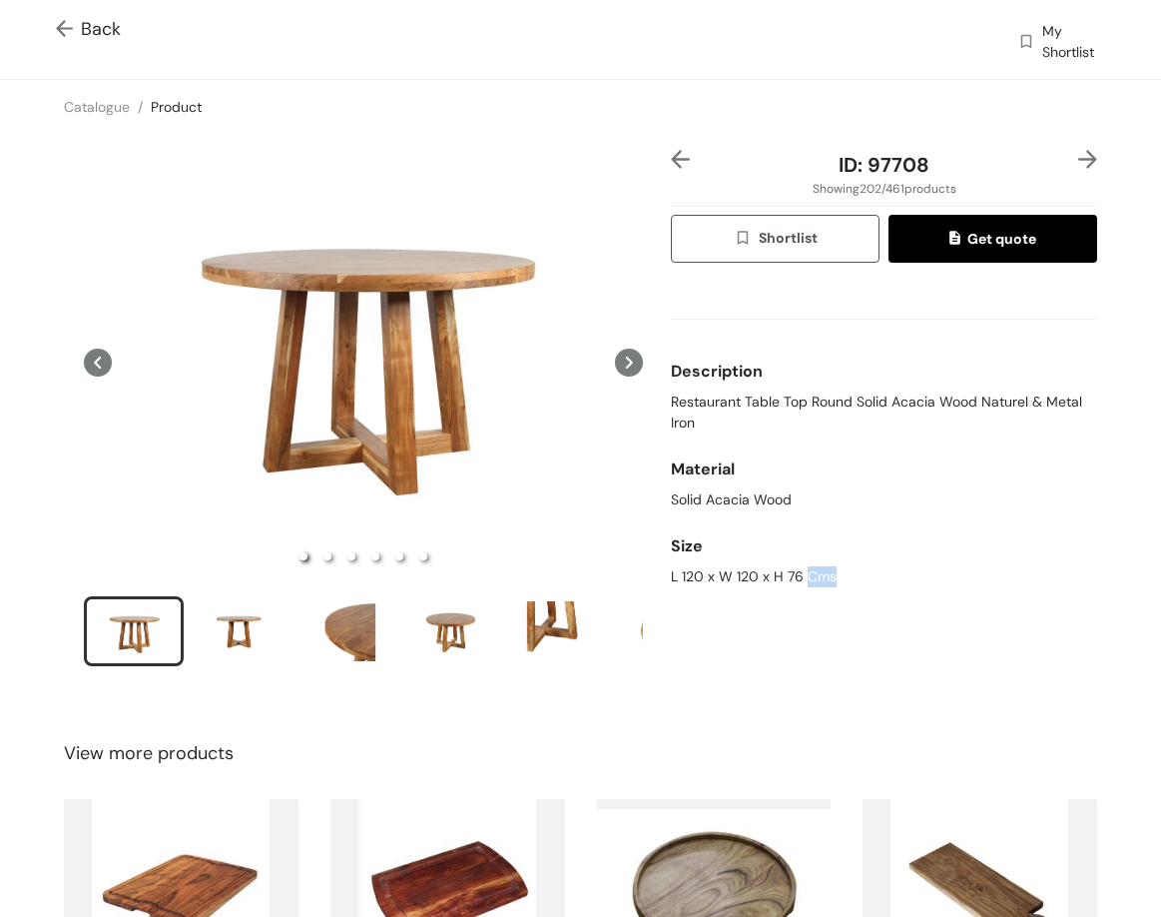
click at [811, 571] on div "L 120 x W 120 x H 76 Cms" at bounding box center [884, 576] width 426 height 21
click at [810, 571] on div "L 120 x W 120 x H 76 Cms" at bounding box center [884, 576] width 426 height 21
click at [1079, 159] on img at bounding box center [1088, 159] width 19 height 19
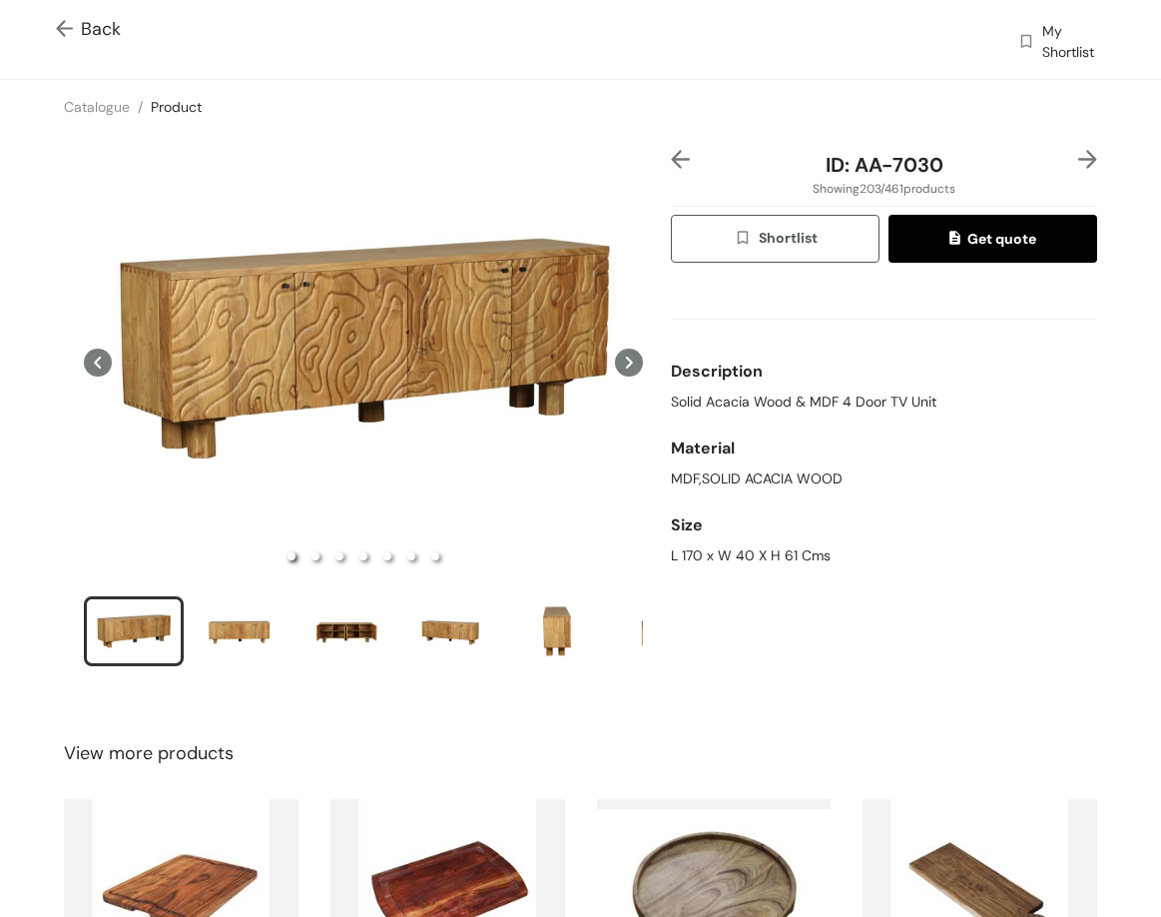
click at [886, 403] on span "Solid Acacia Wood & MDF 4 Door TV Unit" at bounding box center [804, 401] width 266 height 21
drag, startPoint x: 664, startPoint y: 552, endPoint x: 831, endPoint y: 398, distance: 226.9
click at [845, 556] on div "L 170 x W 40 X H 61 Cms" at bounding box center [884, 555] width 426 height 21
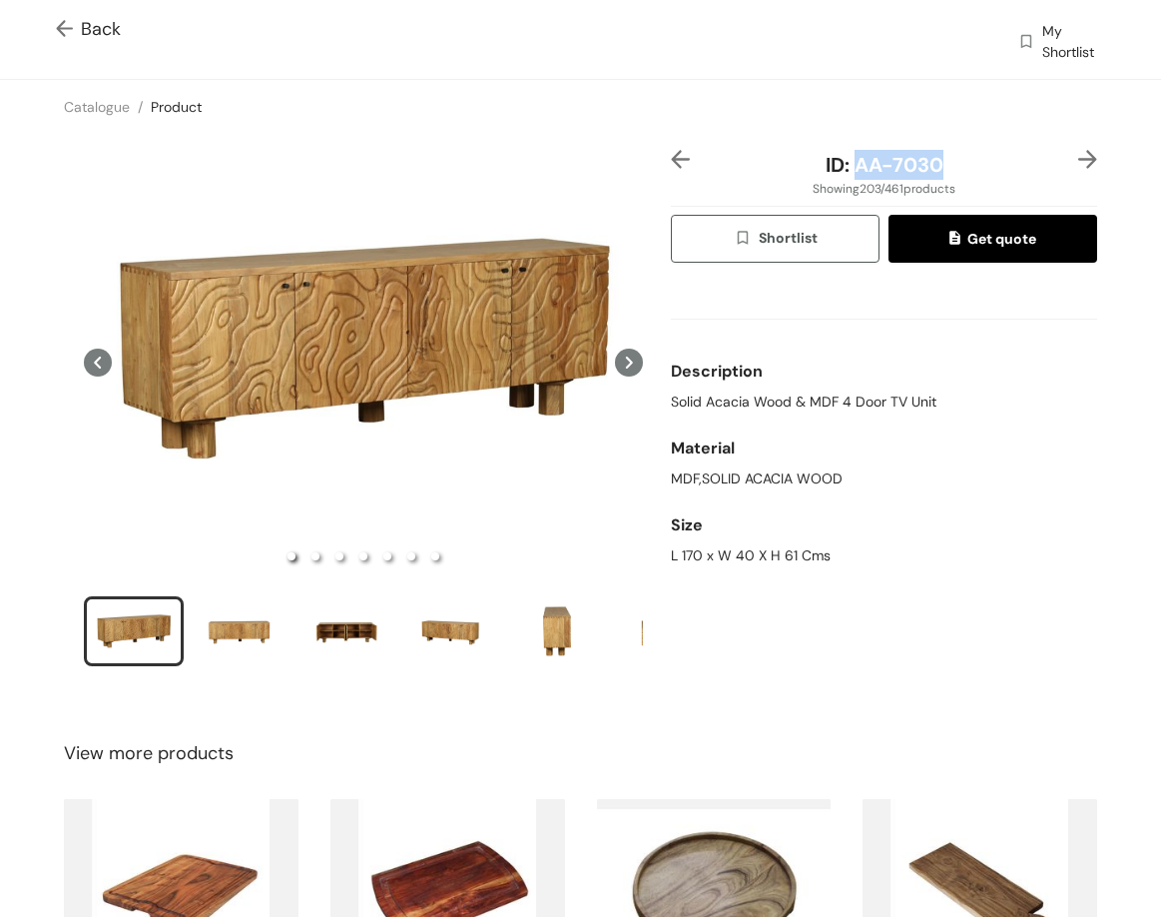
drag, startPoint x: 844, startPoint y: 165, endPoint x: 957, endPoint y: 166, distance: 112.8
click at [957, 167] on div "ID: AA-7030" at bounding box center [884, 165] width 355 height 30
click at [1080, 160] on img at bounding box center [1088, 159] width 19 height 19
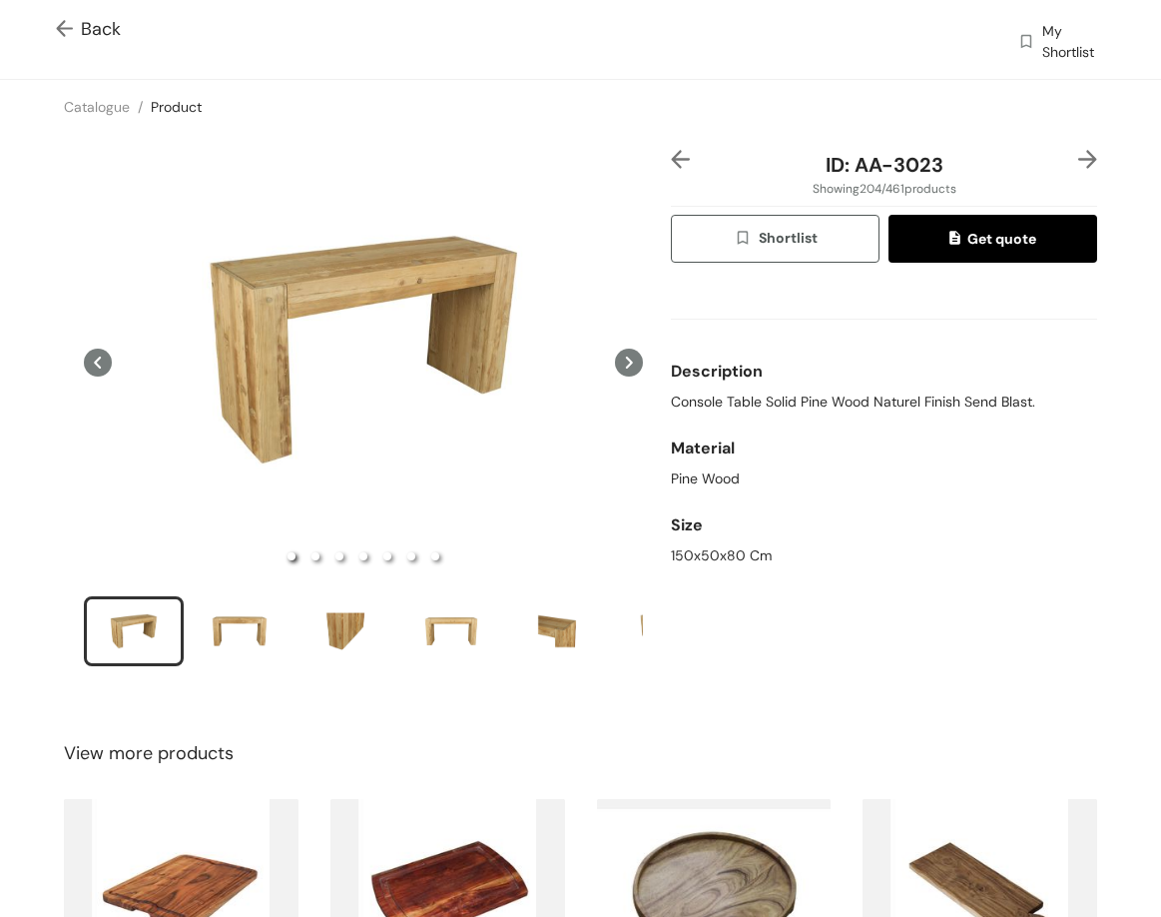
click at [750, 404] on span "Console Table Solid Pine Wood Naturel Finish Send Blast." at bounding box center [853, 401] width 365 height 21
drag, startPoint x: 696, startPoint y: 560, endPoint x: 777, endPoint y: 569, distance: 81.4
click at [777, 569] on div "Size 150x50x80 Cm" at bounding box center [884, 535] width 426 height 77
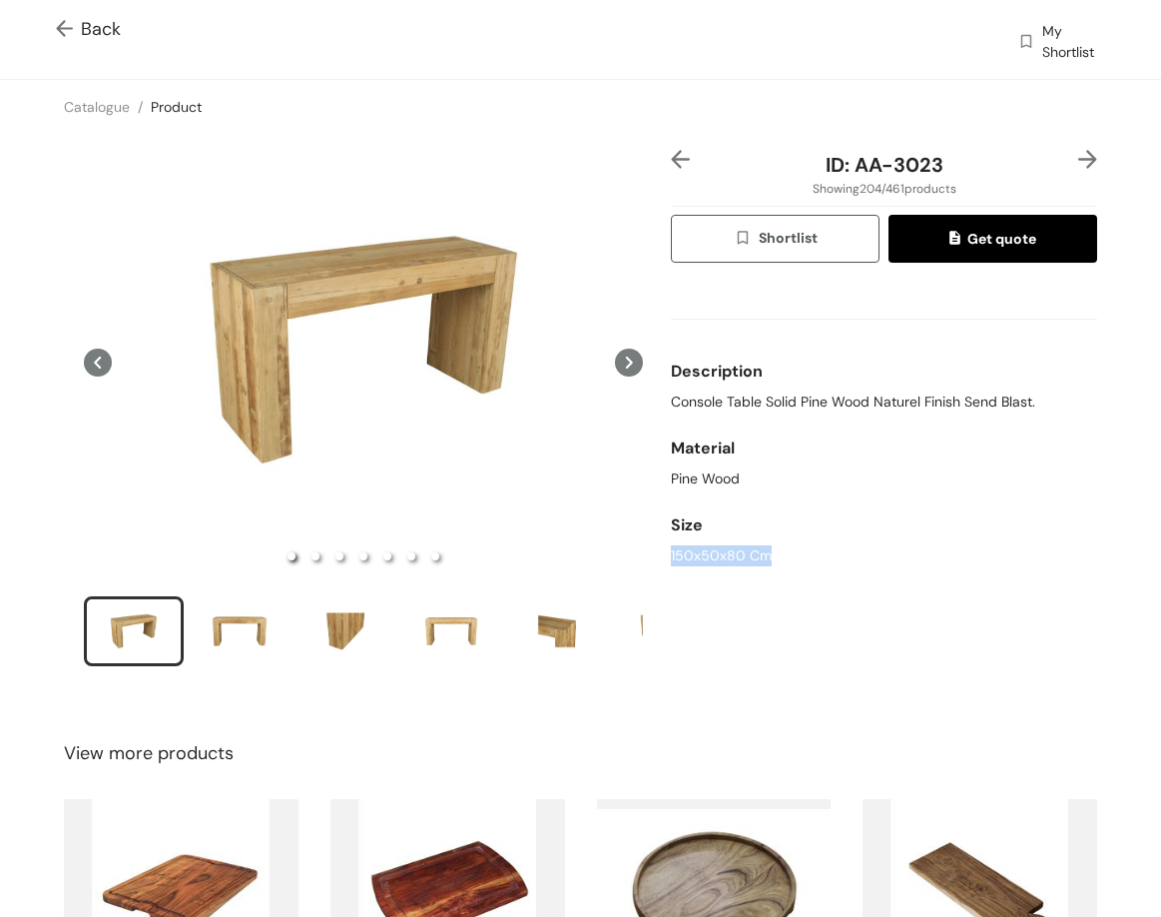
drag, startPoint x: 848, startPoint y: 159, endPoint x: 954, endPoint y: 159, distance: 105.9
click at [967, 172] on div "ID: AA-3023" at bounding box center [884, 165] width 355 height 30
click at [1079, 156] on img at bounding box center [1088, 159] width 19 height 19
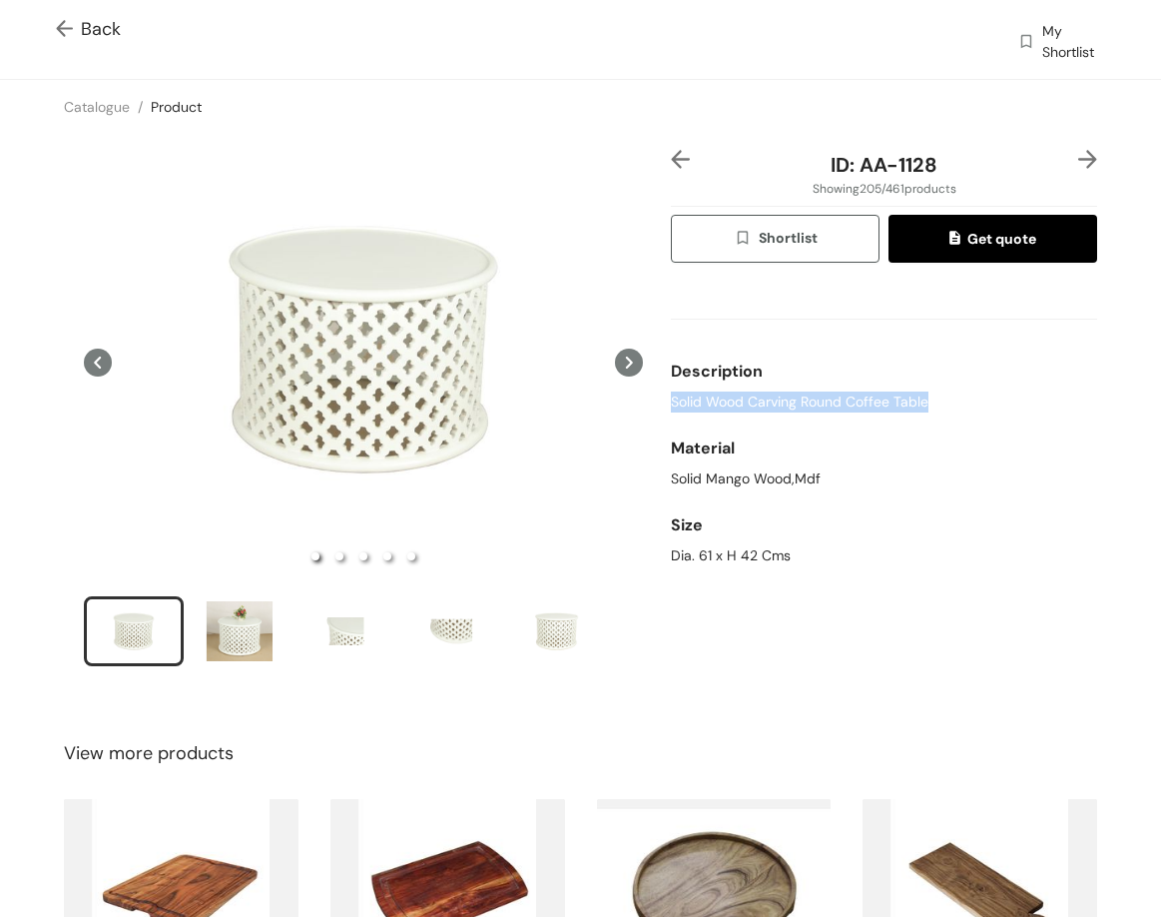
drag, startPoint x: 675, startPoint y: 401, endPoint x: 922, endPoint y: 405, distance: 246.7
click at [925, 409] on div "ID: AA-1128 Showing 205 / 461 products Shortlist Get quote Description Solid Wo…" at bounding box center [884, 421] width 434 height 542
drag, startPoint x: 673, startPoint y: 555, endPoint x: 745, endPoint y: 556, distance: 71.9
click at [793, 564] on div "Dia. 61 x H 42 Cms" at bounding box center [884, 555] width 426 height 21
click at [743, 555] on div "Dia. 61 x H 42 Cms" at bounding box center [884, 555] width 426 height 21
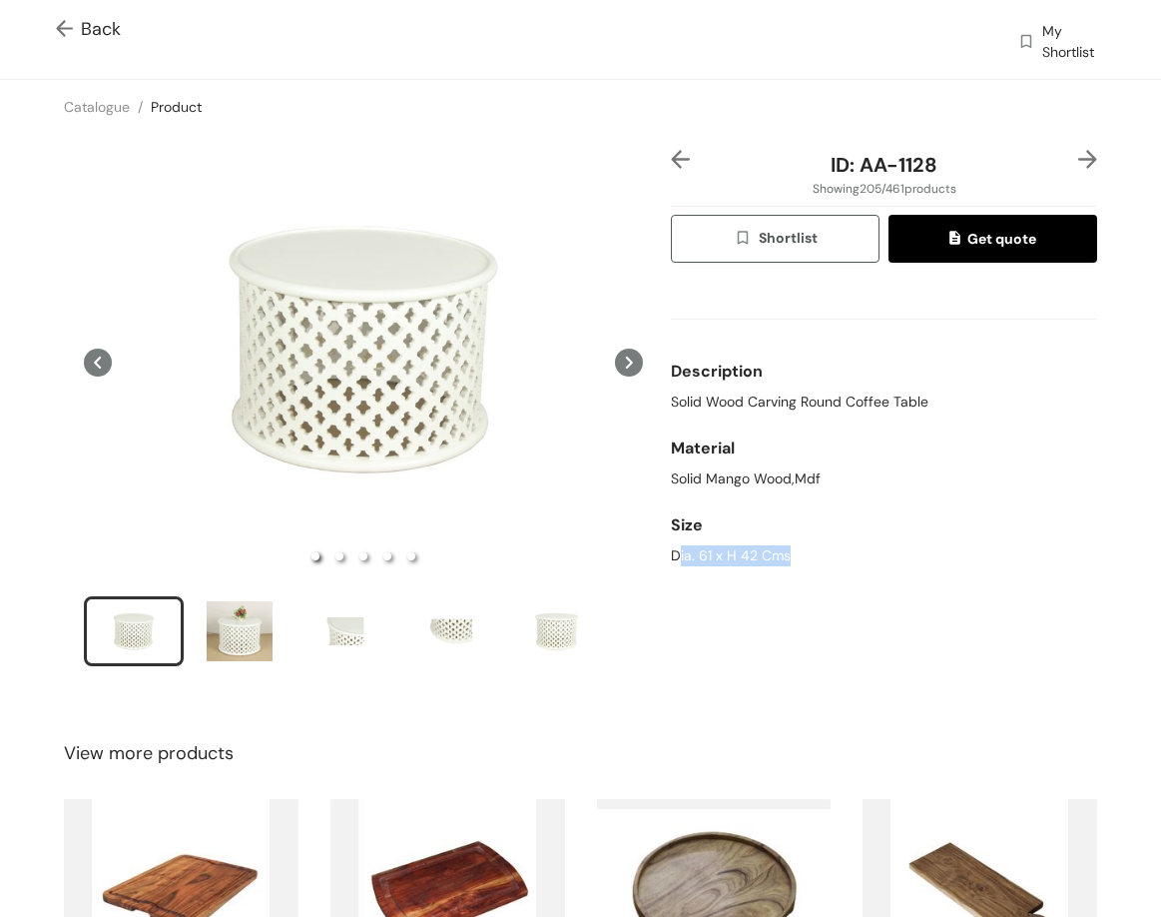
click at [740, 553] on div "Dia. 61 x H 42 Cms" at bounding box center [884, 555] width 426 height 21
drag, startPoint x: 888, startPoint y: 169, endPoint x: 987, endPoint y: 175, distance: 99.0
click at [987, 175] on div "ID: AA-1128" at bounding box center [884, 165] width 355 height 30
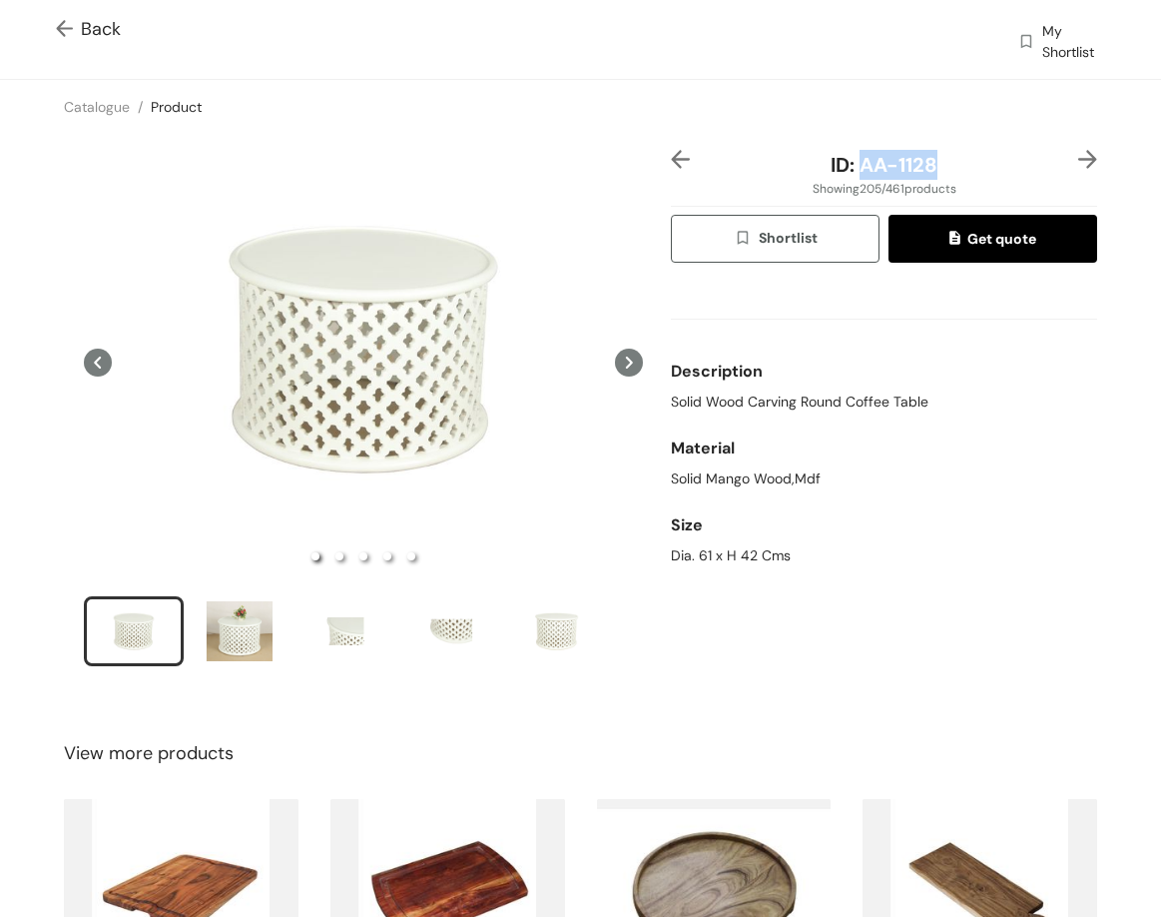
click at [1079, 158] on img at bounding box center [1088, 159] width 19 height 19
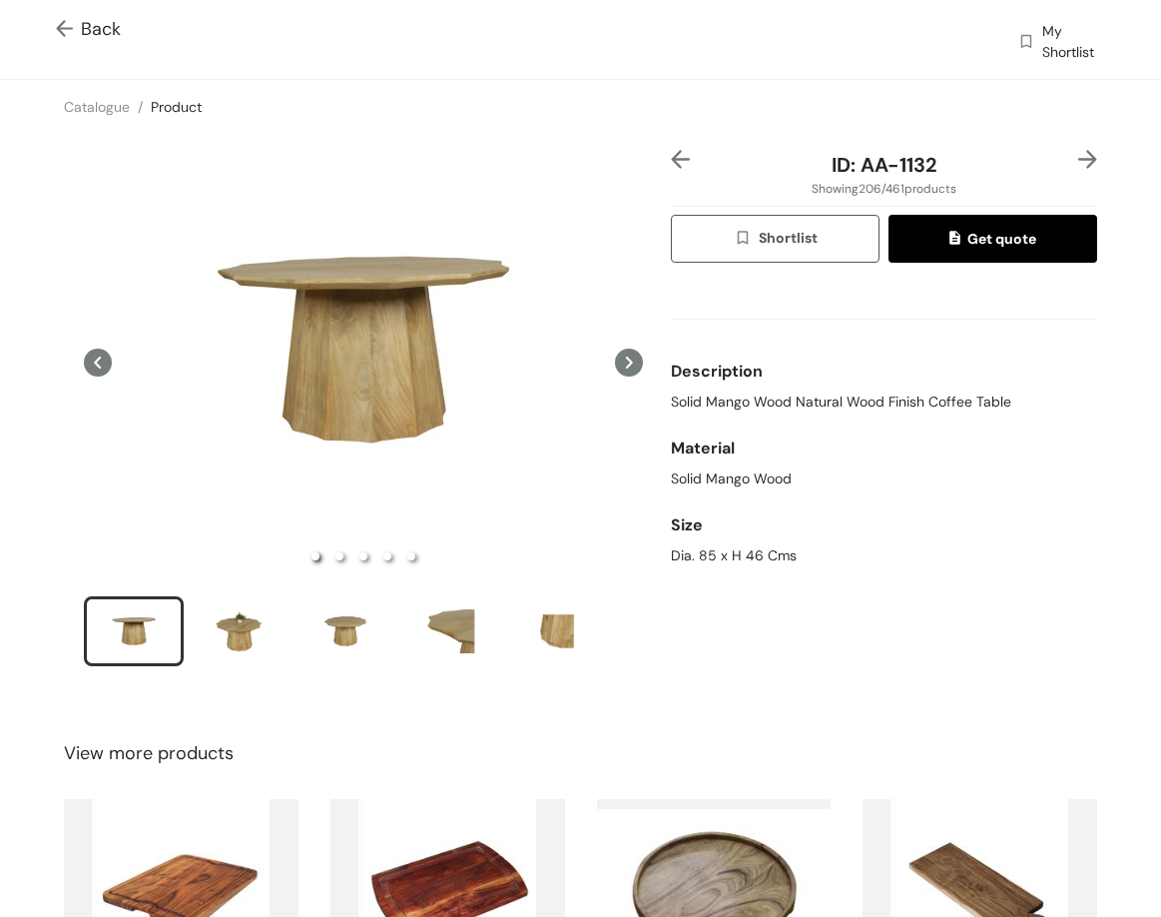
click at [811, 410] on span "Solid Mango Wood Natural Wood Finish Coffee Table" at bounding box center [841, 401] width 341 height 21
drag, startPoint x: 851, startPoint y: 169, endPoint x: 909, endPoint y: 148, distance: 61.6
click at [963, 173] on div "ID: AA-1132" at bounding box center [884, 165] width 355 height 30
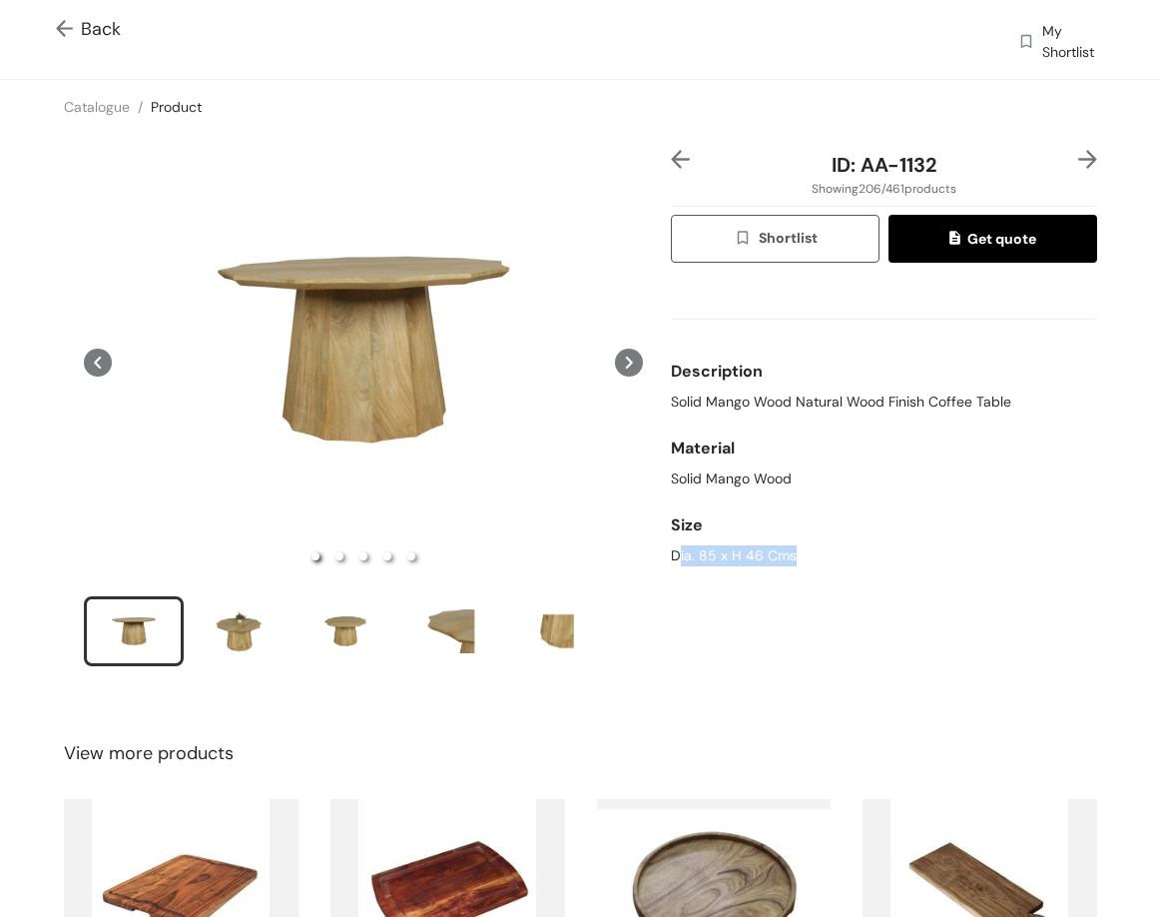
drag, startPoint x: 798, startPoint y: 563, endPoint x: 667, endPoint y: 556, distance: 131.0
click at [671, 556] on div "Dia. 85 x H 46 Cms" at bounding box center [884, 555] width 426 height 21
click at [1079, 155] on img at bounding box center [1088, 159] width 19 height 19
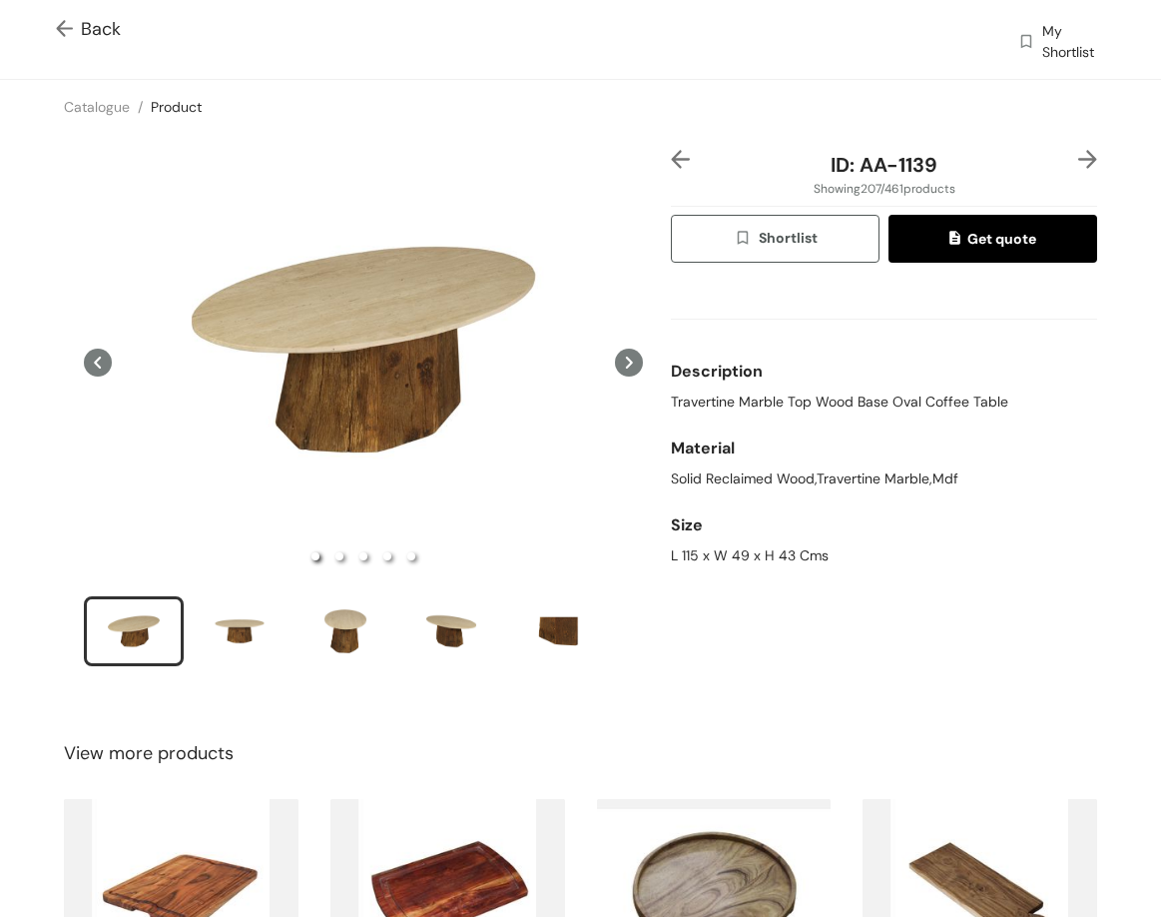
click at [864, 398] on span "Travertine Marble Top Wood Base Oval Coffee Table" at bounding box center [840, 401] width 338 height 21
drag, startPoint x: 896, startPoint y: 174, endPoint x: 946, endPoint y: 179, distance: 50.2
click at [946, 179] on div "ID: AA-1139" at bounding box center [884, 165] width 355 height 30
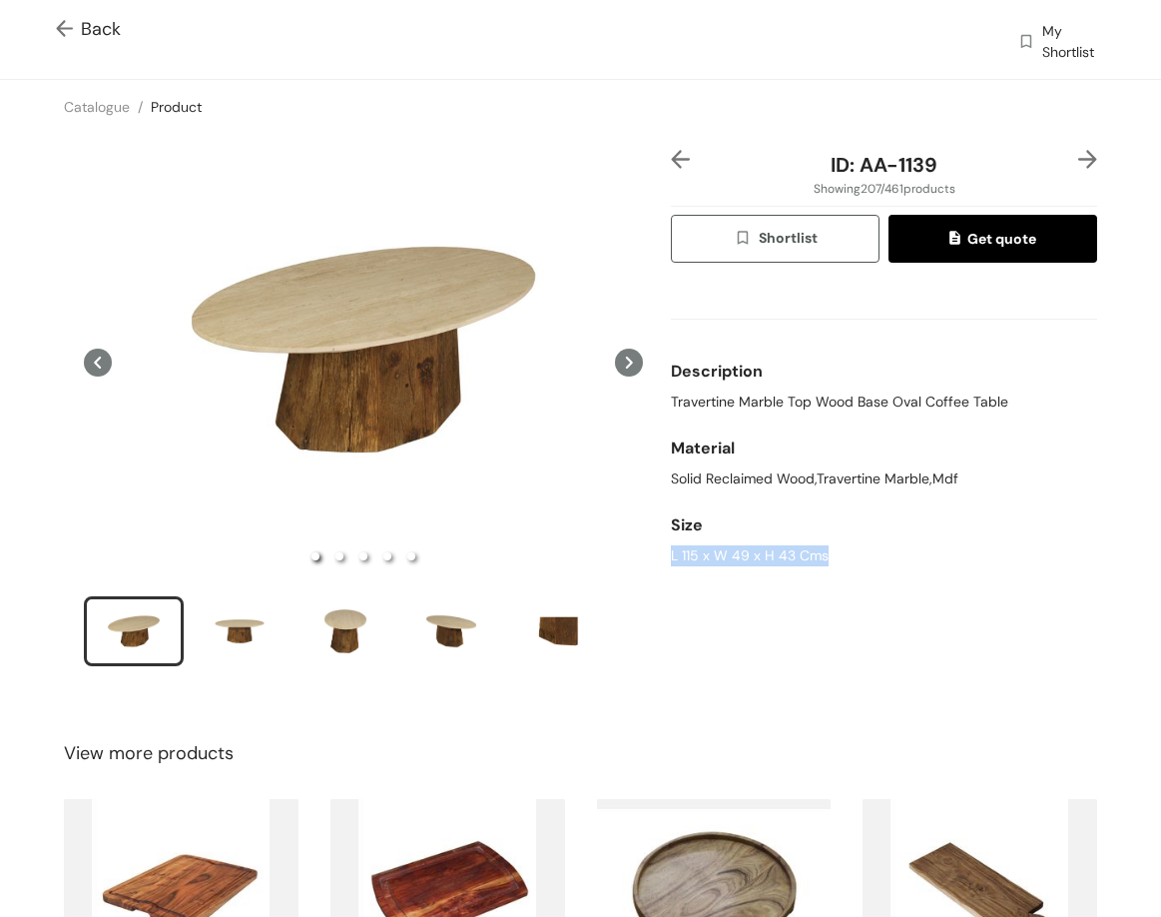
drag, startPoint x: 661, startPoint y: 553, endPoint x: 823, endPoint y: 549, distance: 161.8
click at [823, 563] on div "ID: AA-1139 Showing 207 / 461 products Shortlist Get quote Description Traverti…" at bounding box center [884, 421] width 434 height 542
click at [1079, 160] on img at bounding box center [1088, 159] width 19 height 19
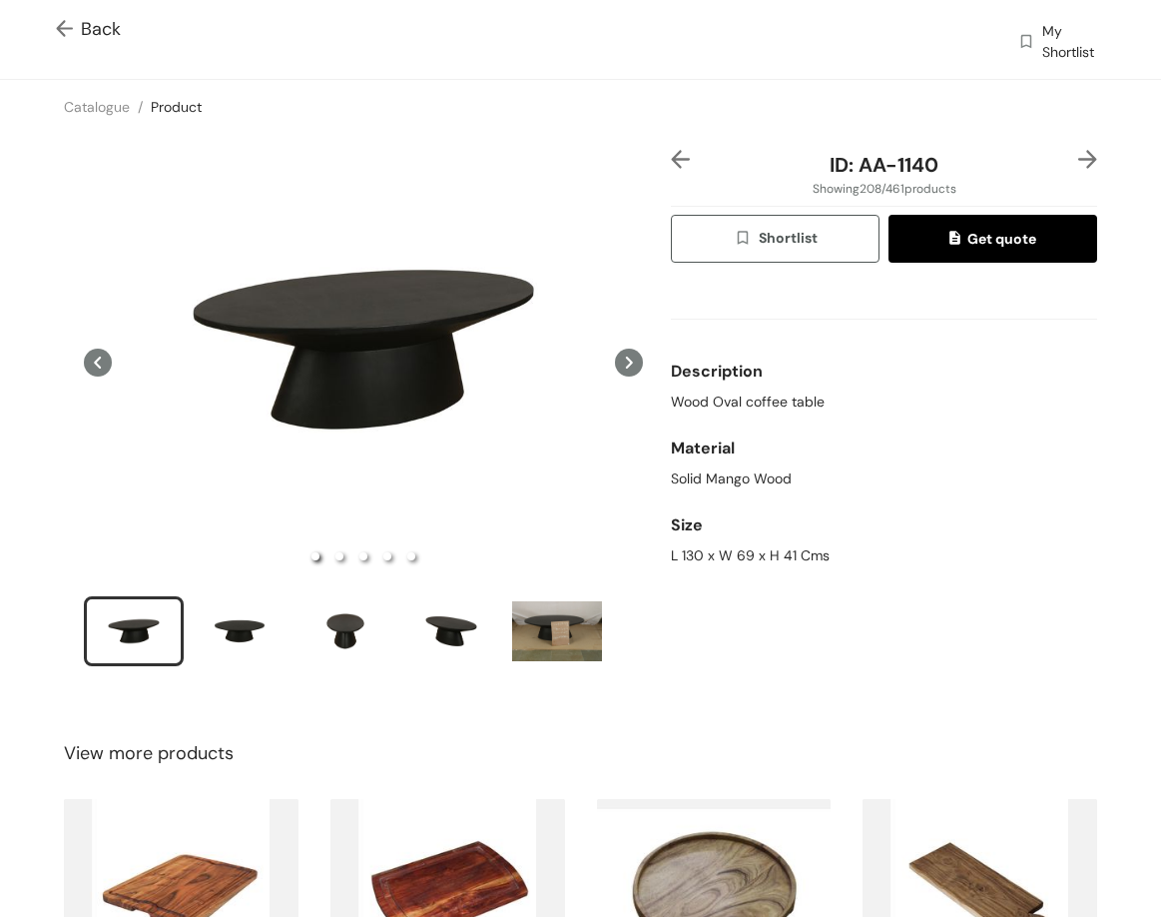
click at [735, 398] on span "Wood Oval coffee table" at bounding box center [748, 401] width 154 height 21
drag, startPoint x: 881, startPoint y: 181, endPoint x: 942, endPoint y: 173, distance: 61.4
click at [942, 173] on div "ID: AA-1140" at bounding box center [884, 165] width 355 height 30
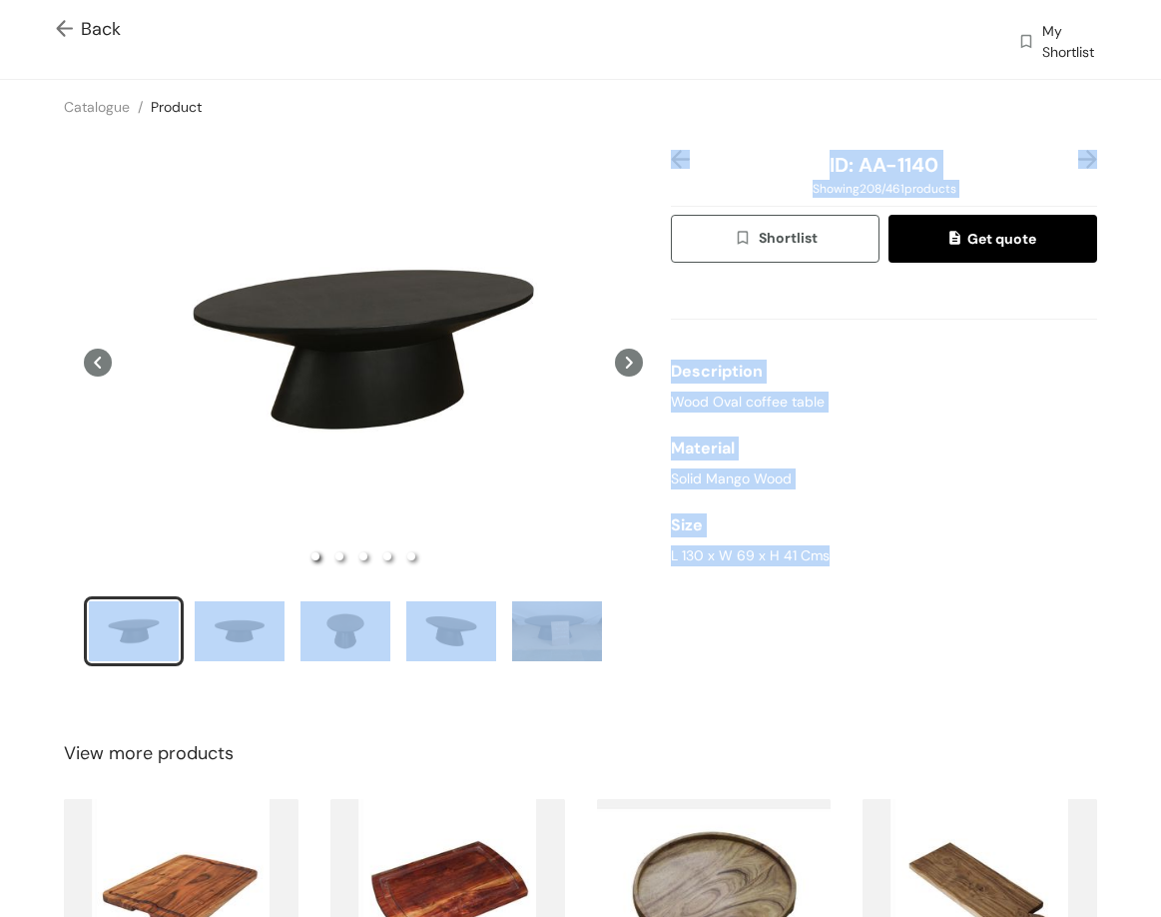
drag, startPoint x: 657, startPoint y: 556, endPoint x: 833, endPoint y: 554, distance: 175.8
click at [833, 554] on div "ID: AA-1140 Showing 208 / 461 products Shortlist Get quote Description Wood Ova…" at bounding box center [580, 421] width 1169 height 574
click at [773, 546] on div "L 130 x W 69 x H 41 Cms" at bounding box center [884, 555] width 426 height 21
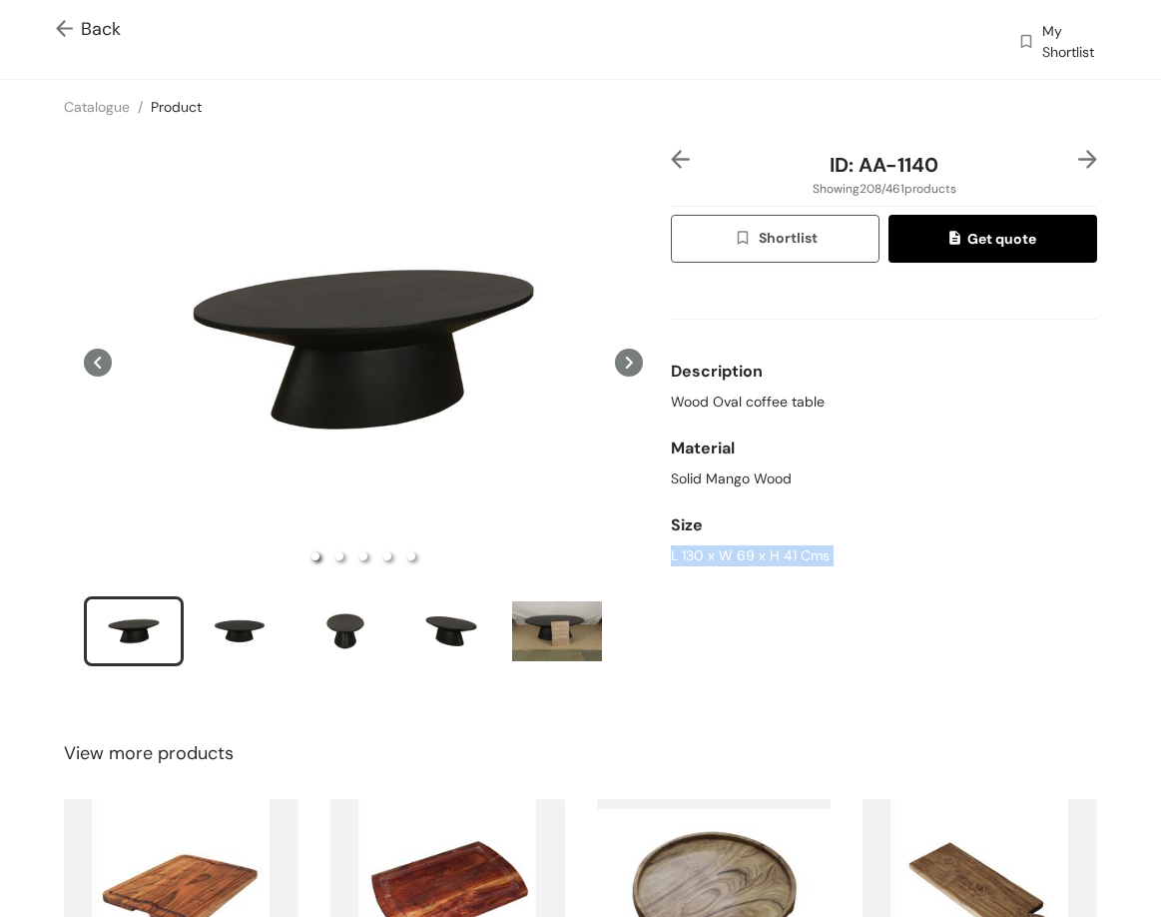
click at [773, 546] on div "L 130 x W 69 x H 41 Cms" at bounding box center [884, 555] width 426 height 21
click at [1079, 161] on img at bounding box center [1088, 159] width 19 height 19
click at [784, 390] on div "Description Wood Oval coffee table" at bounding box center [884, 382] width 426 height 77
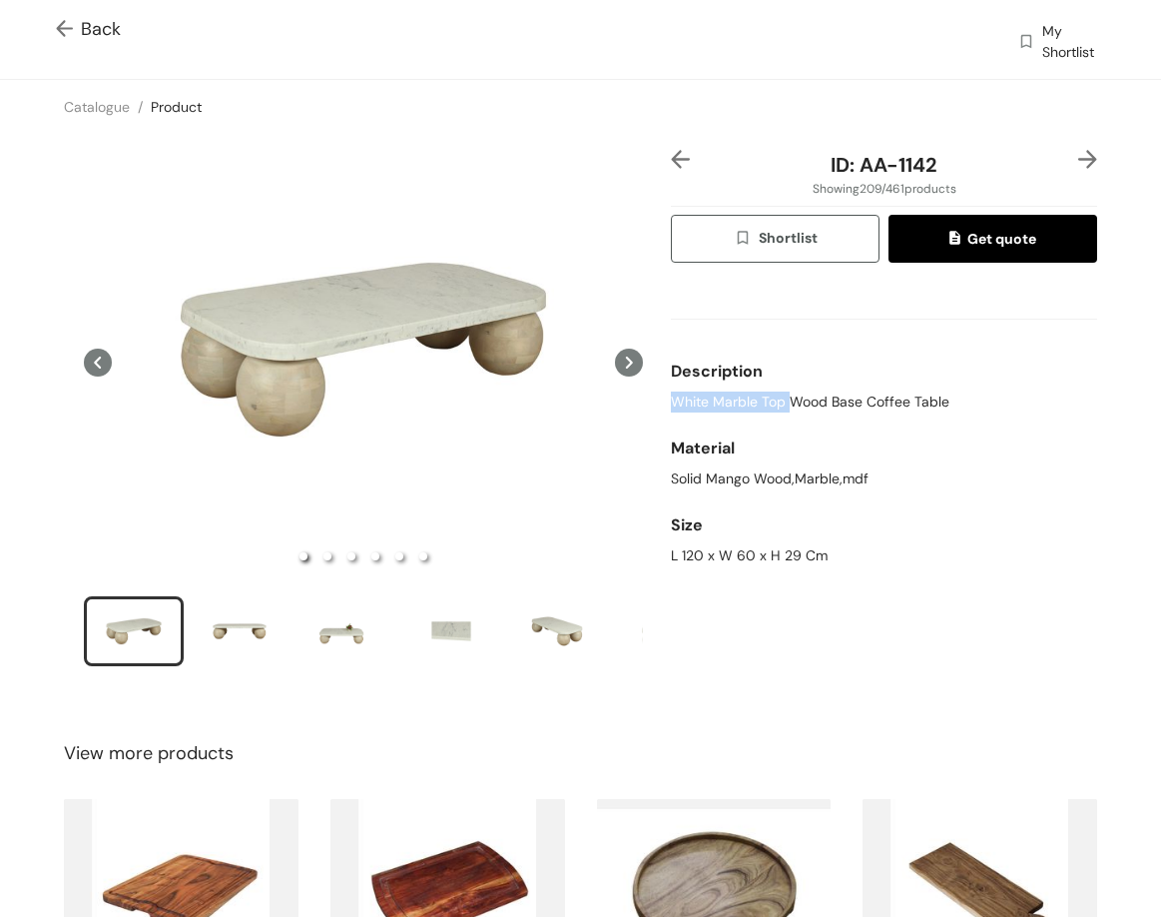
click at [784, 391] on span "White Marble Top Wood Base Coffee Table" at bounding box center [810, 401] width 279 height 21
drag, startPoint x: 658, startPoint y: 551, endPoint x: 839, endPoint y: 556, distance: 180.8
click at [839, 564] on div "ID: AA-1142 Showing 209 / 461 products Shortlist Get quote Description White Ma…" at bounding box center [884, 421] width 434 height 542
drag, startPoint x: 869, startPoint y: 165, endPoint x: 978, endPoint y: 172, distance: 109.1
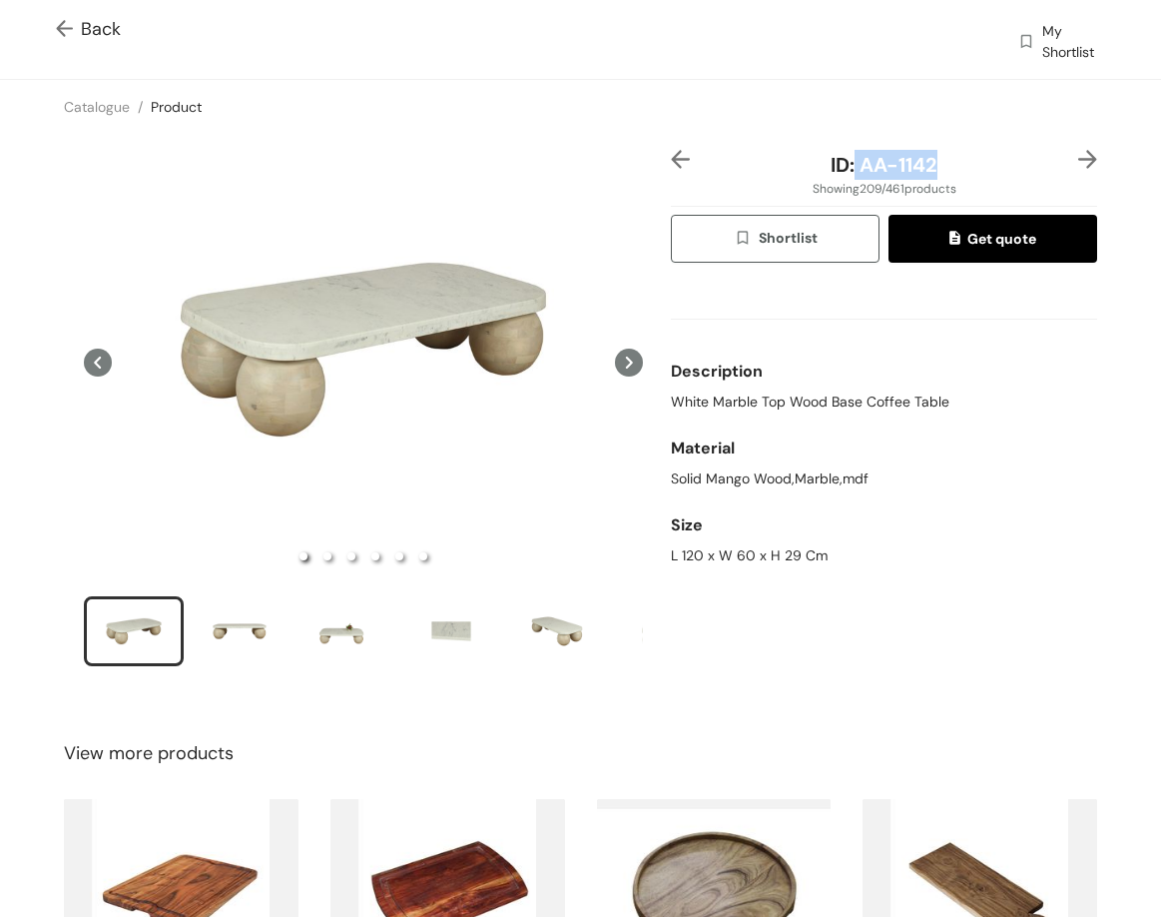
click at [978, 172] on div "ID: AA-1142" at bounding box center [884, 165] width 355 height 30
click at [1079, 162] on img at bounding box center [1088, 159] width 19 height 19
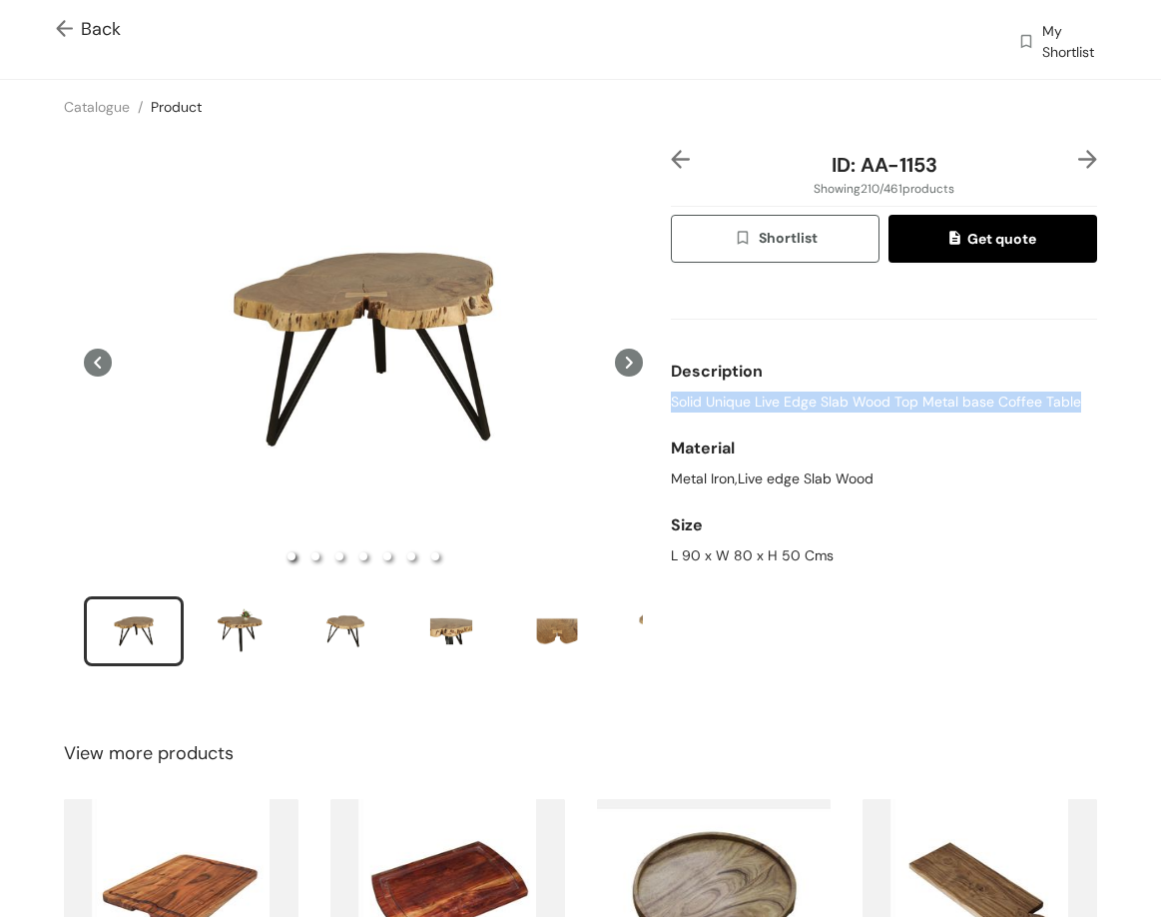
drag, startPoint x: 661, startPoint y: 403, endPoint x: 1067, endPoint y: 396, distance: 405.5
click at [1067, 407] on div "ID: AA-1153 Showing 210 / 461 products Shortlist Get quote Description Solid Un…" at bounding box center [884, 421] width 434 height 542
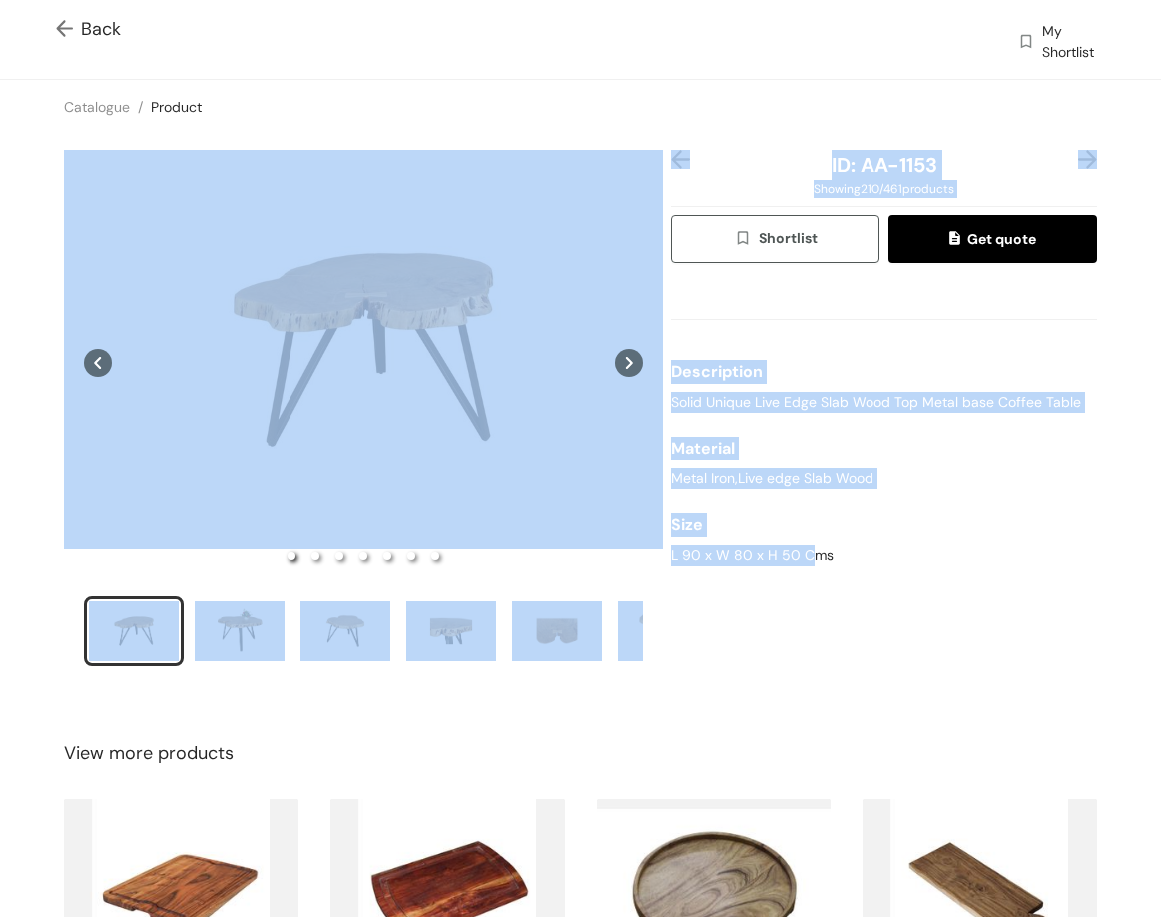
drag, startPoint x: 657, startPoint y: 545, endPoint x: 802, endPoint y: 560, distance: 145.6
click at [802, 560] on div "ID: AA-1153 Showing 210 / 461 products Shortlist Get quote Description Solid Un…" at bounding box center [580, 421] width 1169 height 574
click at [801, 558] on div "L 90 x W 80 x H 50 Cms" at bounding box center [884, 555] width 426 height 21
click at [799, 558] on div "L 90 x W 80 x H 50 Cms" at bounding box center [884, 555] width 426 height 21
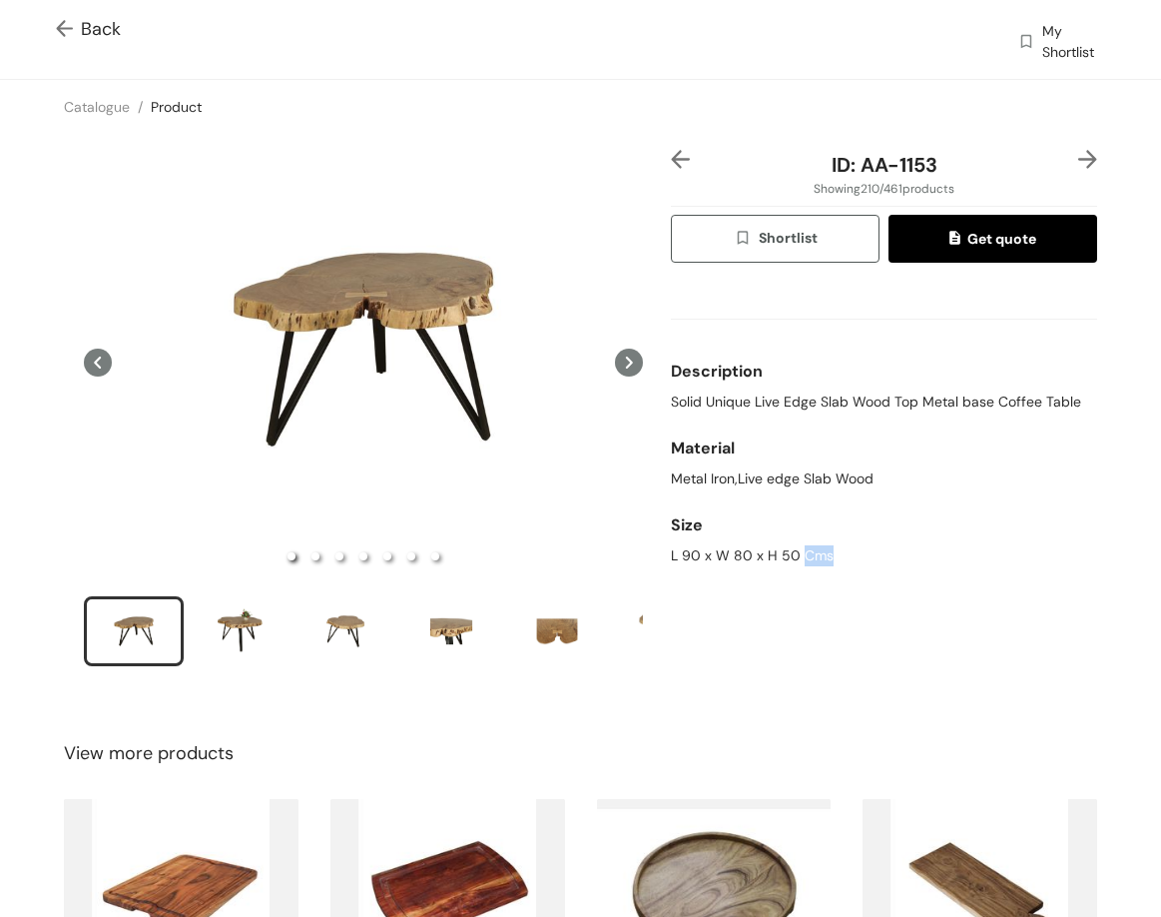
click at [799, 557] on div "L 90 x W 80 x H 50 Cms" at bounding box center [884, 555] width 426 height 21
drag, startPoint x: 854, startPoint y: 164, endPoint x: 934, endPoint y: 166, distance: 79.9
click at [934, 166] on div "ID: AA-1153" at bounding box center [884, 165] width 355 height 30
click at [1079, 155] on img at bounding box center [1088, 159] width 19 height 19
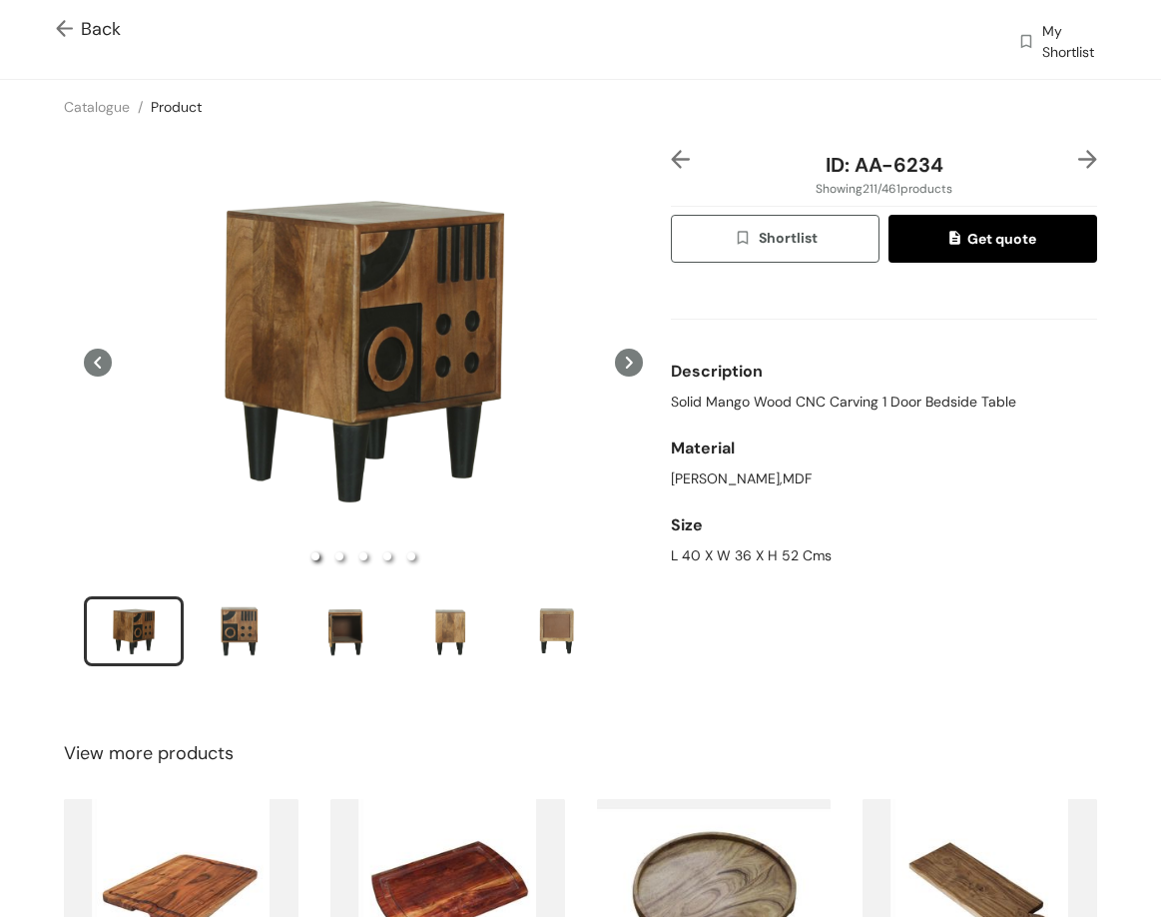
click at [800, 399] on span "Solid Mango Wood CNC Carving 1 Door Bedside Table" at bounding box center [844, 401] width 346 height 21
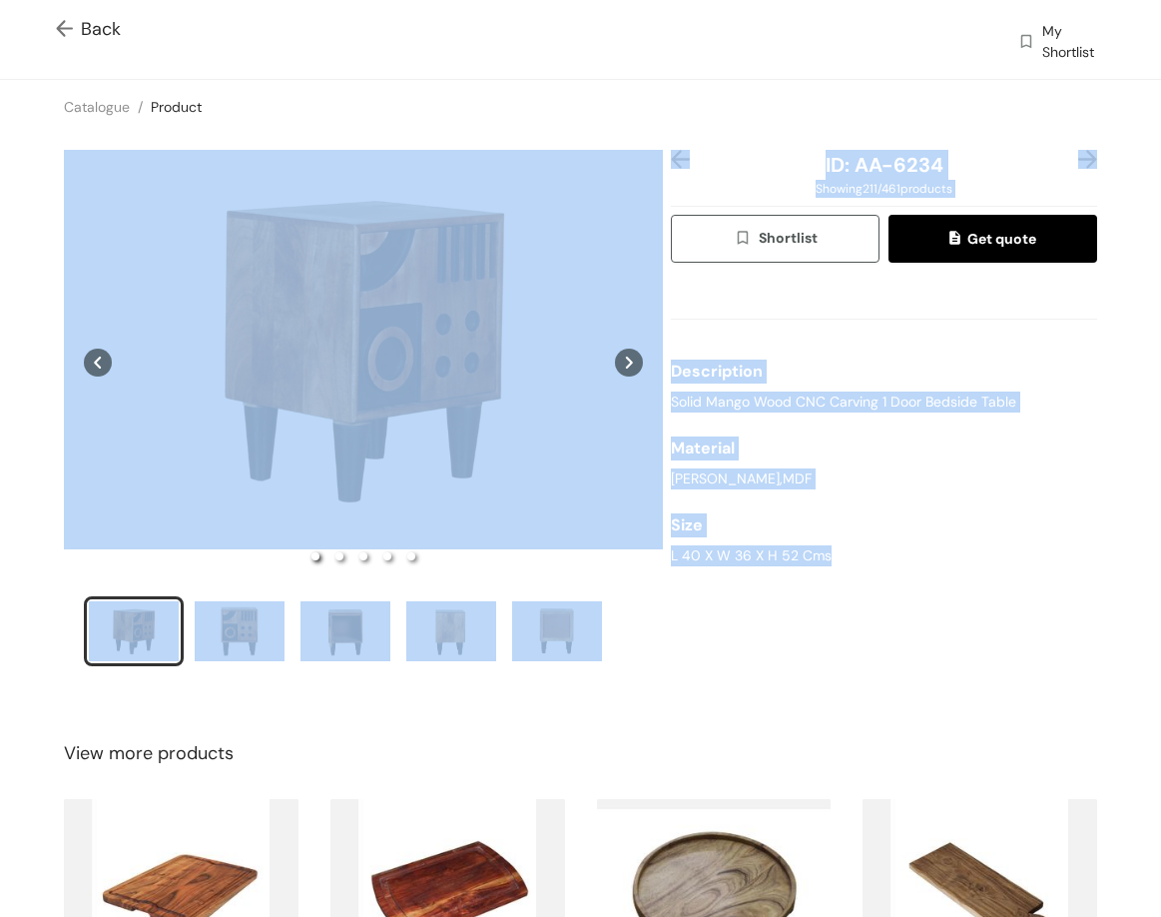
drag, startPoint x: 652, startPoint y: 553, endPoint x: 821, endPoint y: 554, distance: 168.8
click at [824, 560] on div "ID: AA-6234 Showing 211 / 461 products Shortlist Get quote Description Solid Ma…" at bounding box center [580, 421] width 1169 height 574
click at [821, 554] on div "L 40 X W 36 X H 52 Cms" at bounding box center [884, 555] width 426 height 21
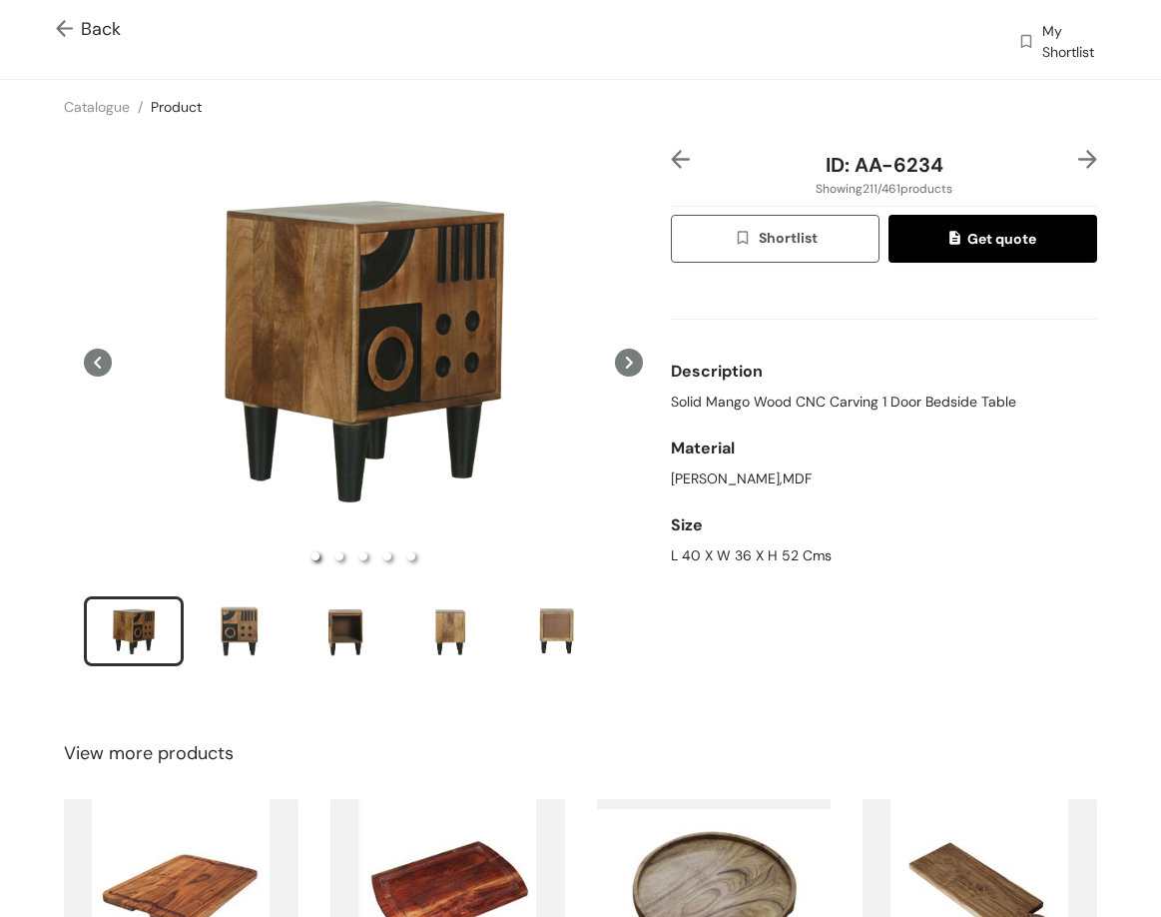
click at [813, 552] on div "L 40 X W 36 X H 52 Cms" at bounding box center [884, 555] width 426 height 21
click at [812, 552] on div "L 40 X W 36 X H 52 Cms" at bounding box center [884, 555] width 426 height 21
drag, startPoint x: 847, startPoint y: 165, endPoint x: 948, endPoint y: 170, distance: 101.0
click at [948, 170] on div "ID: AA-6234" at bounding box center [884, 165] width 355 height 30
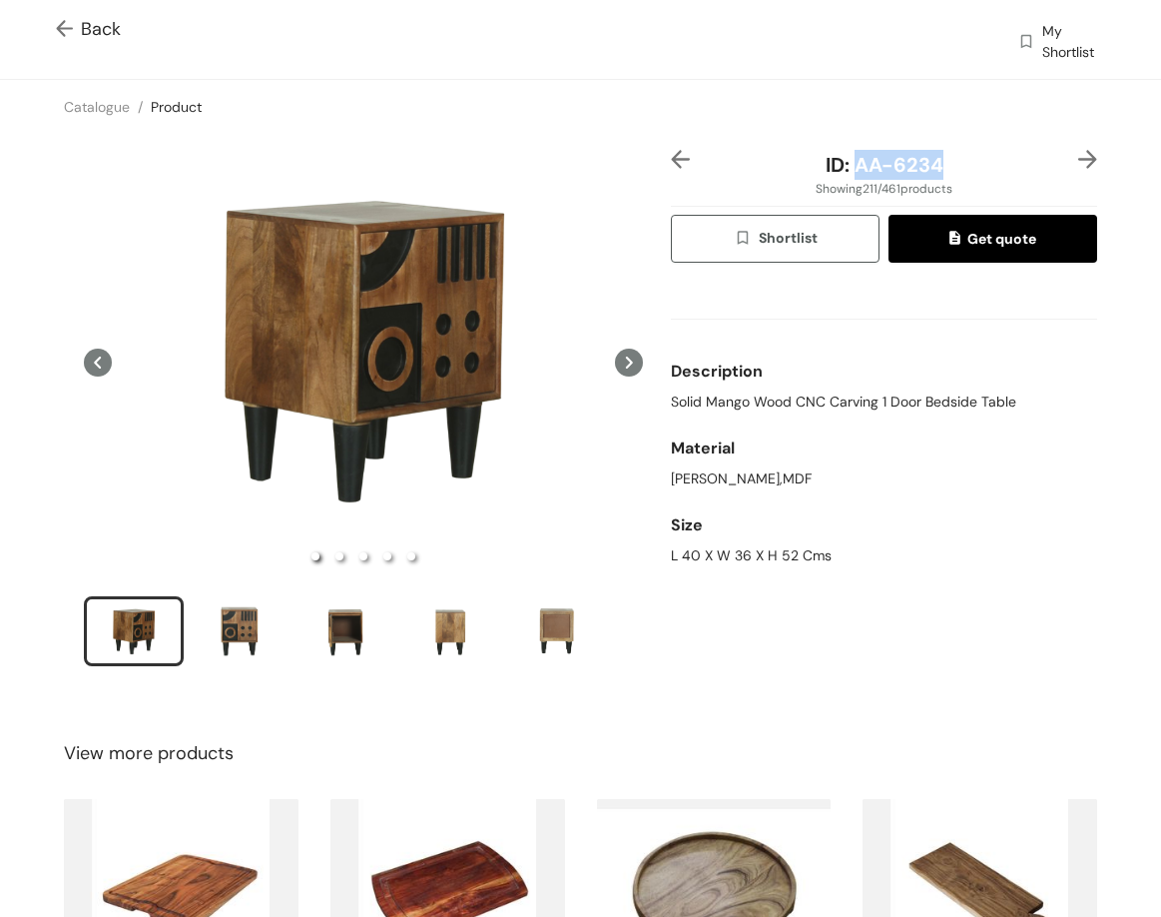
click at [1079, 156] on img at bounding box center [1088, 159] width 19 height 19
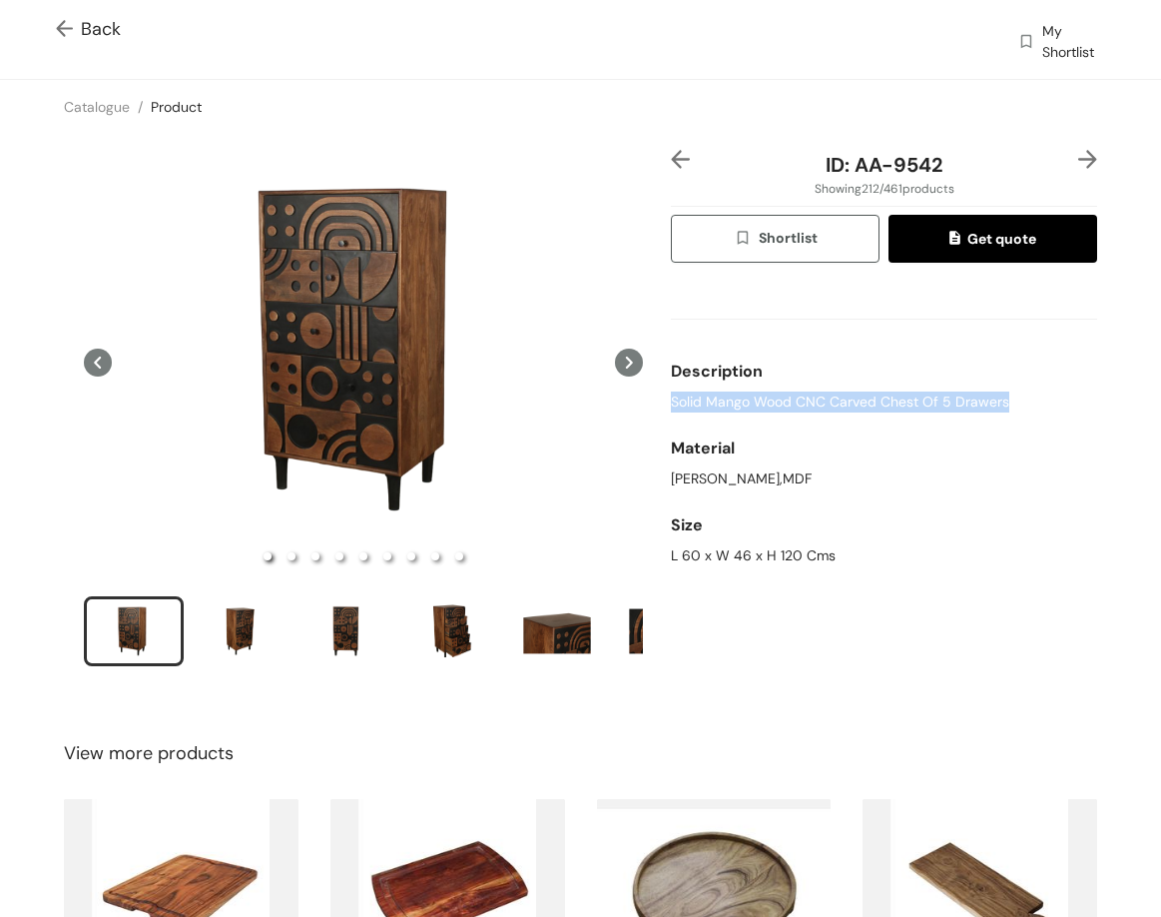
drag, startPoint x: 663, startPoint y: 394, endPoint x: 997, endPoint y: 403, distance: 333.7
click at [997, 403] on span "Solid Mango Wood CNC Carved Chest Of 5 Drawers" at bounding box center [840, 401] width 339 height 21
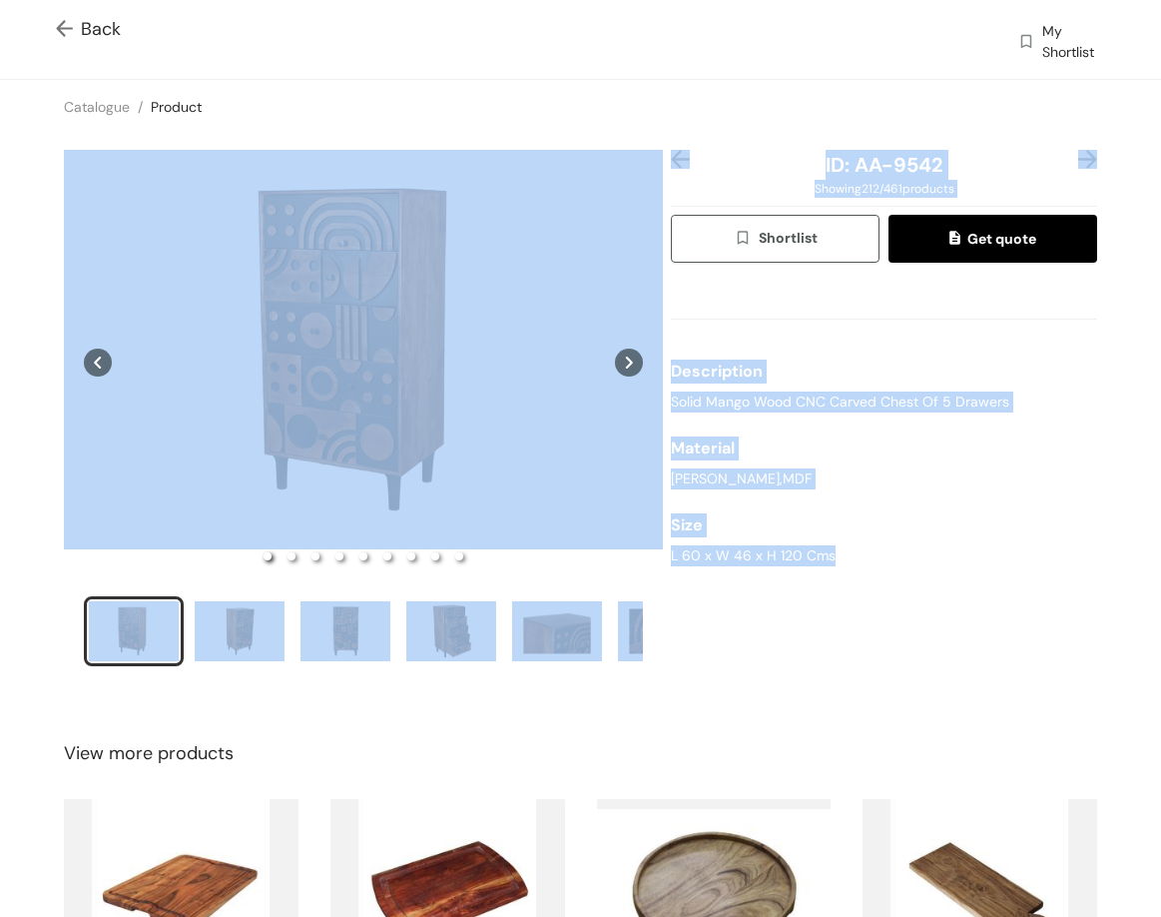
drag, startPoint x: 653, startPoint y: 555, endPoint x: 816, endPoint y: 558, distance: 162.8
click at [826, 563] on div "ID: AA-9542 Showing 212 / 461 products Shortlist Get quote Description Solid Ma…" at bounding box center [580, 421] width 1169 height 574
click at [815, 558] on div "L 60 x W 46 x H 120 Cms" at bounding box center [884, 555] width 426 height 21
click at [812, 558] on div "L 60 x W 46 x H 120 Cms" at bounding box center [884, 555] width 426 height 21
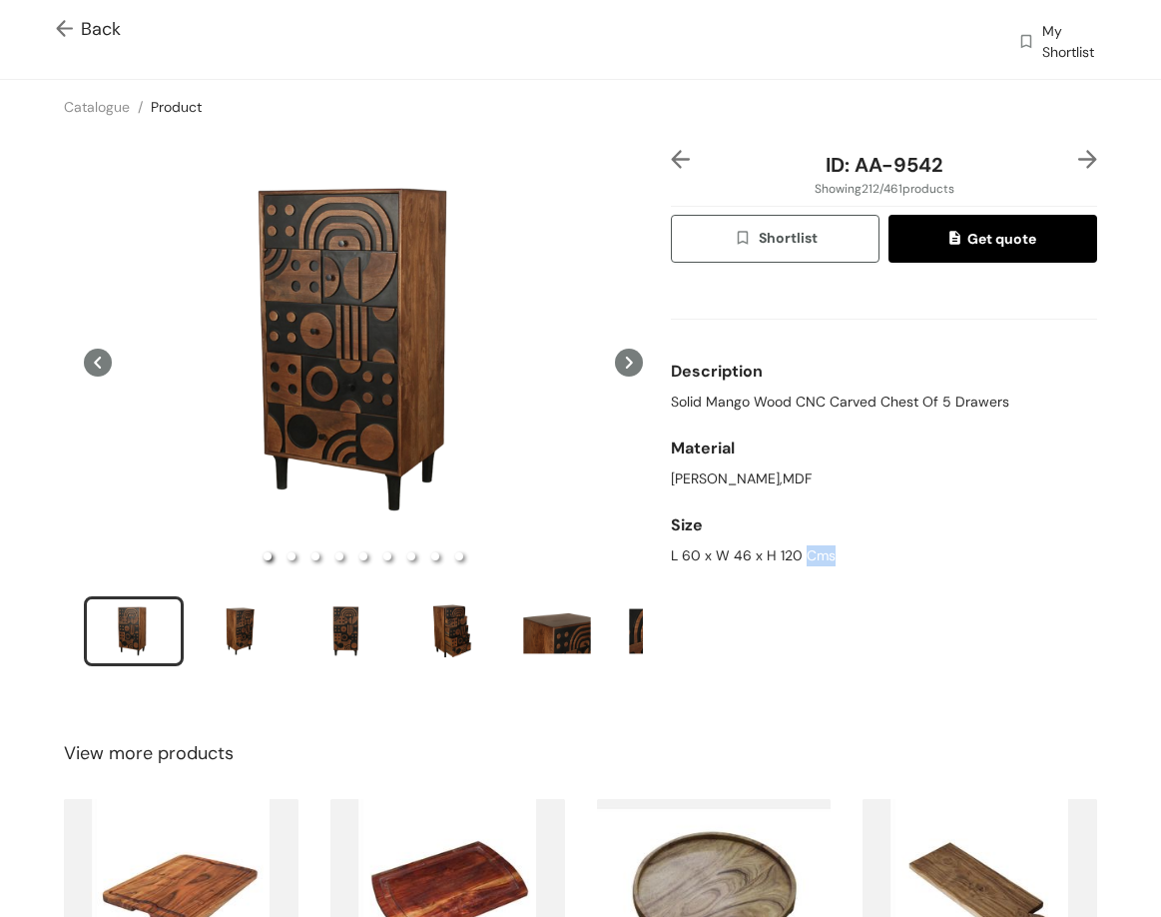
click at [812, 558] on div "L 60 x W 46 x H 120 Cms" at bounding box center [884, 555] width 426 height 21
click at [812, 560] on div "L 60 x W 46 x H 120 Cms" at bounding box center [884, 555] width 426 height 21
drag, startPoint x: 667, startPoint y: 401, endPoint x: 971, endPoint y: 408, distance: 303.7
click at [971, 408] on span "Solid Mango Wood CNC Carved Chest Of 5 Drawers" at bounding box center [840, 401] width 339 height 21
click at [970, 408] on span "Solid Mango Wood CNC Carved Chest Of 5 Drawers" at bounding box center [840, 401] width 339 height 21
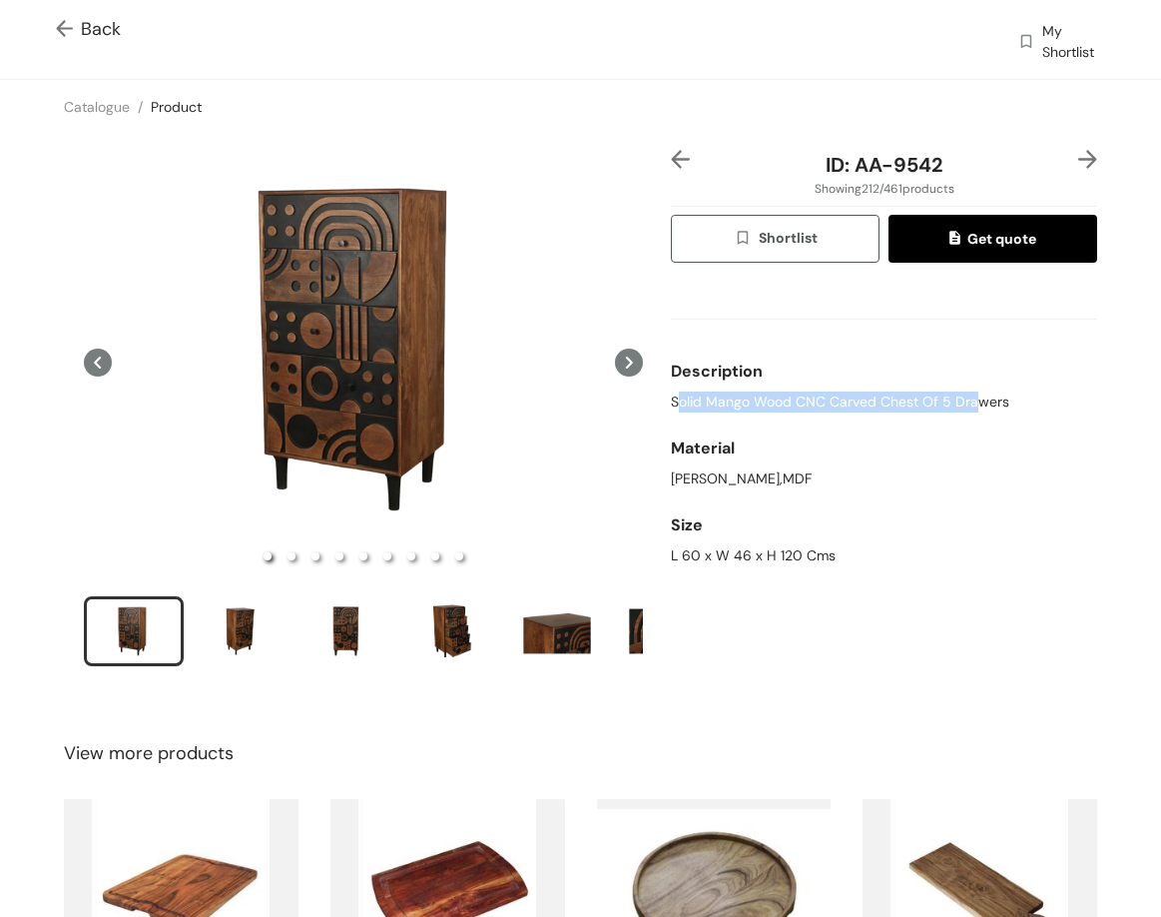
click at [969, 403] on span "Solid Mango Wood CNC Carved Chest Of 5 Drawers" at bounding box center [840, 401] width 339 height 21
click at [964, 403] on span "Solid Mango Wood CNC Carved Chest Of 5 Drawers" at bounding box center [840, 401] width 339 height 21
drag, startPoint x: 843, startPoint y: 167, endPoint x: 994, endPoint y: 170, distance: 150.8
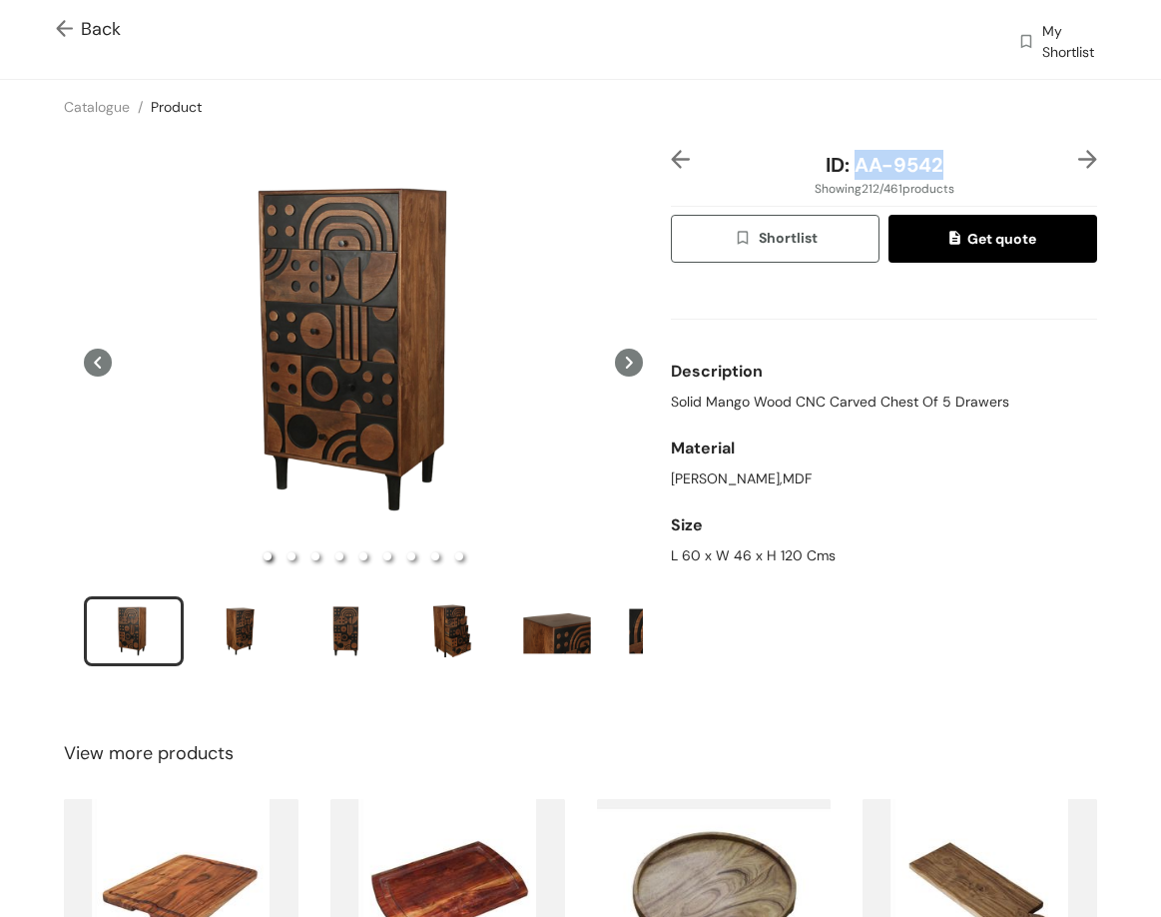
click at [994, 170] on div "ID: AA-9542" at bounding box center [884, 165] width 355 height 30
click at [1079, 161] on img at bounding box center [1088, 159] width 19 height 19
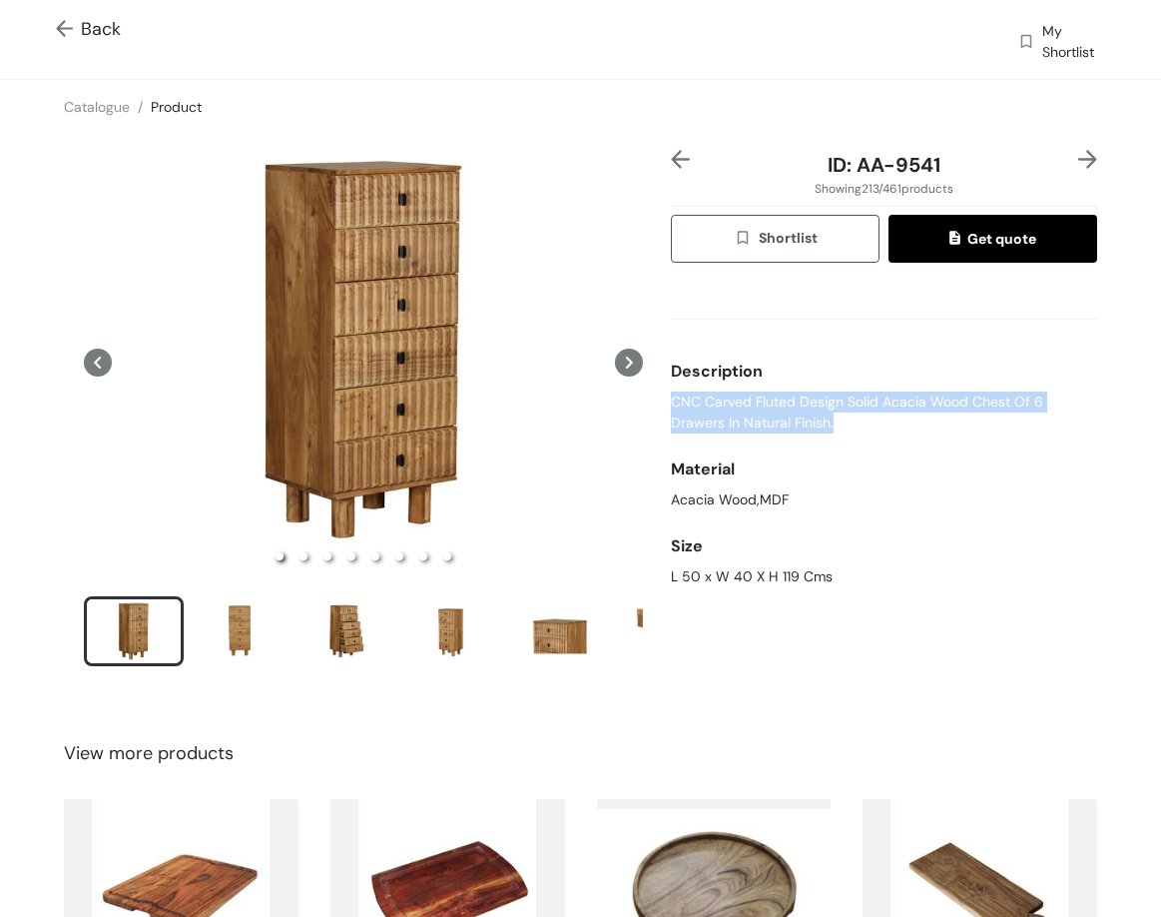
drag, startPoint x: 726, startPoint y: 415, endPoint x: 847, endPoint y: 424, distance: 121.2
click at [847, 428] on div "ID: AA-9541 Showing 213 / 461 products Shortlist Get quote Description CNC Carv…" at bounding box center [884, 421] width 434 height 542
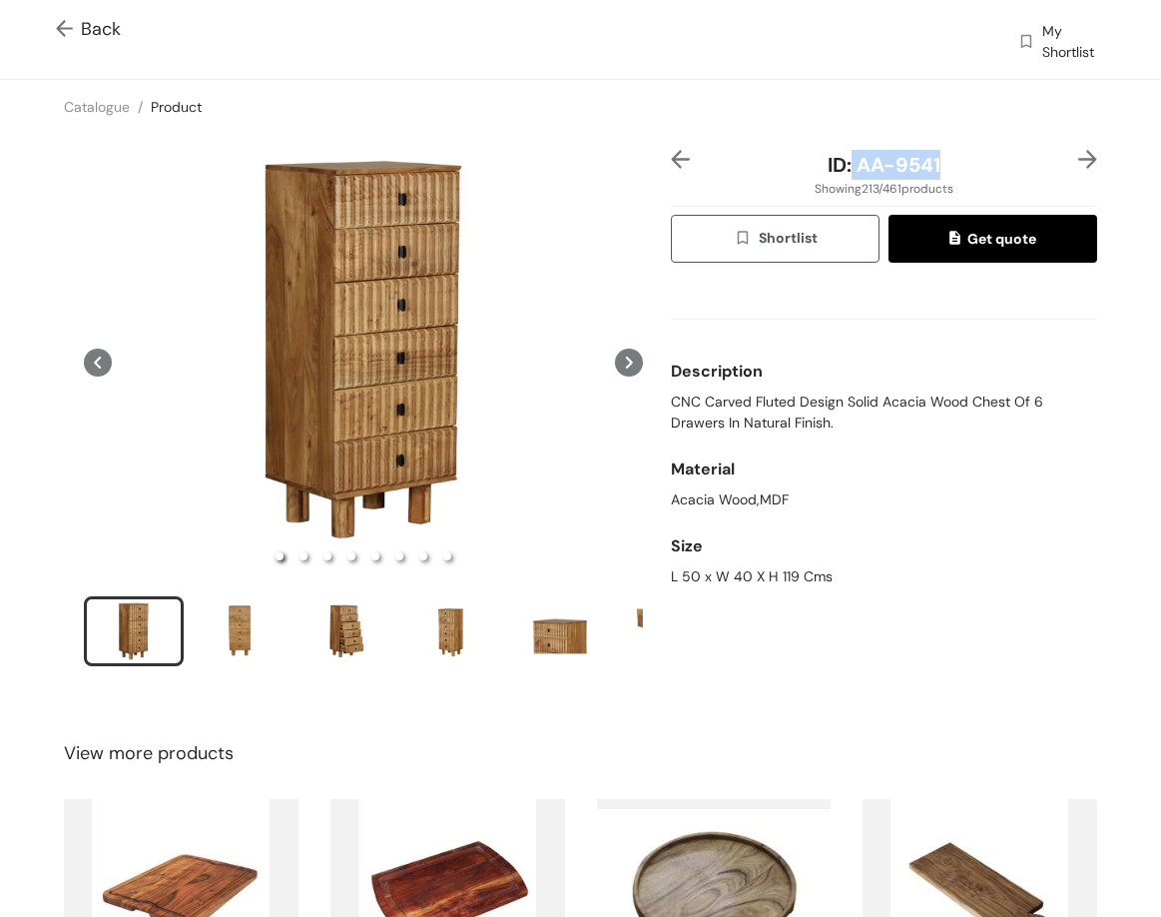
drag, startPoint x: 841, startPoint y: 166, endPoint x: 1002, endPoint y: 164, distance: 160.8
click at [1002, 164] on div "ID: AA-9541" at bounding box center [884, 165] width 355 height 30
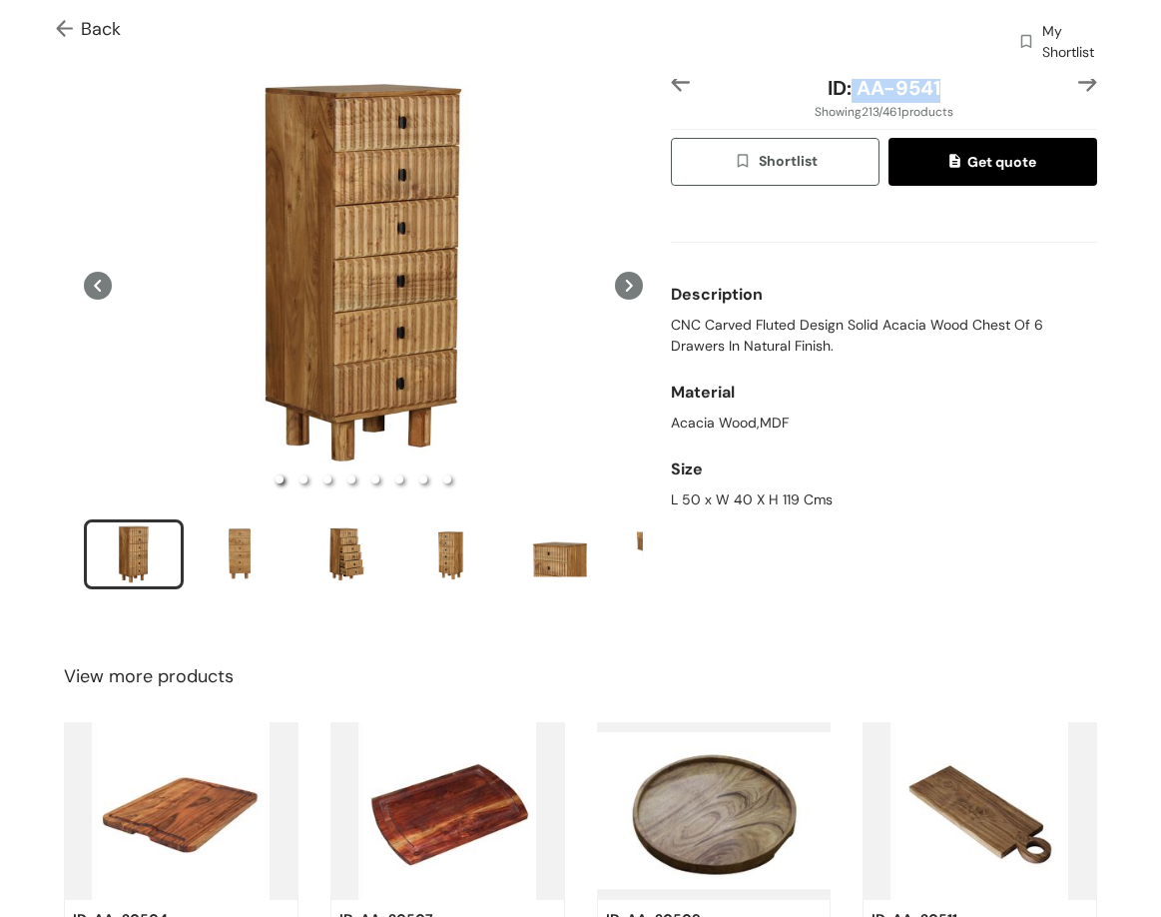
scroll to position [100, 0]
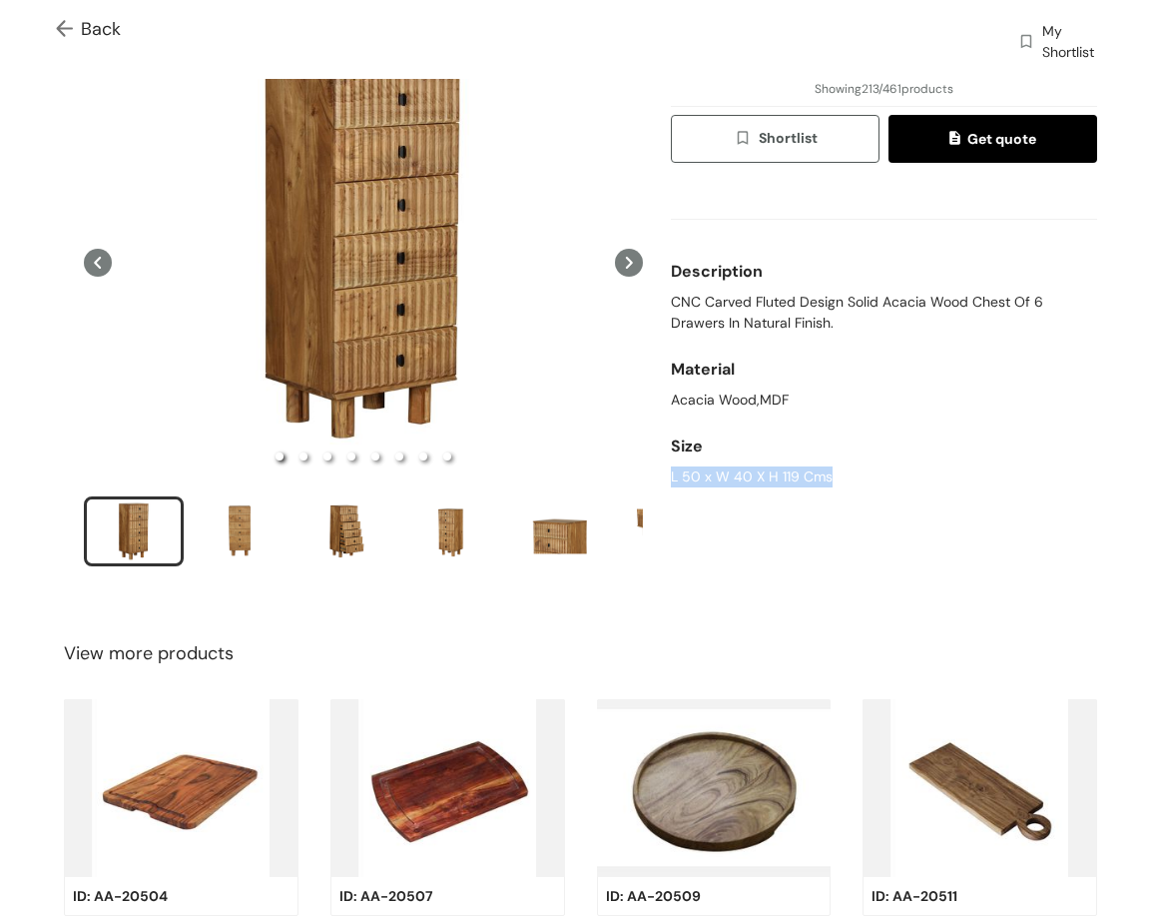
drag, startPoint x: 659, startPoint y: 473, endPoint x: 835, endPoint y: 434, distance: 180.0
click at [841, 468] on div "ID: AA-9541 Showing 213 / 461 products Shortlist Get quote Description CNC Carv…" at bounding box center [884, 321] width 434 height 542
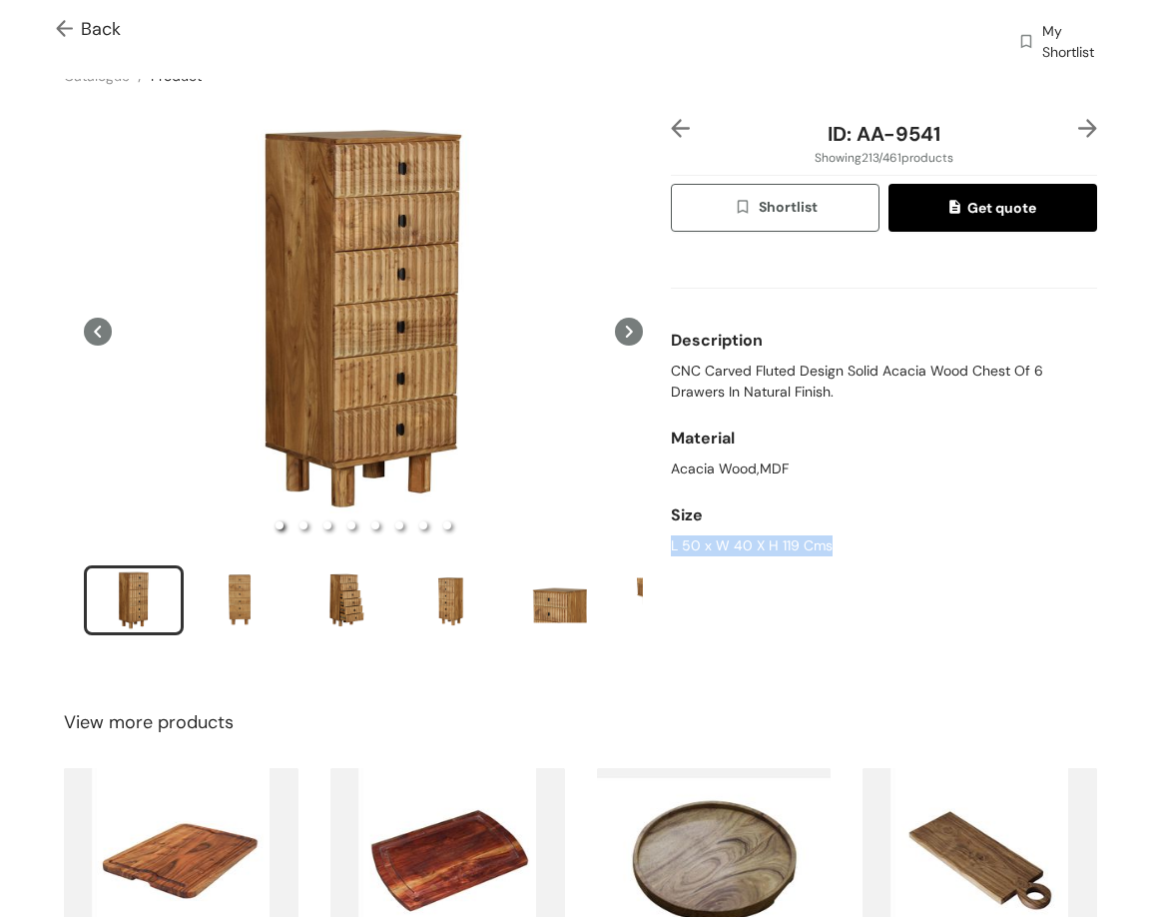
scroll to position [0, 0]
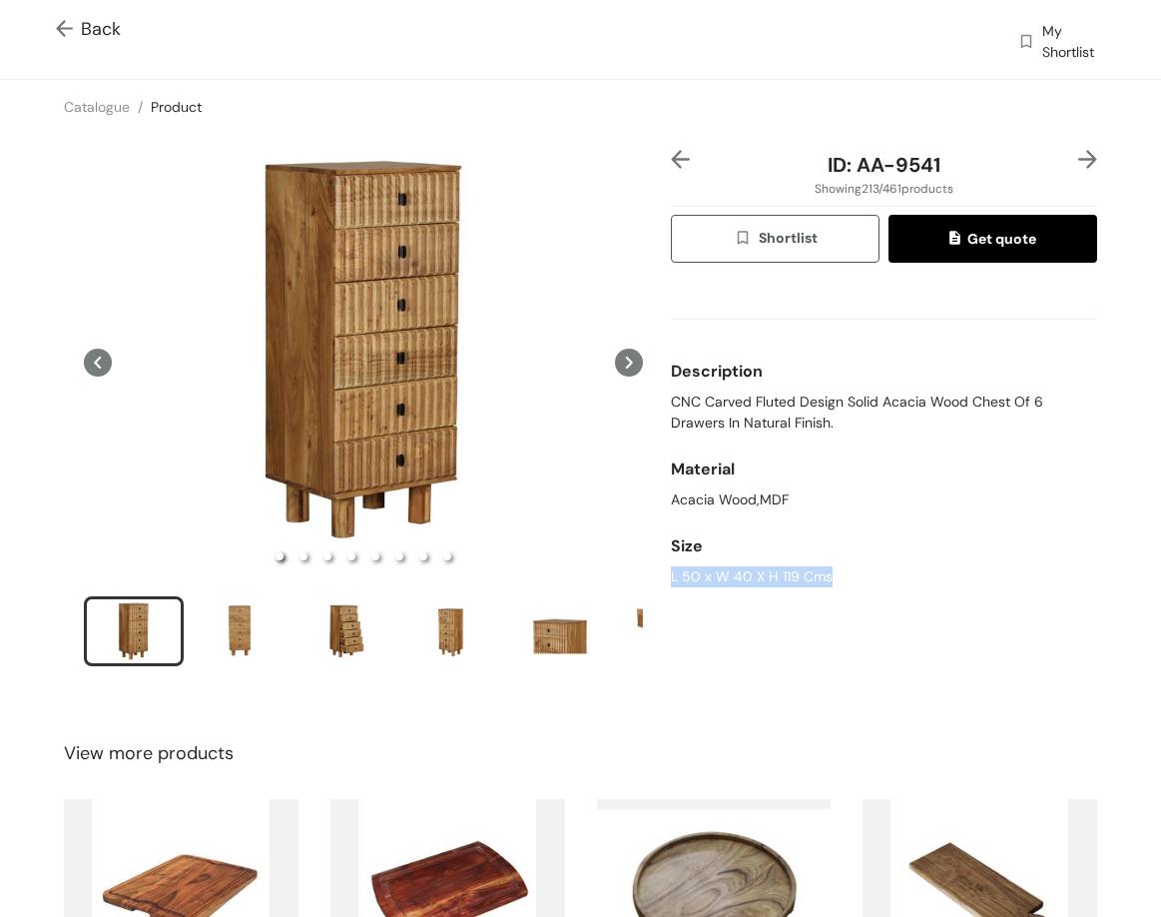
click at [1079, 152] on img at bounding box center [1088, 159] width 19 height 19
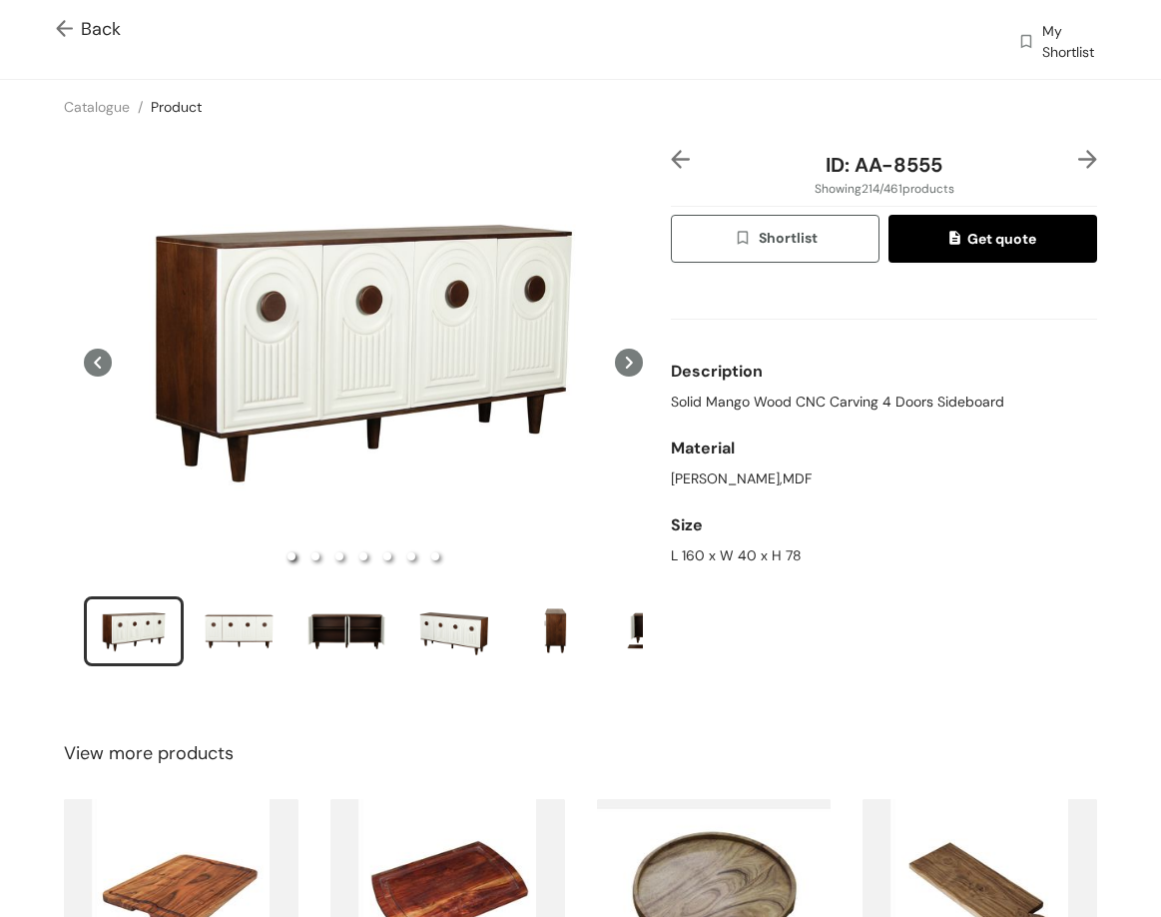
click at [834, 401] on span "Solid Mango Wood CNC Carving 4 Doors Sideboard" at bounding box center [838, 401] width 334 height 21
drag, startPoint x: 847, startPoint y: 162, endPoint x: 966, endPoint y: 161, distance: 118.8
click at [966, 161] on div "ID: AA-8555" at bounding box center [884, 165] width 355 height 30
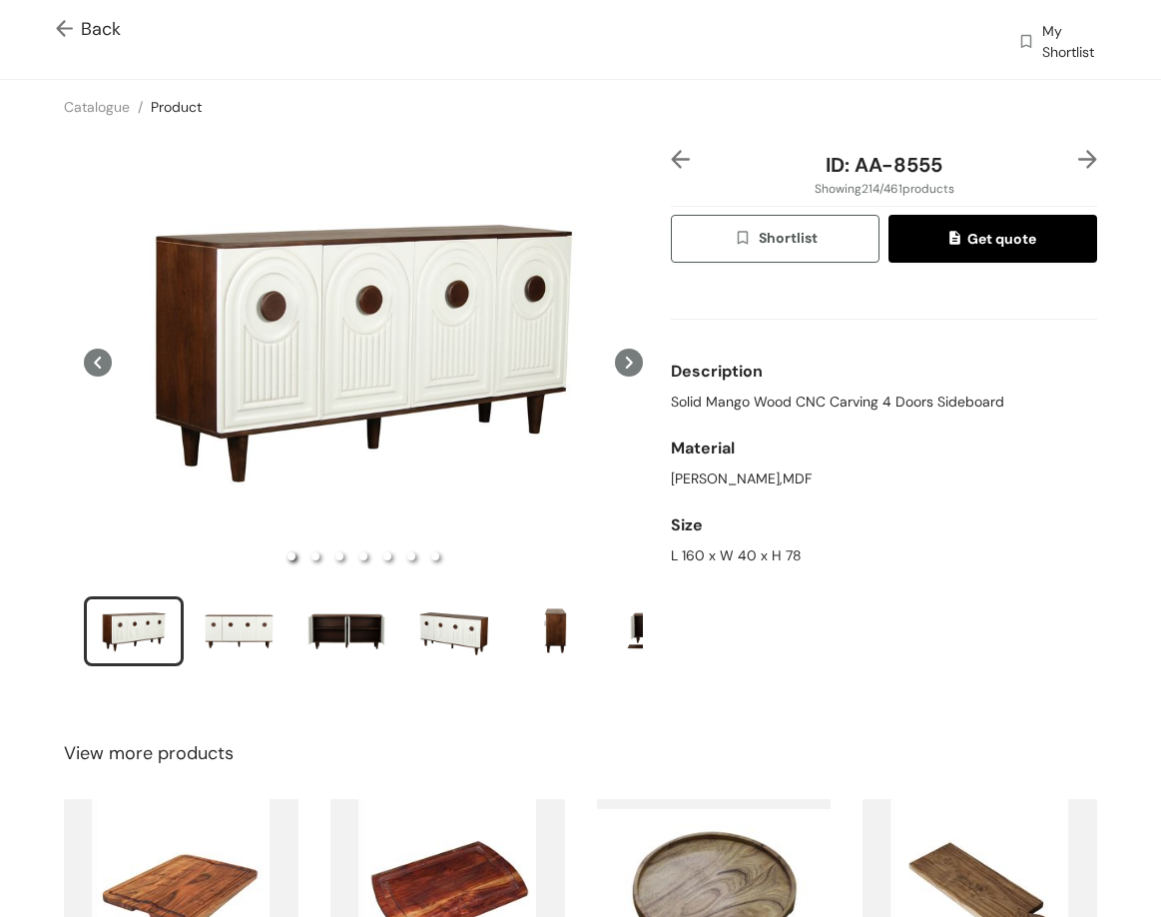
click at [671, 401] on span "Solid Mango Wood CNC Carving 4 Doors Sideboard" at bounding box center [838, 401] width 334 height 21
drag, startPoint x: 667, startPoint y: 400, endPoint x: 704, endPoint y: 491, distance: 98.1
click at [779, 419] on div "Description Solid Mango Wood CNC Carving 4 Doors Sideboard Material Mango Wood,…" at bounding box center [884, 427] width 426 height 296
drag, startPoint x: 663, startPoint y: 560, endPoint x: 824, endPoint y: 221, distance: 375.7
click at [813, 548] on div "L 160 x W 40 x H 78" at bounding box center [884, 555] width 426 height 21
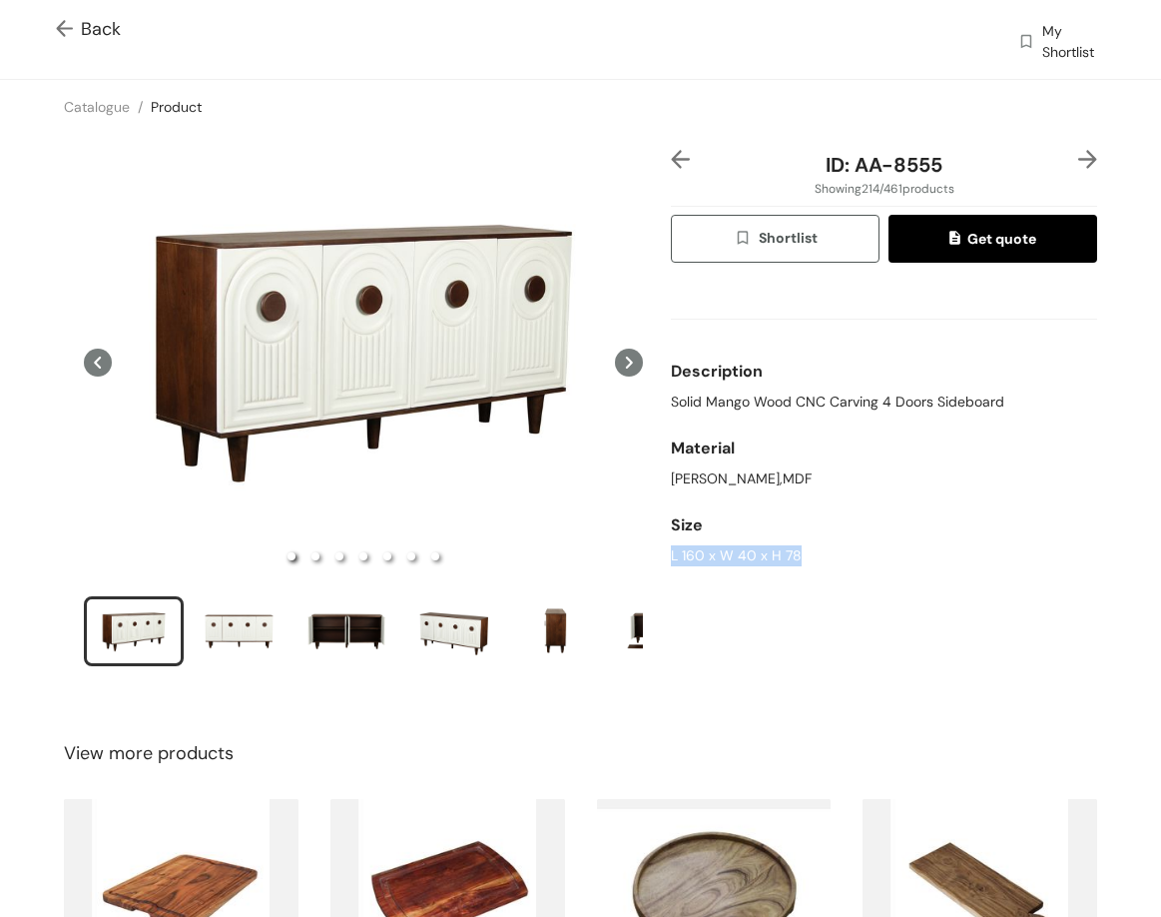
click at [1079, 165] on img at bounding box center [1088, 159] width 19 height 19
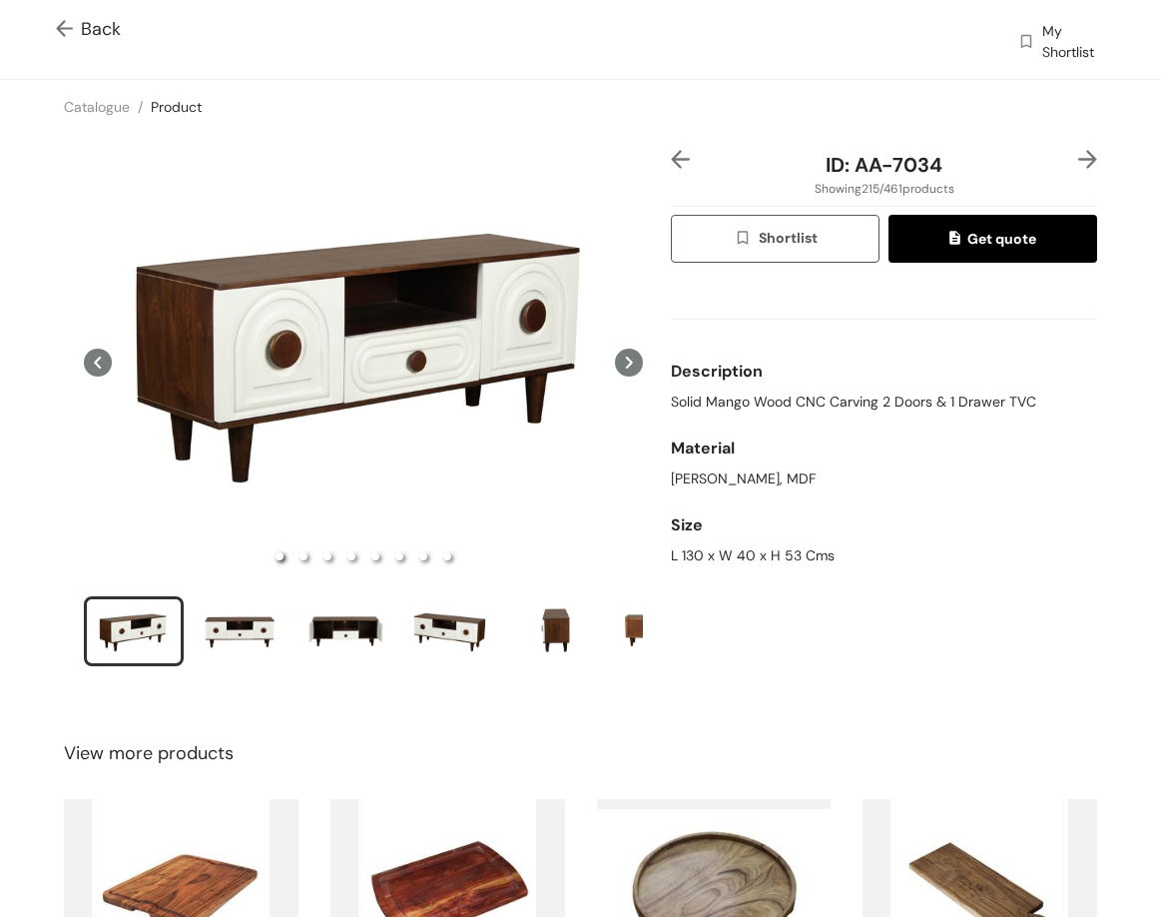
click at [790, 405] on span "Solid Mango Wood CNC Carving 2 Doors & 1 Drawer TVC" at bounding box center [853, 401] width 365 height 21
click at [790, 404] on span "Solid Mango Wood CNC Carving 2 Doors & 1 Drawer TVC" at bounding box center [853, 401] width 365 height 21
drag, startPoint x: 666, startPoint y: 549, endPoint x: 836, endPoint y: 540, distance: 170.0
click at [836, 542] on div "Size L 130 x W 40 x H 53 Cms" at bounding box center [884, 535] width 426 height 77
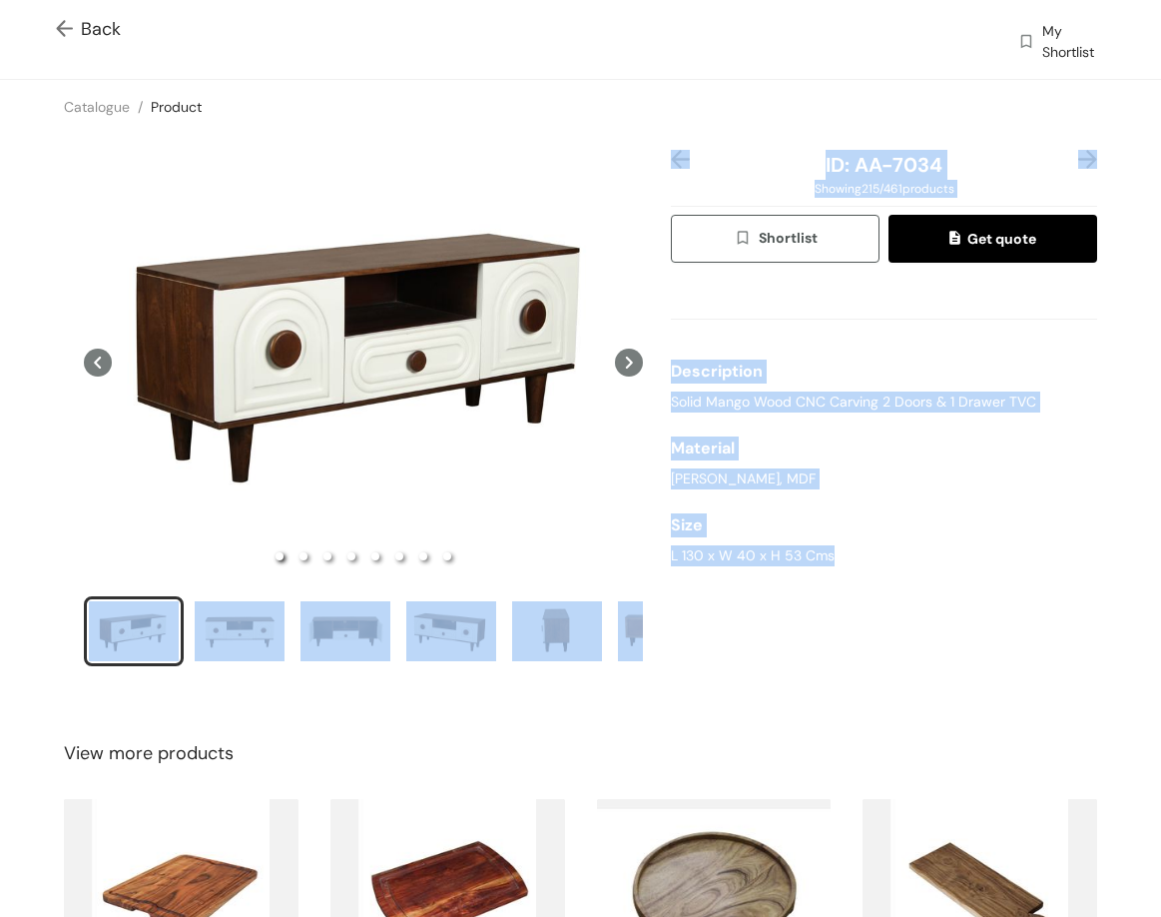
drag, startPoint x: 657, startPoint y: 554, endPoint x: 821, endPoint y: 548, distance: 163.9
click at [839, 563] on div "ID: AA-7034 Showing 215 / 461 products Shortlist Get quote Description Solid Ma…" at bounding box center [580, 421] width 1169 height 574
click at [819, 547] on div "L 130 x W 40 x H 53 Cms" at bounding box center [884, 555] width 426 height 21
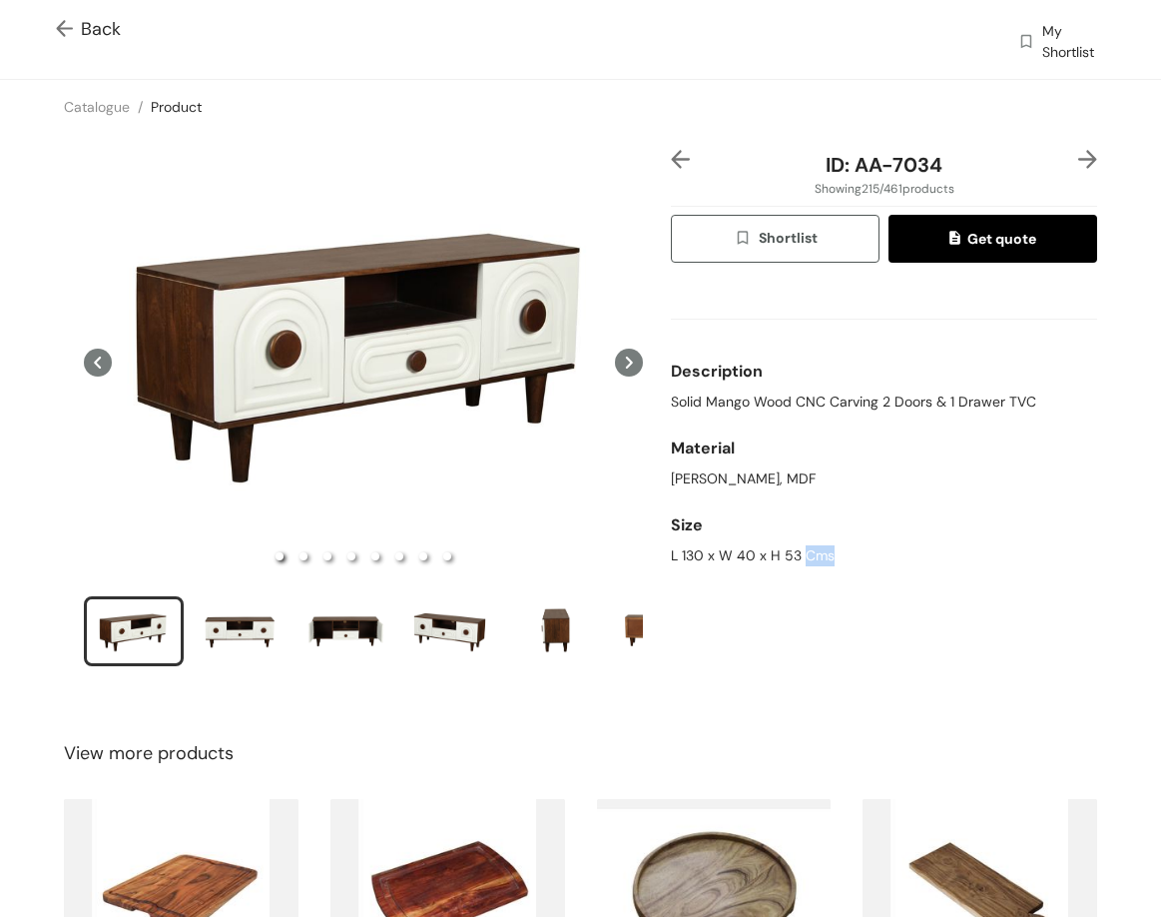
click at [819, 547] on div "L 130 x W 40 x H 53 Cms" at bounding box center [884, 555] width 426 height 21
drag, startPoint x: 851, startPoint y: 165, endPoint x: 957, endPoint y: 181, distance: 107.1
click at [969, 186] on div "ID: AA-7034 Showing 215 / 461 products Shortlist Get quote Description Solid Ma…" at bounding box center [884, 421] width 434 height 542
click at [903, 164] on span "ID: AA-7034" at bounding box center [884, 165] width 117 height 26
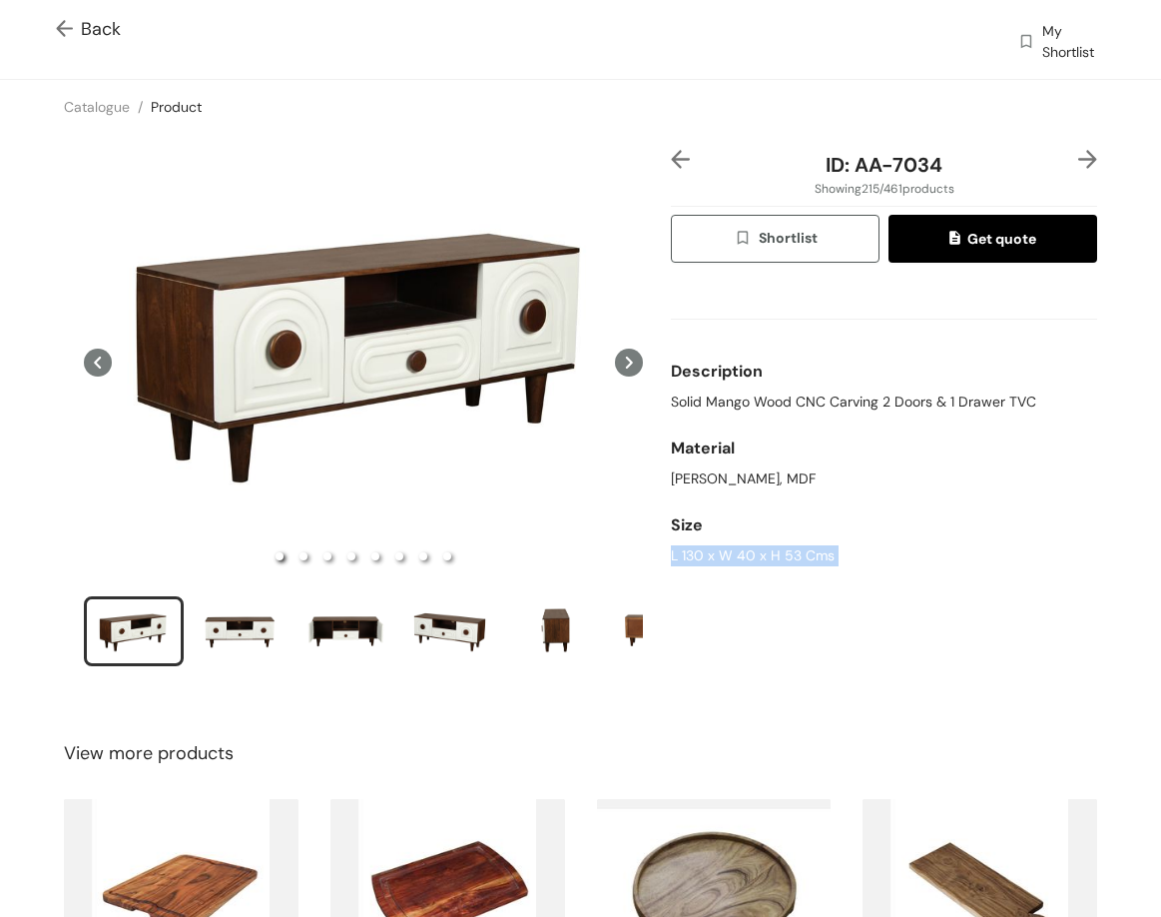
click at [897, 157] on span "ID: AA-7034" at bounding box center [884, 165] width 117 height 26
click at [898, 155] on span "ID: AA-7034" at bounding box center [884, 165] width 117 height 26
click at [839, 163] on span "ID: AA-7034" at bounding box center [884, 165] width 117 height 26
click at [840, 163] on span "ID: AA-7034" at bounding box center [884, 165] width 117 height 26
click at [849, 164] on span "ID: AA-7034" at bounding box center [884, 165] width 117 height 26
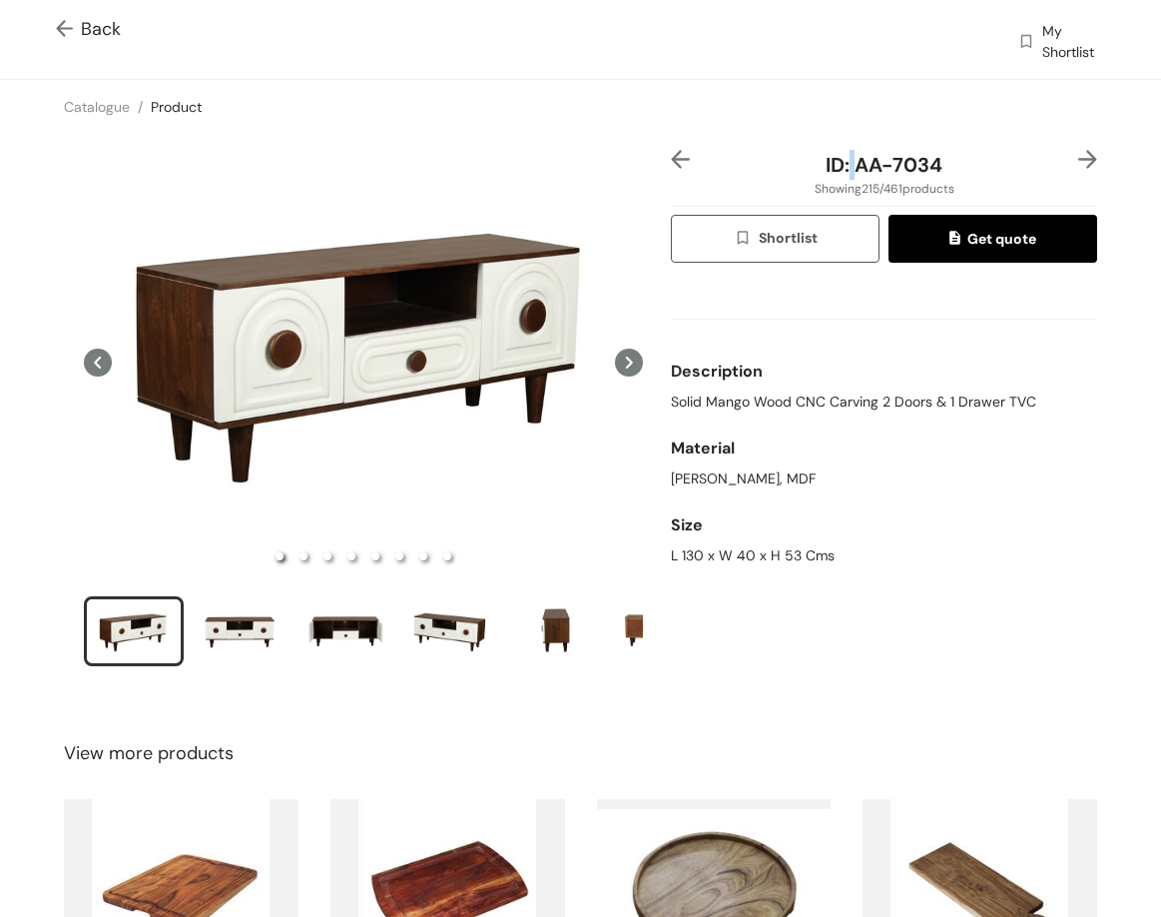
click at [849, 164] on span "ID: AA-7034" at bounding box center [884, 165] width 117 height 26
click at [850, 165] on span "ID: AA-7034" at bounding box center [884, 165] width 117 height 26
click at [847, 165] on span "ID: AA-7034" at bounding box center [884, 165] width 117 height 26
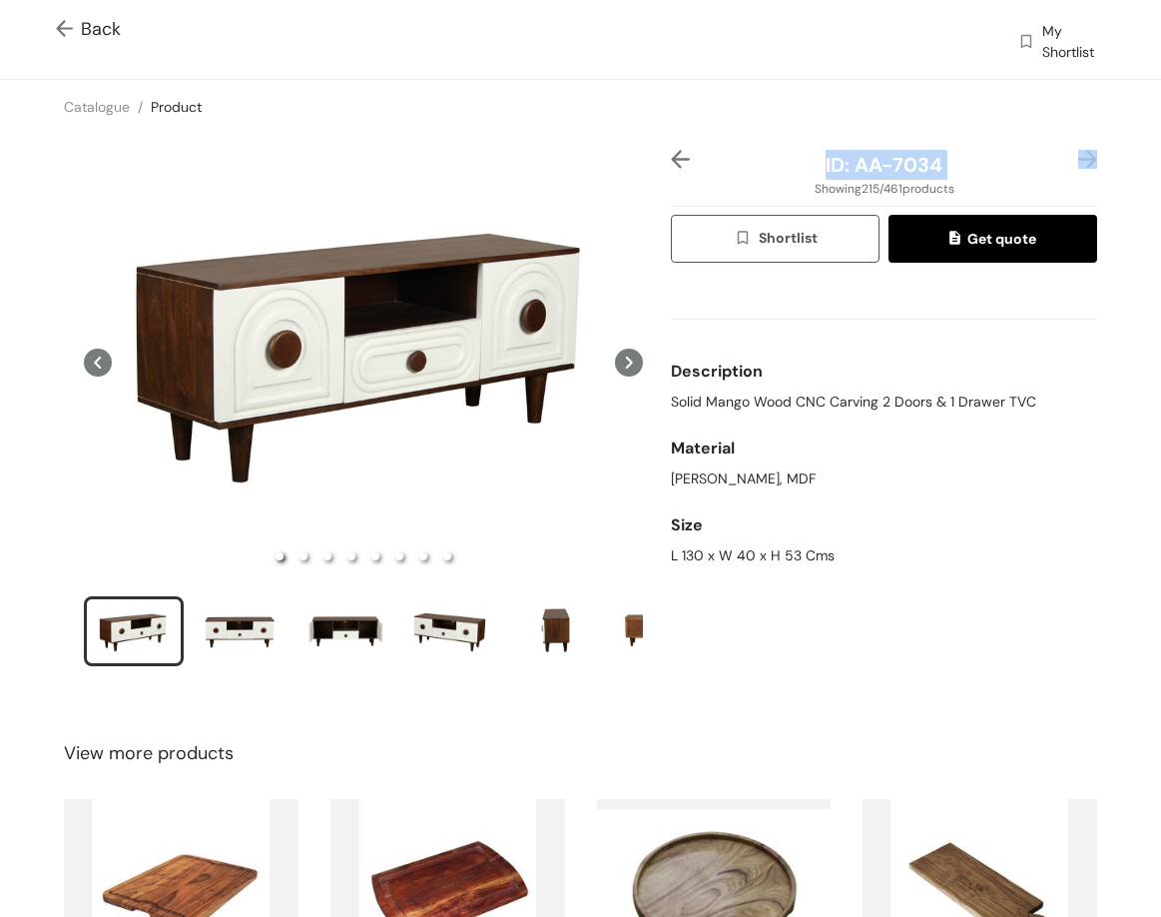
click at [841, 165] on span "ID: AA-7034" at bounding box center [884, 165] width 117 height 26
drag, startPoint x: 841, startPoint y: 165, endPoint x: 962, endPoint y: 176, distance: 121.3
click at [960, 176] on div "ID: AA-7034" at bounding box center [884, 165] width 355 height 30
click at [1079, 150] on img at bounding box center [1088, 159] width 19 height 19
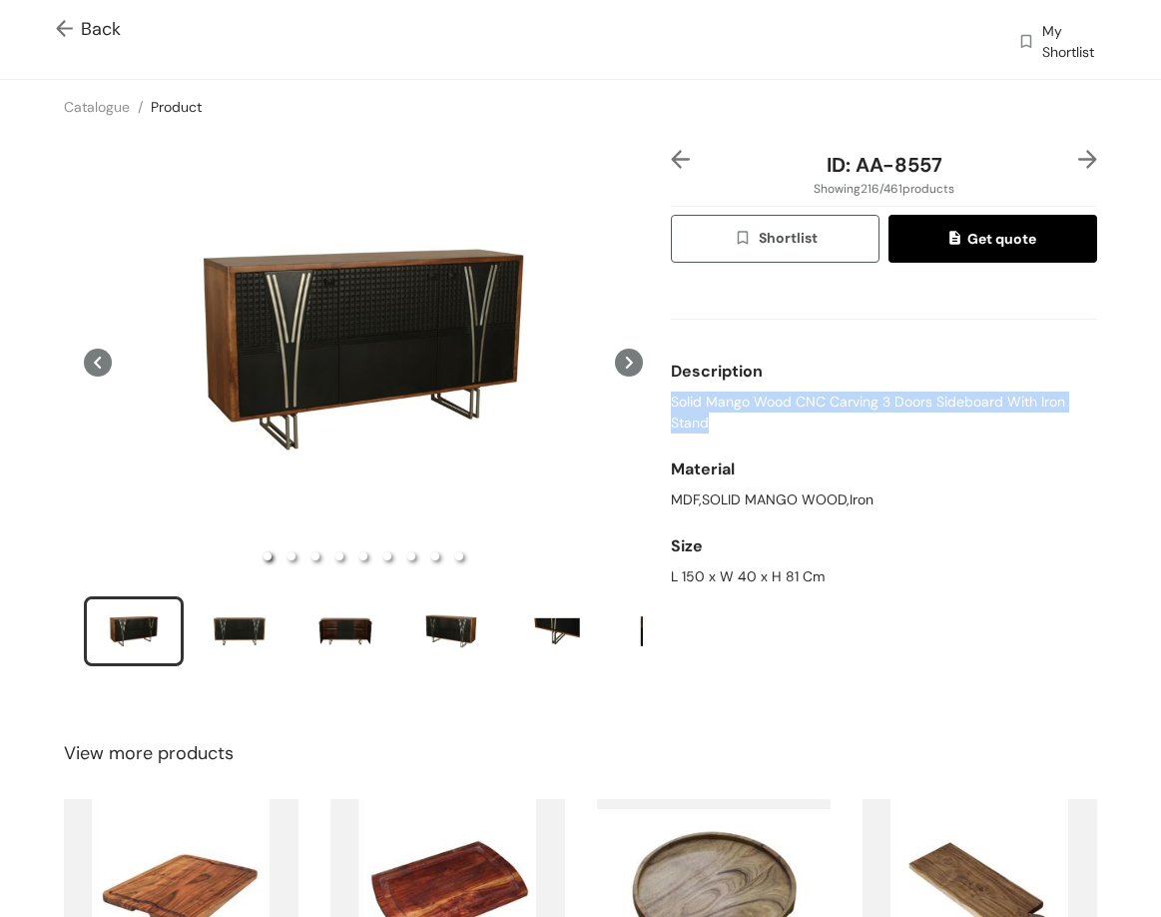
drag, startPoint x: 665, startPoint y: 400, endPoint x: 723, endPoint y: 430, distance: 65.2
click at [723, 430] on span "Solid Mango Wood CNC Carving 3 Doors Sideboard With Iron Stand" at bounding box center [884, 412] width 426 height 42
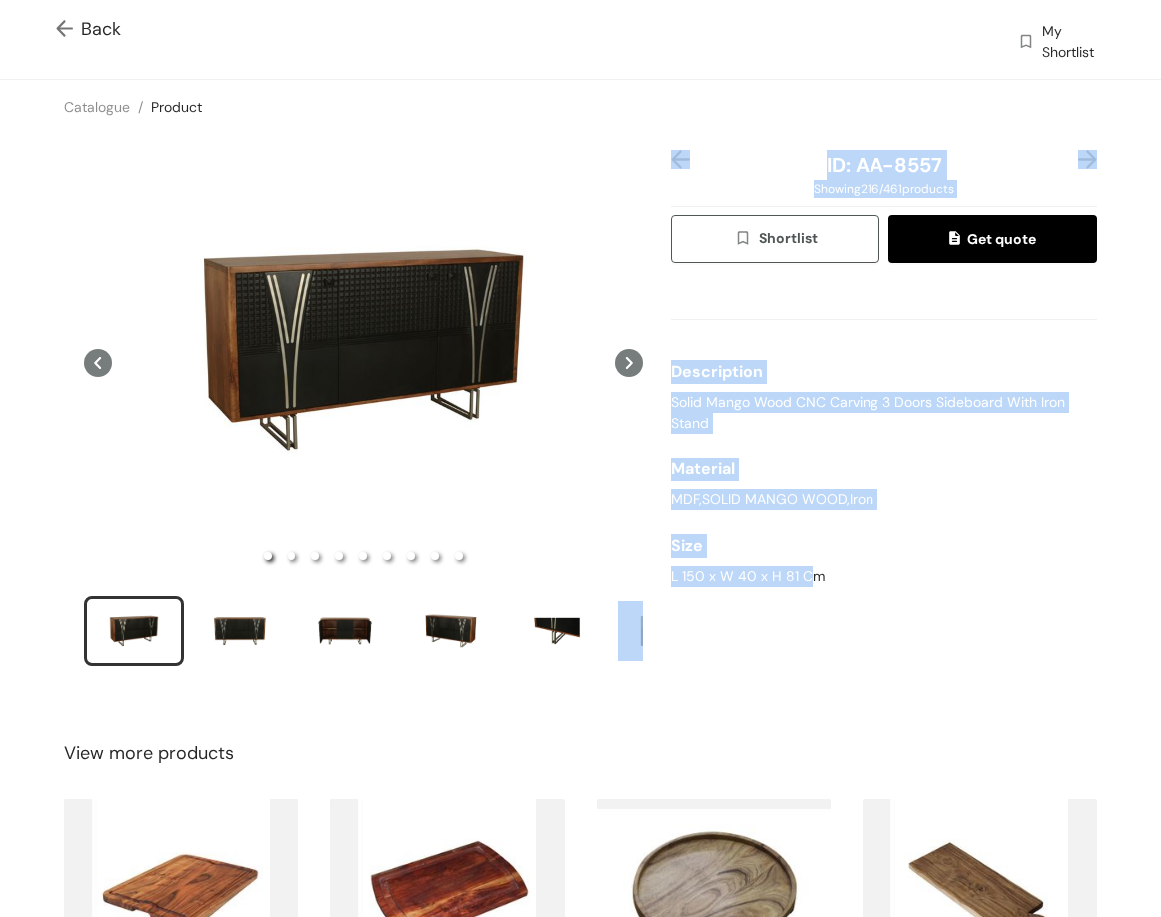
drag, startPoint x: 662, startPoint y: 583, endPoint x: 798, endPoint y: 587, distance: 135.9
click at [798, 587] on div "ID: AA-8557 Showing 216 / 461 products Shortlist Get quote Description Solid Ma…" at bounding box center [580, 421] width 1169 height 574
click at [794, 583] on div "L 150 x W 40 x H 81 Cm" at bounding box center [884, 576] width 426 height 21
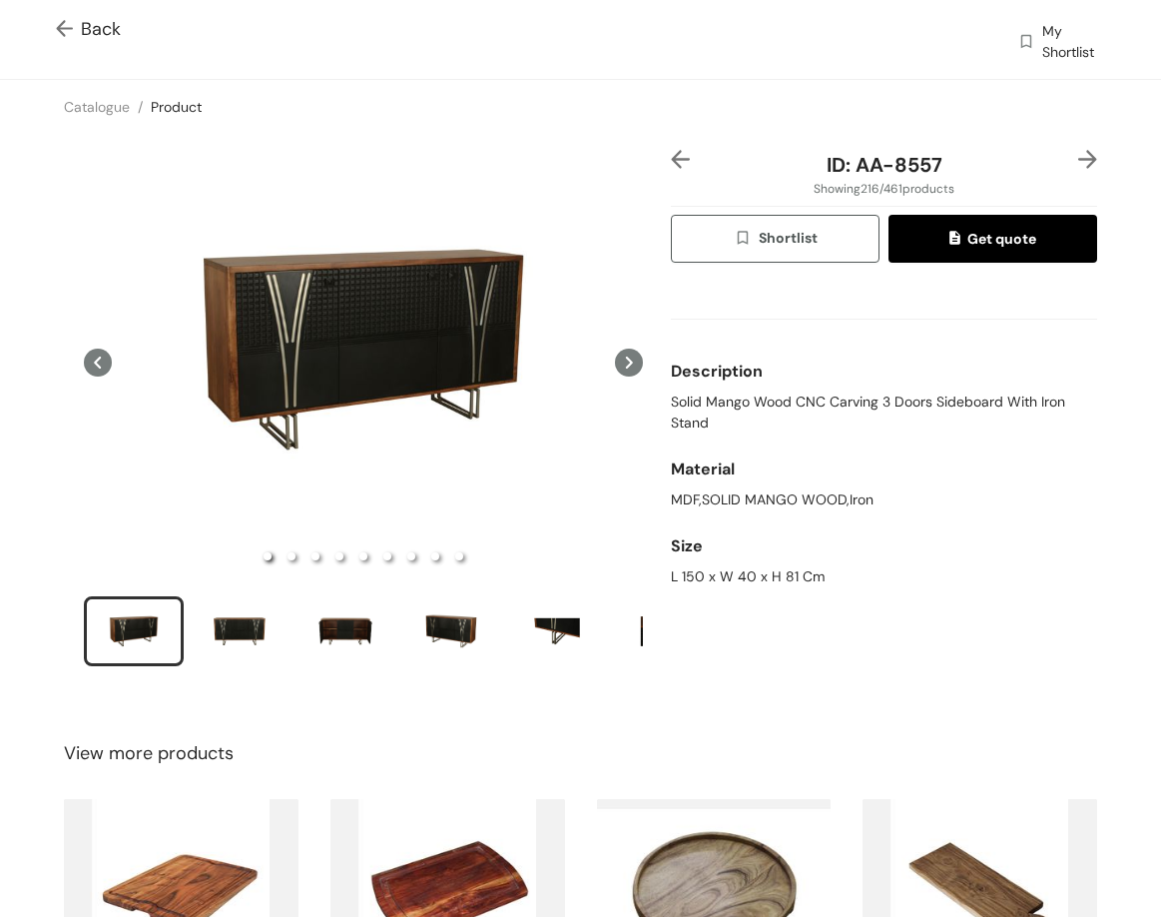
click at [792, 575] on div "L 150 x W 40 x H 81 Cm" at bounding box center [884, 576] width 426 height 21
click at [789, 573] on div "L 150 x W 40 x H 81 Cm" at bounding box center [884, 576] width 426 height 21
click at [788, 571] on div "L 150 x W 40 x H 81 Cm" at bounding box center [884, 576] width 426 height 21
click at [779, 566] on div "L 150 x W 40 x H 81 Cm" at bounding box center [884, 576] width 426 height 21
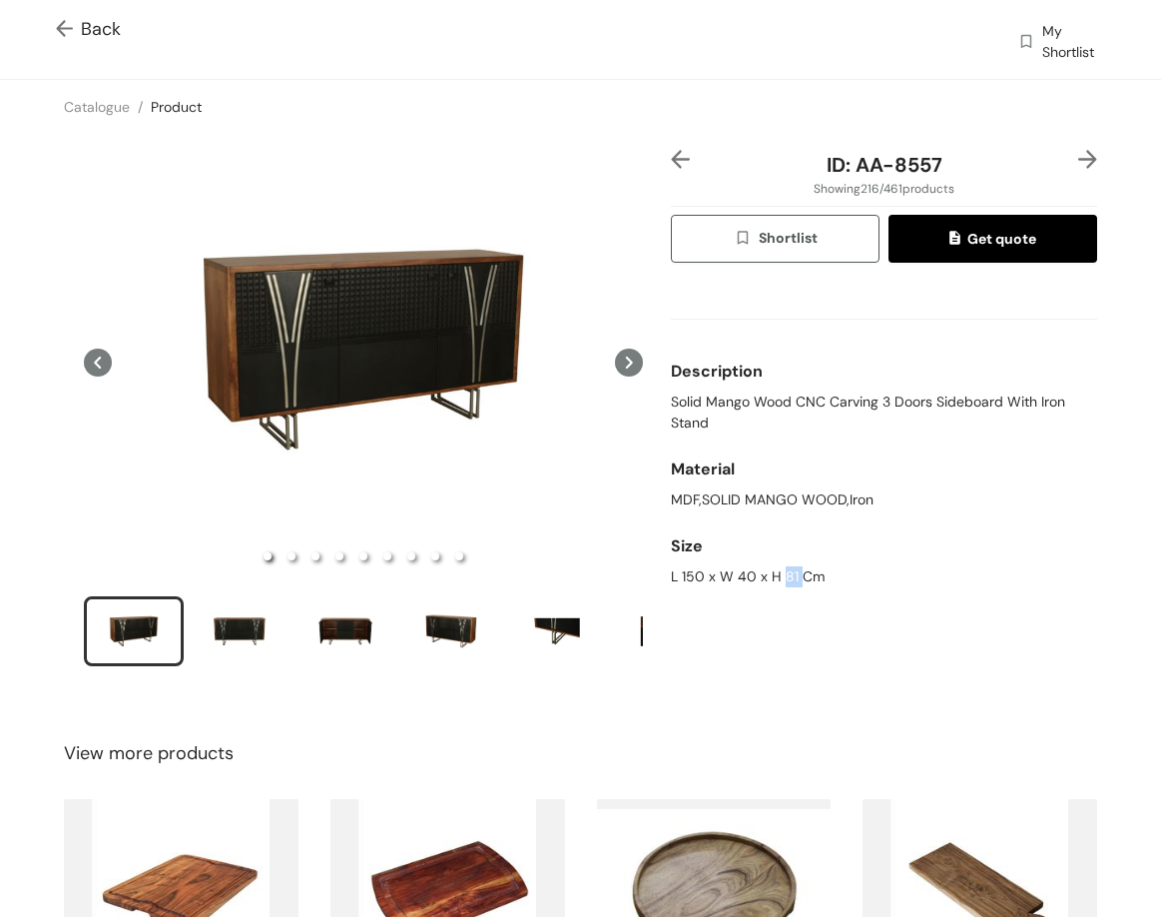
click at [778, 566] on div "L 150 x W 40 x H 81 Cm" at bounding box center [884, 576] width 426 height 21
drag, startPoint x: 845, startPoint y: 167, endPoint x: 975, endPoint y: 169, distance: 129.8
click at [975, 169] on div "ID: AA-8557" at bounding box center [884, 165] width 355 height 30
